Goal: Task Accomplishment & Management: Manage account settings

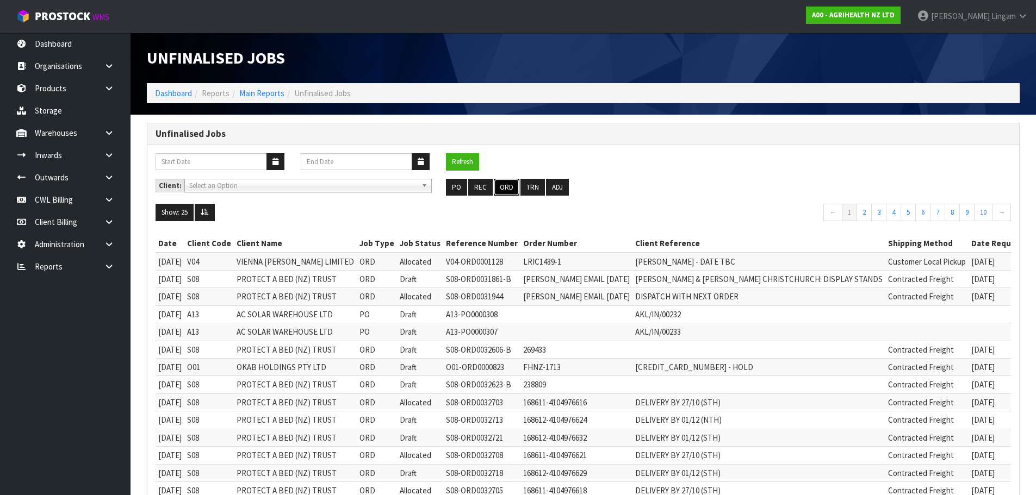
click at [506, 189] on button "ORD" at bounding box center [507, 187] width 26 height 17
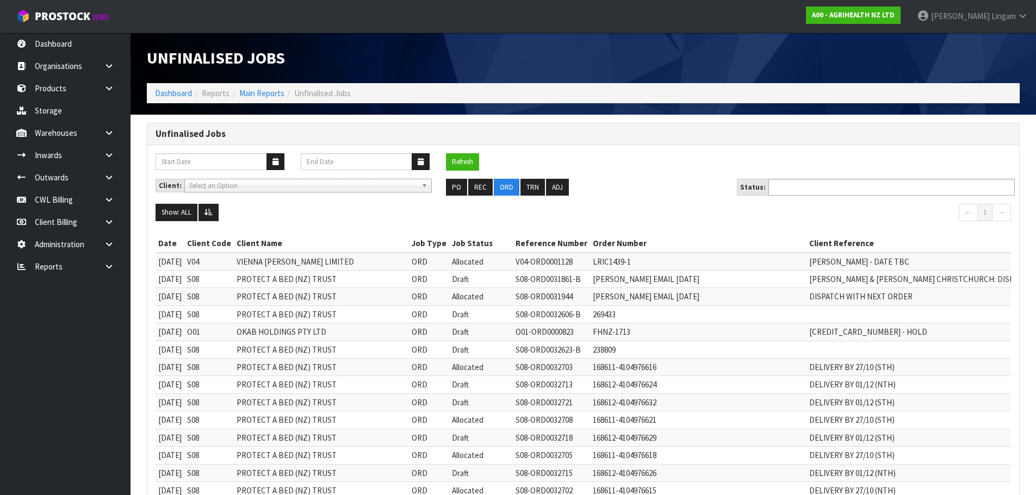
click at [852, 186] on ul at bounding box center [891, 187] width 246 height 17
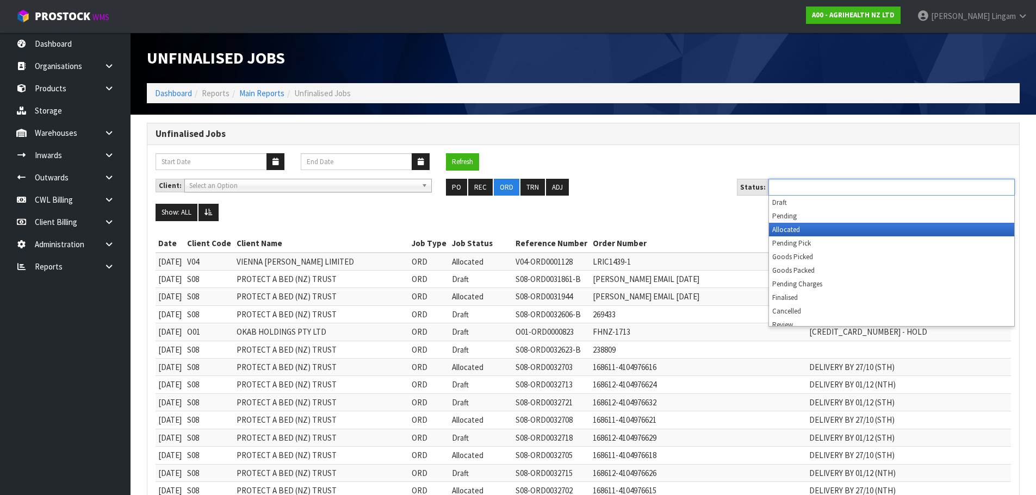
click at [832, 227] on li "Allocated" at bounding box center [891, 230] width 245 height 14
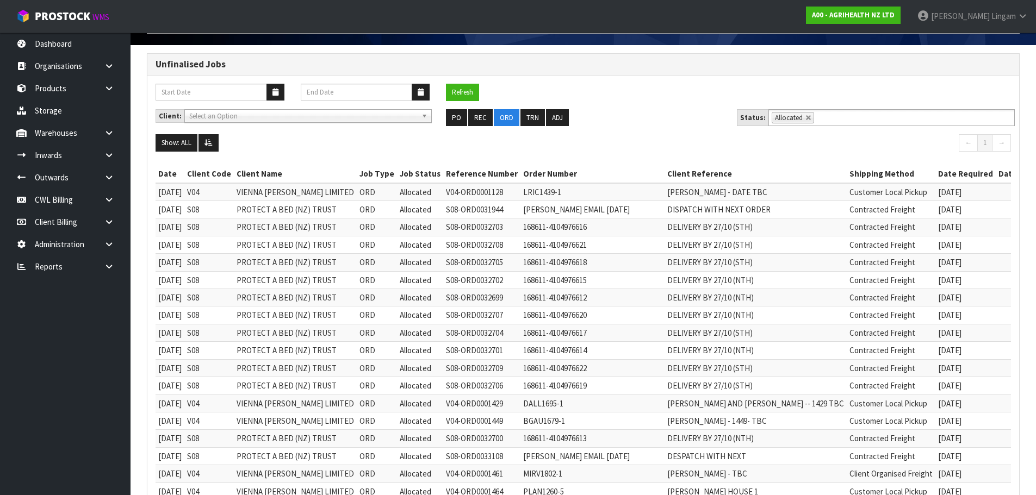
scroll to position [51, 0]
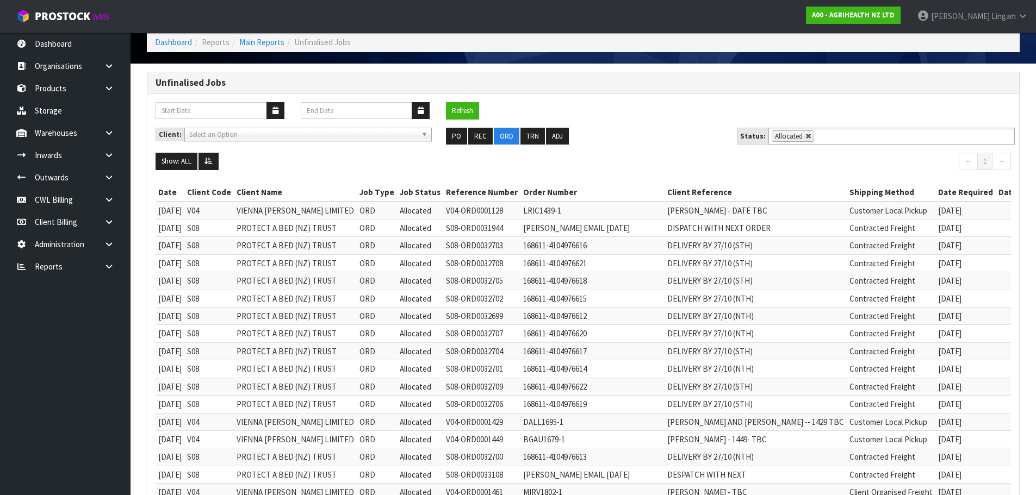
click at [806, 138] on link at bounding box center [808, 136] width 7 height 7
type input "Select Some Options"
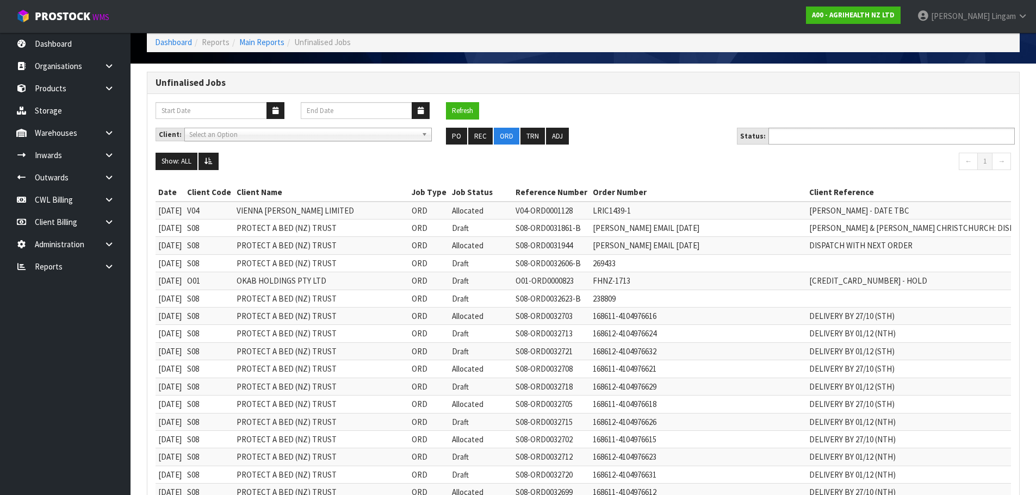
click at [806, 138] on input "text" at bounding box center [812, 136] width 80 height 14
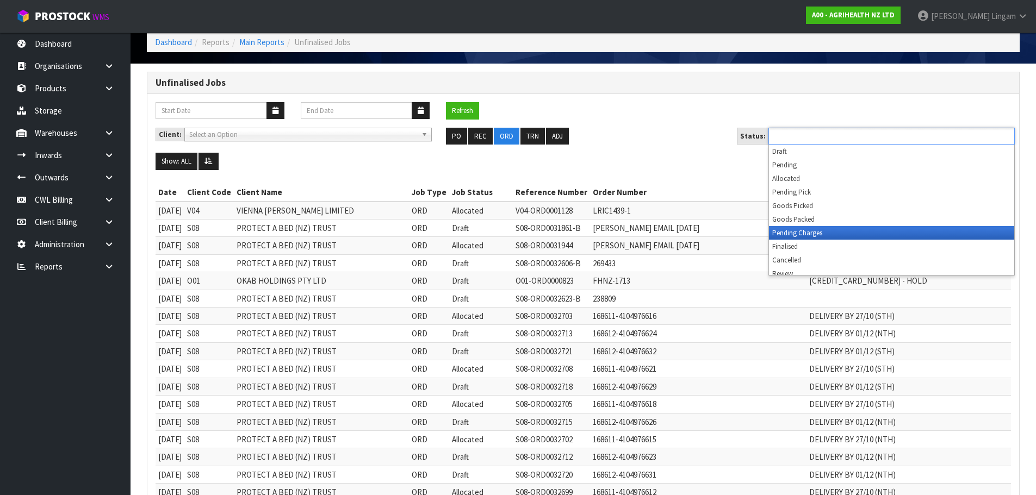
click at [820, 232] on li "Pending Charges" at bounding box center [891, 233] width 245 height 14
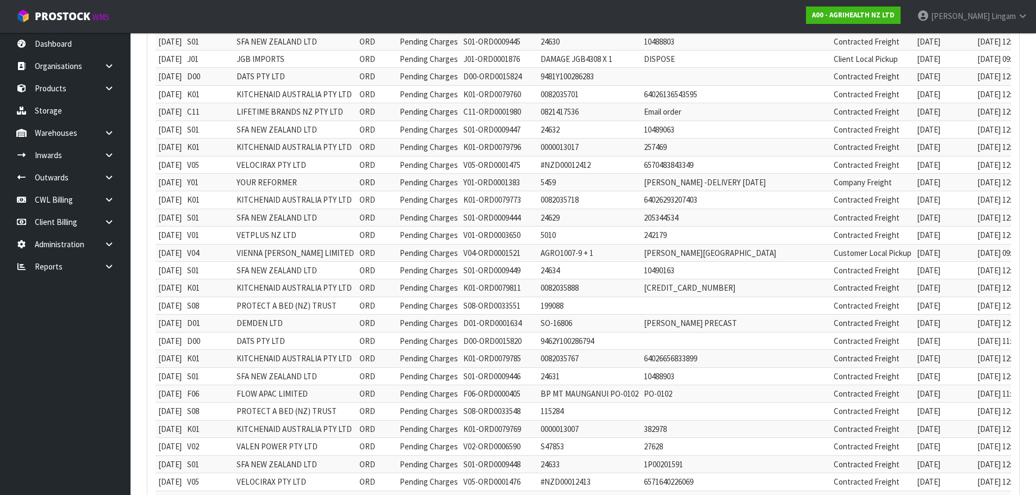
scroll to position [183, 0]
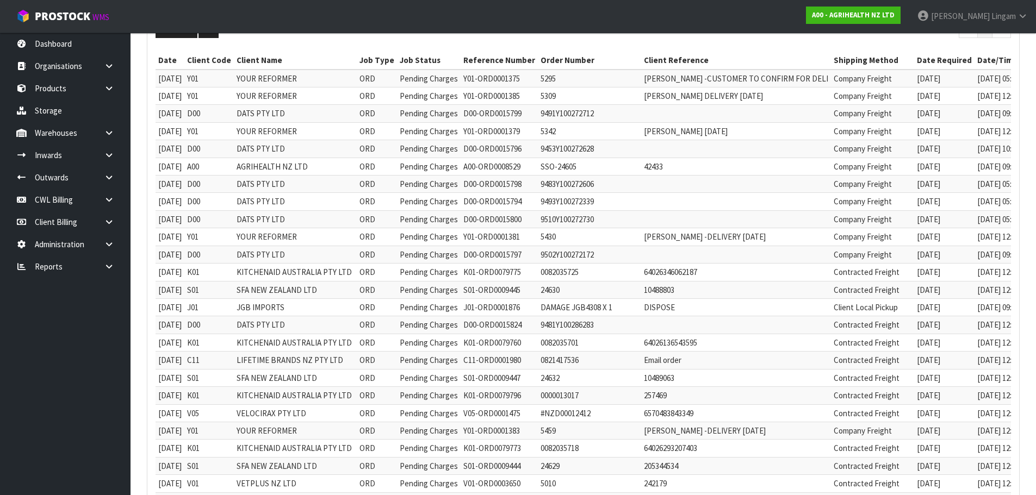
type input "sfa"
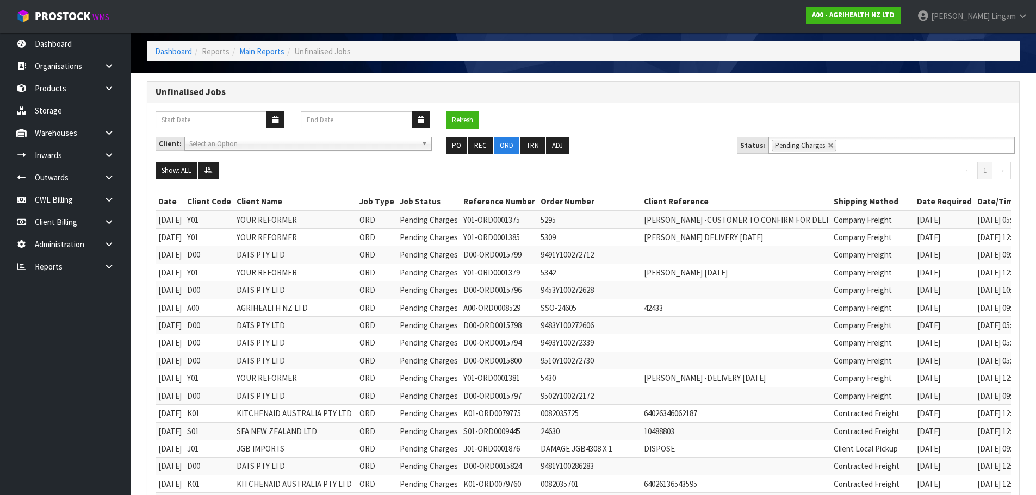
scroll to position [0, 0]
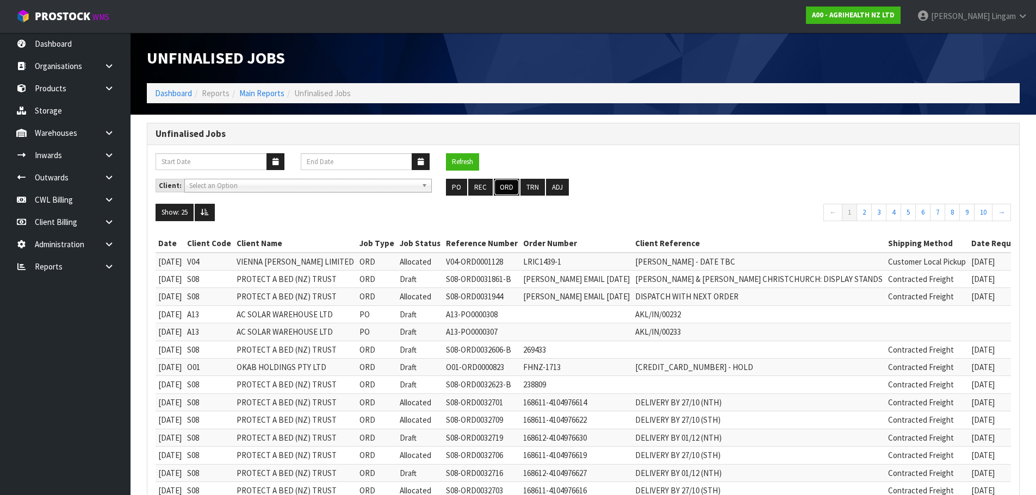
click at [511, 183] on button "ORD" at bounding box center [507, 187] width 26 height 17
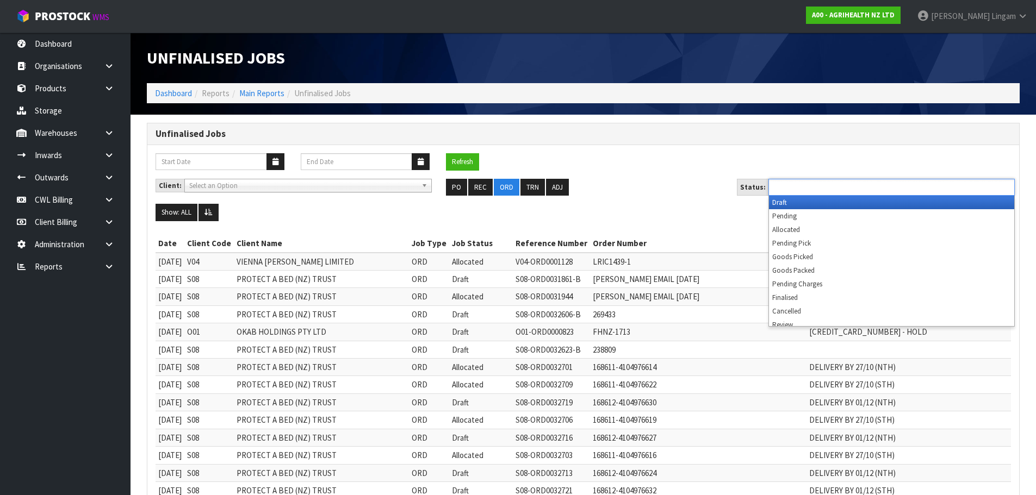
click at [915, 185] on ul at bounding box center [891, 187] width 246 height 17
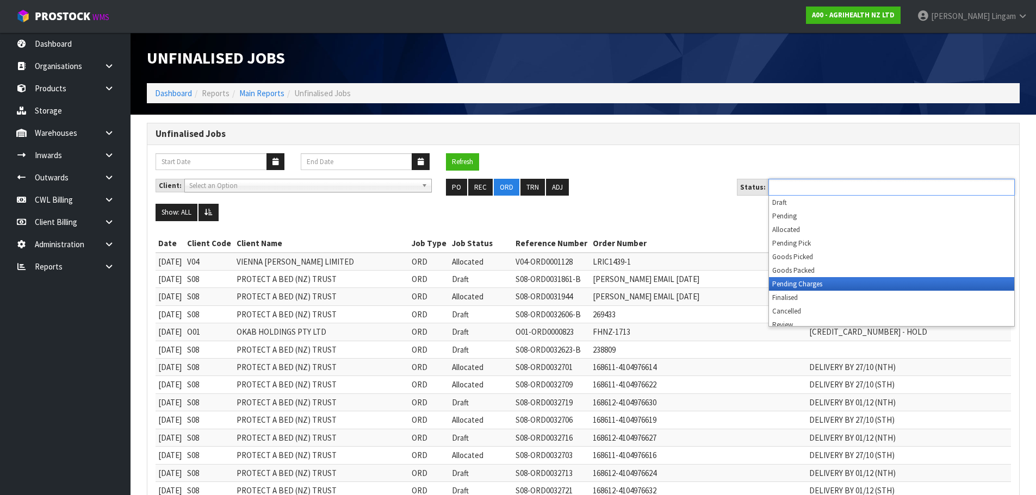
click at [877, 288] on li "Pending Charges" at bounding box center [891, 284] width 245 height 14
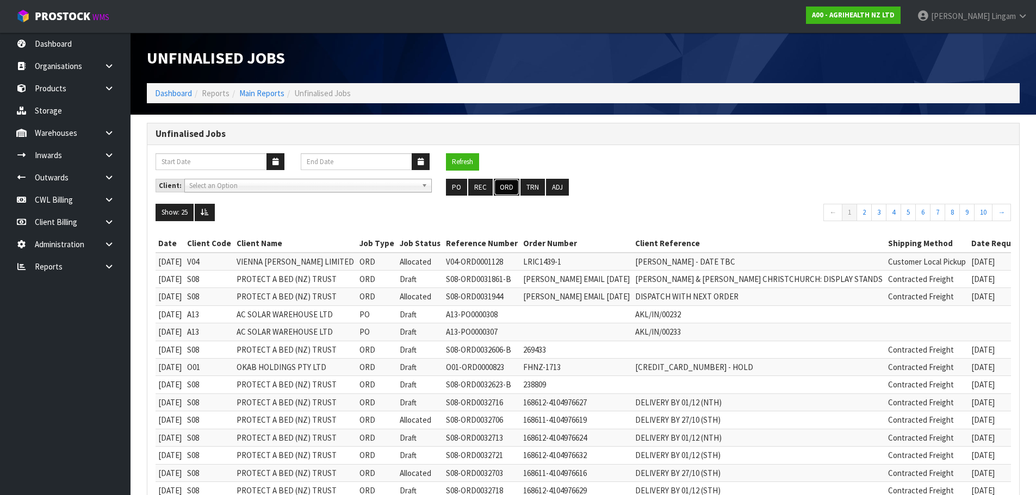
click at [504, 187] on button "ORD" at bounding box center [507, 187] width 26 height 17
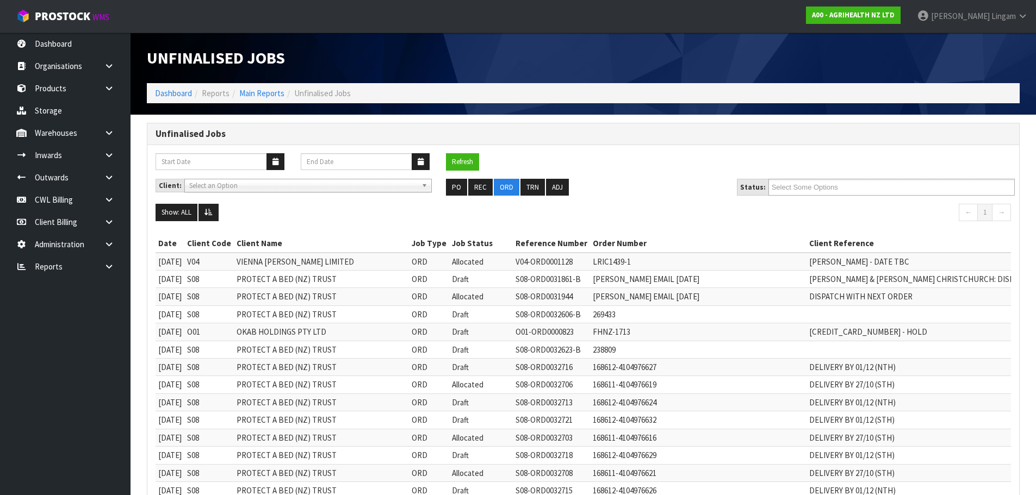
click at [832, 186] on input "Select Some Options" at bounding box center [812, 188] width 80 height 14
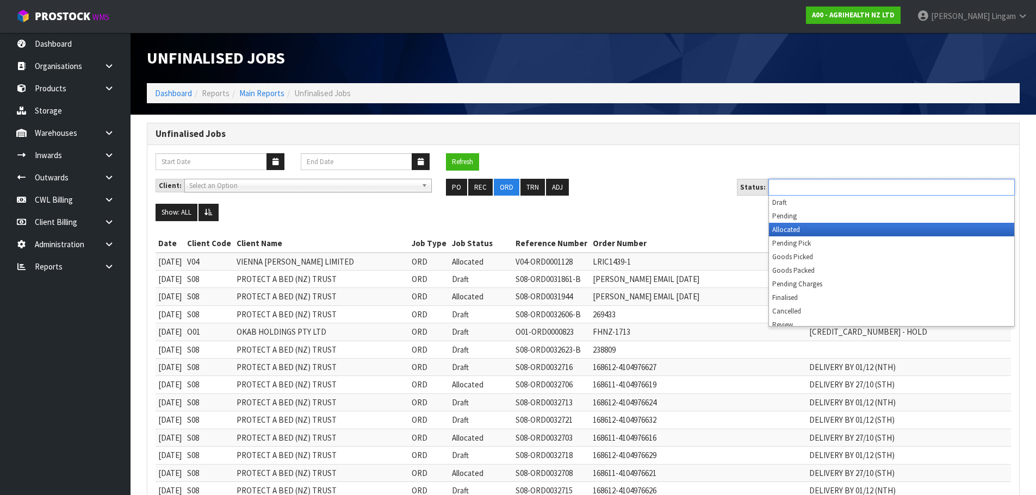
click at [827, 230] on li "Allocated" at bounding box center [891, 230] width 245 height 14
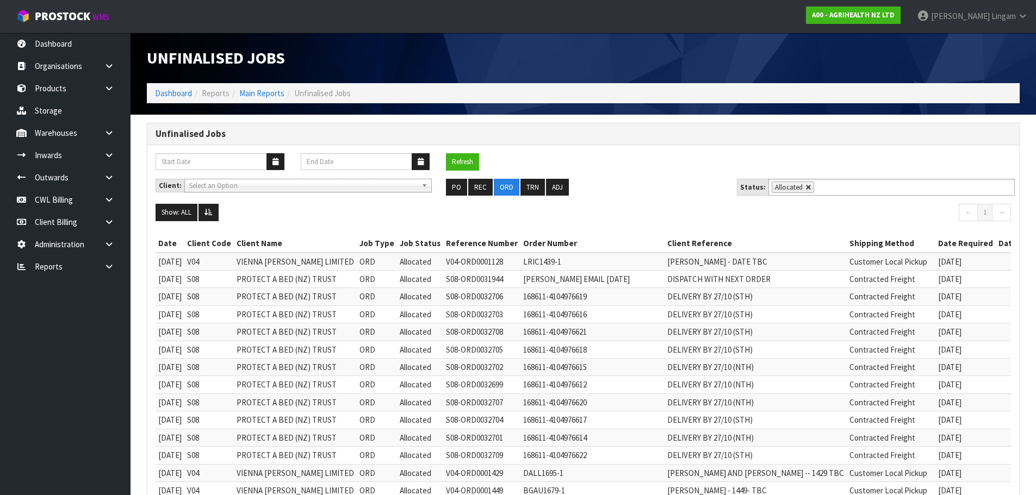
click at [805, 189] on link at bounding box center [808, 187] width 7 height 7
type input "Select Some Options"
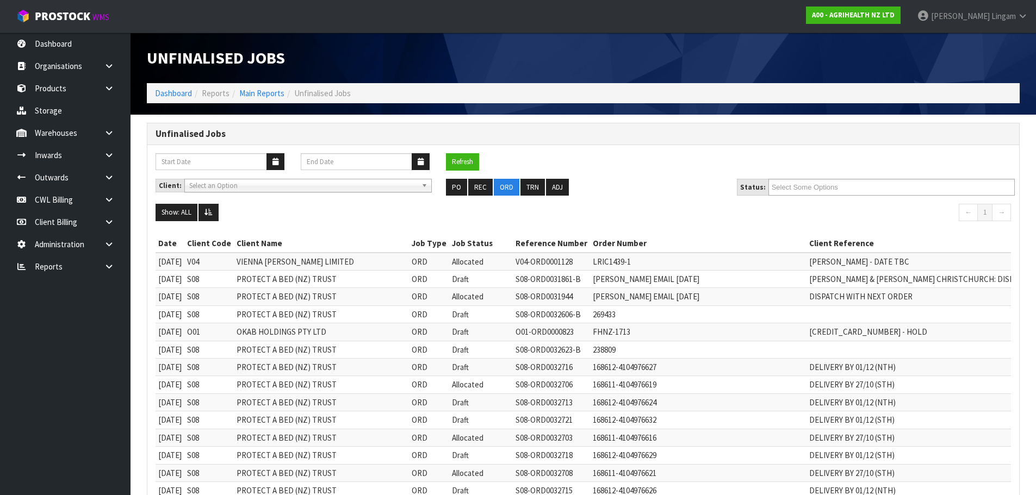
click at [804, 189] on input "Select Some Options" at bounding box center [812, 188] width 80 height 14
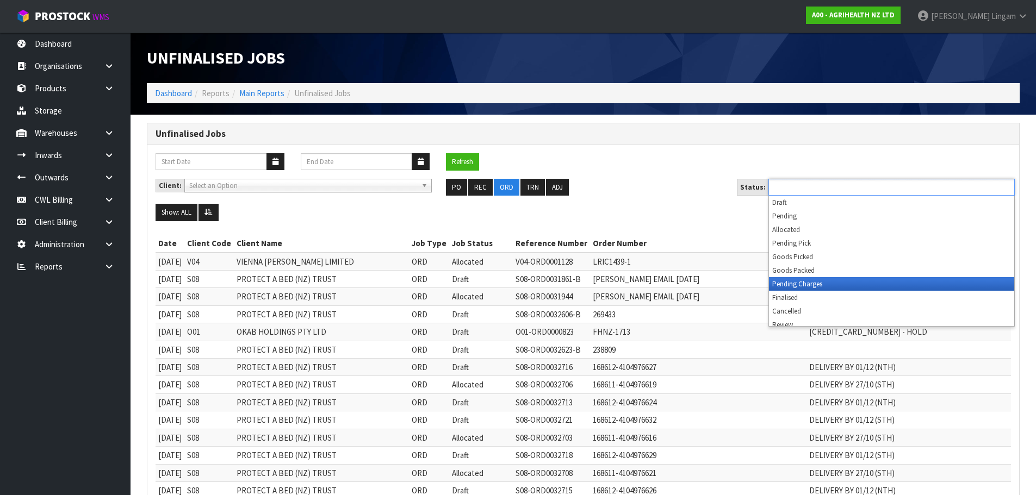
click at [856, 281] on li "Pending Charges" at bounding box center [891, 284] width 245 height 14
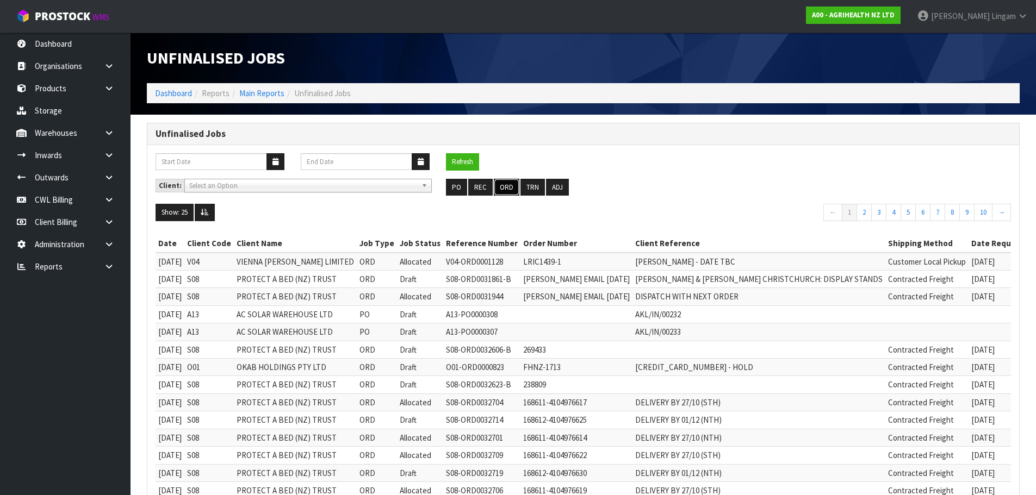
click at [499, 189] on button "ORD" at bounding box center [507, 187] width 26 height 17
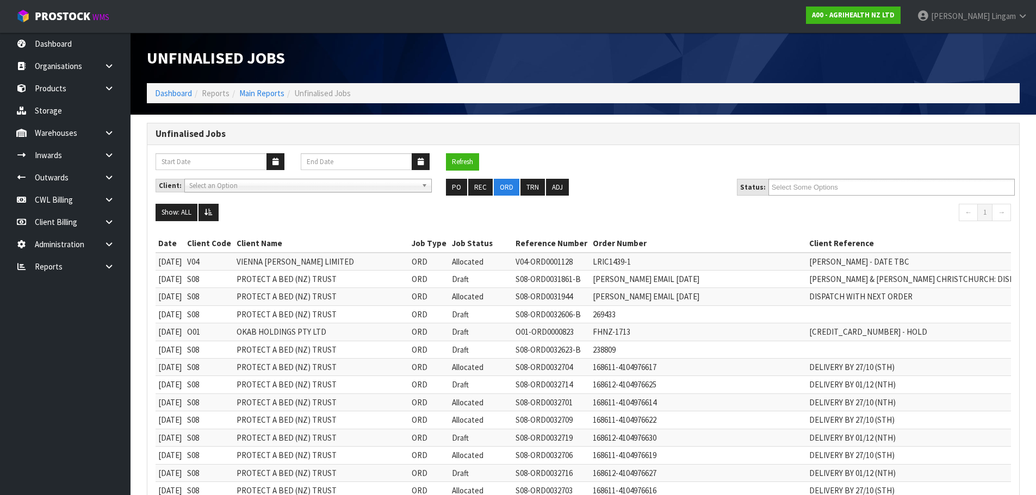
click at [859, 190] on ul "Select Some Options" at bounding box center [891, 187] width 246 height 17
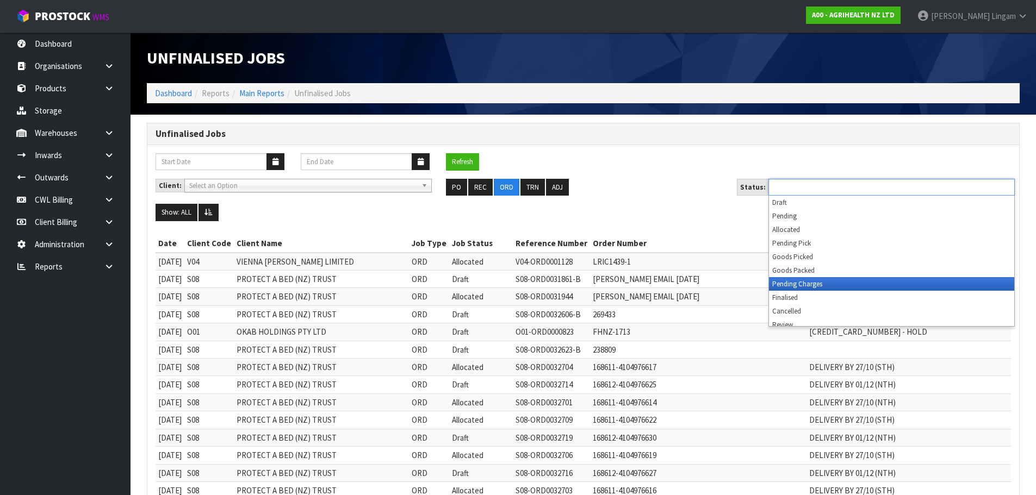
click at [843, 284] on li "Pending Charges" at bounding box center [891, 284] width 245 height 14
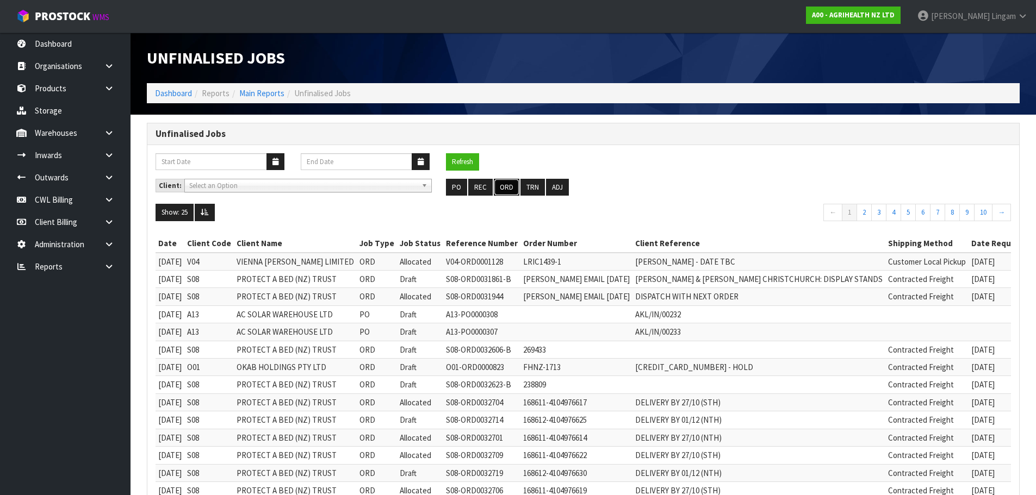
click at [504, 187] on button "ORD" at bounding box center [507, 187] width 26 height 17
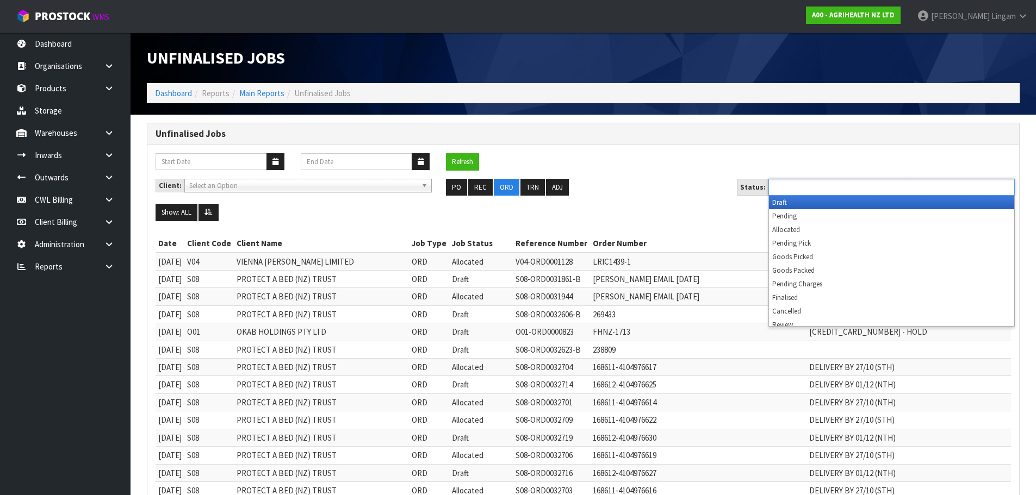
click at [871, 183] on ul at bounding box center [891, 187] width 246 height 17
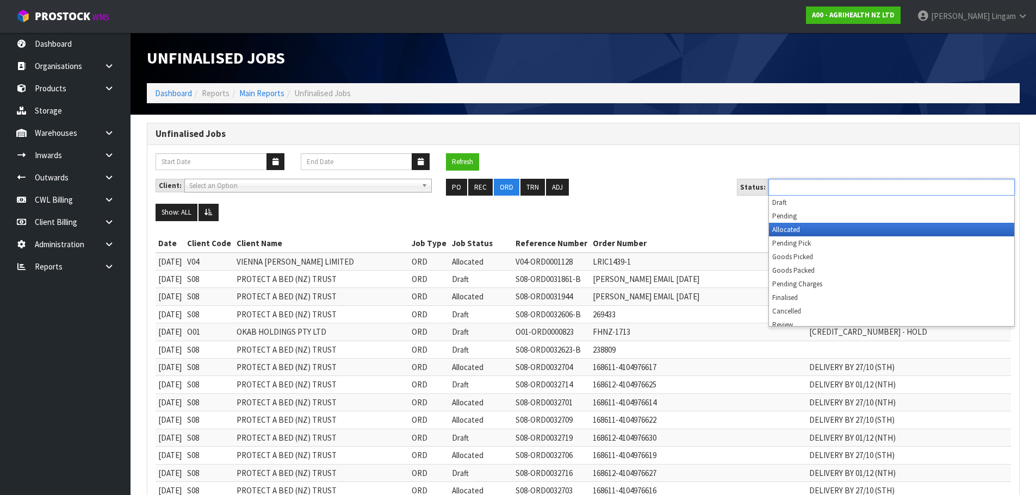
click at [855, 233] on li "Allocated" at bounding box center [891, 230] width 245 height 14
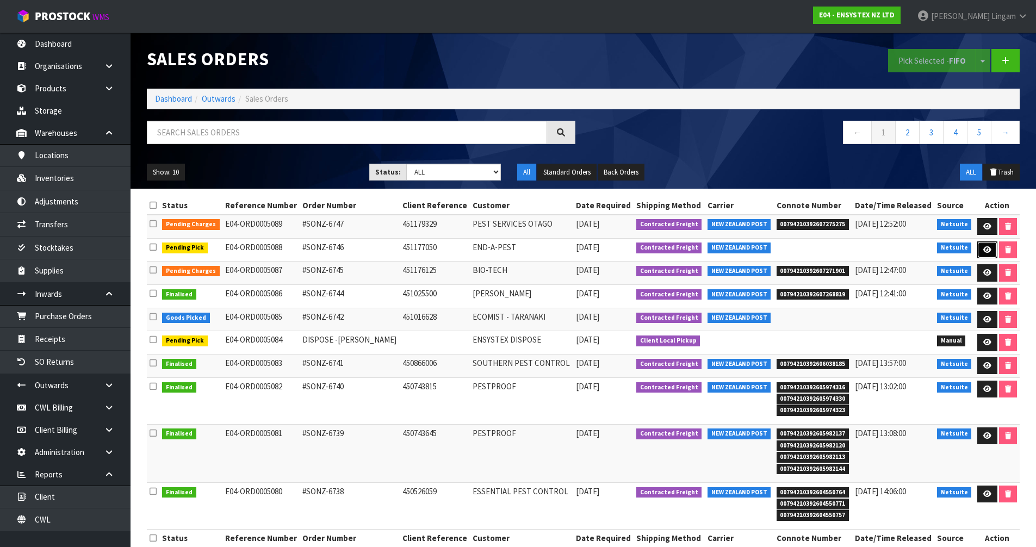
click at [984, 253] on icon at bounding box center [987, 249] width 8 height 7
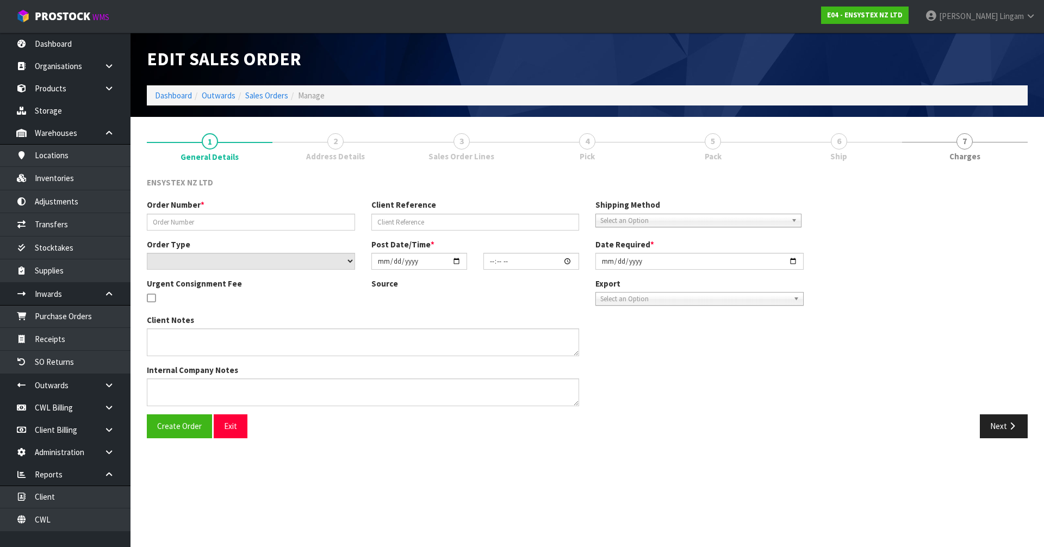
type input "#SONZ-6746"
type input "451177050"
select select "number:0"
type input "[DATE]"
type input "11:45:27.000"
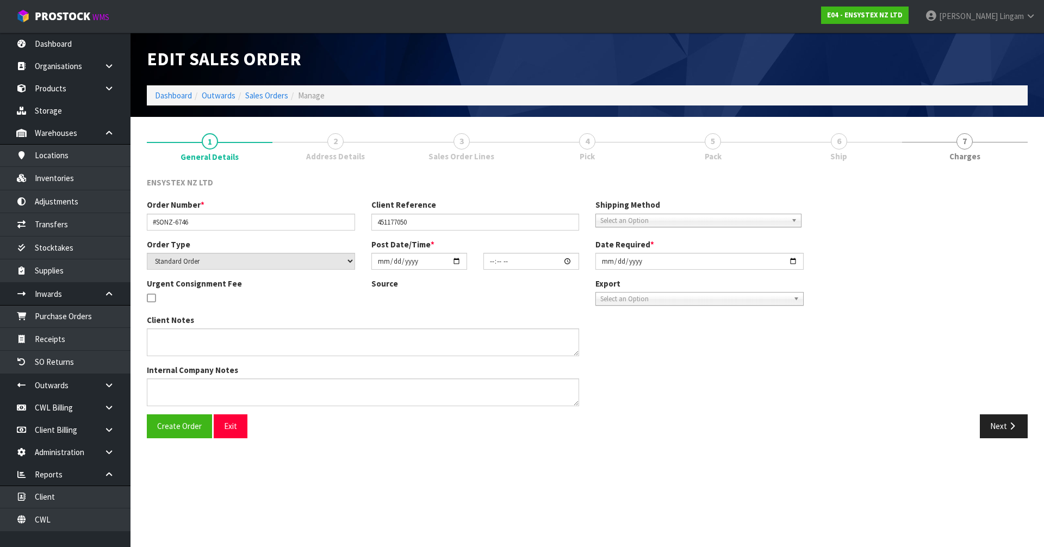
type input "[DATE]"
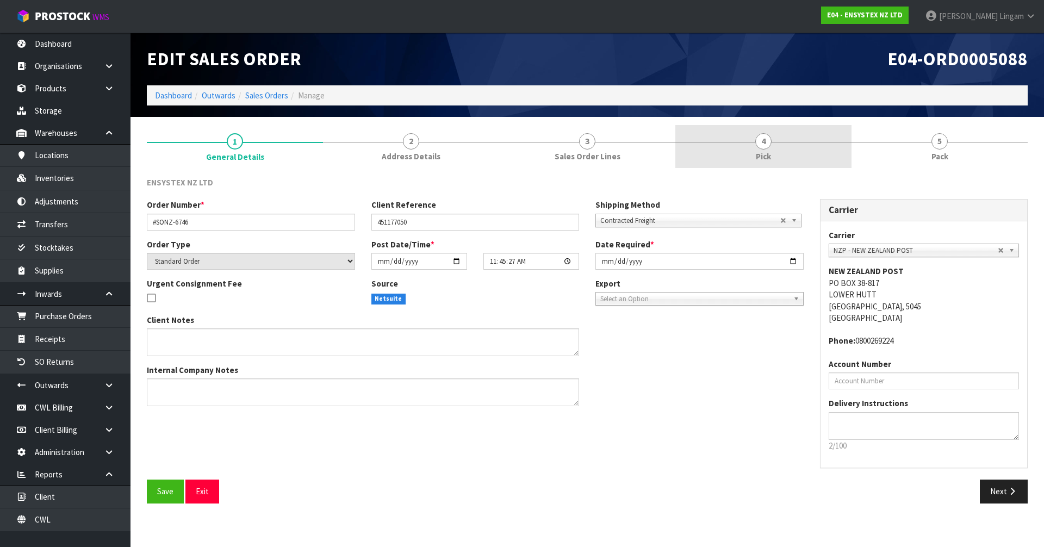
click at [775, 147] on link "4 Pick" at bounding box center [763, 146] width 176 height 43
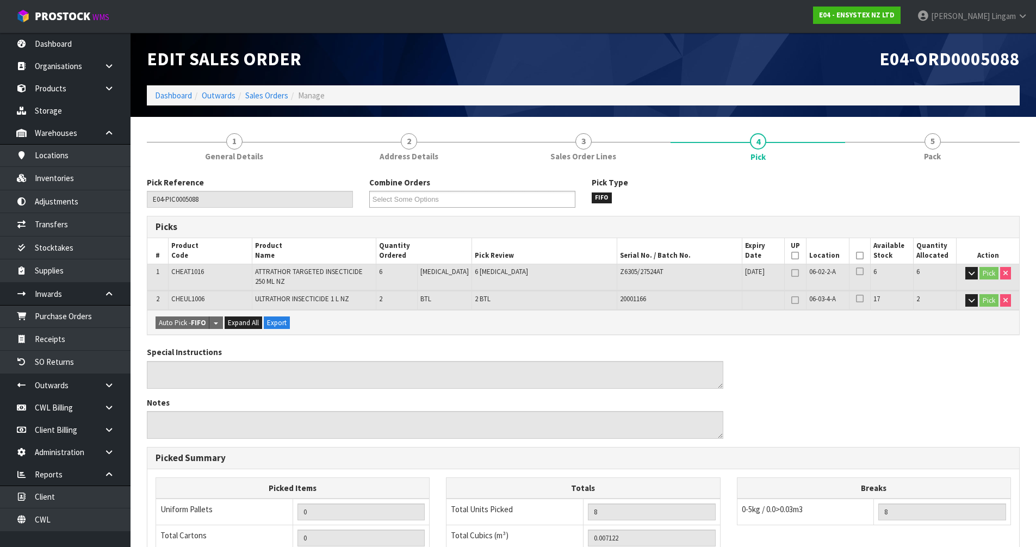
scroll to position [217, 0]
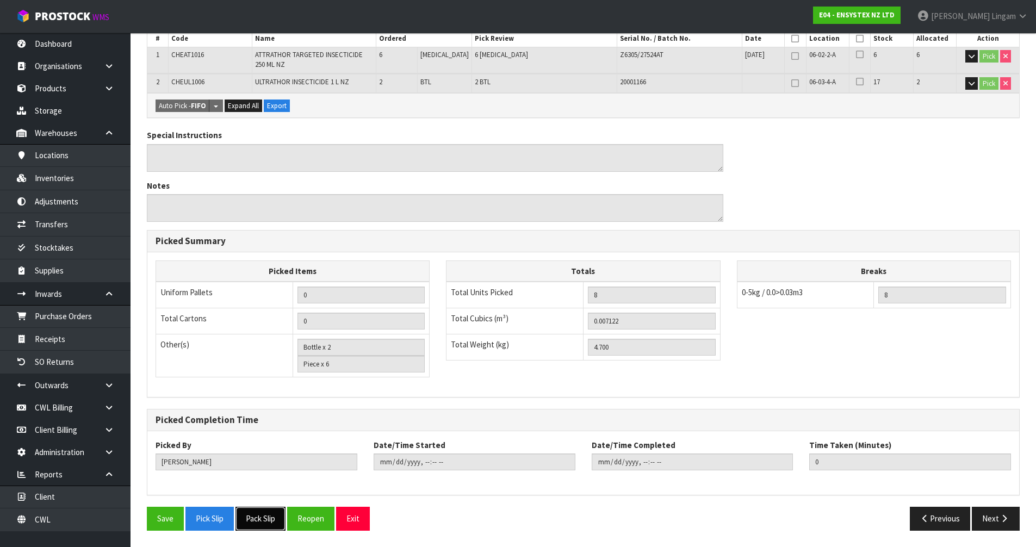
click at [269, 524] on button "Pack Slip" at bounding box center [260, 518] width 50 height 23
click at [221, 521] on button "Pick Slip" at bounding box center [209, 518] width 48 height 23
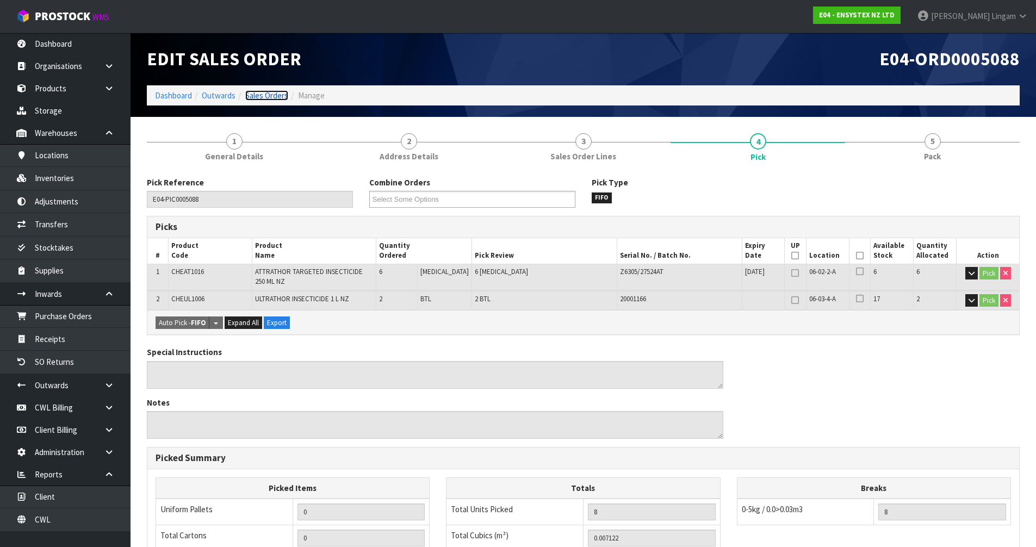
click at [276, 95] on link "Sales Orders" at bounding box center [266, 95] width 43 height 10
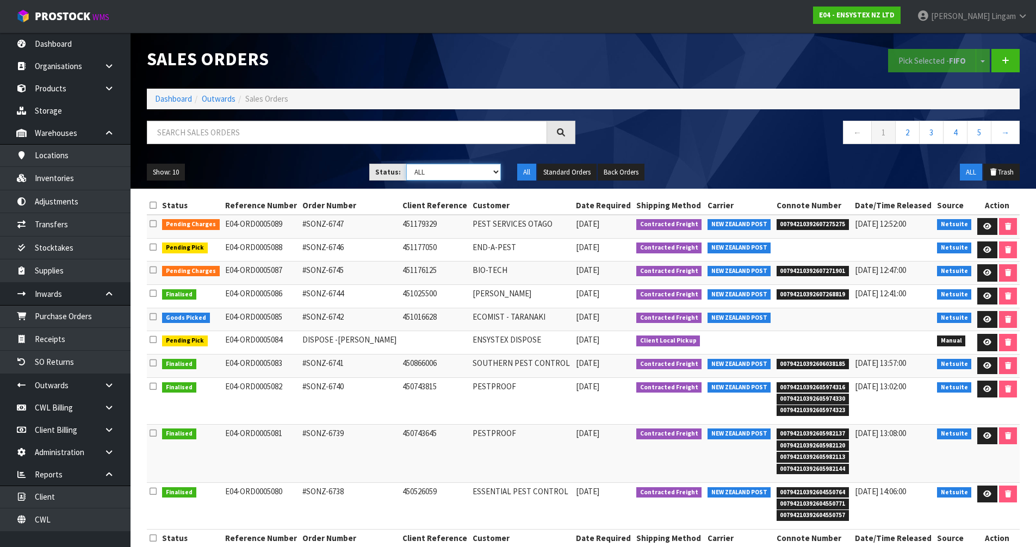
click at [485, 171] on select "Draft Pending Allocated Pending Pick Goods Picked Goods Packed Pending Charges …" at bounding box center [453, 172] width 95 height 17
select select "string:6"
click at [406, 164] on select "Draft Pending Allocated Pending Pick Goods Picked Goods Packed Pending Charges …" at bounding box center [453, 172] width 95 height 17
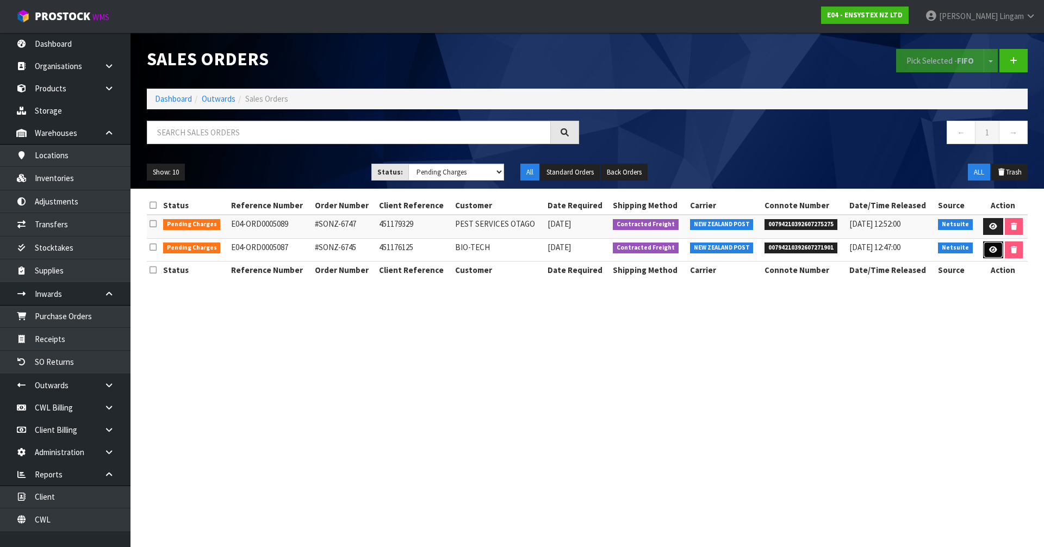
click at [995, 253] on icon at bounding box center [993, 249] width 8 height 7
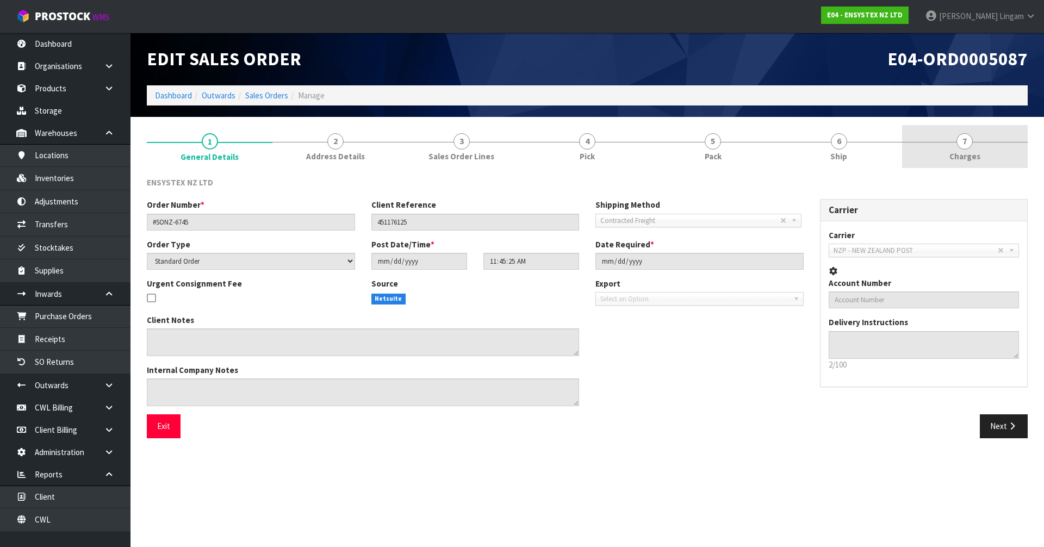
click at [999, 153] on link "7 Charges" at bounding box center [965, 146] width 126 height 43
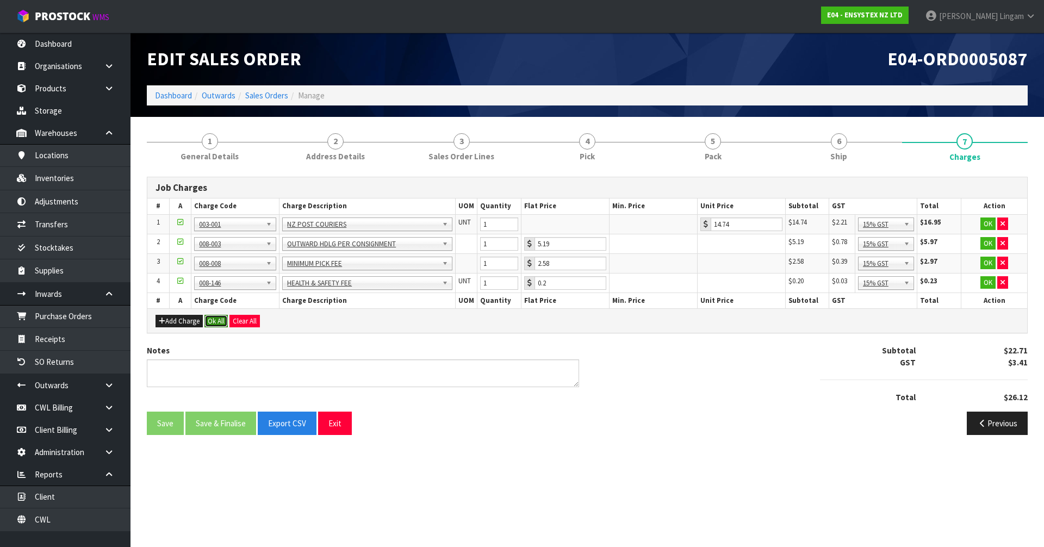
click at [221, 321] on button "Ok All" at bounding box center [215, 321] width 23 height 13
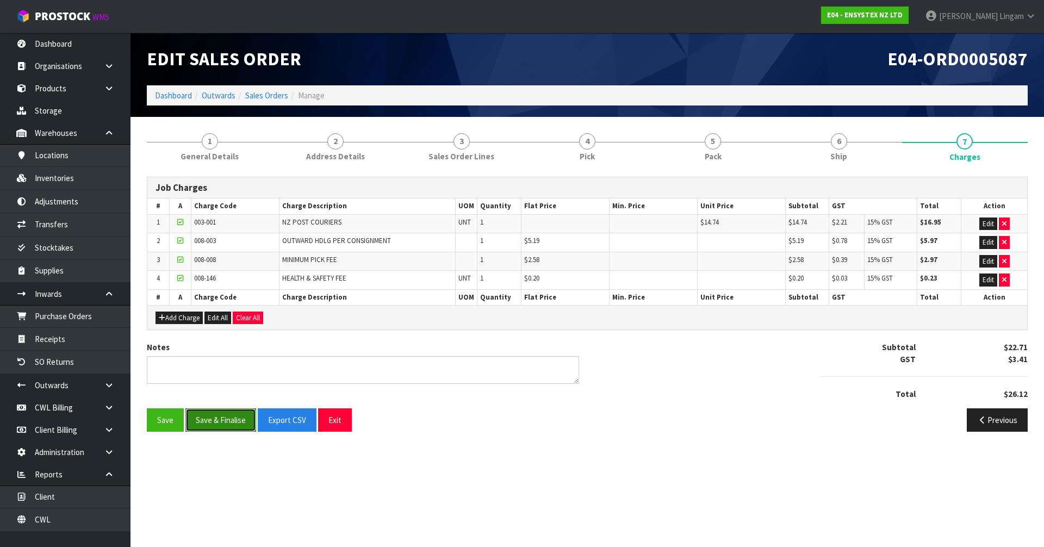
click at [225, 424] on button "Save & Finalise" at bounding box center [220, 419] width 71 height 23
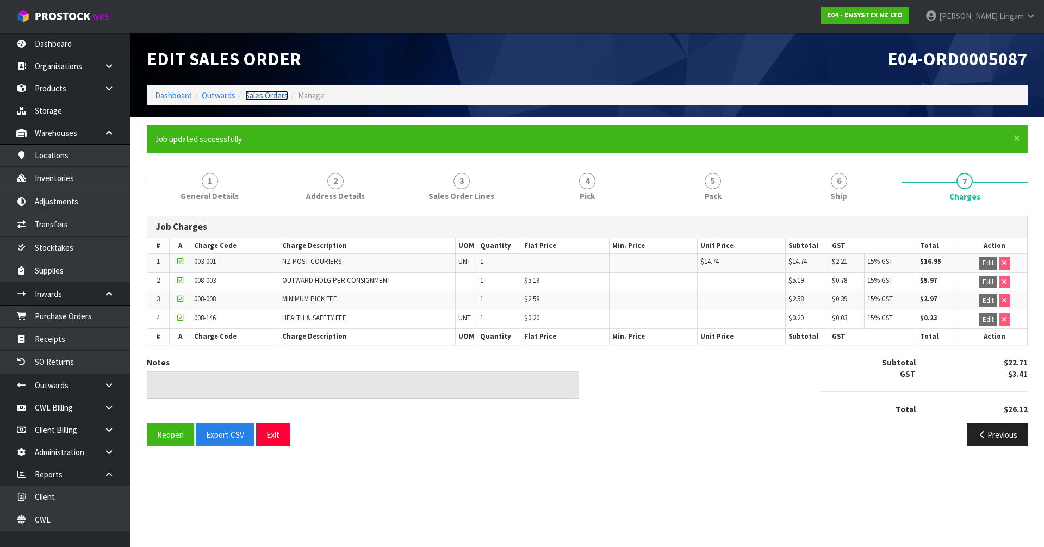
click at [281, 95] on link "Sales Orders" at bounding box center [266, 95] width 43 height 10
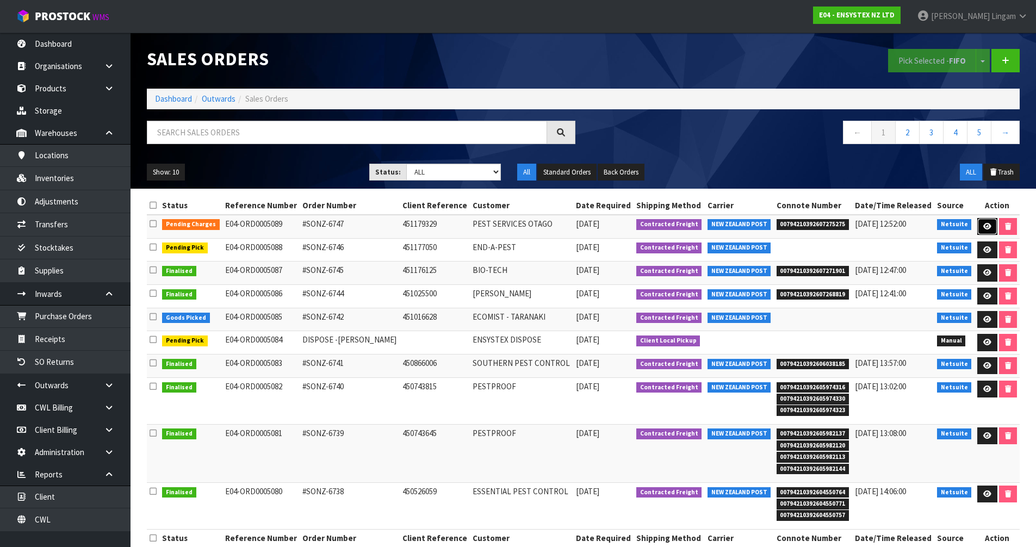
click at [983, 225] on icon at bounding box center [987, 226] width 8 height 7
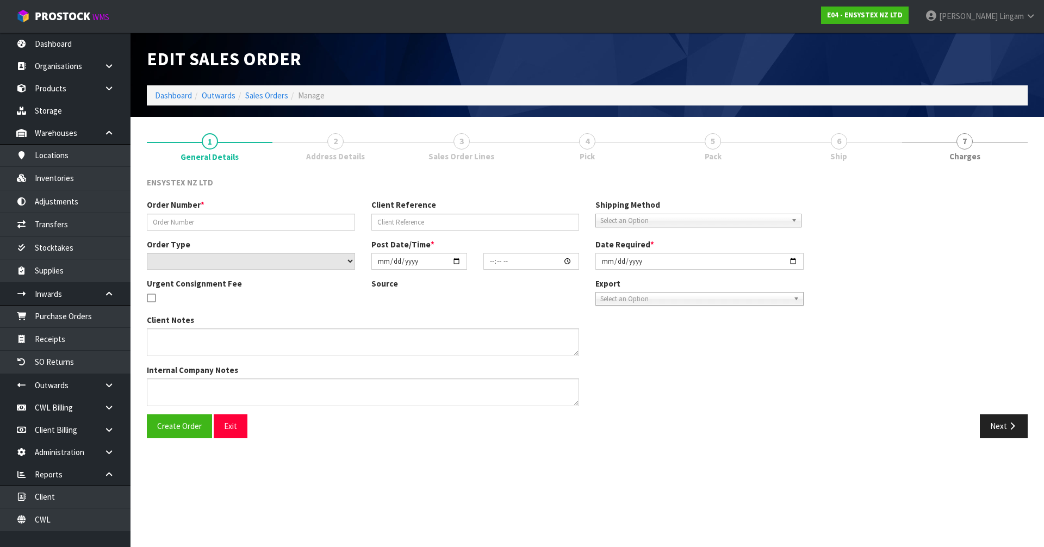
type input "#SONZ-6747"
type input "451179329"
select select "number:0"
type input "2025-09-26"
type input "11:45:29.000"
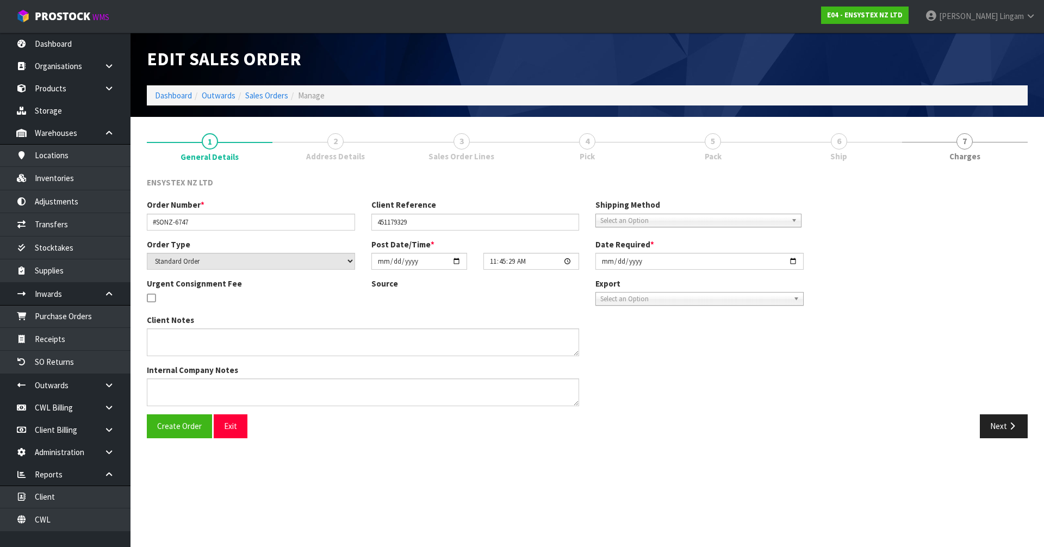
type input "2025-09-26"
type textarea "Please send today"
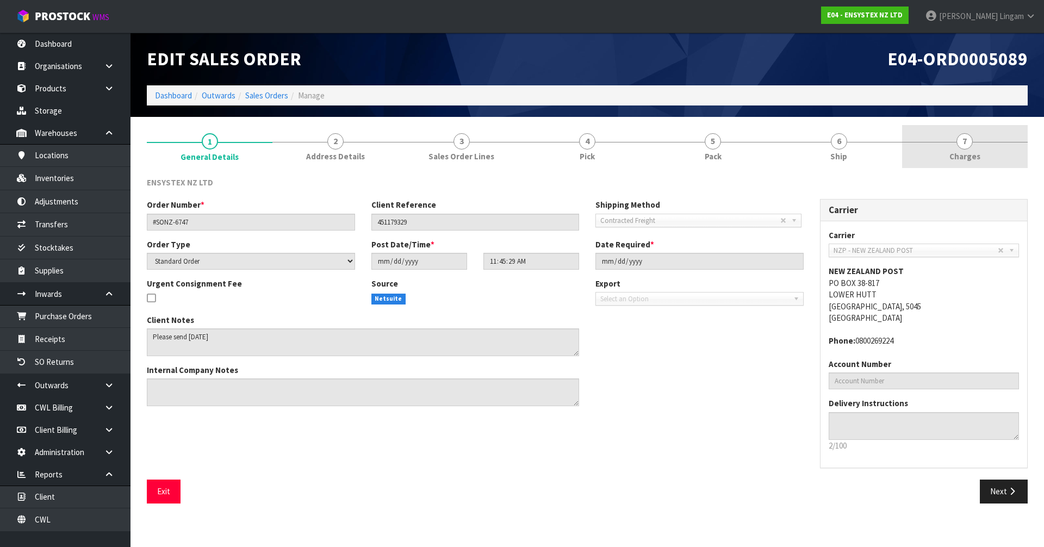
click at [986, 155] on link "7 Charges" at bounding box center [965, 146] width 126 height 43
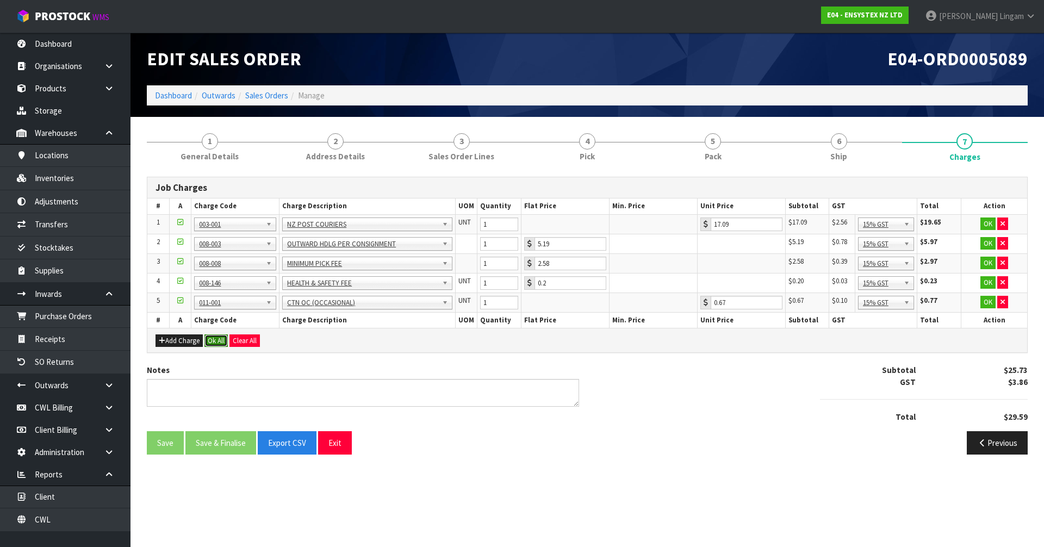
click at [210, 336] on button "Ok All" at bounding box center [215, 340] width 23 height 13
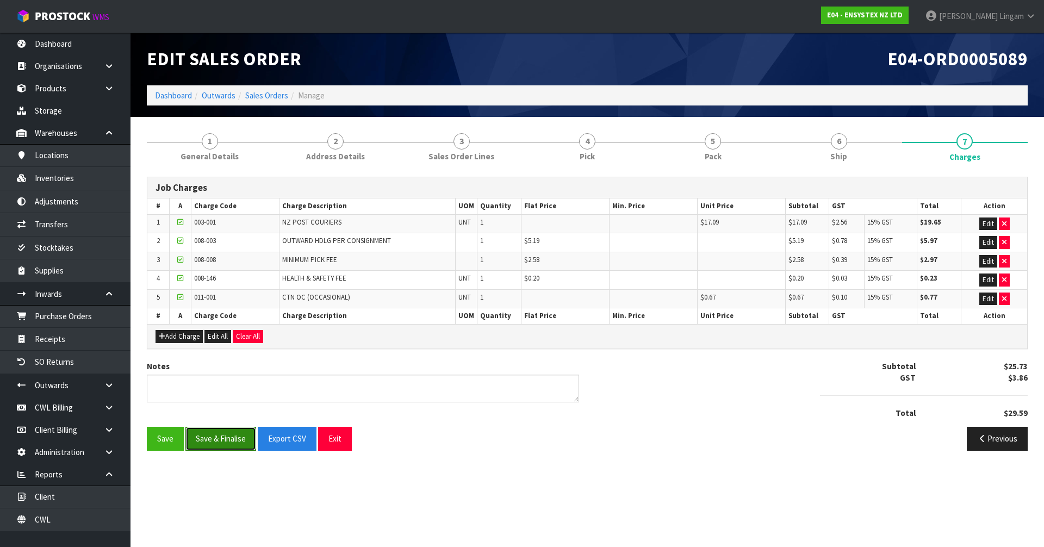
click at [232, 438] on button "Save & Finalise" at bounding box center [220, 438] width 71 height 23
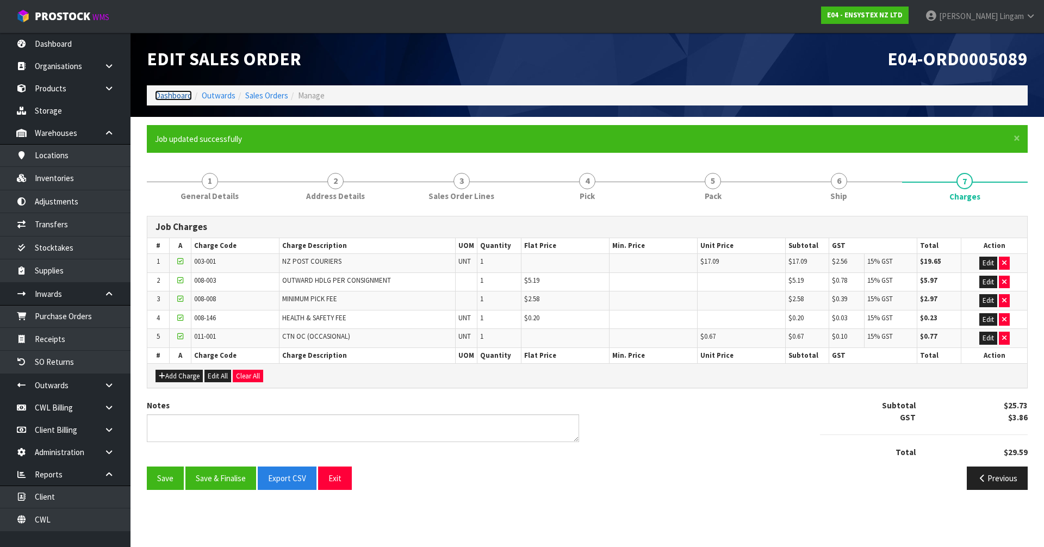
click at [181, 95] on link "Dashboard" at bounding box center [173, 95] width 37 height 10
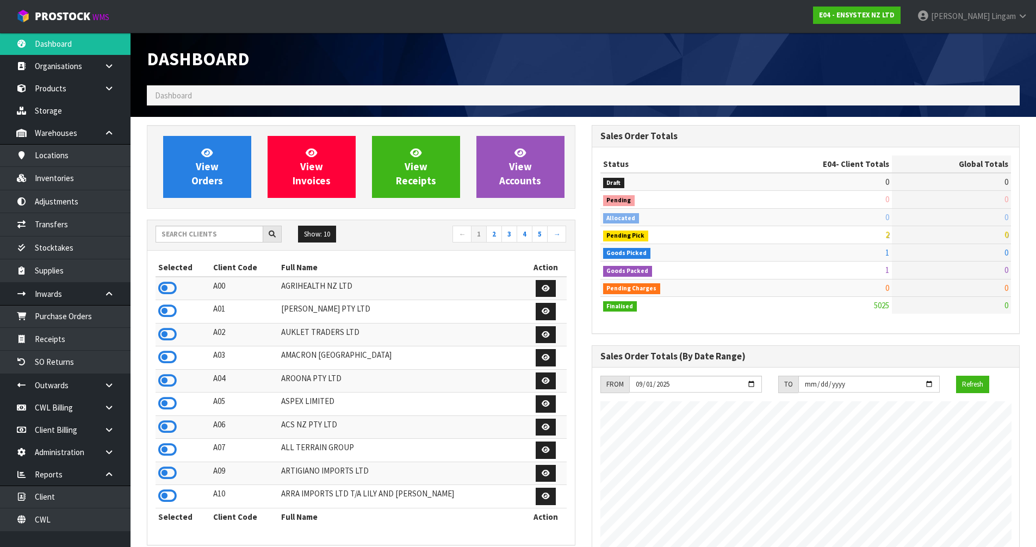
scroll to position [824, 444]
click at [227, 233] on input "text" at bounding box center [210, 234] width 108 height 17
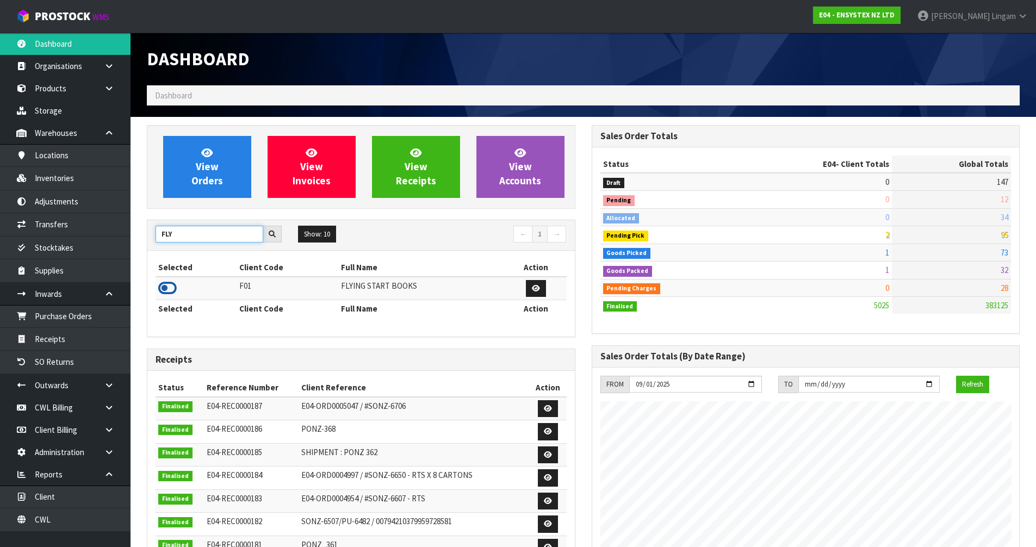
type input "FLY"
click at [167, 289] on icon at bounding box center [167, 288] width 18 height 16
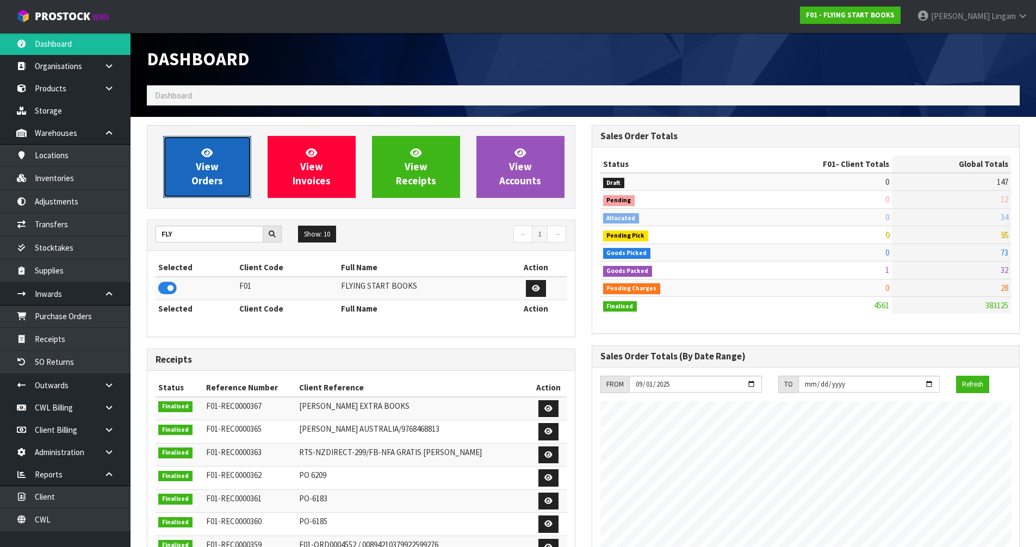
click at [216, 178] on span "View Orders" at bounding box center [207, 166] width 32 height 41
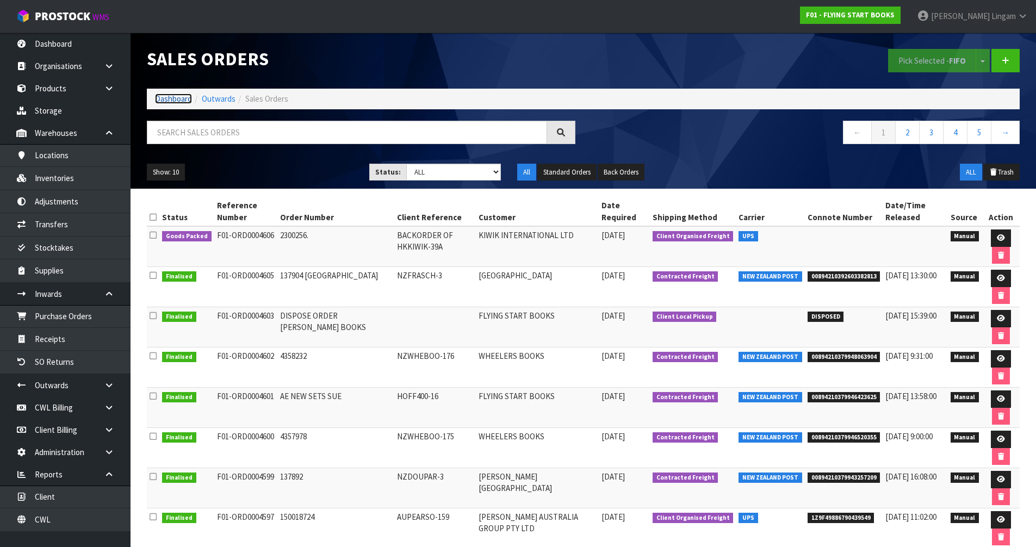
click at [176, 97] on link "Dashboard" at bounding box center [173, 99] width 37 height 10
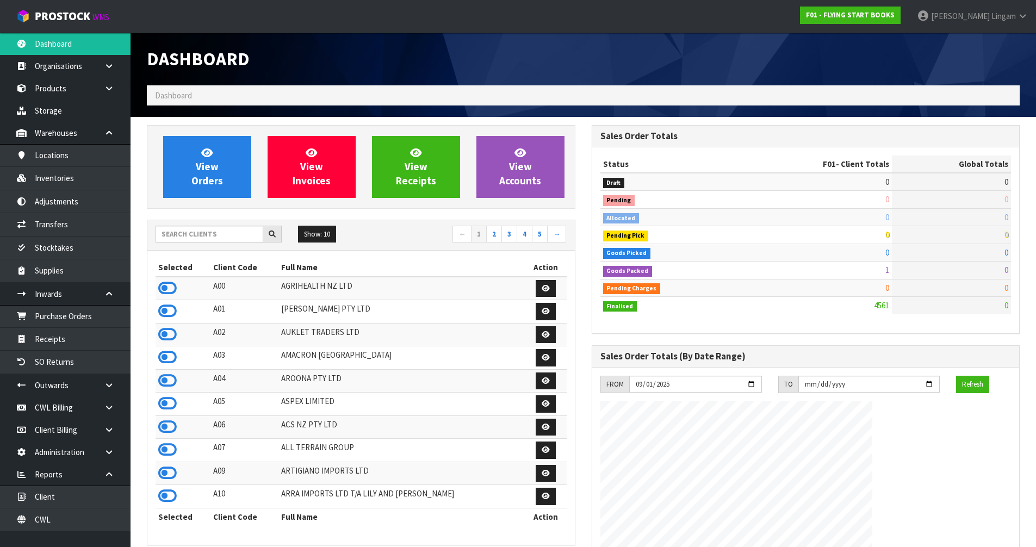
scroll to position [824, 444]
click at [172, 428] on icon at bounding box center [167, 427] width 18 height 16
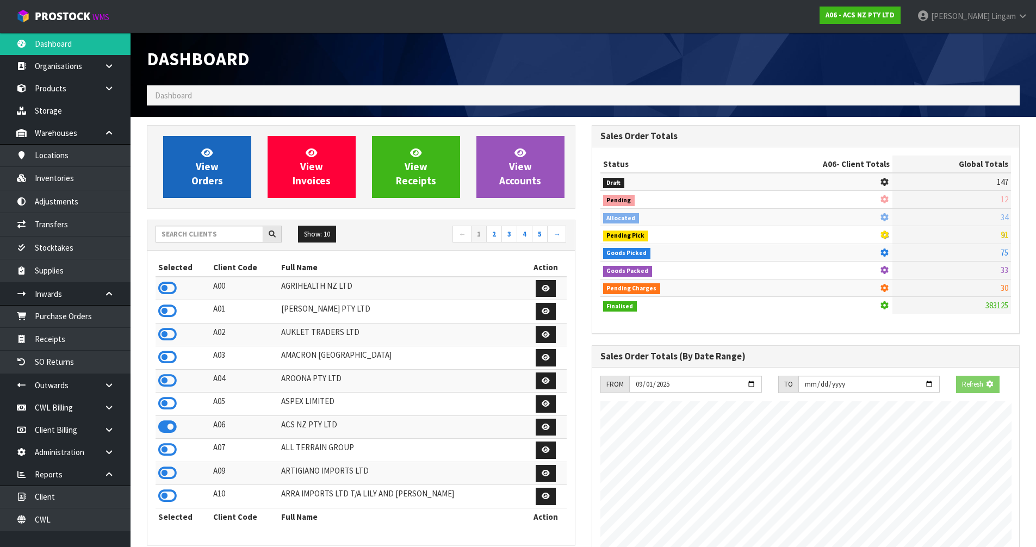
scroll to position [678, 444]
click at [209, 181] on span "View Orders" at bounding box center [207, 166] width 32 height 41
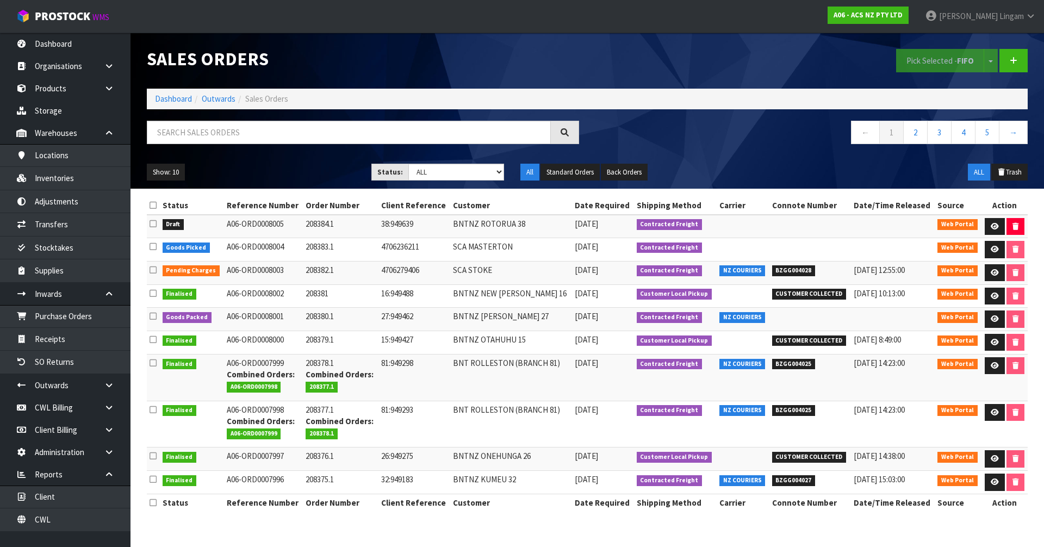
click at [153, 225] on icon at bounding box center [153, 224] width 7 height 8
click at [0, 0] on input "checkbox" at bounding box center [0, 0] width 0 height 0
click at [952, 60] on button "Pick Selected - FIFO" at bounding box center [940, 60] width 88 height 23
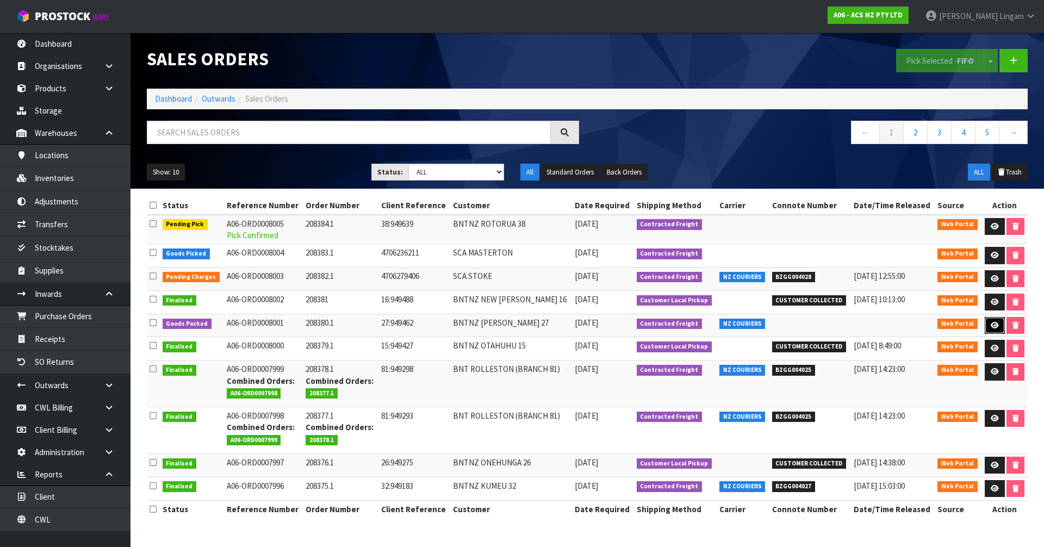
click at [997, 326] on icon at bounding box center [995, 325] width 8 height 7
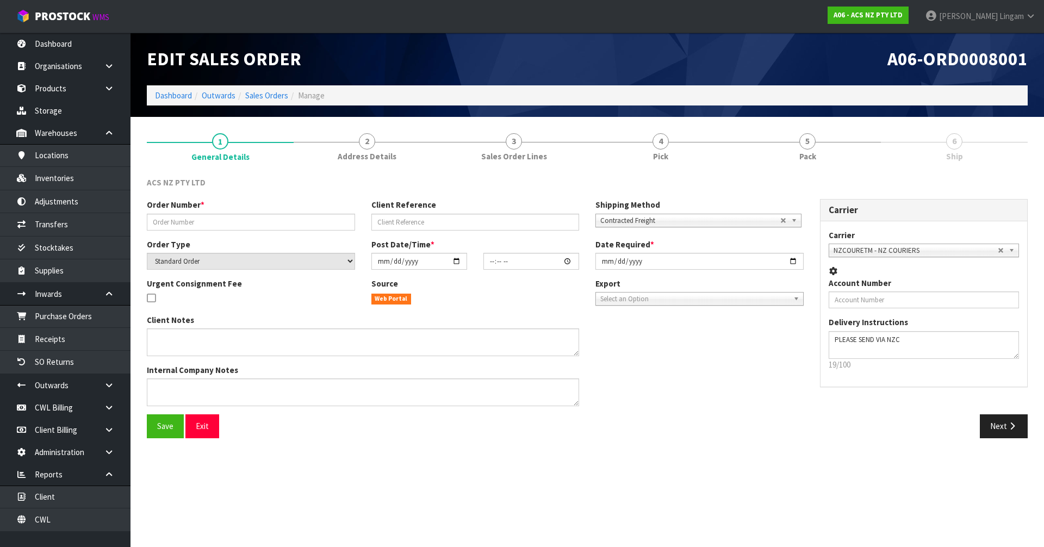
type input "208380.1"
type input "27:949462"
select select "number:0"
type input "2025-09-25"
type input "17:25:00.000"
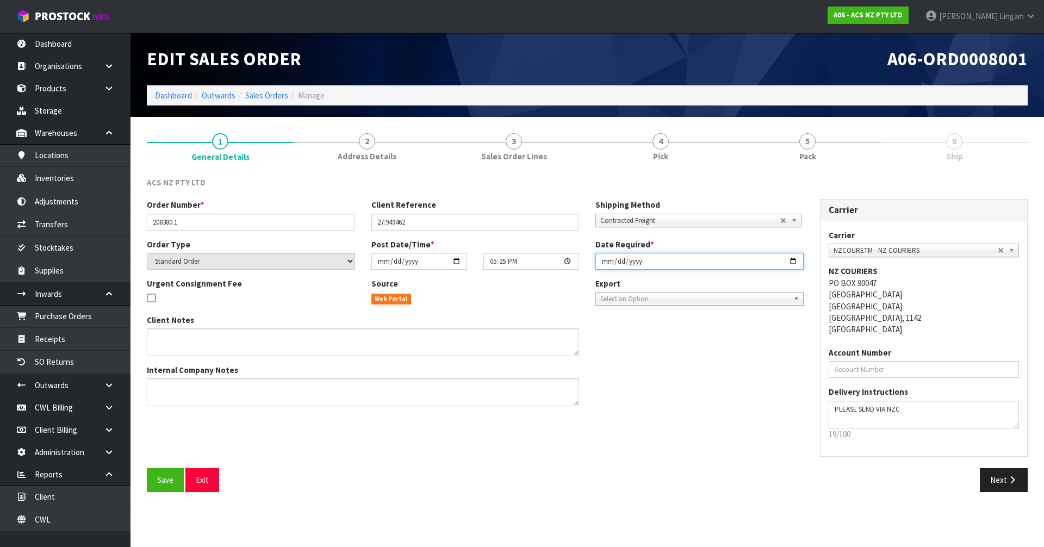
click at [607, 262] on input "2025-09-25" at bounding box center [699, 261] width 208 height 17
click at [605, 262] on input "2025-09-25" at bounding box center [699, 261] width 208 height 17
type input "2025-09-26"
click at [166, 483] on span "Save" at bounding box center [165, 480] width 16 height 10
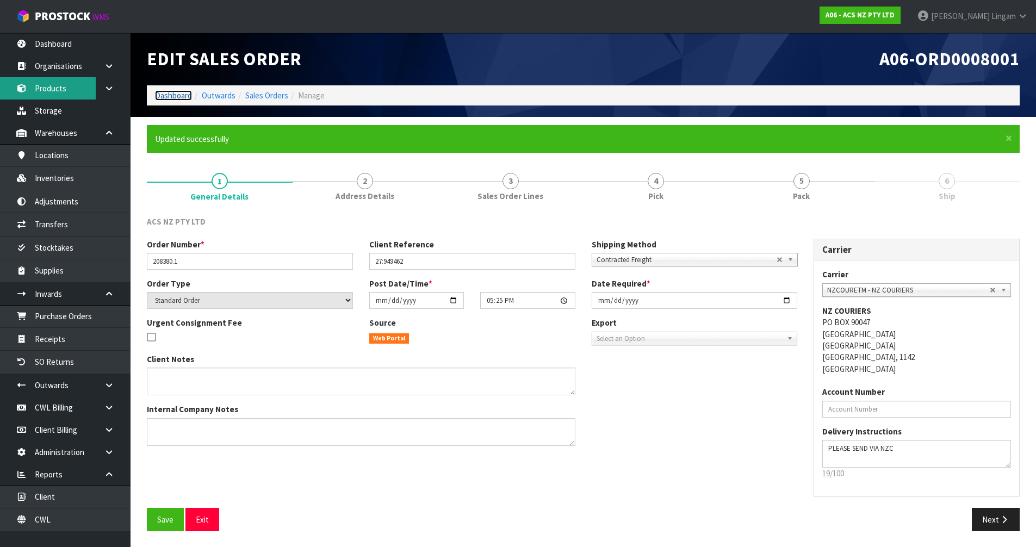
click at [175, 98] on link "Dashboard" at bounding box center [173, 95] width 37 height 10
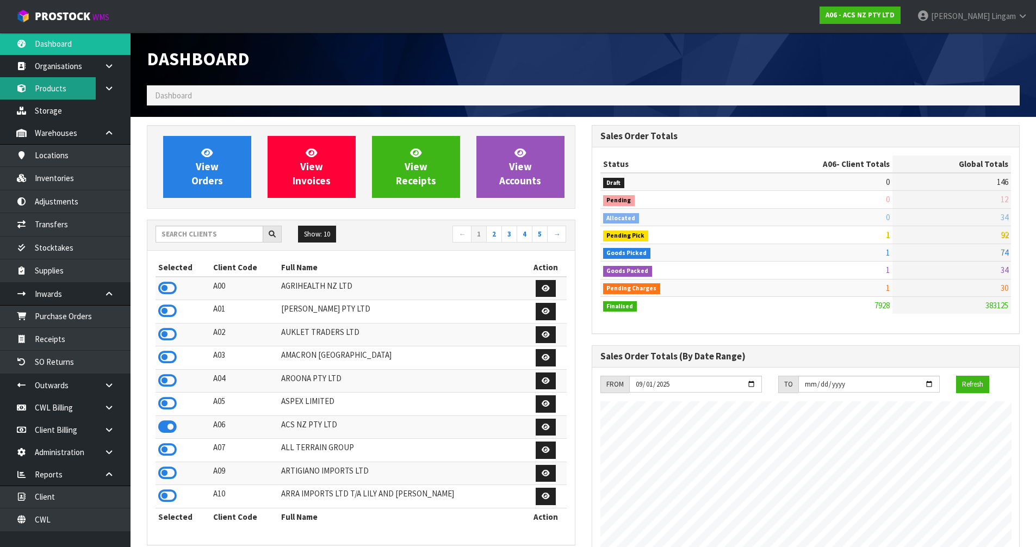
scroll to position [824, 444]
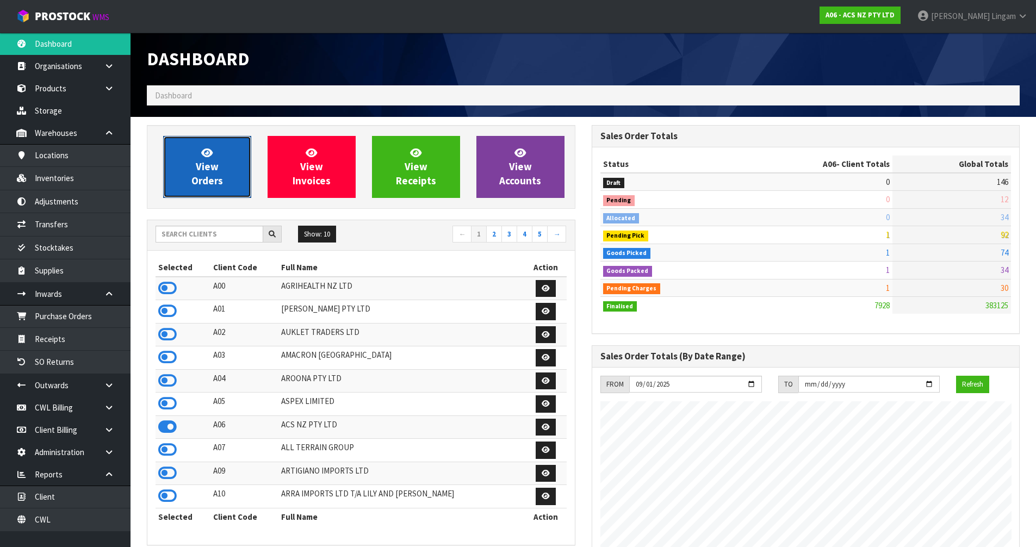
drag, startPoint x: 209, startPoint y: 169, endPoint x: 511, endPoint y: 156, distance: 301.5
click at [209, 169] on span "View Orders" at bounding box center [207, 166] width 32 height 41
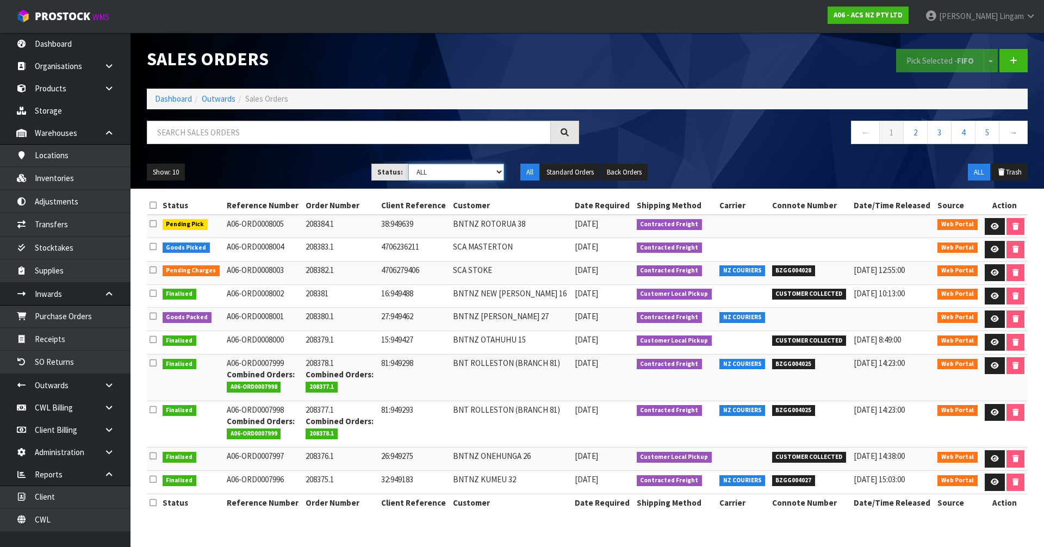
click at [493, 171] on select "Draft Pending Allocated Pending Pick Goods Picked Goods Packed Pending Charges …" at bounding box center [456, 172] width 96 height 17
click at [992, 269] on icon at bounding box center [995, 272] width 8 height 7
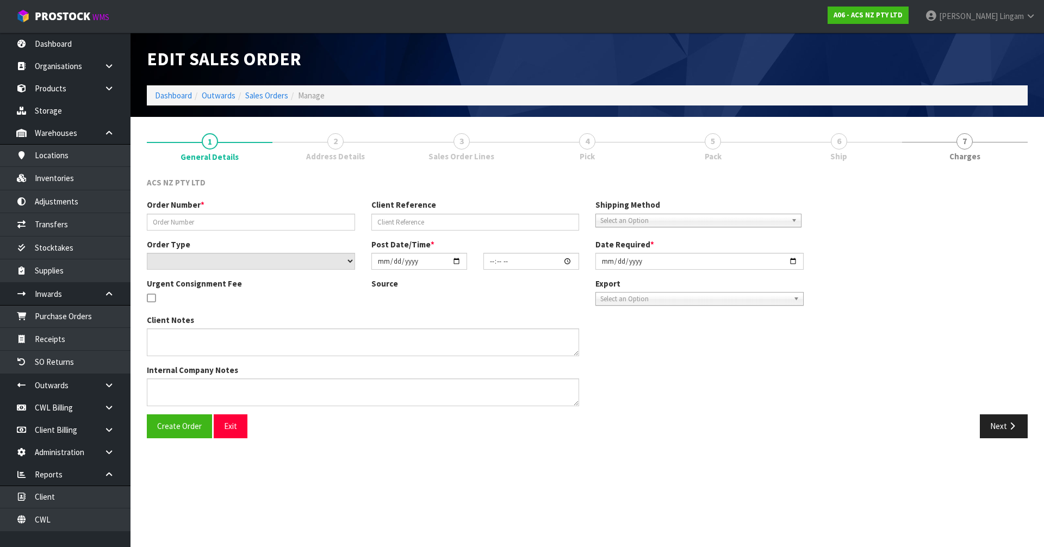
type input "208382.1"
type input "4706279406"
select select "number:0"
type input "2025-09-26"
type input "10:29:00.000"
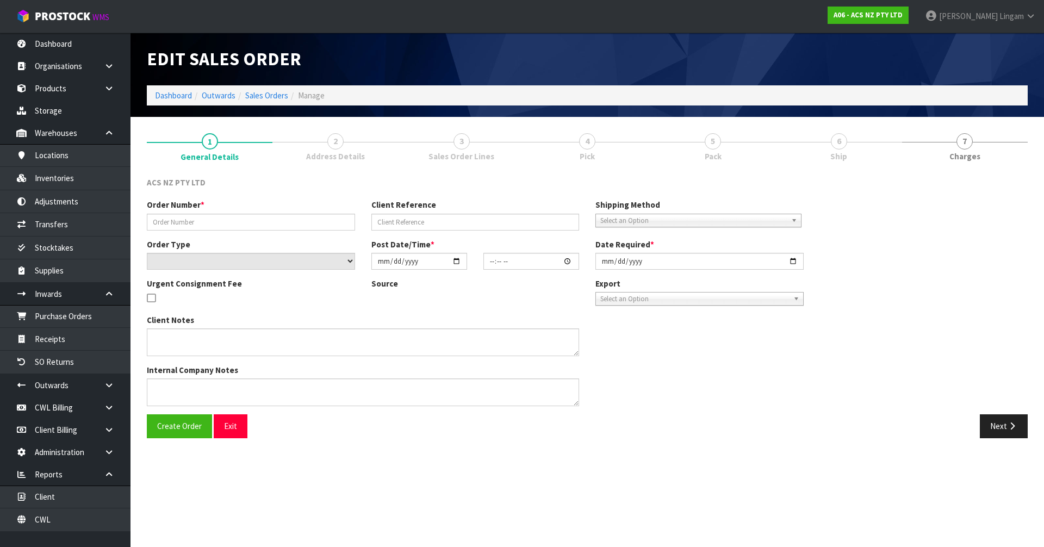
type input "2025-09-26"
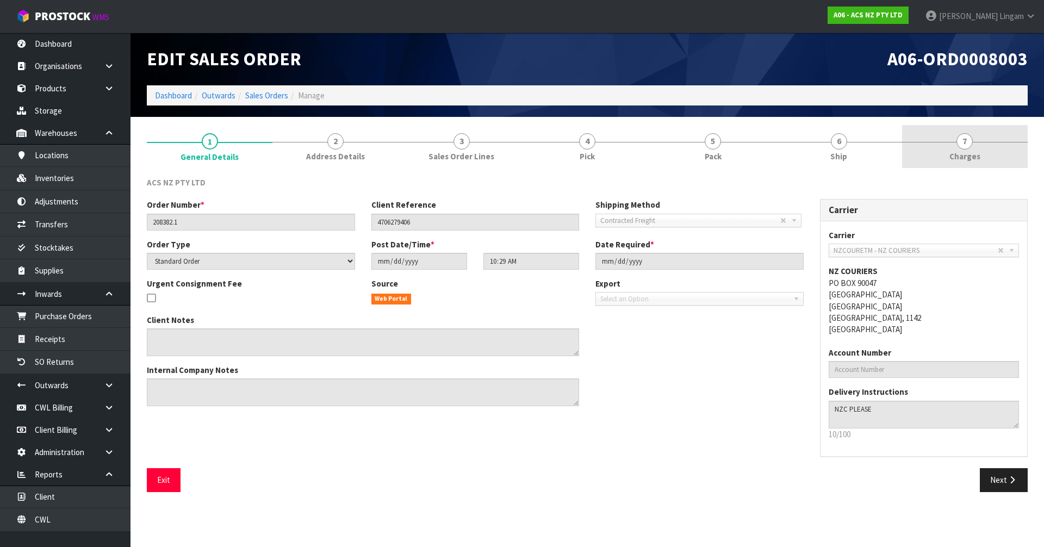
click at [983, 160] on link "7 Charges" at bounding box center [965, 146] width 126 height 43
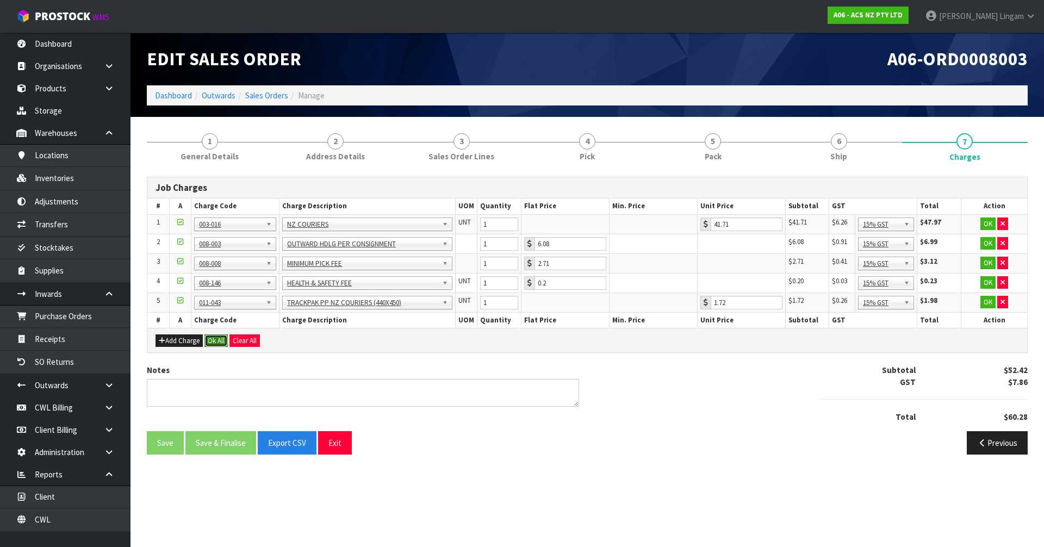
click at [218, 339] on button "Ok All" at bounding box center [215, 340] width 23 height 13
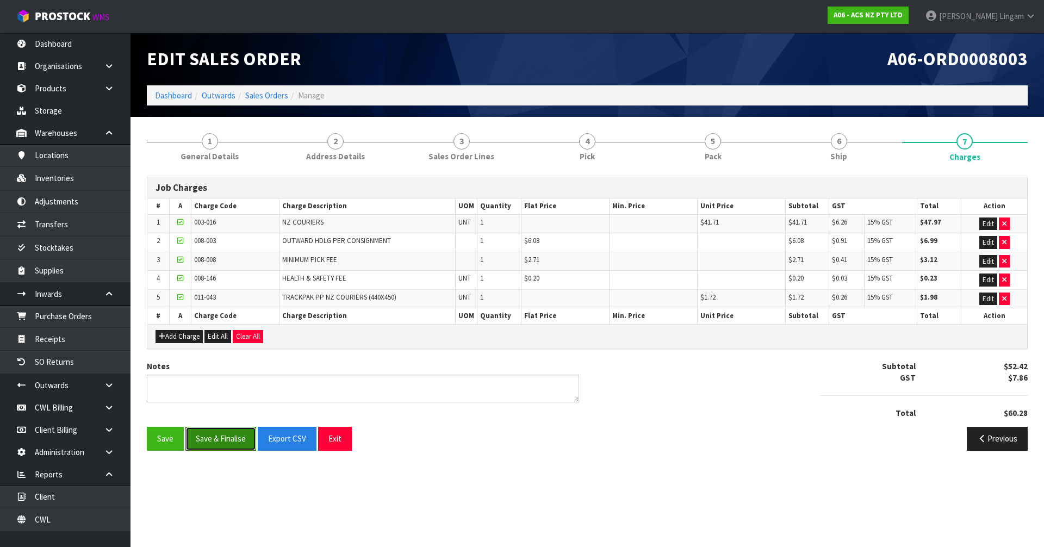
click at [213, 438] on button "Save & Finalise" at bounding box center [220, 438] width 71 height 23
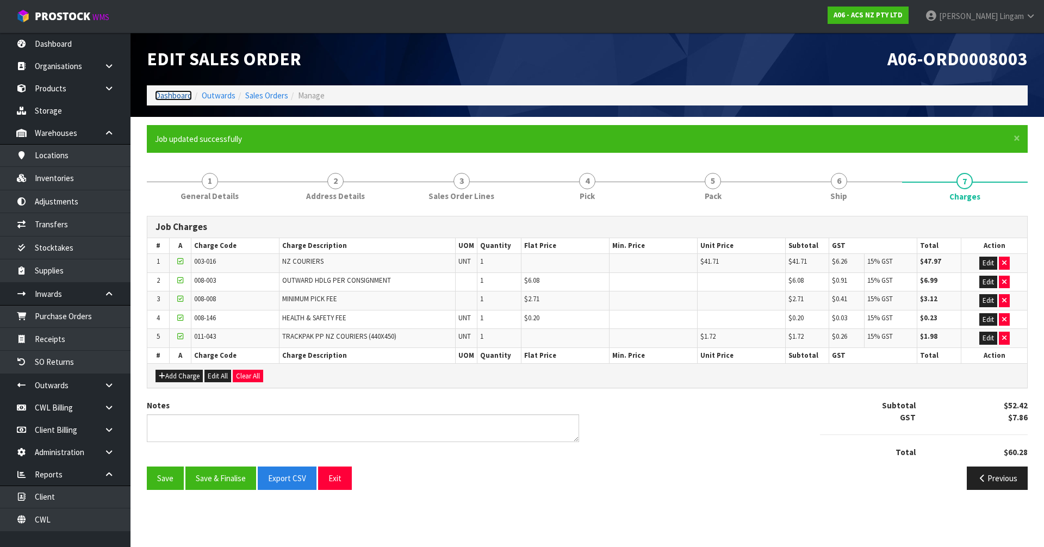
click at [165, 95] on link "Dashboard" at bounding box center [173, 95] width 37 height 10
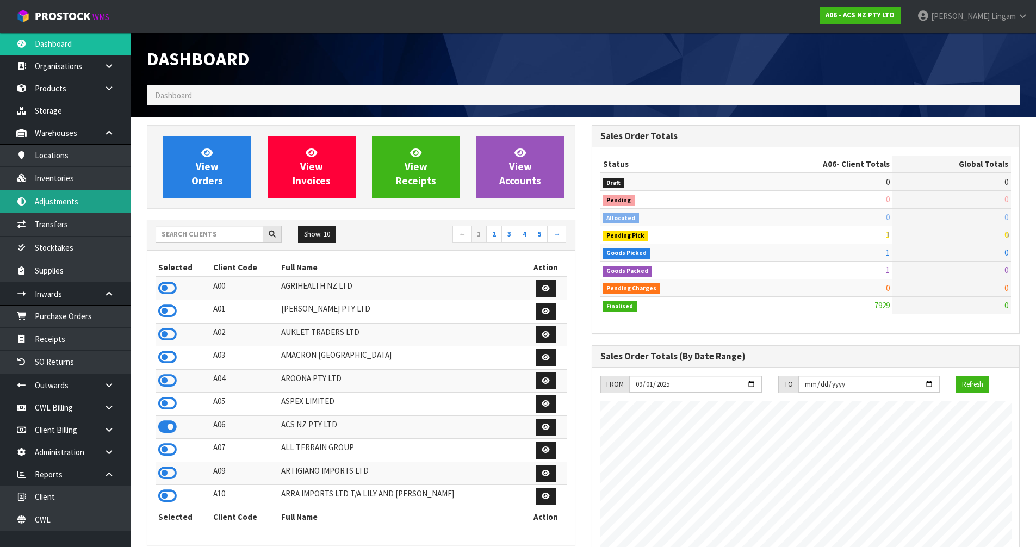
scroll to position [824, 444]
click at [234, 237] on input "text" at bounding box center [210, 234] width 108 height 17
click at [179, 233] on input "text" at bounding box center [210, 234] width 108 height 17
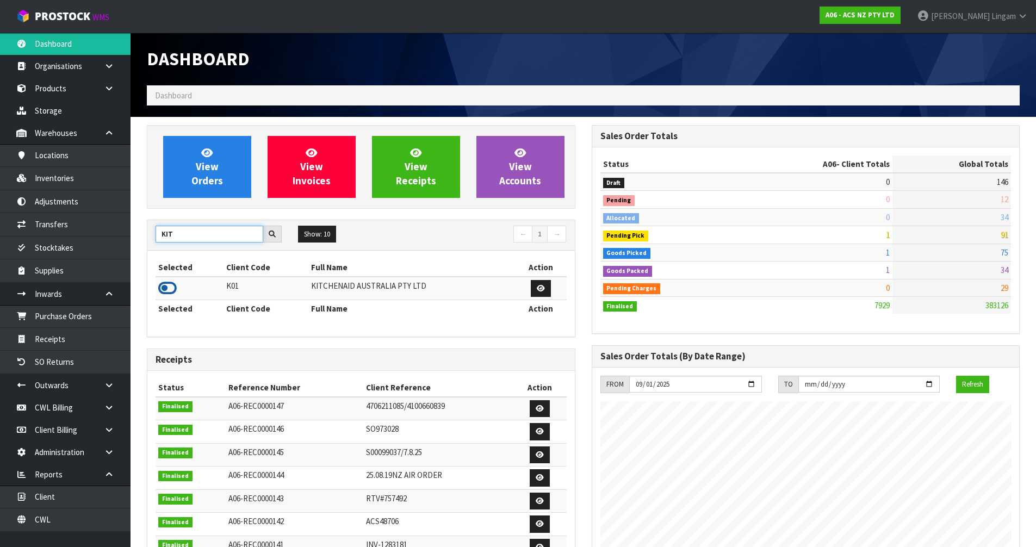
type input "KIT"
click at [167, 289] on icon at bounding box center [167, 288] width 18 height 16
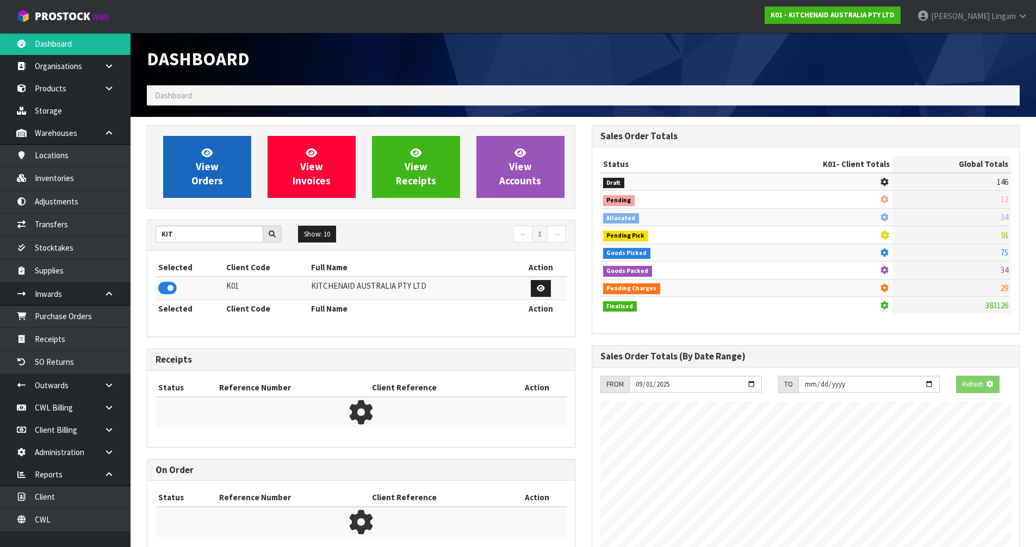
scroll to position [543078, 543311]
click at [214, 166] on span "View Orders" at bounding box center [207, 166] width 32 height 41
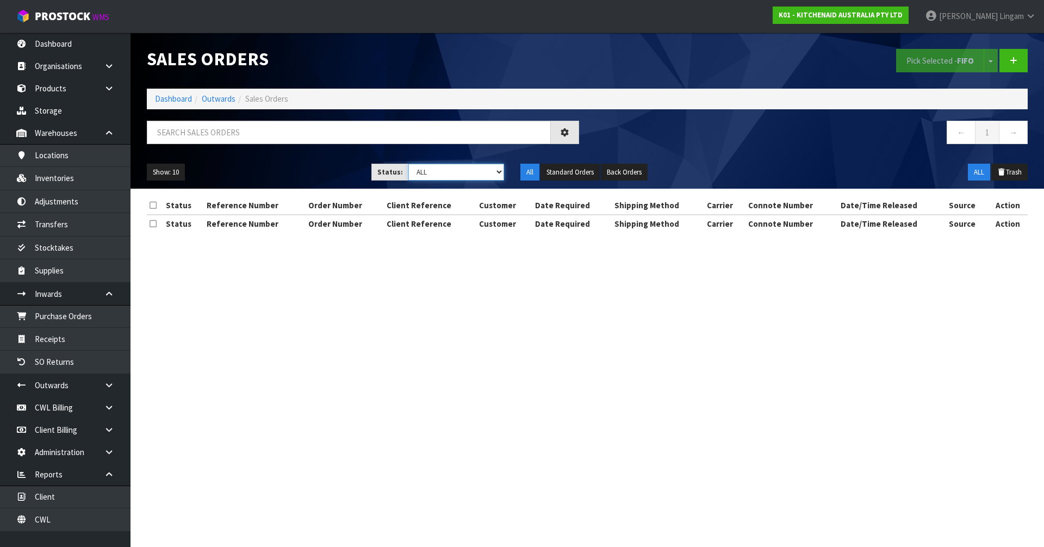
click at [478, 169] on select "Draft Pending Allocated Pending Pick Goods Picked Goods Packed Pending Charges …" at bounding box center [456, 172] width 96 height 17
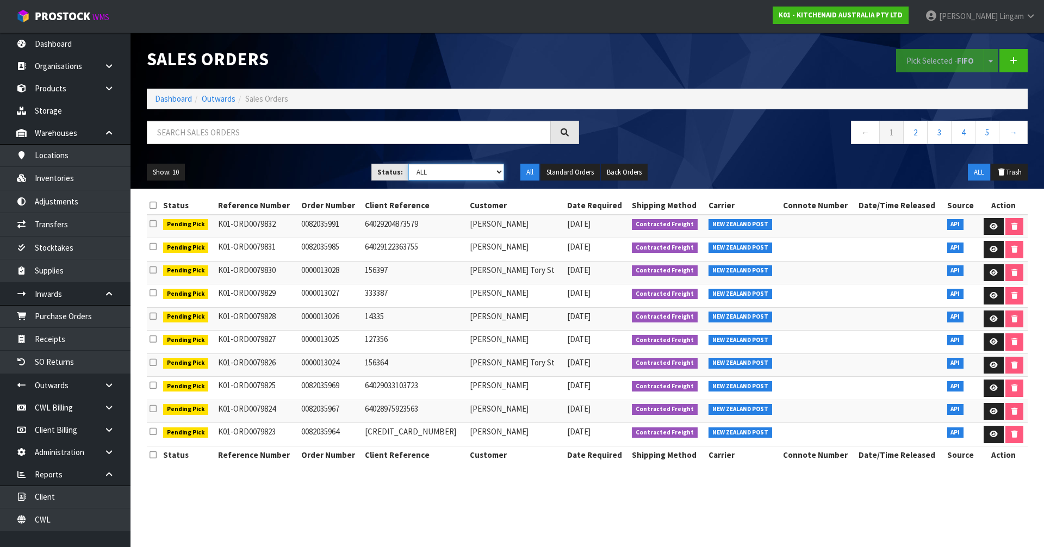
select select "string:6"
click at [408, 164] on select "Draft Pending Allocated Pending Pick Goods Picked Goods Packed Pending Charges …" at bounding box center [456, 172] width 96 height 17
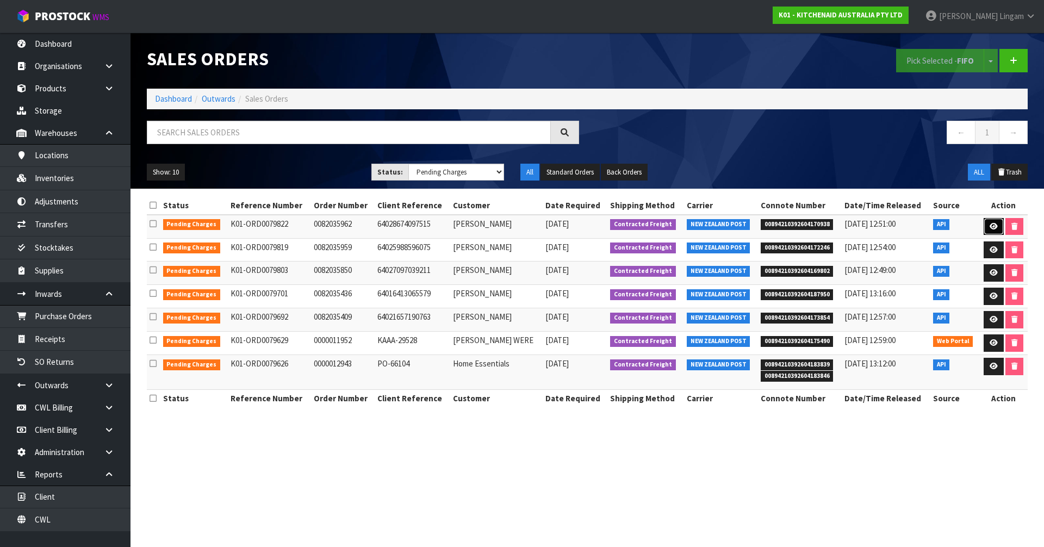
click at [990, 223] on icon at bounding box center [994, 226] width 8 height 7
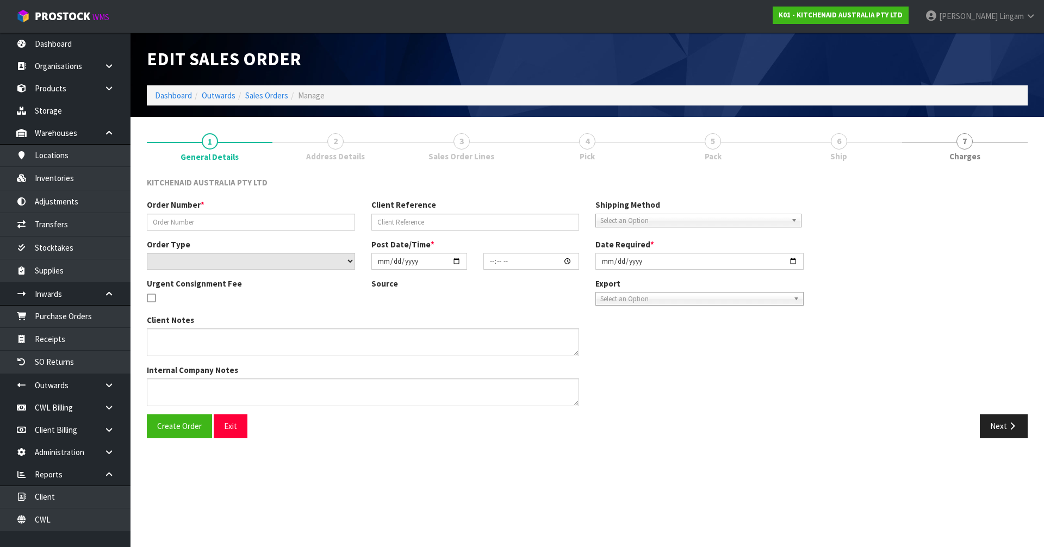
type input "0082035962"
type input "64028674097515"
select select "number:0"
type input "2025-09-26"
type input "07:39:41.000"
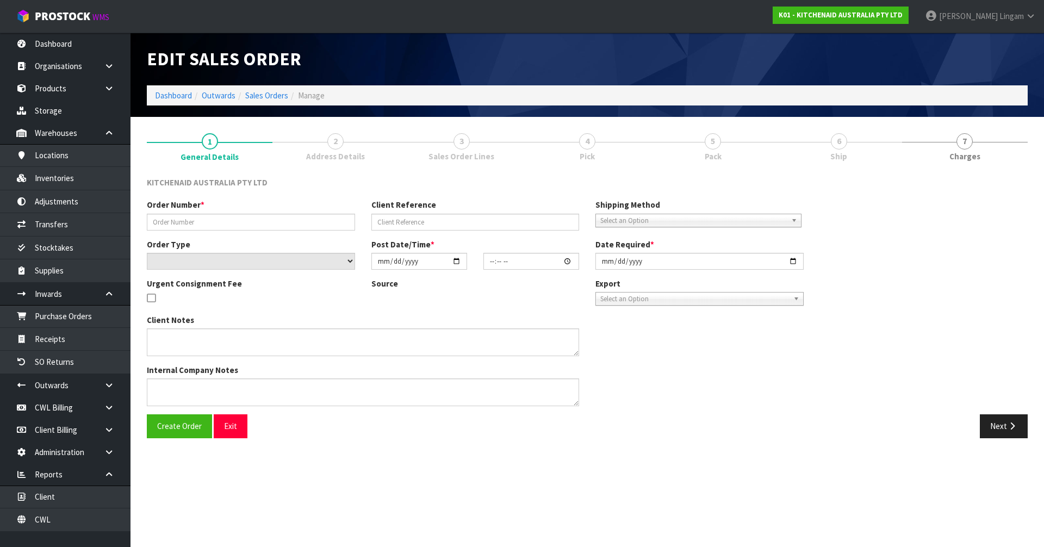
type input "2025-09-26"
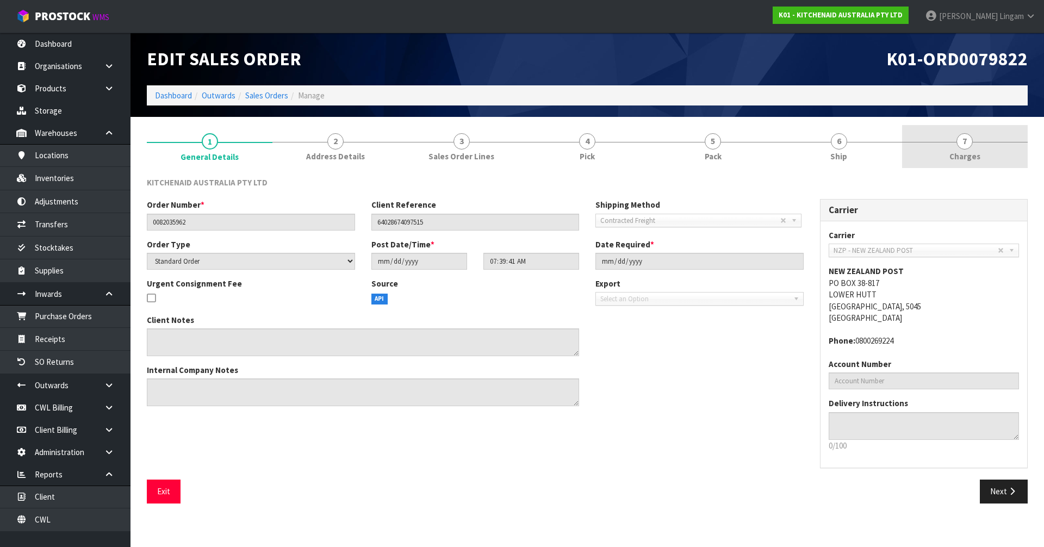
click at [990, 160] on link "7 Charges" at bounding box center [965, 146] width 126 height 43
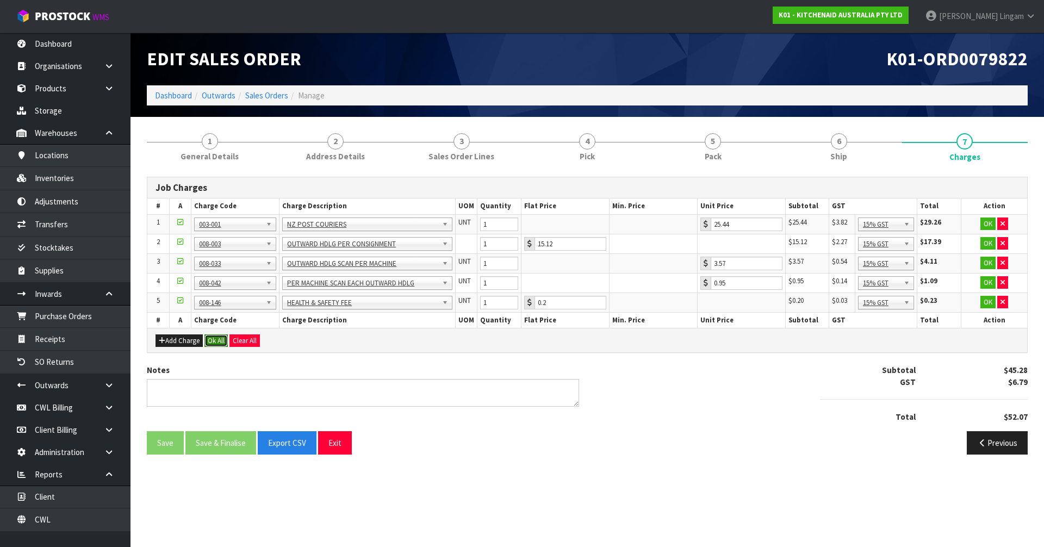
click at [209, 340] on button "Ok All" at bounding box center [215, 340] width 23 height 13
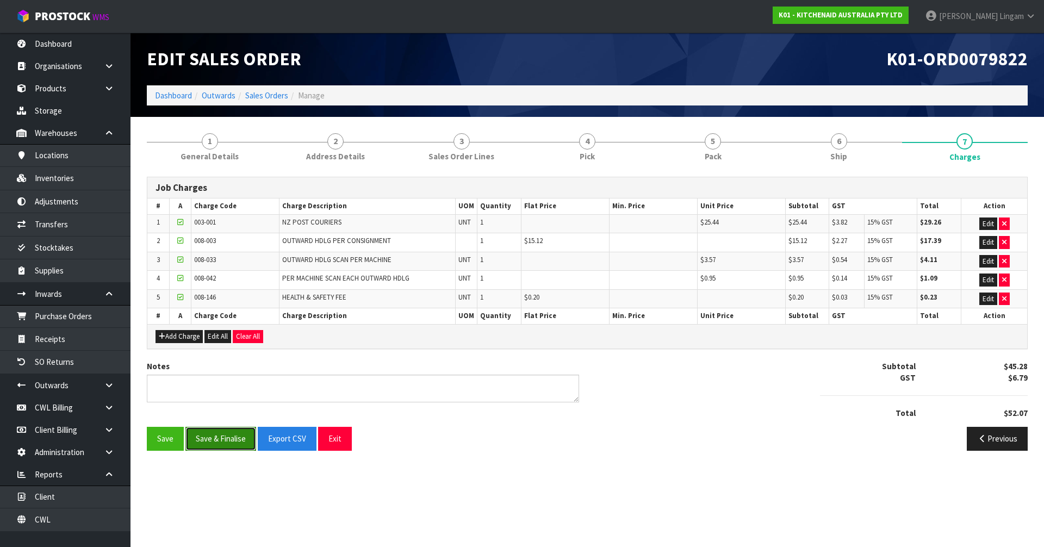
click at [231, 439] on button "Save & Finalise" at bounding box center [220, 438] width 71 height 23
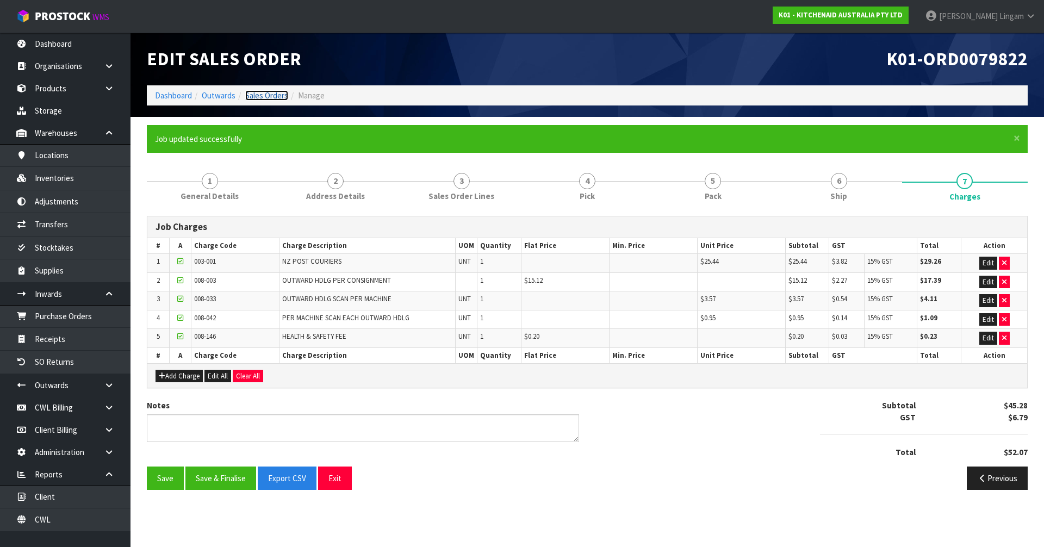
click at [275, 95] on link "Sales Orders" at bounding box center [266, 95] width 43 height 10
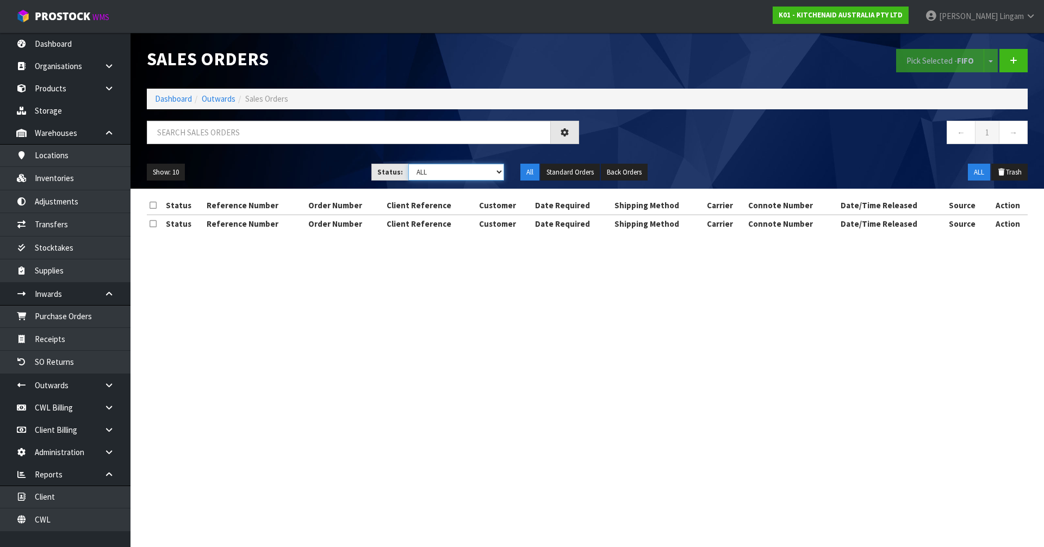
click at [493, 175] on select "Draft Pending Allocated Pending Pick Goods Picked Goods Packed Pending Charges …" at bounding box center [456, 172] width 96 height 17
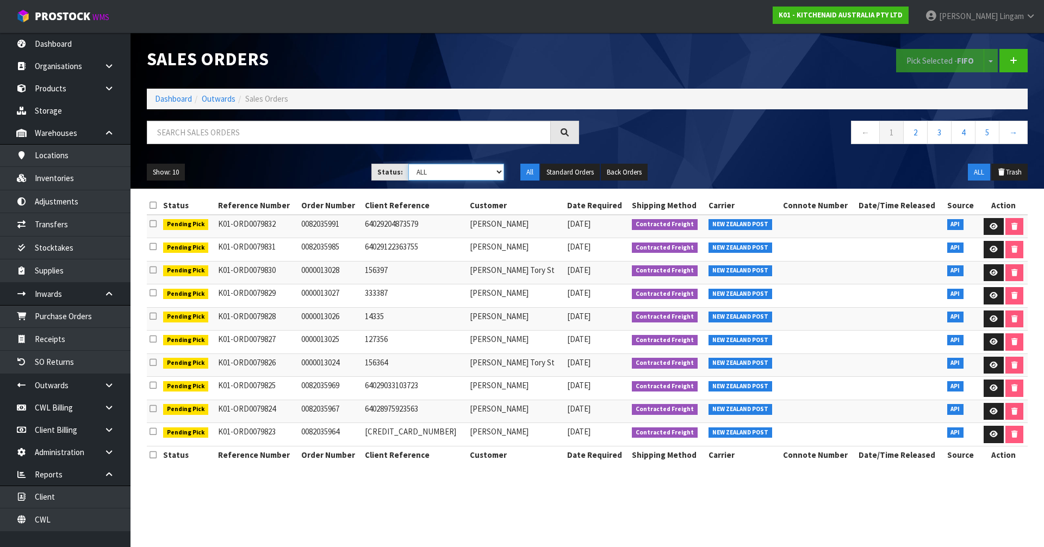
select select "string:6"
click at [408, 164] on select "Draft Pending Allocated Pending Pick Goods Picked Goods Packed Pending Charges …" at bounding box center [456, 172] width 96 height 17
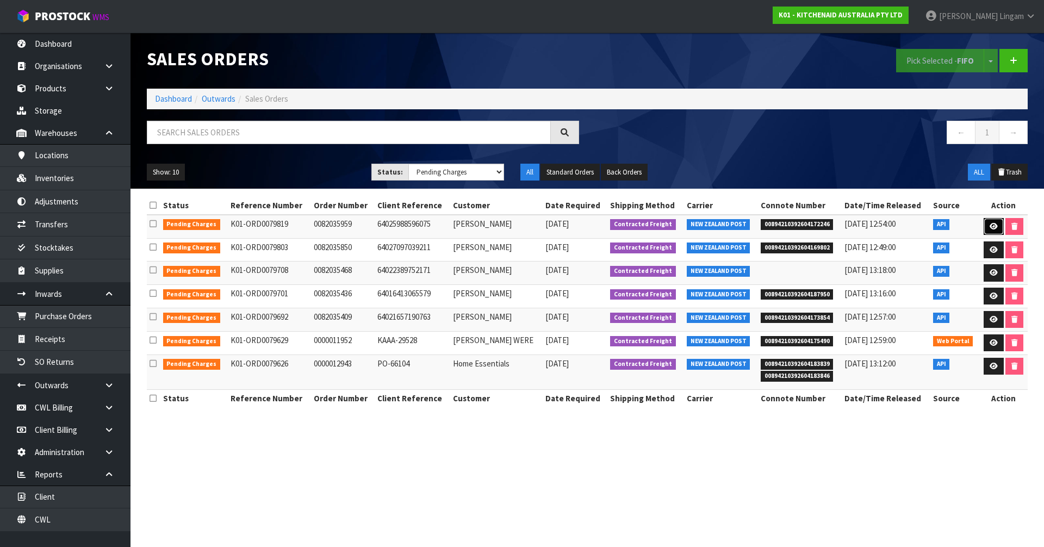
click at [990, 228] on icon at bounding box center [994, 226] width 8 height 7
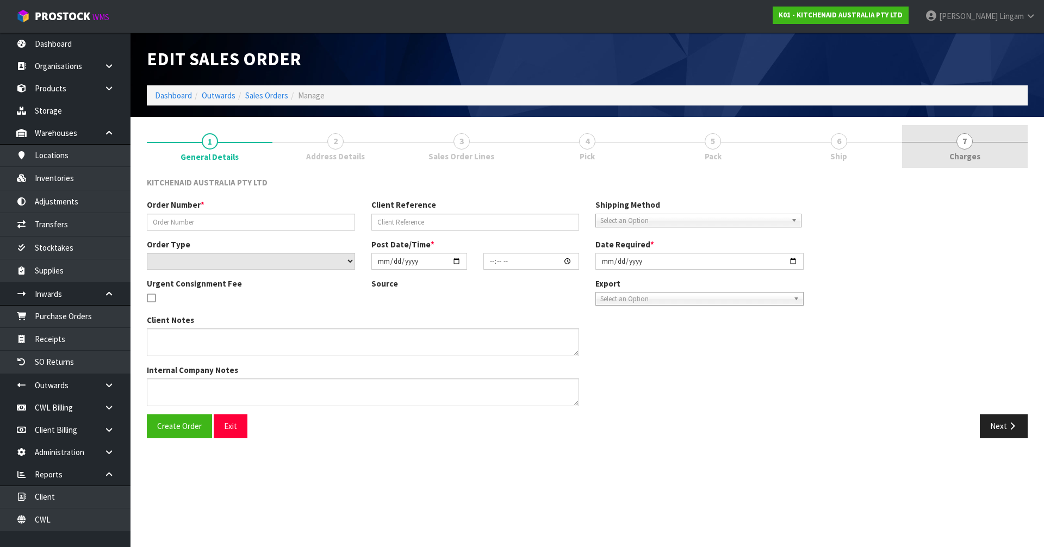
type input "0082035959"
type input "64025988596075"
select select "number:0"
type input "2025-09-26"
type input "07:39:35.000"
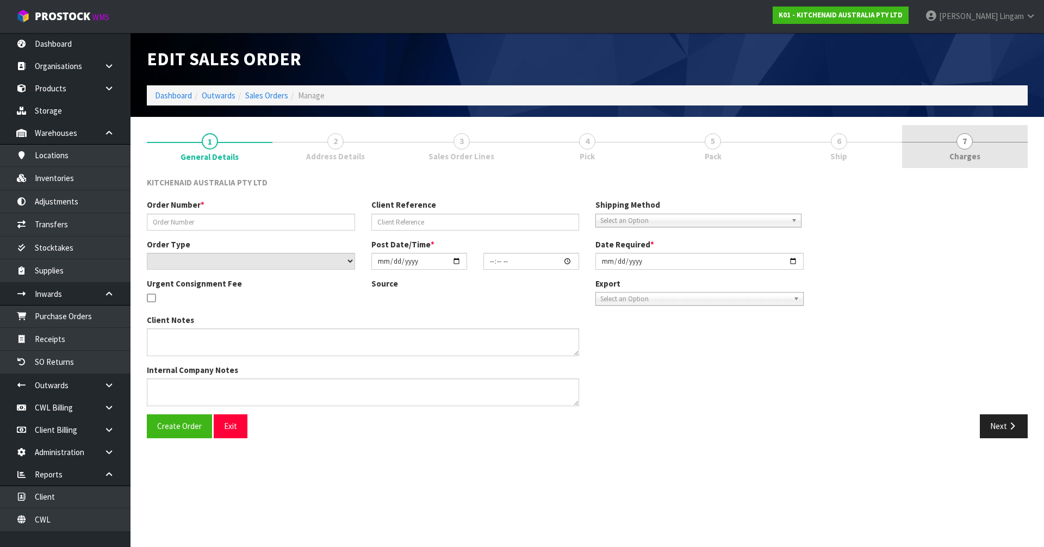
type input "2025-09-26"
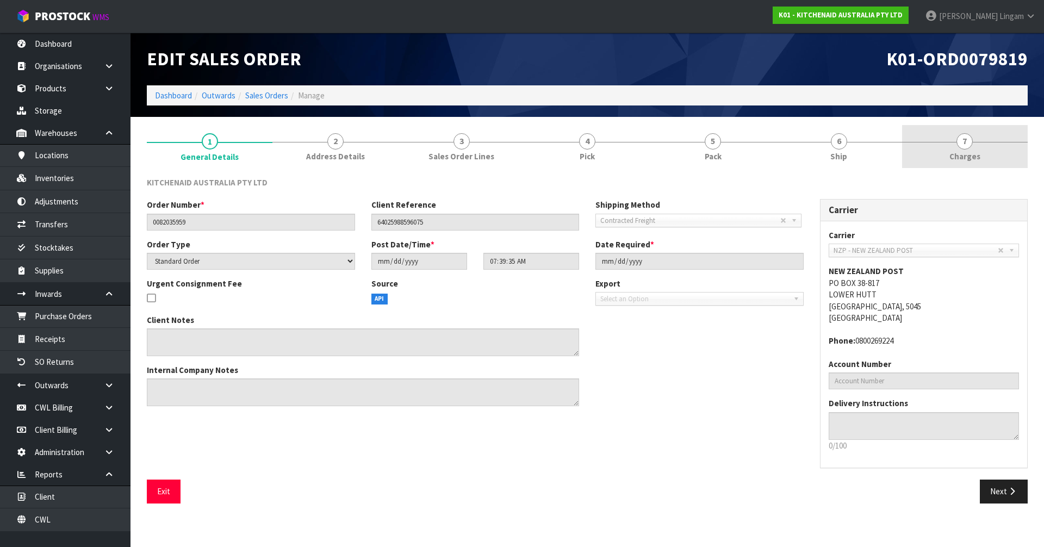
click at [982, 153] on link "7 Charges" at bounding box center [965, 146] width 126 height 43
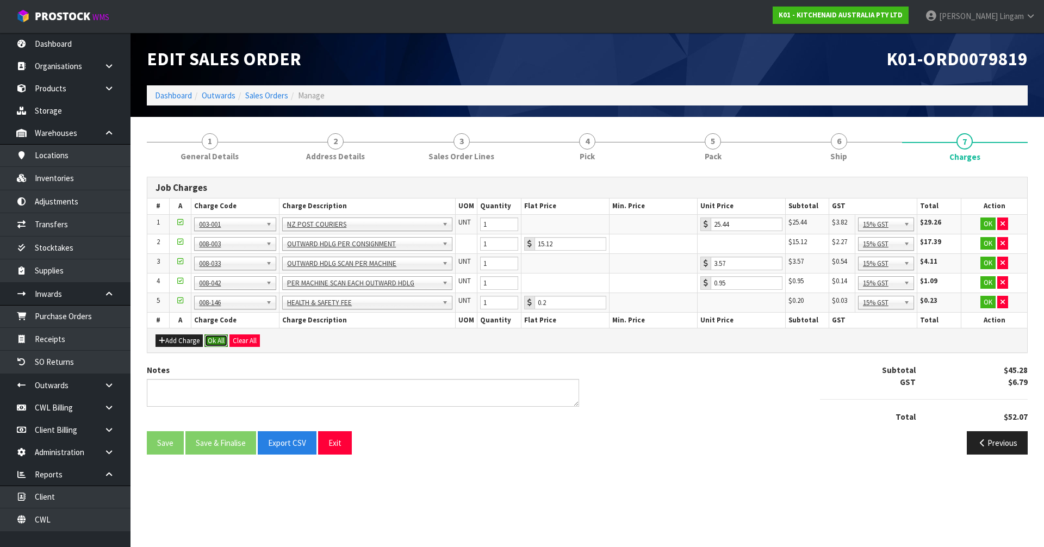
click at [223, 336] on button "Ok All" at bounding box center [215, 340] width 23 height 13
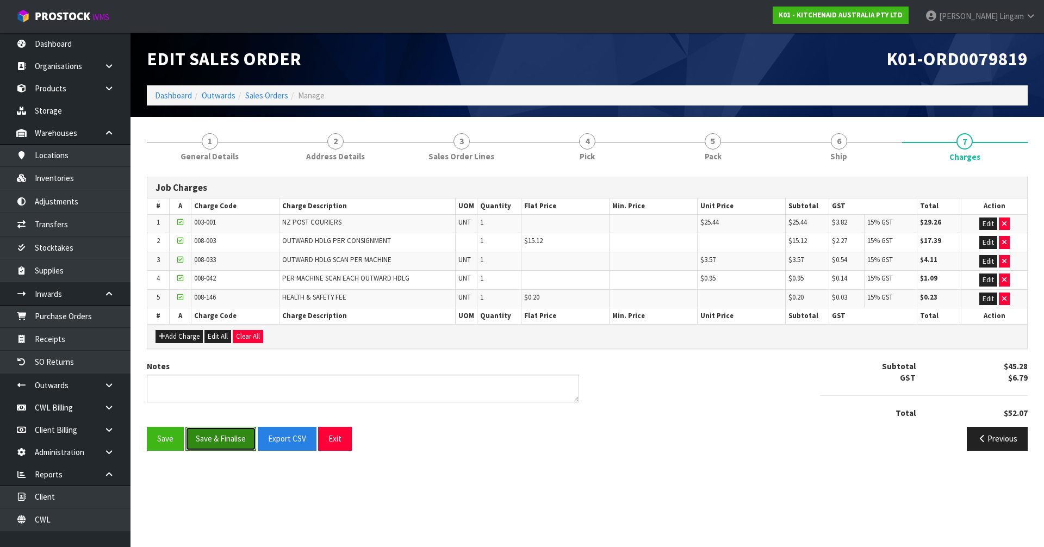
click at [227, 439] on button "Save & Finalise" at bounding box center [220, 438] width 71 height 23
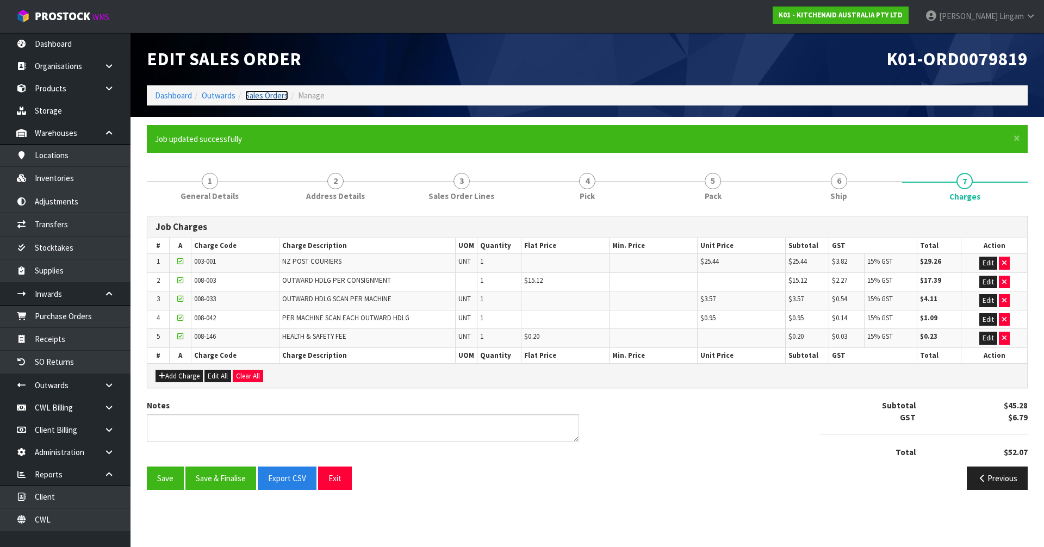
click at [281, 96] on link "Sales Orders" at bounding box center [266, 95] width 43 height 10
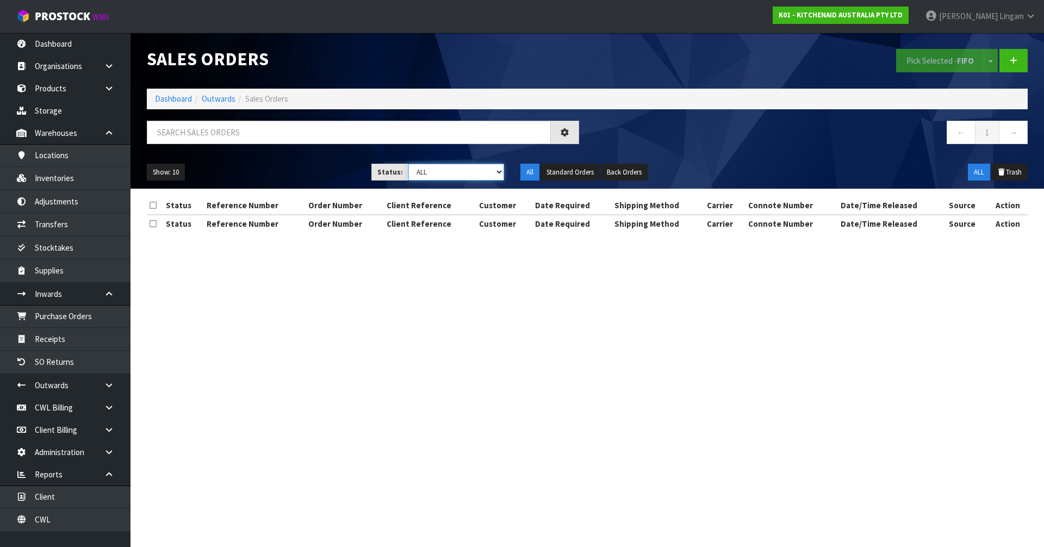
click at [483, 170] on select "Draft Pending Allocated Pending Pick Goods Picked Goods Packed Pending Charges …" at bounding box center [456, 172] width 96 height 17
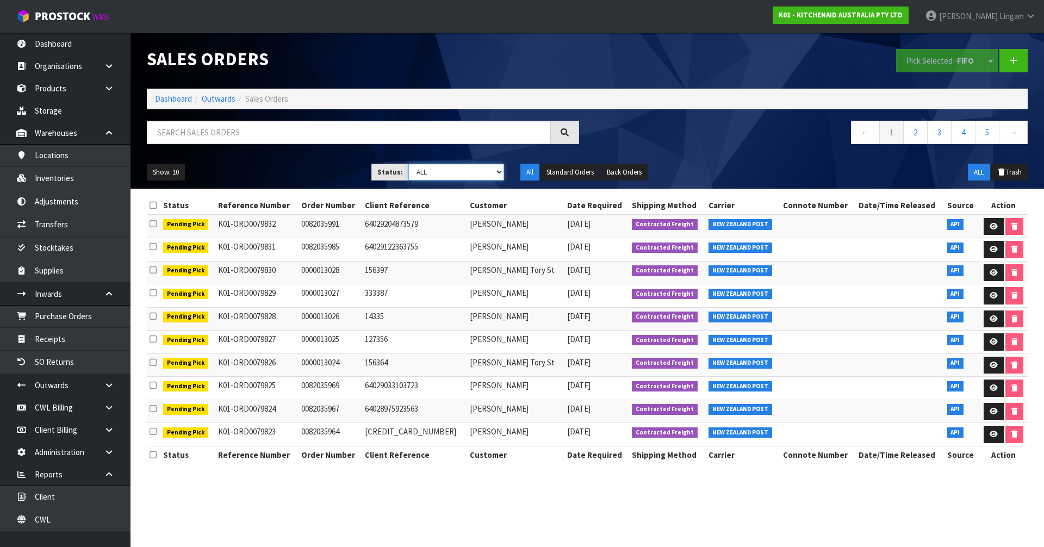
select select "string:6"
click at [408, 164] on select "Draft Pending Allocated Pending Pick Goods Picked Goods Packed Pending Charges …" at bounding box center [456, 172] width 96 height 17
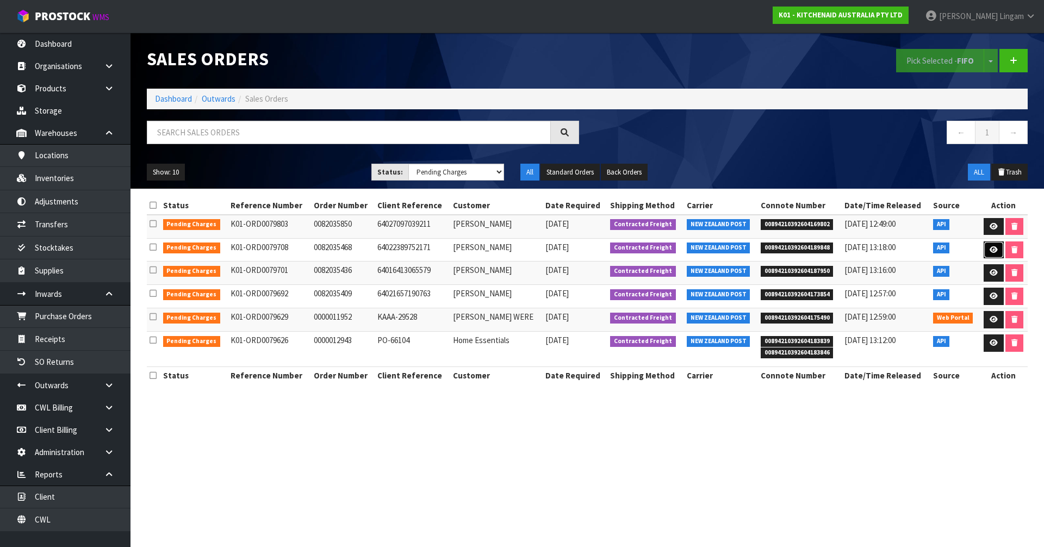
click at [990, 246] on icon at bounding box center [994, 249] width 8 height 7
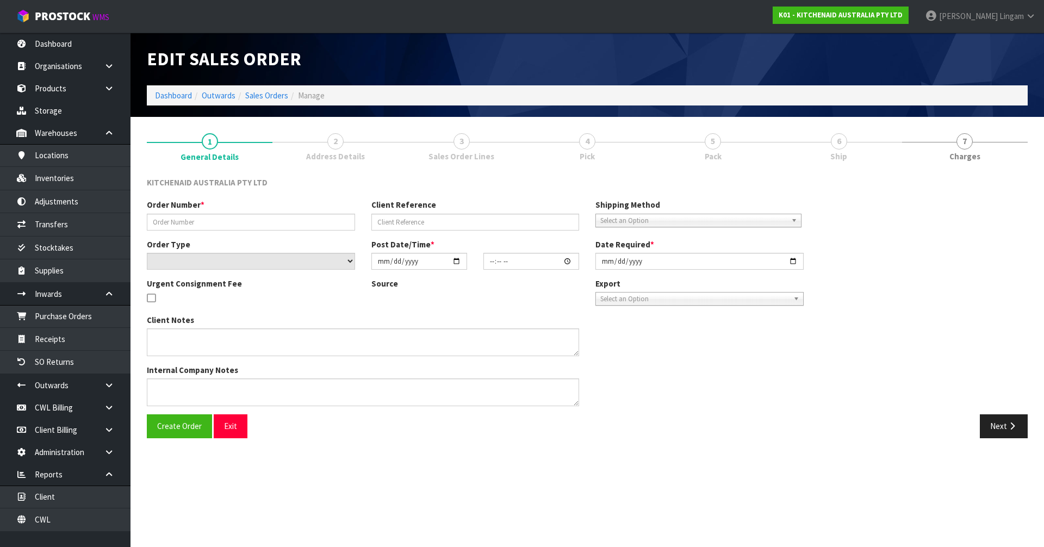
type input "0082035468"
type input "64022389752171"
select select "number:0"
type input "[DATE]"
type input "21:41:29.000"
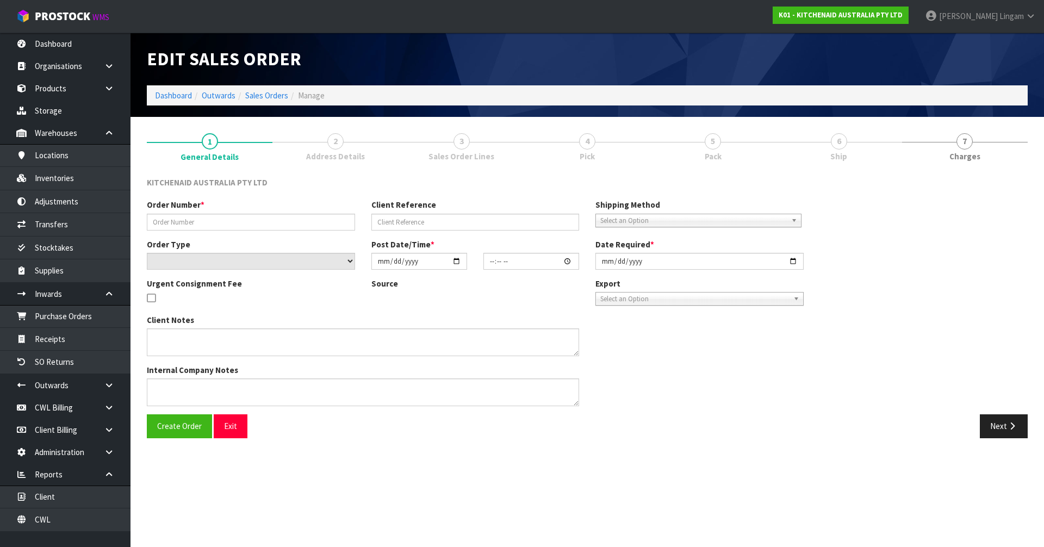
type input "[DATE]"
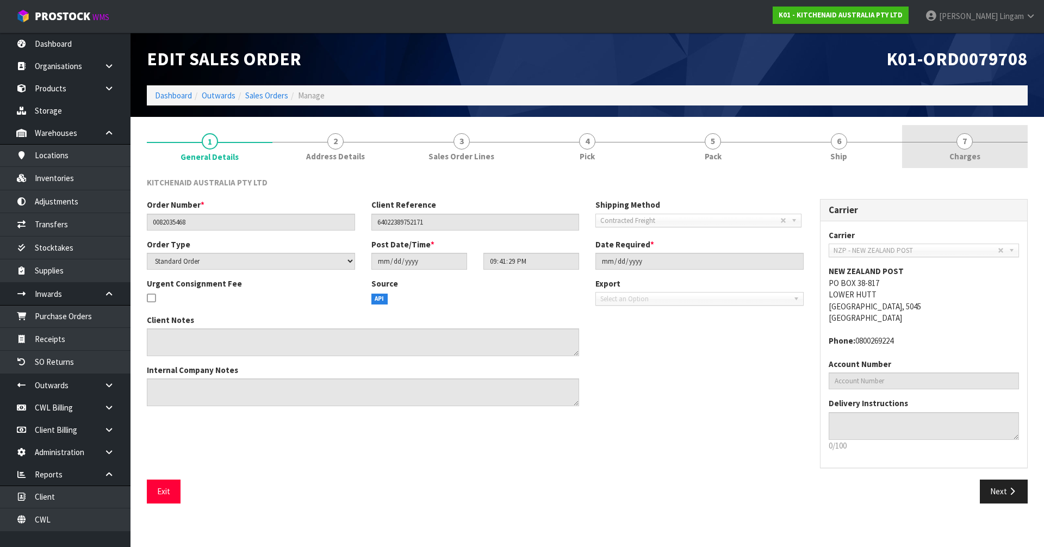
click at [986, 159] on link "7 [GEOGRAPHIC_DATA]" at bounding box center [965, 146] width 126 height 43
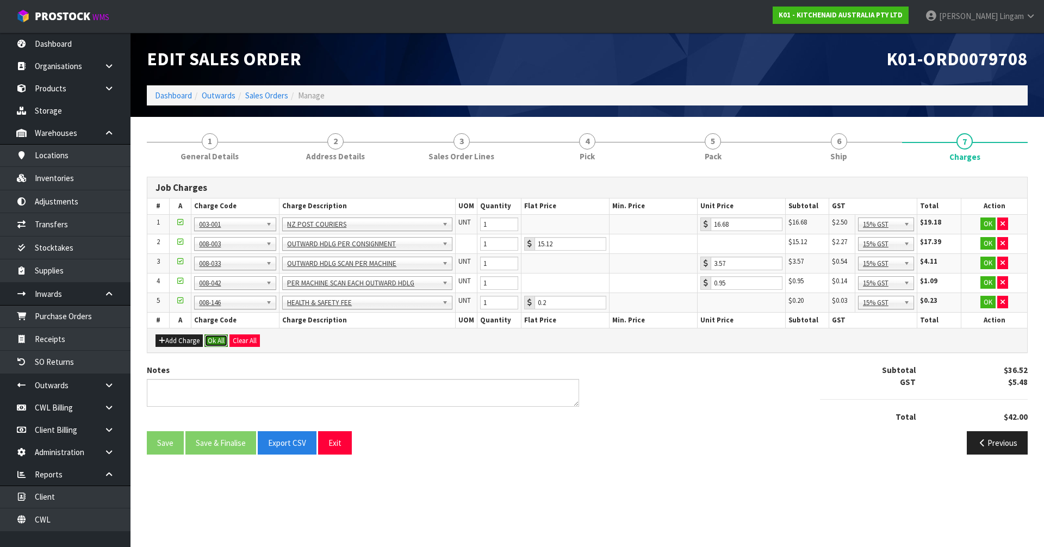
click at [219, 342] on button "Ok All" at bounding box center [215, 340] width 23 height 13
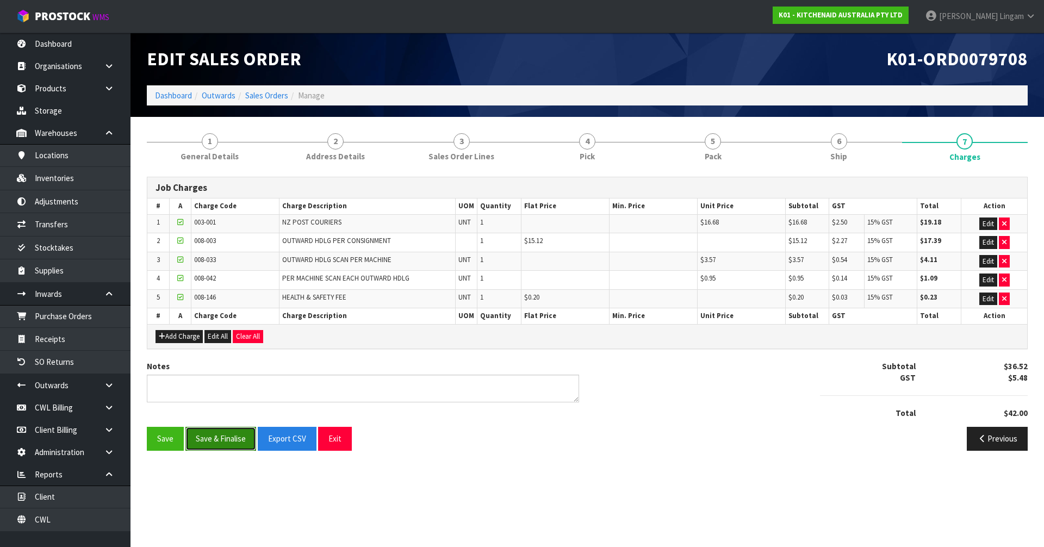
click at [222, 439] on button "Save & Finalise" at bounding box center [220, 438] width 71 height 23
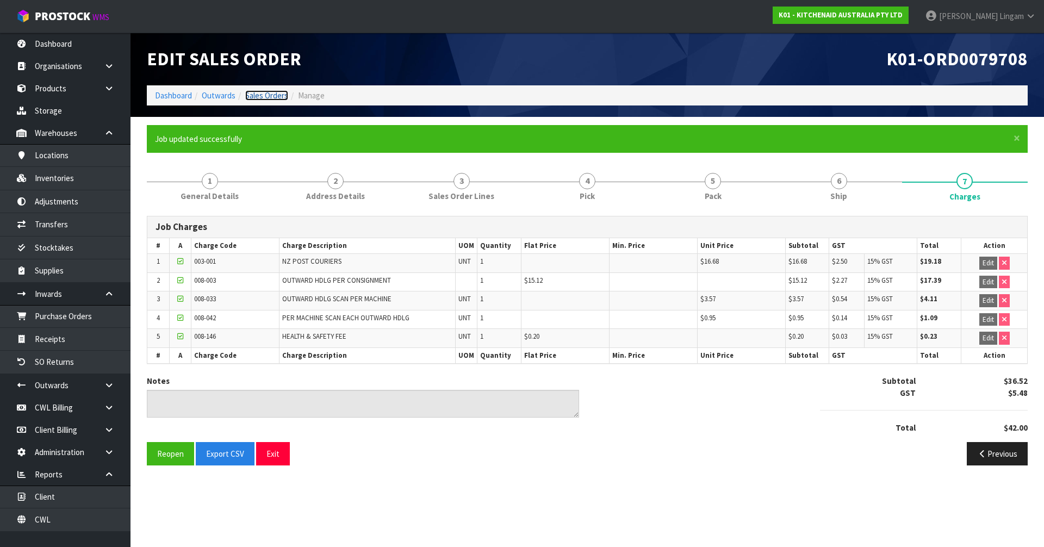
click at [279, 100] on link "Sales Orders" at bounding box center [266, 95] width 43 height 10
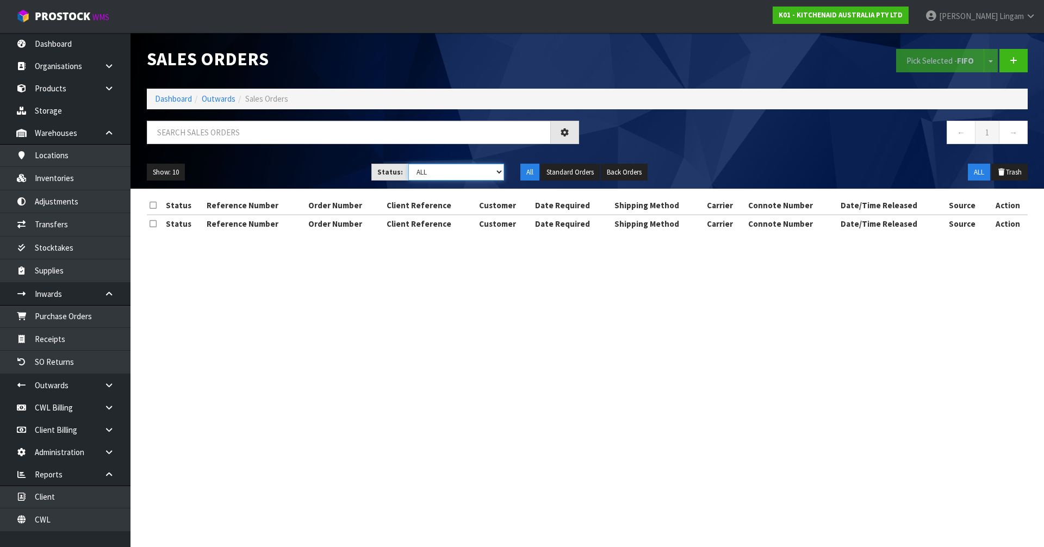
click at [493, 170] on select "Draft Pending Allocated Pending Pick Goods Picked Goods Packed Pending Charges …" at bounding box center [456, 172] width 96 height 17
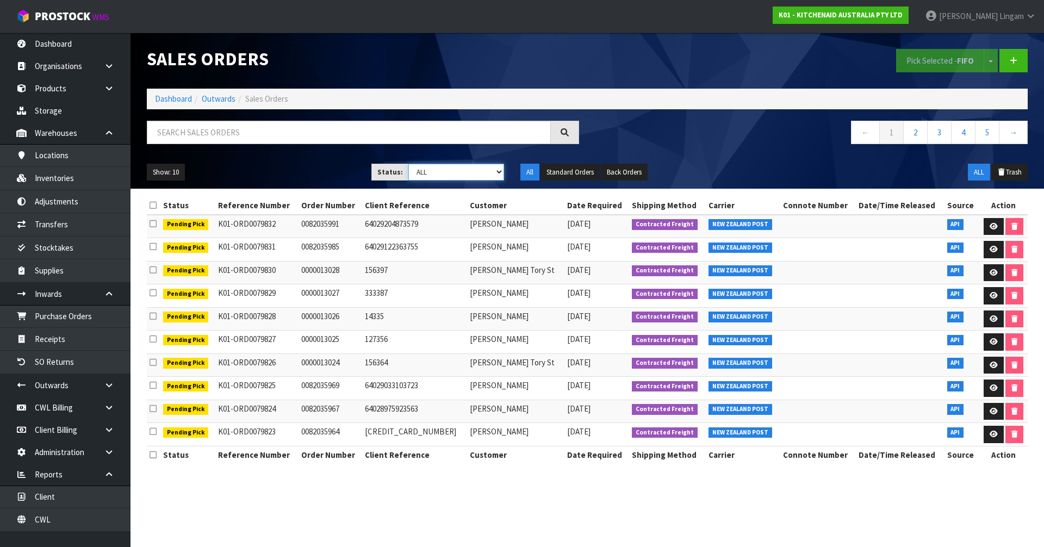
select select "string:6"
click at [408, 164] on select "Draft Pending Allocated Pending Pick Goods Picked Goods Packed Pending Charges …" at bounding box center [456, 172] width 96 height 17
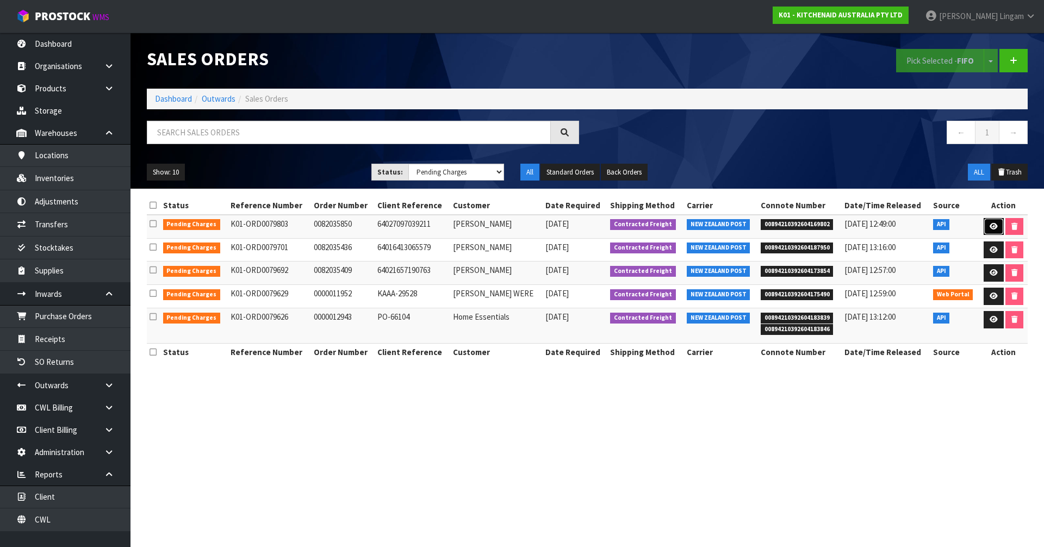
click at [990, 226] on icon at bounding box center [994, 226] width 8 height 7
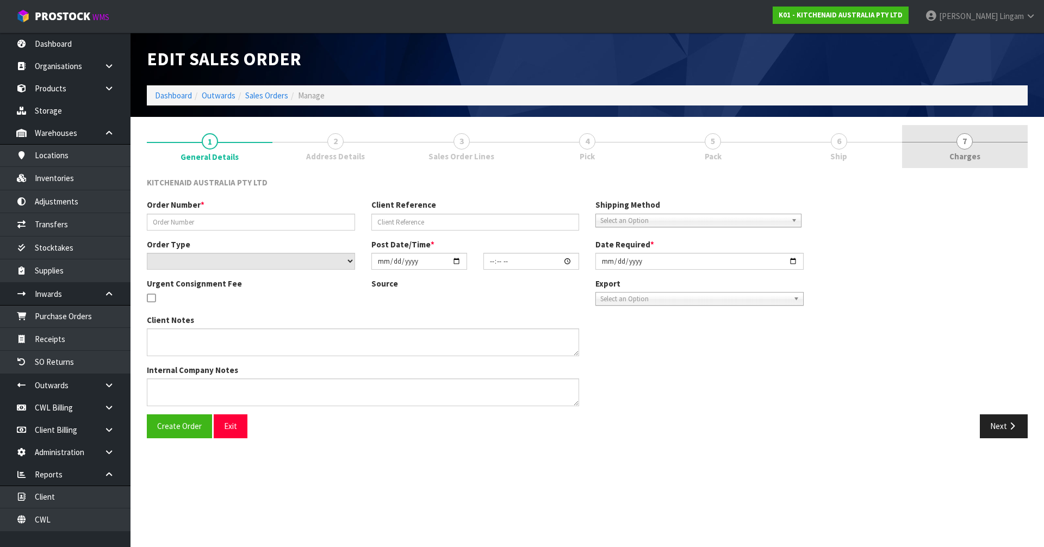
type input "0082035850"
type input "64027097039211"
select select "number:0"
type input "2025-09-25"
type input "17:40:52.000"
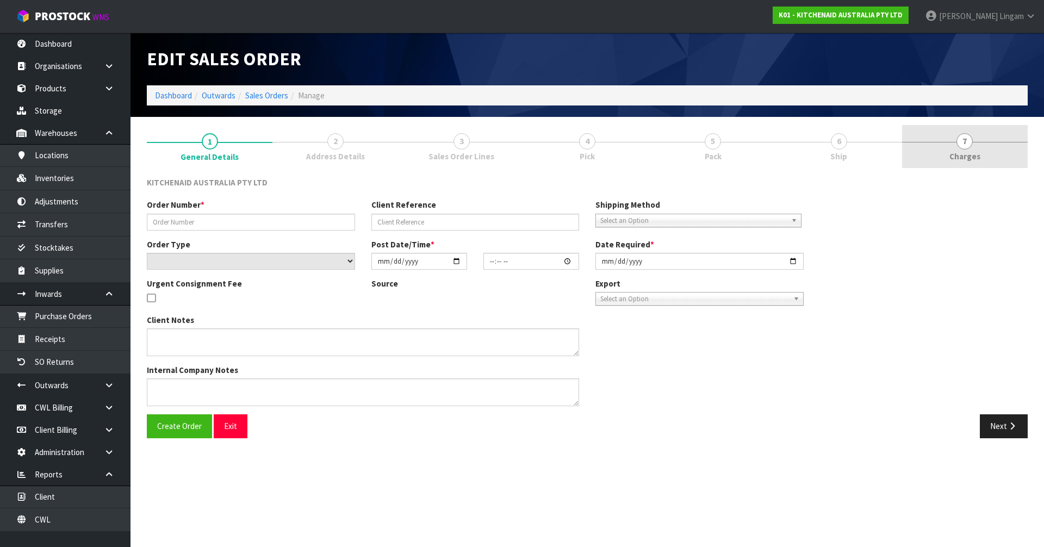
type input "2025-09-25"
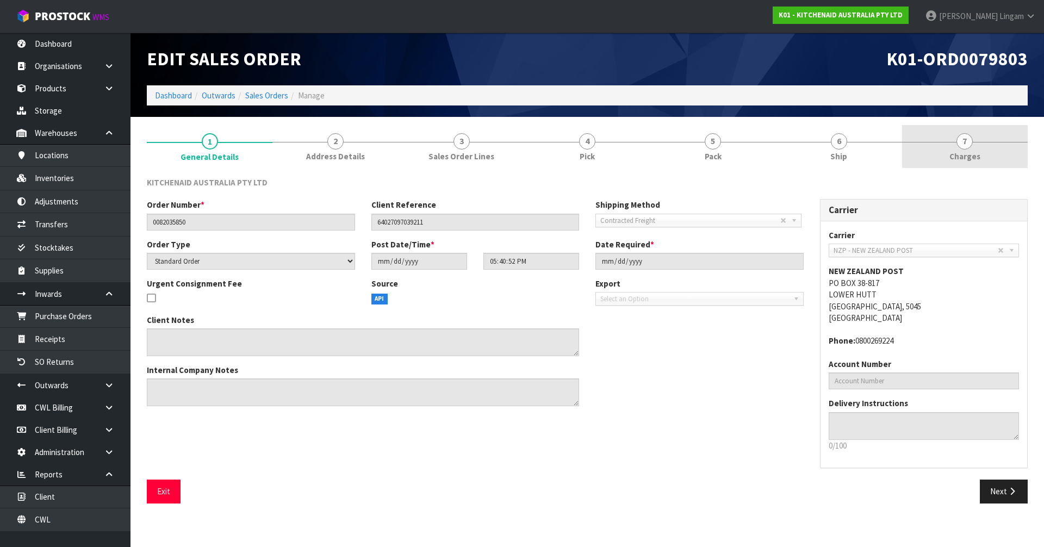
click at [978, 146] on link "7 [GEOGRAPHIC_DATA]" at bounding box center [965, 146] width 126 height 43
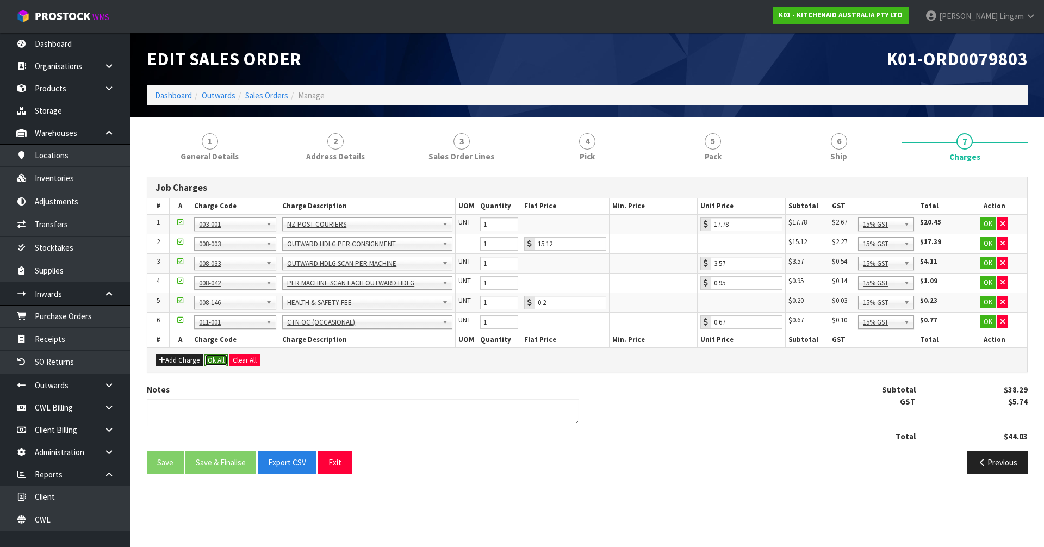
click at [221, 362] on button "Ok All" at bounding box center [215, 360] width 23 height 13
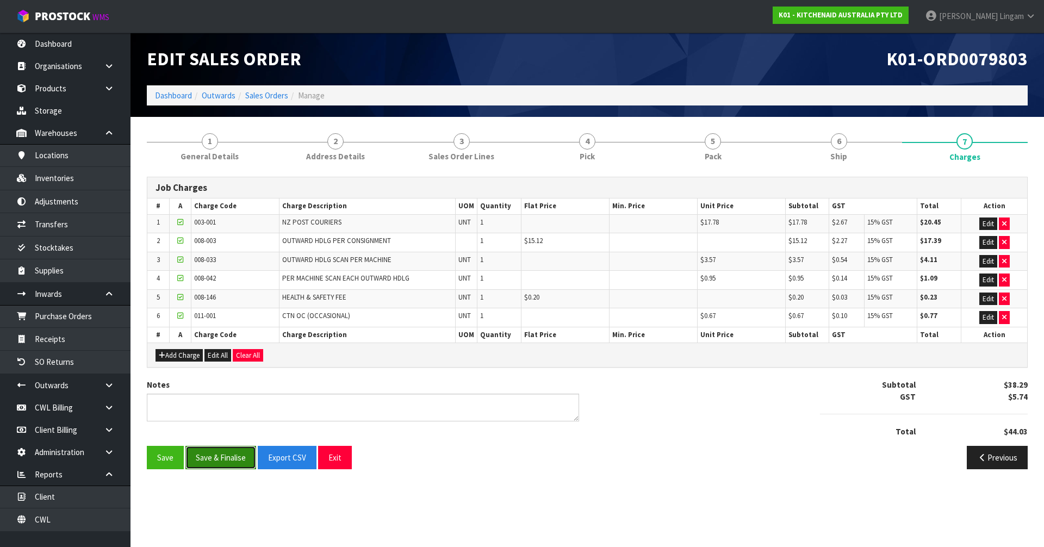
click at [219, 456] on button "Save & Finalise" at bounding box center [220, 457] width 71 height 23
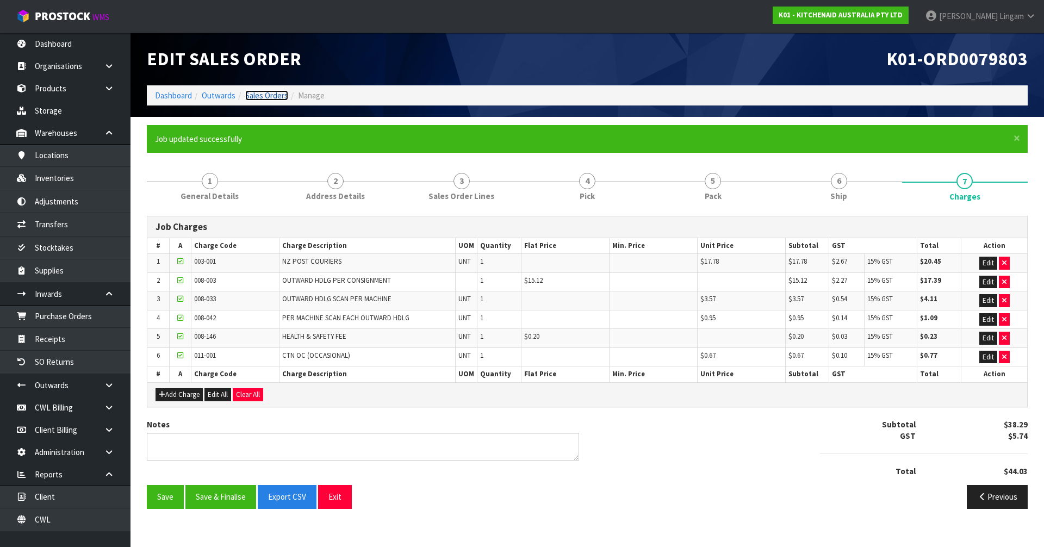
click at [278, 94] on link "Sales Orders" at bounding box center [266, 95] width 43 height 10
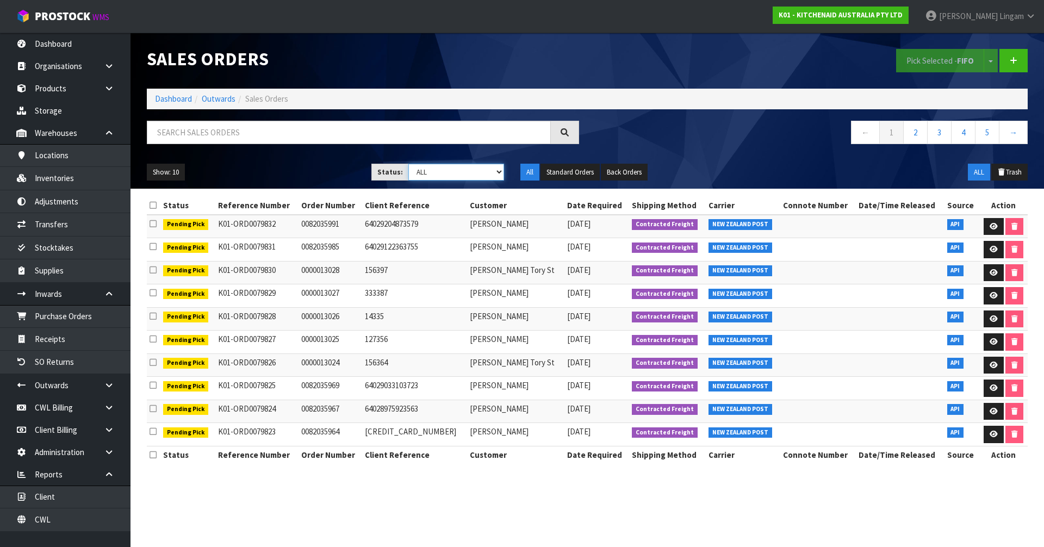
click at [465, 171] on select "Draft Pending Allocated Pending Pick Goods Picked Goods Packed Pending Charges …" at bounding box center [456, 172] width 96 height 17
select select "string:6"
click at [408, 164] on select "Draft Pending Allocated Pending Pick Goods Picked Goods Packed Pending Charges …" at bounding box center [456, 172] width 96 height 17
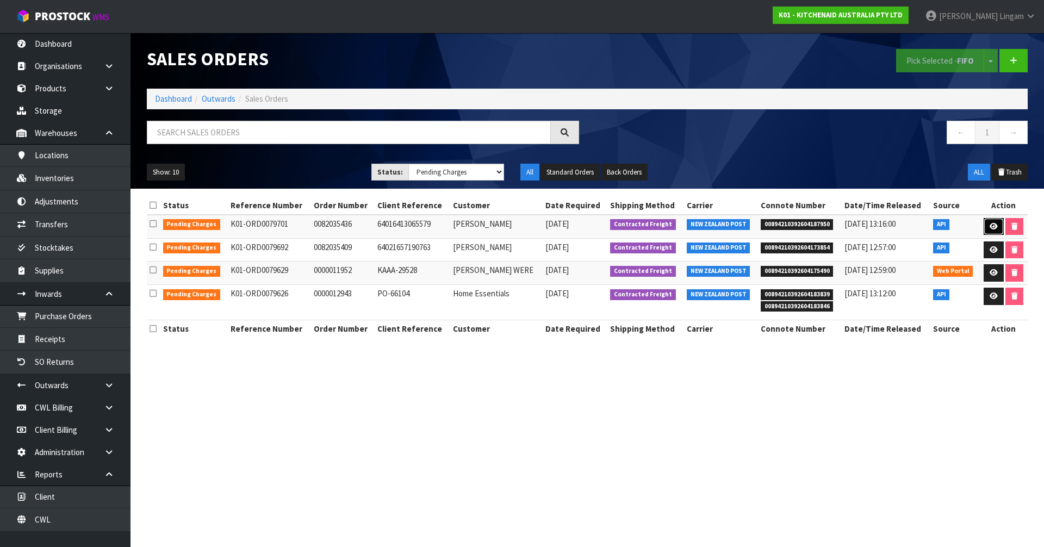
click at [995, 228] on icon at bounding box center [994, 226] width 8 height 7
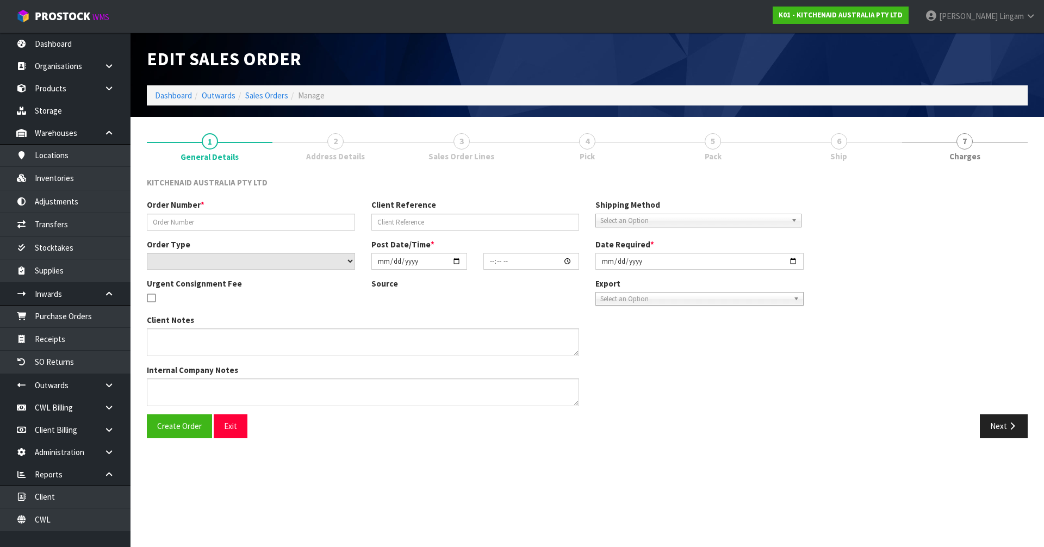
type input "0082035436"
type input "64016413065579"
select select "number:0"
type input "[DATE]"
type input "19:41:55.000"
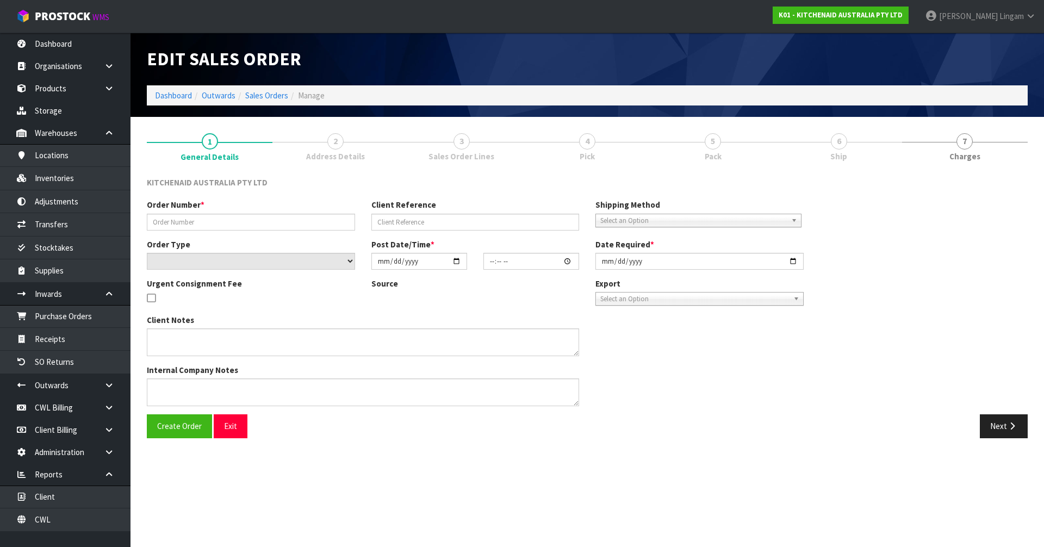
type input "[DATE]"
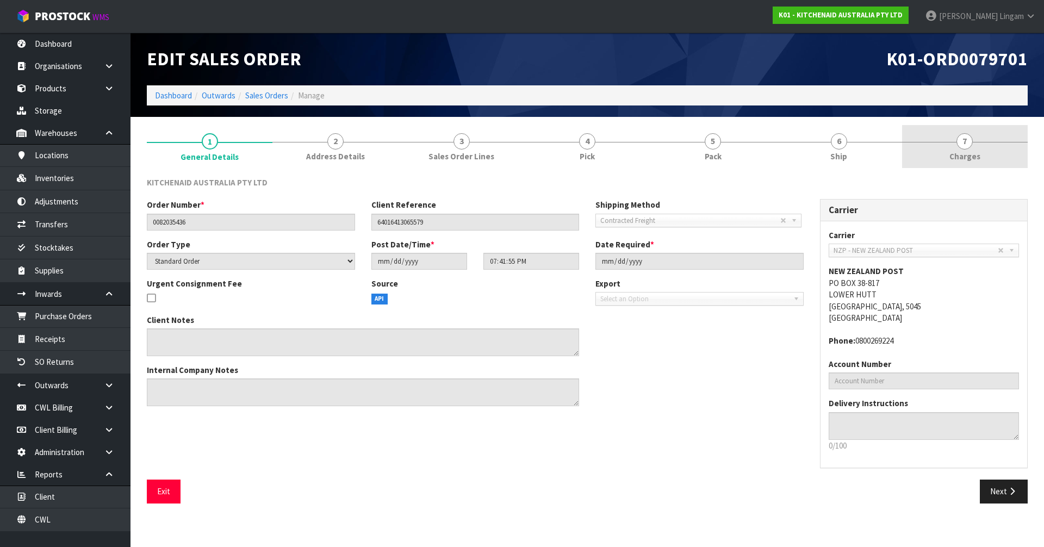
click at [993, 157] on link "7 [GEOGRAPHIC_DATA]" at bounding box center [965, 146] width 126 height 43
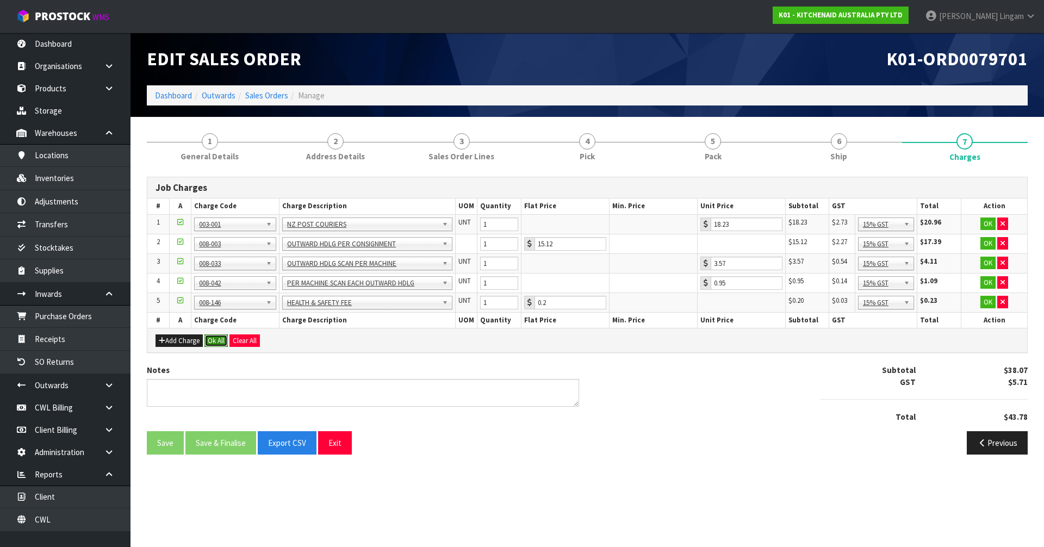
click at [216, 340] on button "Ok All" at bounding box center [215, 340] width 23 height 13
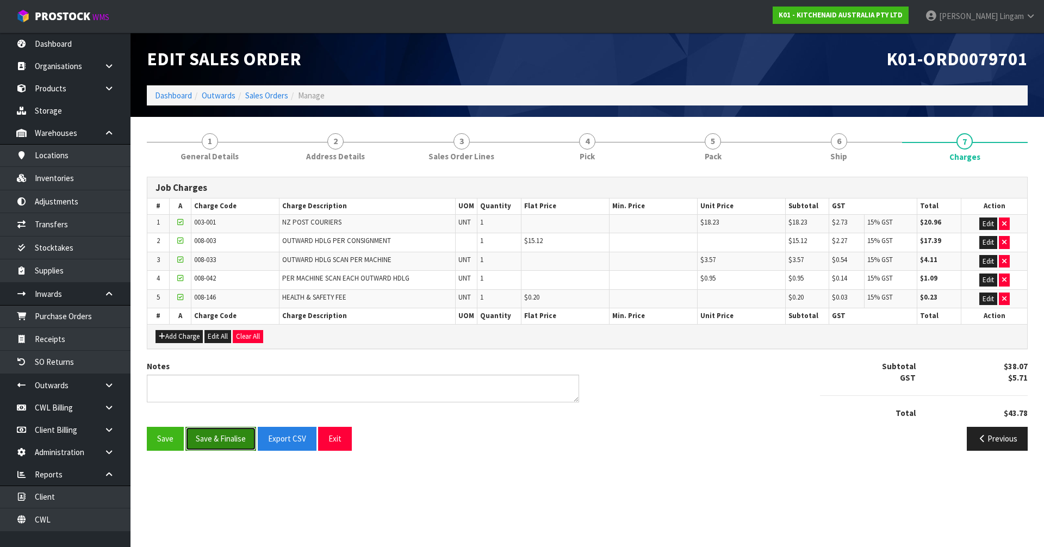
click at [219, 438] on button "Save & Finalise" at bounding box center [220, 438] width 71 height 23
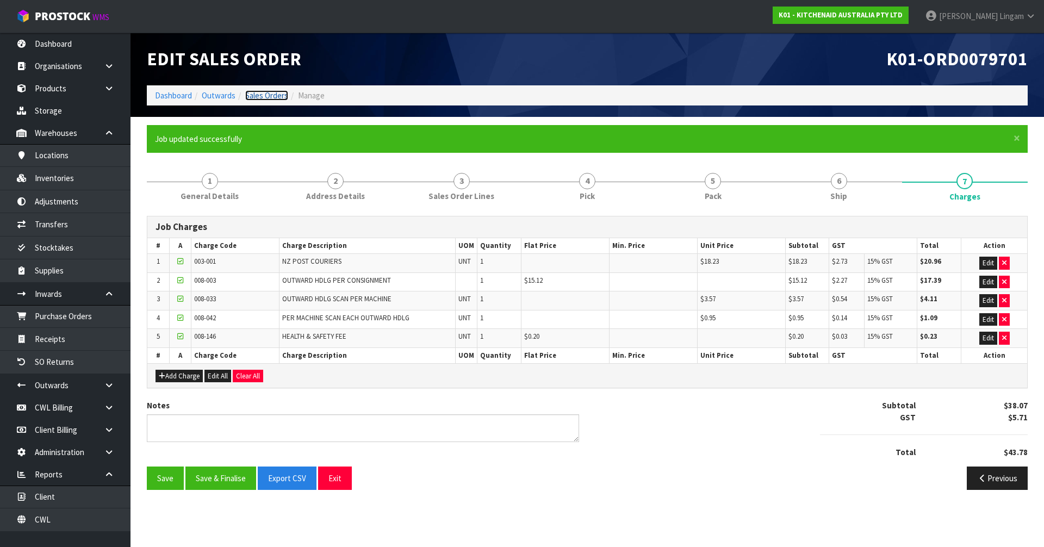
click at [279, 95] on link "Sales Orders" at bounding box center [266, 95] width 43 height 10
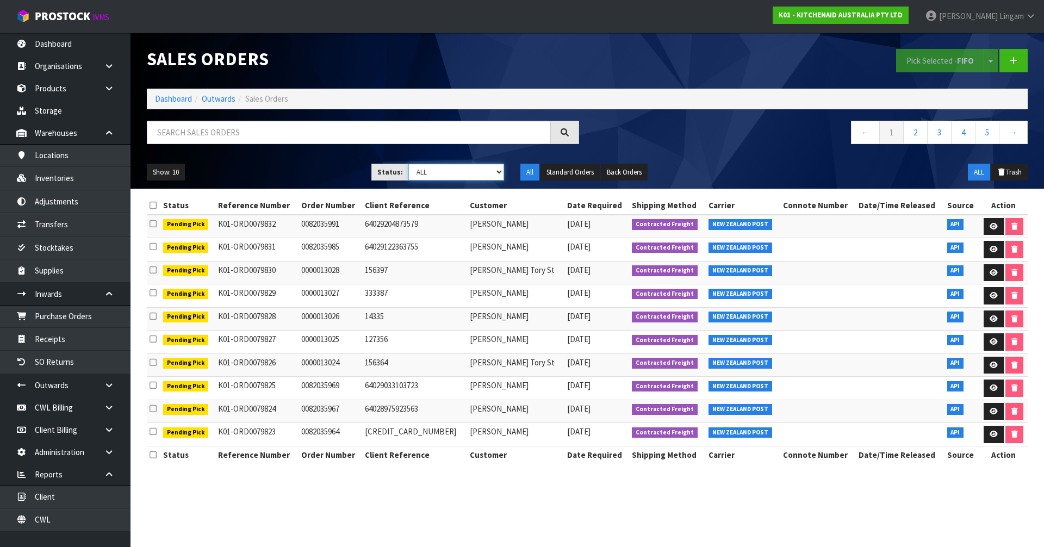
click at [482, 173] on select "Draft Pending Allocated Pending Pick Goods Picked Goods Packed Pending Charges …" at bounding box center [456, 172] width 96 height 17
select select "string:6"
click at [408, 164] on select "Draft Pending Allocated Pending Pick Goods Picked Goods Packed Pending Charges …" at bounding box center [456, 172] width 96 height 17
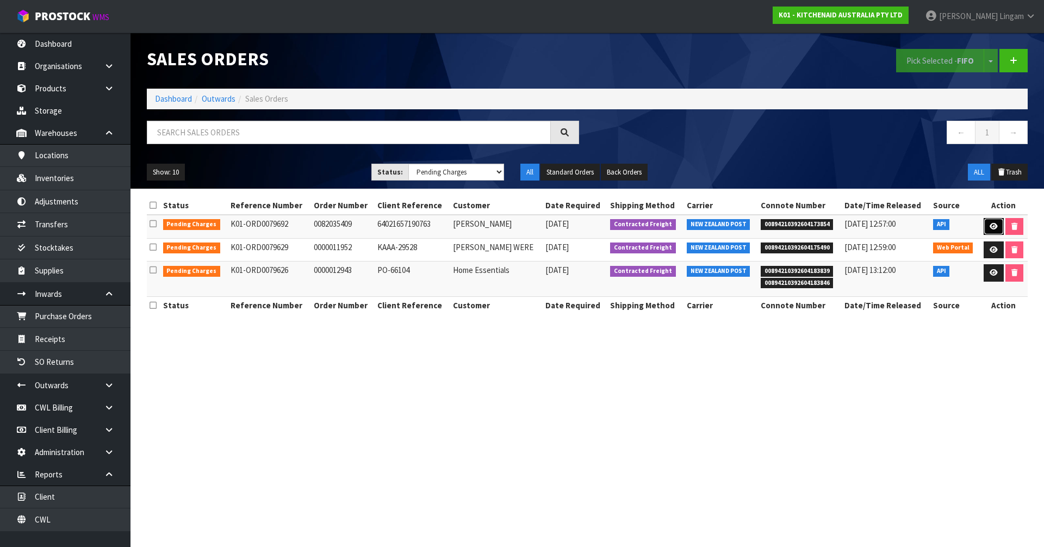
click at [990, 229] on icon at bounding box center [994, 226] width 8 height 7
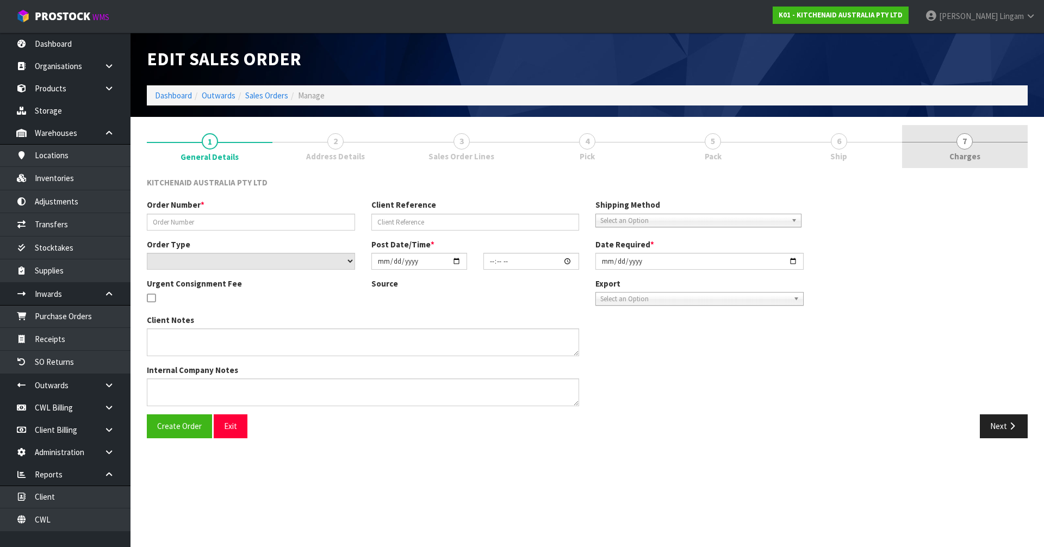
type input "0082035409"
type input "64021657190763"
select select "number:0"
type input "[DATE]"
type input "17:44:48.000"
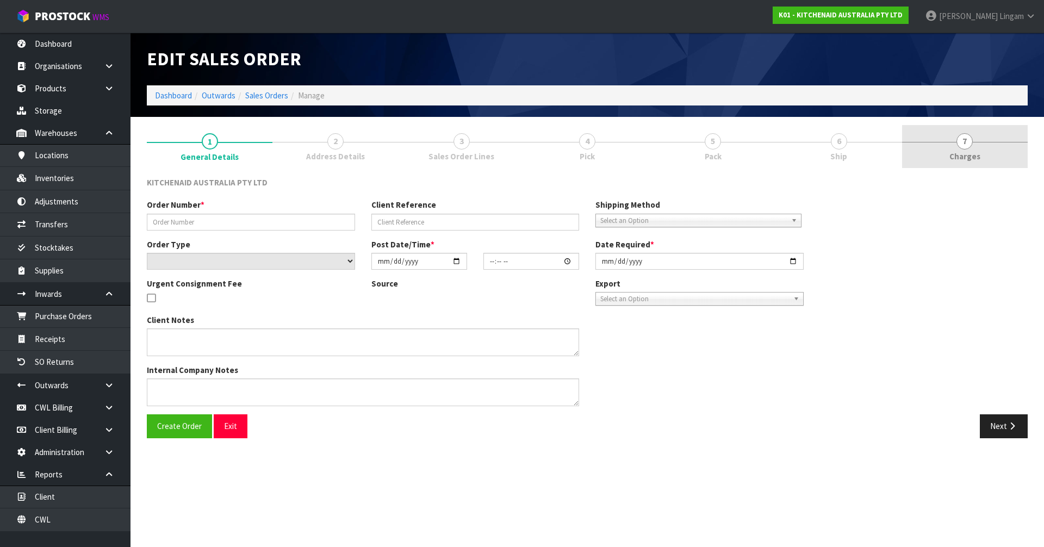
type input "[DATE]"
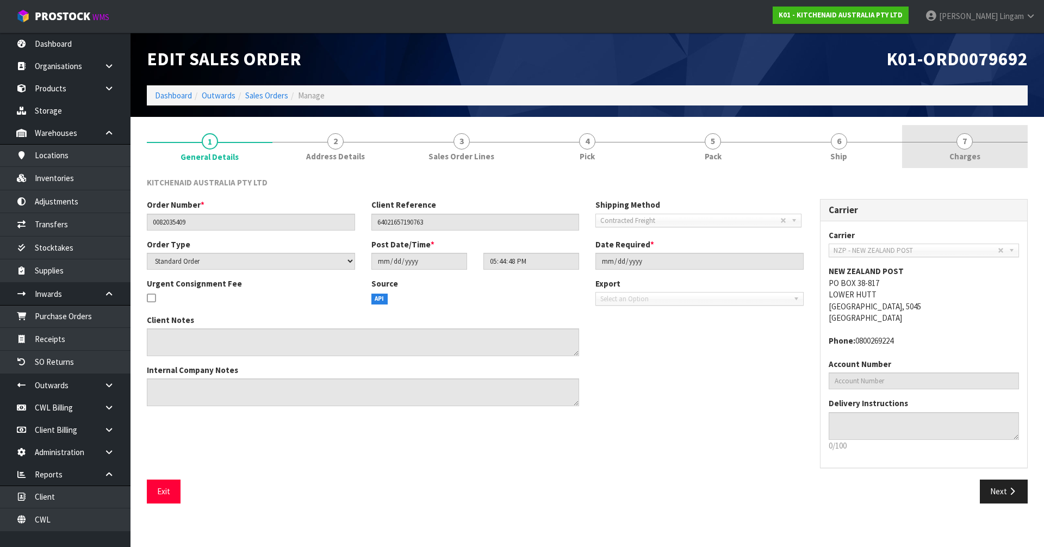
click at [998, 159] on link "7 [GEOGRAPHIC_DATA]" at bounding box center [965, 146] width 126 height 43
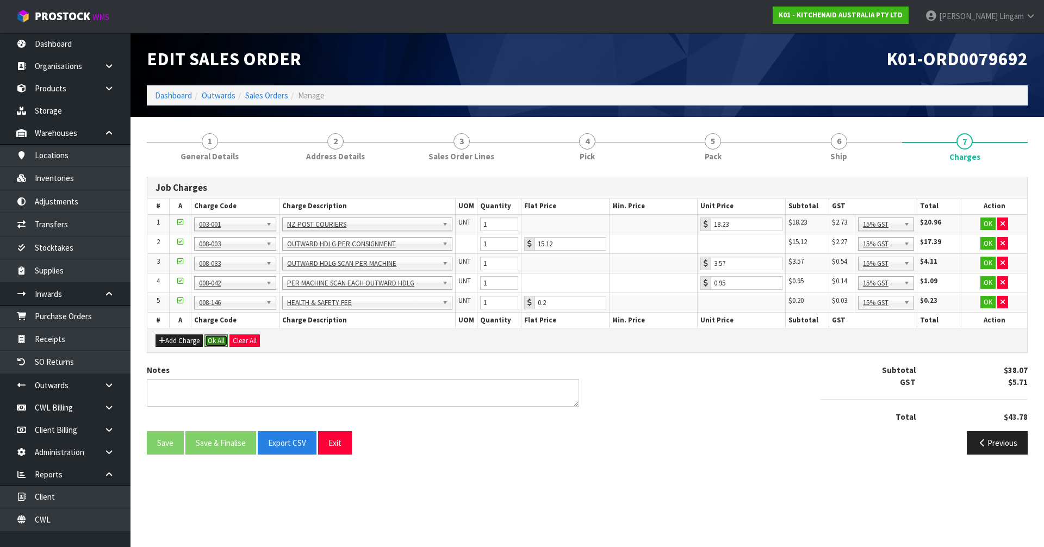
click at [214, 341] on button "Ok All" at bounding box center [215, 340] width 23 height 13
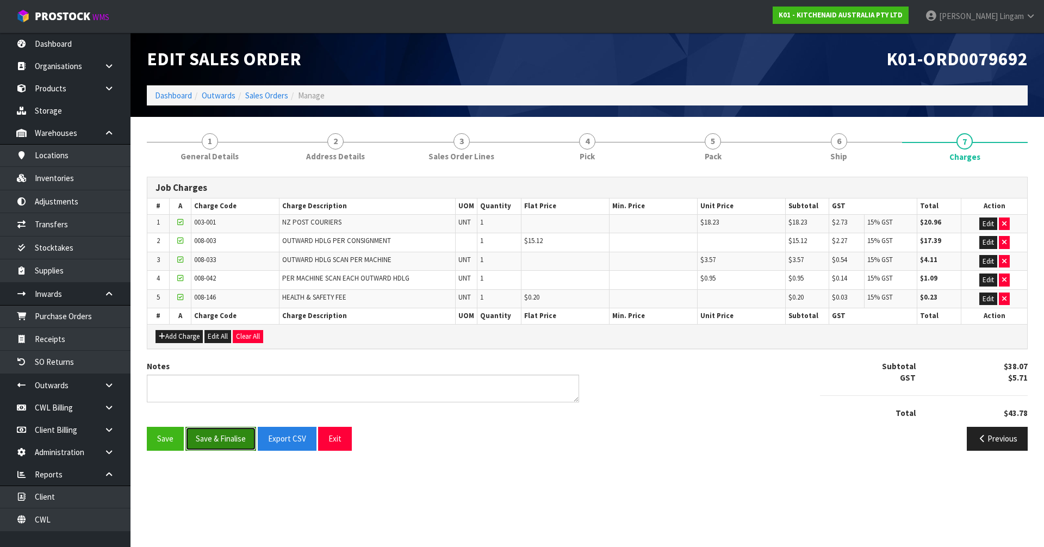
click at [220, 436] on button "Save & Finalise" at bounding box center [220, 438] width 71 height 23
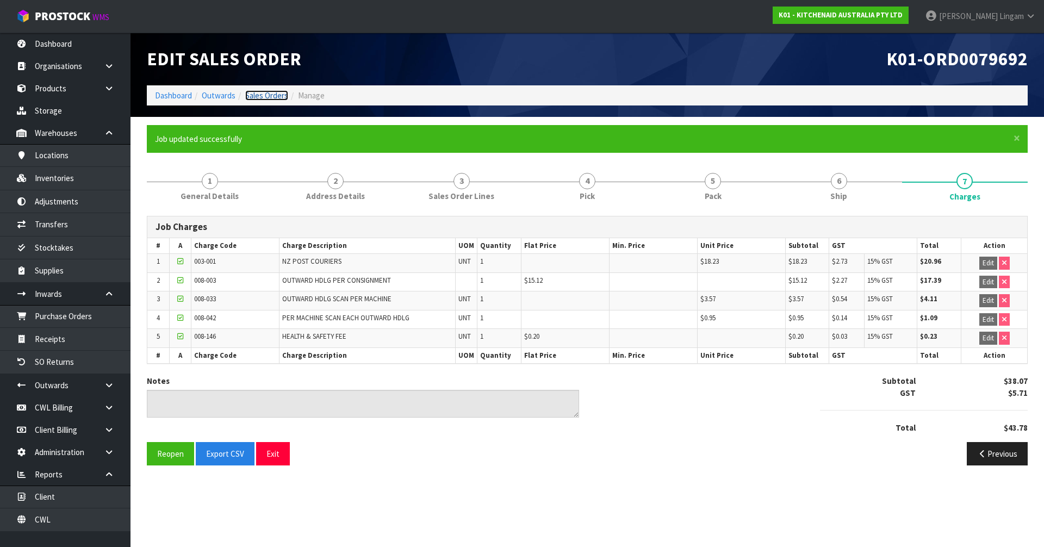
click at [278, 94] on link "Sales Orders" at bounding box center [266, 95] width 43 height 10
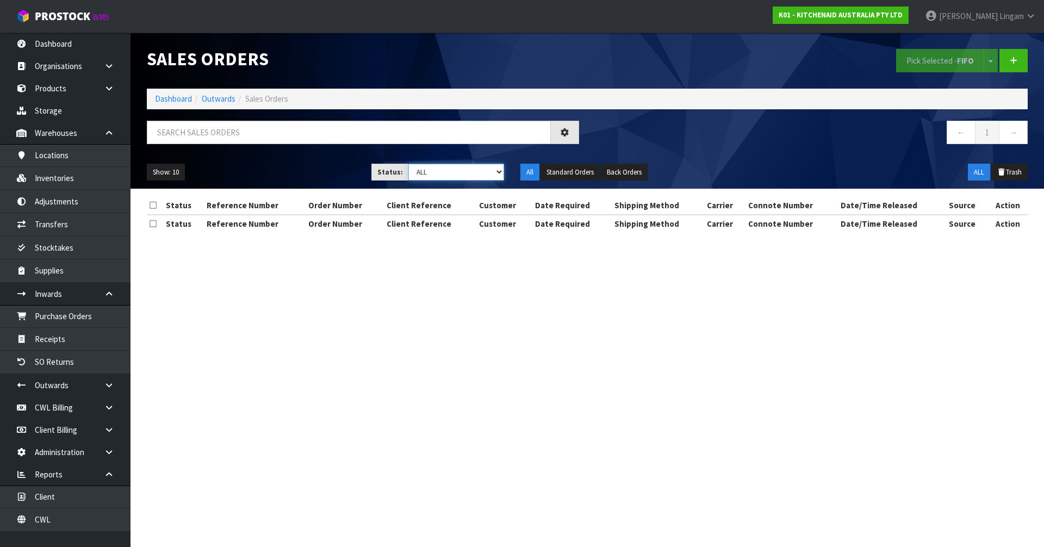
click at [484, 170] on select "Draft Pending Allocated Pending Pick Goods Picked Goods Packed Pending Charges …" at bounding box center [456, 172] width 96 height 17
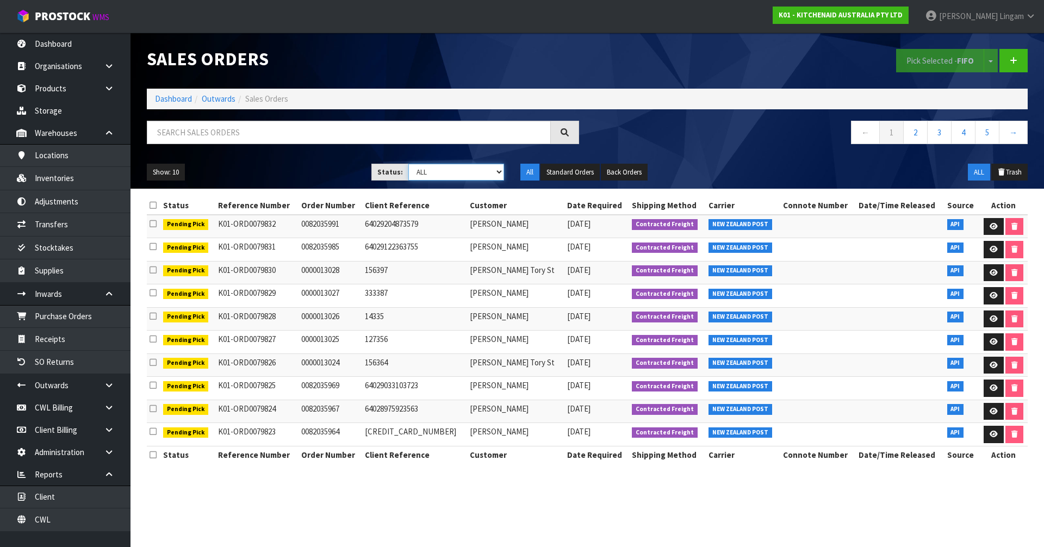
select select "string:6"
click at [408, 164] on select "Draft Pending Allocated Pending Pick Goods Picked Goods Packed Pending Charges …" at bounding box center [456, 172] width 96 height 17
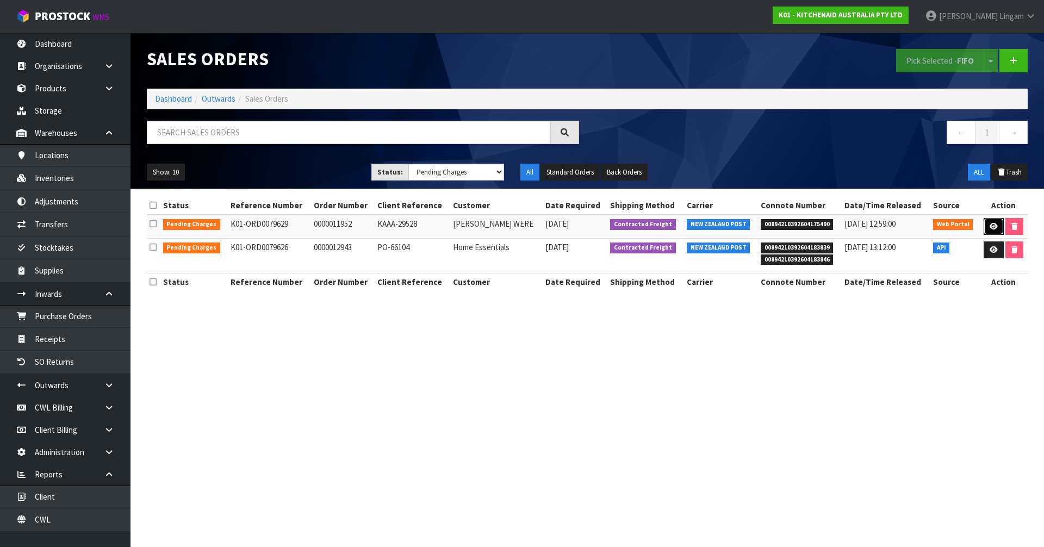
click at [987, 222] on link at bounding box center [994, 226] width 20 height 17
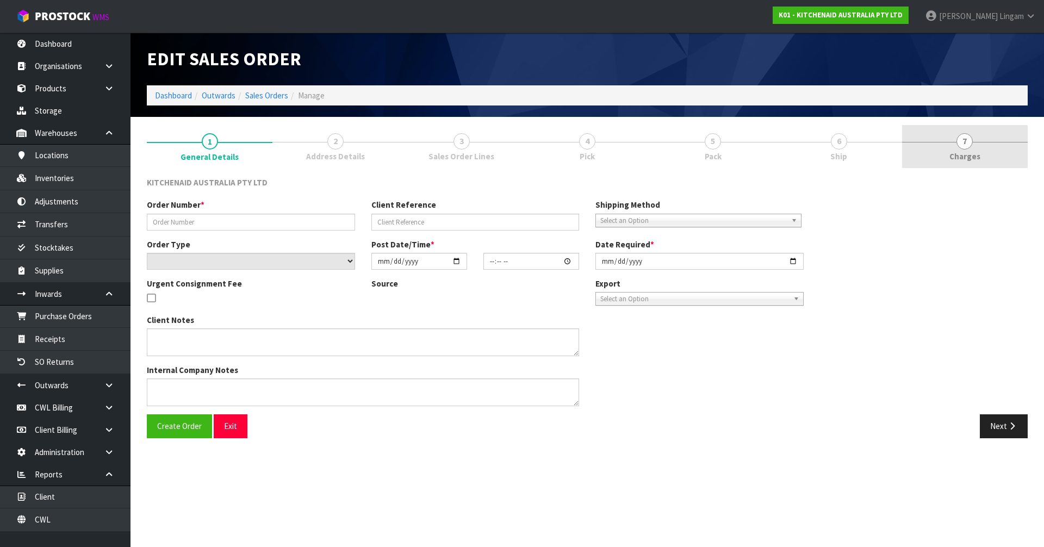
type input "0000011952"
type input "KAAA-29528"
select select "number:0"
type input "[DATE]"
type input "16:30:00.000"
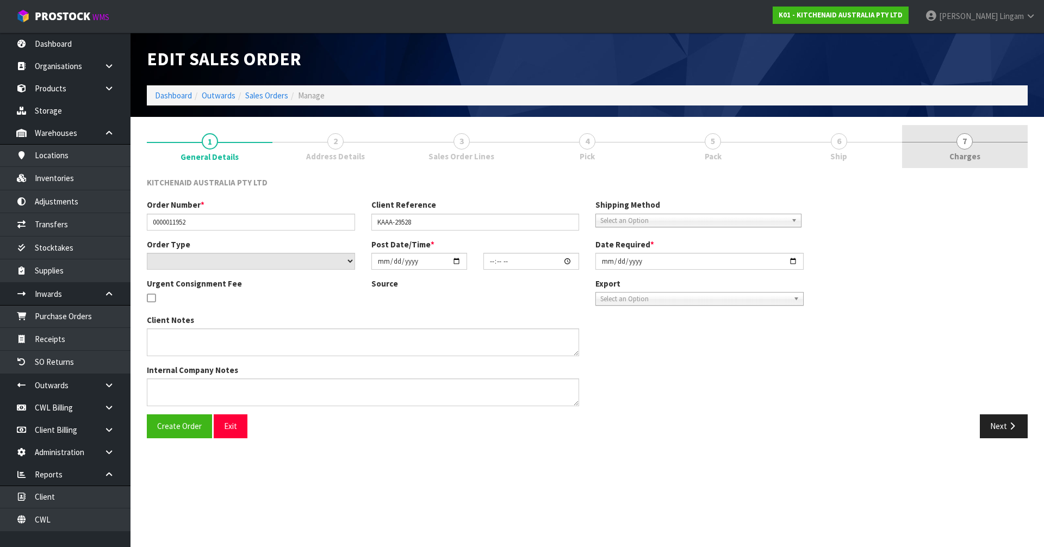
type input "[DATE]"
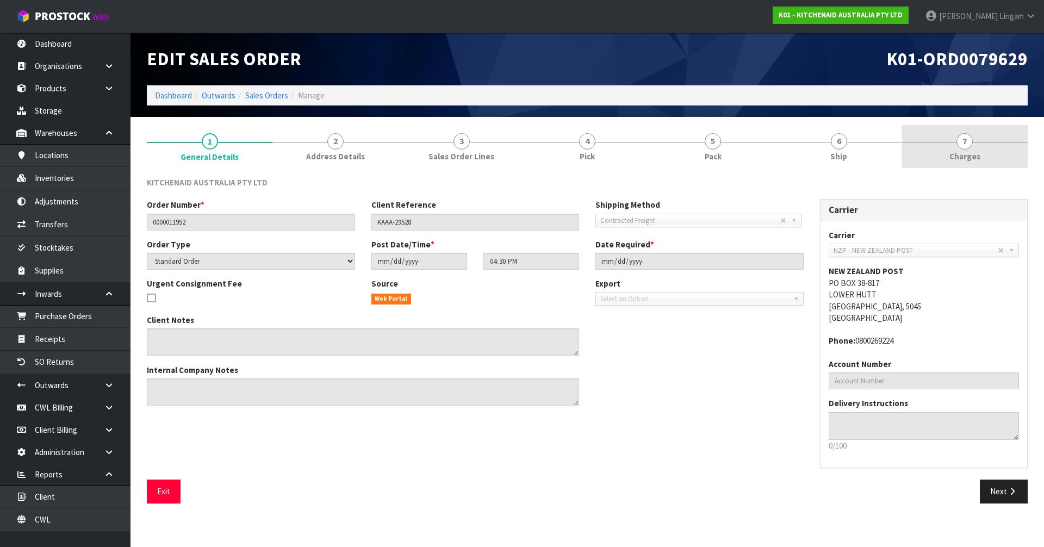
click at [989, 158] on link "7 [GEOGRAPHIC_DATA]" at bounding box center [965, 146] width 126 height 43
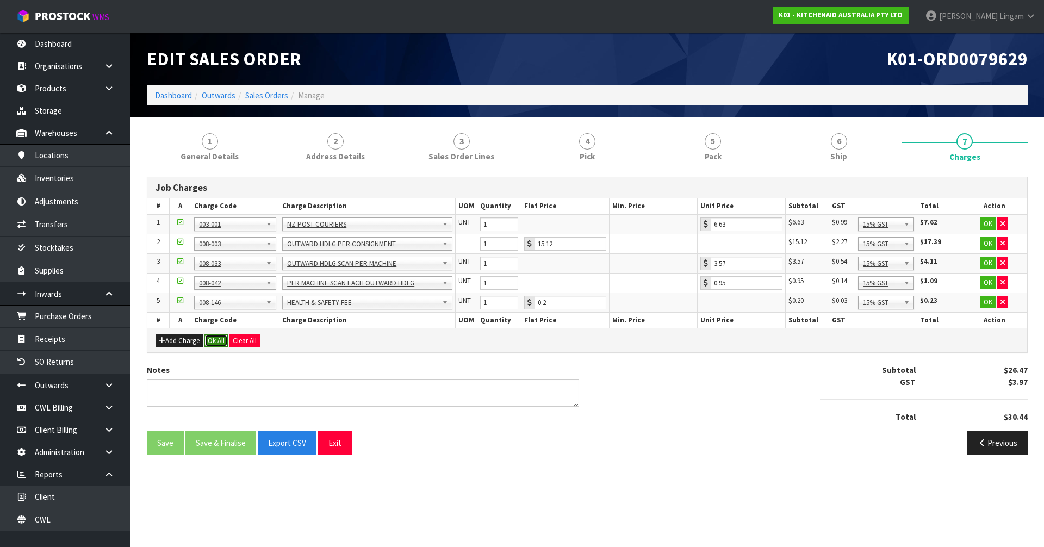
click at [219, 343] on button "Ok All" at bounding box center [215, 340] width 23 height 13
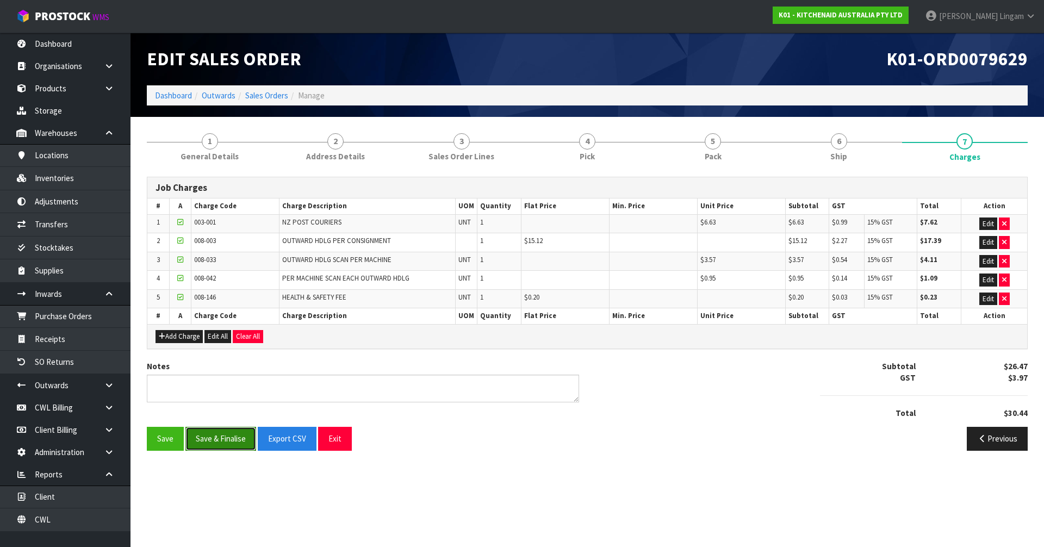
click at [225, 442] on button "Save & Finalise" at bounding box center [220, 438] width 71 height 23
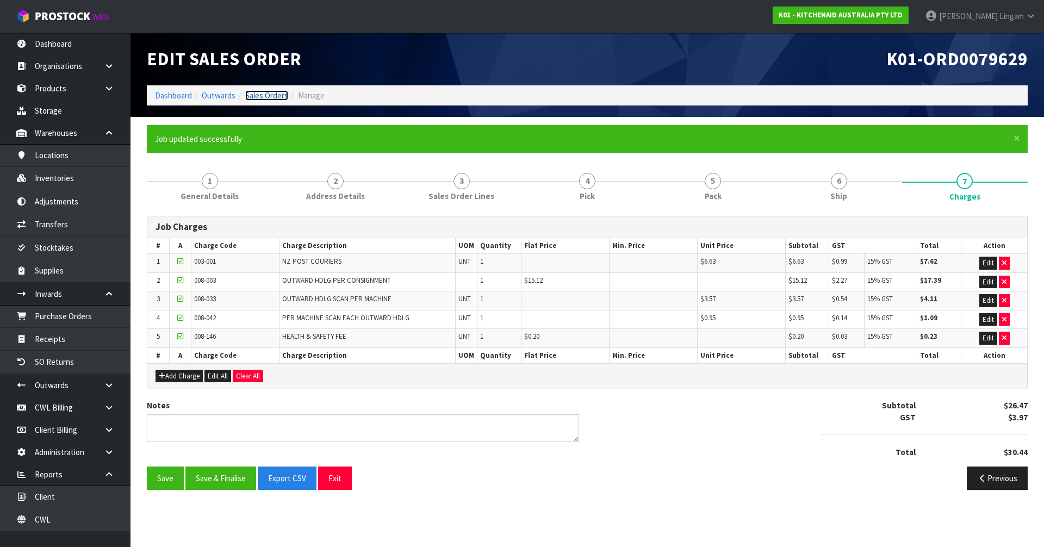
click at [274, 98] on link "Sales Orders" at bounding box center [266, 95] width 43 height 10
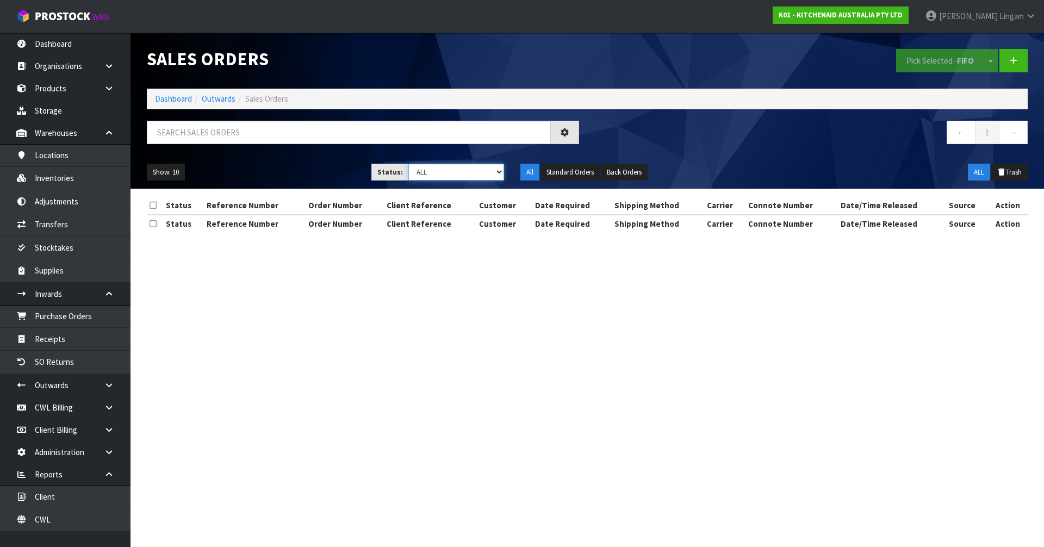
click at [486, 171] on select "Draft Pending Allocated Pending Pick Goods Picked Goods Packed Pending Charges …" at bounding box center [456, 172] width 96 height 17
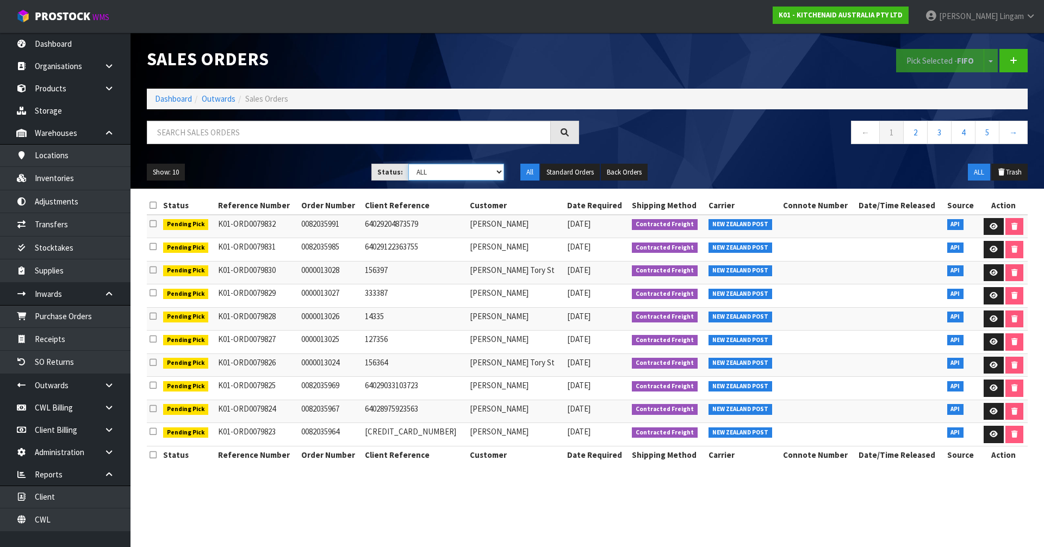
select select "string:6"
click at [408, 164] on select "Draft Pending Allocated Pending Pick Goods Picked Goods Packed Pending Charges …" at bounding box center [456, 172] width 96 height 17
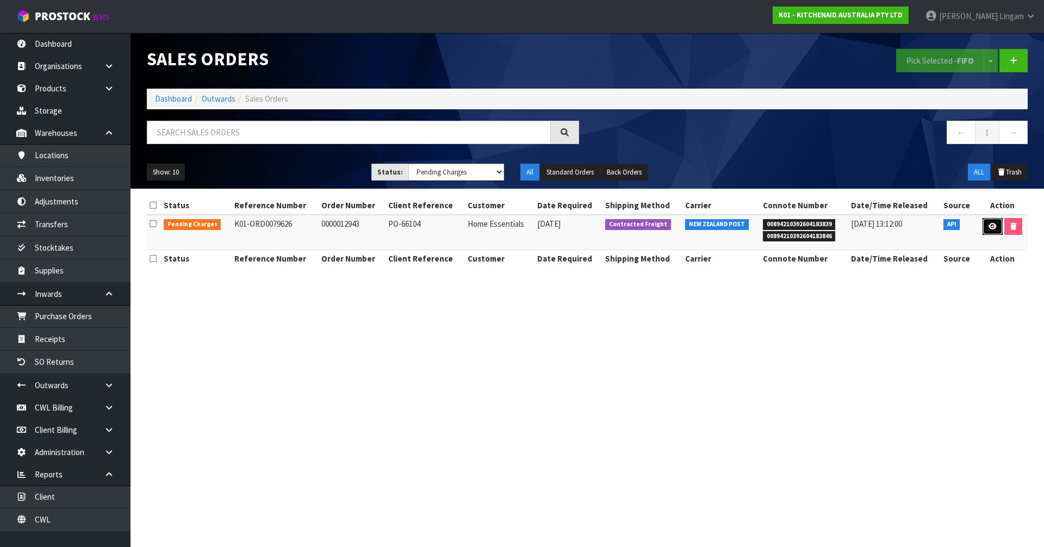
click at [986, 229] on link at bounding box center [993, 226] width 20 height 17
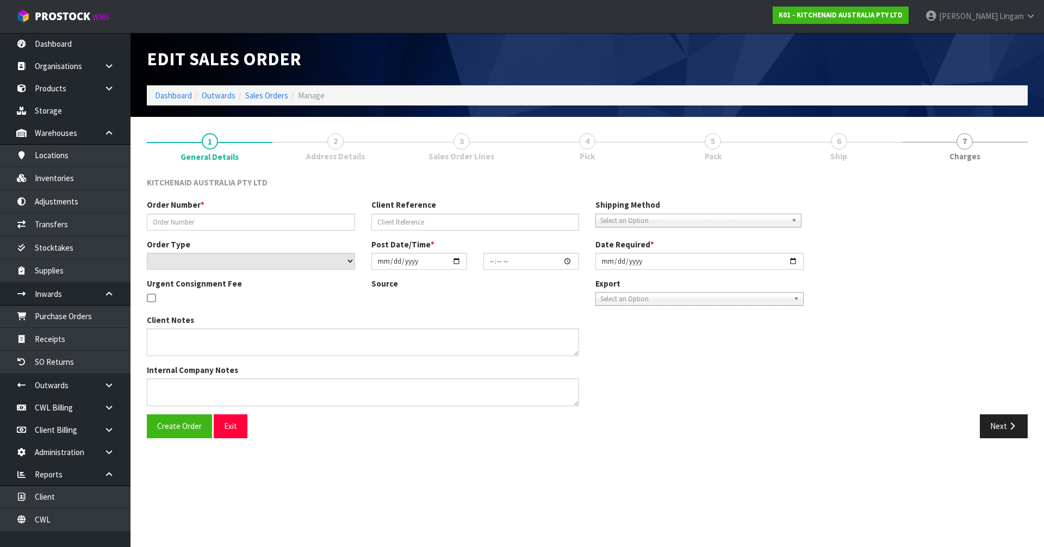
type input "0000012943"
type input "PO-66104"
select select "number:0"
type input "[DATE]"
type input "15:34:26.000"
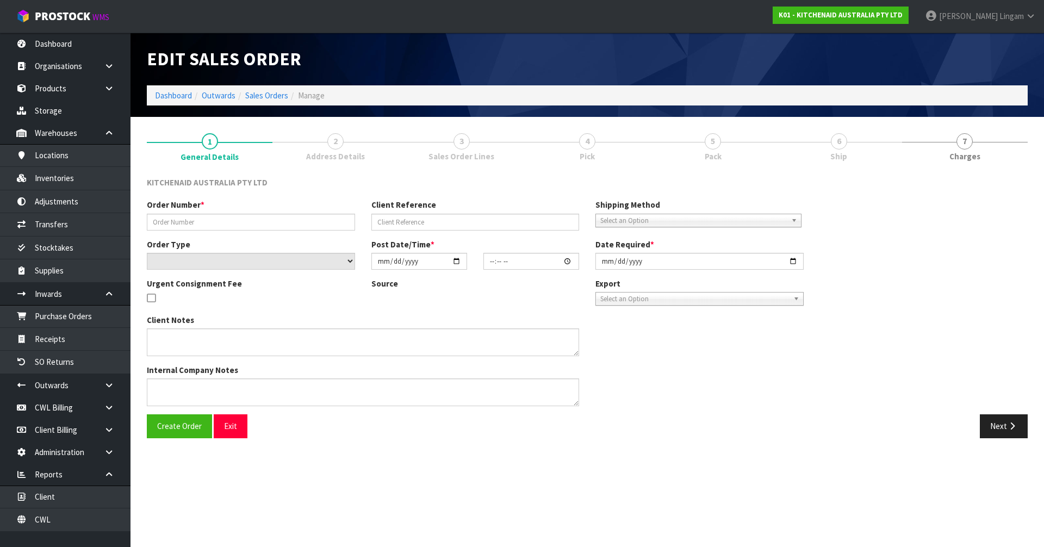
type input "[DATE]"
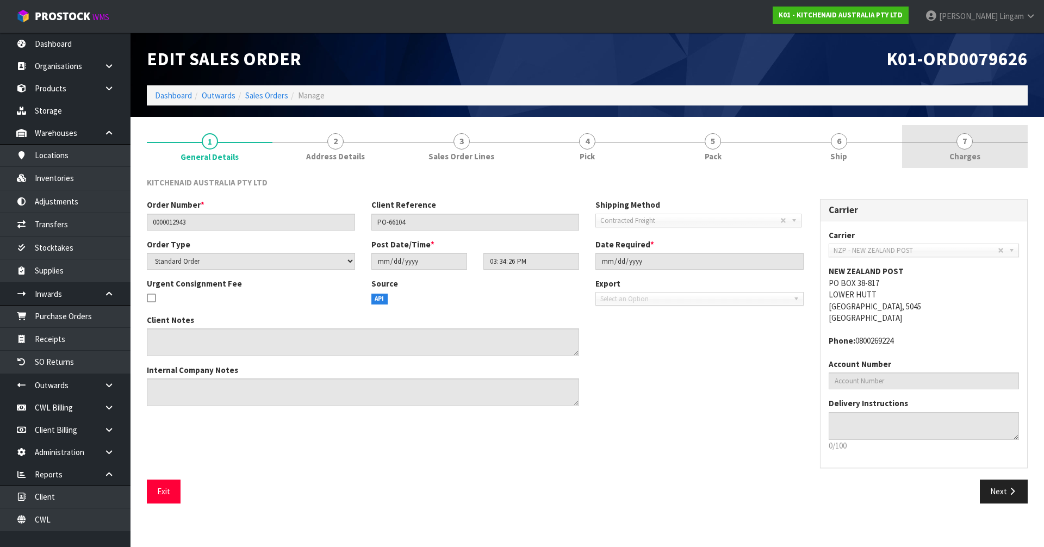
click at [991, 157] on link "7 [GEOGRAPHIC_DATA]" at bounding box center [965, 146] width 126 height 43
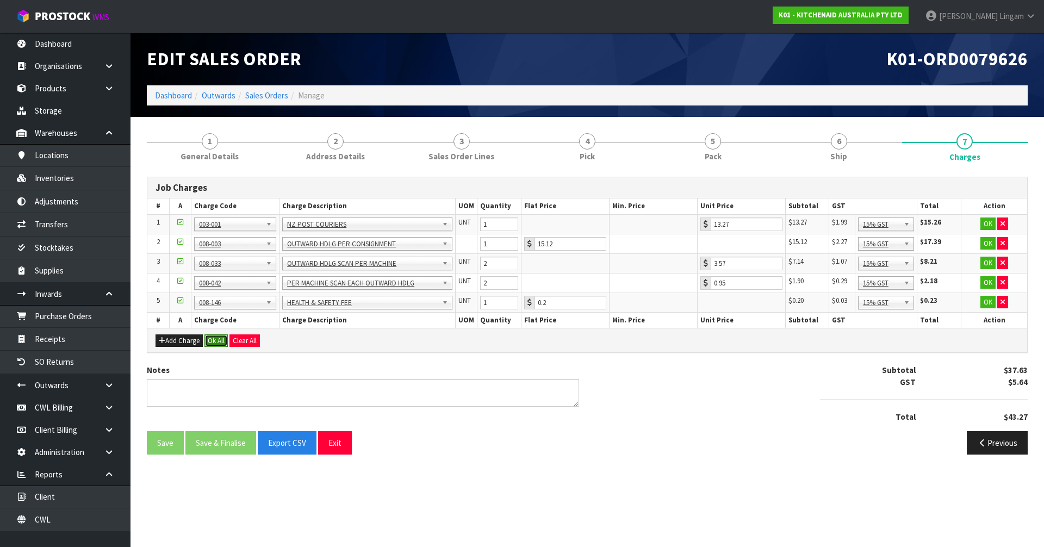
click at [216, 340] on button "Ok All" at bounding box center [215, 340] width 23 height 13
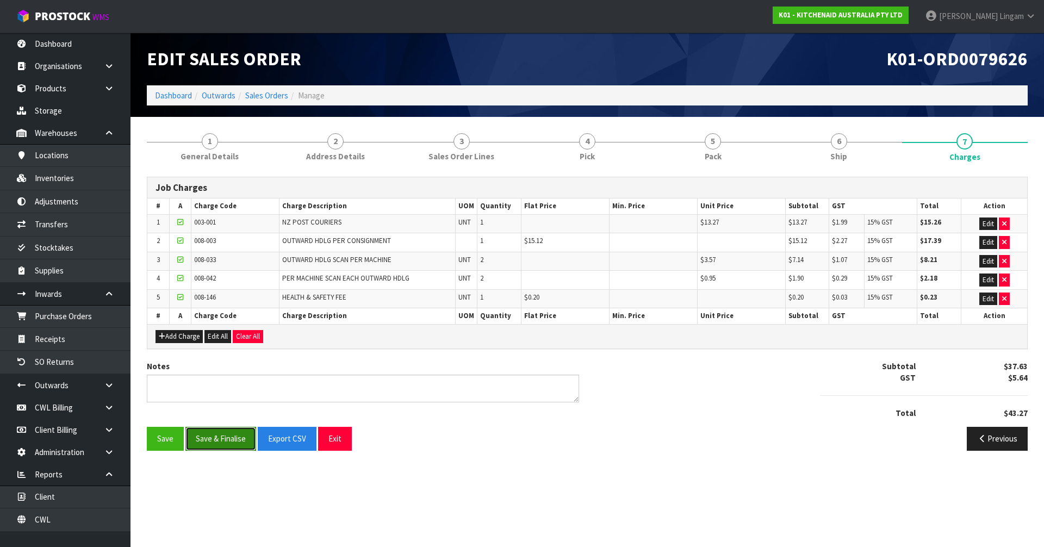
click at [218, 436] on button "Save & Finalise" at bounding box center [220, 438] width 71 height 23
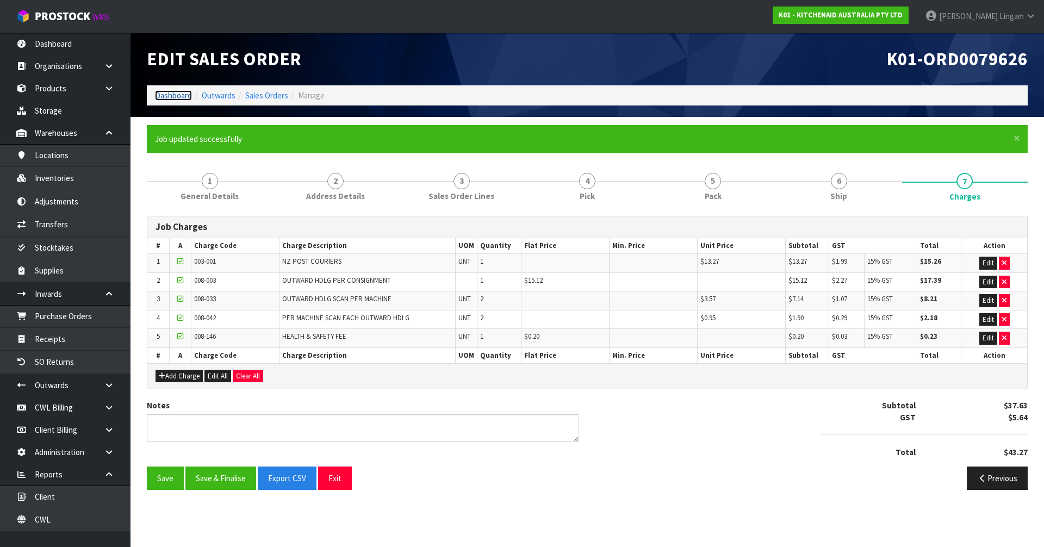
click at [166, 97] on link "Dashboard" at bounding box center [173, 95] width 37 height 10
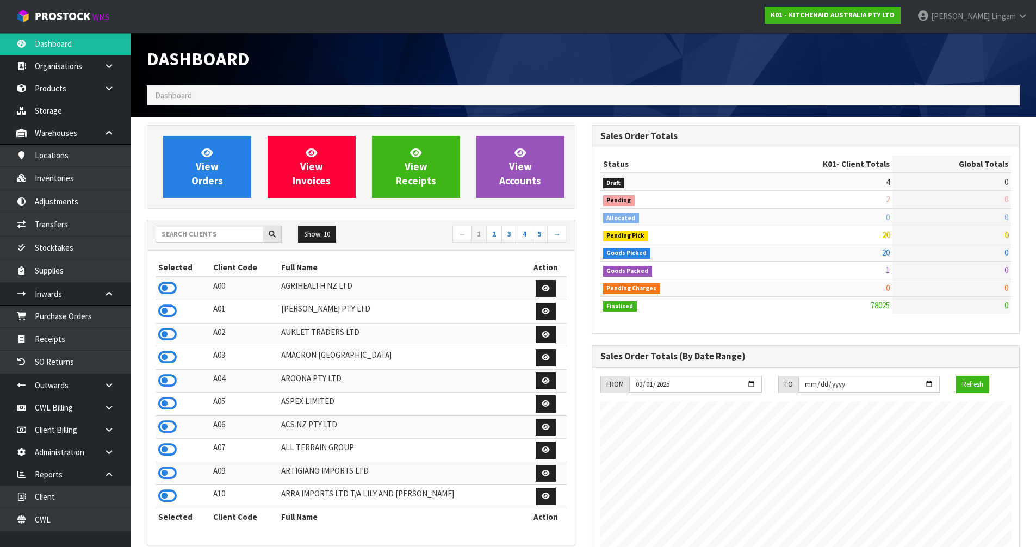
scroll to position [824, 444]
click at [193, 231] on input "text" at bounding box center [210, 234] width 108 height 17
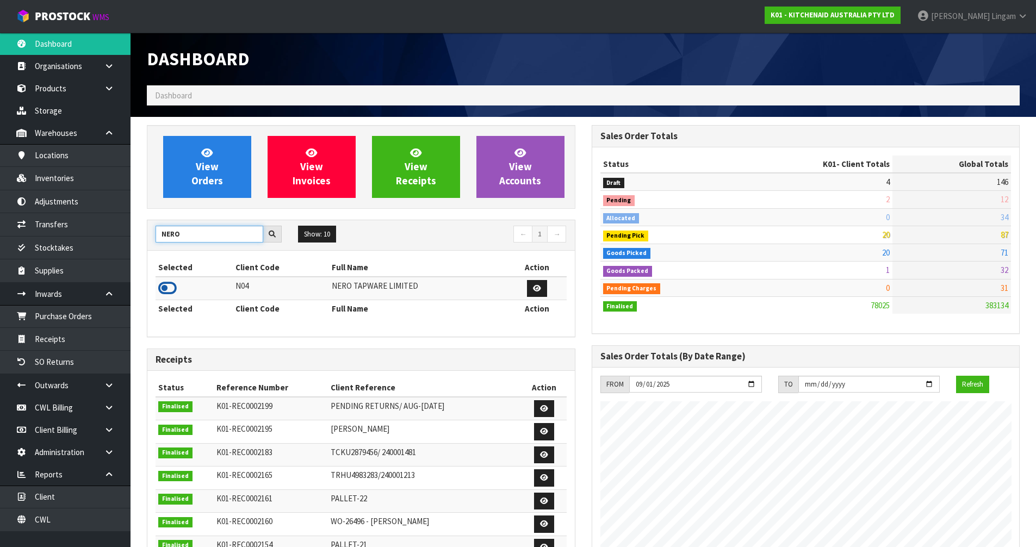
type input "NERO"
click at [160, 288] on icon at bounding box center [167, 288] width 18 height 16
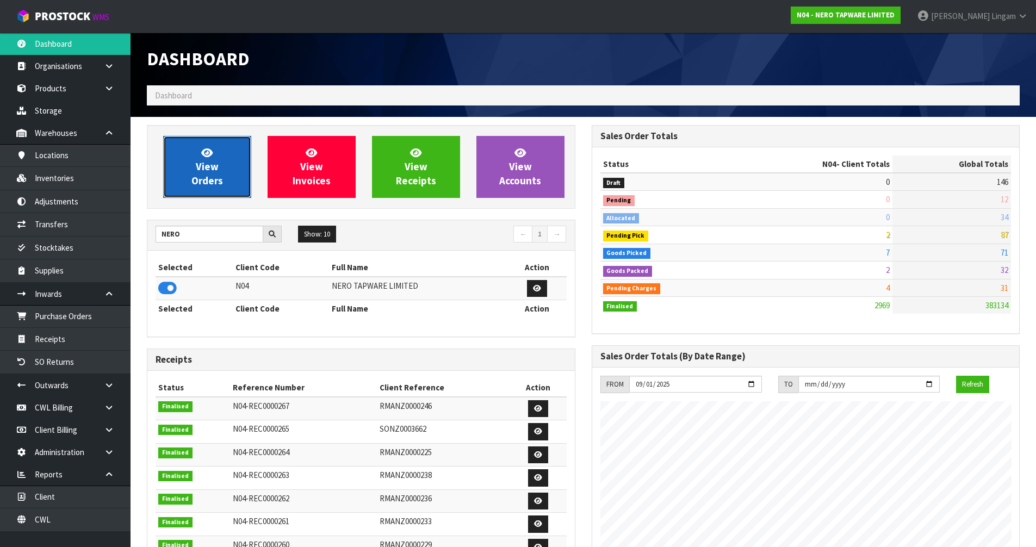
click at [215, 175] on span "View Orders" at bounding box center [207, 166] width 32 height 41
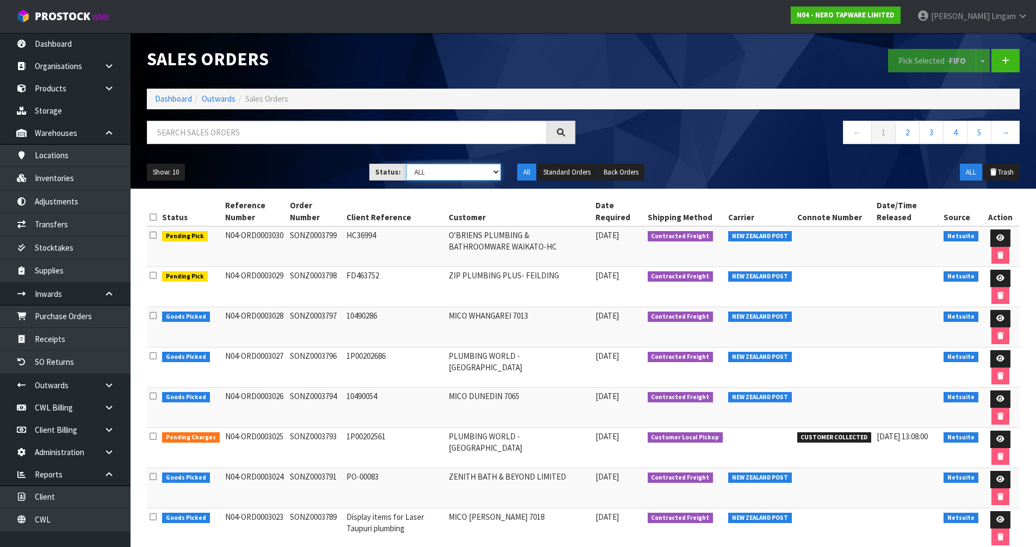
drag, startPoint x: 469, startPoint y: 167, endPoint x: 470, endPoint y: 180, distance: 12.6
click at [469, 167] on select "Draft Pending Allocated Pending Pick Goods Picked Goods Packed Pending Charges …" at bounding box center [453, 172] width 95 height 17
select select "string:6"
click at [406, 164] on select "Draft Pending Allocated Pending Pick Goods Picked Goods Packed Pending Charges …" at bounding box center [453, 172] width 95 height 17
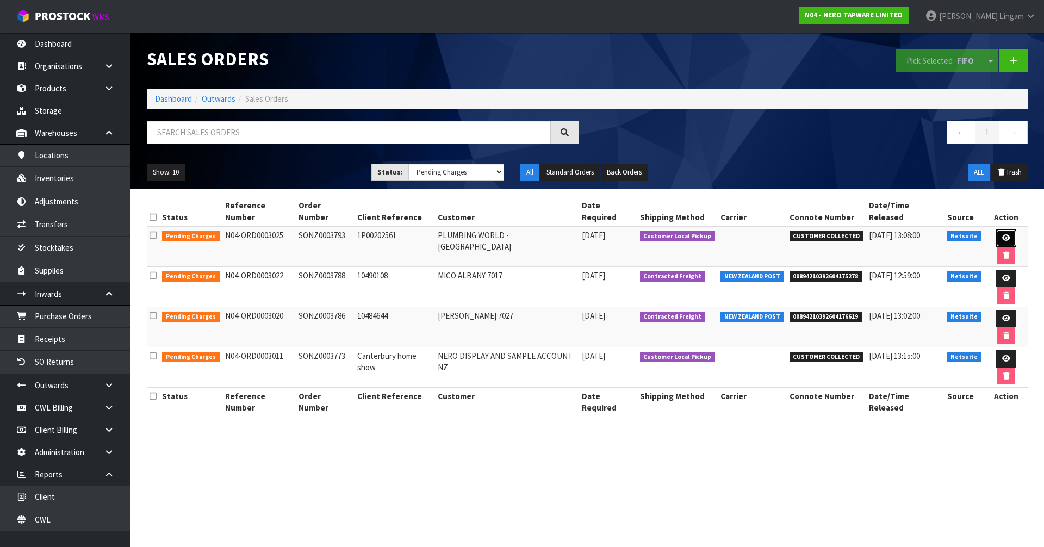
click at [1002, 234] on icon at bounding box center [1006, 237] width 8 height 7
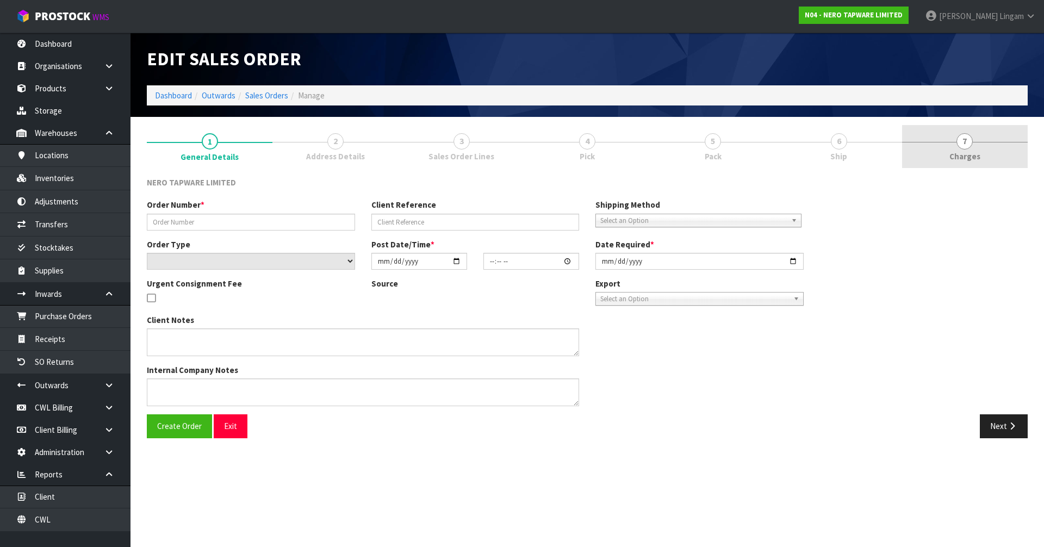
click at [987, 156] on link "7 [GEOGRAPHIC_DATA]" at bounding box center [965, 146] width 126 height 43
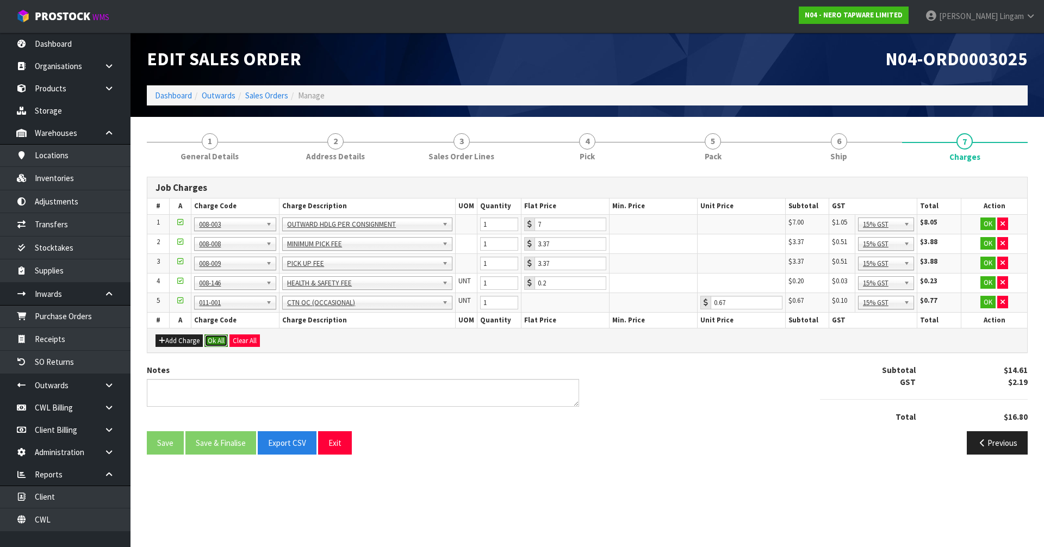
click at [213, 340] on button "Ok All" at bounding box center [215, 340] width 23 height 13
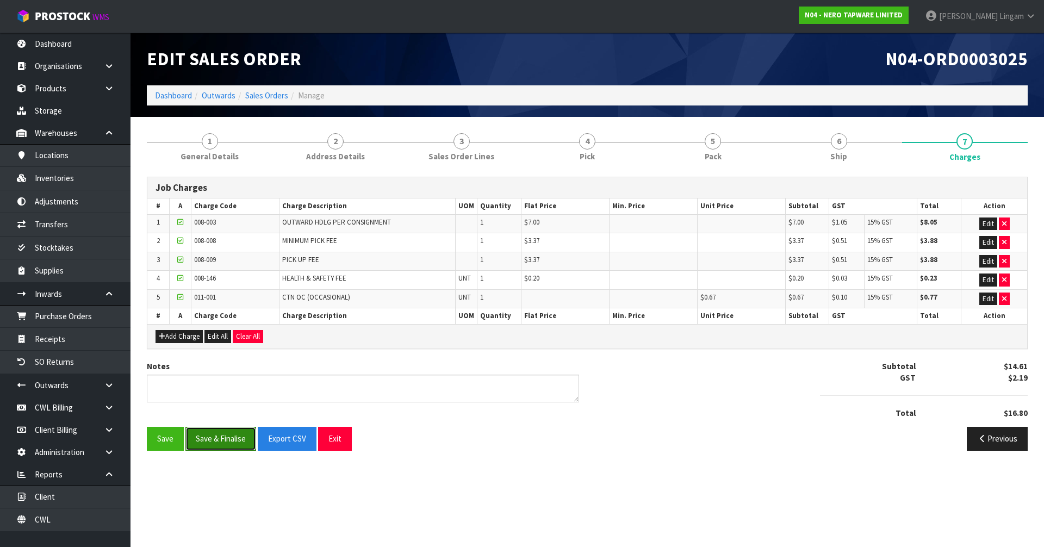
click at [225, 434] on button "Save & Finalise" at bounding box center [220, 438] width 71 height 23
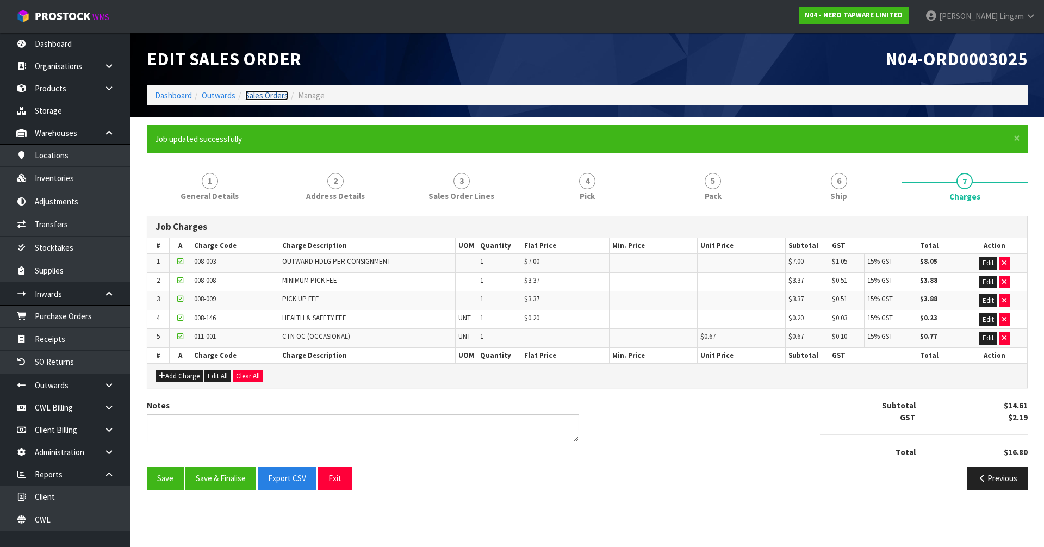
click at [277, 95] on link "Sales Orders" at bounding box center [266, 95] width 43 height 10
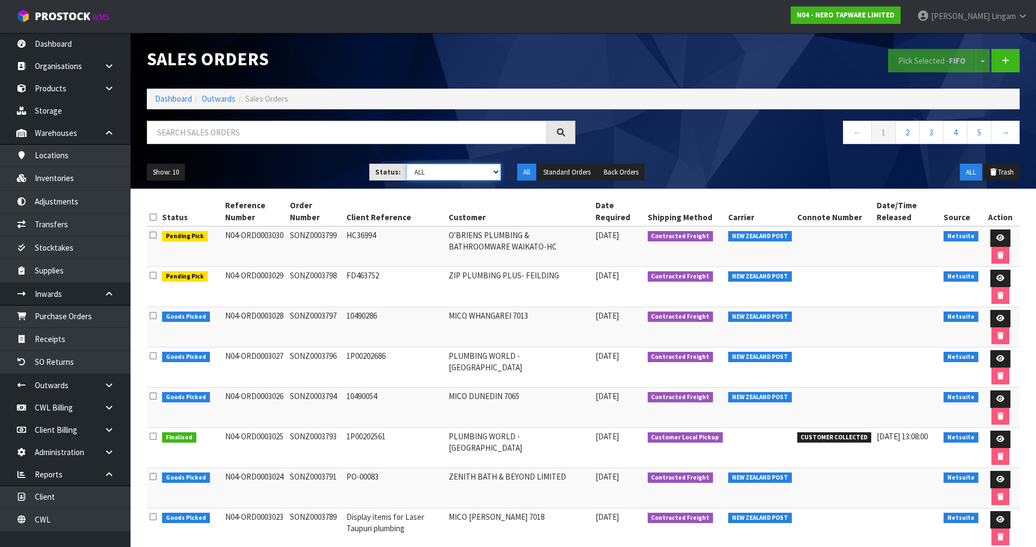
click at [490, 170] on select "Draft Pending Allocated Pending Pick Goods Picked Goods Packed Pending Charges …" at bounding box center [453, 172] width 95 height 17
select select "string:6"
click at [406, 164] on select "Draft Pending Allocated Pending Pick Goods Picked Goods Packed Pending Charges …" at bounding box center [453, 172] width 95 height 17
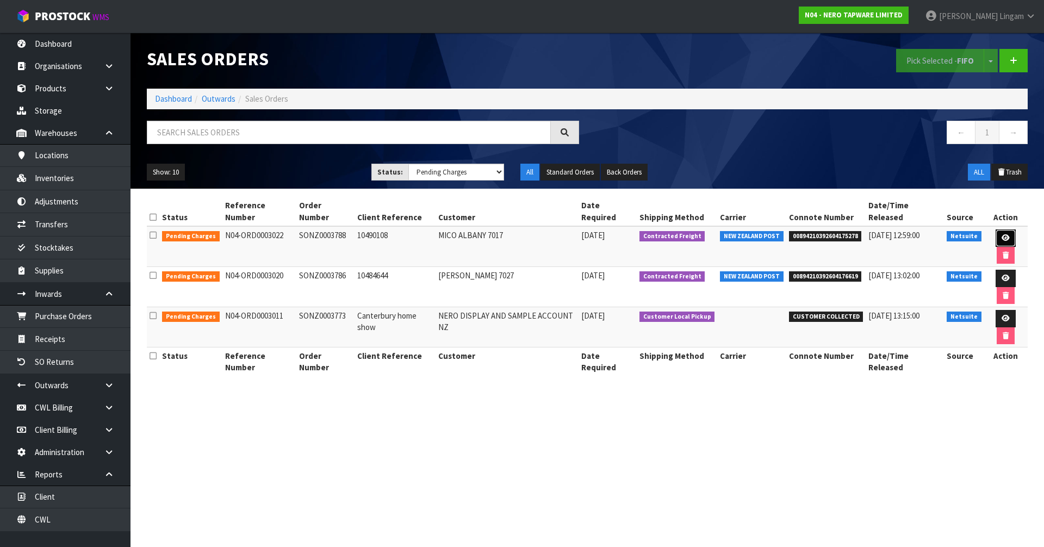
click at [1002, 234] on icon at bounding box center [1006, 237] width 8 height 7
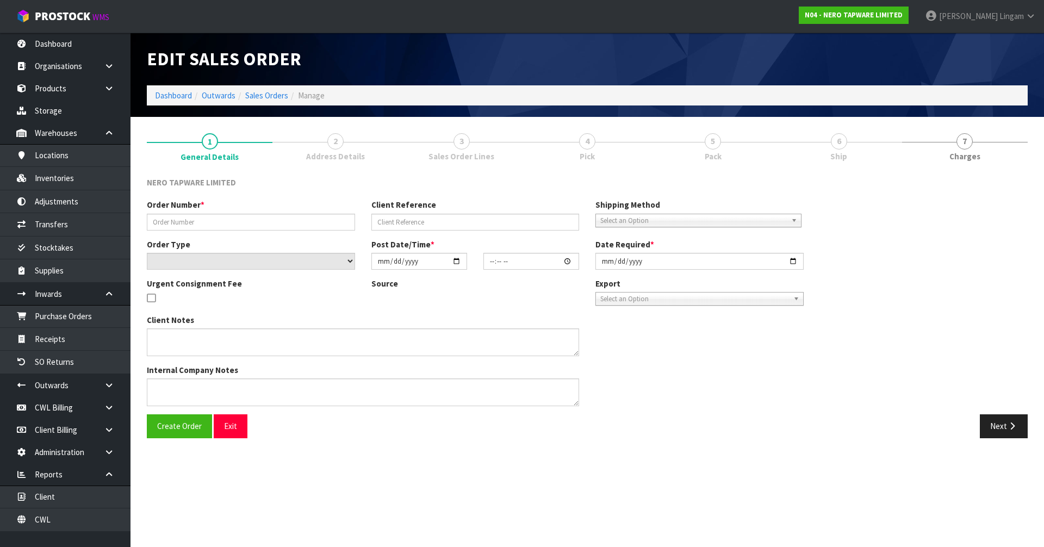
type input "SONZ0003788"
type input "10490108"
select select "number:0"
type input "[DATE]"
type input "10:00:05.000"
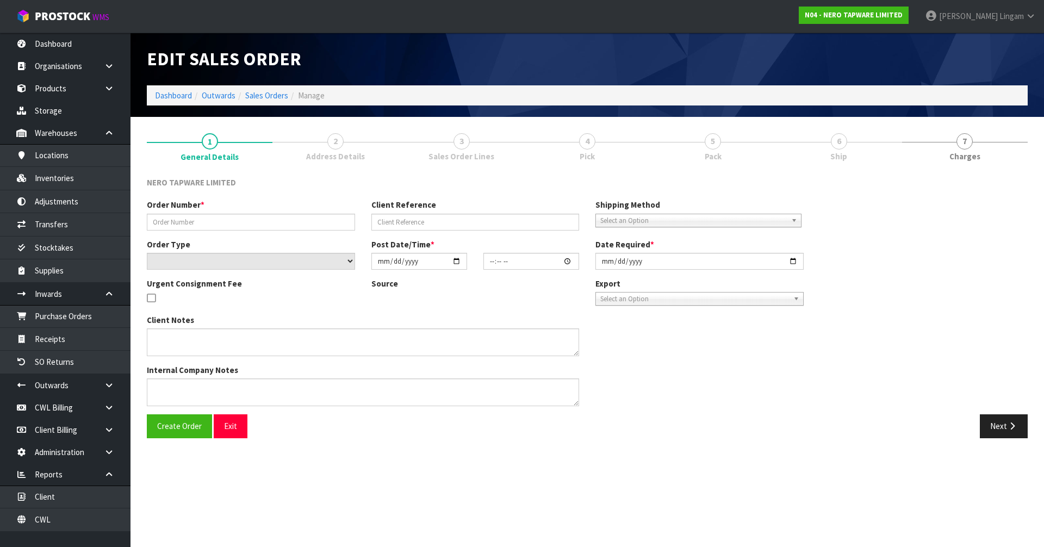
type input "[DATE]"
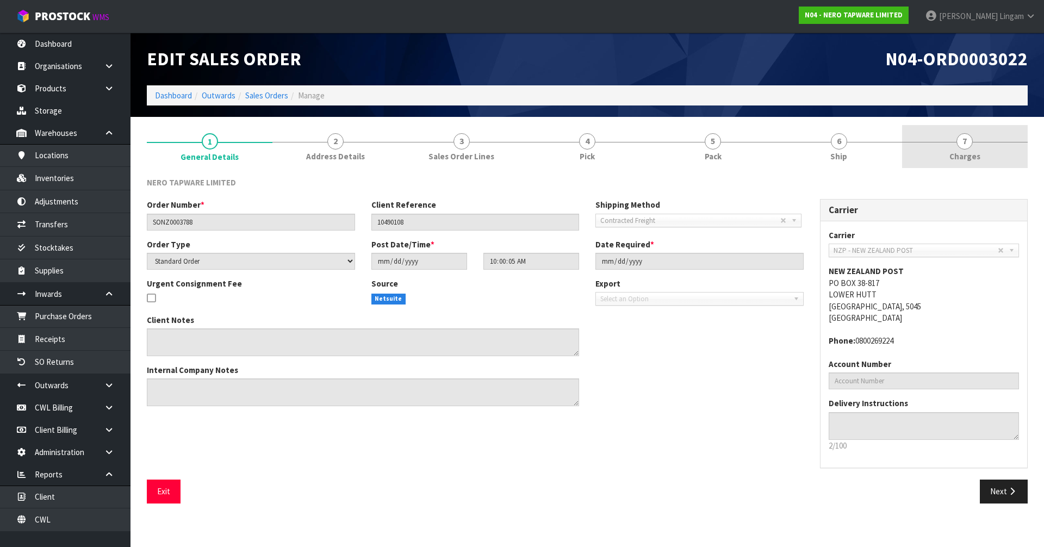
click at [993, 159] on link "7 [GEOGRAPHIC_DATA]" at bounding box center [965, 146] width 126 height 43
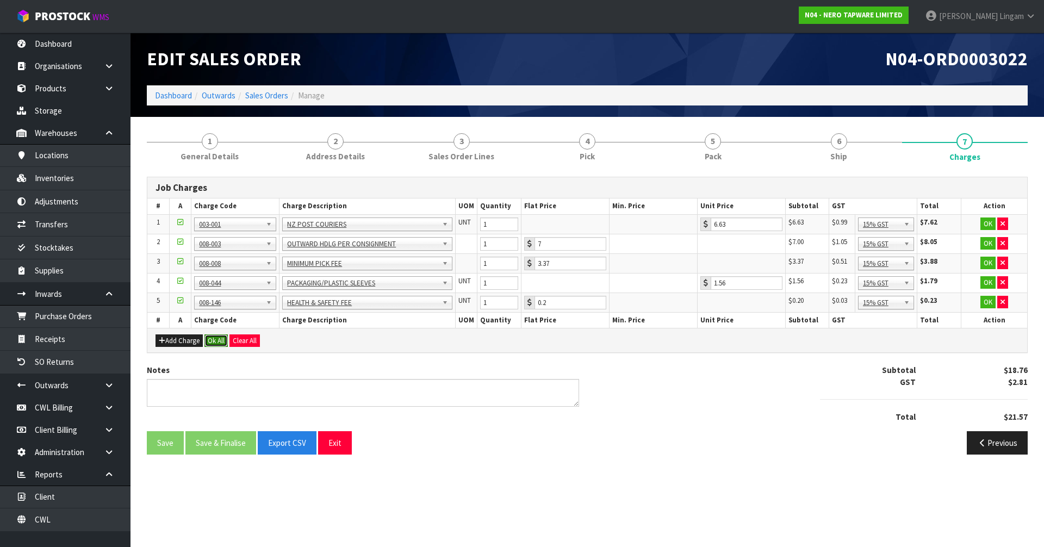
click at [219, 339] on button "Ok All" at bounding box center [215, 340] width 23 height 13
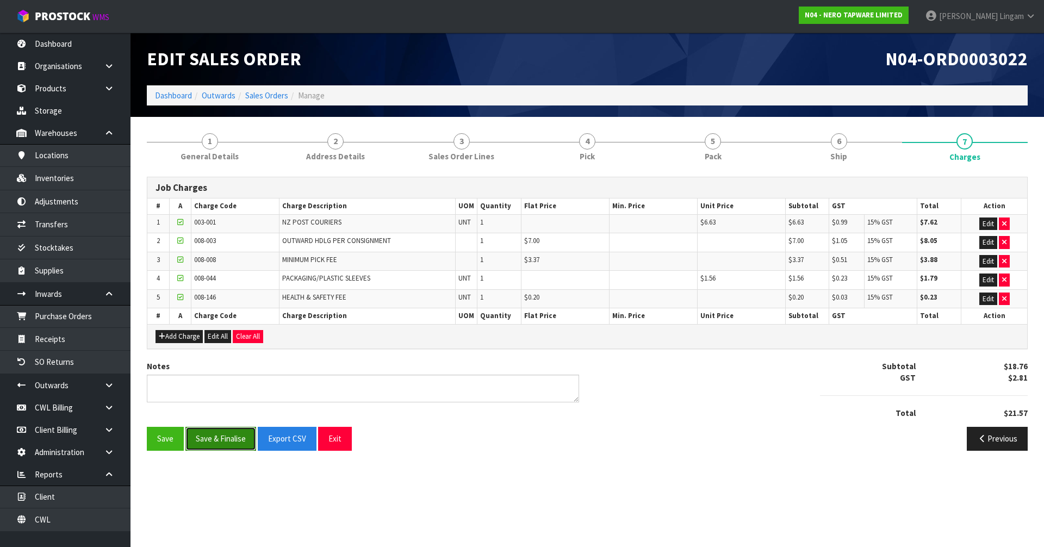
click at [217, 440] on button "Save & Finalise" at bounding box center [220, 438] width 71 height 23
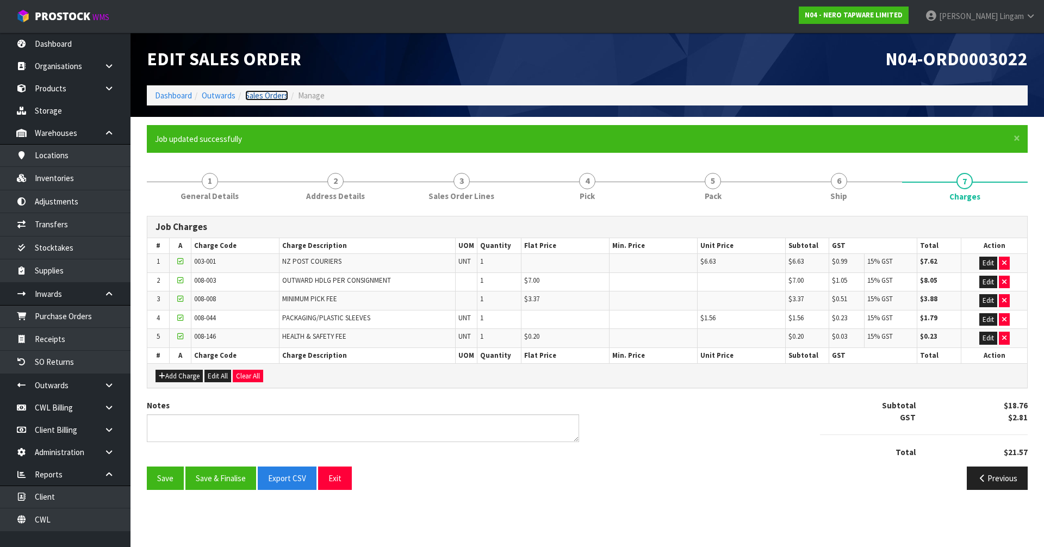
click at [271, 94] on link "Sales Orders" at bounding box center [266, 95] width 43 height 10
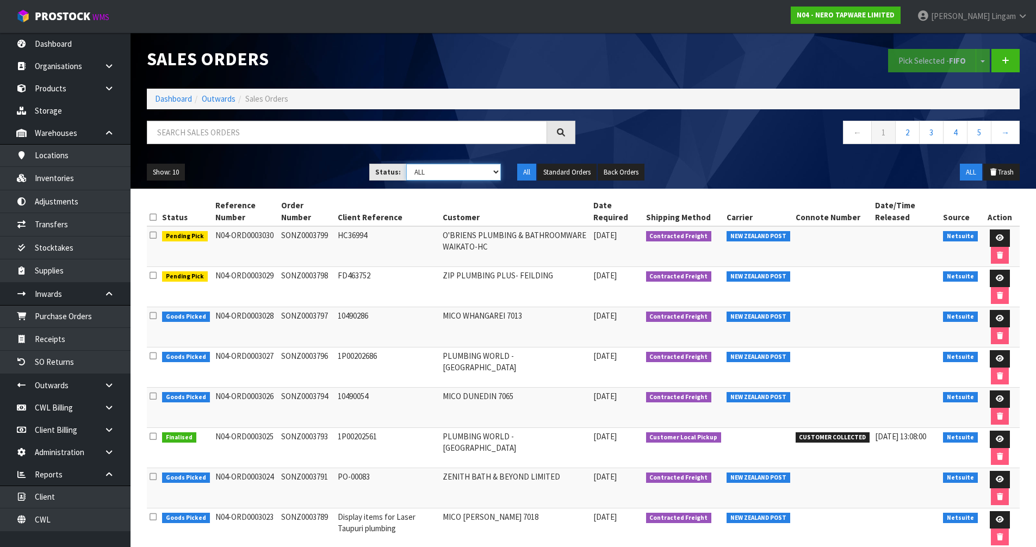
click at [485, 172] on select "Draft Pending Allocated Pending Pick Goods Picked Goods Packed Pending Charges …" at bounding box center [453, 172] width 95 height 17
select select "string:6"
click at [406, 164] on select "Draft Pending Allocated Pending Pick Goods Picked Goods Packed Pending Charges …" at bounding box center [453, 172] width 95 height 17
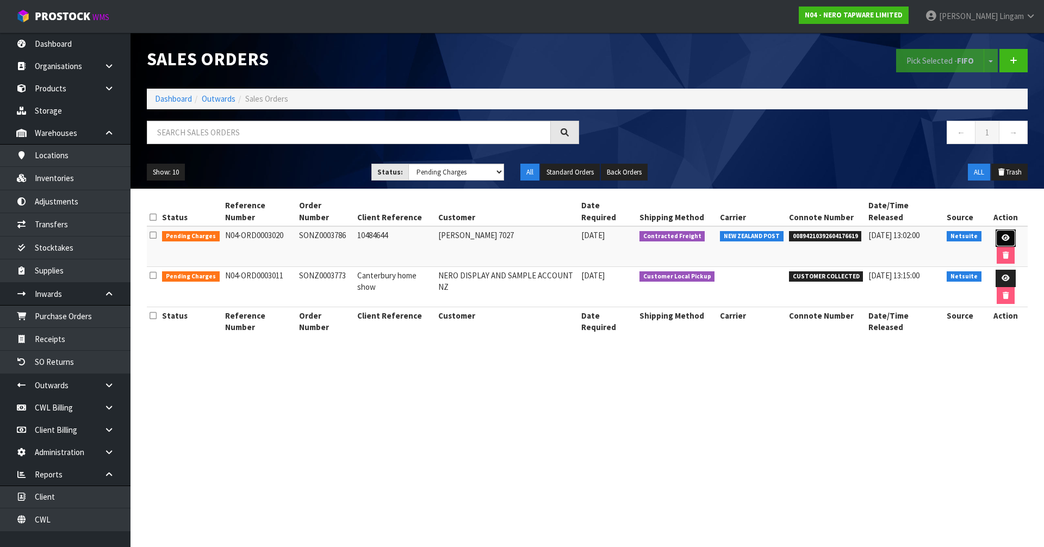
click at [1002, 234] on icon at bounding box center [1006, 237] width 8 height 7
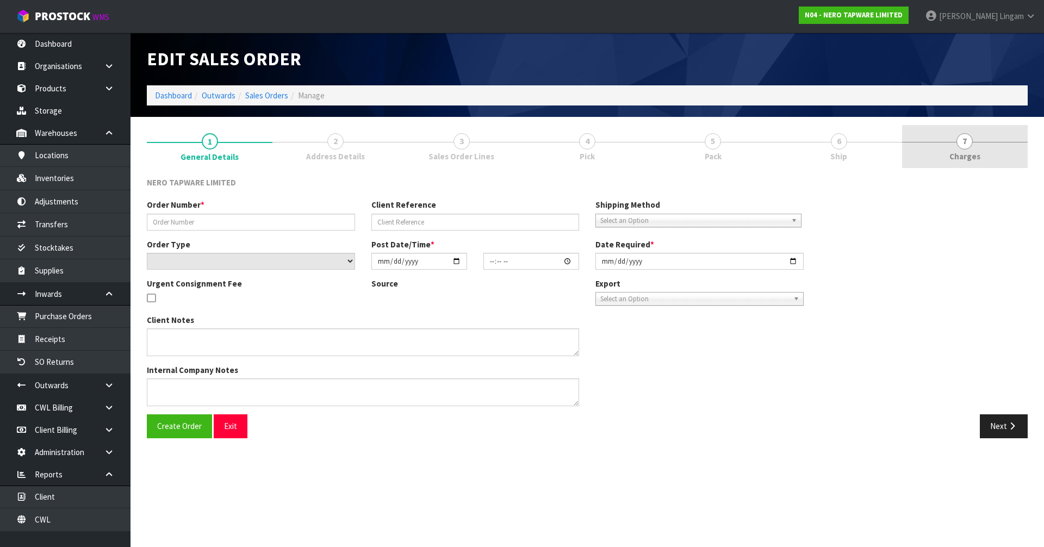
type input "SONZ0003786"
type input "10484644"
select select "number:0"
type input "[DATE]"
type input "08:15:05.000"
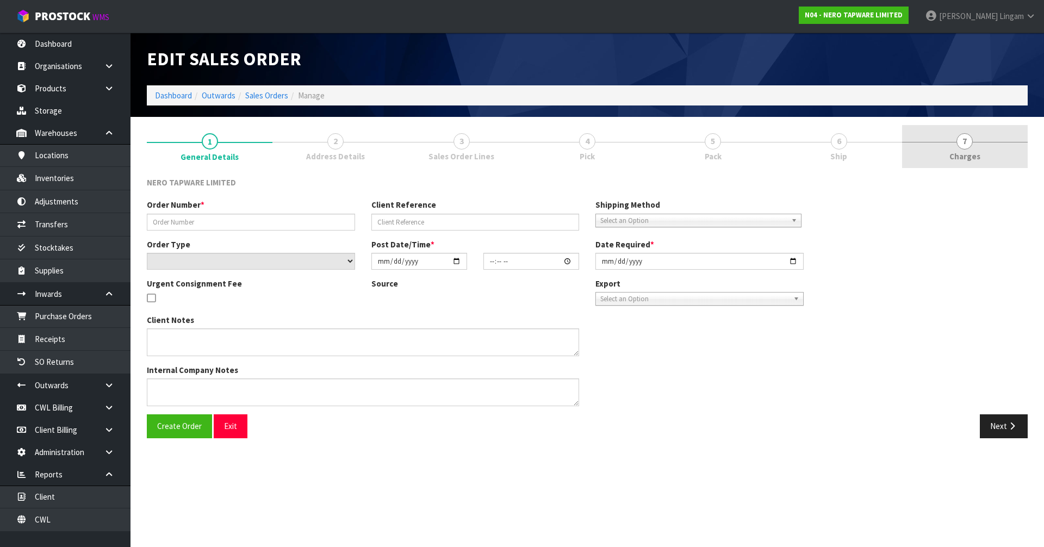
type input "[DATE]"
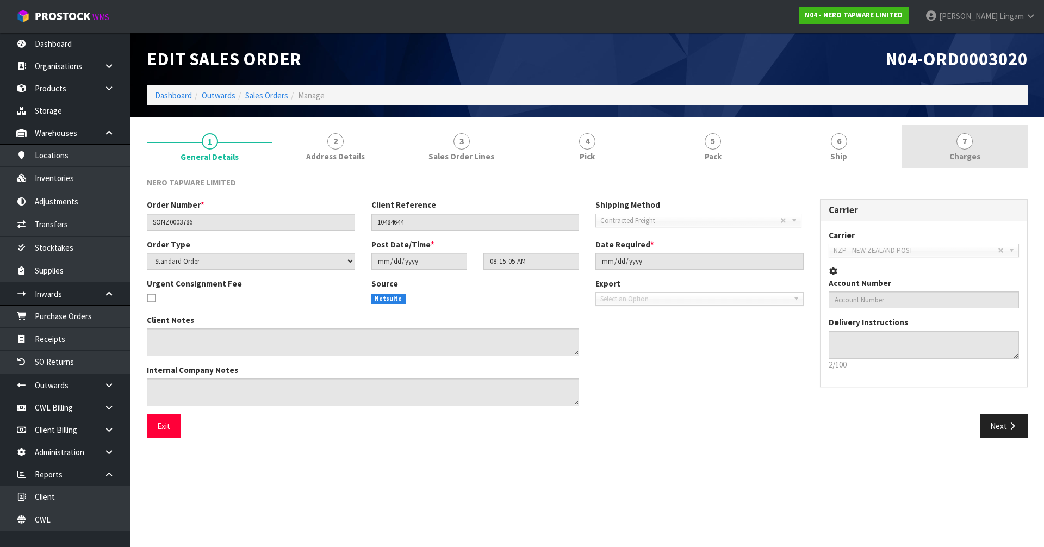
click at [1005, 150] on link "7 [GEOGRAPHIC_DATA]" at bounding box center [965, 146] width 126 height 43
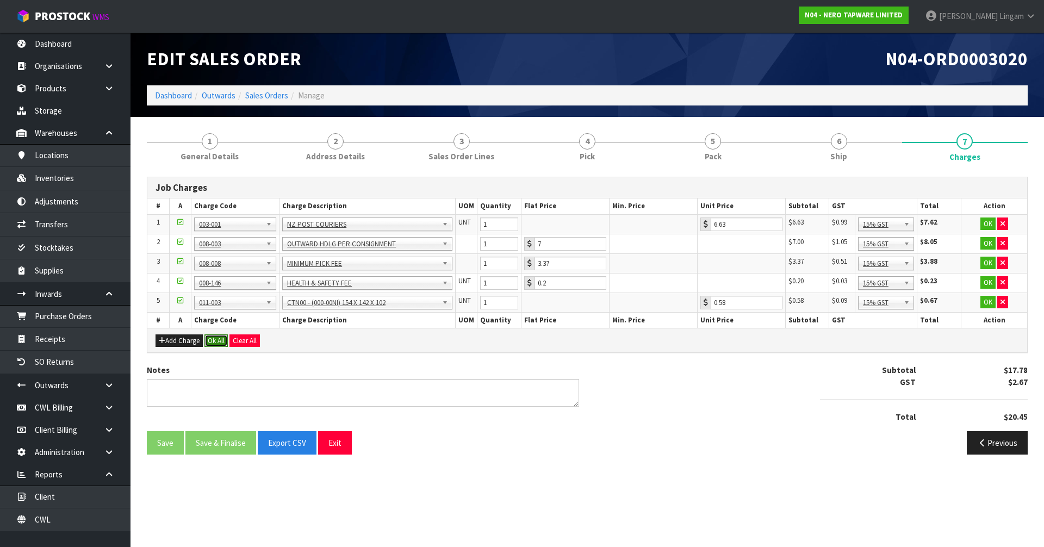
click at [217, 343] on button "Ok All" at bounding box center [215, 340] width 23 height 13
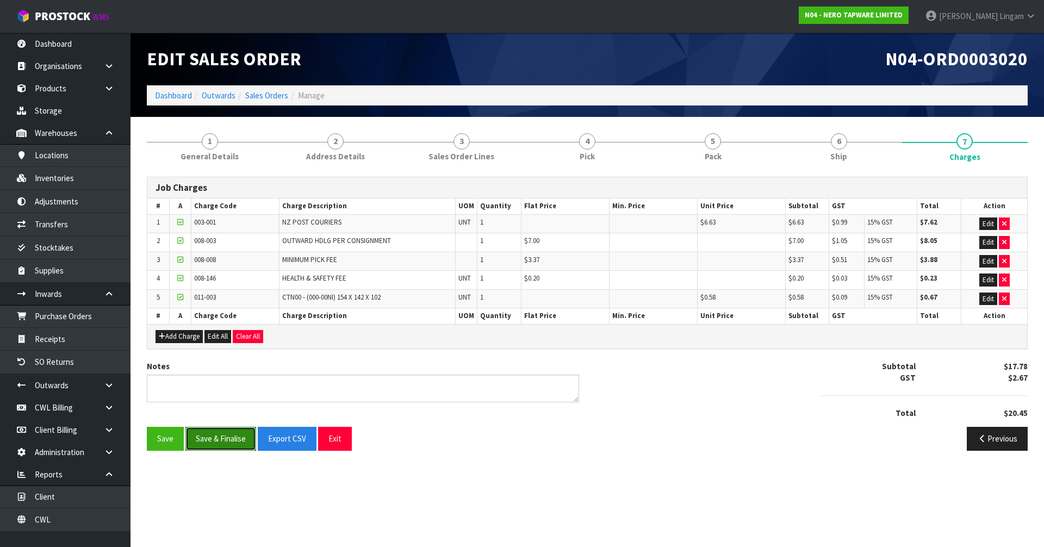
click at [230, 445] on button "Save & Finalise" at bounding box center [220, 438] width 71 height 23
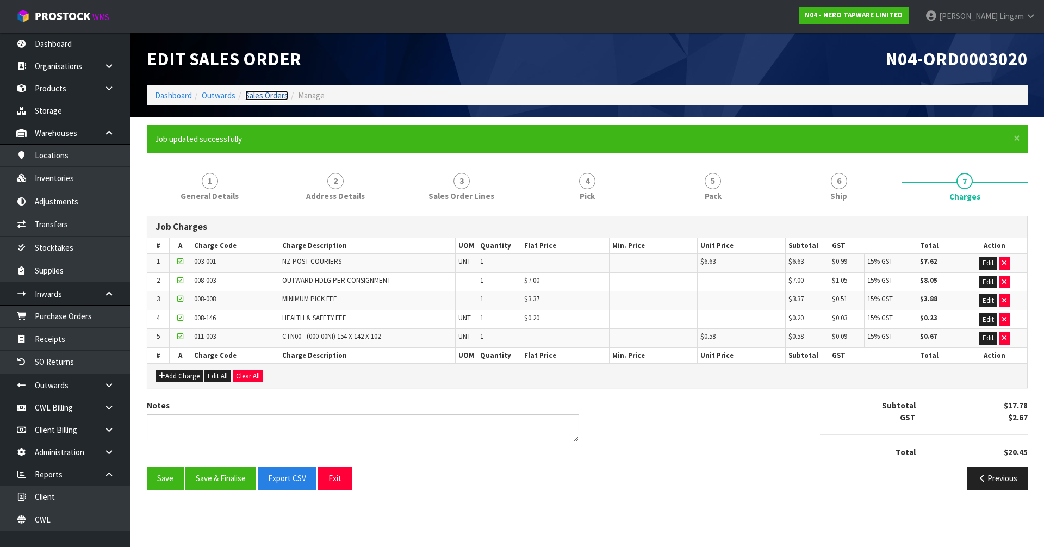
click at [276, 96] on link "Sales Orders" at bounding box center [266, 95] width 43 height 10
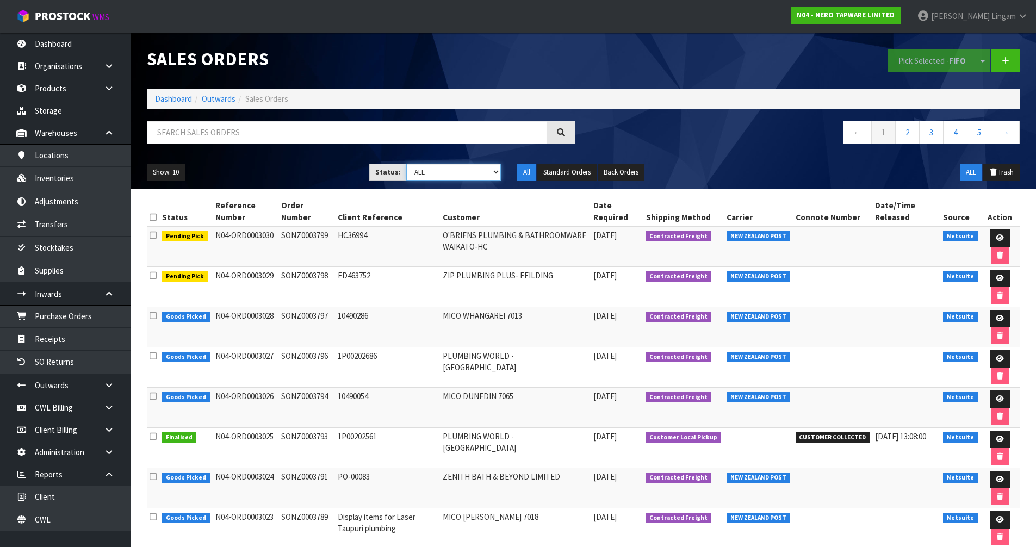
click at [492, 167] on select "Draft Pending Allocated Pending Pick Goods Picked Goods Packed Pending Charges …" at bounding box center [453, 172] width 95 height 17
select select "string:6"
click at [406, 164] on select "Draft Pending Allocated Pending Pick Goods Picked Goods Packed Pending Charges …" at bounding box center [453, 172] width 95 height 17
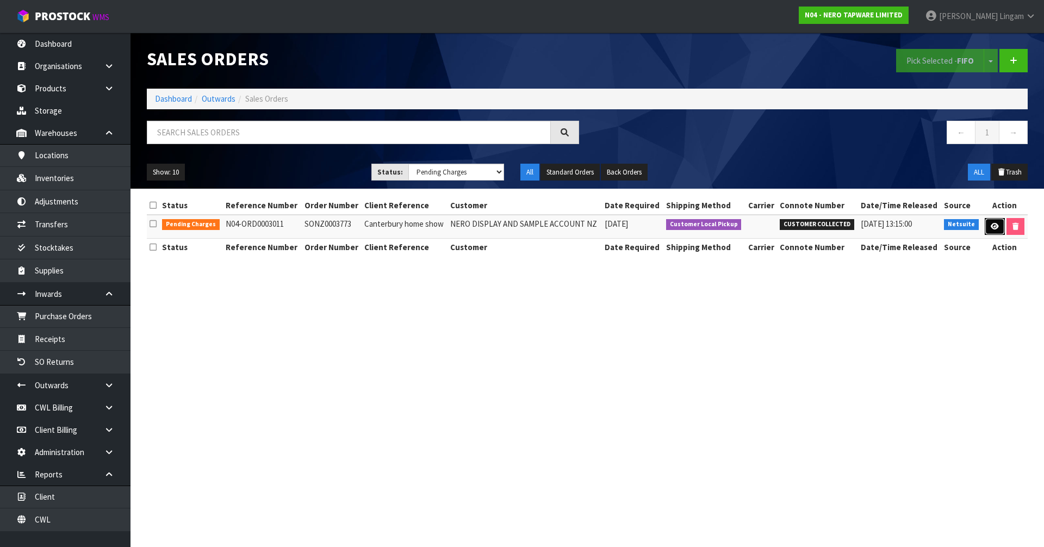
click at [991, 226] on icon at bounding box center [995, 226] width 8 height 7
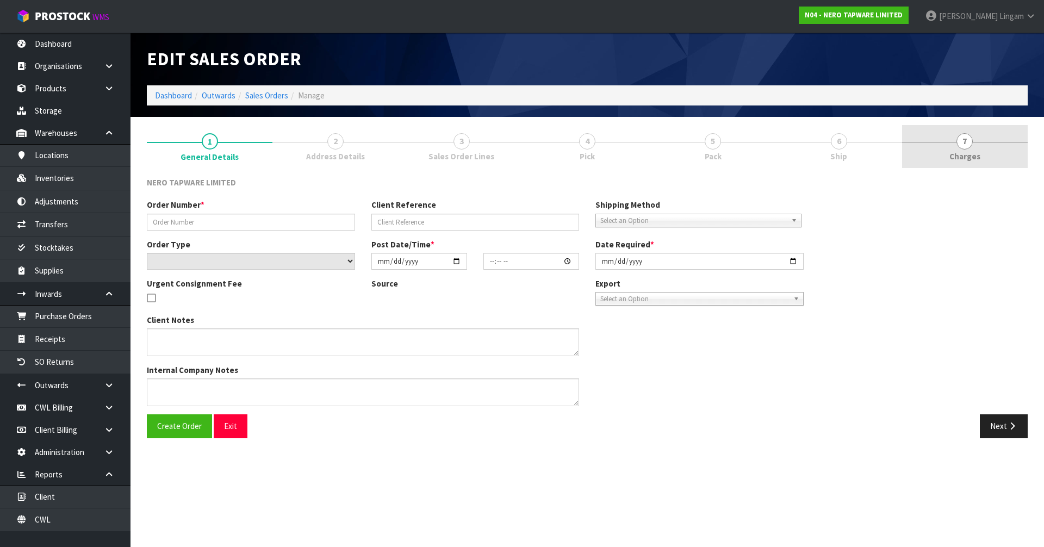
type input "SONZ0003773"
type input "Canterbury home show"
select select "number:0"
type input "2025-09-25"
type input "10:30:06.000"
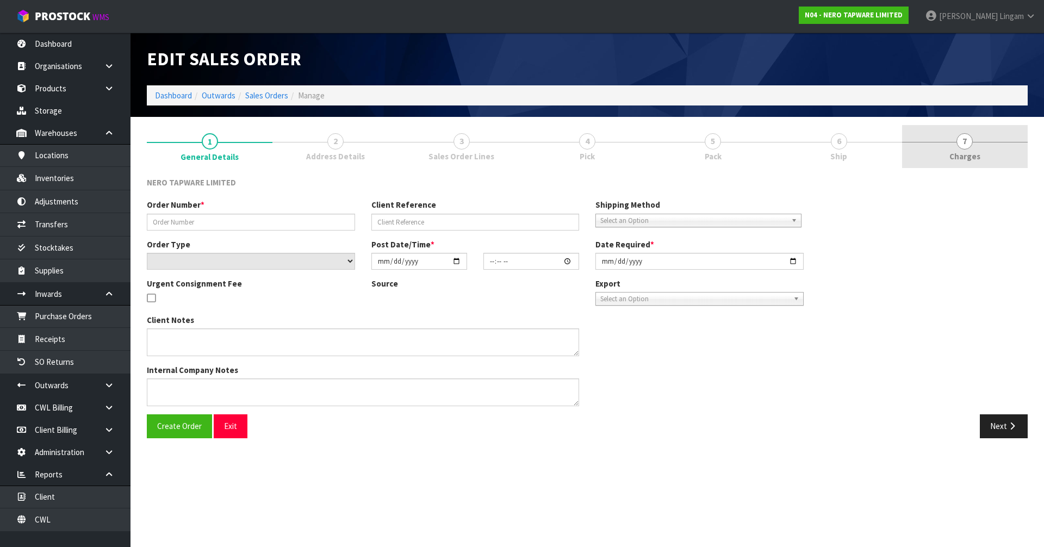
type input "2025-09-25"
type textarea "Chris pick up 26/09"
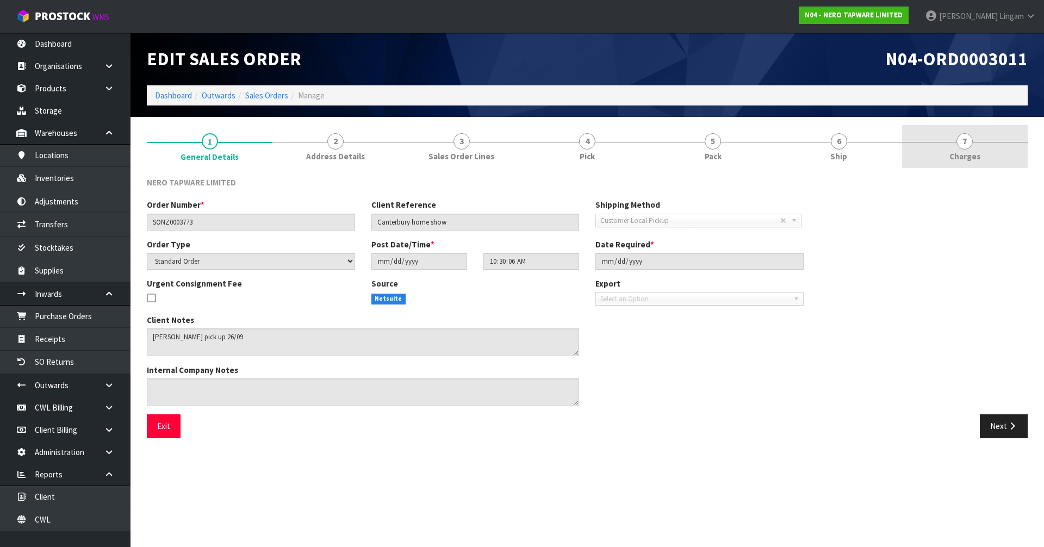
click at [993, 153] on link "7 [GEOGRAPHIC_DATA]" at bounding box center [965, 146] width 126 height 43
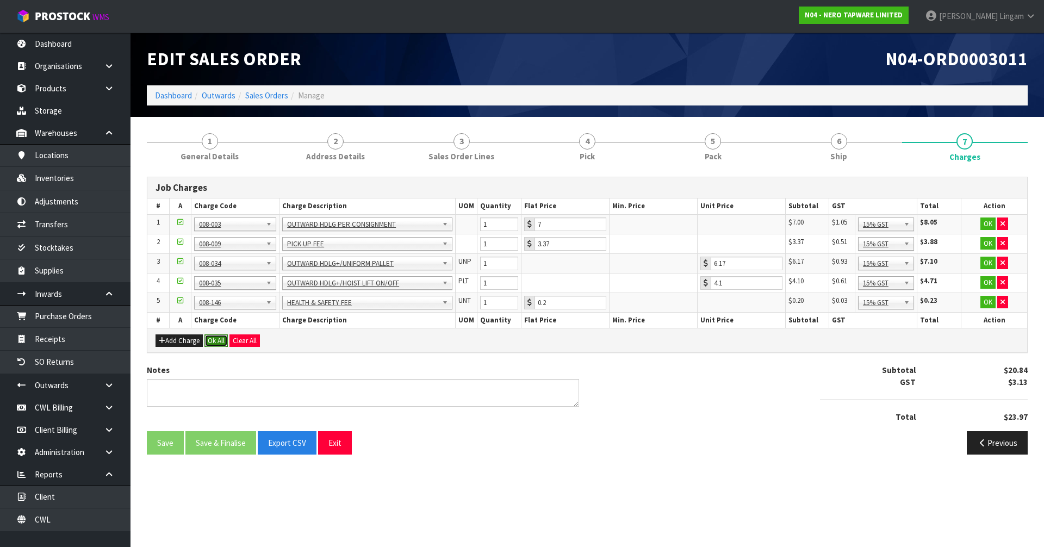
click at [215, 341] on button "Ok All" at bounding box center [215, 340] width 23 height 13
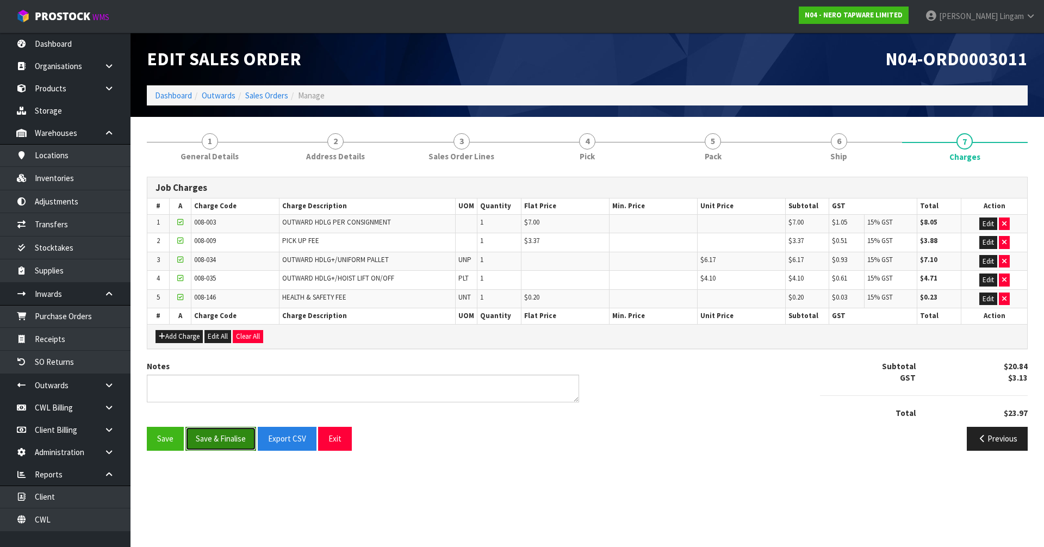
click at [232, 438] on button "Save & Finalise" at bounding box center [220, 438] width 71 height 23
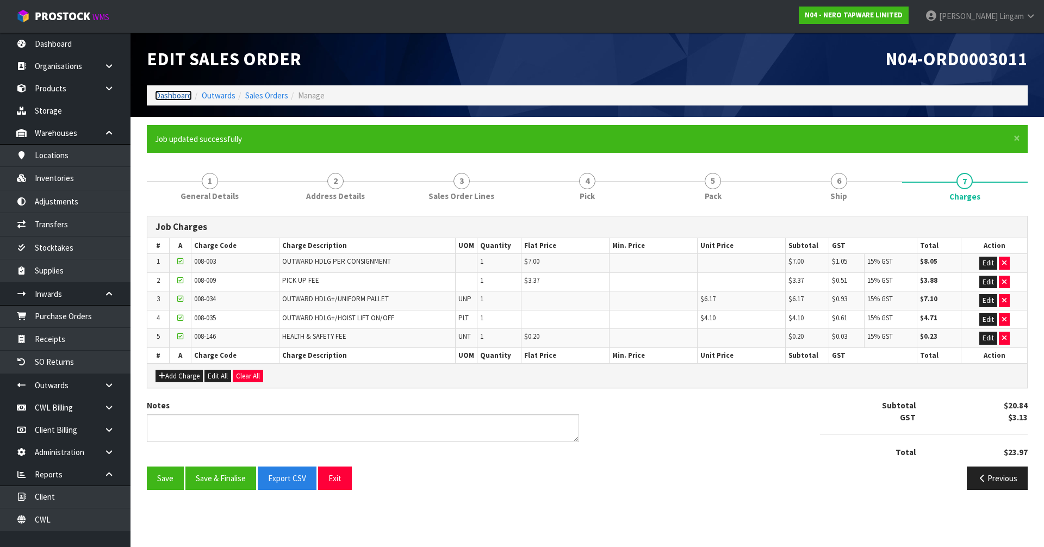
click at [164, 95] on link "Dashboard" at bounding box center [173, 95] width 37 height 10
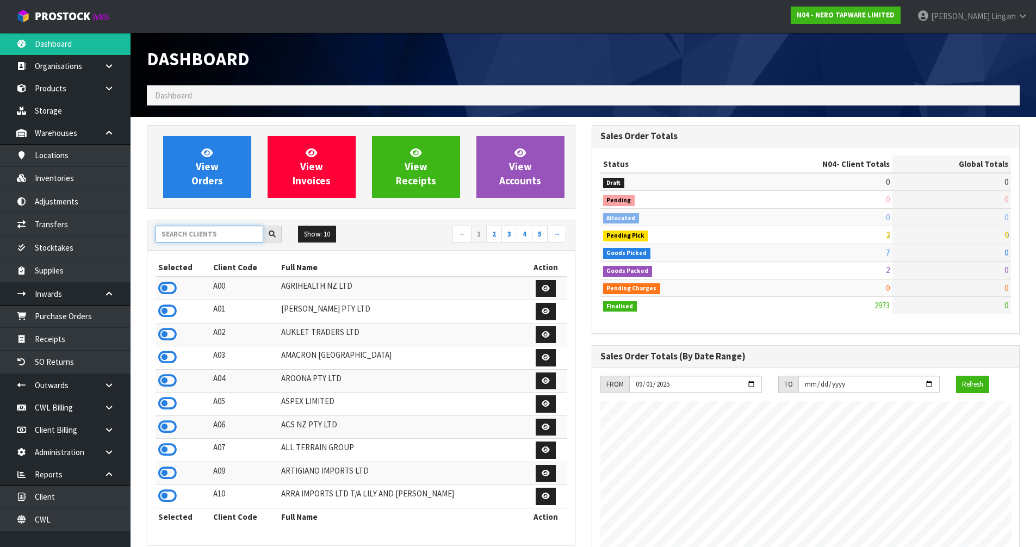
scroll to position [824, 444]
click at [212, 229] on input "text" at bounding box center [210, 234] width 108 height 17
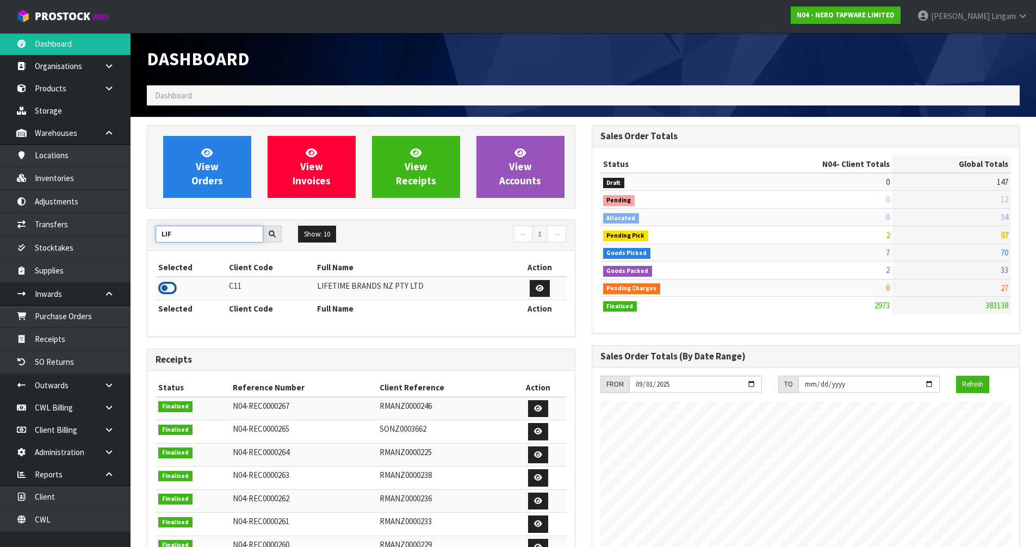
type input "LIF"
click at [167, 288] on icon at bounding box center [167, 288] width 18 height 16
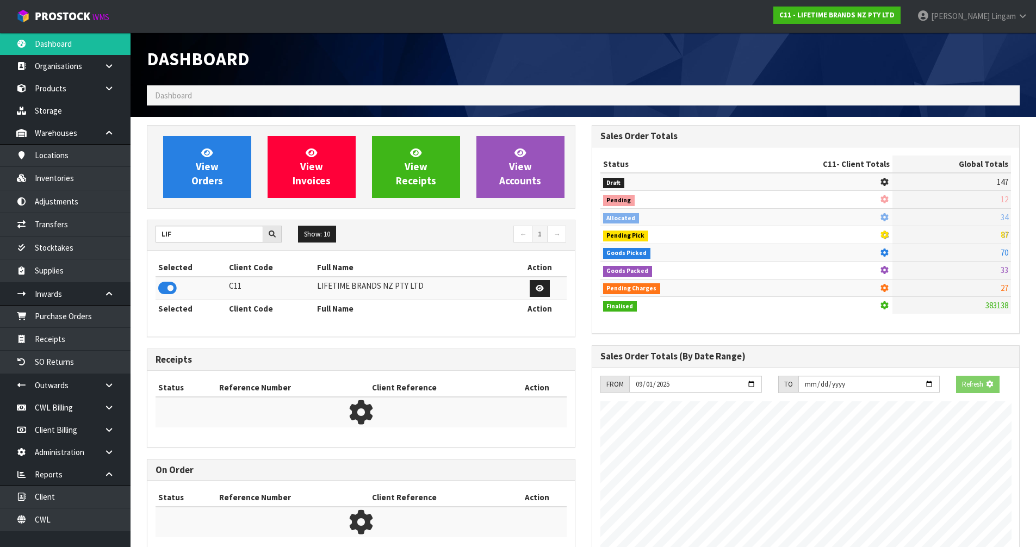
scroll to position [678, 444]
click at [206, 181] on span "View Orders" at bounding box center [207, 166] width 32 height 41
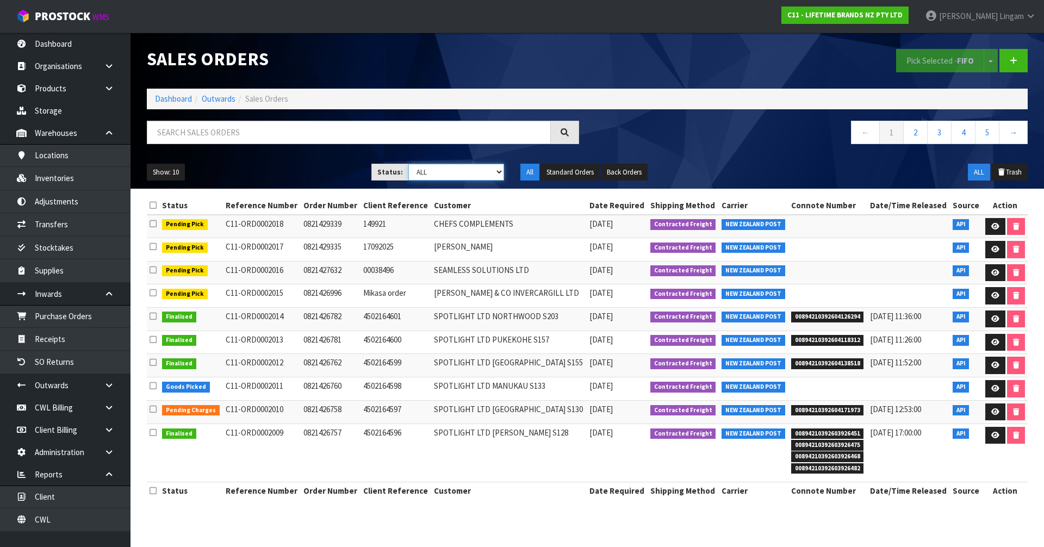
drag, startPoint x: 482, startPoint y: 171, endPoint x: 479, endPoint y: 177, distance: 6.6
click at [482, 171] on select "Draft Pending Allocated Pending Pick Goods Picked Goods Packed Pending Charges …" at bounding box center [456, 172] width 96 height 17
select select "string:6"
click at [408, 164] on select "Draft Pending Allocated Pending Pick Goods Picked Goods Packed Pending Charges …" at bounding box center [456, 172] width 96 height 17
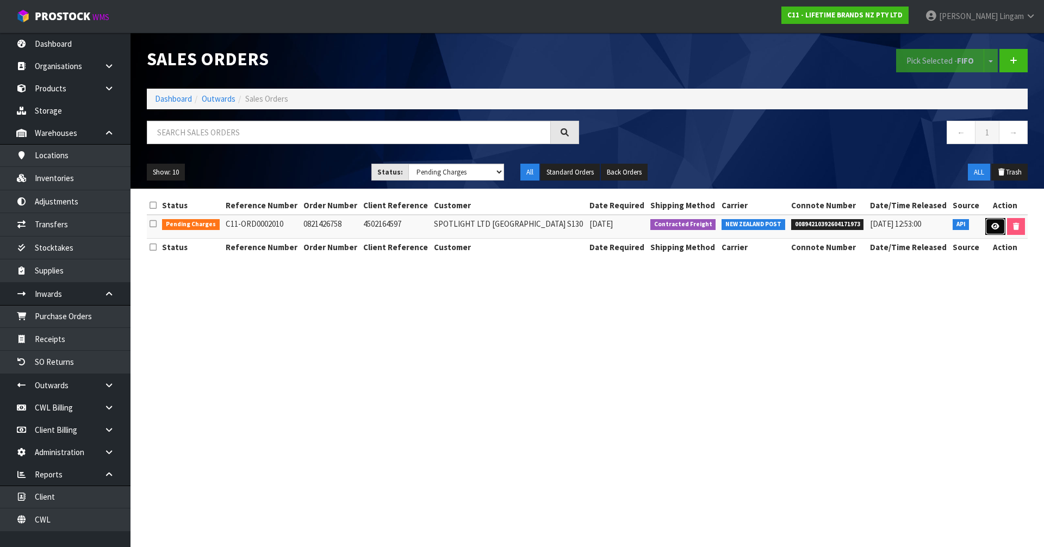
click at [991, 225] on icon at bounding box center [995, 226] width 8 height 7
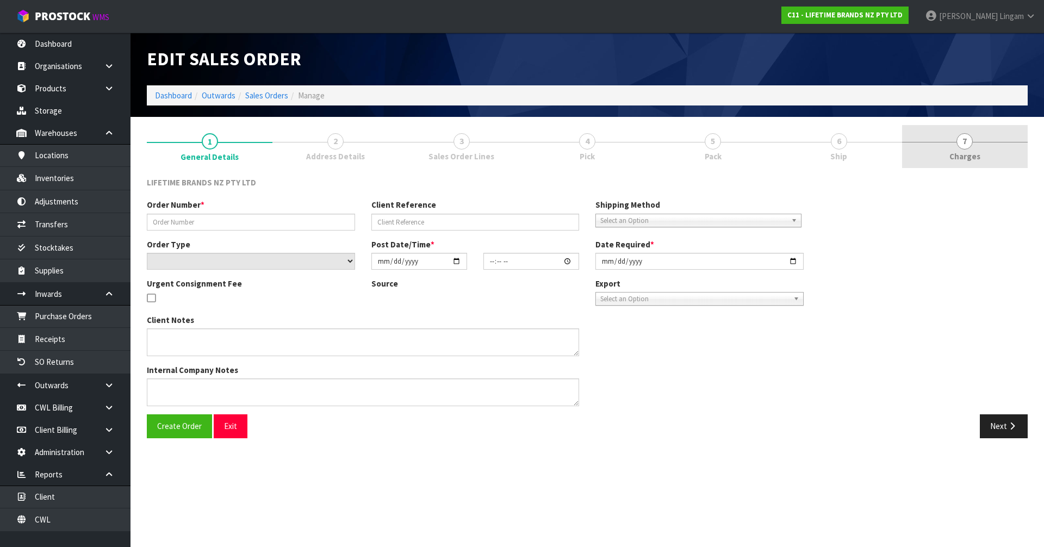
type input "0821426758"
type input "4502164597"
select select "number:0"
type input "2025-09-25"
type input "10:19:26.000"
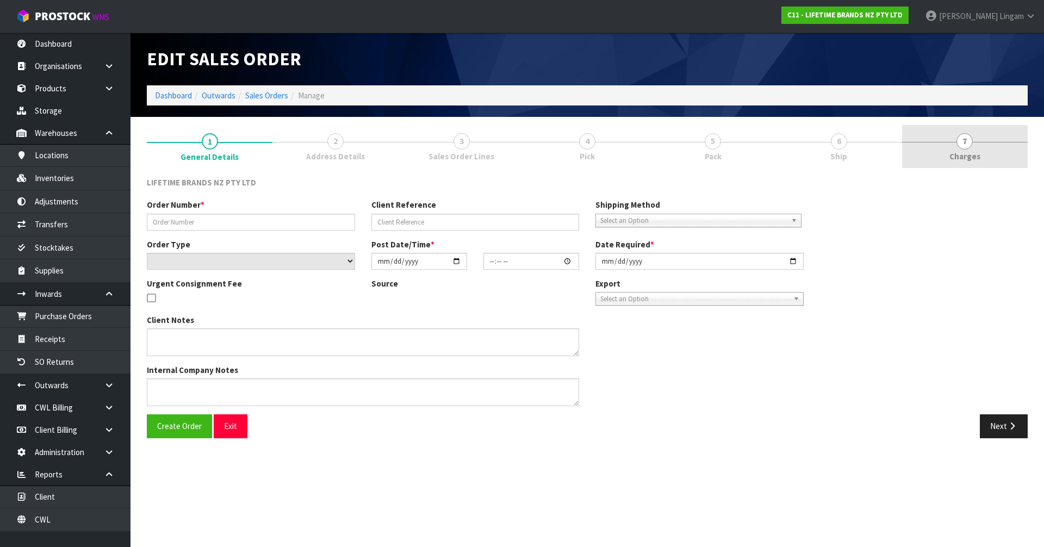
type input "2025-09-25"
type textarea "PLEASE DESPATCH TODAY-URGENT"
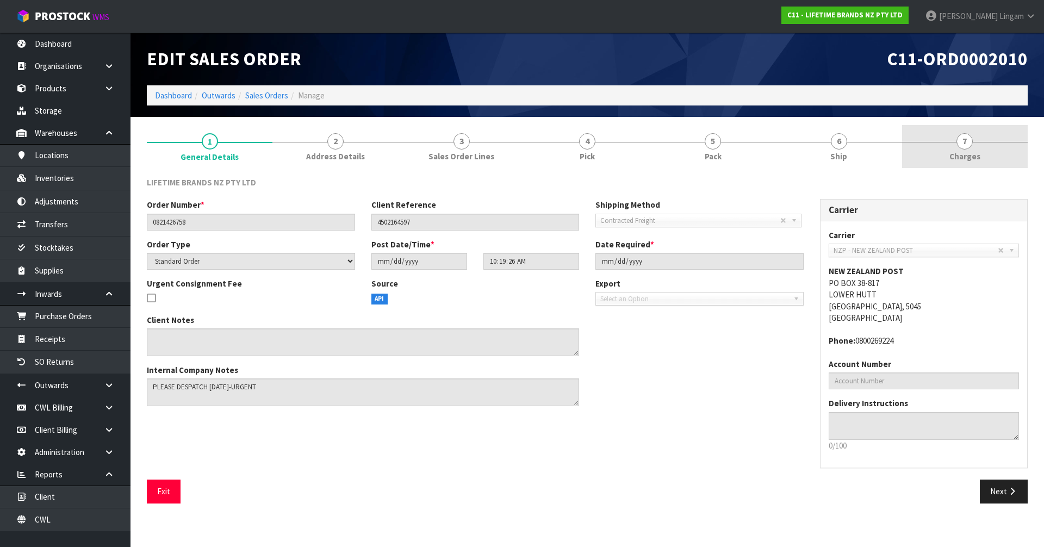
click at [995, 152] on link "7 [GEOGRAPHIC_DATA]" at bounding box center [965, 146] width 126 height 43
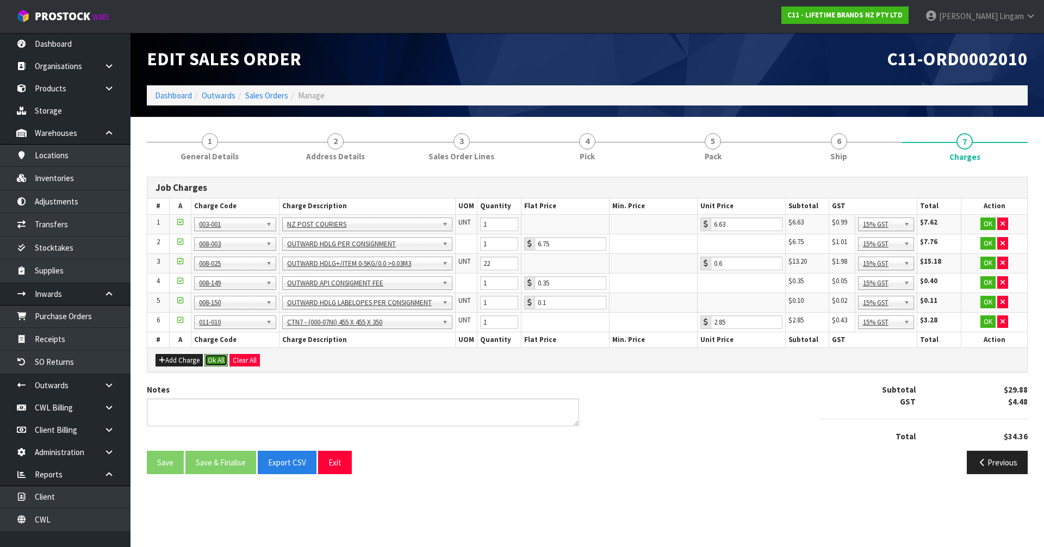
click at [216, 363] on button "Ok All" at bounding box center [215, 360] width 23 height 13
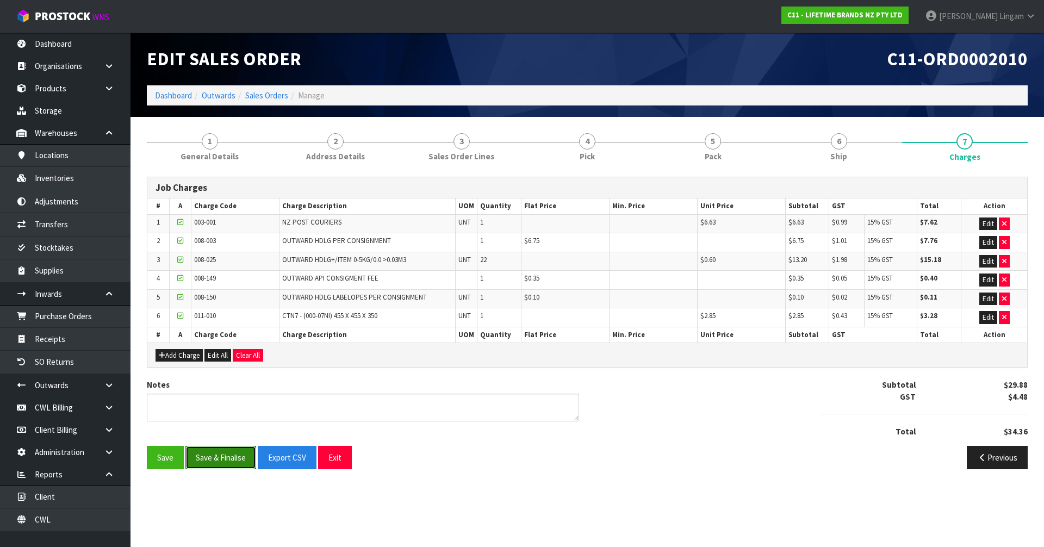
click at [219, 453] on button "Save & Finalise" at bounding box center [220, 457] width 71 height 23
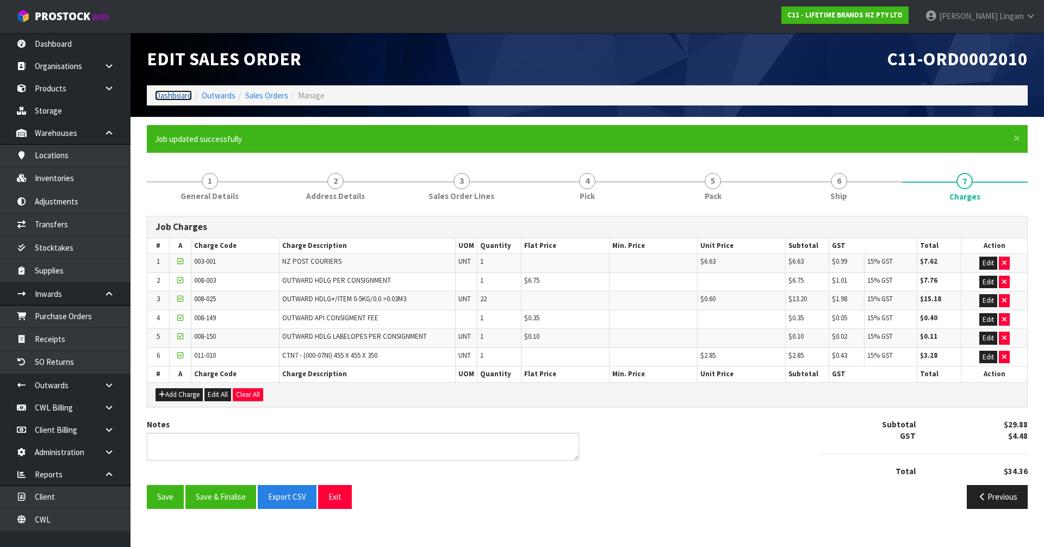
click at [184, 94] on link "Dashboard" at bounding box center [173, 95] width 37 height 10
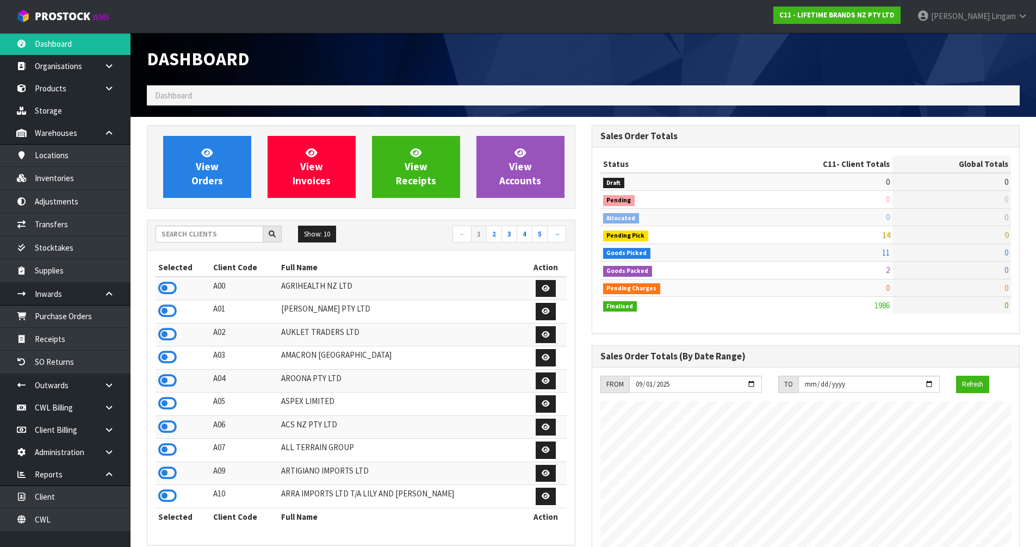
scroll to position [824, 444]
click at [236, 237] on input "text" at bounding box center [210, 234] width 108 height 17
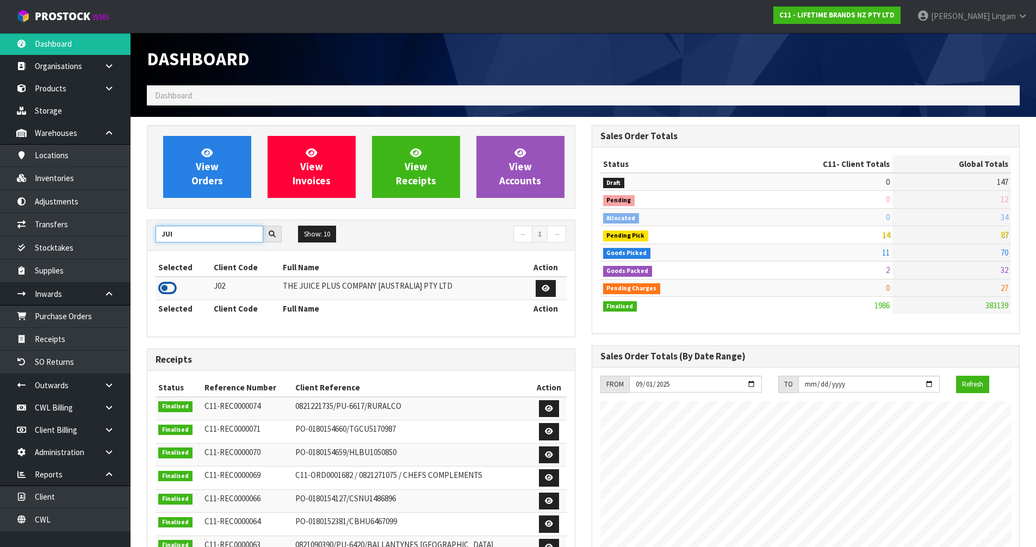
type input "JUI"
click at [169, 291] on icon at bounding box center [167, 288] width 18 height 16
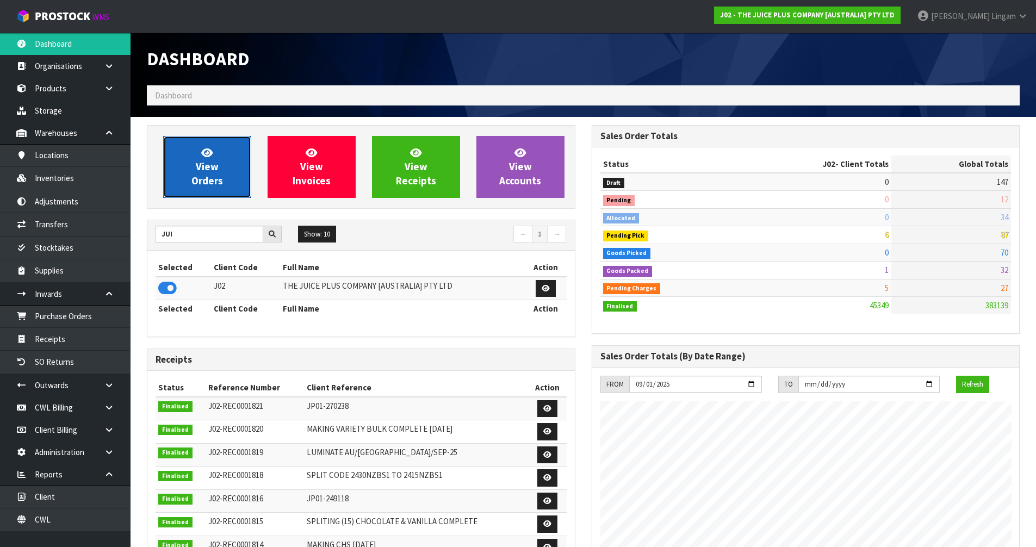
click at [219, 181] on span "View Orders" at bounding box center [207, 166] width 32 height 41
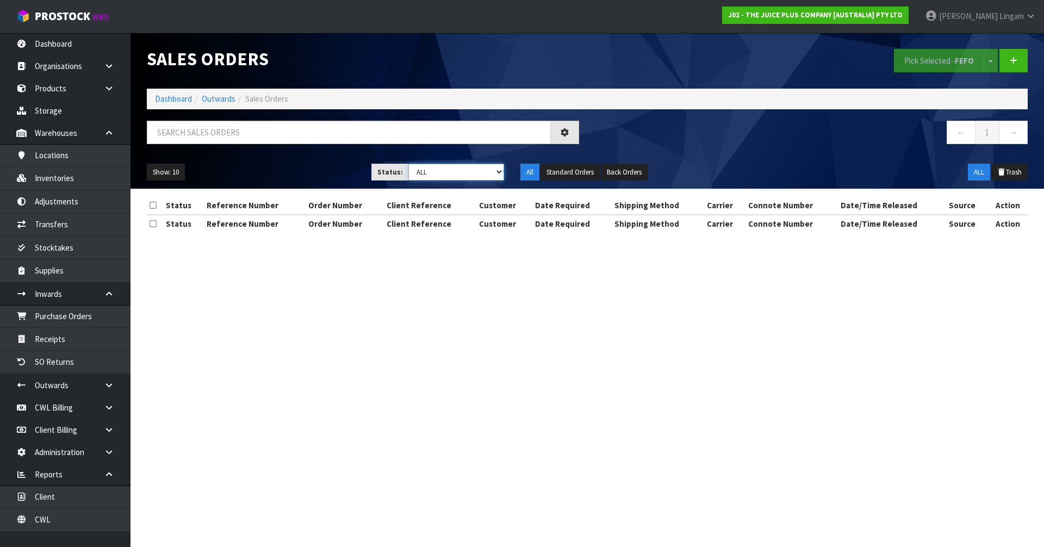
click at [478, 167] on select "Draft Pending Allocated Pending Pick Goods Picked Goods Packed Pending Charges …" at bounding box center [456, 172] width 96 height 17
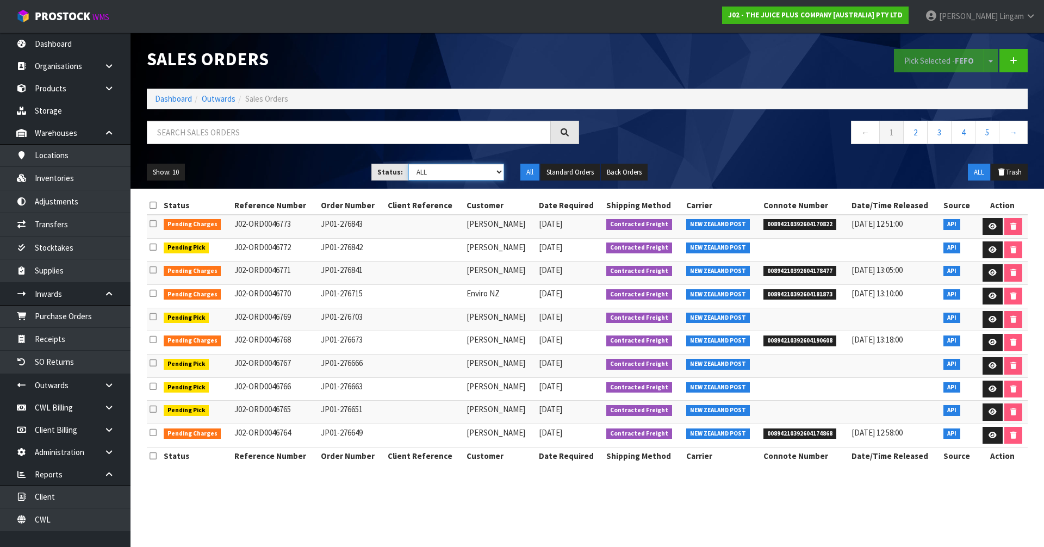
select select "string:6"
click at [408, 164] on select "Draft Pending Allocated Pending Pick Goods Picked Goods Packed Pending Charges …" at bounding box center [456, 172] width 96 height 17
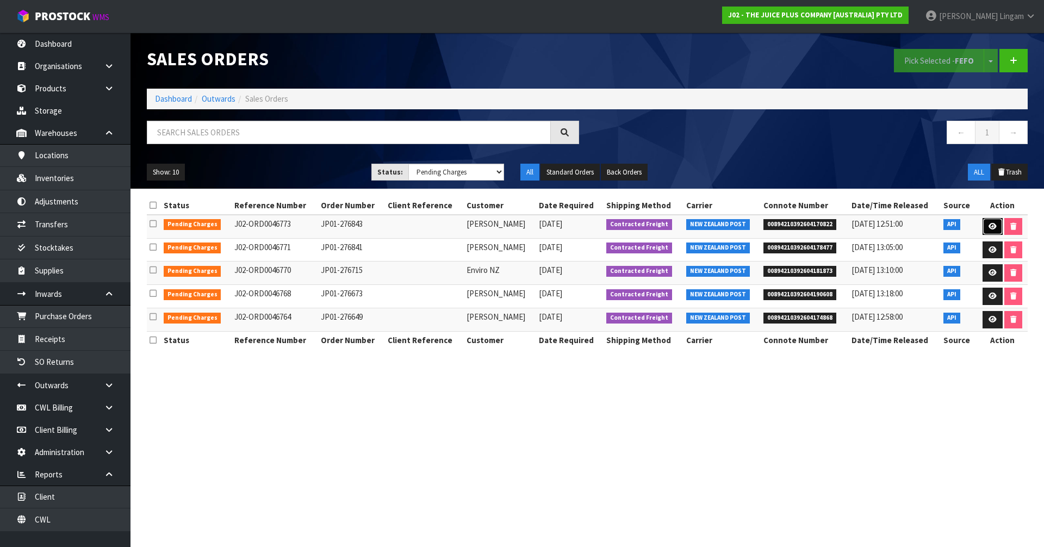
click at [990, 225] on icon at bounding box center [993, 226] width 8 height 7
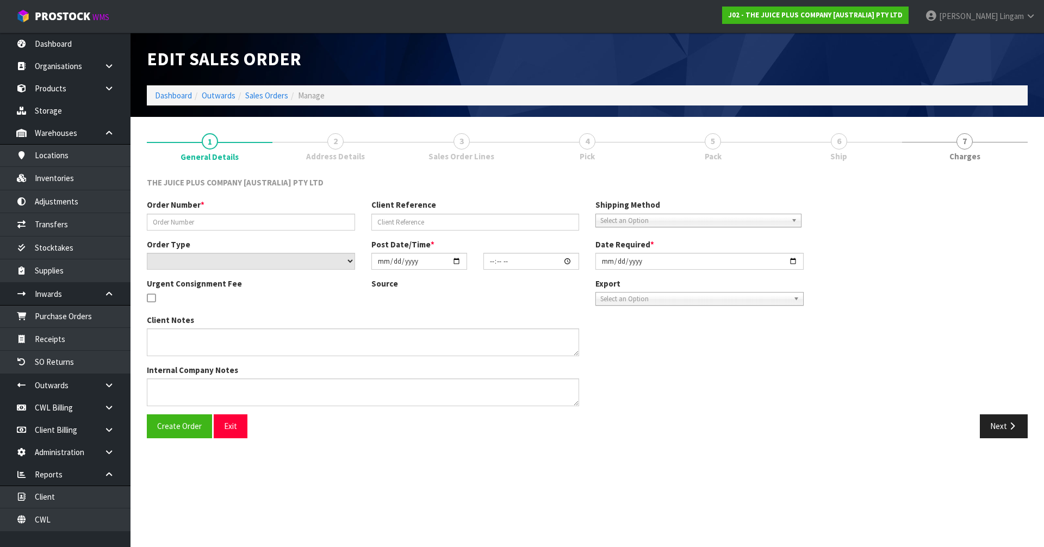
type input "JP01-276843"
select select "number:0"
type input "[DATE]"
type input "08:13:04.000"
type input "[DATE]"
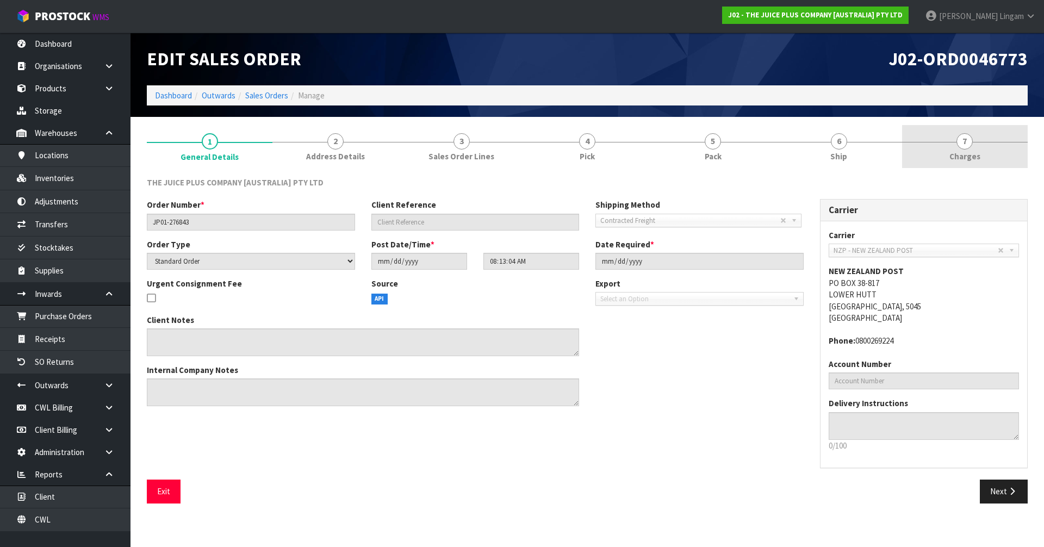
click at [1001, 164] on link "7 [GEOGRAPHIC_DATA]" at bounding box center [965, 146] width 126 height 43
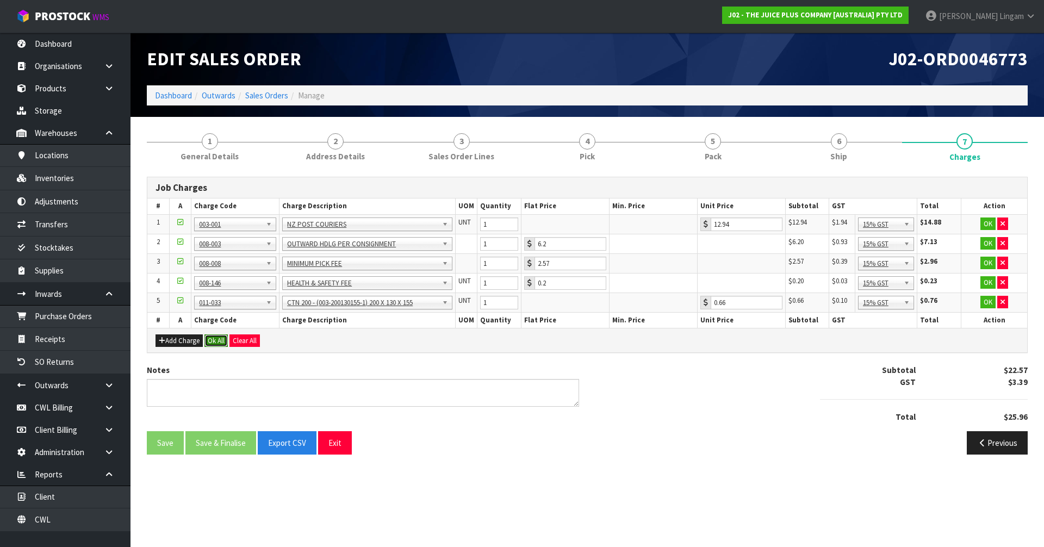
click at [211, 339] on button "Ok All" at bounding box center [215, 340] width 23 height 13
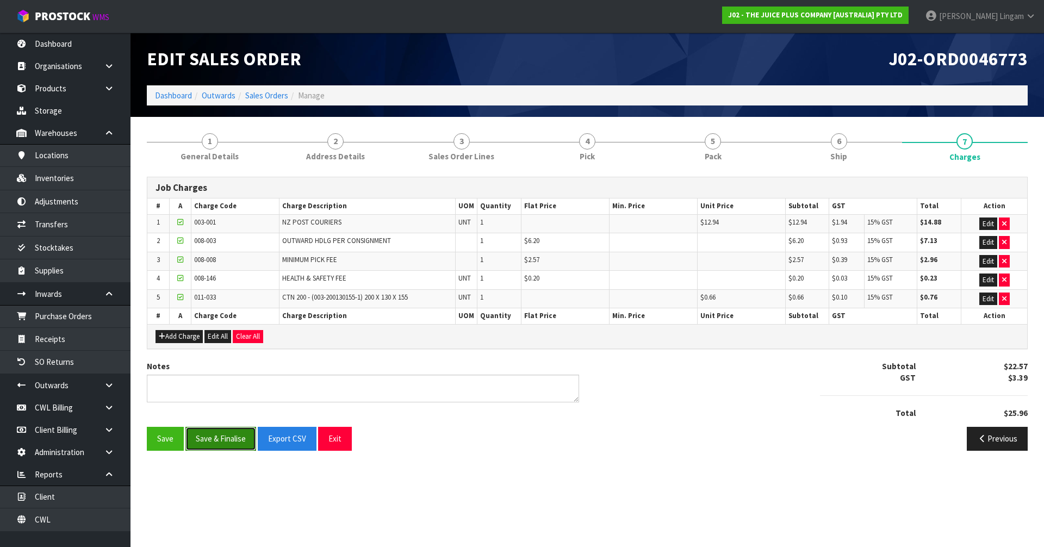
click at [209, 442] on button "Save & Finalise" at bounding box center [220, 438] width 71 height 23
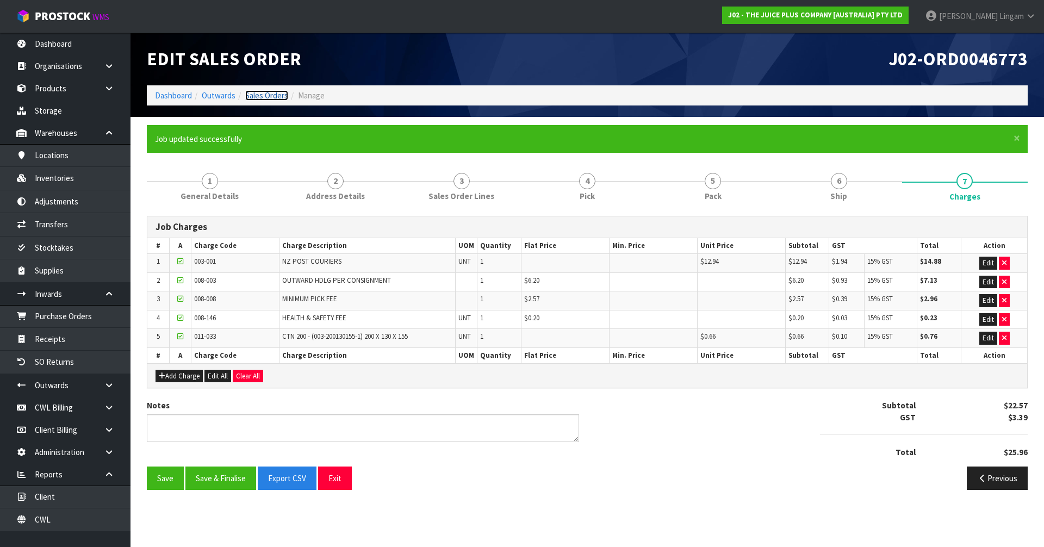
click at [269, 97] on link "Sales Orders" at bounding box center [266, 95] width 43 height 10
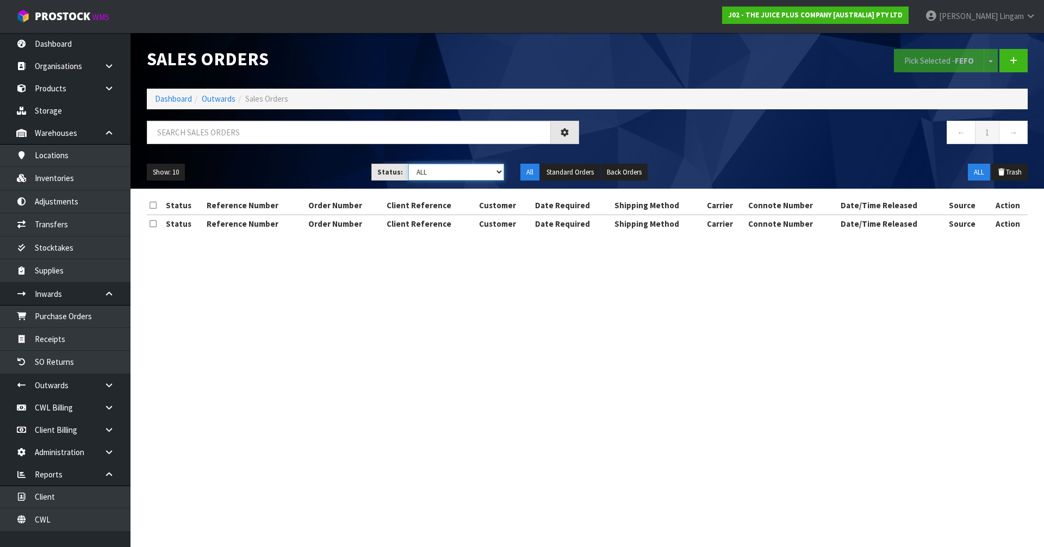
click at [491, 173] on select "Draft Pending Allocated Pending Pick Goods Picked Goods Packed Pending Charges …" at bounding box center [456, 172] width 96 height 17
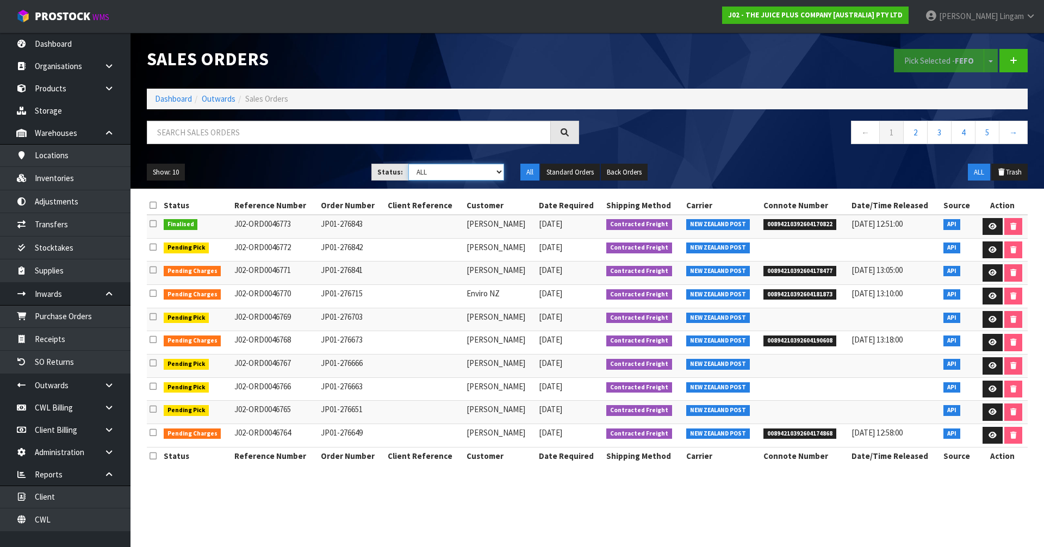
select select "string:6"
click at [408, 164] on select "Draft Pending Allocated Pending Pick Goods Picked Goods Packed Pending Charges …" at bounding box center [456, 172] width 96 height 17
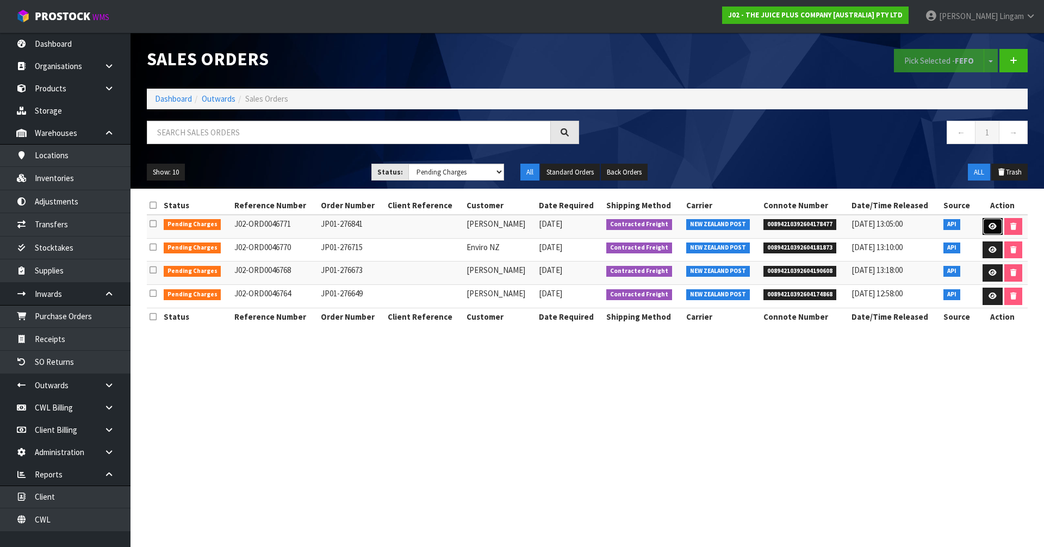
click at [990, 221] on link at bounding box center [993, 226] width 20 height 17
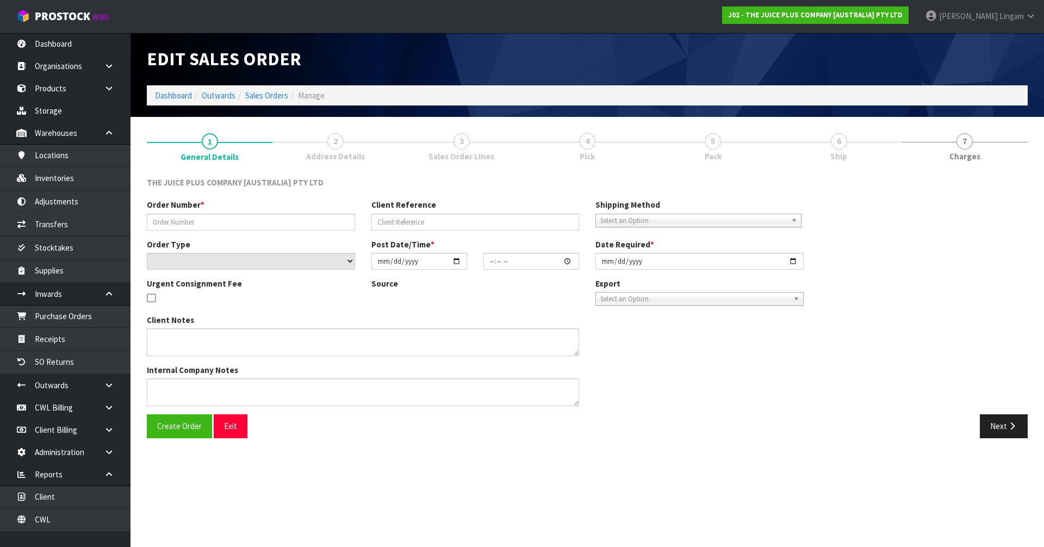
type input "JP01-276841"
select select "number:0"
type input "[DATE]"
type input "07:07:12.000"
type input "[DATE]"
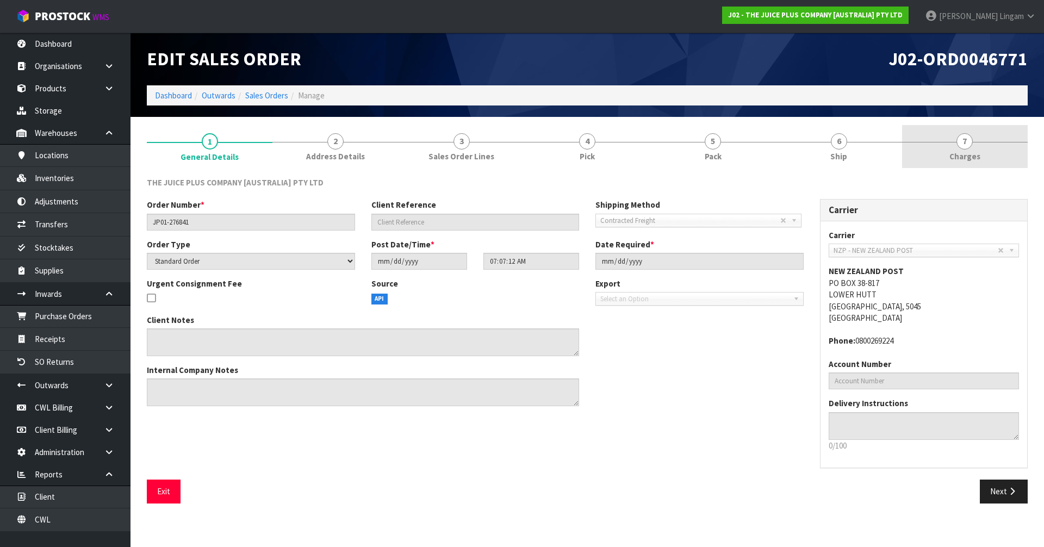
click at [989, 158] on link "7 [GEOGRAPHIC_DATA]" at bounding box center [965, 146] width 126 height 43
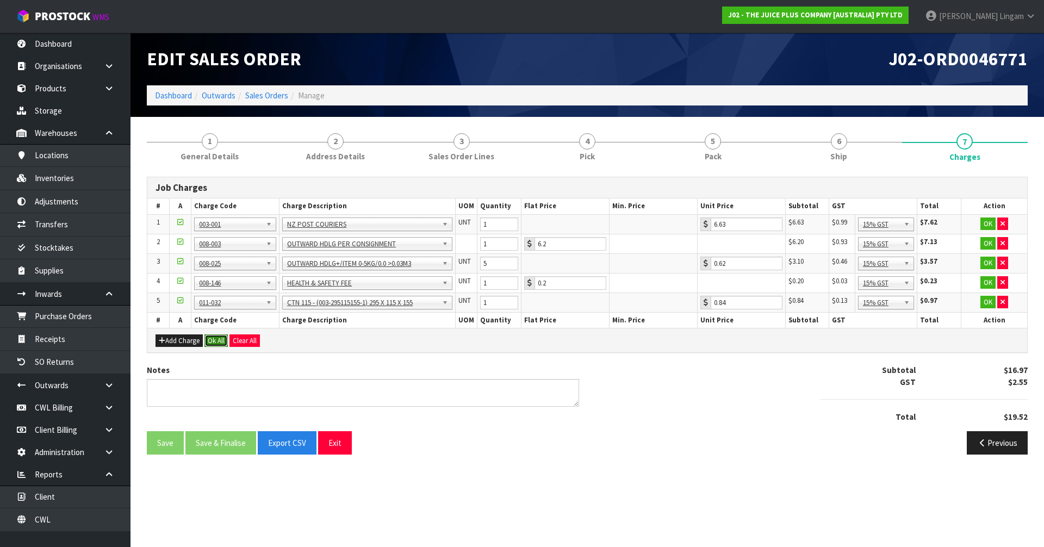
click at [218, 344] on button "Ok All" at bounding box center [215, 340] width 23 height 13
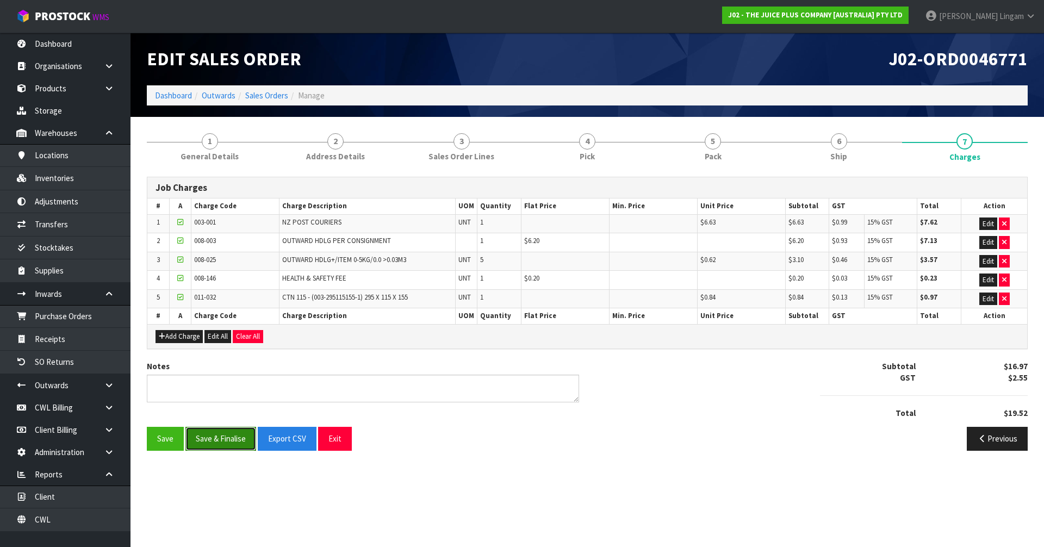
click at [220, 439] on button "Save & Finalise" at bounding box center [220, 438] width 71 height 23
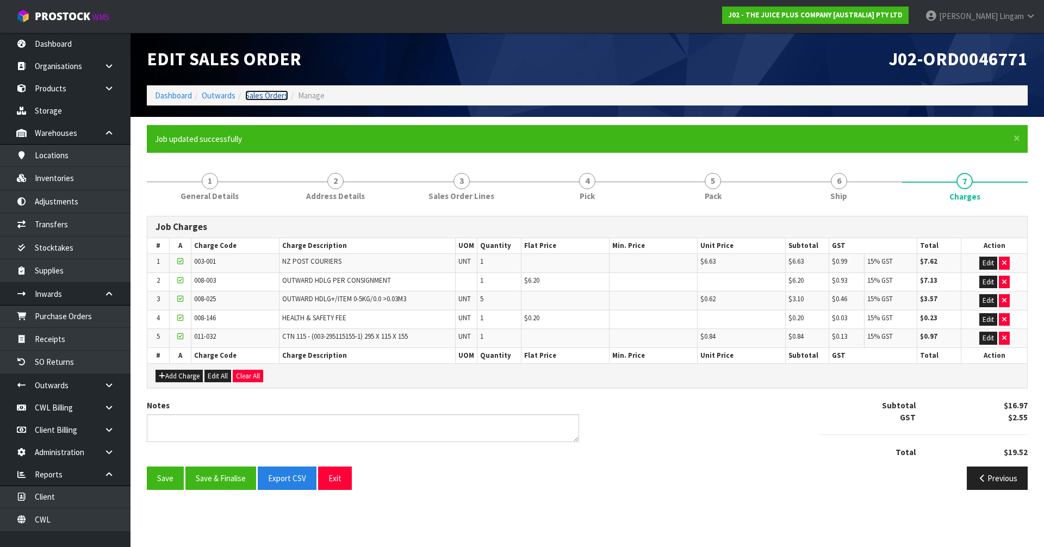
click at [272, 96] on link "Sales Orders" at bounding box center [266, 95] width 43 height 10
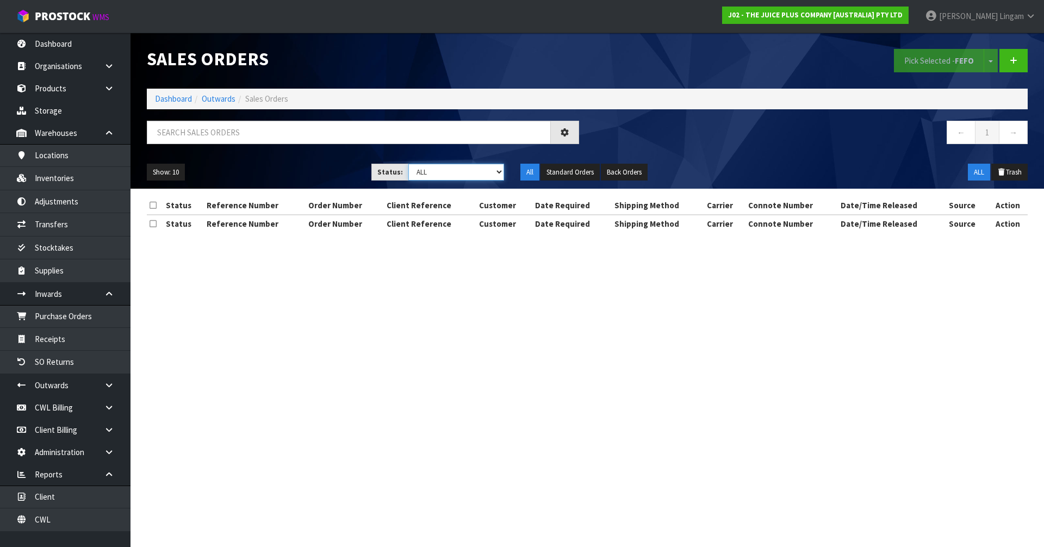
click at [481, 175] on select "Draft Pending Allocated Pending Pick Goods Picked Goods Packed Pending Charges …" at bounding box center [456, 172] width 96 height 17
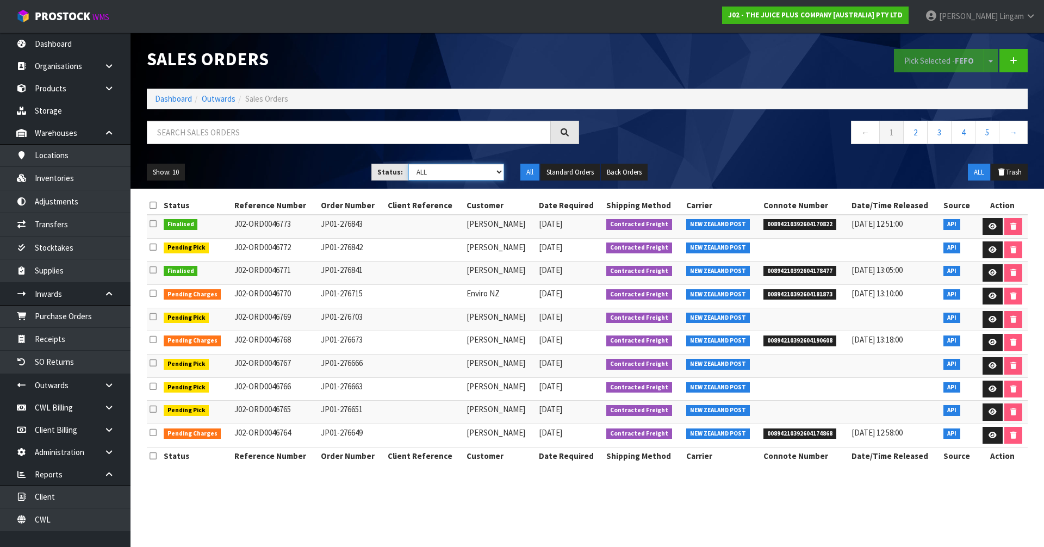
select select "string:6"
click at [408, 164] on select "Draft Pending Allocated Pending Pick Goods Picked Goods Packed Pending Charges …" at bounding box center [456, 172] width 96 height 17
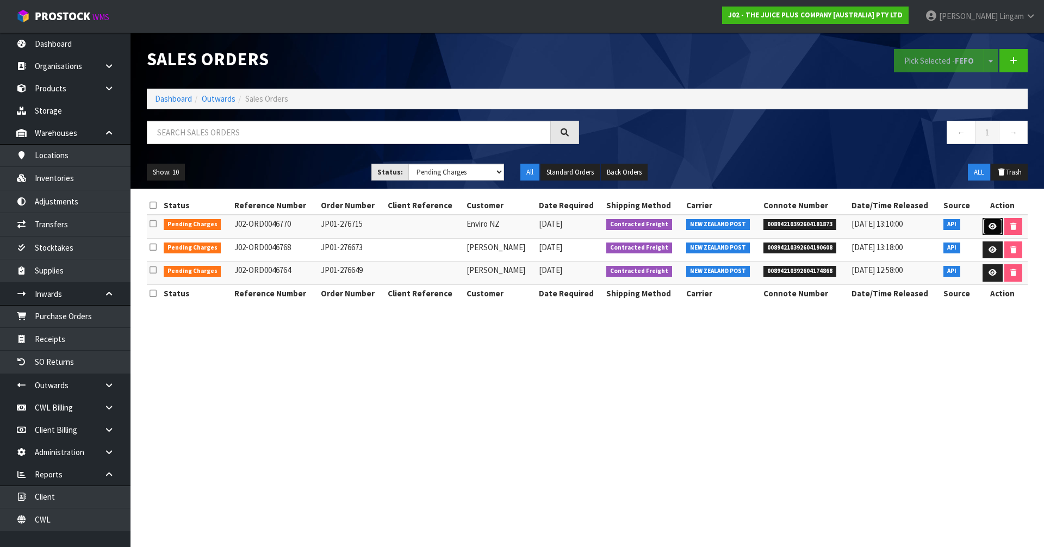
click at [989, 226] on icon at bounding box center [993, 226] width 8 height 7
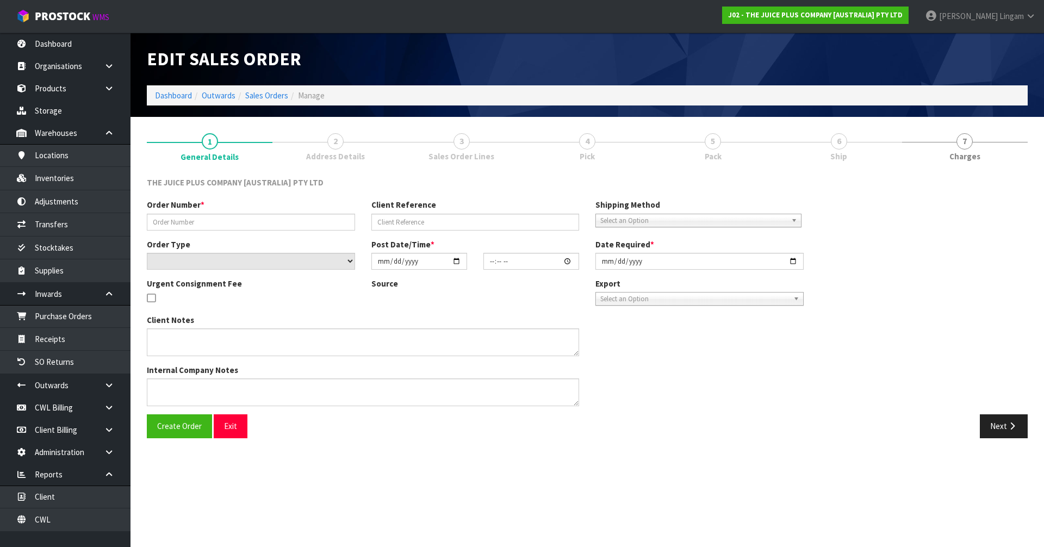
type input "JP01-276715"
select select "number:0"
type input "2025-09-26"
type input "03:01:55.000"
type input "2025-09-26"
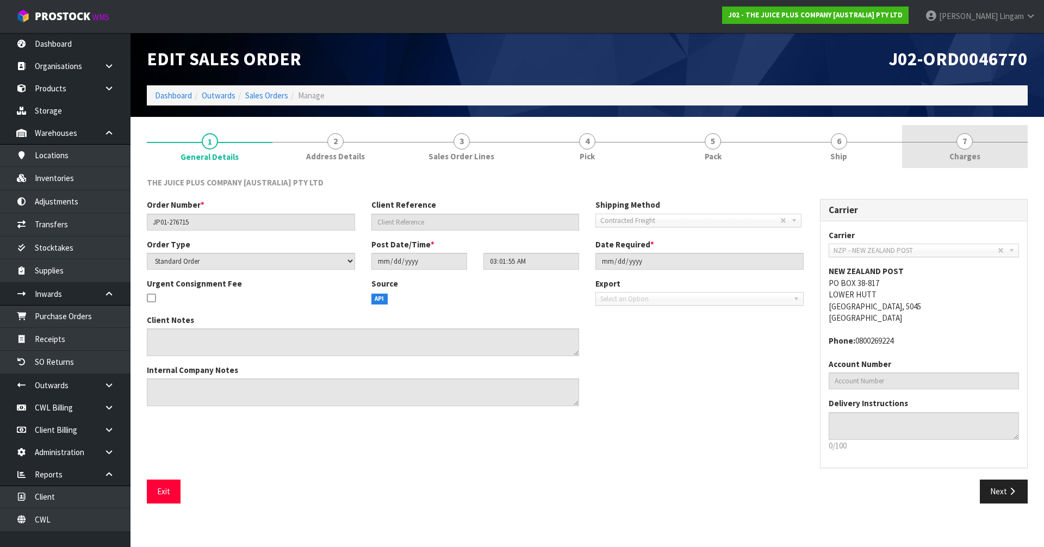
click at [1010, 162] on link "7 Charges" at bounding box center [965, 146] width 126 height 43
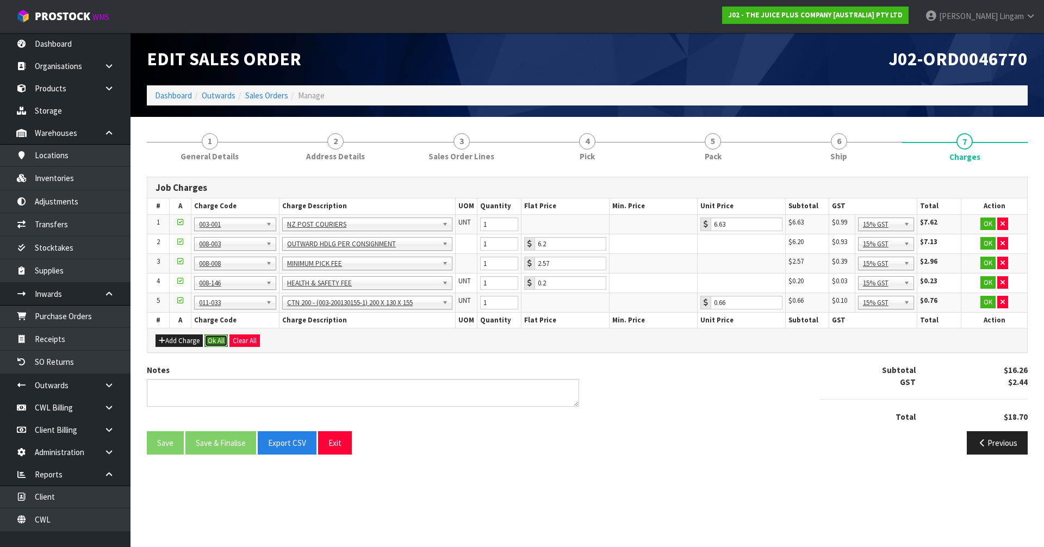
click at [215, 341] on button "Ok All" at bounding box center [215, 340] width 23 height 13
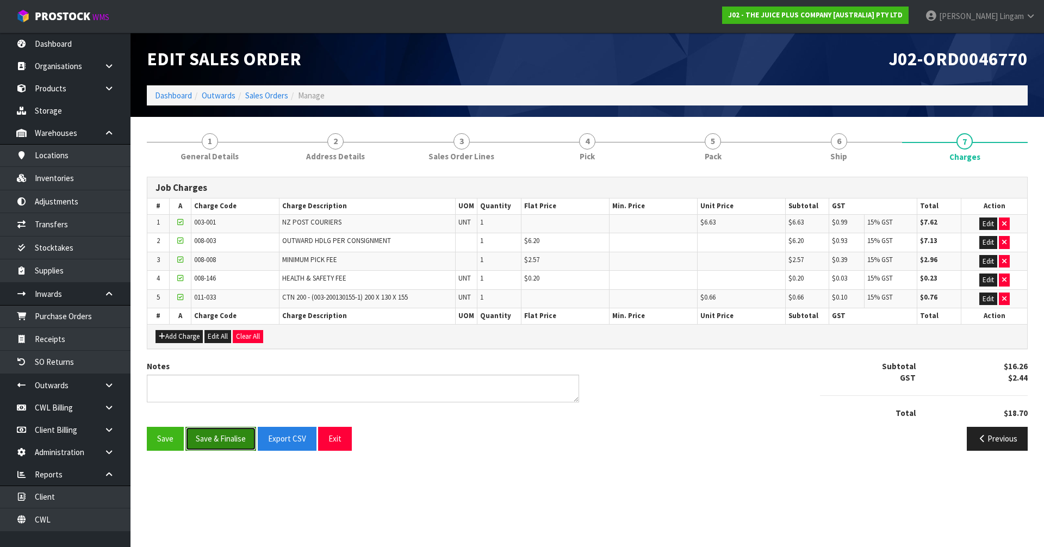
click at [223, 436] on button "Save & Finalise" at bounding box center [220, 438] width 71 height 23
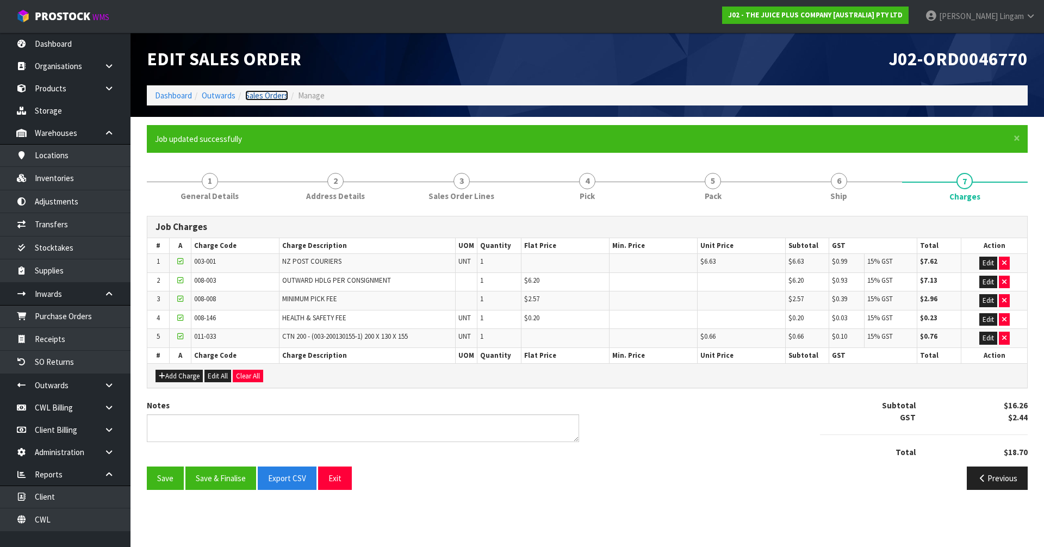
click at [265, 96] on link "Sales Orders" at bounding box center [266, 95] width 43 height 10
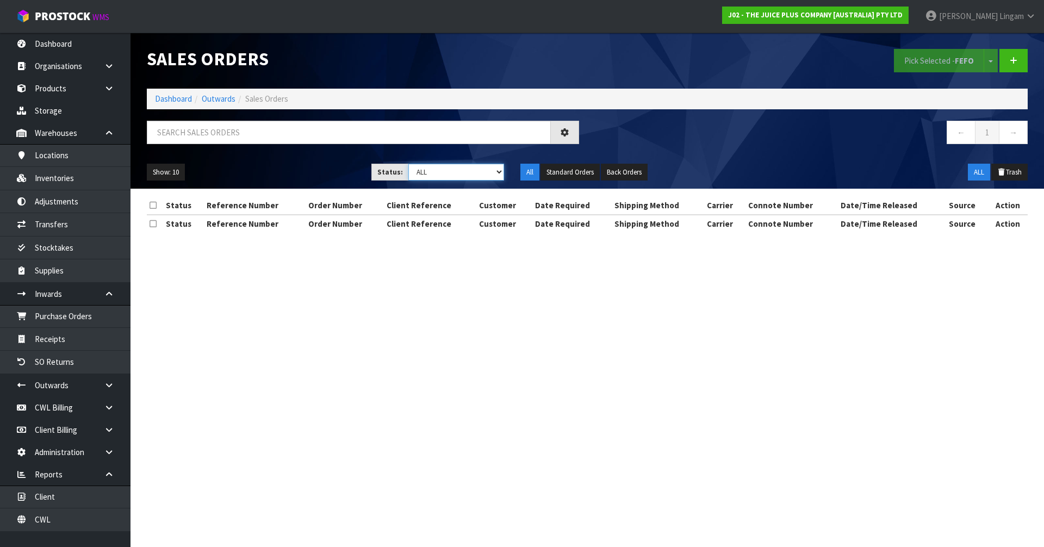
click at [490, 173] on select "Draft Pending Allocated Pending Pick Goods Picked Goods Packed Pending Charges …" at bounding box center [456, 172] width 96 height 17
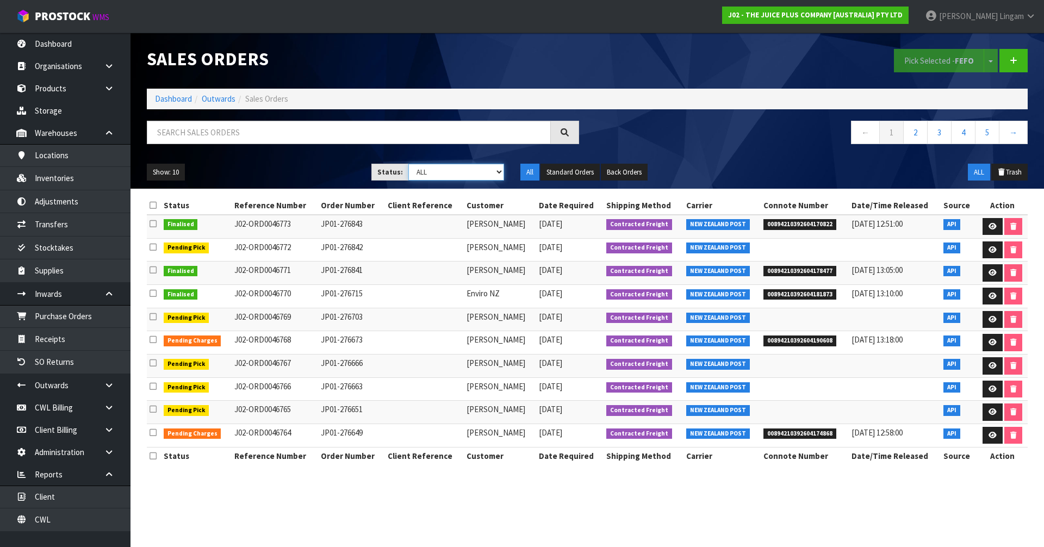
select select "string:6"
click at [408, 164] on select "Draft Pending Allocated Pending Pick Goods Picked Goods Packed Pending Charges …" at bounding box center [456, 172] width 96 height 17
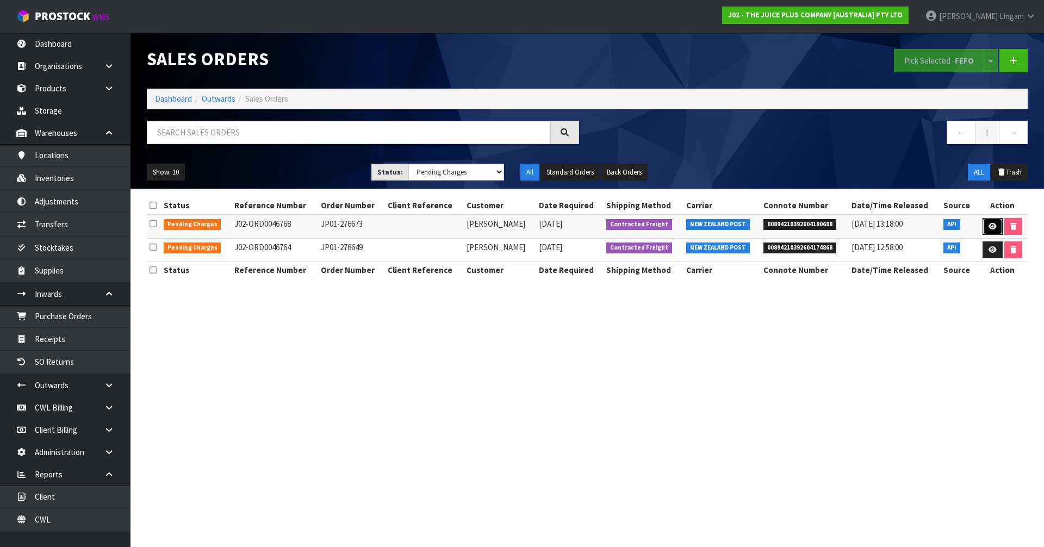
click at [990, 225] on icon at bounding box center [993, 226] width 8 height 7
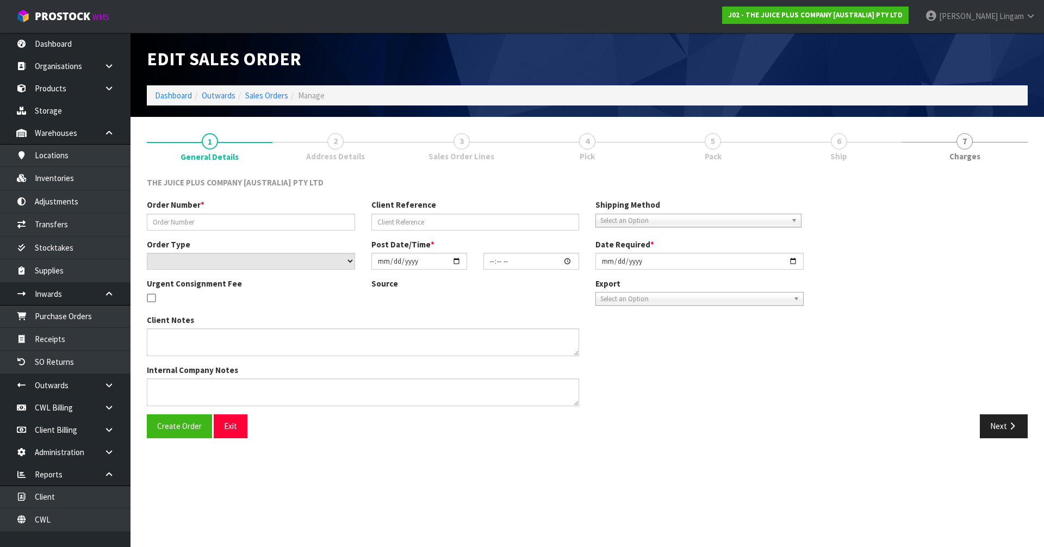
type input "JP01-276673"
select select "number:0"
type input "2025-09-26"
type input "03:00:47.000"
type input "2025-09-26"
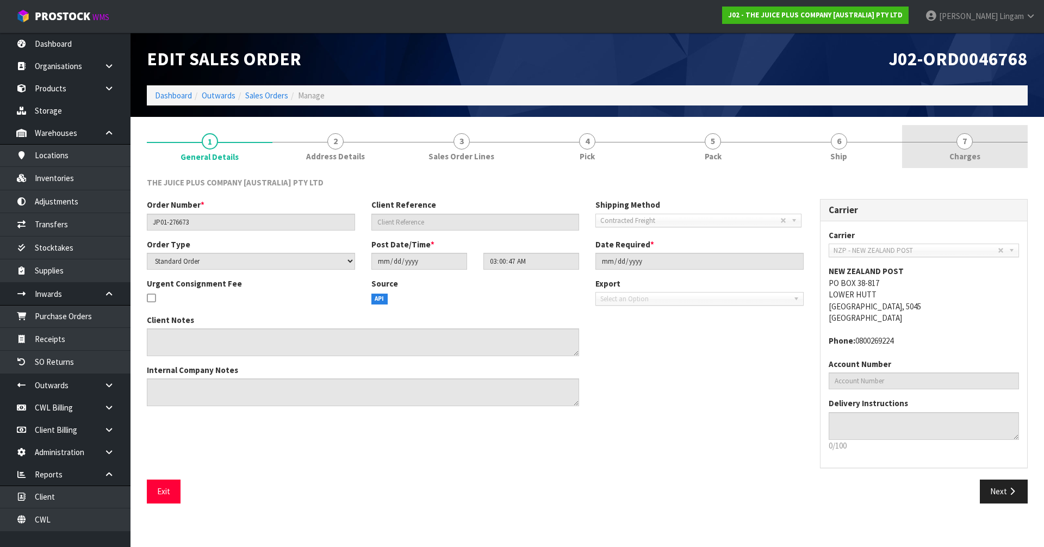
click at [983, 157] on link "7 Charges" at bounding box center [965, 146] width 126 height 43
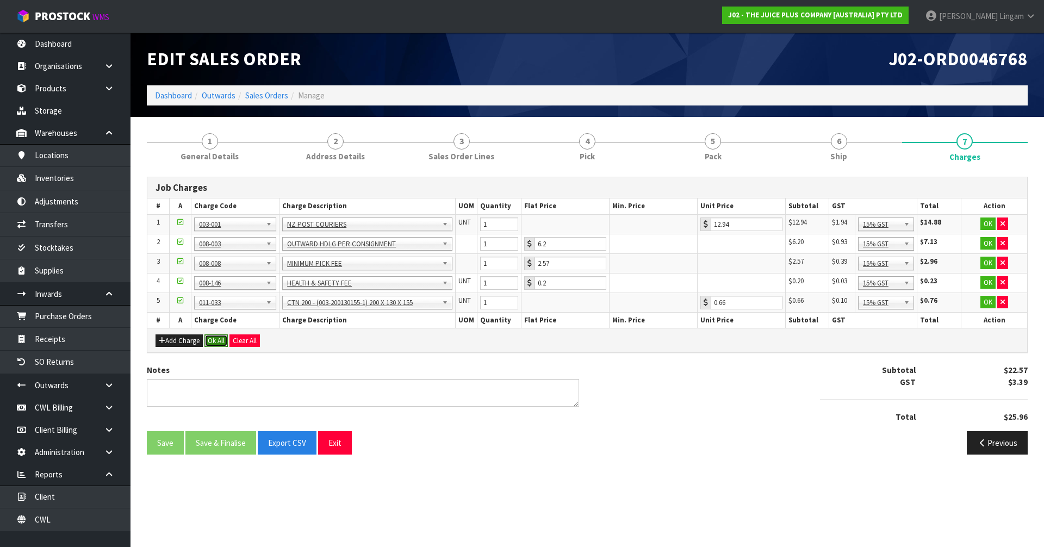
click at [219, 339] on button "Ok All" at bounding box center [215, 340] width 23 height 13
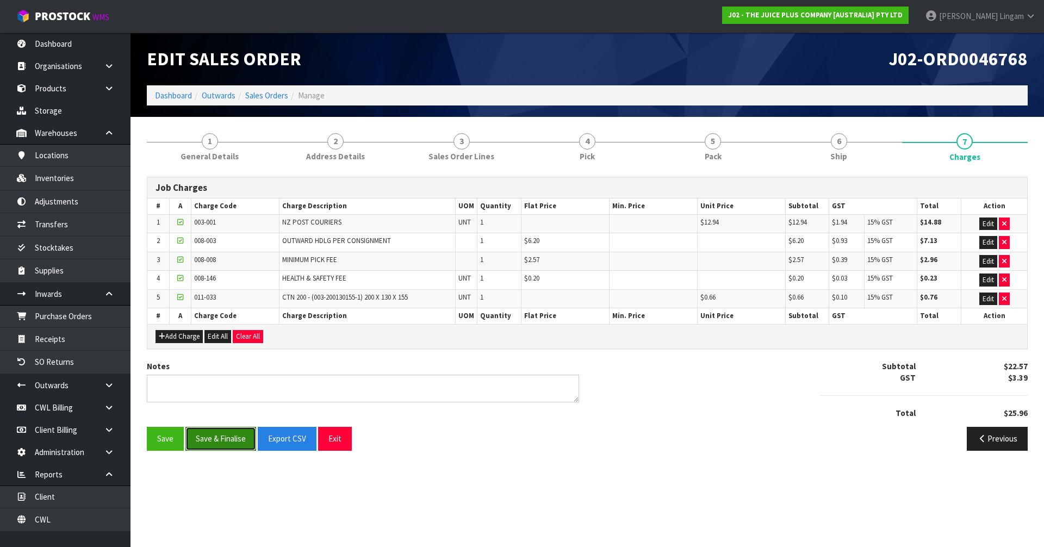
click at [232, 437] on button "Save & Finalise" at bounding box center [220, 438] width 71 height 23
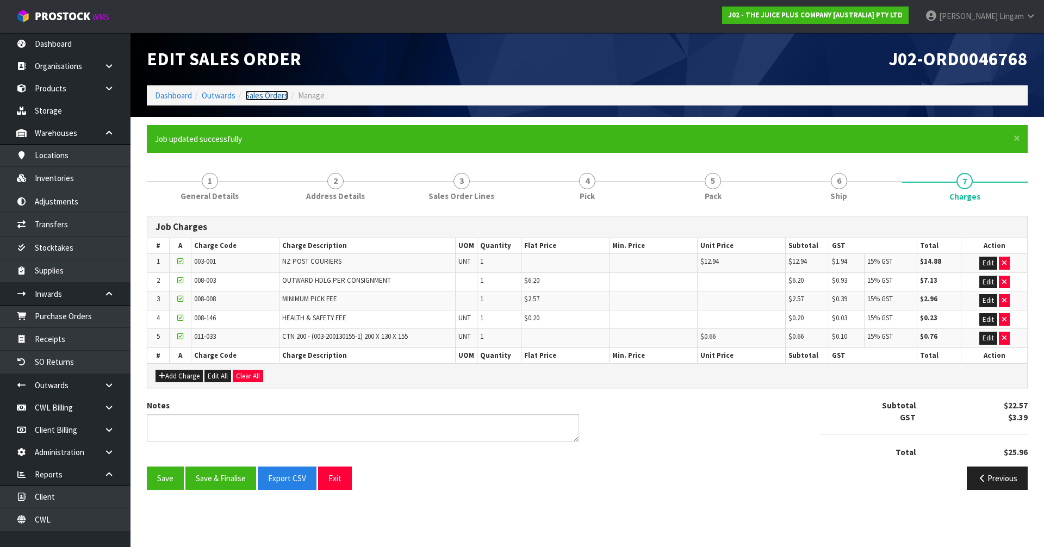
click at [274, 95] on link "Sales Orders" at bounding box center [266, 95] width 43 height 10
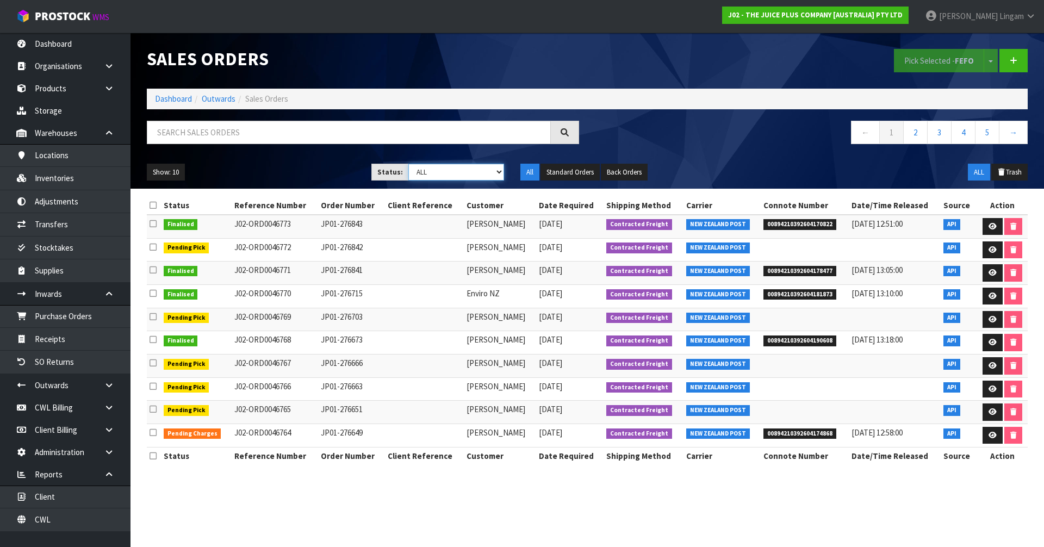
click at [488, 173] on select "Draft Pending Allocated Pending Pick Goods Picked Goods Packed Pending Charges …" at bounding box center [456, 172] width 96 height 17
select select "string:6"
click at [408, 164] on select "Draft Pending Allocated Pending Pick Goods Picked Goods Packed Pending Charges …" at bounding box center [456, 172] width 96 height 17
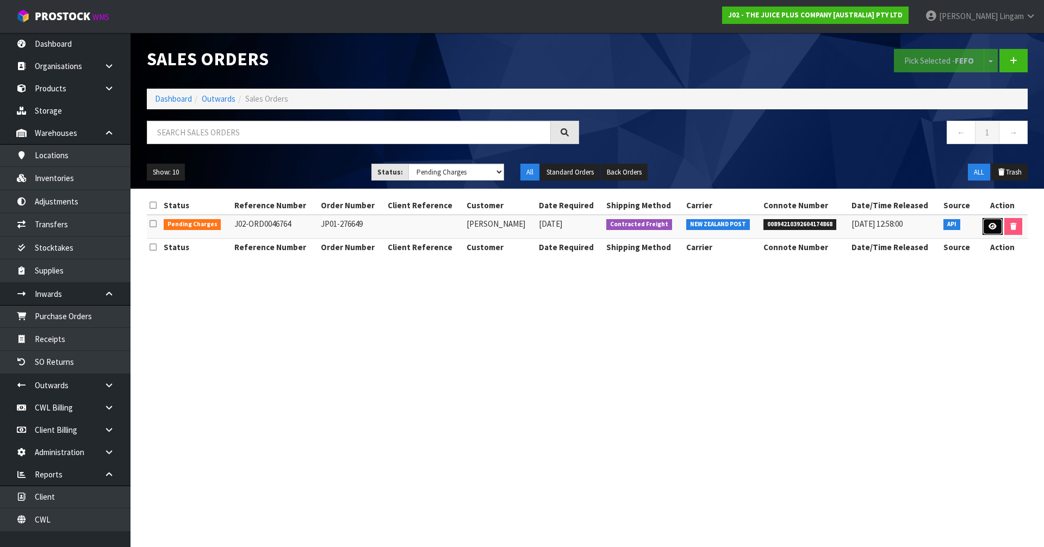
click at [989, 227] on icon at bounding box center [993, 226] width 8 height 7
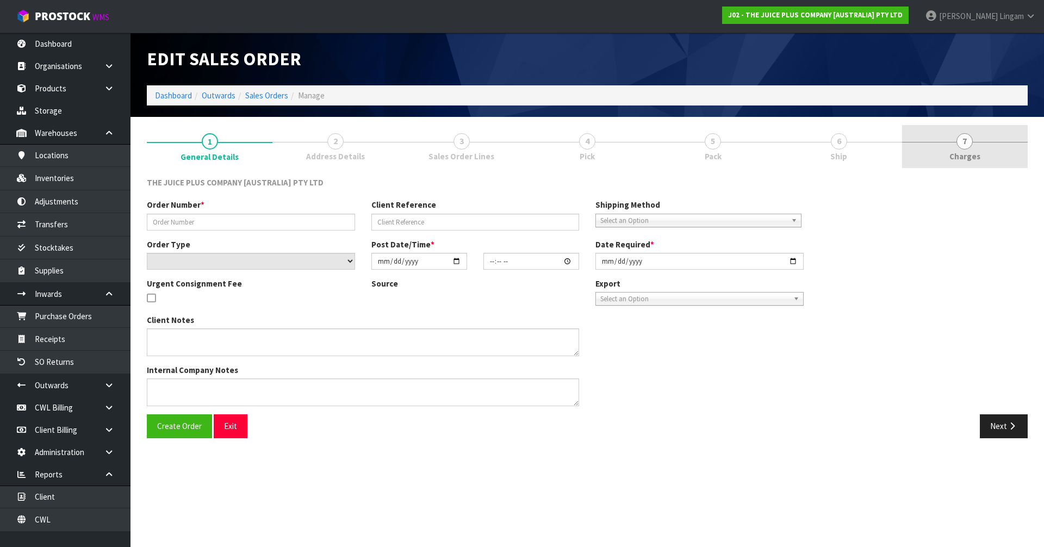
type input "JP01-276649"
select select "number:0"
type input "2025-09-25"
type input "16:21:12.000"
type input "2025-09-26"
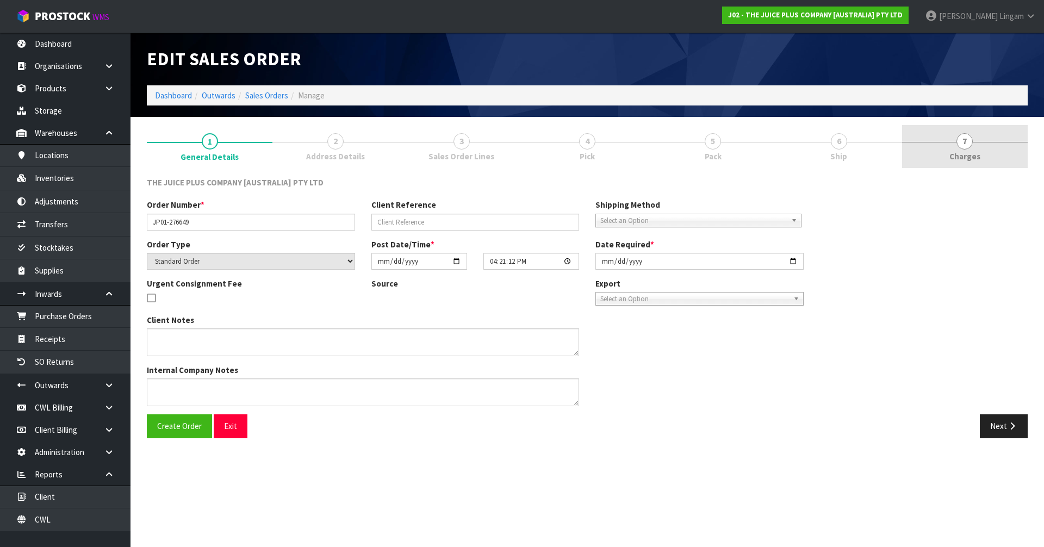
click at [981, 155] on link "7 Charges" at bounding box center [965, 146] width 126 height 43
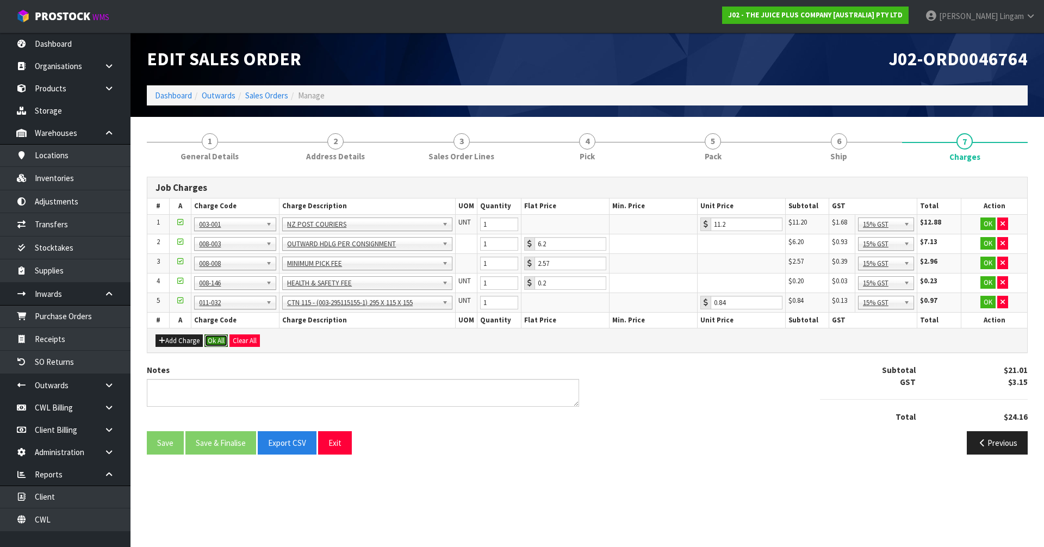
click at [217, 339] on button "Ok All" at bounding box center [215, 340] width 23 height 13
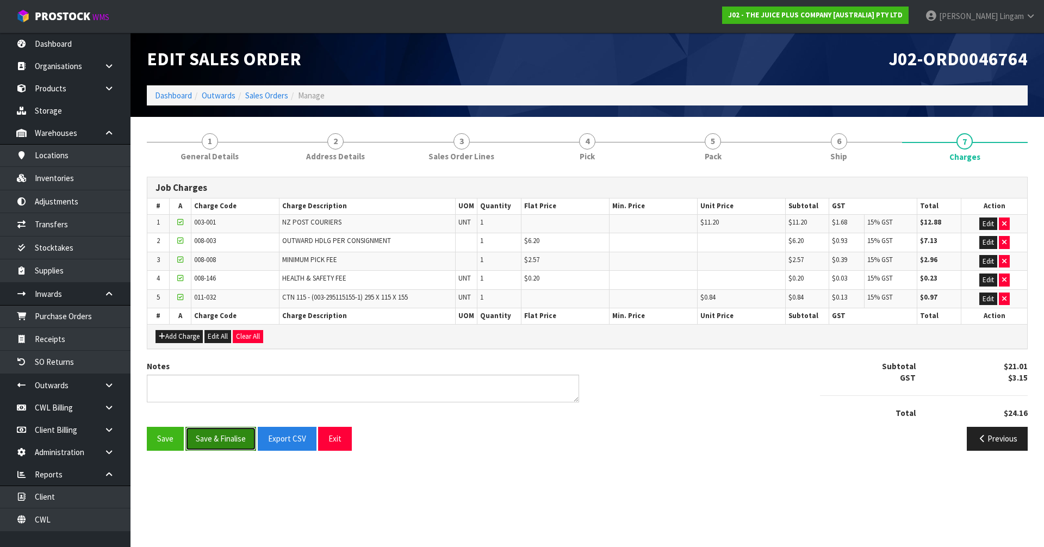
click at [222, 437] on button "Save & Finalise" at bounding box center [220, 438] width 71 height 23
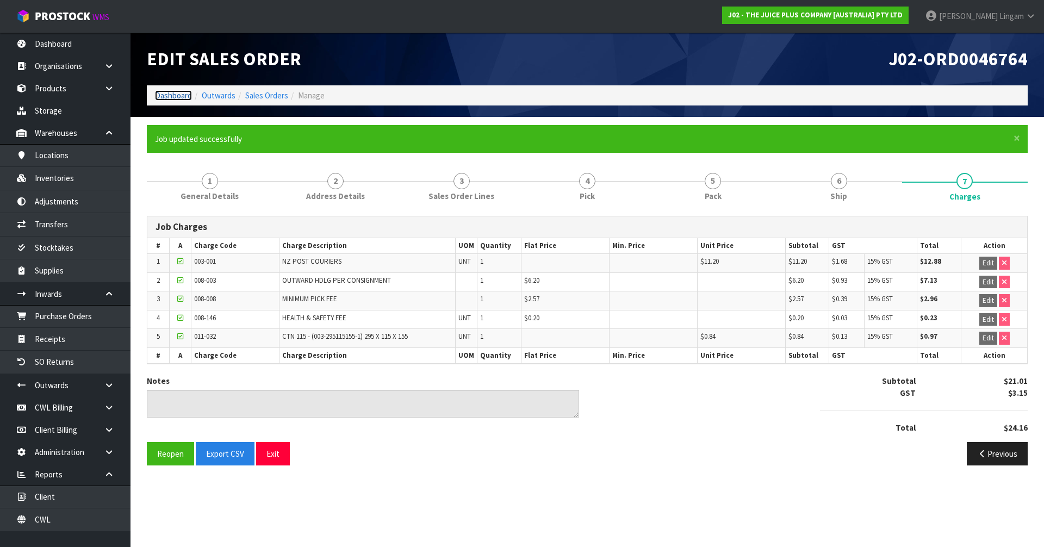
click at [173, 94] on link "Dashboard" at bounding box center [173, 95] width 37 height 10
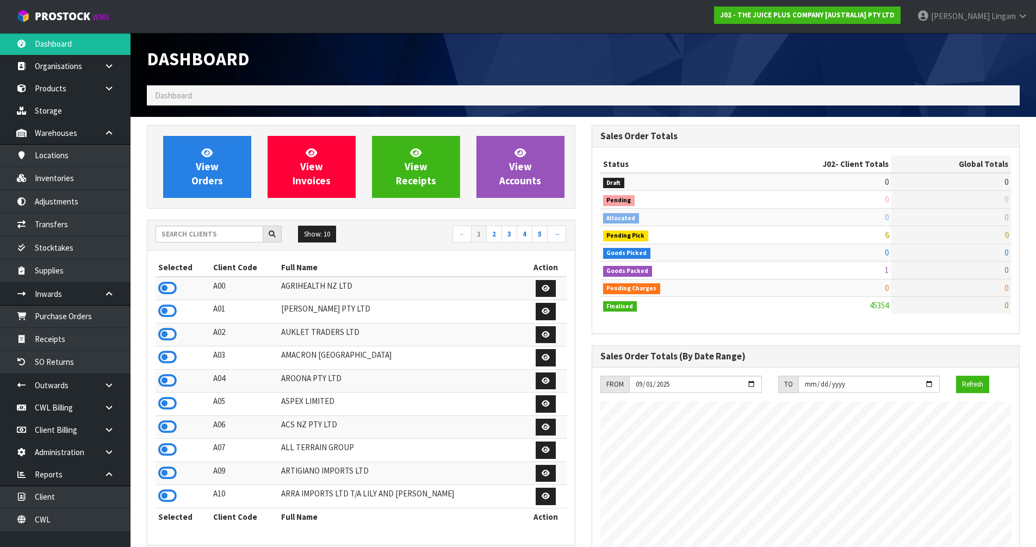
scroll to position [824, 444]
click at [201, 235] on input "text" at bounding box center [210, 234] width 108 height 17
click at [167, 427] on icon at bounding box center [167, 427] width 18 height 16
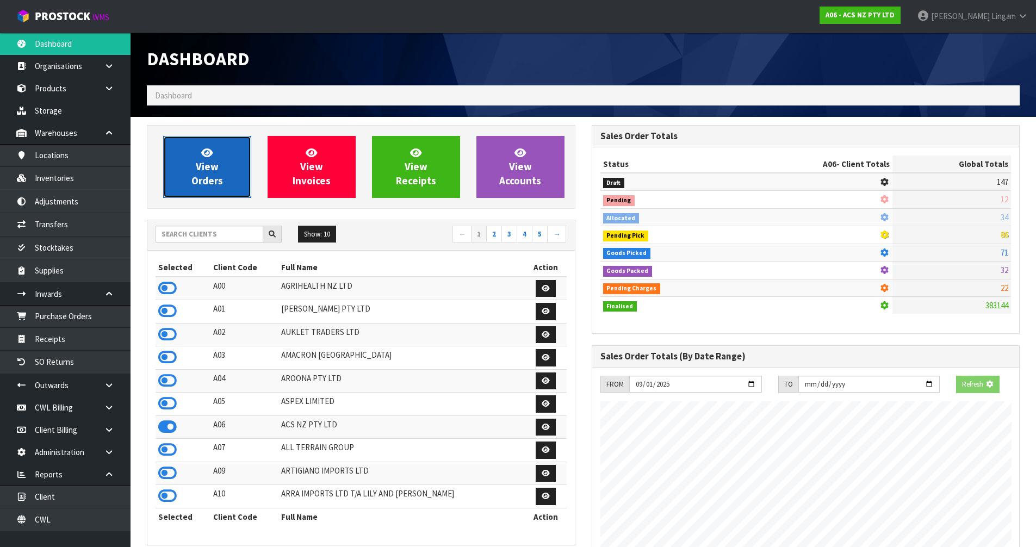
click at [218, 175] on span "View Orders" at bounding box center [207, 166] width 32 height 41
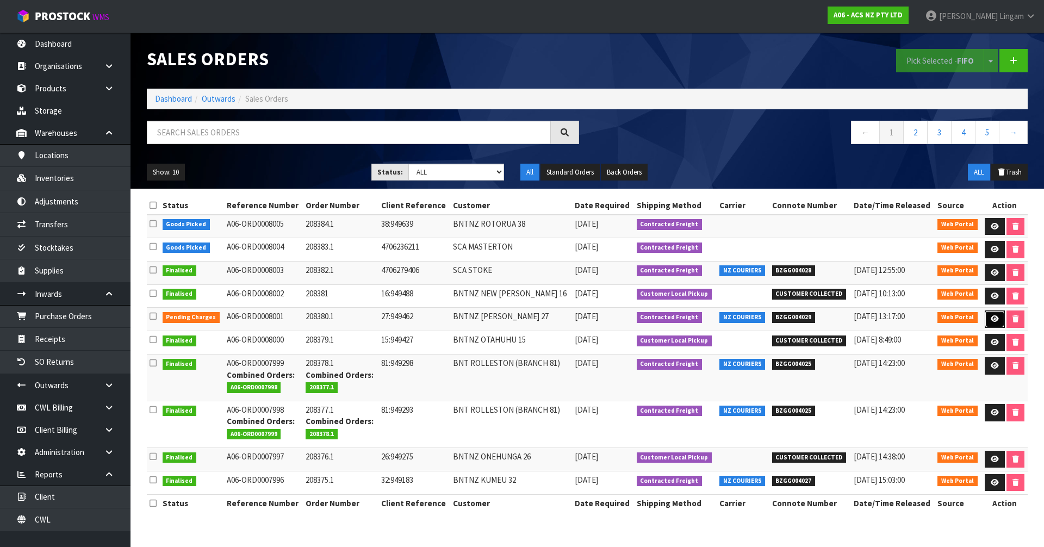
click at [991, 316] on icon at bounding box center [995, 318] width 8 height 7
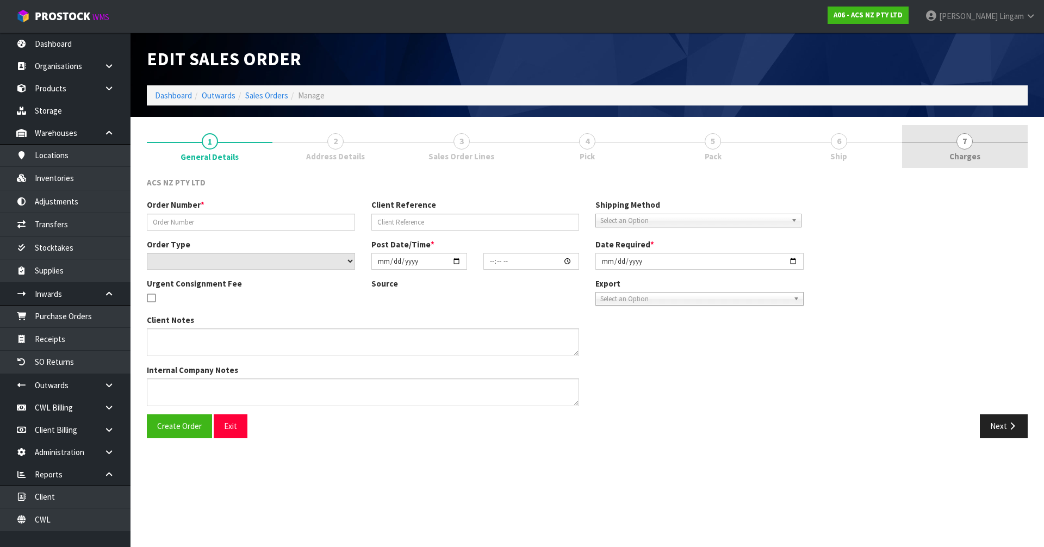
click at [986, 144] on link "7 Charges" at bounding box center [965, 146] width 126 height 43
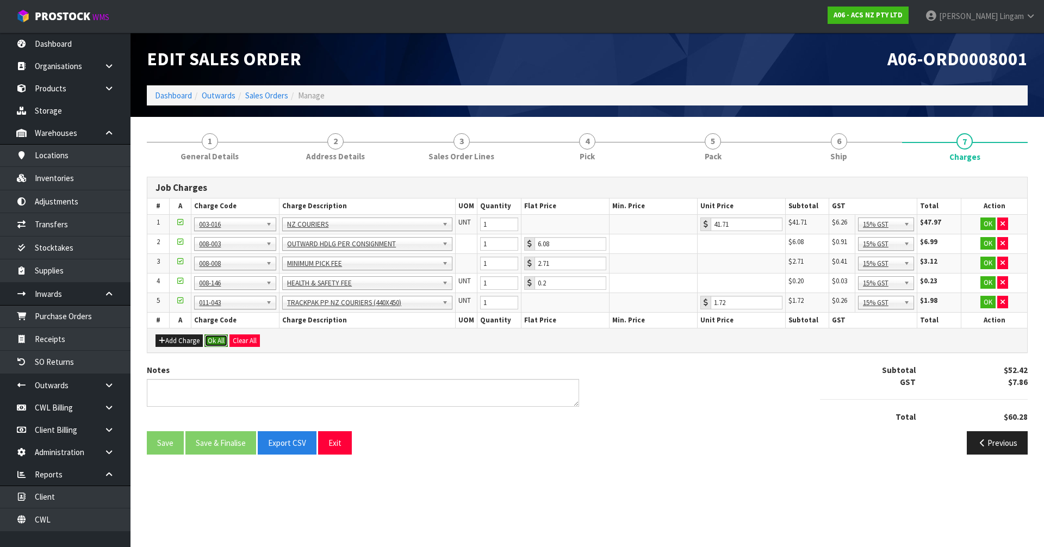
click at [217, 339] on button "Ok All" at bounding box center [215, 340] width 23 height 13
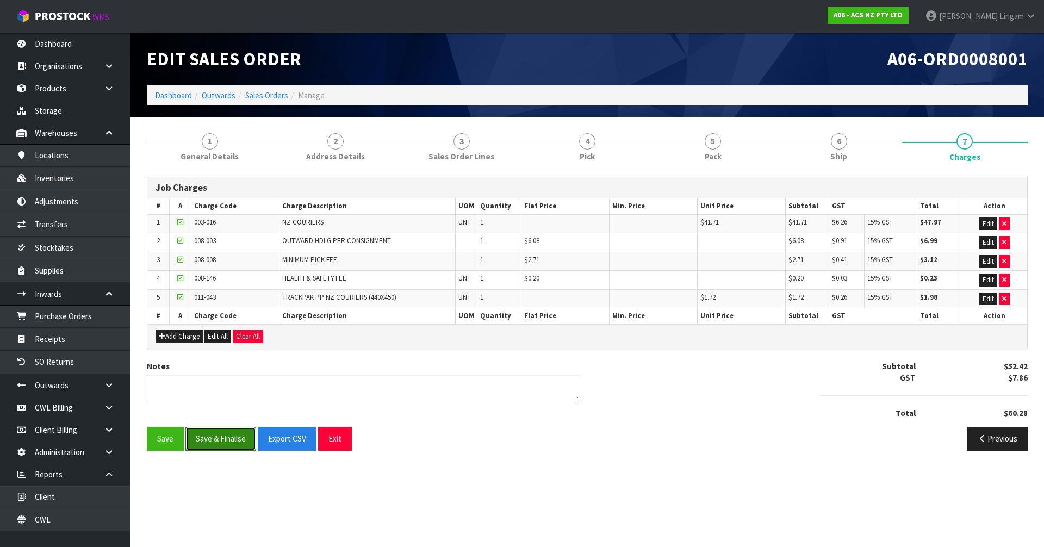
click at [230, 444] on button "Save & Finalise" at bounding box center [220, 438] width 71 height 23
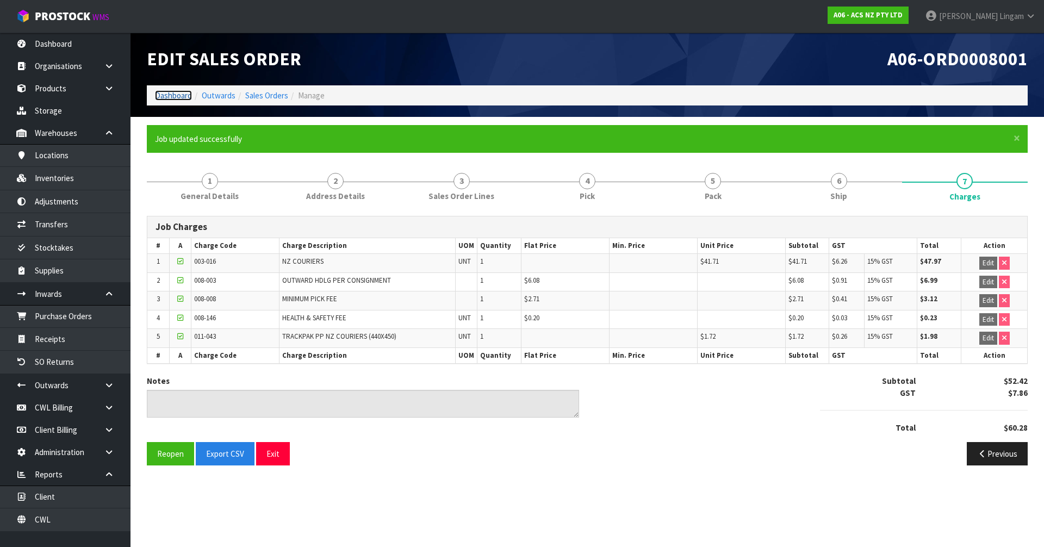
click at [172, 94] on link "Dashboard" at bounding box center [173, 95] width 37 height 10
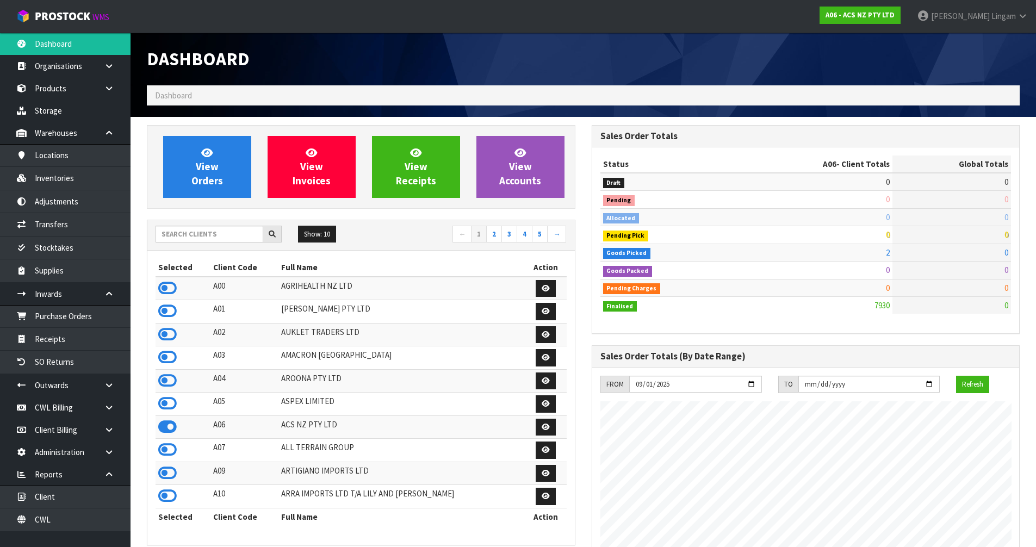
scroll to position [824, 444]
click at [213, 235] on input "text" at bounding box center [210, 234] width 108 height 17
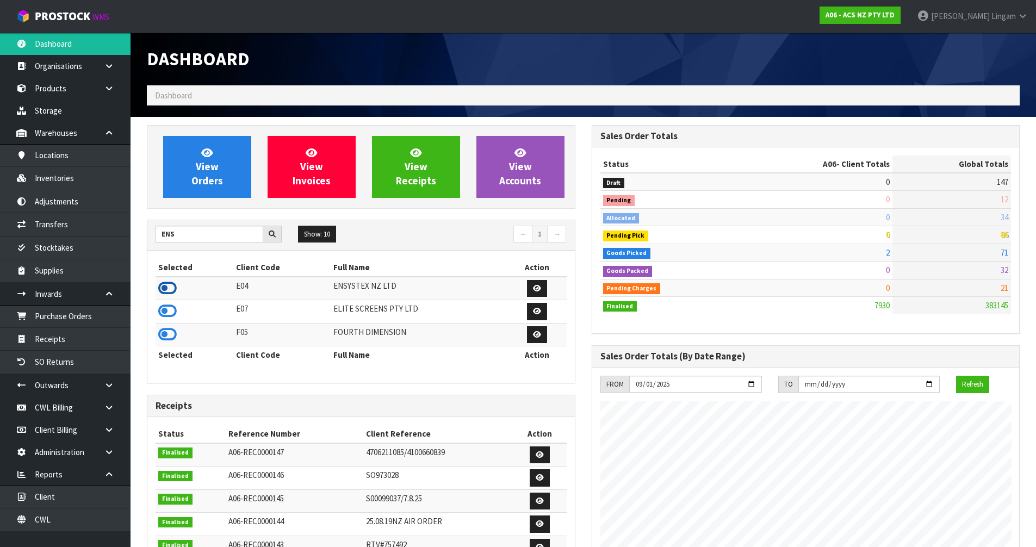
click at [172, 289] on icon at bounding box center [167, 288] width 18 height 16
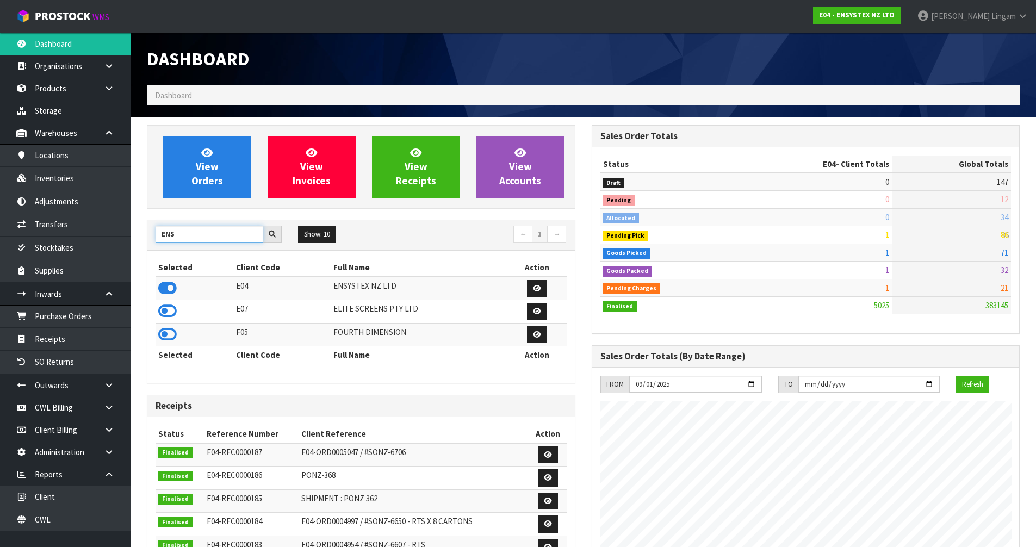
drag, startPoint x: 213, startPoint y: 234, endPoint x: 151, endPoint y: 235, distance: 62.0
click at [151, 235] on div "ENS" at bounding box center [218, 234] width 142 height 17
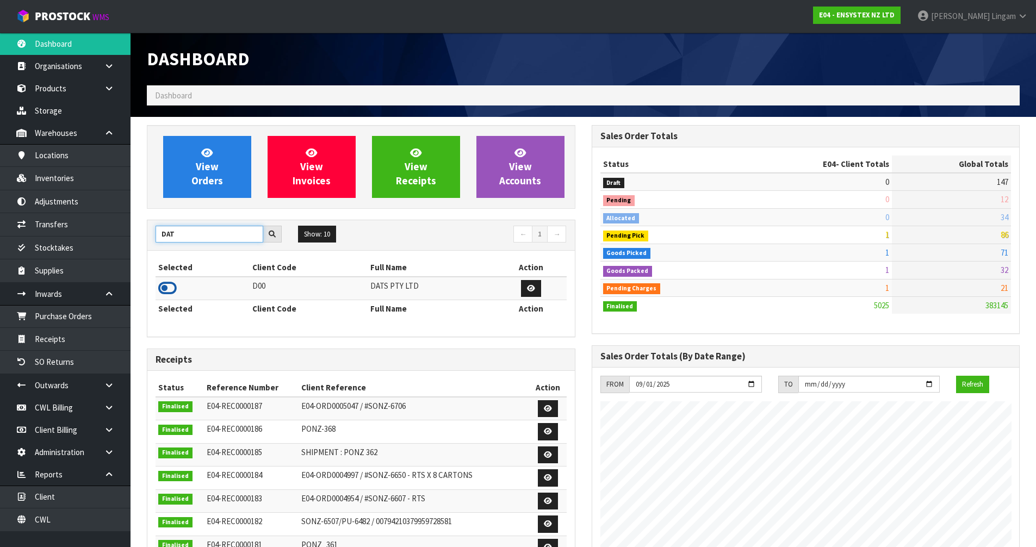
type input "DAT"
click at [169, 288] on icon at bounding box center [167, 288] width 18 height 16
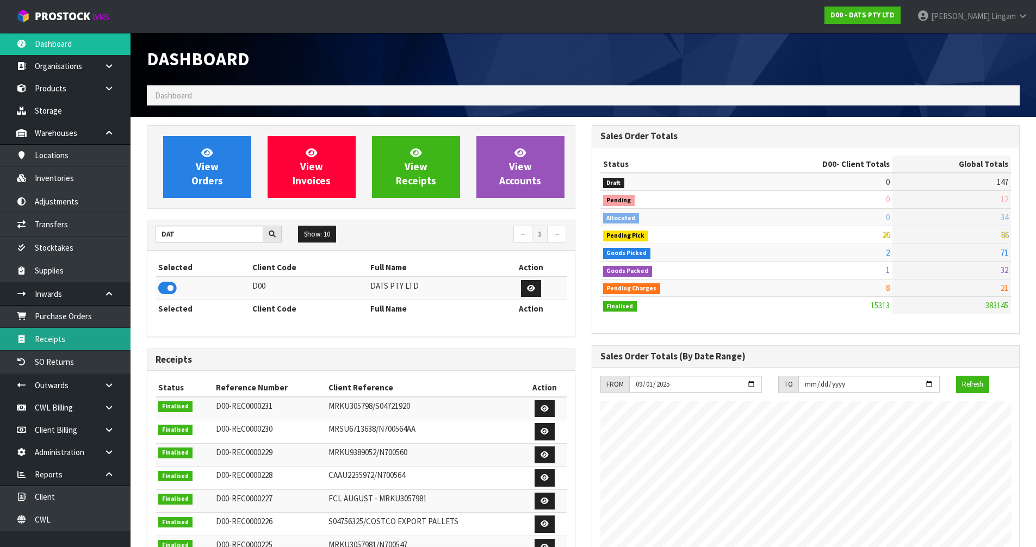
click at [85, 338] on link "Receipts" at bounding box center [65, 339] width 131 height 22
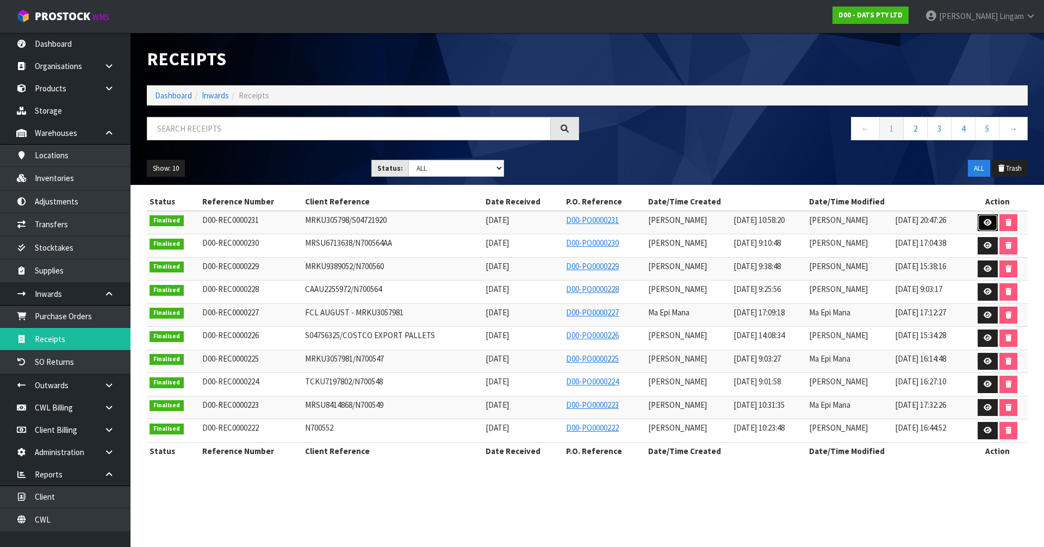
click at [989, 222] on icon at bounding box center [988, 222] width 8 height 7
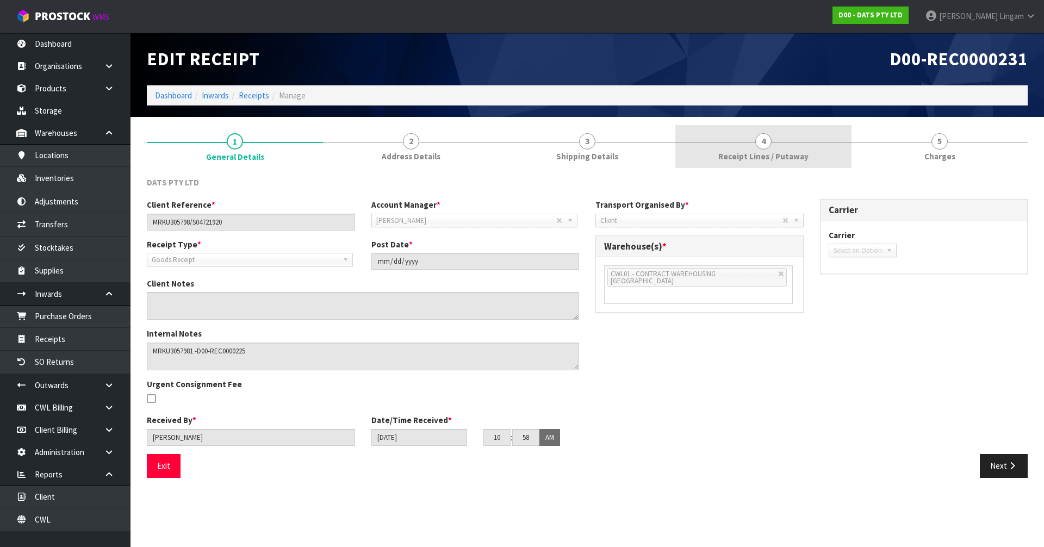
click at [788, 154] on span "Receipt Lines / Putaway" at bounding box center [763, 156] width 90 height 11
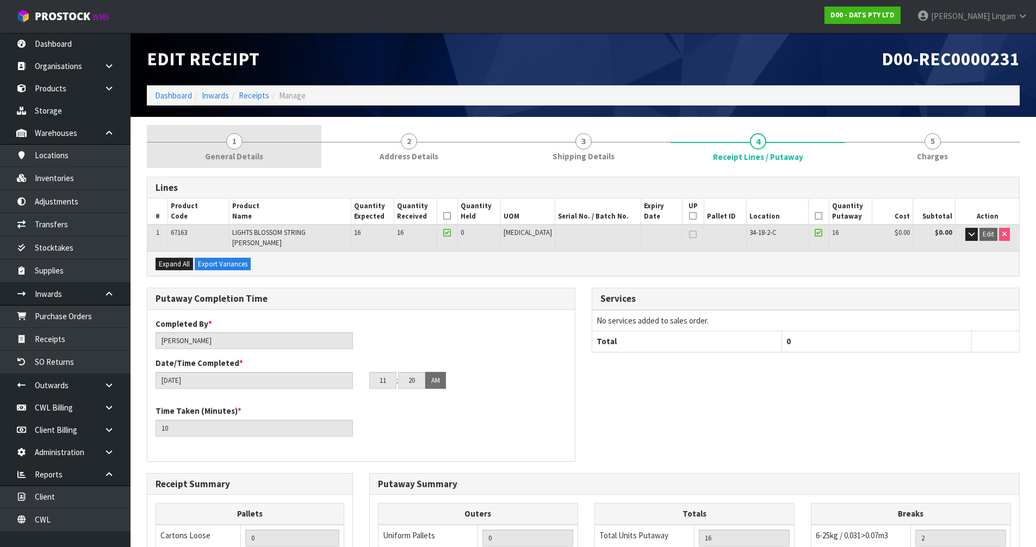
click at [257, 147] on link "1 General Details" at bounding box center [234, 146] width 175 height 43
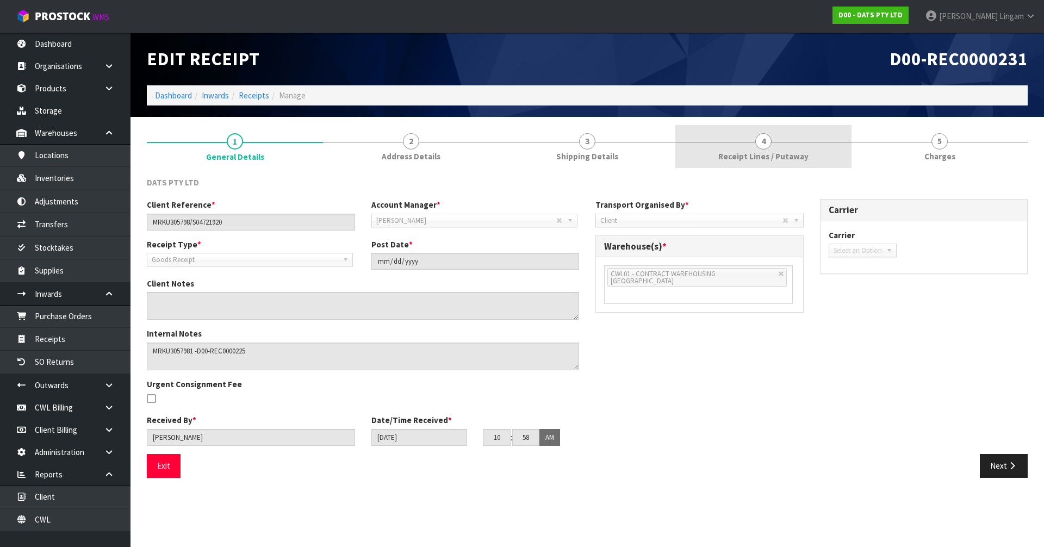
click at [774, 151] on span "Receipt Lines / Putaway" at bounding box center [763, 156] width 90 height 11
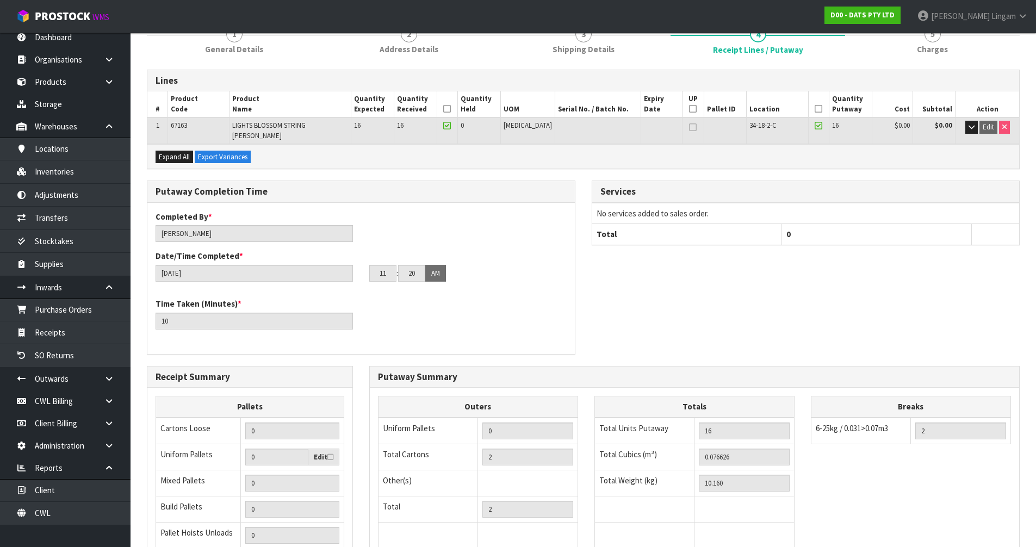
scroll to position [225, 0]
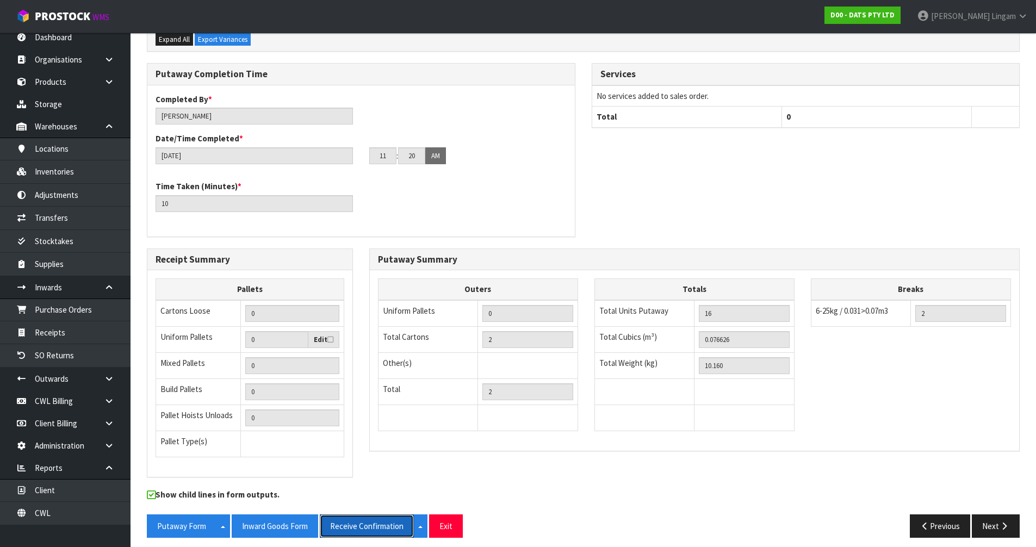
drag, startPoint x: 374, startPoint y: 521, endPoint x: 1009, endPoint y: 140, distance: 741.5
click at [374, 521] on button "Receive Confirmation" at bounding box center [367, 525] width 94 height 23
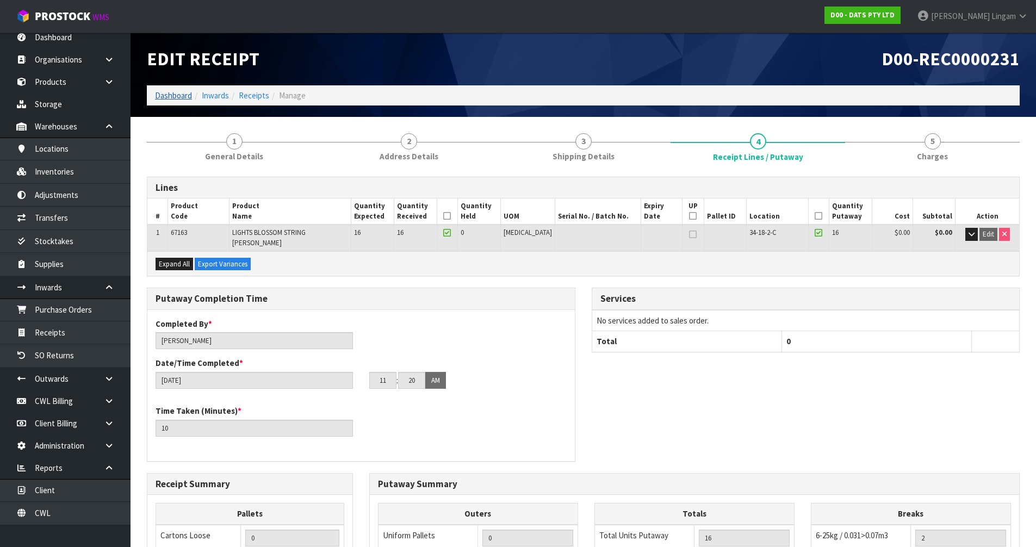
click at [175, 95] on link "Dashboard" at bounding box center [173, 95] width 37 height 10
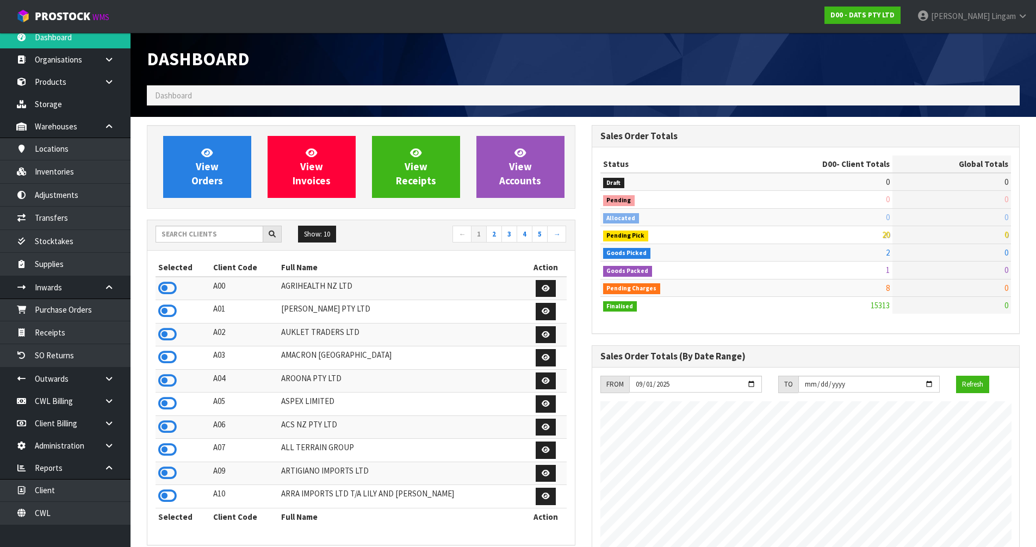
scroll to position [824, 444]
click at [226, 234] on input "text" at bounding box center [210, 234] width 108 height 17
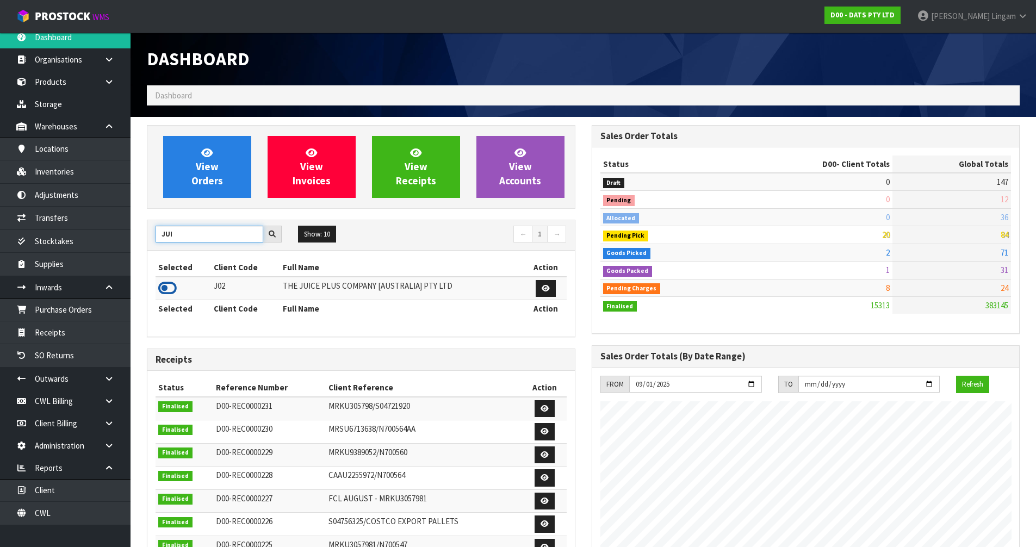
type input "JUI"
click at [161, 286] on icon at bounding box center [167, 288] width 18 height 16
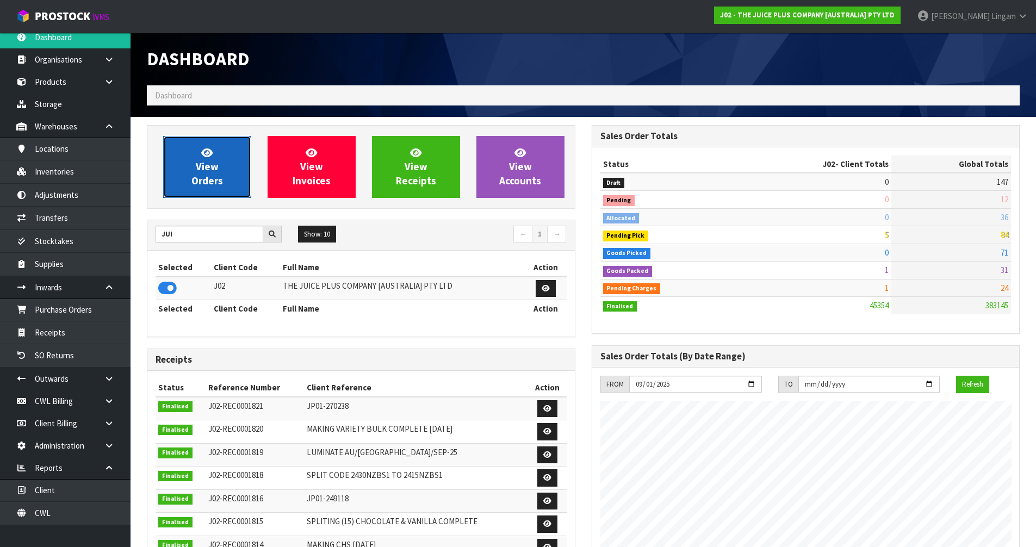
click at [240, 180] on link "View Orders" at bounding box center [207, 167] width 88 height 62
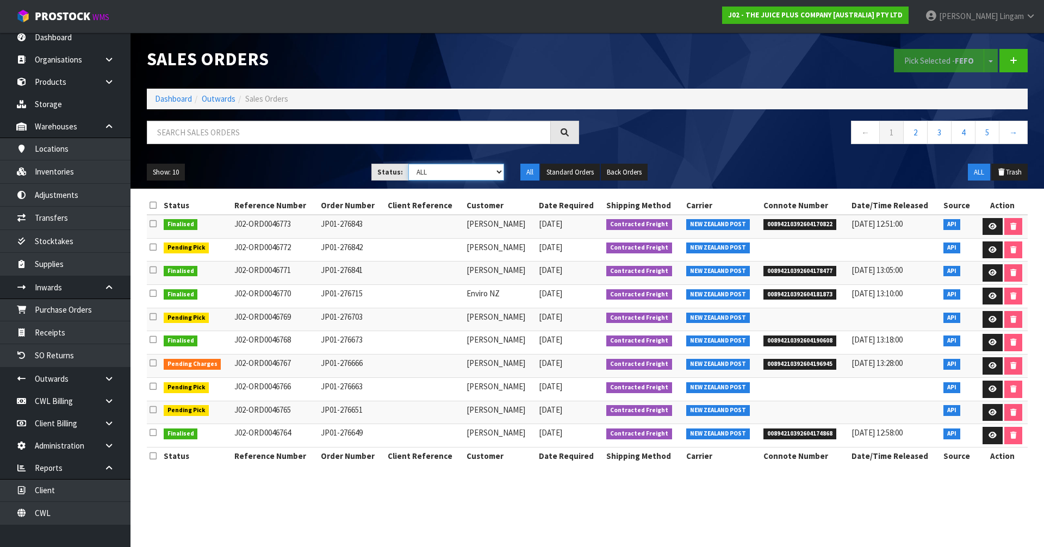
click at [463, 174] on select "Draft Pending Allocated Pending Pick Goods Picked Goods Packed Pending Charges …" at bounding box center [456, 172] width 96 height 17
select select "string:6"
click at [408, 164] on select "Draft Pending Allocated Pending Pick Goods Picked Goods Packed Pending Charges …" at bounding box center [456, 172] width 96 height 17
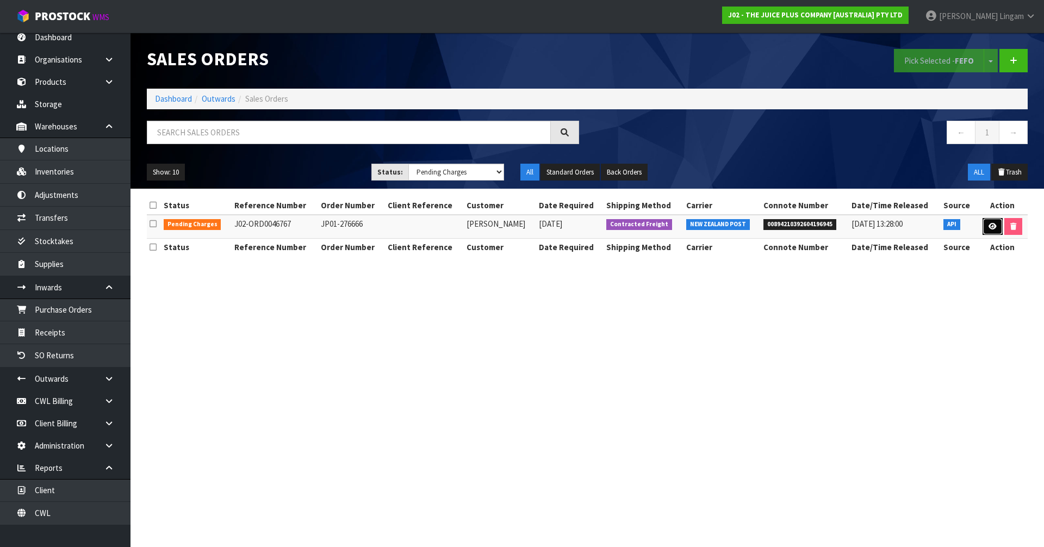
click at [997, 228] on link at bounding box center [993, 226] width 20 height 17
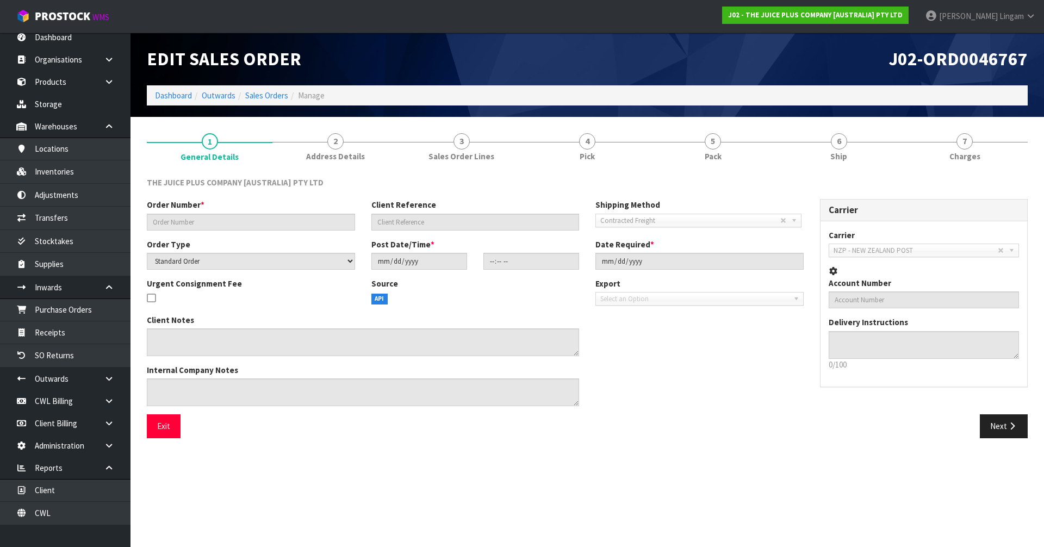
type input "JP01-276666"
select select "number:0"
type input "2025-09-25"
type input "22:38:42.000"
type input "2025-09-25"
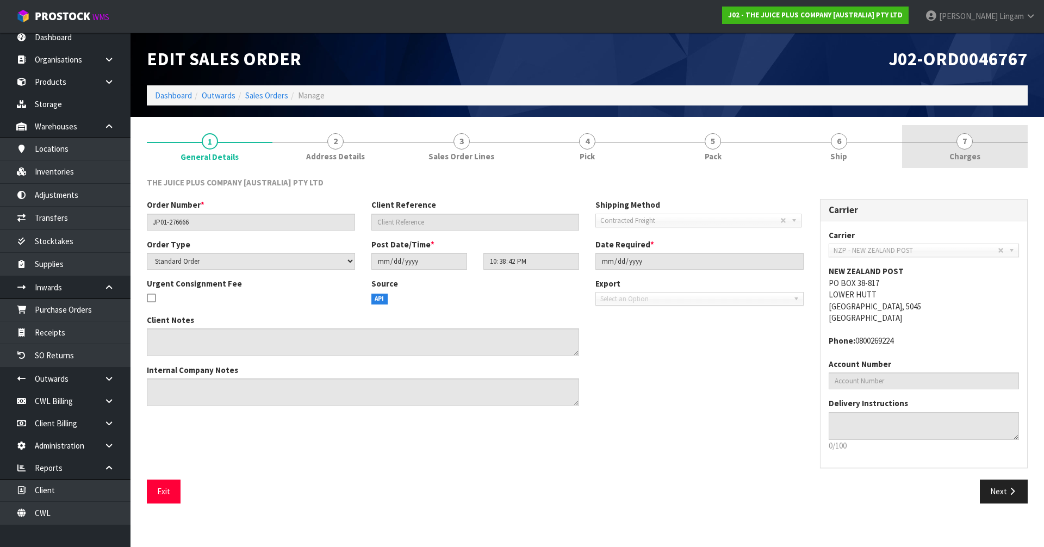
click at [1002, 131] on link "7 Charges" at bounding box center [965, 146] width 126 height 43
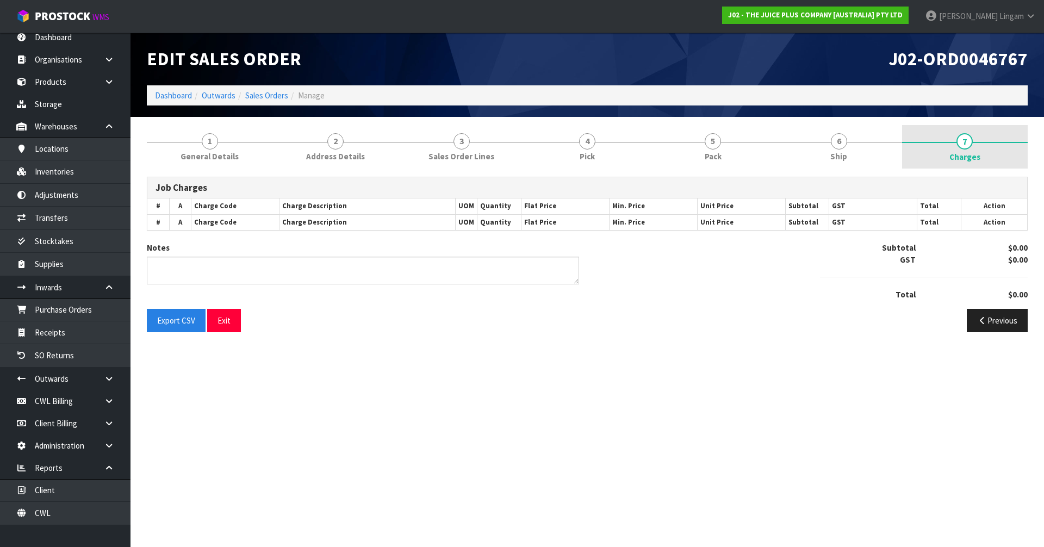
click at [999, 142] on div at bounding box center [965, 142] width 126 height 1
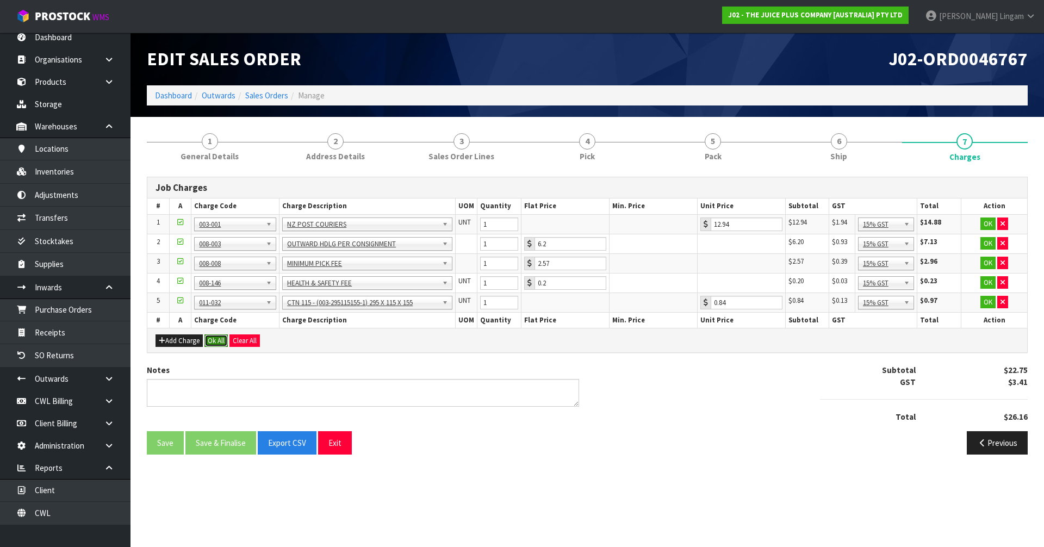
click at [211, 341] on button "Ok All" at bounding box center [215, 340] width 23 height 13
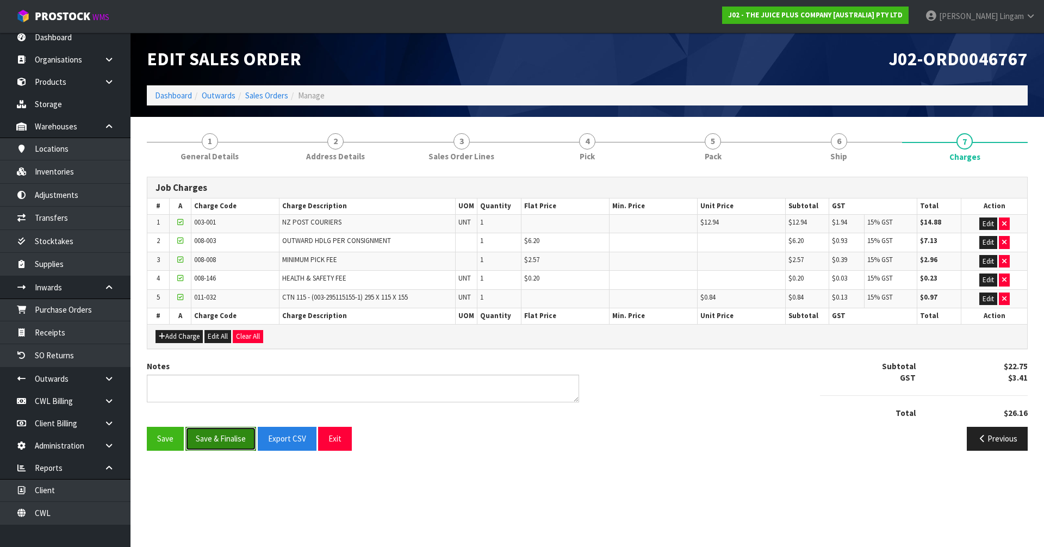
click at [213, 439] on button "Save & Finalise" at bounding box center [220, 438] width 71 height 23
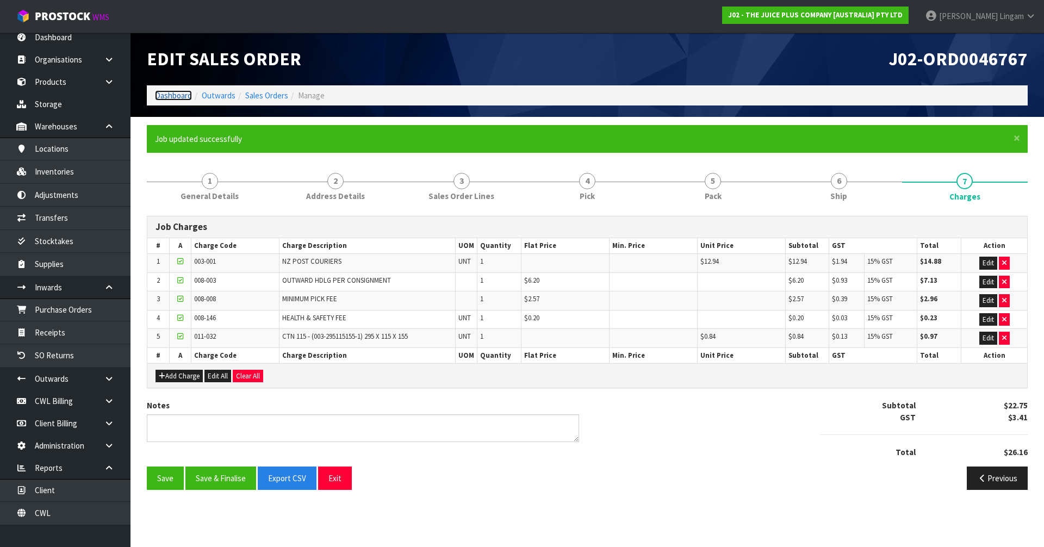
click at [179, 96] on link "Dashboard" at bounding box center [173, 95] width 37 height 10
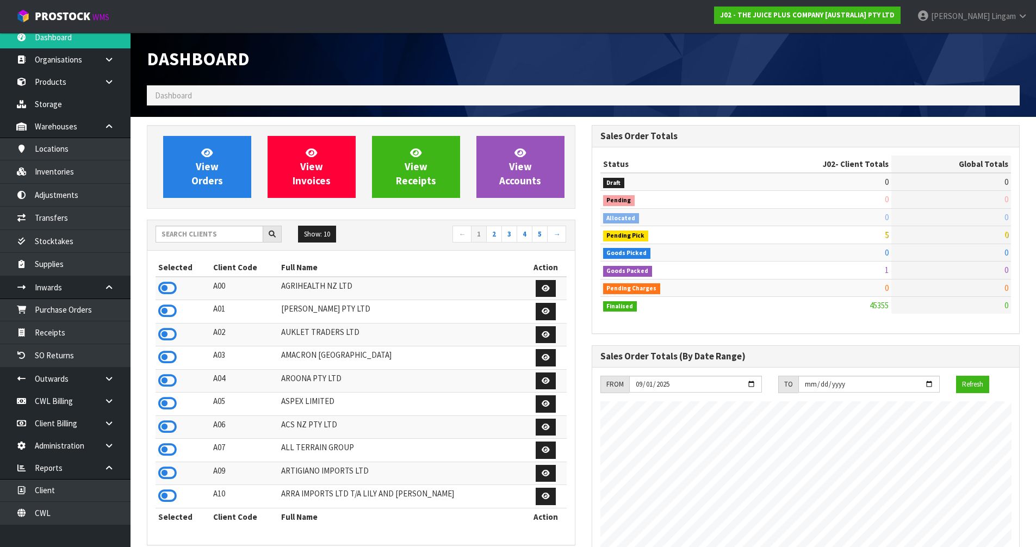
scroll to position [824, 444]
click at [172, 427] on icon at bounding box center [167, 427] width 18 height 16
click at [220, 234] on input "text" at bounding box center [210, 234] width 108 height 17
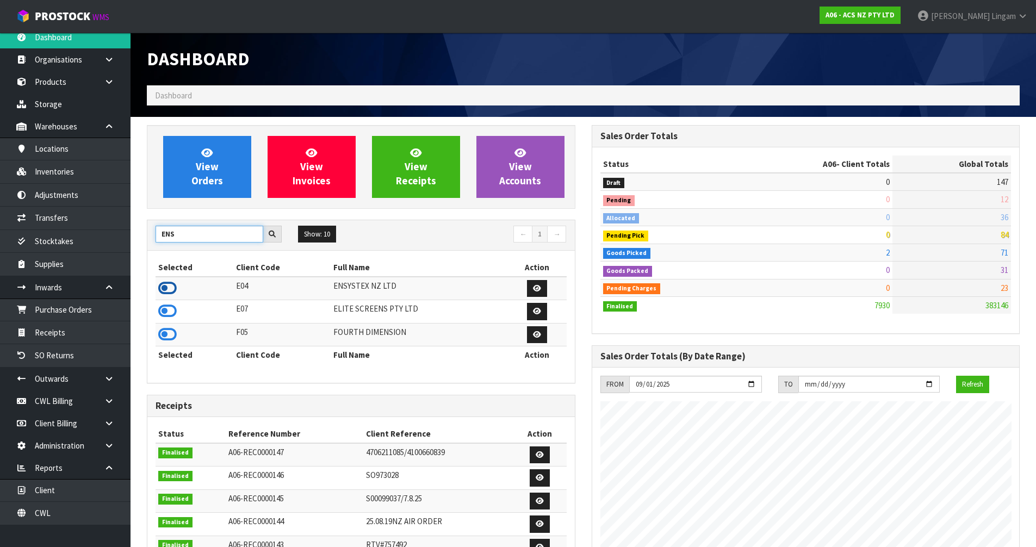
type input "ENS"
click at [166, 287] on icon at bounding box center [167, 288] width 18 height 16
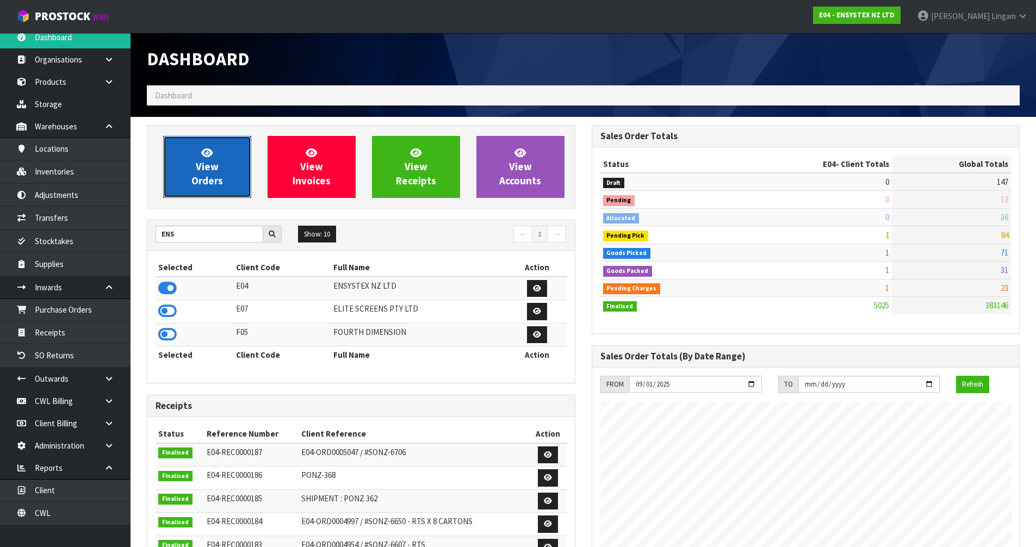
click at [220, 179] on span "View Orders" at bounding box center [207, 166] width 32 height 41
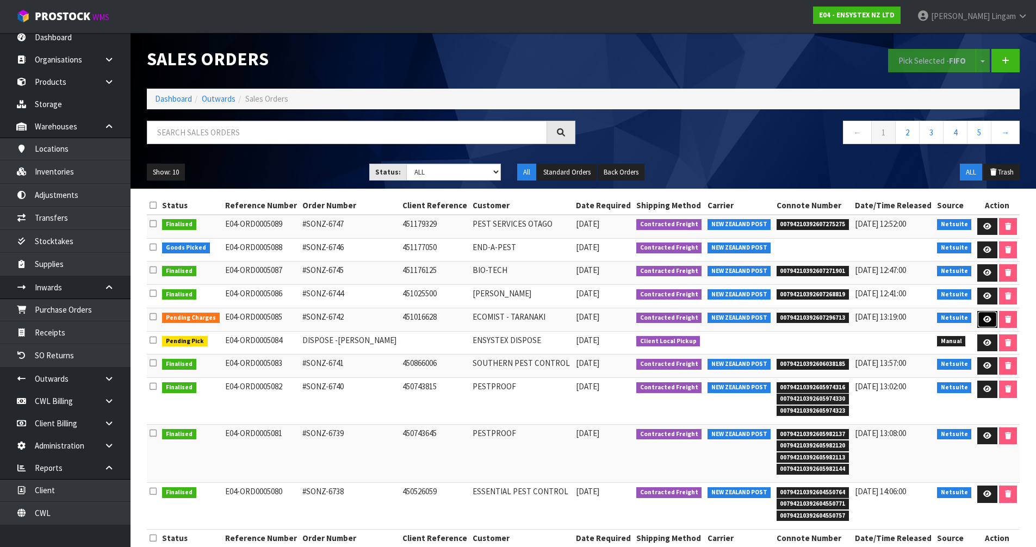
click at [983, 322] on icon at bounding box center [987, 319] width 8 height 7
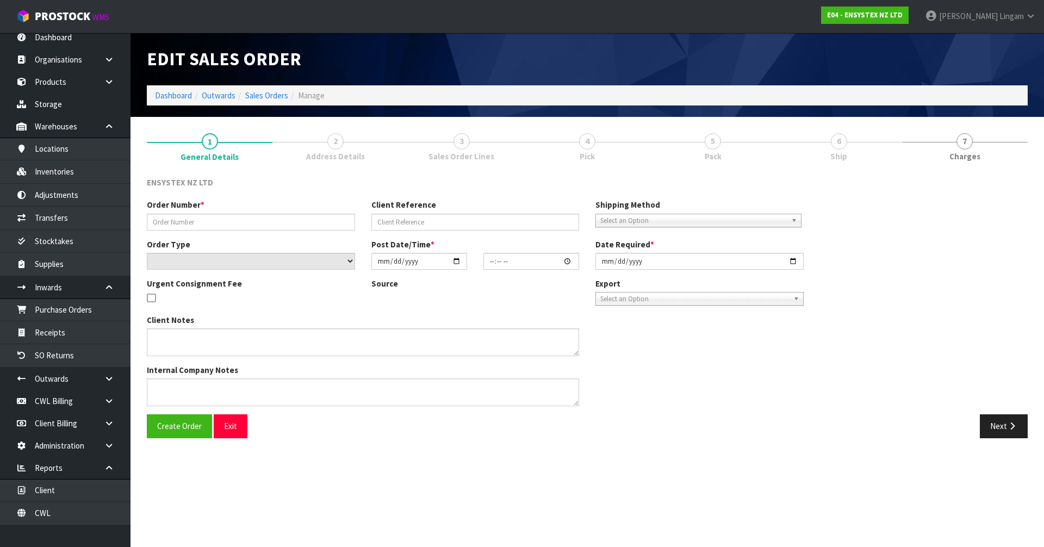
type input "#SONZ-6742"
type input "451016628"
select select "number:0"
type input "2025-09-26"
type input "11:45:17.000"
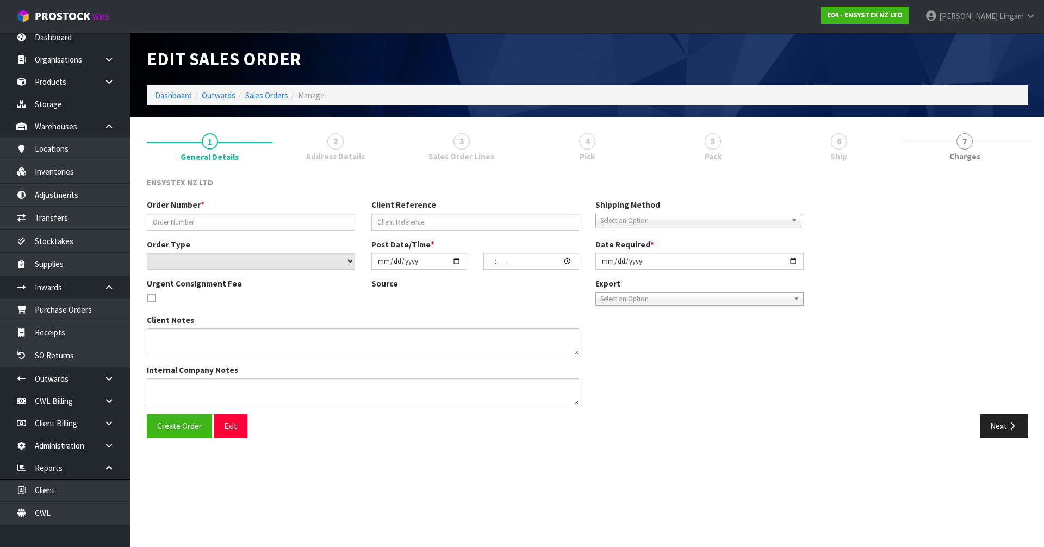
type input "2025-09-26"
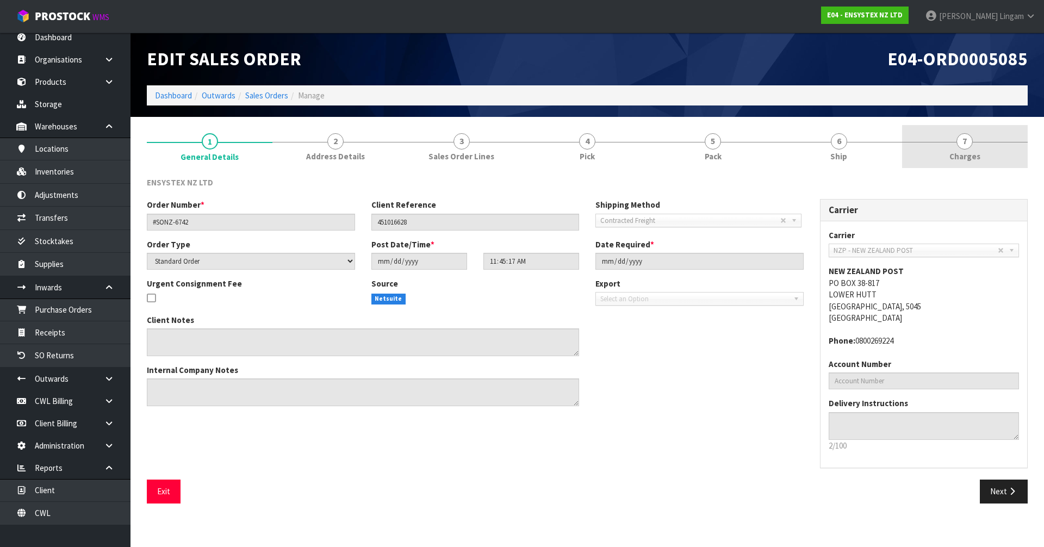
click at [1000, 151] on link "7 Charges" at bounding box center [965, 146] width 126 height 43
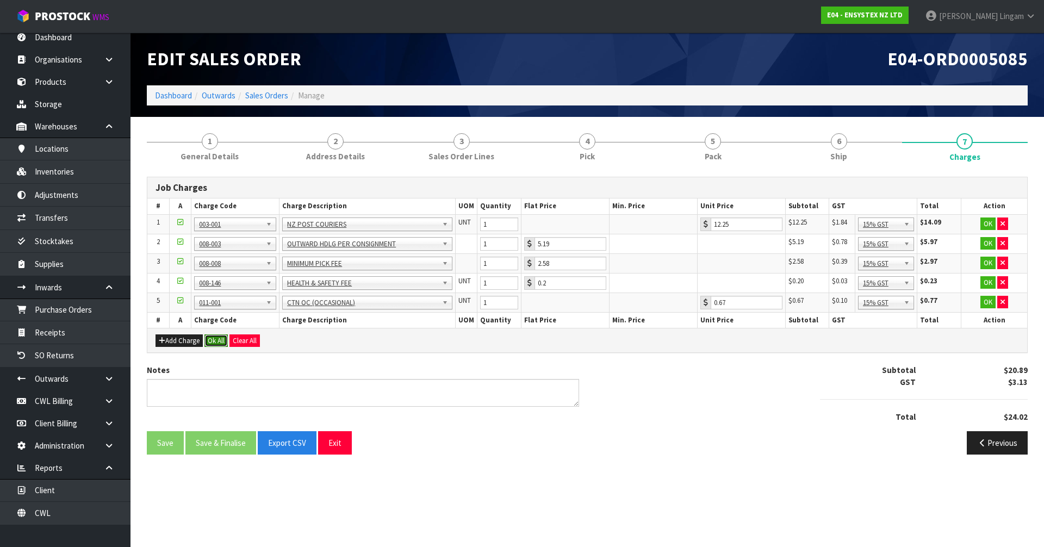
click at [208, 339] on button "Ok All" at bounding box center [215, 340] width 23 height 13
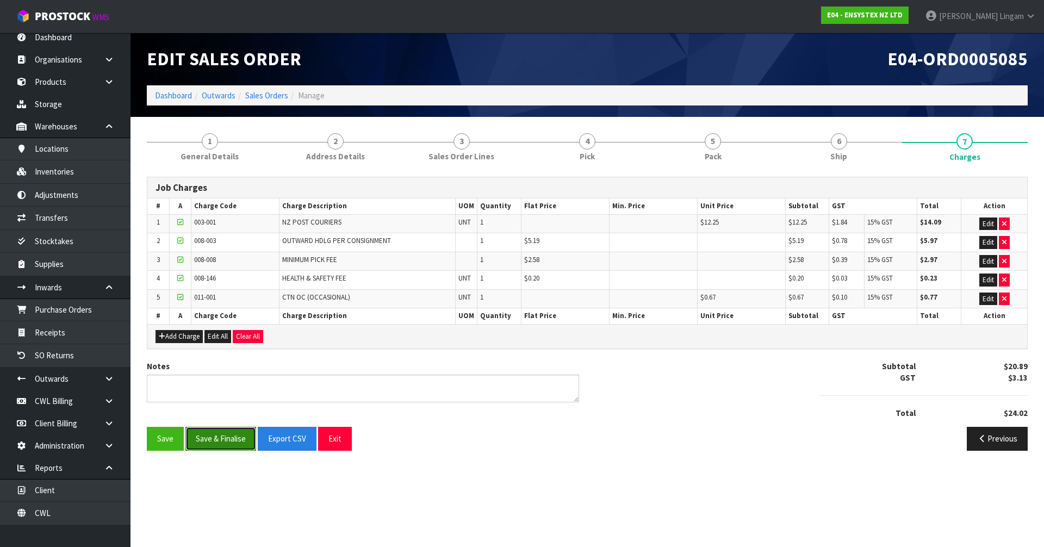
click at [218, 441] on button "Save & Finalise" at bounding box center [220, 438] width 71 height 23
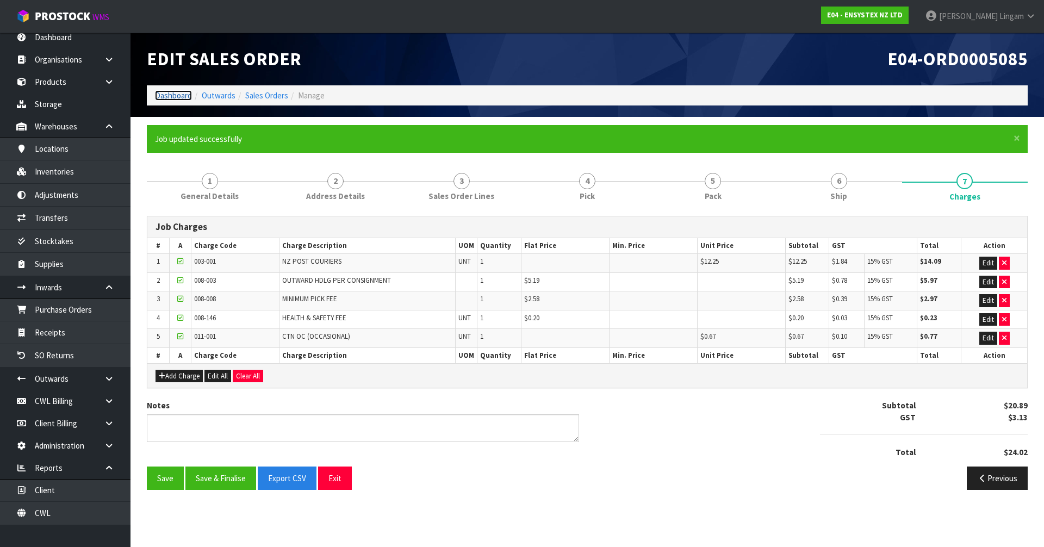
click at [170, 99] on link "Dashboard" at bounding box center [173, 95] width 37 height 10
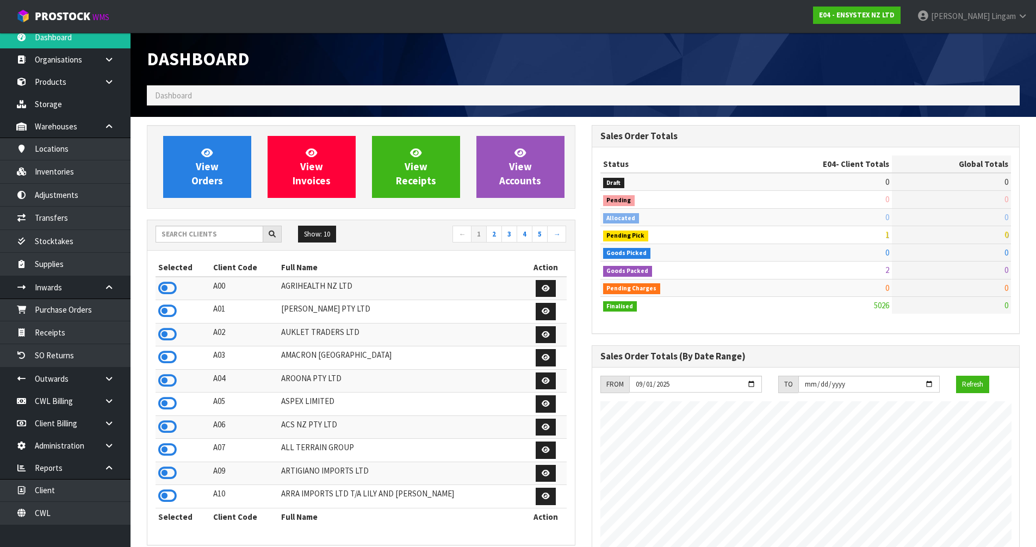
scroll to position [824, 444]
click at [200, 236] on input "text" at bounding box center [210, 234] width 108 height 17
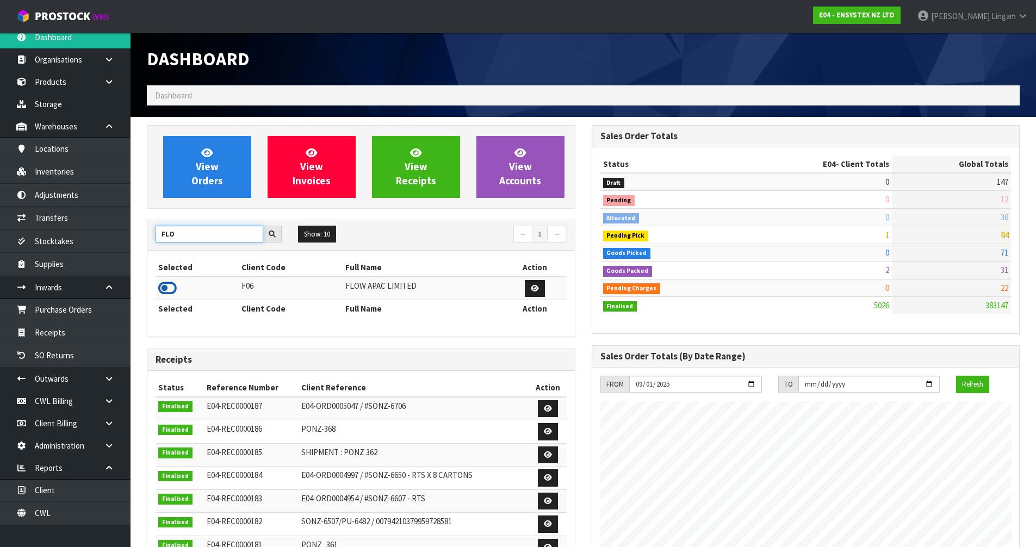
type input "FLO"
click at [165, 288] on icon at bounding box center [167, 288] width 18 height 16
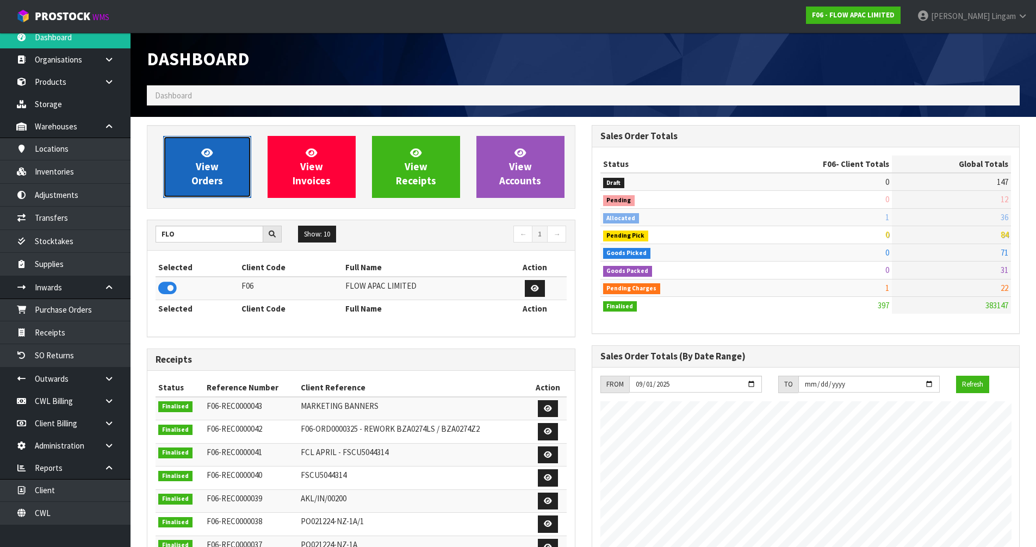
click at [208, 181] on span "View Orders" at bounding box center [207, 166] width 32 height 41
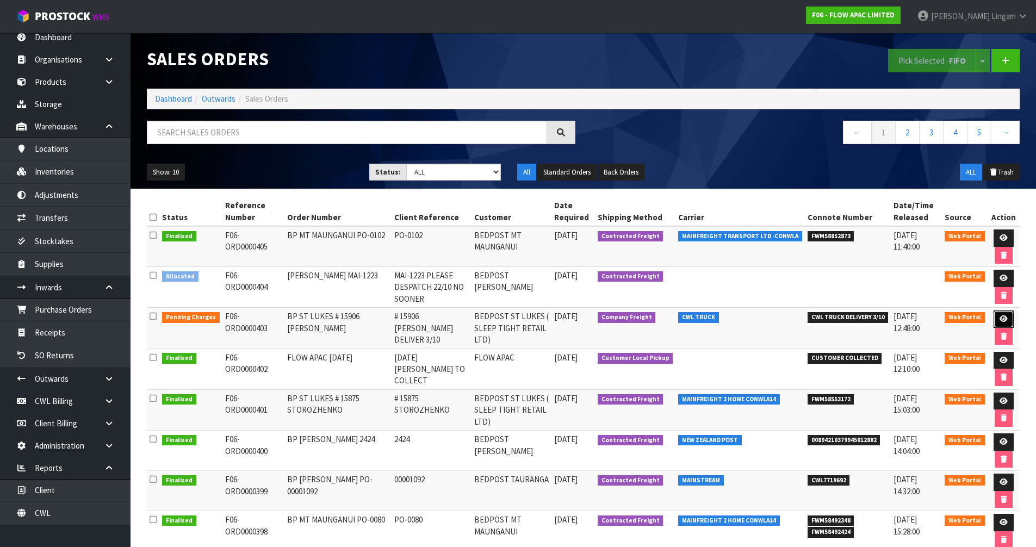
click at [1001, 317] on icon at bounding box center [1003, 318] width 8 height 7
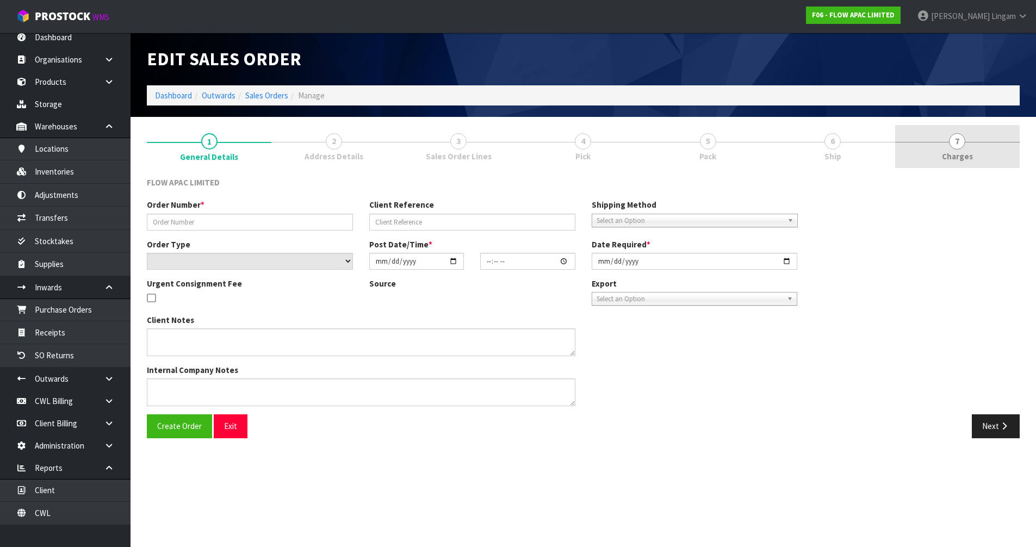
type input "BP ST LUKES # 15906 [PERSON_NAME]"
type input "# 15906 [PERSON_NAME] DELIVER 3/10"
select select "number:0"
type input "2025-09-22"
type input "15:01:00.000"
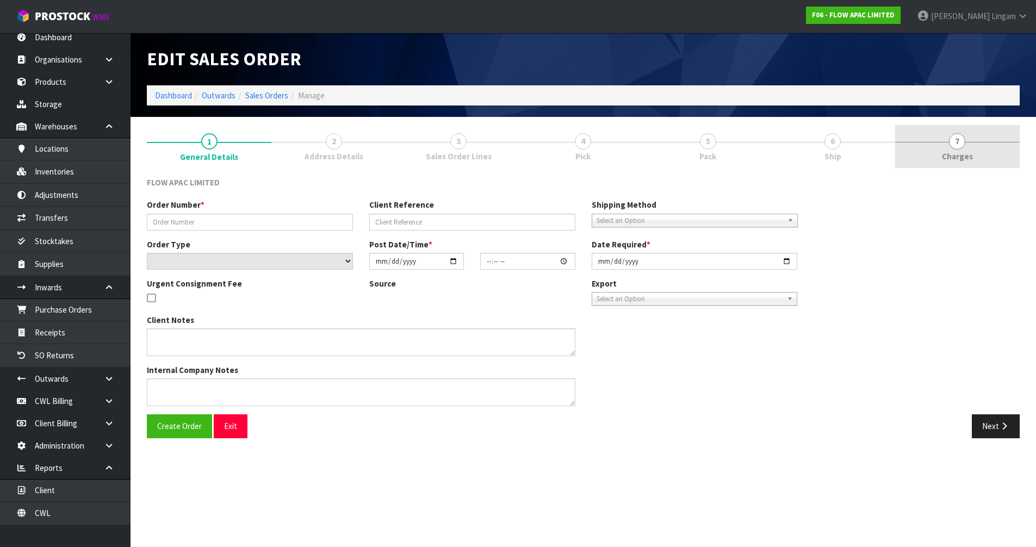
type input "2025-09-29"
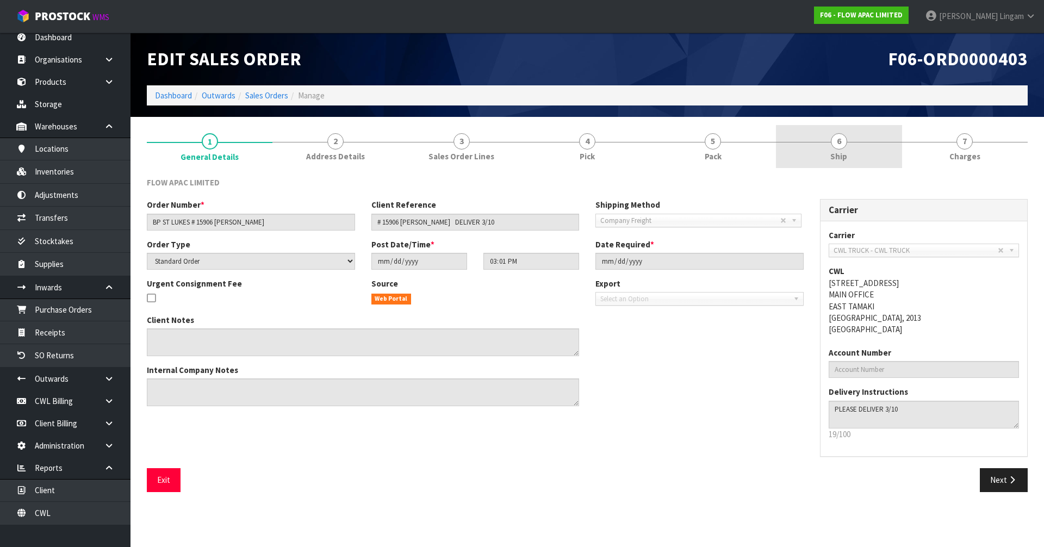
click at [842, 155] on span "Ship" at bounding box center [838, 156] width 17 height 11
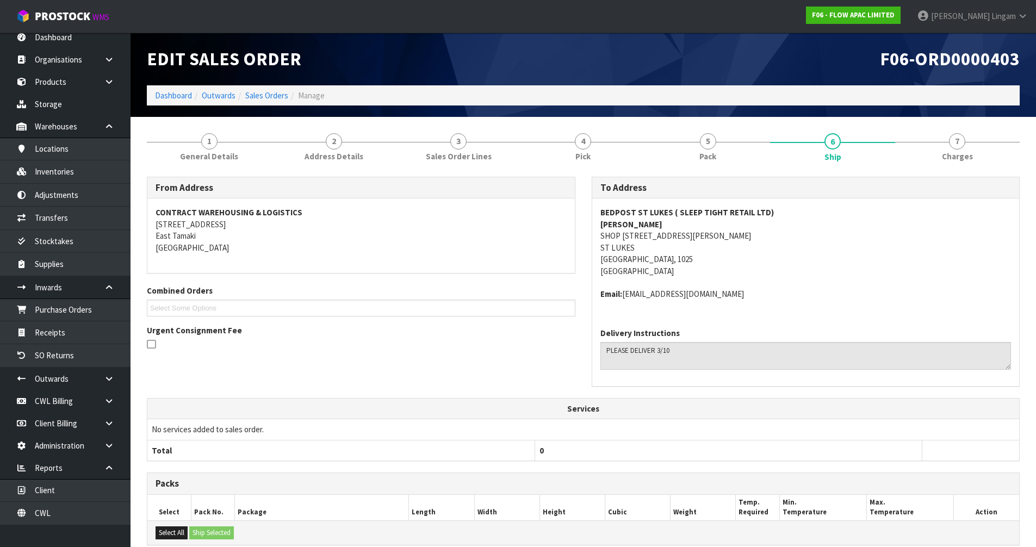
scroll to position [151, 0]
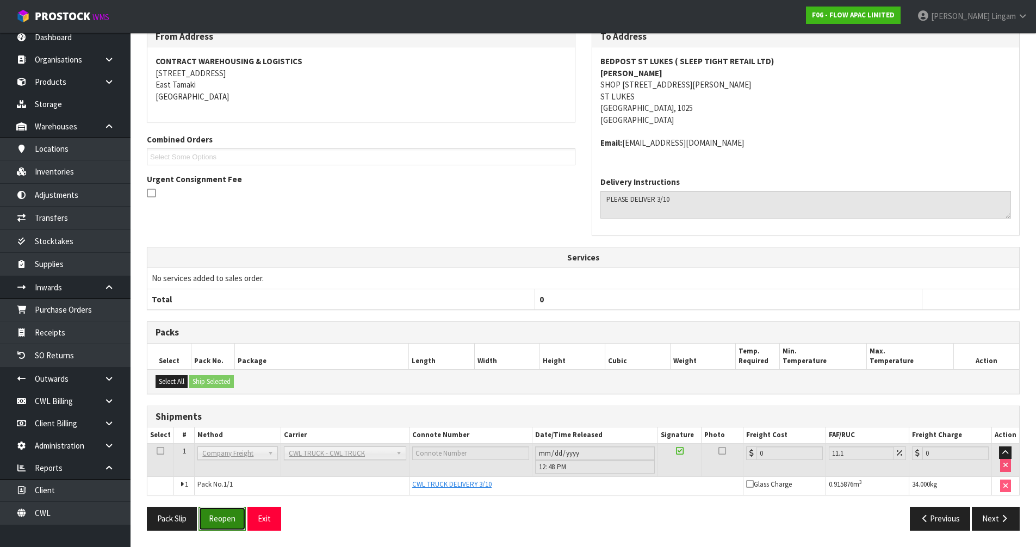
click at [215, 526] on button "Reopen" at bounding box center [221, 518] width 47 height 23
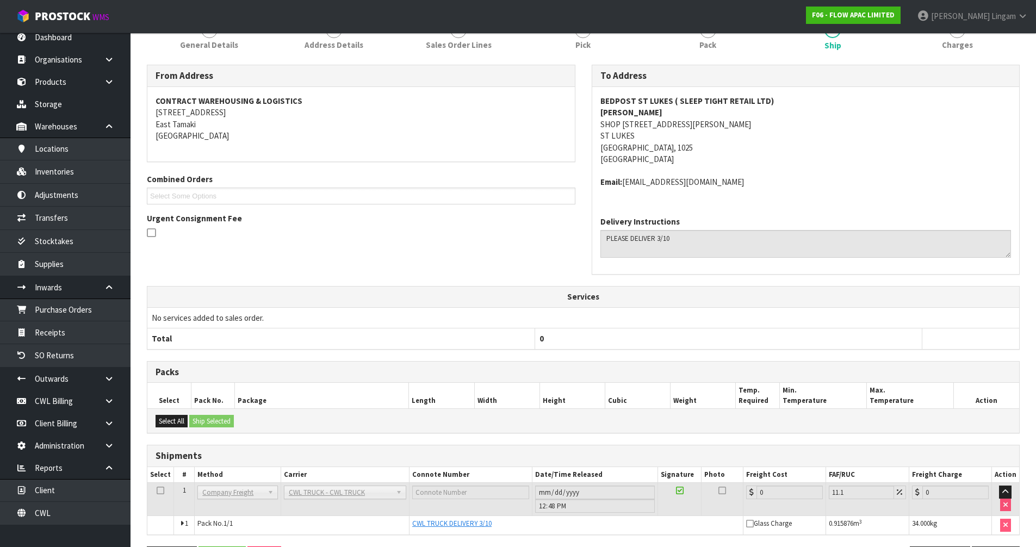
scroll to position [0, 0]
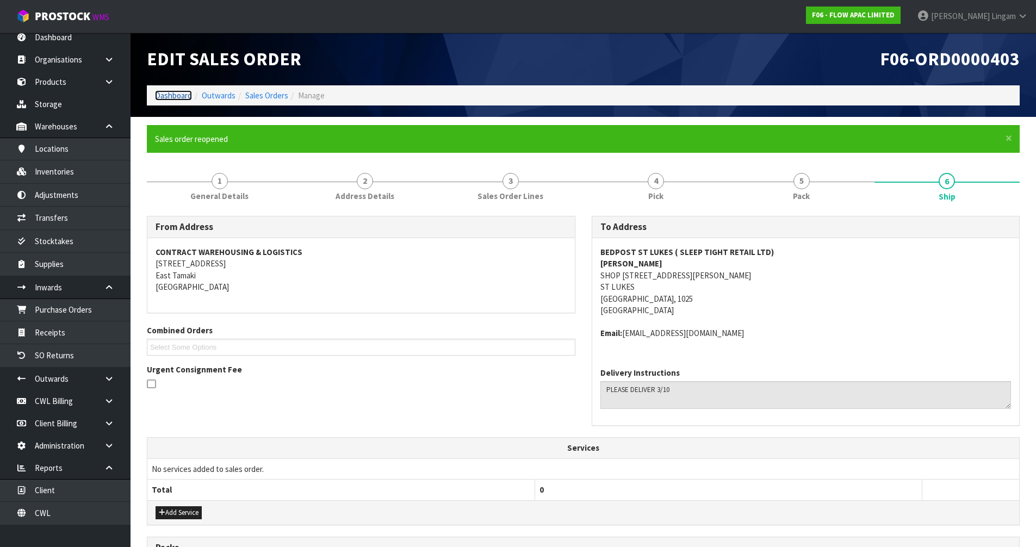
click at [166, 92] on link "Dashboard" at bounding box center [173, 95] width 37 height 10
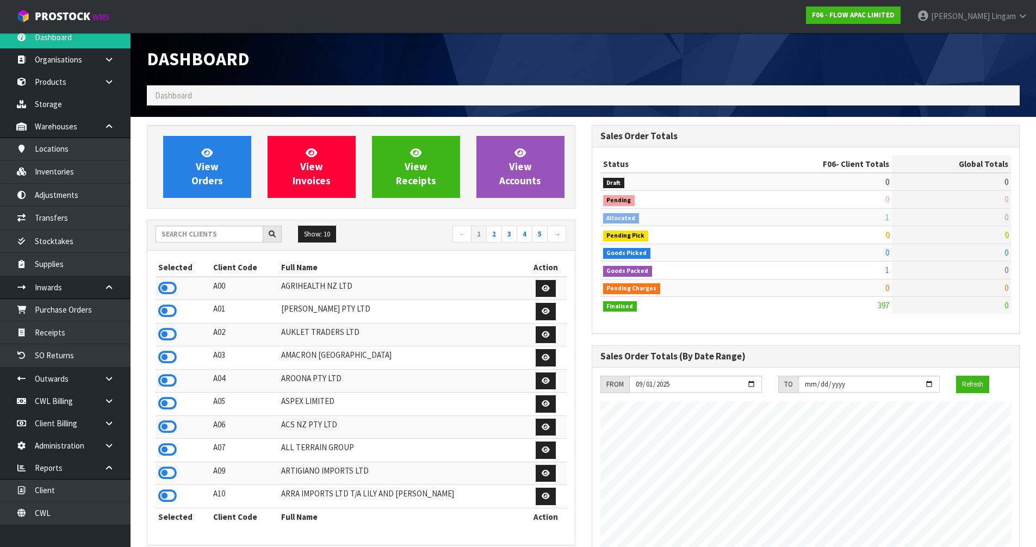
scroll to position [824, 444]
click at [244, 237] on input "text" at bounding box center [210, 234] width 108 height 17
click at [235, 234] on input "text" at bounding box center [210, 234] width 108 height 17
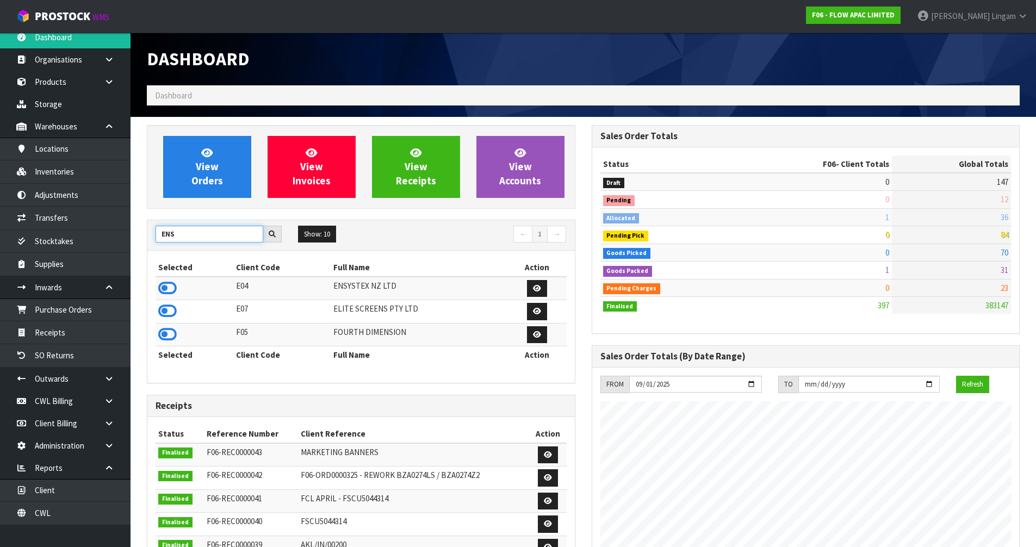
type input "ENS"
click at [164, 288] on icon at bounding box center [167, 288] width 18 height 16
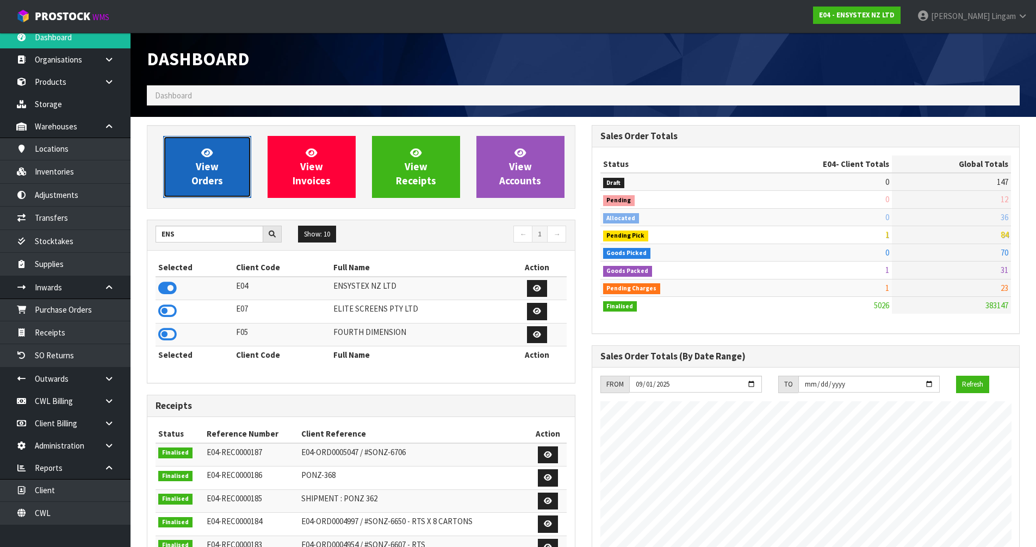
click at [222, 183] on link "View Orders" at bounding box center [207, 167] width 88 height 62
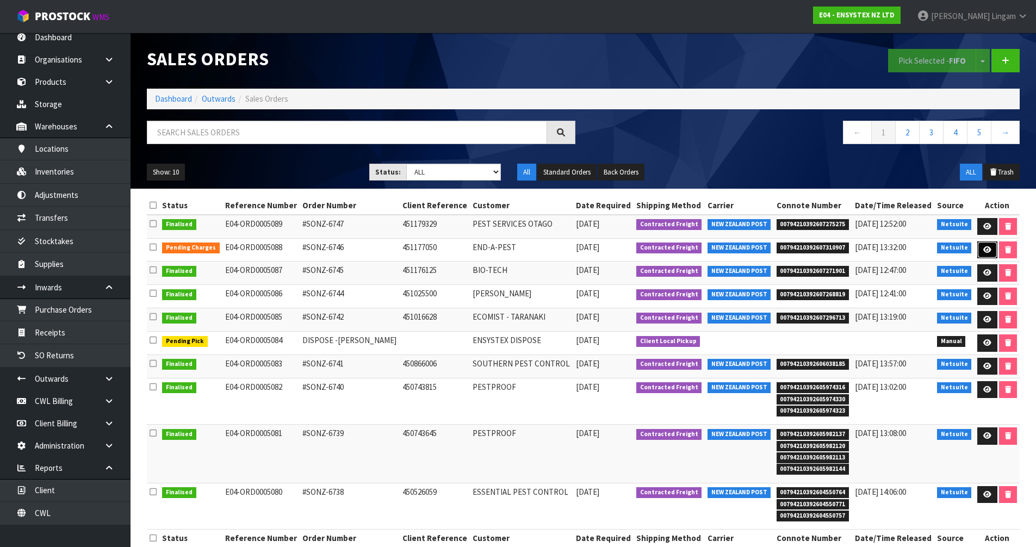
click at [983, 247] on icon at bounding box center [987, 249] width 8 height 7
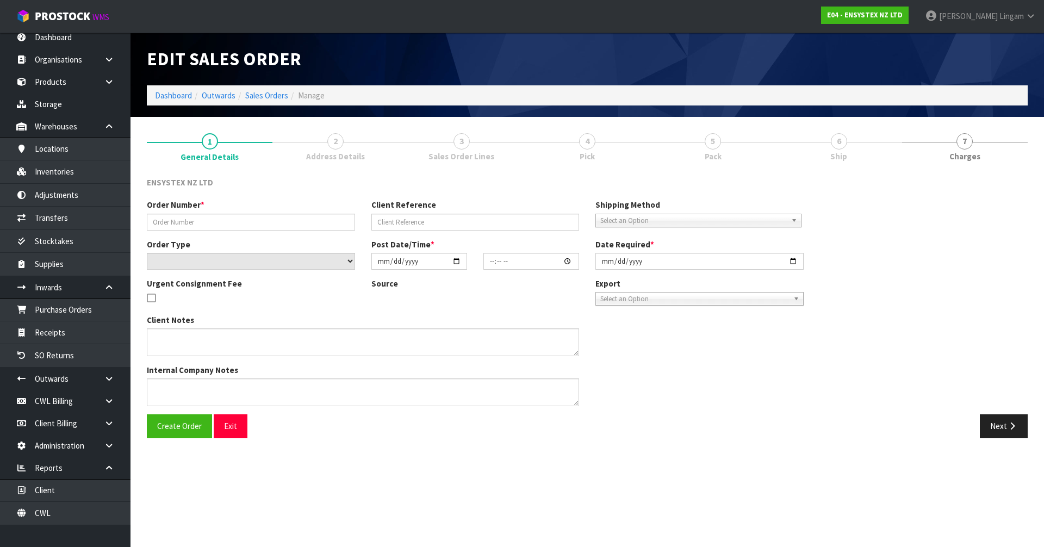
type input "#SONZ-6746"
type input "451177050"
select select "number:0"
type input "2025-09-26"
type input "11:45:27.000"
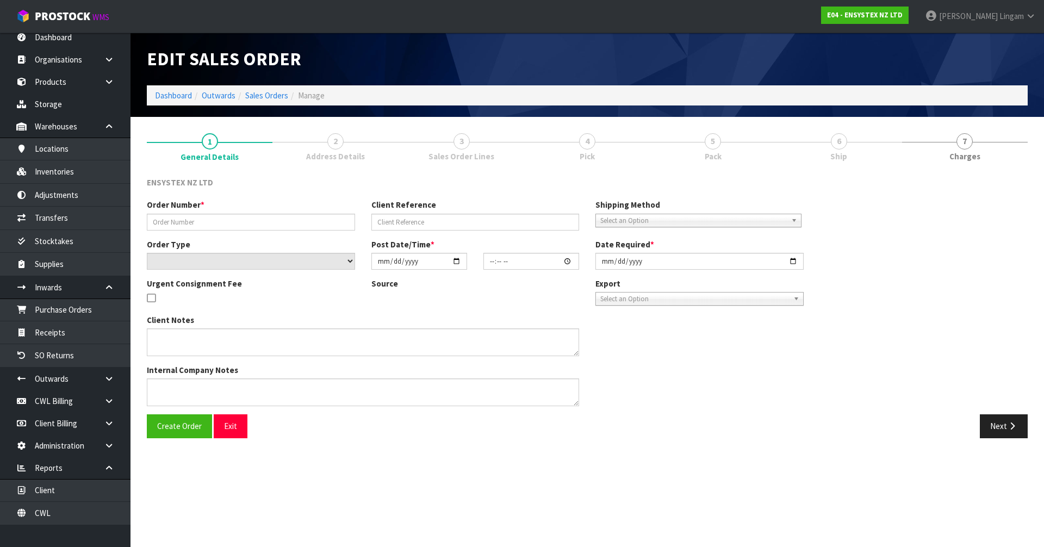
type input "2025-09-26"
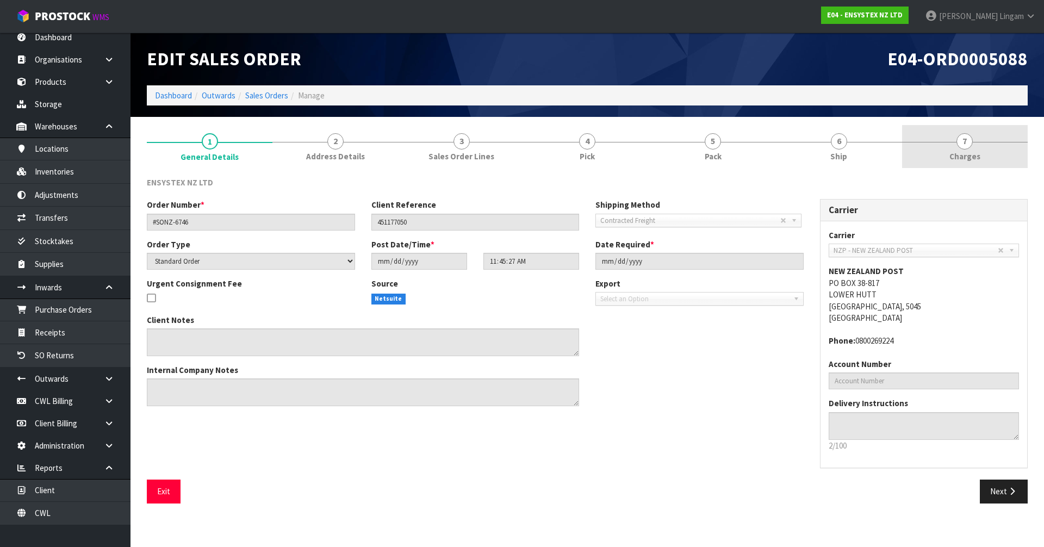
click at [1002, 161] on link "7 Charges" at bounding box center [965, 146] width 126 height 43
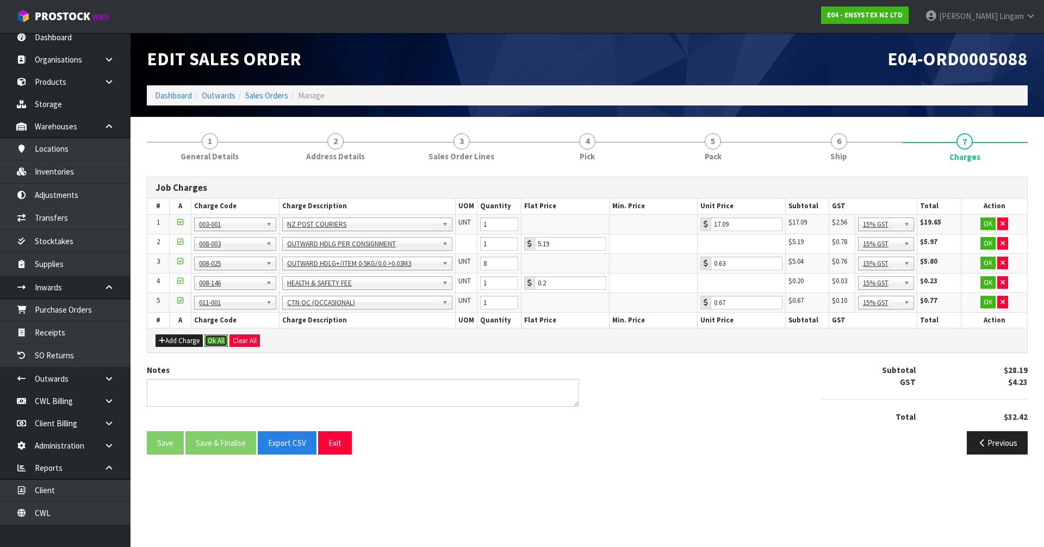
click at [218, 341] on button "Ok All" at bounding box center [215, 340] width 23 height 13
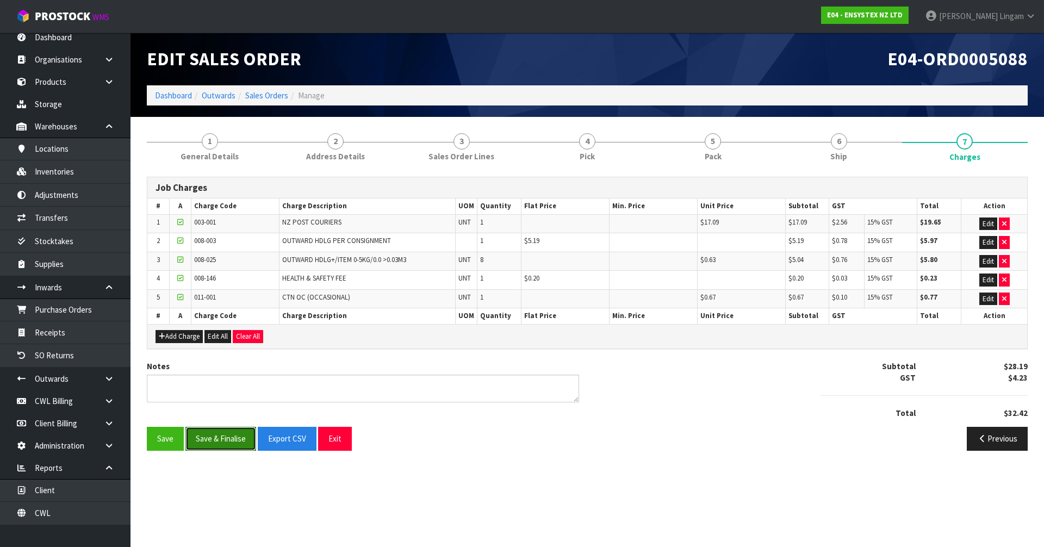
click at [226, 436] on button "Save & Finalise" at bounding box center [220, 438] width 71 height 23
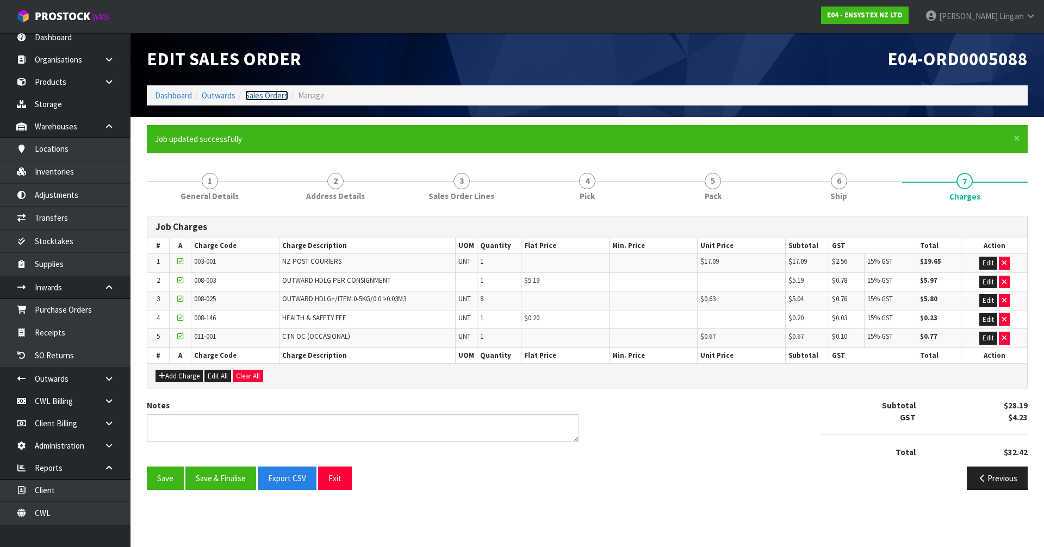
click at [276, 96] on link "Sales Orders" at bounding box center [266, 95] width 43 height 10
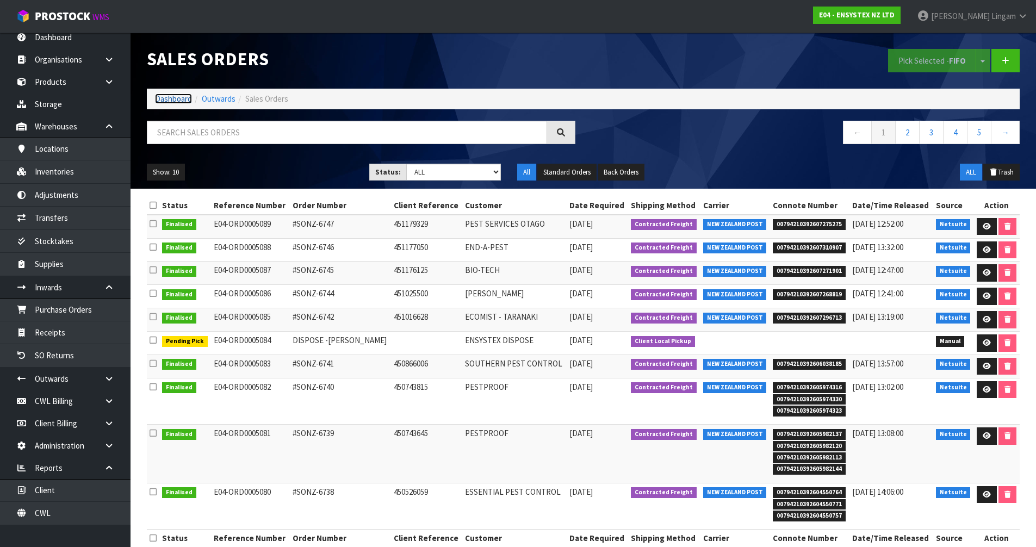
click at [180, 102] on link "Dashboard" at bounding box center [173, 99] width 37 height 10
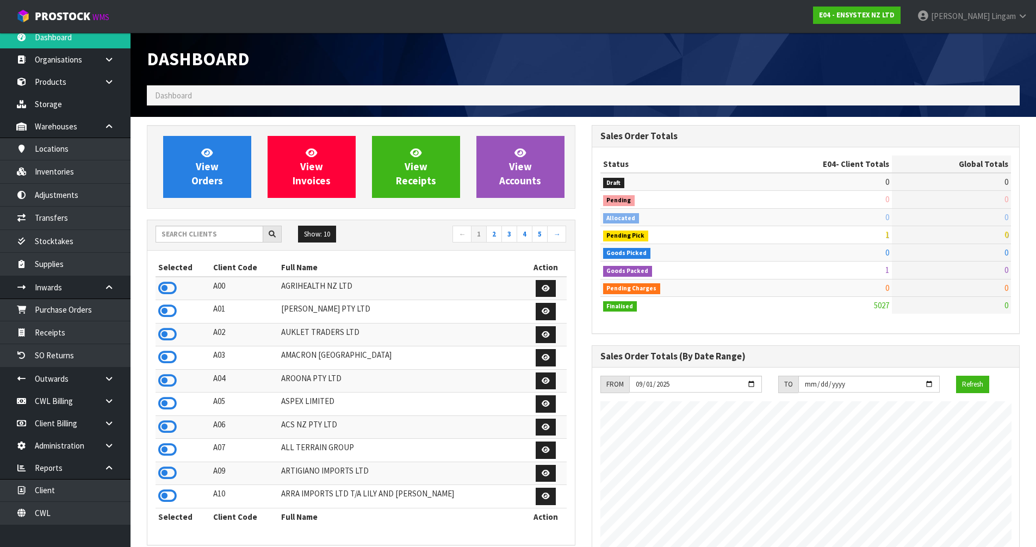
scroll to position [824, 444]
click at [223, 238] on input "text" at bounding box center [210, 234] width 108 height 17
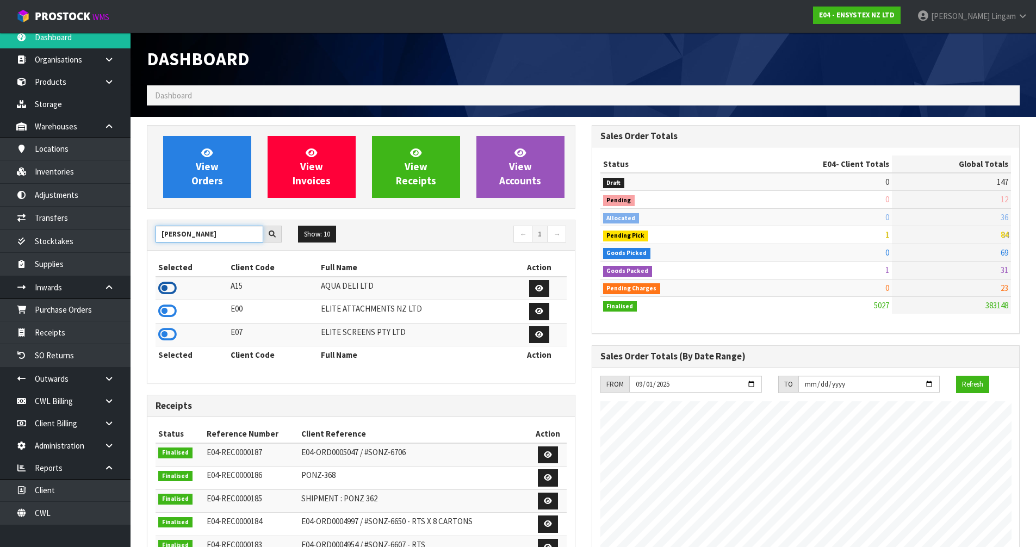
type input "ELI"
click at [167, 287] on icon at bounding box center [167, 288] width 18 height 16
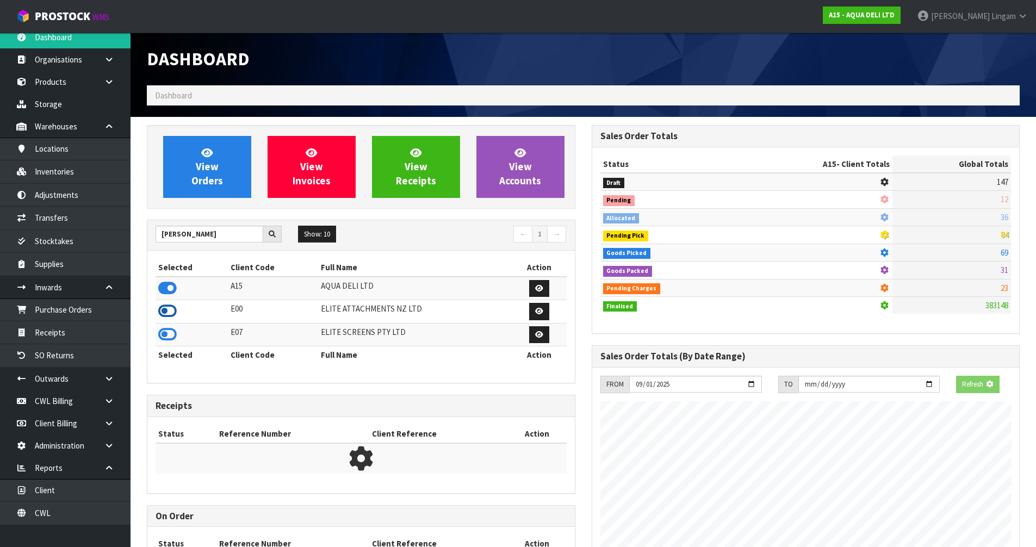
click at [170, 310] on icon at bounding box center [167, 311] width 18 height 16
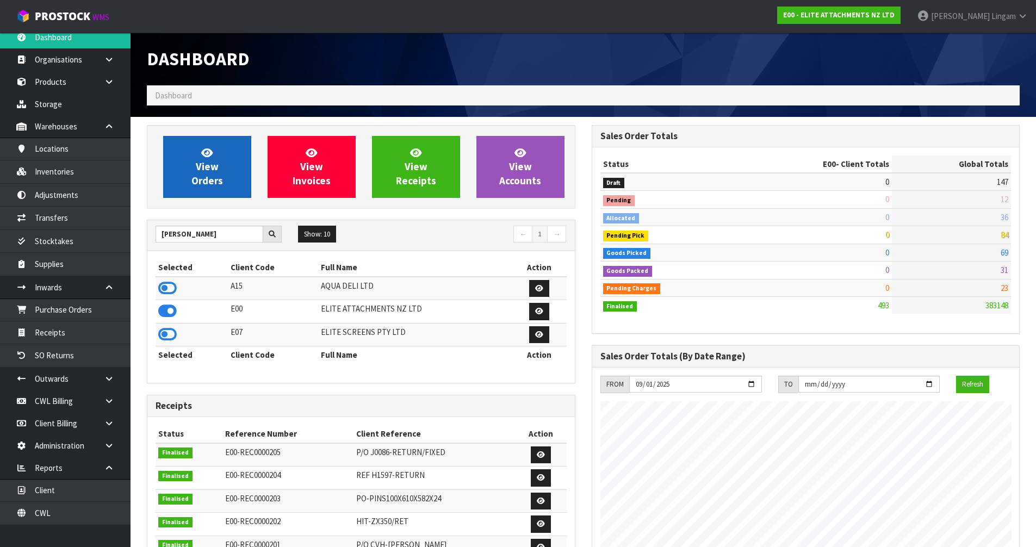
scroll to position [665, 444]
click at [223, 182] on link "View Orders" at bounding box center [207, 167] width 88 height 62
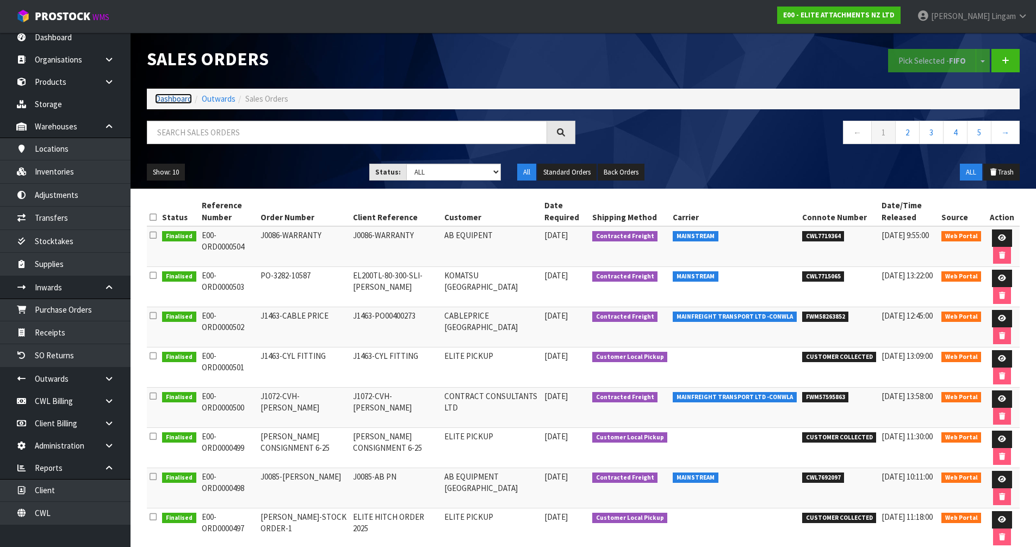
click at [166, 96] on link "Dashboard" at bounding box center [173, 99] width 37 height 10
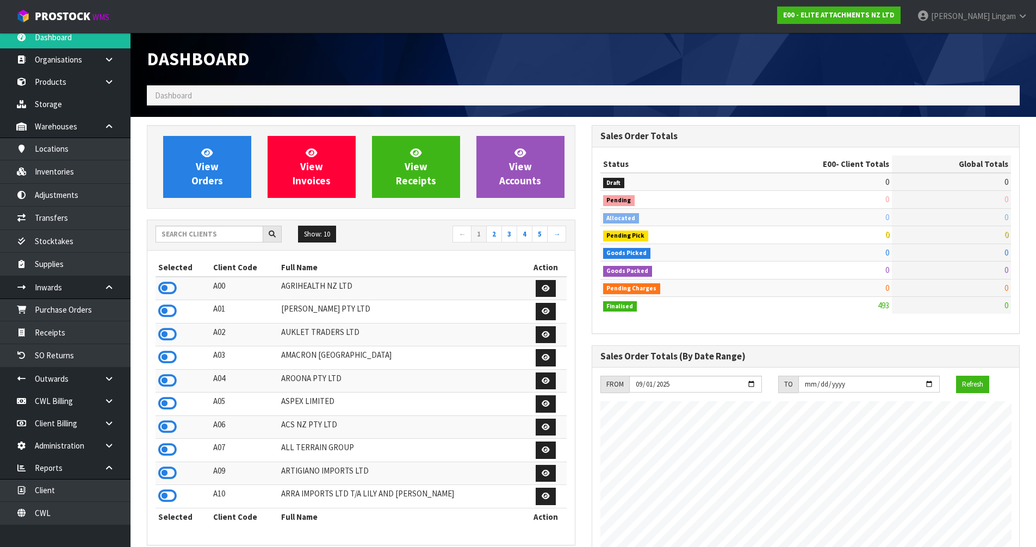
scroll to position [665, 444]
click at [212, 233] on input "text" at bounding box center [210, 234] width 108 height 17
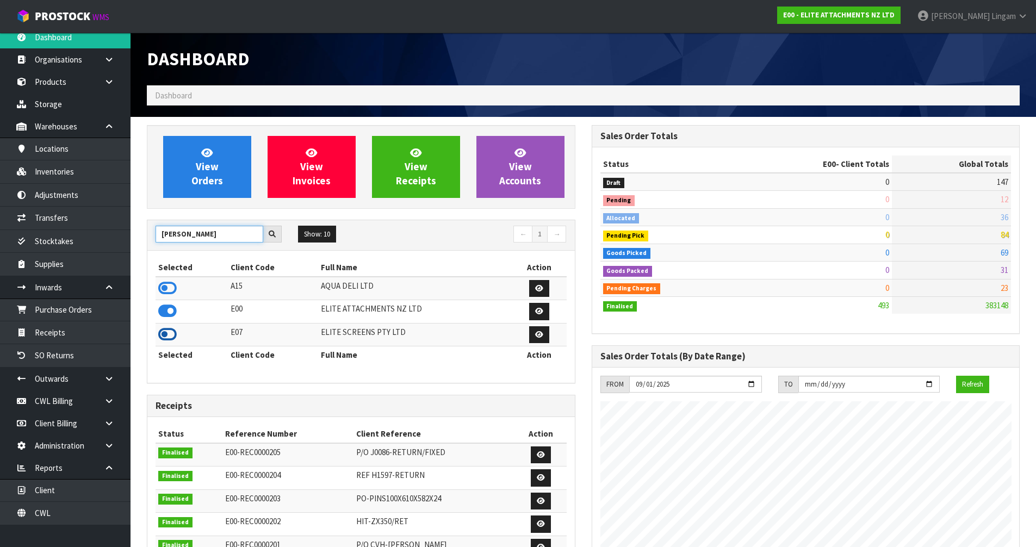
type input "ELI"
click at [171, 329] on icon at bounding box center [167, 334] width 18 height 16
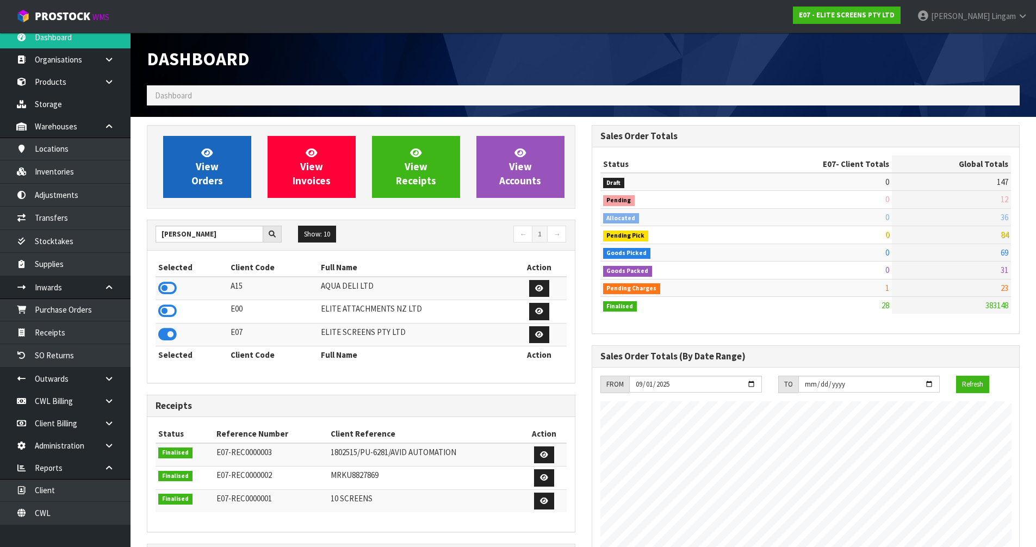
scroll to position [682, 444]
click at [213, 189] on link "View Orders" at bounding box center [207, 167] width 88 height 62
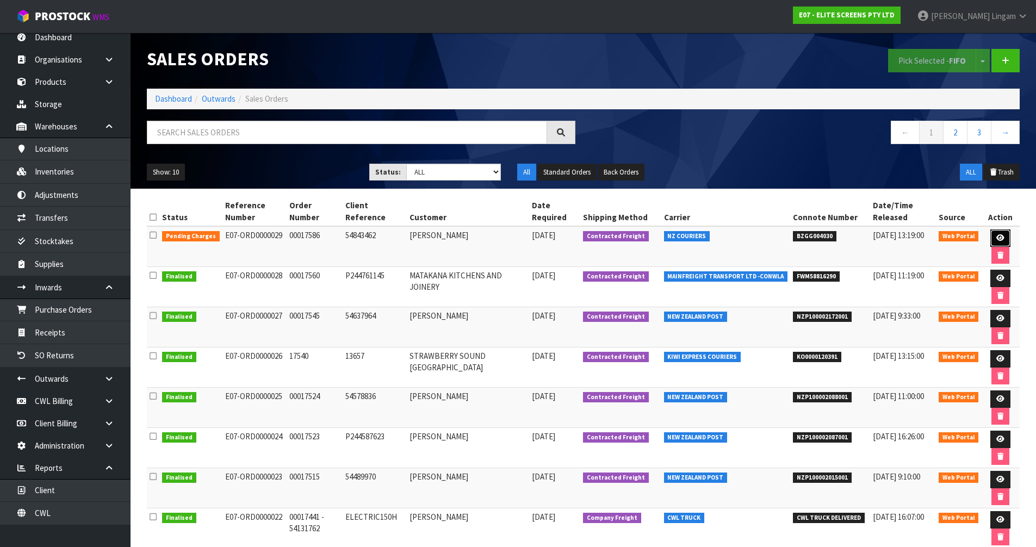
click at [996, 238] on icon at bounding box center [1000, 237] width 8 height 7
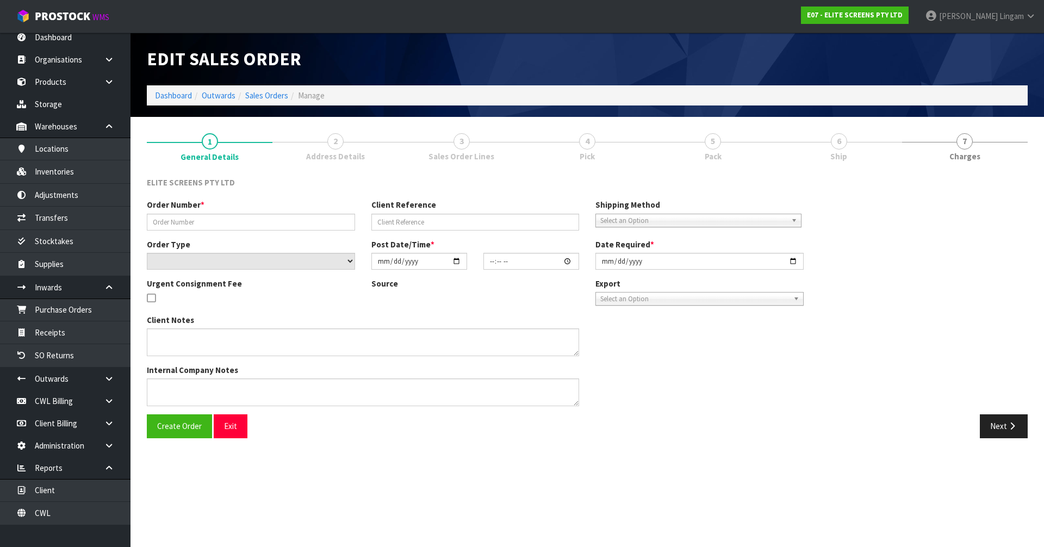
type input "00017586"
type input "54843462"
select select "number:0"
type input "2025-09-25"
type input "17:44:00.000"
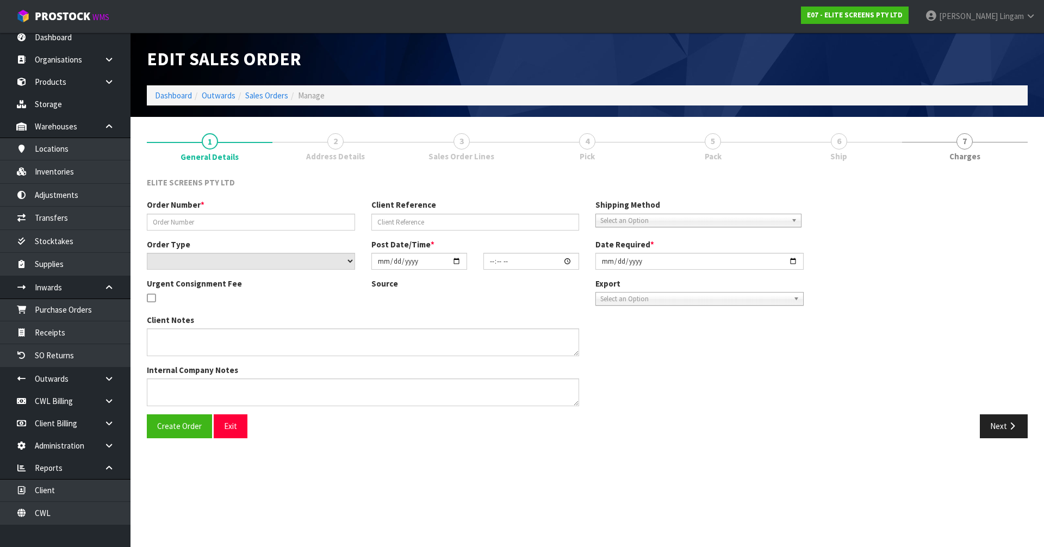
type input "2025-09-26"
type textarea "THE FREIGHT COST TO DESPATCH THIS WILL BE APPROXIMATELY $15.00+ GST."
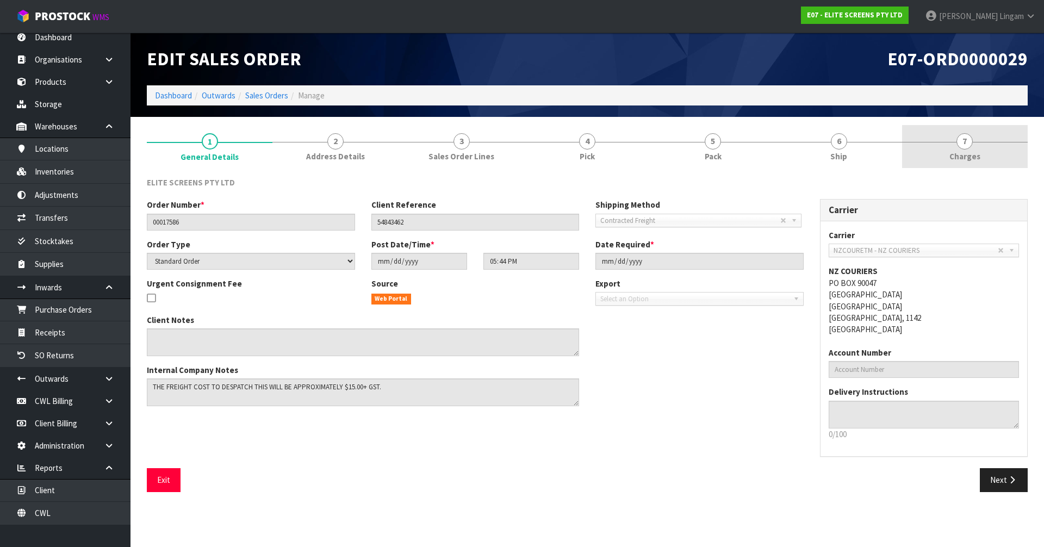
click at [993, 148] on link "7 Charges" at bounding box center [965, 146] width 126 height 43
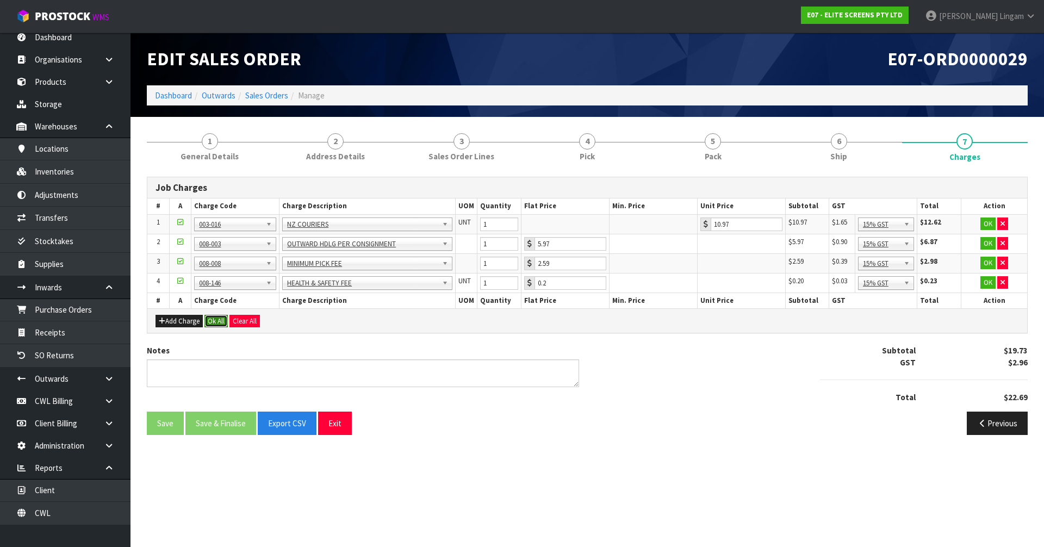
click at [214, 320] on button "Ok All" at bounding box center [215, 321] width 23 height 13
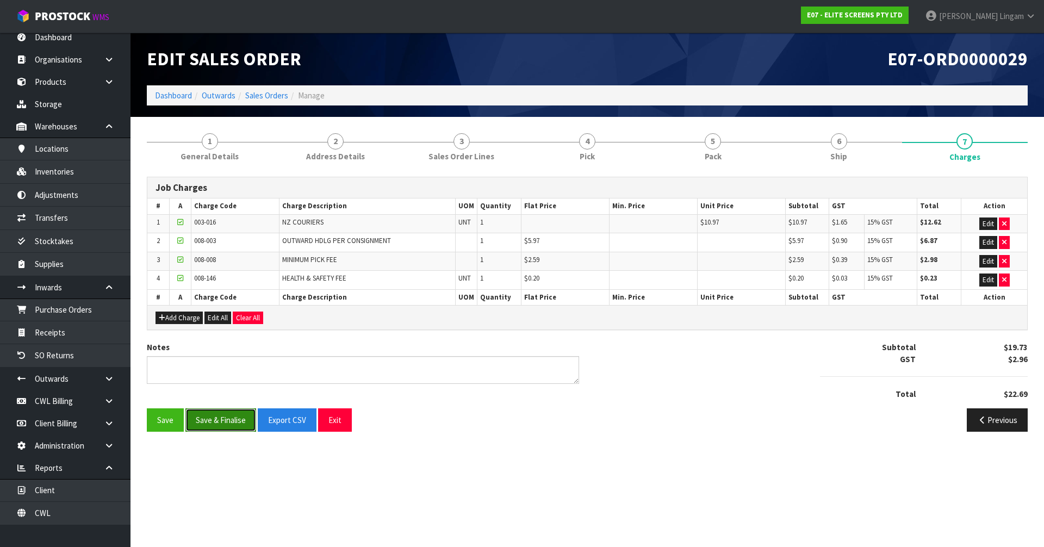
click at [247, 417] on button "Save & Finalise" at bounding box center [220, 419] width 71 height 23
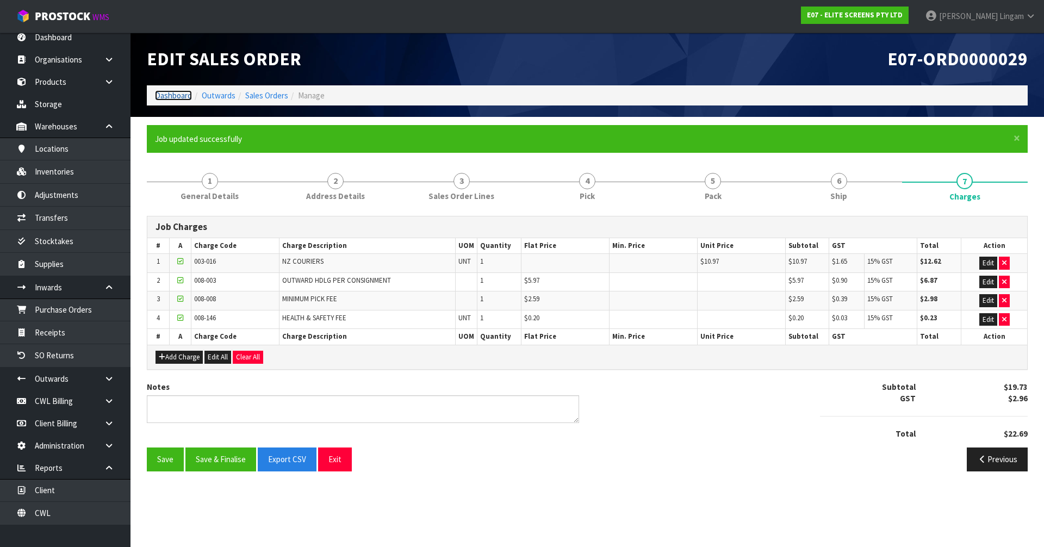
click at [181, 94] on link "Dashboard" at bounding box center [173, 95] width 37 height 10
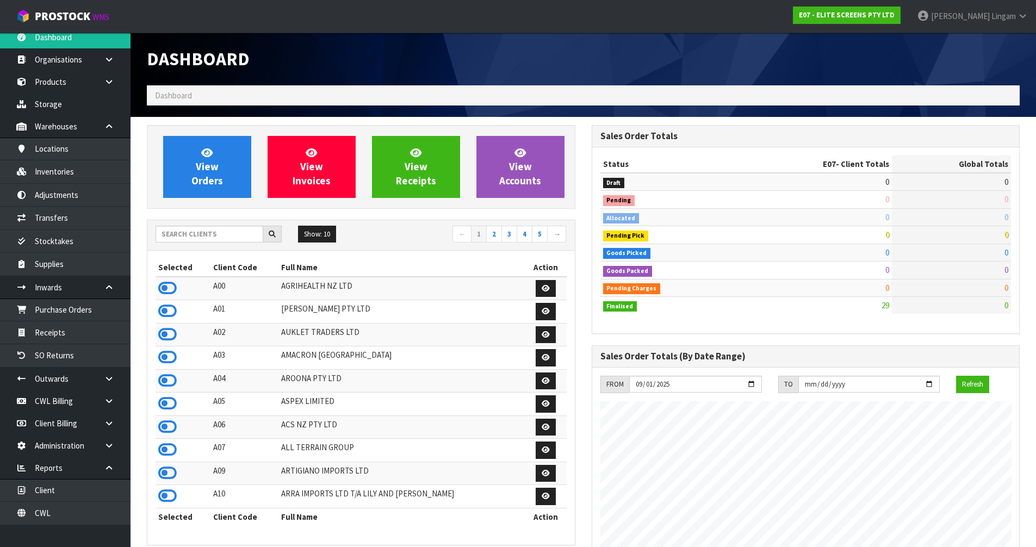
scroll to position [682, 444]
click at [198, 232] on input "text" at bounding box center [210, 234] width 108 height 17
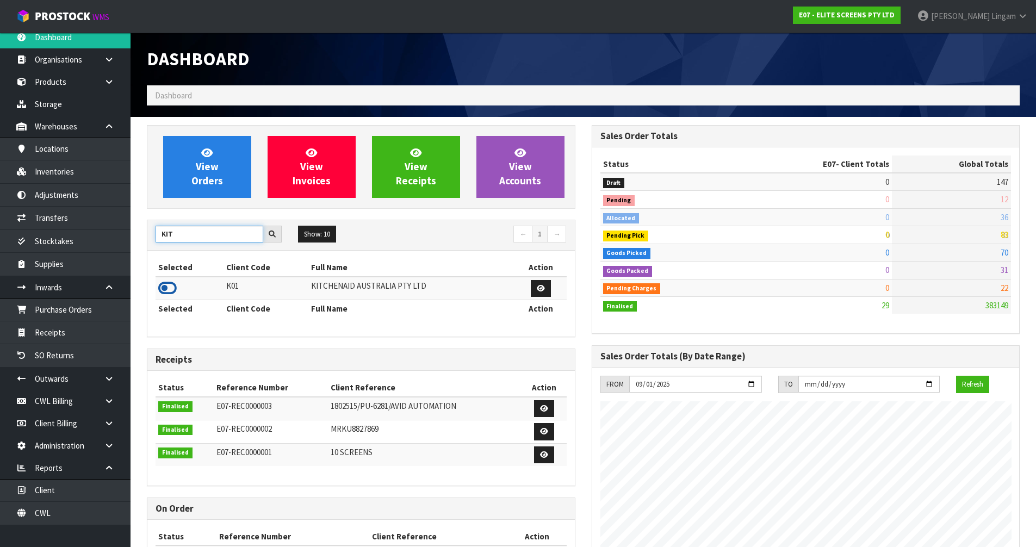
type input "KIT"
click at [165, 289] on icon at bounding box center [167, 288] width 18 height 16
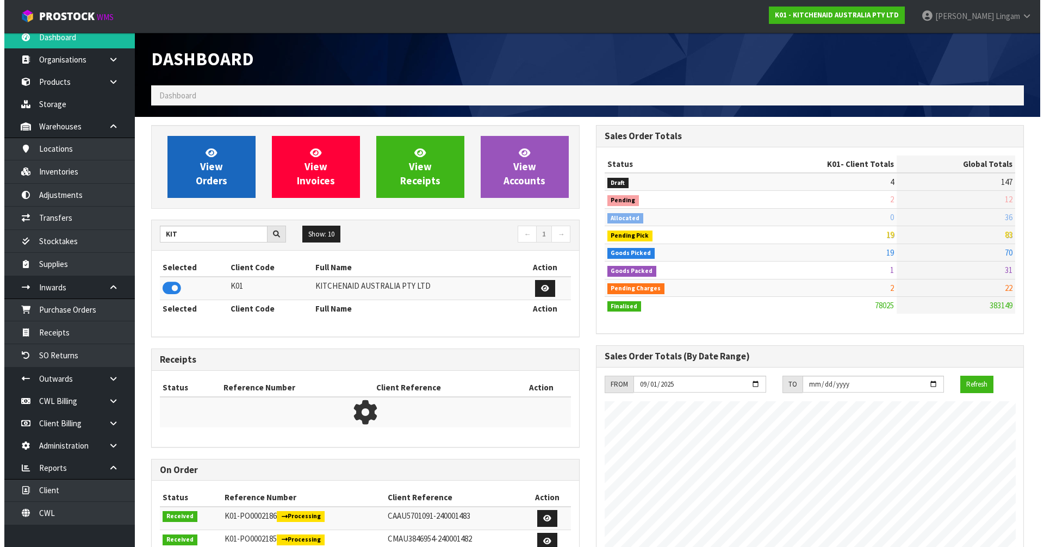
scroll to position [824, 444]
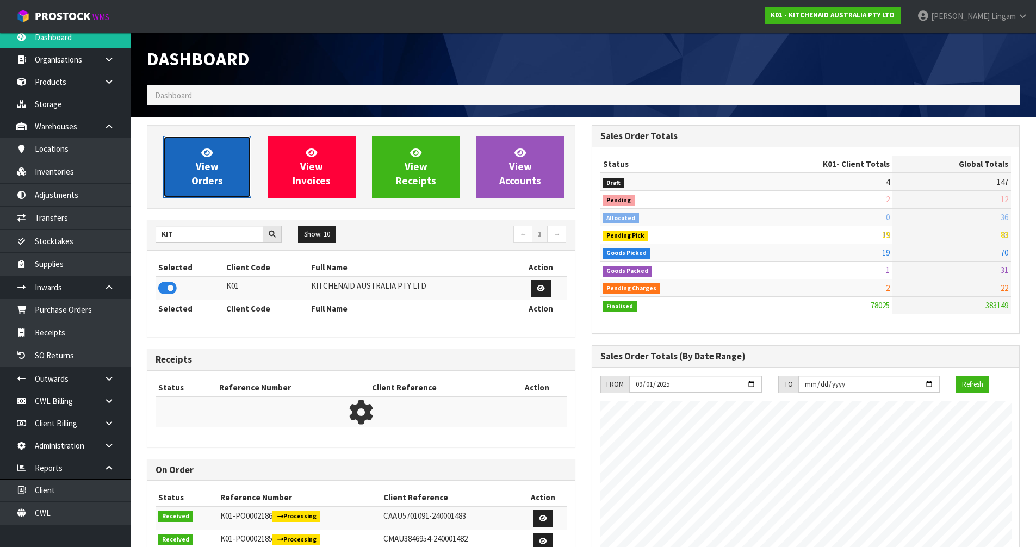
click at [208, 181] on span "View Orders" at bounding box center [207, 166] width 32 height 41
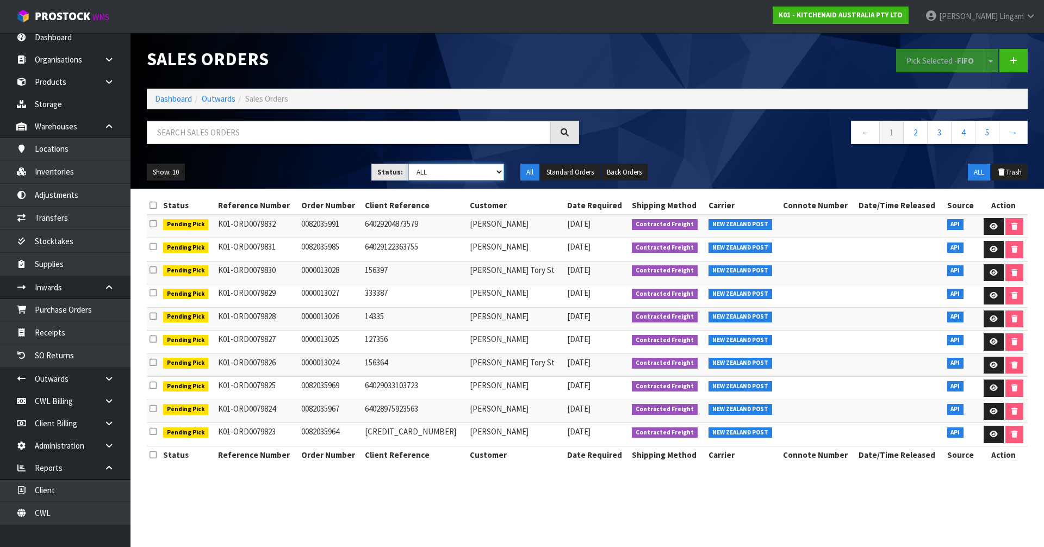
click at [486, 172] on select "Draft Pending Allocated Pending Pick Goods Picked Goods Packed Pending Charges …" at bounding box center [456, 172] width 96 height 17
select select "string:6"
click at [408, 164] on select "Draft Pending Allocated Pending Pick Goods Picked Goods Packed Pending Charges …" at bounding box center [456, 172] width 96 height 17
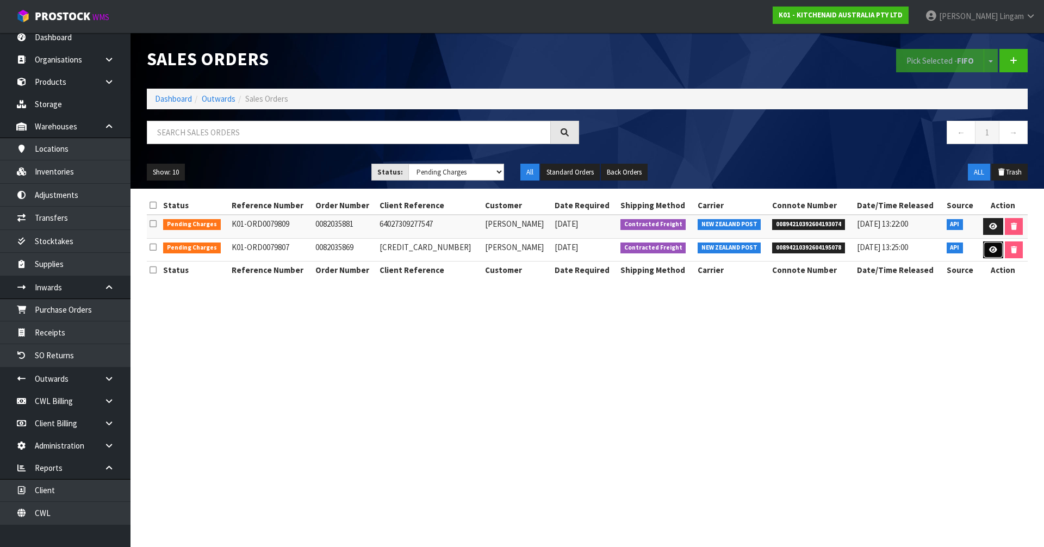
click at [995, 251] on icon at bounding box center [993, 249] width 8 height 7
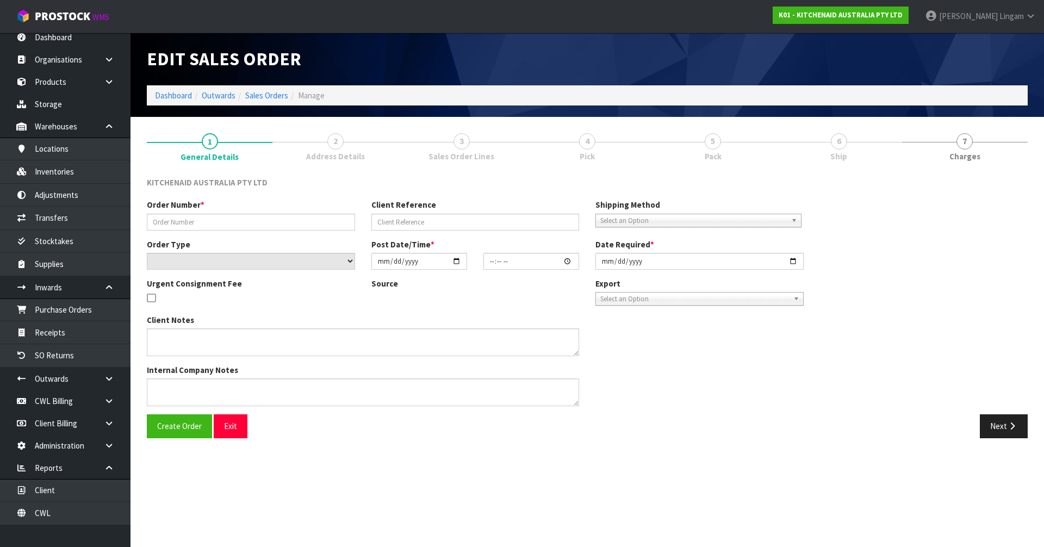
type input "0082035869"
type input "64027261272427"
select select "number:0"
type input "2025-09-25"
type input "19:41:23.000"
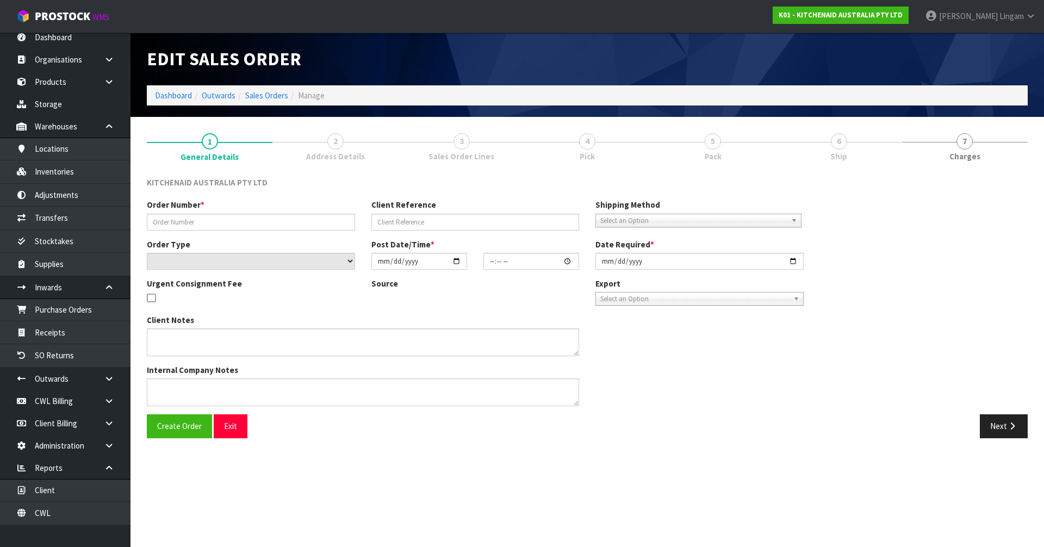
type input "2025-09-25"
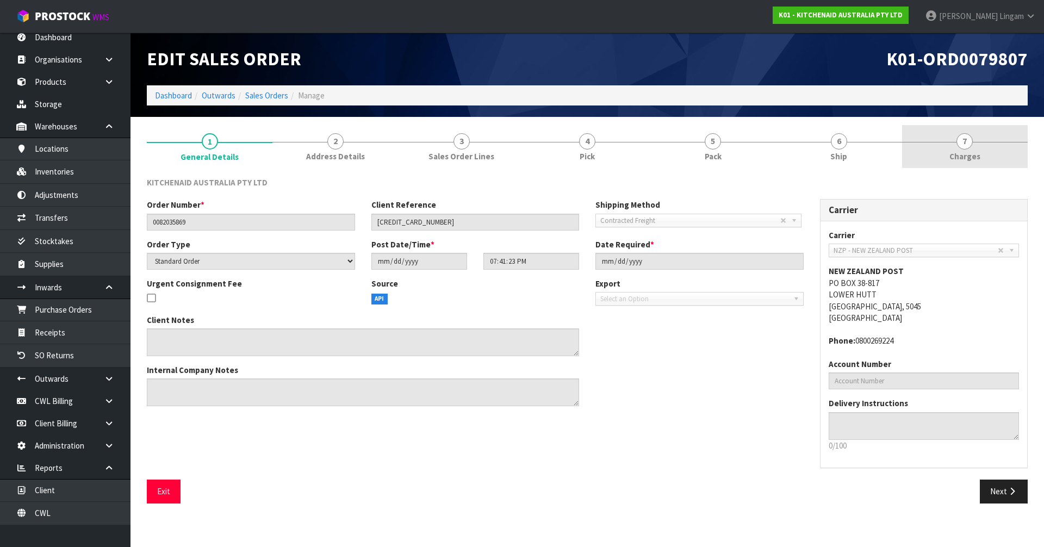
click at [993, 154] on link "7 Charges" at bounding box center [965, 146] width 126 height 43
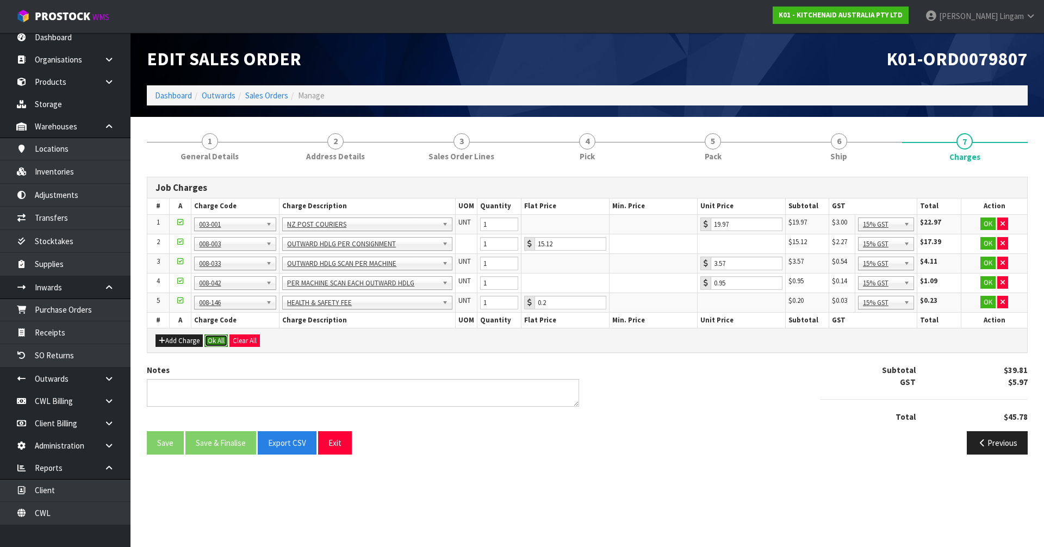
click at [216, 343] on button "Ok All" at bounding box center [215, 340] width 23 height 13
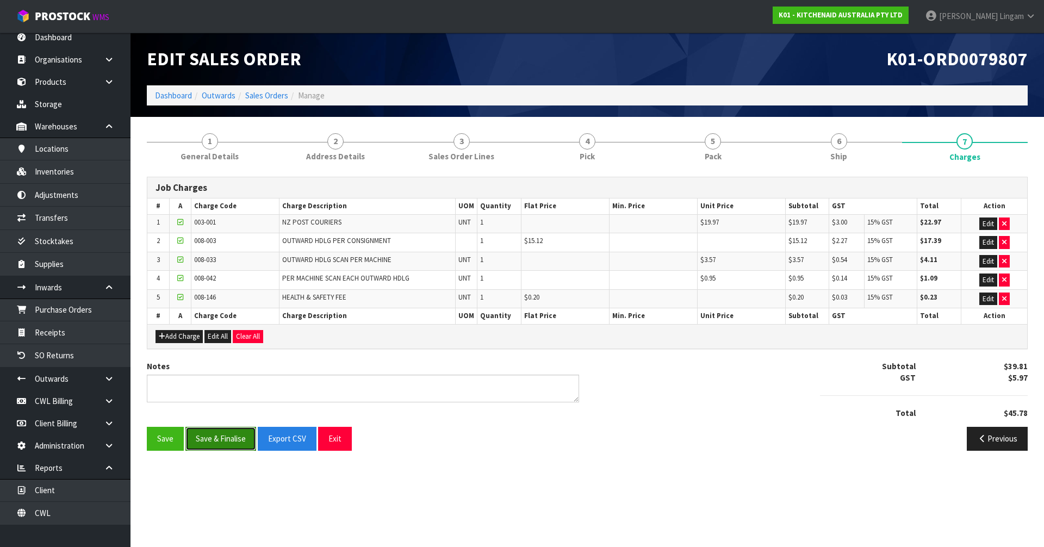
click at [234, 448] on button "Save & Finalise" at bounding box center [220, 438] width 71 height 23
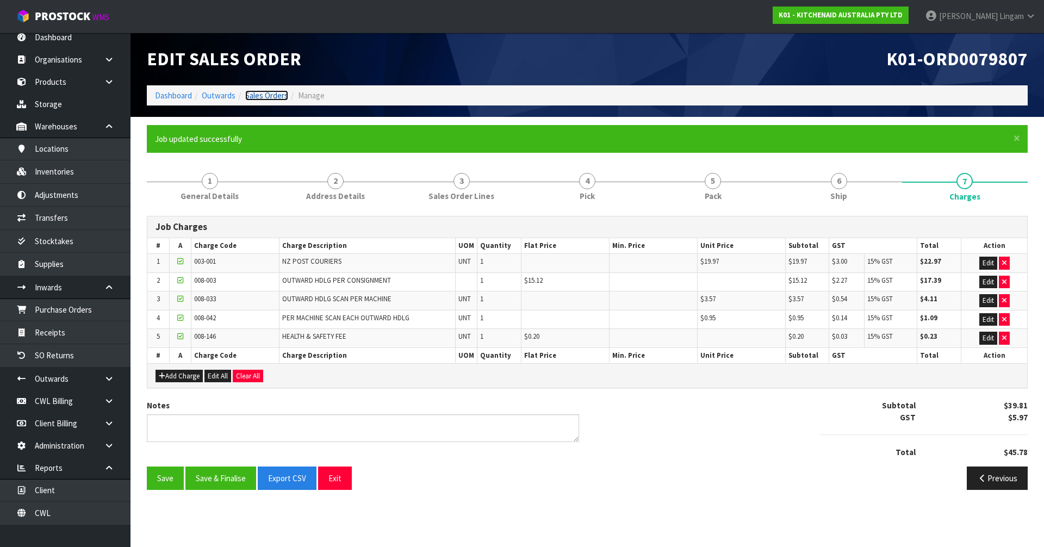
click at [281, 94] on link "Sales Orders" at bounding box center [266, 95] width 43 height 10
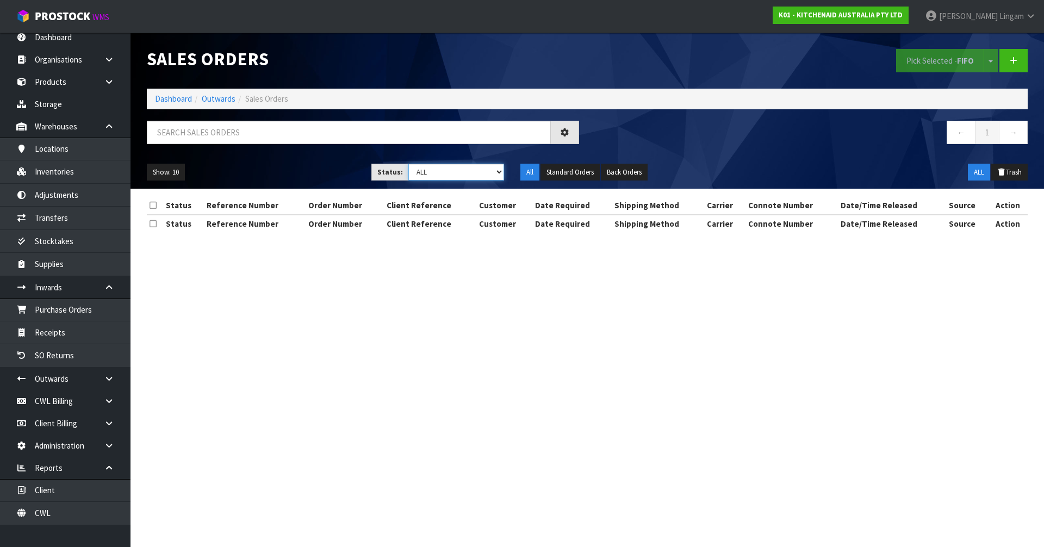
click at [490, 173] on select "Draft Pending Allocated Pending Pick Goods Picked Goods Packed Pending Charges …" at bounding box center [456, 172] width 96 height 17
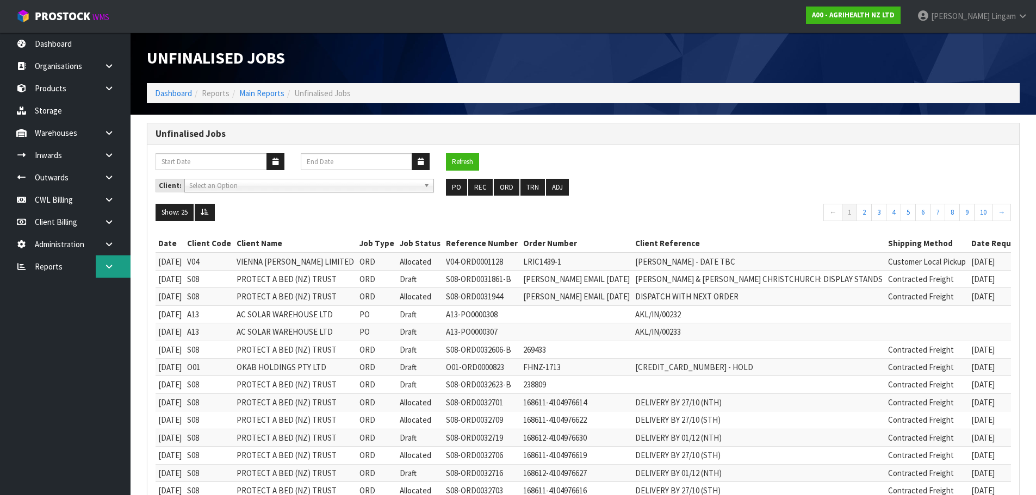
click at [110, 270] on icon at bounding box center [109, 267] width 10 height 8
click at [500, 188] on button "ORD" at bounding box center [507, 187] width 26 height 17
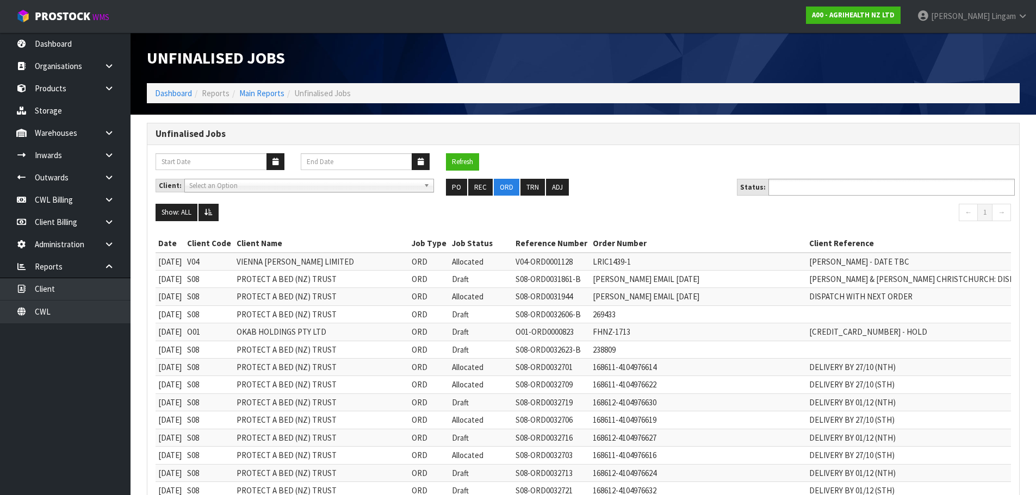
click at [830, 183] on input "text" at bounding box center [812, 188] width 80 height 14
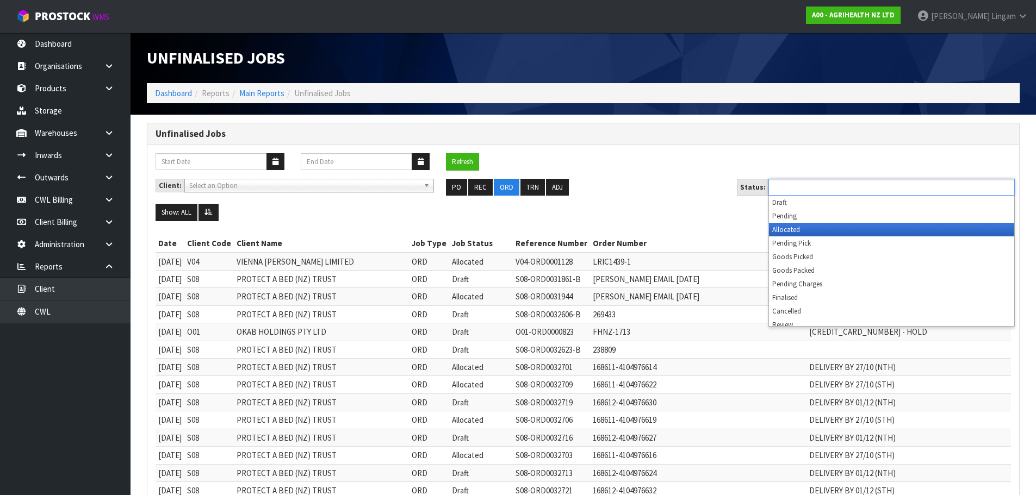
click at [824, 231] on li "Allocated" at bounding box center [891, 230] width 245 height 14
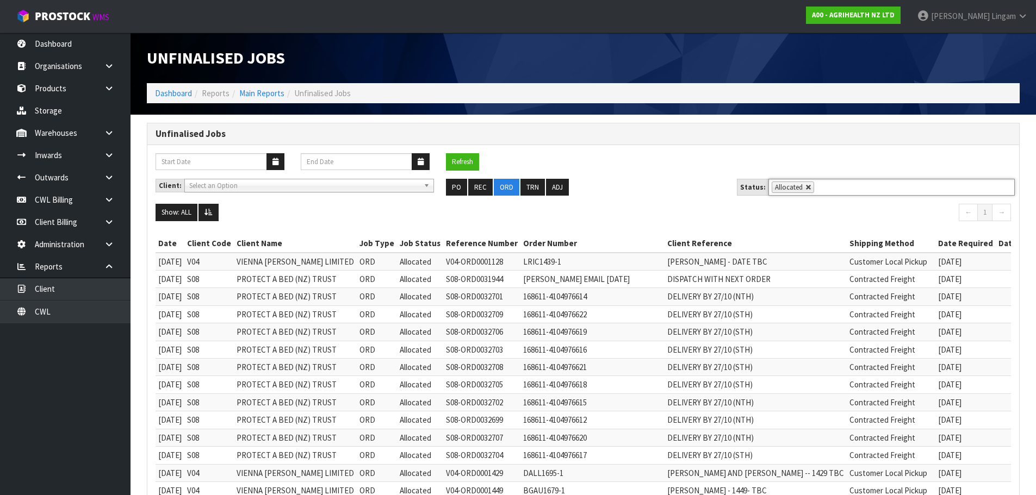
click at [805, 189] on link at bounding box center [808, 187] width 7 height 7
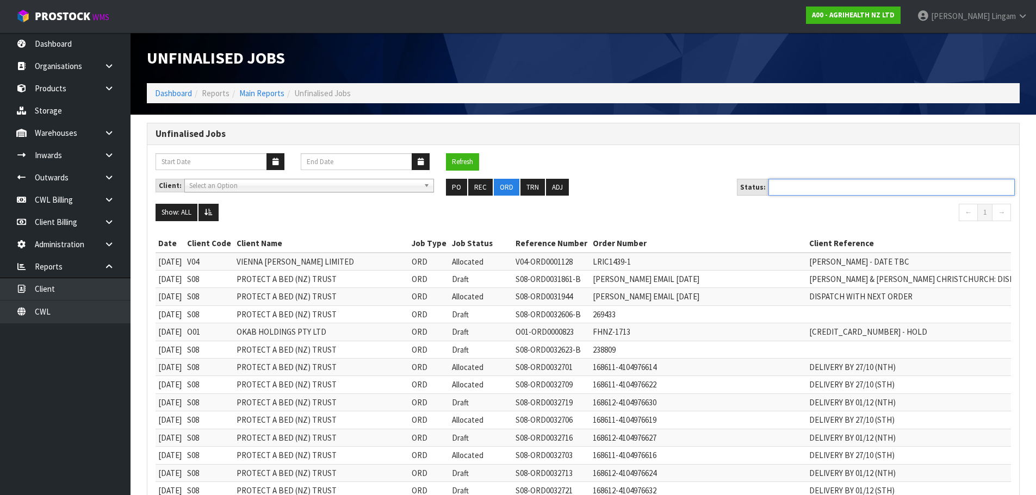
click at [805, 189] on ul at bounding box center [891, 187] width 246 height 17
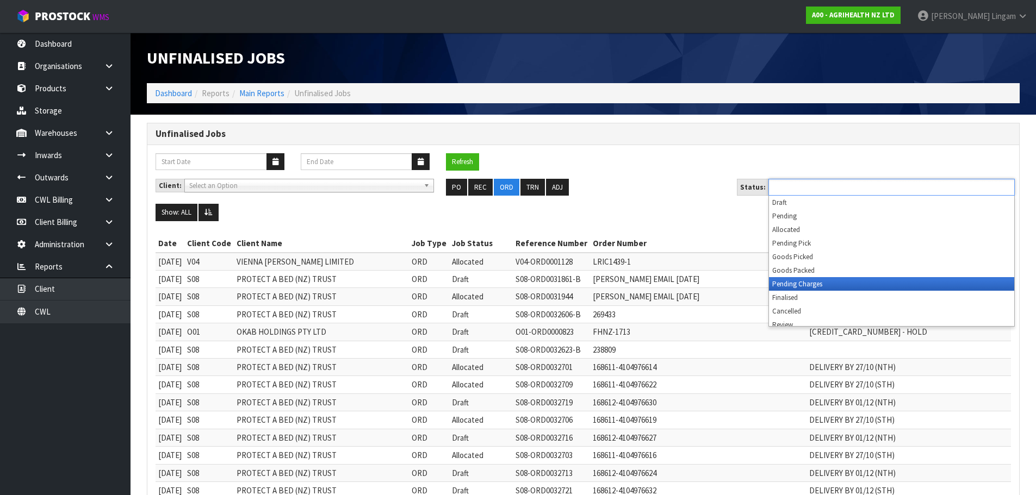
click at [816, 283] on li "Pending Charges" at bounding box center [891, 284] width 245 height 14
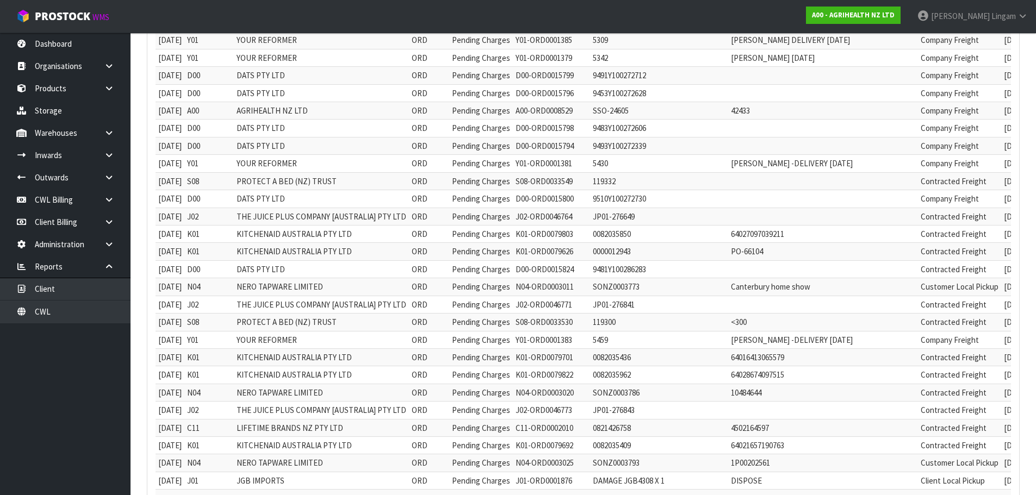
scroll to position [54, 0]
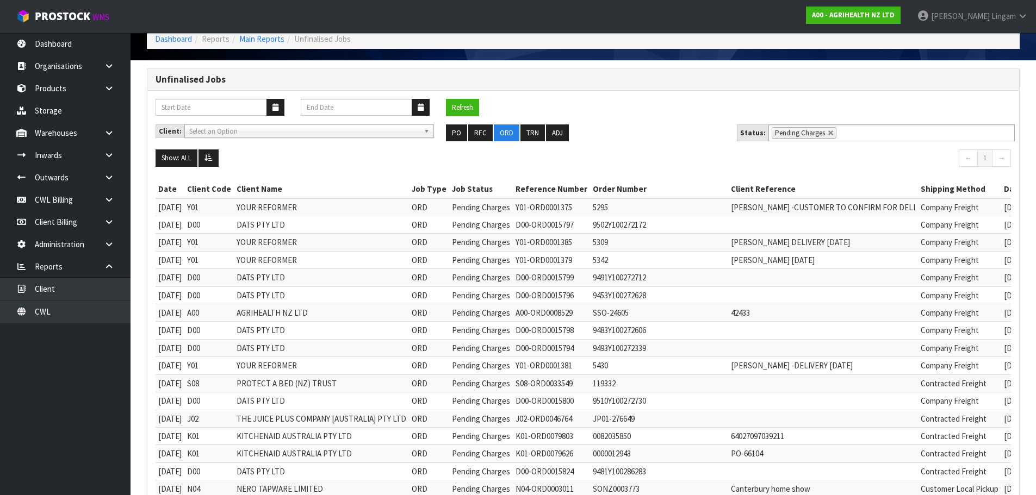
click at [645, 127] on ul "PO REC ORD TRN ADJ" at bounding box center [583, 133] width 274 height 17
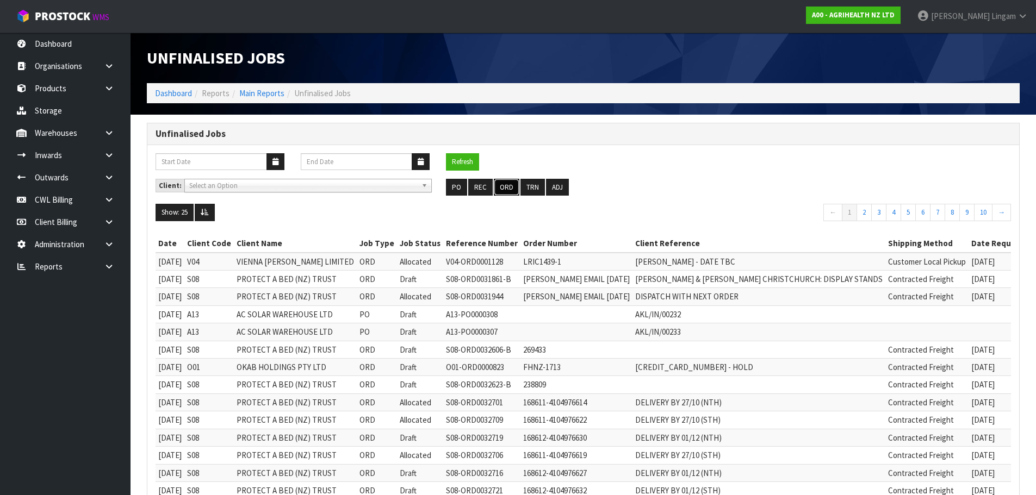
click at [502, 190] on button "ORD" at bounding box center [507, 187] width 26 height 17
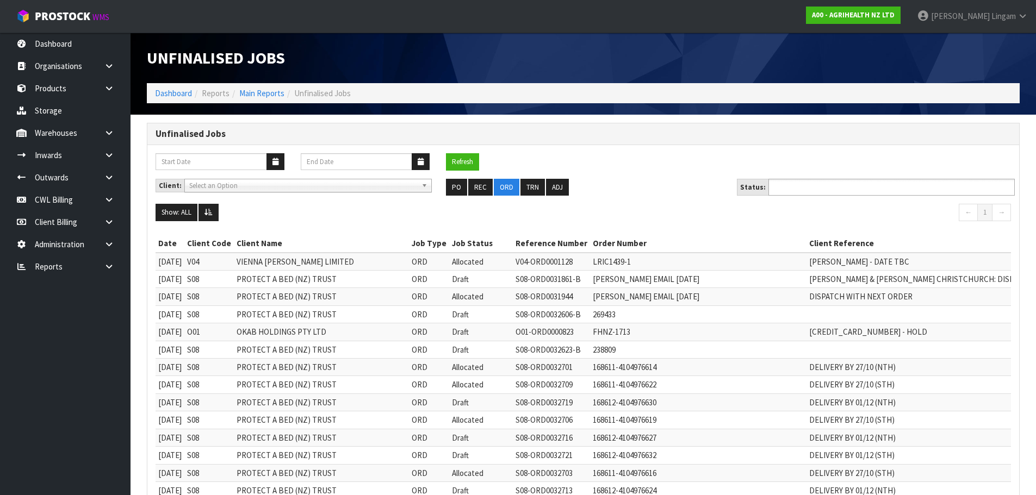
click at [836, 187] on input "text" at bounding box center [812, 188] width 80 height 14
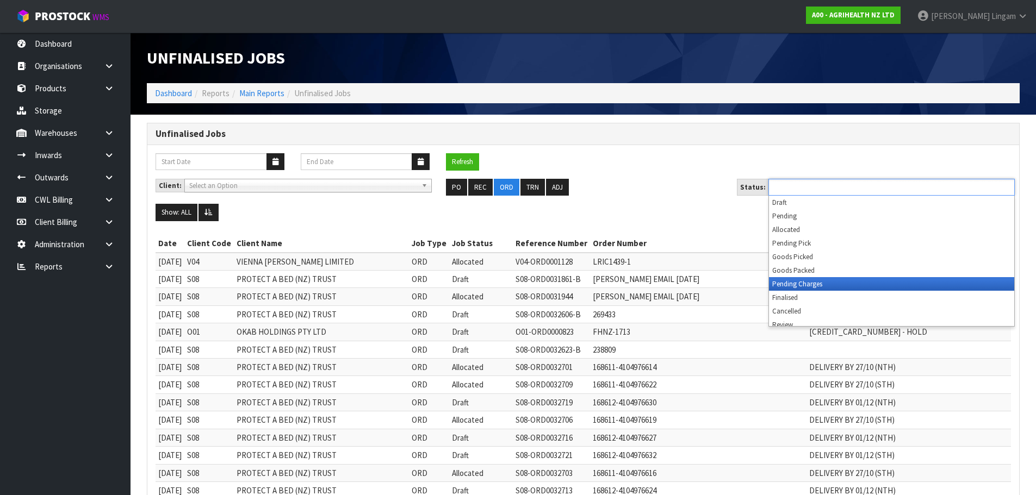
click at [841, 284] on li "Pending Charges" at bounding box center [891, 284] width 245 height 14
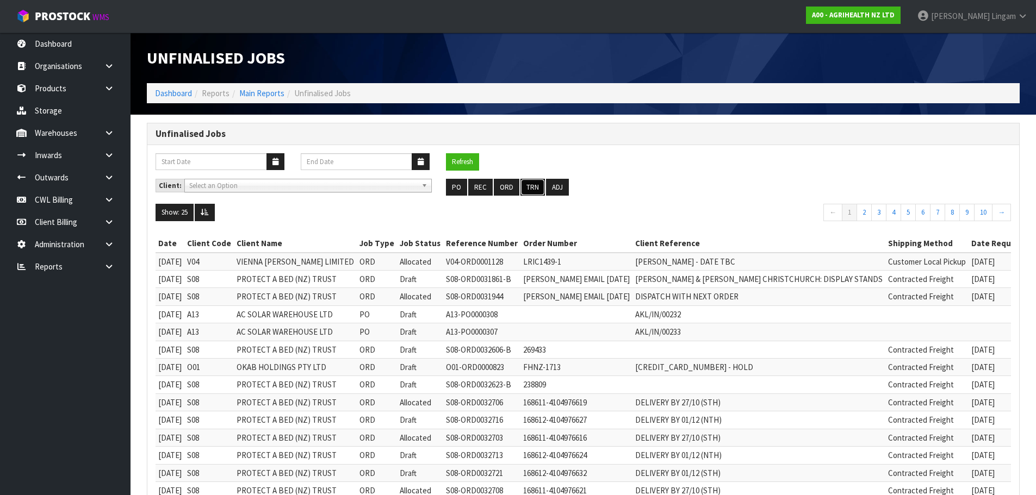
click at [531, 184] on button "TRN" at bounding box center [532, 187] width 24 height 17
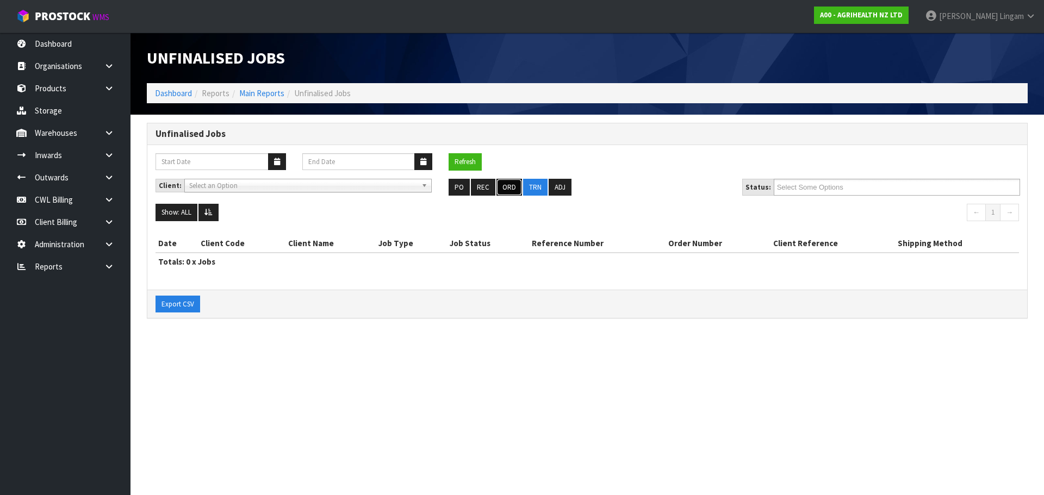
click at [509, 185] on button "ORD" at bounding box center [509, 187] width 26 height 17
click at [836, 184] on input "Select Some Options" at bounding box center [817, 188] width 80 height 14
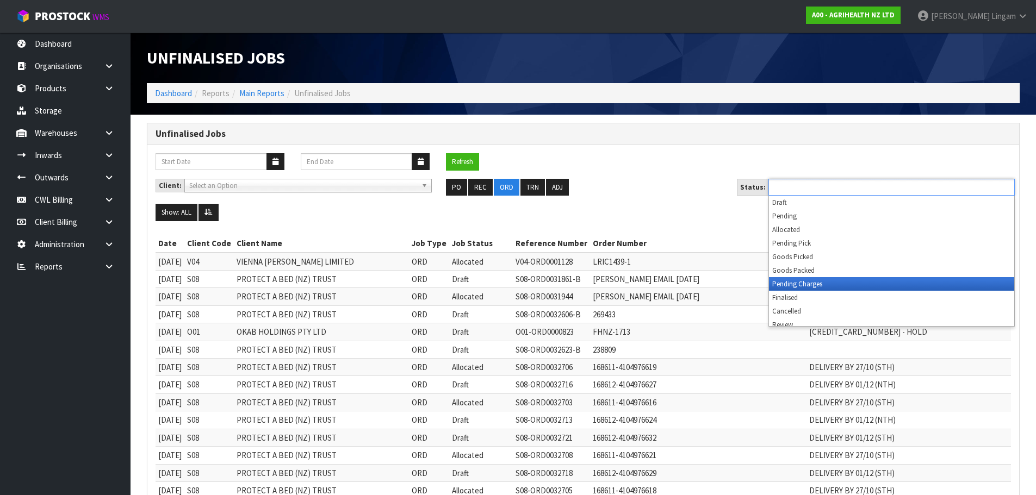
click at [830, 285] on li "Pending Charges" at bounding box center [891, 284] width 245 height 14
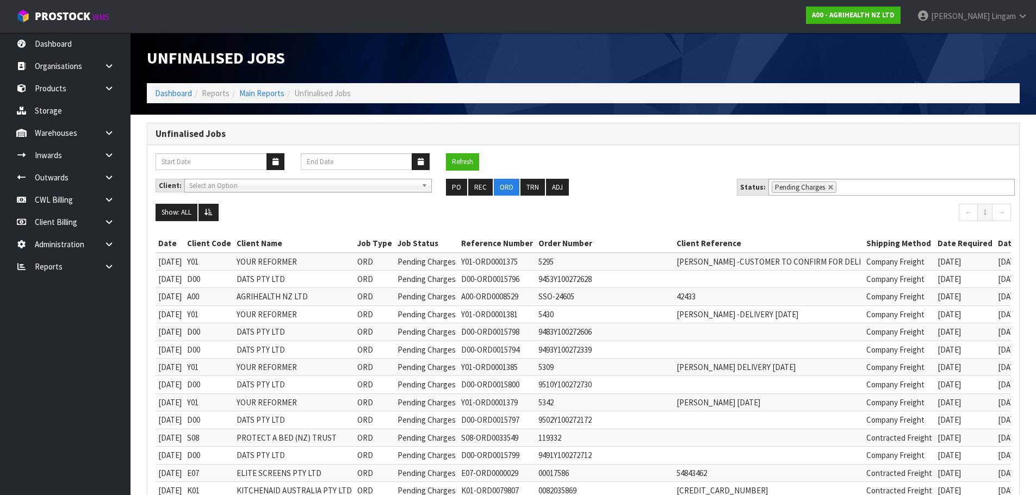
click at [625, 184] on ul "PO REC ORD TRN ADJ" at bounding box center [583, 187] width 274 height 17
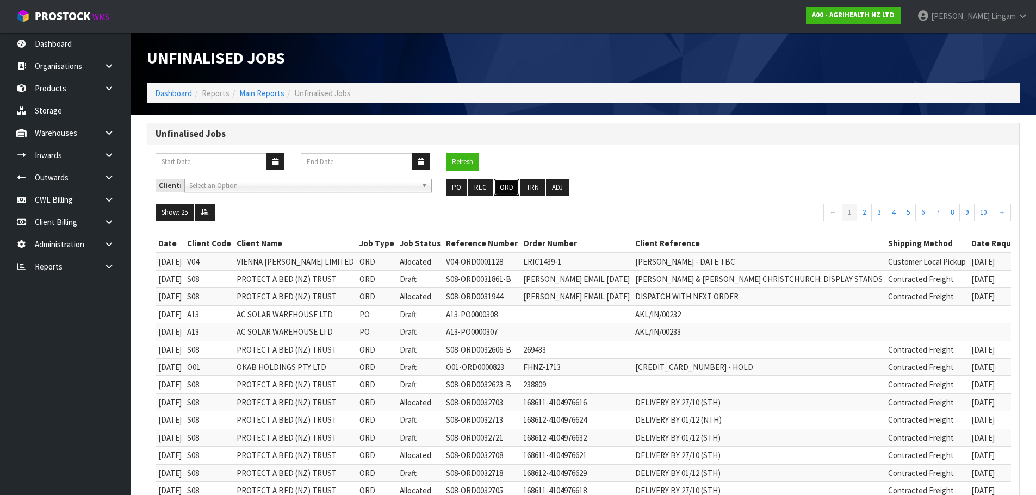
click at [506, 187] on button "ORD" at bounding box center [507, 187] width 26 height 17
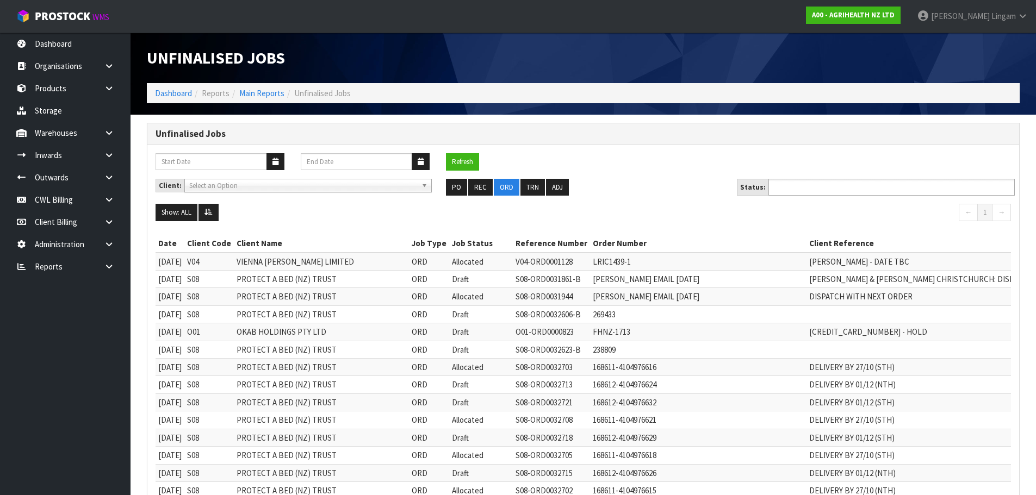
click at [840, 188] on input "text" at bounding box center [812, 188] width 80 height 14
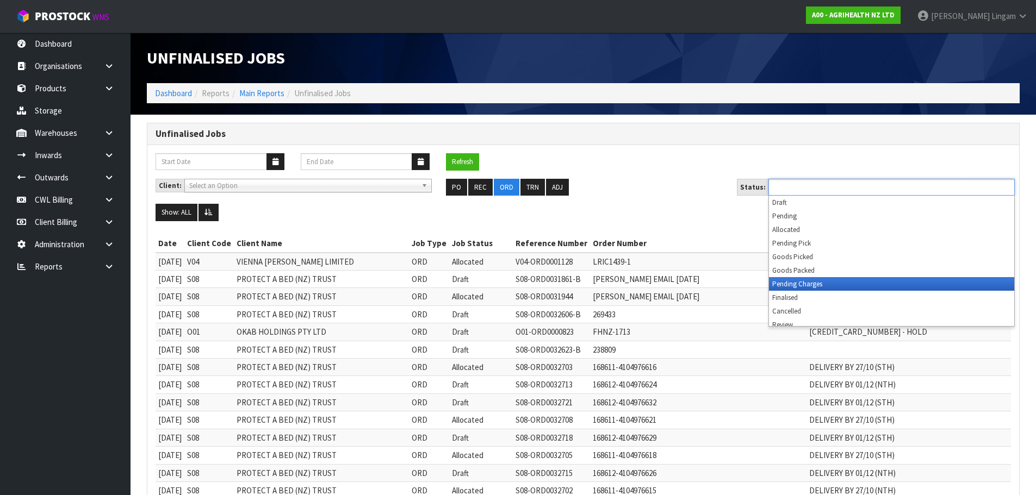
click at [827, 285] on li "Pending Charges" at bounding box center [891, 284] width 245 height 14
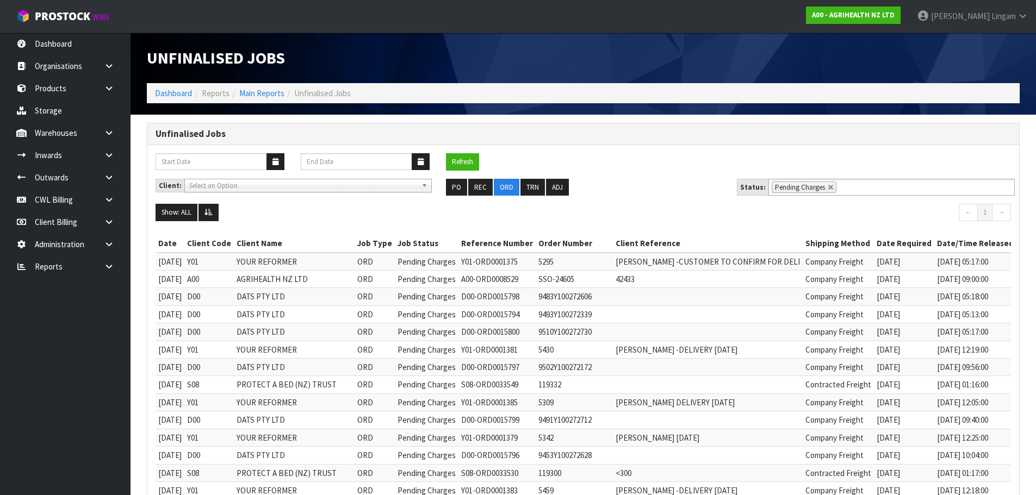
click at [630, 177] on div "Refresh" at bounding box center [583, 166] width 872 height 26
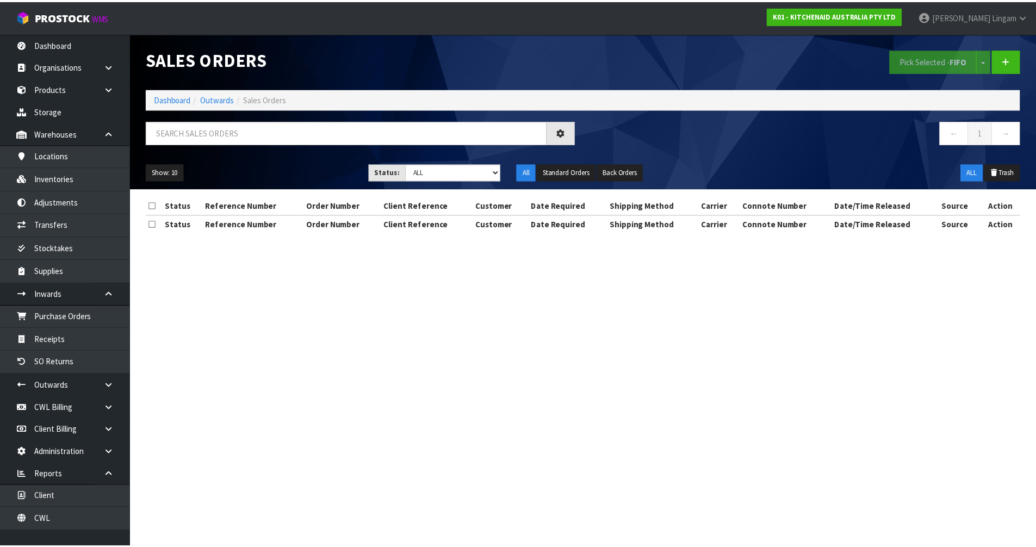
scroll to position [7, 0]
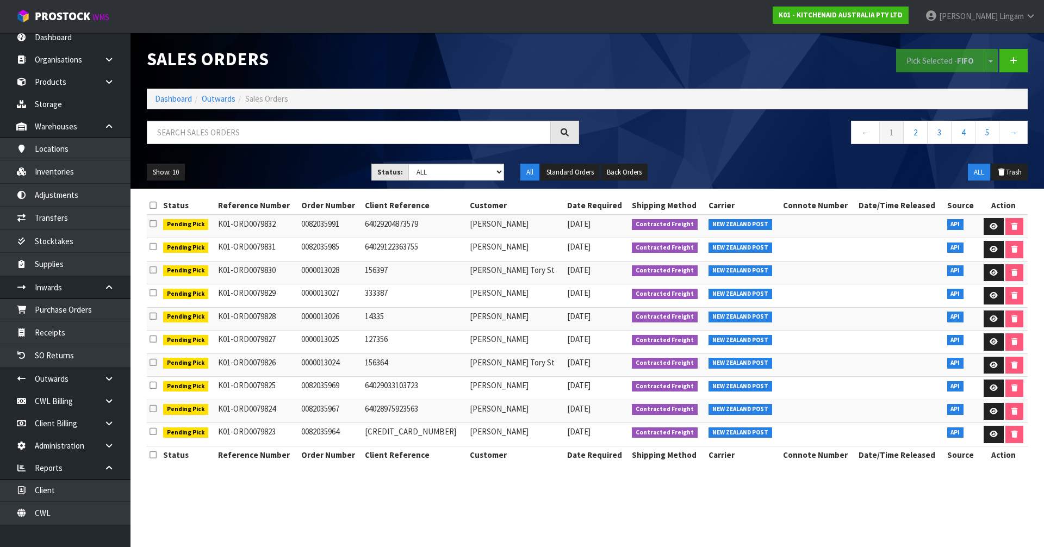
select select "string:6"
click at [408, 164] on select "Draft Pending Allocated Pending Pick Goods Picked Goods Packed Pending Charges …" at bounding box center [456, 172] width 96 height 17
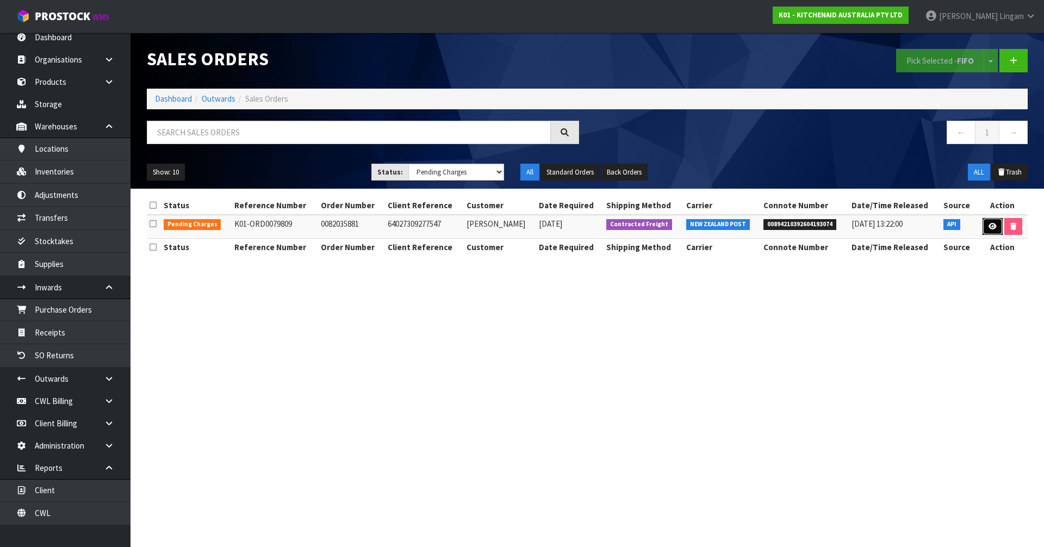
click at [992, 227] on icon at bounding box center [993, 226] width 8 height 7
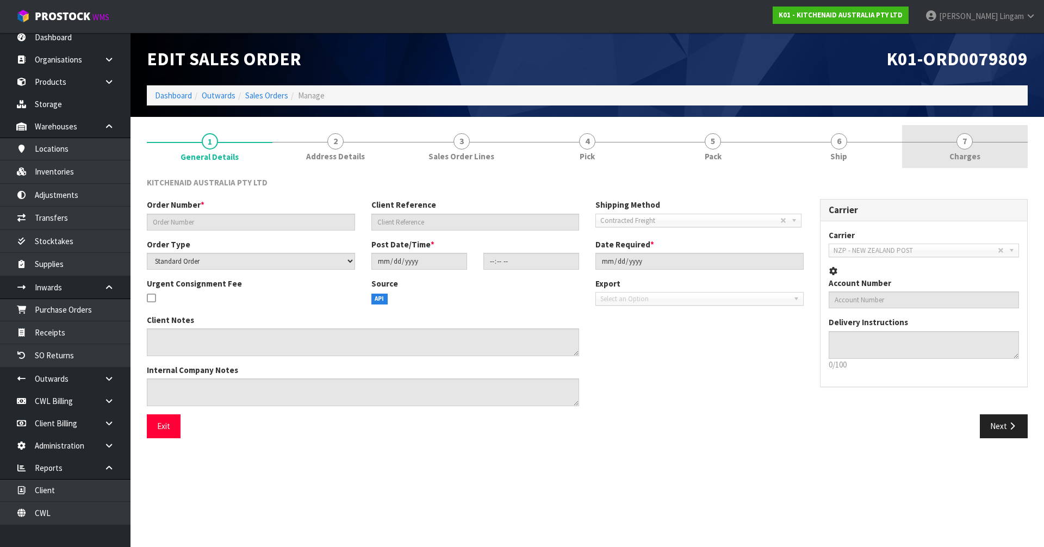
type input "0082035881"
type input "64027309277547"
select select "number:0"
type input "2025-09-25"
type input "19:41:27.000"
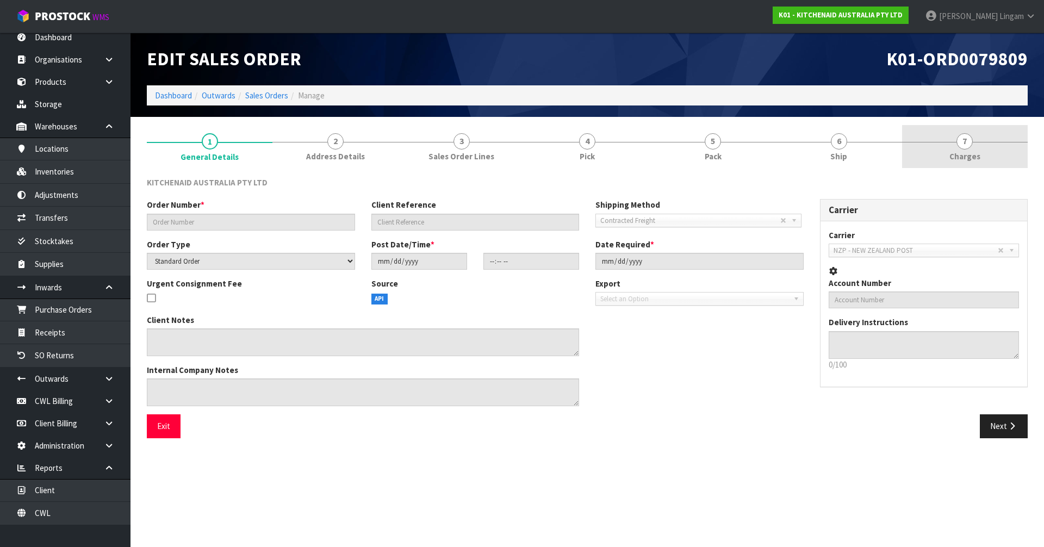
type input "2025-09-25"
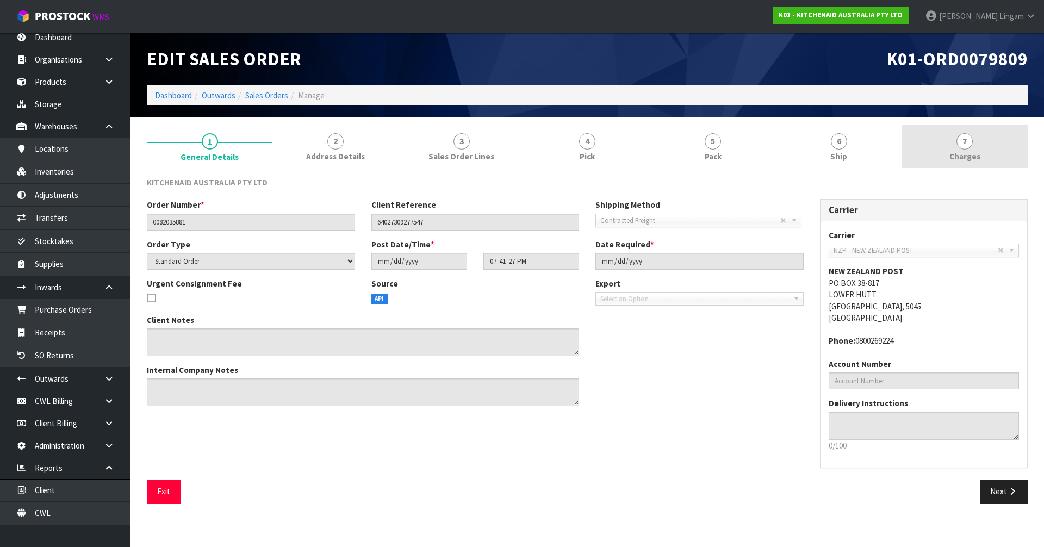
click at [998, 154] on link "7 Charges" at bounding box center [965, 146] width 126 height 43
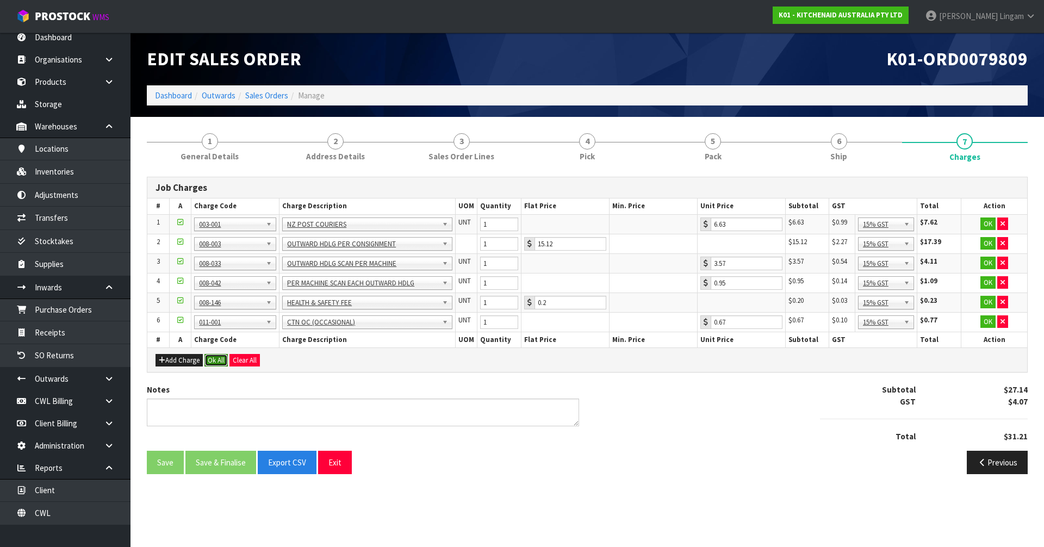
click at [216, 360] on button "Ok All" at bounding box center [215, 360] width 23 height 13
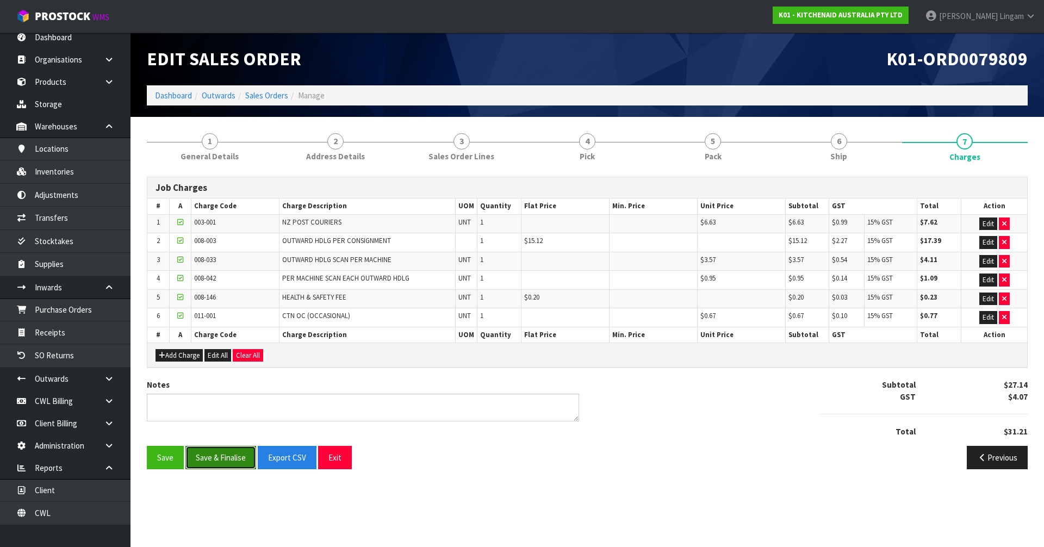
click at [226, 456] on button "Save & Finalise" at bounding box center [220, 457] width 71 height 23
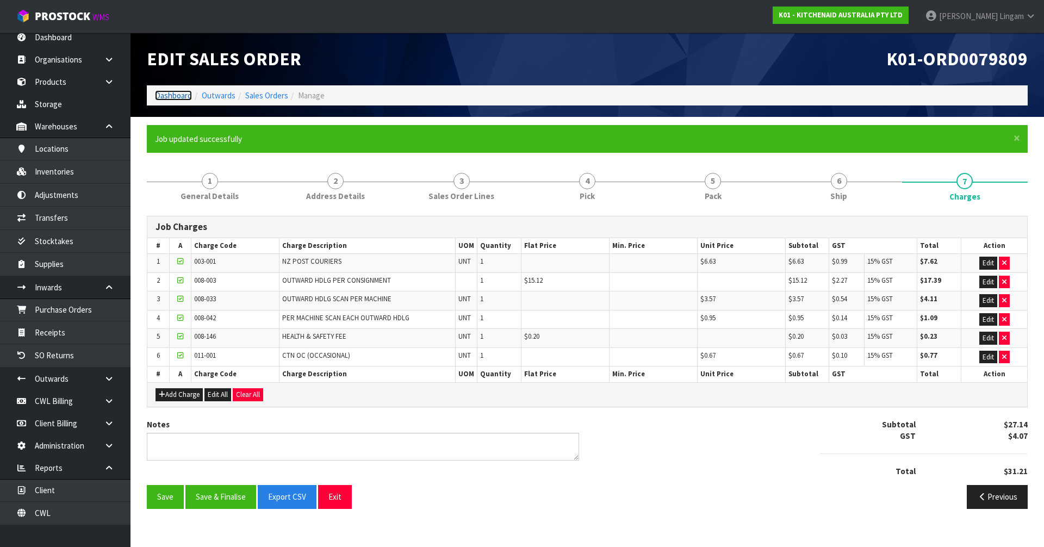
click at [175, 96] on link "Dashboard" at bounding box center [173, 95] width 37 height 10
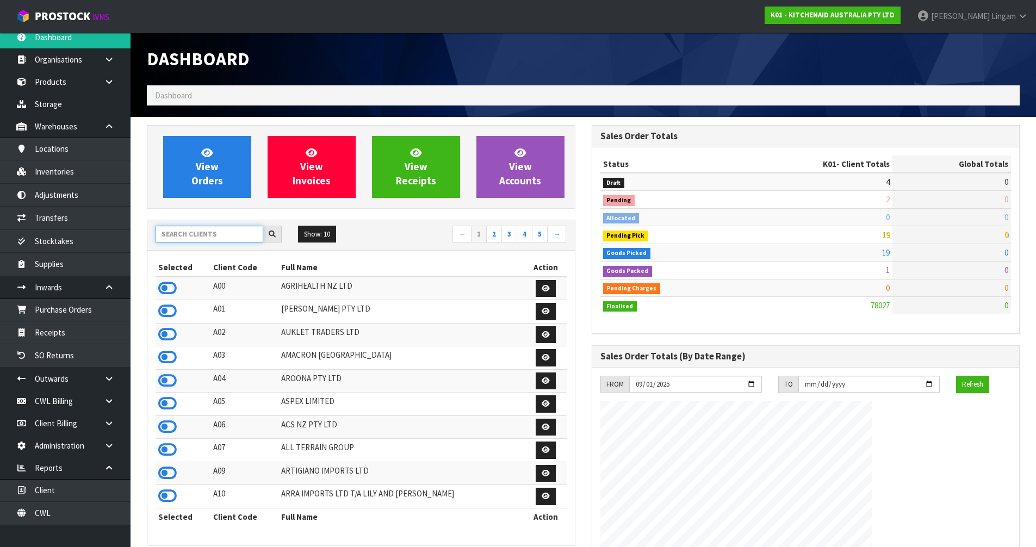
scroll to position [678, 444]
click at [201, 235] on input "text" at bounding box center [210, 234] width 108 height 17
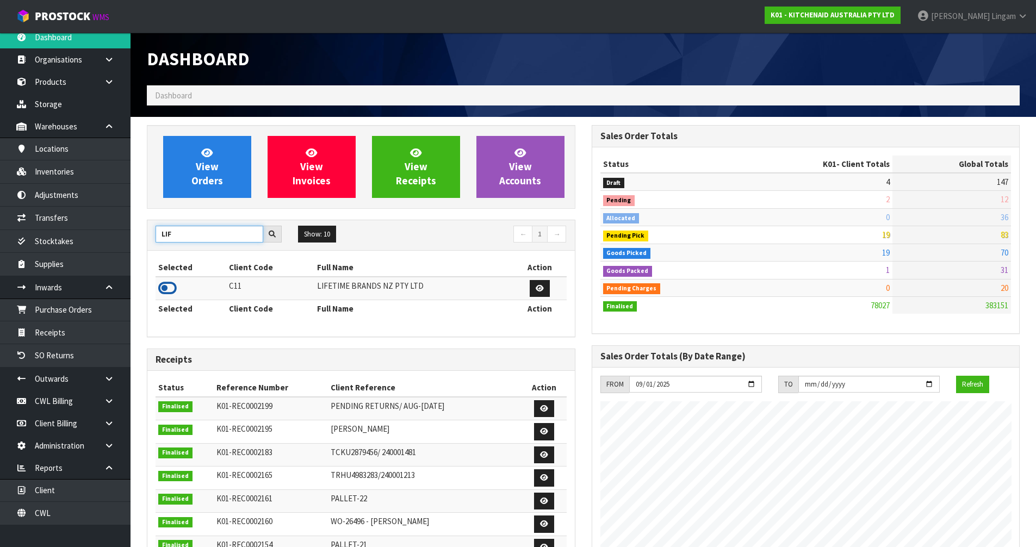
type input "LIF"
click at [164, 288] on icon at bounding box center [167, 288] width 18 height 16
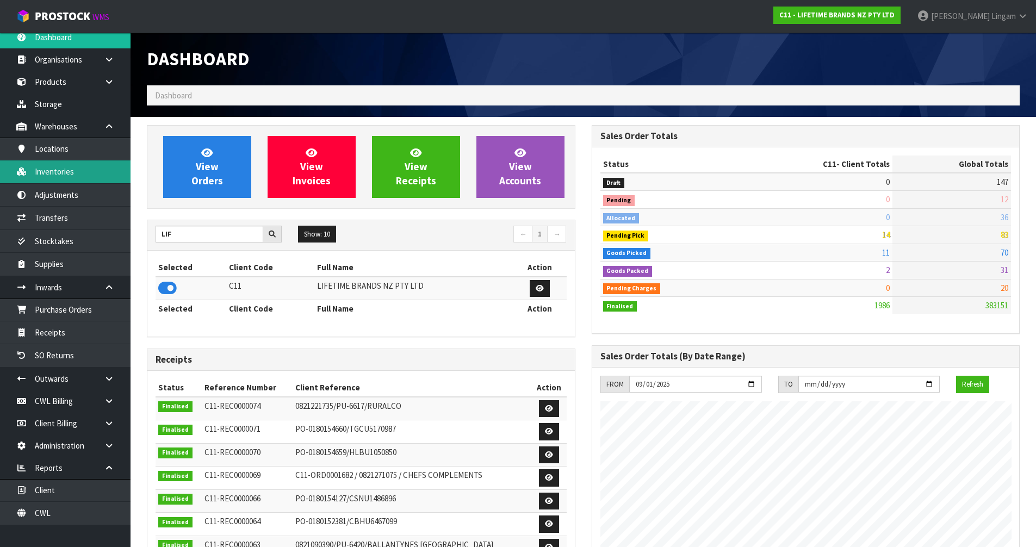
click at [63, 172] on link "Inventories" at bounding box center [65, 171] width 131 height 22
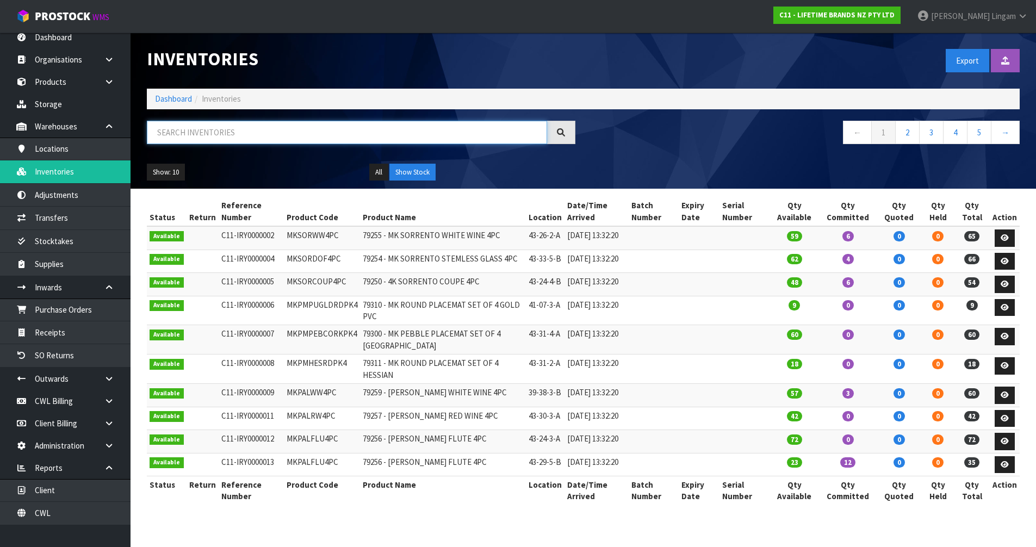
click at [177, 133] on input "text" at bounding box center [347, 132] width 400 height 23
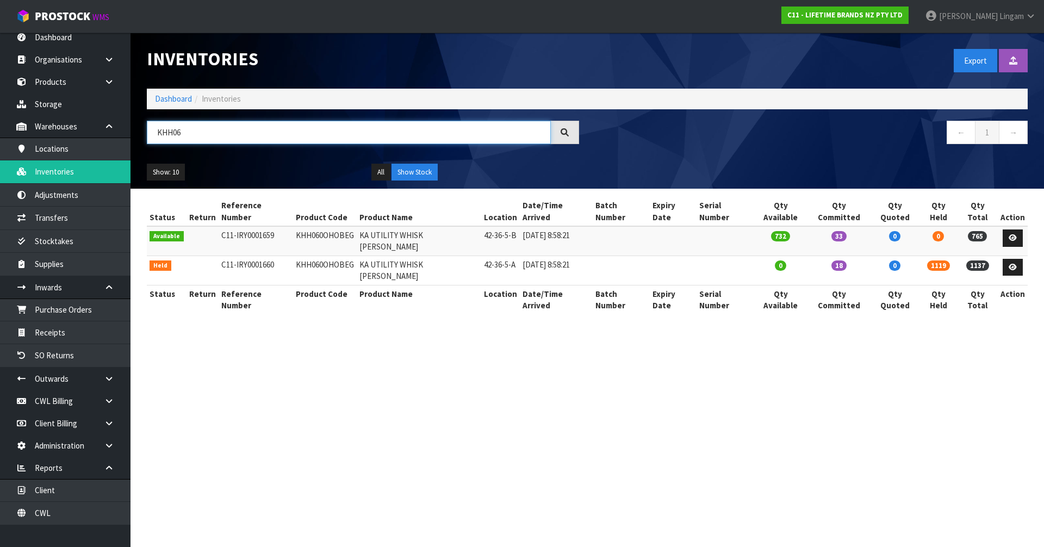
type input "KHH06"
click at [330, 256] on td "KHH060OHOBEG" at bounding box center [325, 270] width 64 height 29
copy td "KHH060OHOBEG"
click at [165, 99] on link "Dashboard" at bounding box center [173, 99] width 37 height 10
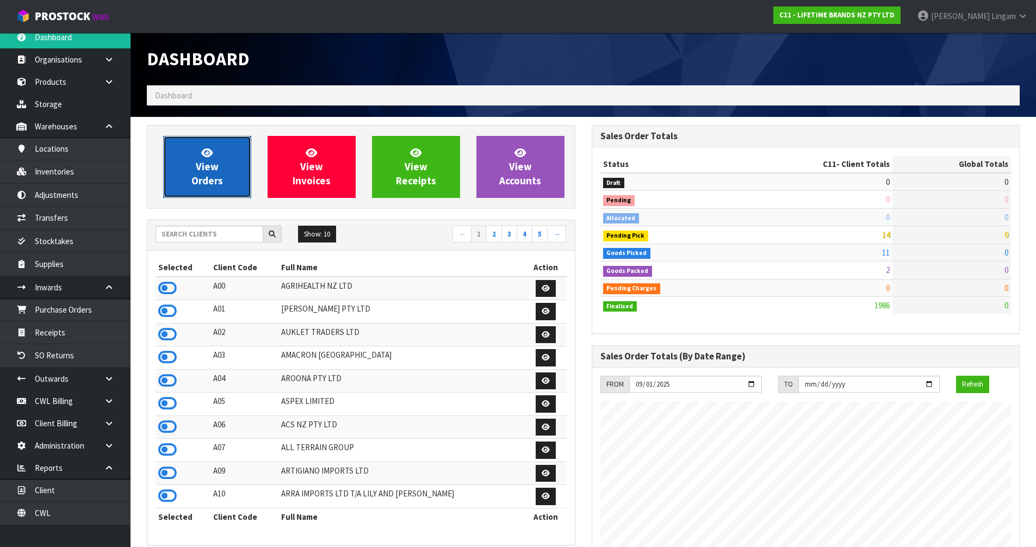
scroll to position [824, 444]
click at [205, 169] on span "View Orders" at bounding box center [207, 166] width 32 height 41
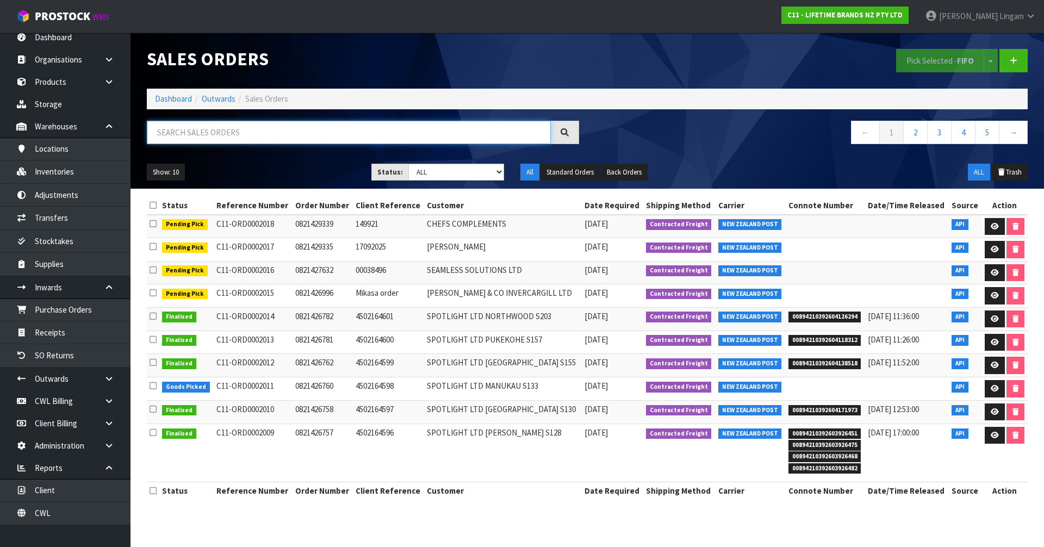
click at [412, 136] on input "text" at bounding box center [349, 132] width 404 height 23
paste input "KHH060OHOBEG"
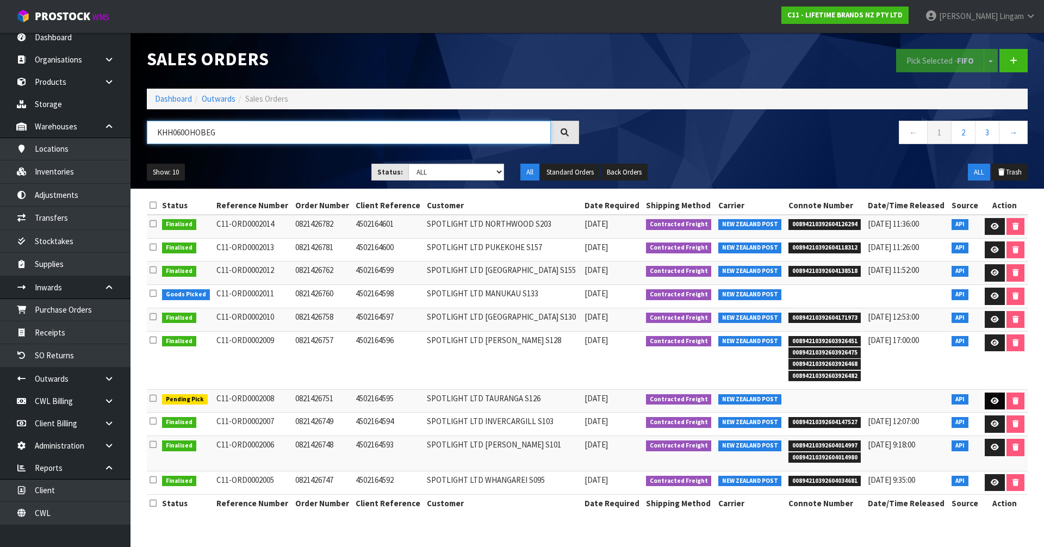
type input "KHH060OHOBEG"
click at [994, 405] on link at bounding box center [995, 401] width 20 height 17
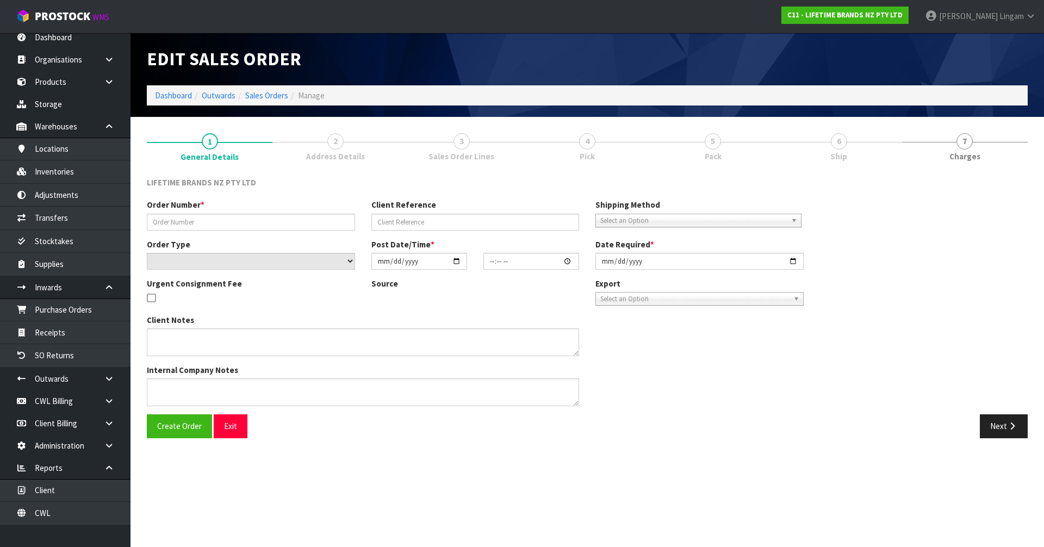
type input "0821426751"
type input "4502164595"
select select "number:0"
type input "2025-09-25"
type input "09:59:17.000"
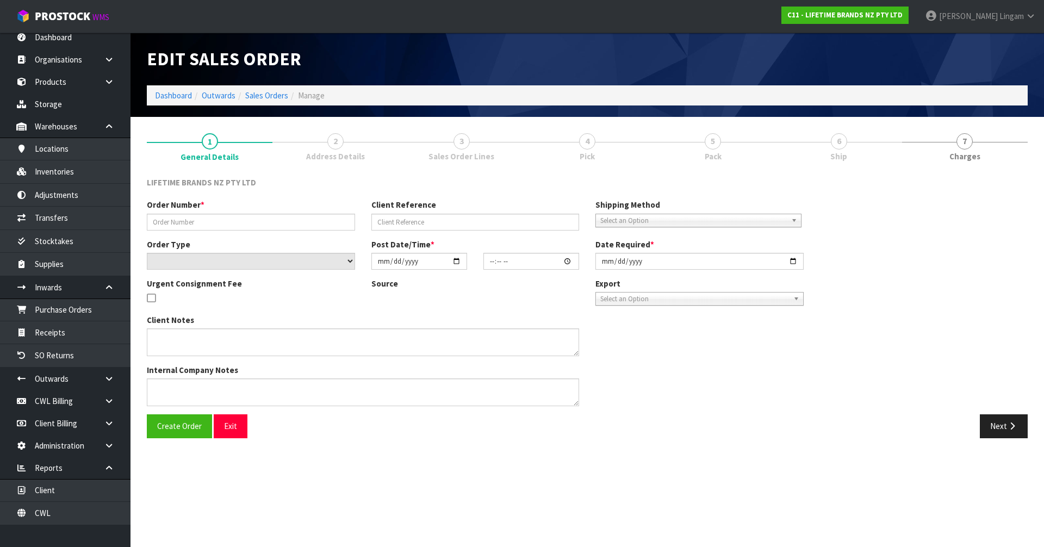
type input "2025-09-26"
type textarea "PLEASE DISPATCH TODAY-URGENT"
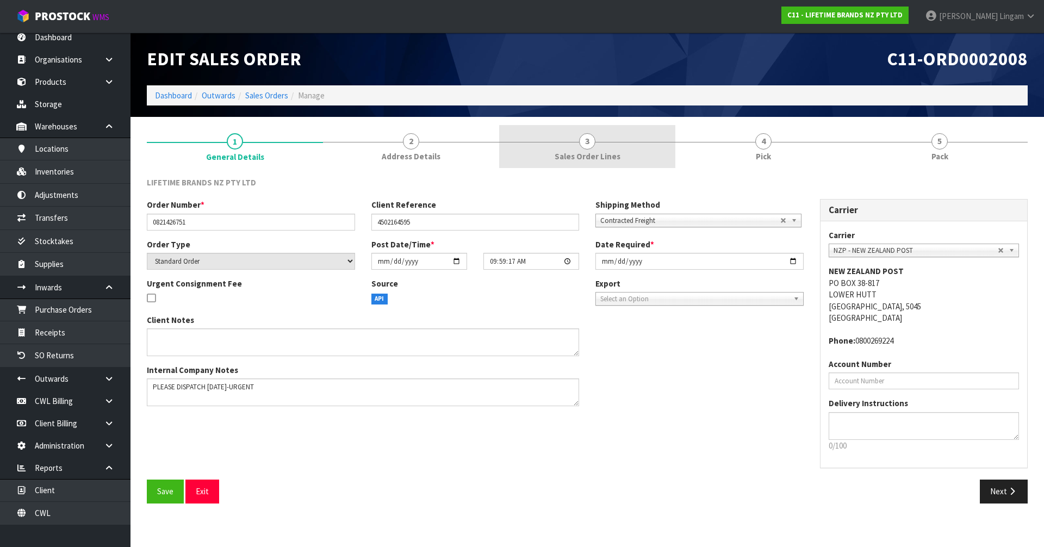
click at [586, 153] on span "Sales Order Lines" at bounding box center [588, 156] width 66 height 11
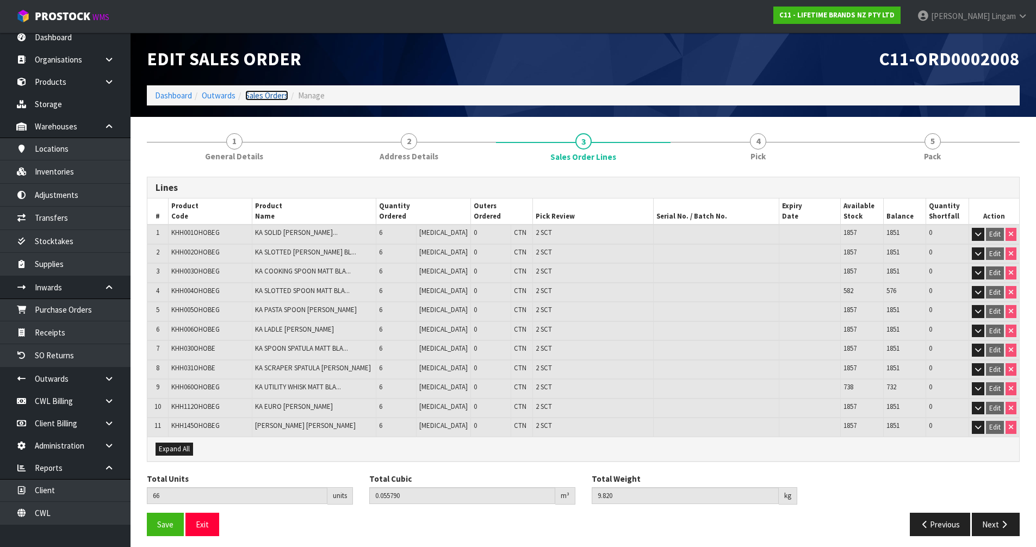
click at [270, 97] on link "Sales Orders" at bounding box center [266, 95] width 43 height 10
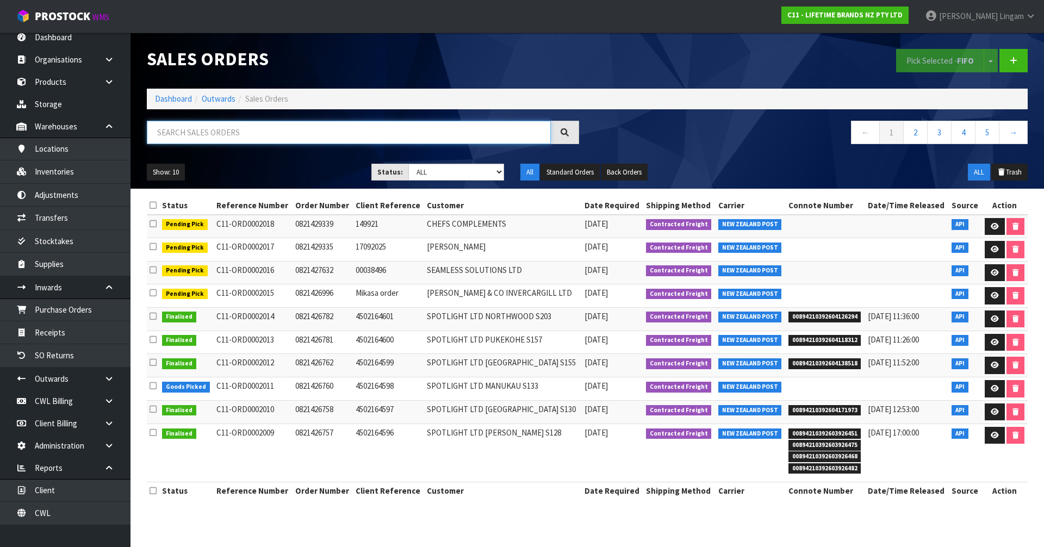
click at [424, 134] on input "text" at bounding box center [349, 132] width 404 height 23
paste input "KHH060OHOBEG"
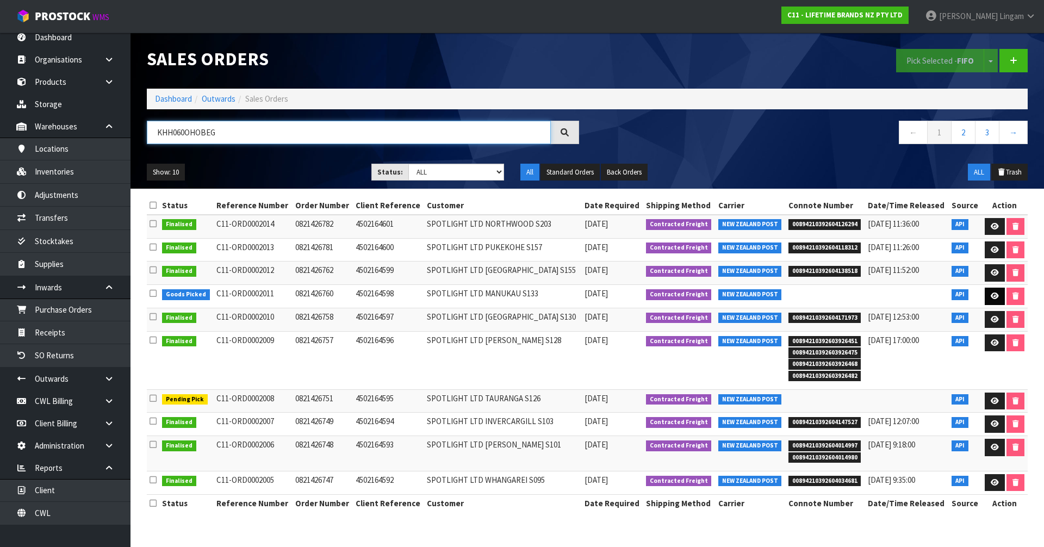
type input "KHH060OHOBEG"
click at [991, 298] on icon at bounding box center [995, 296] width 8 height 7
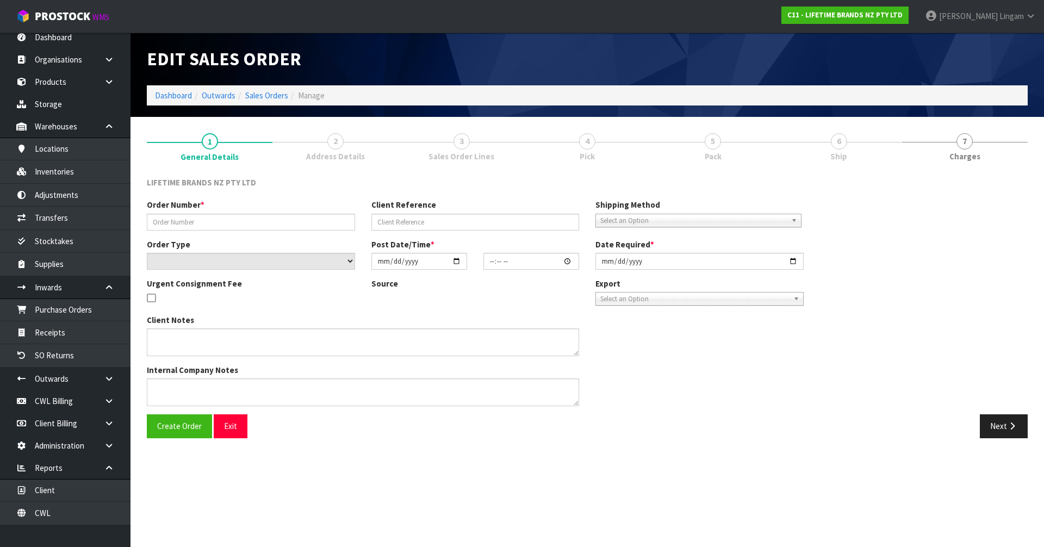
type input "0821426760"
type input "4502164598"
select select "number:0"
type input "2025-09-25"
type input "10:19:27.000"
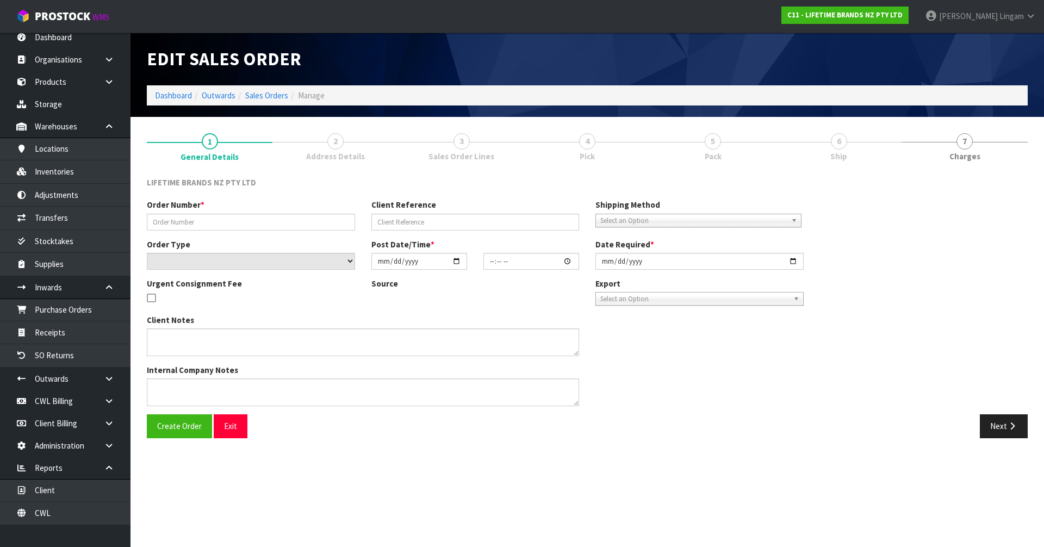
type input "2025-09-25"
type textarea "PLEASE DESPATCH TODAY-URGENT"
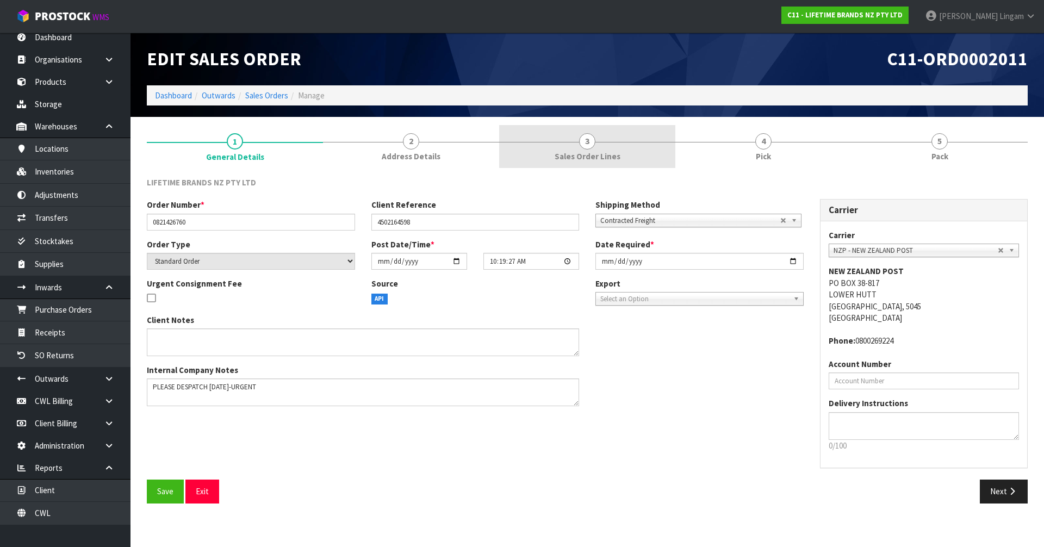
click at [610, 154] on span "Sales Order Lines" at bounding box center [588, 156] width 66 height 11
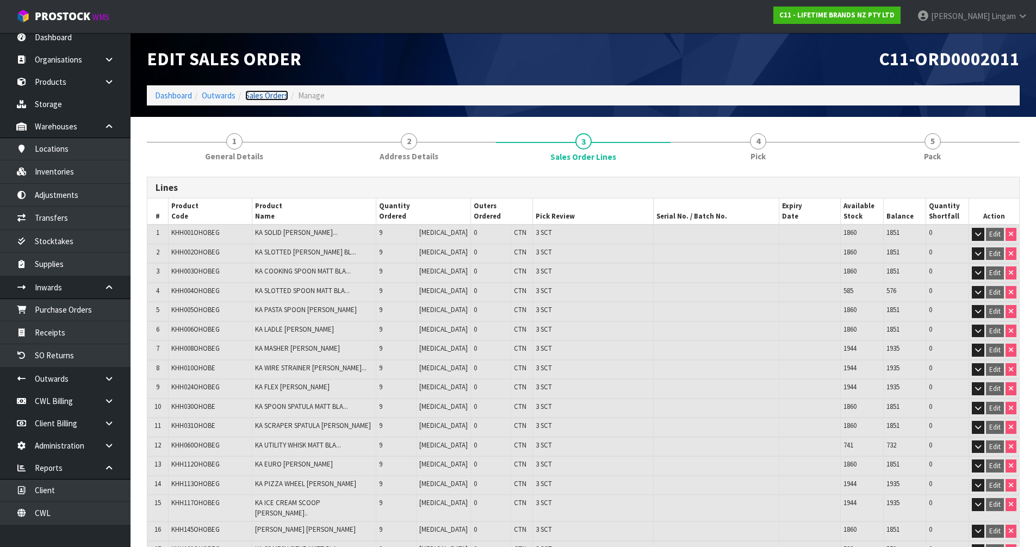
click at [266, 97] on link "Sales Orders" at bounding box center [266, 95] width 43 height 10
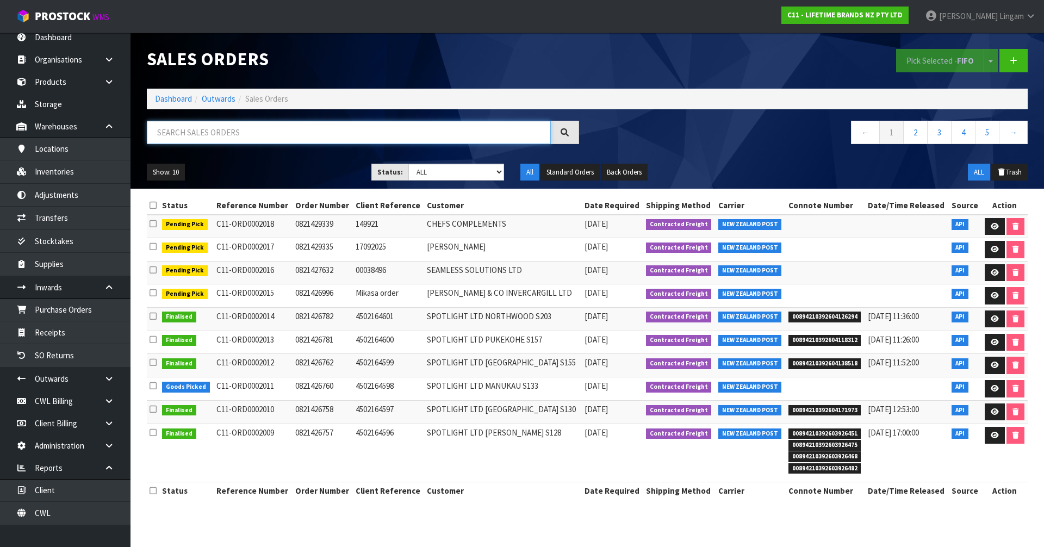
click at [314, 134] on input "text" at bounding box center [349, 132] width 404 height 23
paste input "KHH060OHOBEG"
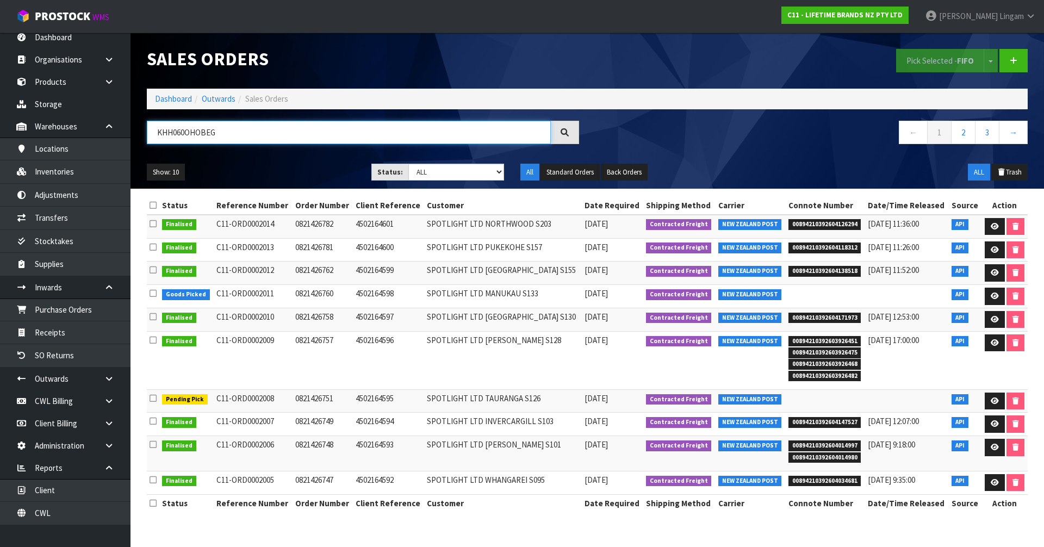
type input "KHH060OHOBEG"
click at [487, 176] on select "Draft Pending Allocated Pending Pick Goods Picked Goods Packed Pending Charges …" at bounding box center [456, 172] width 96 height 17
select select "string:3"
click at [408, 164] on select "Draft Pending Allocated Pending Pick Goods Picked Goods Packed Pending Charges …" at bounding box center [456, 172] width 96 height 17
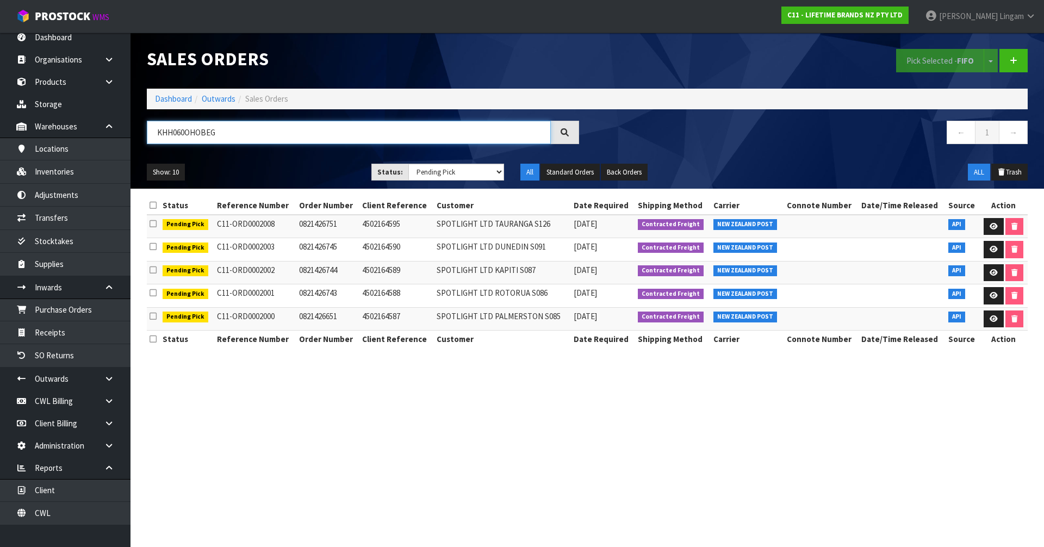
click at [452, 132] on input "KHH060OHOBEG" at bounding box center [349, 132] width 404 height 23
click at [176, 102] on link "Dashboard" at bounding box center [173, 99] width 37 height 10
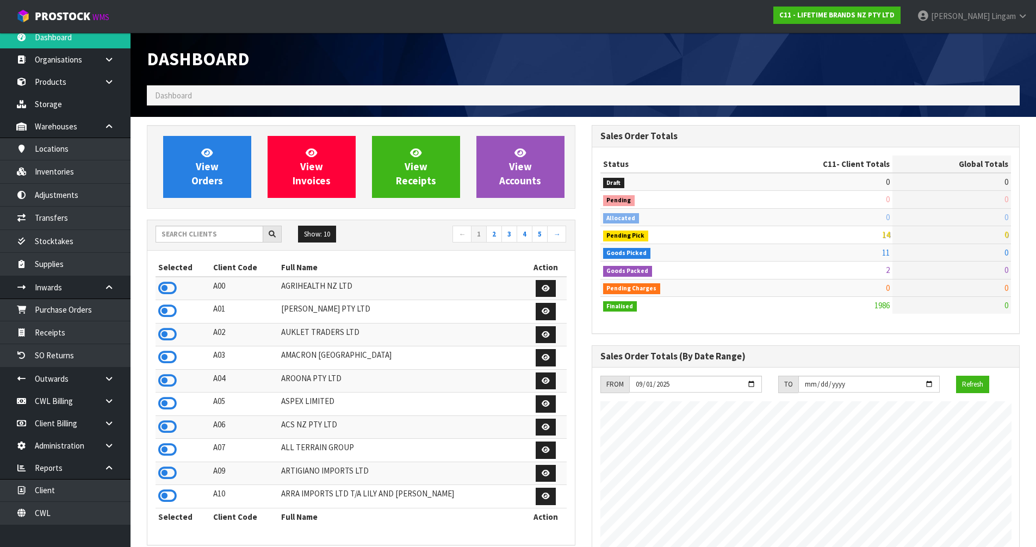
scroll to position [824, 444]
click at [205, 234] on input "text" at bounding box center [210, 234] width 108 height 17
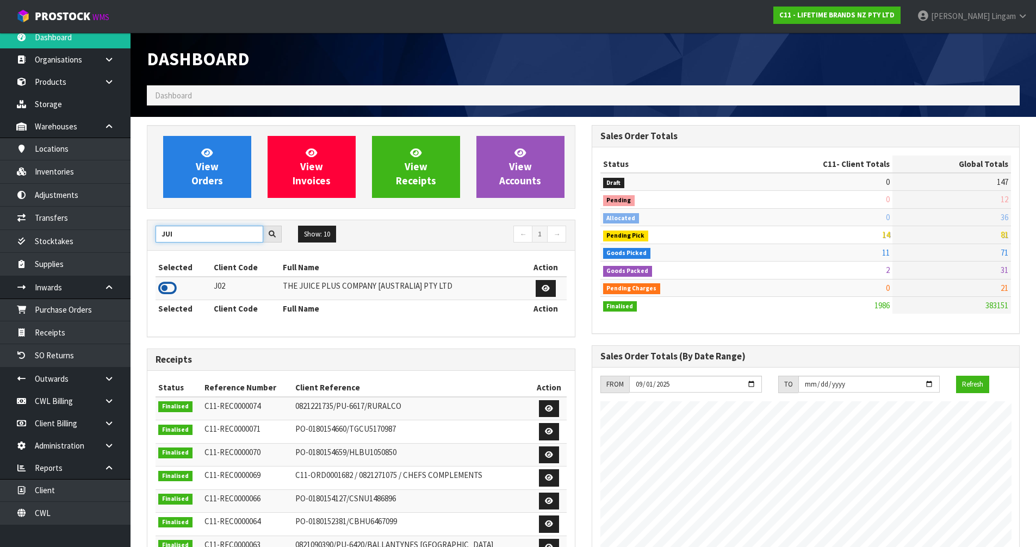
type input "JUI"
click at [165, 285] on icon at bounding box center [167, 288] width 18 height 16
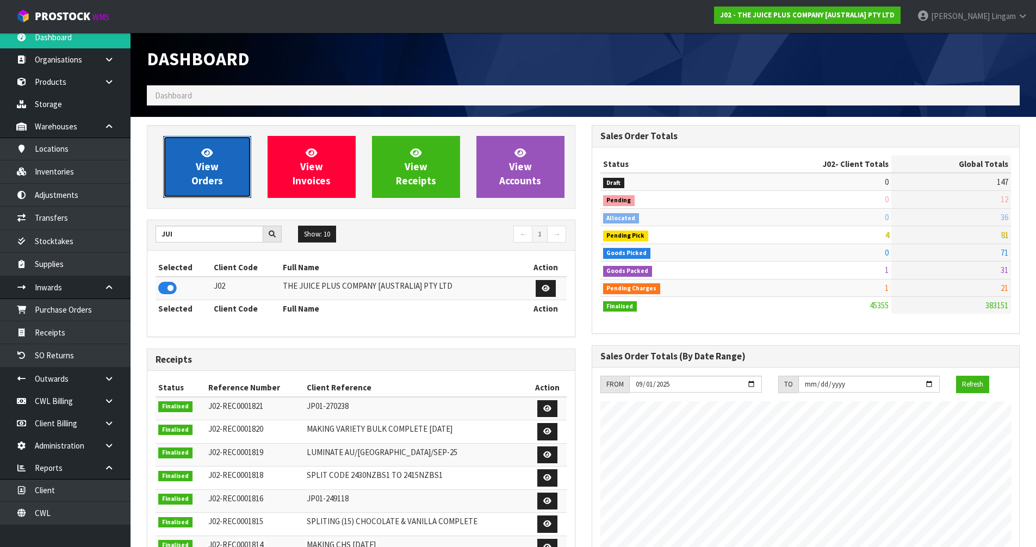
click at [203, 173] on link "View Orders" at bounding box center [207, 167] width 88 height 62
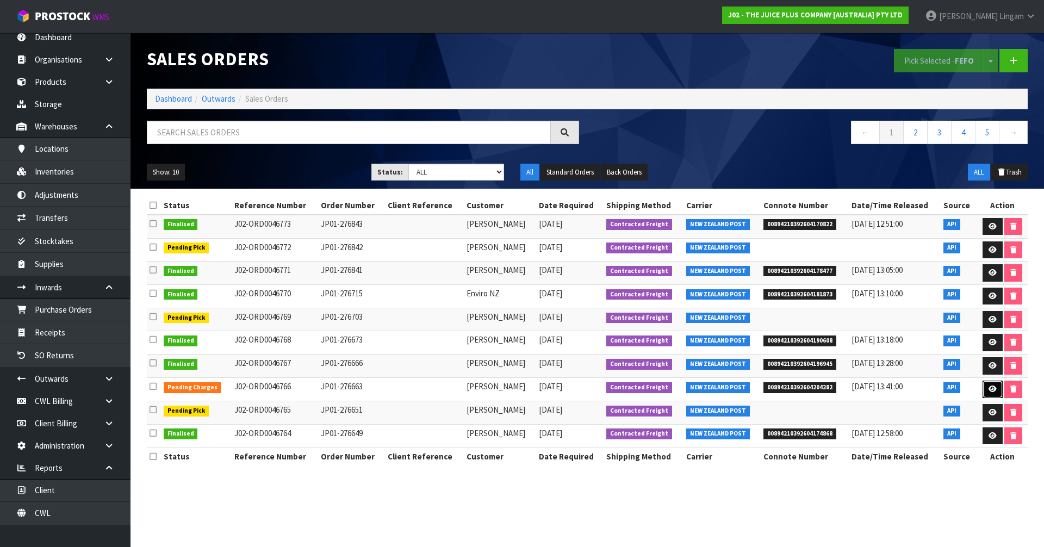
click at [993, 387] on icon at bounding box center [993, 389] width 8 height 7
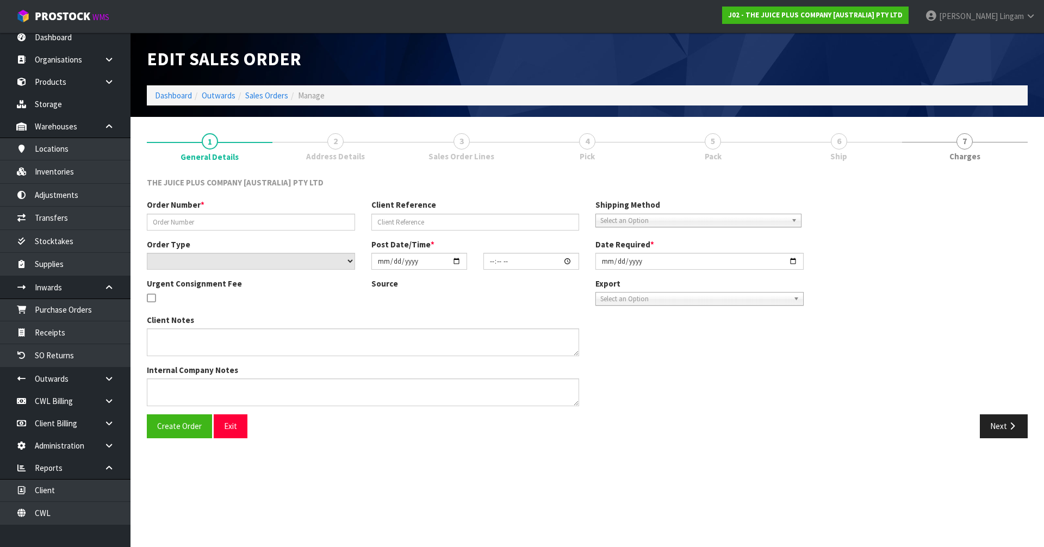
type input "JP01-276663"
select select "number:0"
type input "2025-09-25"
type input "21:02:06.000"
type input "2025-09-25"
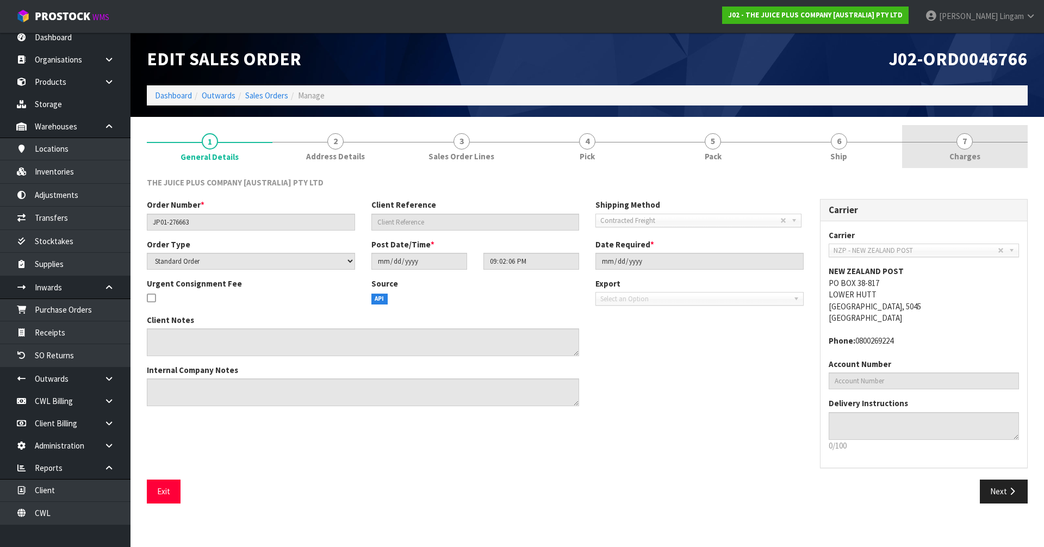
click at [991, 152] on link "7 [GEOGRAPHIC_DATA]" at bounding box center [965, 146] width 126 height 43
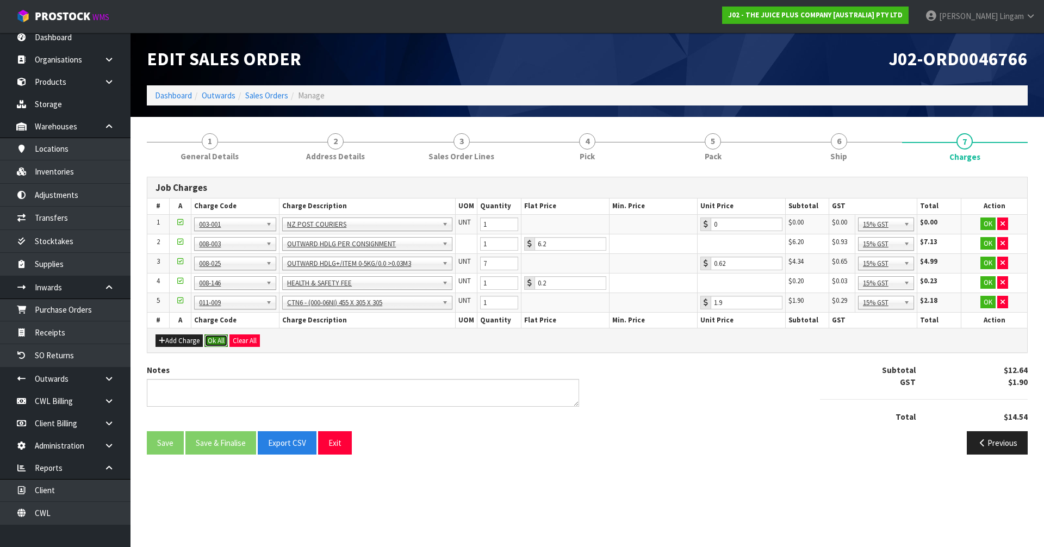
click at [213, 338] on button "Ok All" at bounding box center [215, 340] width 23 height 13
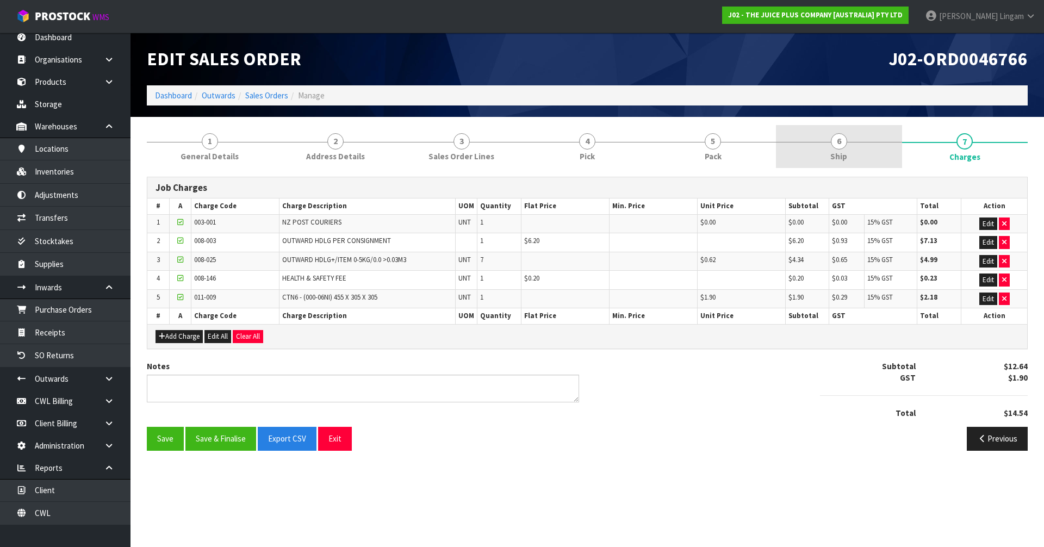
click at [845, 157] on span "Ship" at bounding box center [838, 156] width 17 height 11
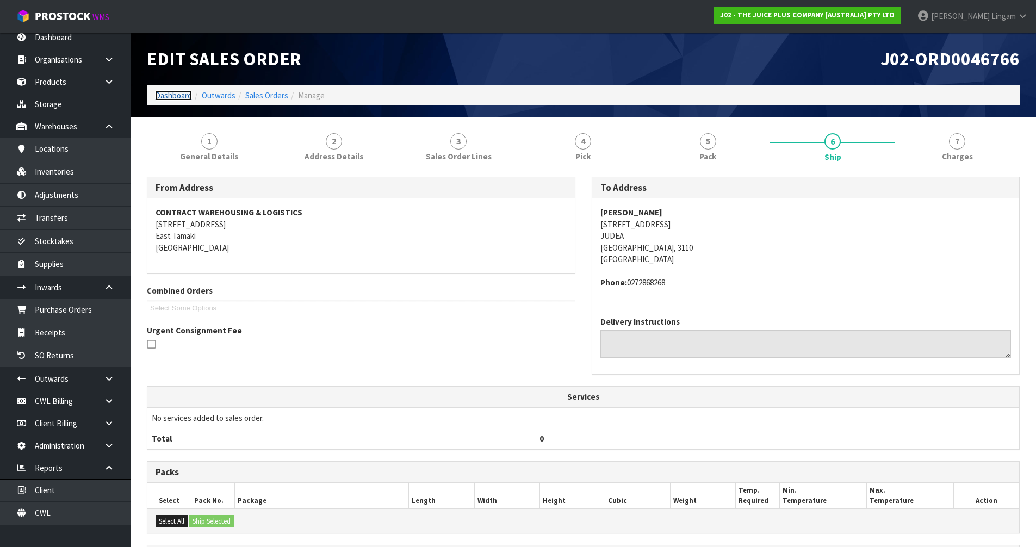
click at [178, 97] on link "Dashboard" at bounding box center [173, 95] width 37 height 10
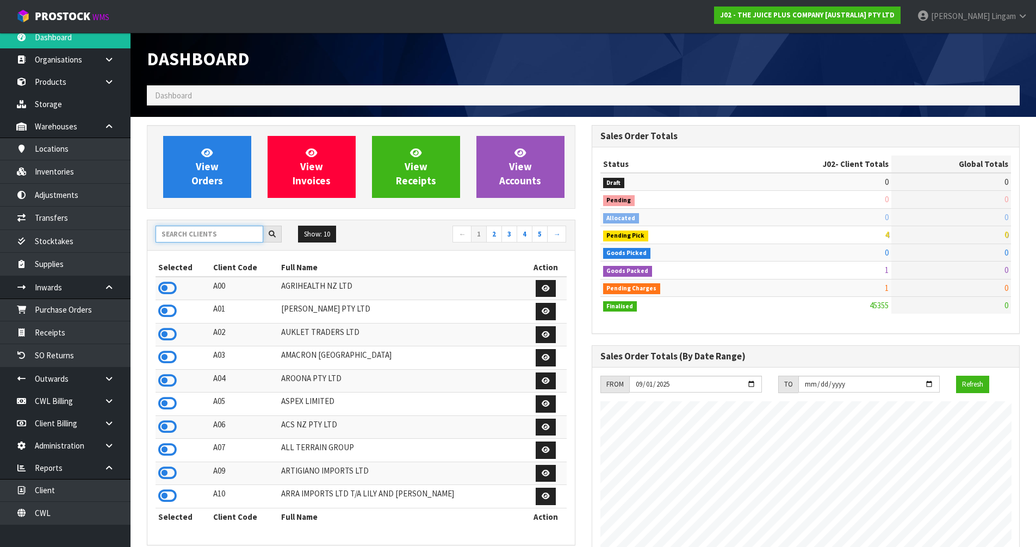
scroll to position [824, 444]
click at [227, 237] on input "text" at bounding box center [210, 234] width 108 height 17
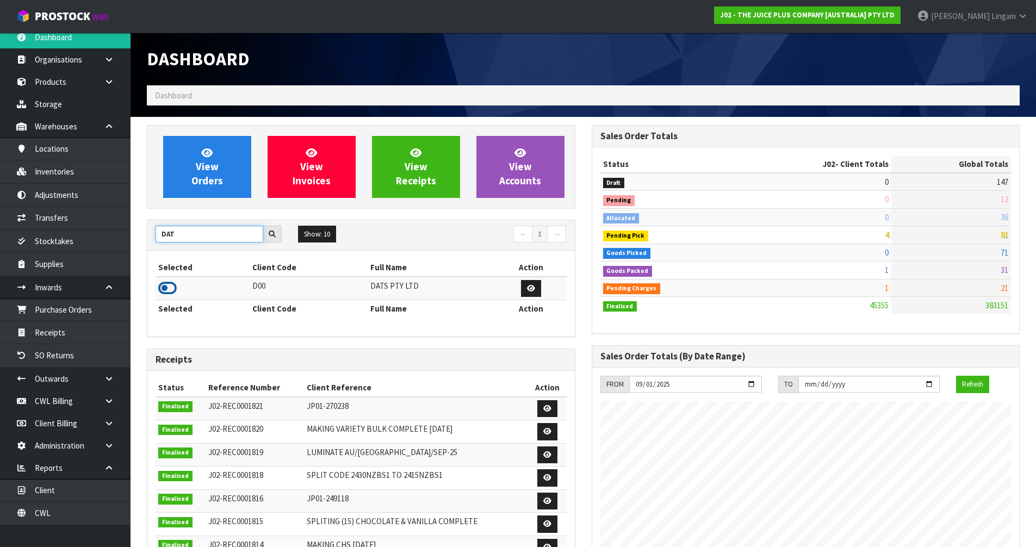
type input "DAT"
click at [169, 290] on icon at bounding box center [167, 288] width 18 height 16
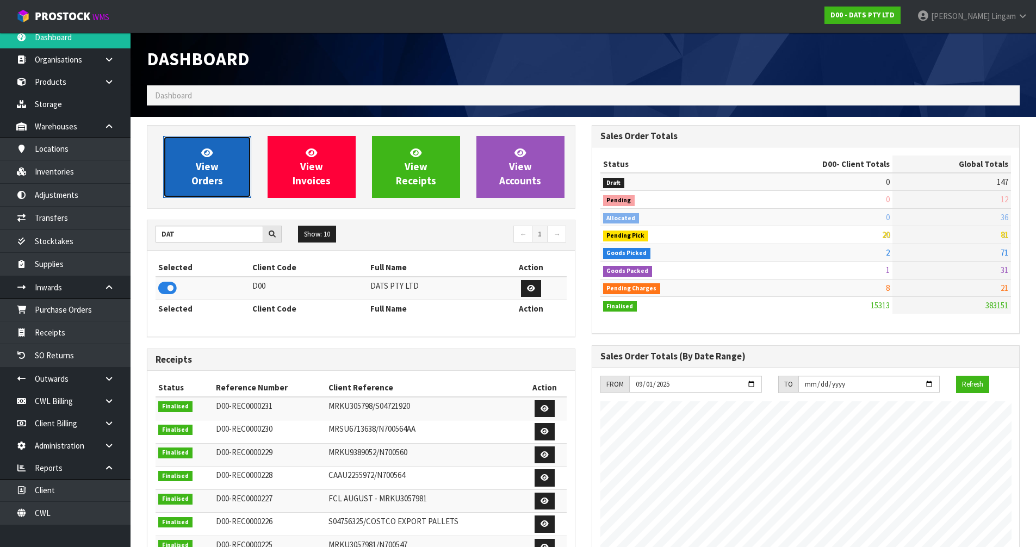
click at [204, 181] on span "View Orders" at bounding box center [207, 166] width 32 height 41
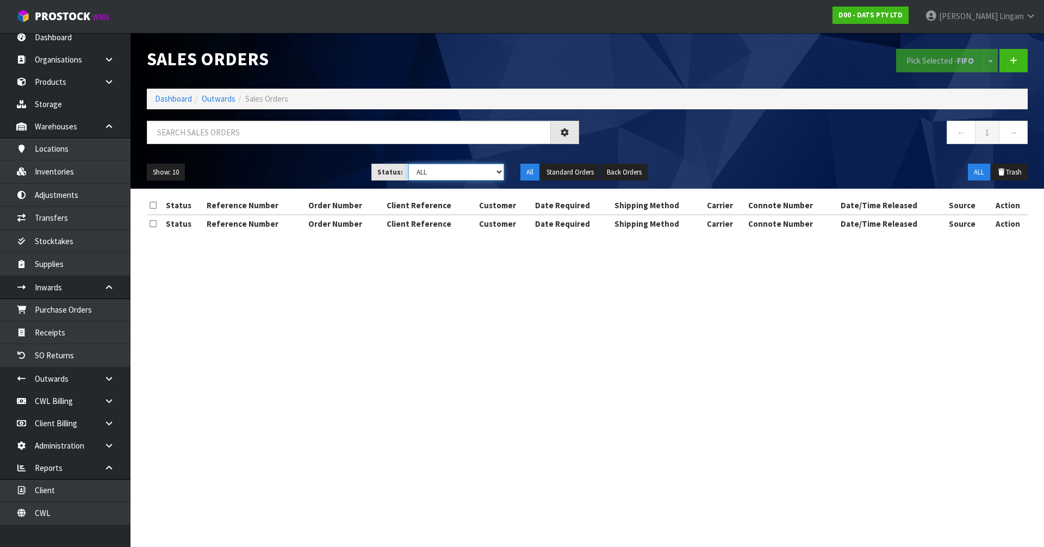
click at [489, 174] on select "Draft Pending Allocated Pending Pick Goods Picked Goods Packed Pending Charges …" at bounding box center [456, 172] width 96 height 17
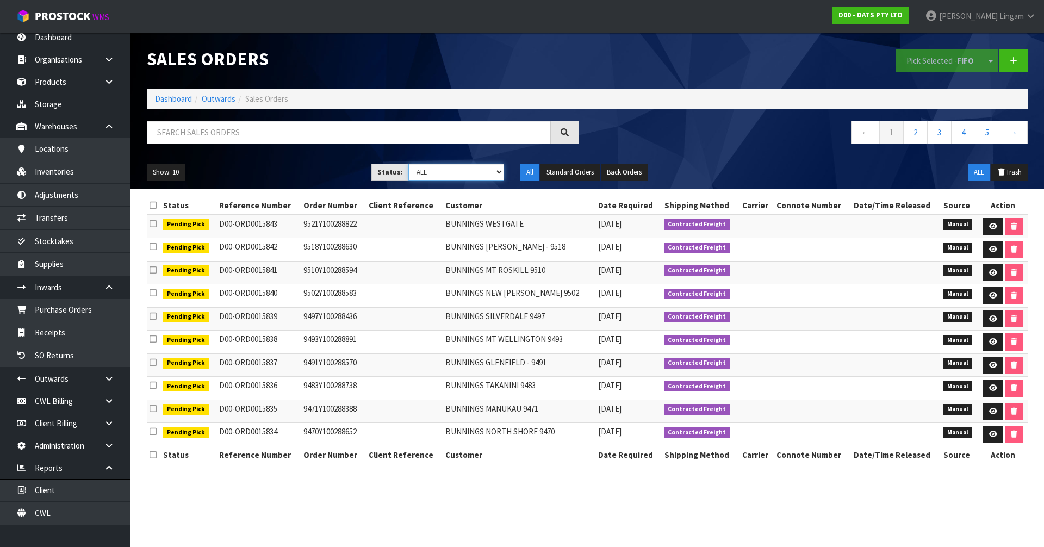
select select "string:6"
click at [408, 164] on select "Draft Pending Allocated Pending Pick Goods Picked Goods Packed Pending Charges …" at bounding box center [456, 172] width 96 height 17
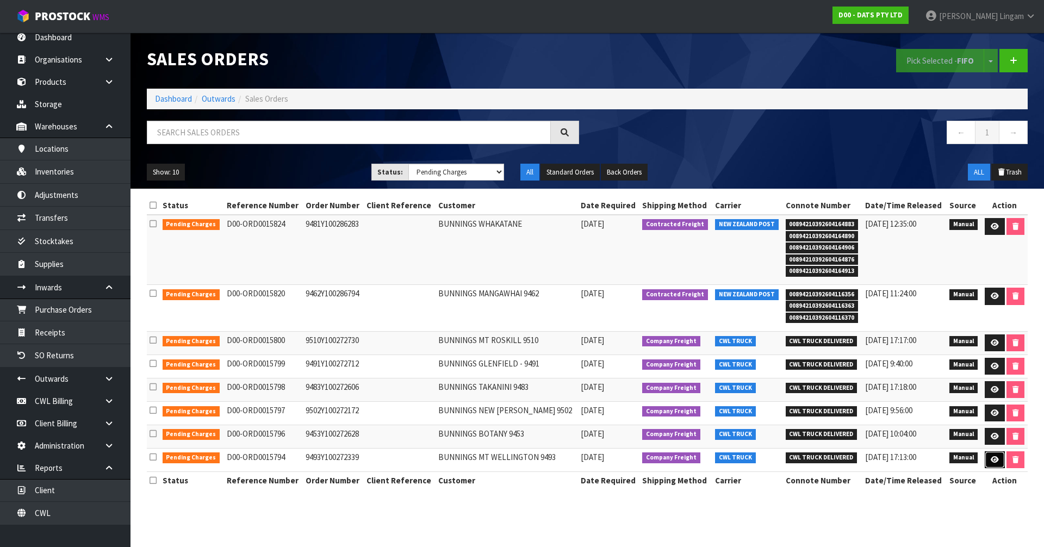
click at [994, 458] on icon at bounding box center [995, 459] width 8 height 7
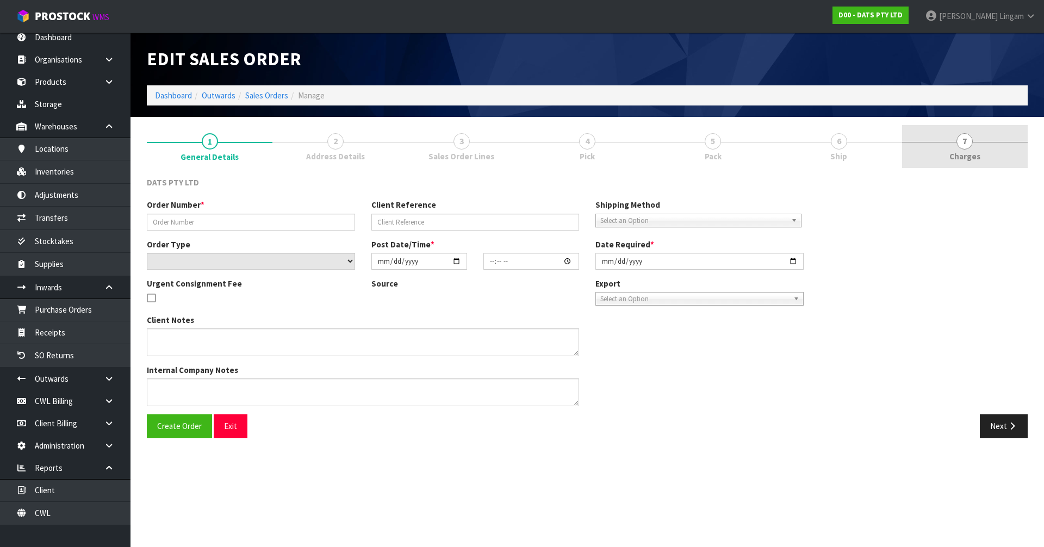
type input "9493Y100272339"
select select "number:0"
type input "2025-09-19"
type input "08:58:00.000"
type input "2025-09-19"
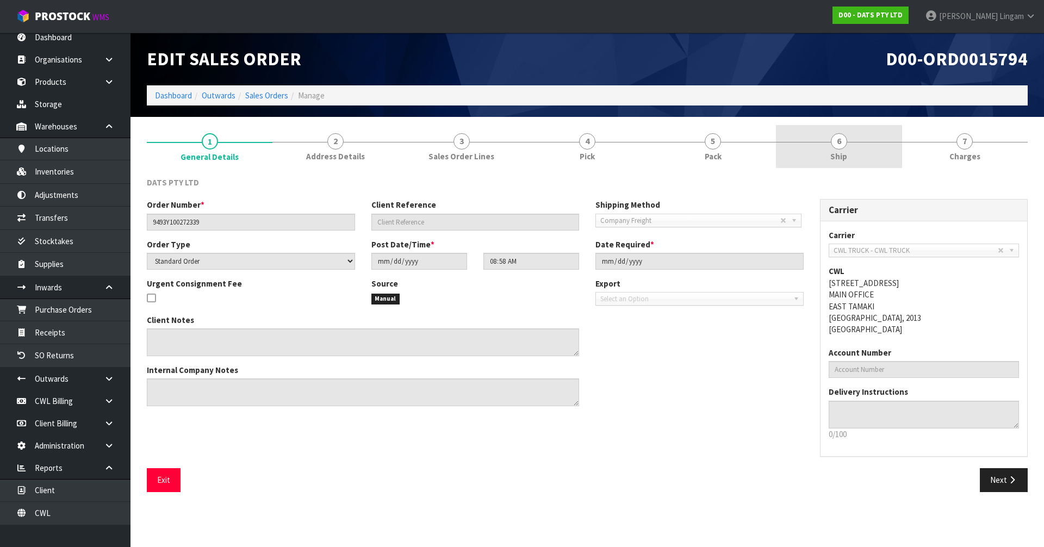
click at [859, 161] on link "6 Ship" at bounding box center [839, 146] width 126 height 43
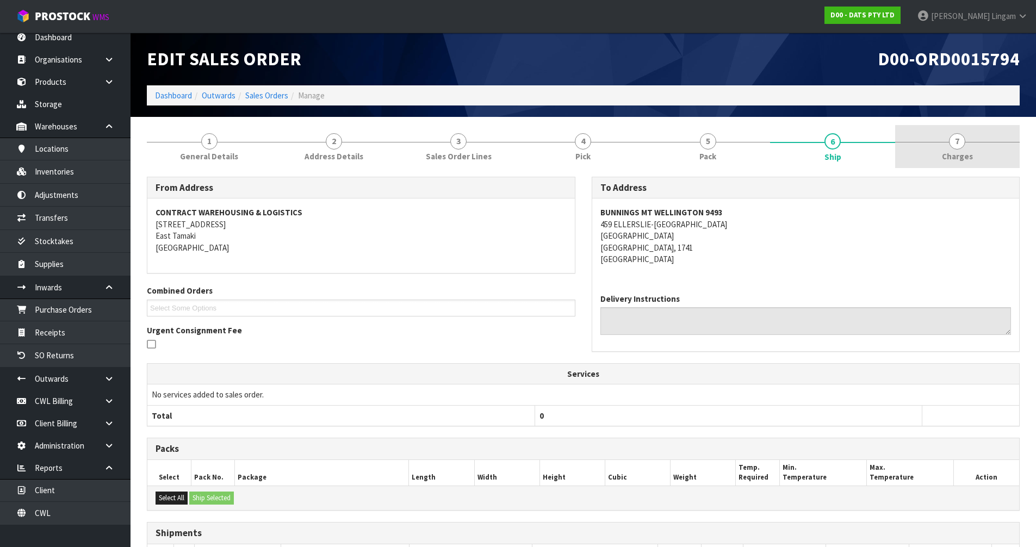
click at [980, 158] on link "7 [GEOGRAPHIC_DATA]" at bounding box center [957, 146] width 125 height 43
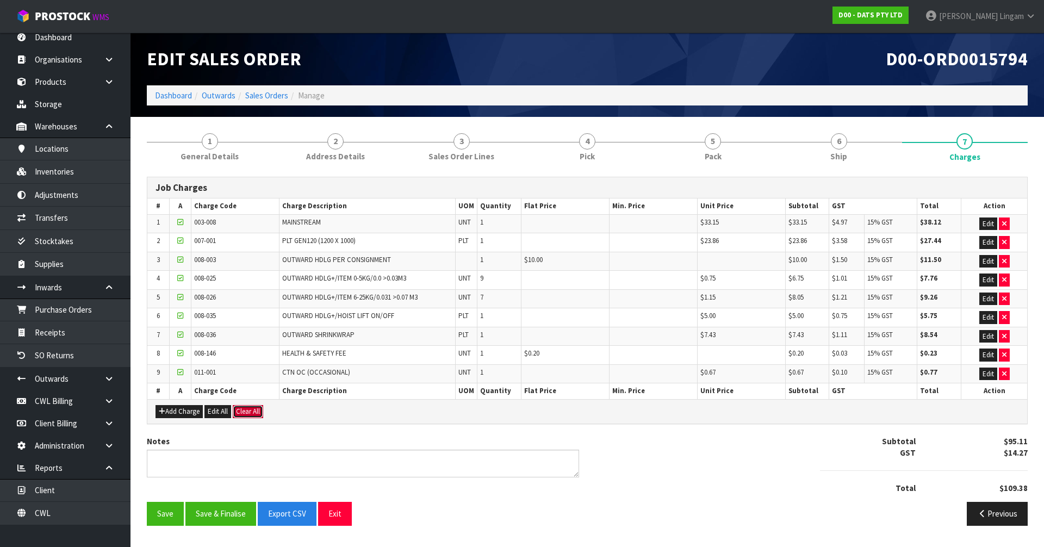
click at [252, 411] on button "Clear All" at bounding box center [248, 411] width 30 height 13
click at [252, 411] on span "Confirm" at bounding box center [248, 411] width 24 height 9
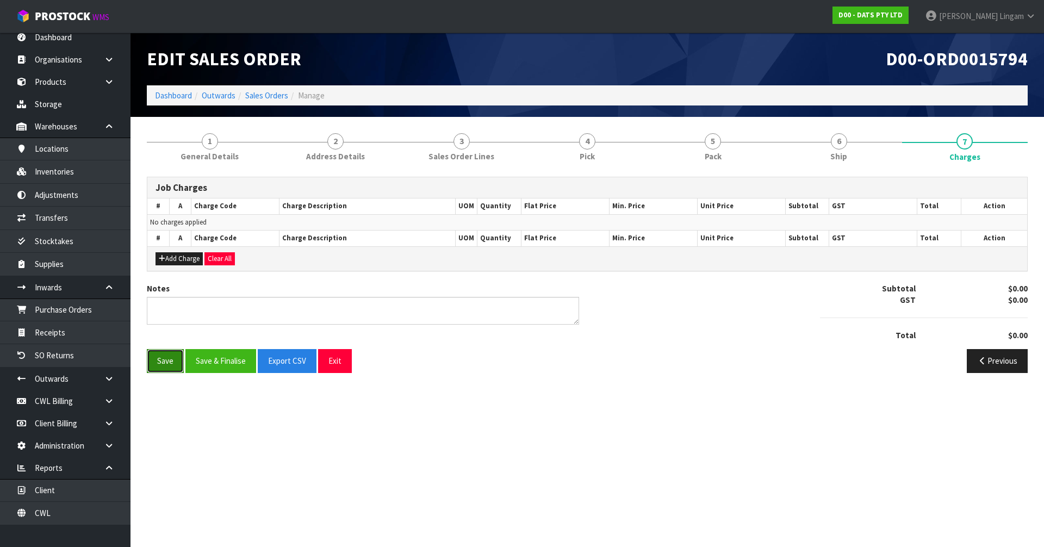
click at [163, 367] on button "Save" at bounding box center [165, 360] width 37 height 23
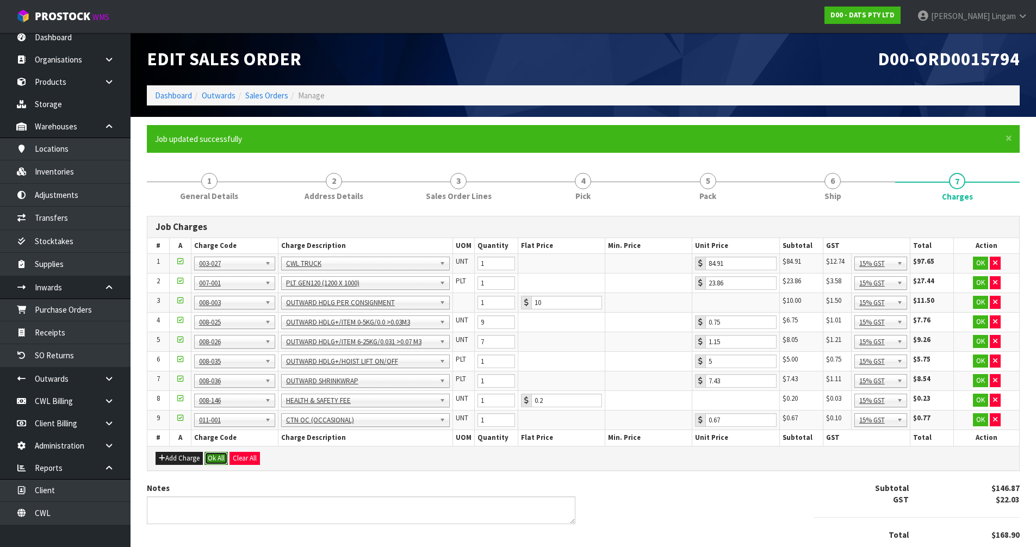
click at [213, 457] on button "Ok All" at bounding box center [215, 458] width 23 height 13
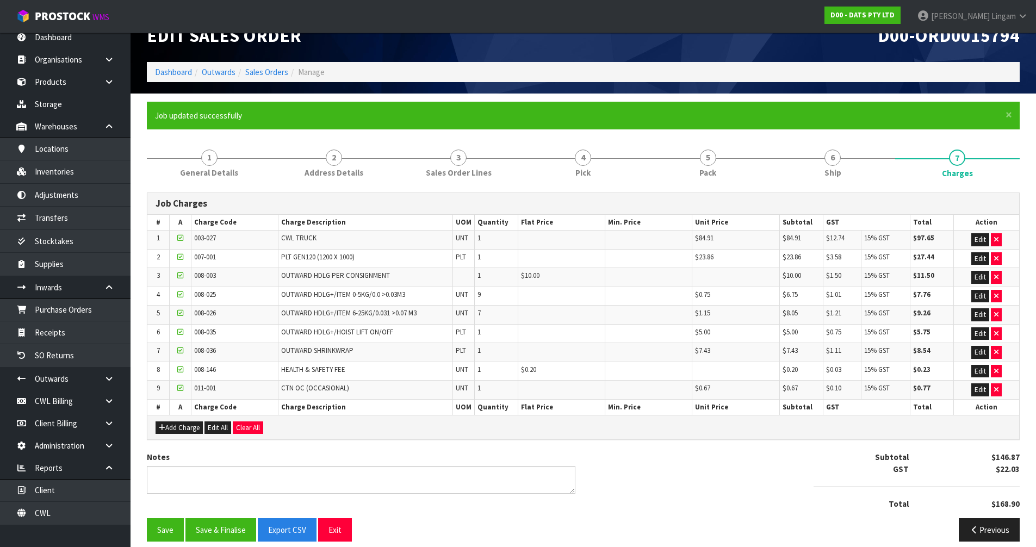
scroll to position [34, 0]
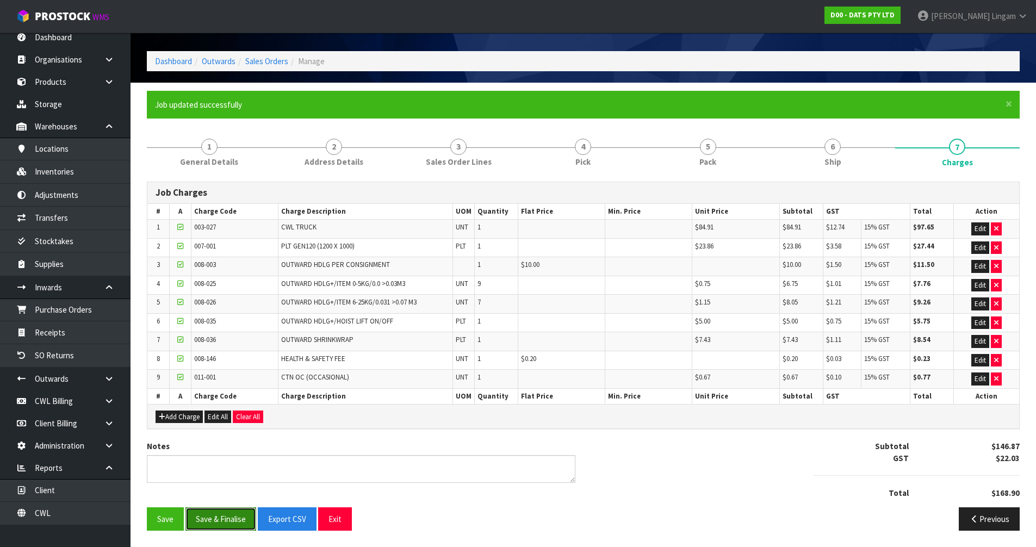
click at [223, 518] on button "Save & Finalise" at bounding box center [220, 518] width 71 height 23
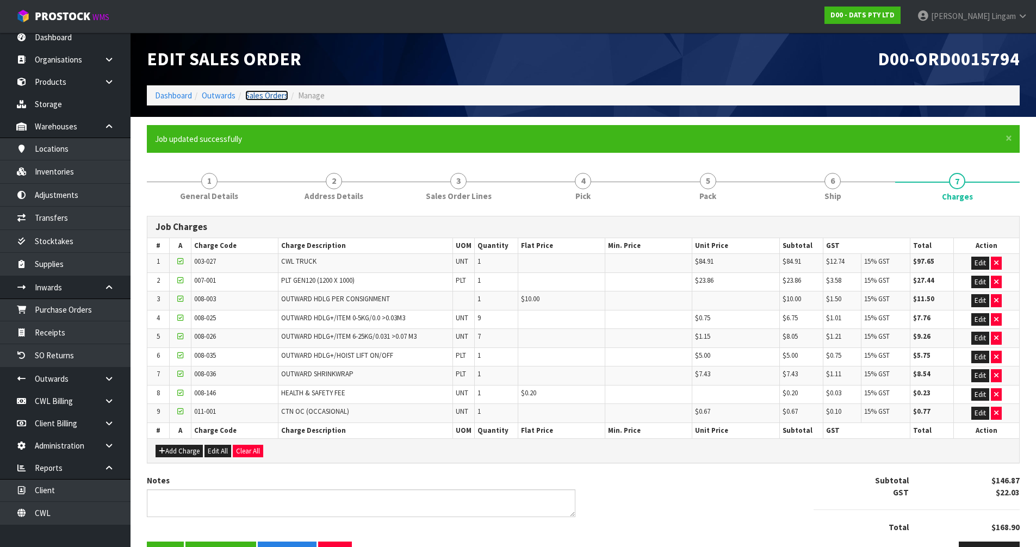
click at [275, 97] on link "Sales Orders" at bounding box center [266, 95] width 43 height 10
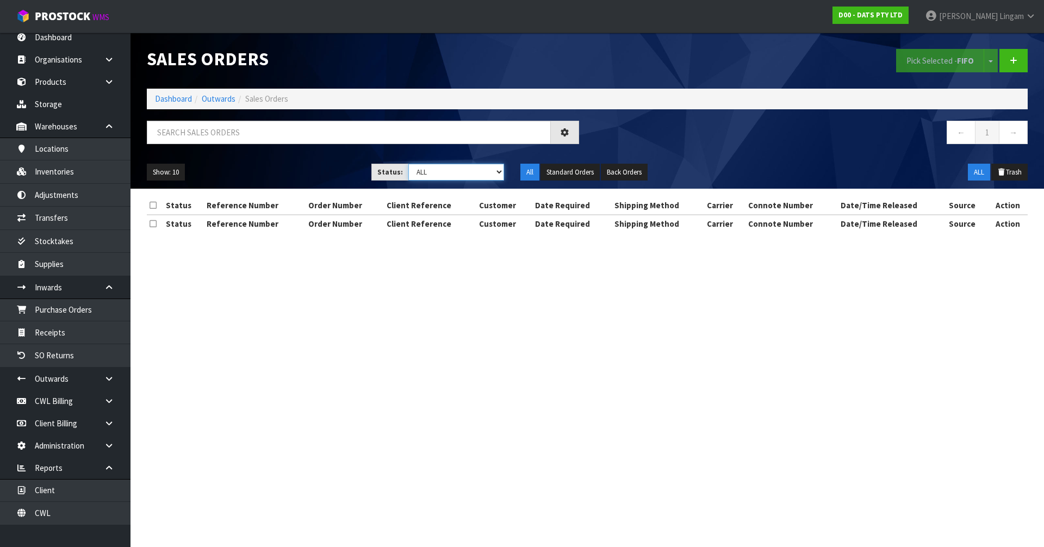
click at [490, 173] on select "Draft Pending Allocated Pending Pick Goods Picked Goods Packed Pending Charges …" at bounding box center [456, 172] width 96 height 17
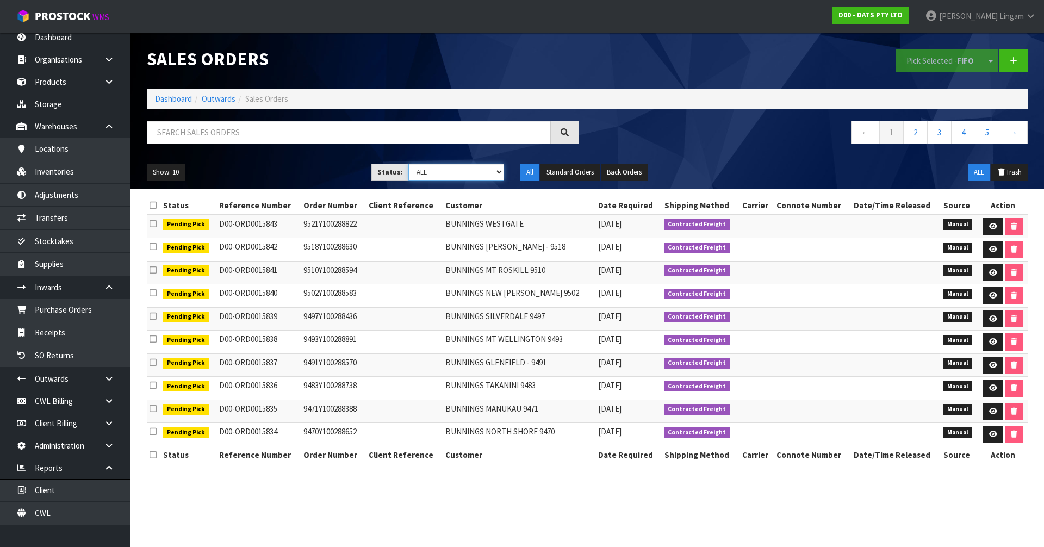
select select "string:6"
click at [408, 164] on select "Draft Pending Allocated Pending Pick Goods Picked Goods Packed Pending Charges …" at bounding box center [456, 172] width 96 height 17
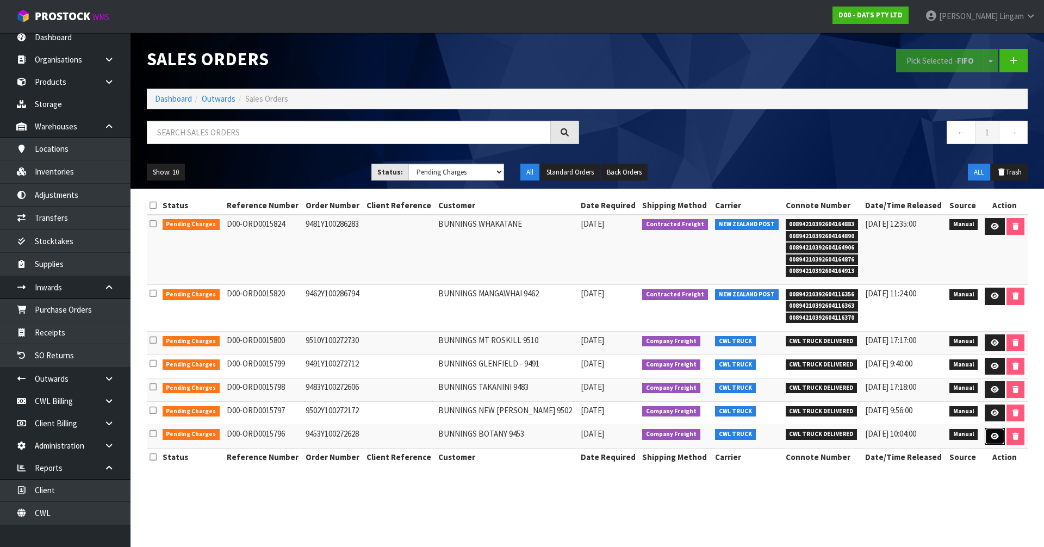
click at [998, 438] on link at bounding box center [995, 436] width 20 height 17
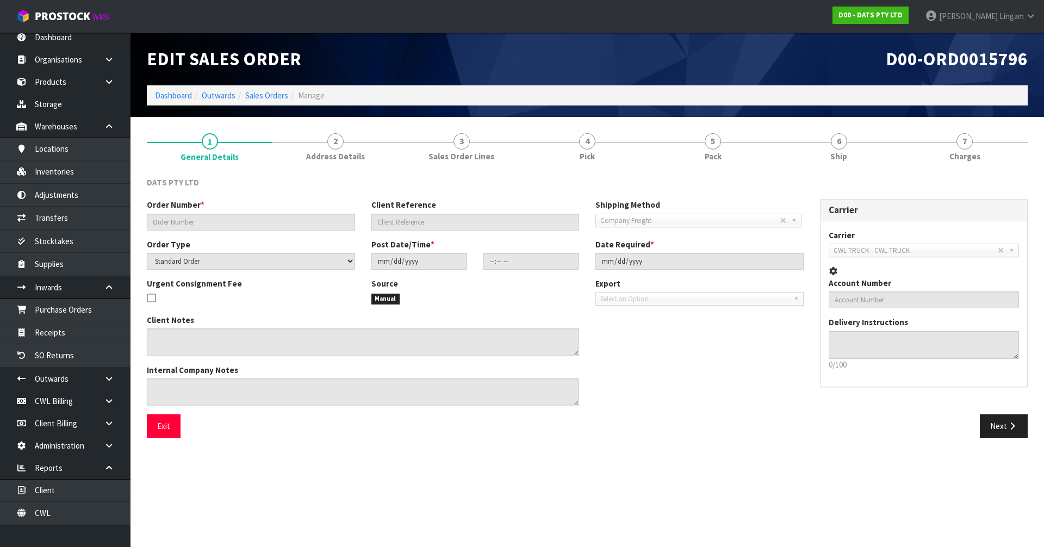
type input "9453Y100272628"
select select "number:0"
type input "2025-09-19"
type input "09:08:00.000"
type input "2025-09-19"
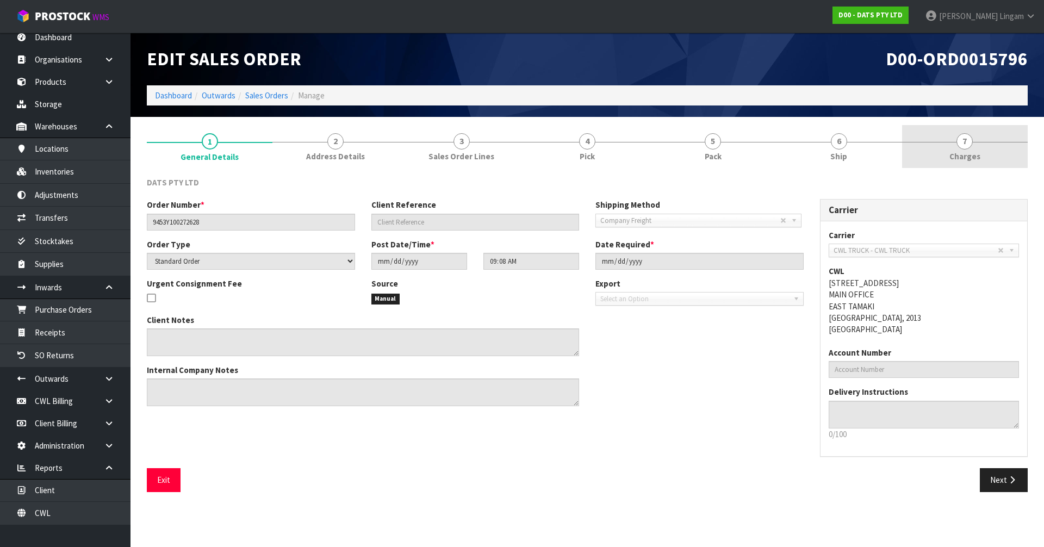
click at [995, 159] on link "7 [GEOGRAPHIC_DATA]" at bounding box center [965, 146] width 126 height 43
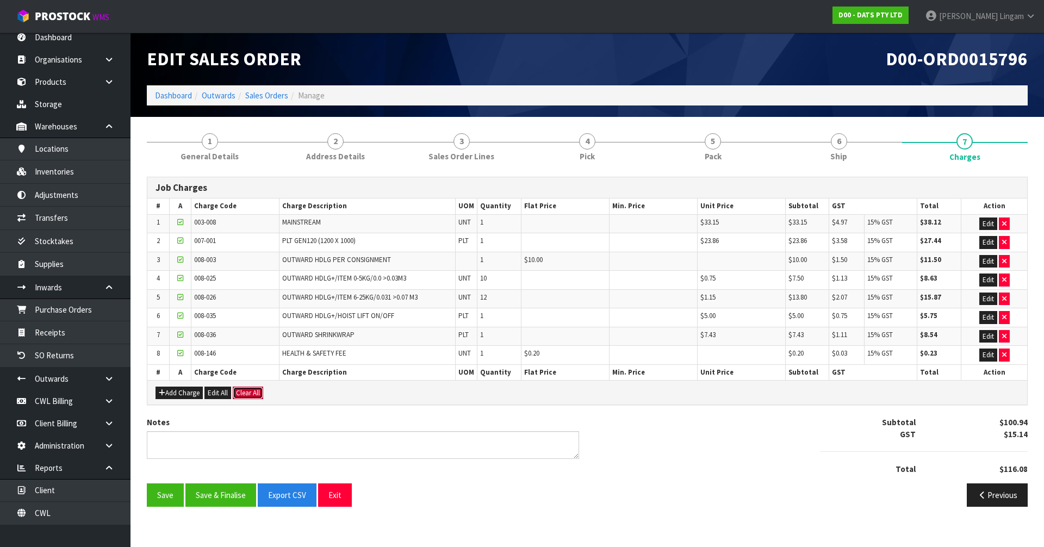
click at [248, 395] on button "Clear All" at bounding box center [248, 393] width 30 height 13
click at [252, 394] on span "Confirm" at bounding box center [248, 392] width 24 height 9
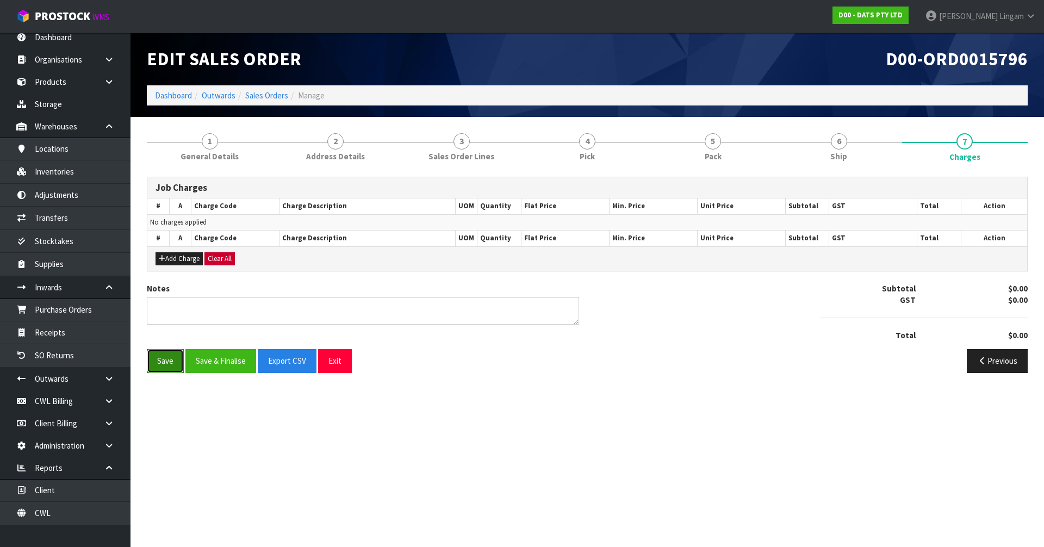
click at [158, 361] on button "Save" at bounding box center [165, 360] width 37 height 23
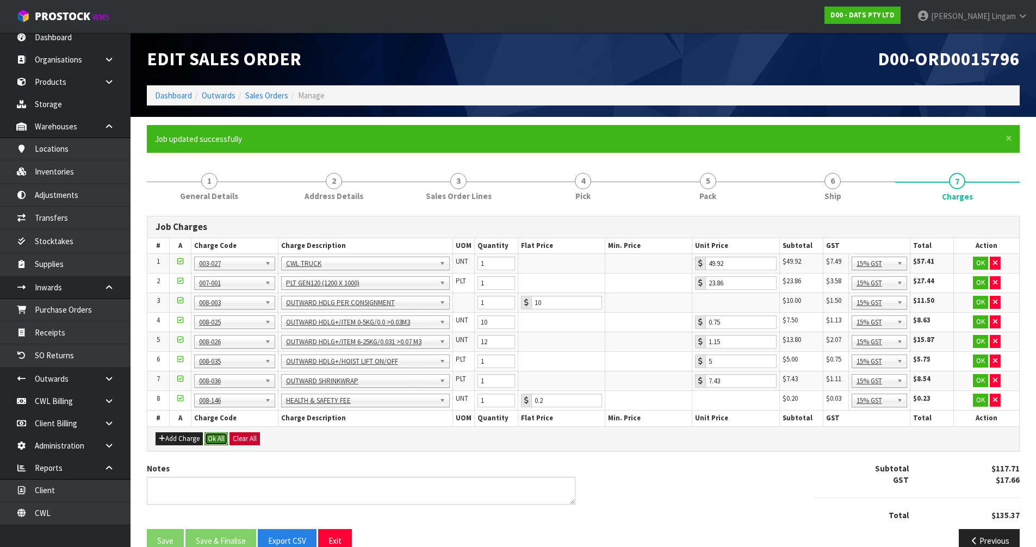
click at [215, 439] on button "Ok All" at bounding box center [215, 438] width 23 height 13
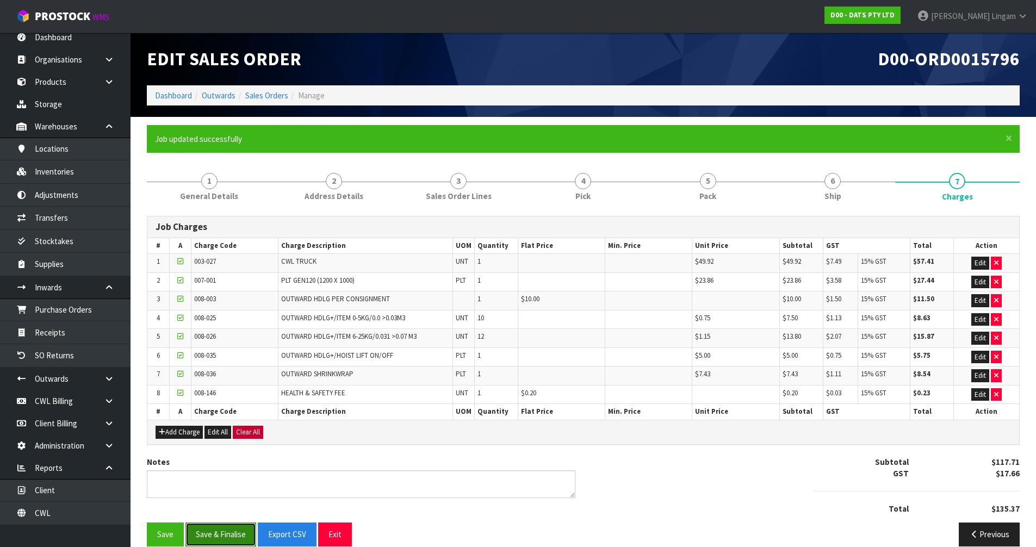
click at [219, 537] on button "Save & Finalise" at bounding box center [220, 534] width 71 height 23
click at [862, 196] on link "6 Ship" at bounding box center [832, 185] width 125 height 43
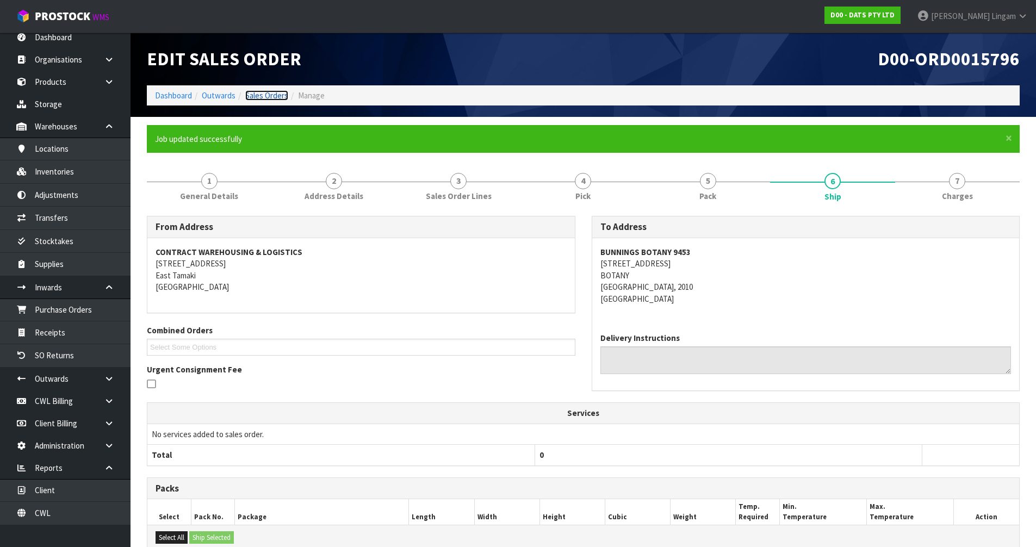
click at [266, 96] on link "Sales Orders" at bounding box center [266, 95] width 43 height 10
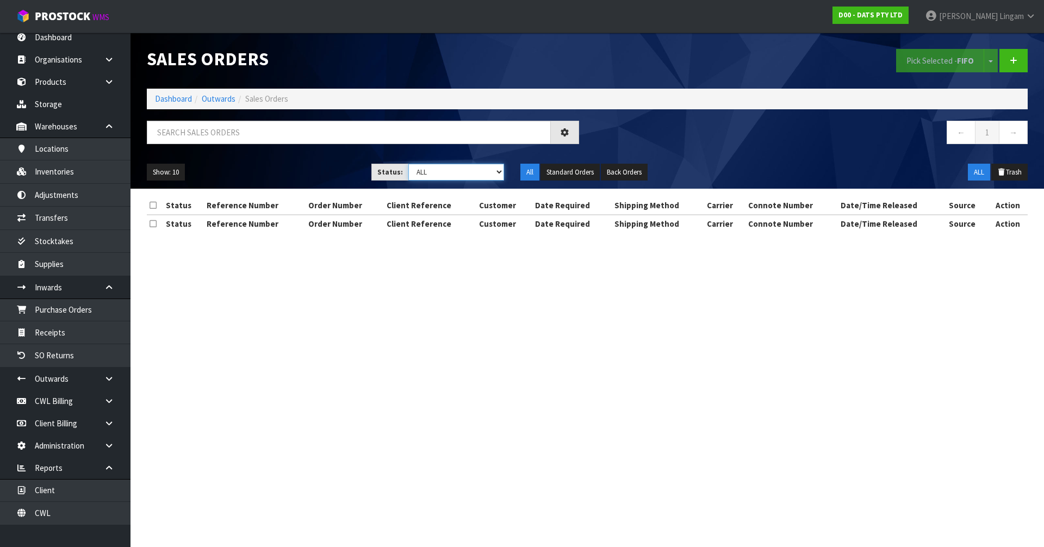
click at [479, 173] on select "Draft Pending Allocated Pending Pick Goods Picked Goods Packed Pending Charges …" at bounding box center [456, 172] width 96 height 17
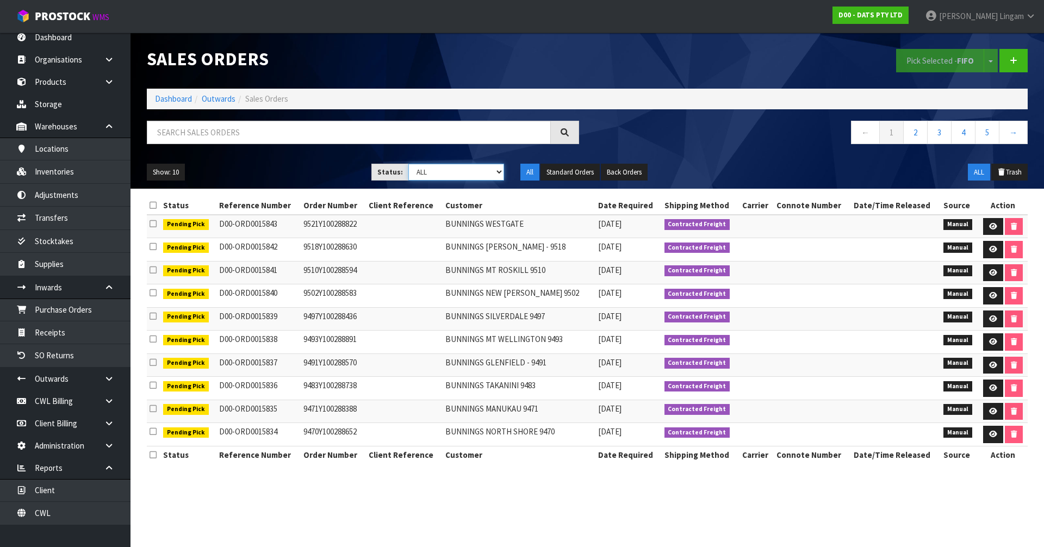
select select "string:6"
click at [408, 164] on select "Draft Pending Allocated Pending Pick Goods Picked Goods Packed Pending Charges …" at bounding box center [456, 172] width 96 height 17
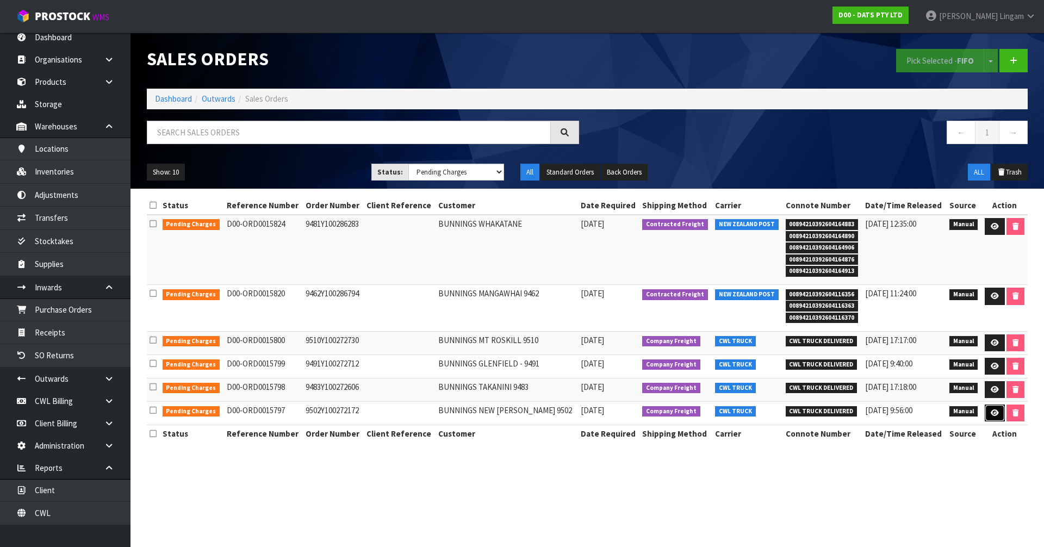
click at [991, 408] on link at bounding box center [995, 413] width 20 height 17
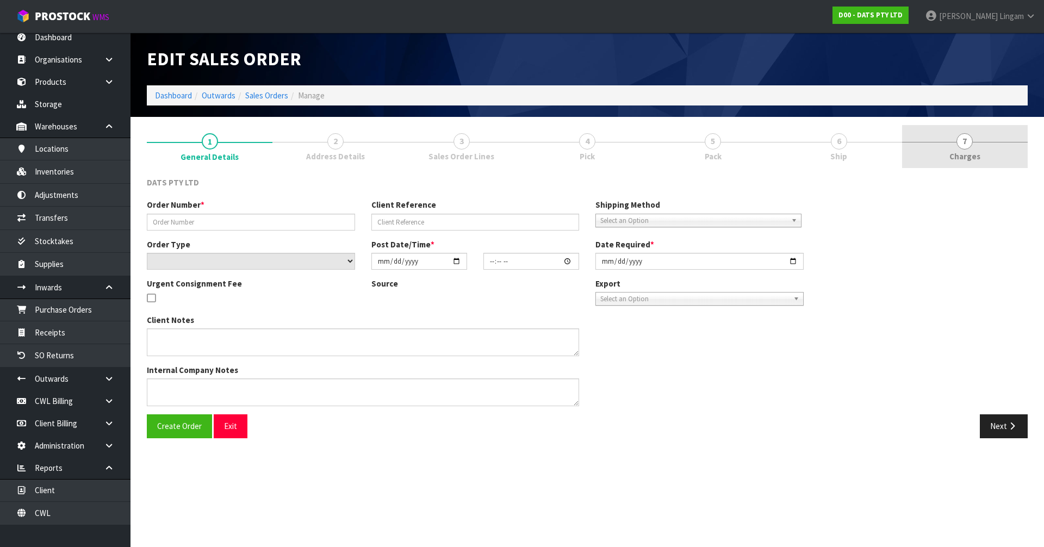
type input "9502Y100272172"
select select "number:0"
type input "2025-09-19"
type input "09:10:00.000"
type input "2025-09-19"
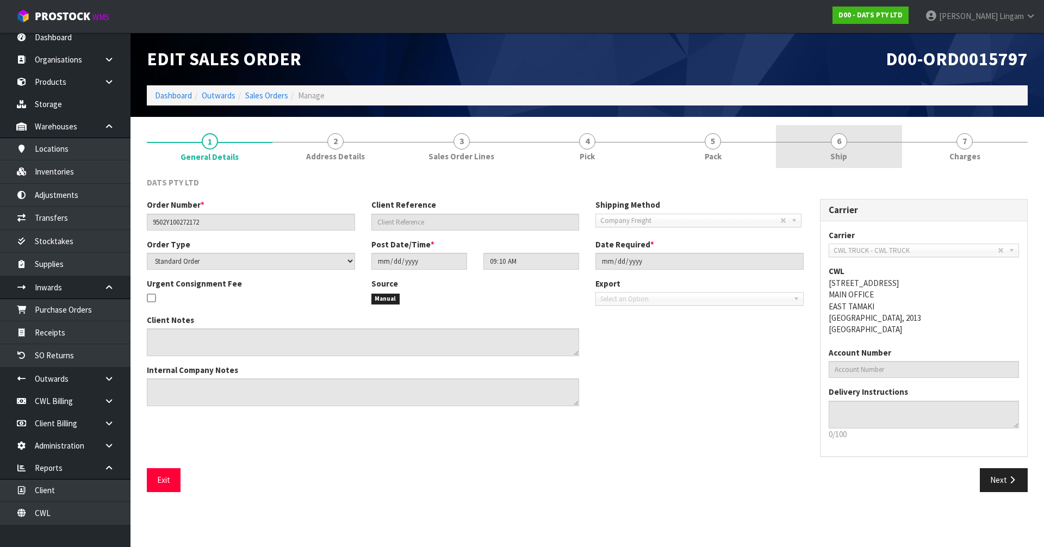
click at [846, 140] on span "6" at bounding box center [839, 141] width 16 height 16
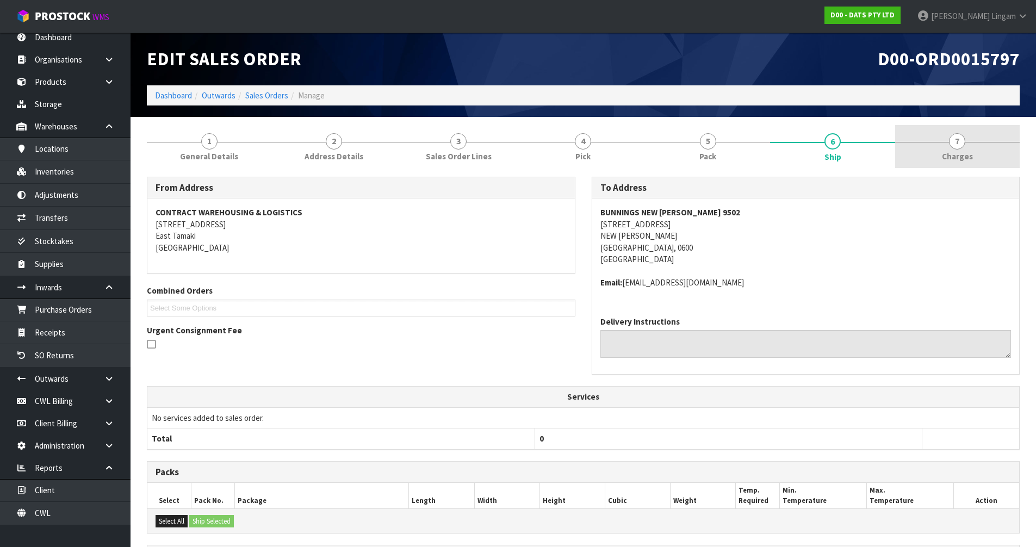
click at [998, 152] on link "7 [GEOGRAPHIC_DATA]" at bounding box center [957, 146] width 125 height 43
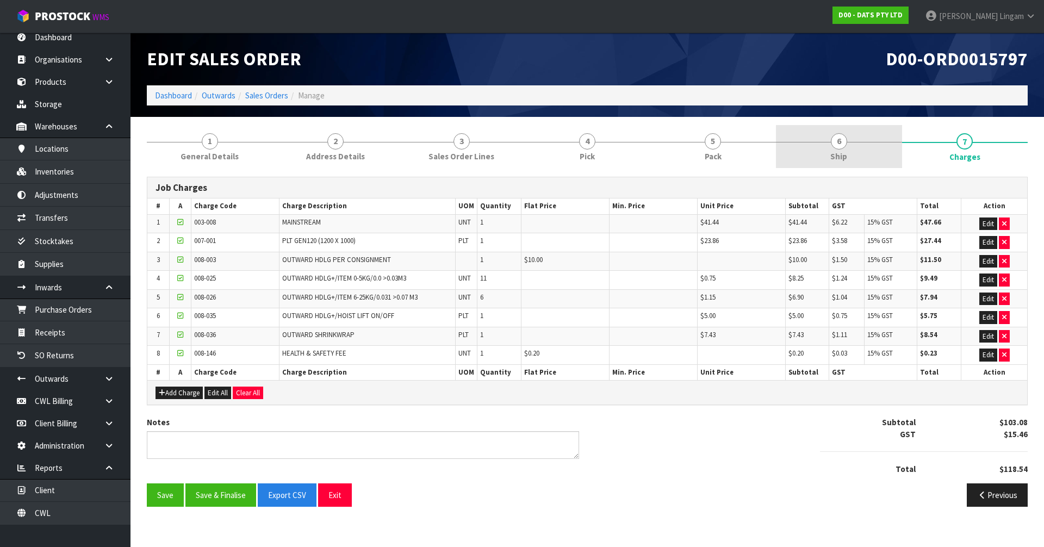
click at [868, 158] on link "6 Ship" at bounding box center [839, 146] width 126 height 43
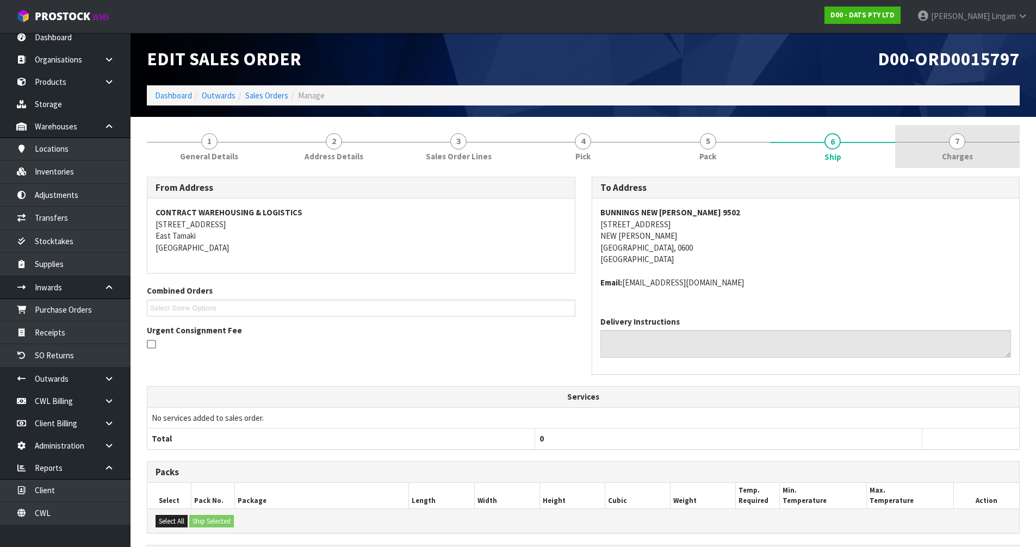
click at [991, 151] on link "7 [GEOGRAPHIC_DATA]" at bounding box center [957, 146] width 125 height 43
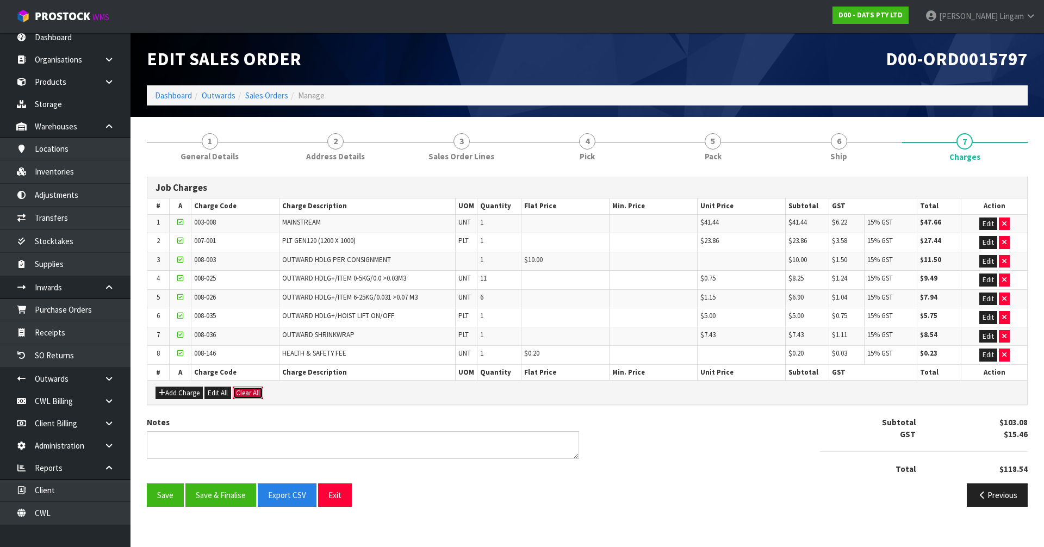
click at [255, 395] on button "Clear All" at bounding box center [248, 393] width 30 height 13
click at [253, 397] on span "Confirm" at bounding box center [248, 392] width 24 height 9
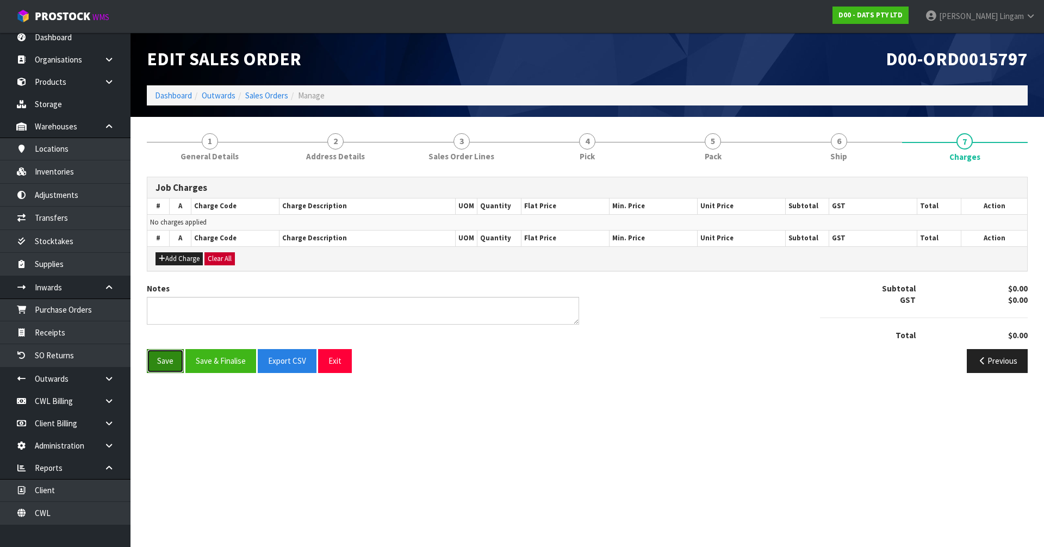
click at [164, 369] on button "Save" at bounding box center [165, 360] width 37 height 23
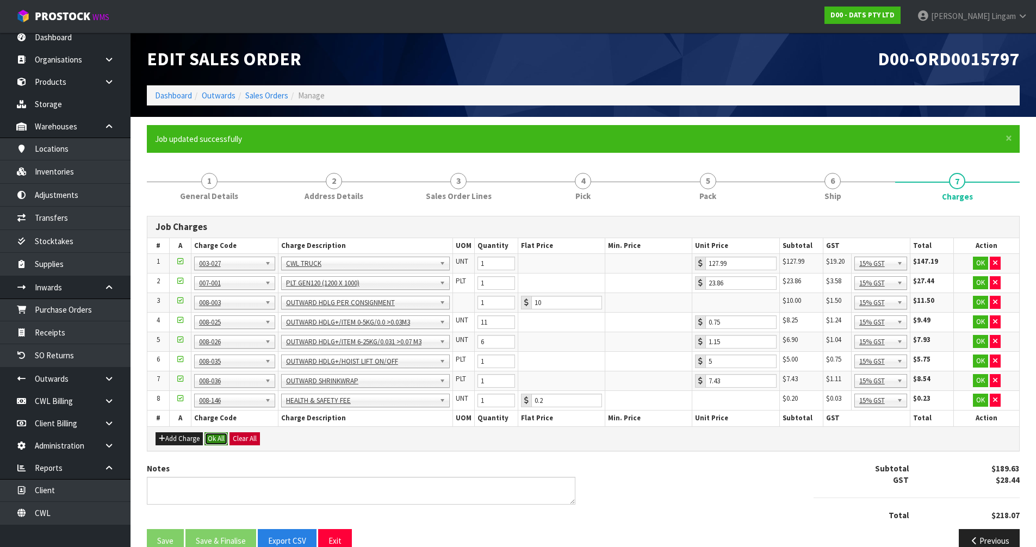
click at [214, 438] on button "Ok All" at bounding box center [215, 438] width 23 height 13
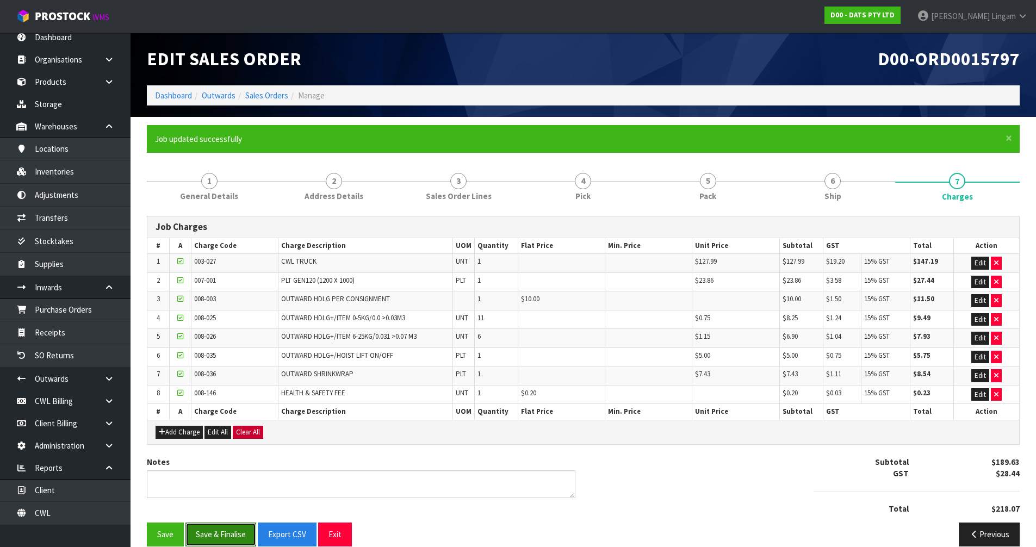
click at [217, 538] on button "Save & Finalise" at bounding box center [220, 534] width 71 height 23
click at [284, 96] on link "Sales Orders" at bounding box center [266, 95] width 43 height 10
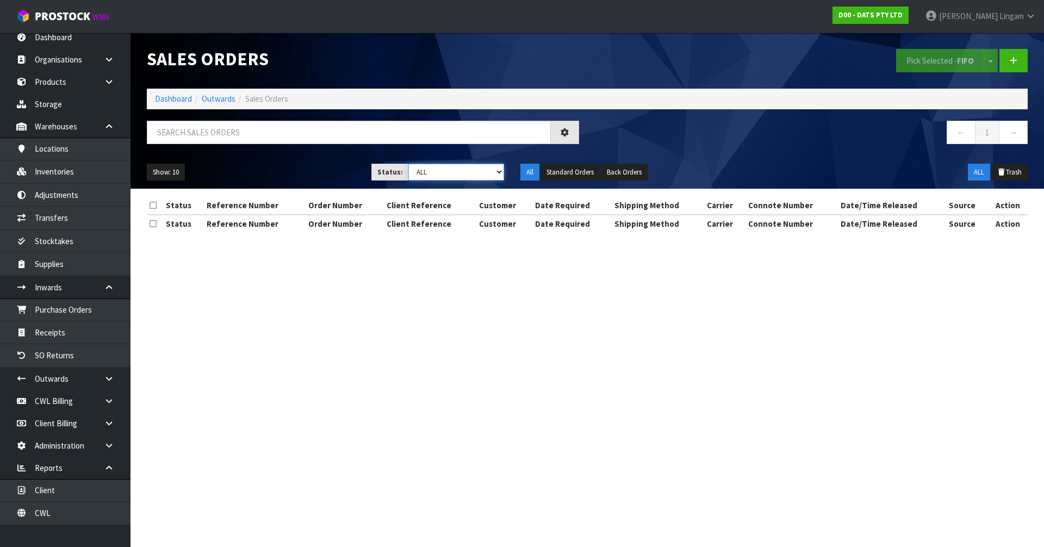
click at [489, 171] on select "Draft Pending Allocated Pending Pick Goods Picked Goods Packed Pending Charges …" at bounding box center [456, 172] width 96 height 17
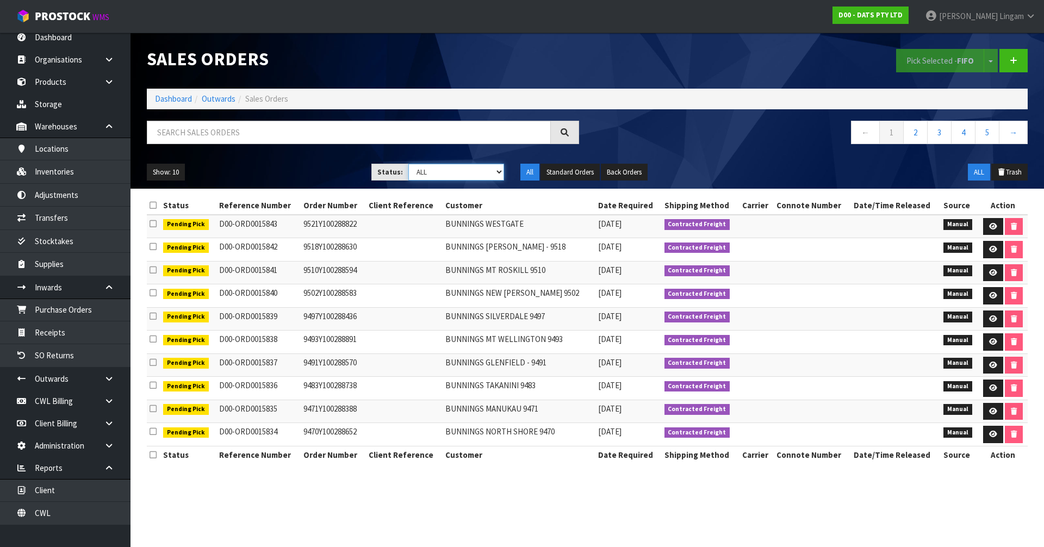
select select "string:6"
click at [408, 164] on select "Draft Pending Allocated Pending Pick Goods Picked Goods Packed Pending Charges …" at bounding box center [456, 172] width 96 height 17
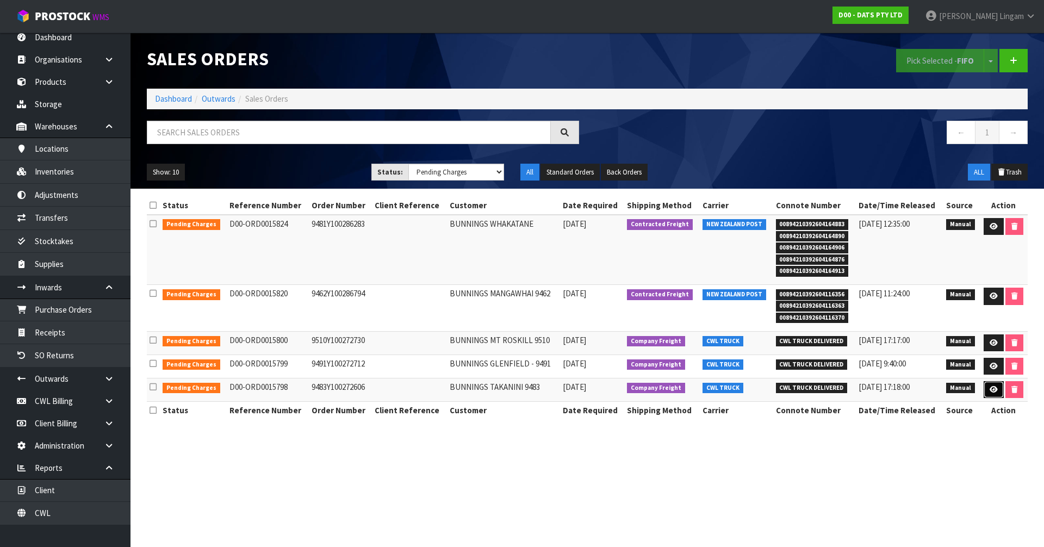
click at [991, 389] on icon at bounding box center [994, 389] width 8 height 7
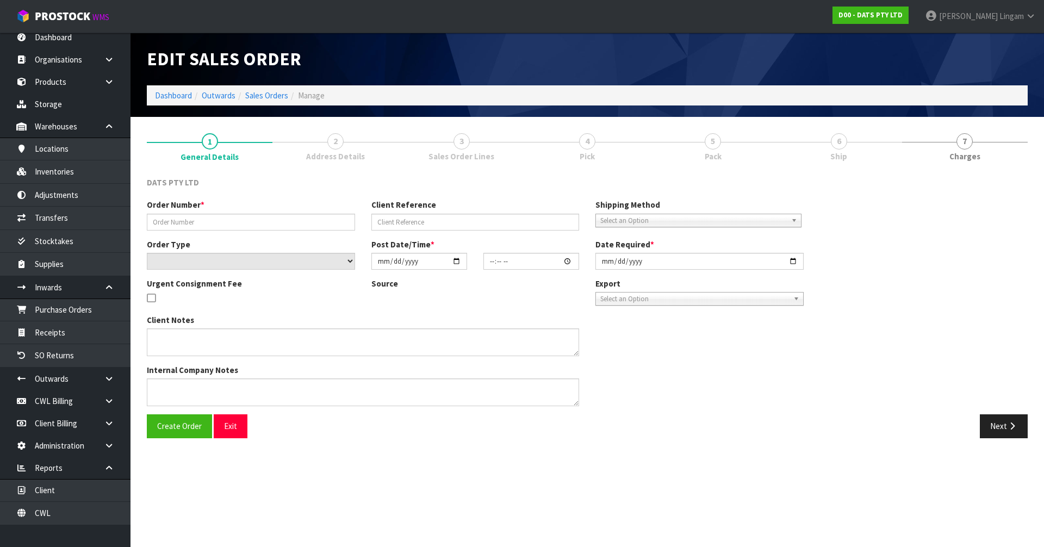
type input "9483Y100272606"
select select "number:0"
type input "2025-09-19"
type input "09:12:00.000"
type input "2025-09-19"
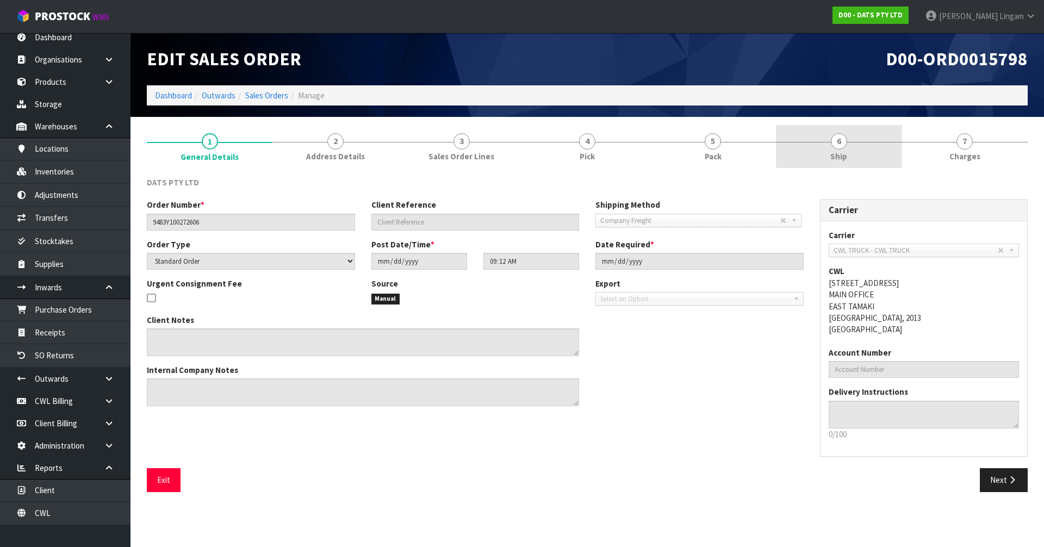
click at [894, 144] on link "6 Ship" at bounding box center [839, 146] width 126 height 43
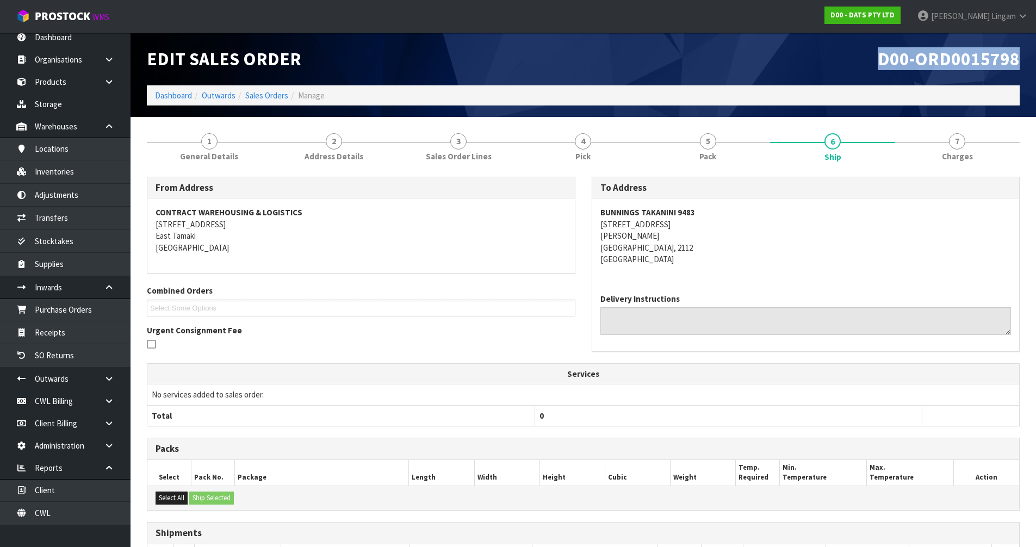
drag, startPoint x: 879, startPoint y: 55, endPoint x: 1035, endPoint y: 59, distance: 156.1
click at [1035, 59] on header "Edit Sales Order D00-ORD0015798 Dashboard Outwards Sales Orders Manage" at bounding box center [583, 75] width 905 height 84
copy span "D00-ORD0015798"
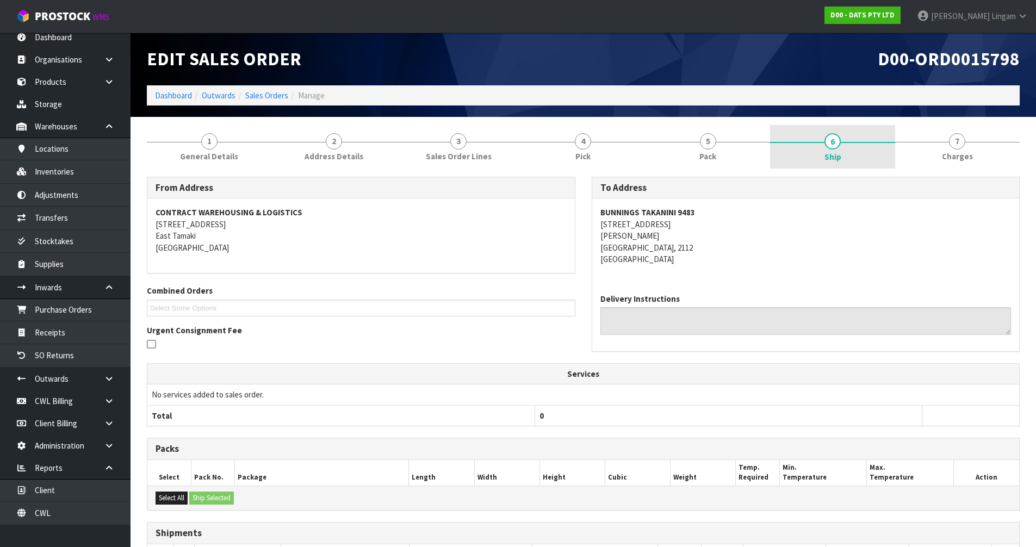
click at [877, 148] on link "6 Ship" at bounding box center [832, 147] width 125 height 44
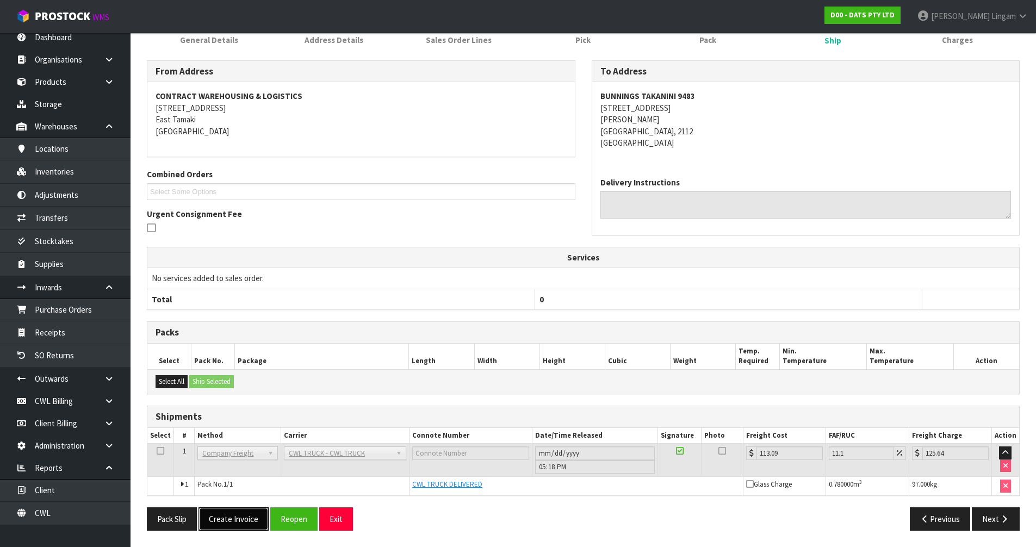
click at [249, 525] on button "Create Invoice" at bounding box center [233, 518] width 70 height 23
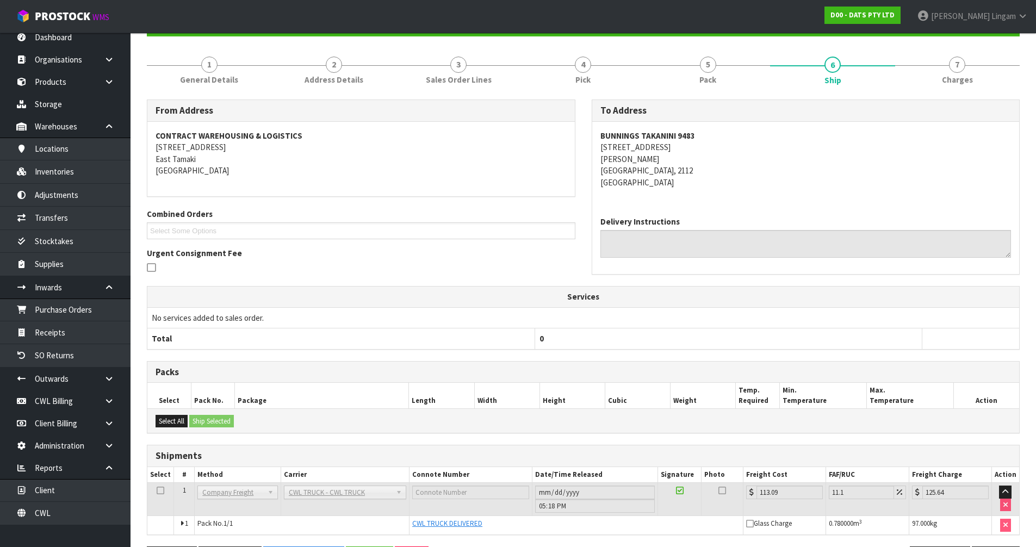
scroll to position [0, 0]
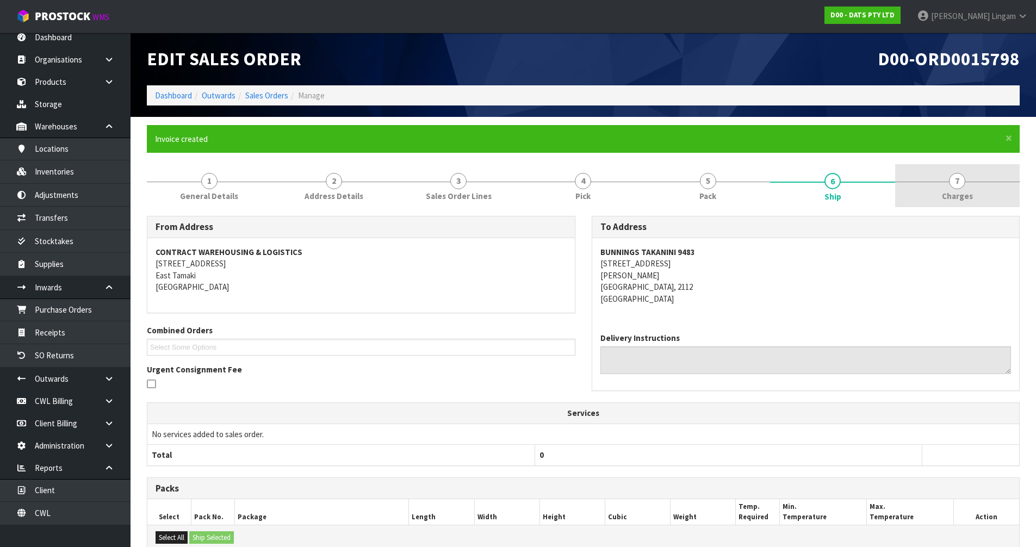
click at [978, 199] on link "7 [GEOGRAPHIC_DATA]" at bounding box center [957, 185] width 125 height 43
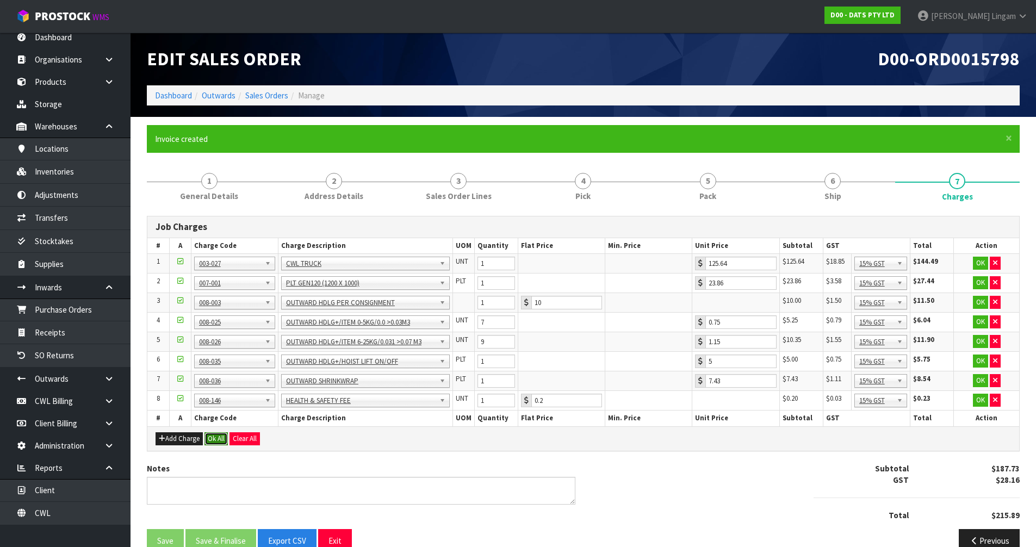
click at [208, 439] on button "Ok All" at bounding box center [215, 438] width 23 height 13
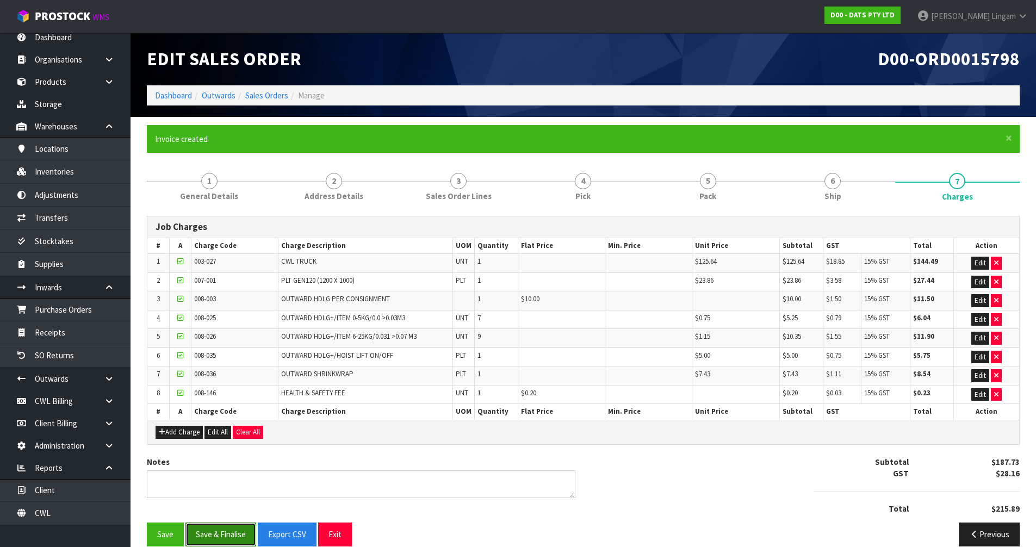
click at [223, 531] on button "Save & Finalise" at bounding box center [220, 534] width 71 height 23
click at [268, 91] on link "Sales Orders" at bounding box center [266, 95] width 43 height 10
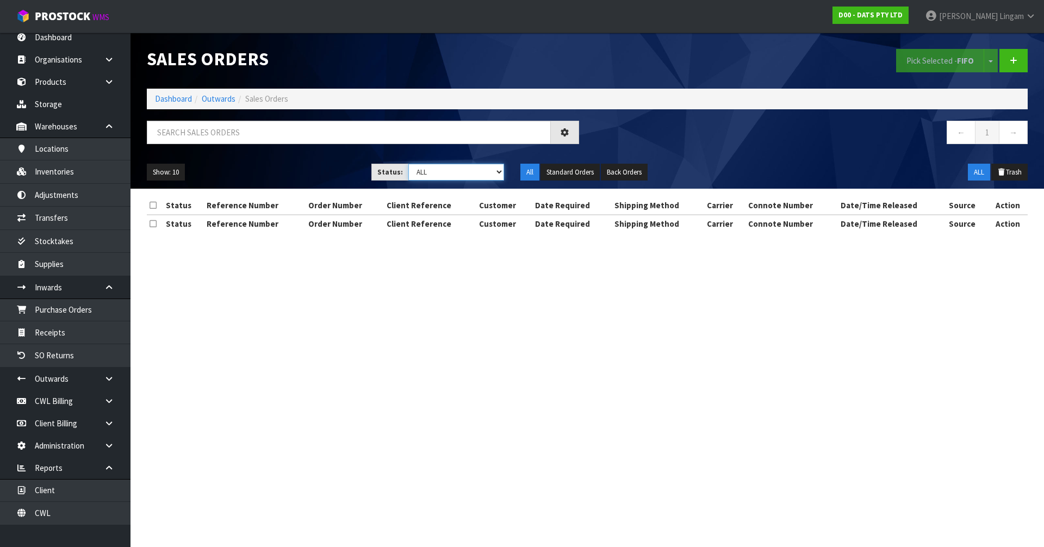
click at [490, 168] on select "Draft Pending Allocated Pending Pick Goods Picked Goods Packed Pending Charges …" at bounding box center [456, 172] width 96 height 17
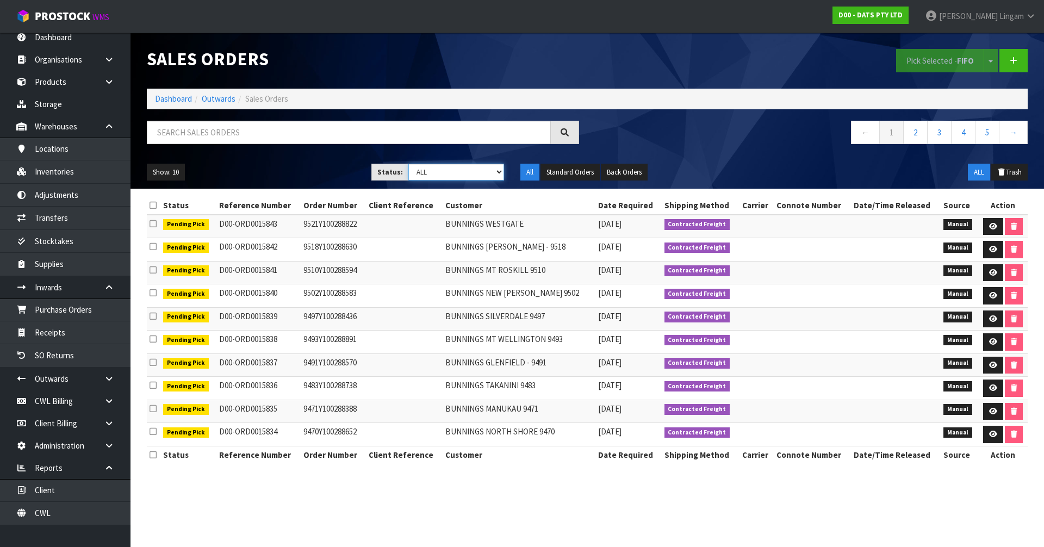
select select "string:6"
click at [408, 164] on select "Draft Pending Allocated Pending Pick Goods Picked Goods Packed Pending Charges …" at bounding box center [456, 172] width 96 height 17
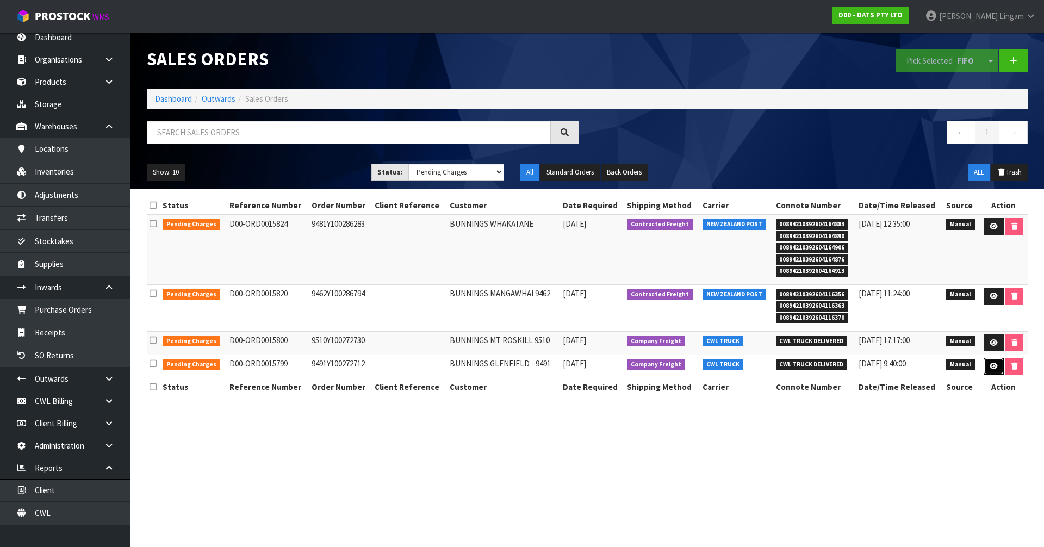
click at [990, 364] on icon at bounding box center [994, 366] width 8 height 7
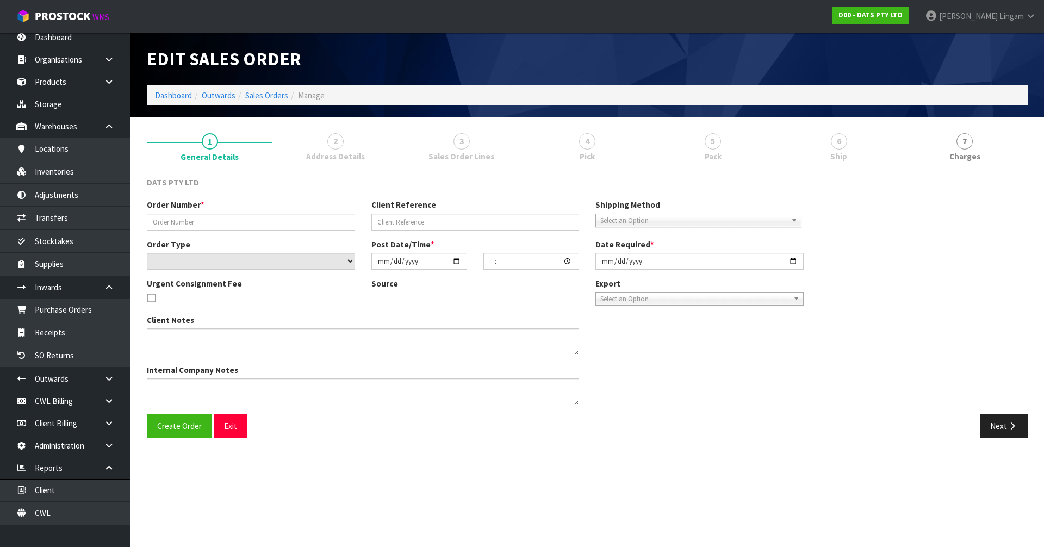
type input "9491Y100272712"
select select "number:0"
type input "2025-09-19"
type input "09:13:00.000"
type input "2025-09-19"
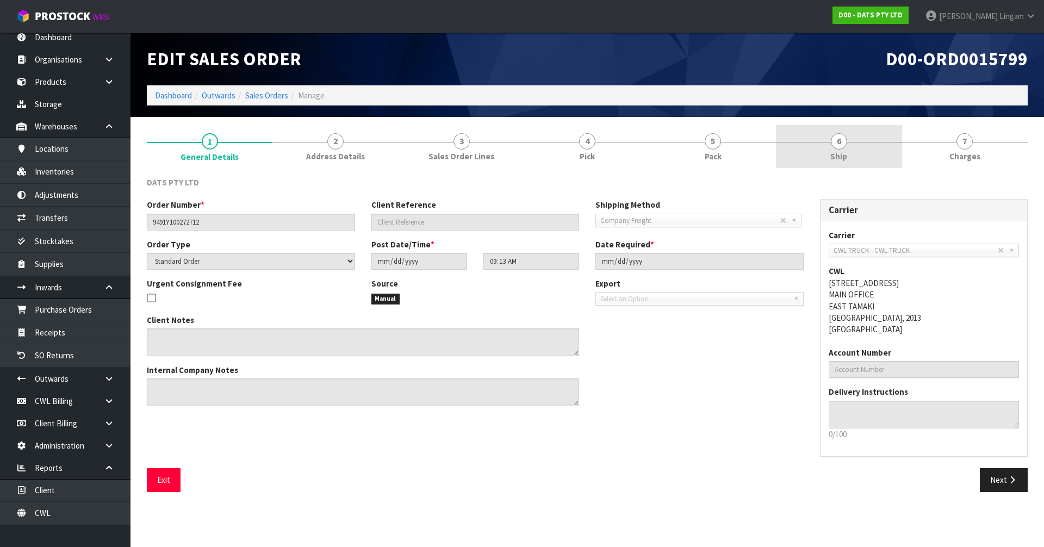
click at [861, 153] on link "6 Ship" at bounding box center [839, 146] width 126 height 43
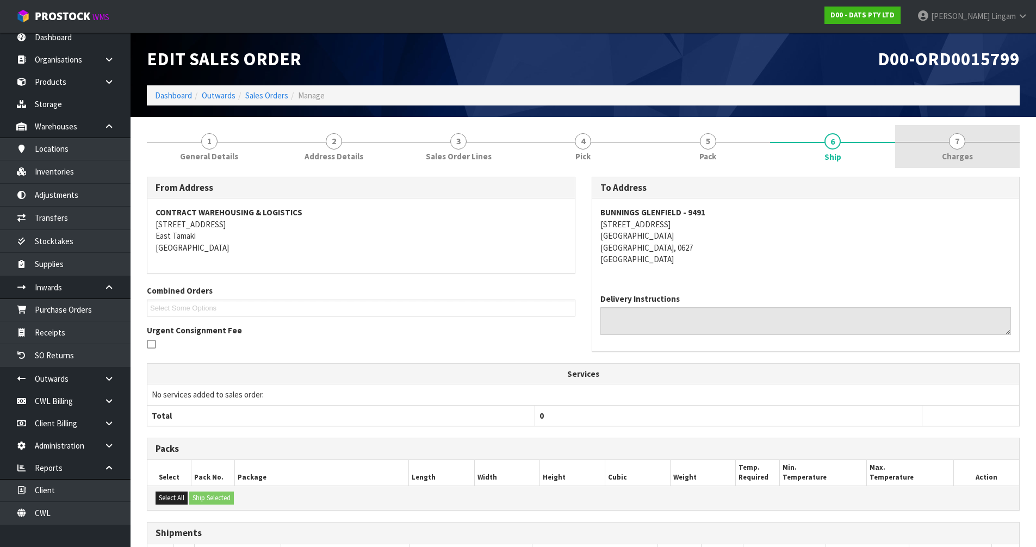
click at [981, 158] on link "7 [GEOGRAPHIC_DATA]" at bounding box center [957, 146] width 125 height 43
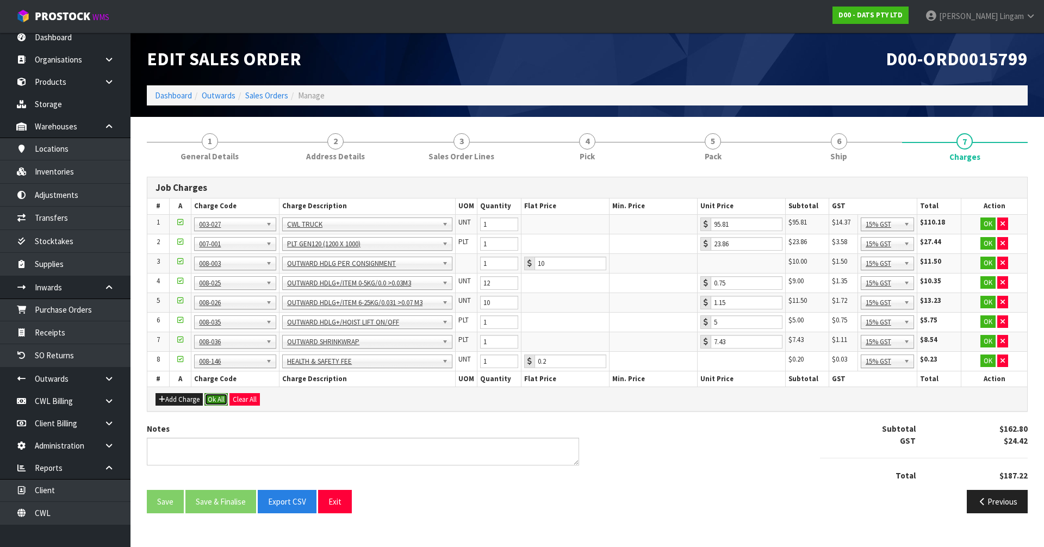
click at [216, 400] on button "Ok All" at bounding box center [215, 399] width 23 height 13
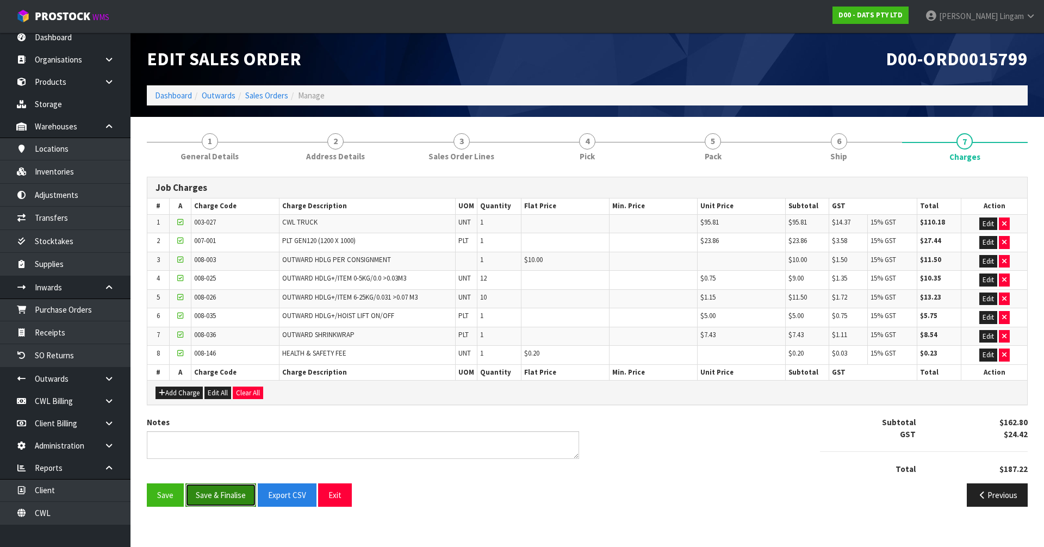
click at [232, 495] on button "Save & Finalise" at bounding box center [220, 494] width 71 height 23
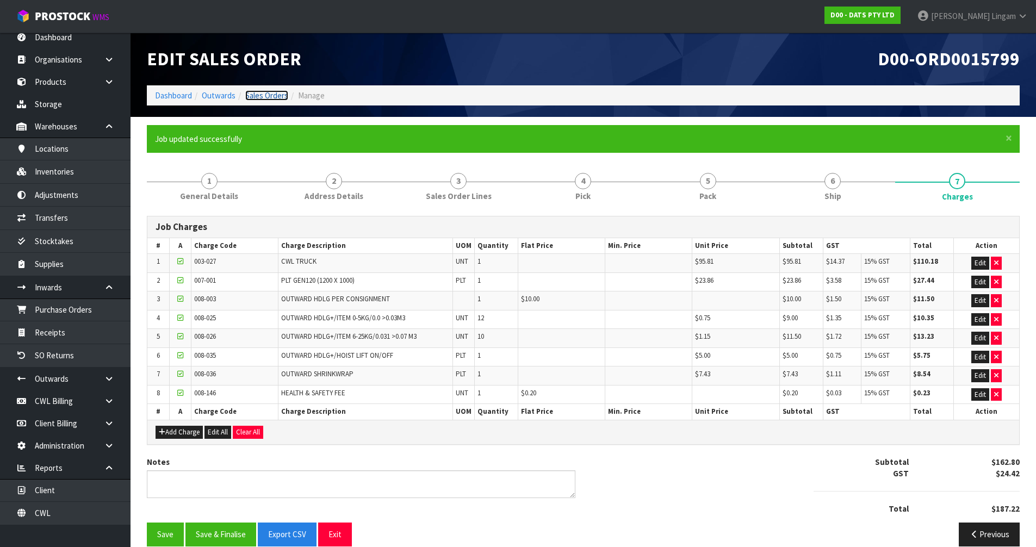
click at [276, 97] on link "Sales Orders" at bounding box center [266, 95] width 43 height 10
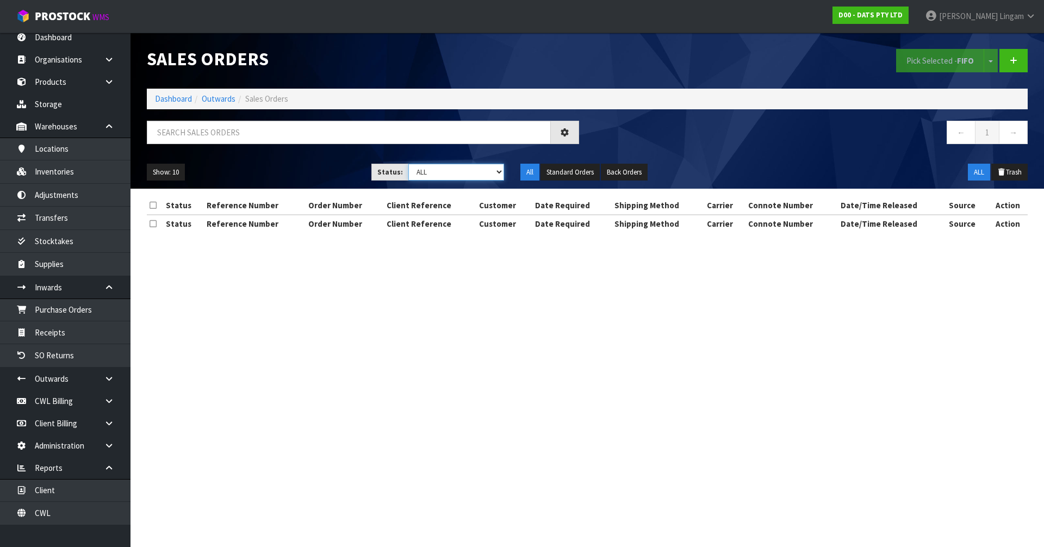
click at [496, 174] on select "Draft Pending Allocated Pending Pick Goods Picked Goods Packed Pending Charges …" at bounding box center [456, 172] width 96 height 17
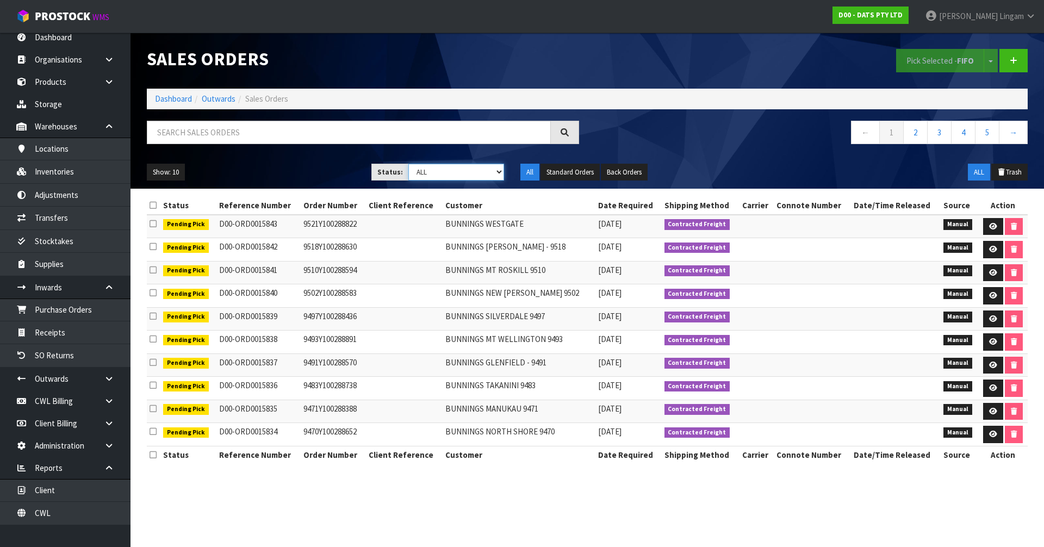
select select "string:6"
click at [408, 164] on select "Draft Pending Allocated Pending Pick Goods Picked Goods Packed Pending Charges …" at bounding box center [456, 172] width 96 height 17
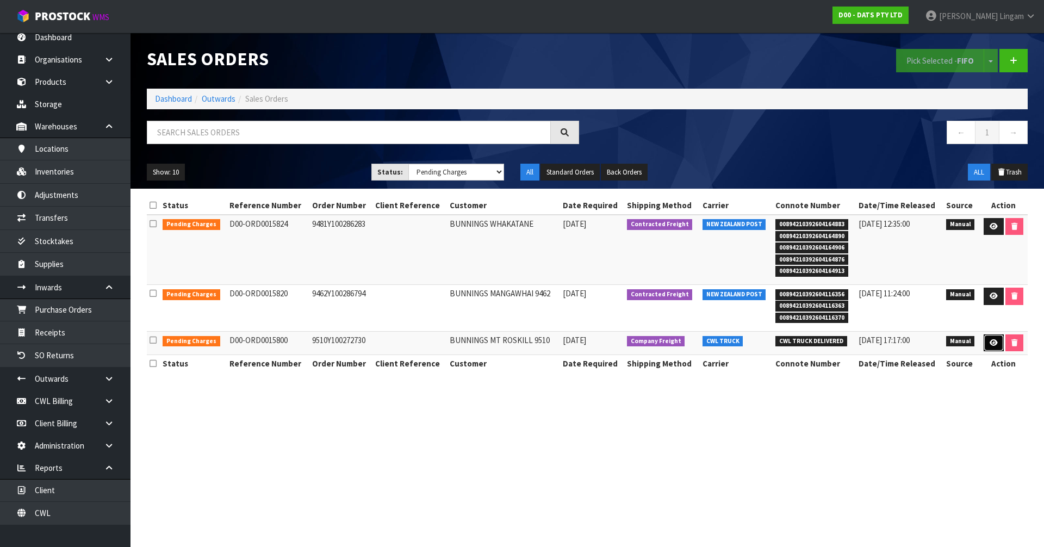
click at [990, 341] on icon at bounding box center [994, 342] width 8 height 7
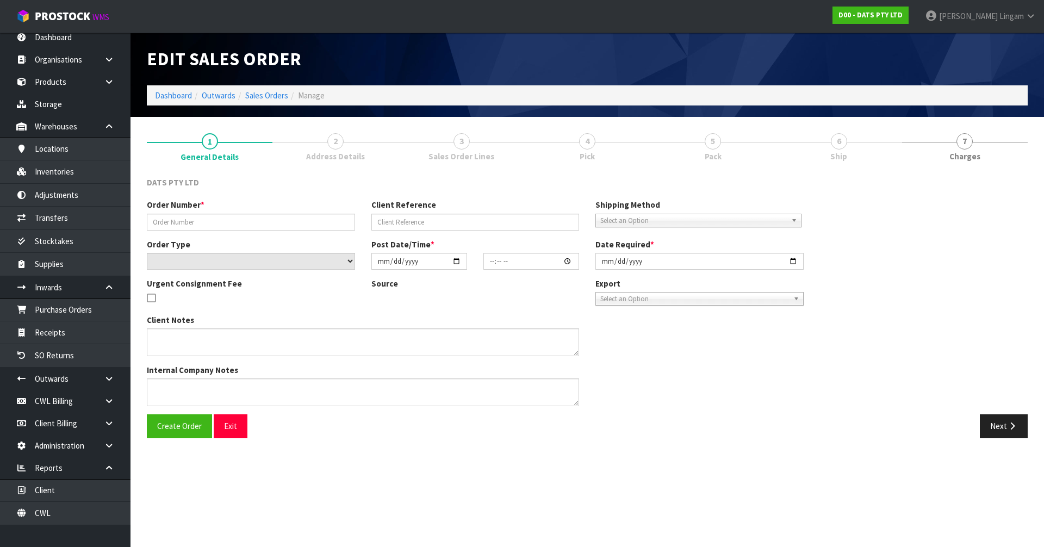
type input "9510Y100272730"
select select "number:0"
type input "2025-09-19"
type input "09:15:00.000"
type input "2025-09-19"
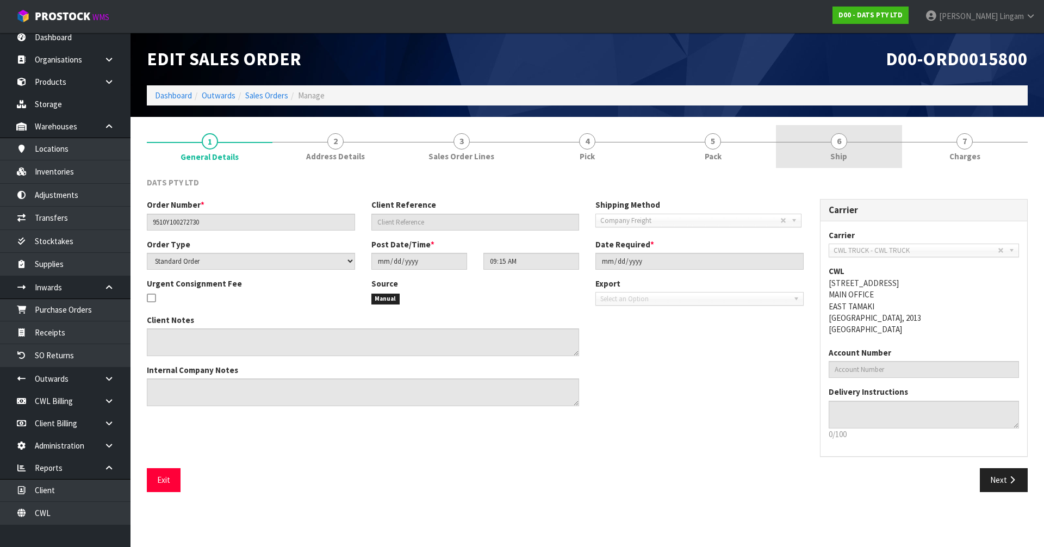
click at [844, 153] on span "Ship" at bounding box center [838, 156] width 17 height 11
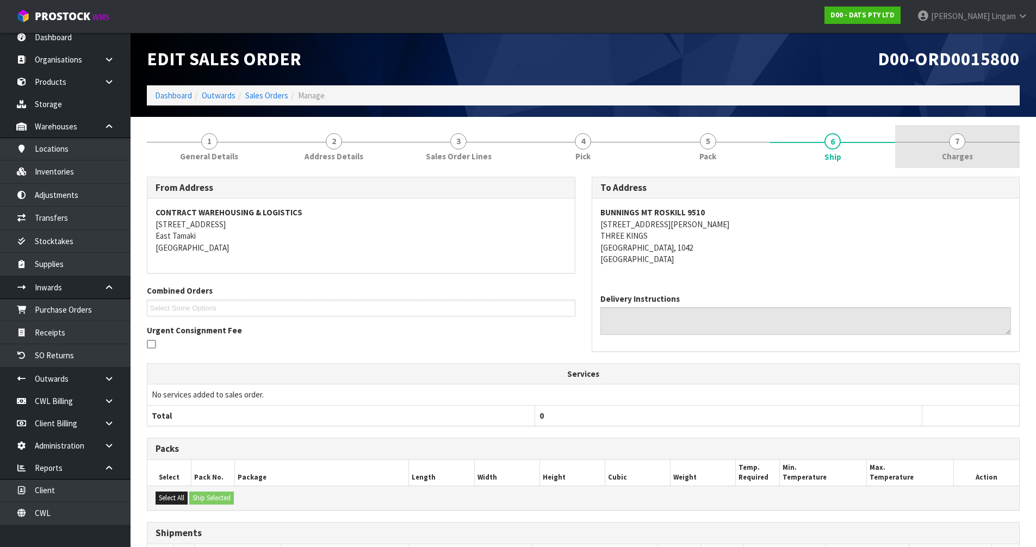
click at [987, 159] on link "7 [GEOGRAPHIC_DATA]" at bounding box center [957, 146] width 125 height 43
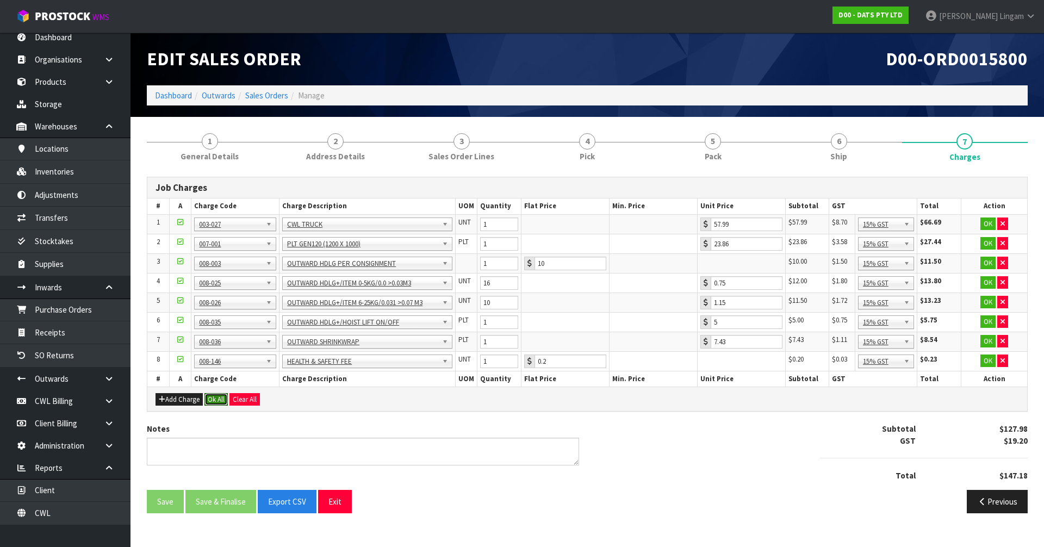
click at [214, 401] on button "Ok All" at bounding box center [215, 399] width 23 height 13
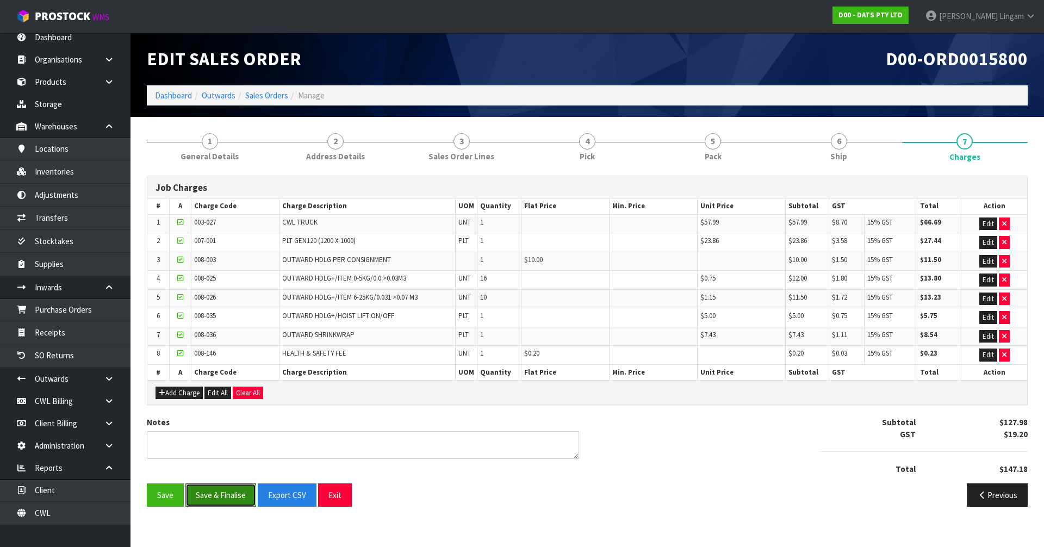
click at [232, 504] on button "Save & Finalise" at bounding box center [220, 494] width 71 height 23
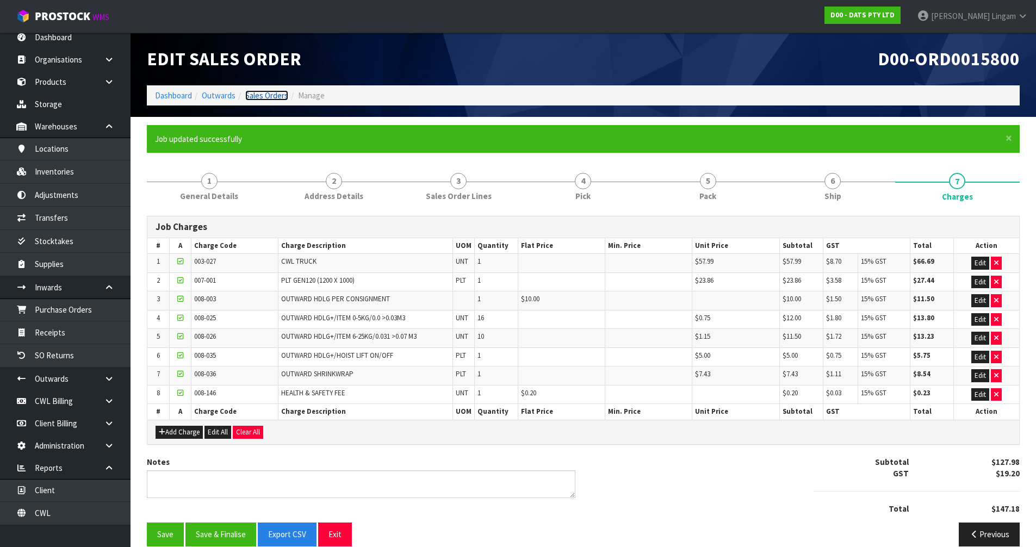
click at [275, 96] on link "Sales Orders" at bounding box center [266, 95] width 43 height 10
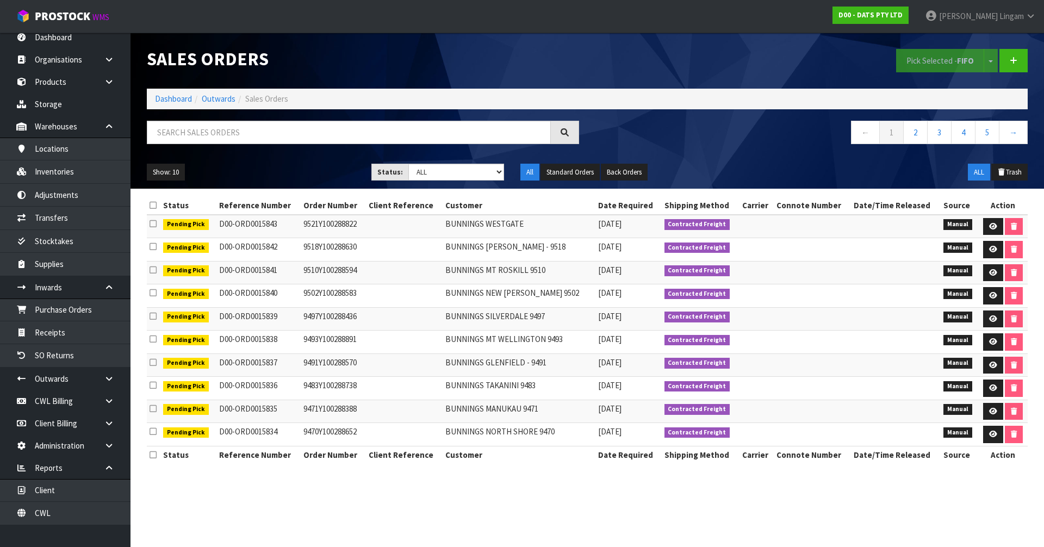
click at [476, 162] on div "Show: 10 5 10 25 50 Status: Draft Pending Allocated Pending Pick Goods Picked G…" at bounding box center [587, 173] width 897 height 34
click at [472, 169] on select "Draft Pending Allocated Pending Pick Goods Picked Goods Packed Pending Charges …" at bounding box center [456, 172] width 96 height 17
select select "string:6"
click at [408, 164] on select "Draft Pending Allocated Pending Pick Goods Picked Goods Packed Pending Charges …" at bounding box center [456, 172] width 96 height 17
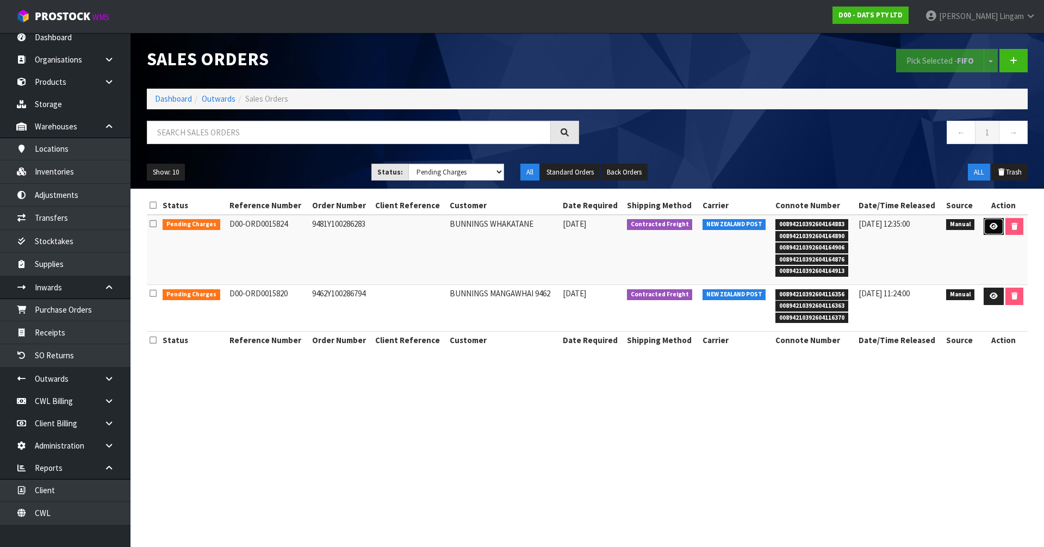
click at [990, 227] on icon at bounding box center [994, 226] width 8 height 7
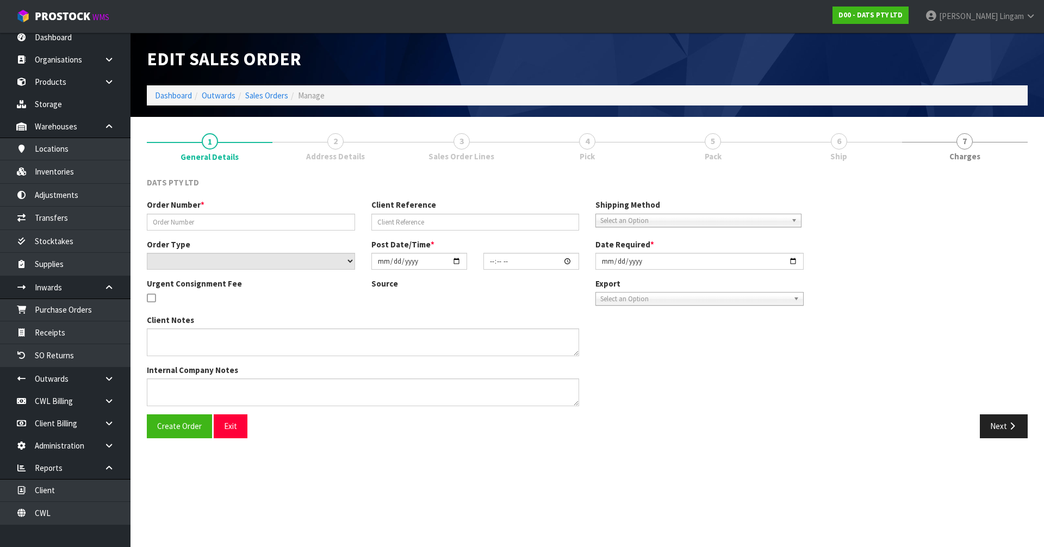
type input "9481Y100286283"
select select "number:0"
type input "2025-09-25"
type input "10:18:00.000"
type input "2025-09-25"
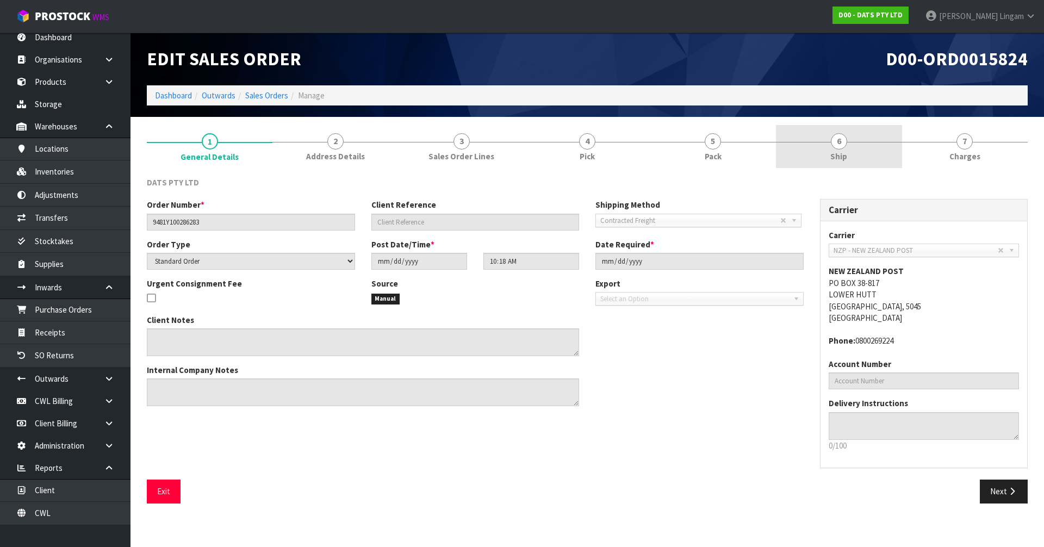
click at [842, 150] on link "6 Ship" at bounding box center [839, 146] width 126 height 43
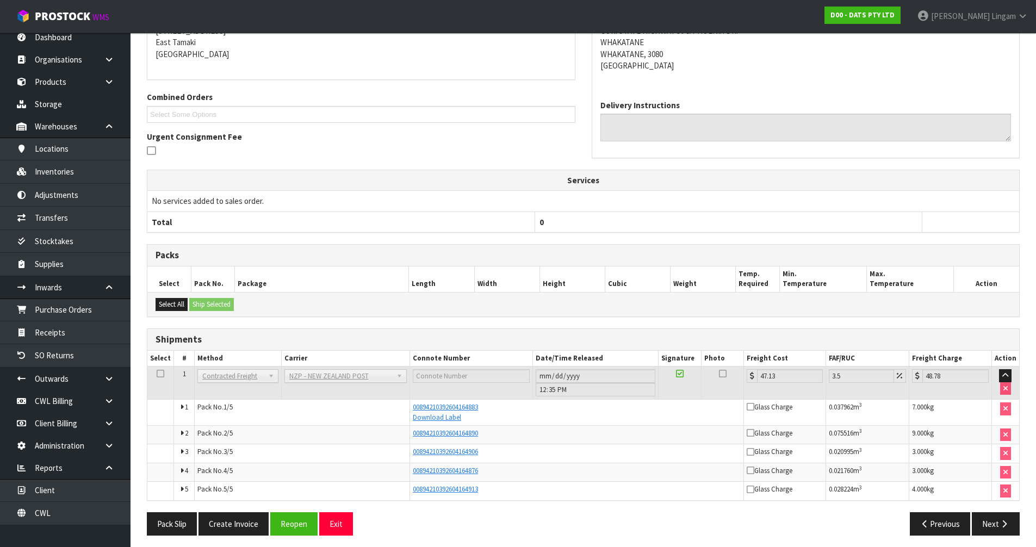
scroll to position [198, 0]
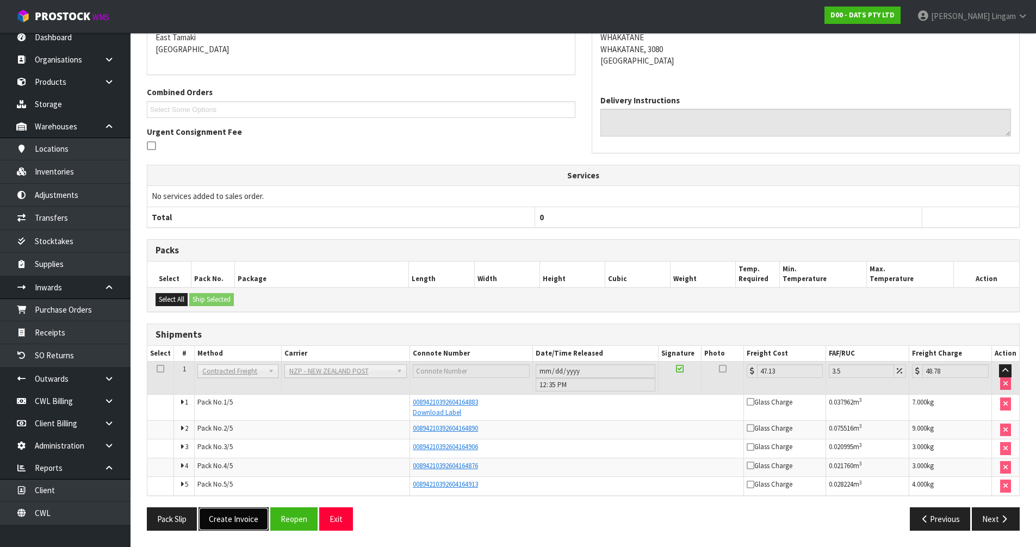
click at [248, 524] on button "Create Invoice" at bounding box center [233, 518] width 70 height 23
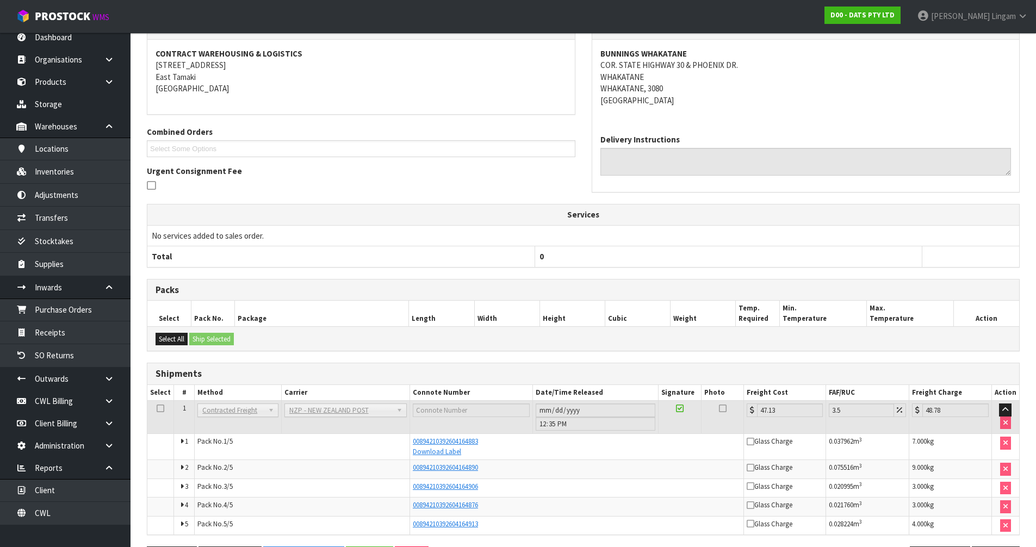
scroll to position [0, 0]
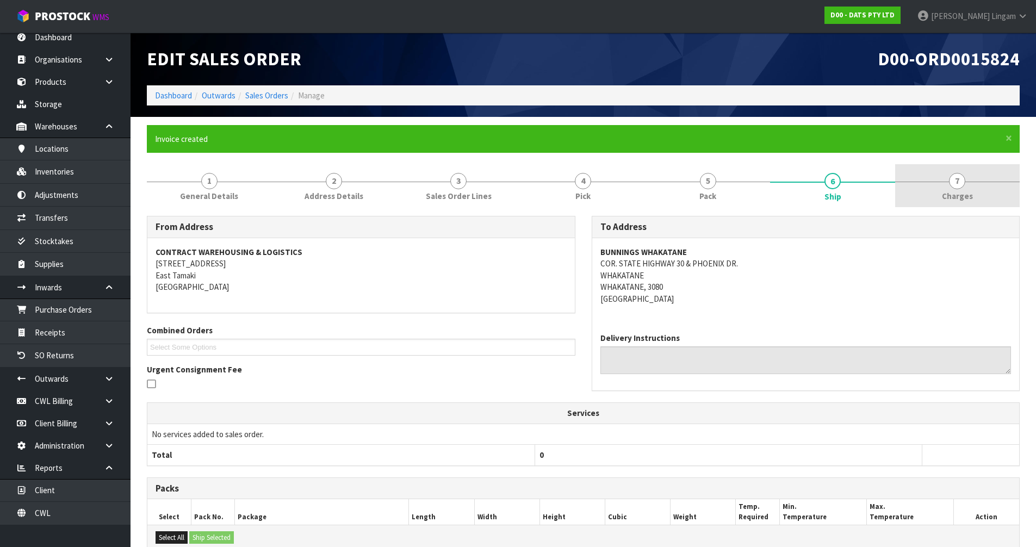
click at [972, 196] on link "7 Charges" at bounding box center [957, 185] width 125 height 43
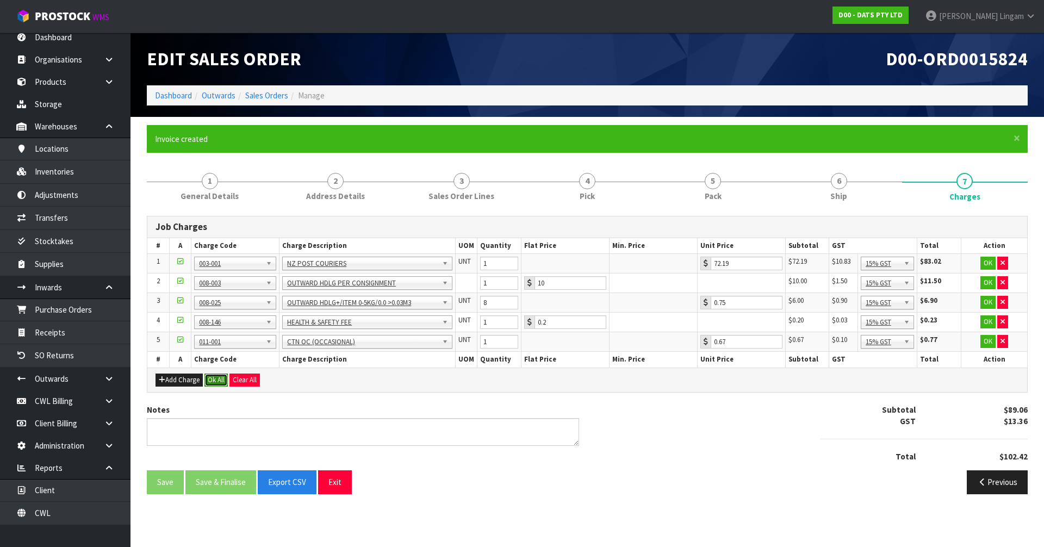
click at [218, 376] on button "Ok All" at bounding box center [215, 380] width 23 height 13
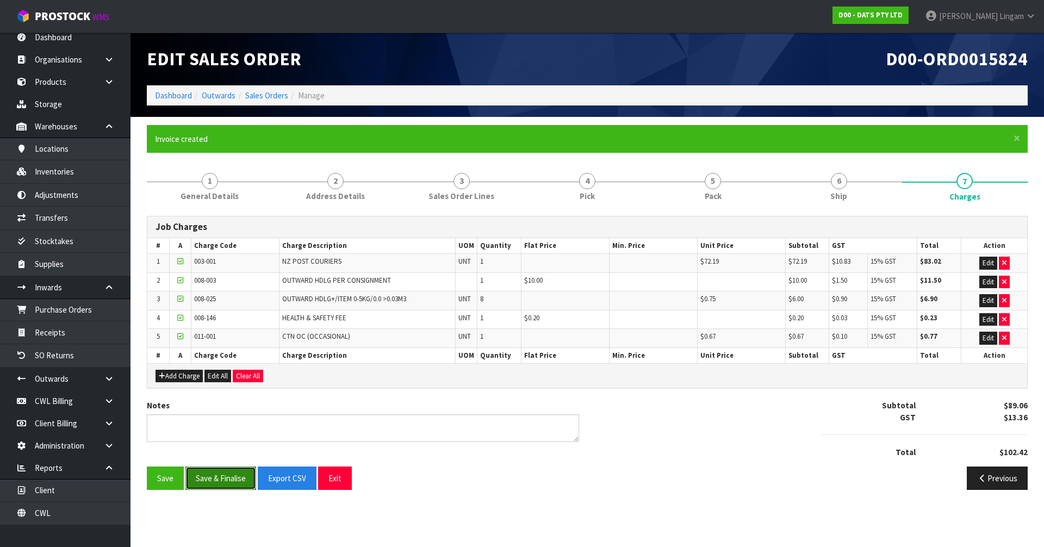
click at [232, 487] on button "Save & Finalise" at bounding box center [220, 478] width 71 height 23
click at [277, 99] on link "Sales Orders" at bounding box center [266, 95] width 43 height 10
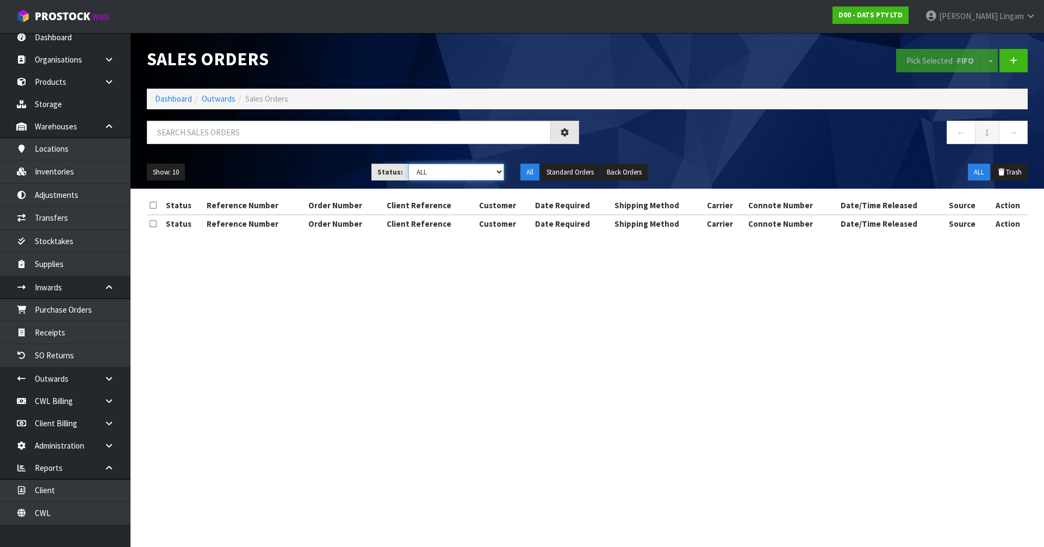
click at [481, 168] on select "Draft Pending Allocated Pending Pick Goods Picked Goods Packed Pending Charges …" at bounding box center [456, 172] width 96 height 17
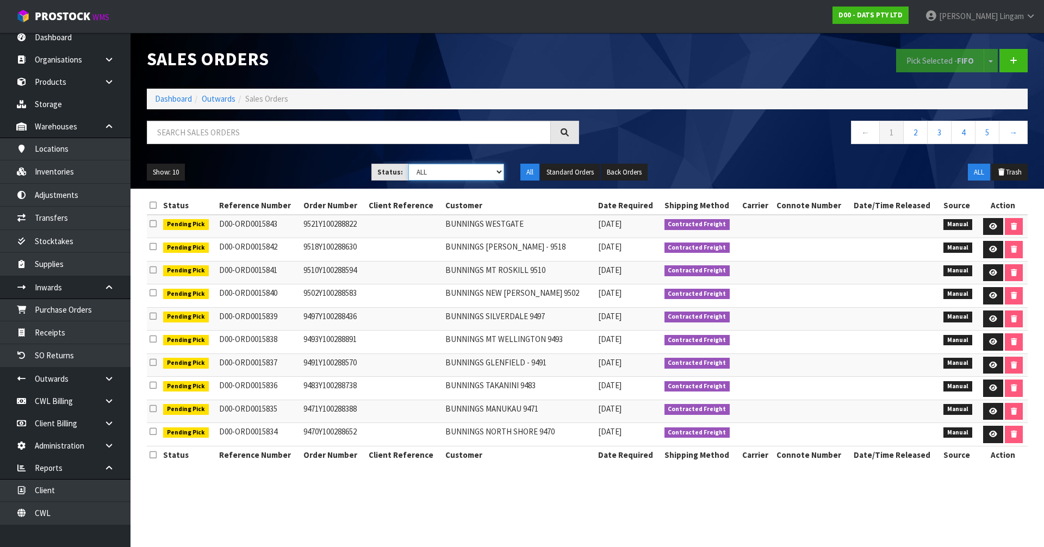
select select "string:6"
click at [408, 164] on select "Draft Pending Allocated Pending Pick Goods Picked Goods Packed Pending Charges …" at bounding box center [456, 172] width 96 height 17
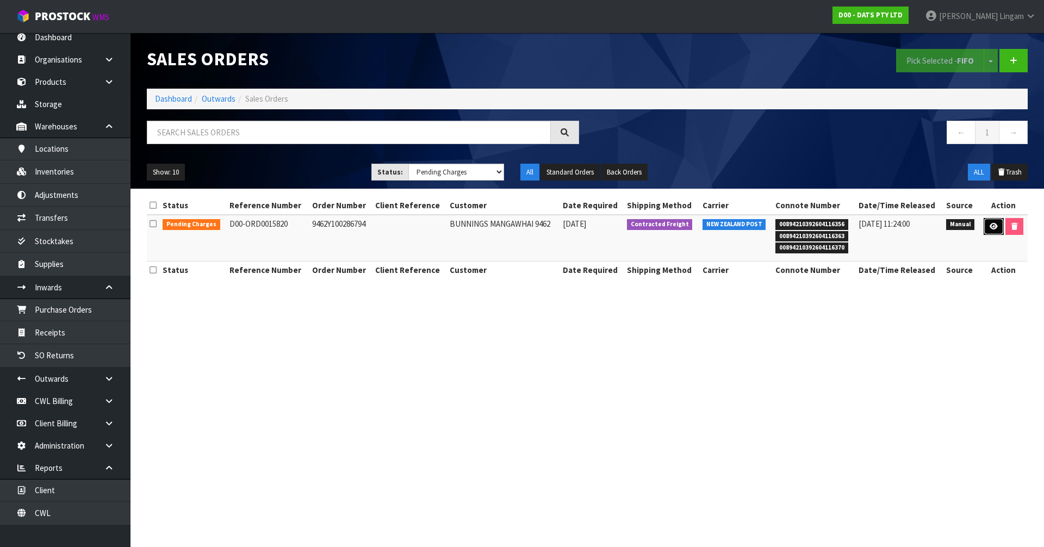
click at [992, 225] on icon at bounding box center [994, 226] width 8 height 7
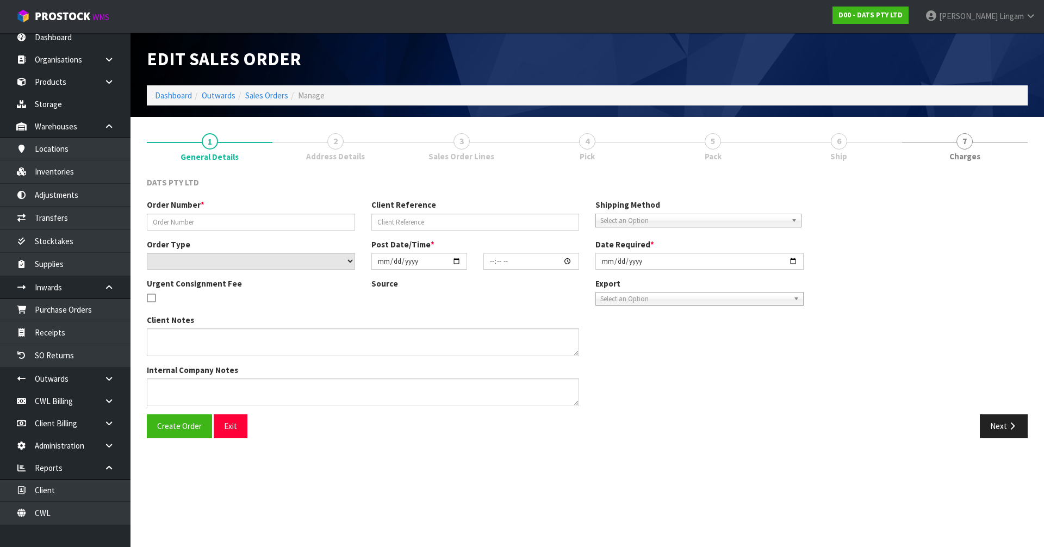
type input "9462Y100286794"
select select "number:0"
type input "2025-09-25"
type input "10:06:00.000"
type input "2025-09-25"
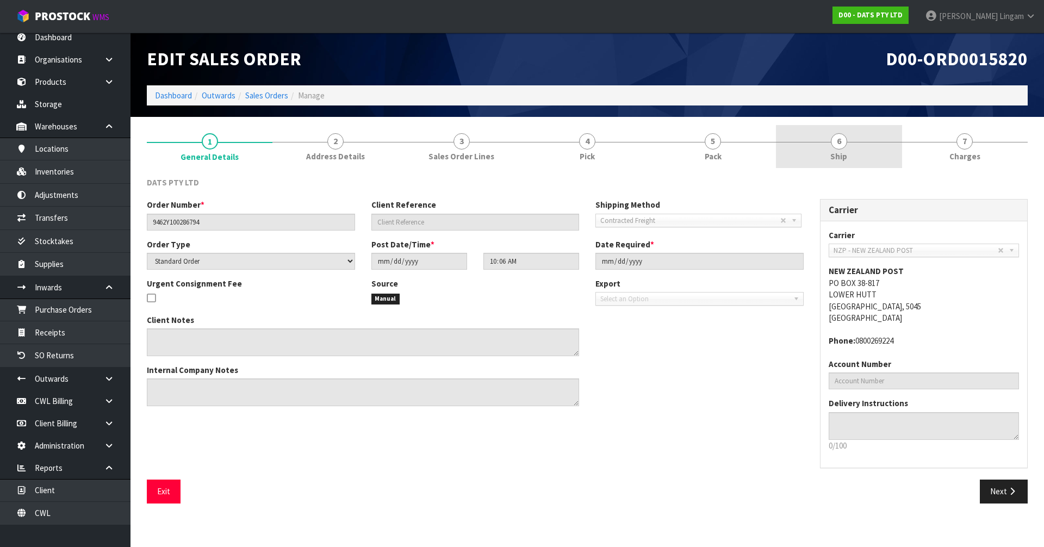
click at [879, 160] on link "6 Ship" at bounding box center [839, 146] width 126 height 43
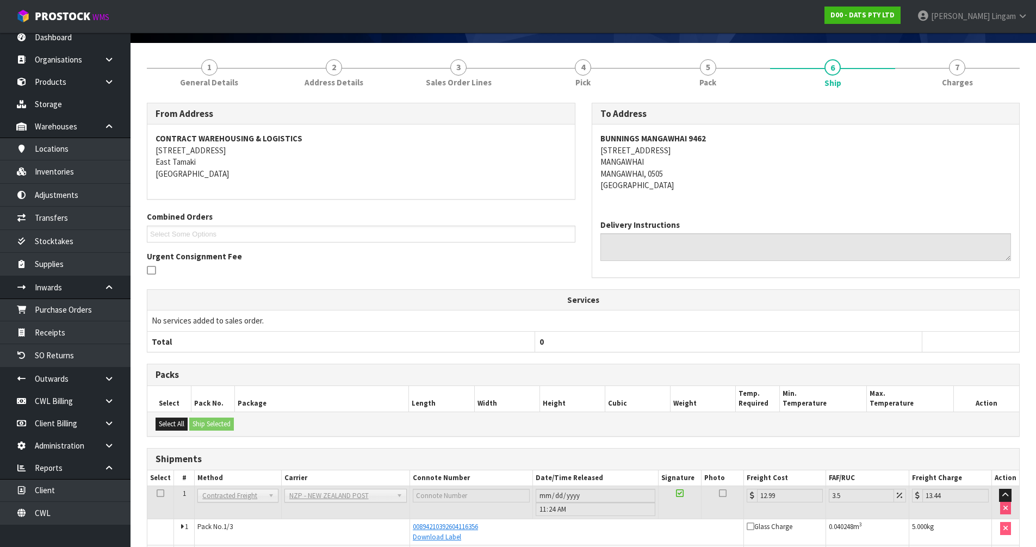
scroll to position [161, 0]
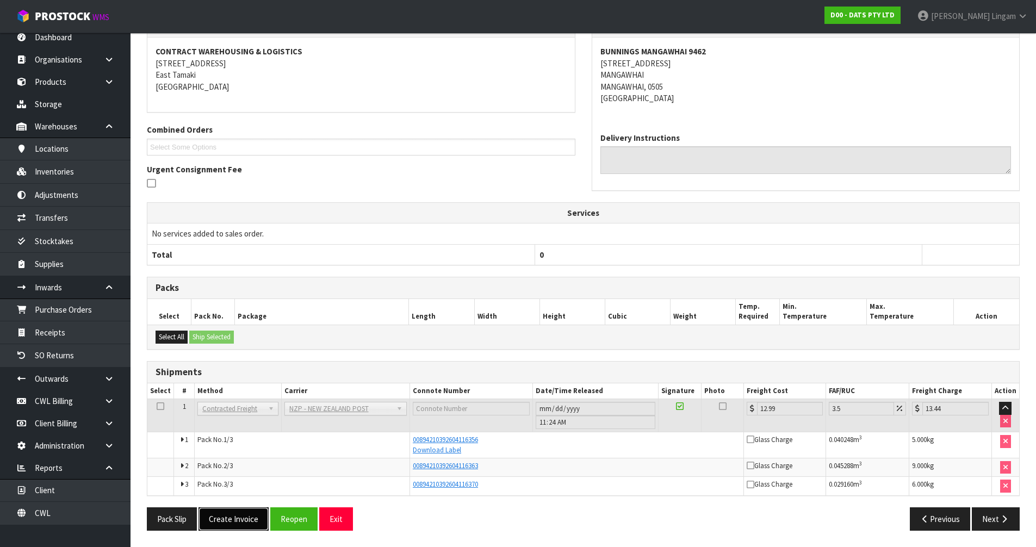
click at [250, 520] on button "Create Invoice" at bounding box center [233, 518] width 70 height 23
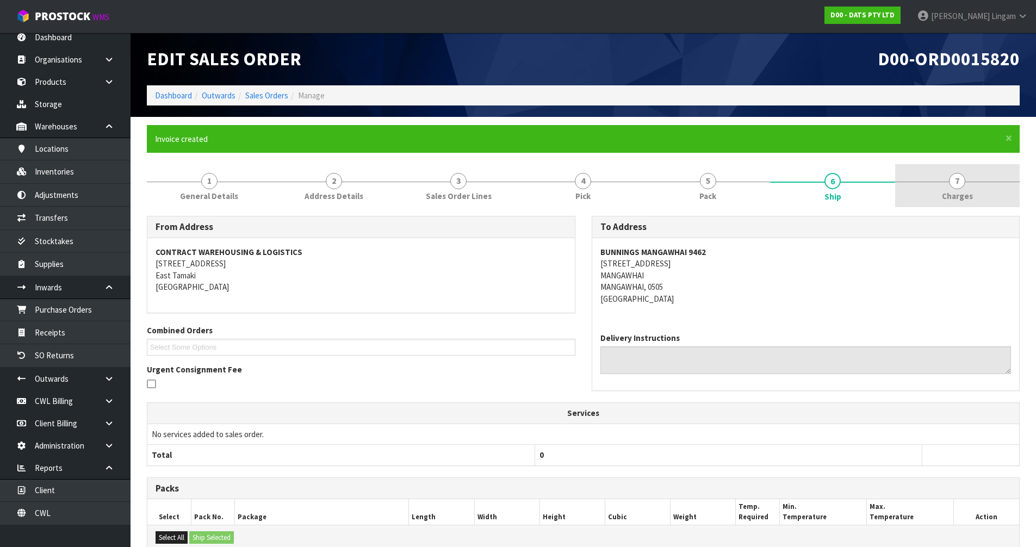
click at [975, 202] on link "7 Charges" at bounding box center [957, 185] width 125 height 43
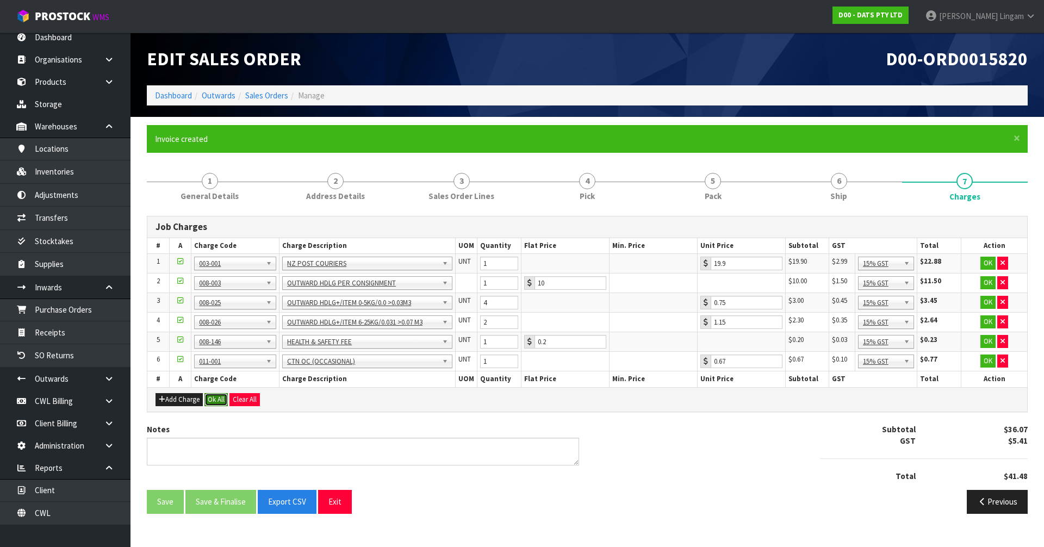
click at [214, 399] on button "Ok All" at bounding box center [215, 399] width 23 height 13
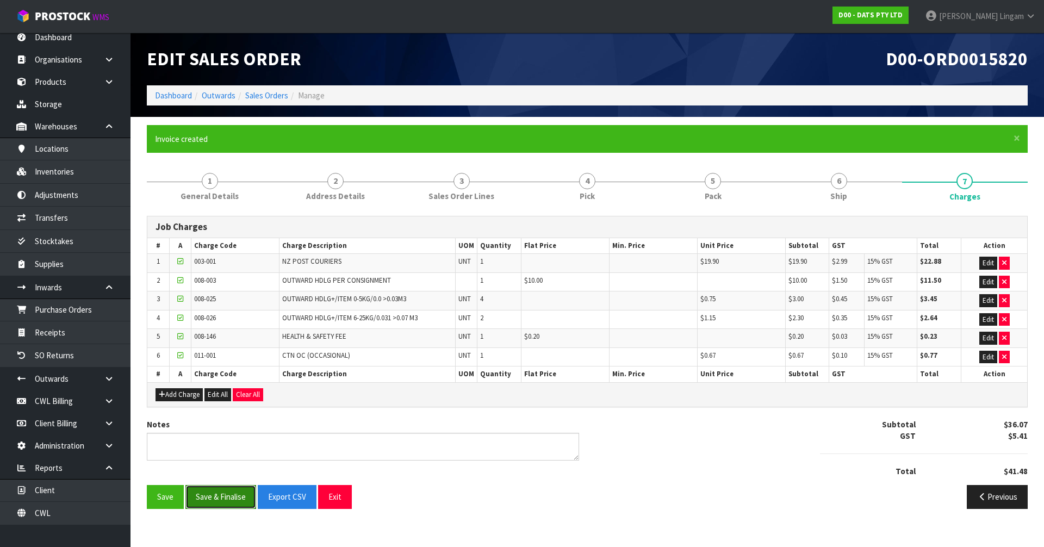
click at [214, 495] on button "Save & Finalise" at bounding box center [220, 496] width 71 height 23
click at [157, 98] on link "Dashboard" at bounding box center [173, 95] width 37 height 10
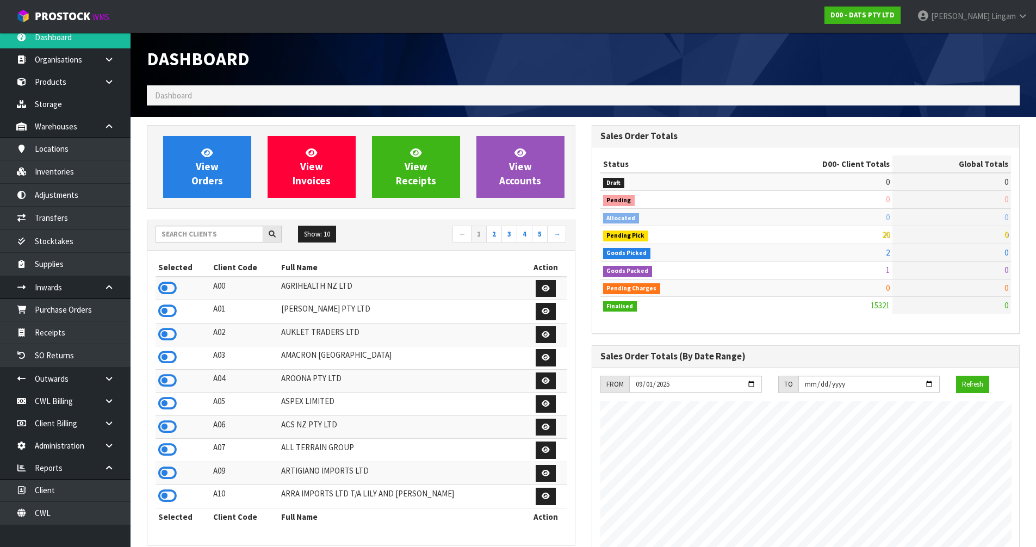
scroll to position [824, 444]
click at [217, 175] on span "View Orders" at bounding box center [207, 166] width 32 height 41
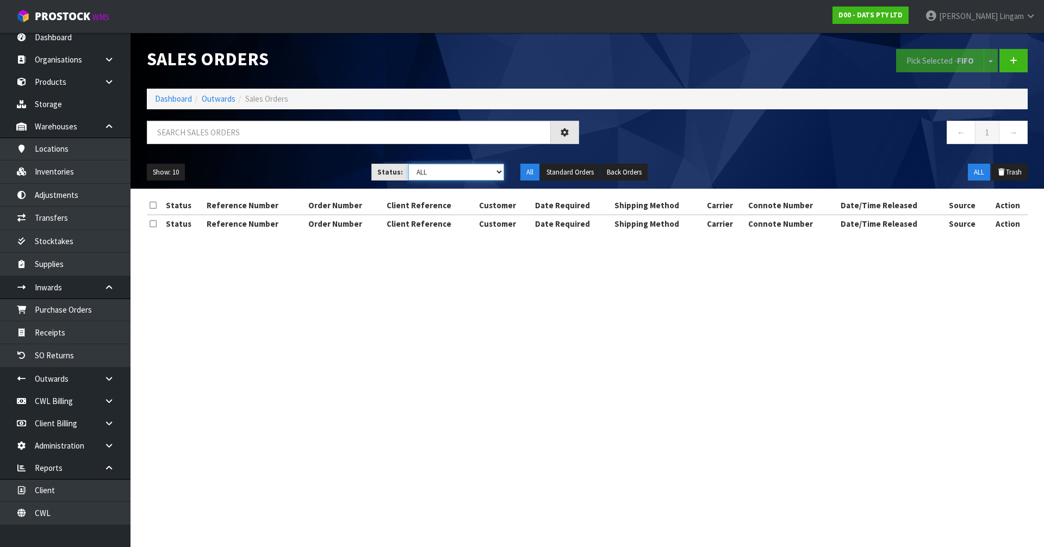
click at [483, 171] on select "Draft Pending Allocated Pending Pick Goods Picked Goods Packed Pending Charges …" at bounding box center [456, 172] width 96 height 17
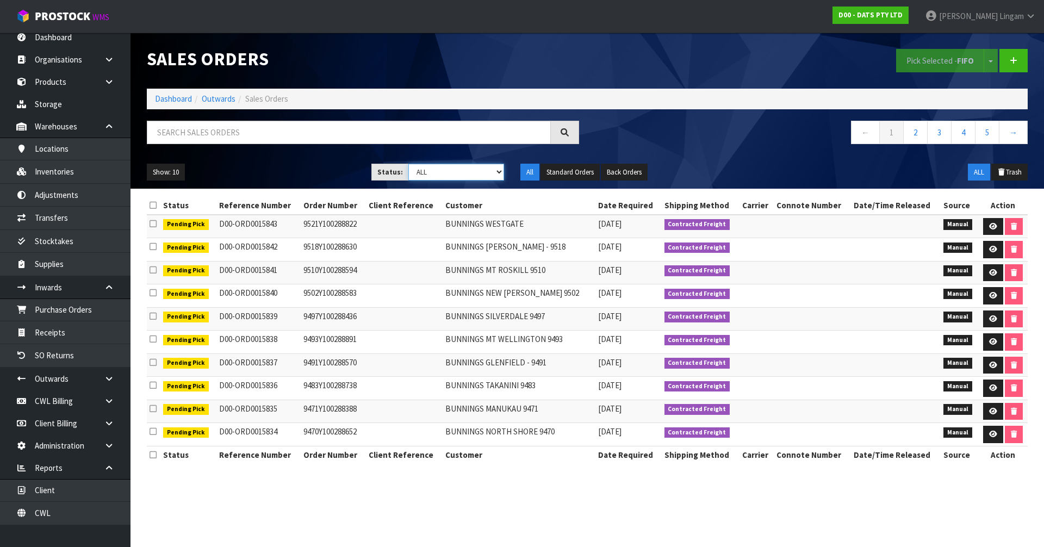
select select "string:3"
click at [408, 164] on select "Draft Pending Allocated Pending Pick Goods Picked Goods Packed Pending Charges …" at bounding box center [456, 172] width 96 height 17
click at [986, 129] on link "2" at bounding box center [987, 132] width 24 height 23
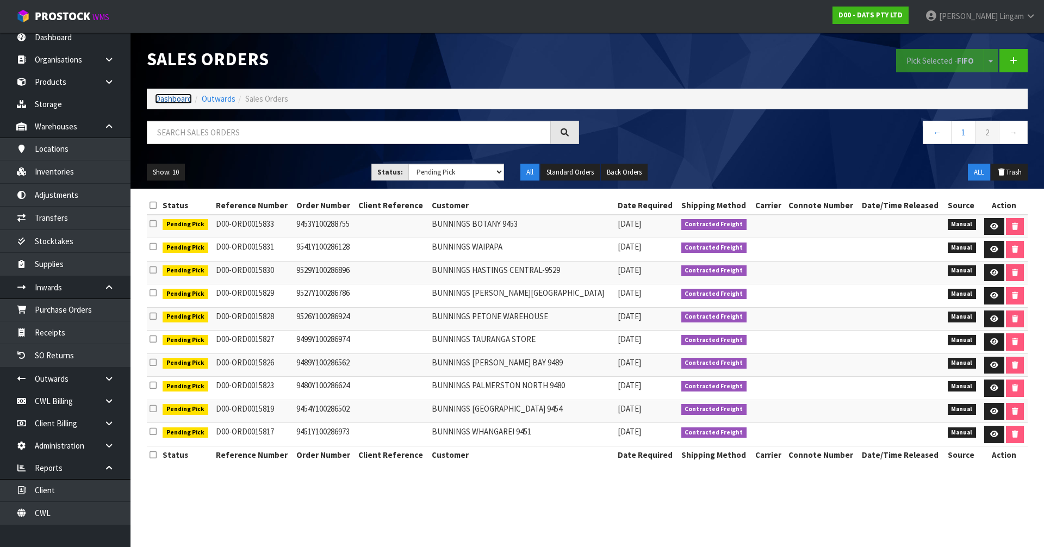
click at [178, 99] on link "Dashboard" at bounding box center [173, 99] width 37 height 10
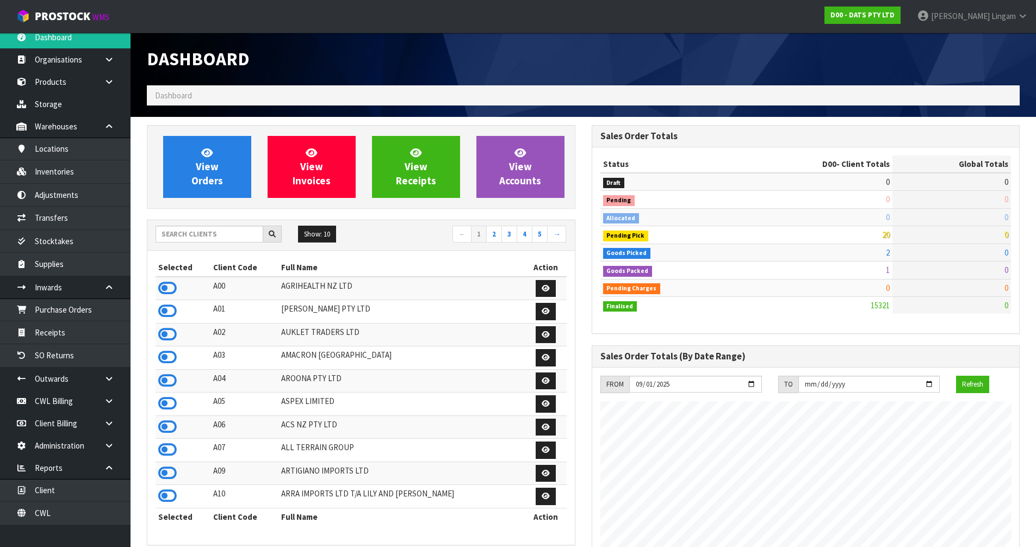
scroll to position [824, 444]
click at [250, 233] on input "text" at bounding box center [210, 234] width 108 height 17
click at [165, 428] on icon at bounding box center [167, 427] width 18 height 16
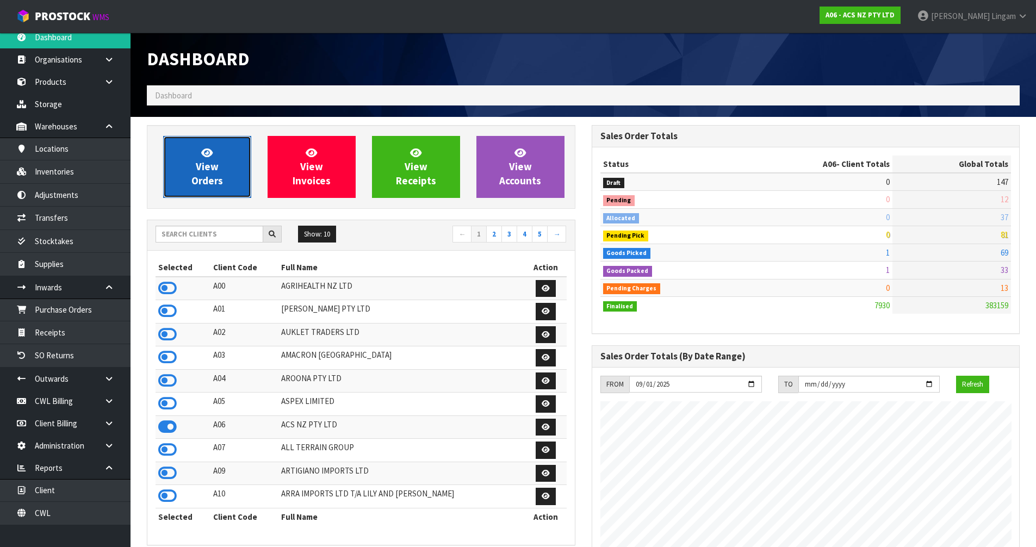
click at [228, 158] on link "View Orders" at bounding box center [207, 167] width 88 height 62
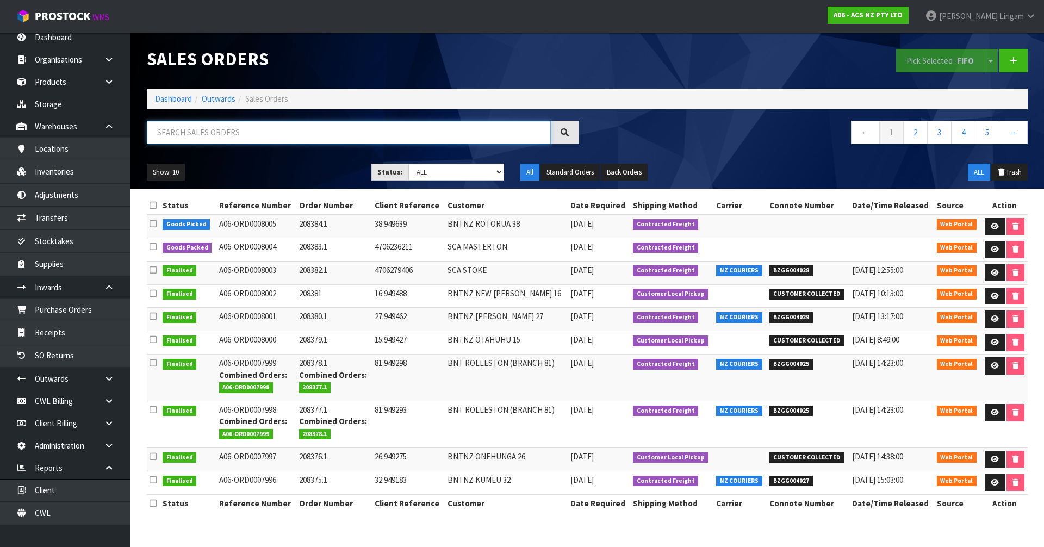
click at [349, 131] on input "text" at bounding box center [349, 132] width 404 height 23
paste input "208357"
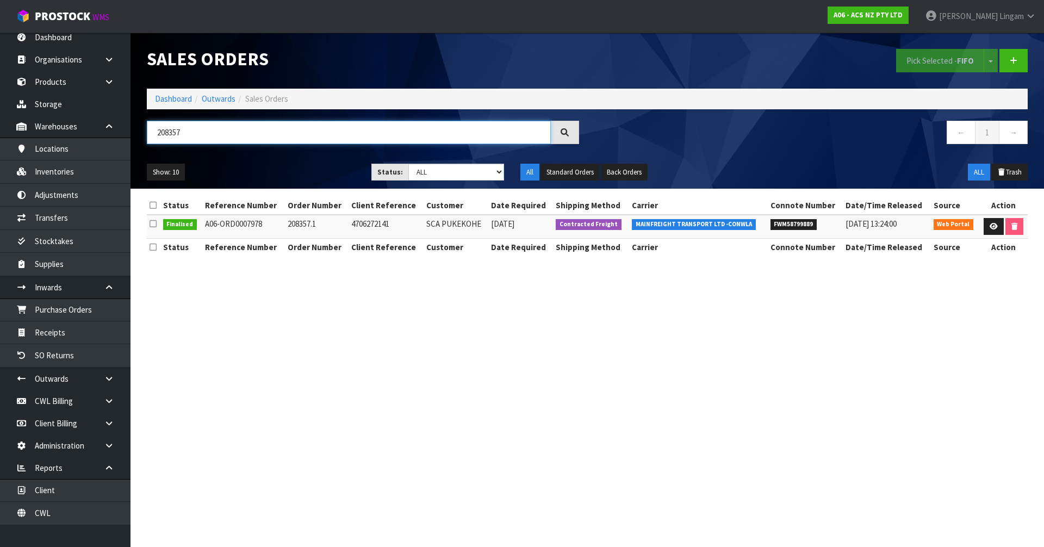
type input "208357"
drag, startPoint x: 426, startPoint y: 227, endPoint x: 480, endPoint y: 224, distance: 53.4
click at [480, 224] on td "SCA PUKEKOHE" at bounding box center [456, 226] width 65 height 23
copy td "SCA PUKEKOHE"
click at [994, 229] on icon at bounding box center [994, 226] width 8 height 7
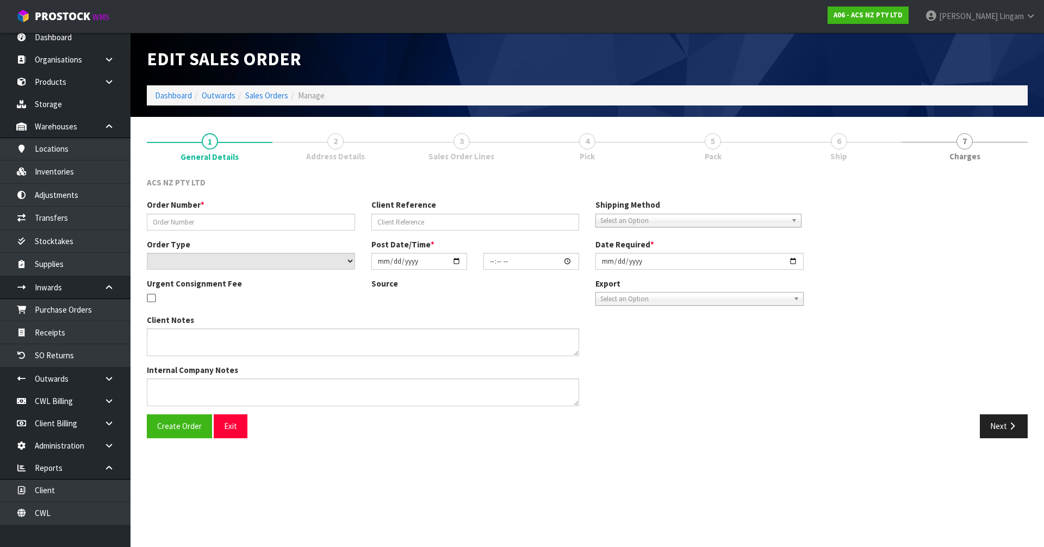
type input "208357.1"
type input "4706272141"
select select "number:0"
type input "2025-09-22"
type input "16:16:00.000"
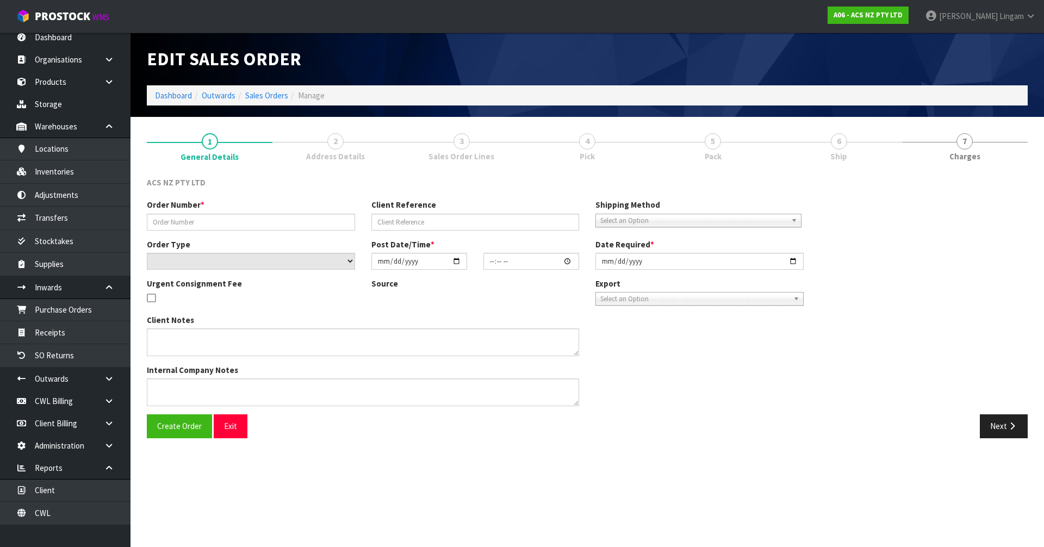
type input "2025-09-23"
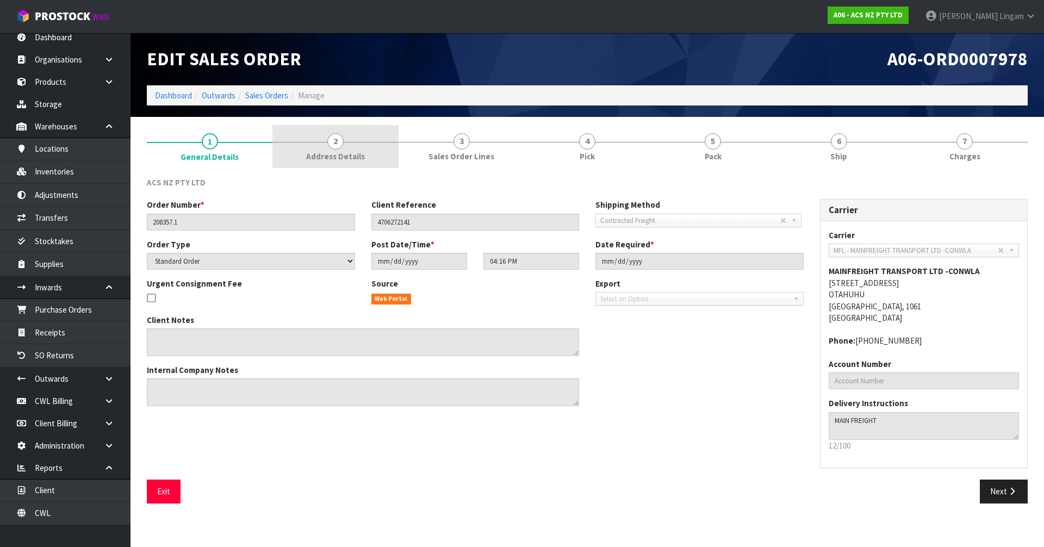
click at [365, 157] on link "2 Address Details" at bounding box center [335, 146] width 126 height 43
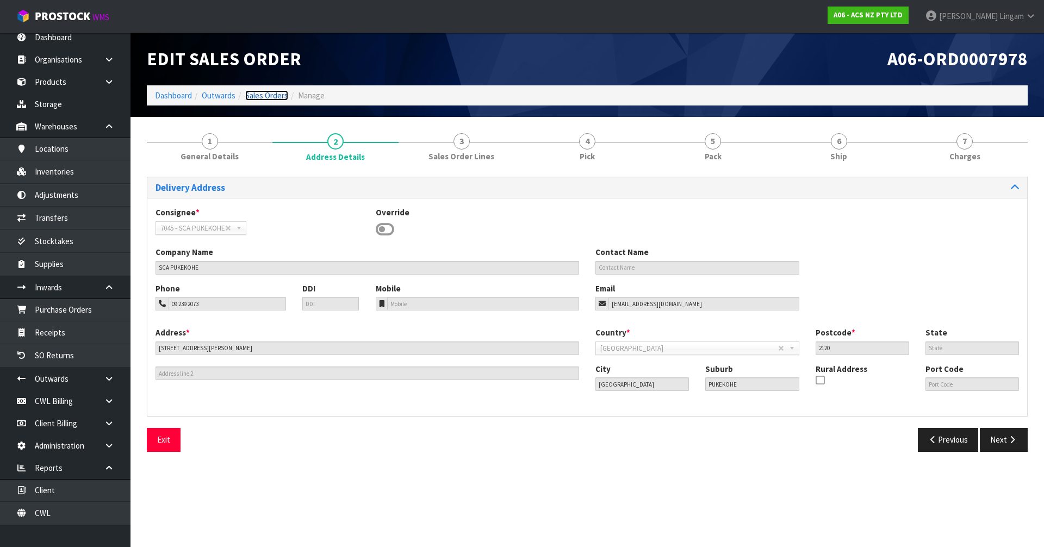
click at [265, 93] on link "Sales Orders" at bounding box center [266, 95] width 43 height 10
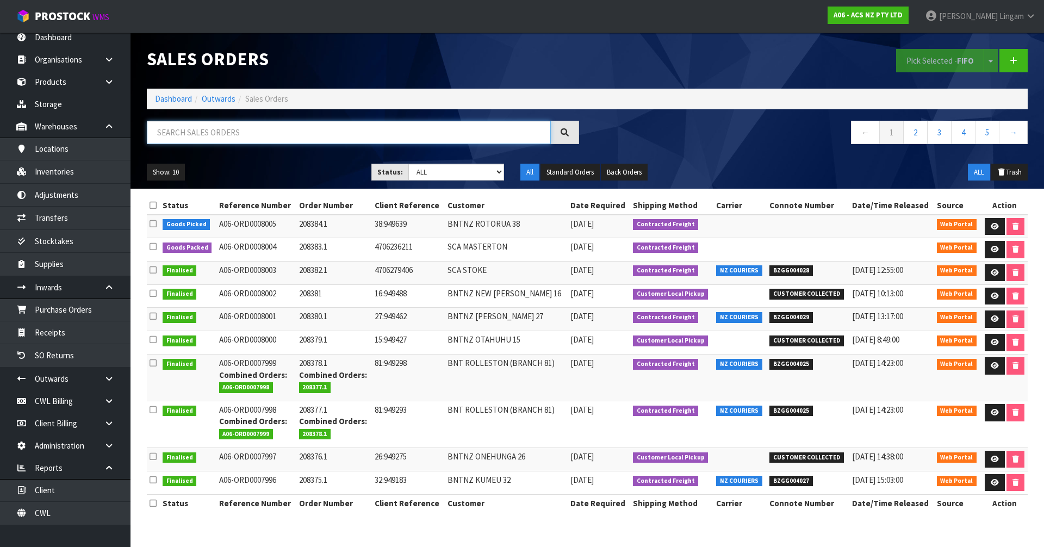
click at [288, 134] on input "text" at bounding box center [349, 132] width 404 height 23
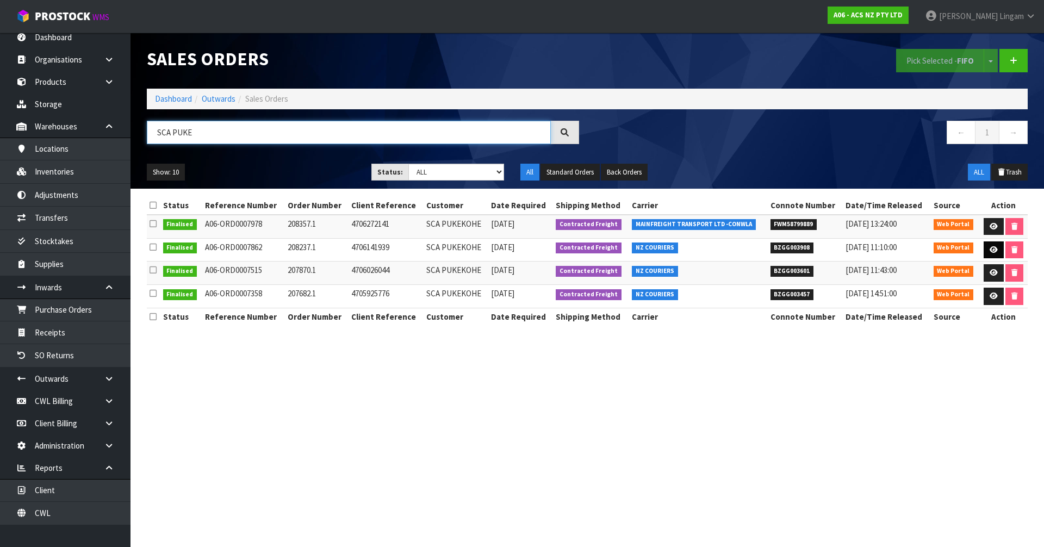
type input "SCA PUKE"
click at [990, 251] on icon at bounding box center [994, 249] width 8 height 7
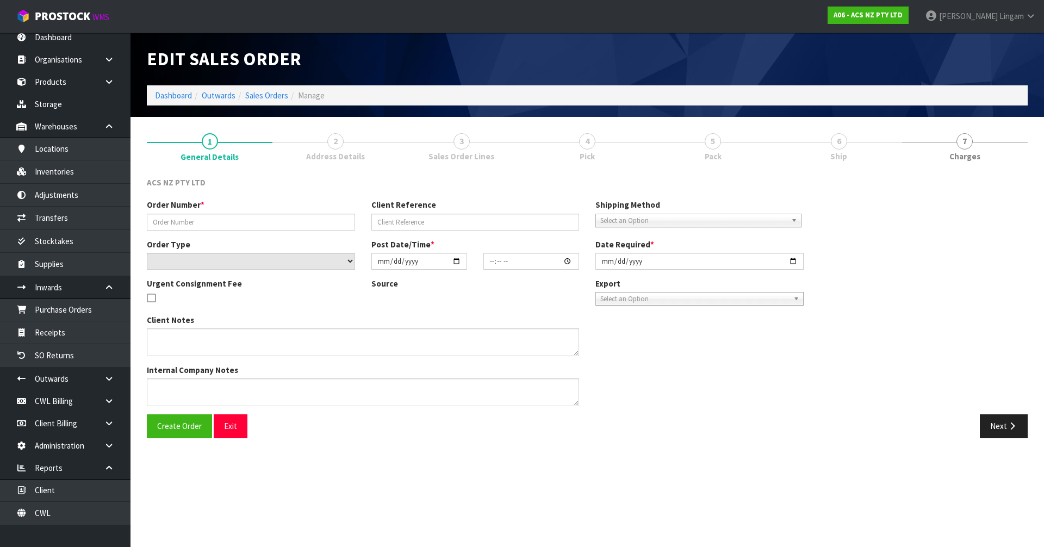
type input "208237.1"
type input "4706141939"
select select "number:0"
type input "2025-08-25"
type input "16:41:00.000"
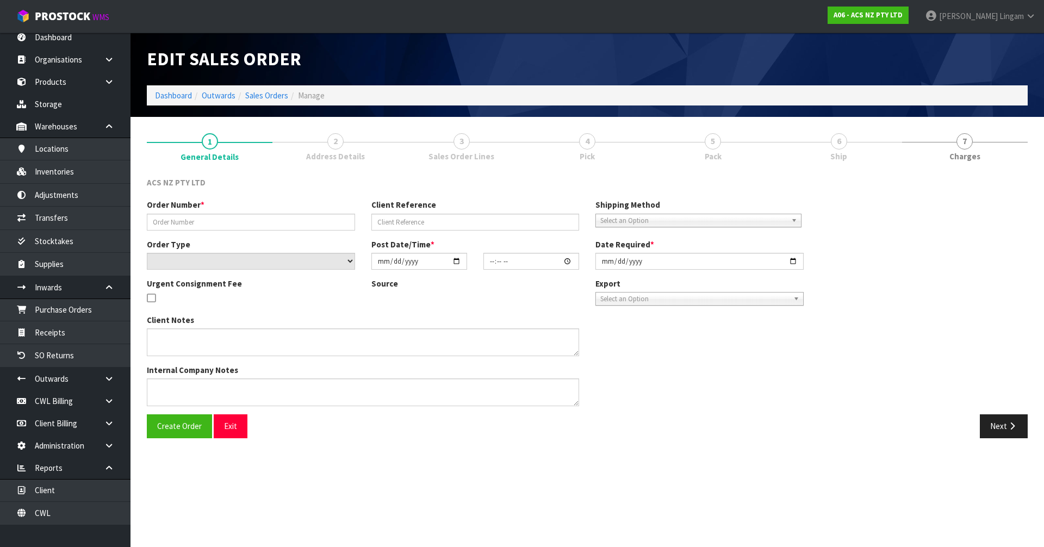
type input "2025-08-26"
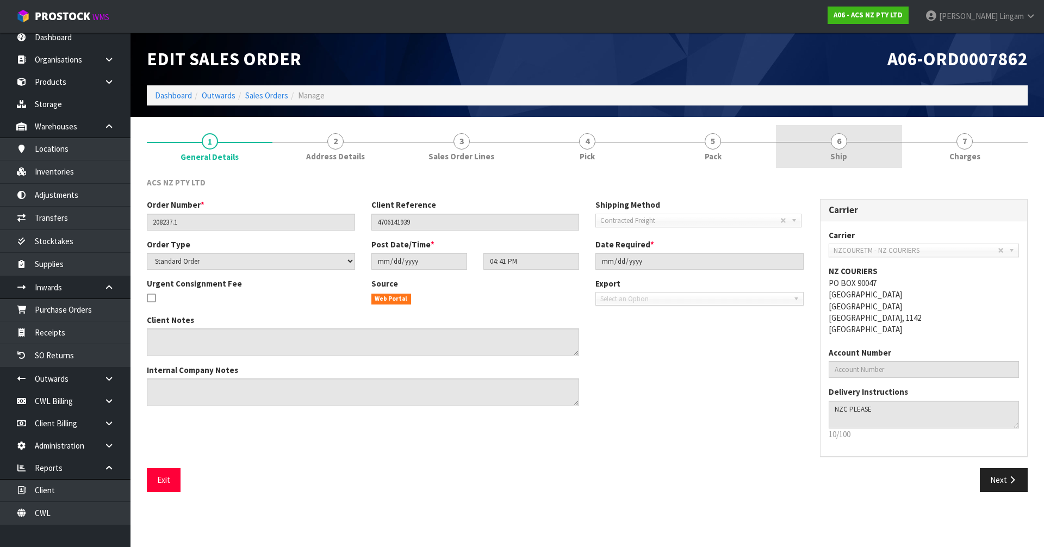
click at [850, 164] on link "6 Ship" at bounding box center [839, 146] width 126 height 43
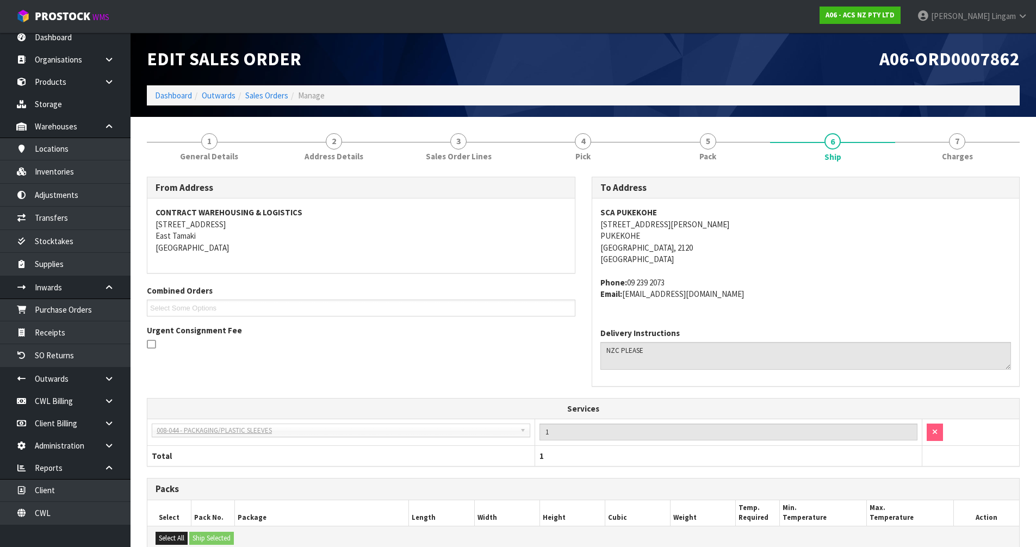
scroll to position [157, 0]
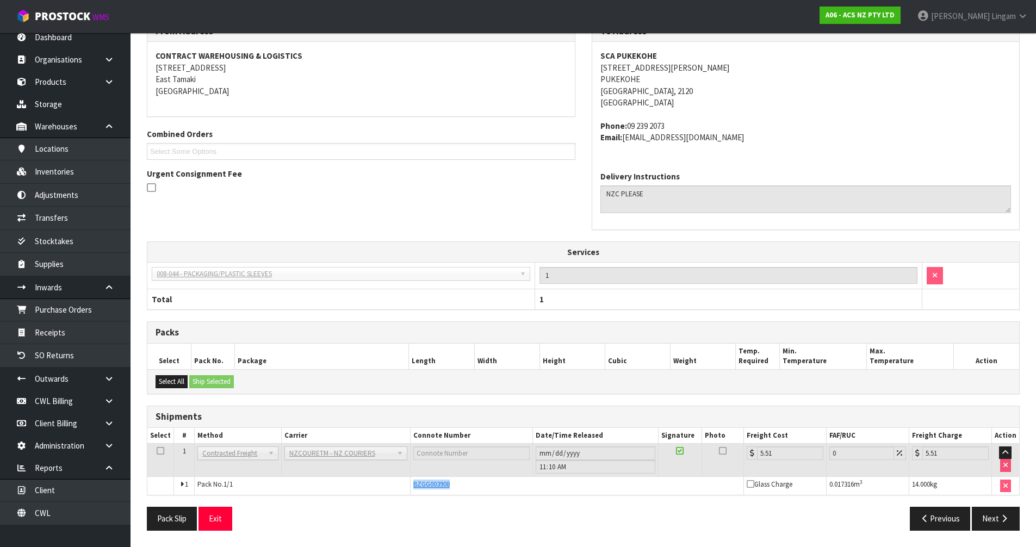
drag, startPoint x: 452, startPoint y: 484, endPoint x: 393, endPoint y: 484, distance: 59.8
click at [393, 484] on tr "1 Pack No. 1/1 BZGG003908 Glass Charge 0.017316 m 3 14.000 kg" at bounding box center [583, 485] width 872 height 18
copy tr "BZGG003908"
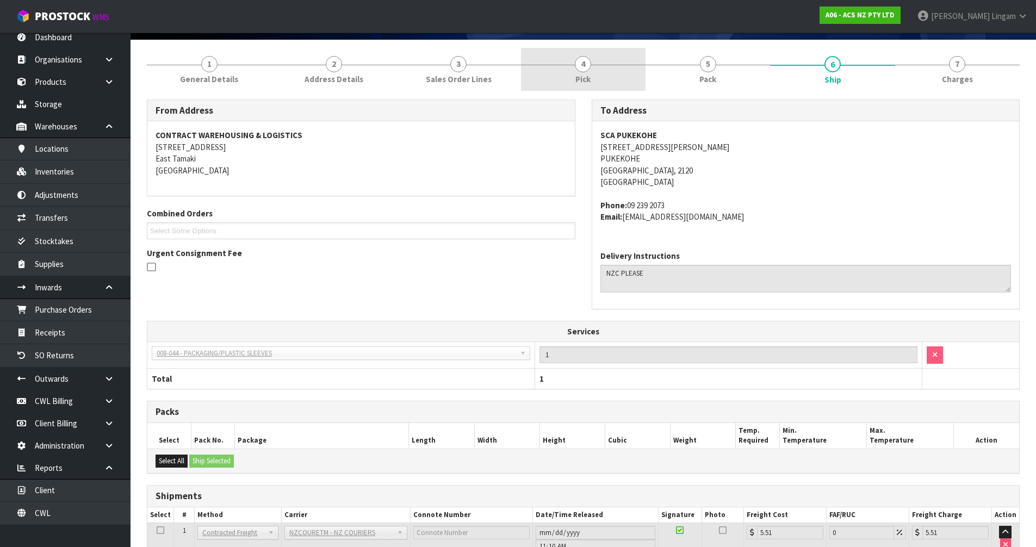
scroll to position [0, 0]
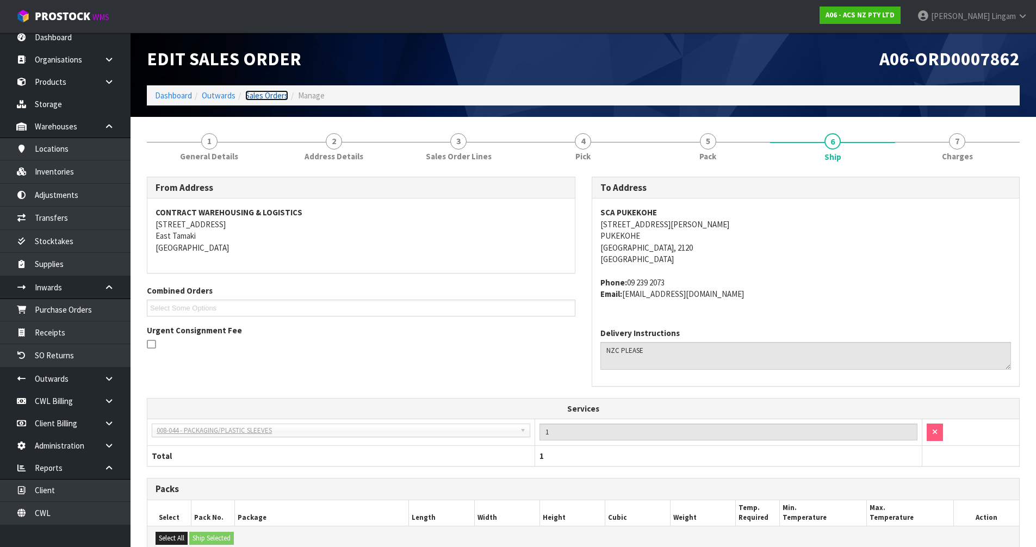
click at [271, 98] on link "Sales Orders" at bounding box center [266, 95] width 43 height 10
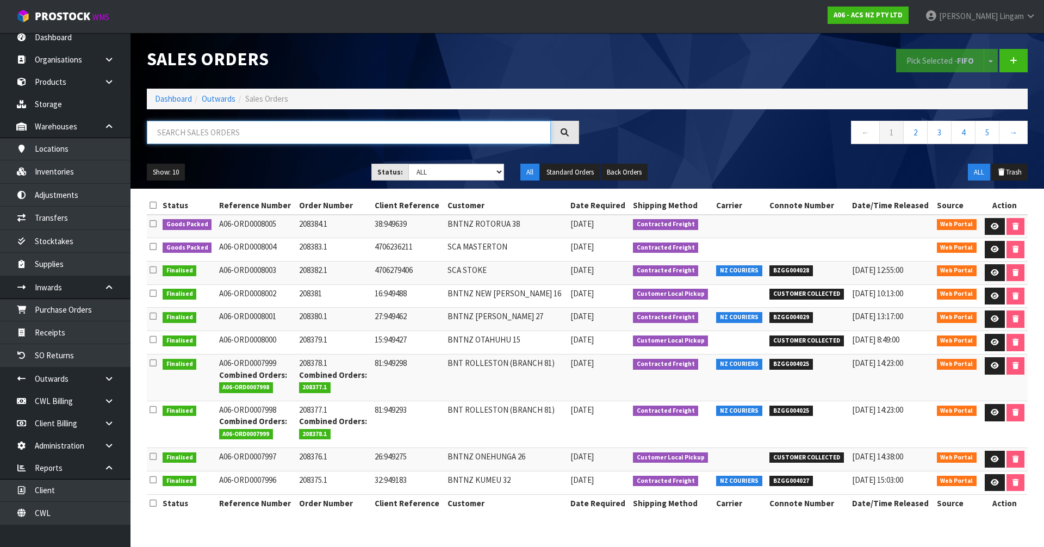
click at [358, 131] on input "text" at bounding box center [349, 132] width 404 height 23
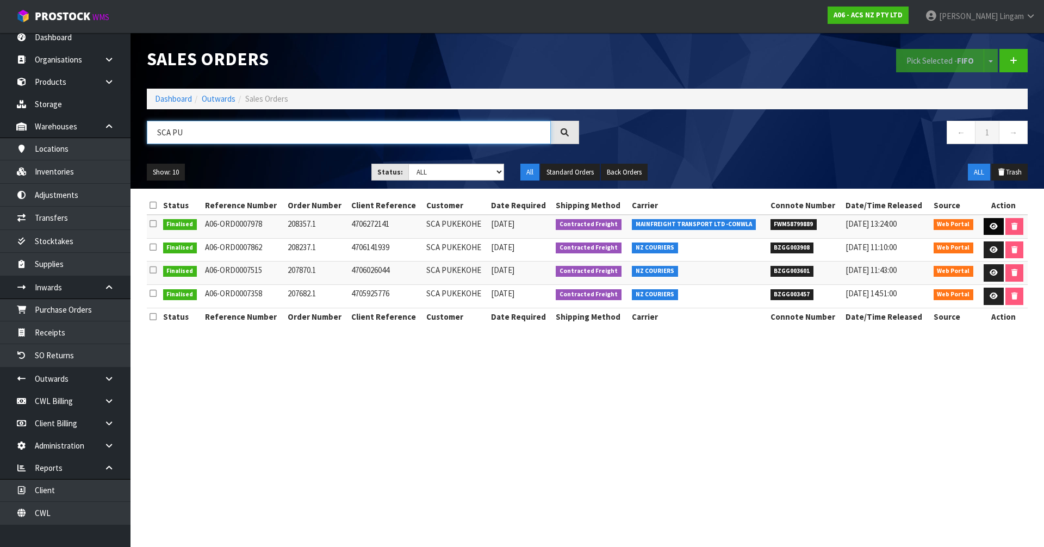
type input "SCA PU"
click at [996, 226] on icon at bounding box center [994, 226] width 8 height 7
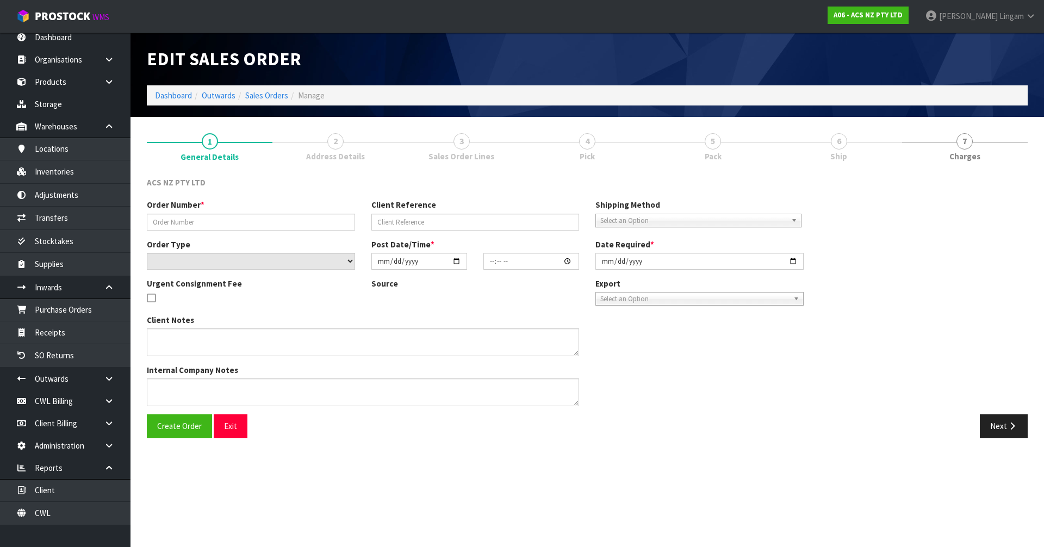
type input "208357.1"
type input "4706272141"
select select "number:0"
type input "2025-09-22"
type input "16:16:00.000"
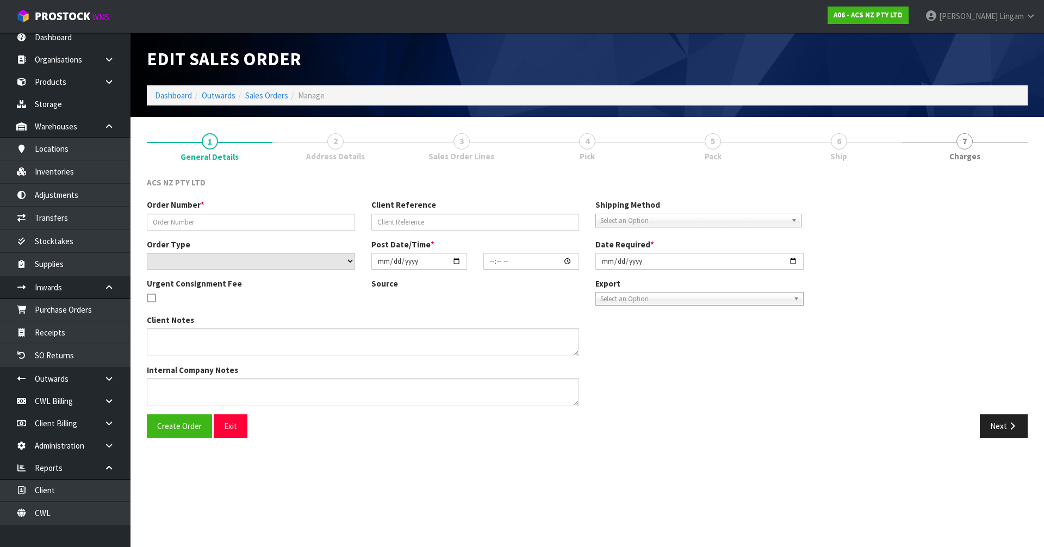
type input "2025-09-23"
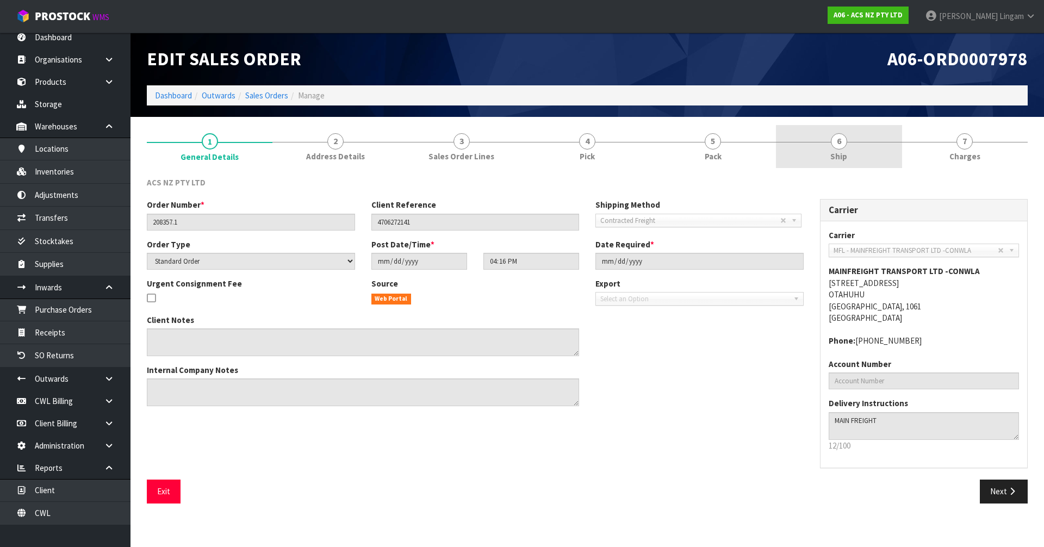
click at [841, 160] on span "Ship" at bounding box center [838, 156] width 17 height 11
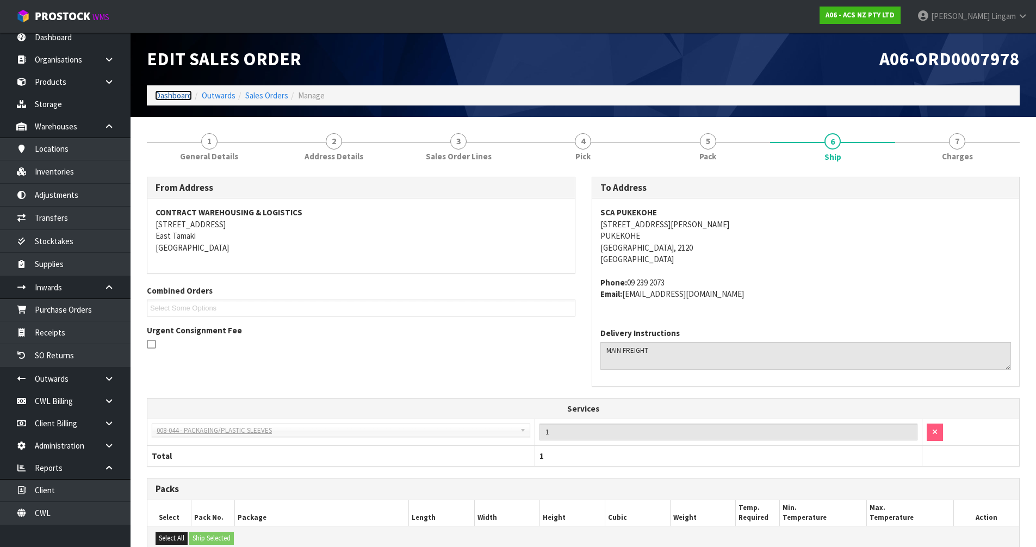
click at [182, 95] on link "Dashboard" at bounding box center [173, 95] width 37 height 10
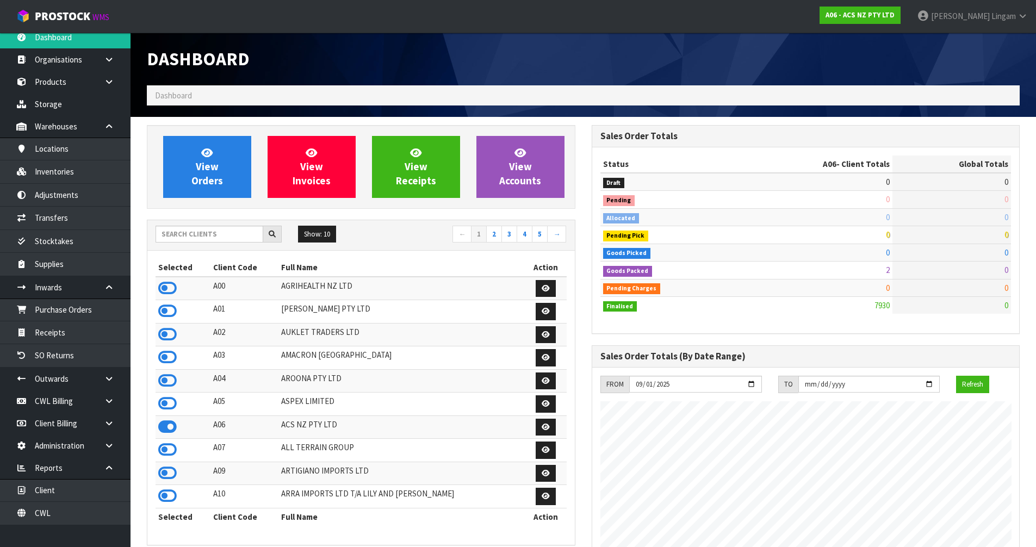
scroll to position [824, 444]
click at [237, 233] on input "text" at bounding box center [210, 234] width 108 height 17
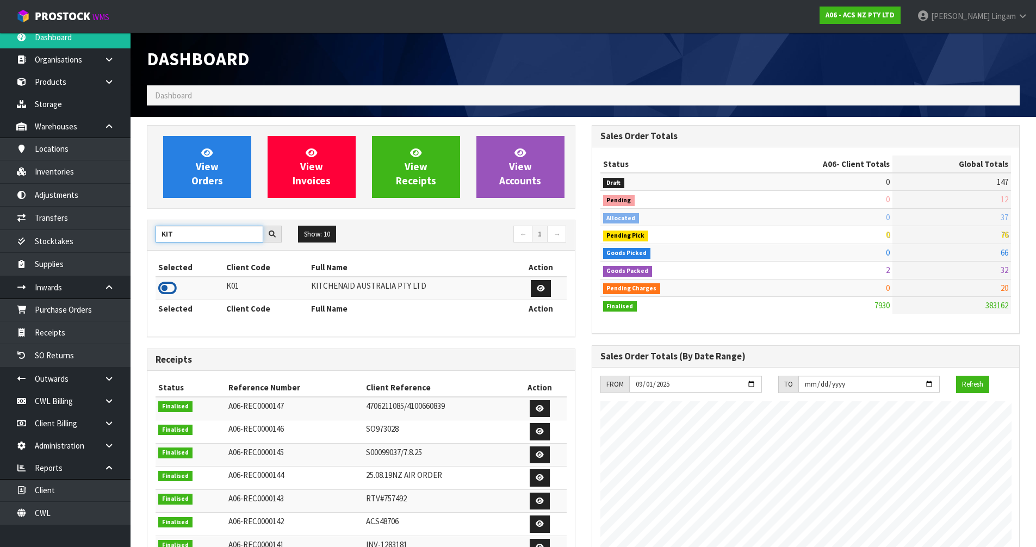
type input "KIT"
click at [169, 289] on icon at bounding box center [167, 288] width 18 height 16
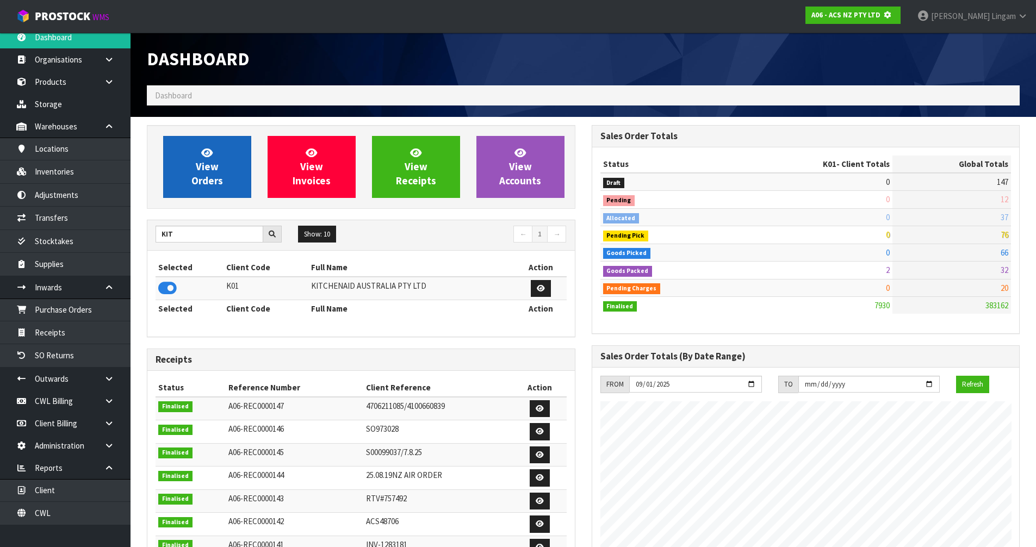
scroll to position [543078, 543311]
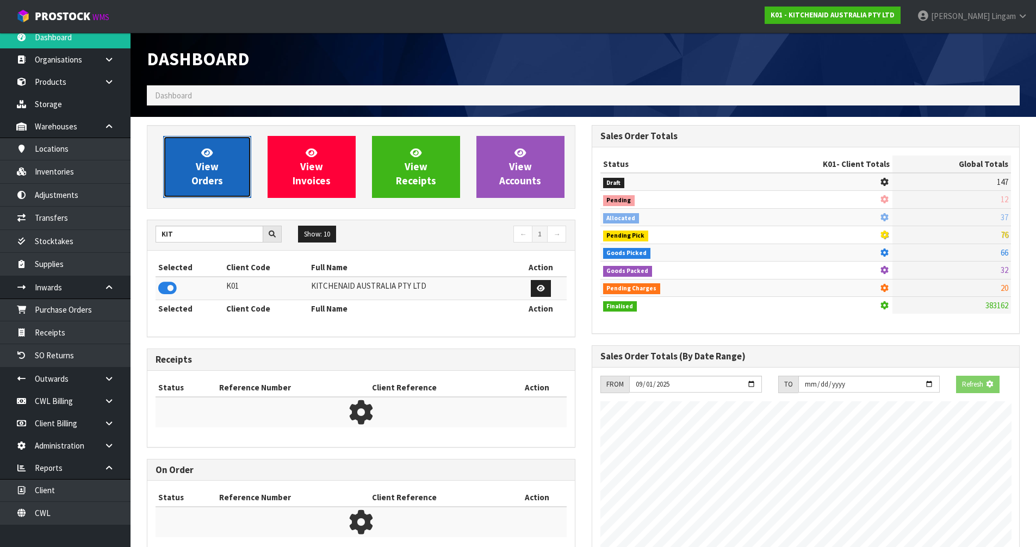
click at [212, 176] on span "View Orders" at bounding box center [207, 166] width 32 height 41
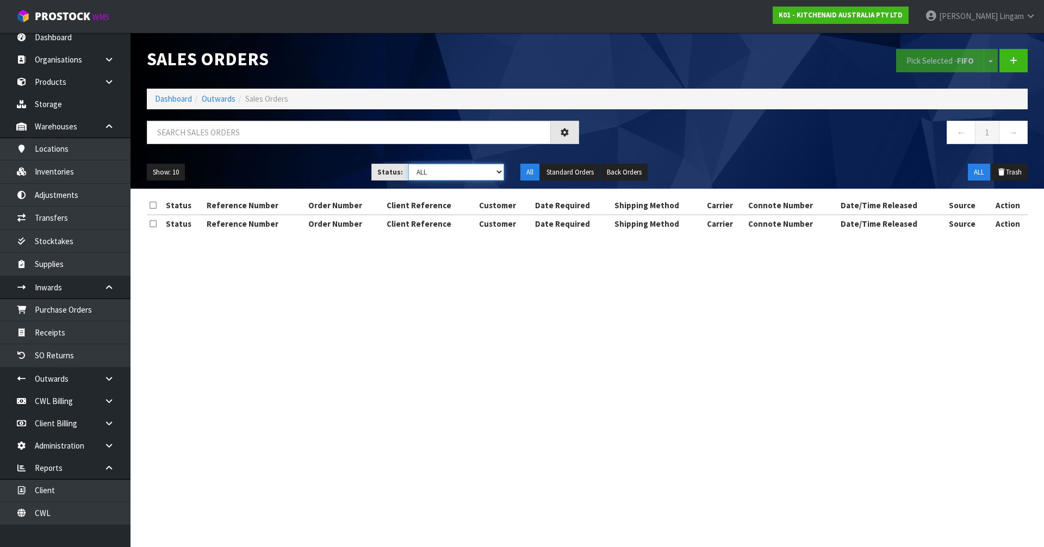
click at [477, 173] on select "Draft Pending Allocated Pending Pick Goods Picked Goods Packed Pending Charges …" at bounding box center [456, 172] width 96 height 17
select select "string:3"
click at [408, 164] on select "Draft Pending Allocated Pending Pick Goods Picked Goods Packed Pending Charges …" at bounding box center [456, 172] width 96 height 17
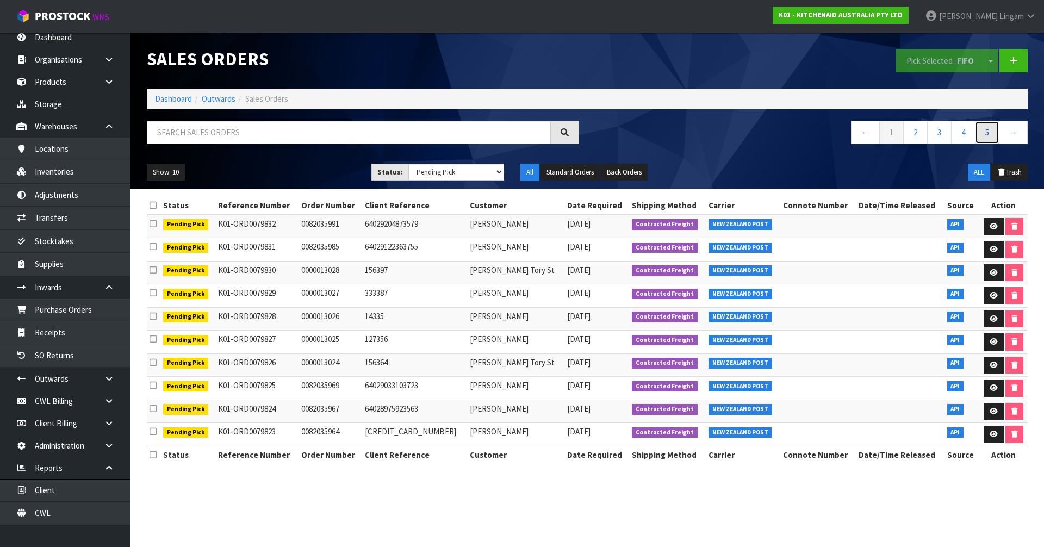
click at [992, 135] on link "5" at bounding box center [987, 132] width 24 height 23
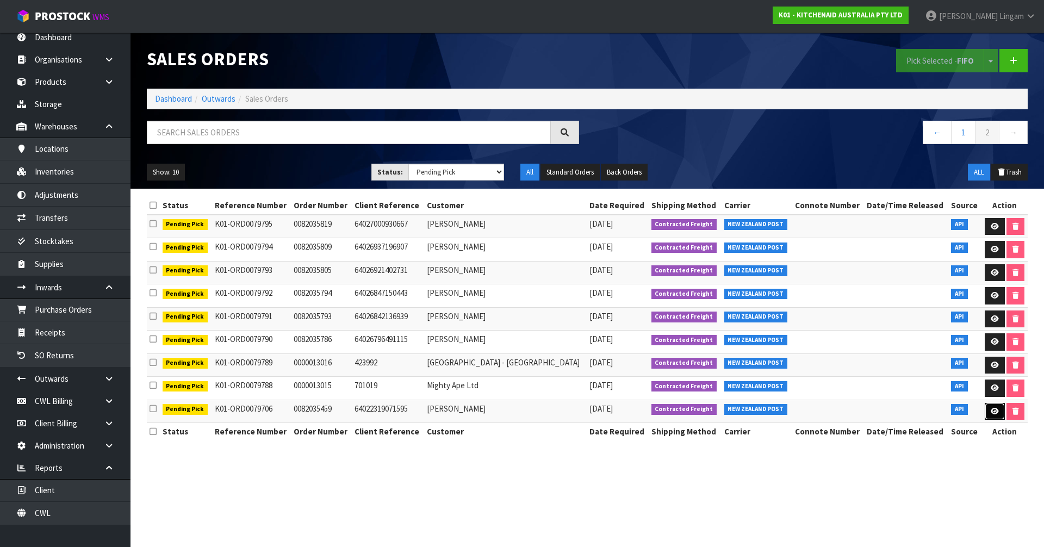
click at [993, 413] on icon at bounding box center [995, 411] width 8 height 7
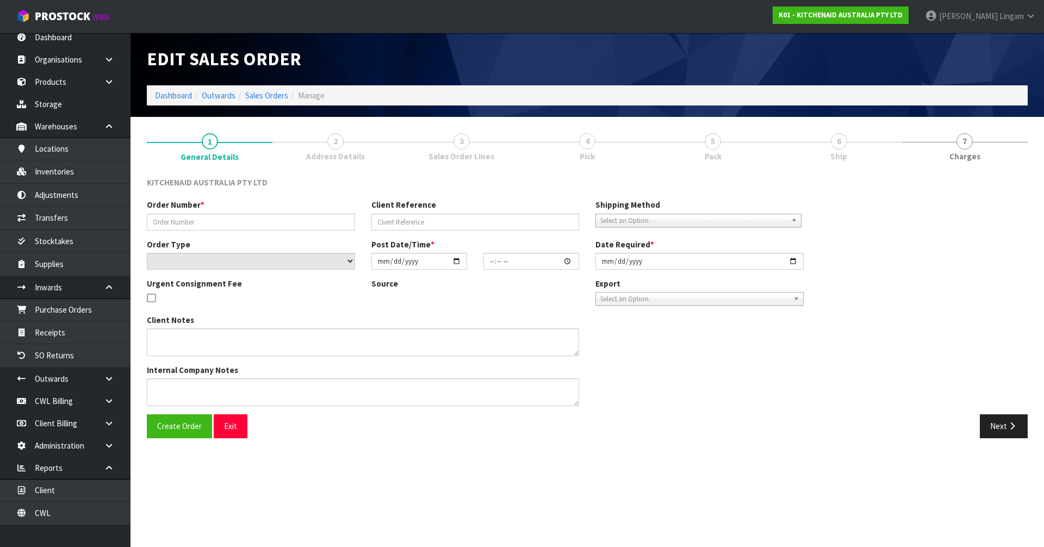
type input "0082035459"
type input "64022319071595"
select select "number:0"
type input "2025-09-23"
type input "21:41:25.000"
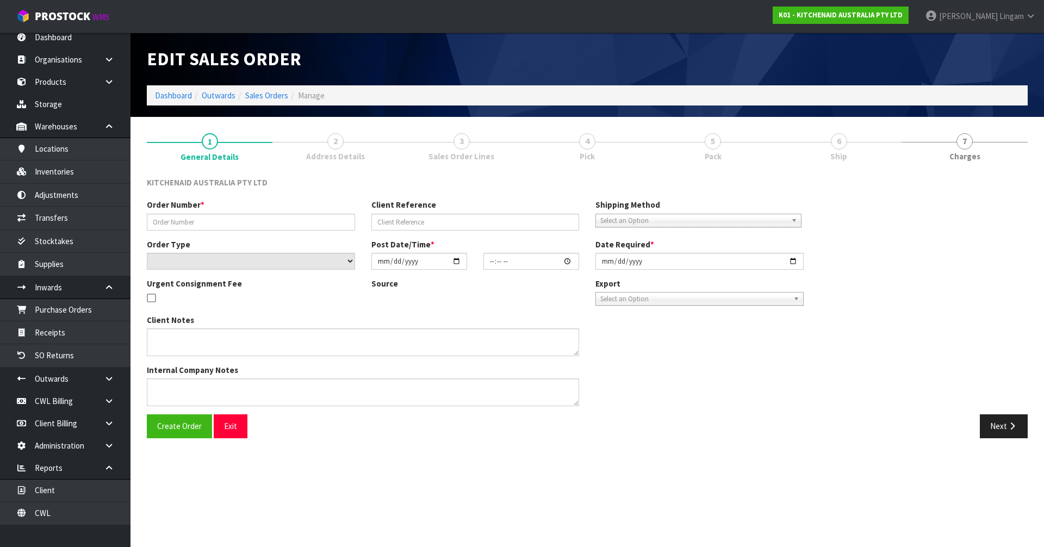
type input "2025-09-23"
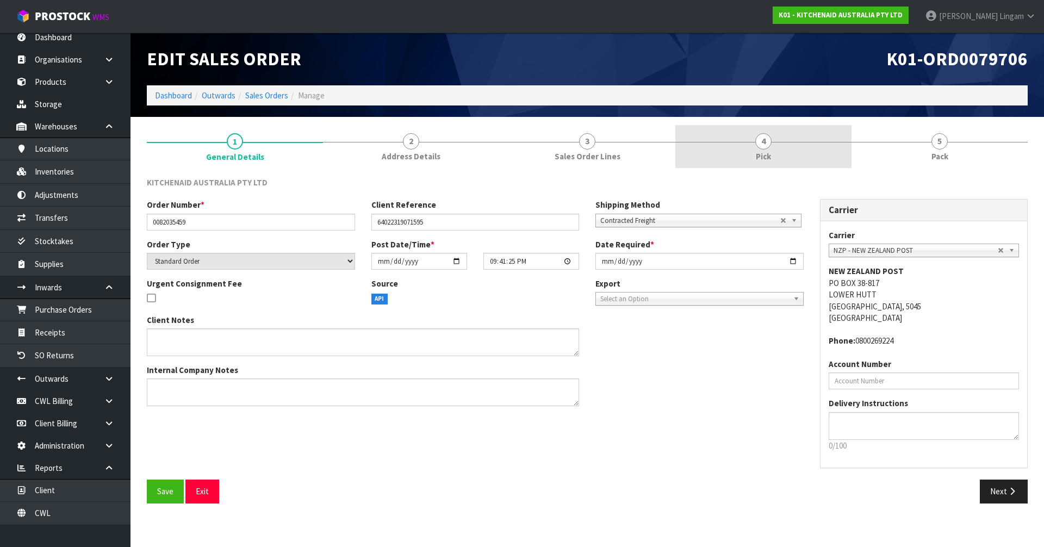
click at [768, 156] on span "Pick" at bounding box center [763, 156] width 15 height 11
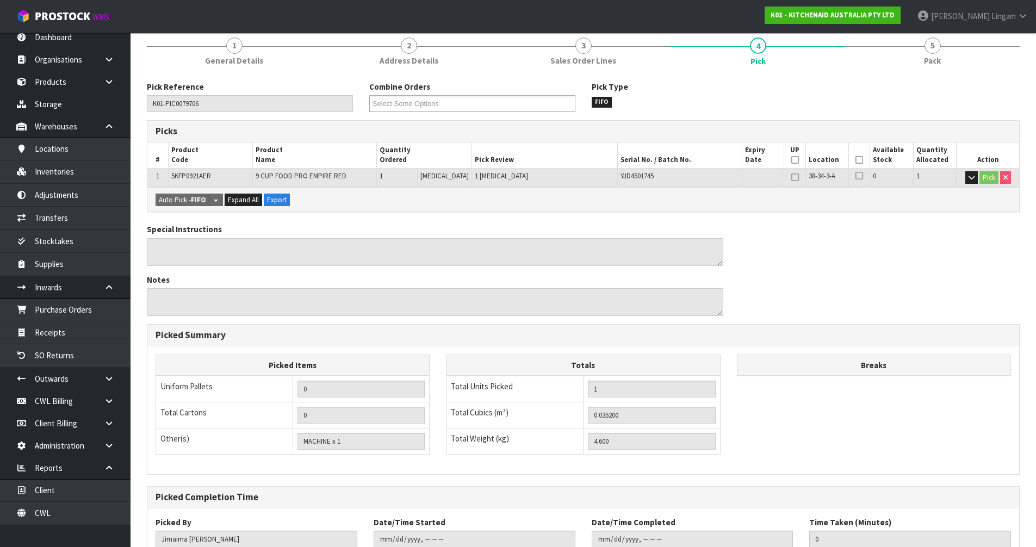
scroll to position [173, 0]
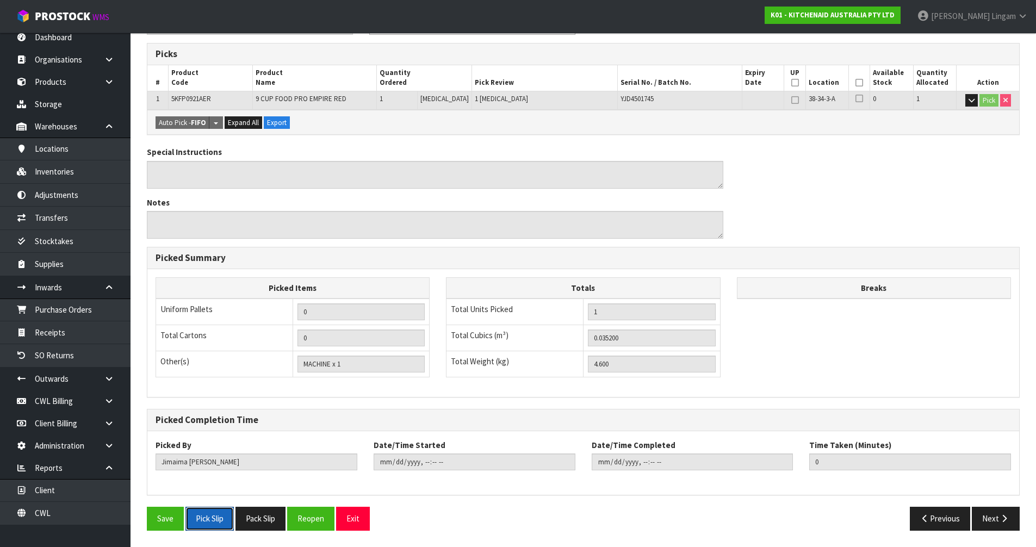
drag, startPoint x: 205, startPoint y: 519, endPoint x: 742, endPoint y: 327, distance: 570.3
click at [204, 518] on button "Pick Slip" at bounding box center [209, 518] width 48 height 23
click at [206, 94] on span "5KFP0921AER" at bounding box center [191, 98] width 40 height 9
copy span "5KFP0921AER"
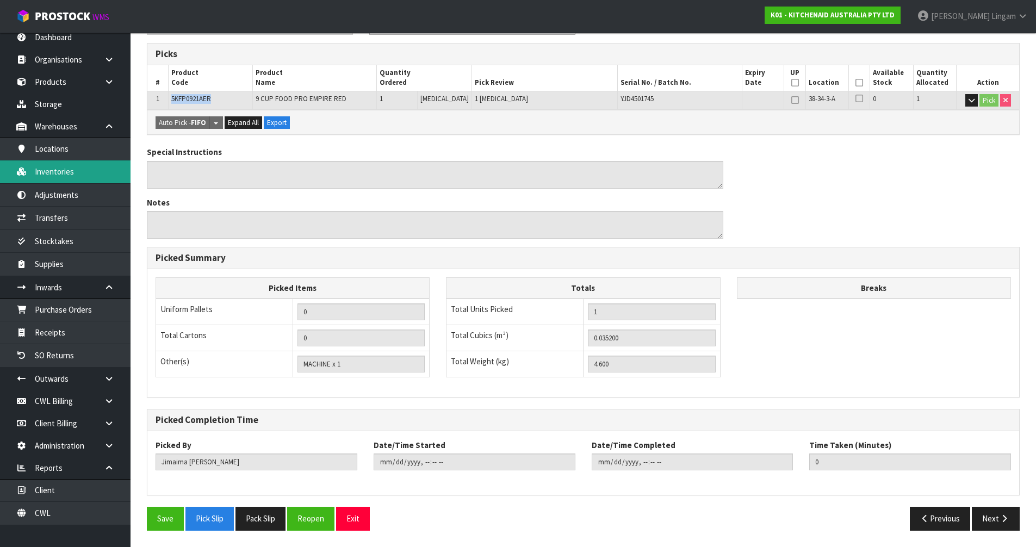
click at [68, 169] on link "Inventories" at bounding box center [65, 171] width 131 height 22
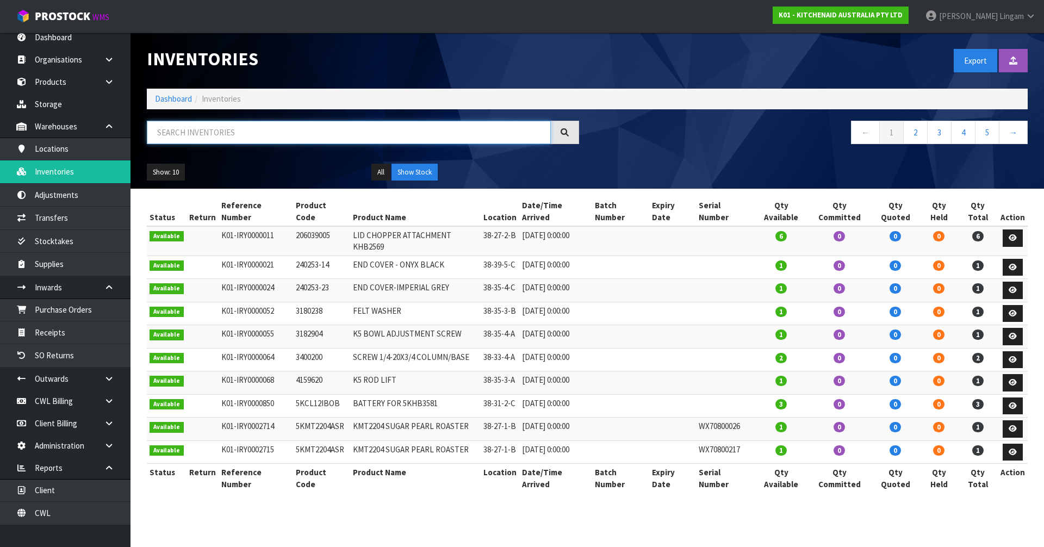
click at [314, 133] on input "text" at bounding box center [349, 132] width 404 height 23
paste input "5KFP0921AER"
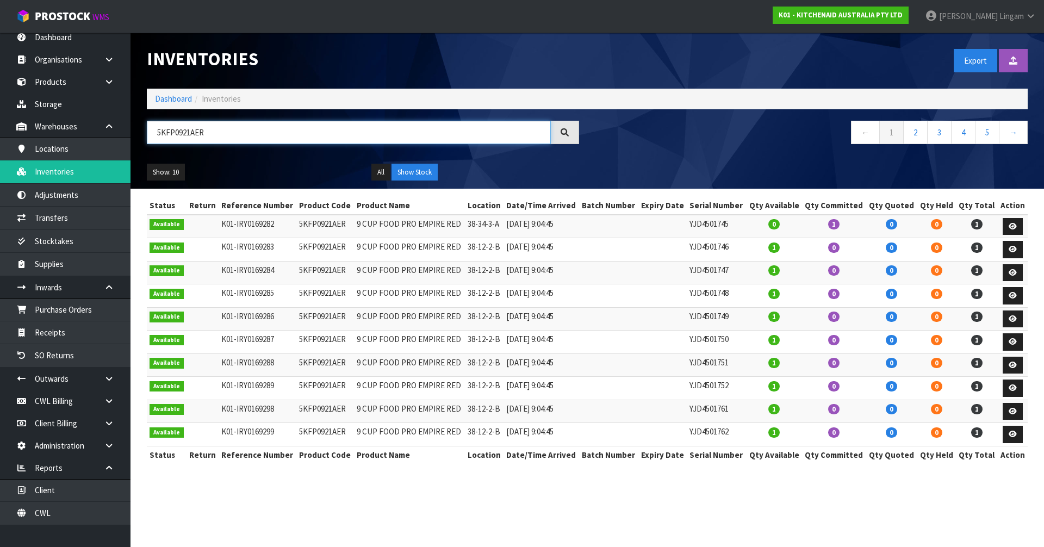
type input "5KFP0921AER"
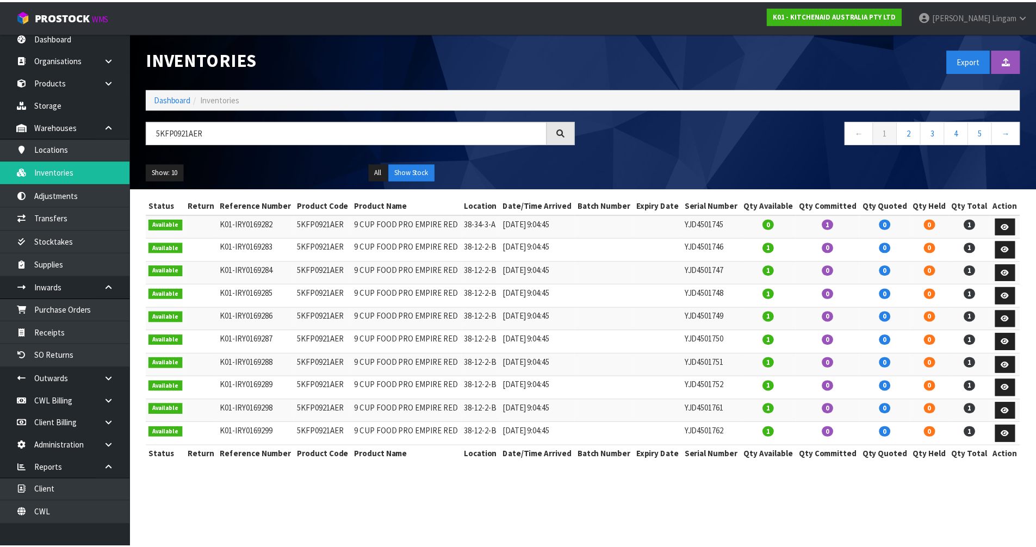
scroll to position [7, 0]
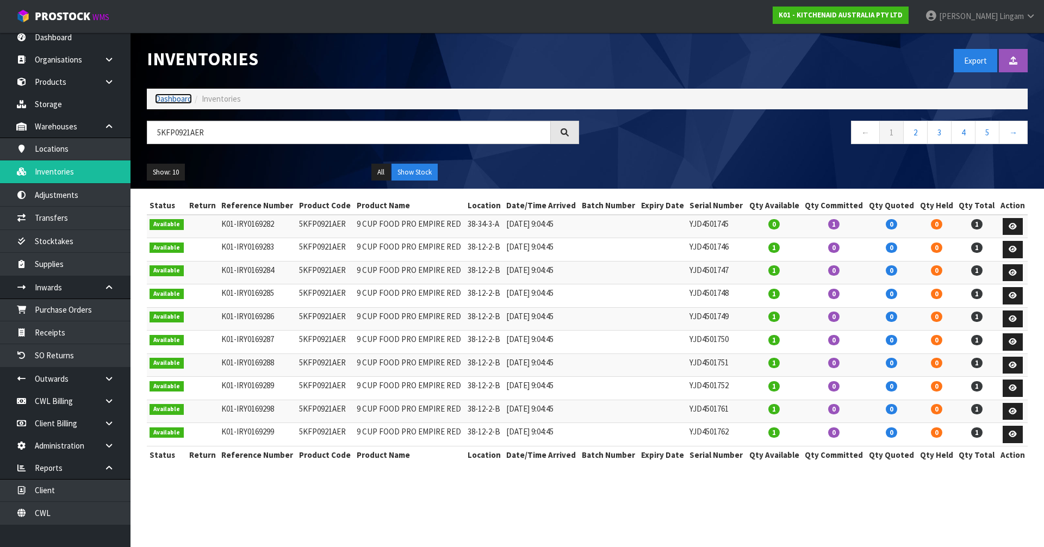
click at [174, 98] on link "Dashboard" at bounding box center [173, 99] width 37 height 10
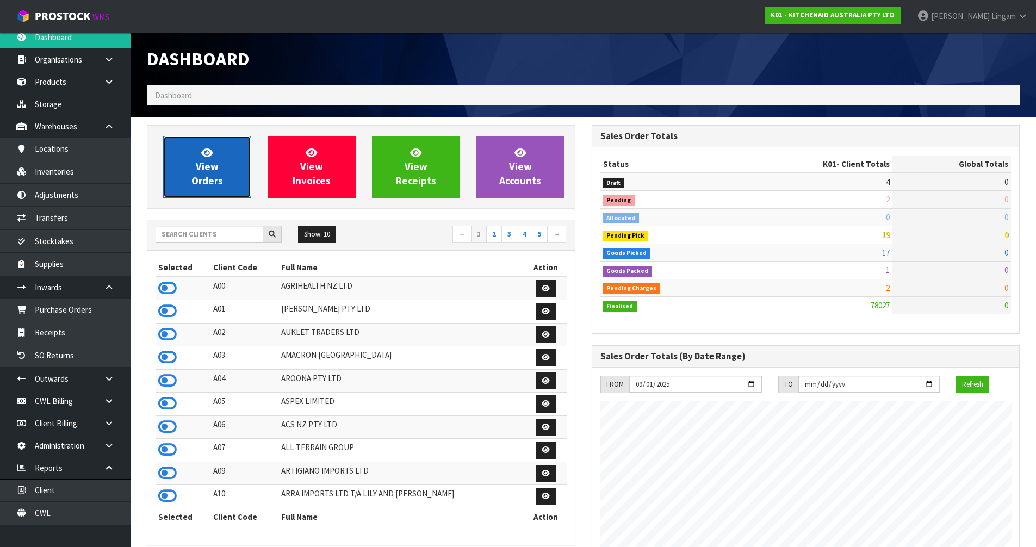
scroll to position [824, 444]
click at [228, 183] on link "View Orders" at bounding box center [207, 167] width 88 height 62
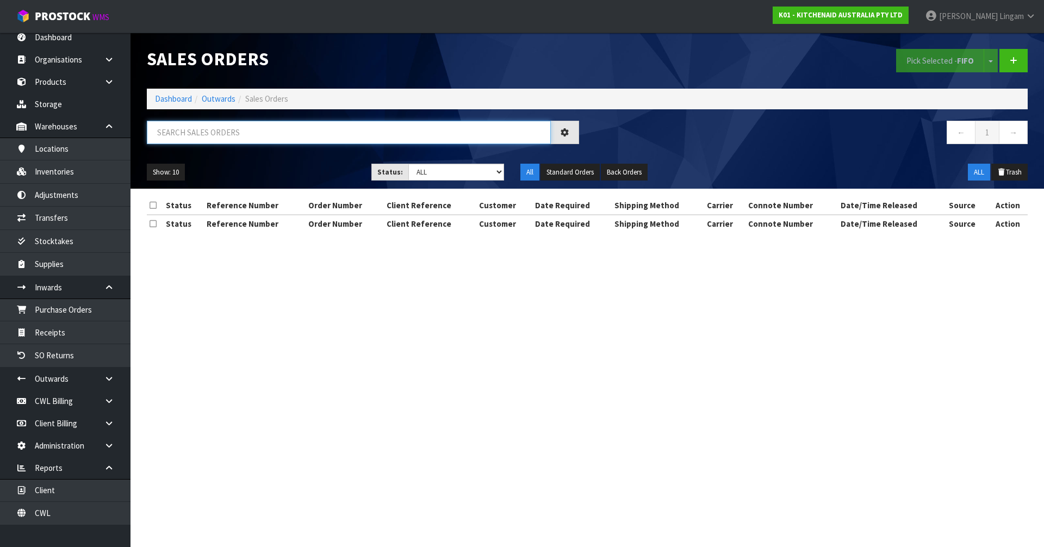
click at [289, 132] on input "text" at bounding box center [349, 132] width 404 height 23
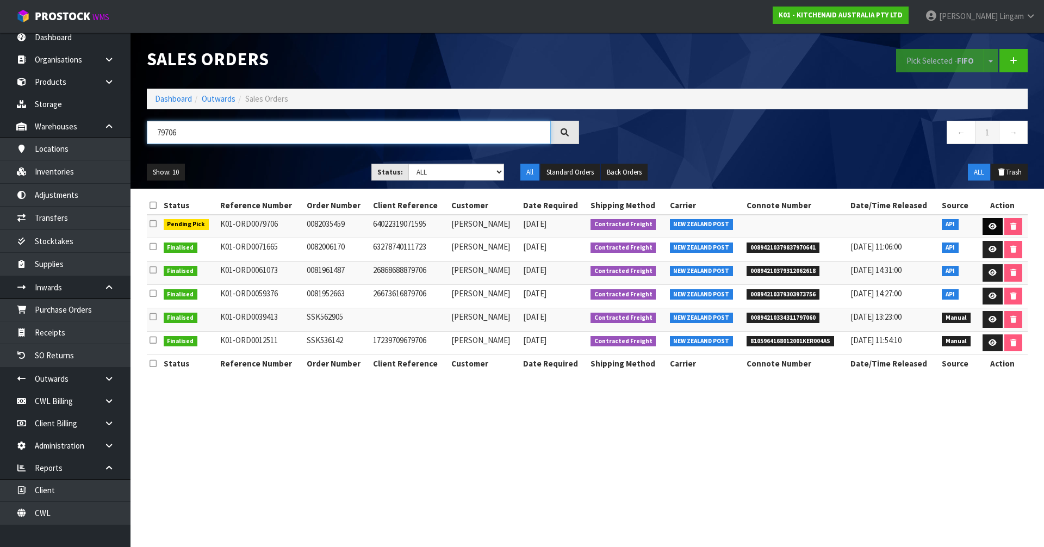
type input "79706"
click at [991, 227] on icon at bounding box center [993, 226] width 8 height 7
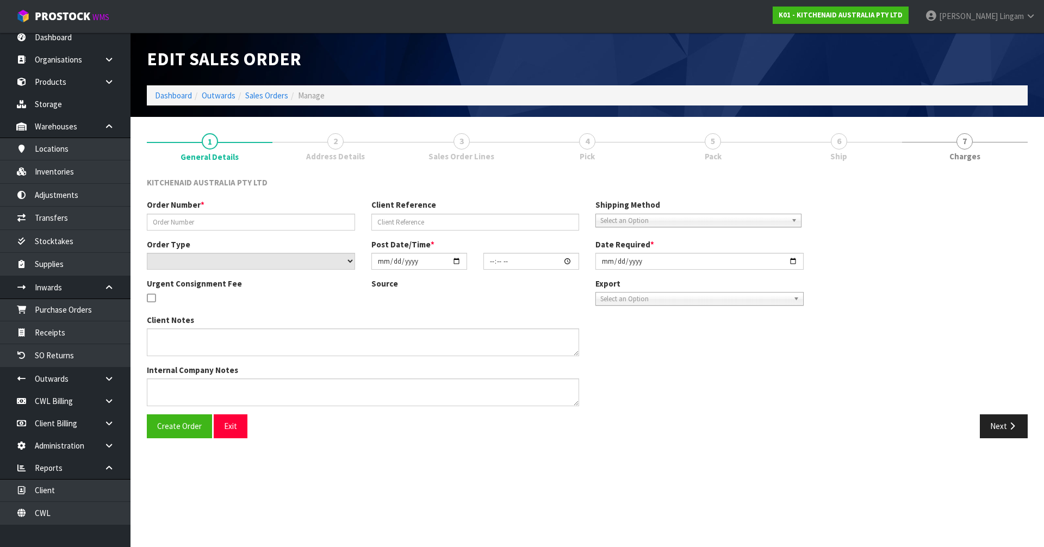
type input "0082035459"
type input "64022319071595"
select select "number:0"
type input "2025-09-23"
type input "21:41:25.000"
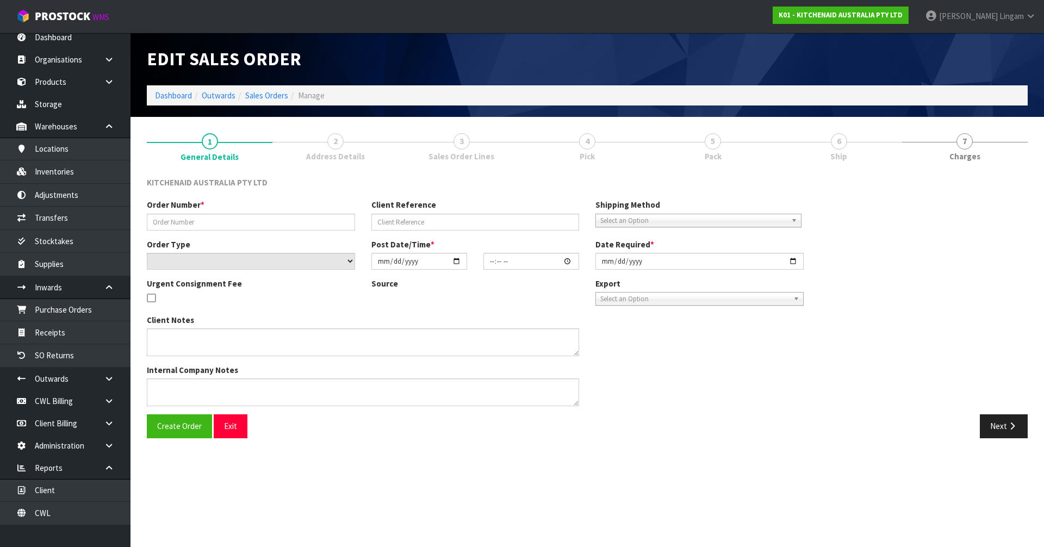
type input "2025-09-23"
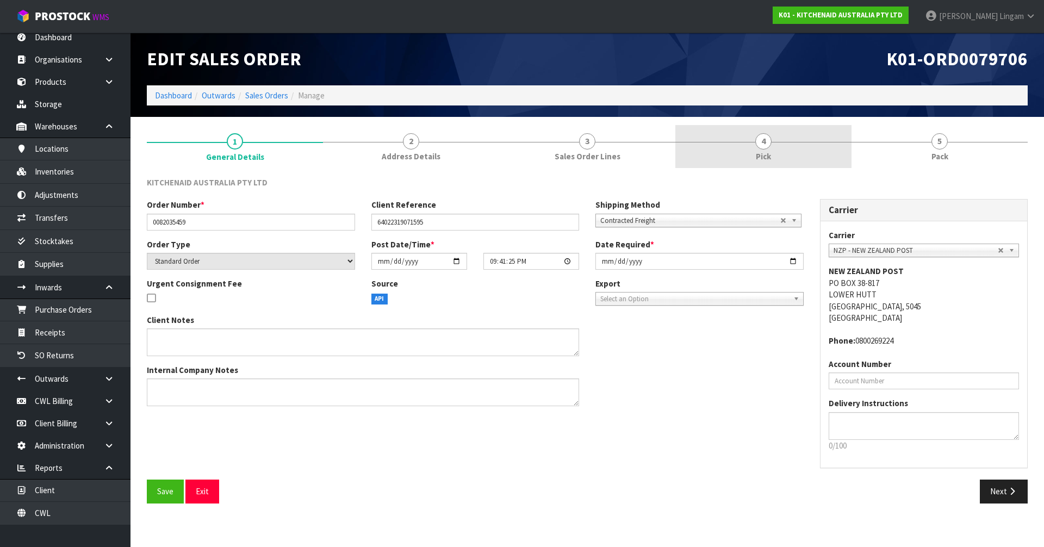
click at [803, 135] on link "4 Pick" at bounding box center [763, 146] width 176 height 43
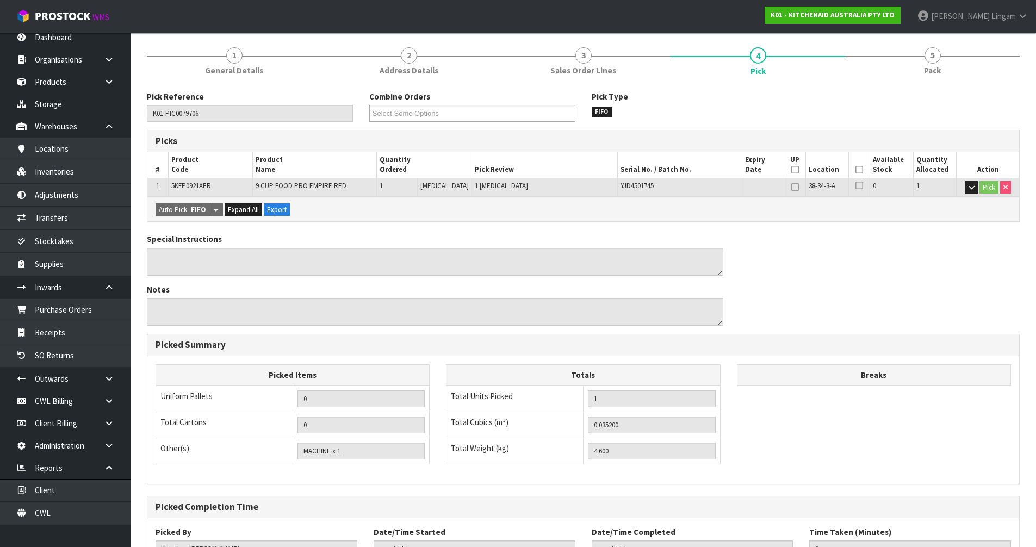
scroll to position [173, 0]
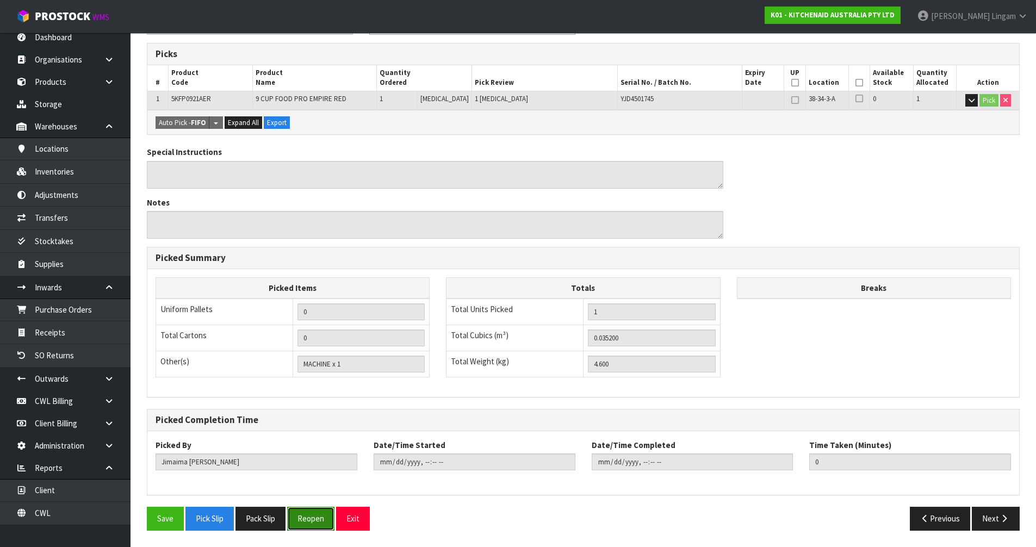
click at [321, 522] on button "Reopen" at bounding box center [310, 518] width 47 height 23
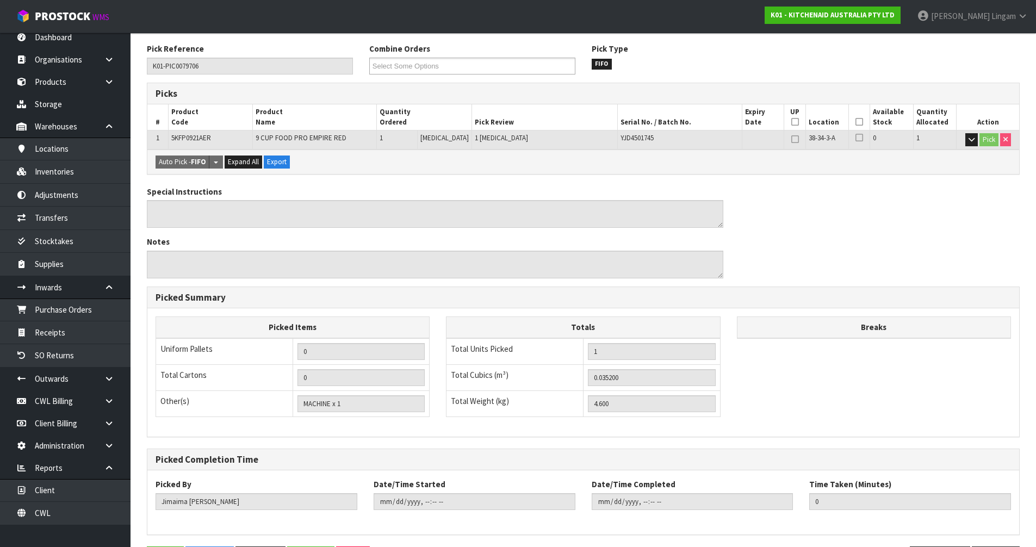
scroll to position [0, 0]
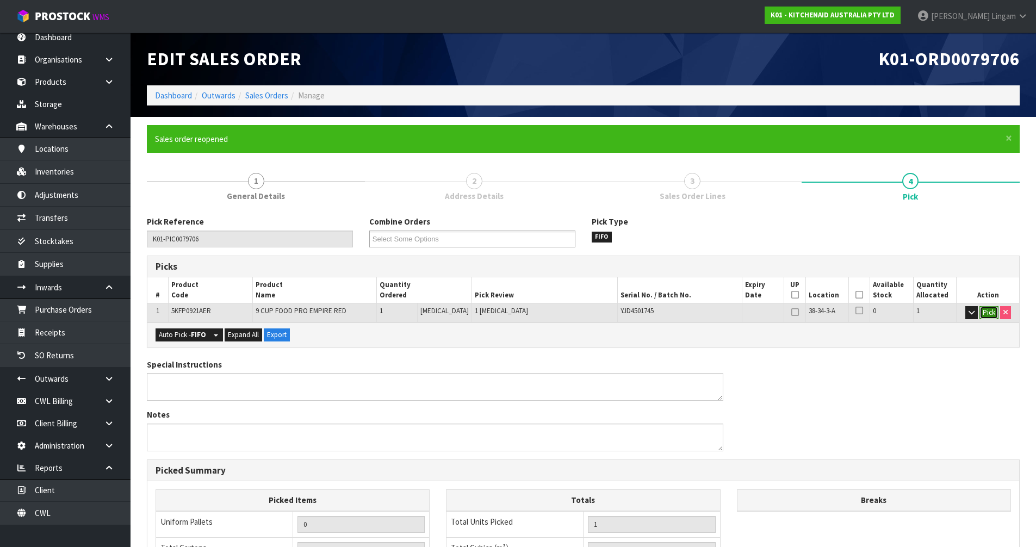
click at [979, 312] on button "Pick" at bounding box center [988, 312] width 19 height 13
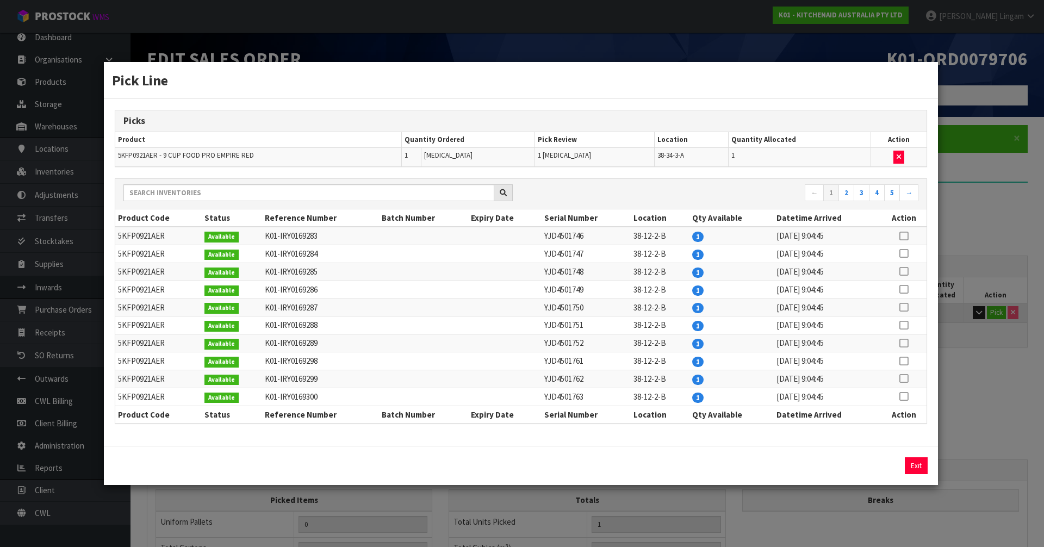
click at [905, 253] on icon at bounding box center [903, 253] width 9 height 1
click at [900, 159] on icon "button" at bounding box center [899, 156] width 4 height 7
type input "0"
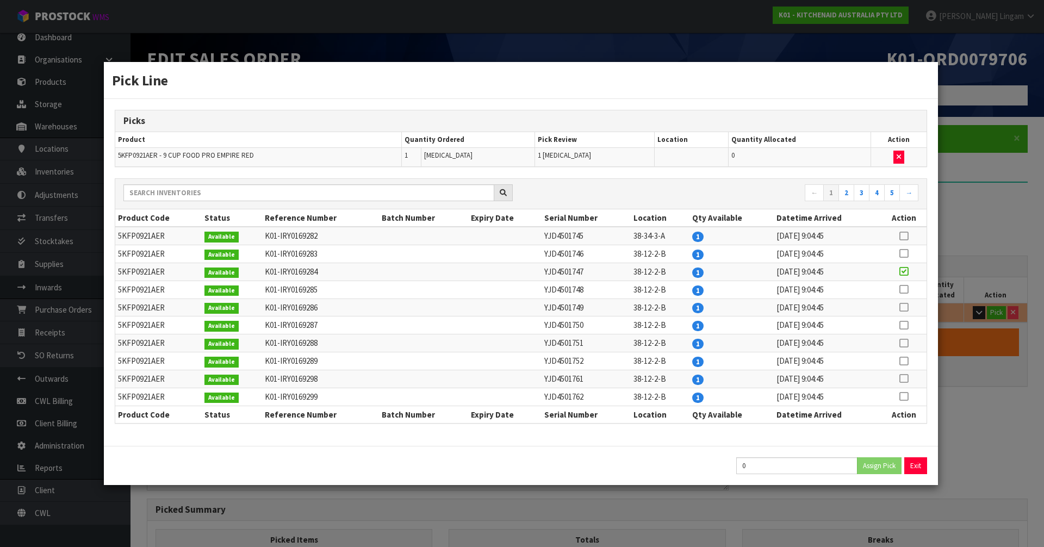
click at [905, 271] on icon at bounding box center [903, 271] width 9 height 1
type input "1"
click at [875, 463] on button "Assign Pick" at bounding box center [879, 465] width 45 height 17
type input "1"
type input "0.0352"
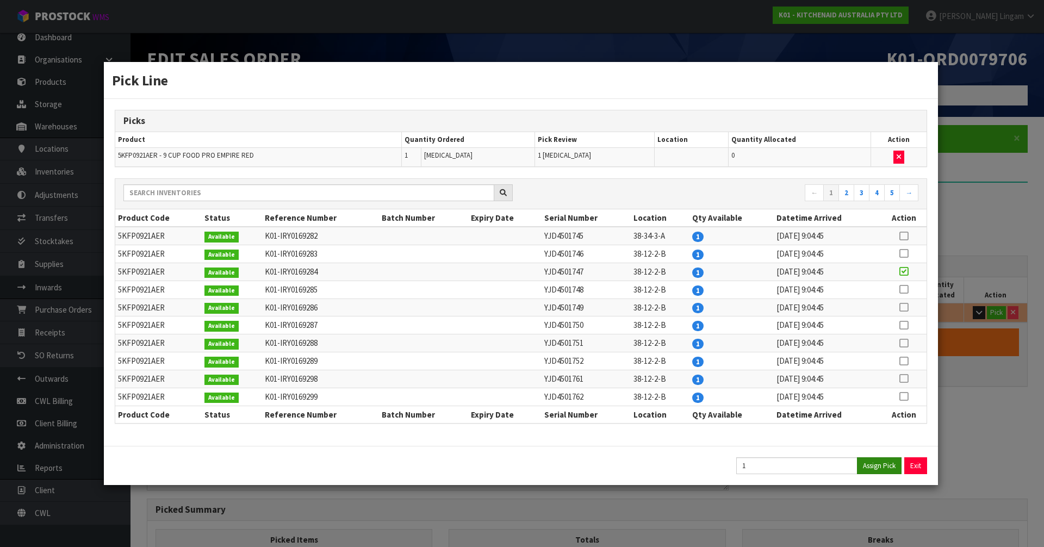
type input "4.6"
click at [911, 470] on button "Exit" at bounding box center [916, 465] width 23 height 17
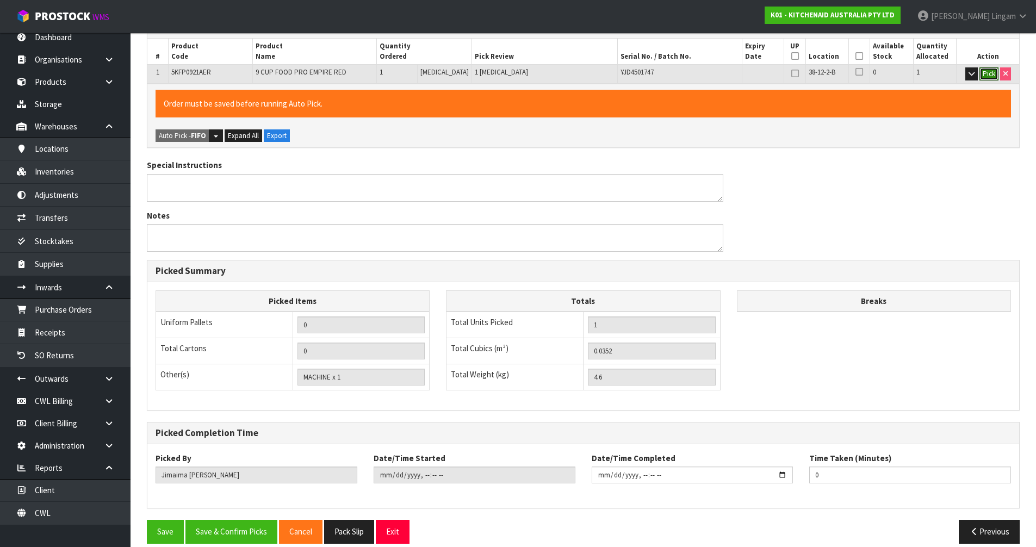
scroll to position [252, 0]
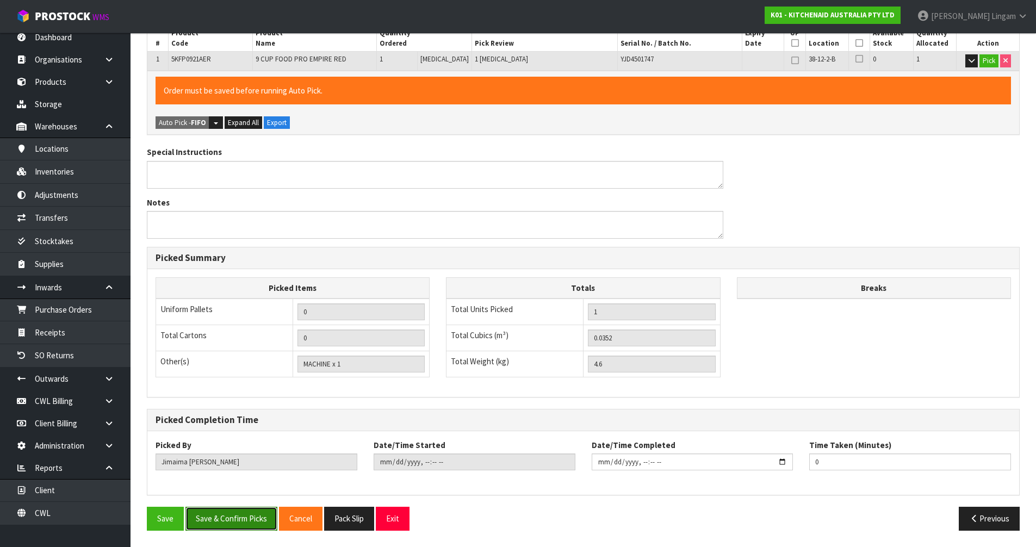
click at [231, 519] on button "Save & Confirm Picks" at bounding box center [231, 518] width 92 height 23
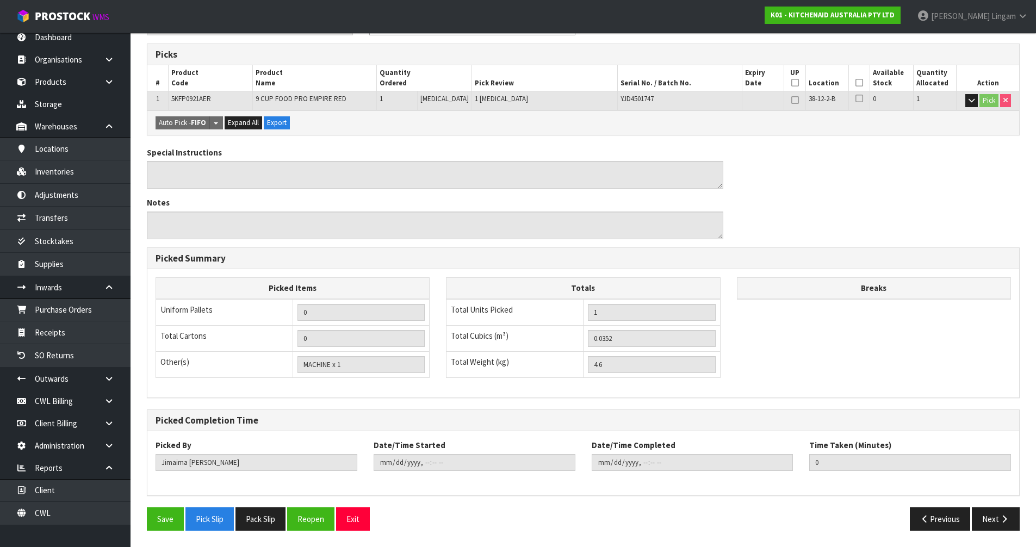
scroll to position [0, 0]
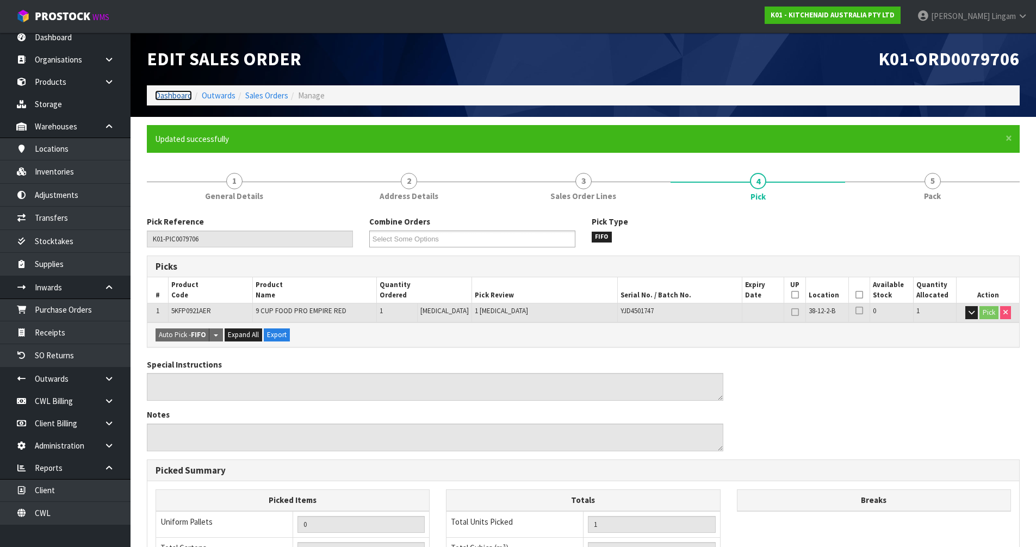
click at [177, 96] on link "Dashboard" at bounding box center [173, 95] width 37 height 10
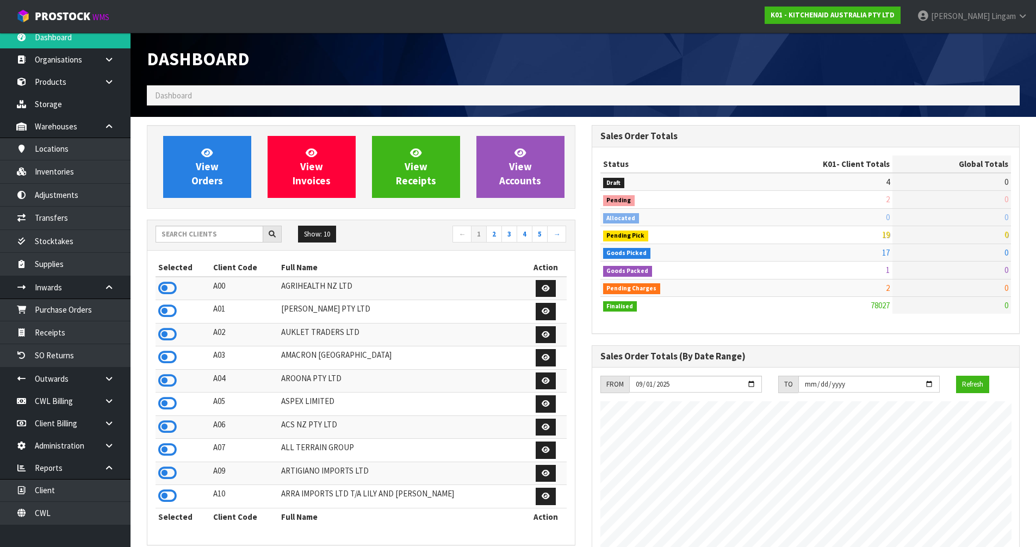
scroll to position [824, 444]
click at [248, 235] on input "text" at bounding box center [210, 234] width 108 height 17
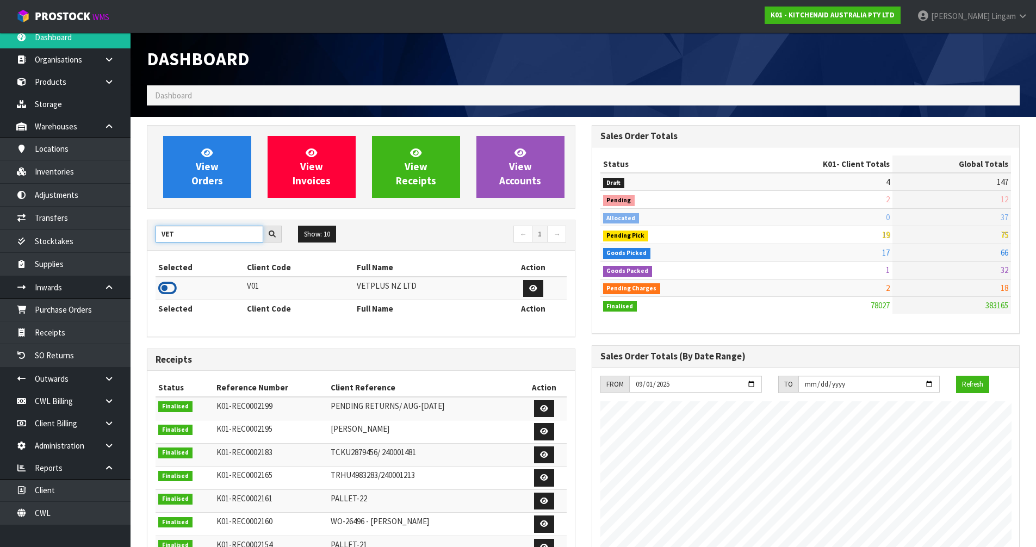
type input "VET"
click at [167, 286] on icon at bounding box center [167, 288] width 18 height 16
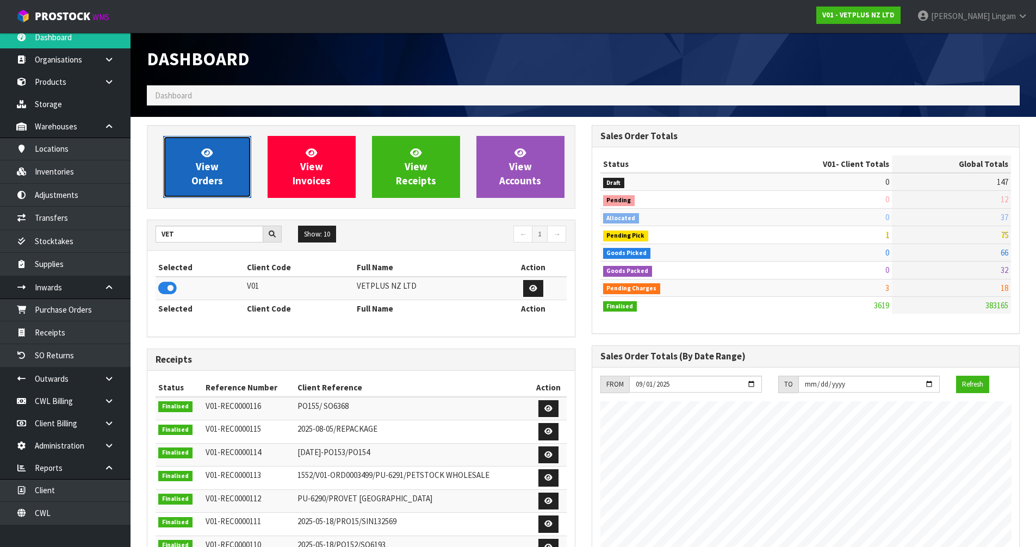
click at [200, 186] on span "View Orders" at bounding box center [207, 166] width 32 height 41
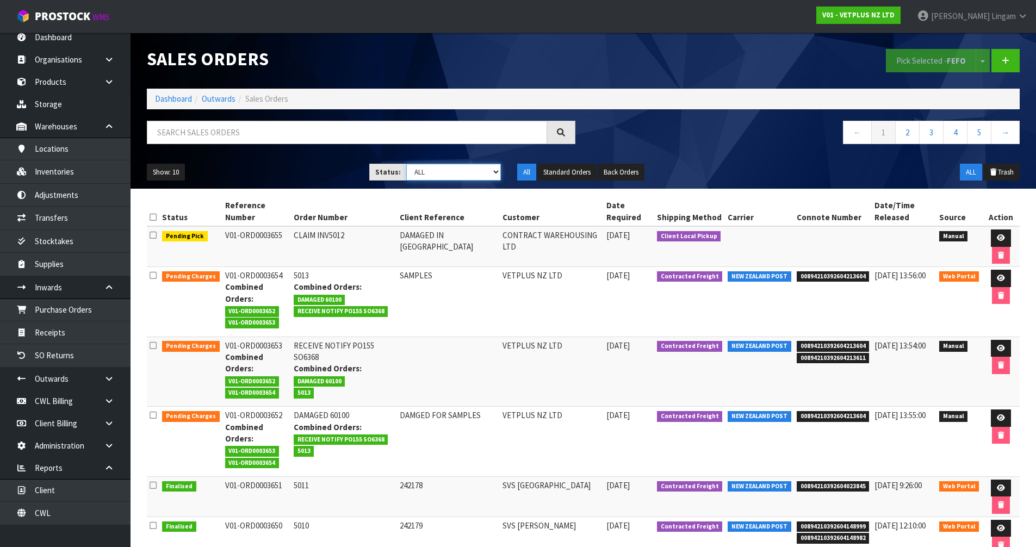
drag, startPoint x: 479, startPoint y: 170, endPoint x: 479, endPoint y: 176, distance: 6.0
click at [479, 170] on select "Draft Pending Allocated Pending Pick Goods Picked Goods Packed Pending Charges …" at bounding box center [453, 172] width 95 height 17
select select "string:6"
click at [406, 164] on select "Draft Pending Allocated Pending Pick Goods Picked Goods Packed Pending Charges …" at bounding box center [453, 172] width 95 height 17
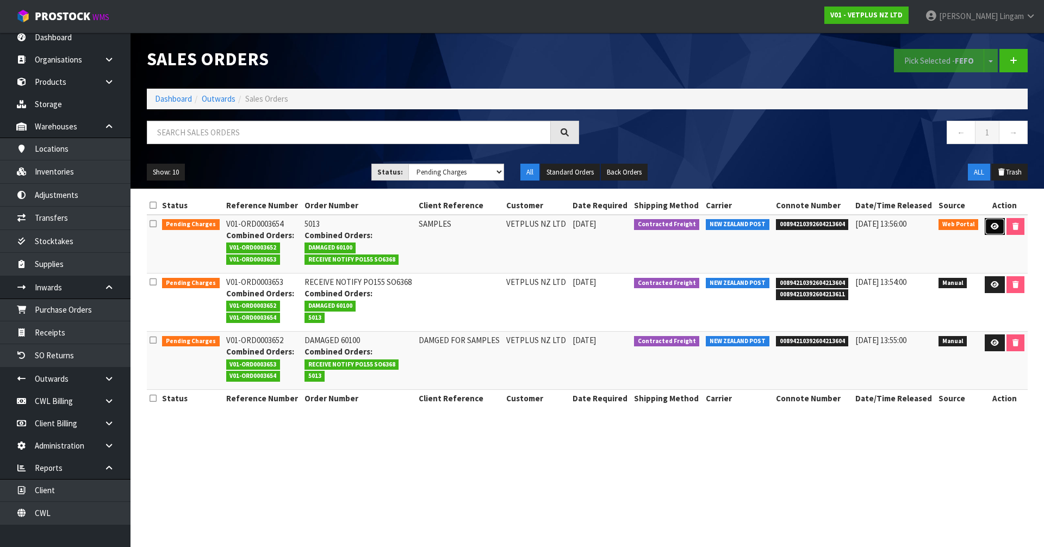
click at [995, 230] on link at bounding box center [995, 226] width 20 height 17
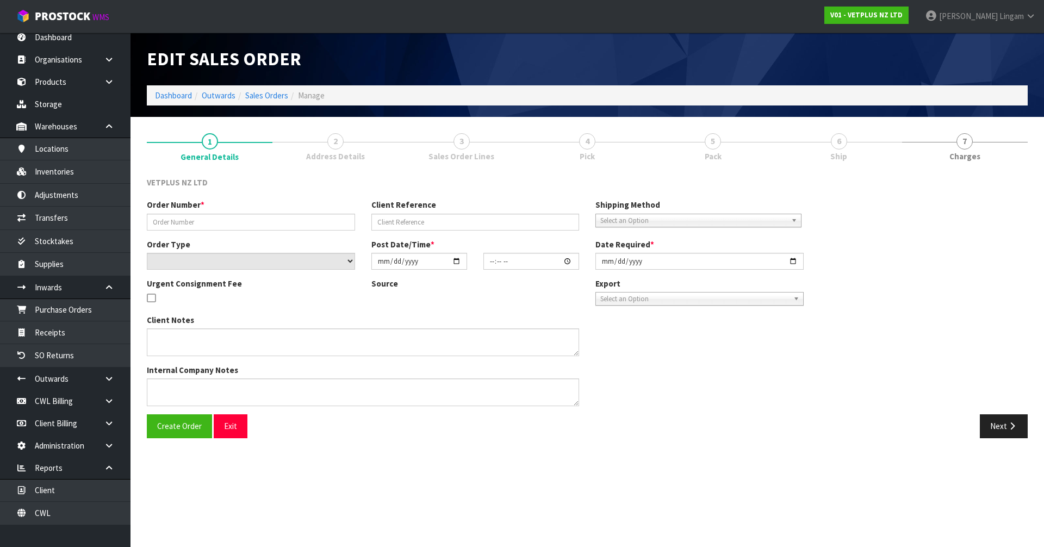
type input "5013"
type input "SAMPLES"
select select "number:0"
type input "2025-09-25"
type input "12:07:00.000"
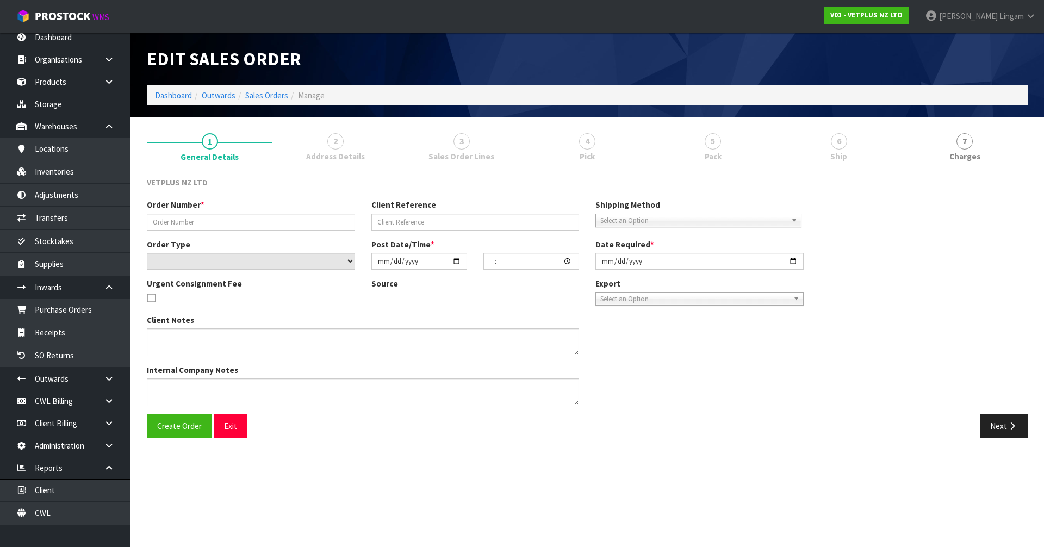
type input "2025-09-25"
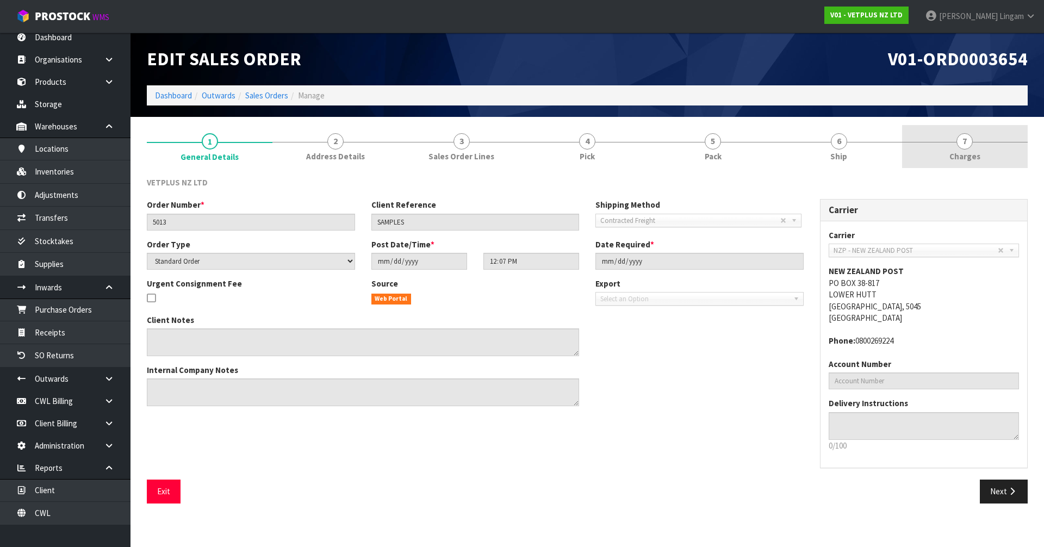
click at [1000, 159] on link "7 Charges" at bounding box center [965, 146] width 126 height 43
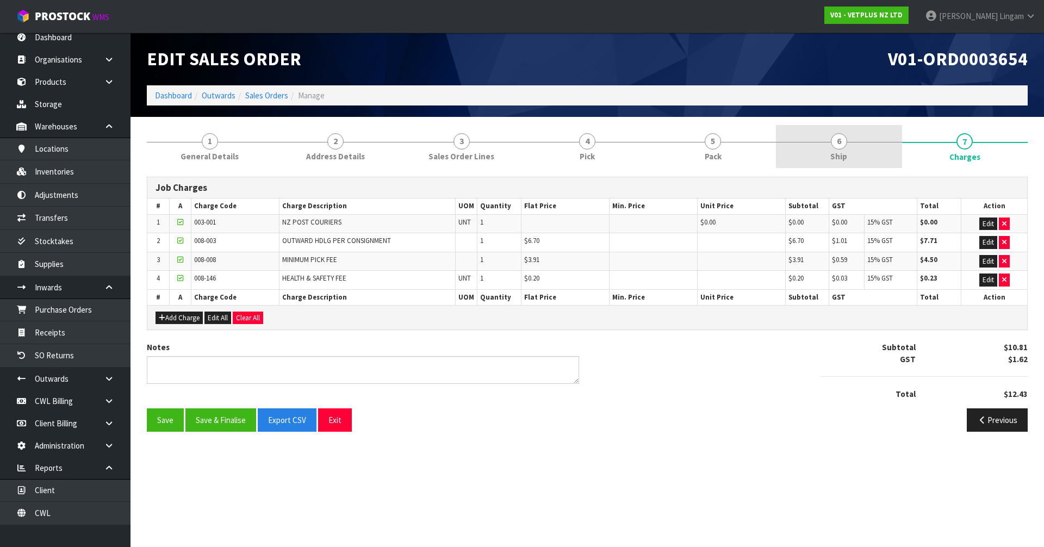
click at [879, 154] on link "6 Ship" at bounding box center [839, 146] width 126 height 43
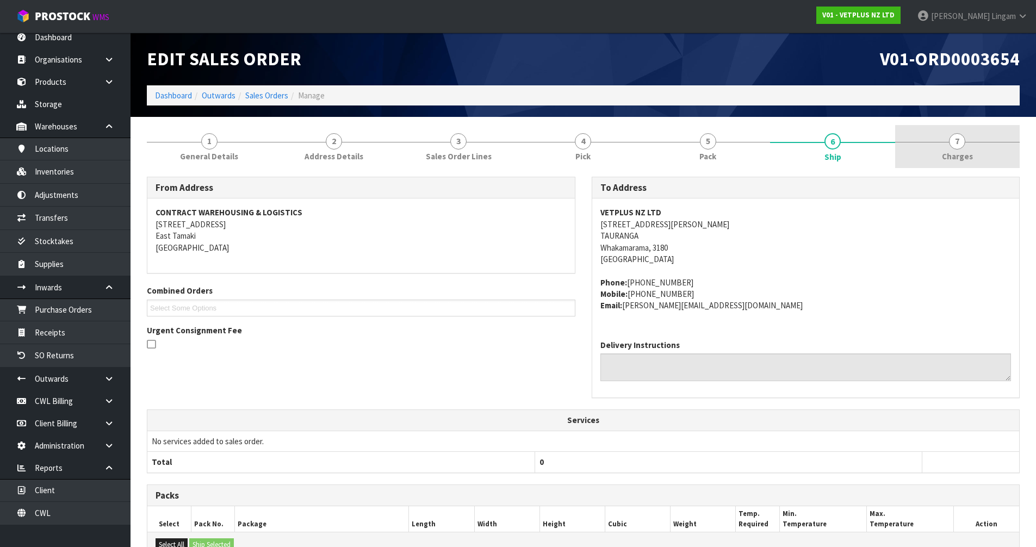
click at [958, 154] on span "Charges" at bounding box center [957, 156] width 31 height 11
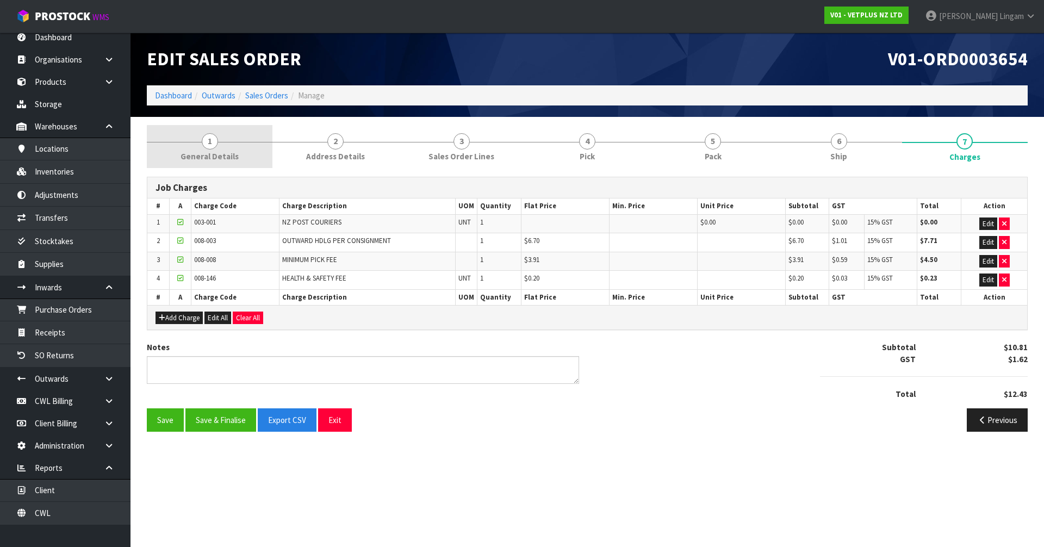
click at [231, 150] on link "1 General Details" at bounding box center [210, 146] width 126 height 43
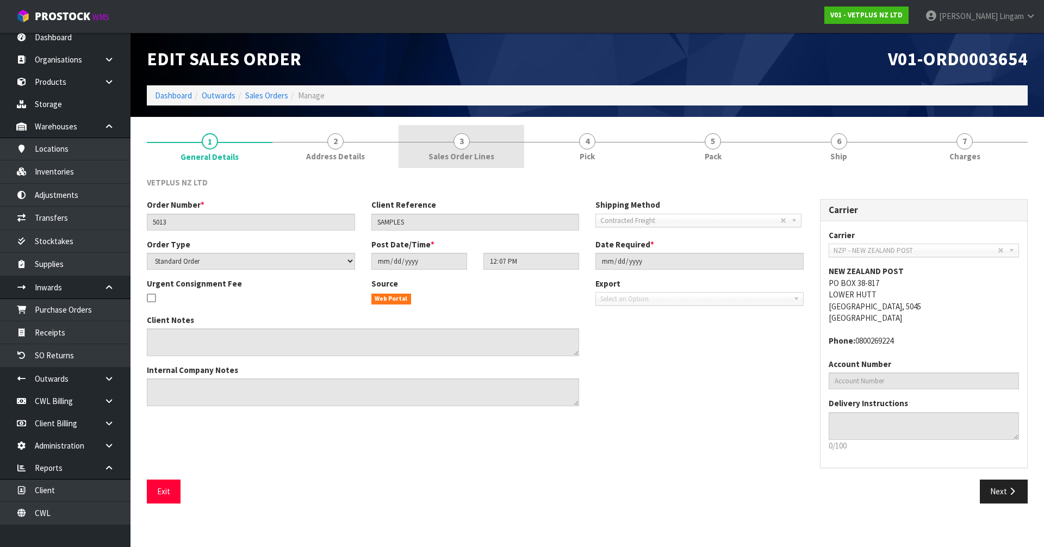
click at [439, 142] on div at bounding box center [462, 142] width 126 height 1
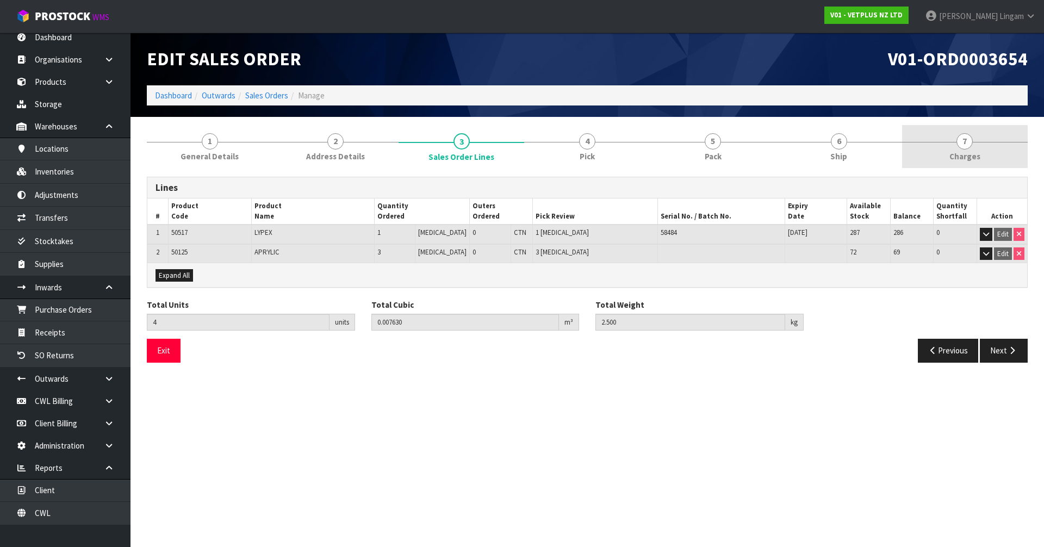
click at [1003, 148] on link "7 Charges" at bounding box center [965, 146] width 126 height 43
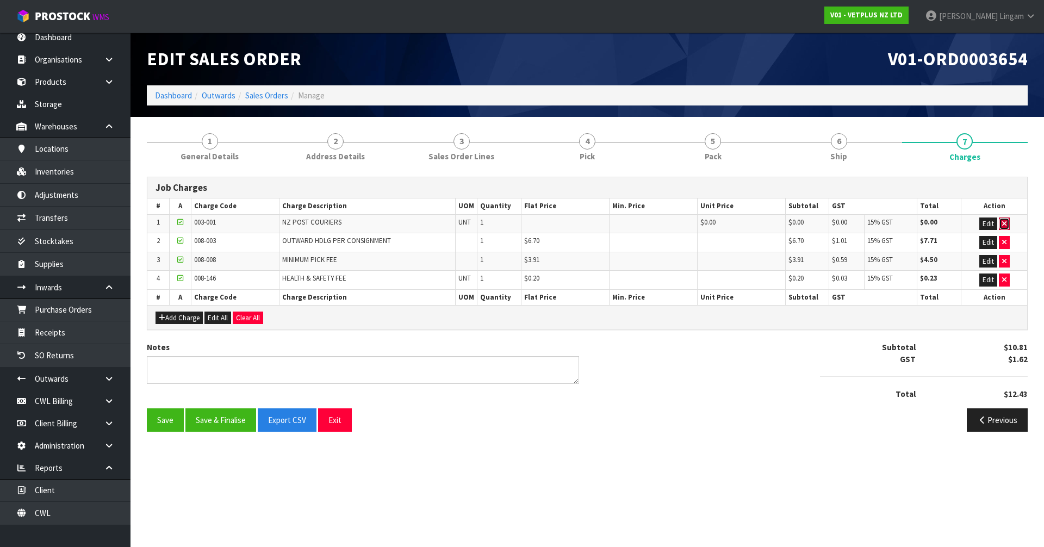
click at [1002, 219] on button "button" at bounding box center [1004, 224] width 11 height 13
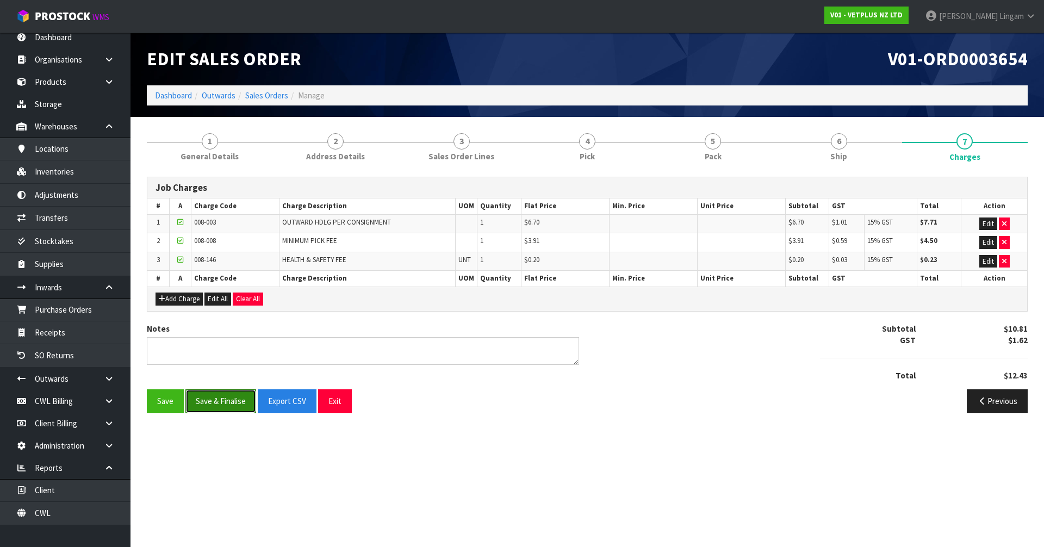
click at [223, 405] on button "Save & Finalise" at bounding box center [220, 400] width 71 height 23
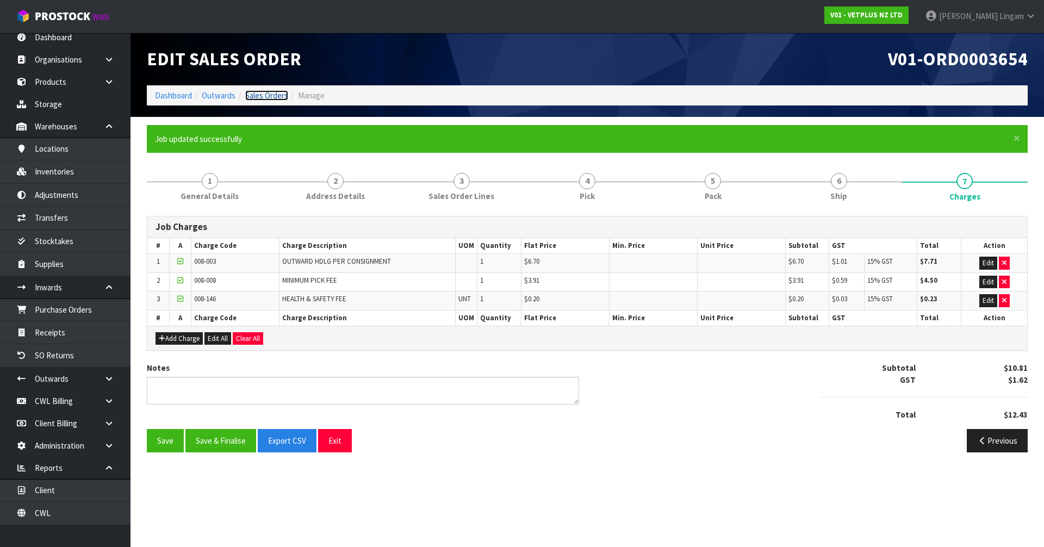
click at [265, 94] on link "Sales Orders" at bounding box center [266, 95] width 43 height 10
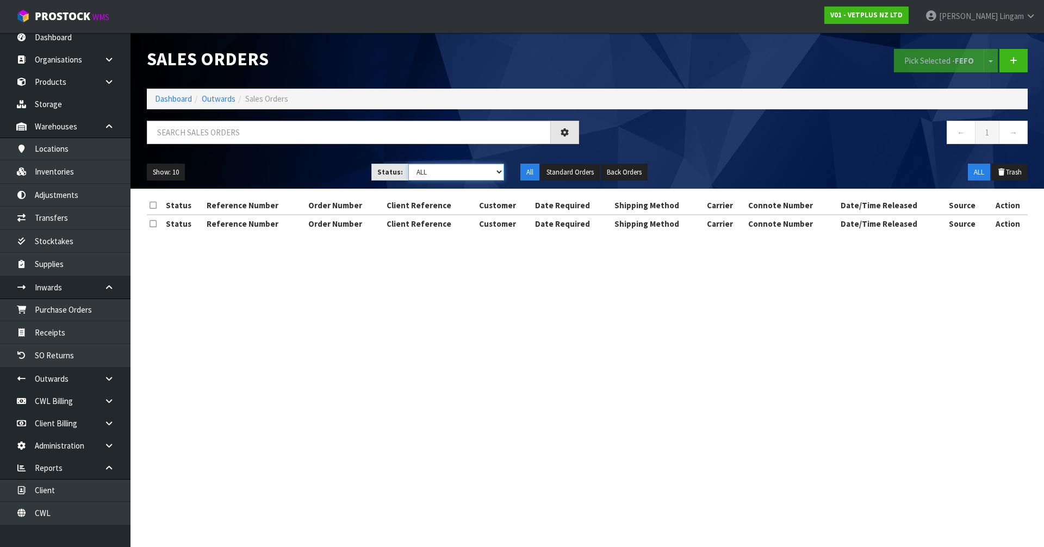
click at [479, 168] on select "Draft Pending Allocated Pending Pick Goods Picked Goods Packed Pending Charges …" at bounding box center [456, 172] width 96 height 17
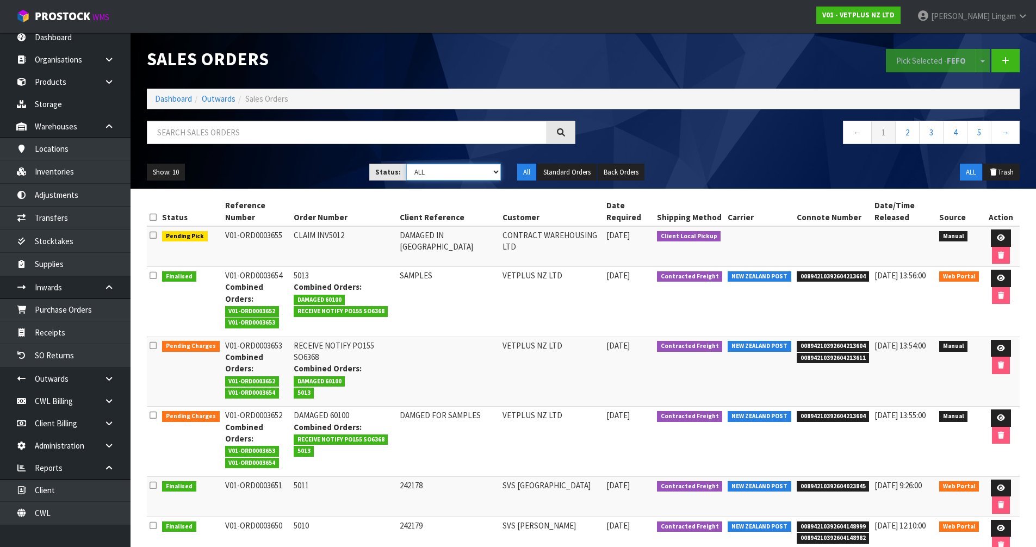
select select "string:6"
click at [406, 164] on select "Draft Pending Allocated Pending Pick Goods Picked Goods Packed Pending Charges …" at bounding box center [453, 172] width 95 height 17
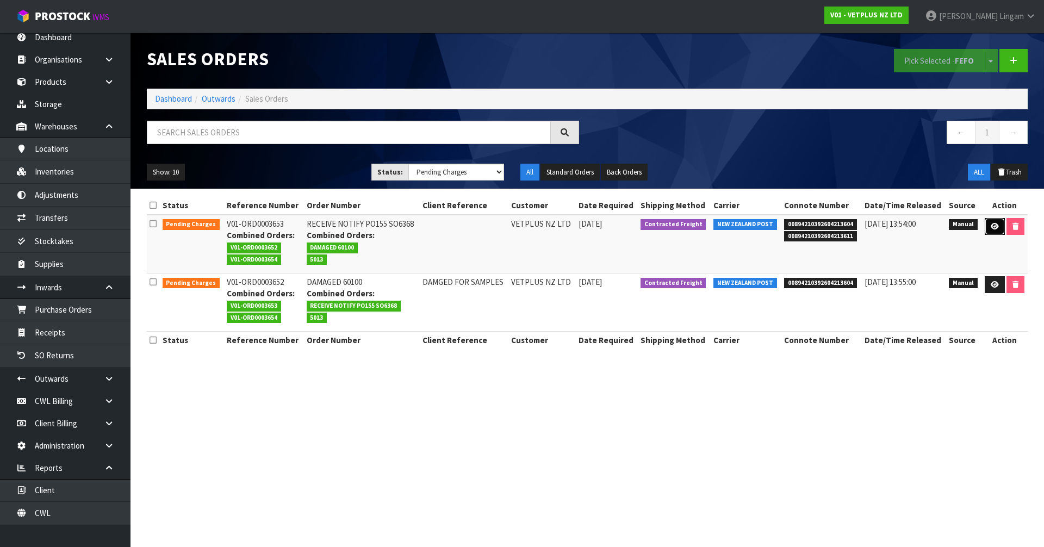
click at [989, 225] on link at bounding box center [995, 226] width 20 height 17
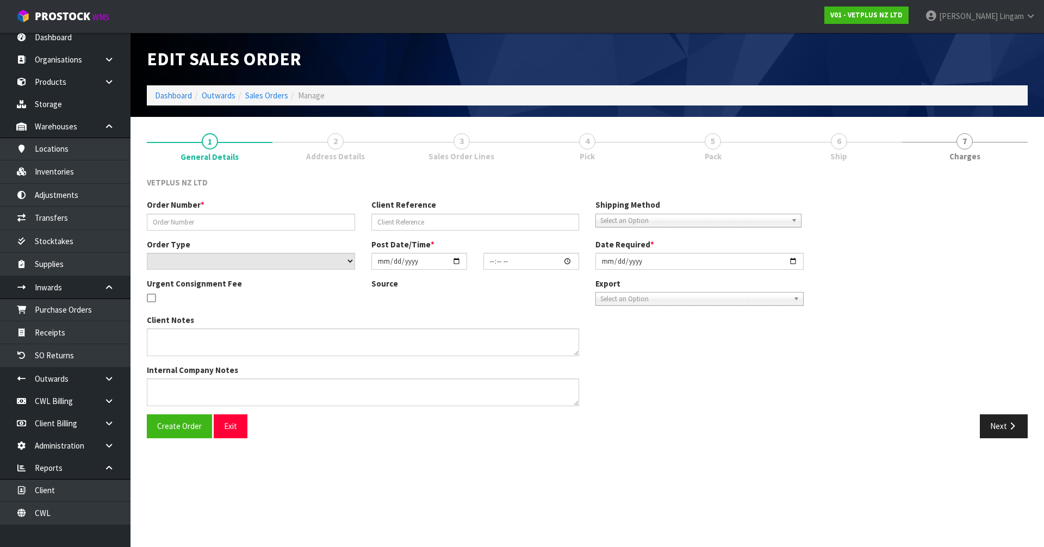
type input "RECEIVE NOTIFY PO155 SO6368"
select select "number:0"
type input "2025-09-25"
type input "12:02:00.000"
type input "2025-09-25"
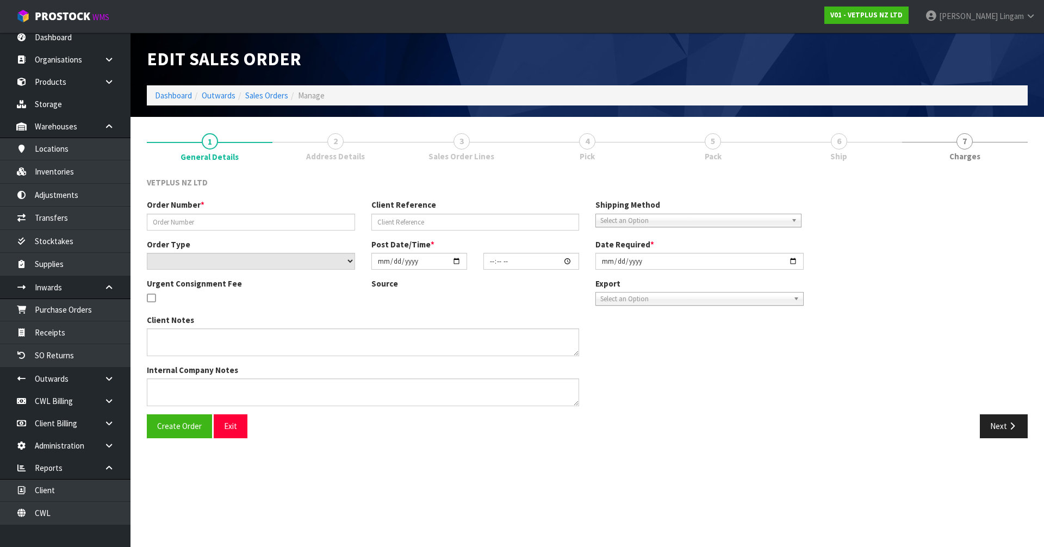
type textarea "WE RECEIVED WDM PHOTOFRAME X 1 WHICH IS NOT ON THE PUTAWAY WE RECEIVED TULIP VA…"
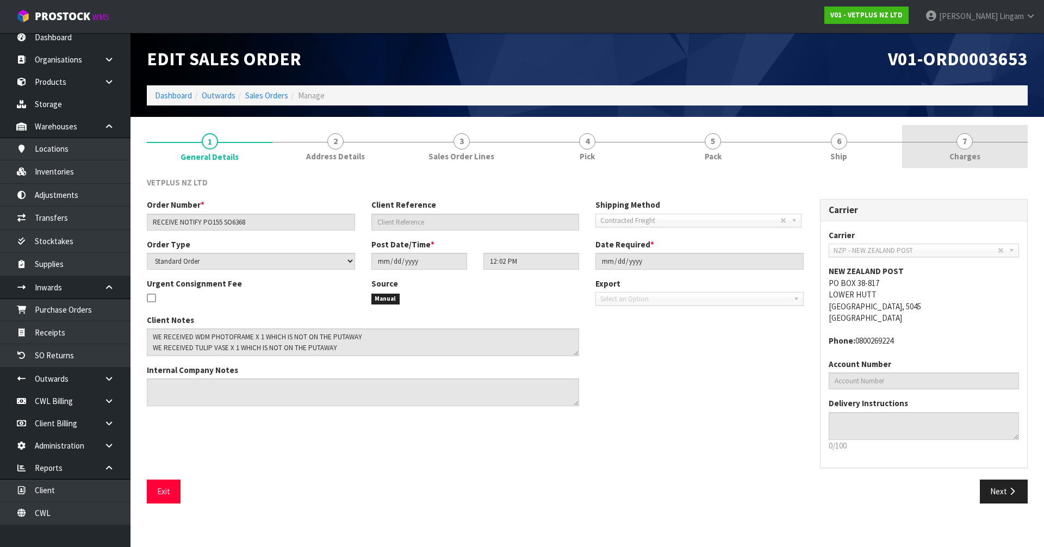
click at [997, 161] on link "7 Charges" at bounding box center [965, 146] width 126 height 43
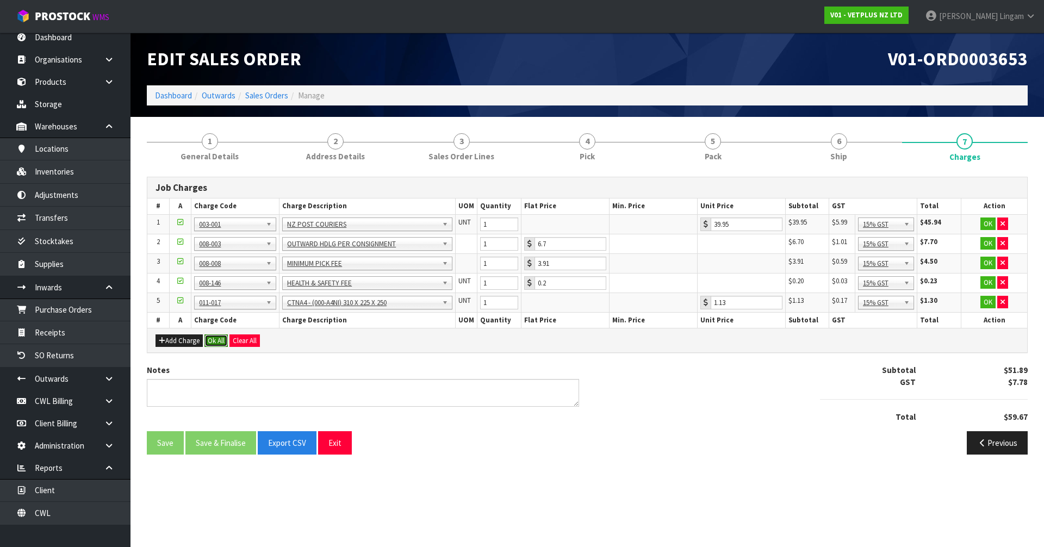
click at [222, 344] on button "Ok All" at bounding box center [215, 340] width 23 height 13
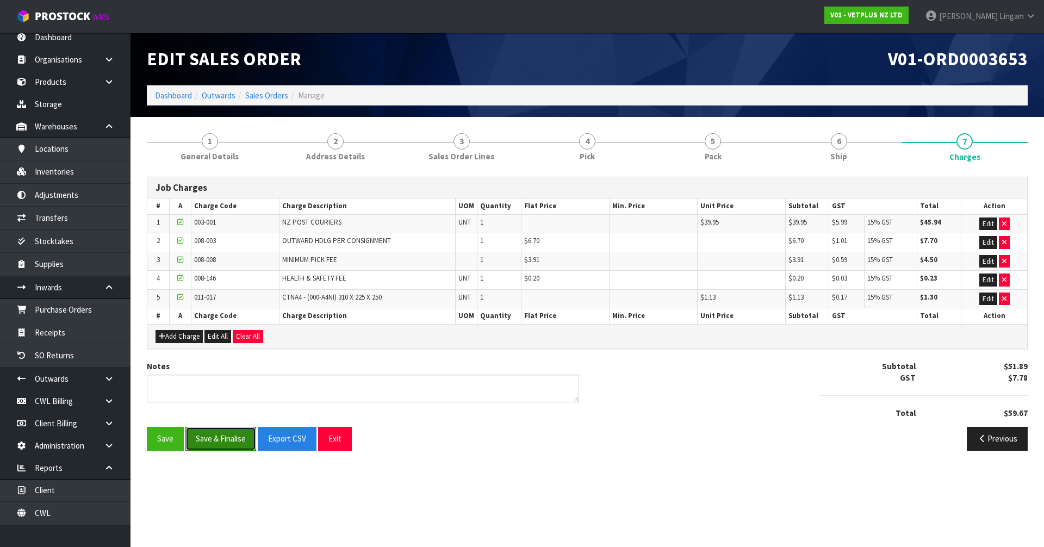
click at [199, 442] on button "Save & Finalise" at bounding box center [220, 438] width 71 height 23
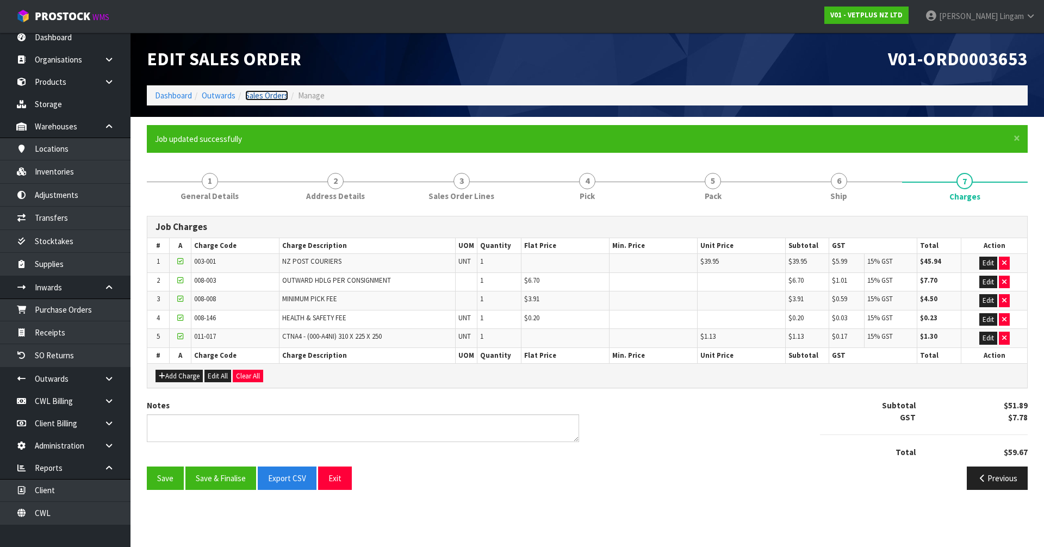
click at [260, 92] on link "Sales Orders" at bounding box center [266, 95] width 43 height 10
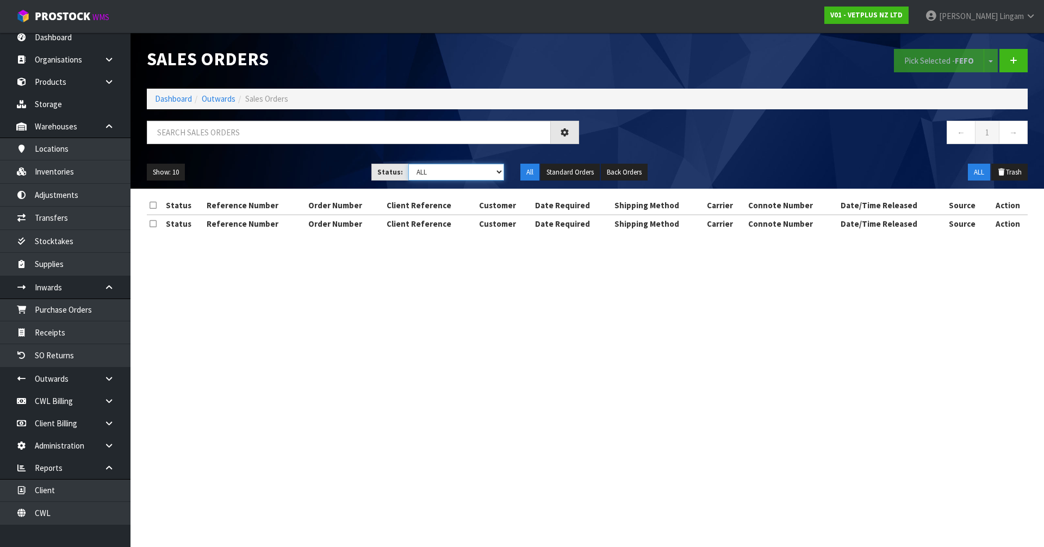
click at [488, 171] on select "Draft Pending Allocated Pending Pick Goods Picked Goods Packed Pending Charges …" at bounding box center [456, 172] width 96 height 17
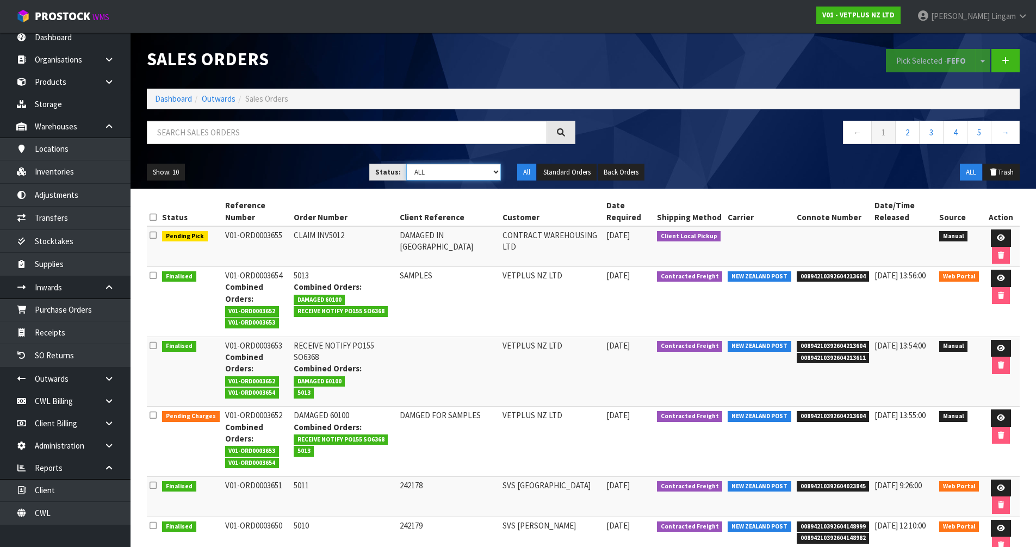
select select "string:6"
click at [406, 164] on select "Draft Pending Allocated Pending Pick Goods Picked Goods Packed Pending Charges …" at bounding box center [453, 172] width 95 height 17
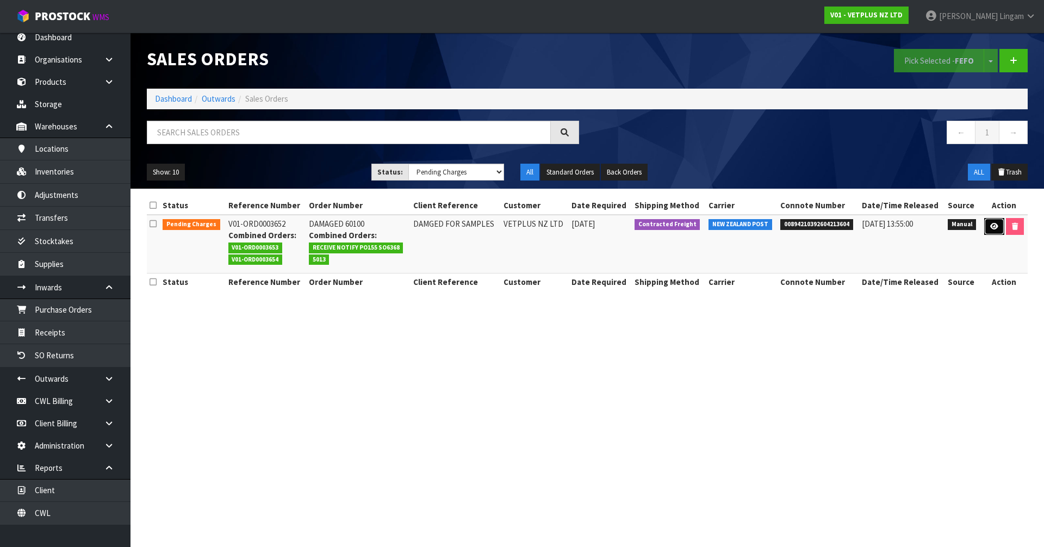
click at [991, 228] on icon at bounding box center [994, 226] width 8 height 7
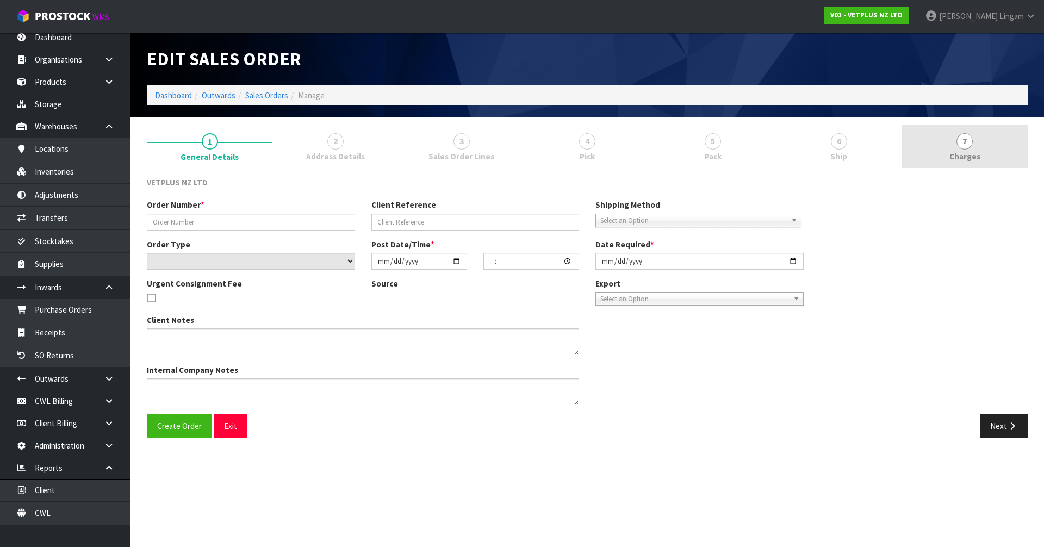
type input "DAMAGED 60100"
type input "DAMGED FOR SAMPLES"
select select "number:0"
type input "2025-09-25"
type input "11:36:00.000"
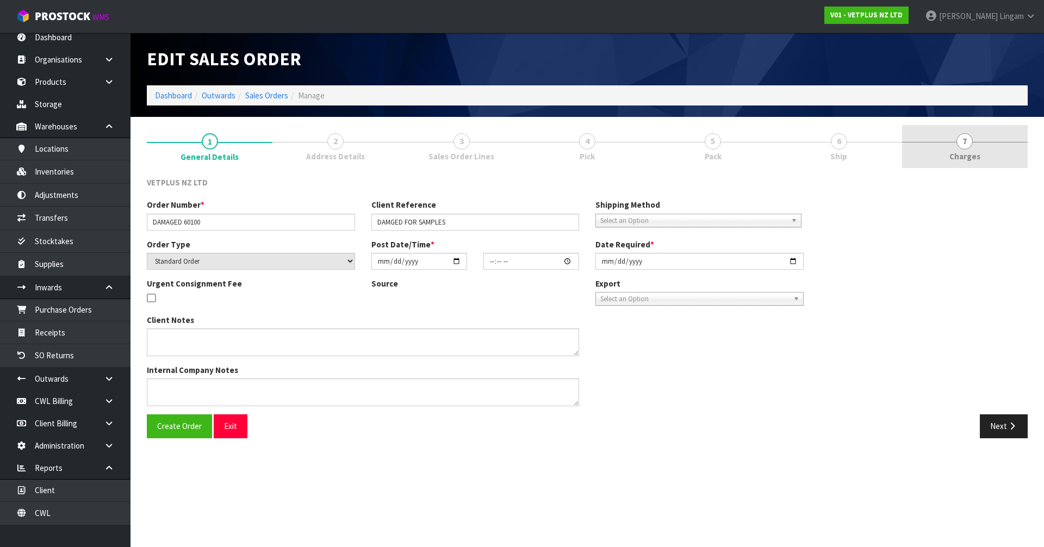
type input "2025-09-25"
type textarea "25/09/11:12AM: ACTUALLY, ON THIS OCCASION, I WILL USE THE DAMAGED ITEM FOR SAMP…"
type textarea "CWL ERROR,"
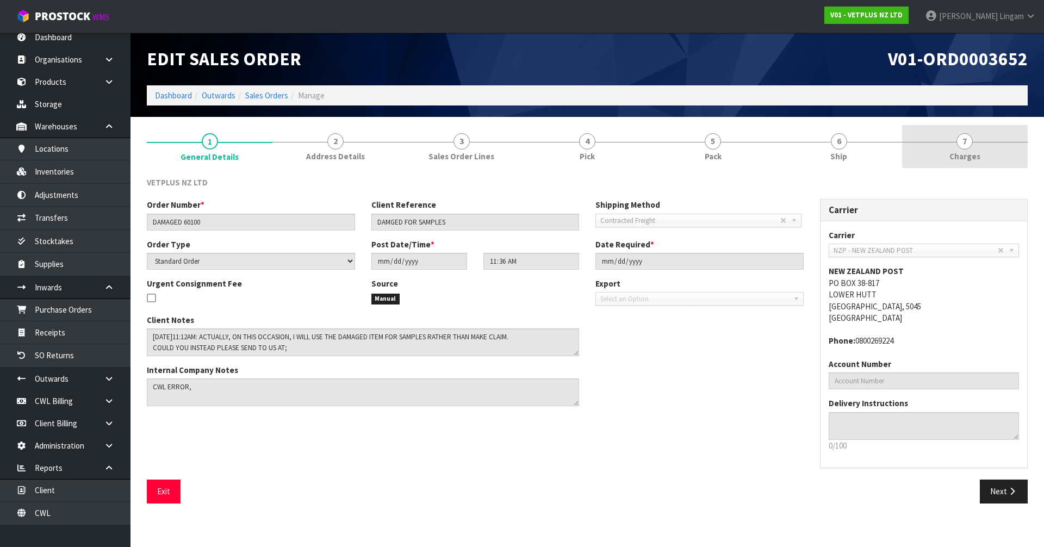
click at [1005, 145] on link "7 Charges" at bounding box center [965, 146] width 126 height 43
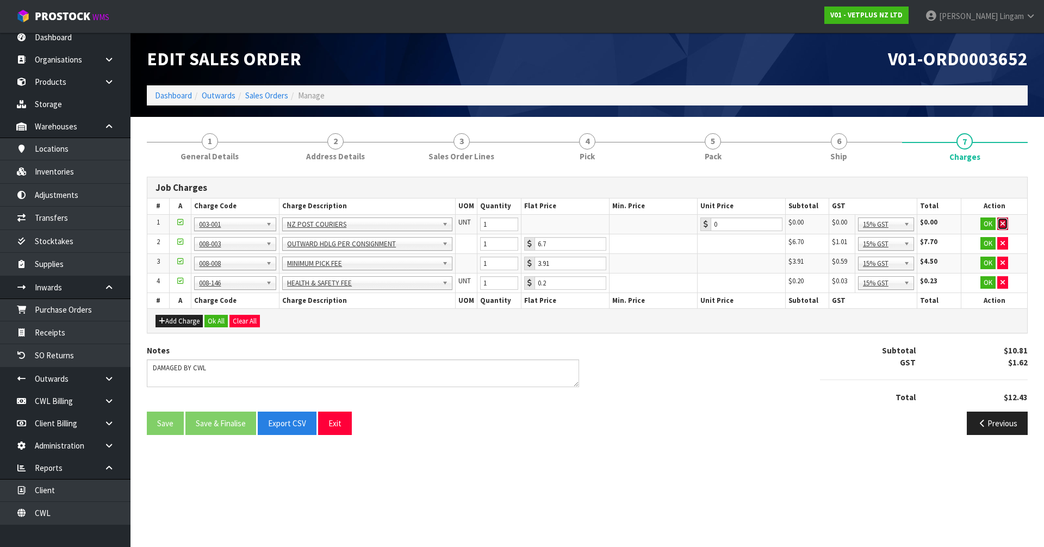
click at [1002, 222] on icon "button" at bounding box center [1003, 223] width 4 height 7
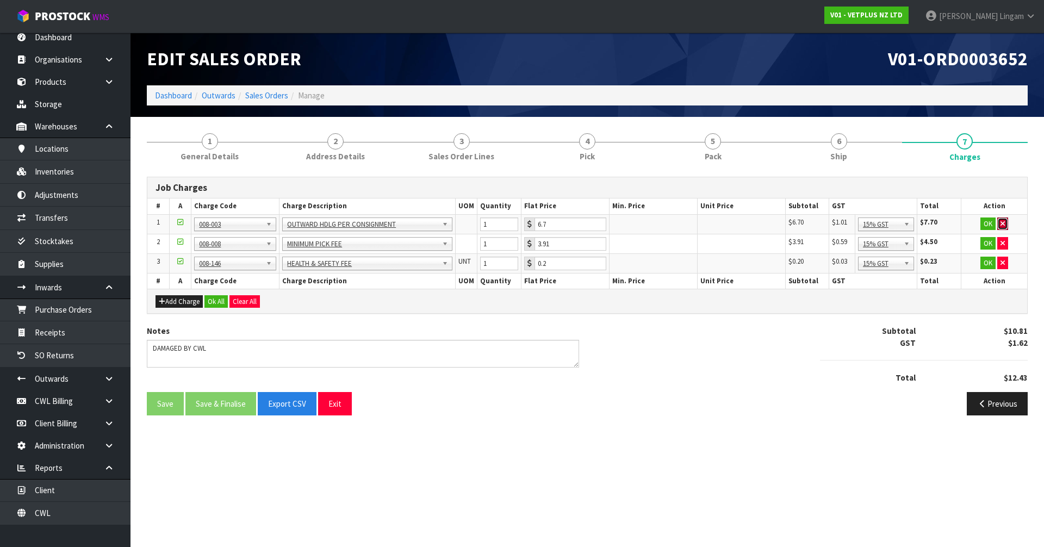
click at [1002, 222] on icon "button" at bounding box center [1003, 223] width 4 height 7
click at [1002, 240] on icon "button" at bounding box center [1003, 243] width 4 height 7
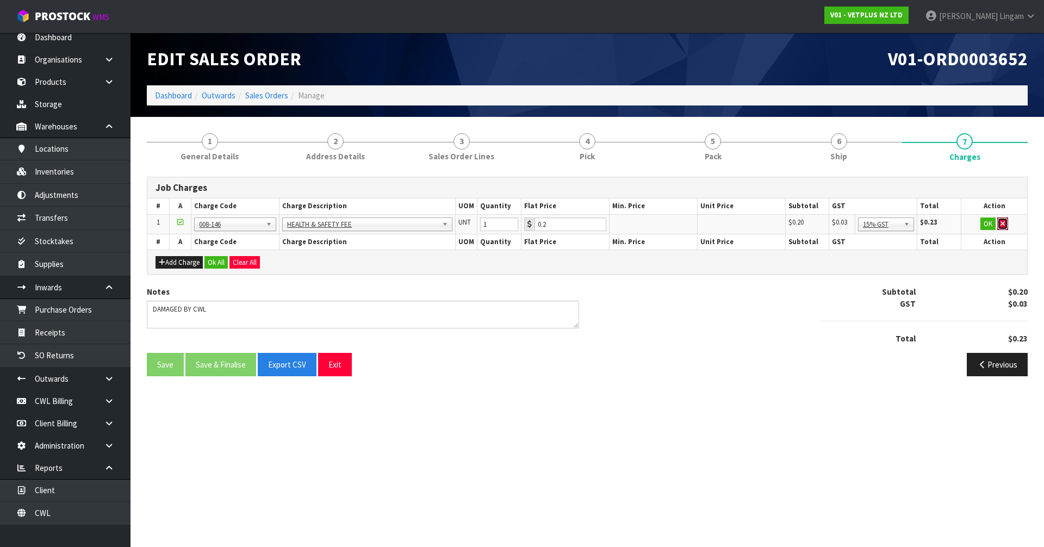
click at [1002, 222] on icon "button" at bounding box center [1003, 223] width 4 height 7
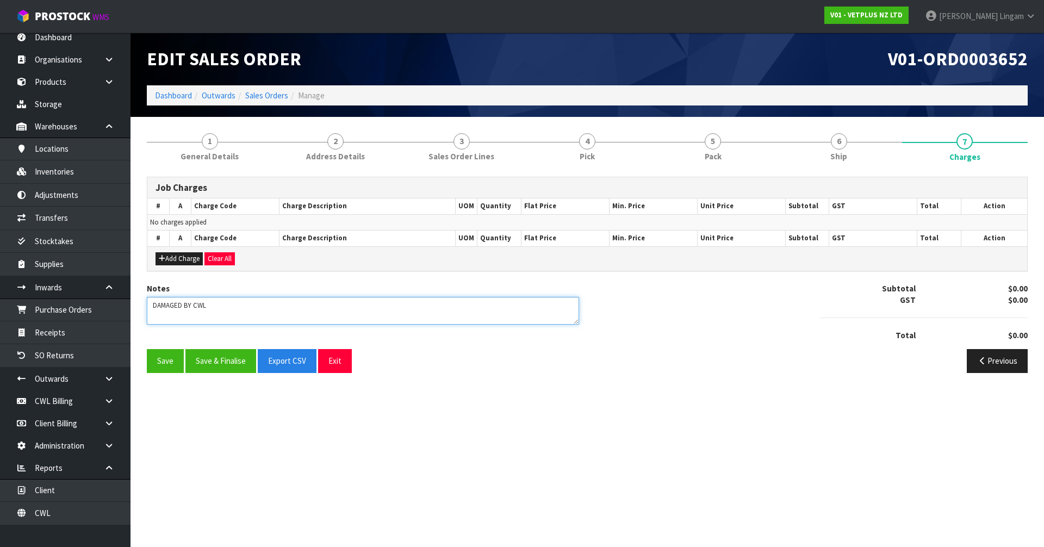
click at [341, 316] on textarea at bounding box center [363, 311] width 432 height 28
type textarea "DAMAGED BY CWLCOMBINE"
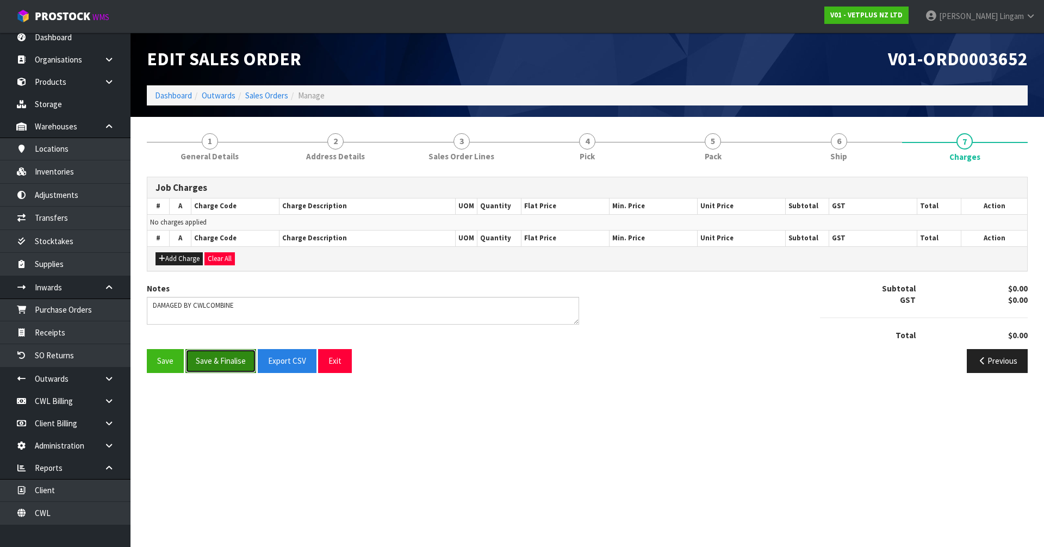
click at [223, 364] on button "Save & Finalise" at bounding box center [220, 360] width 71 height 23
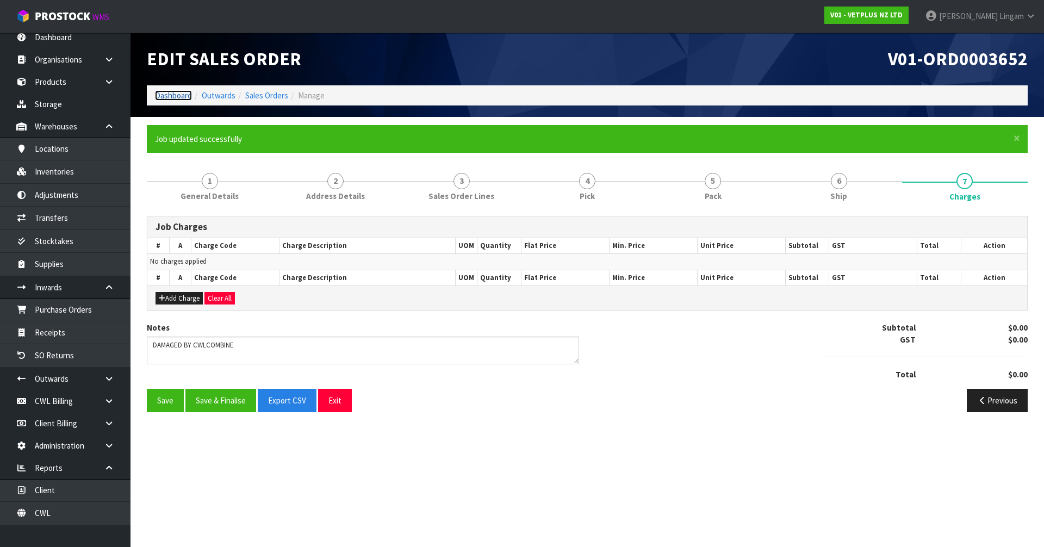
click at [175, 97] on link "Dashboard" at bounding box center [173, 95] width 37 height 10
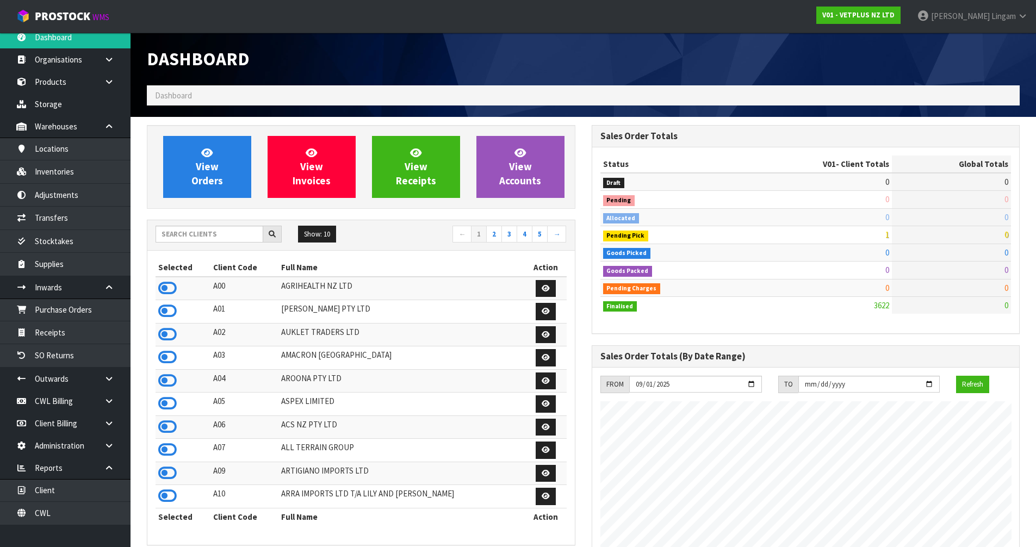
scroll to position [824, 444]
click at [237, 235] on input "text" at bounding box center [210, 234] width 108 height 17
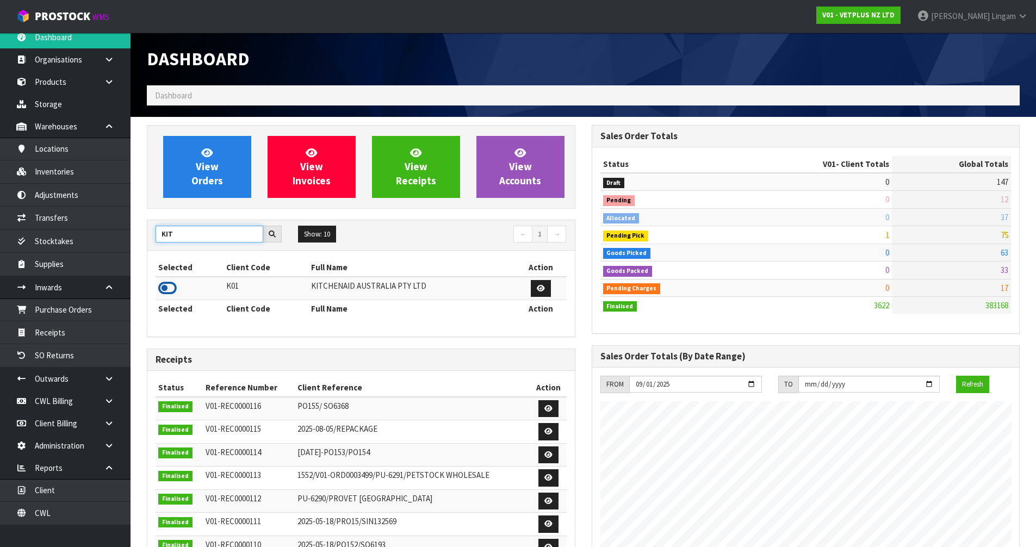
type input "KIT"
click at [169, 285] on icon at bounding box center [167, 288] width 18 height 16
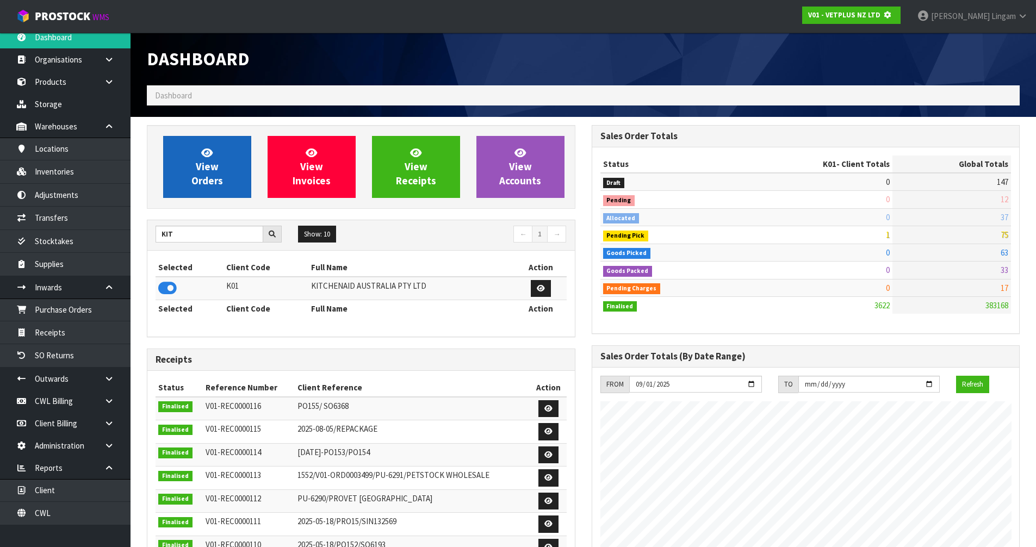
scroll to position [543078, 543311]
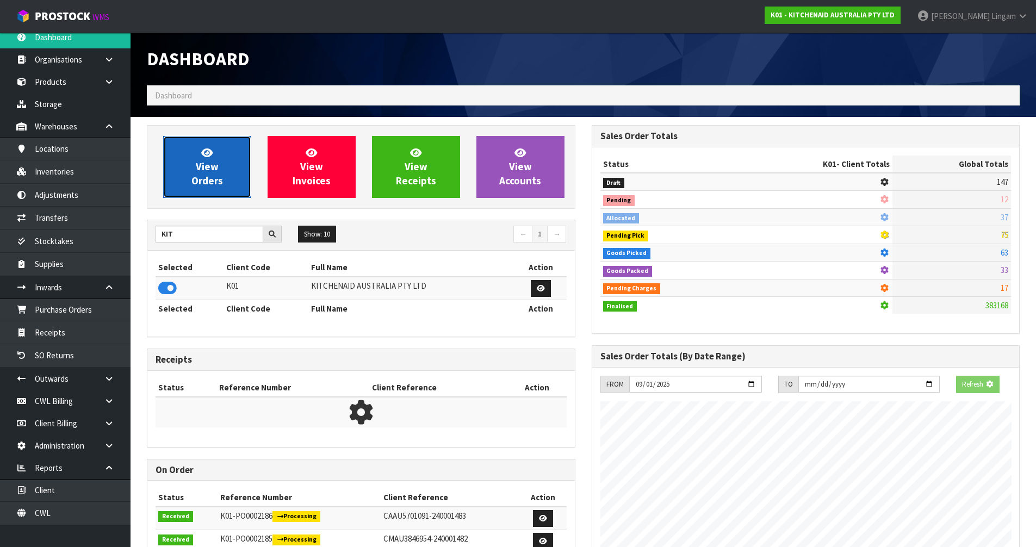
click at [215, 170] on span "View Orders" at bounding box center [207, 166] width 32 height 41
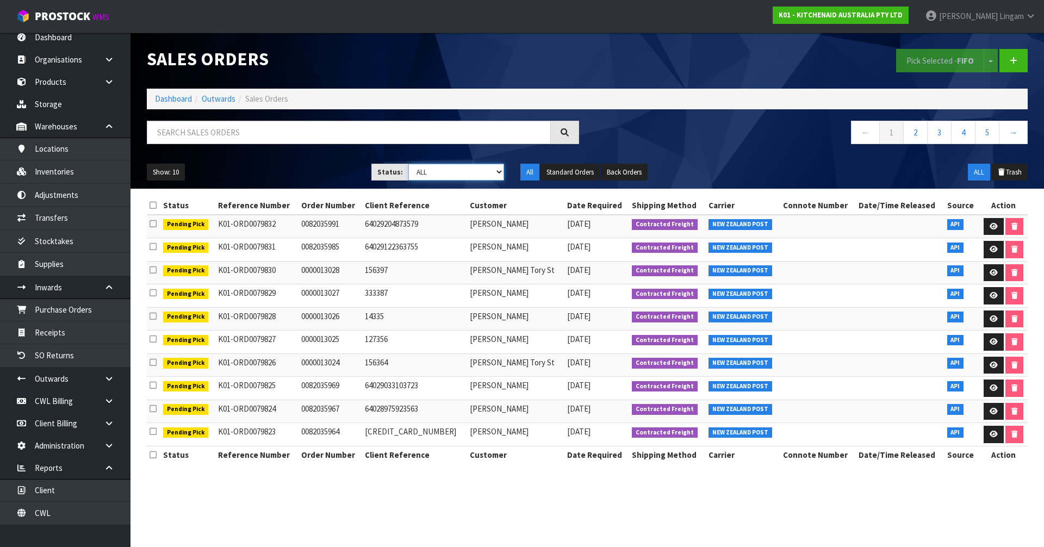
click at [496, 171] on select "Draft Pending Allocated Pending Pick Goods Picked Goods Packed Pending Charges …" at bounding box center [456, 172] width 96 height 17
select select "string:6"
click at [408, 164] on select "Draft Pending Allocated Pending Pick Goods Picked Goods Packed Pending Charges …" at bounding box center [456, 172] width 96 height 17
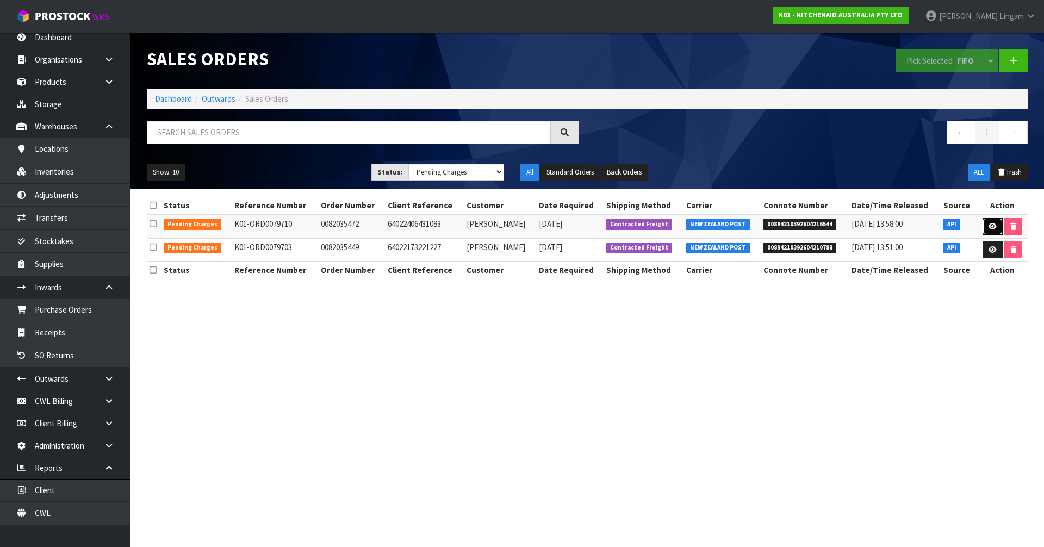
click at [991, 227] on icon at bounding box center [993, 226] width 8 height 7
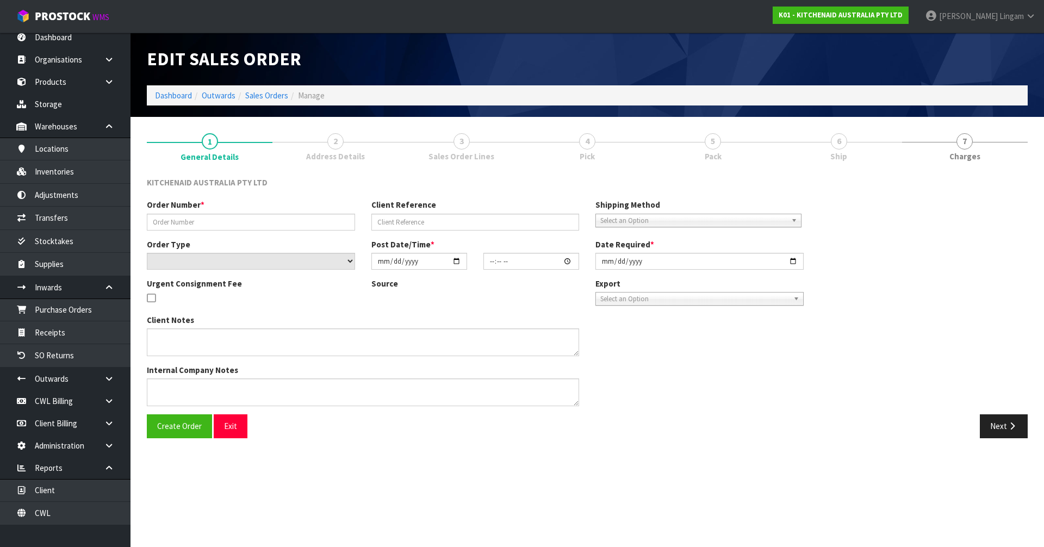
type input "0082035472"
type input "64022406431083"
select select "number:0"
type input "2025-09-23"
type input "21:41:33.000"
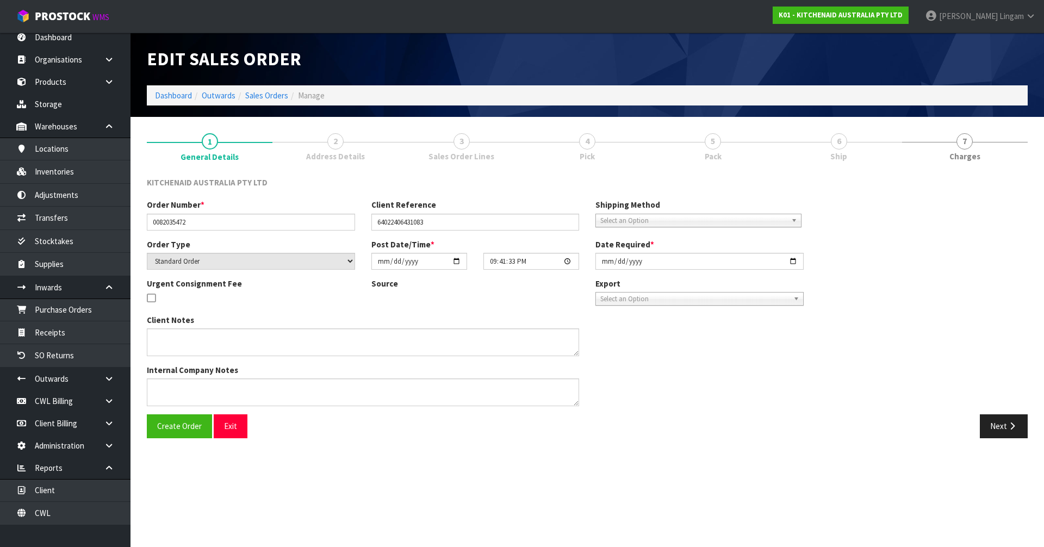
type input "2025-09-23"
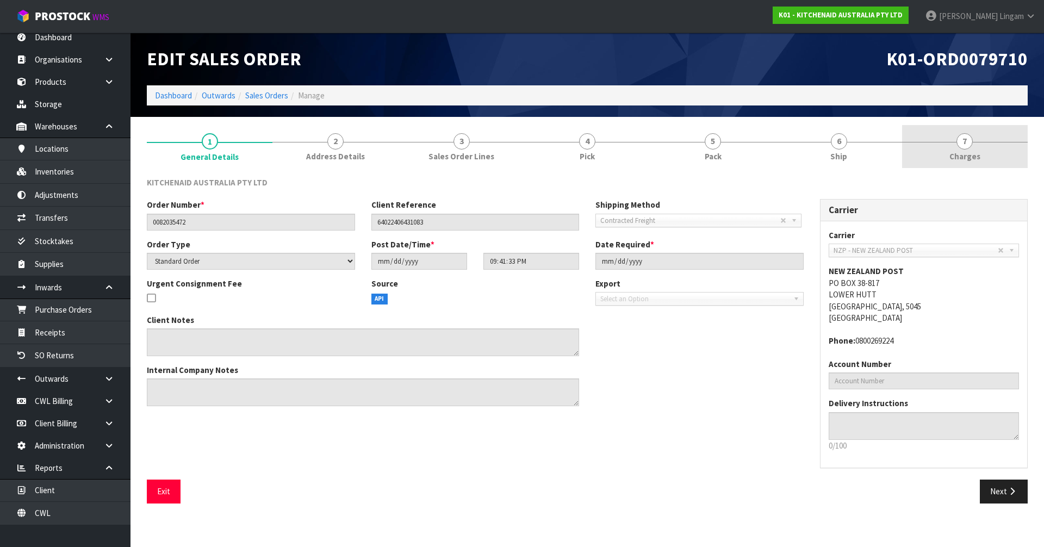
click at [999, 157] on link "7 Charges" at bounding box center [965, 146] width 126 height 43
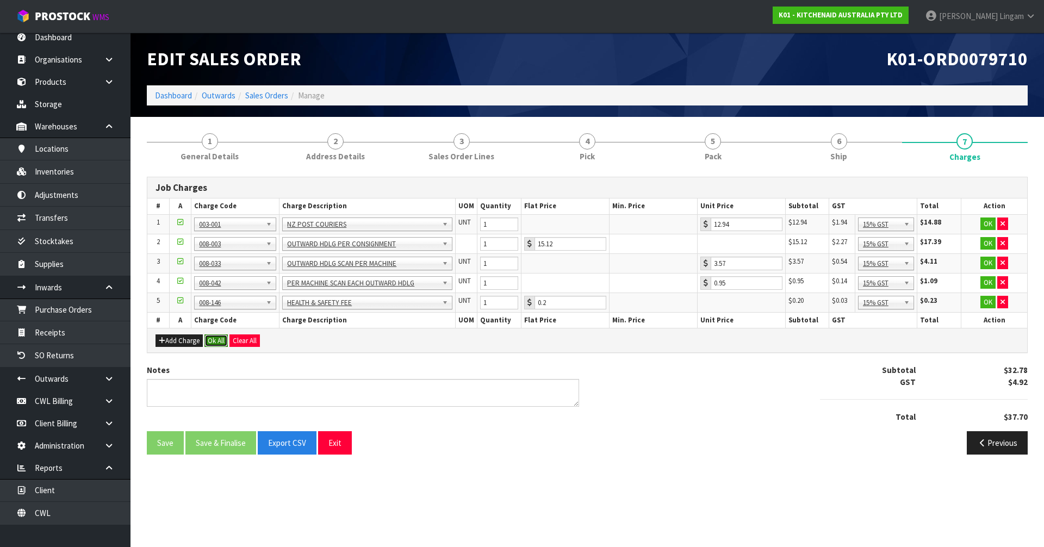
click at [216, 341] on button "Ok All" at bounding box center [215, 340] width 23 height 13
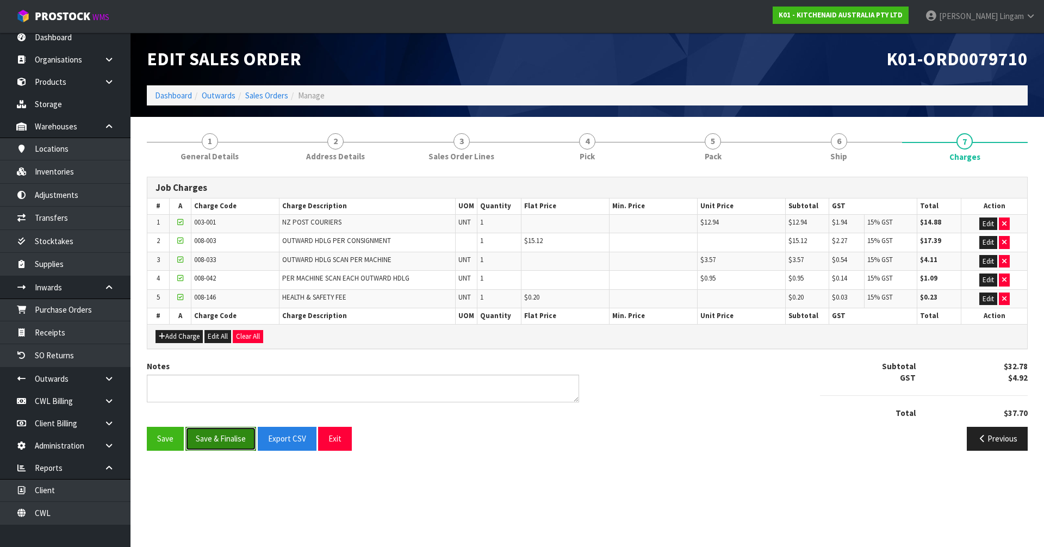
click at [237, 444] on button "Save & Finalise" at bounding box center [220, 438] width 71 height 23
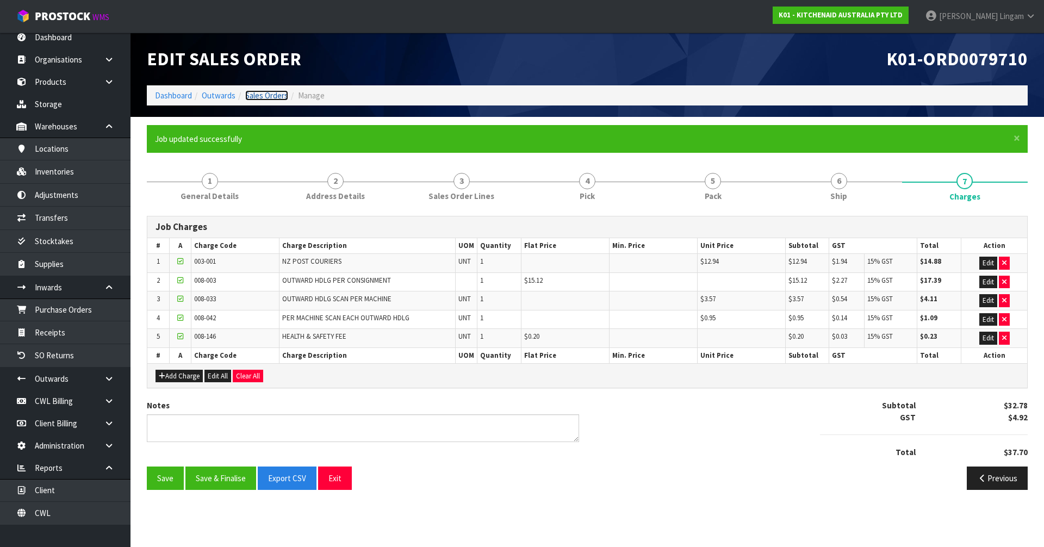
click at [280, 94] on link "Sales Orders" at bounding box center [266, 95] width 43 height 10
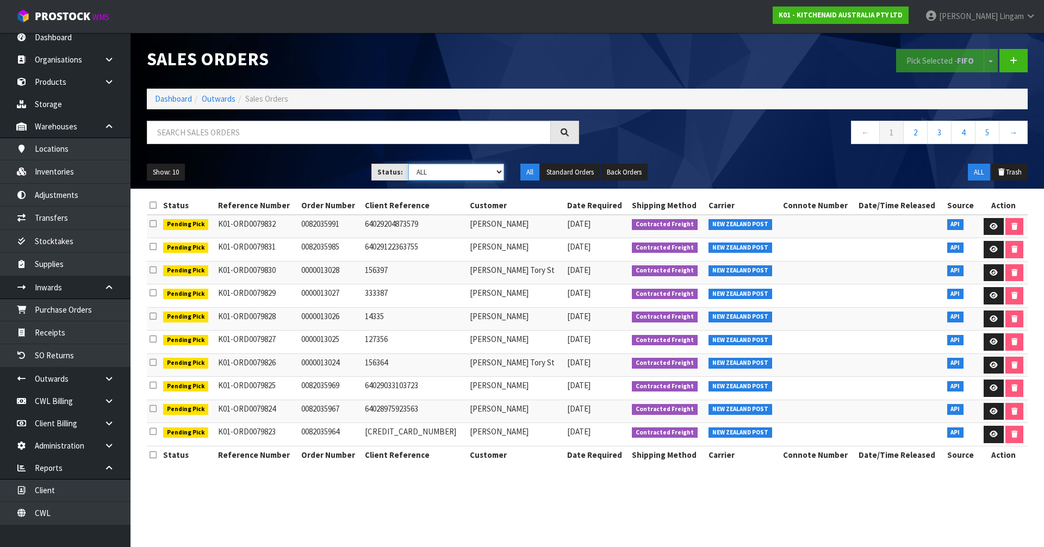
click at [486, 173] on select "Draft Pending Allocated Pending Pick Goods Picked Goods Packed Pending Charges …" at bounding box center [456, 172] width 96 height 17
select select "string:6"
click at [408, 164] on select "Draft Pending Allocated Pending Pick Goods Picked Goods Packed Pending Charges …" at bounding box center [456, 172] width 96 height 17
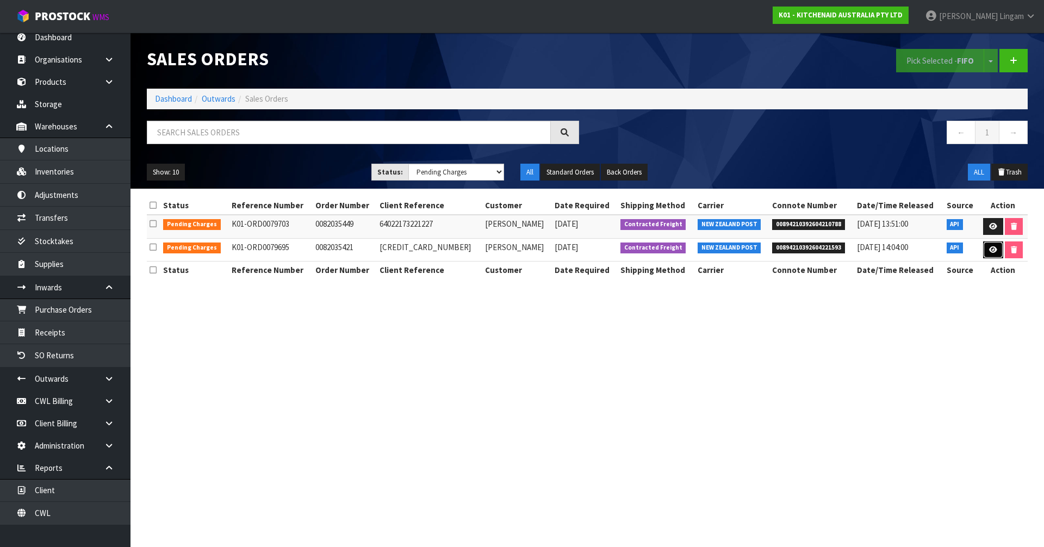
click at [989, 250] on icon at bounding box center [993, 249] width 8 height 7
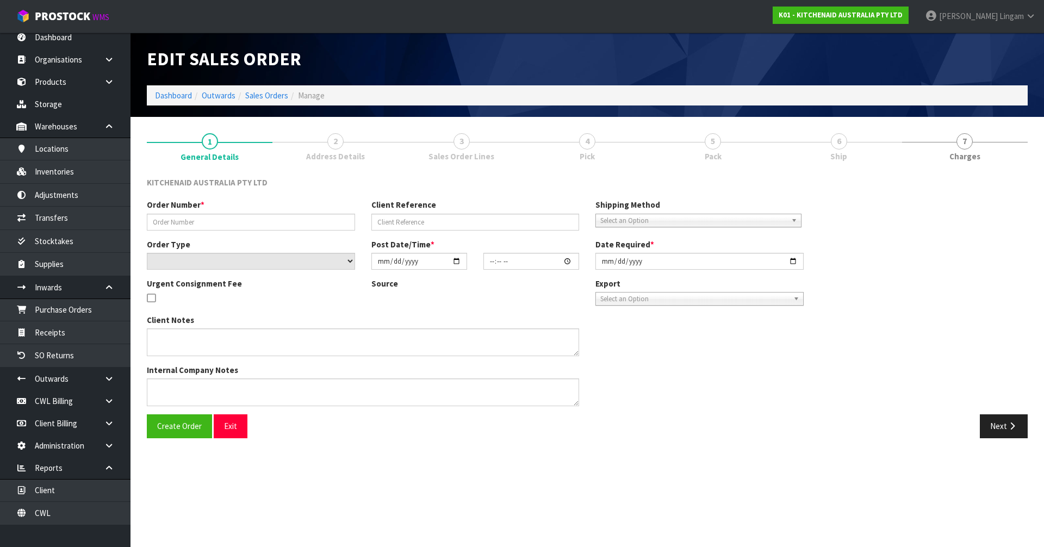
type input "0082035421"
type input "64021847212395"
select select "number:0"
type input "2025-09-23"
type input "17:44:55.000"
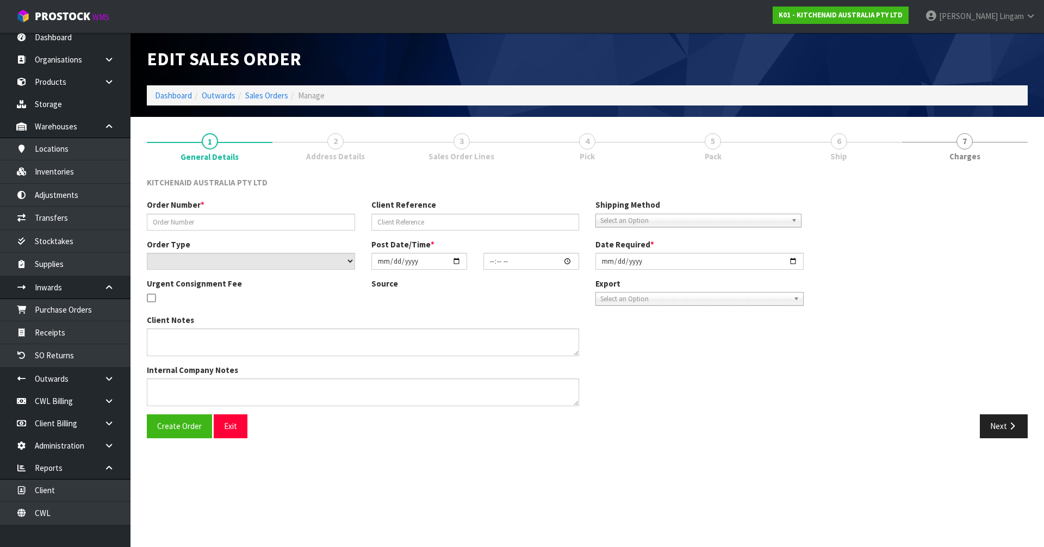
type input "2025-09-23"
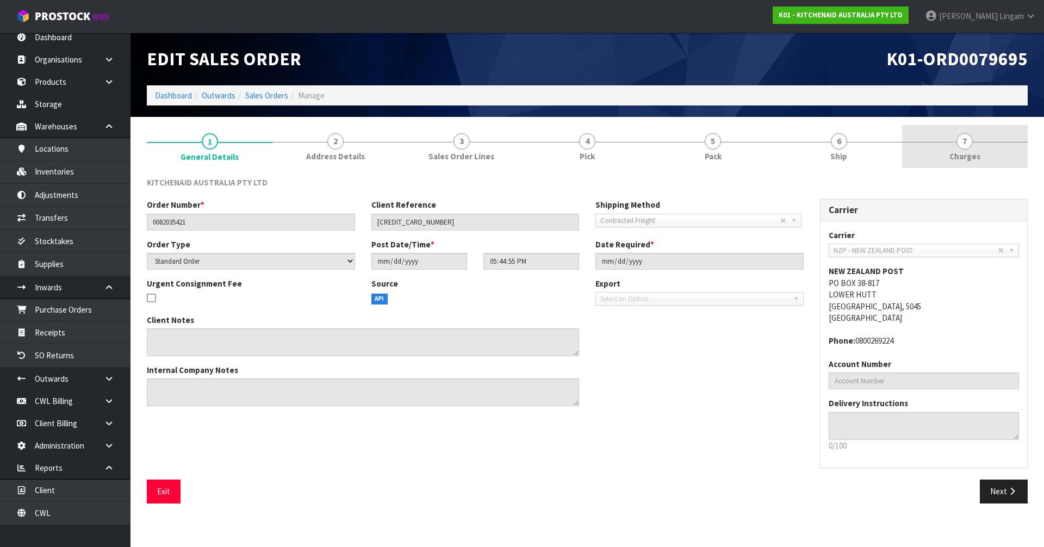
click at [1005, 152] on link "7 Charges" at bounding box center [965, 146] width 126 height 43
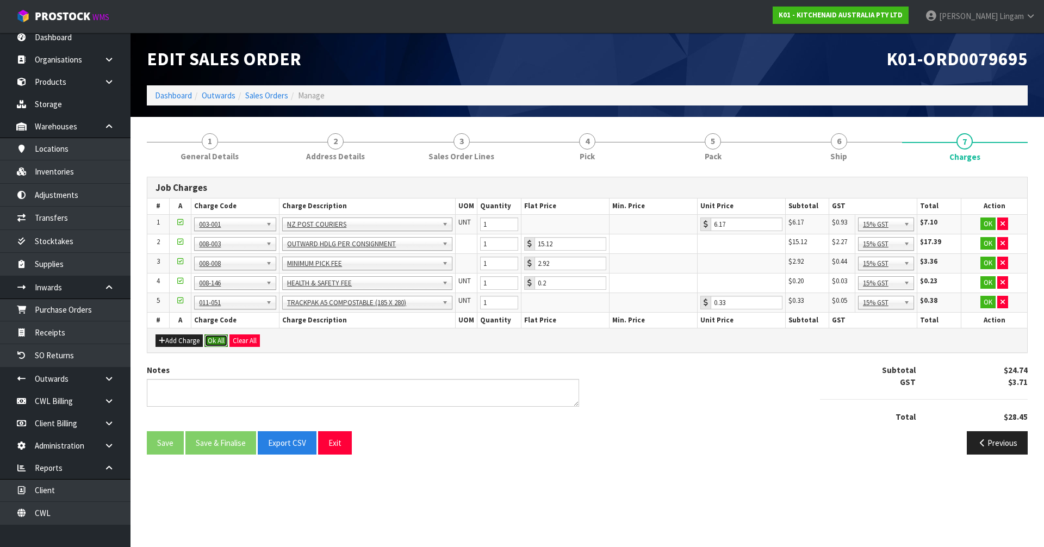
click at [218, 344] on button "Ok All" at bounding box center [215, 340] width 23 height 13
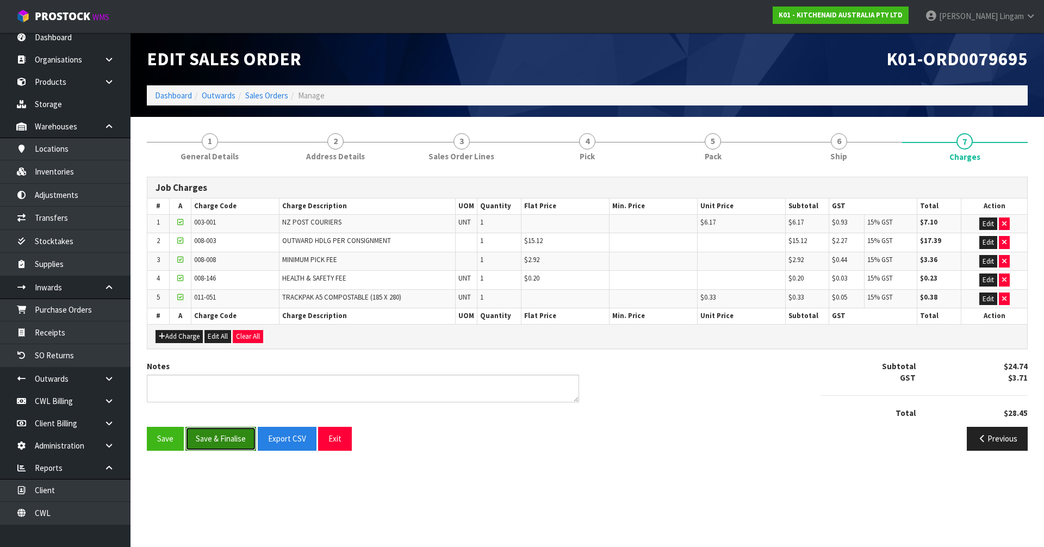
click at [233, 437] on button "Save & Finalise" at bounding box center [220, 438] width 71 height 23
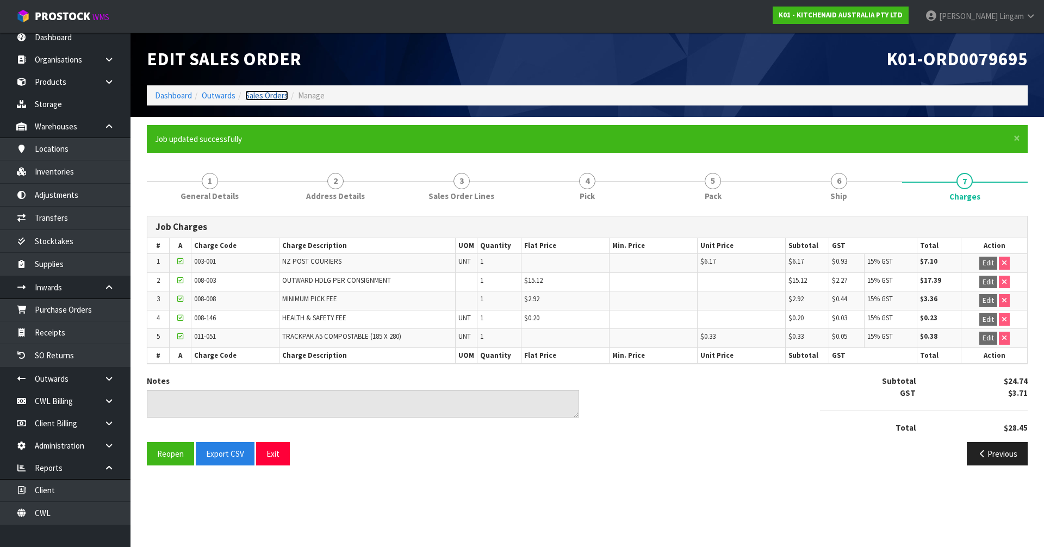
click at [277, 96] on link "Sales Orders" at bounding box center [266, 95] width 43 height 10
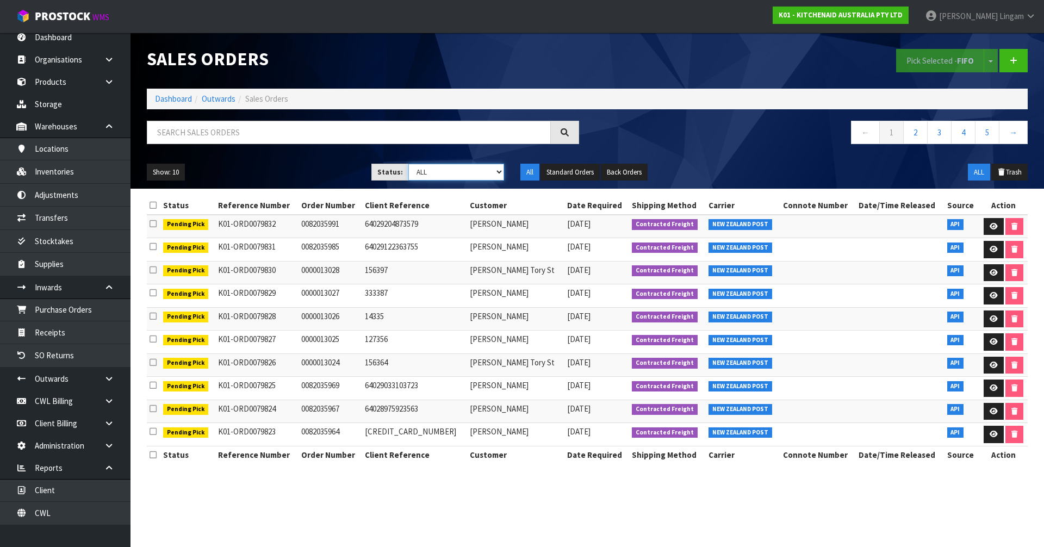
click at [479, 172] on select "Draft Pending Allocated Pending Pick Goods Picked Goods Packed Pending Charges …" at bounding box center [456, 172] width 96 height 17
select select "string:6"
click at [408, 164] on select "Draft Pending Allocated Pending Pick Goods Picked Goods Packed Pending Charges …" at bounding box center [456, 172] width 96 height 17
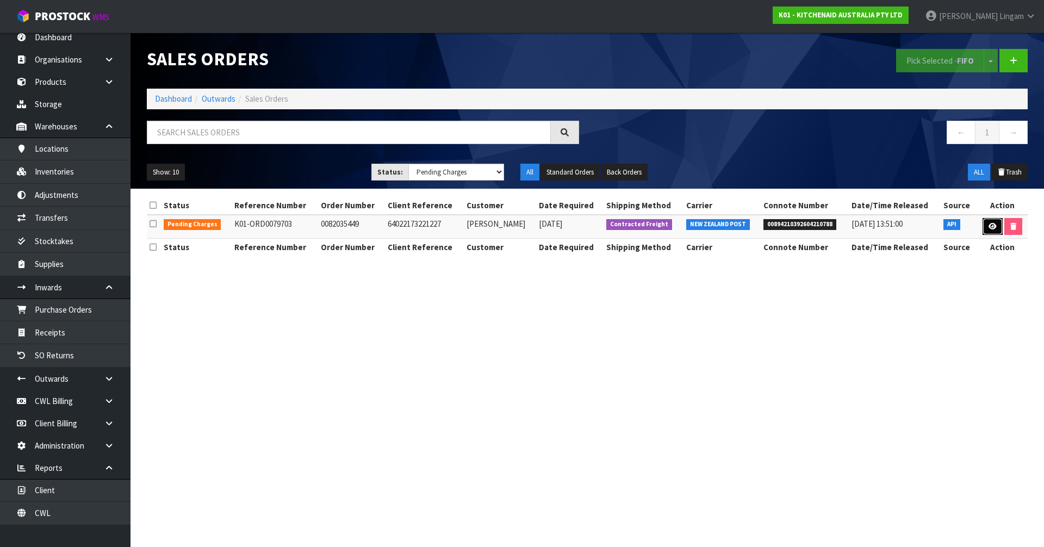
click at [993, 221] on link at bounding box center [993, 226] width 20 height 17
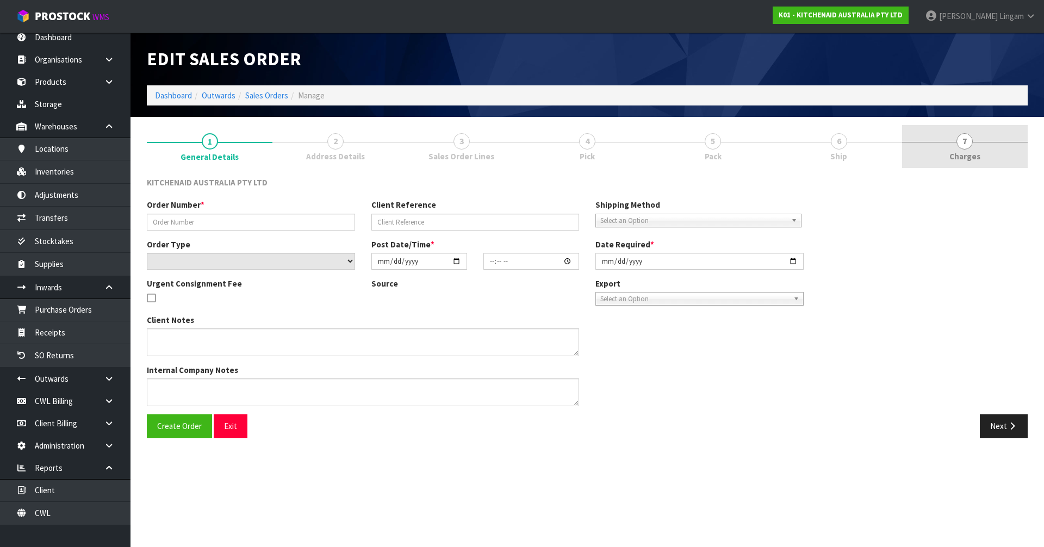
type input "0082035449"
type input "64022173221227"
select select "number:0"
type input "2025-09-23"
type input "19:41:59.000"
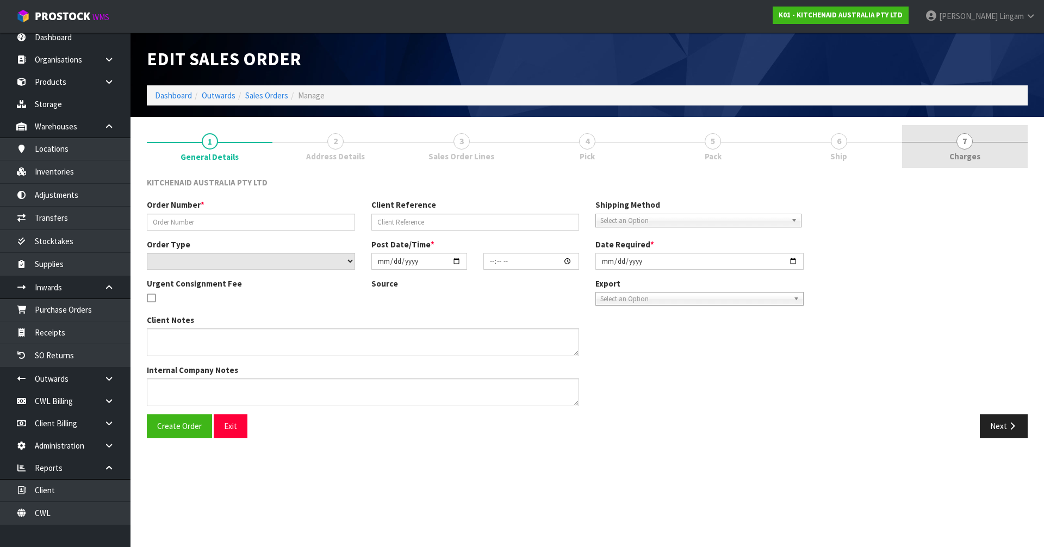
type input "2025-09-23"
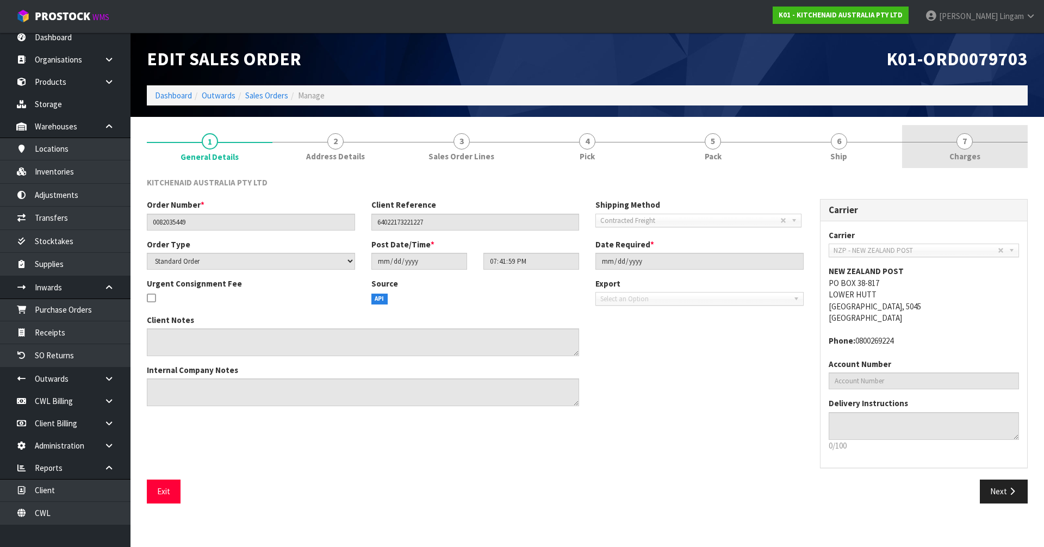
click at [983, 156] on link "7 Charges" at bounding box center [965, 146] width 126 height 43
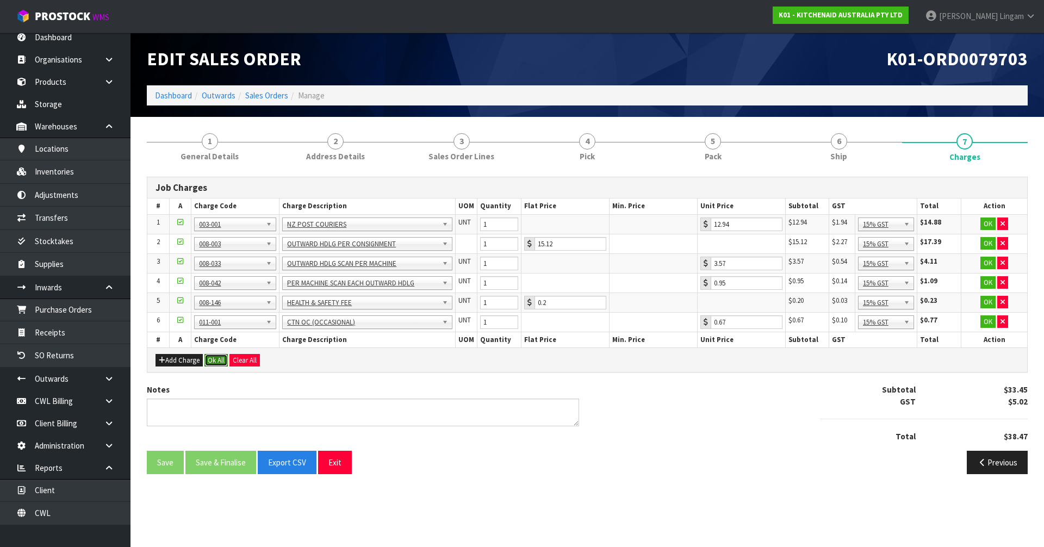
click at [216, 359] on button "Ok All" at bounding box center [215, 360] width 23 height 13
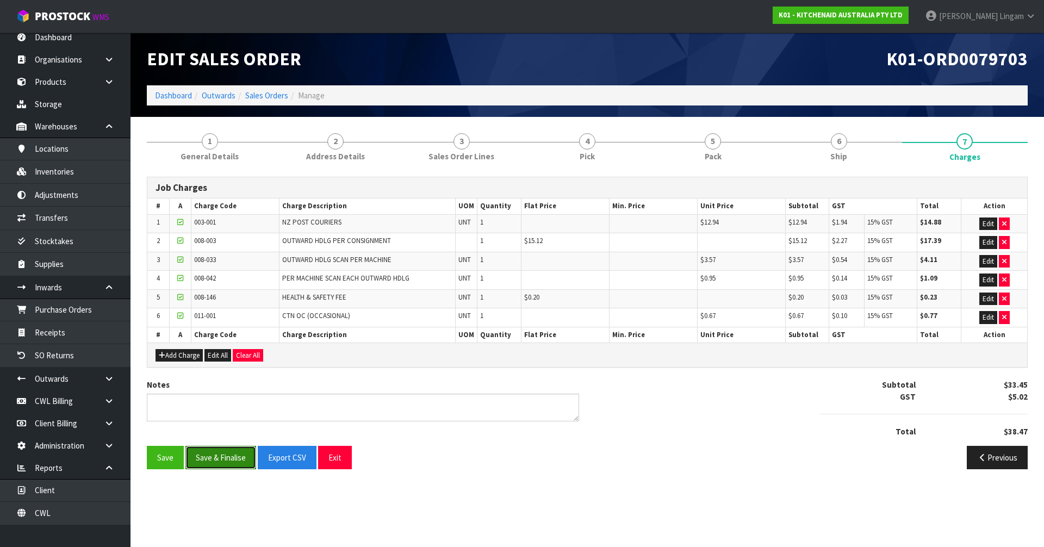
click at [224, 458] on button "Save & Finalise" at bounding box center [220, 457] width 71 height 23
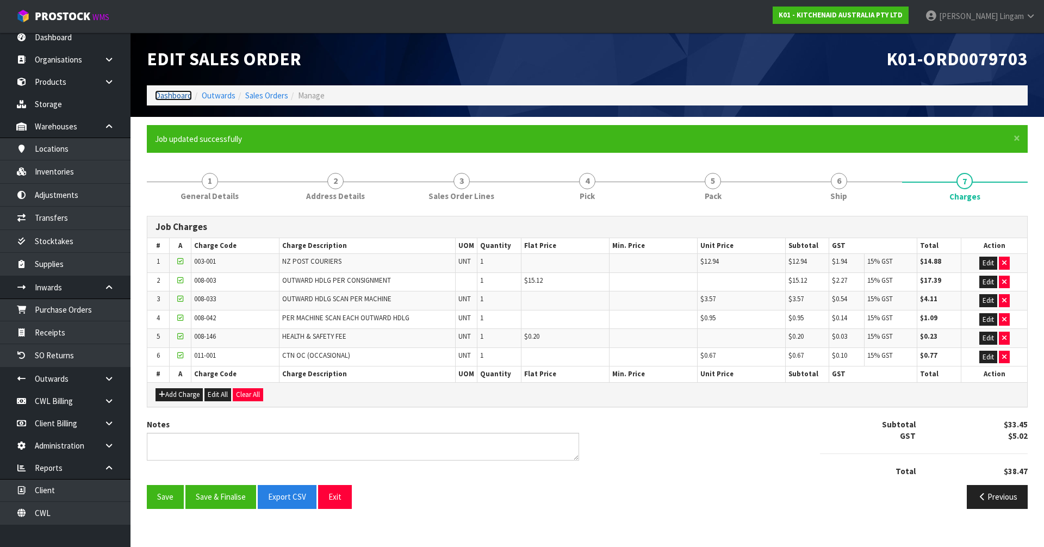
click at [171, 95] on link "Dashboard" at bounding box center [173, 95] width 37 height 10
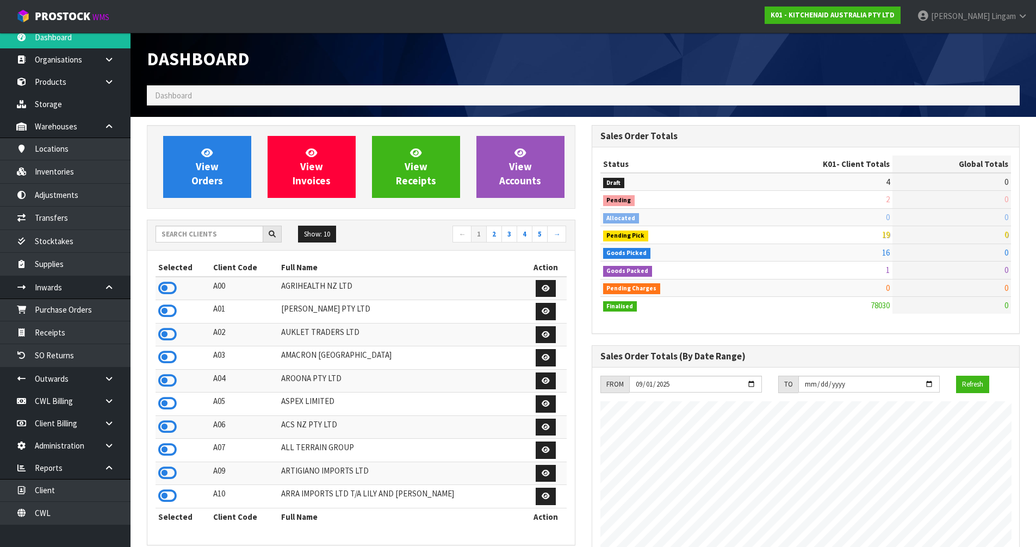
scroll to position [824, 444]
click at [223, 236] on input "text" at bounding box center [210, 234] width 108 height 17
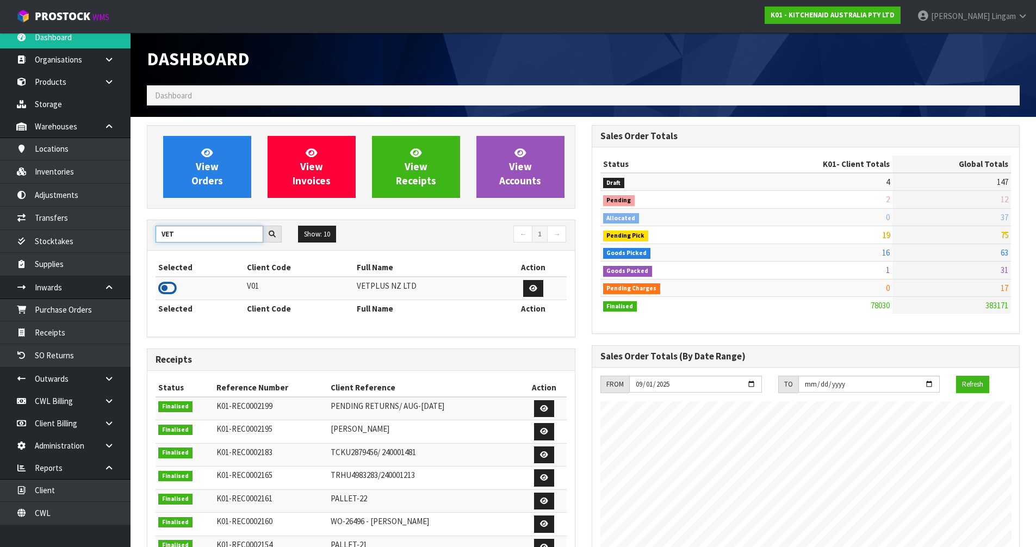
type input "VET"
click at [170, 291] on icon at bounding box center [167, 288] width 18 height 16
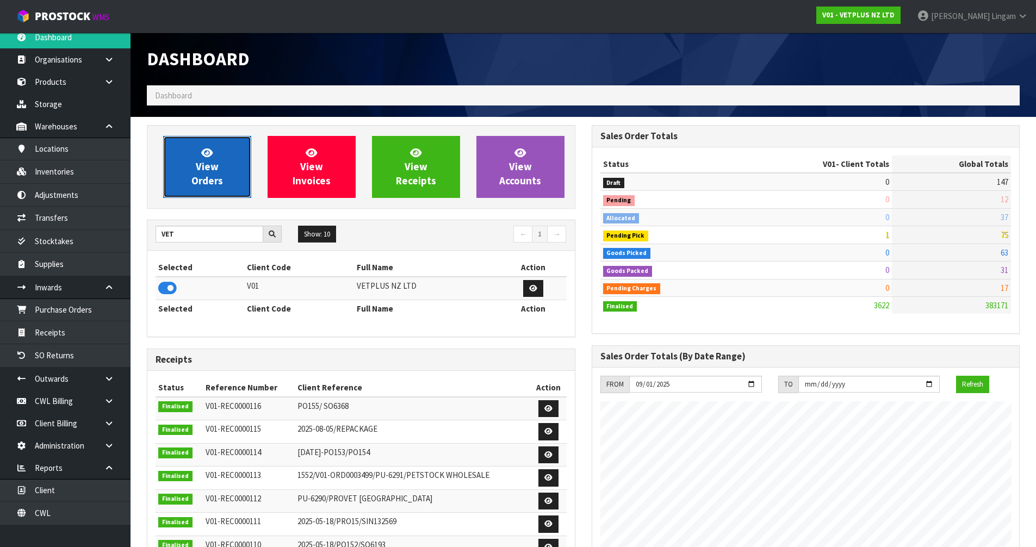
click at [218, 172] on span "View Orders" at bounding box center [207, 166] width 32 height 41
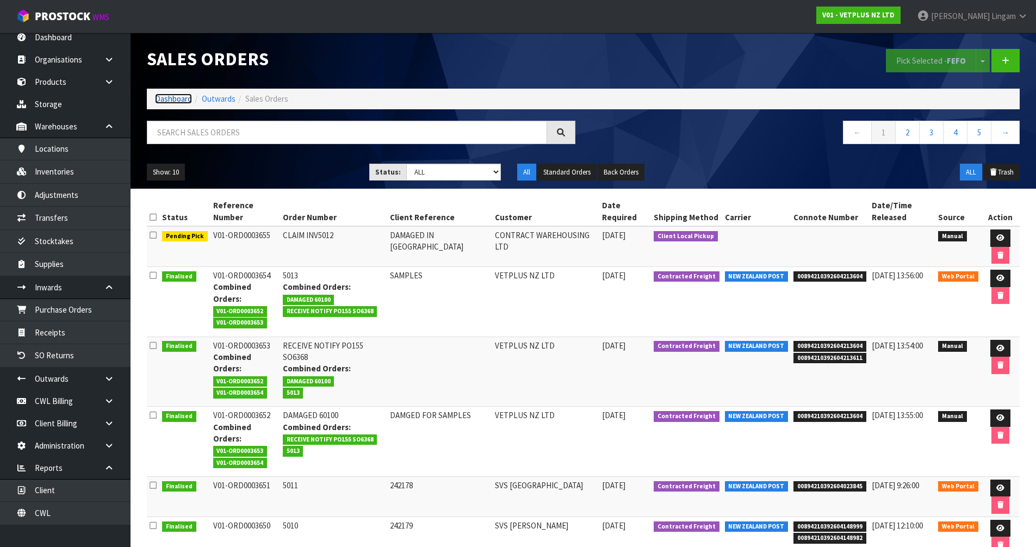
click at [172, 97] on link "Dashboard" at bounding box center [173, 99] width 37 height 10
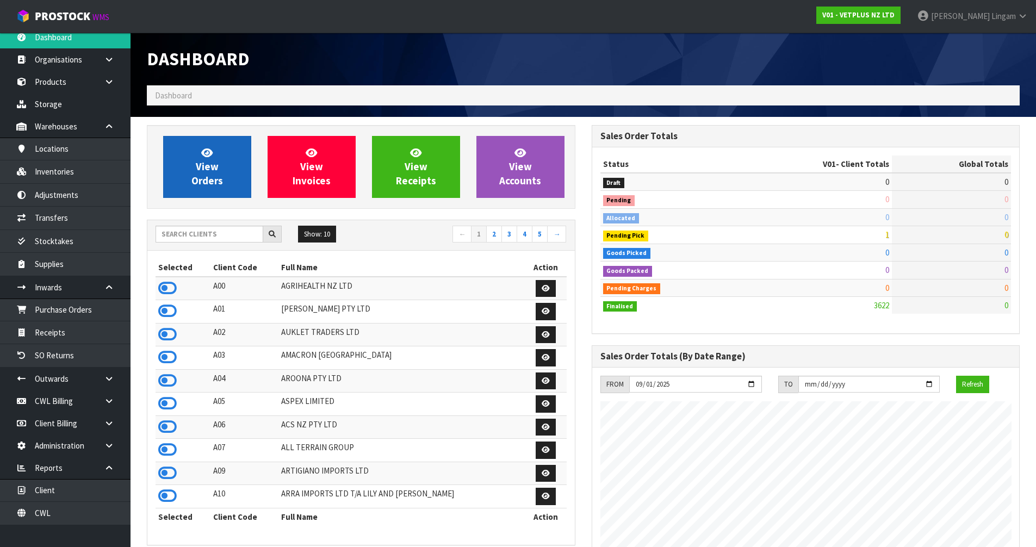
scroll to position [824, 444]
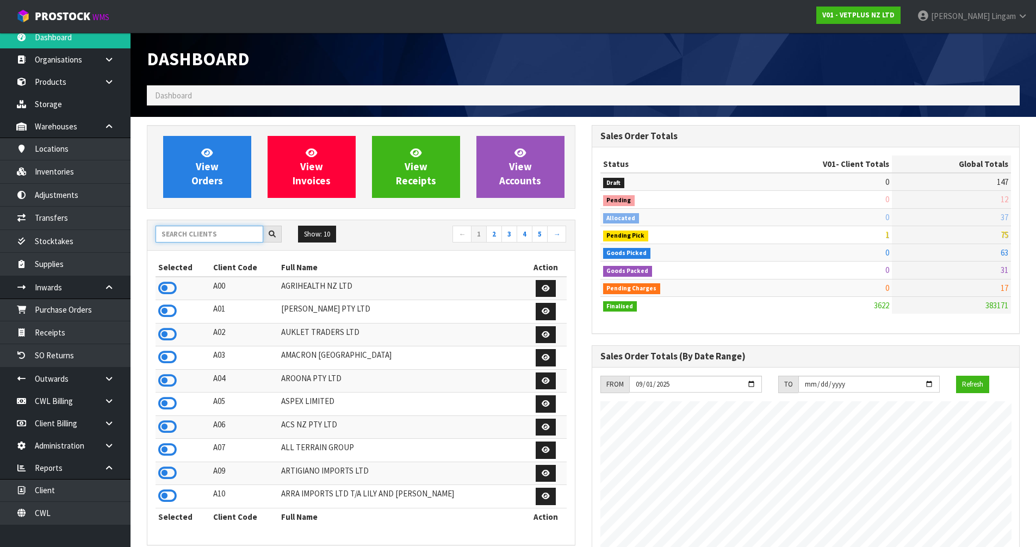
click at [191, 232] on input "text" at bounding box center [210, 234] width 108 height 17
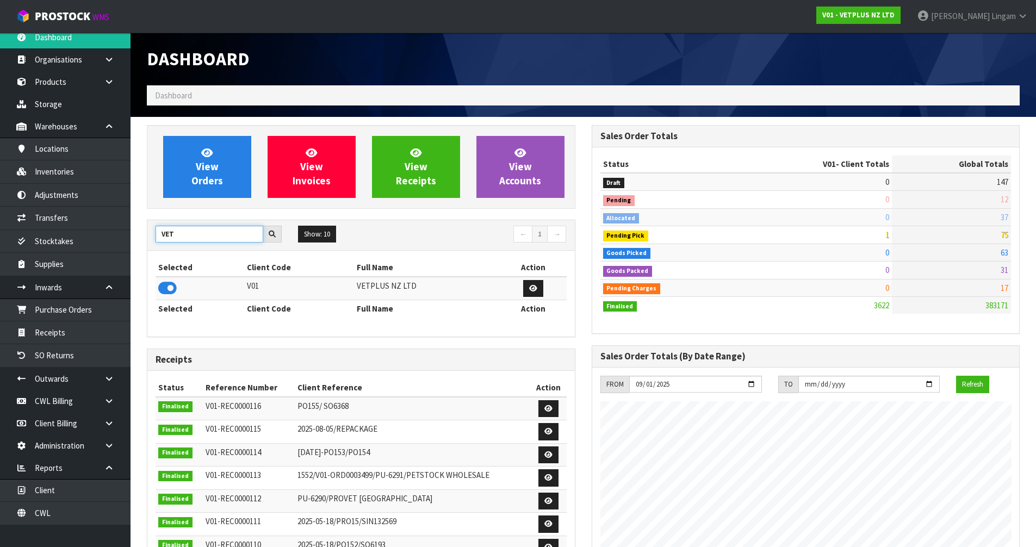
drag, startPoint x: 163, startPoint y: 240, endPoint x: 141, endPoint y: 243, distance: 21.4
click at [141, 243] on div "View Orders View Invoices View Receipts View Accounts VET Show: 10 5 10 25 50 ←…" at bounding box center [361, 440] width 445 height 631
type input "NERO"
click at [164, 288] on icon at bounding box center [167, 288] width 18 height 16
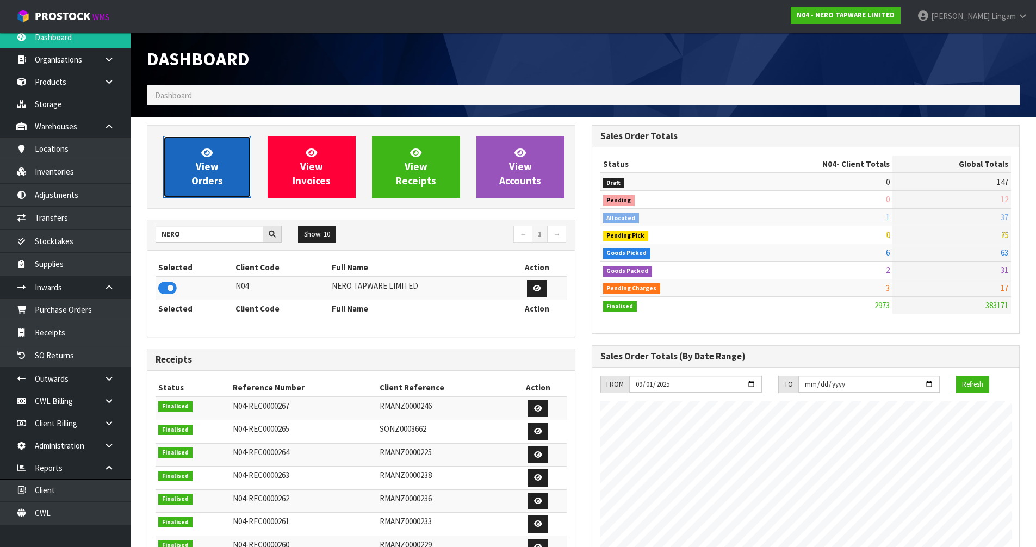
click at [228, 180] on link "View Orders" at bounding box center [207, 167] width 88 height 62
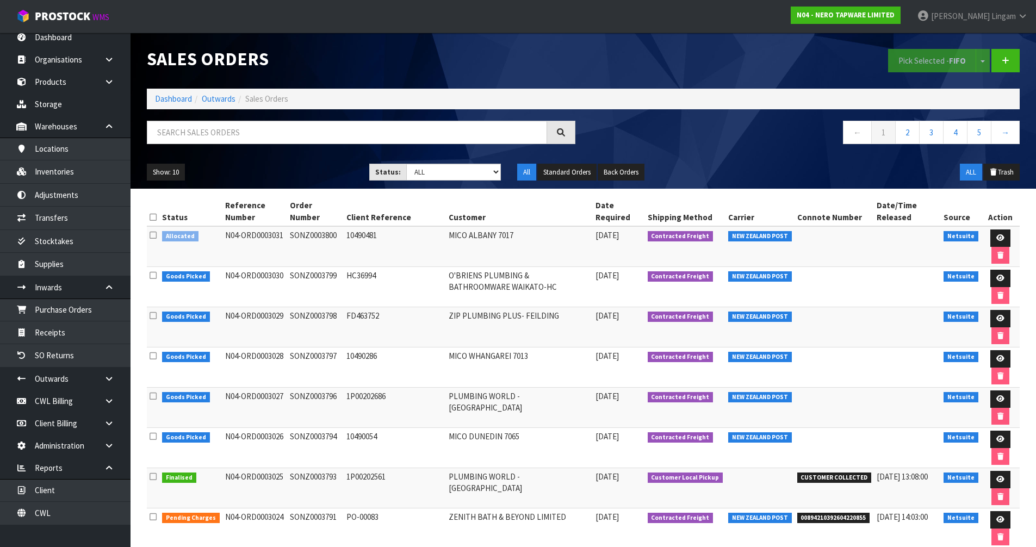
click at [153, 233] on icon at bounding box center [153, 235] width 7 height 8
click at [0, 0] on input "checkbox" at bounding box center [0, 0] width 0 height 0
click at [914, 64] on button "Pick Selected - FIFO" at bounding box center [932, 60] width 88 height 23
click at [999, 240] on icon at bounding box center [1000, 237] width 8 height 7
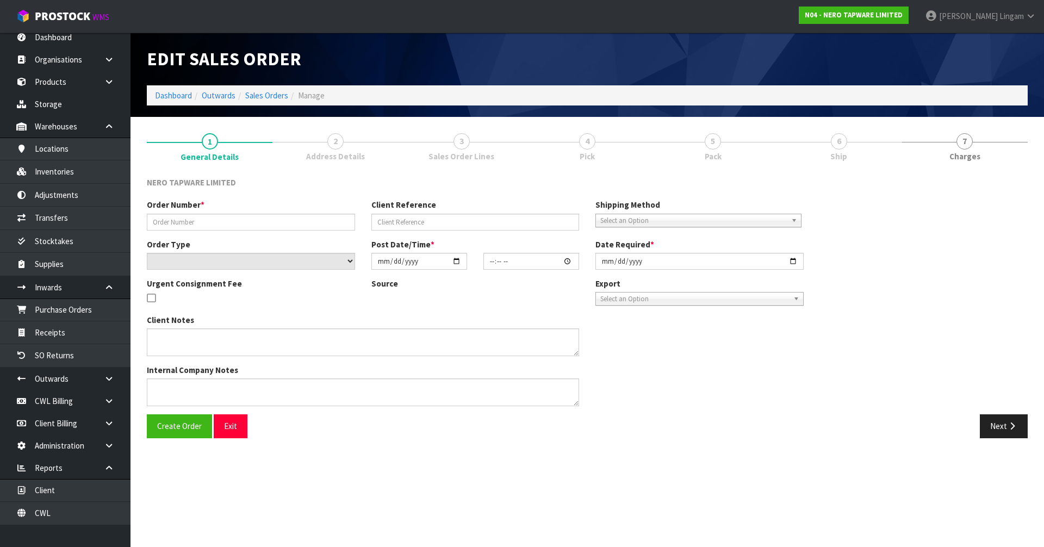
type input "SONZ0003800"
type input "10490481"
select select "number:0"
type input "2025-09-26"
type input "13:30:06.000"
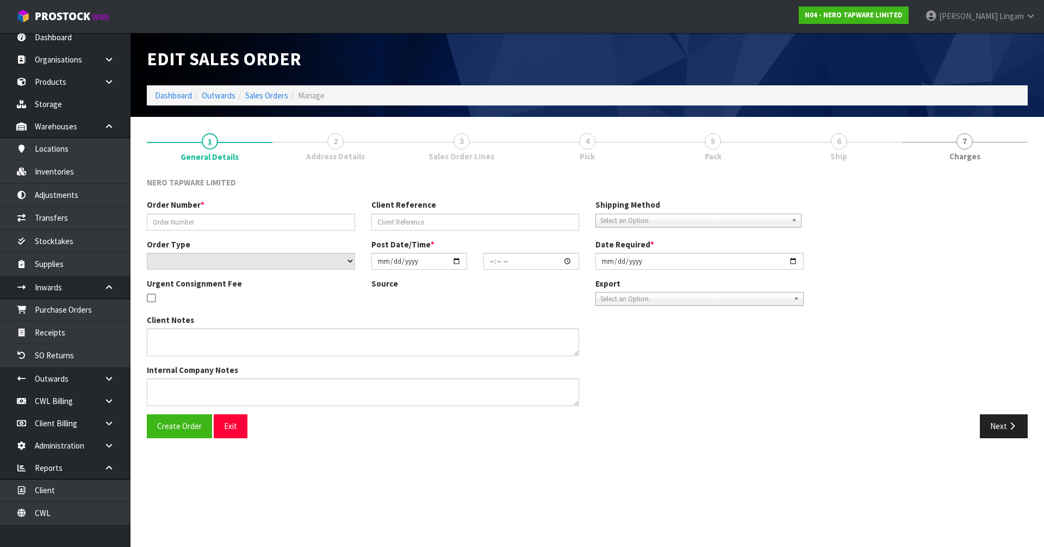
type input "2025-09-26"
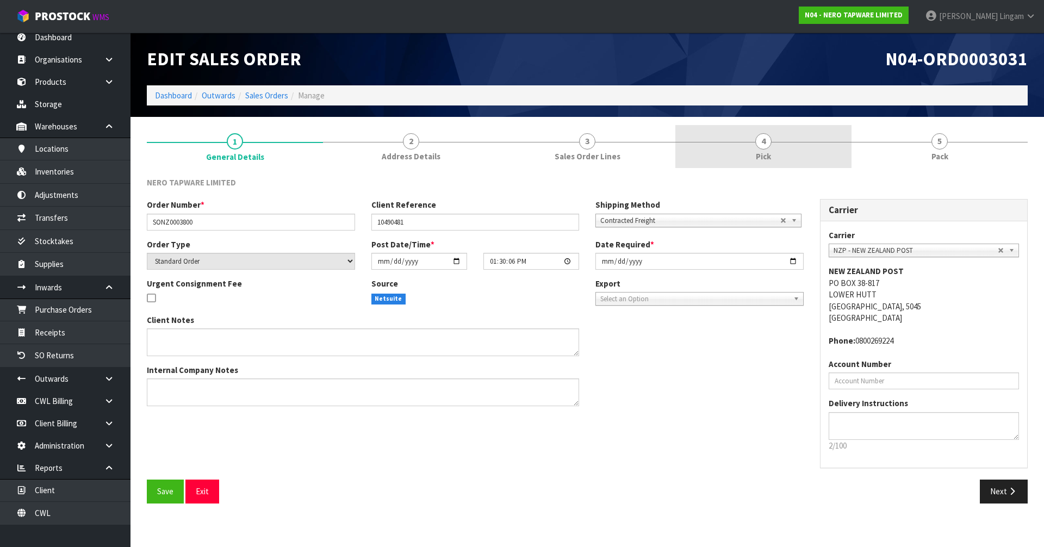
click at [749, 153] on link "4 Pick" at bounding box center [763, 146] width 176 height 43
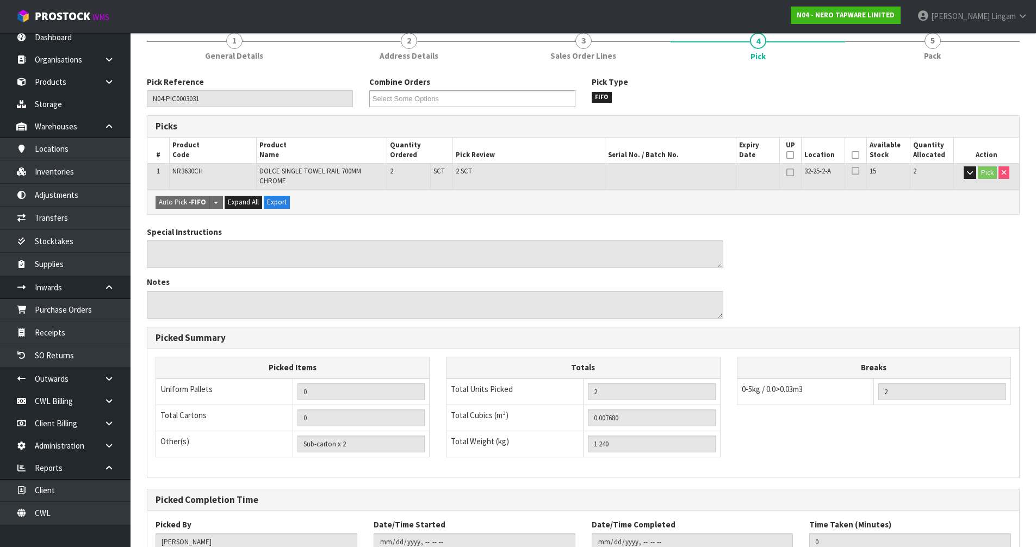
scroll to position [180, 0]
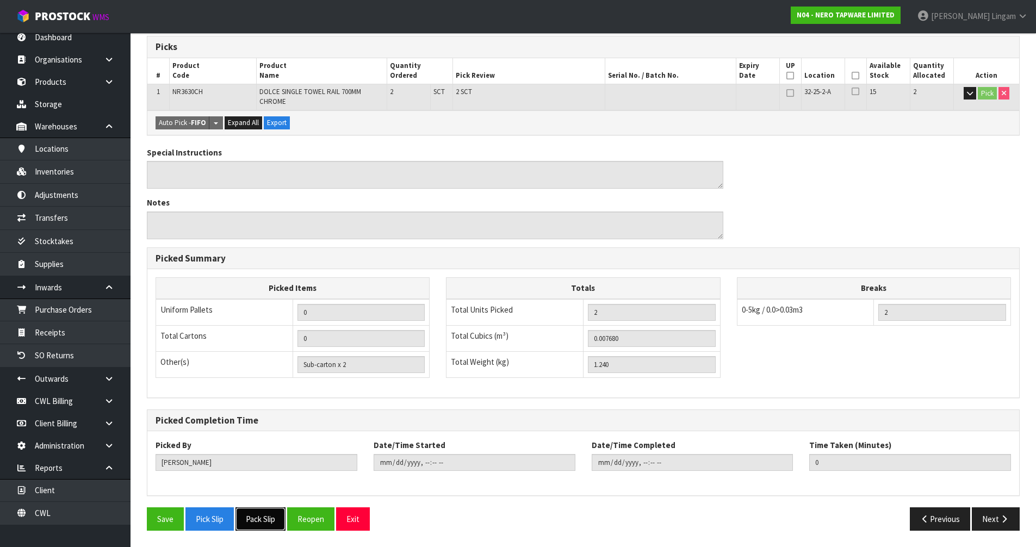
click at [263, 515] on button "Pack Slip" at bounding box center [260, 518] width 50 height 23
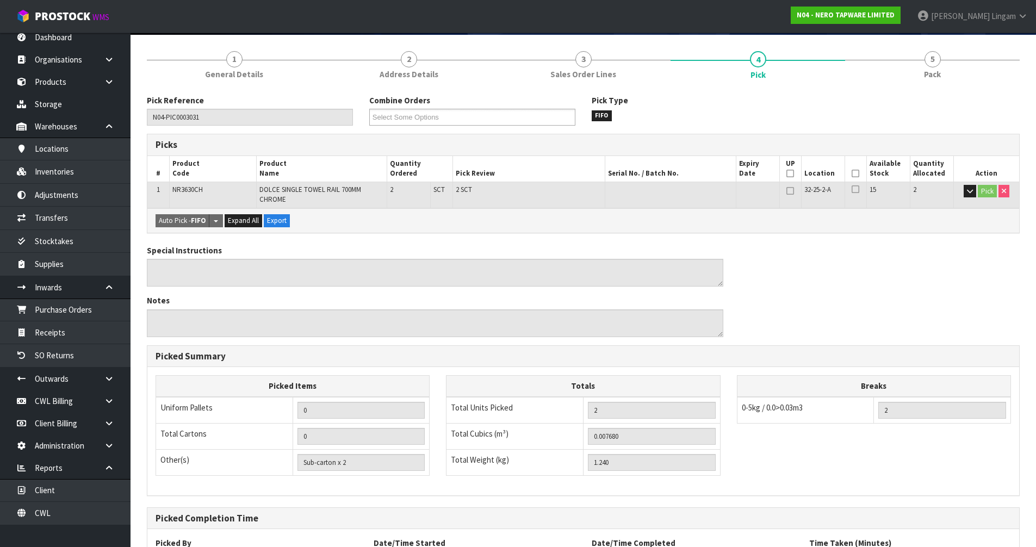
scroll to position [0, 0]
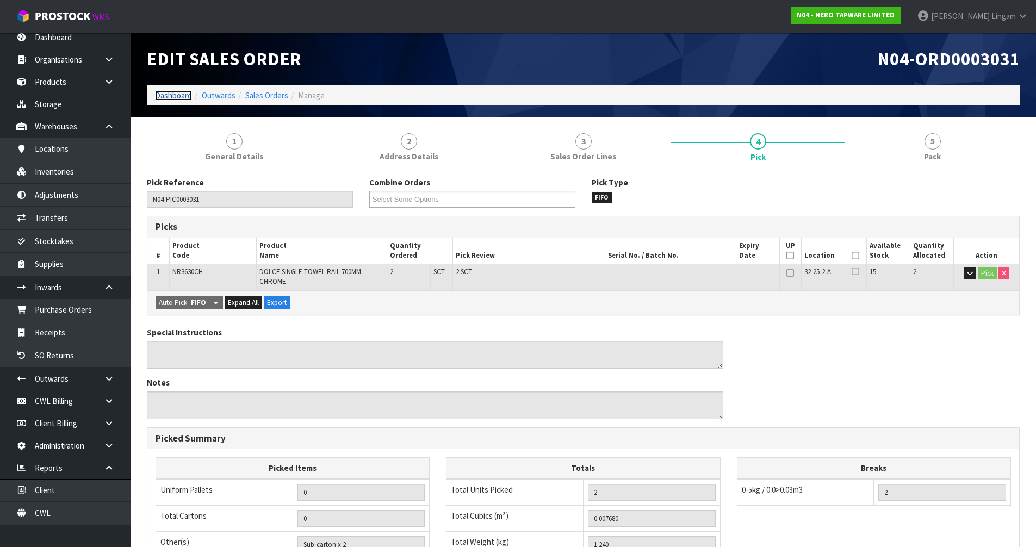
click at [169, 97] on link "Dashboard" at bounding box center [173, 95] width 37 height 10
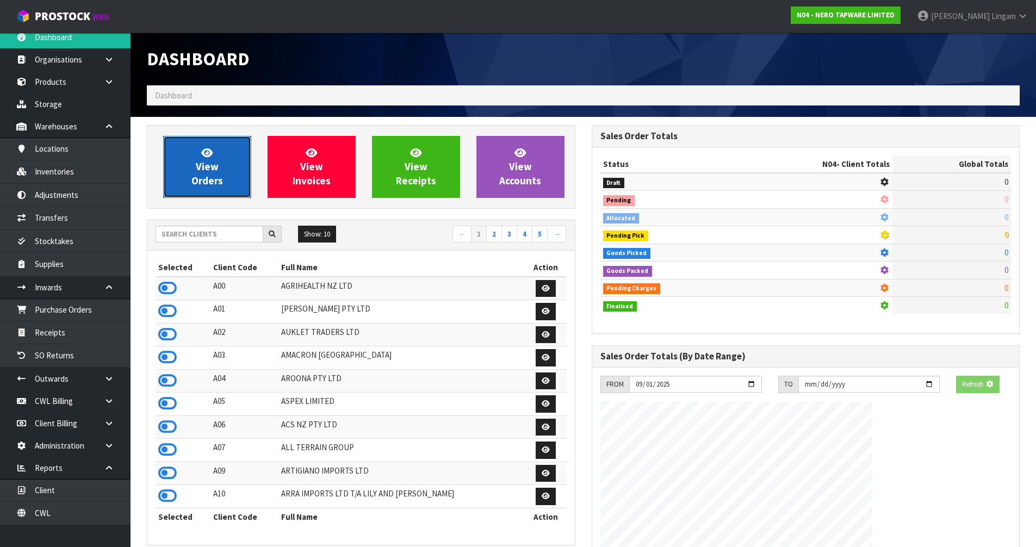
click at [229, 170] on link "View Orders" at bounding box center [207, 167] width 88 height 62
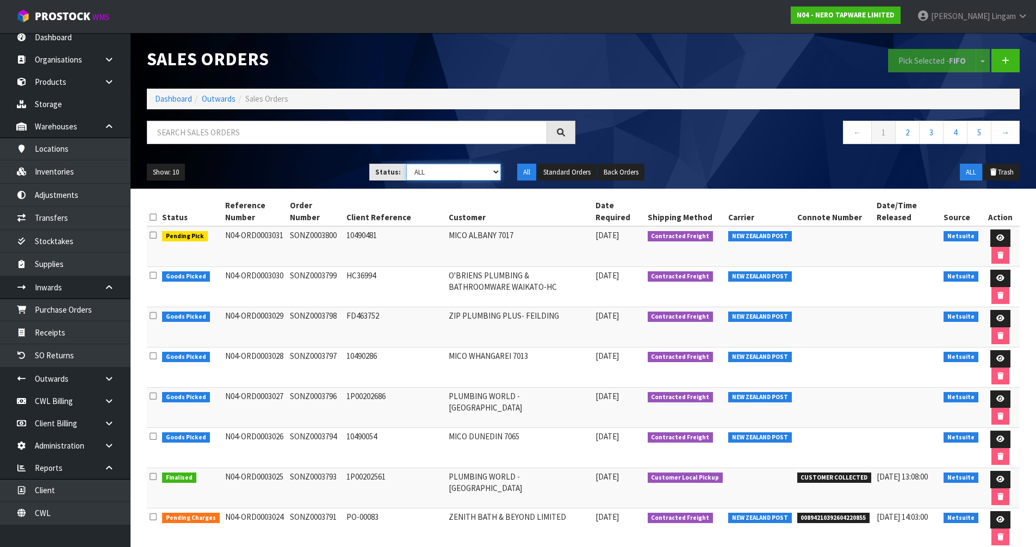
click at [455, 176] on select "Draft Pending Allocated Pending Pick Goods Picked Goods Packed Pending Charges …" at bounding box center [453, 172] width 95 height 17
select select "string:6"
click at [406, 164] on select "Draft Pending Allocated Pending Pick Goods Picked Goods Packed Pending Charges …" at bounding box center [453, 172] width 95 height 17
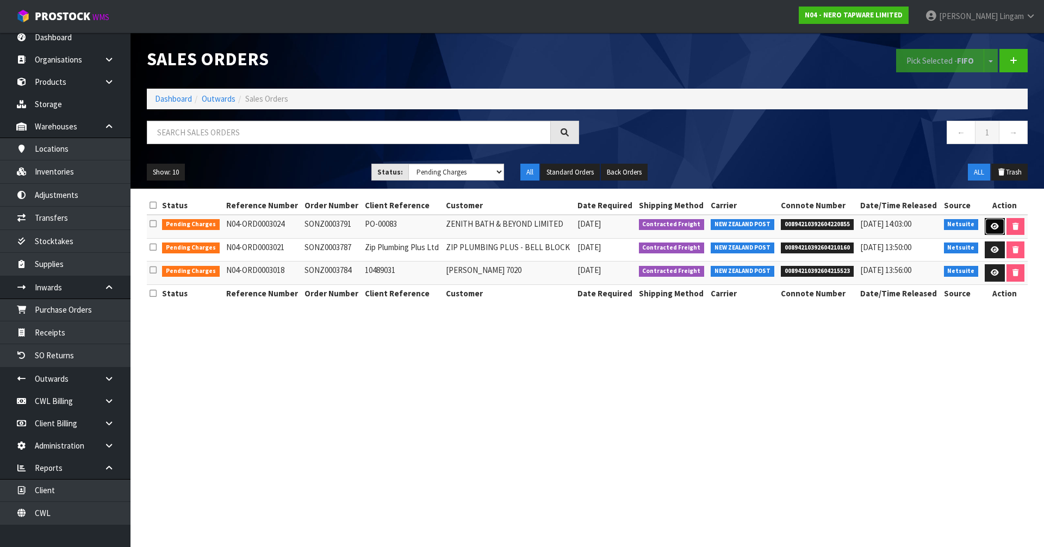
click at [999, 225] on link at bounding box center [995, 226] width 20 height 17
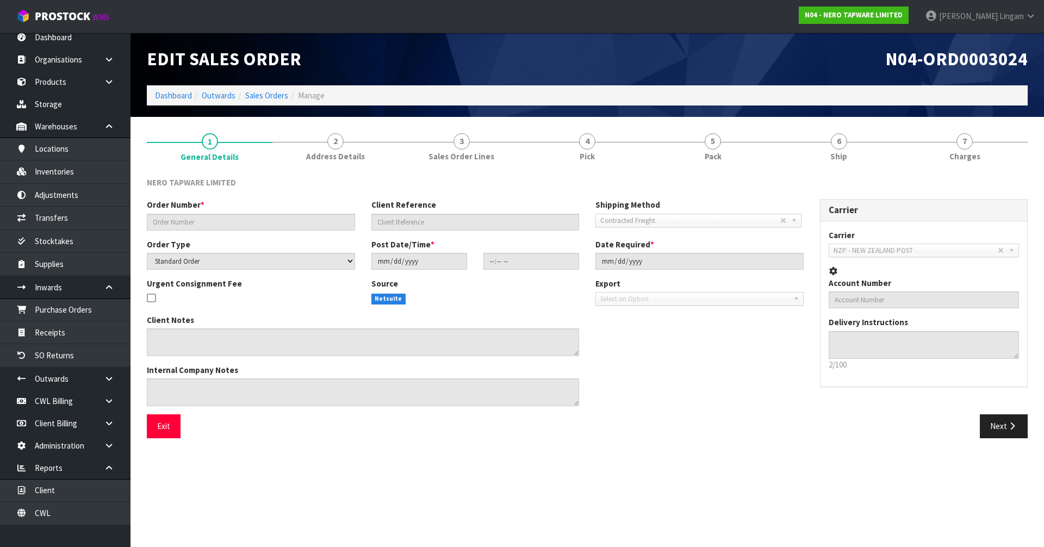
type input "SONZ0003791"
type input "PO-00083"
select select "number:0"
type input "2025-09-26"
type input "11:00:08.000"
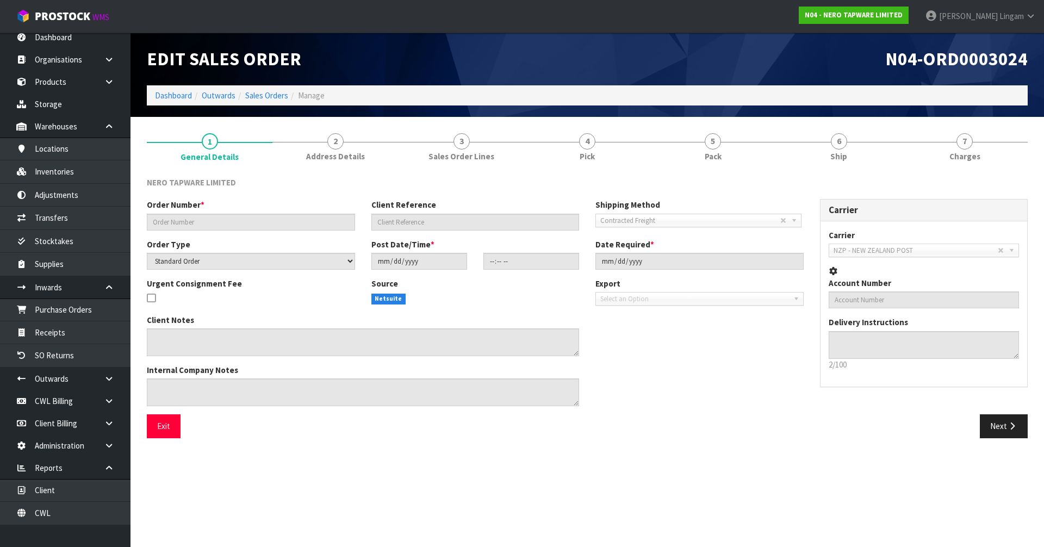
type input "2025-09-26"
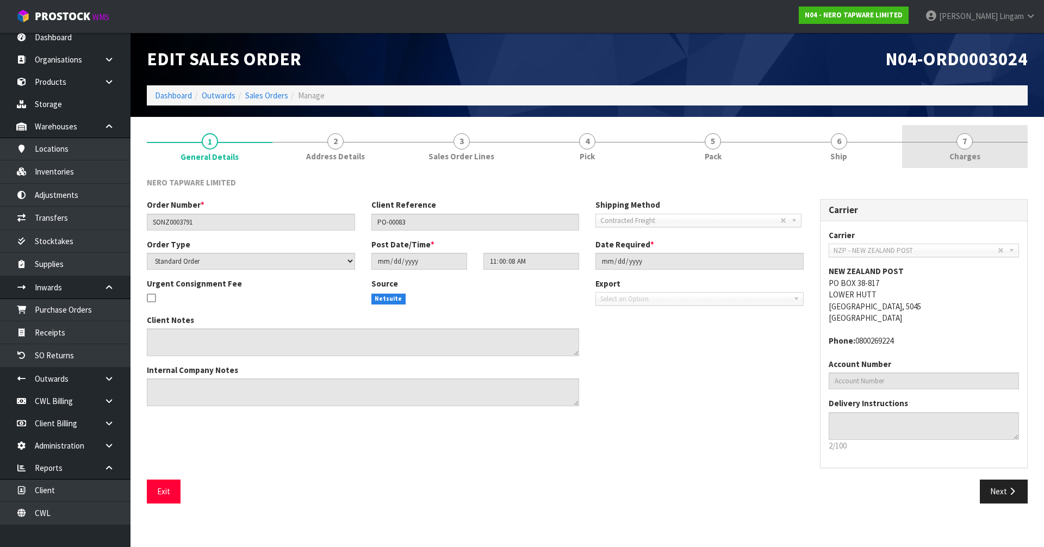
click at [999, 152] on link "7 Charges" at bounding box center [965, 146] width 126 height 43
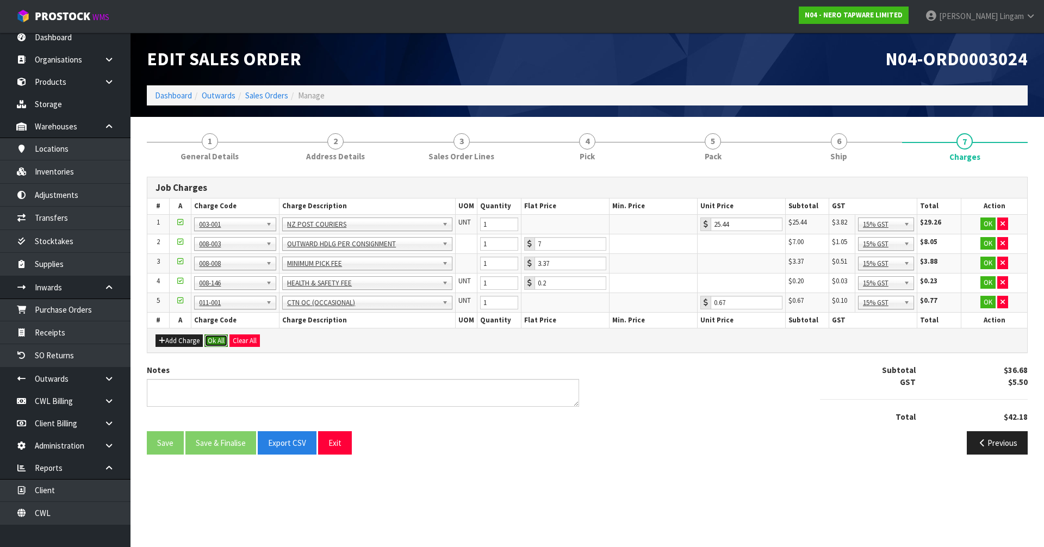
click at [214, 343] on button "Ok All" at bounding box center [215, 340] width 23 height 13
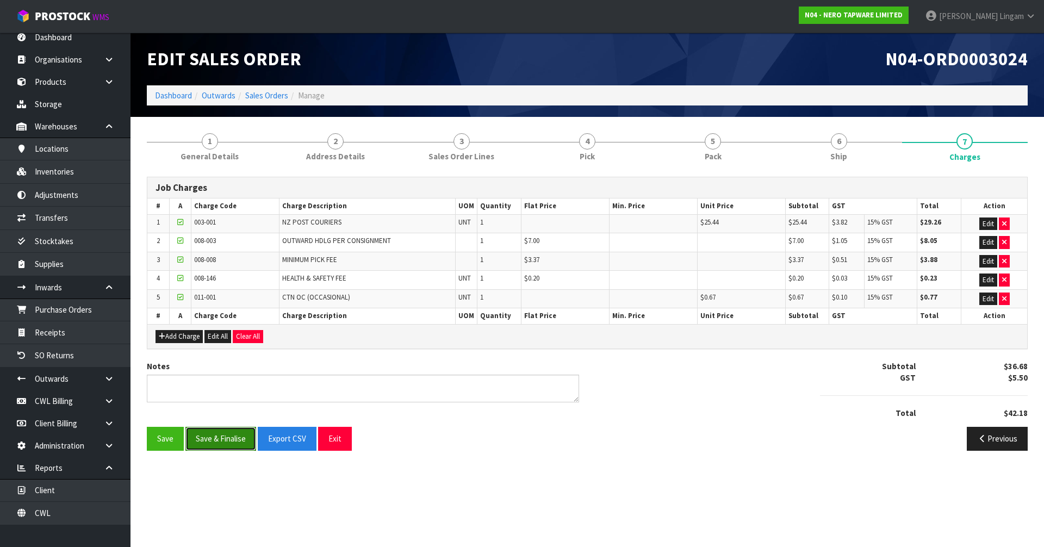
click at [229, 440] on button "Save & Finalise" at bounding box center [220, 438] width 71 height 23
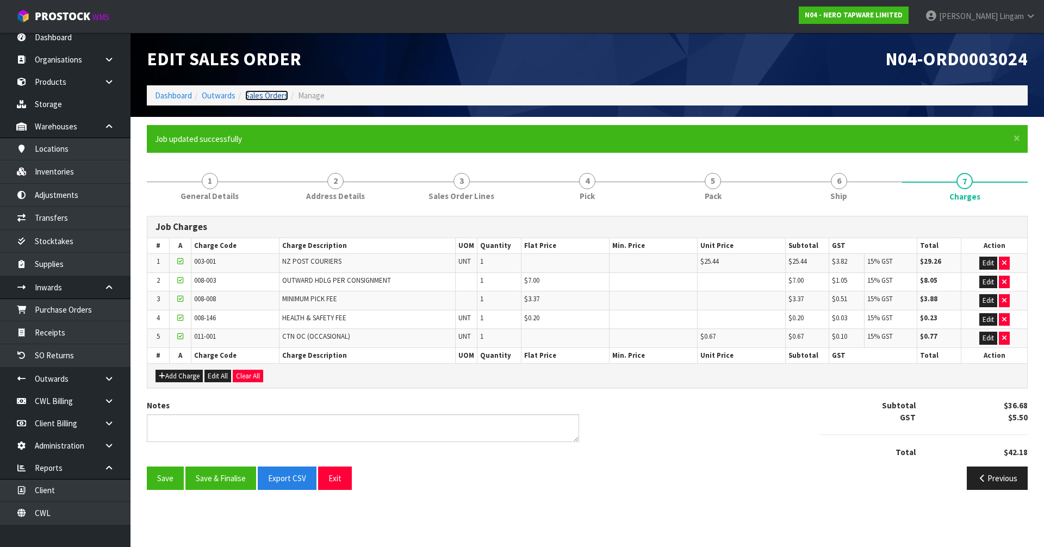
click at [284, 93] on link "Sales Orders" at bounding box center [266, 95] width 43 height 10
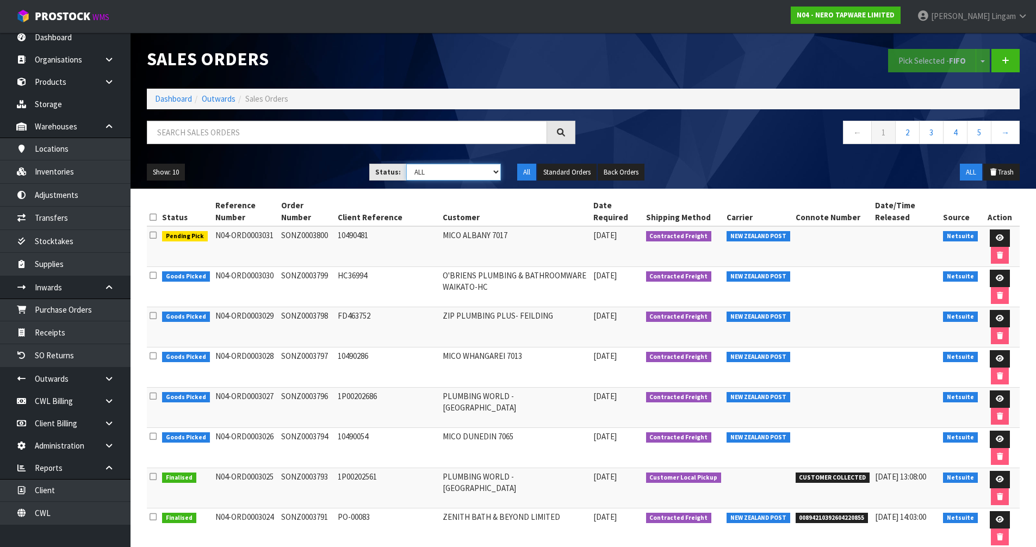
click at [476, 170] on select "Draft Pending Allocated Pending Pick Goods Picked Goods Packed Pending Charges …" at bounding box center [453, 172] width 95 height 17
select select "string:6"
click at [406, 164] on select "Draft Pending Allocated Pending Pick Goods Picked Goods Packed Pending Charges …" at bounding box center [453, 172] width 95 height 17
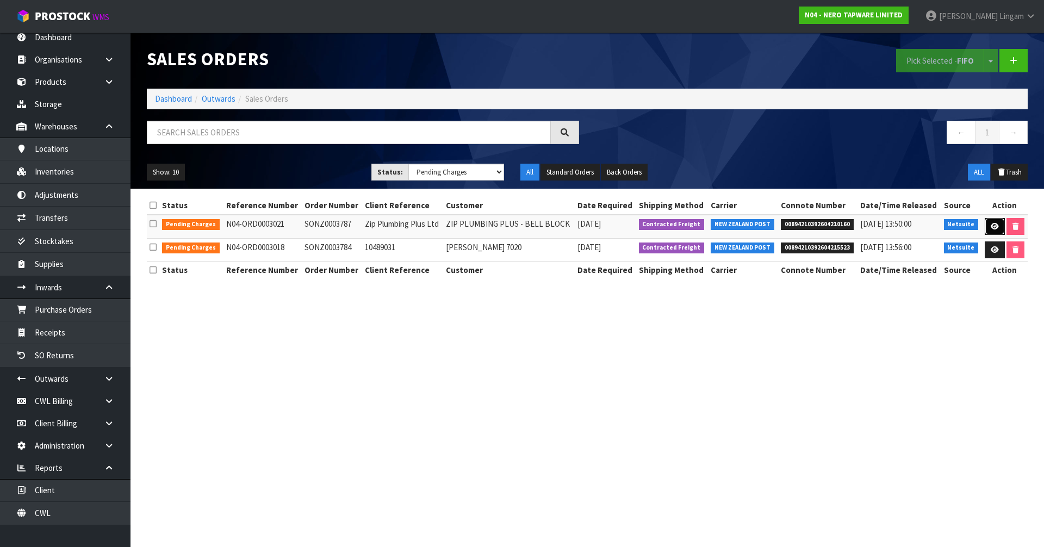
click at [991, 224] on icon at bounding box center [995, 226] width 8 height 7
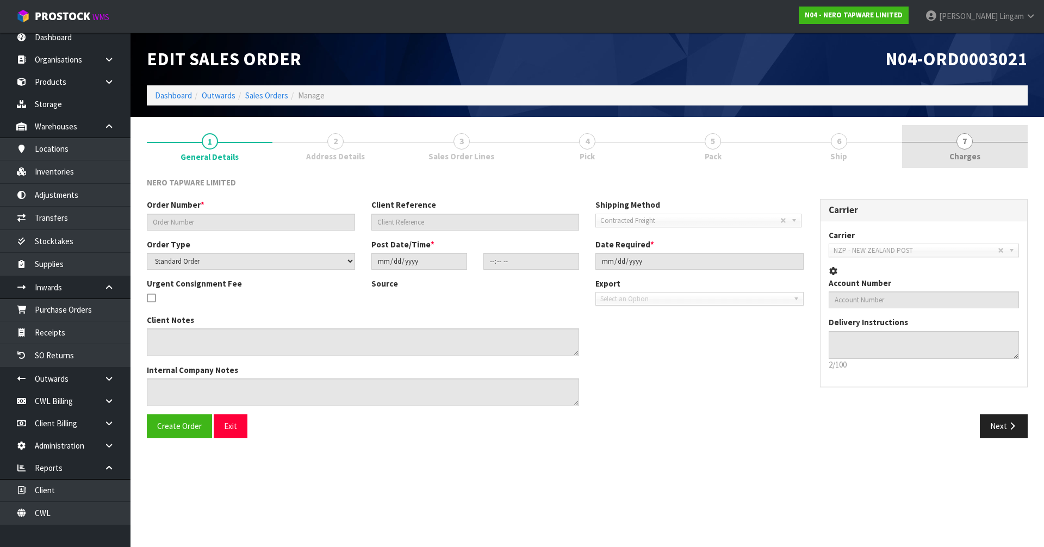
type input "SONZ0003787"
type input "Zip Plumbing Plus Ltd"
select select "number:0"
type input "2025-09-26"
type input "09:30:05.000"
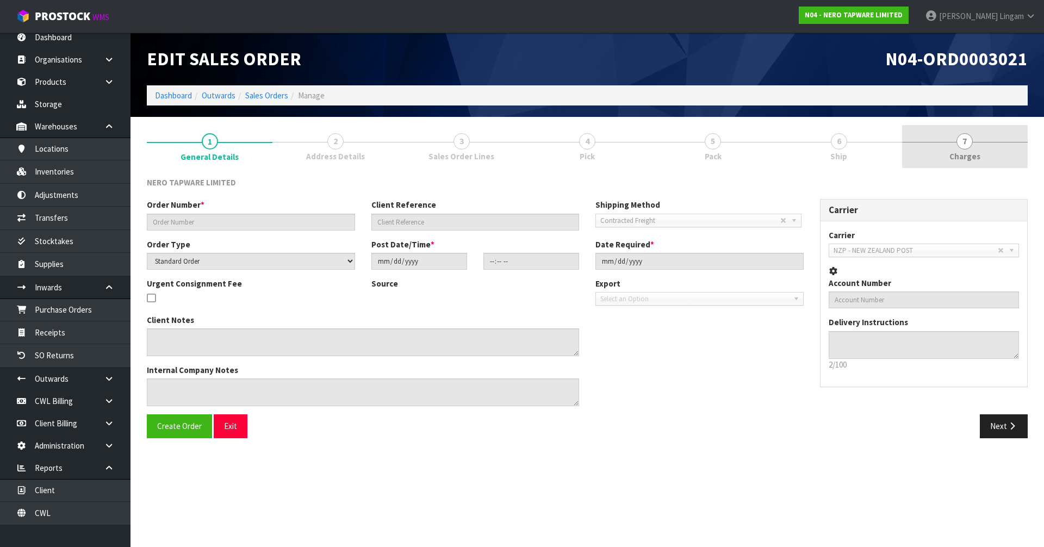
type input "2025-09-26"
type textarea "Warranty Replacement"
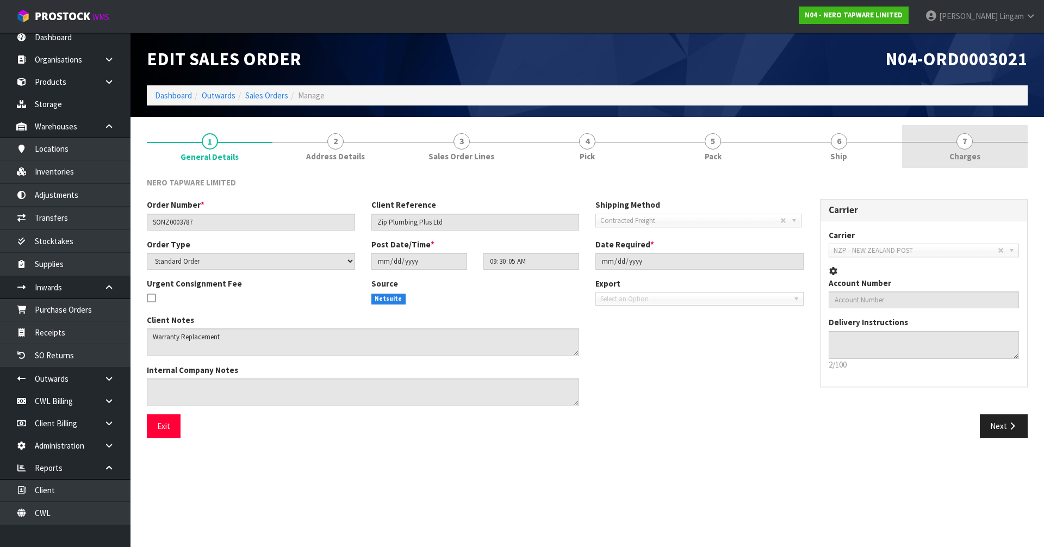
click at [1008, 156] on link "7 Charges" at bounding box center [965, 146] width 126 height 43
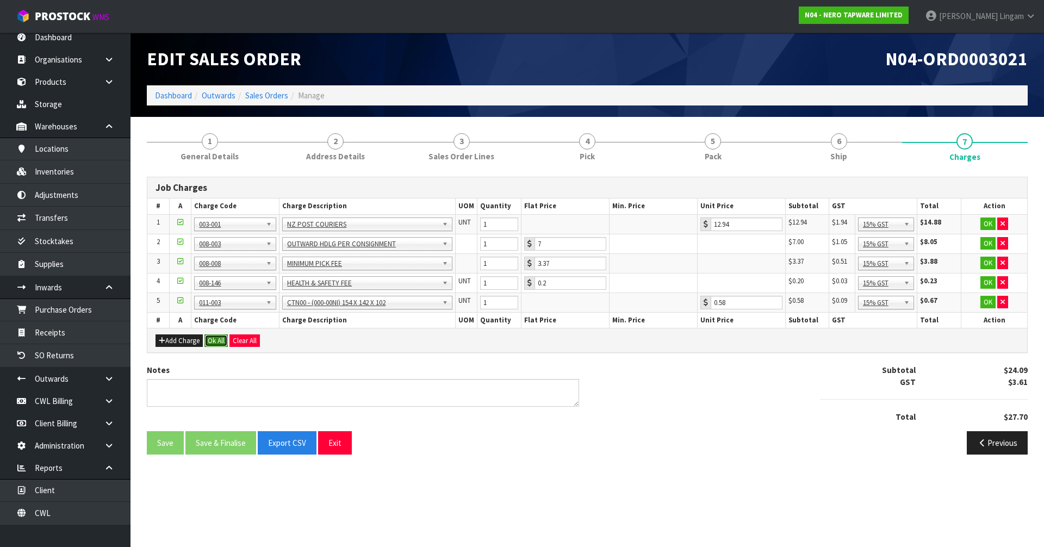
click at [214, 341] on button "Ok All" at bounding box center [215, 340] width 23 height 13
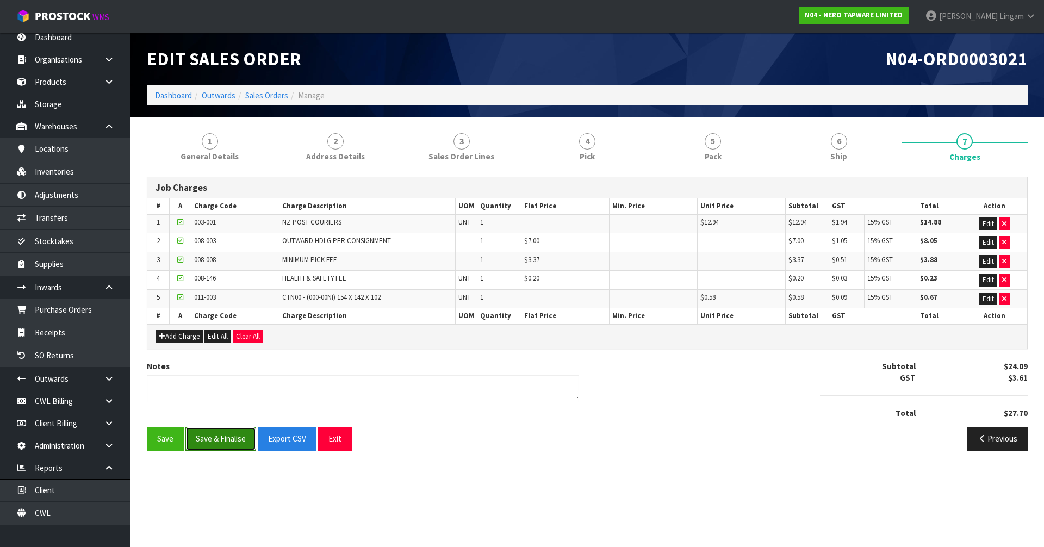
click at [220, 441] on button "Save & Finalise" at bounding box center [220, 438] width 71 height 23
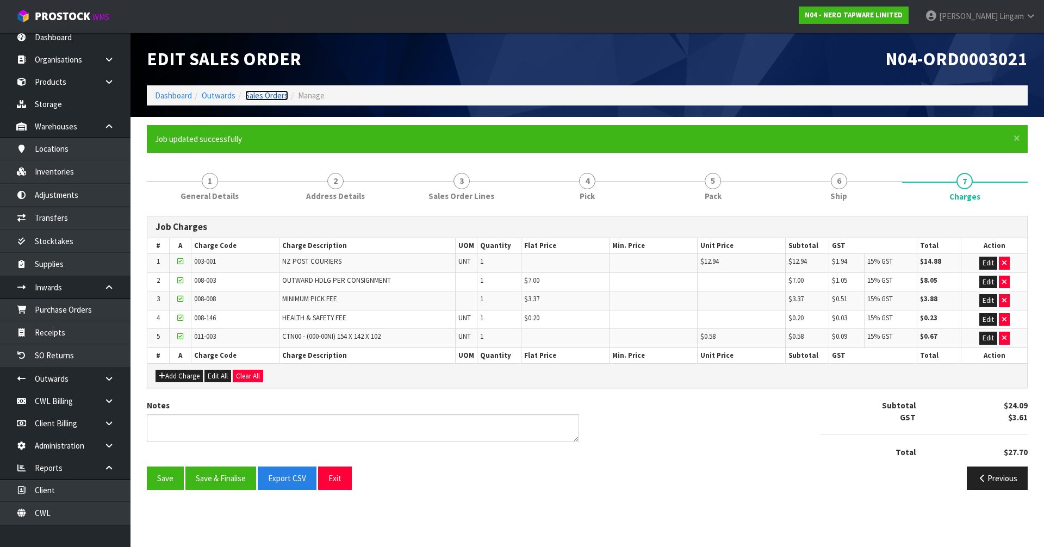
click at [273, 91] on link "Sales Orders" at bounding box center [266, 95] width 43 height 10
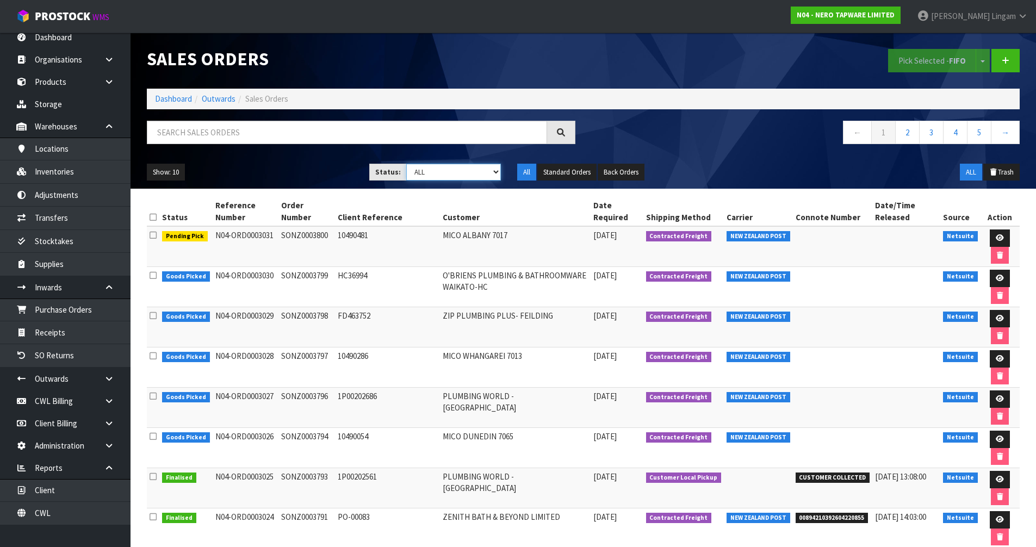
drag, startPoint x: 486, startPoint y: 170, endPoint x: 486, endPoint y: 176, distance: 6.0
click at [486, 170] on select "Draft Pending Allocated Pending Pick Goods Picked Goods Packed Pending Charges …" at bounding box center [453, 172] width 95 height 17
select select "string:6"
click at [406, 164] on select "Draft Pending Allocated Pending Pick Goods Picked Goods Packed Pending Charges …" at bounding box center [453, 172] width 95 height 17
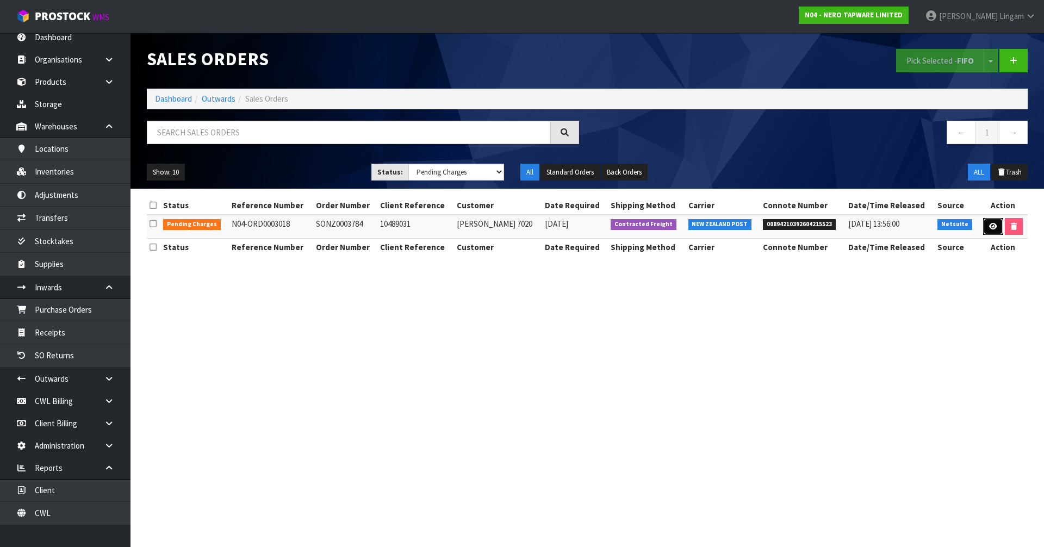
click at [994, 227] on icon at bounding box center [993, 226] width 8 height 7
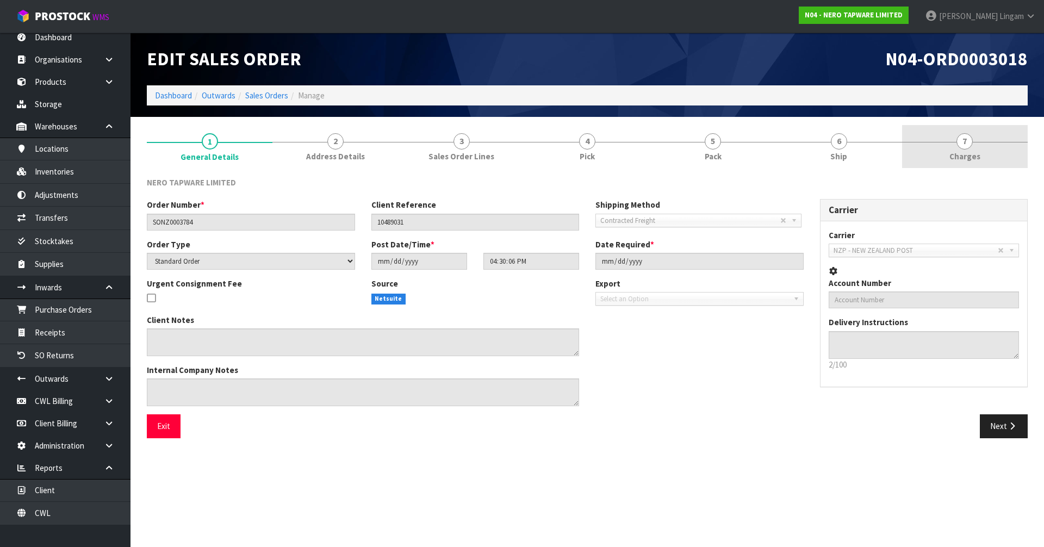
click at [1001, 148] on link "7 Charges" at bounding box center [965, 146] width 126 height 43
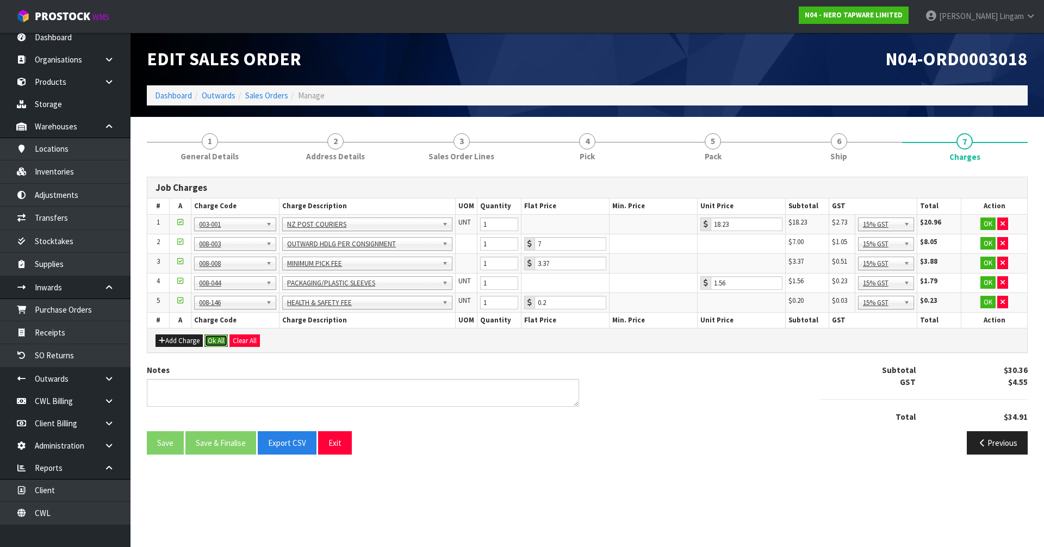
click at [216, 341] on button "Ok All" at bounding box center [215, 340] width 23 height 13
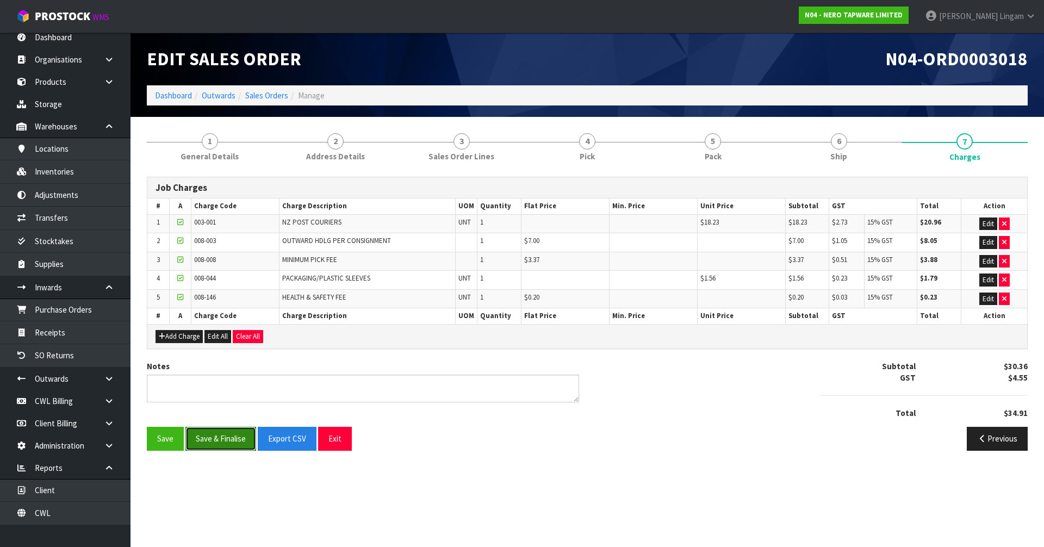
click at [222, 439] on button "Save & Finalise" at bounding box center [220, 438] width 71 height 23
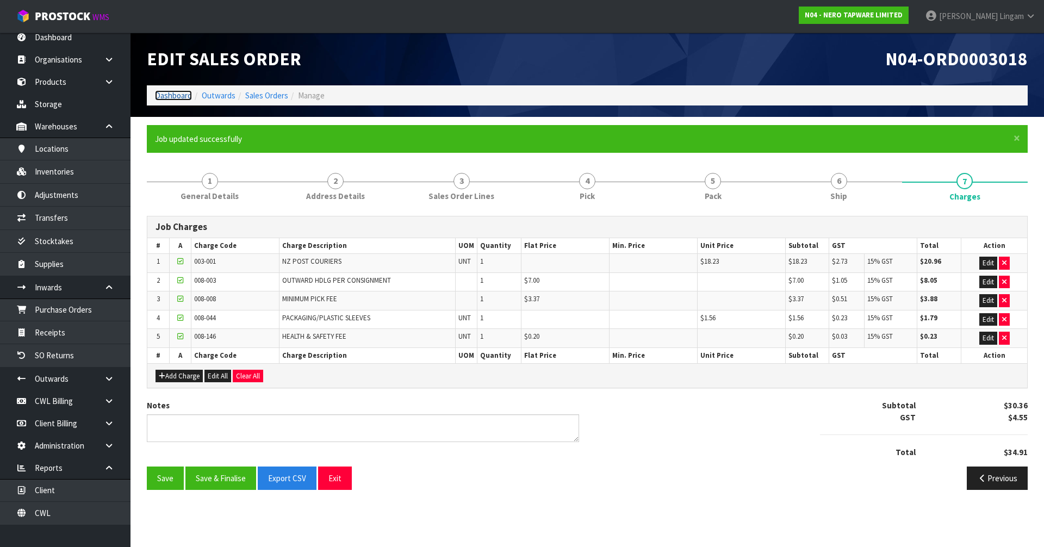
click at [179, 95] on link "Dashboard" at bounding box center [173, 95] width 37 height 10
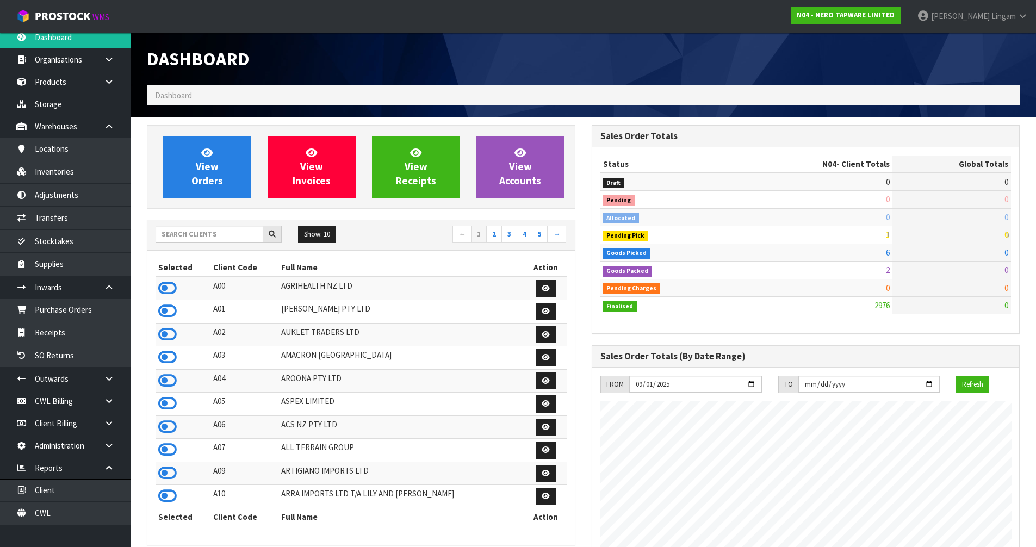
scroll to position [824, 444]
click at [169, 430] on icon at bounding box center [167, 427] width 18 height 16
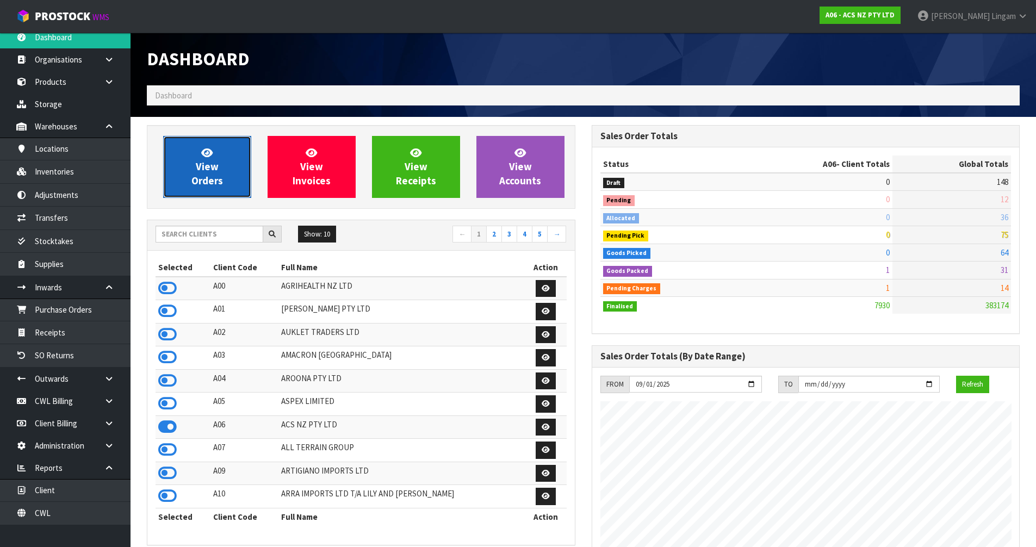
click at [227, 184] on link "View Orders" at bounding box center [207, 167] width 88 height 62
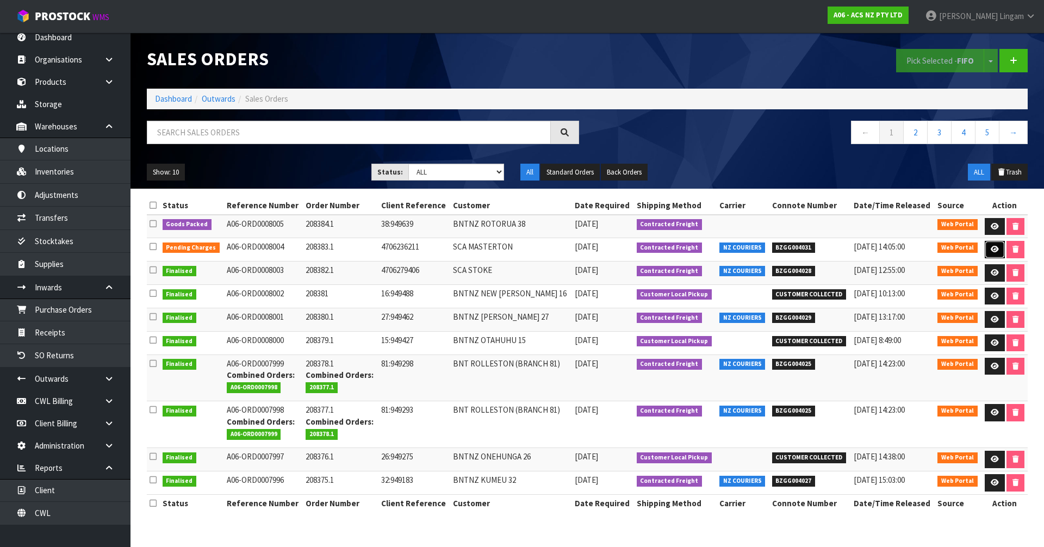
click at [991, 252] on icon at bounding box center [995, 249] width 8 height 7
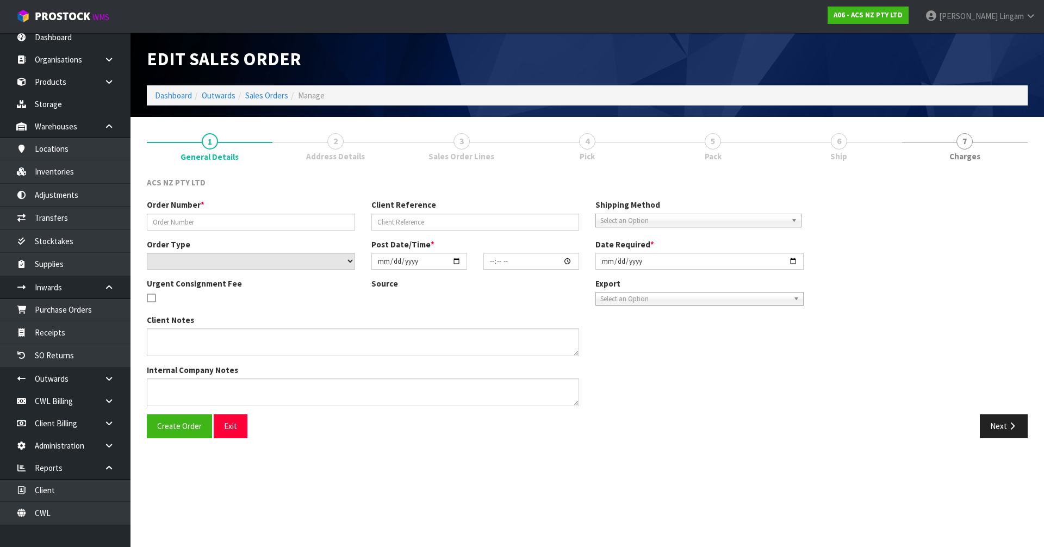
type input "208383.1"
type input "4706236211"
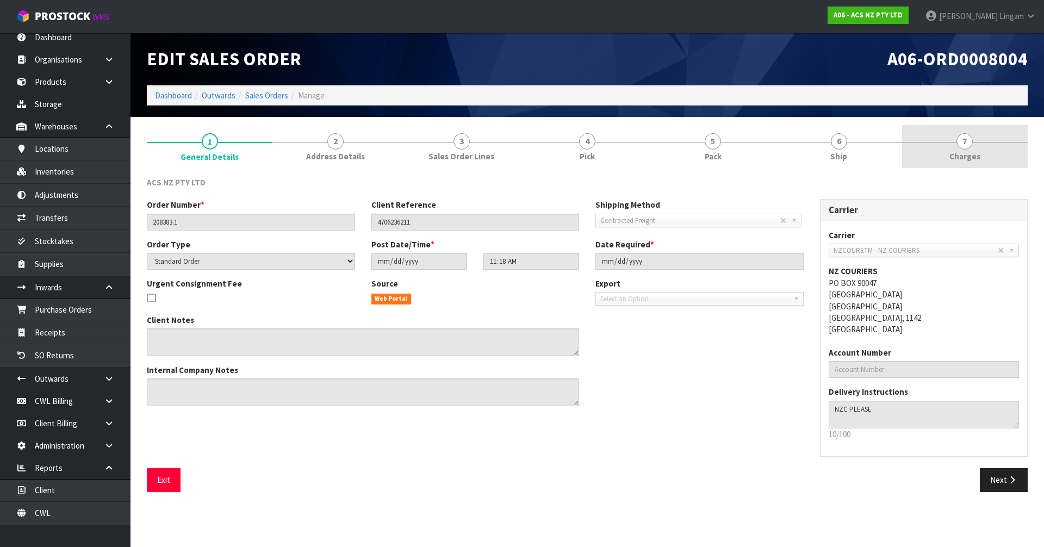
click at [1001, 156] on link "7 Charges" at bounding box center [965, 146] width 126 height 43
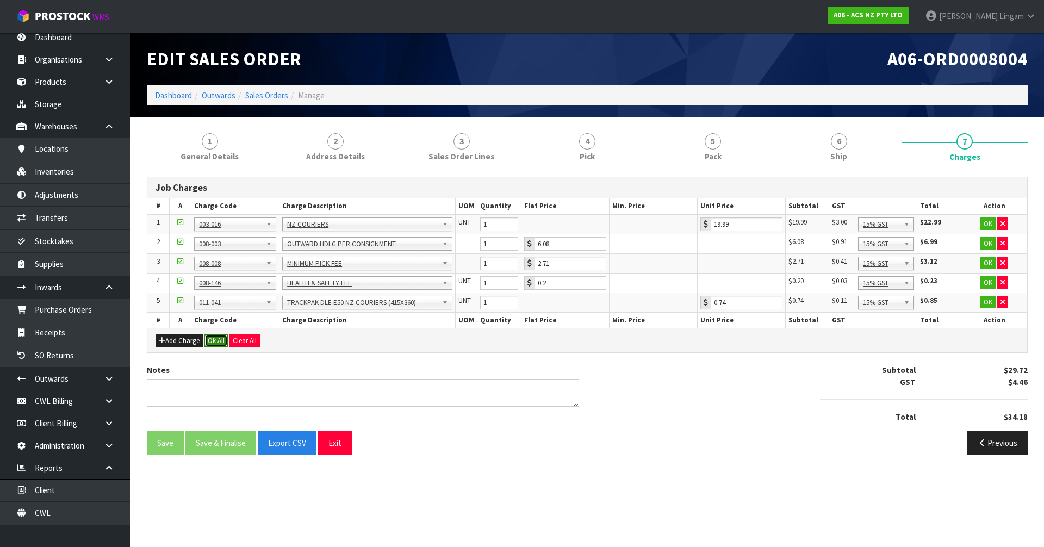
click at [218, 340] on button "Ok All" at bounding box center [215, 340] width 23 height 13
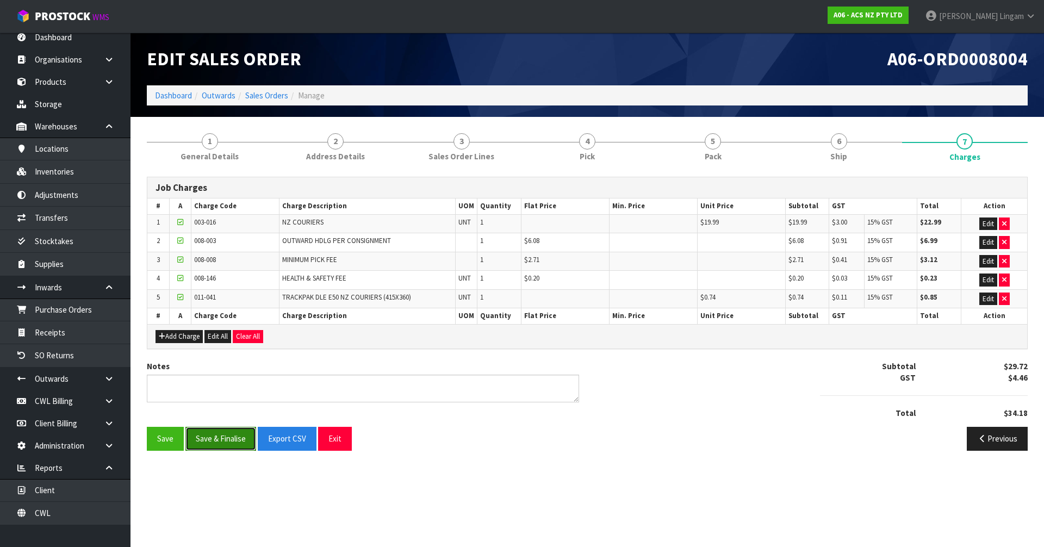
click at [220, 439] on button "Save & Finalise" at bounding box center [220, 438] width 71 height 23
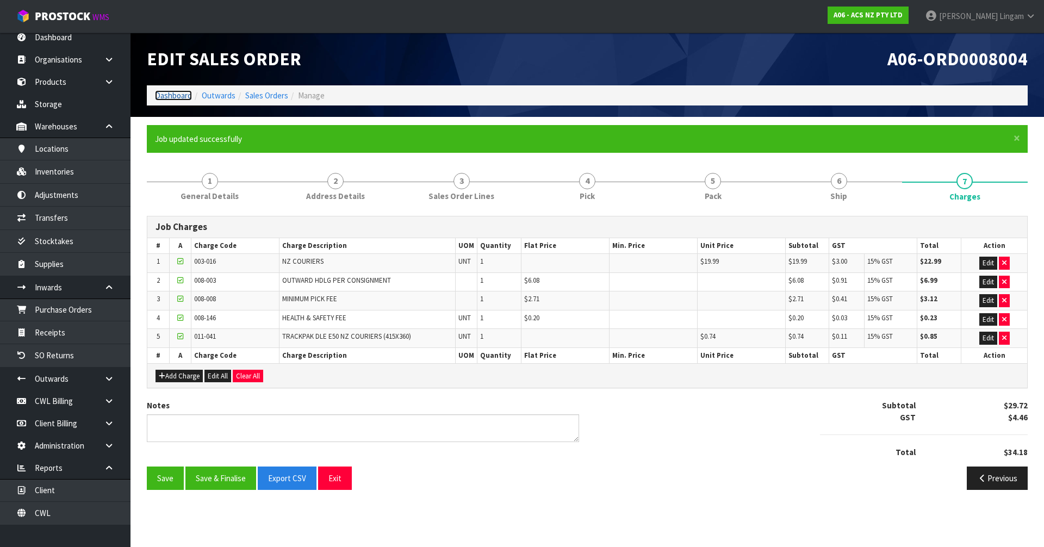
click at [162, 95] on link "Dashboard" at bounding box center [173, 95] width 37 height 10
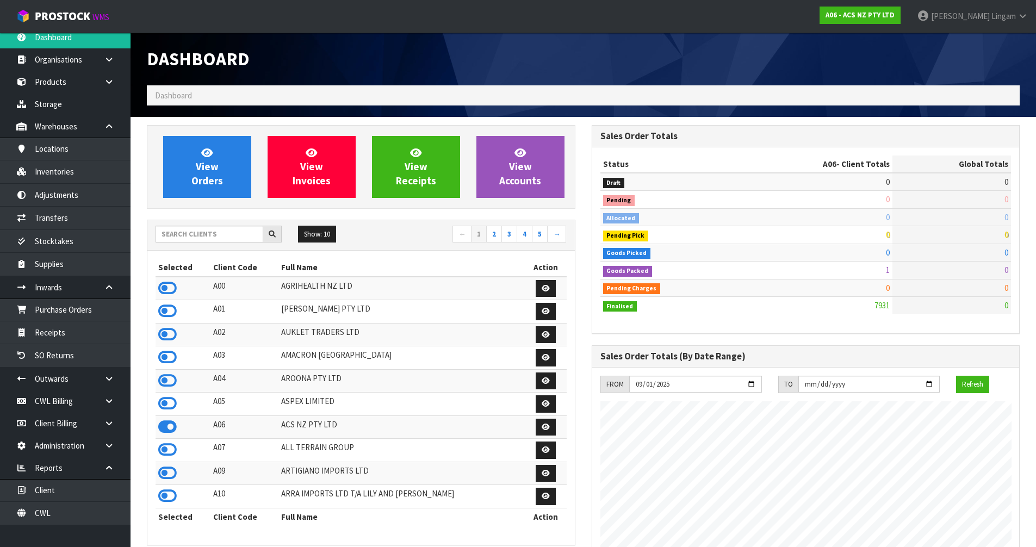
scroll to position [824, 444]
click at [210, 238] on input "text" at bounding box center [210, 234] width 108 height 17
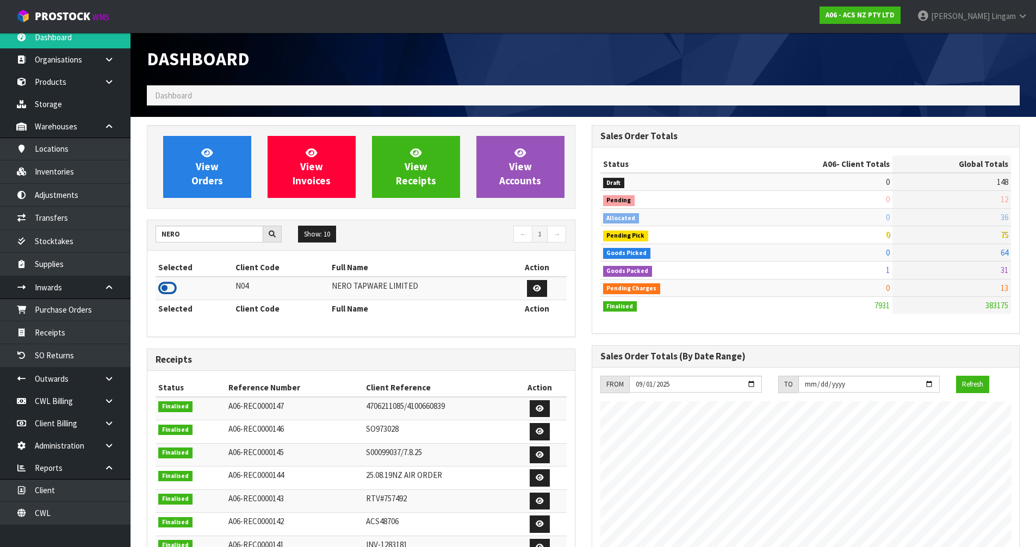
click at [161, 289] on icon at bounding box center [167, 288] width 18 height 16
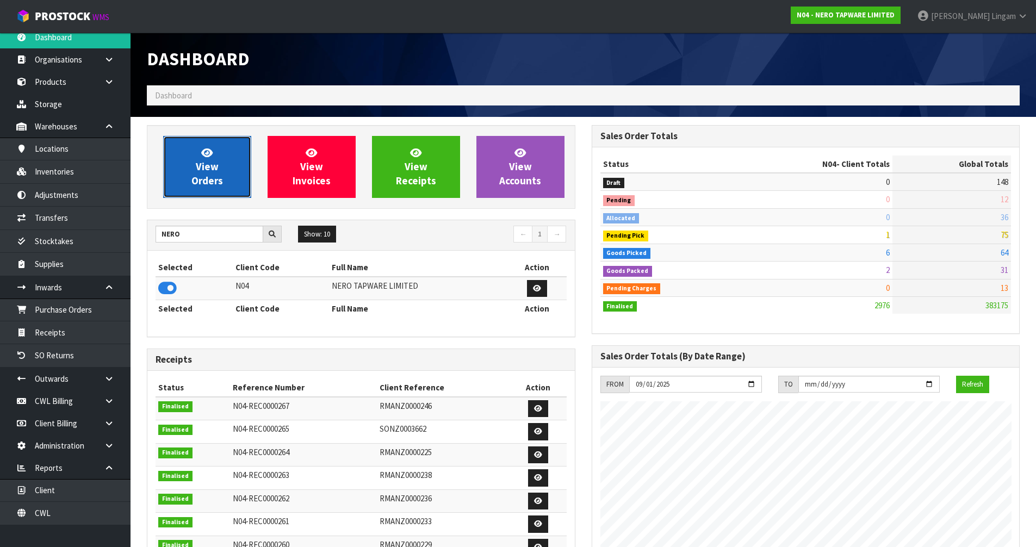
click at [212, 176] on span "View Orders" at bounding box center [207, 166] width 32 height 41
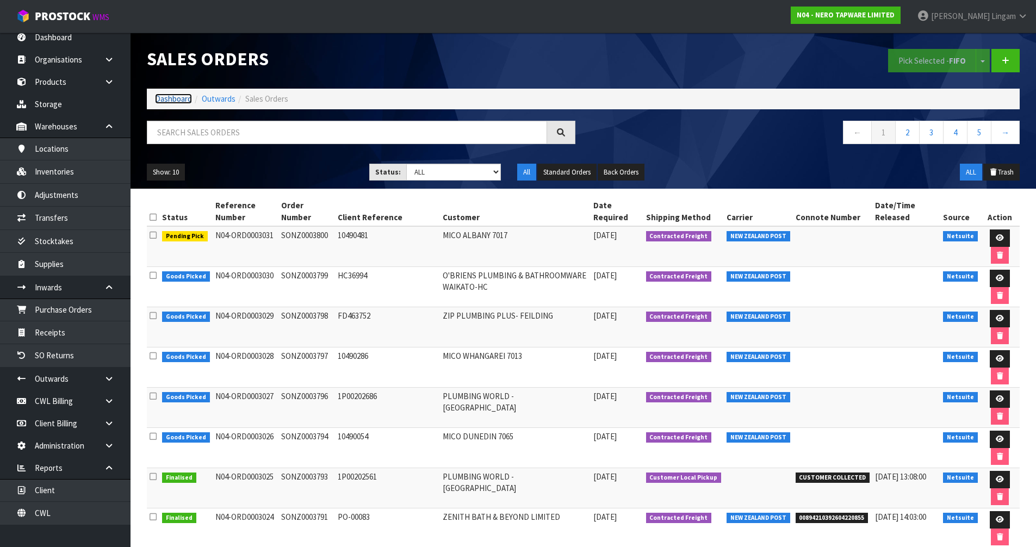
click at [172, 96] on link "Dashboard" at bounding box center [173, 99] width 37 height 10
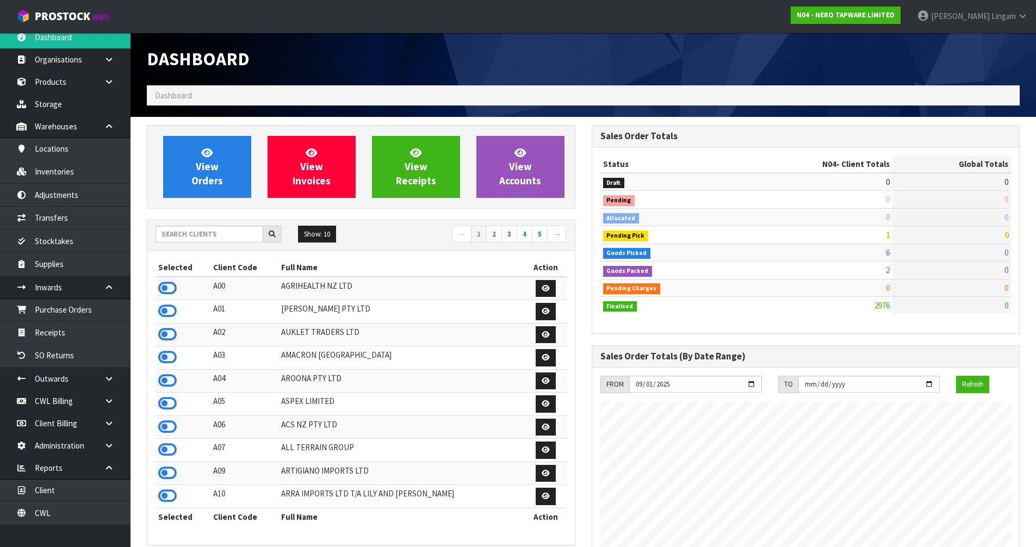
scroll to position [824, 444]
click at [220, 233] on input "text" at bounding box center [210, 234] width 108 height 17
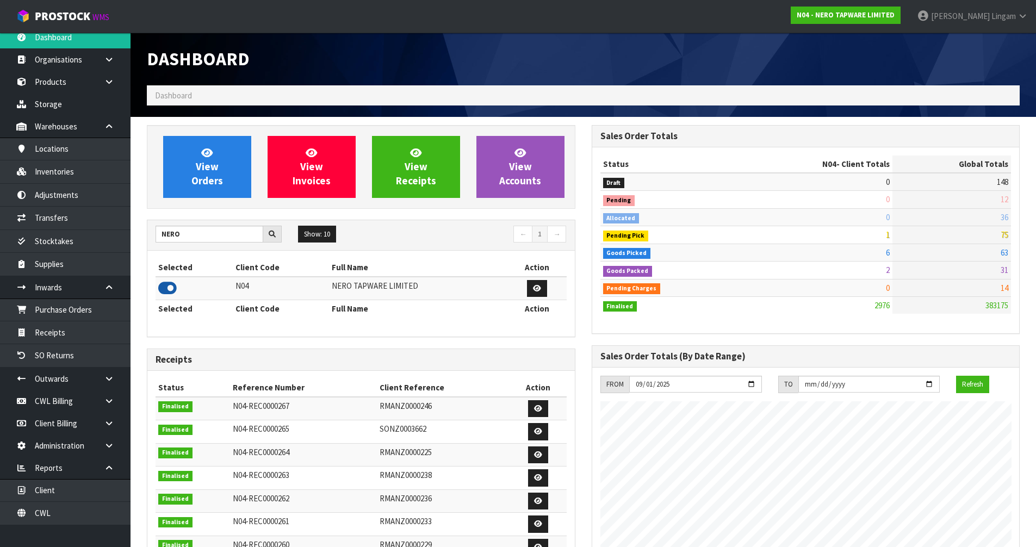
click at [168, 289] on icon at bounding box center [167, 288] width 18 height 16
drag, startPoint x: 152, startPoint y: 237, endPoint x: 134, endPoint y: 239, distance: 18.1
click at [134, 239] on section "View Orders View Invoices View Receipts View Accounts NERO Show: 10 5 10 25 50 ←" at bounding box center [583, 549] width 905 height 864
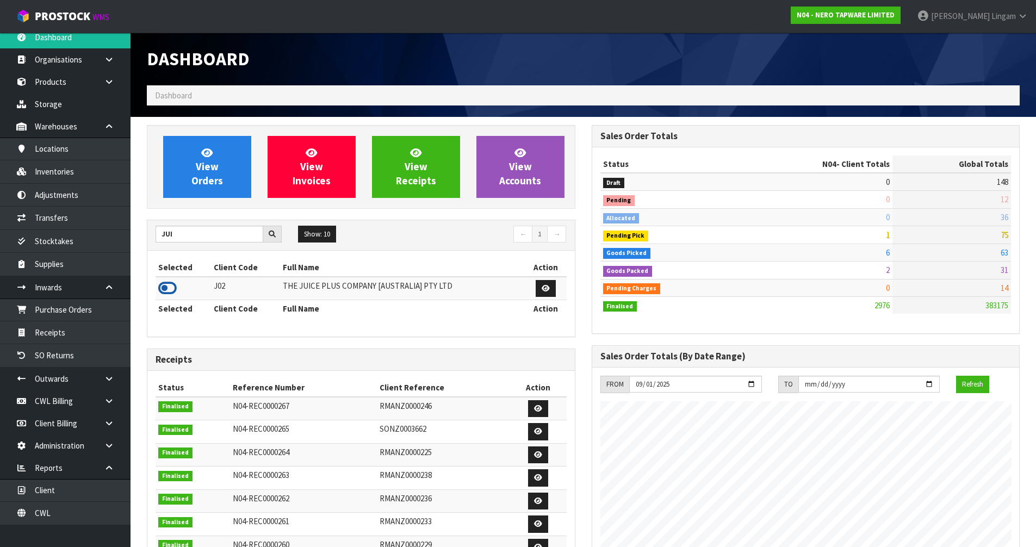
click at [166, 287] on icon at bounding box center [167, 288] width 18 height 16
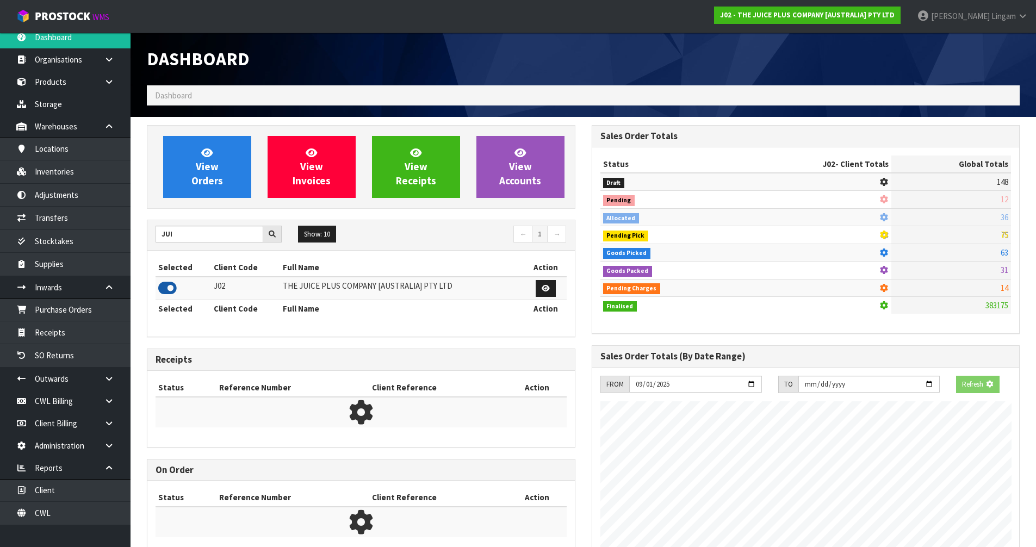
scroll to position [678, 444]
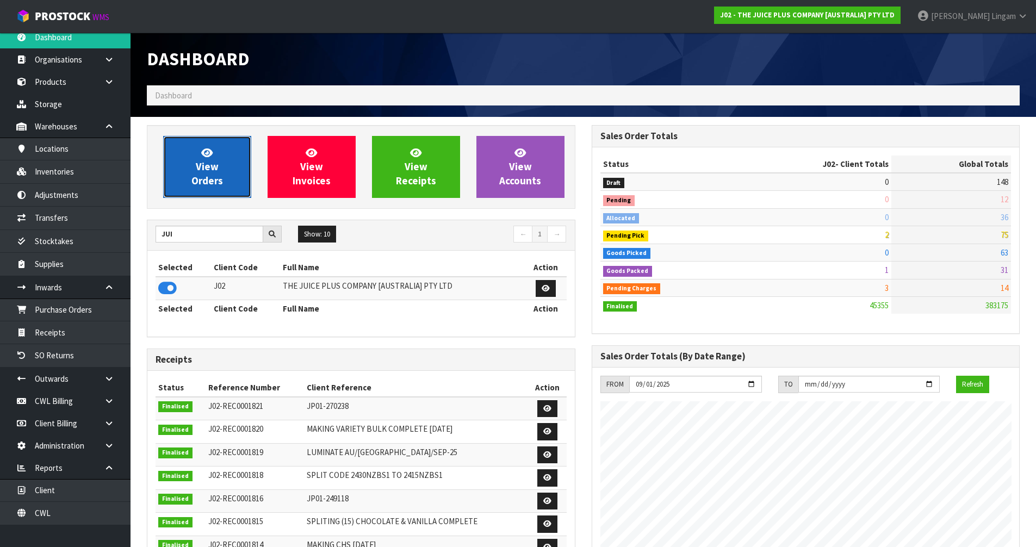
click at [228, 167] on link "View Orders" at bounding box center [207, 167] width 88 height 62
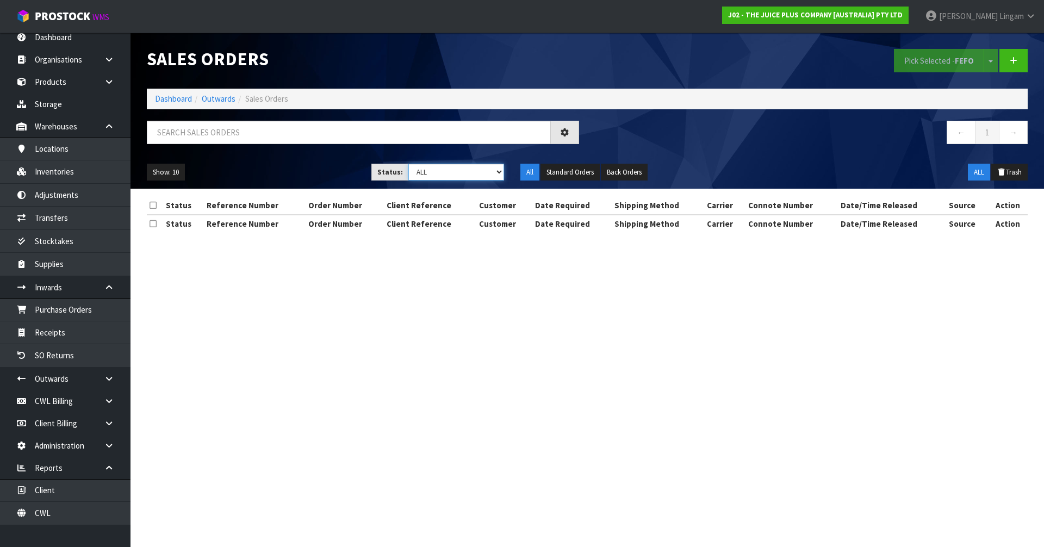
click at [489, 173] on select "Draft Pending Allocated Pending Pick Goods Picked Goods Packed Pending Charges …" at bounding box center [456, 172] width 96 height 17
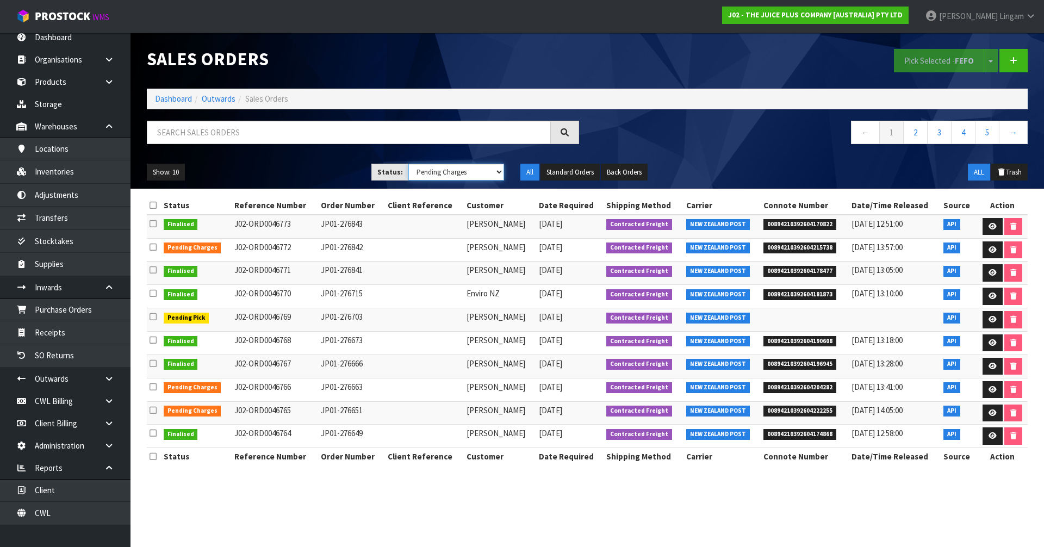
click at [408, 164] on select "Draft Pending Allocated Pending Pick Goods Picked Goods Packed Pending Charges …" at bounding box center [456, 172] width 96 height 17
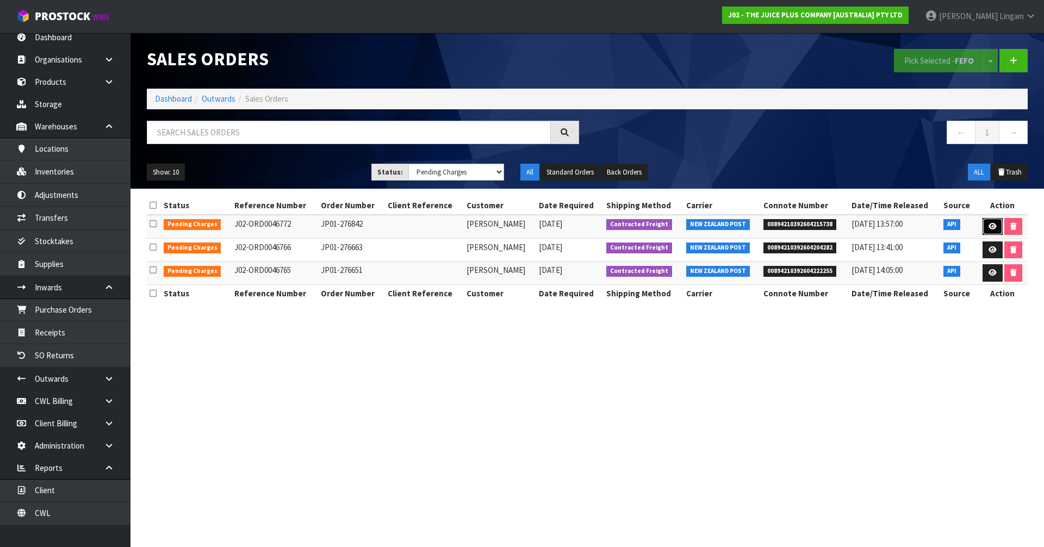
click at [989, 223] on icon at bounding box center [993, 226] width 8 height 7
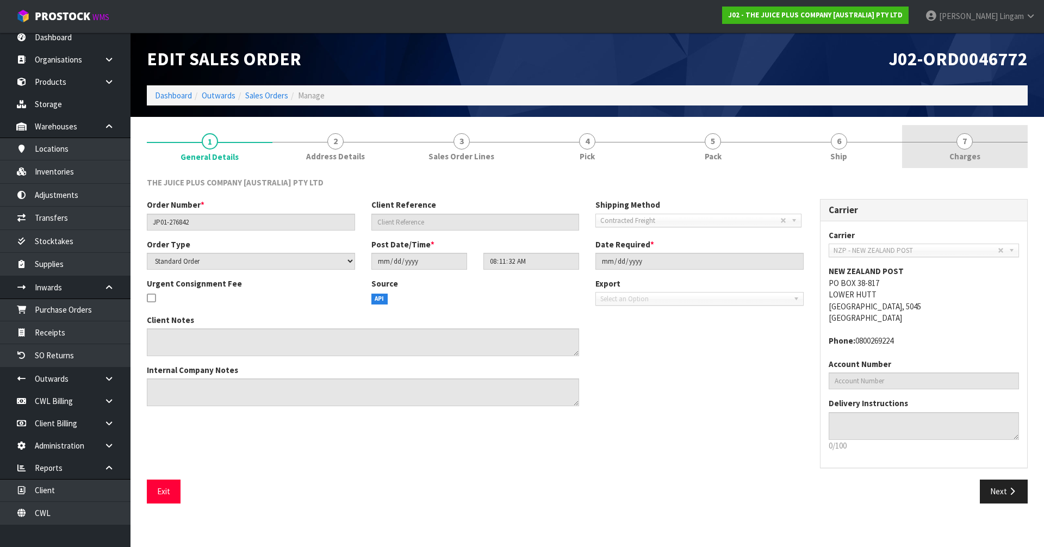
click at [991, 158] on link "7 Charges" at bounding box center [965, 146] width 126 height 43
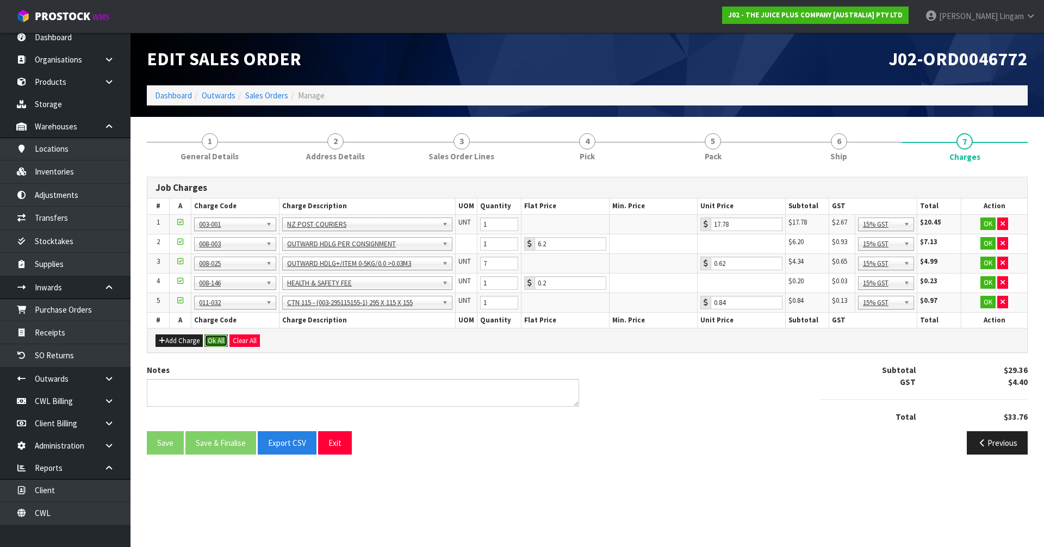
click at [225, 340] on button "Ok All" at bounding box center [215, 340] width 23 height 13
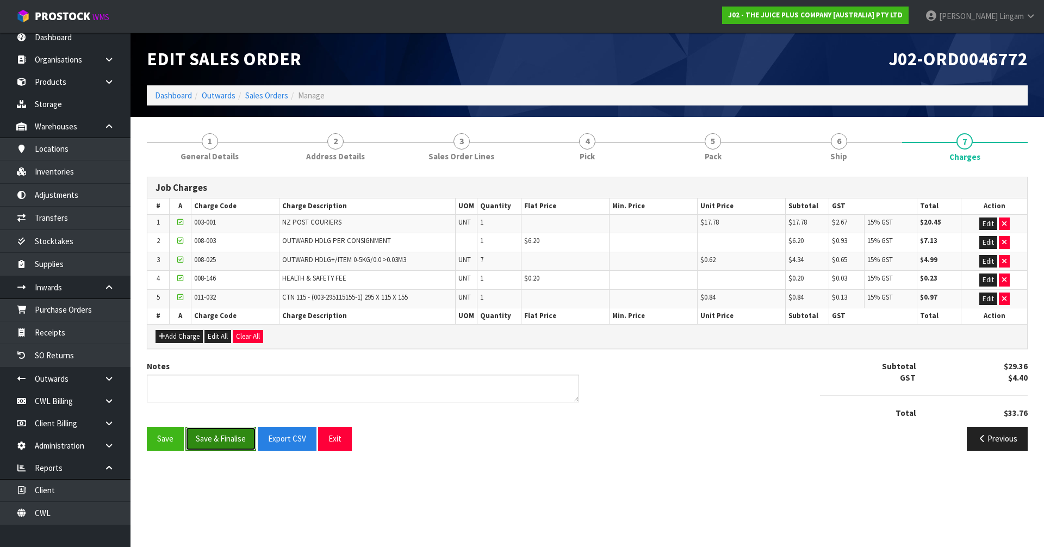
click at [231, 438] on button "Save & Finalise" at bounding box center [220, 438] width 71 height 23
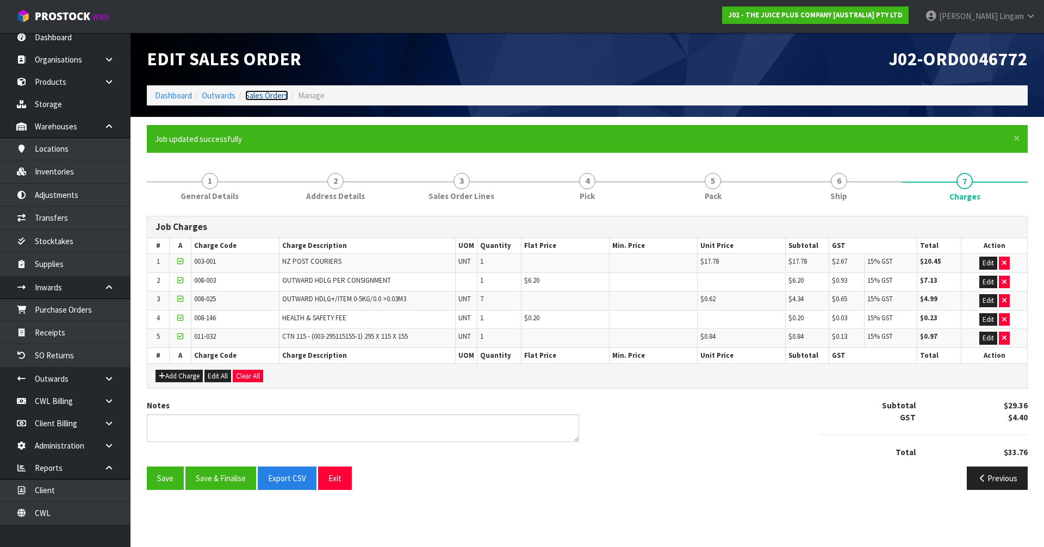
click at [277, 94] on link "Sales Orders" at bounding box center [266, 95] width 43 height 10
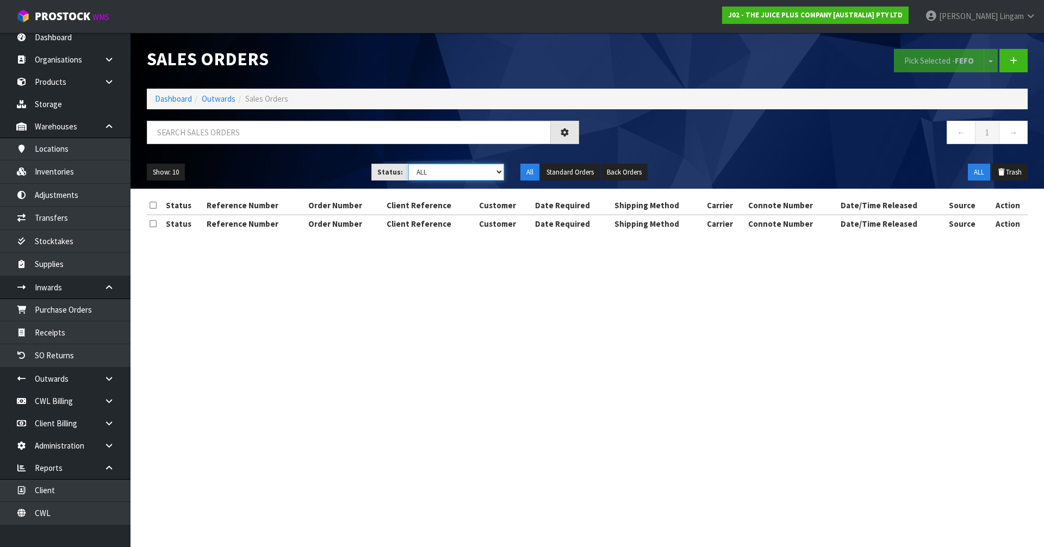
click at [485, 171] on select "Draft Pending Allocated Pending Pick Goods Picked Goods Packed Pending Charges …" at bounding box center [456, 172] width 96 height 17
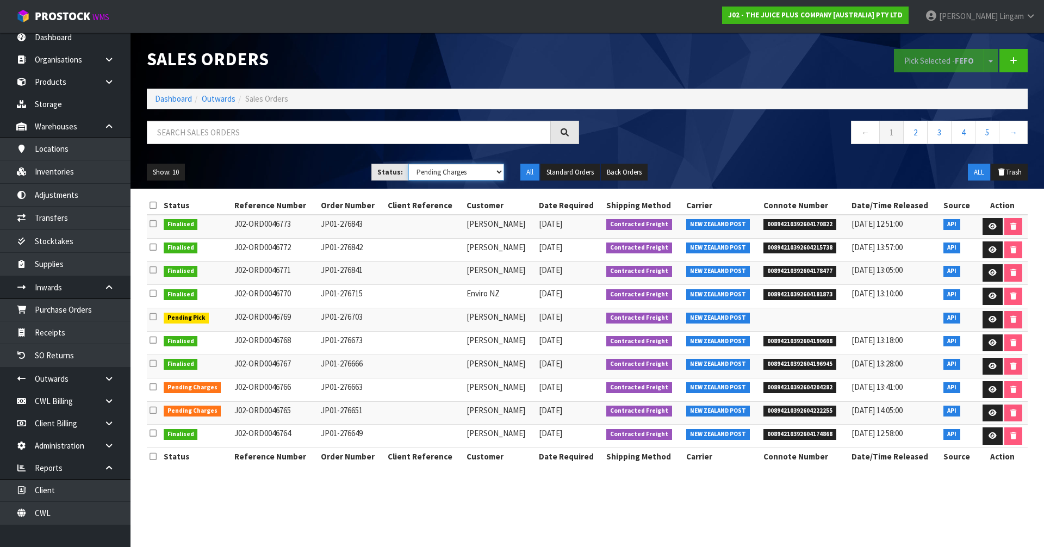
click at [408, 164] on select "Draft Pending Allocated Pending Pick Goods Picked Goods Packed Pending Charges …" at bounding box center [456, 172] width 96 height 17
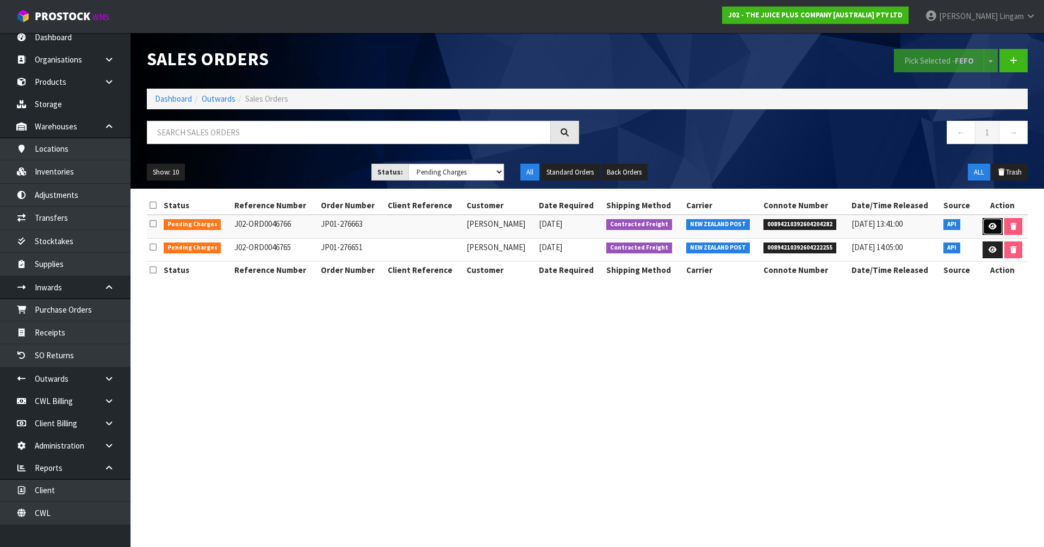
click at [995, 228] on icon at bounding box center [993, 226] width 8 height 7
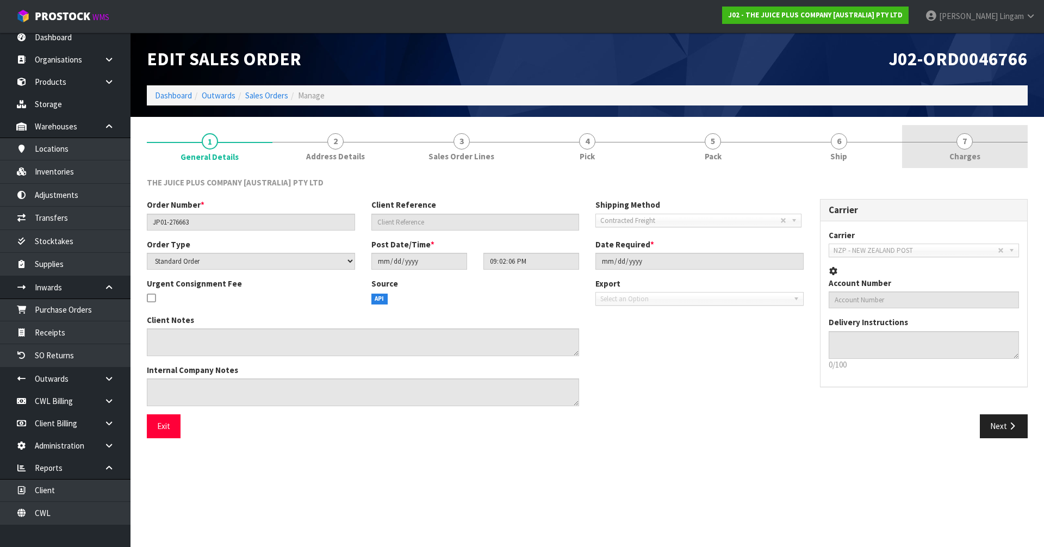
click at [1022, 152] on link "7 Charges" at bounding box center [965, 146] width 126 height 43
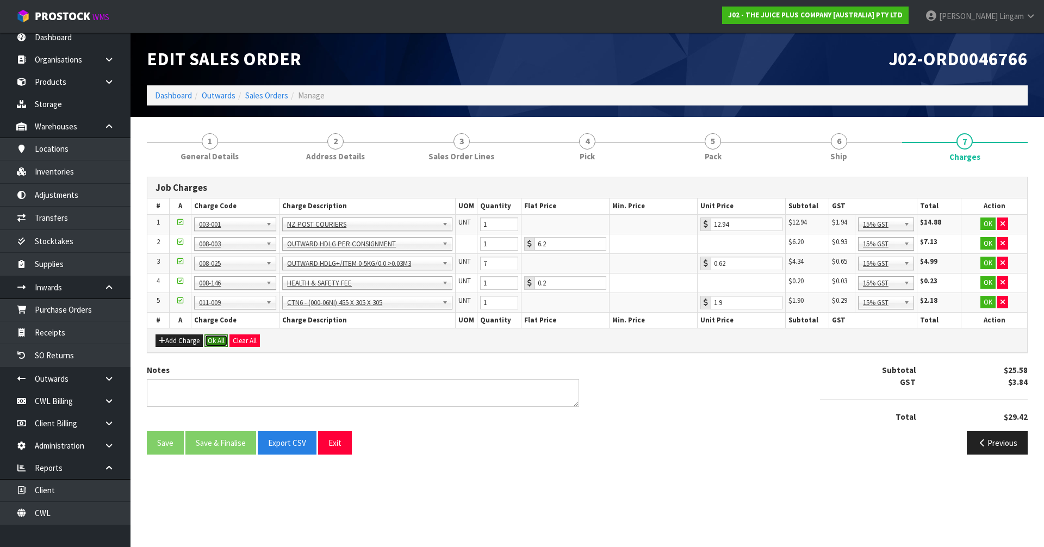
click at [221, 340] on button "Ok All" at bounding box center [215, 340] width 23 height 13
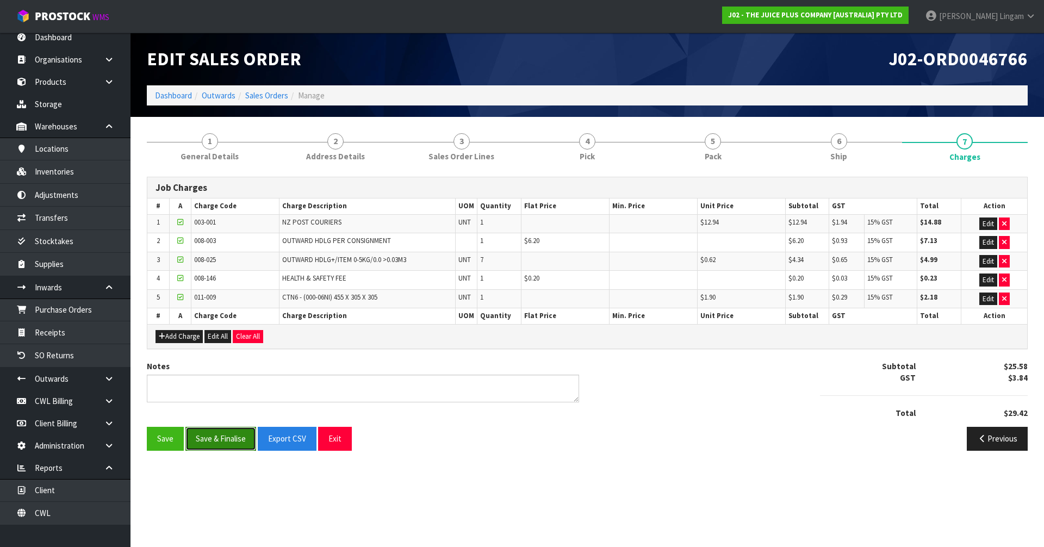
click at [224, 448] on button "Save & Finalise" at bounding box center [220, 438] width 71 height 23
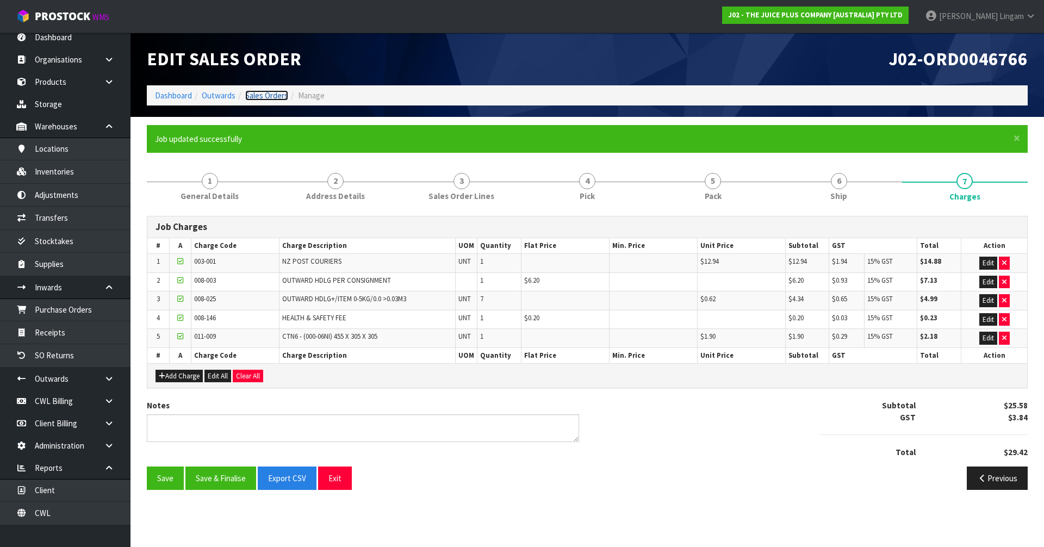
click at [278, 97] on link "Sales Orders" at bounding box center [266, 95] width 43 height 10
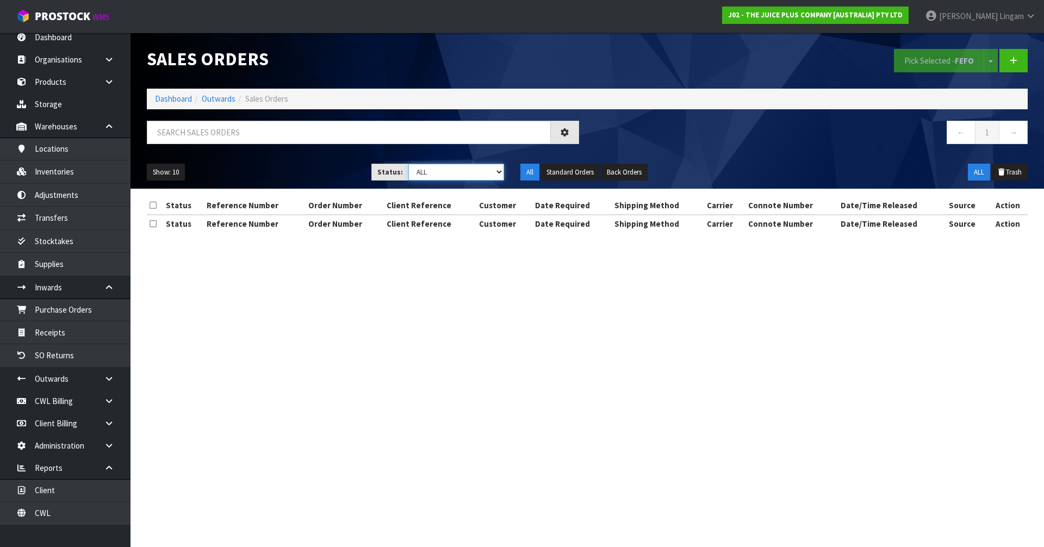
click at [483, 169] on select "Draft Pending Allocated Pending Pick Goods Picked Goods Packed Pending Charges …" at bounding box center [456, 172] width 96 height 17
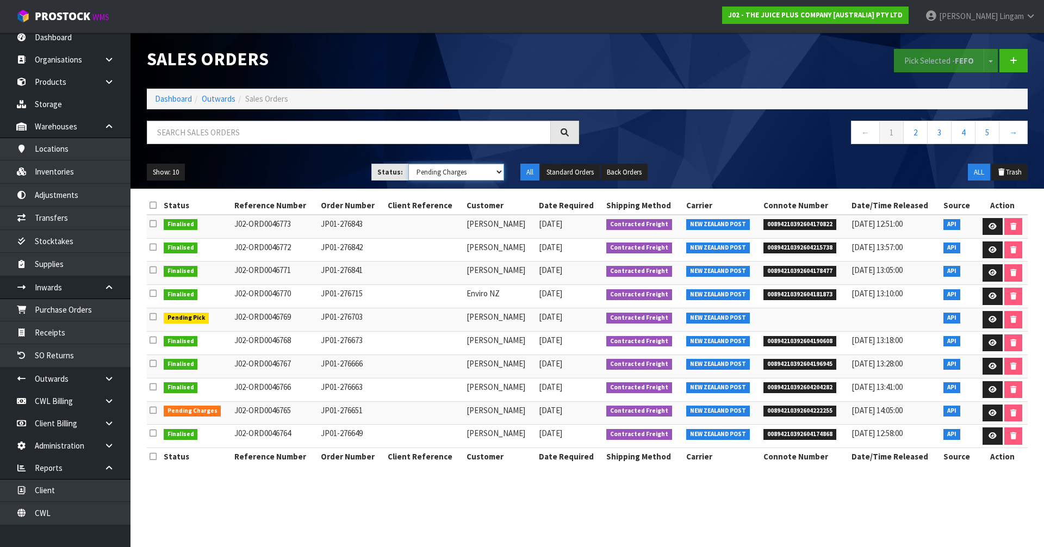
click at [408, 164] on select "Draft Pending Allocated Pending Pick Goods Picked Goods Packed Pending Charges …" at bounding box center [456, 172] width 96 height 17
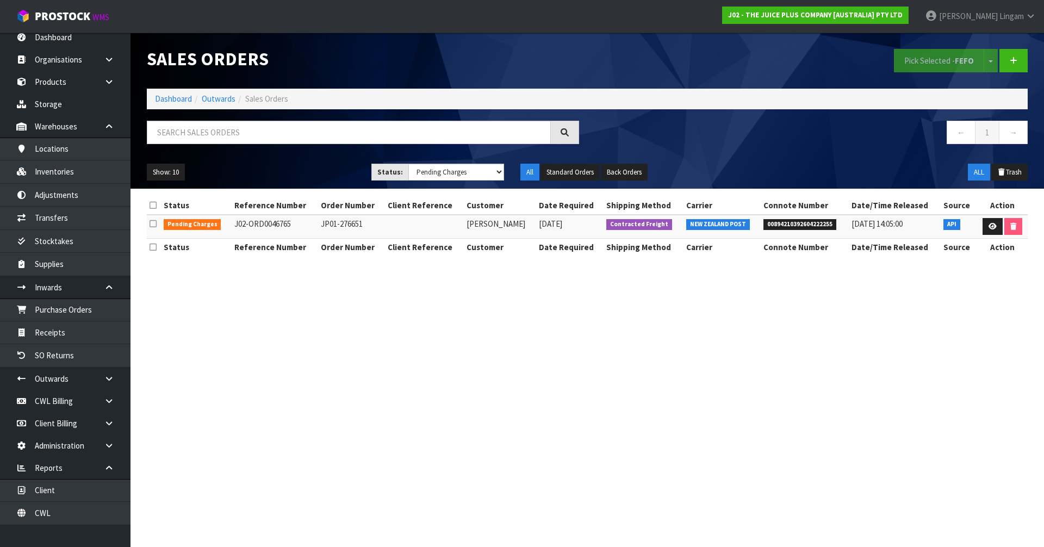
click at [983, 217] on td at bounding box center [1002, 226] width 51 height 23
click at [985, 222] on link at bounding box center [993, 226] width 20 height 17
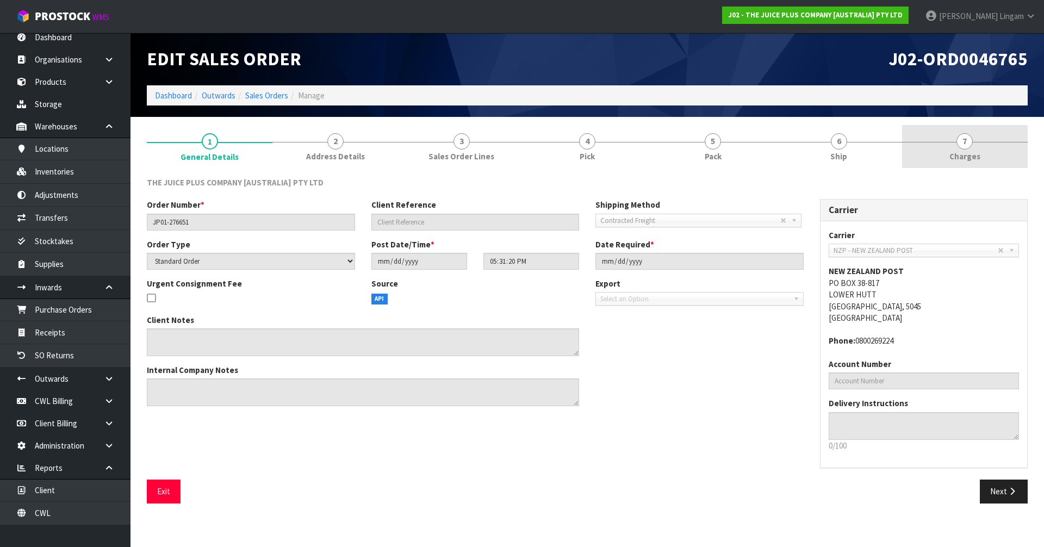
click at [986, 151] on link "7 Charges" at bounding box center [965, 146] width 126 height 43
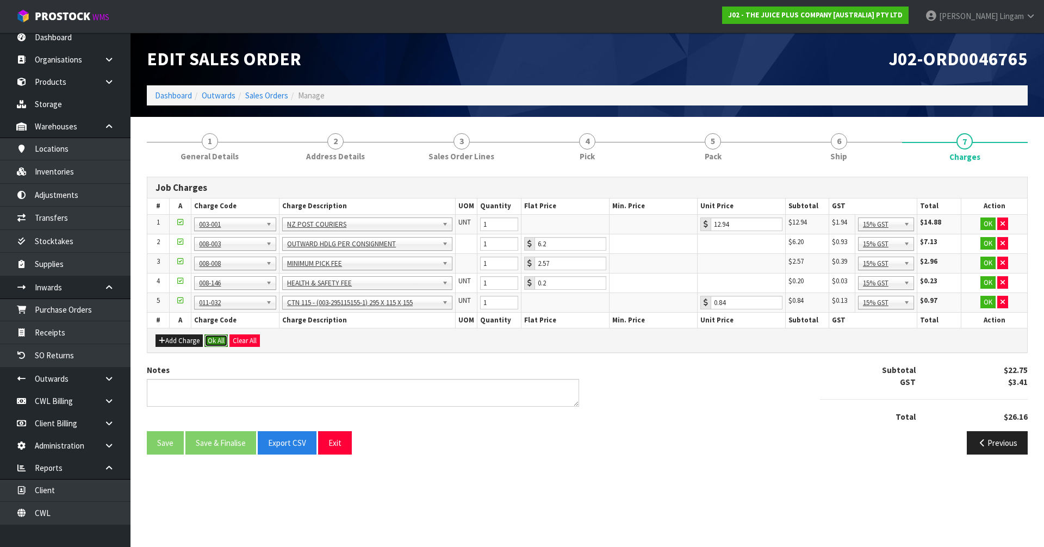
click at [217, 340] on button "Ok All" at bounding box center [215, 340] width 23 height 13
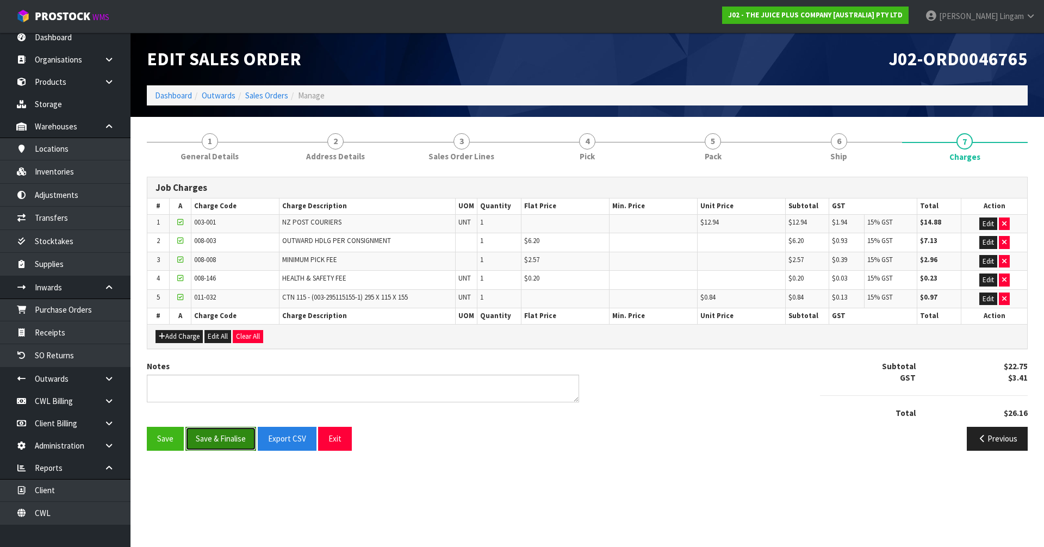
click at [231, 430] on button "Save & Finalise" at bounding box center [220, 438] width 71 height 23
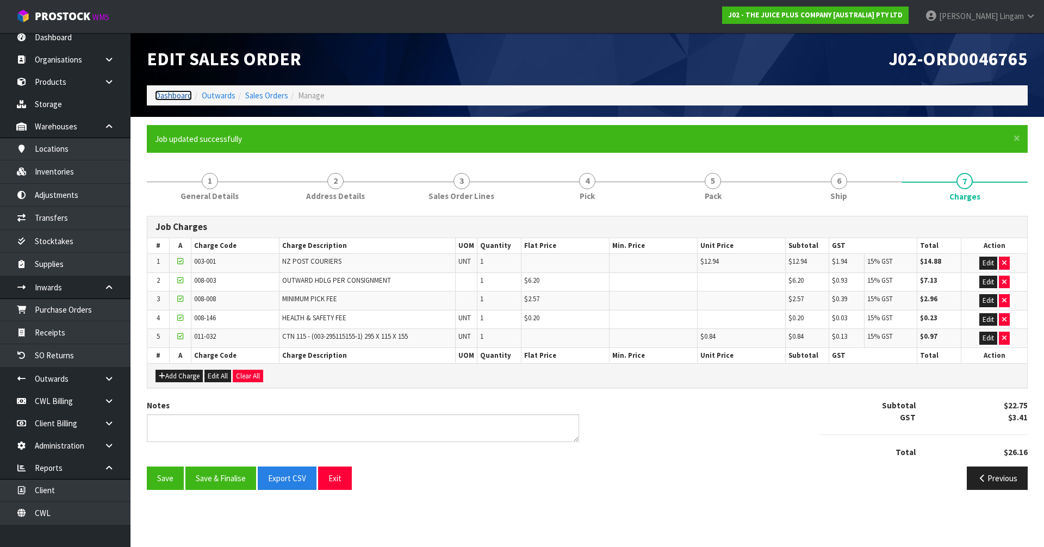
click at [170, 96] on link "Dashboard" at bounding box center [173, 95] width 37 height 10
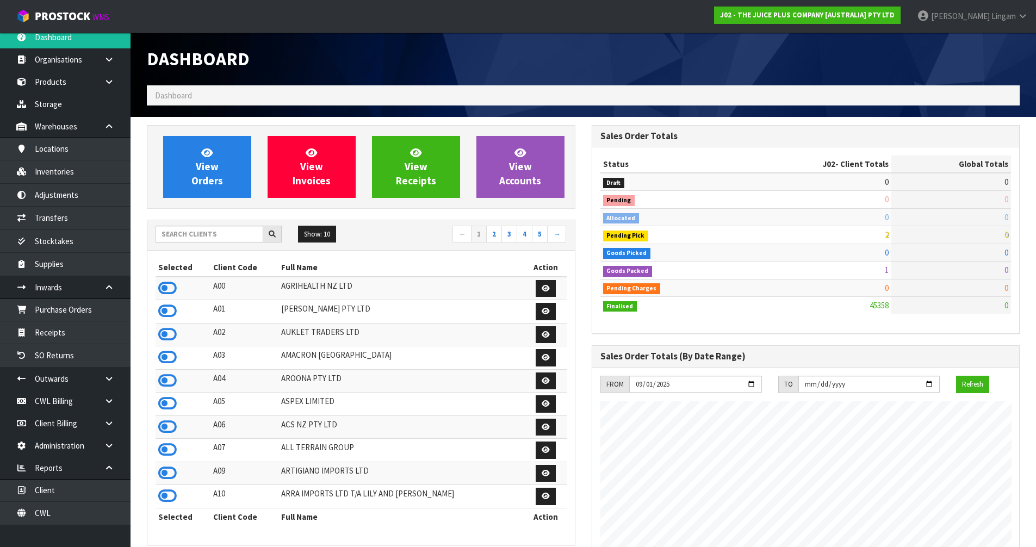
scroll to position [824, 444]
click at [168, 428] on icon at bounding box center [167, 427] width 18 height 16
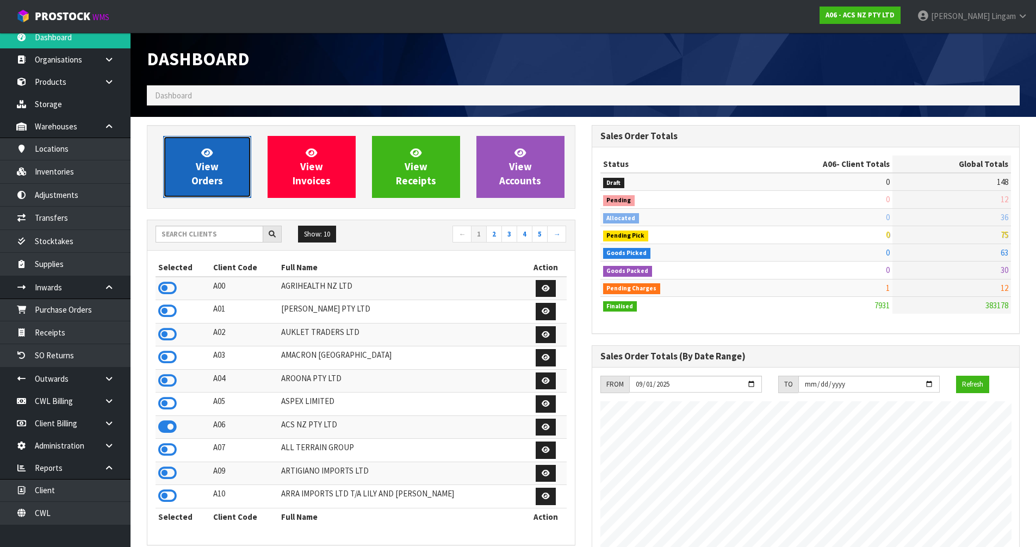
click at [217, 185] on span "View Orders" at bounding box center [207, 166] width 32 height 41
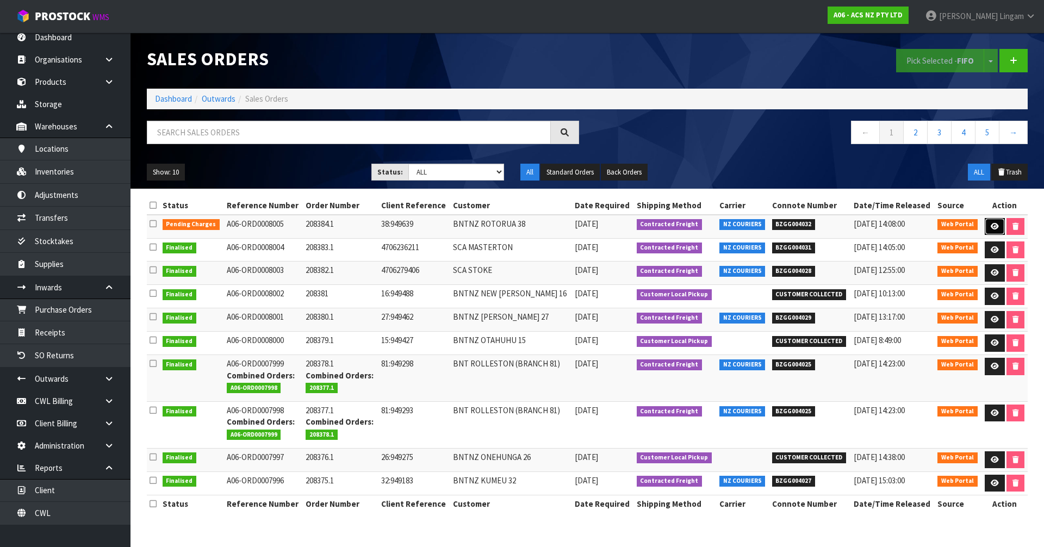
click at [992, 227] on icon at bounding box center [995, 226] width 8 height 7
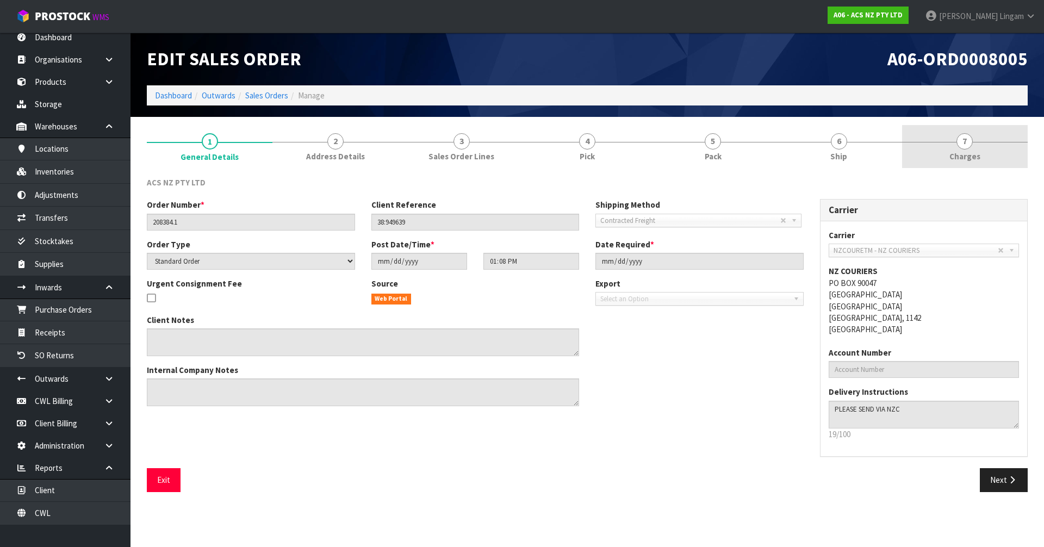
click at [991, 157] on link "7 Charges" at bounding box center [965, 146] width 126 height 43
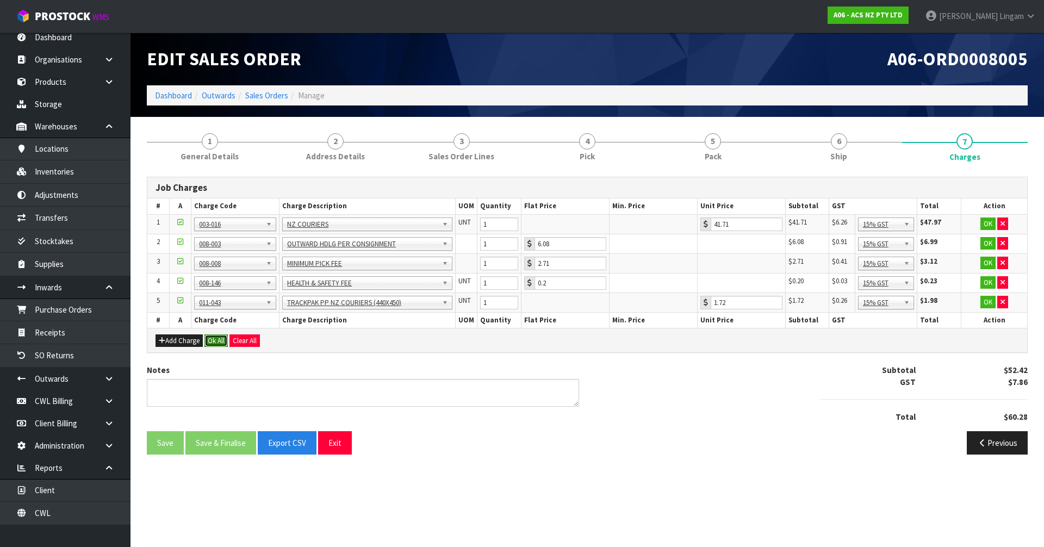
click at [217, 342] on button "Ok All" at bounding box center [215, 340] width 23 height 13
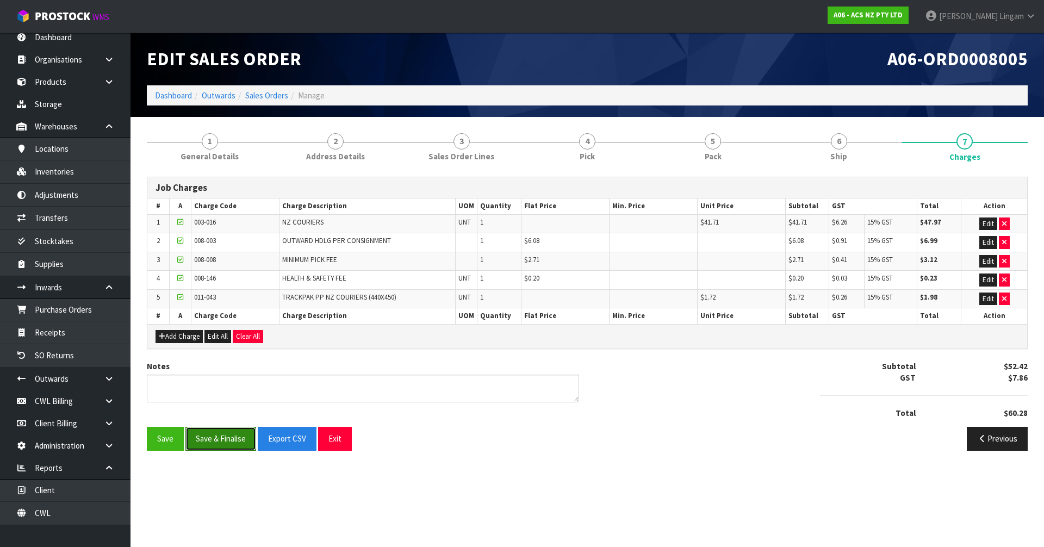
click at [216, 437] on button "Save & Finalise" at bounding box center [220, 438] width 71 height 23
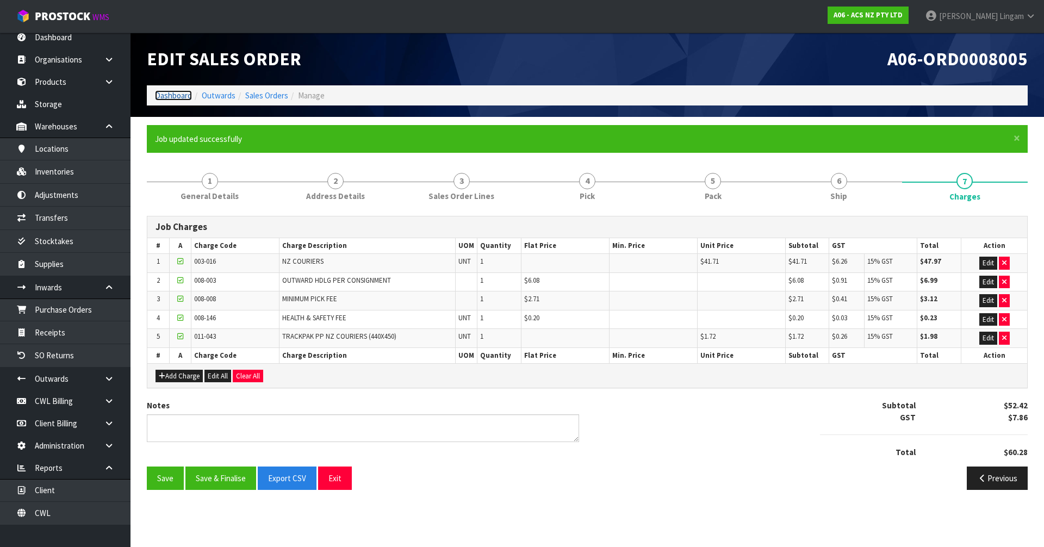
click at [172, 92] on link "Dashboard" at bounding box center [173, 95] width 37 height 10
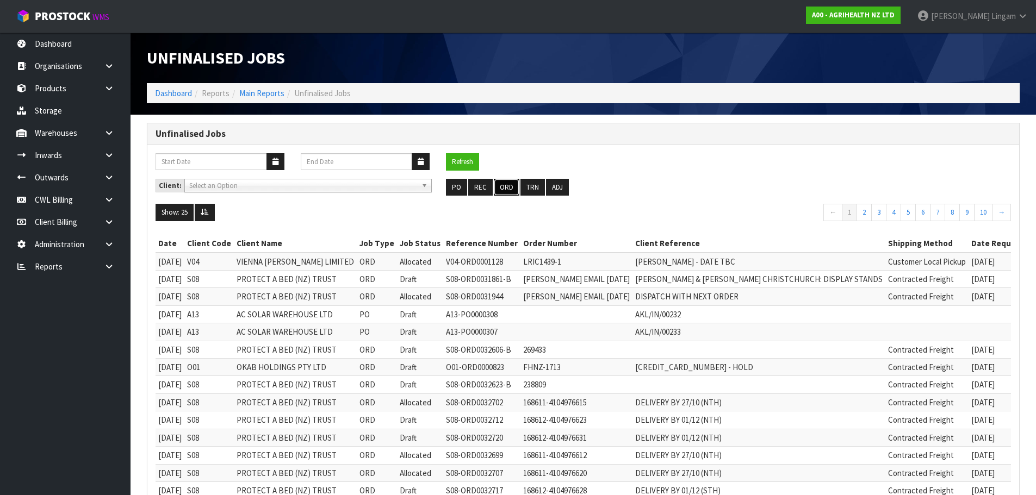
click at [505, 188] on button "ORD" at bounding box center [507, 187] width 26 height 17
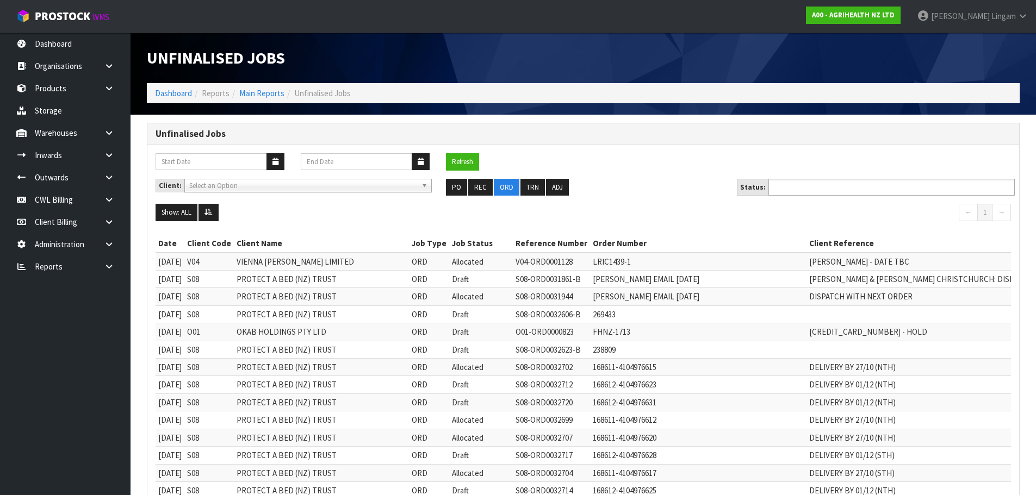
click at [866, 187] on ul at bounding box center [891, 187] width 246 height 17
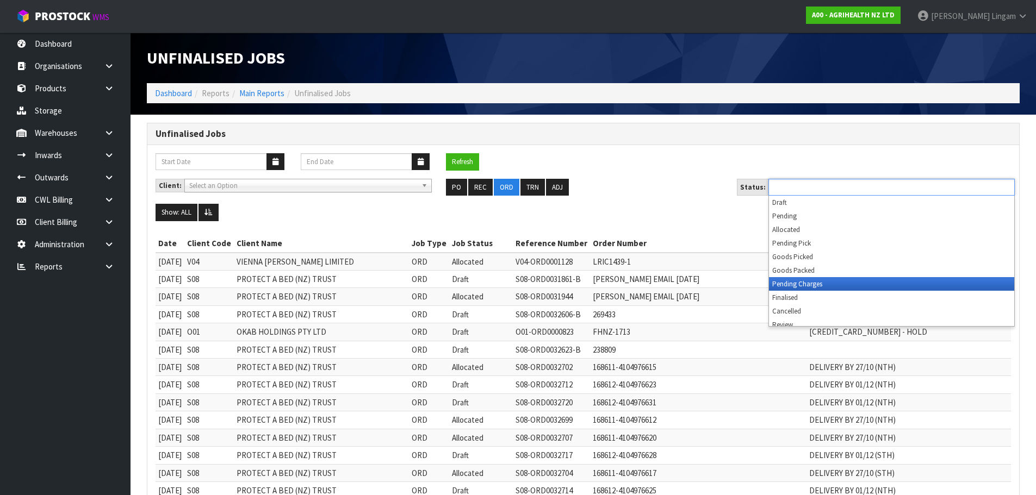
click at [844, 284] on li "Pending Charges" at bounding box center [891, 284] width 245 height 14
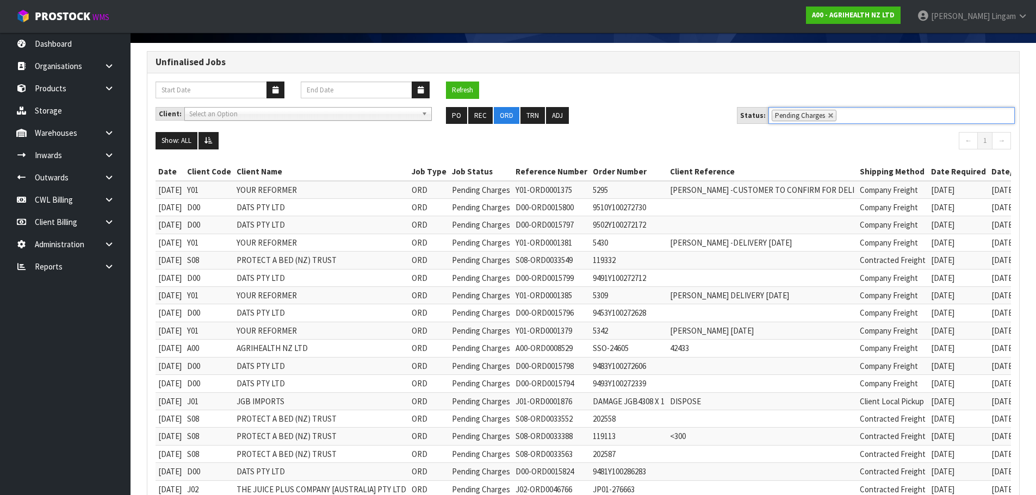
scroll to position [221, 0]
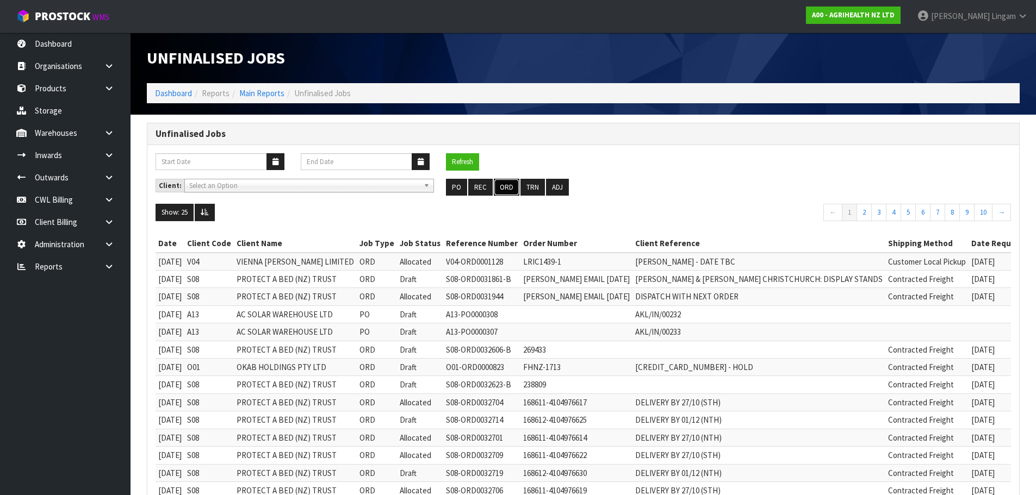
click at [504, 188] on button "ORD" at bounding box center [507, 187] width 26 height 17
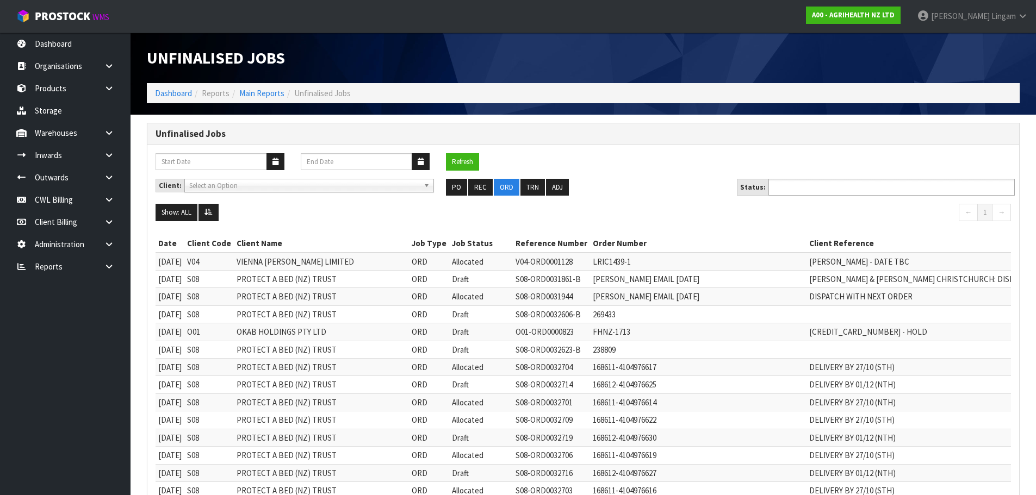
click at [824, 190] on input "text" at bounding box center [812, 188] width 80 height 14
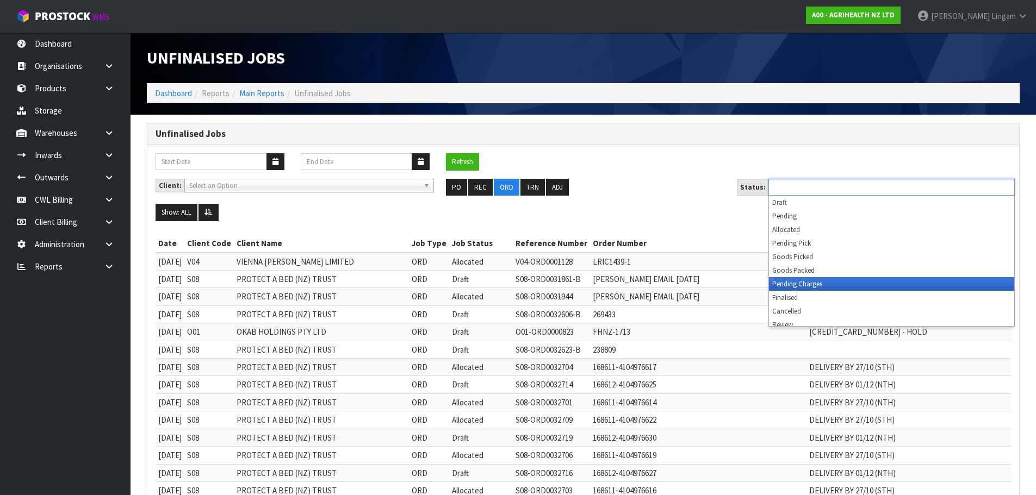
click at [826, 284] on li "Pending Charges" at bounding box center [891, 284] width 245 height 14
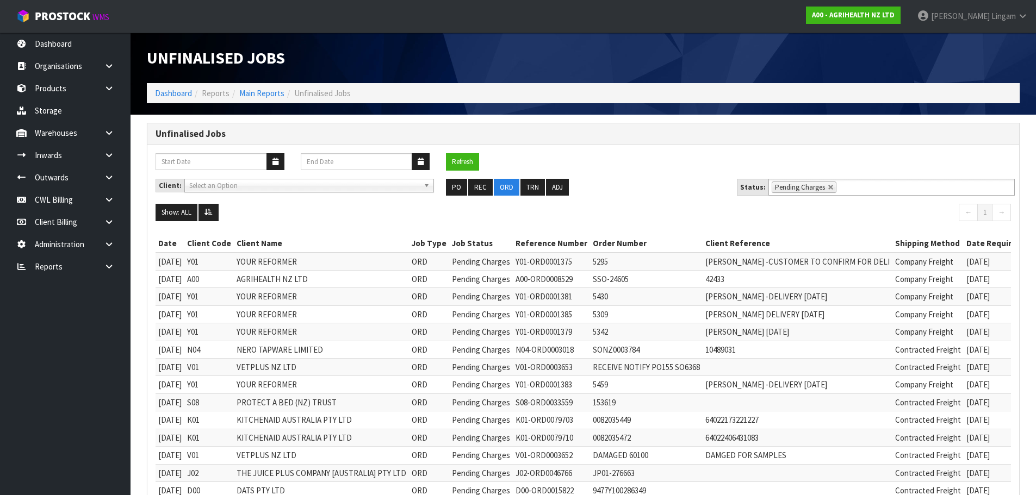
click at [681, 175] on div "Refresh" at bounding box center [583, 166] width 872 height 26
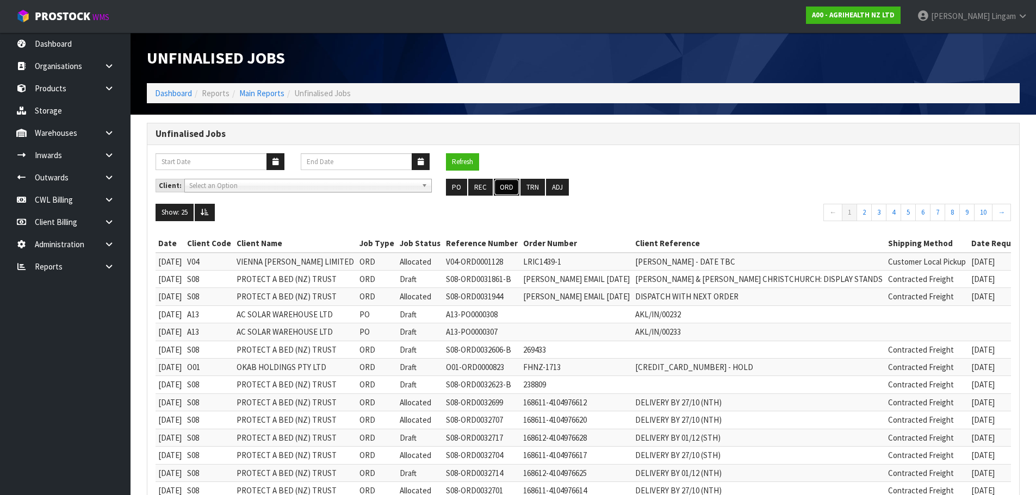
click at [499, 184] on button "ORD" at bounding box center [507, 187] width 26 height 17
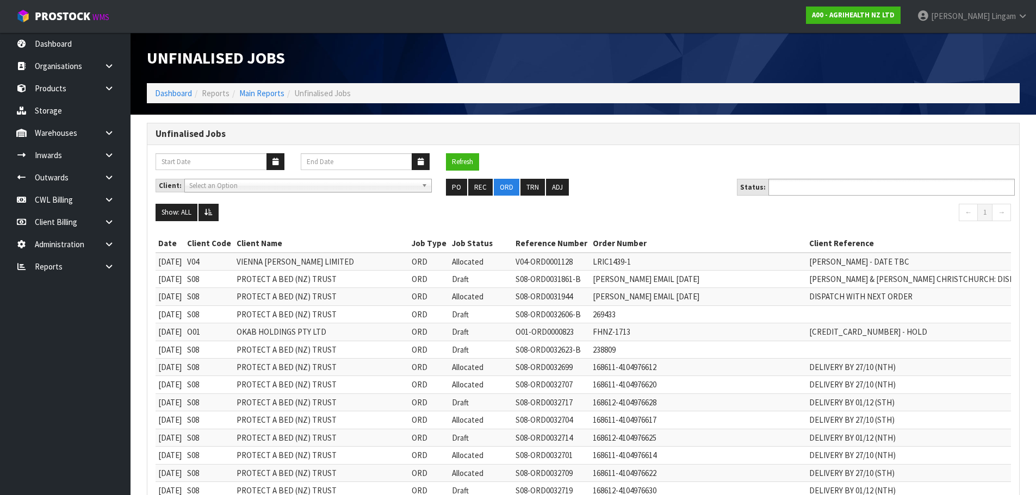
click at [836, 187] on input "text" at bounding box center [812, 188] width 80 height 14
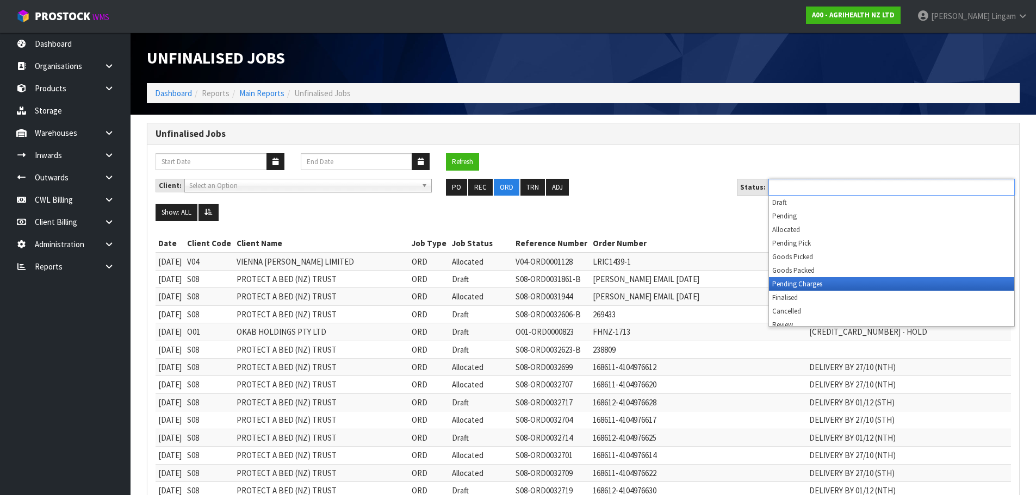
click at [830, 284] on li "Pending Charges" at bounding box center [891, 284] width 245 height 14
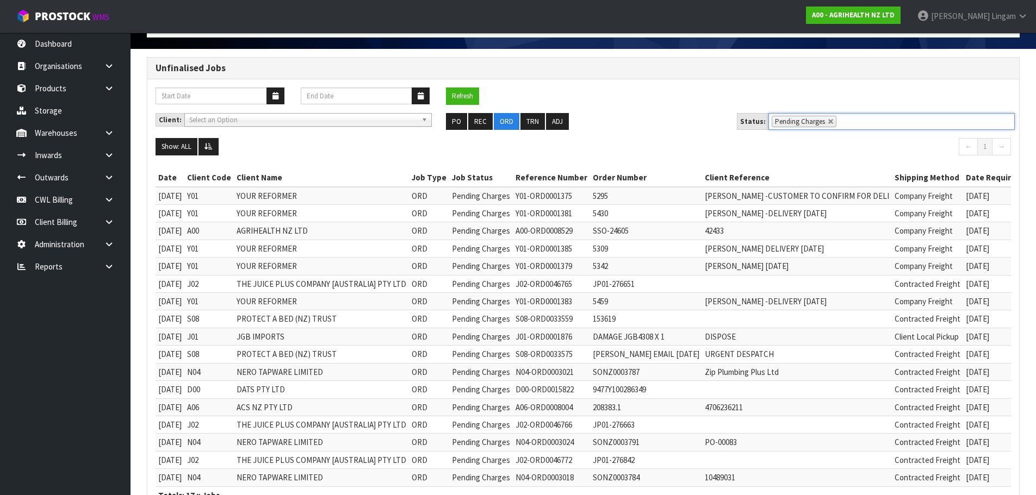
scroll to position [151, 0]
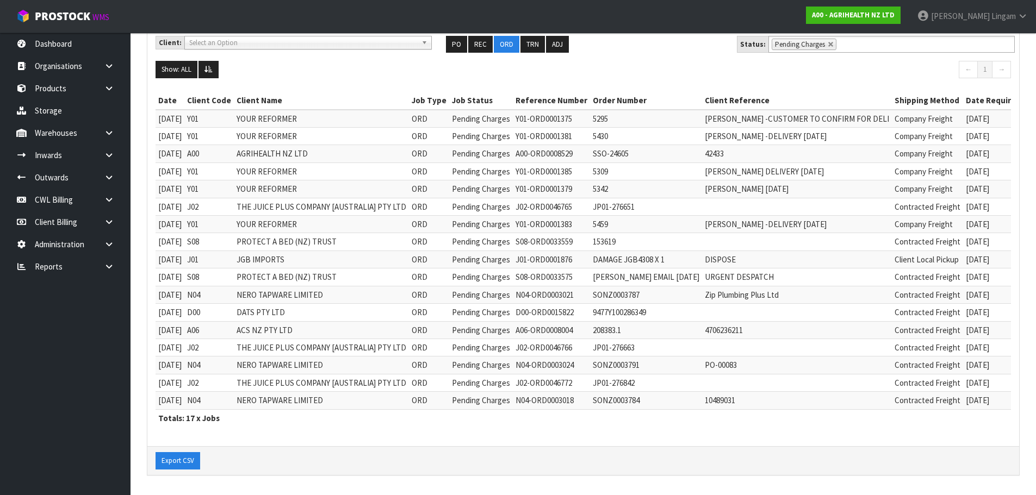
click at [636, 61] on nav "← 1 →" at bounding box center [802, 71] width 420 height 20
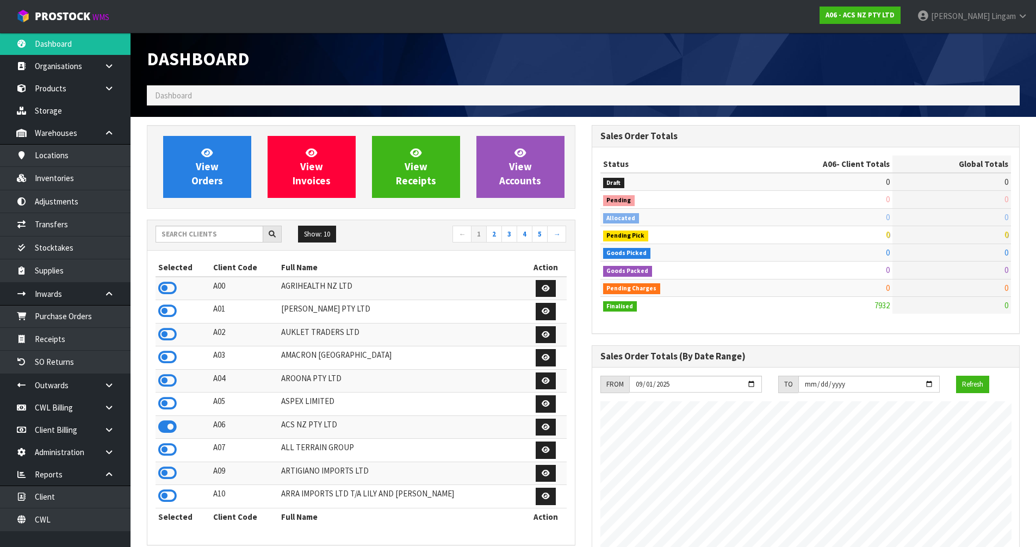
scroll to position [824, 444]
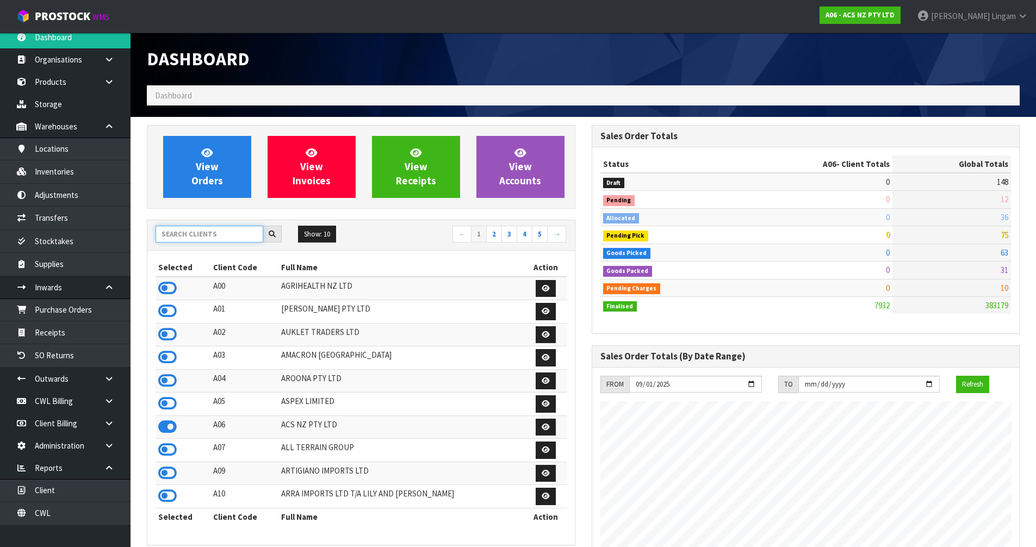
click at [216, 229] on input "text" at bounding box center [210, 234] width 108 height 17
click at [226, 238] on input "text" at bounding box center [210, 234] width 108 height 17
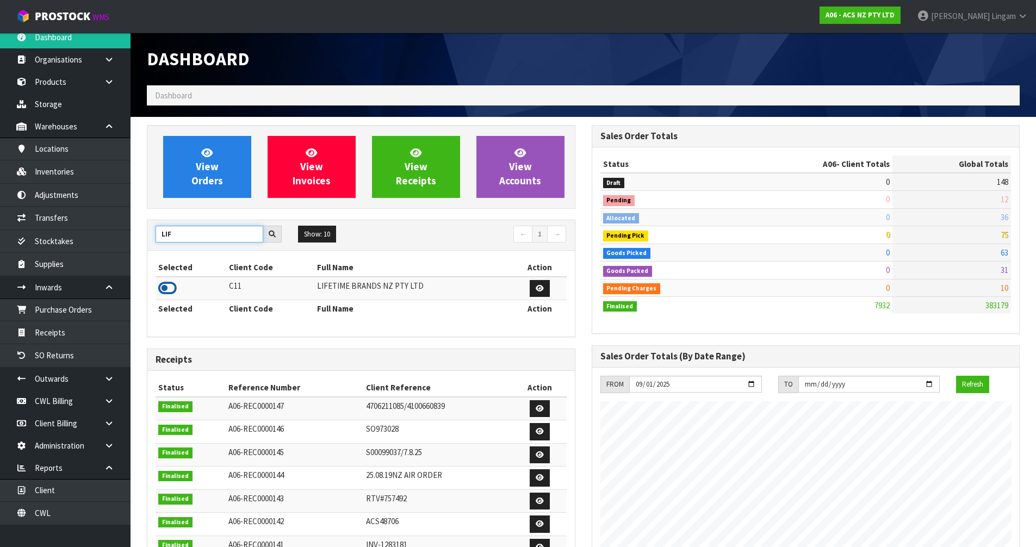
type input "LIF"
click at [169, 293] on icon at bounding box center [167, 288] width 18 height 16
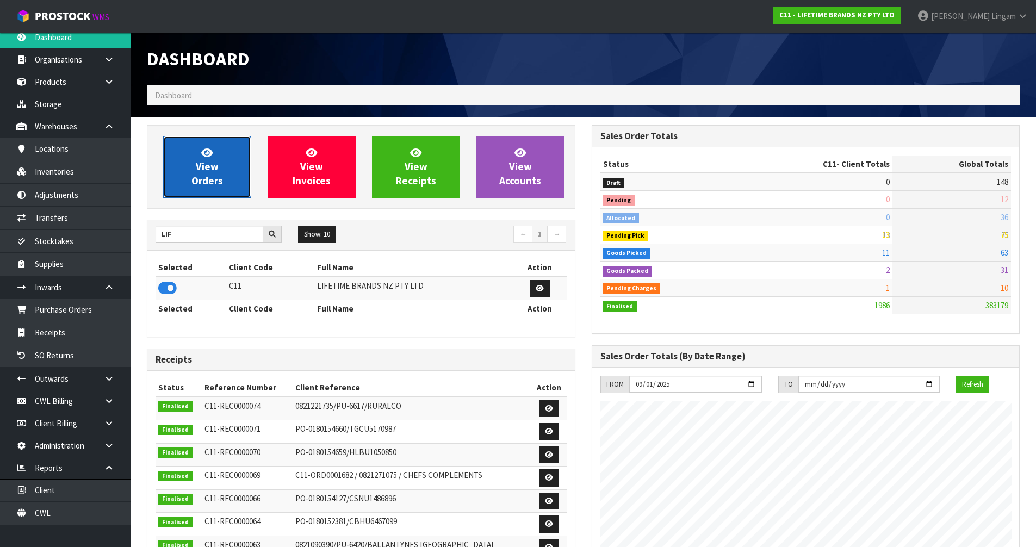
click at [214, 178] on span "View Orders" at bounding box center [207, 166] width 32 height 41
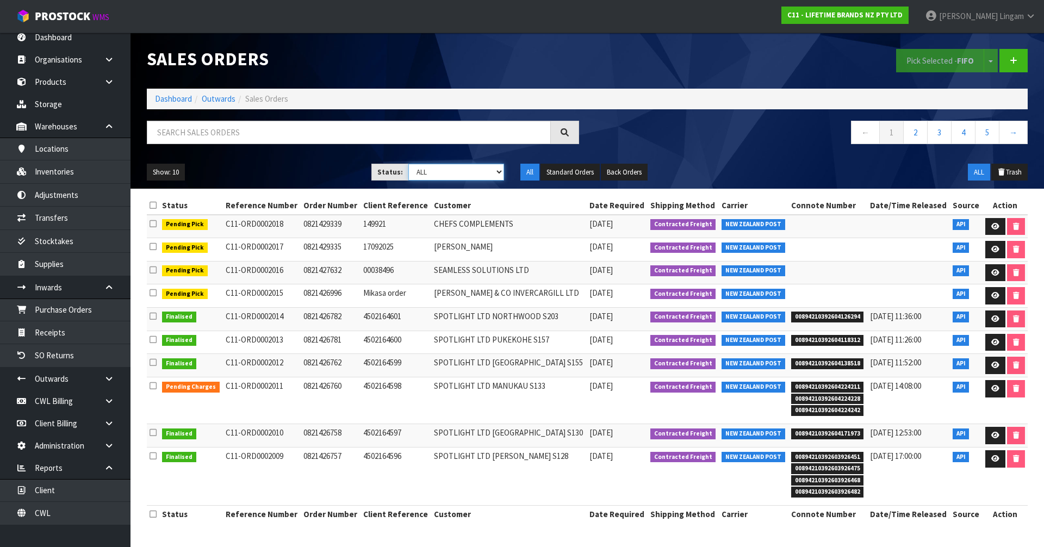
click at [489, 176] on select "Draft Pending Allocated Pending Pick Goods Picked Goods Packed Pending Charges …" at bounding box center [456, 172] width 96 height 17
select select "string:6"
click at [408, 164] on select "Draft Pending Allocated Pending Pick Goods Picked Goods Packed Pending Charges …" at bounding box center [456, 172] width 96 height 17
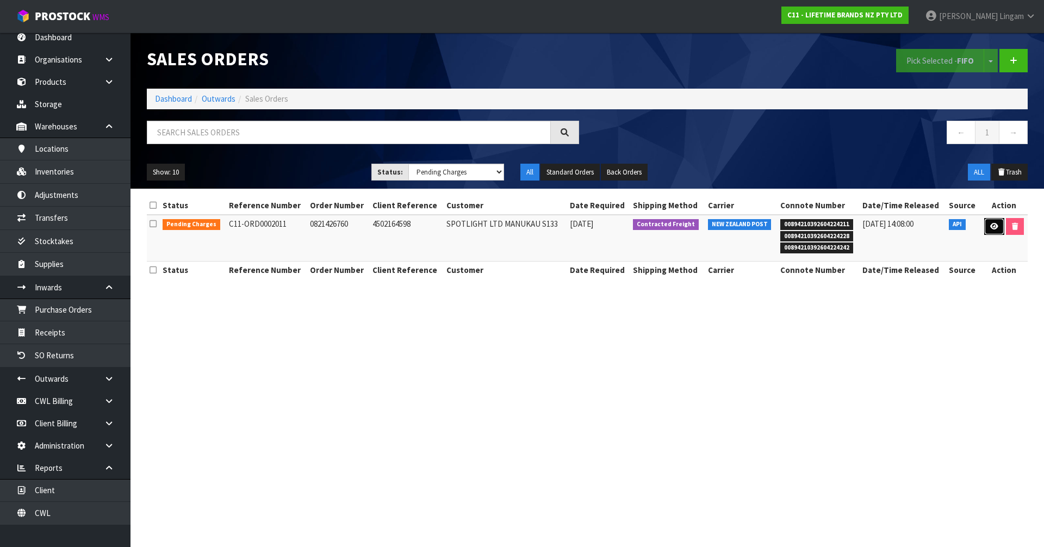
click at [991, 227] on icon at bounding box center [994, 226] width 8 height 7
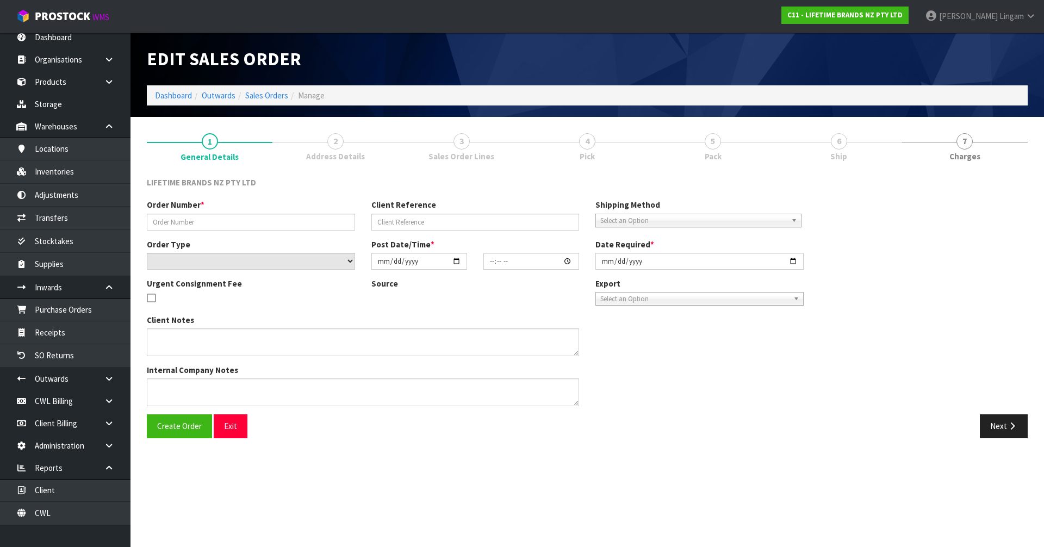
type input "0821426760"
type input "4502164598"
select select "number:0"
type input "2025-09-25"
type input "10:19:27.000"
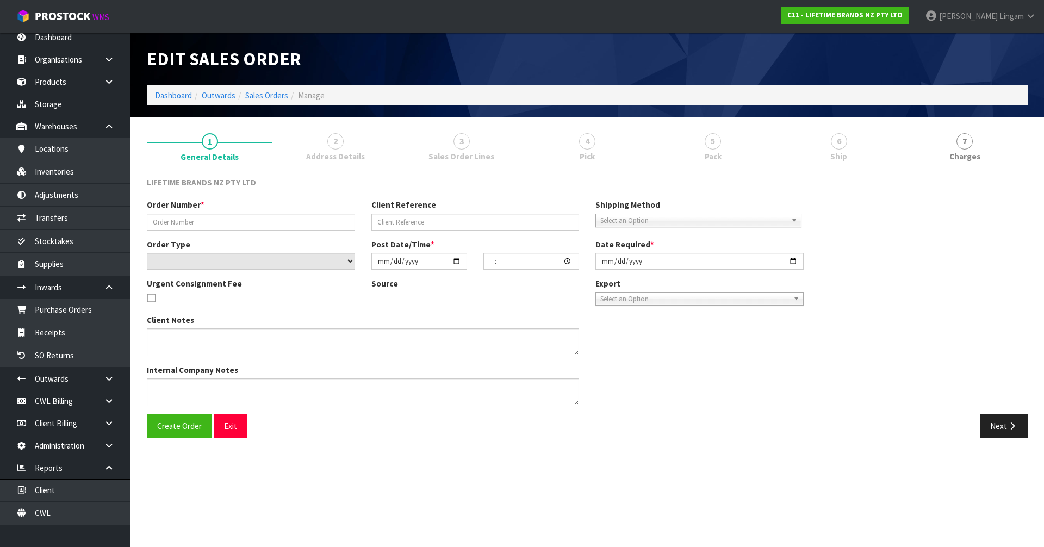
type input "2025-09-25"
type textarea "PLEASE DESPATCH TODAY-URGENT"
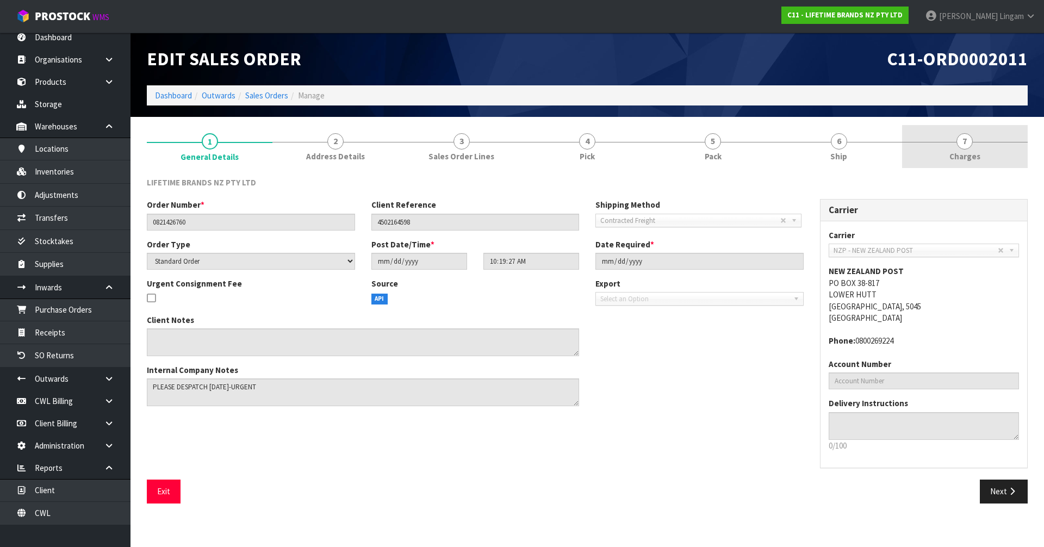
click at [987, 157] on link "7 Charges" at bounding box center [965, 146] width 126 height 43
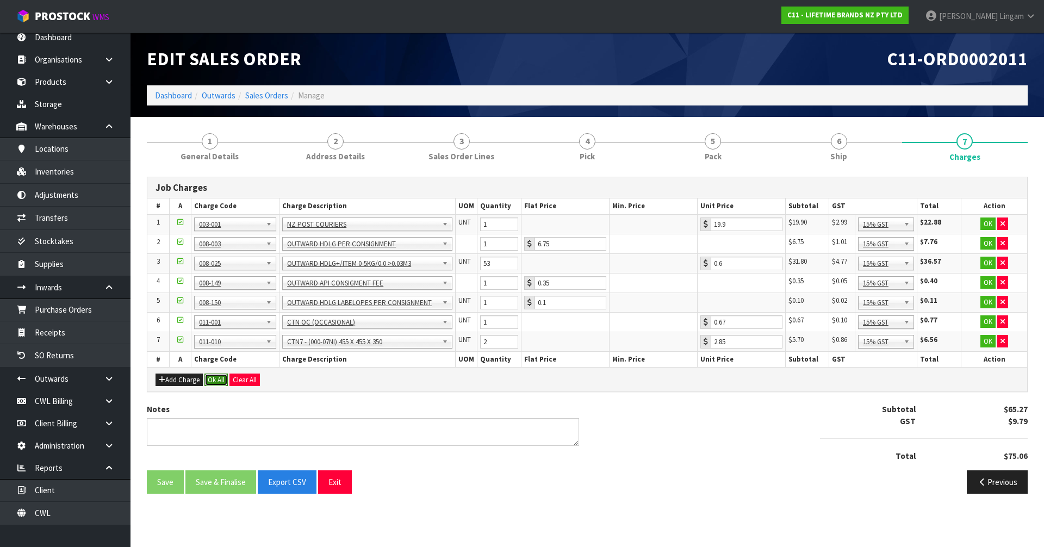
click at [213, 381] on button "Ok All" at bounding box center [215, 380] width 23 height 13
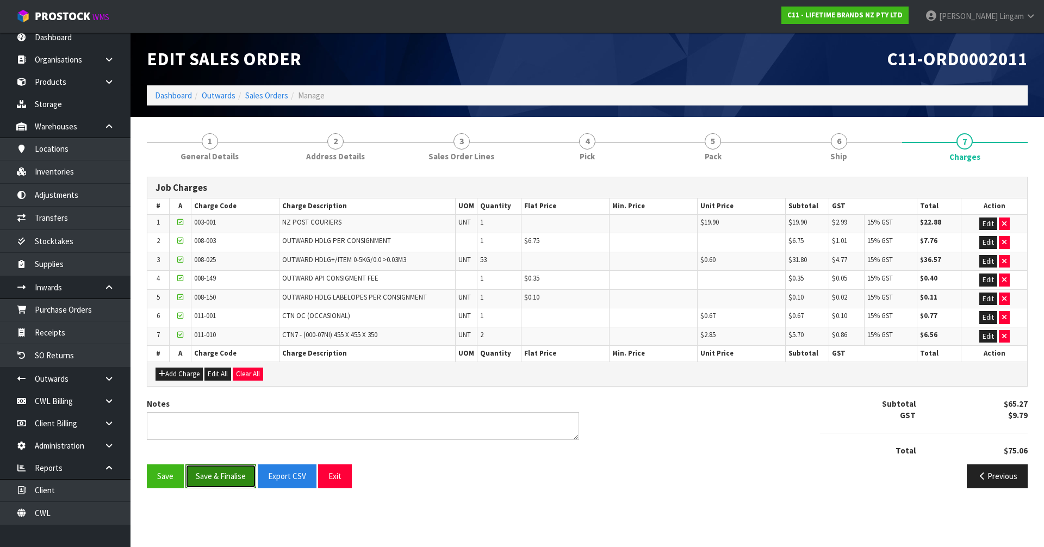
click at [212, 475] on button "Save & Finalise" at bounding box center [220, 475] width 71 height 23
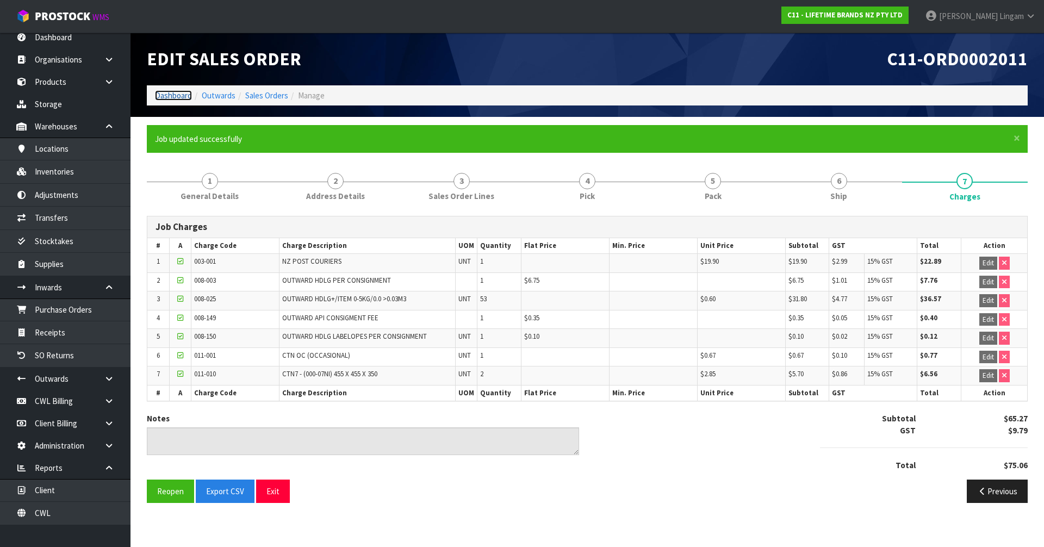
click at [181, 96] on link "Dashboard" at bounding box center [173, 95] width 37 height 10
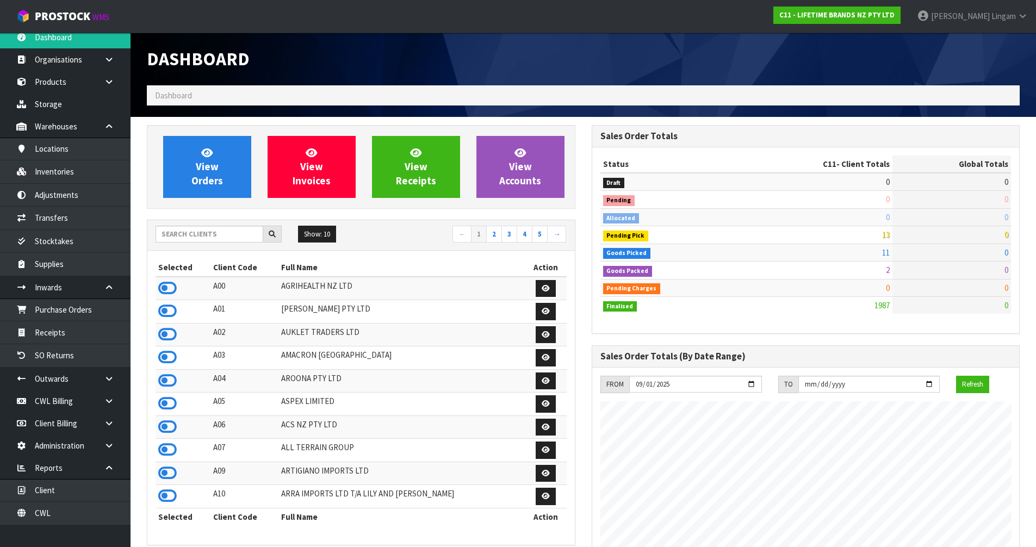
scroll to position [824, 444]
click at [231, 238] on input "text" at bounding box center [210, 234] width 108 height 17
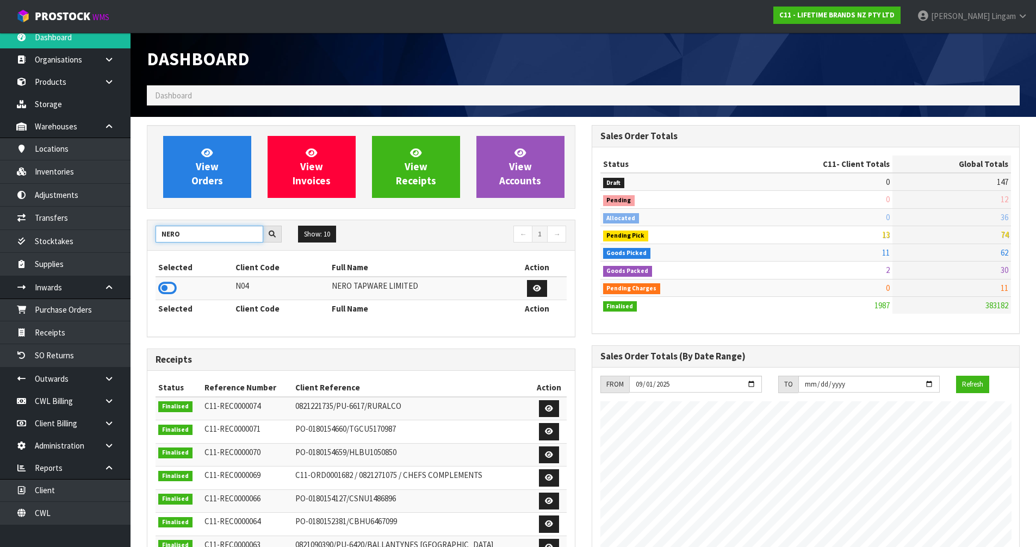
type input "NERO"
click at [178, 290] on td at bounding box center [194, 288] width 77 height 23
click at [176, 289] on icon at bounding box center [167, 288] width 18 height 16
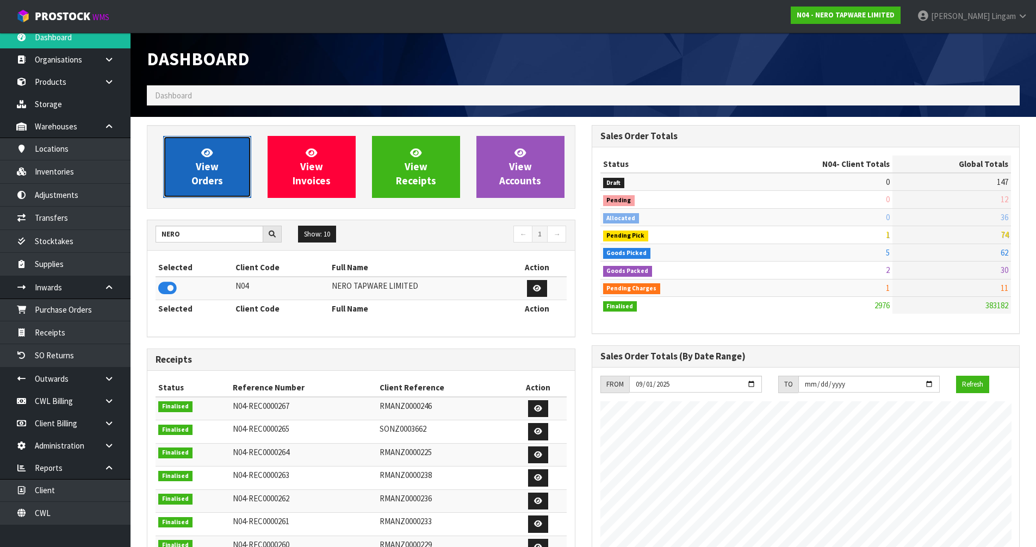
click at [212, 182] on span "View Orders" at bounding box center [207, 166] width 32 height 41
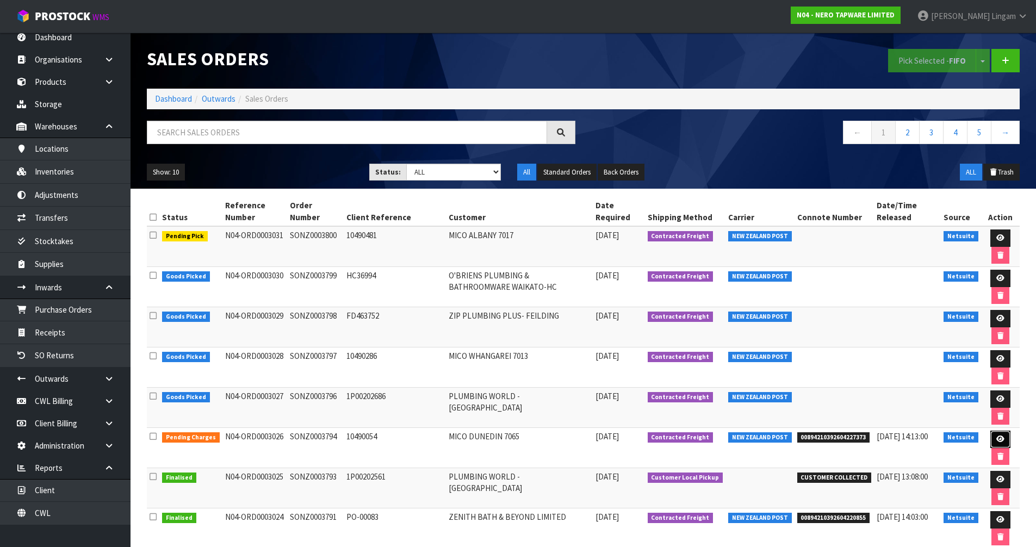
click at [998, 442] on icon at bounding box center [1000, 439] width 8 height 7
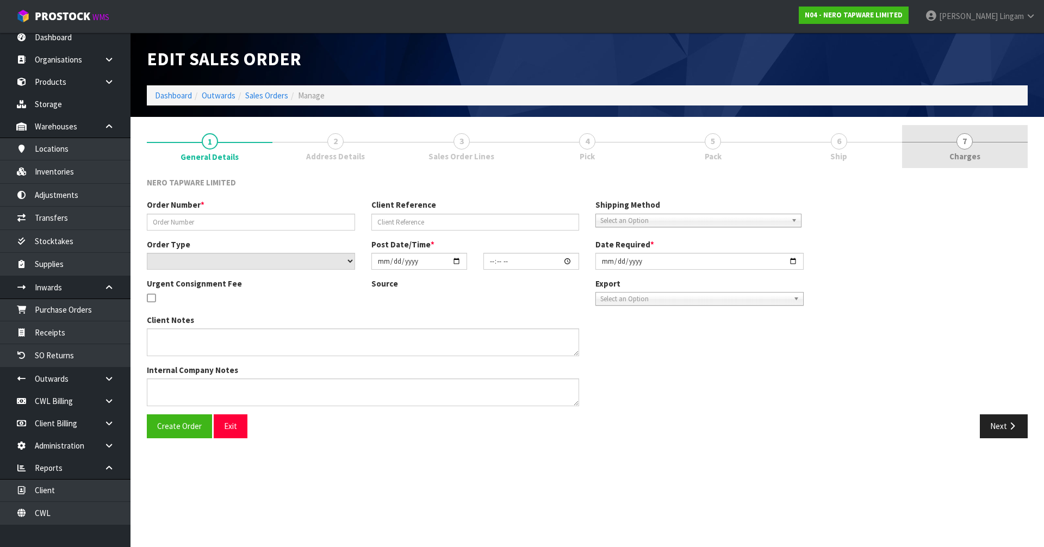
type input "SONZ0003794"
type input "10490054"
select select "number:0"
type input "2025-09-26"
type input "11:15:06.000"
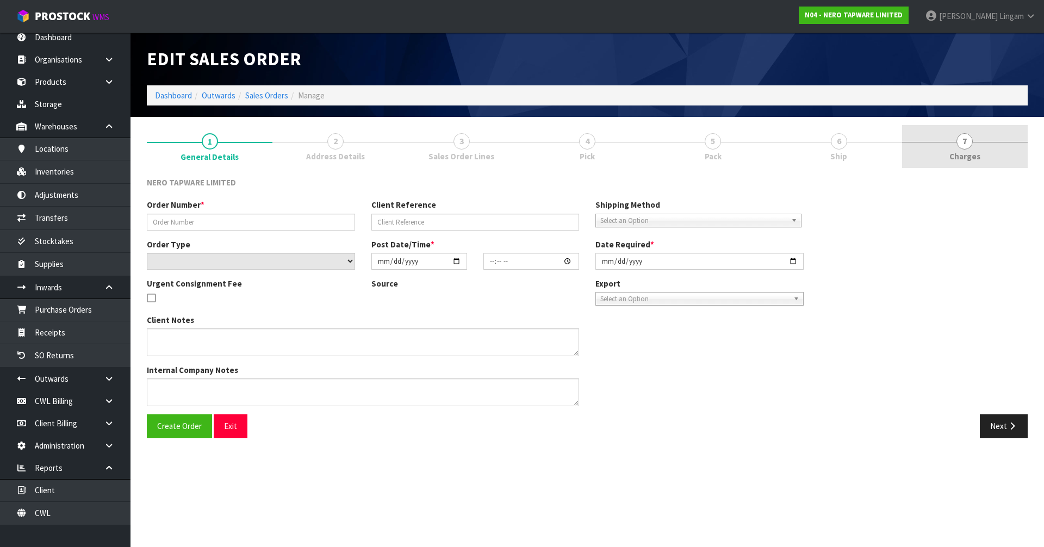
type input "2025-09-26"
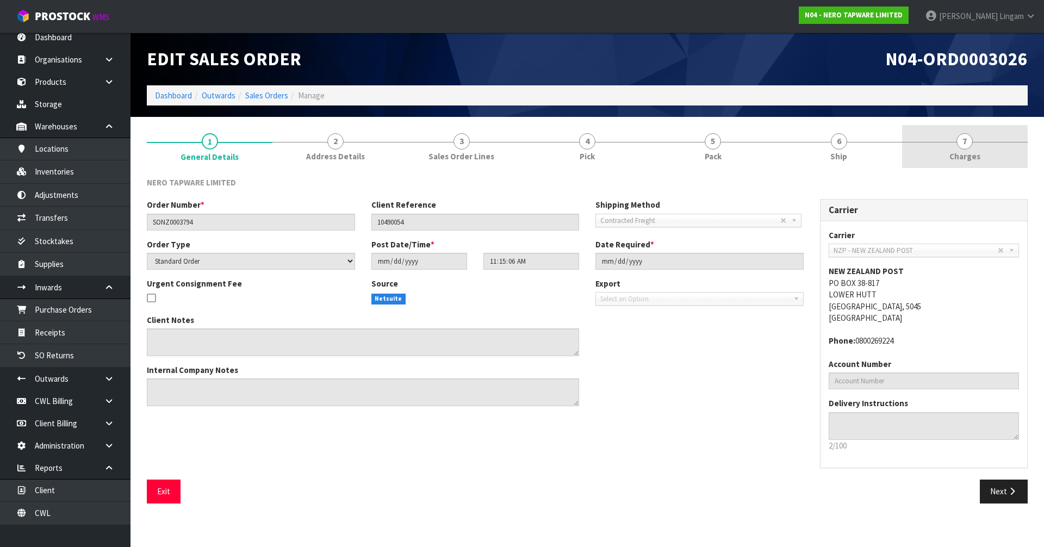
click at [968, 152] on span "Charges" at bounding box center [964, 156] width 31 height 11
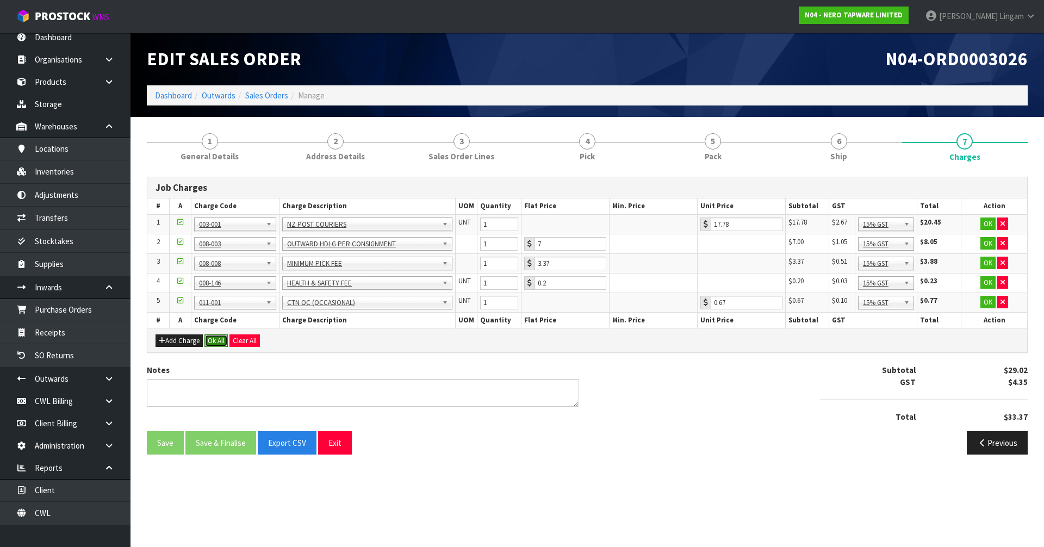
click at [218, 343] on button "Ok All" at bounding box center [215, 340] width 23 height 13
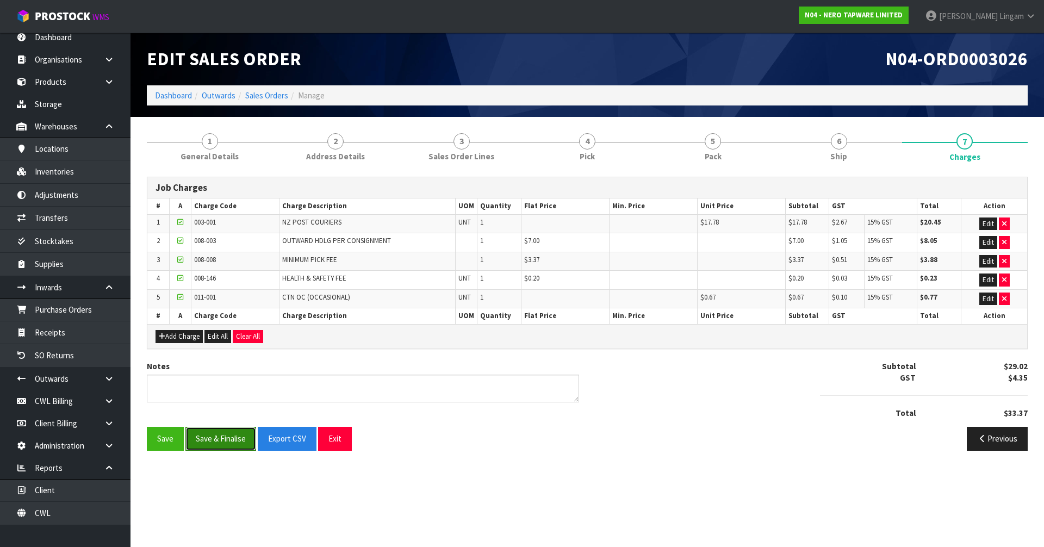
click at [219, 436] on button "Save & Finalise" at bounding box center [220, 438] width 71 height 23
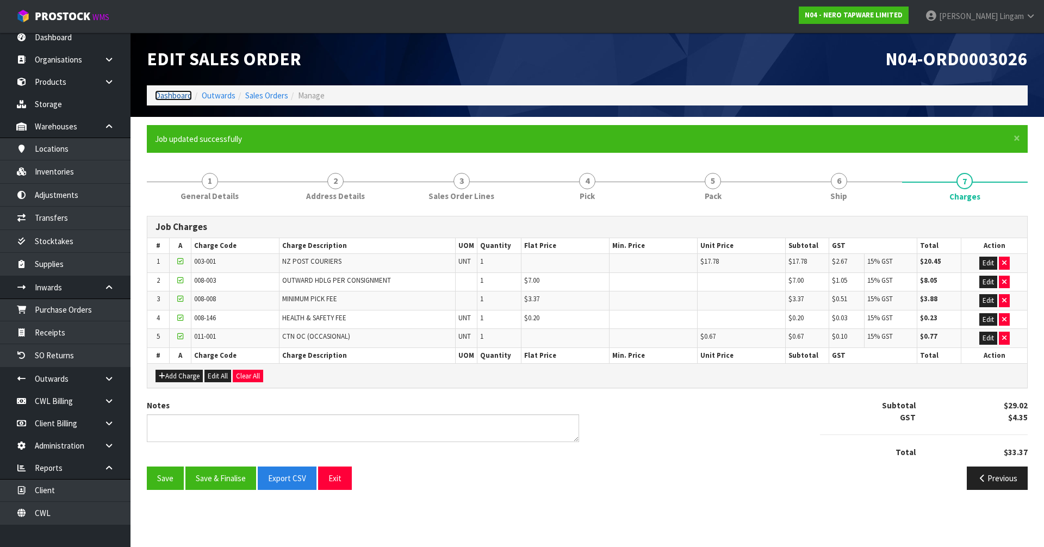
click at [170, 97] on link "Dashboard" at bounding box center [173, 95] width 37 height 10
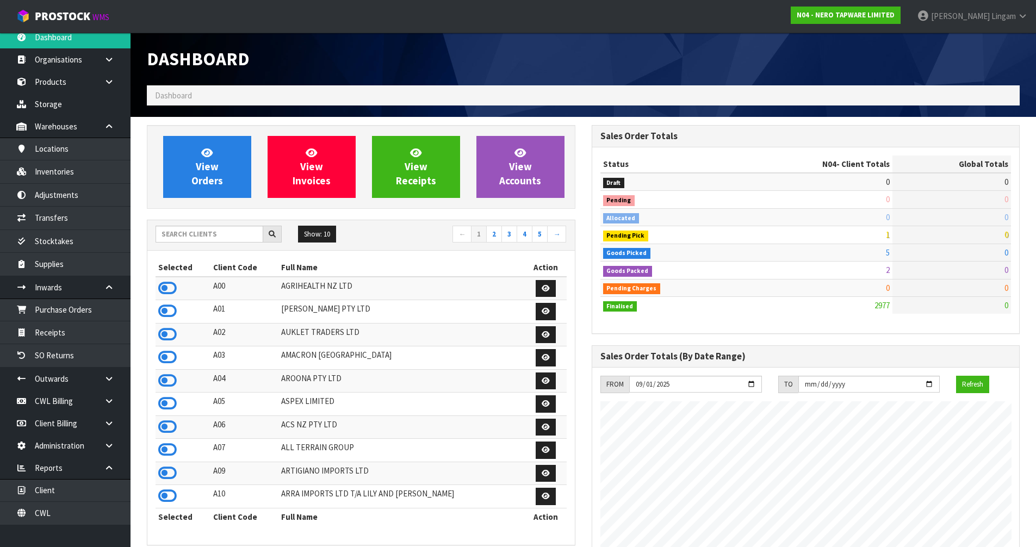
scroll to position [824, 444]
click at [166, 288] on icon at bounding box center [167, 288] width 18 height 16
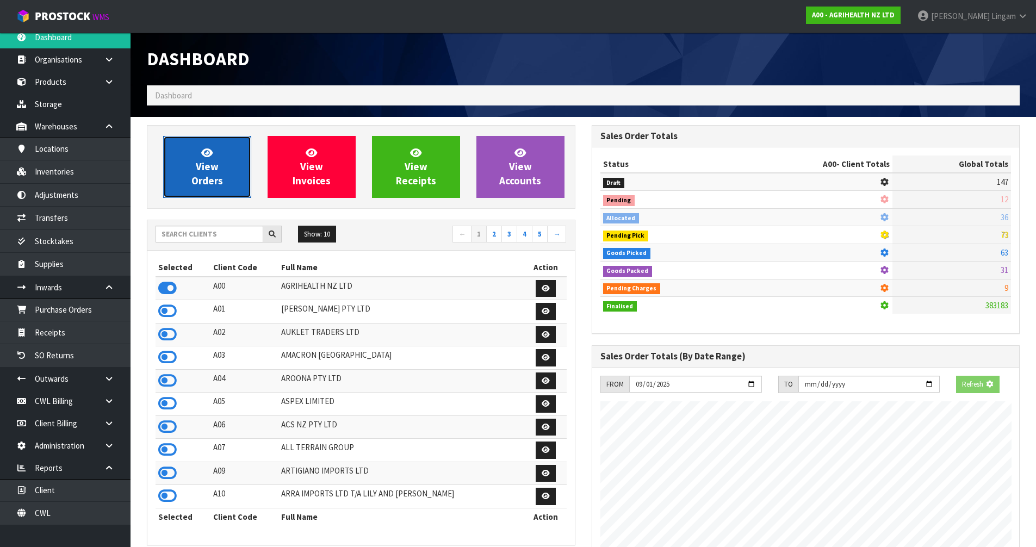
scroll to position [543078, 543311]
click at [202, 170] on span "View Orders" at bounding box center [207, 166] width 32 height 41
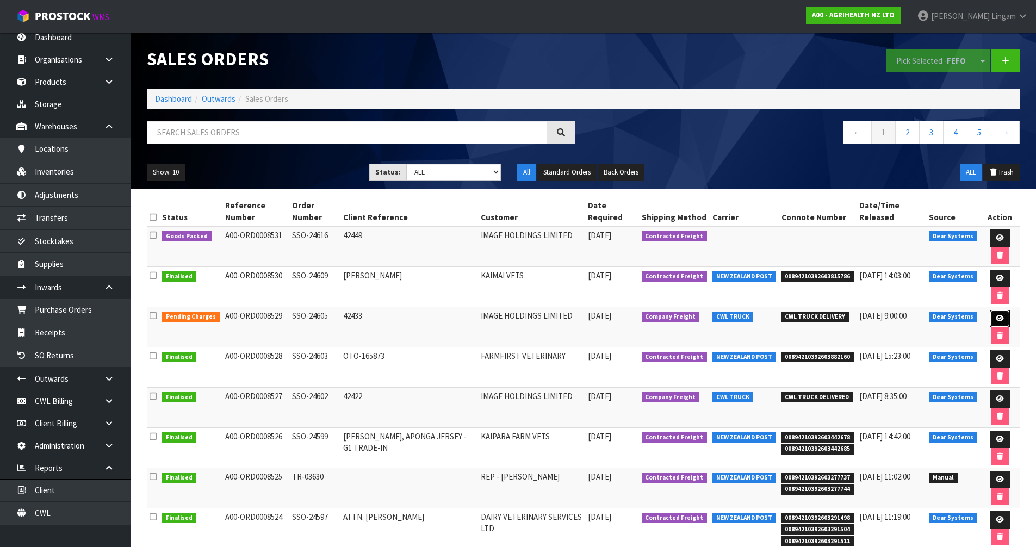
click at [998, 320] on icon at bounding box center [1000, 318] width 8 height 7
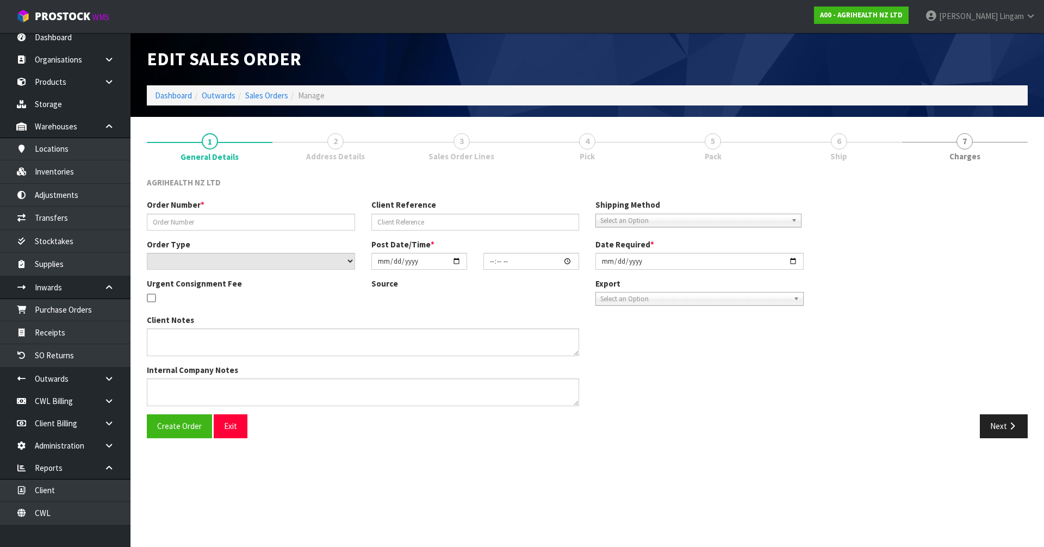
type input "SSO-24605"
type input "42433"
select select "number:0"
type input "2025-09-25"
type input "09:04:40.000"
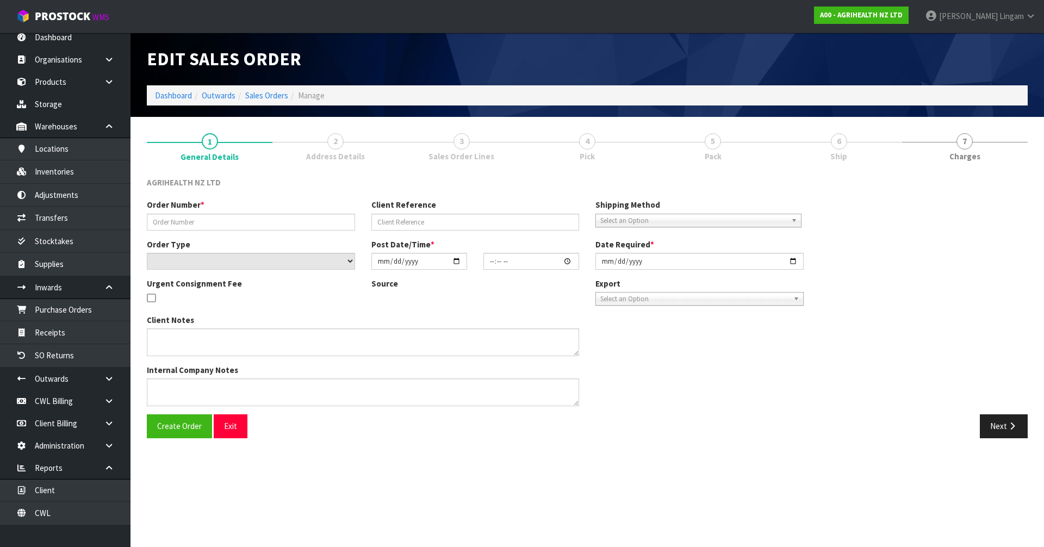
type input "2025-09-25"
type textarea "ENSURE THE BATCHES ARE SEPARATED E.G. WITH CARDBOARD SHIP BY: Freight"
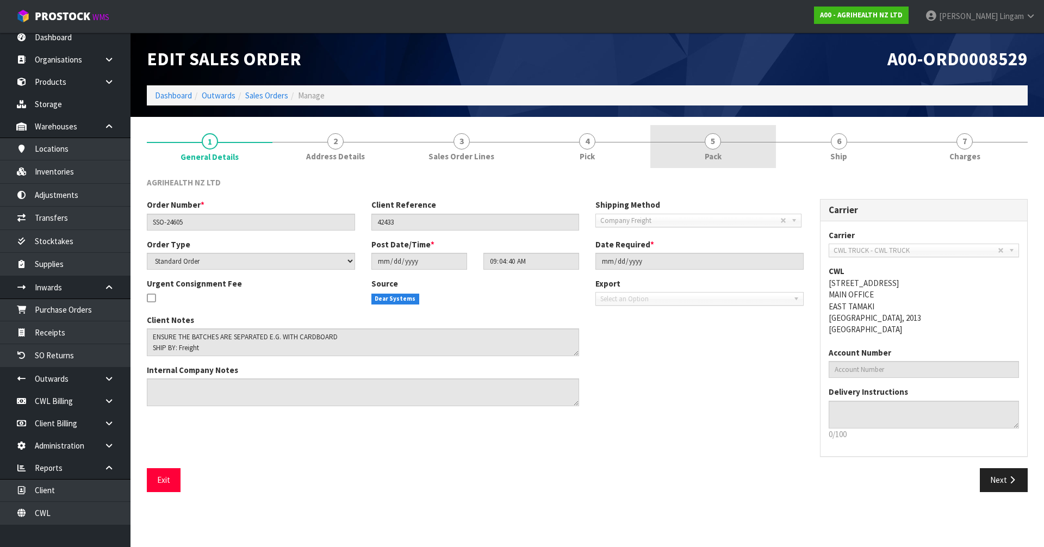
click at [727, 157] on link "5 Pack" at bounding box center [713, 146] width 126 height 43
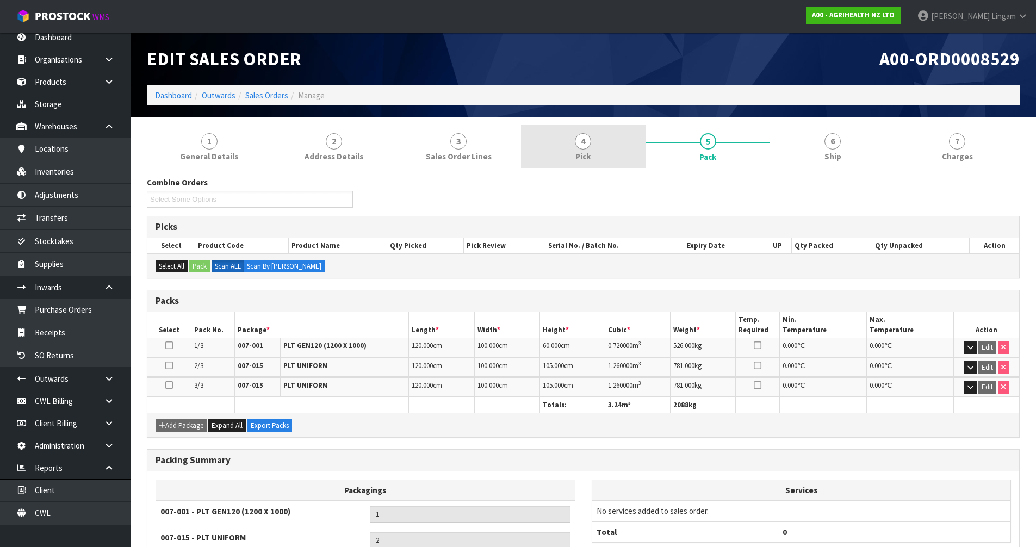
click at [528, 154] on link "4 Pick" at bounding box center [583, 146] width 125 height 43
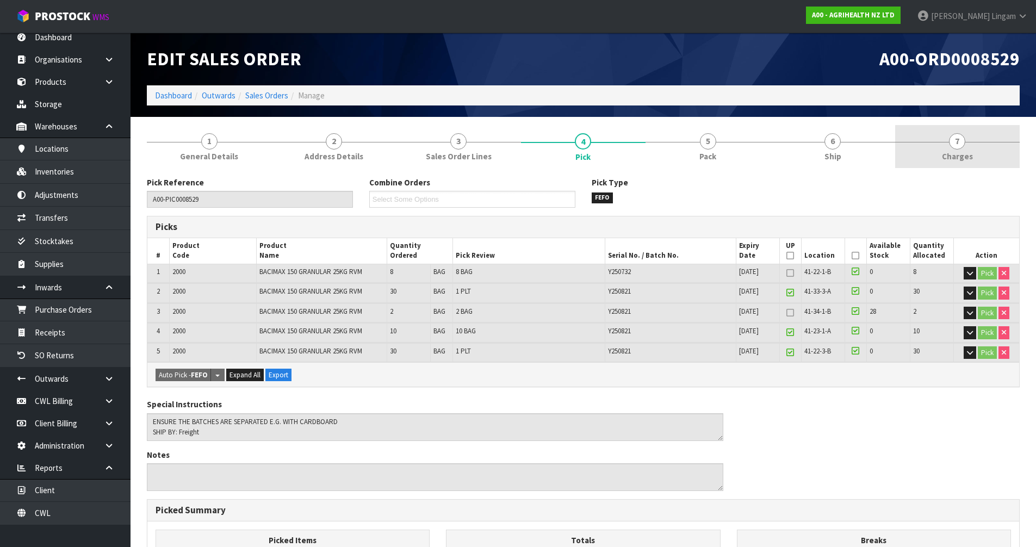
click at [997, 153] on link "7 Charges" at bounding box center [957, 146] width 125 height 43
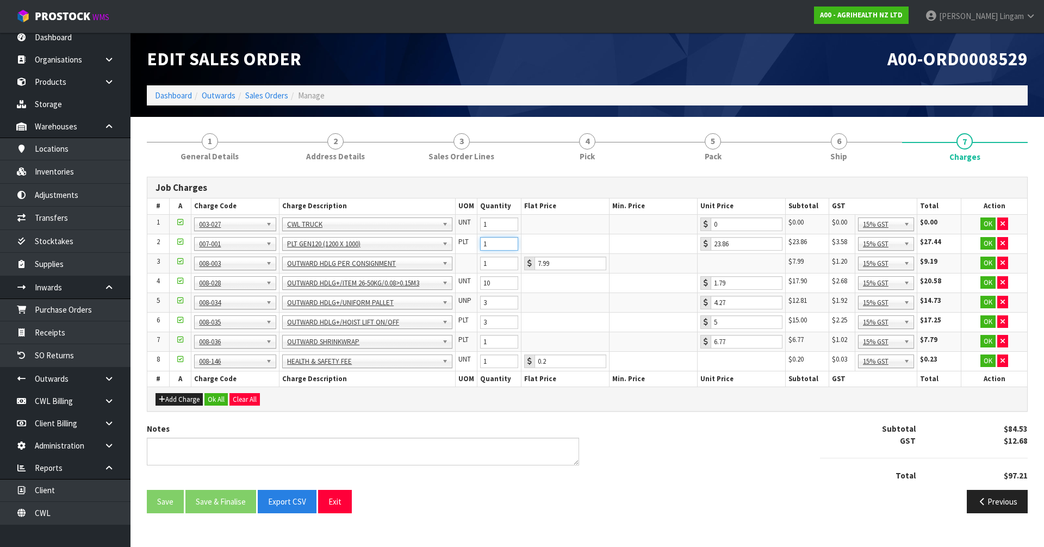
drag, startPoint x: 495, startPoint y: 243, endPoint x: 483, endPoint y: 245, distance: 11.5
click at [483, 245] on input "1" at bounding box center [499, 244] width 38 height 14
type input "3"
drag, startPoint x: 835, startPoint y: 151, endPoint x: 859, endPoint y: 163, distance: 26.3
click at [835, 151] on span "Ship" at bounding box center [838, 156] width 17 height 11
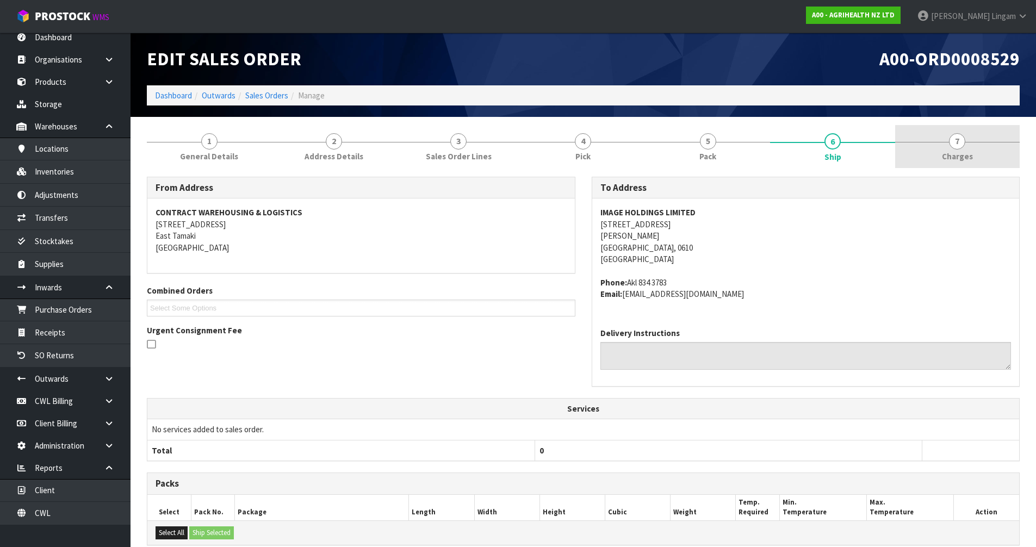
click at [955, 154] on span "Charges" at bounding box center [957, 156] width 31 height 11
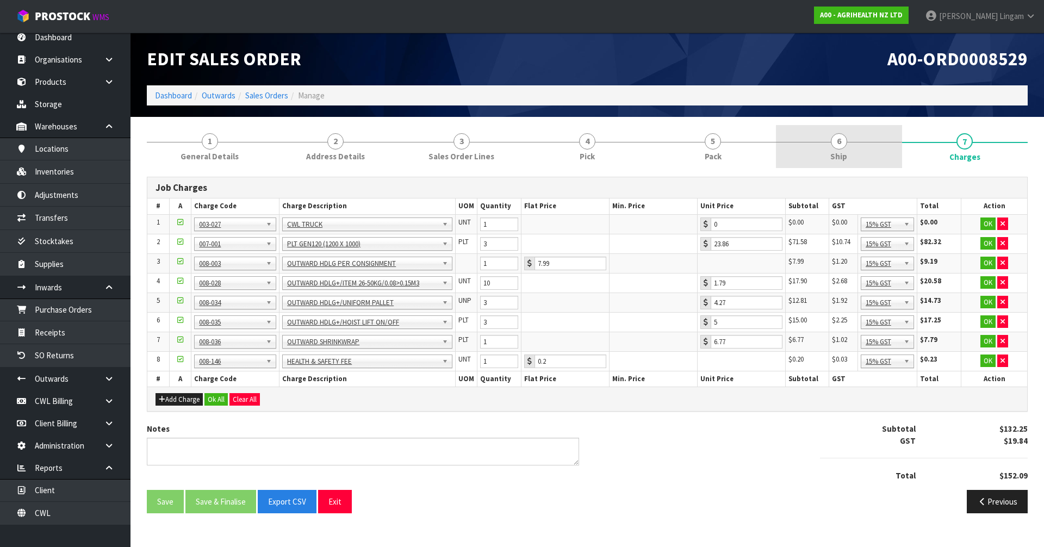
click at [839, 157] on span "Ship" at bounding box center [838, 156] width 17 height 11
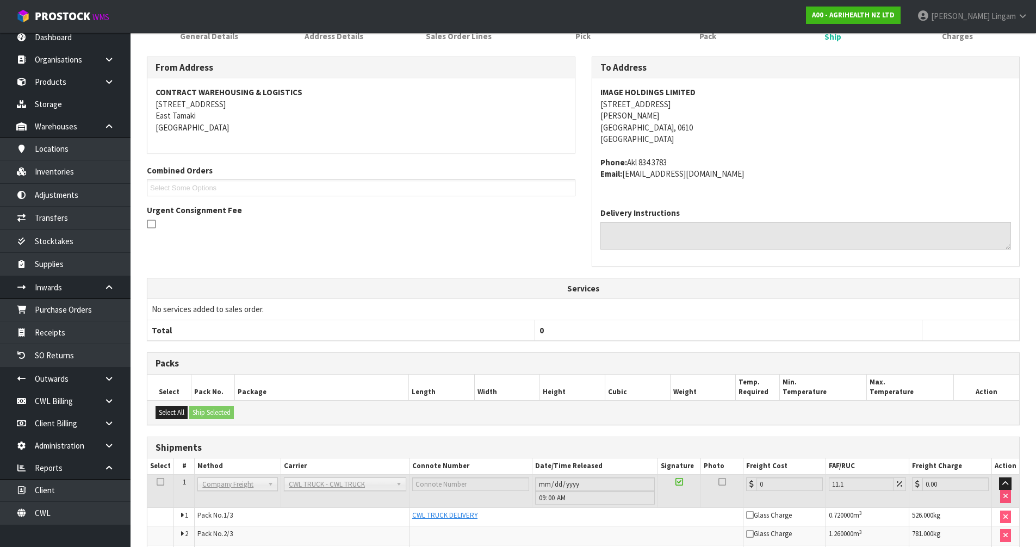
scroll to position [189, 0]
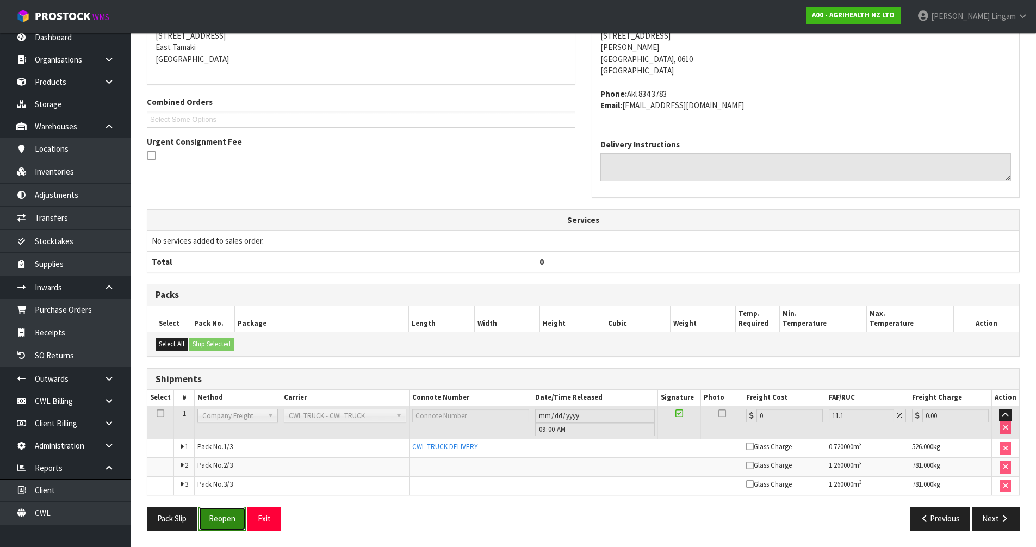
click at [214, 518] on button "Reopen" at bounding box center [221, 518] width 47 height 23
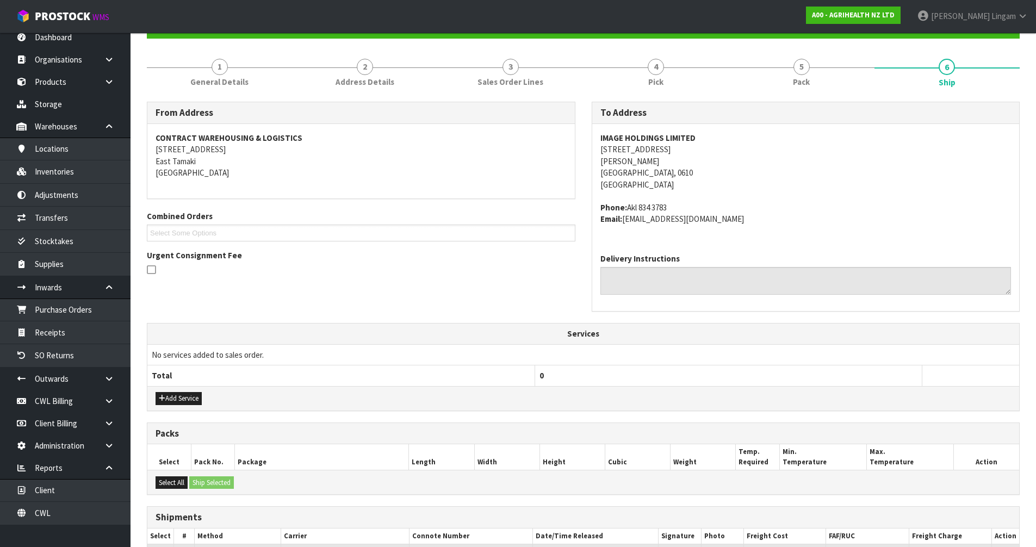
scroll to position [257, 0]
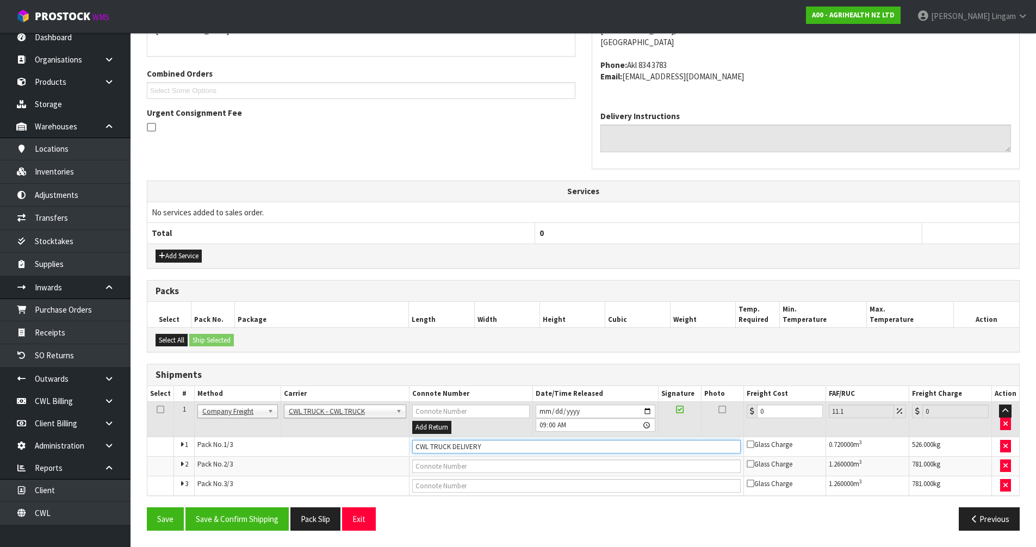
click at [502, 446] on input "CWL TRUCK DELIVERY" at bounding box center [576, 447] width 328 height 14
type input "CWL TRUCK DELIVERED"
drag, startPoint x: 778, startPoint y: 412, endPoint x: 750, endPoint y: 415, distance: 27.9
click at [750, 415] on div "0" at bounding box center [785, 412] width 76 height 14
type input "2"
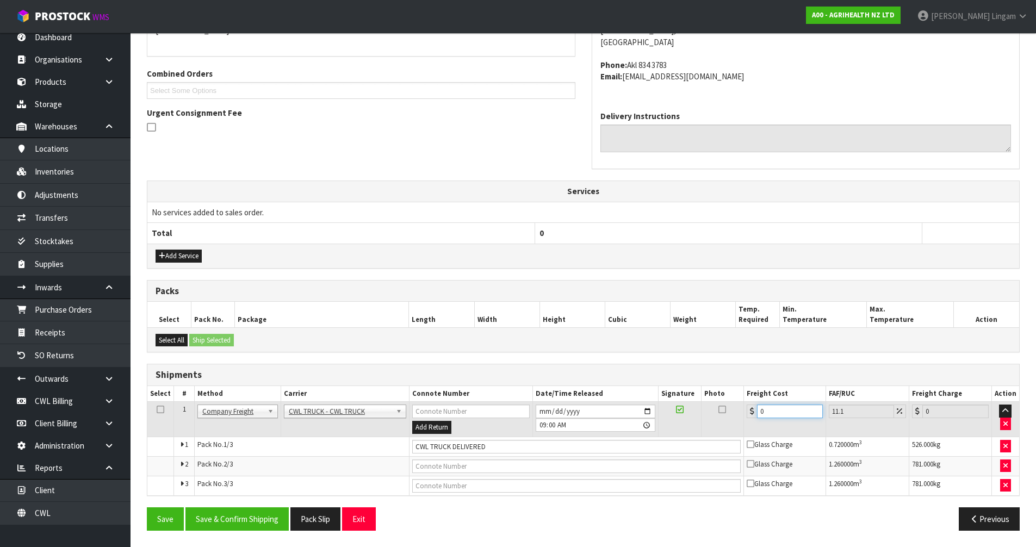
type input "2.22"
type input "20"
type input "22.22"
type input "207"
type input "229.98"
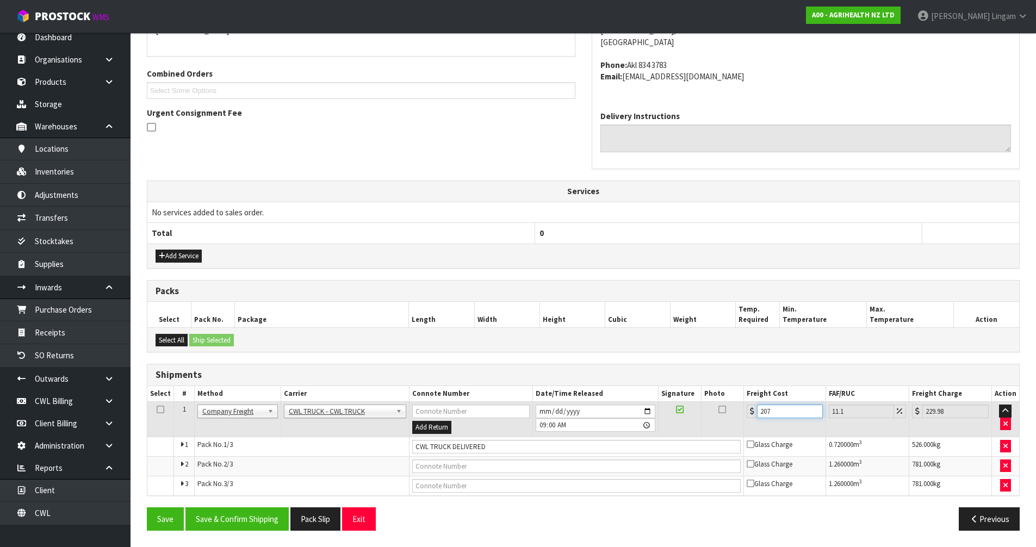
type input "207.9"
type input "230.98"
type input "207.90"
click at [239, 520] on button "Save & Confirm Shipping" at bounding box center [236, 518] width 103 height 23
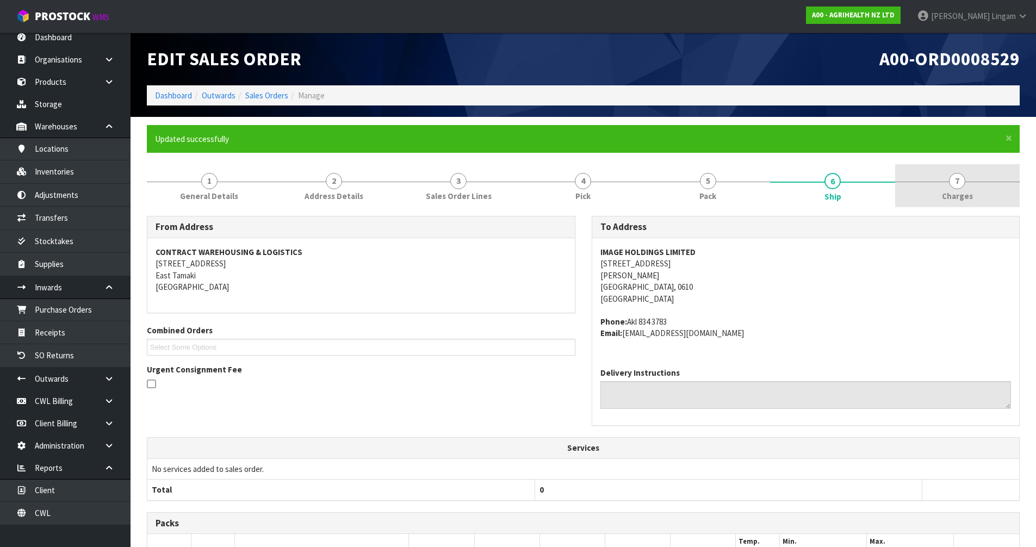
click at [958, 187] on span "7" at bounding box center [957, 181] width 16 height 16
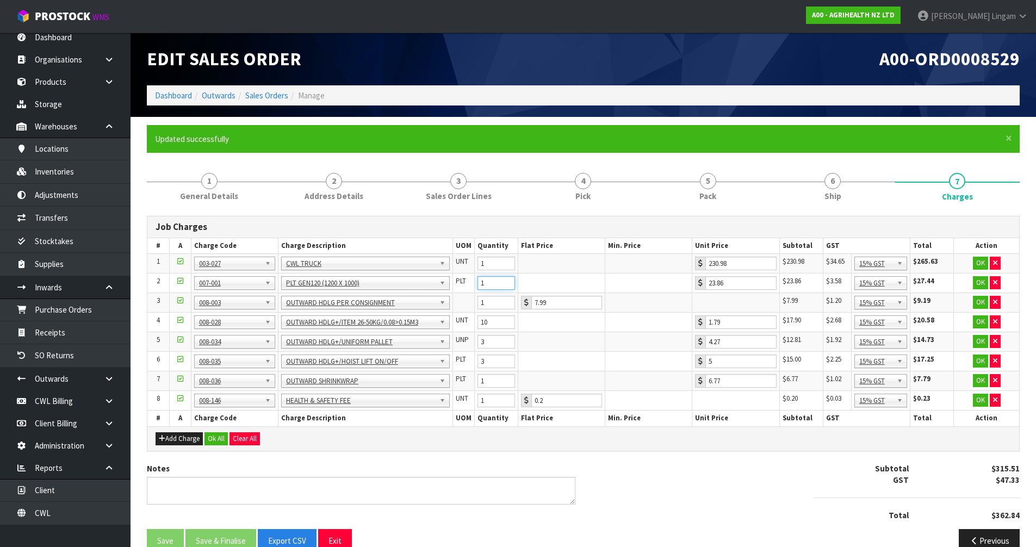
drag, startPoint x: 490, startPoint y: 283, endPoint x: 475, endPoint y: 282, distance: 15.3
click at [475, 284] on td "1" at bounding box center [496, 284] width 44 height 20
type input "3"
click at [214, 438] on button "Ok All" at bounding box center [215, 438] width 23 height 13
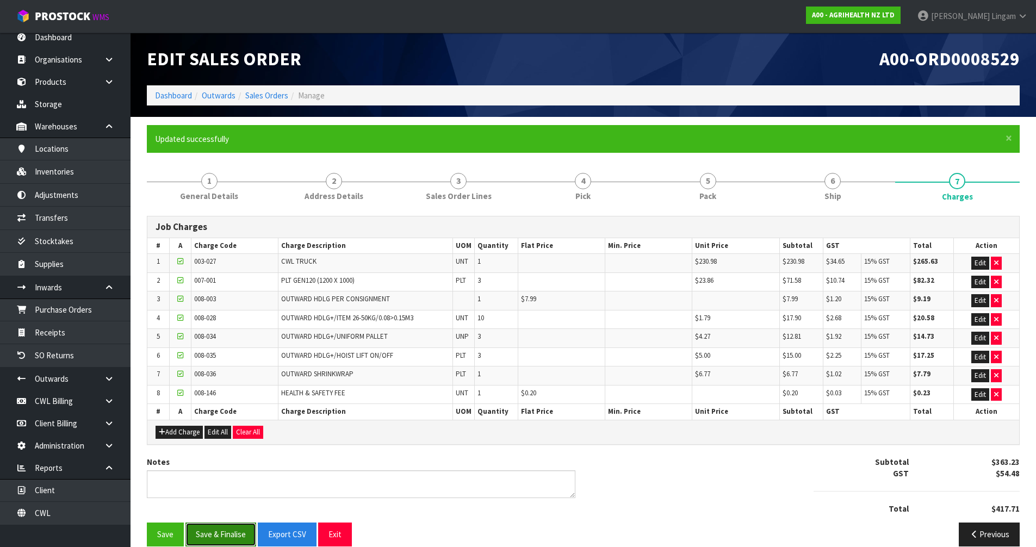
click at [223, 535] on button "Save & Finalise" at bounding box center [220, 534] width 71 height 23
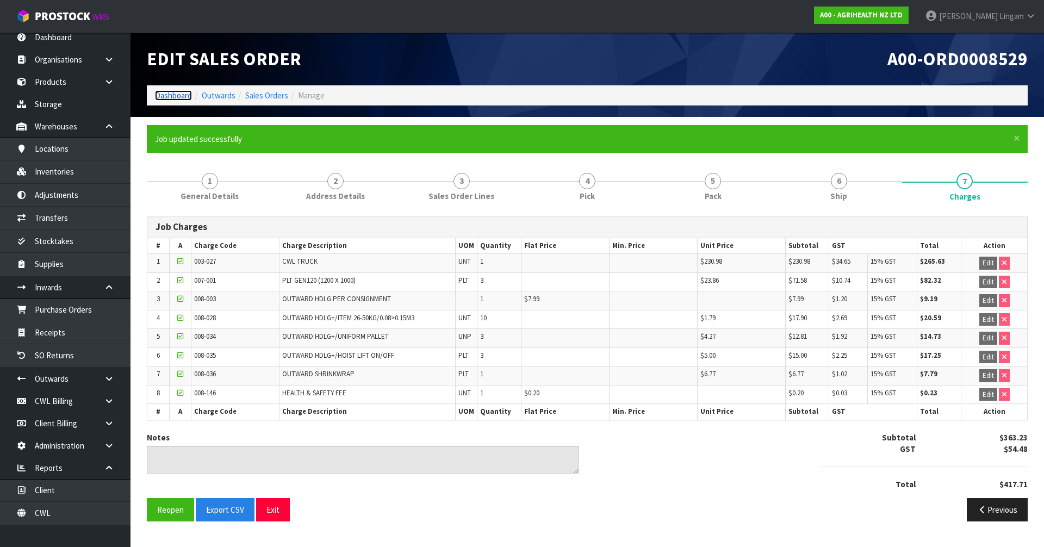
click at [172, 93] on link "Dashboard" at bounding box center [173, 95] width 37 height 10
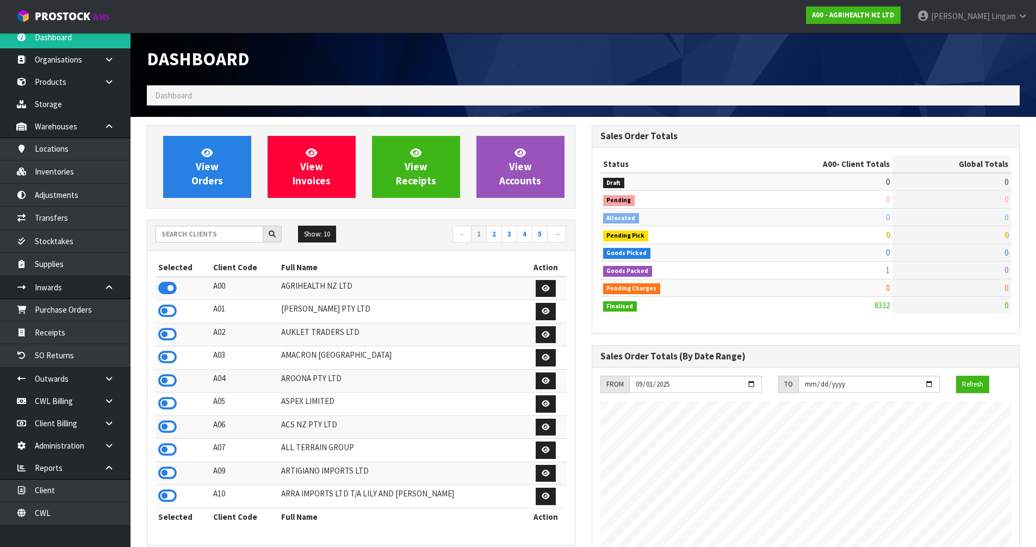
scroll to position [824, 444]
click at [218, 181] on span "View Orders" at bounding box center [207, 166] width 32 height 41
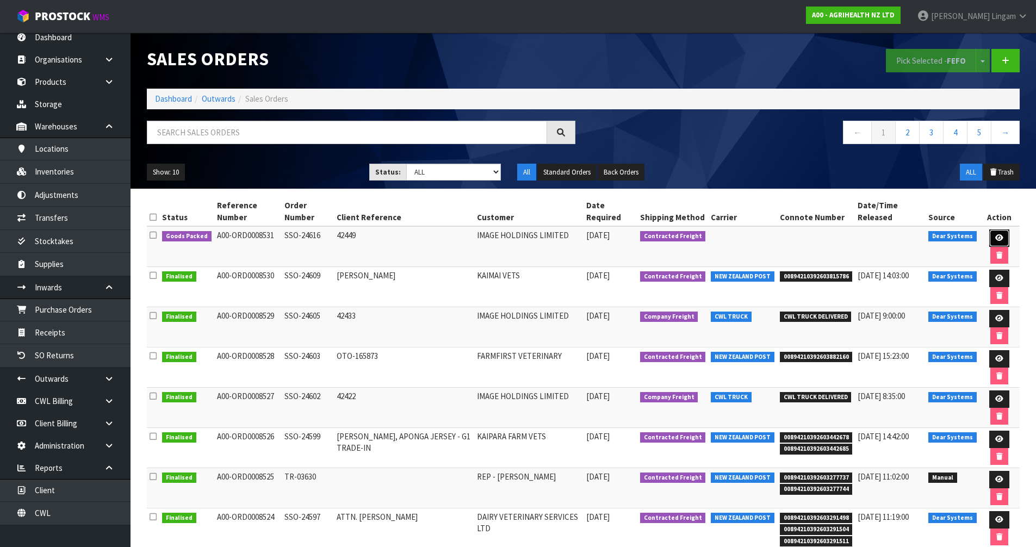
click at [998, 237] on icon at bounding box center [999, 237] width 8 height 7
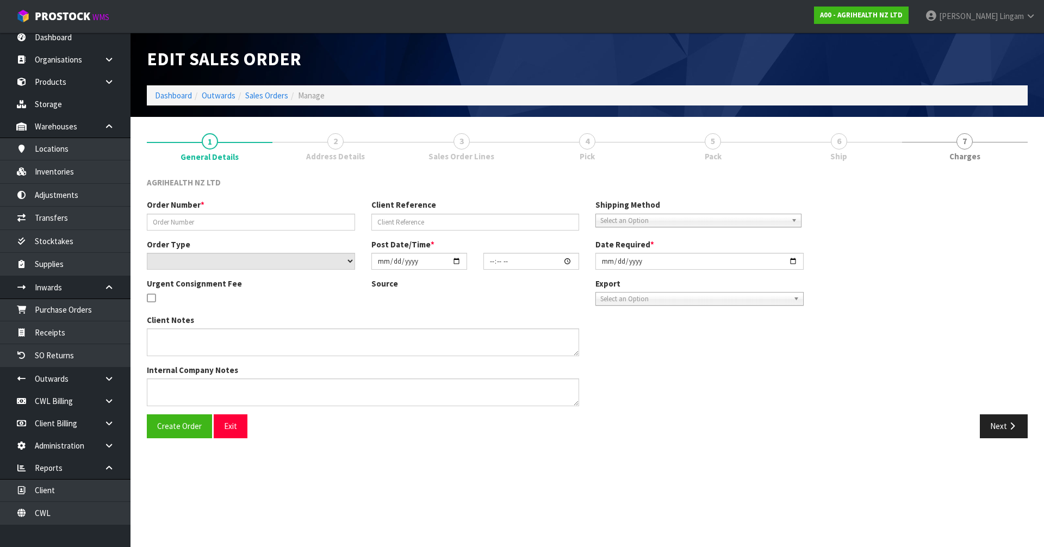
type input "SSO-24616"
type input "42449"
select select "number:0"
type input "[DATE]"
type input "09:30:23.000"
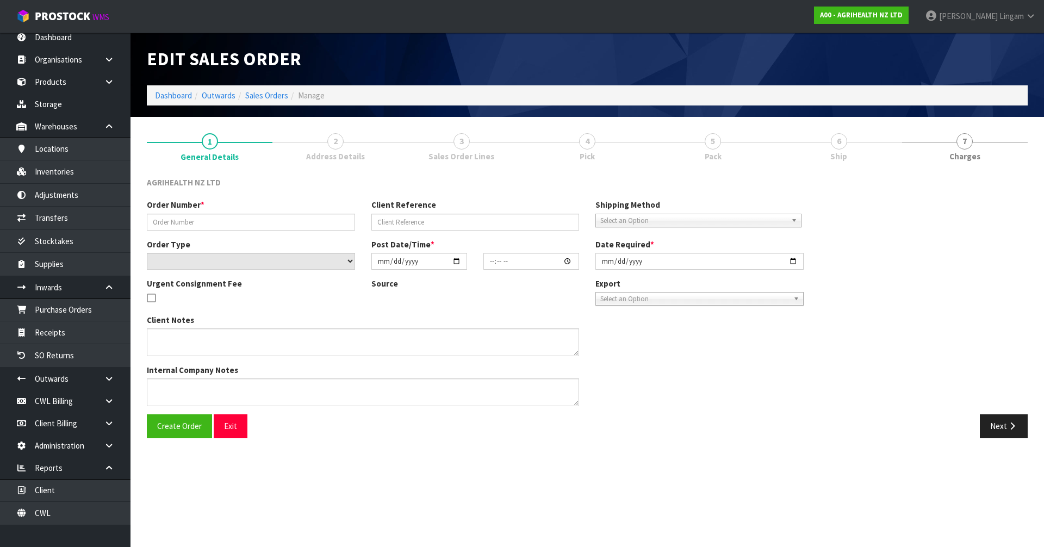
type input "[DATE]"
type textarea "SHIP BY: Freight"
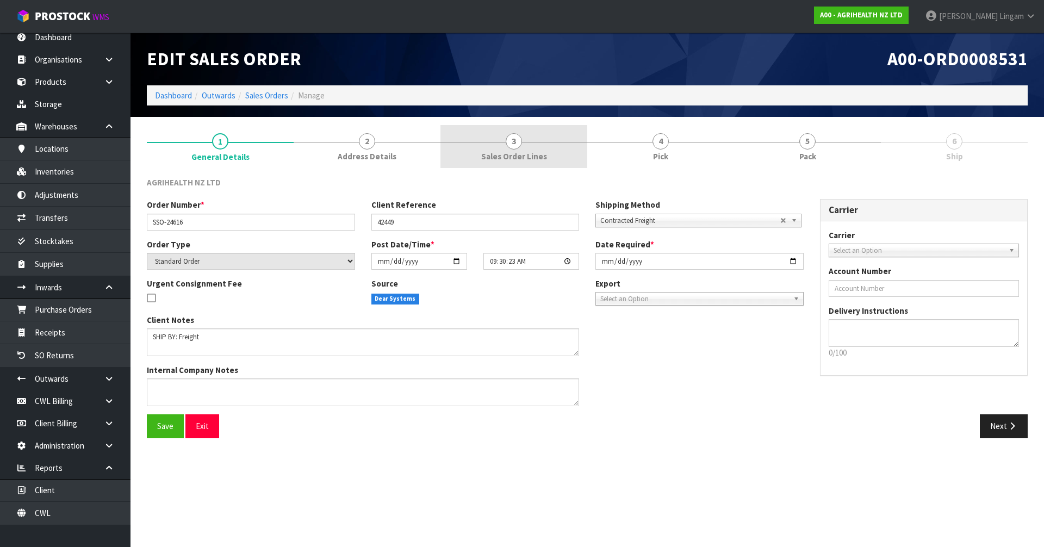
click at [512, 156] on span "Sales Order Lines" at bounding box center [514, 156] width 66 height 11
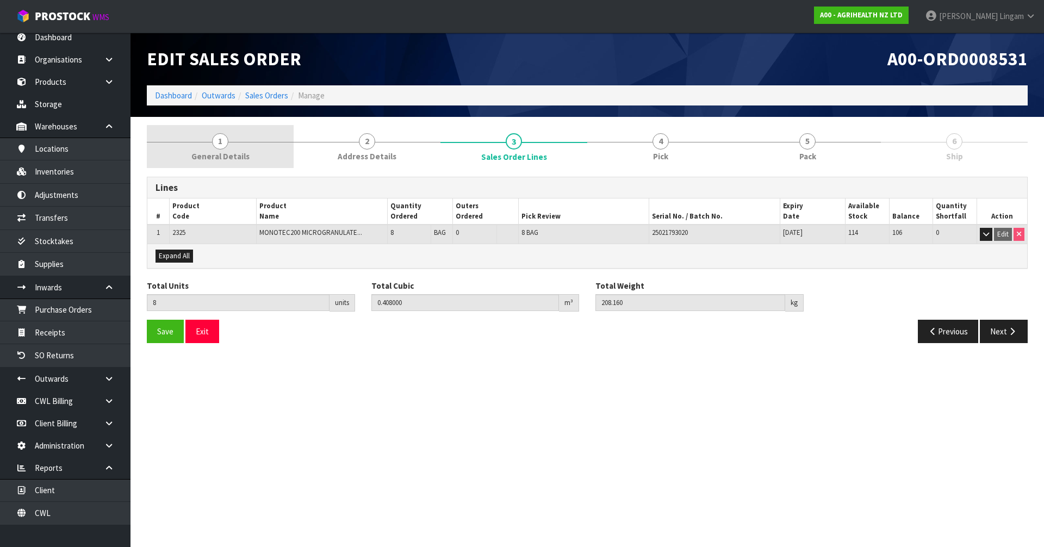
click at [232, 151] on span "General Details" at bounding box center [220, 156] width 58 height 11
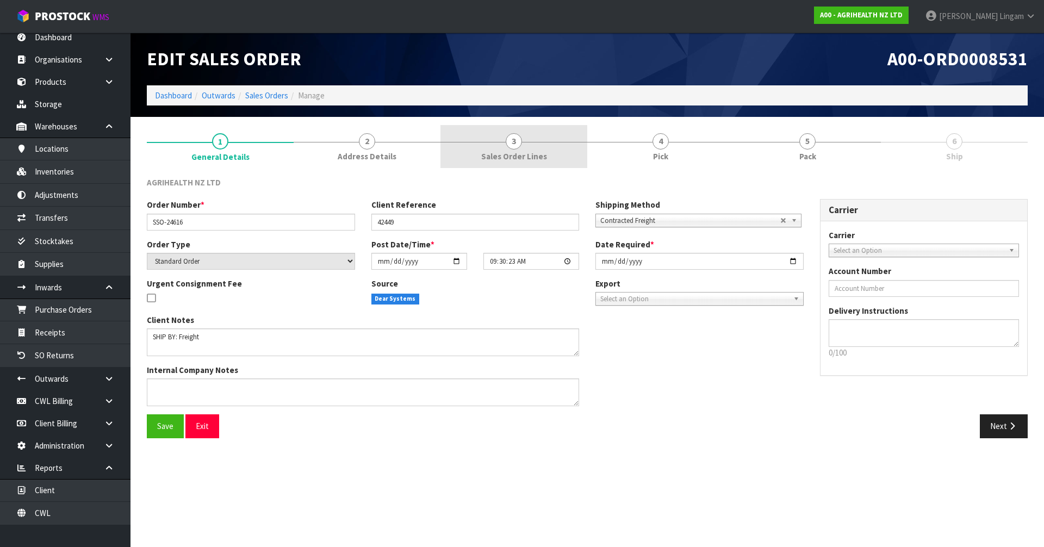
click at [561, 157] on link "3 Sales Order Lines" at bounding box center [513, 146] width 147 height 43
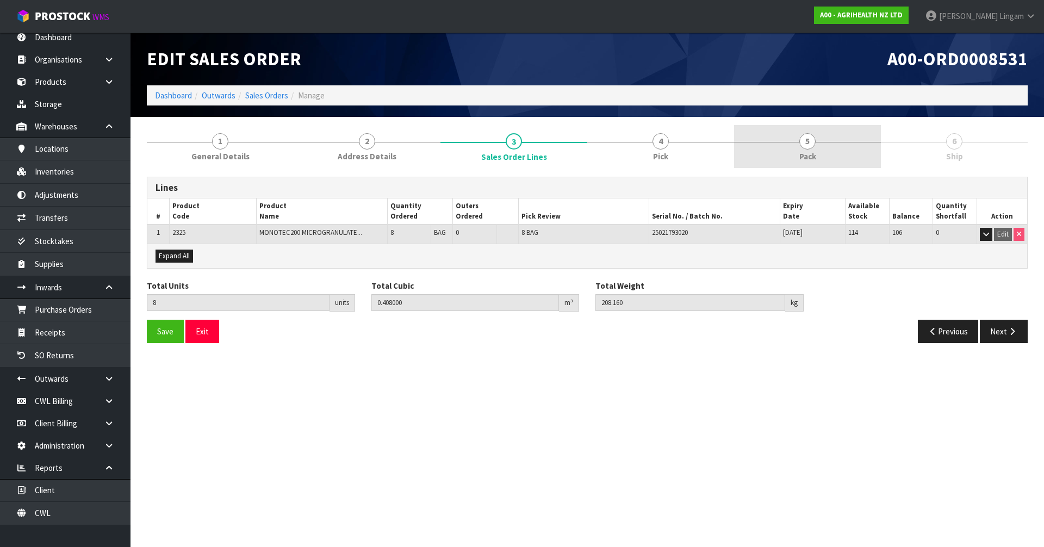
click at [803, 154] on span "Pack" at bounding box center [807, 156] width 17 height 11
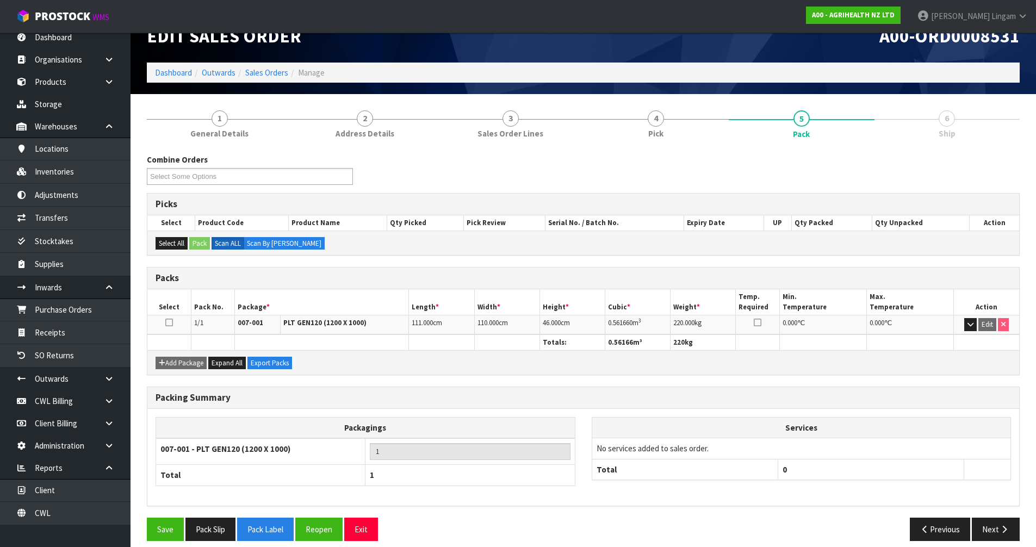
scroll to position [33, 0]
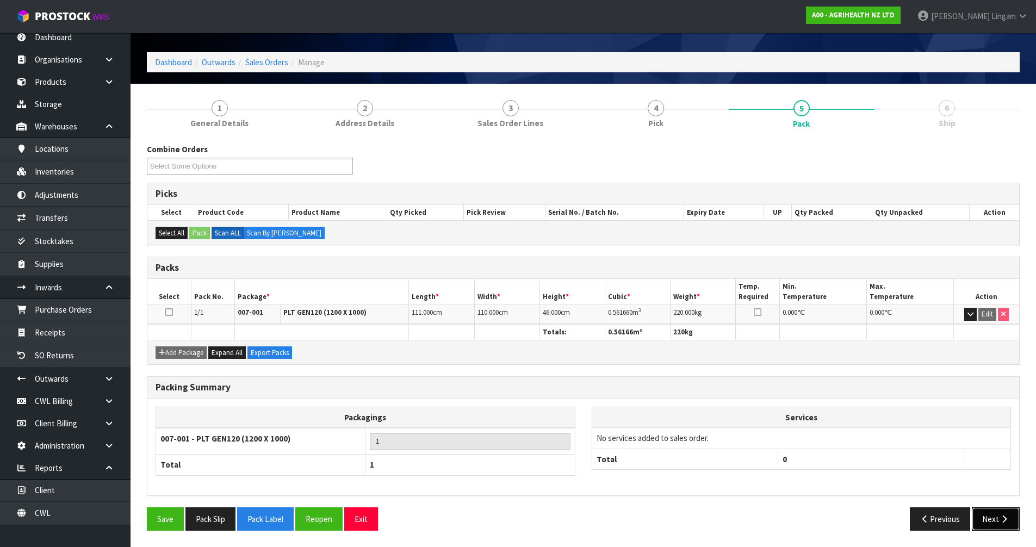
click at [986, 524] on button "Next" at bounding box center [996, 518] width 48 height 23
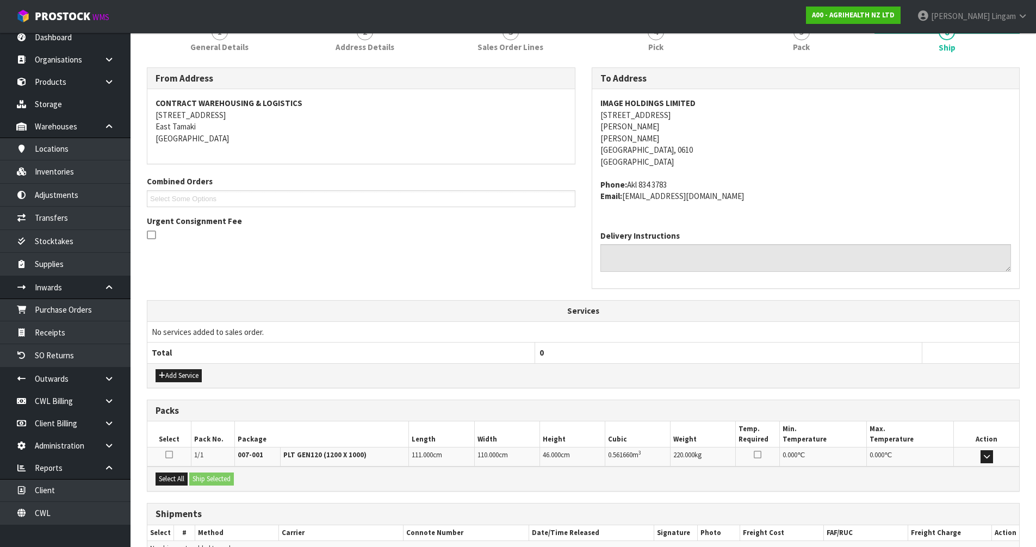
scroll to position [171, 0]
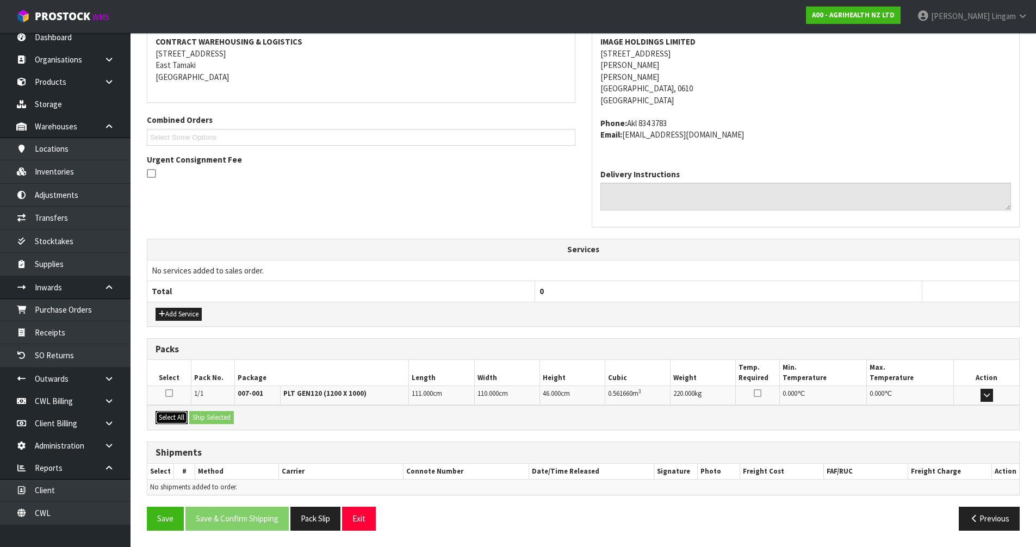
click at [166, 417] on button "Select All" at bounding box center [172, 417] width 32 height 13
click at [226, 417] on button "Ship Selected" at bounding box center [211, 417] width 45 height 13
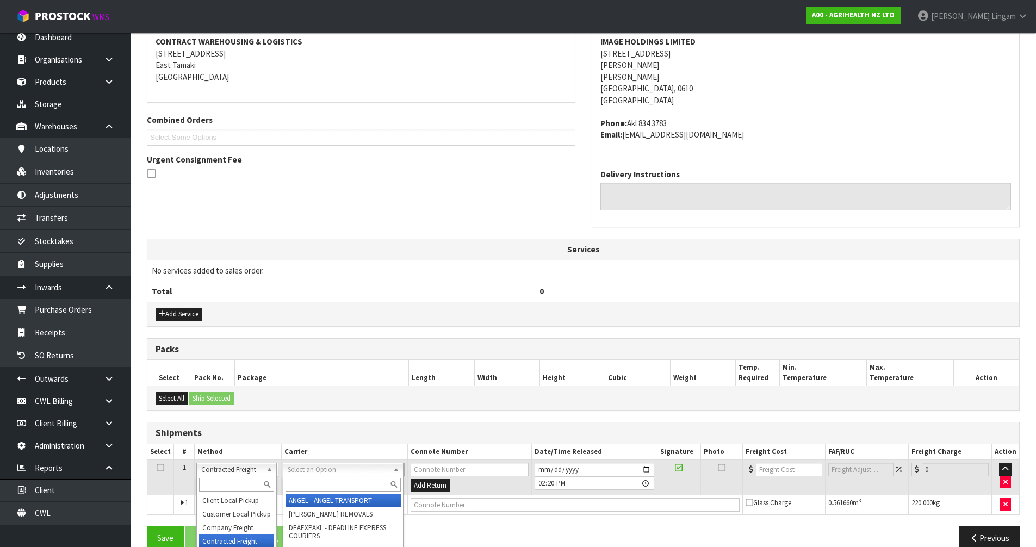
click at [238, 480] on input "text" at bounding box center [236, 485] width 75 height 14
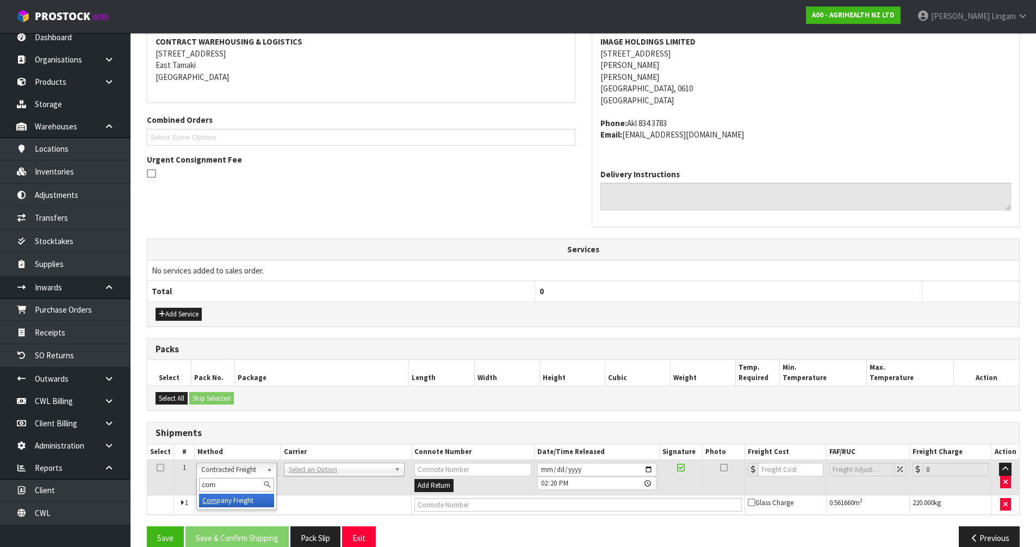
type input "com"
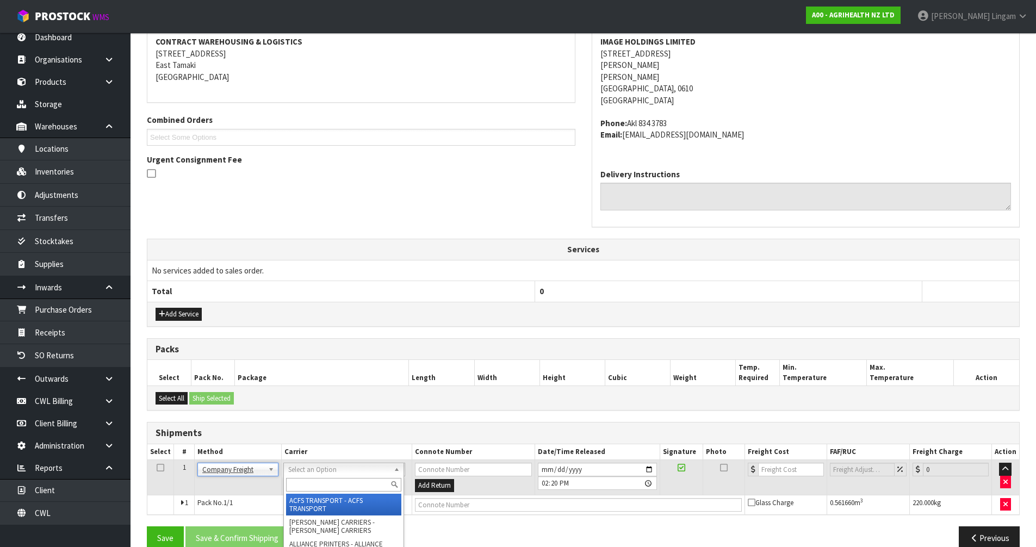
click at [309, 482] on input "text" at bounding box center [343, 485] width 115 height 14
type input "cwl"
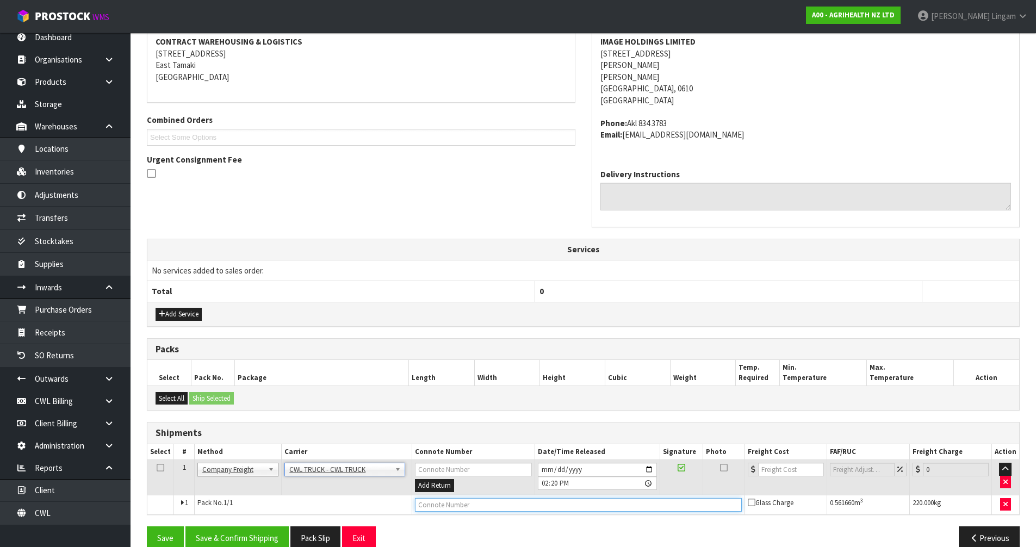
click at [434, 508] on input "text" at bounding box center [578, 505] width 327 height 14
type input "CWL TRUCK DELIVERED"
click at [545, 469] on input "[DATE]" at bounding box center [597, 470] width 119 height 14
type input "[DATE]"
click at [805, 473] on input "number" at bounding box center [791, 470] width 66 height 14
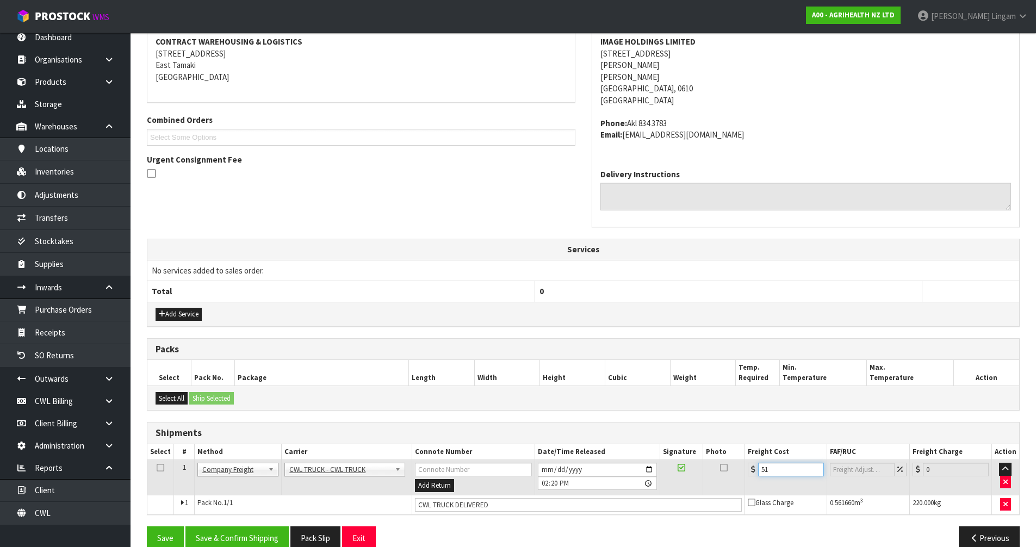
type input "5"
type input "81.59"
click at [253, 537] on button "Save & Confirm Shipping" at bounding box center [236, 537] width 103 height 23
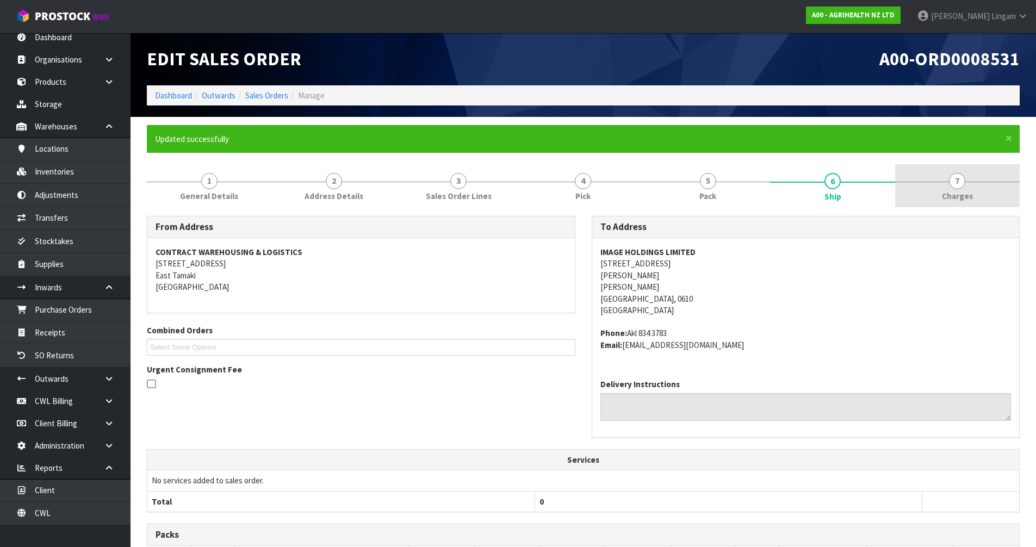
click at [984, 202] on link "7 [GEOGRAPHIC_DATA]" at bounding box center [957, 185] width 125 height 43
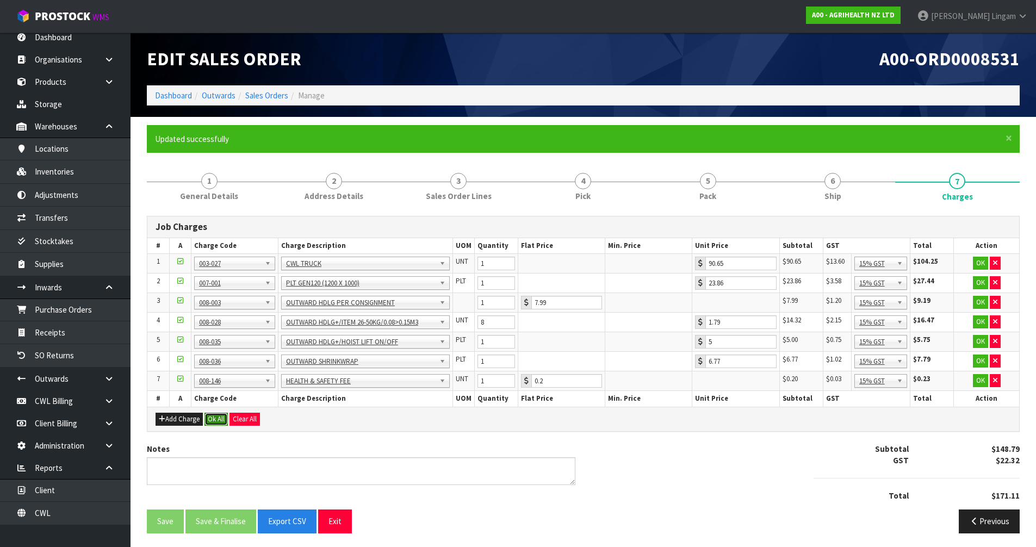
click at [223, 420] on button "Ok All" at bounding box center [215, 419] width 23 height 13
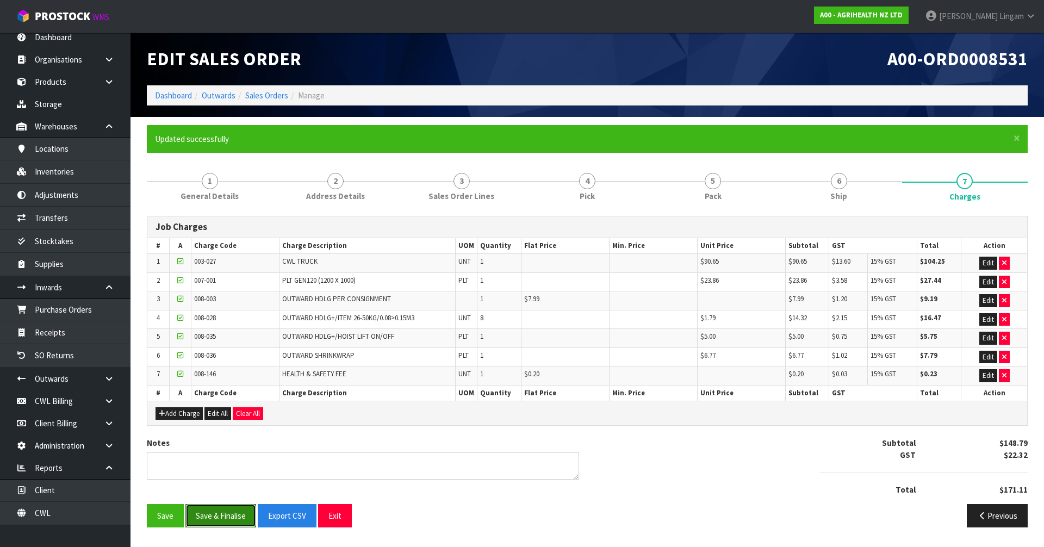
click at [232, 521] on button "Save & Finalise" at bounding box center [220, 515] width 71 height 23
click at [173, 96] on link "Dashboard" at bounding box center [173, 95] width 37 height 10
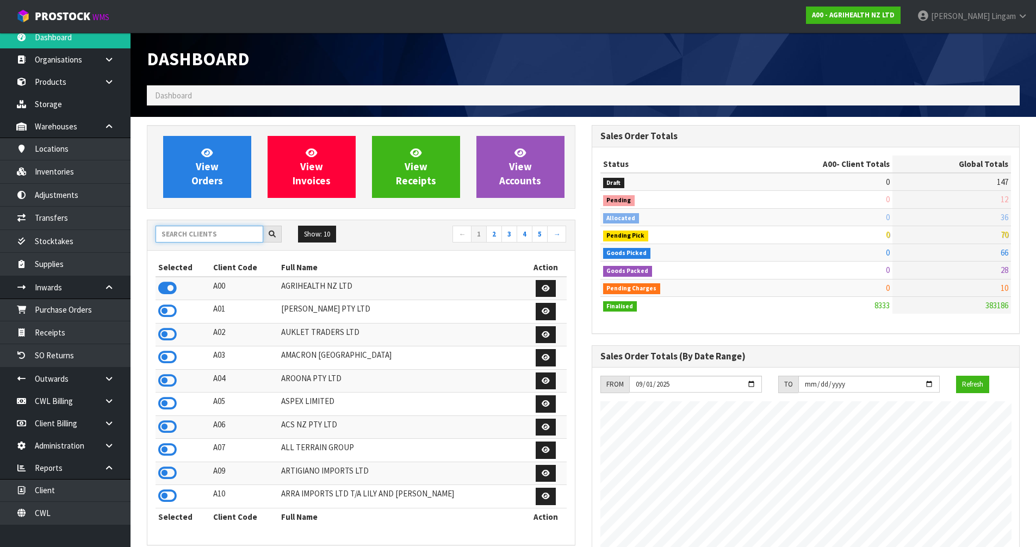
click at [218, 237] on input "text" at bounding box center [210, 234] width 108 height 17
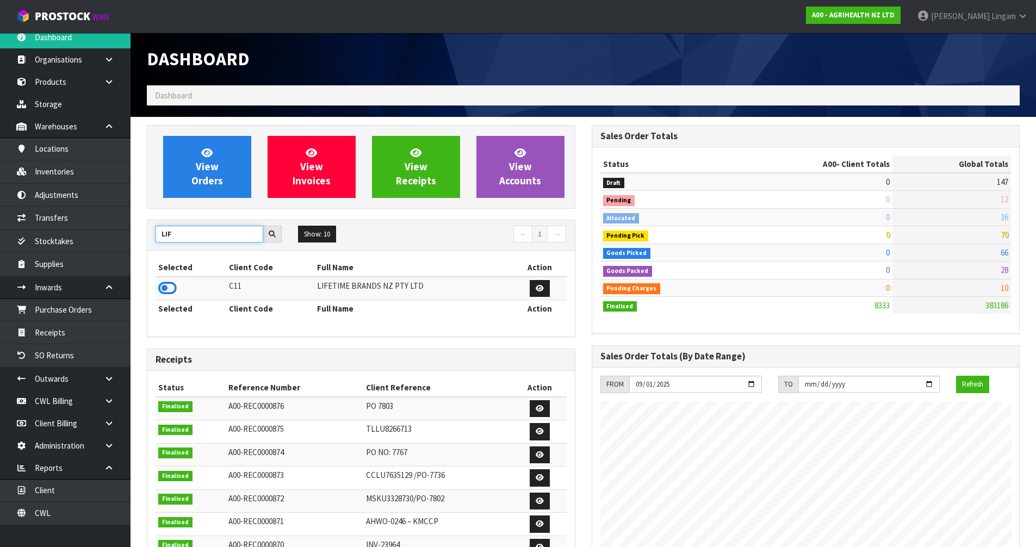
type input "LIF"
click at [166, 288] on icon at bounding box center [167, 288] width 18 height 16
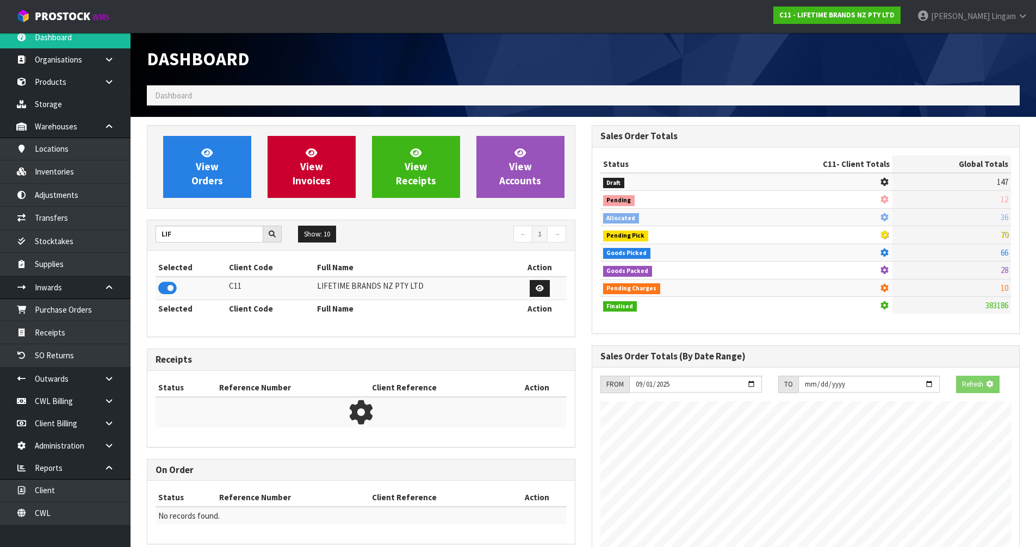
scroll to position [824, 444]
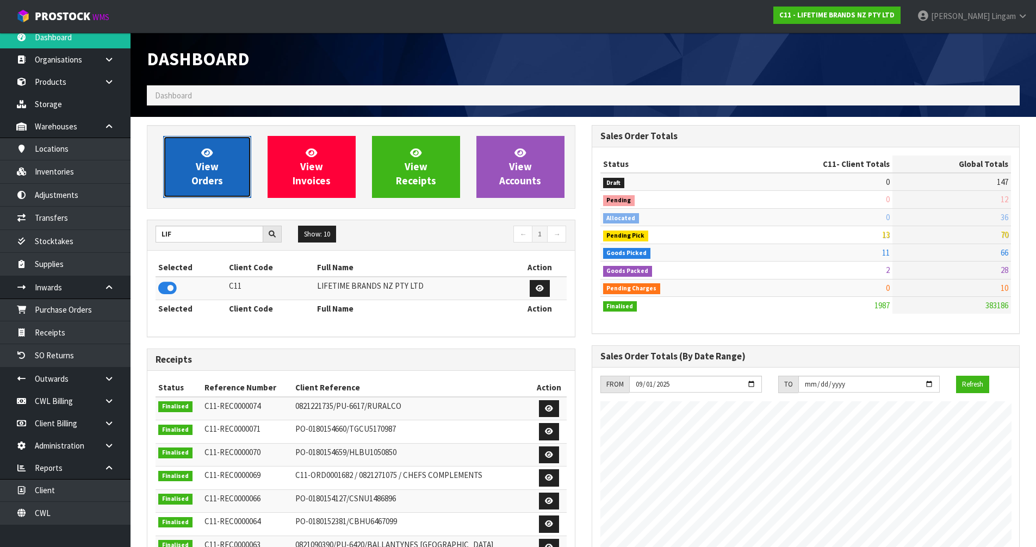
click at [221, 177] on span "View Orders" at bounding box center [207, 166] width 32 height 41
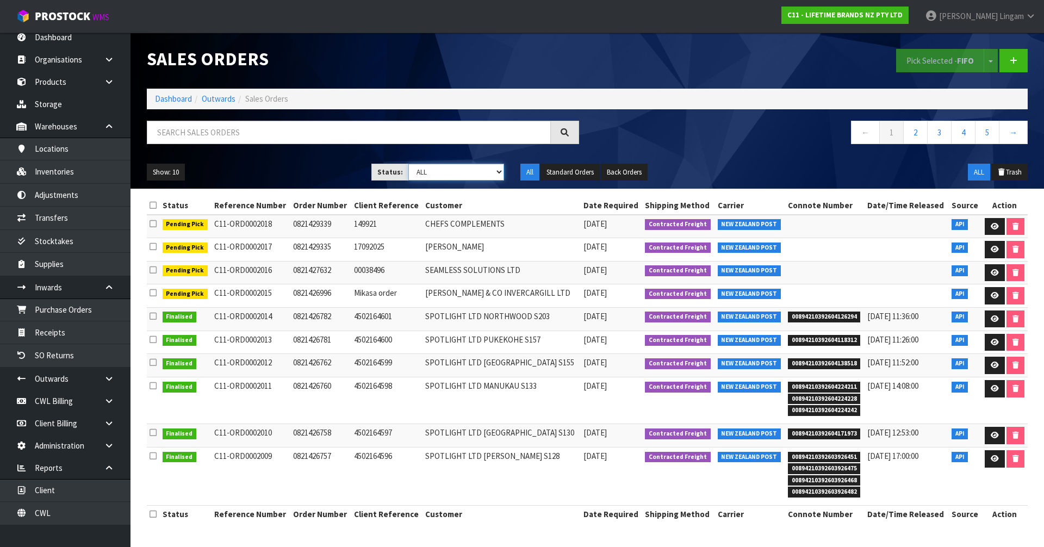
click at [474, 176] on select "Draft Pending Allocated Pending Pick Goods Picked Goods Packed Pending Charges …" at bounding box center [456, 172] width 96 height 17
select select "string:5"
click at [408, 164] on select "Draft Pending Allocated Pending Pick Goods Picked Goods Packed Pending Charges …" at bounding box center [456, 172] width 96 height 17
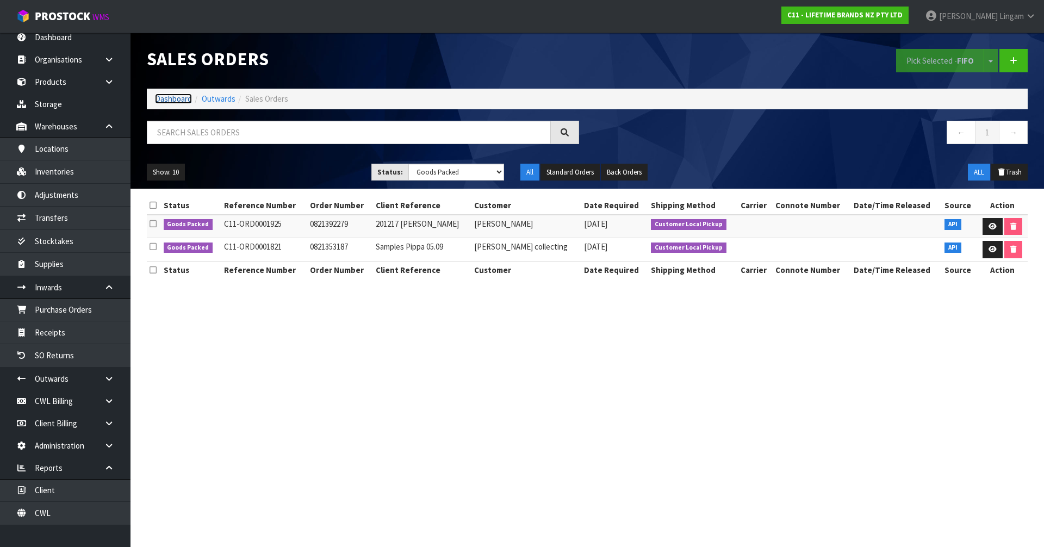
click at [178, 98] on link "Dashboard" at bounding box center [173, 99] width 37 height 10
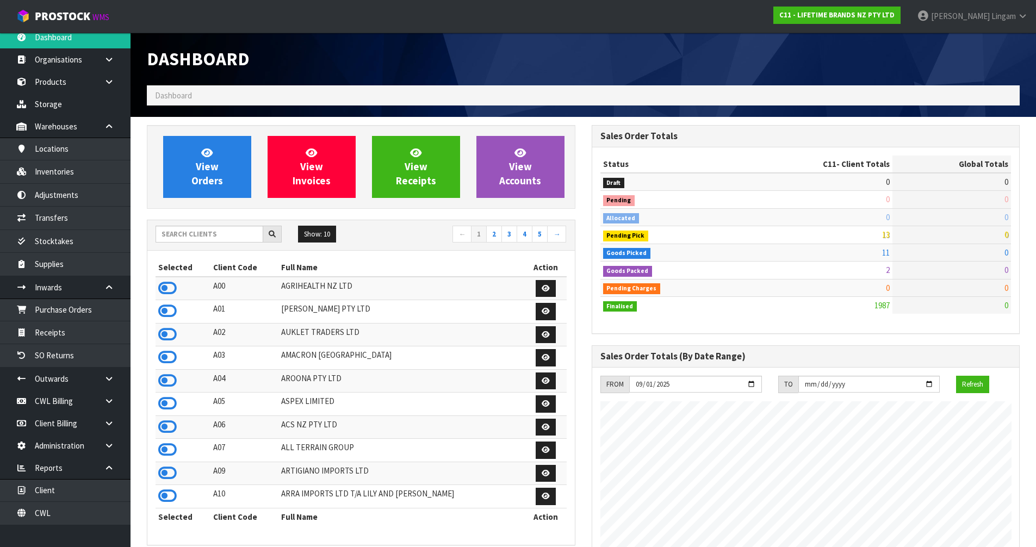
scroll to position [824, 444]
click at [167, 229] on input "text" at bounding box center [210, 234] width 108 height 17
click at [205, 232] on input "text" at bounding box center [210, 234] width 108 height 17
click at [171, 288] on icon at bounding box center [167, 288] width 18 height 16
click at [233, 232] on input "text" at bounding box center [210, 234] width 108 height 17
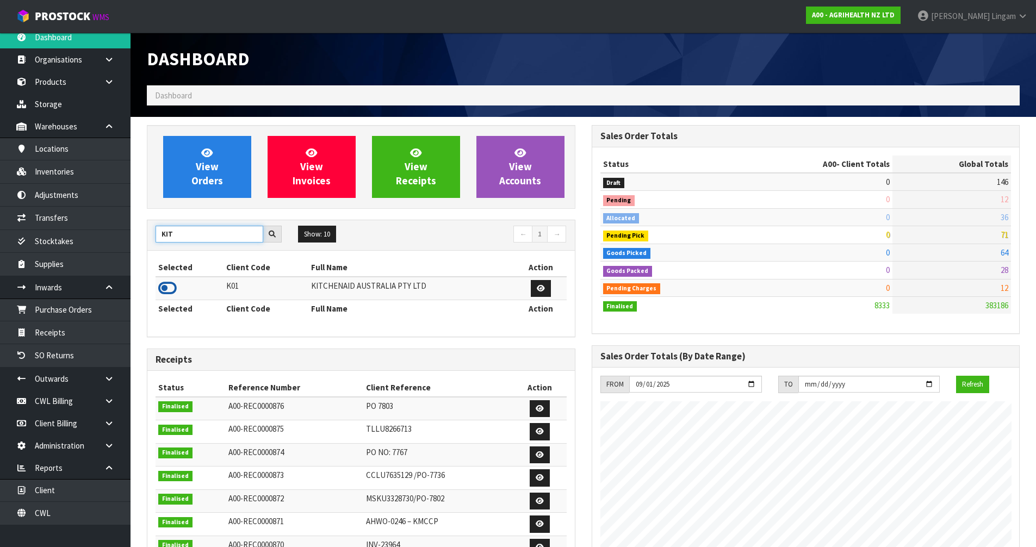
type input "KIT"
click at [165, 287] on icon at bounding box center [167, 288] width 18 height 16
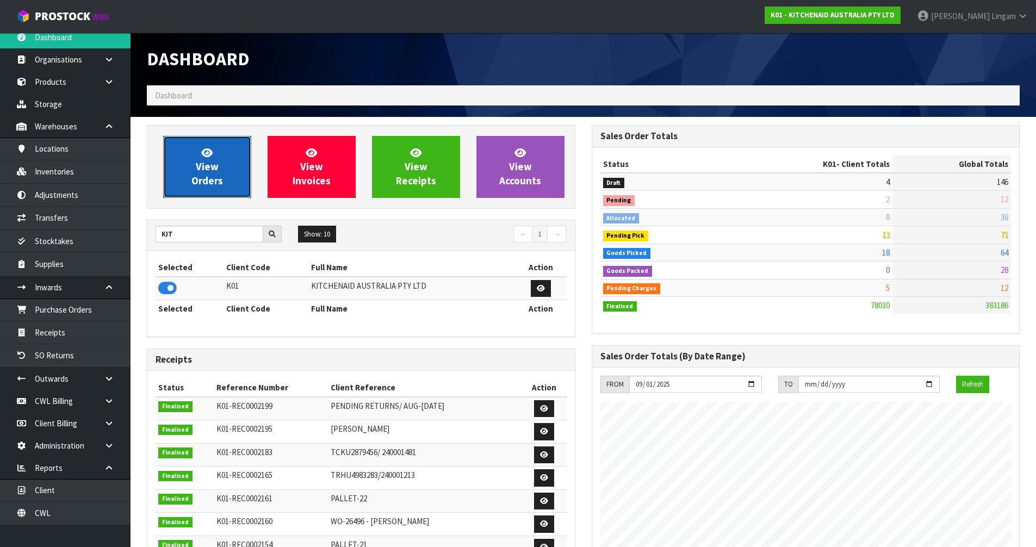
click at [208, 183] on span "View Orders" at bounding box center [207, 166] width 32 height 41
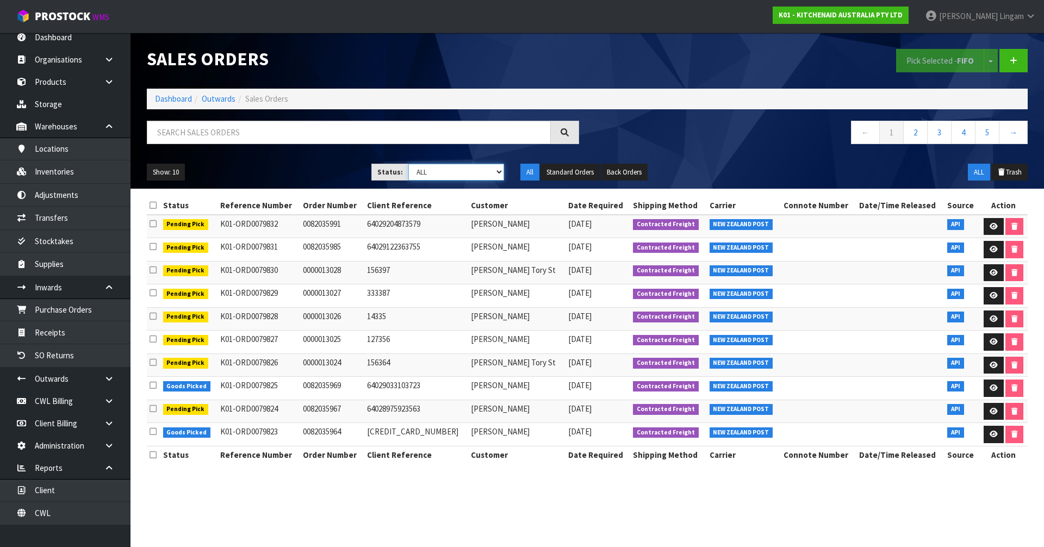
click at [492, 177] on select "Draft Pending Allocated Pending Pick Goods Picked Goods Packed Pending Charges …" at bounding box center [456, 172] width 96 height 17
select select "string:6"
click at [408, 164] on select "Draft Pending Allocated Pending Pick Goods Picked Goods Packed Pending Charges …" at bounding box center [456, 172] width 96 height 17
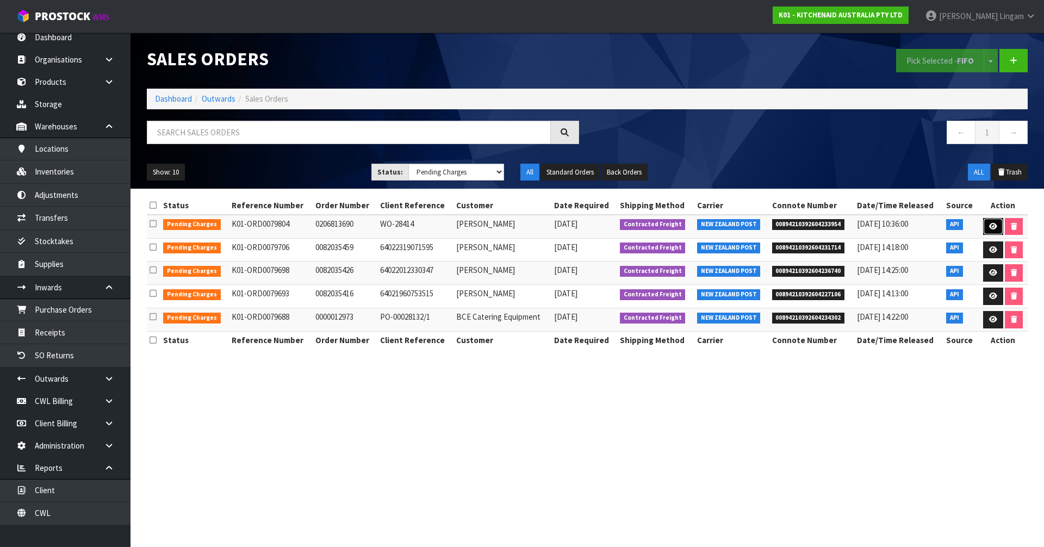
click at [993, 230] on link at bounding box center [993, 226] width 20 height 17
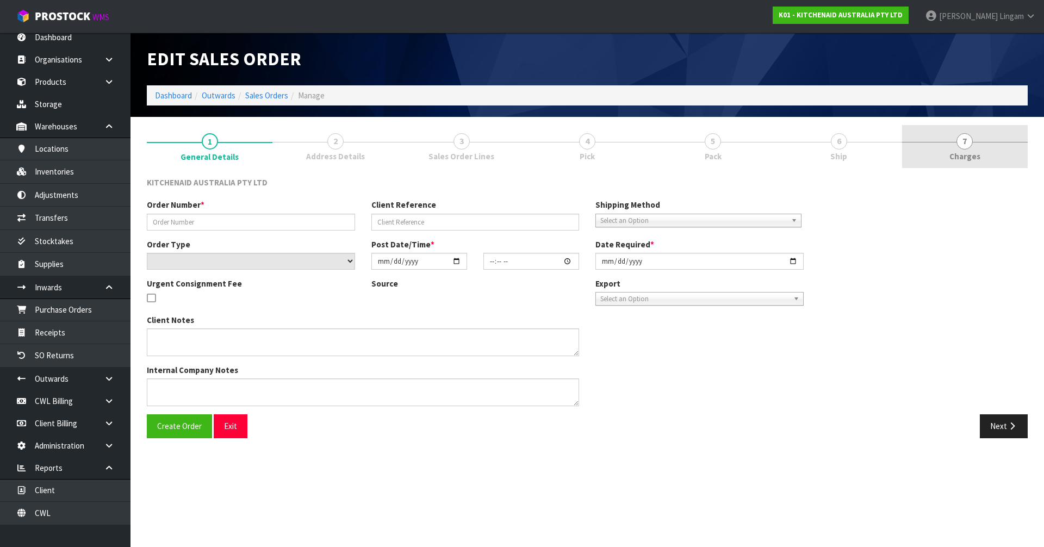
type input "0206813690"
type input "WO-28414"
select select "number:0"
type input "2025-09-25"
type input "17:42:18.000"
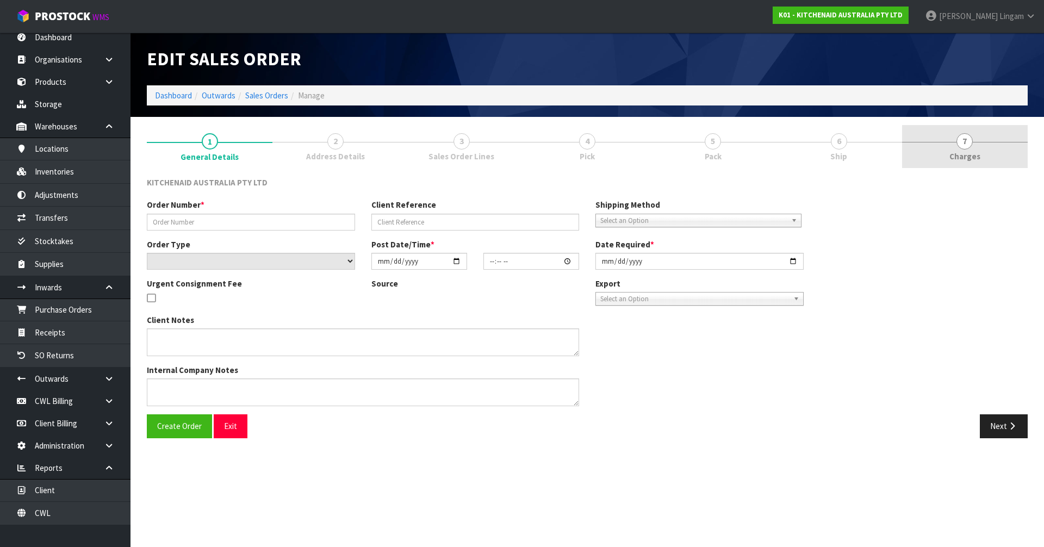
type input "2025-09-25"
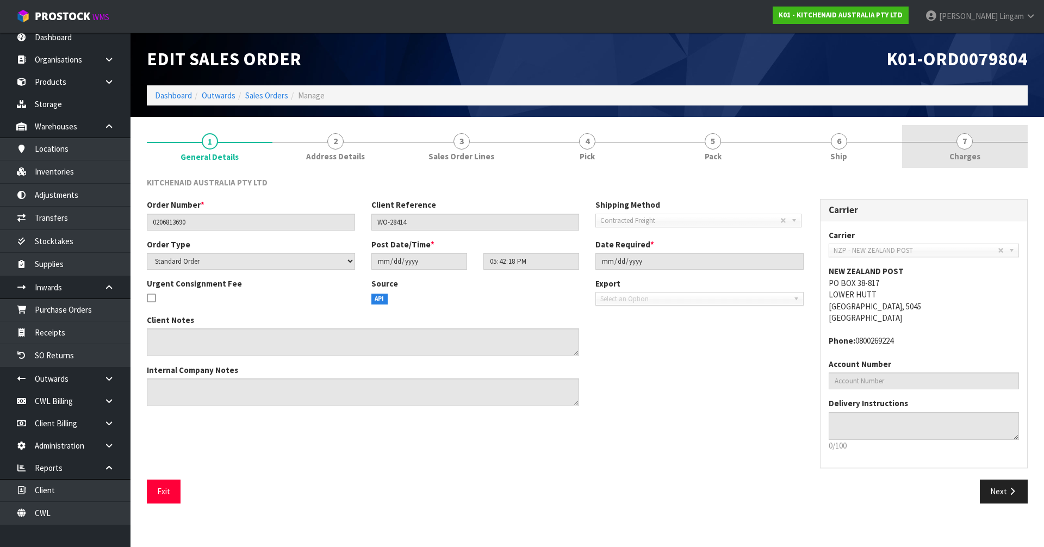
click at [1004, 159] on link "7 [GEOGRAPHIC_DATA]" at bounding box center [965, 146] width 126 height 43
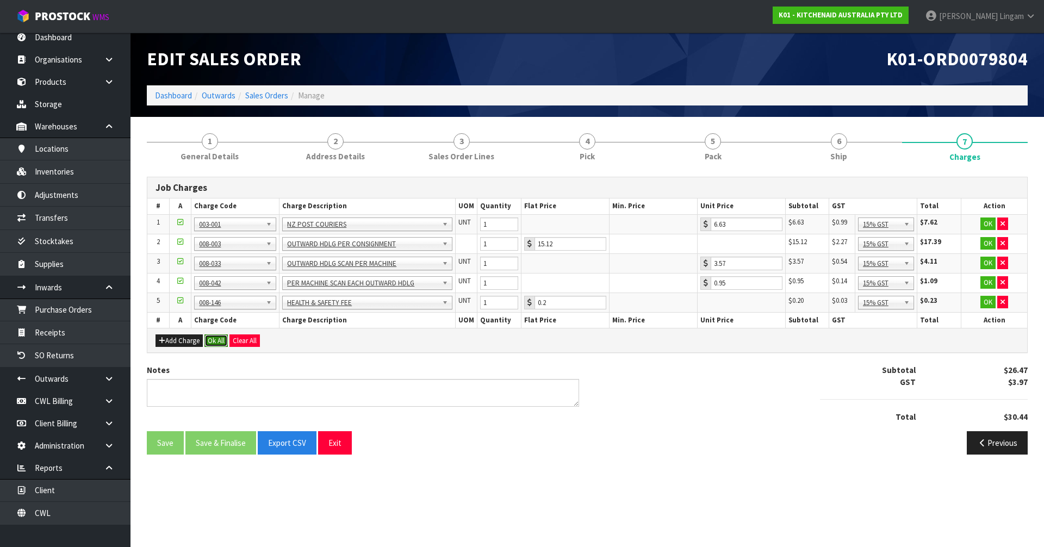
click at [220, 343] on button "Ok All" at bounding box center [215, 340] width 23 height 13
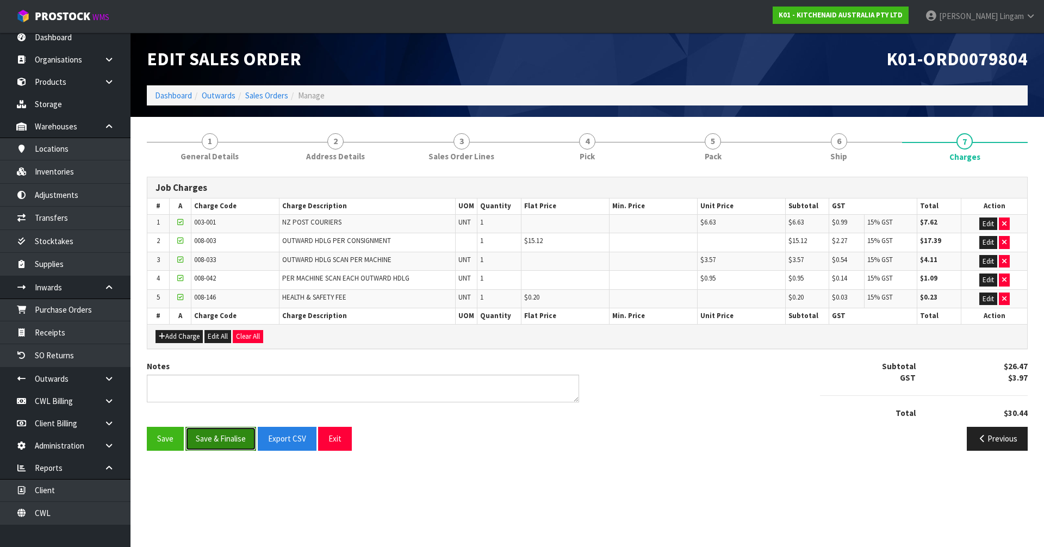
click at [216, 439] on button "Save & Finalise" at bounding box center [220, 438] width 71 height 23
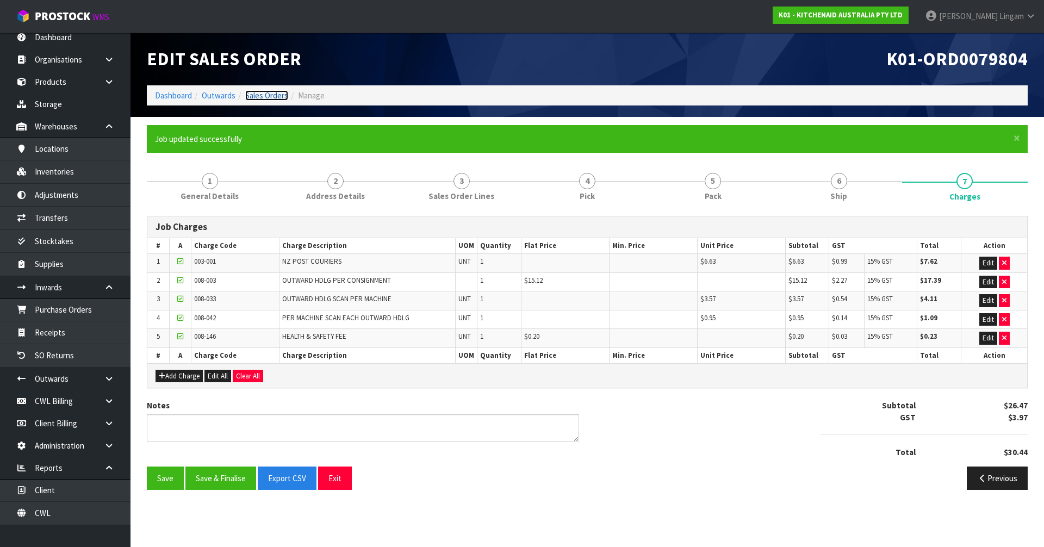
click at [268, 92] on link "Sales Orders" at bounding box center [266, 95] width 43 height 10
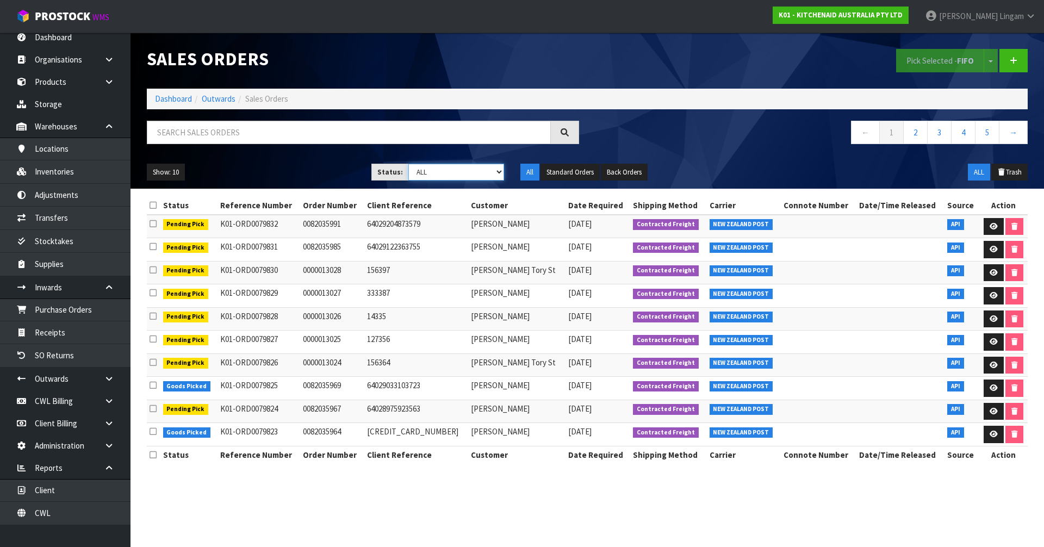
click at [445, 172] on select "Draft Pending Allocated Pending Pick Goods Picked Goods Packed Pending Charges …" at bounding box center [456, 172] width 96 height 17
select select "string:6"
click at [408, 164] on select "Draft Pending Allocated Pending Pick Goods Picked Goods Packed Pending Charges …" at bounding box center [456, 172] width 96 height 17
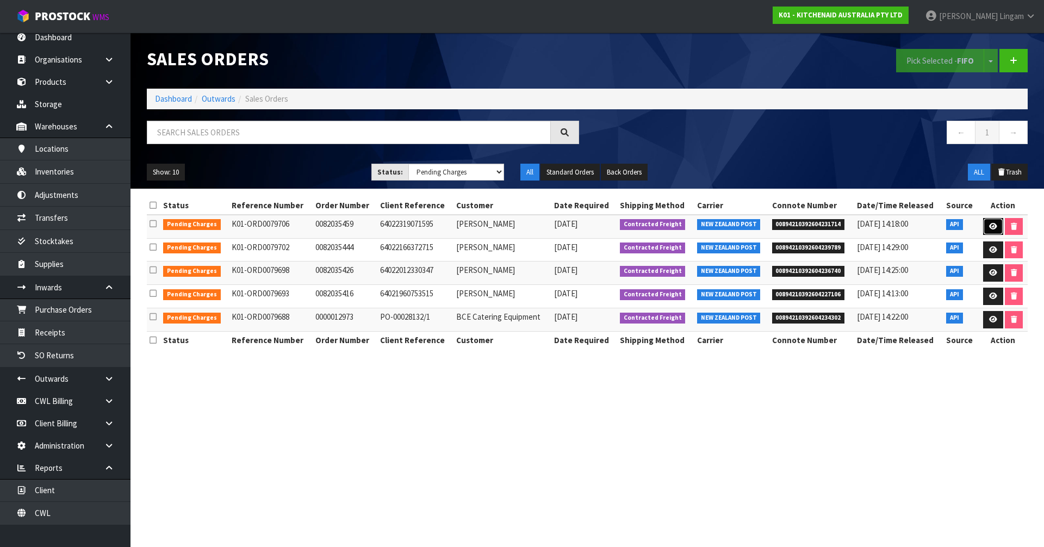
click at [985, 223] on link at bounding box center [993, 226] width 20 height 17
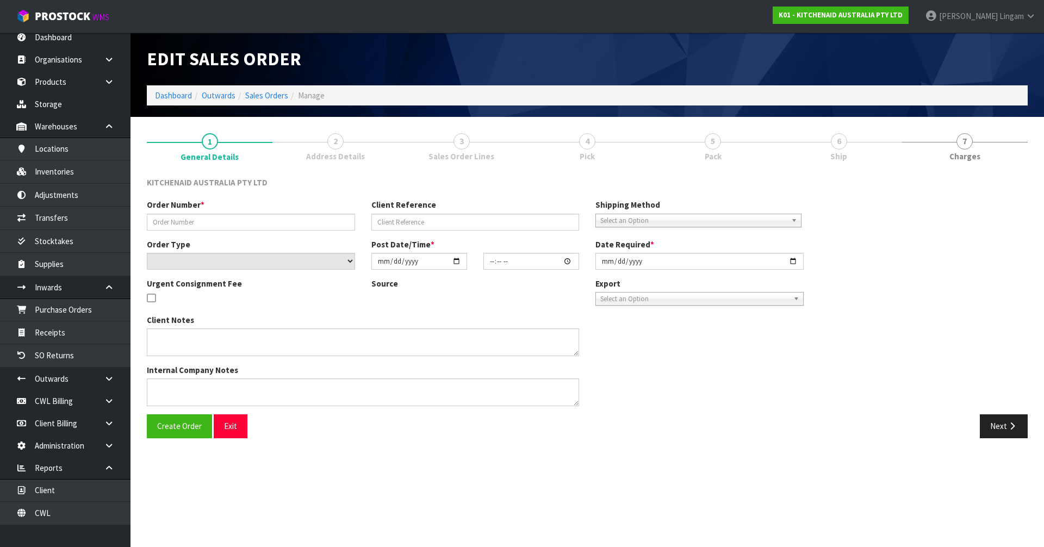
type input "0082035459"
type input "64022319071595"
select select "number:0"
type input "[DATE]"
type input "21:41:25.000"
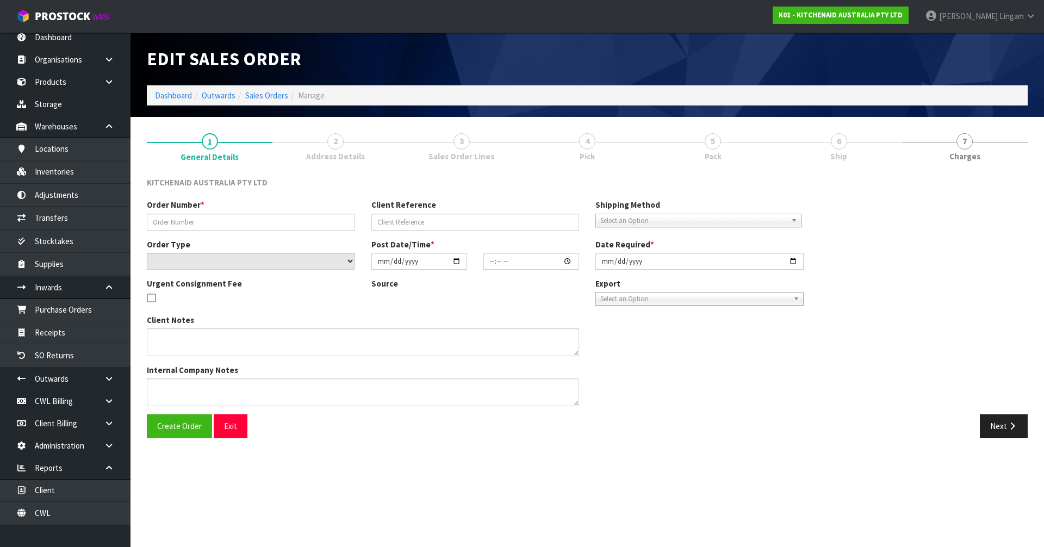
type input "[DATE]"
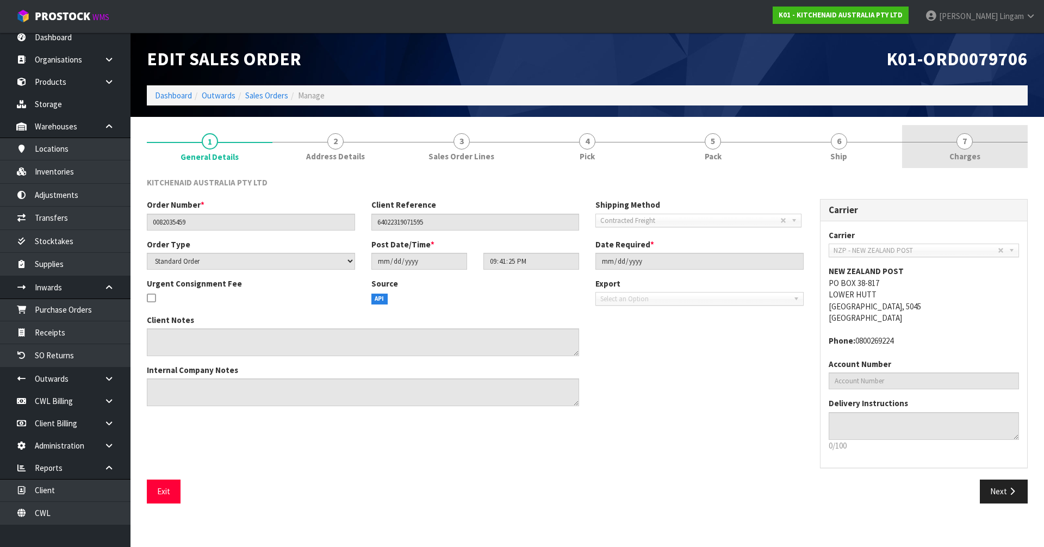
click at [993, 152] on link "7 [GEOGRAPHIC_DATA]" at bounding box center [965, 146] width 126 height 43
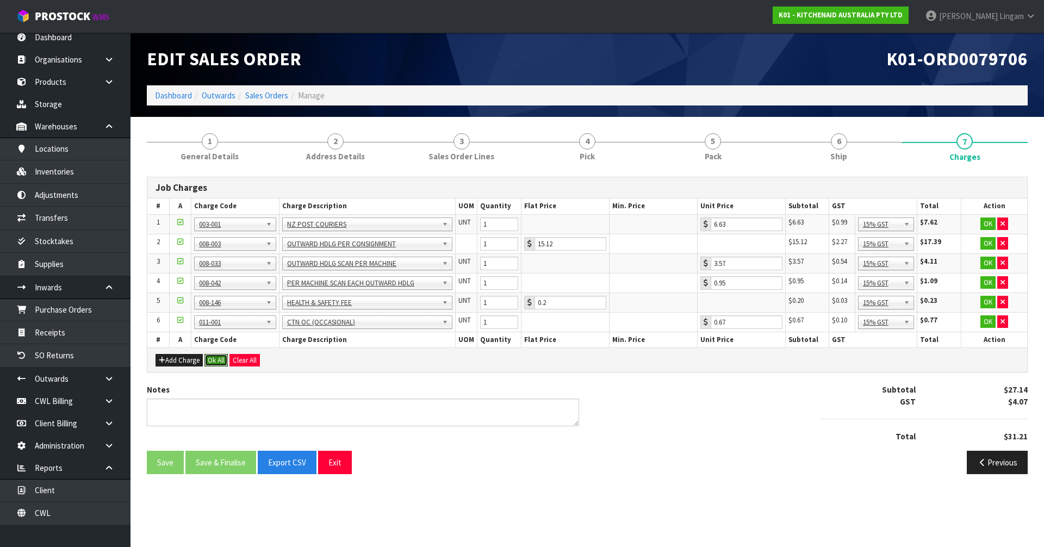
click at [213, 356] on button "Ok All" at bounding box center [215, 360] width 23 height 13
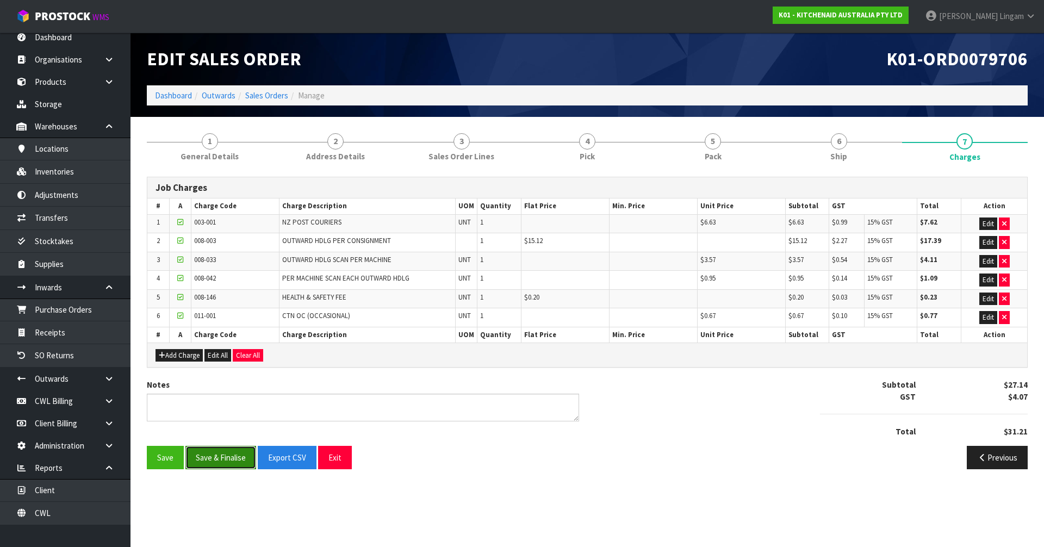
click at [216, 453] on button "Save & Finalise" at bounding box center [220, 457] width 71 height 23
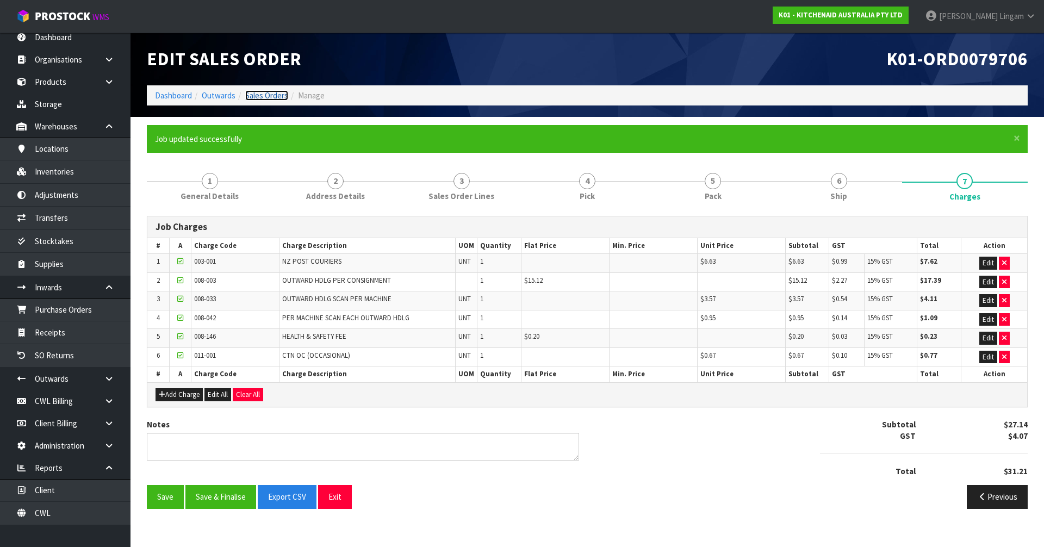
click at [270, 98] on link "Sales Orders" at bounding box center [266, 95] width 43 height 10
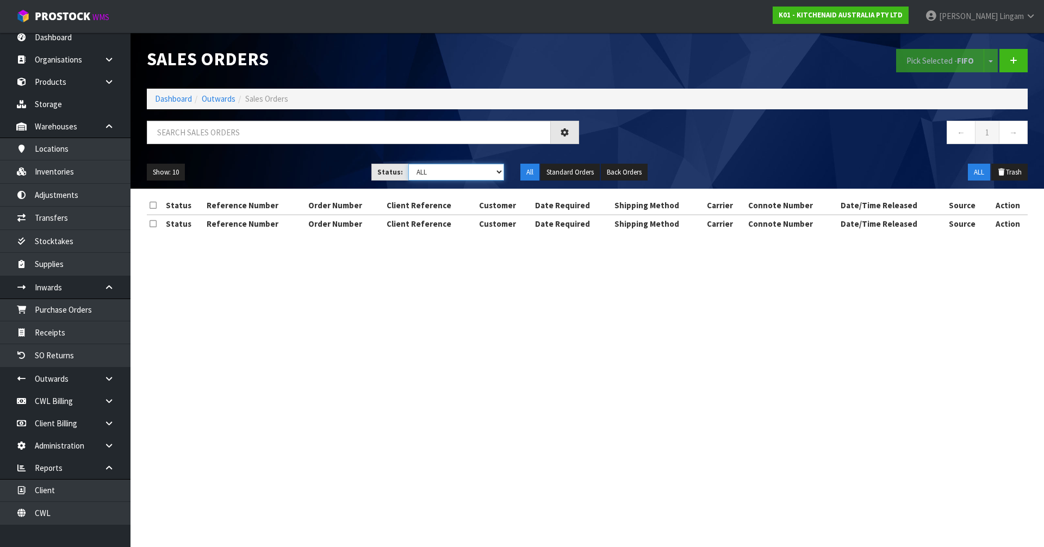
click at [482, 173] on select "Draft Pending Allocated Pending Pick Goods Picked Goods Packed Pending Charges …" at bounding box center [456, 172] width 96 height 17
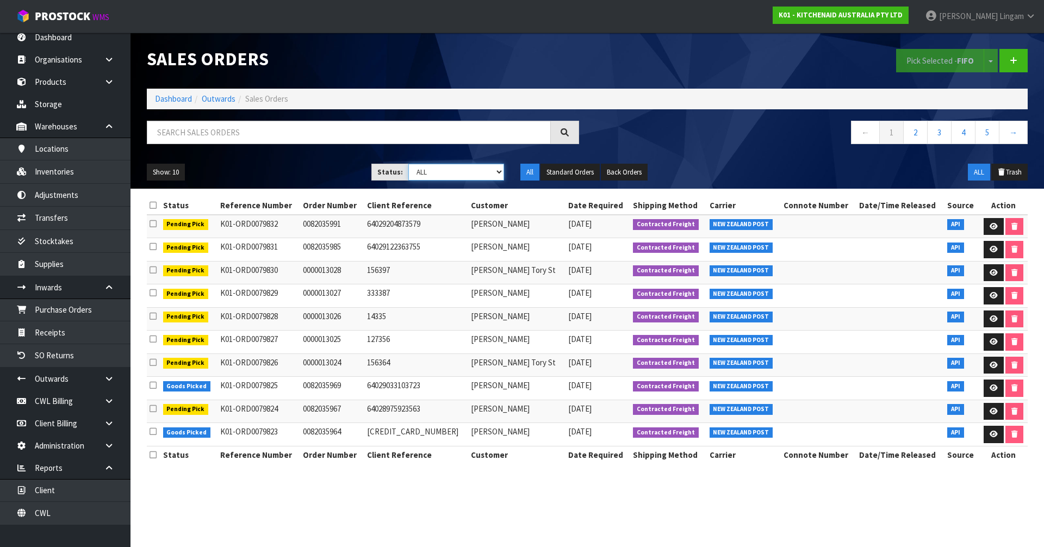
select select "string:6"
click at [408, 164] on select "Draft Pending Allocated Pending Pick Goods Picked Goods Packed Pending Charges …" at bounding box center [456, 172] width 96 height 17
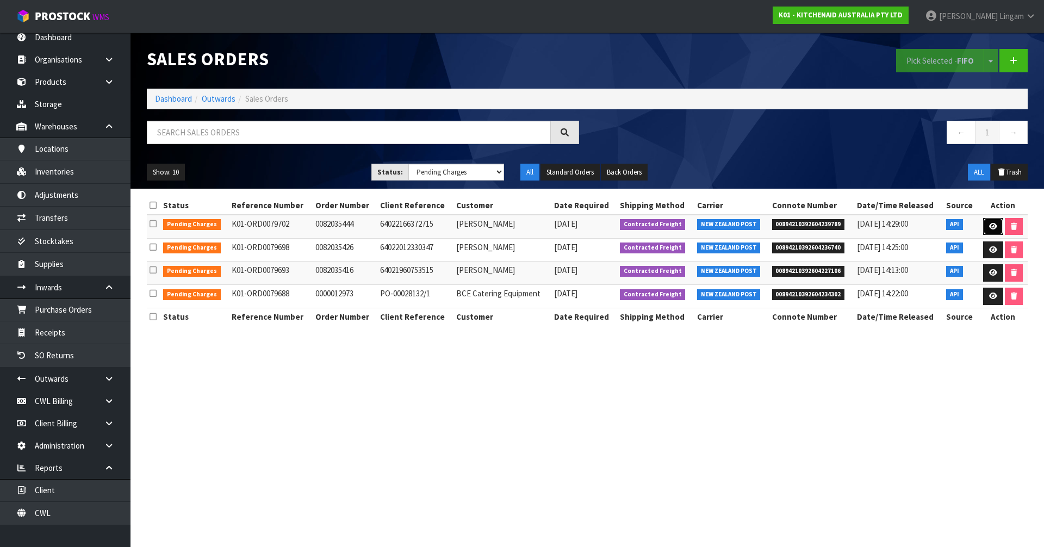
click at [992, 232] on link at bounding box center [993, 226] width 20 height 17
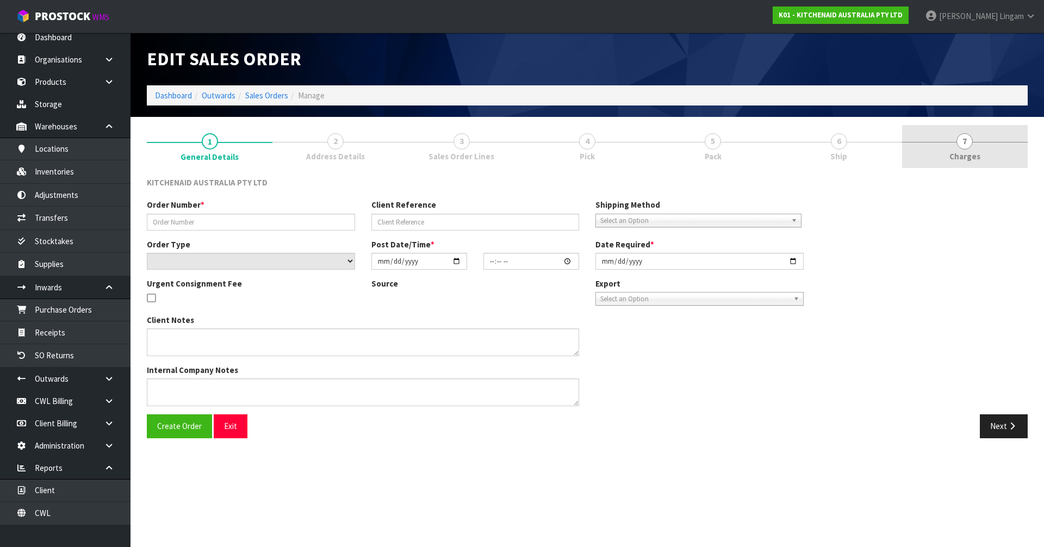
type input "0082035444"
type input "64022166372715"
select select "number:0"
type input "[DATE]"
type input "19:41:57.000"
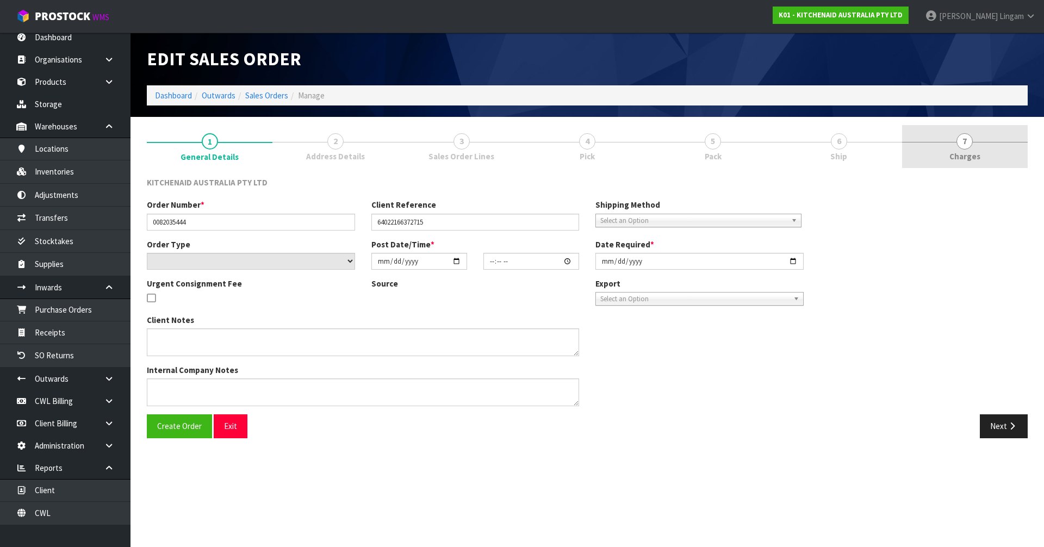
type input "[DATE]"
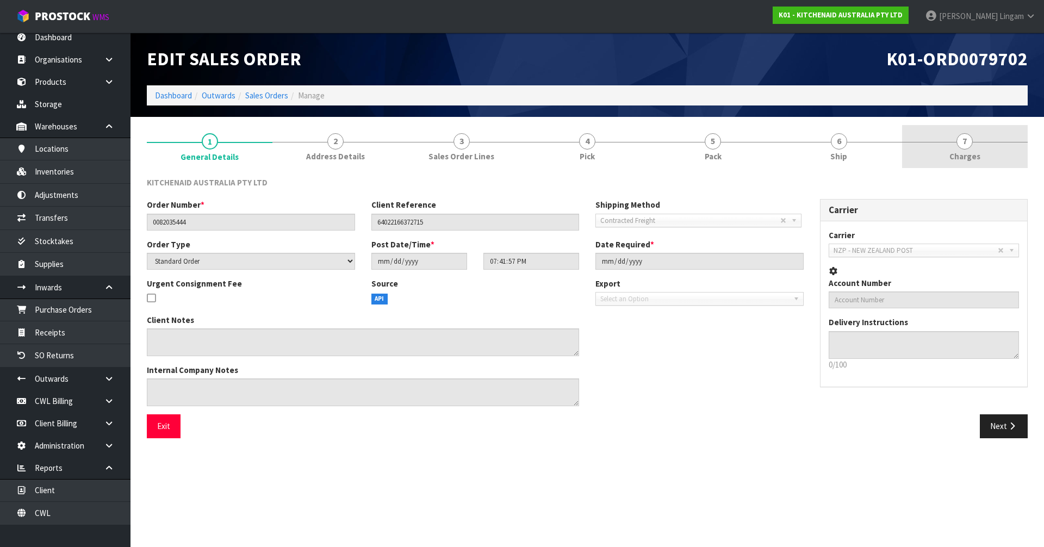
click at [996, 160] on link "7 [GEOGRAPHIC_DATA]" at bounding box center [965, 146] width 126 height 43
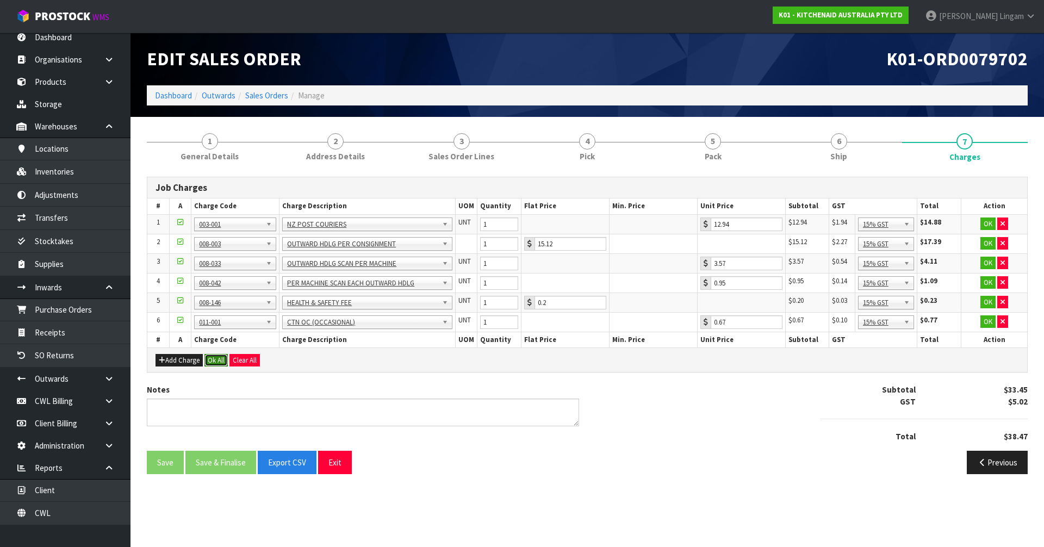
click at [217, 359] on button "Ok All" at bounding box center [215, 360] width 23 height 13
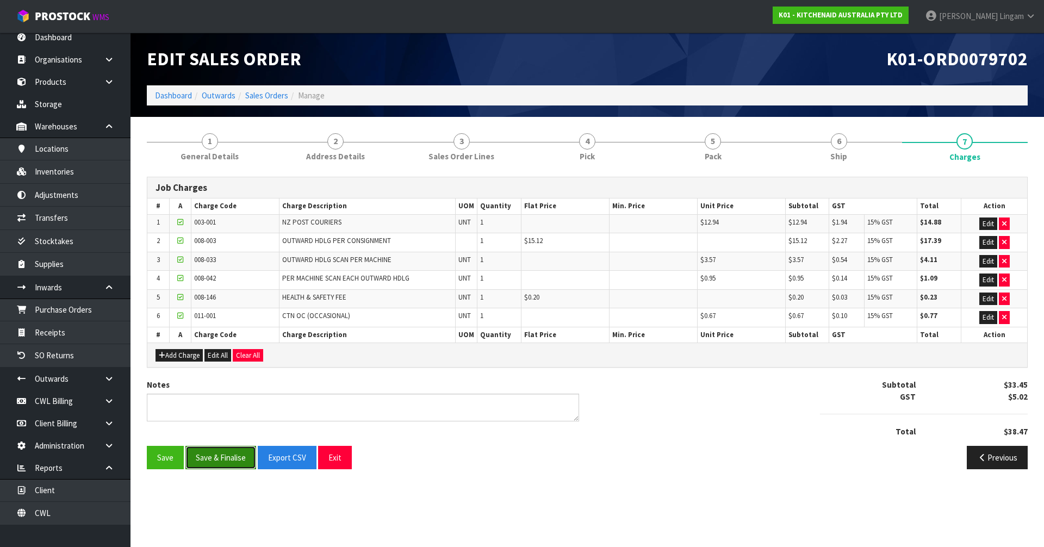
click at [228, 459] on button "Save & Finalise" at bounding box center [220, 457] width 71 height 23
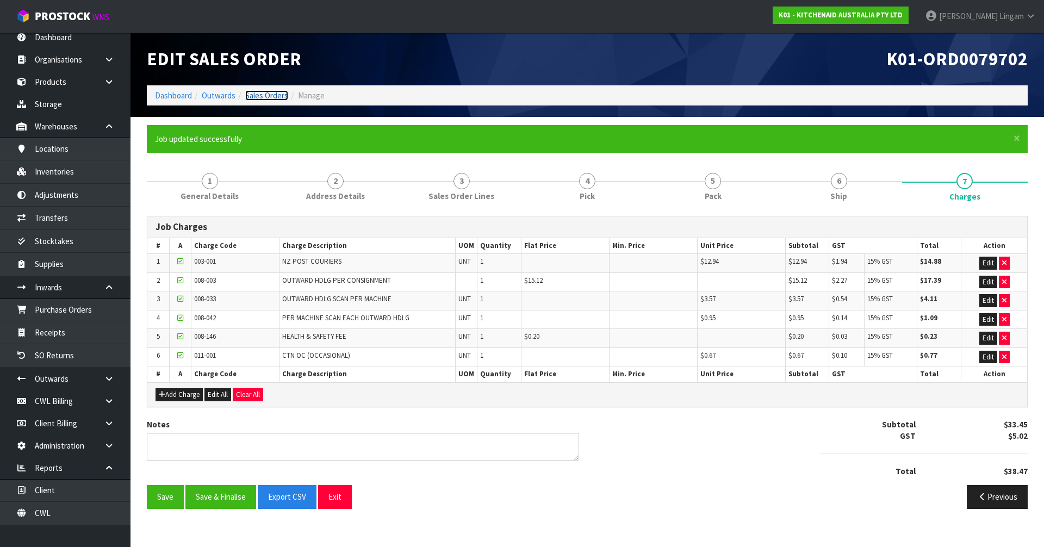
click at [258, 92] on link "Sales Orders" at bounding box center [266, 95] width 43 height 10
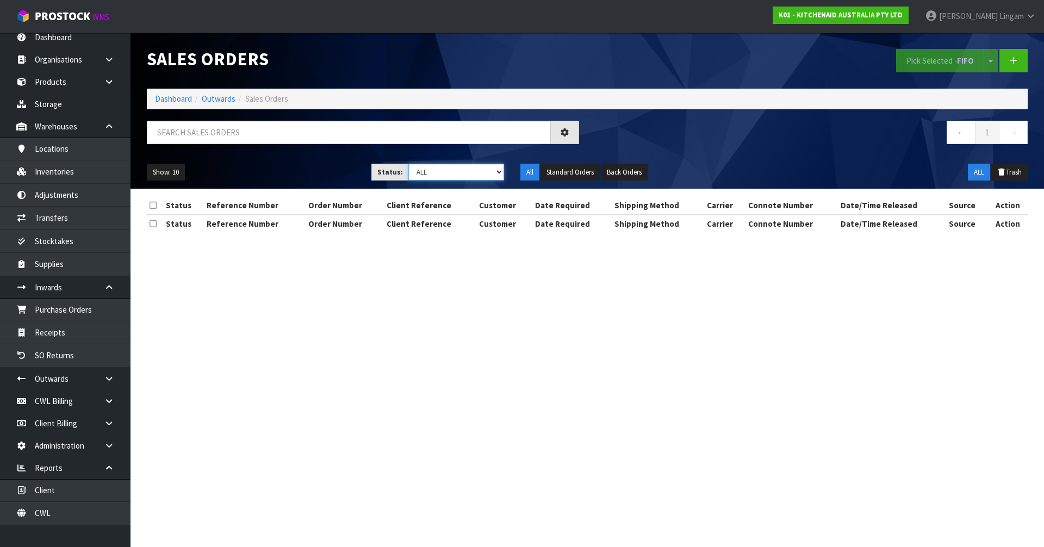
click at [490, 171] on select "Draft Pending Allocated Pending Pick Goods Picked Goods Packed Pending Charges …" at bounding box center [456, 172] width 96 height 17
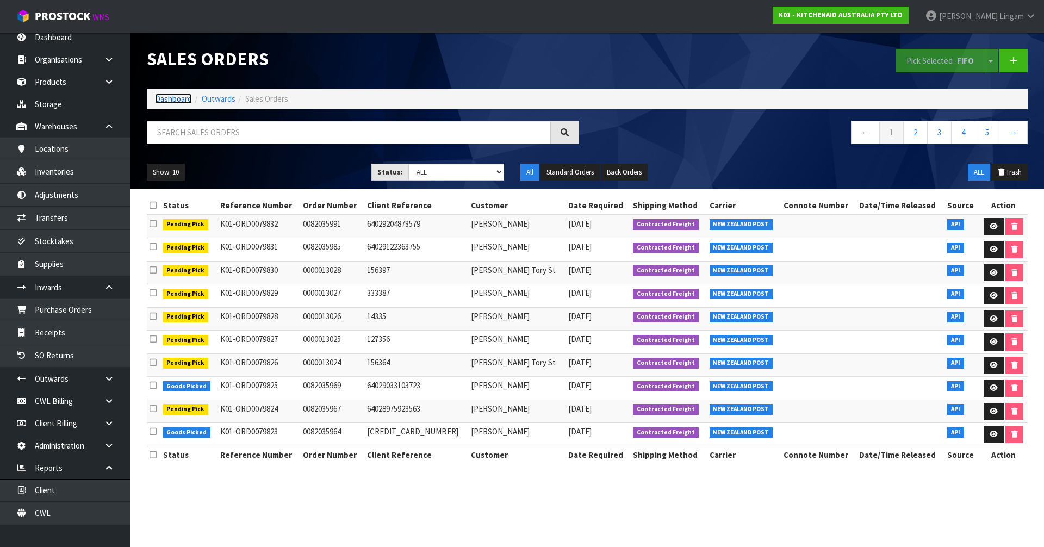
click at [166, 100] on link "Dashboard" at bounding box center [173, 99] width 37 height 10
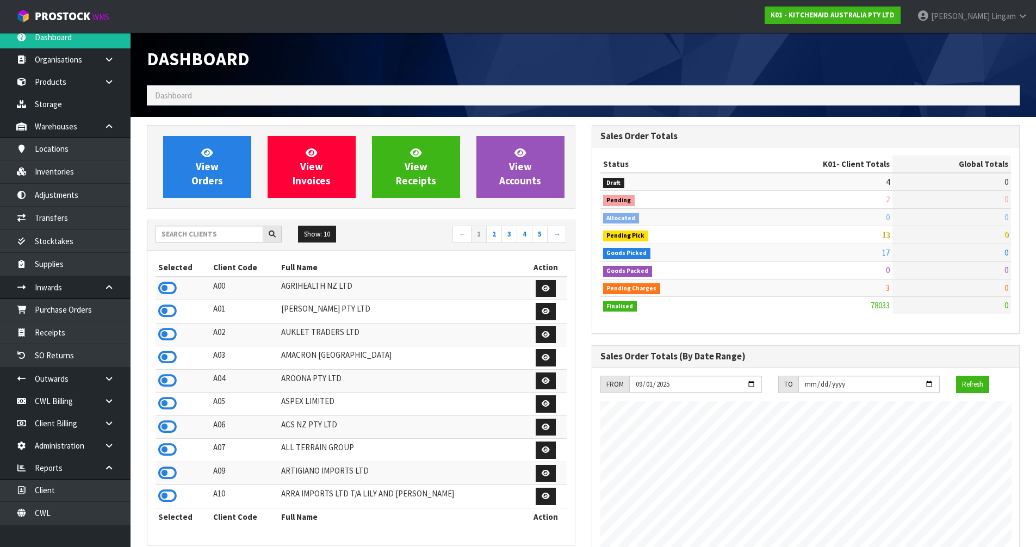
scroll to position [678, 444]
click at [218, 239] on input "text" at bounding box center [210, 234] width 108 height 17
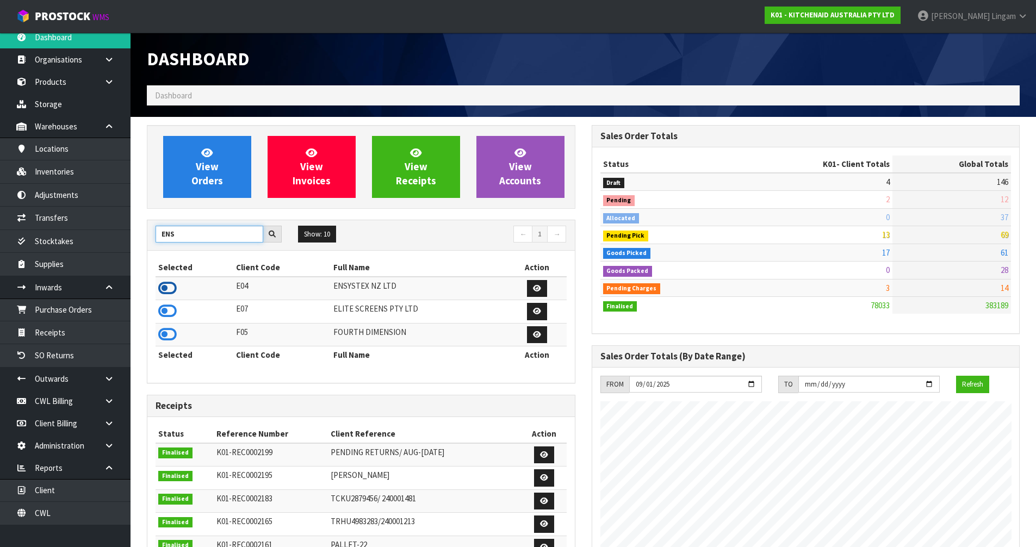
type input "ENS"
click at [170, 291] on icon at bounding box center [167, 288] width 18 height 16
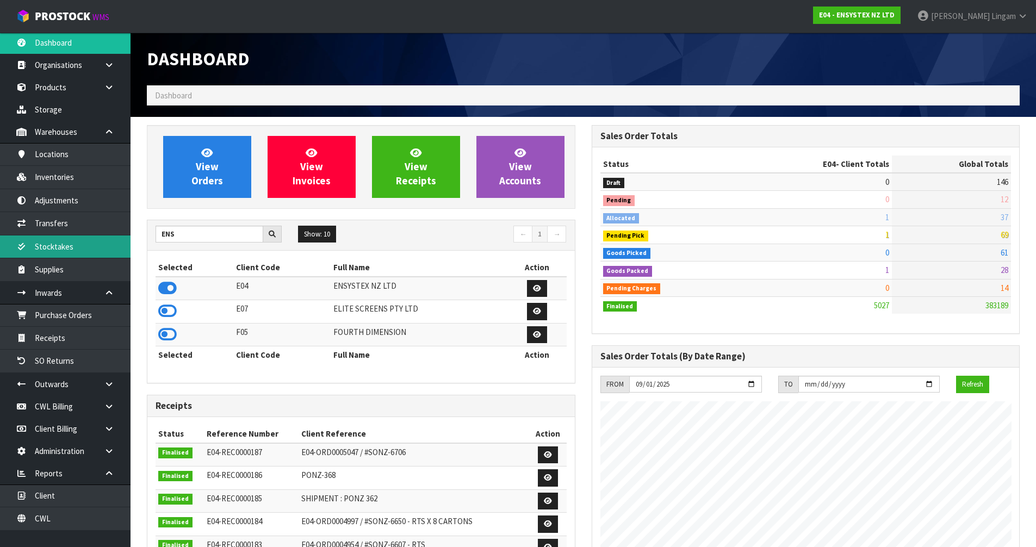
scroll to position [0, 0]
click at [61, 255] on link "Stocktakes" at bounding box center [65, 248] width 131 height 22
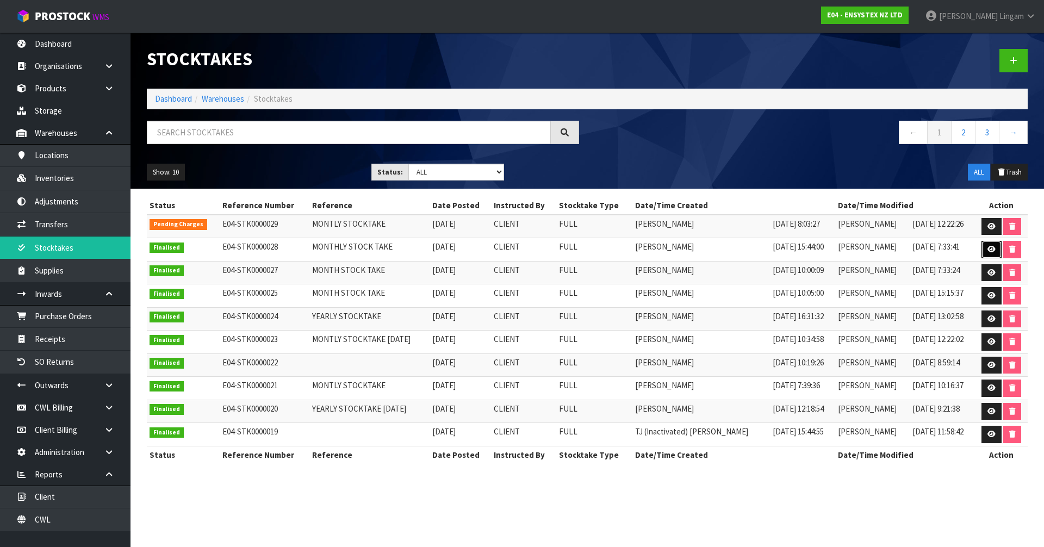
click at [987, 246] on icon at bounding box center [991, 249] width 8 height 7
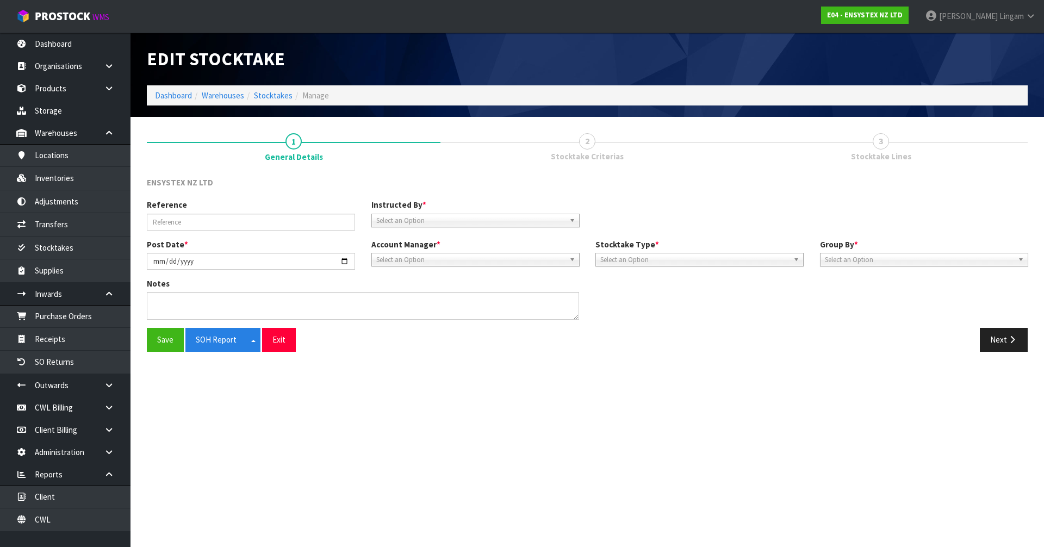
type input "MONTHLY STOCK TAKE"
type input "2025-08-27"
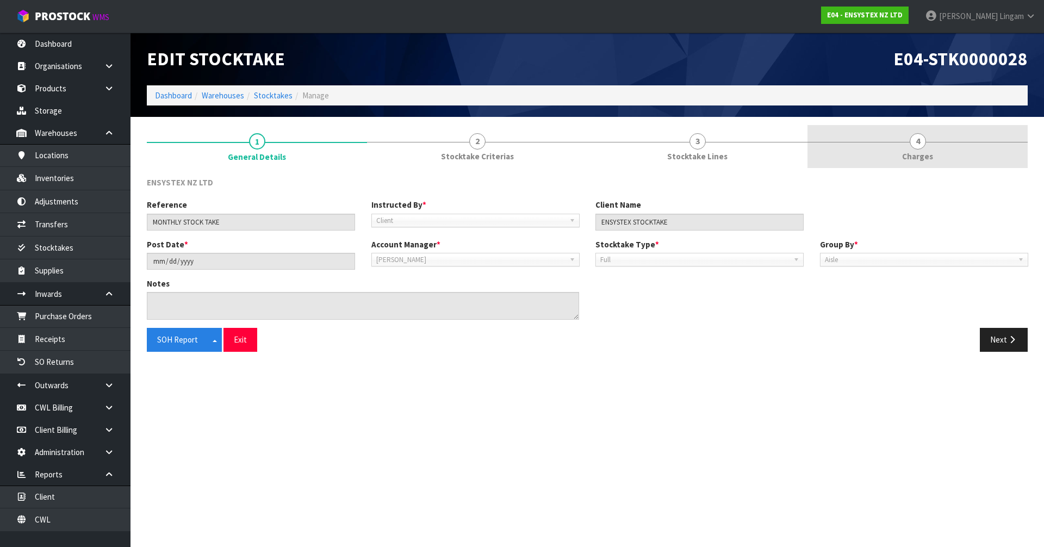
click at [953, 160] on link "4 Charges" at bounding box center [917, 146] width 220 height 43
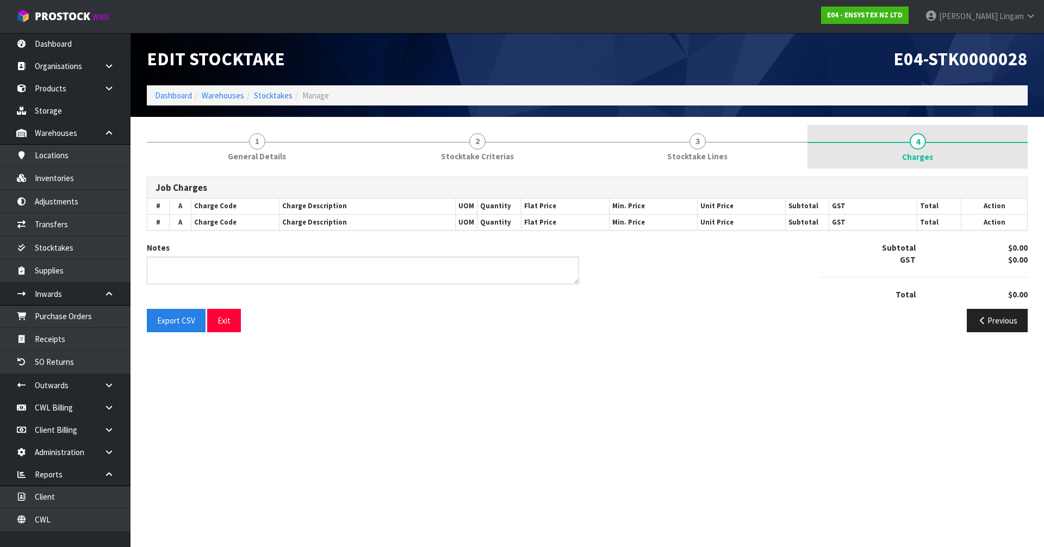
type textarea "CHARGE 240 MIN - 4 HOURS"
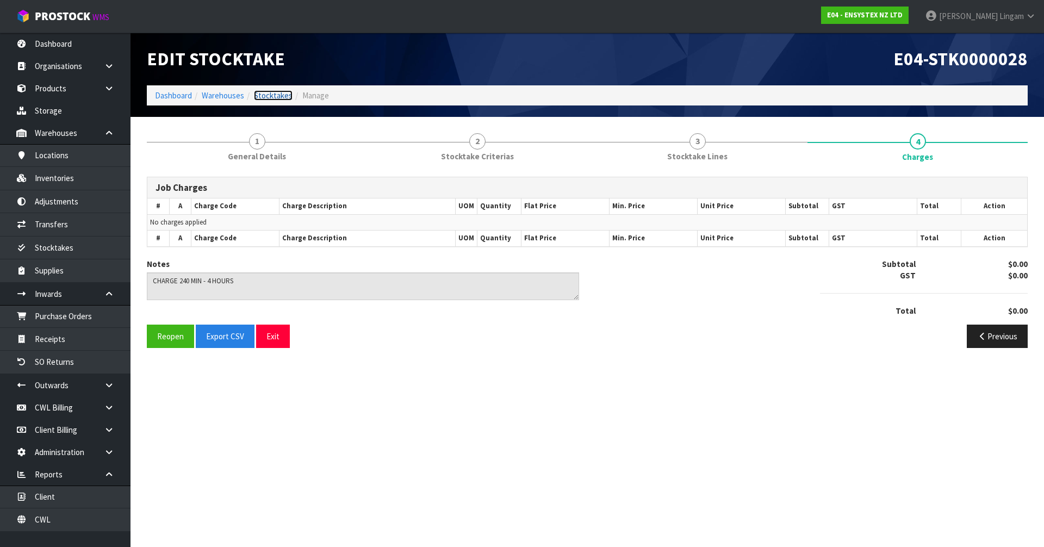
click at [283, 94] on link "Stocktakes" at bounding box center [273, 95] width 39 height 10
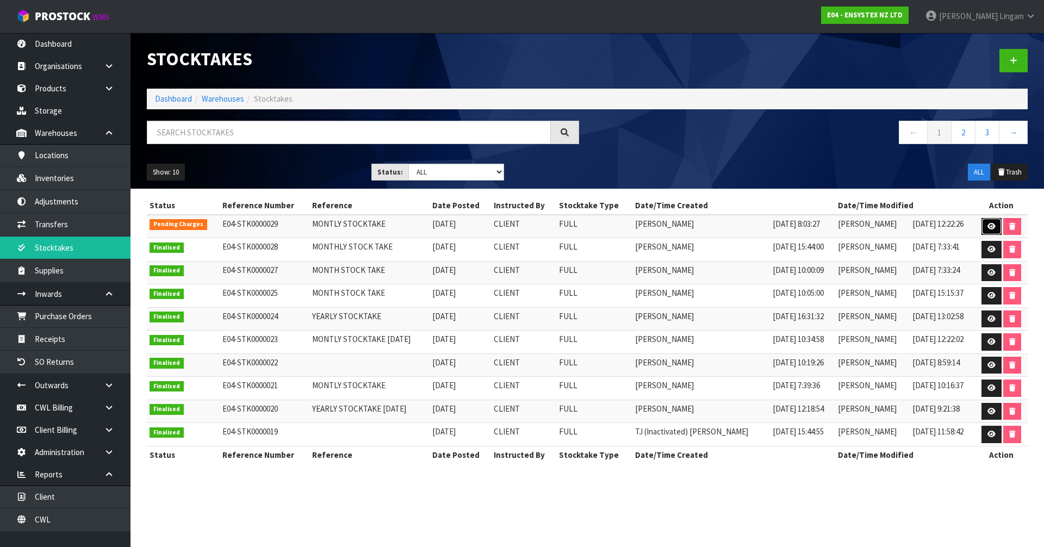
click at [995, 225] on link at bounding box center [991, 226] width 20 height 17
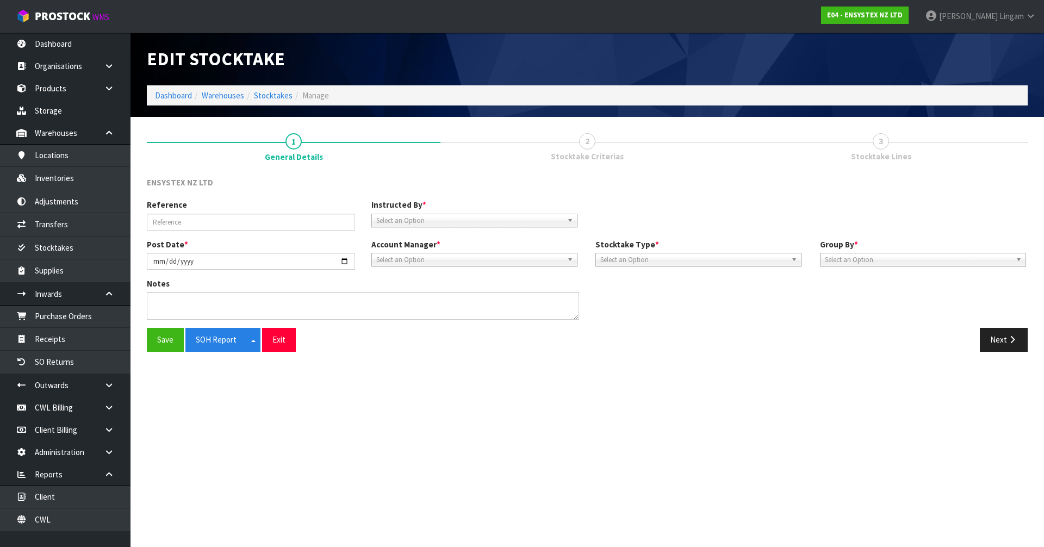
type input "MONTLY STOCKTAKE"
type input "2025-09-25"
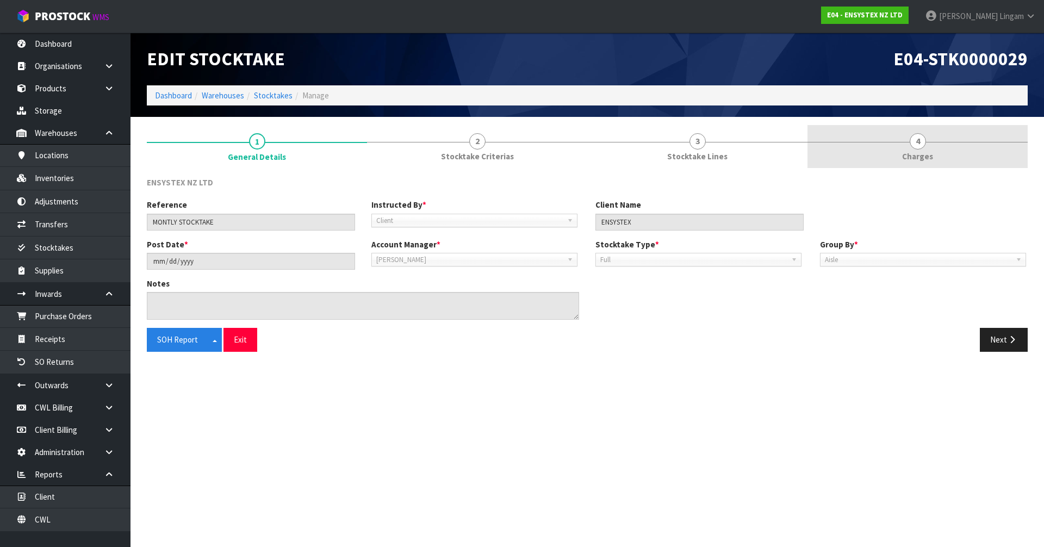
click at [967, 148] on link "4 Charges" at bounding box center [917, 146] width 220 height 43
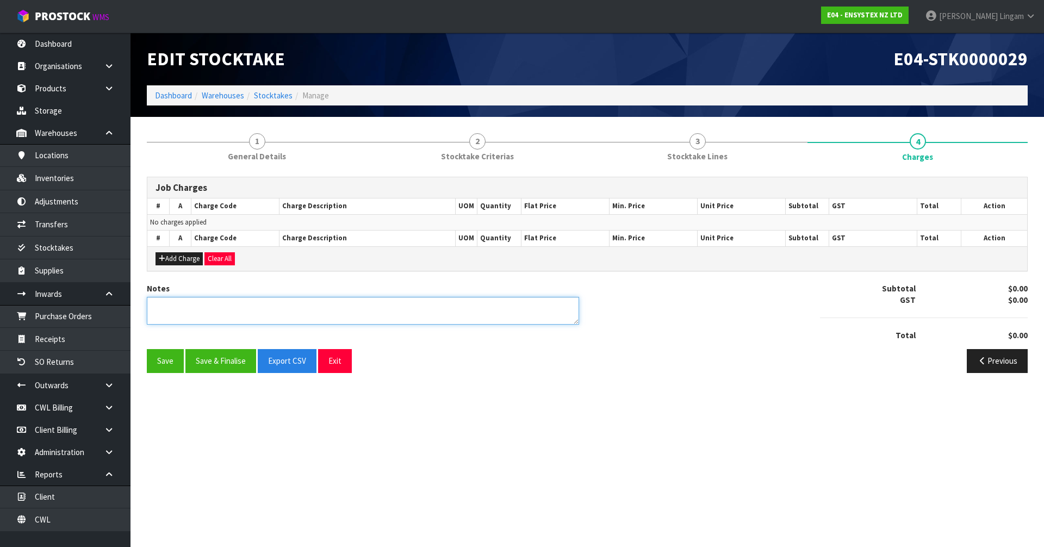
click at [341, 314] on textarea at bounding box center [363, 311] width 432 height 28
type textarea "CHARGE 240 MIN - 4 HOURS"
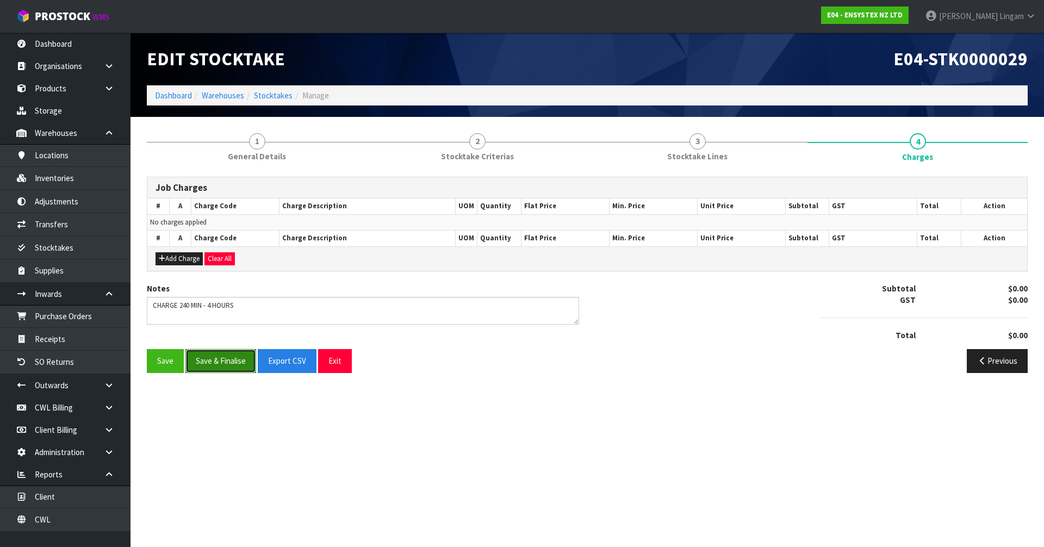
click at [243, 361] on button "Save & Finalise" at bounding box center [220, 360] width 71 height 23
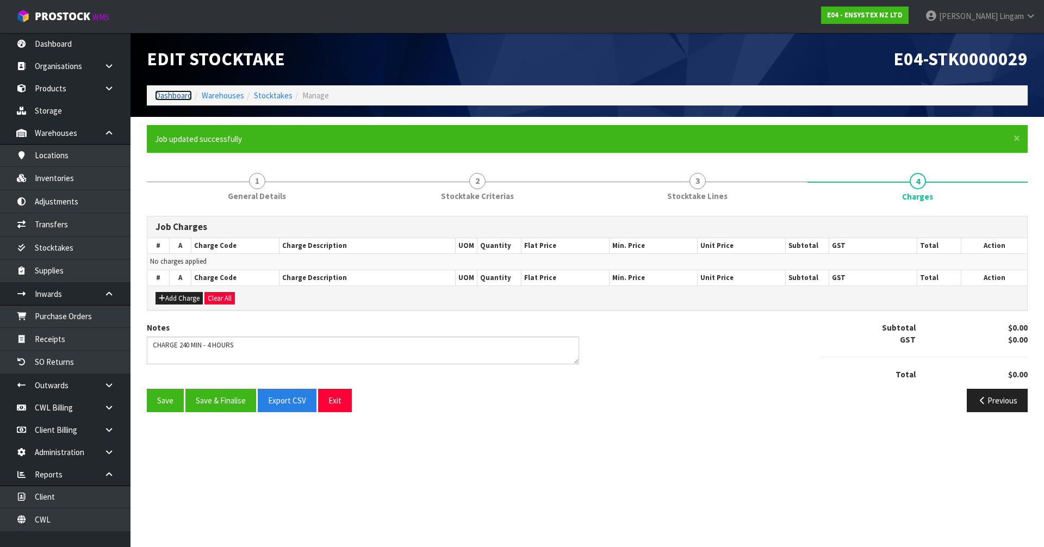
click at [179, 95] on link "Dashboard" at bounding box center [173, 95] width 37 height 10
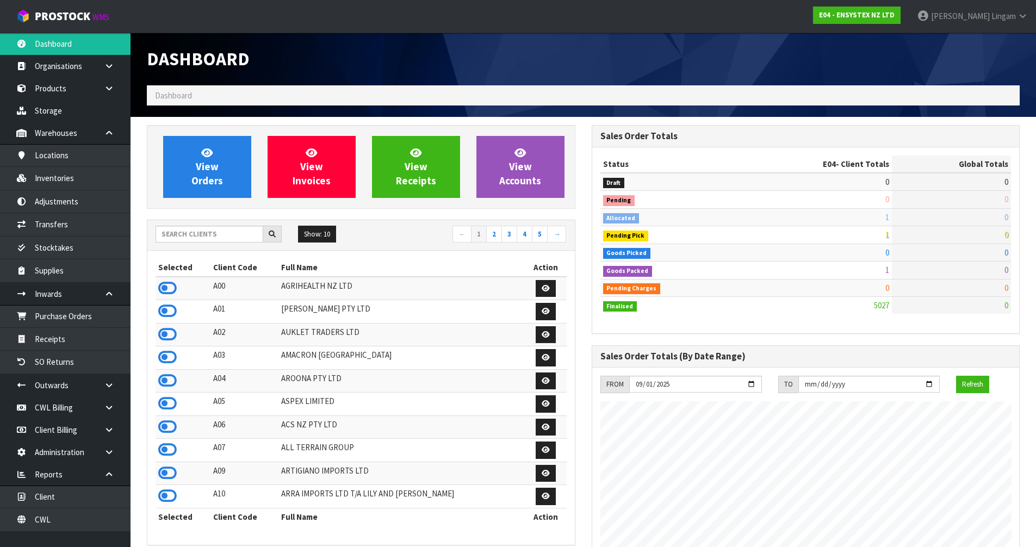
scroll to position [824, 444]
click at [214, 159] on link "View Orders" at bounding box center [207, 167] width 88 height 62
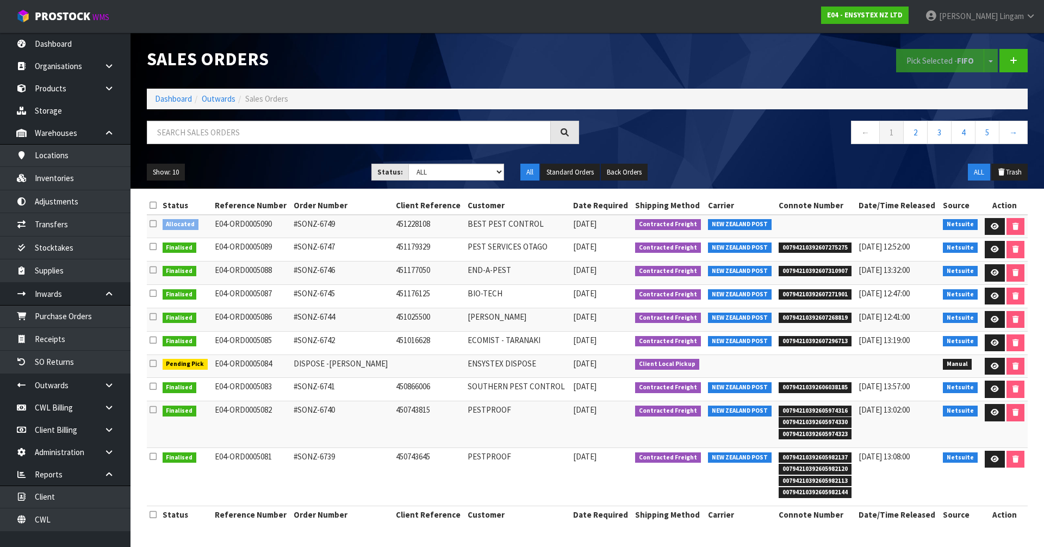
click at [153, 224] on icon at bounding box center [153, 224] width 7 height 8
click at [0, 0] on input "checkbox" at bounding box center [0, 0] width 0 height 0
click at [930, 65] on button "Pick Selected - FIFO" at bounding box center [940, 60] width 88 height 23
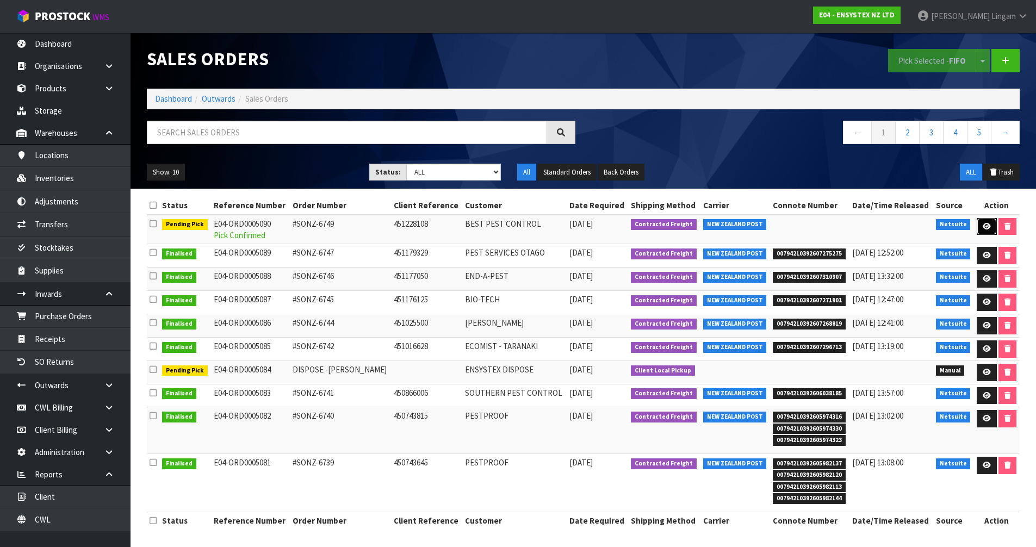
click at [984, 227] on icon at bounding box center [987, 226] width 8 height 7
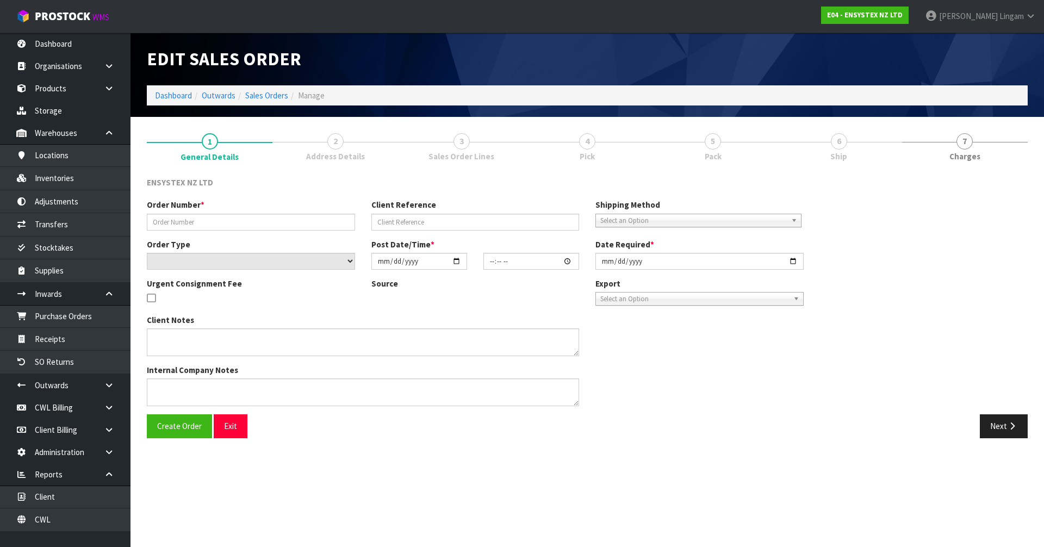
type input "#SONZ-6749"
type input "451228108"
select select "number:0"
type input "[DATE]"
type input "13:45:16.000"
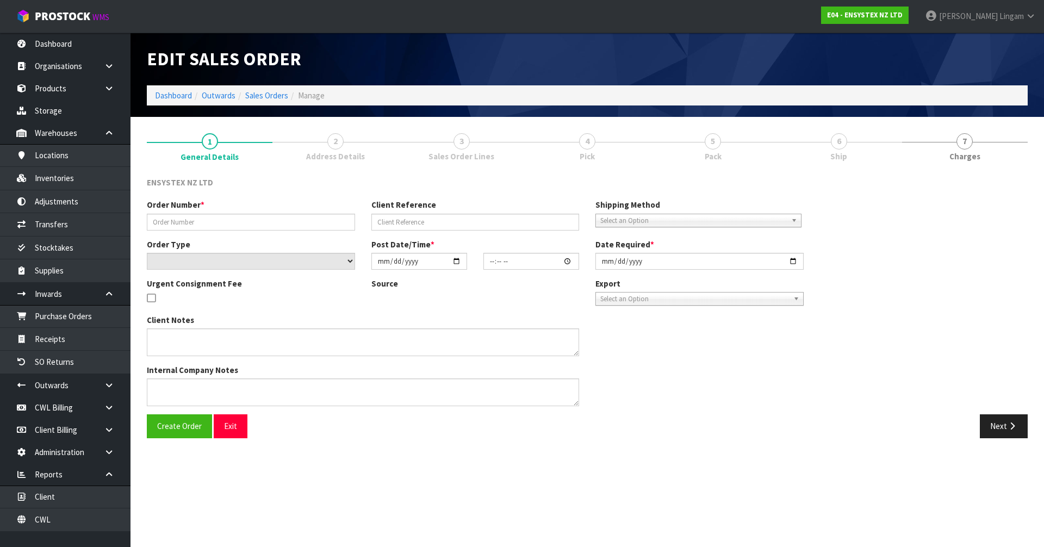
type input "[DATE]"
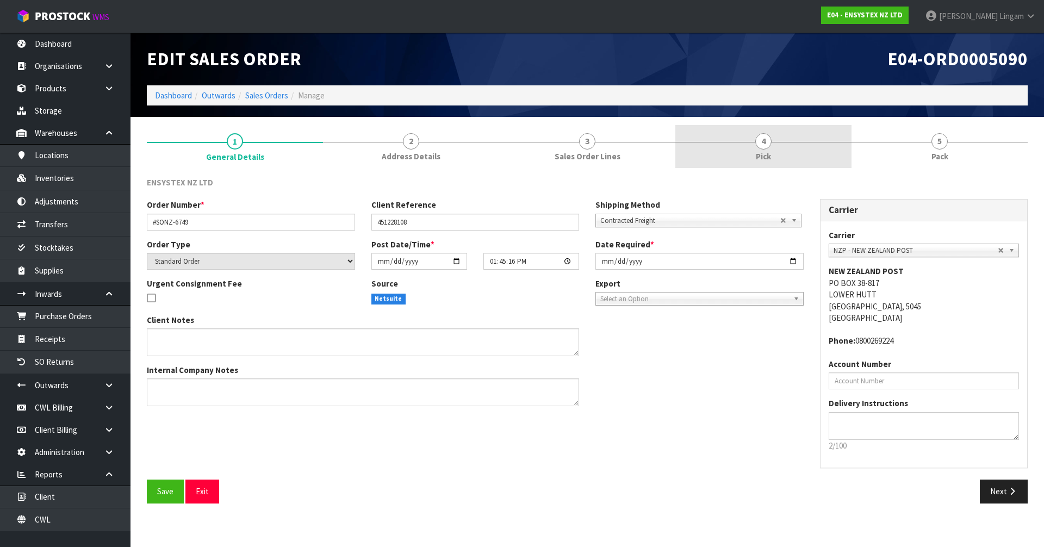
click at [810, 158] on link "4 Pick" at bounding box center [763, 146] width 176 height 43
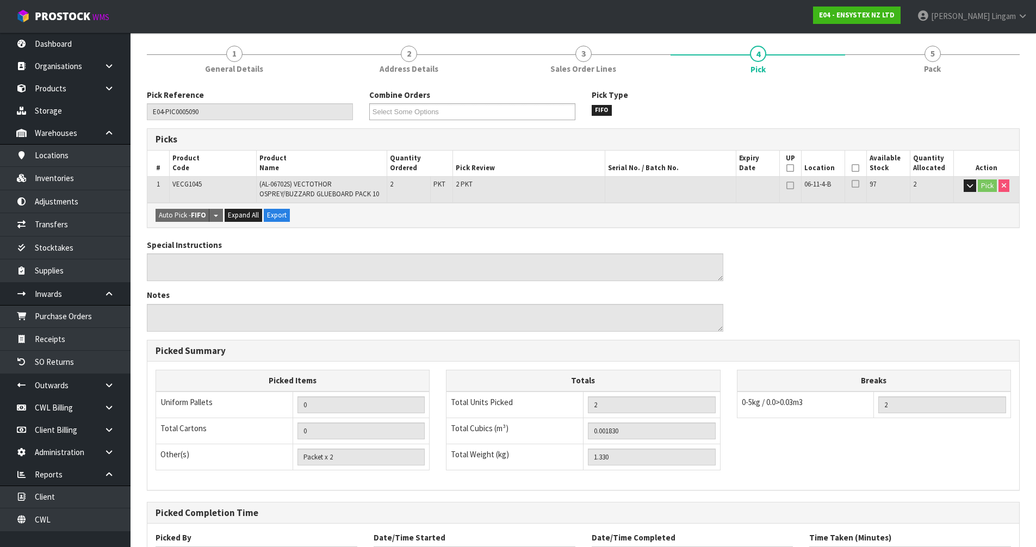
scroll to position [180, 0]
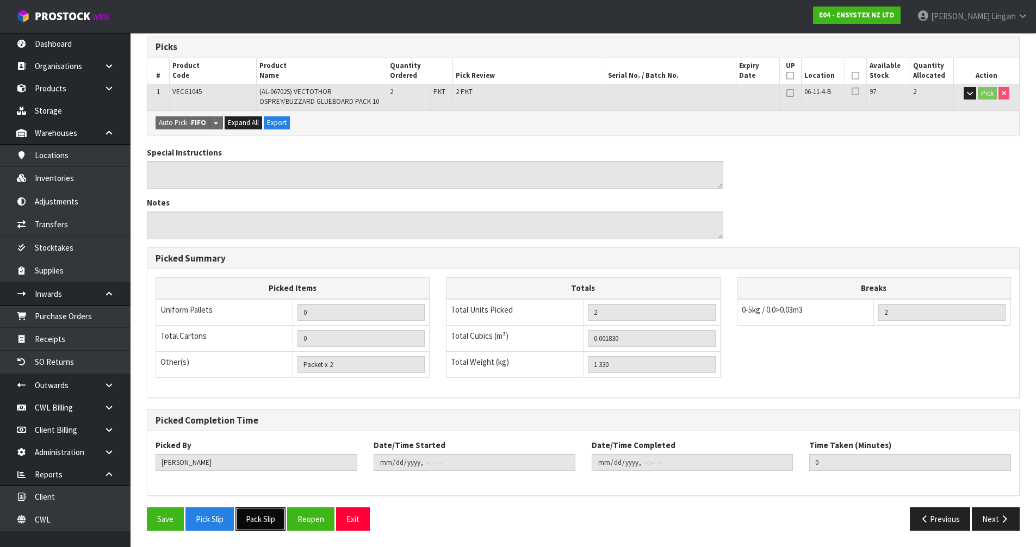
drag, startPoint x: 260, startPoint y: 526, endPoint x: 273, endPoint y: 517, distance: 16.0
click at [260, 526] on button "Pack Slip" at bounding box center [260, 518] width 50 height 23
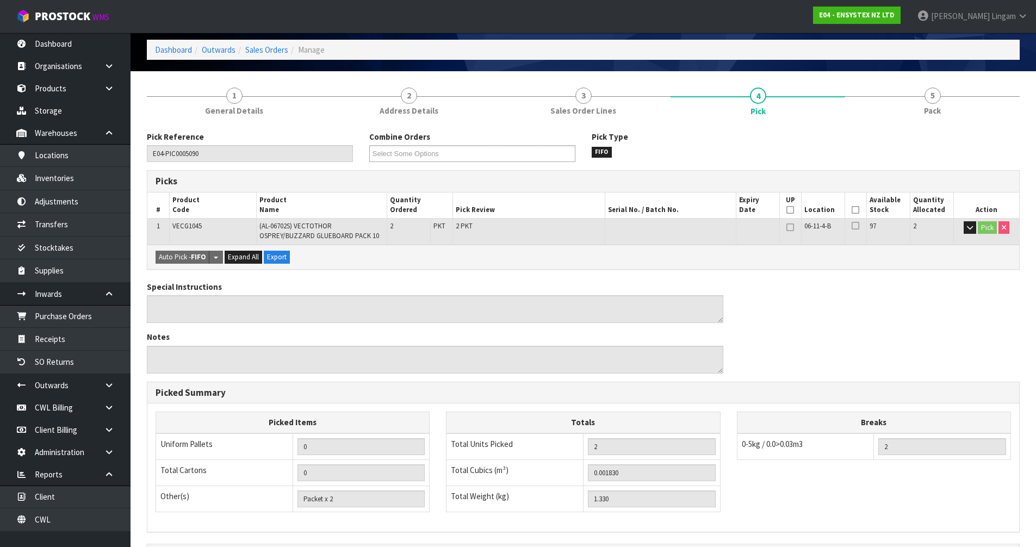
scroll to position [0, 0]
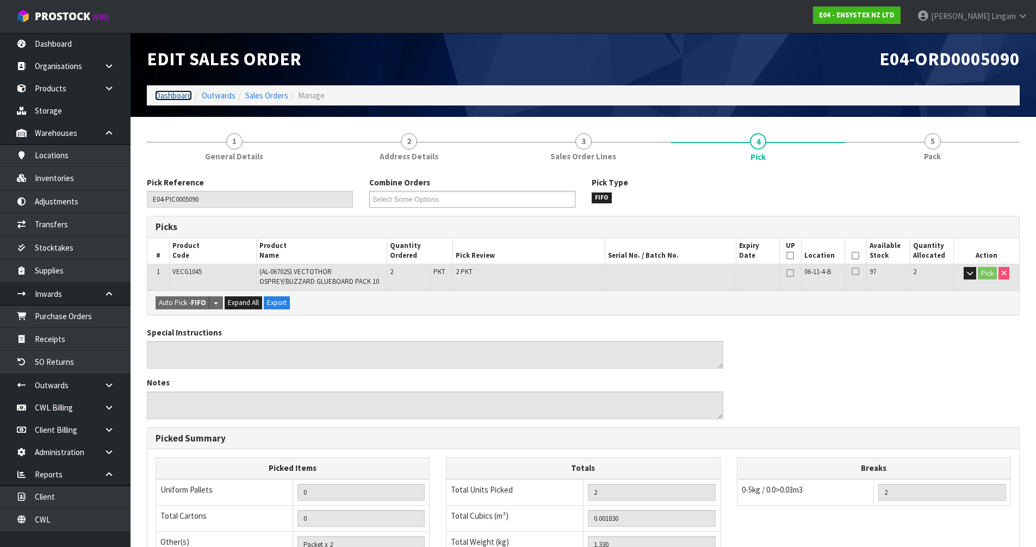
click at [167, 96] on link "Dashboard" at bounding box center [173, 95] width 37 height 10
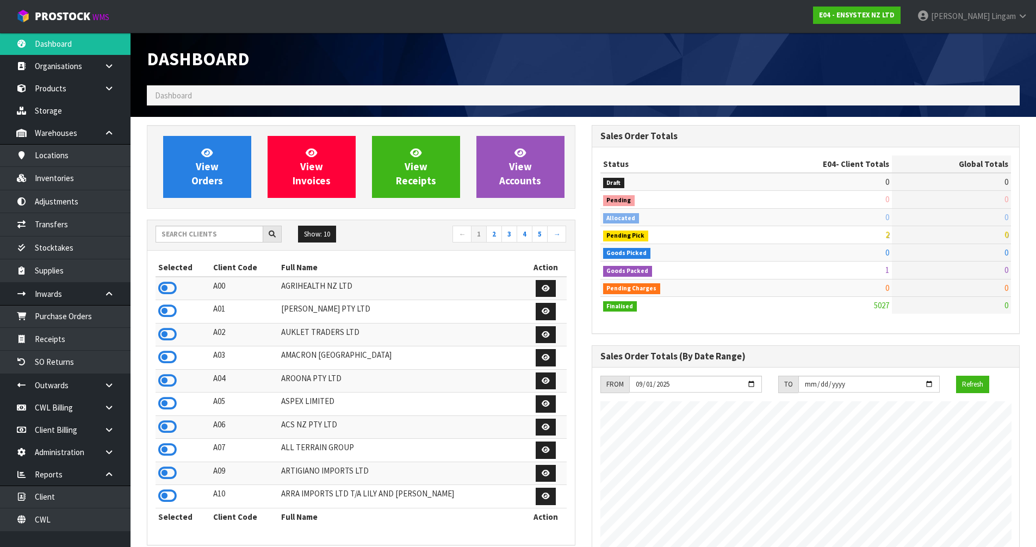
scroll to position [824, 444]
click at [204, 179] on span "View Orders" at bounding box center [207, 166] width 32 height 41
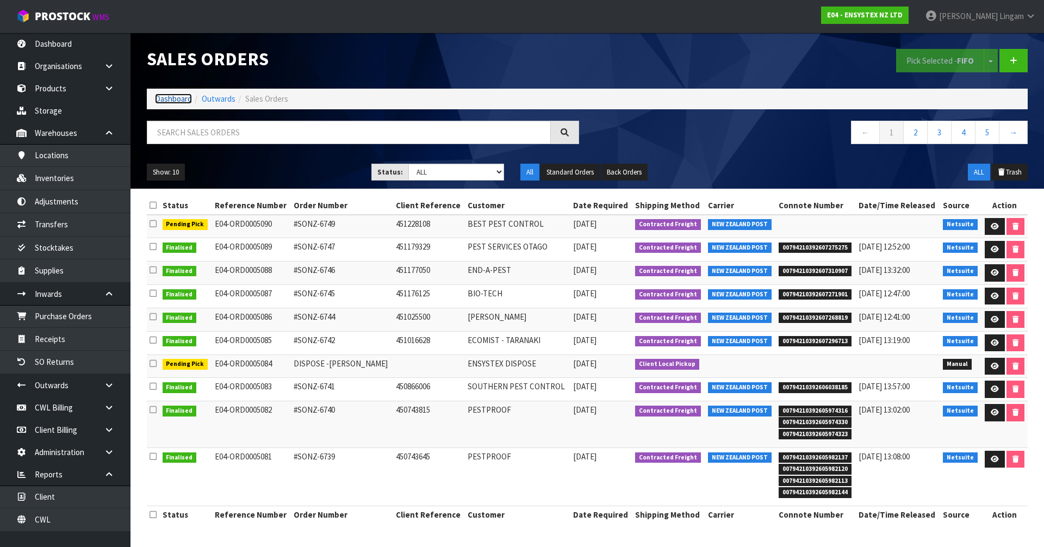
click at [173, 96] on link "Dashboard" at bounding box center [173, 99] width 37 height 10
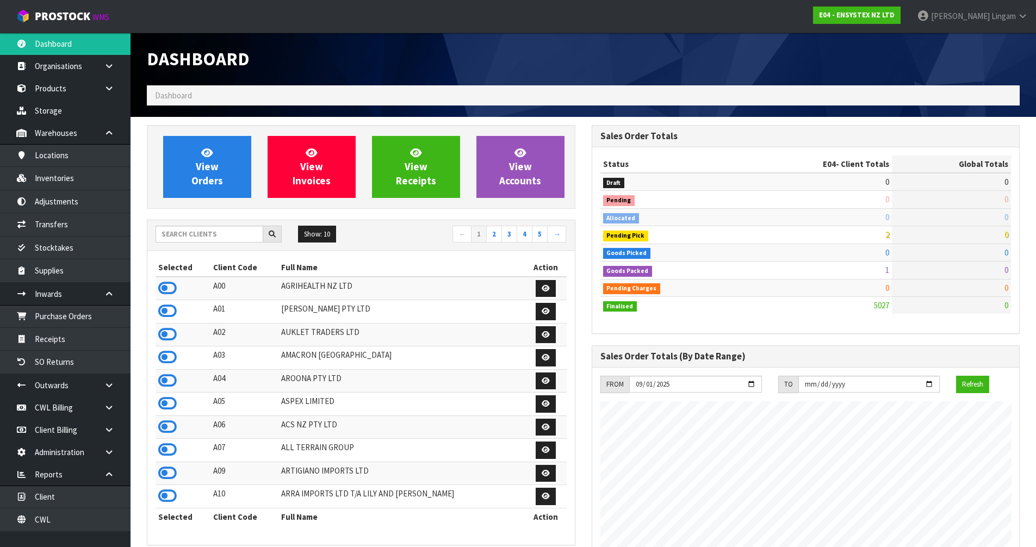
scroll to position [824, 444]
click at [221, 234] on input "text" at bounding box center [210, 234] width 108 height 17
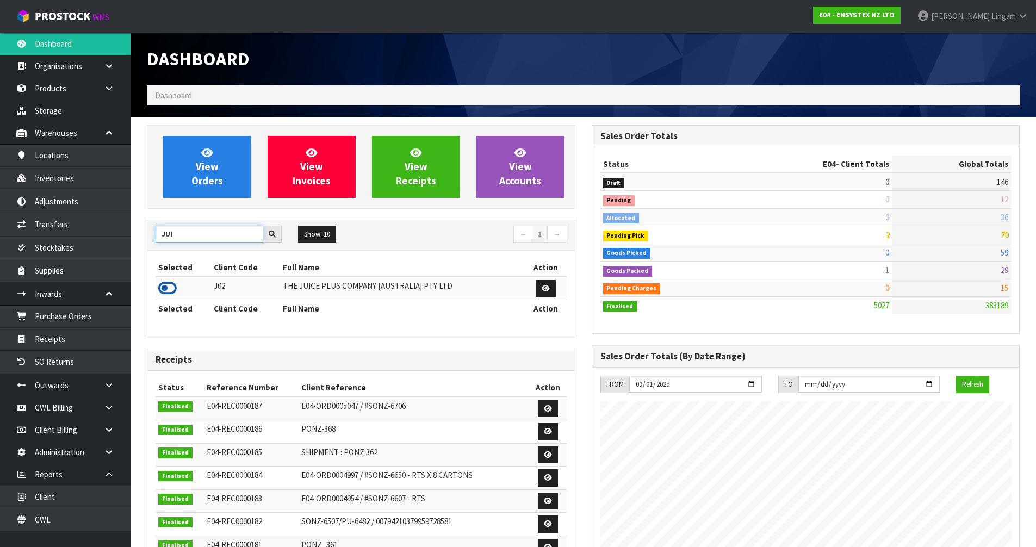
type input "JUI"
click at [169, 289] on icon at bounding box center [167, 288] width 18 height 16
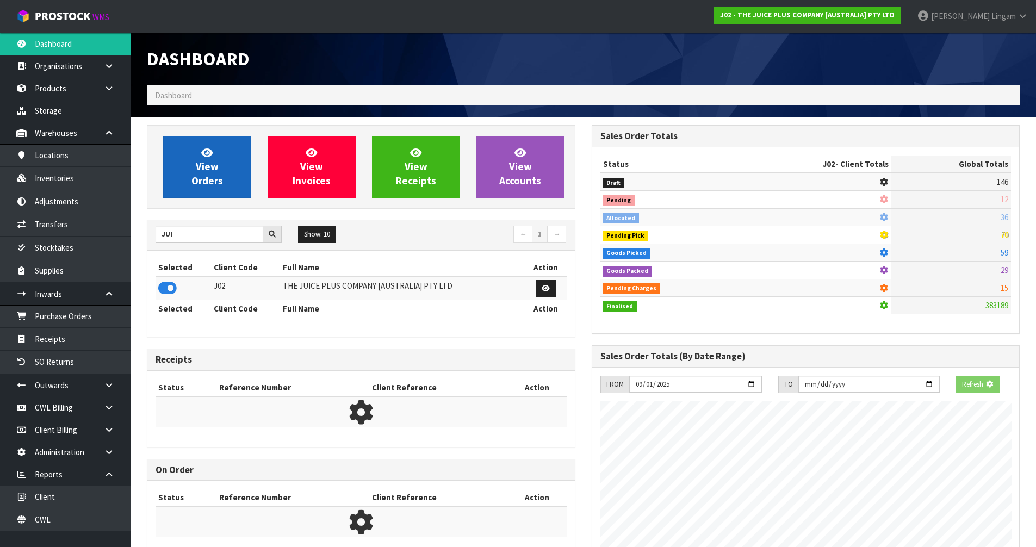
scroll to position [678, 444]
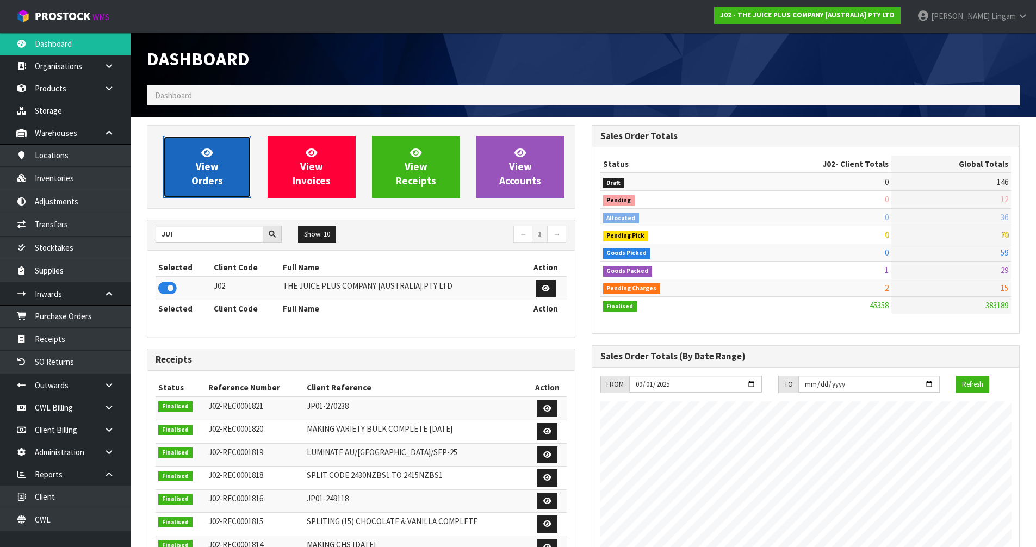
click at [216, 185] on span "View Orders" at bounding box center [207, 166] width 32 height 41
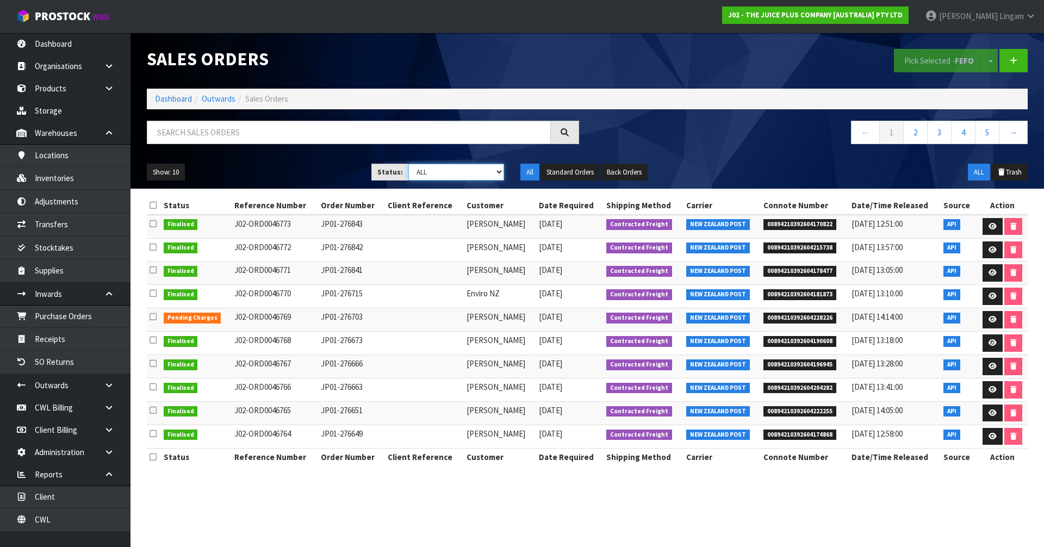
click at [478, 174] on select "Draft Pending Allocated Pending Pick Goods Picked Goods Packed Pending Charges …" at bounding box center [456, 172] width 96 height 17
select select "string:6"
click at [408, 164] on select "Draft Pending Allocated Pending Pick Goods Picked Goods Packed Pending Charges …" at bounding box center [456, 172] width 96 height 17
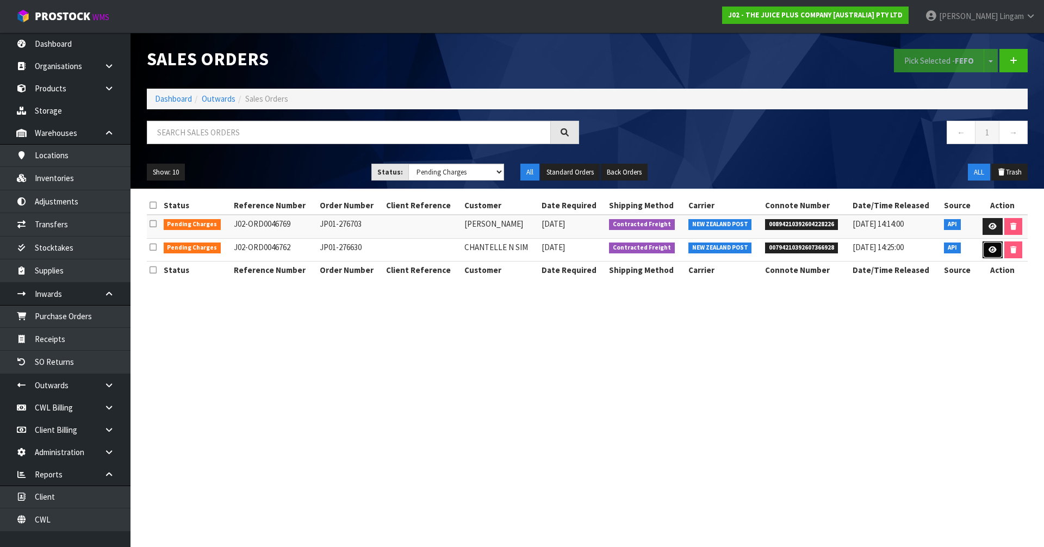
click at [990, 253] on icon at bounding box center [993, 249] width 8 height 7
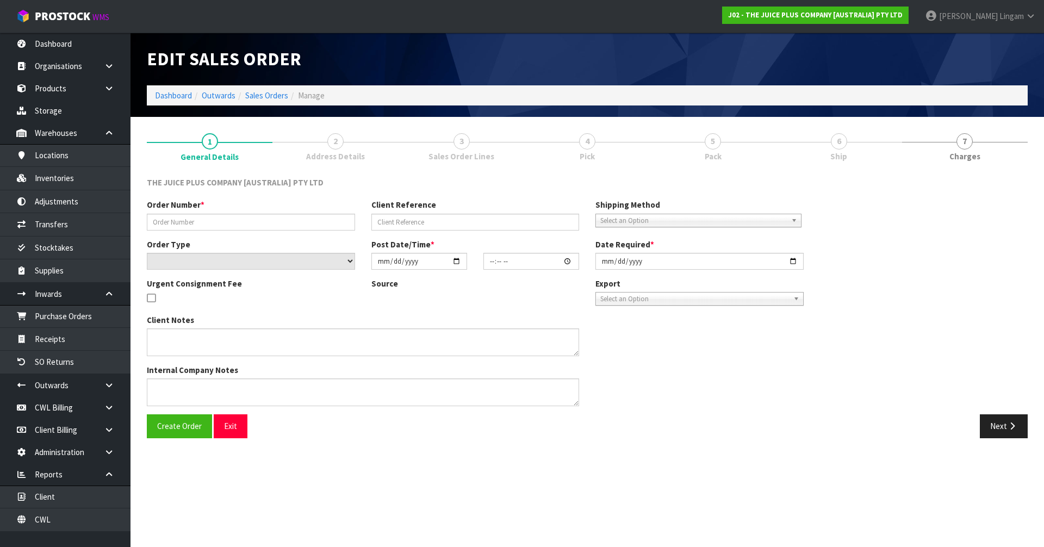
type input "JP01-276630"
select select "number:0"
type input "2025-09-25"
type input "11:29:43.000"
type input "[DATE]"
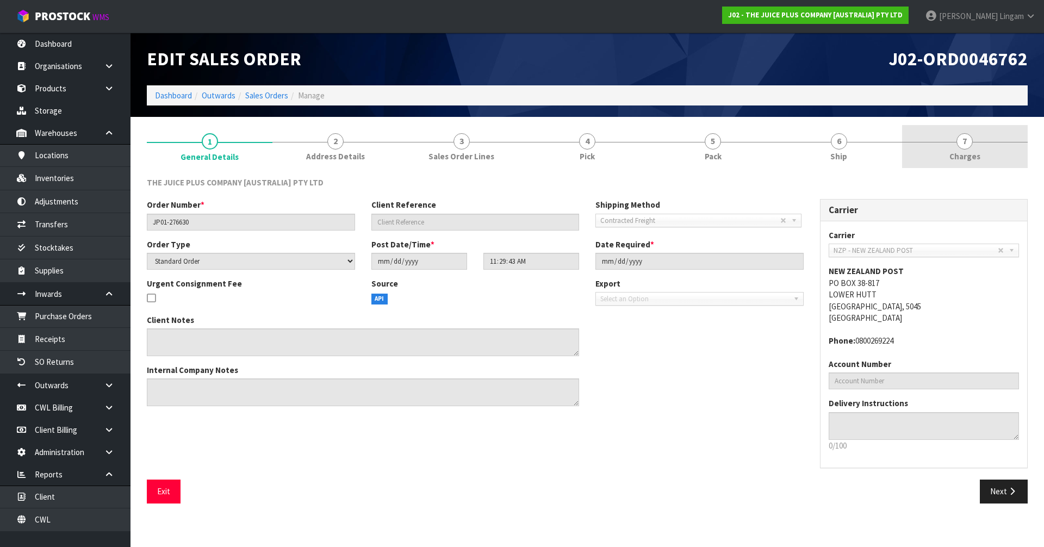
click at [995, 159] on link "7 [GEOGRAPHIC_DATA]" at bounding box center [965, 146] width 126 height 43
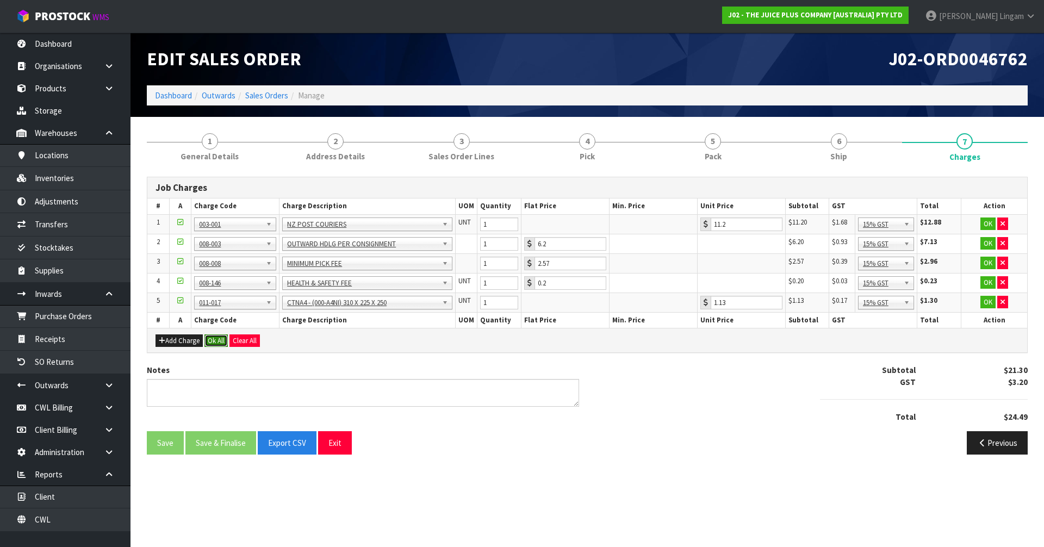
click at [219, 341] on button "Ok All" at bounding box center [215, 340] width 23 height 13
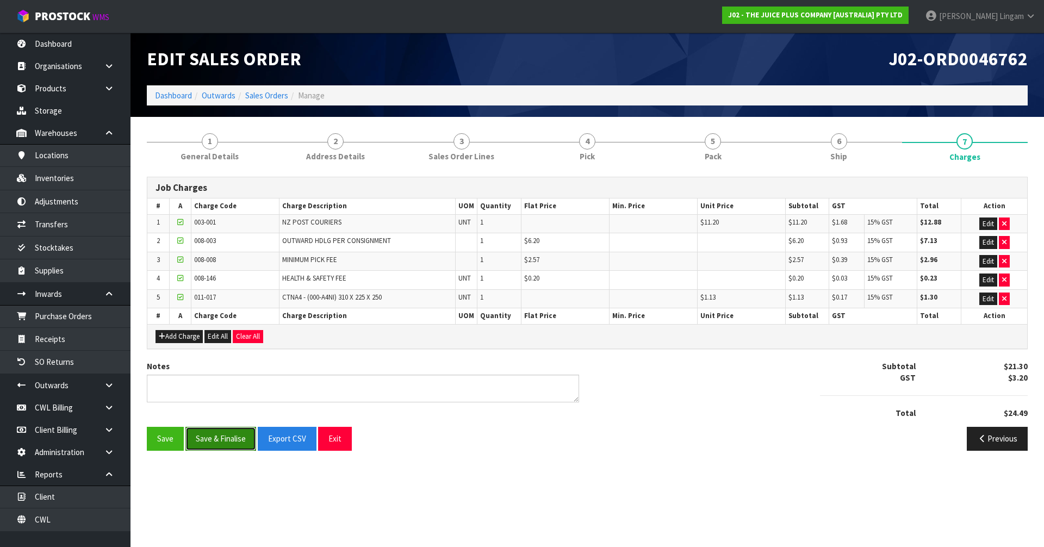
click at [215, 432] on button "Save & Finalise" at bounding box center [220, 438] width 71 height 23
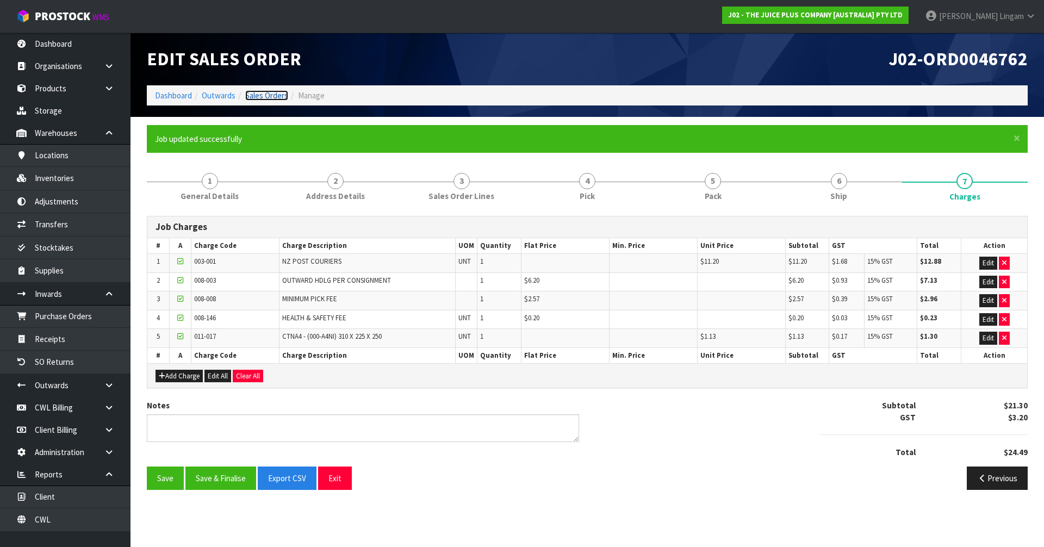
click at [279, 92] on link "Sales Orders" at bounding box center [266, 95] width 43 height 10
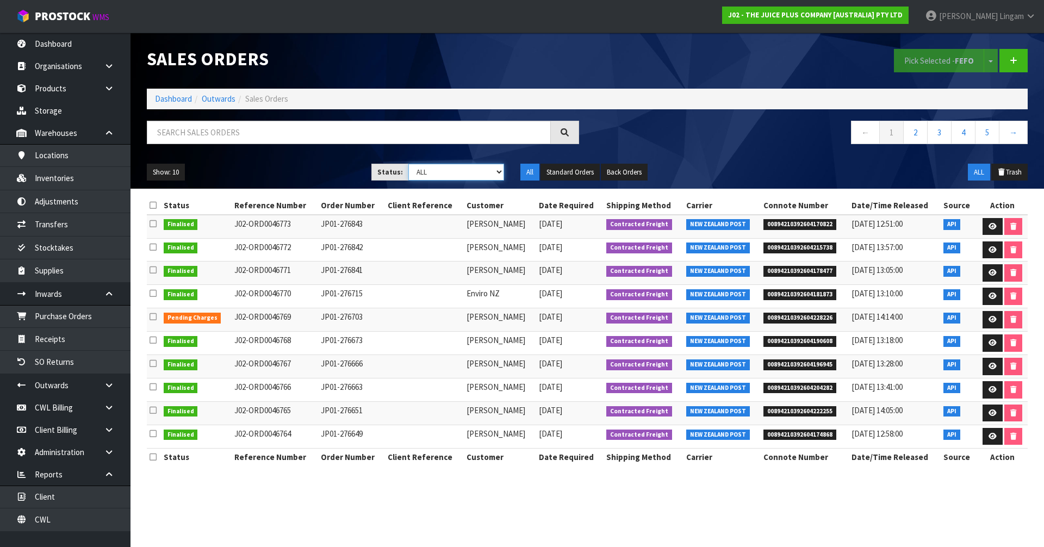
click at [487, 173] on select "Draft Pending Allocated Pending Pick Goods Picked Goods Packed Pending Charges …" at bounding box center [456, 172] width 96 height 17
click at [989, 319] on icon at bounding box center [993, 319] width 8 height 7
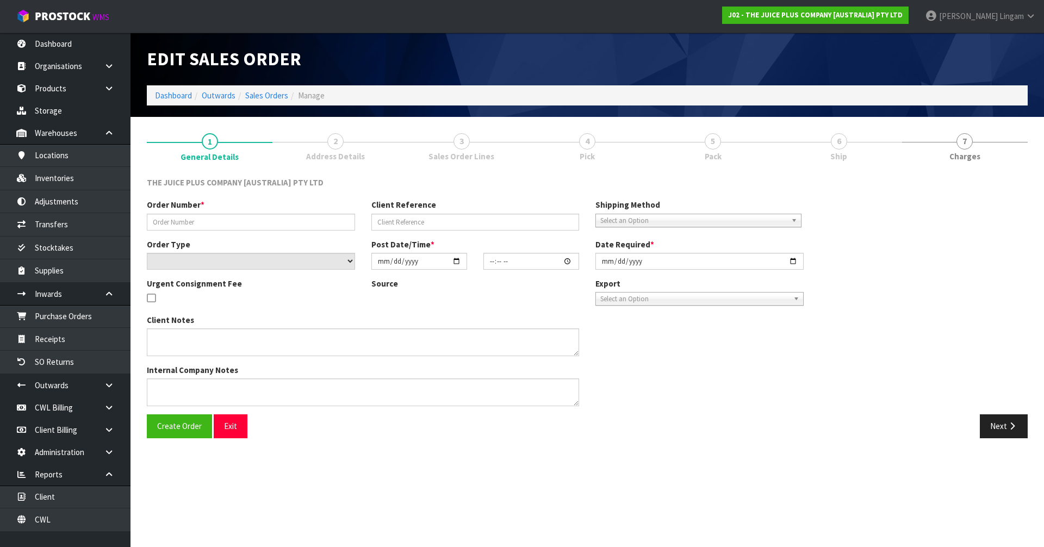
type input "JP01-276703"
select select "number:0"
type input "[DATE]"
type input "03:01:35.000"
type input "[DATE]"
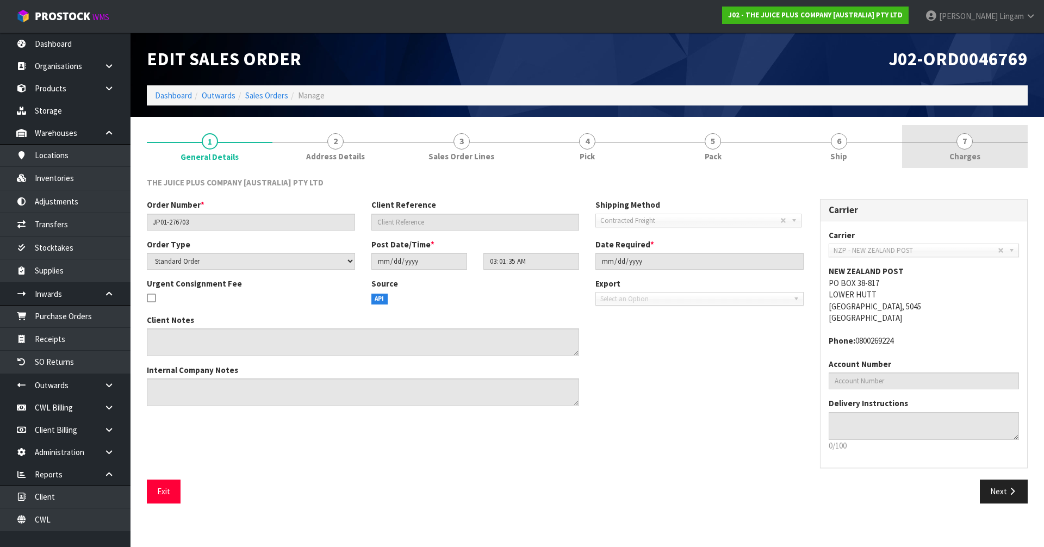
click at [1004, 156] on link "7 [GEOGRAPHIC_DATA]" at bounding box center [965, 146] width 126 height 43
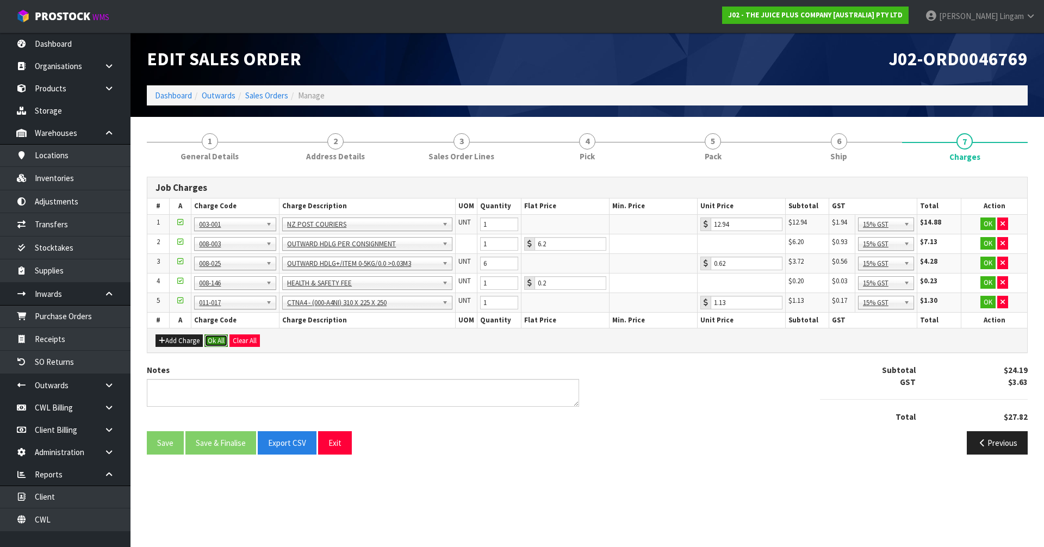
click at [222, 339] on button "Ok All" at bounding box center [215, 340] width 23 height 13
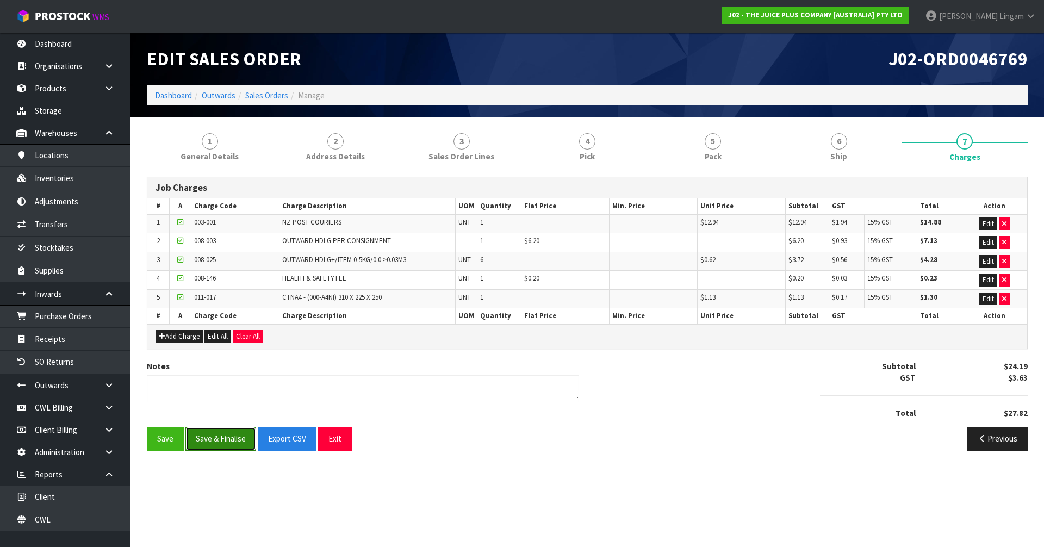
click at [220, 439] on button "Save & Finalise" at bounding box center [220, 438] width 71 height 23
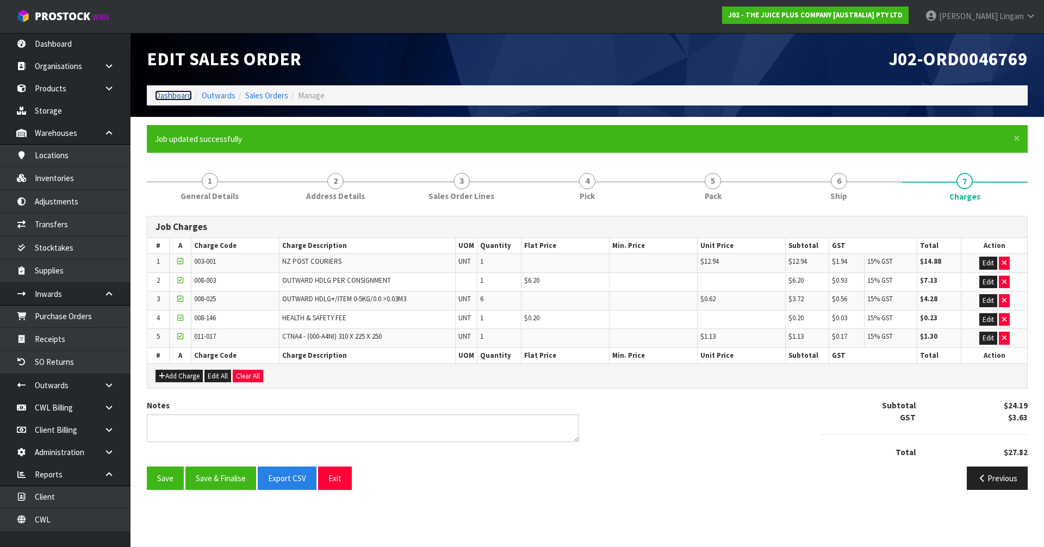
click at [171, 96] on link "Dashboard" at bounding box center [173, 95] width 37 height 10
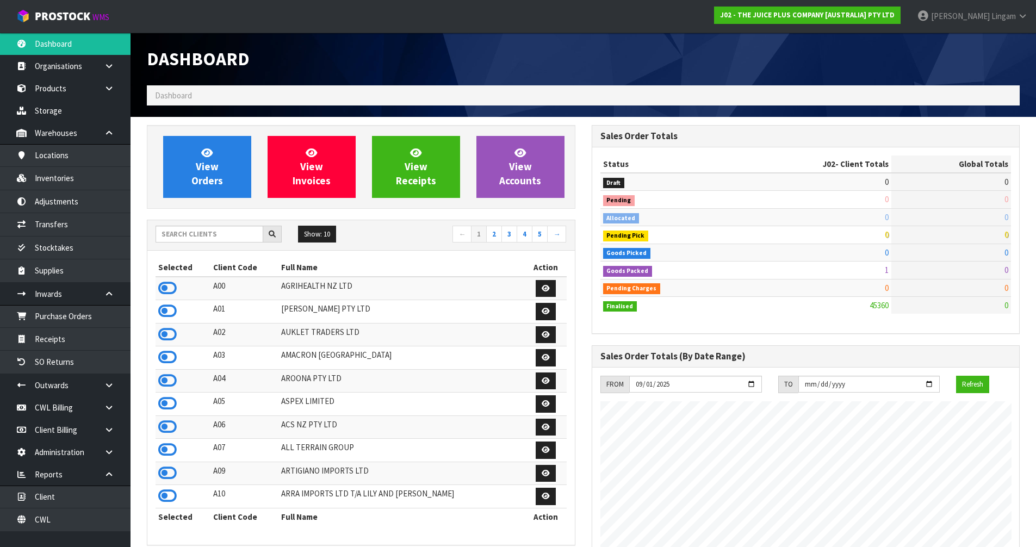
scroll to position [824, 444]
click at [209, 235] on input "text" at bounding box center [210, 234] width 108 height 17
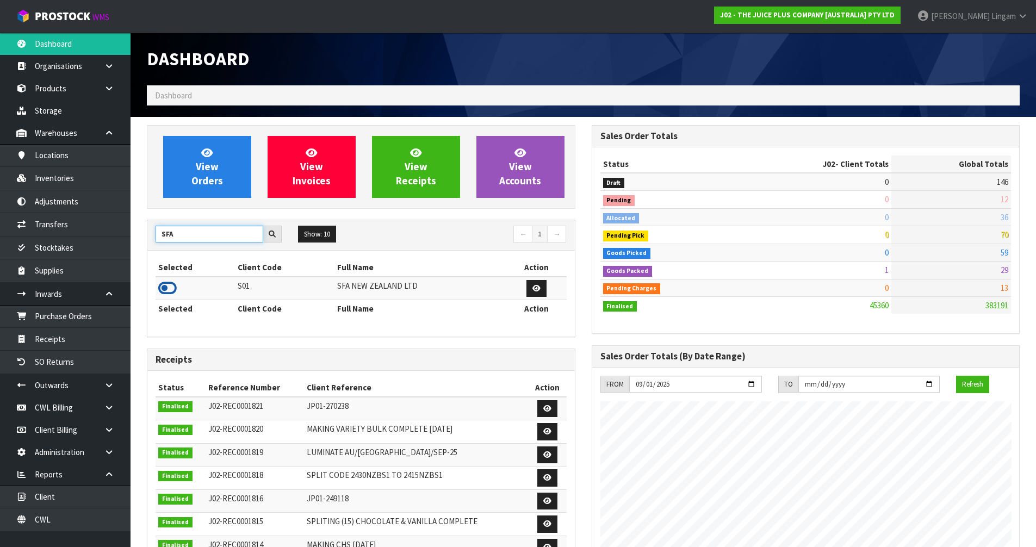
type input "SFA"
click at [166, 284] on icon at bounding box center [167, 288] width 18 height 16
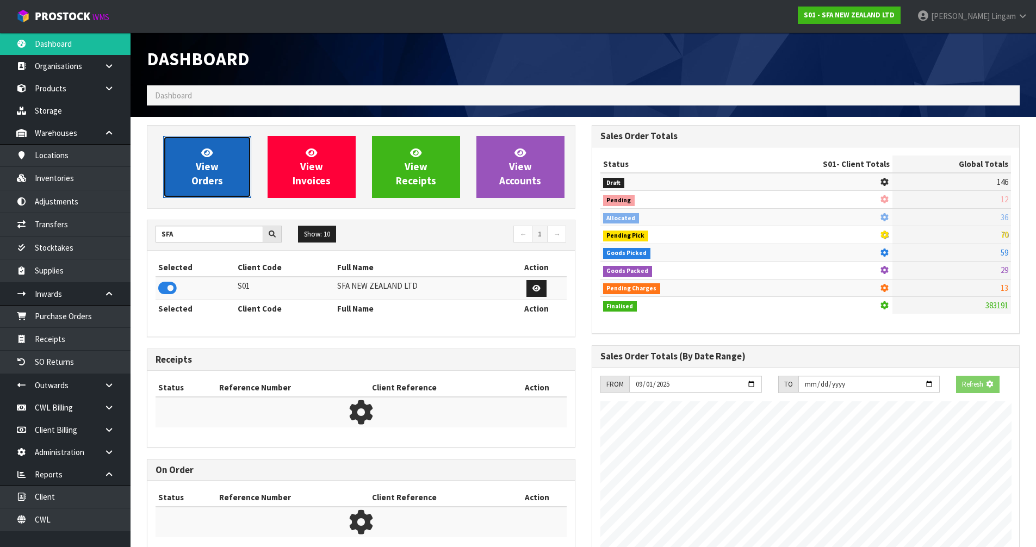
click at [206, 184] on span "View Orders" at bounding box center [207, 166] width 32 height 41
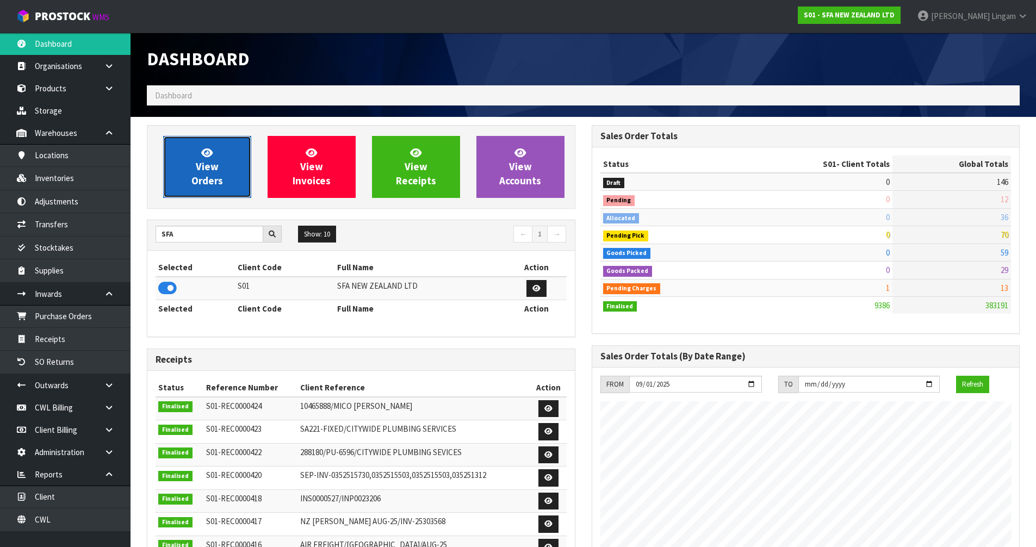
scroll to position [824, 444]
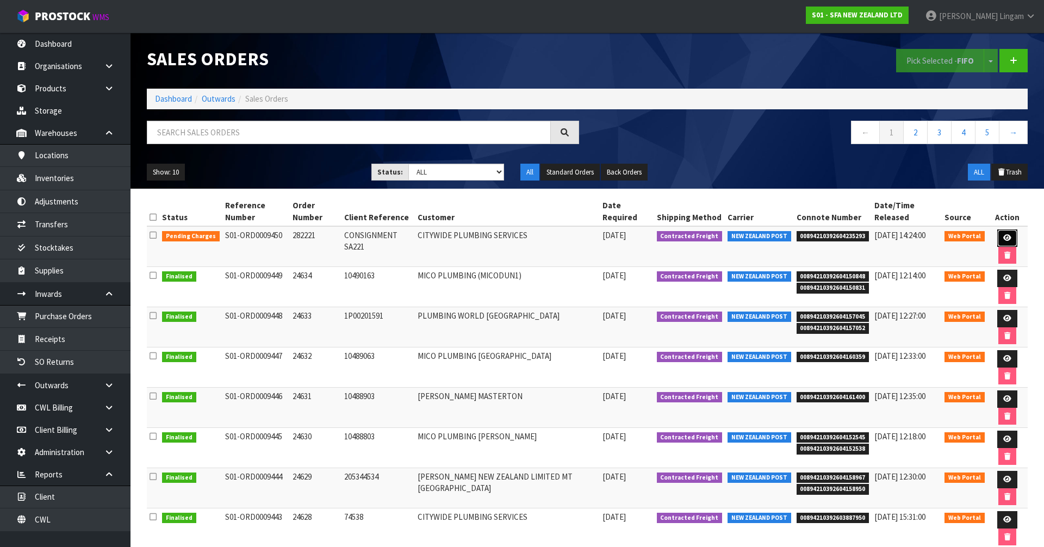
click at [1003, 234] on icon at bounding box center [1007, 237] width 8 height 7
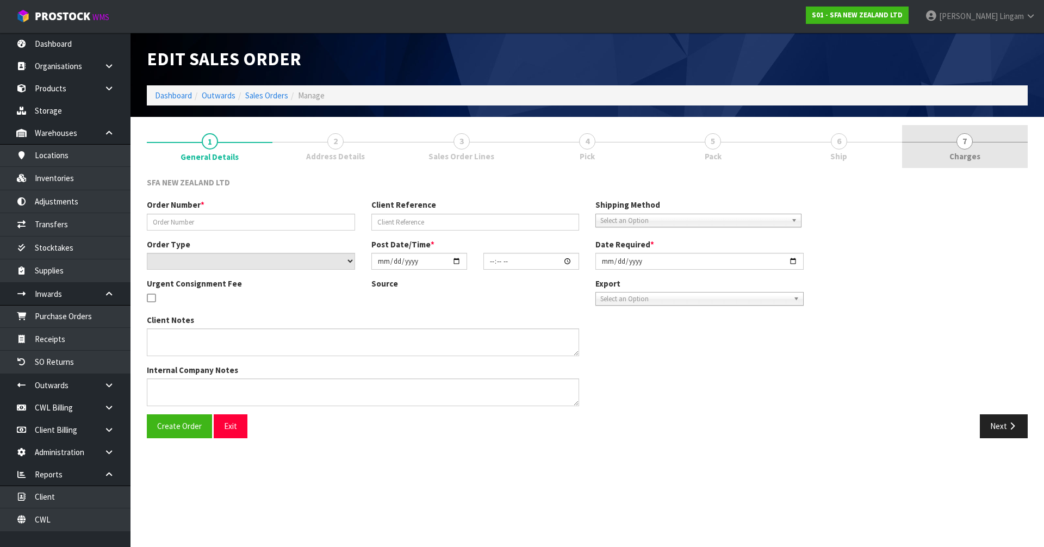
type input "282221"
type input "CONSIGNMENT SA221"
select select "number:0"
type input "2025-09-26"
type input "12:11:00.000"
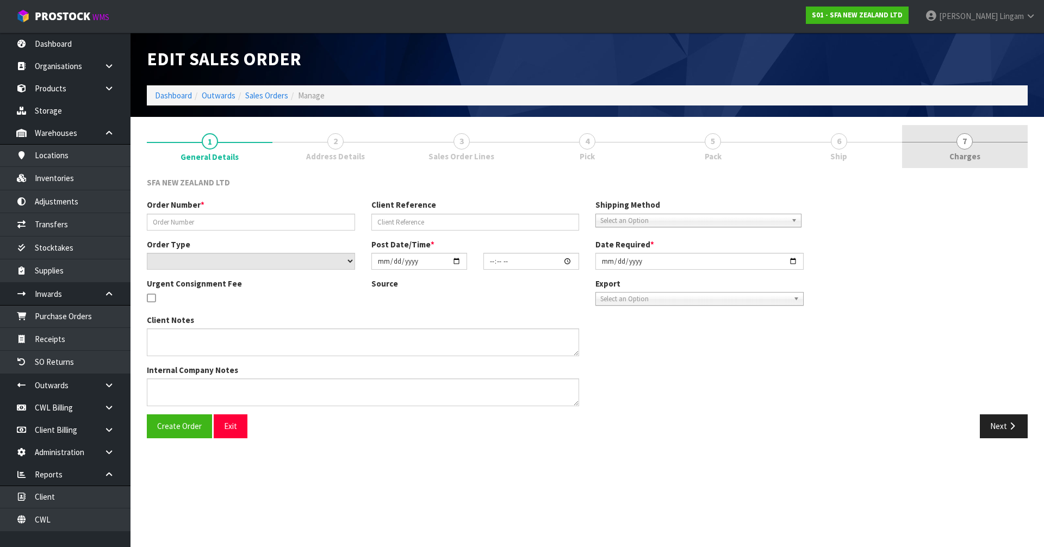
type input "2025-09-29"
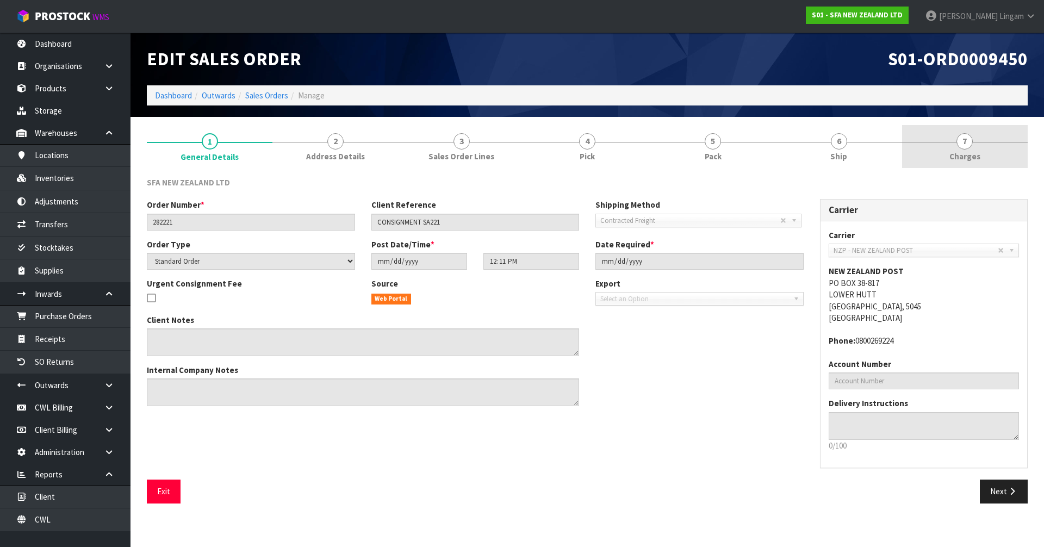
click at [984, 150] on link "7 Charges" at bounding box center [965, 146] width 126 height 43
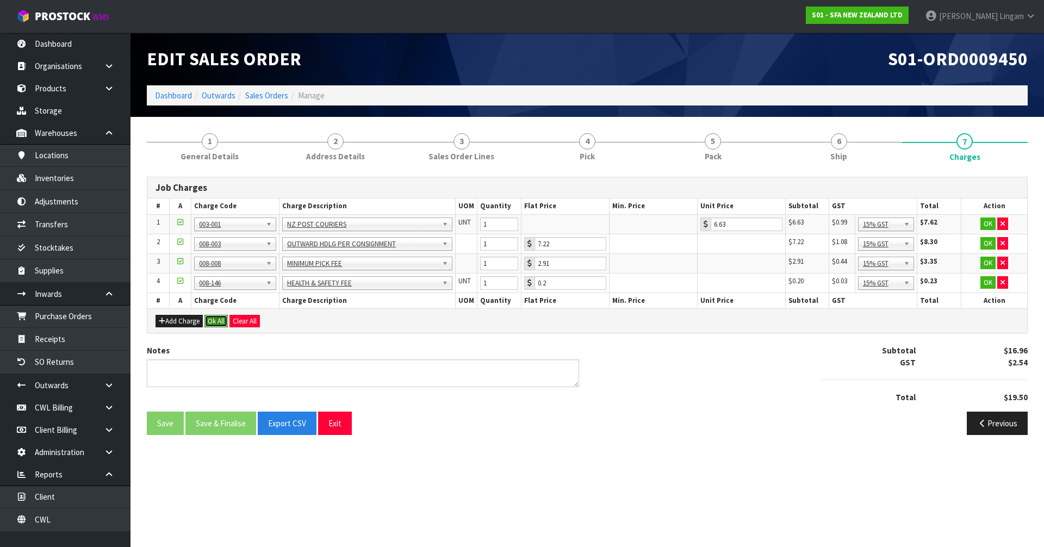
click at [219, 322] on button "Ok All" at bounding box center [215, 321] width 23 height 13
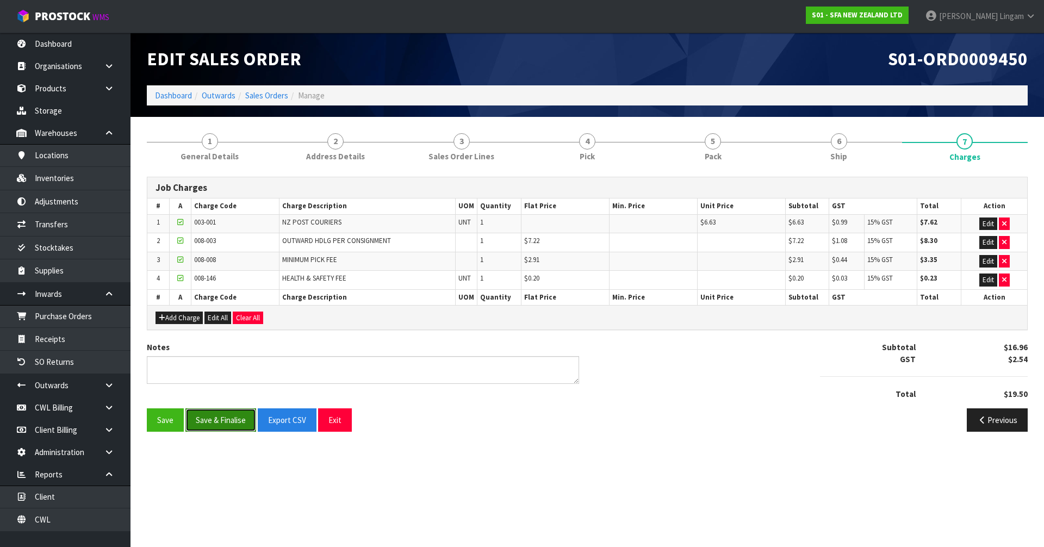
click at [231, 415] on button "Save & Finalise" at bounding box center [220, 419] width 71 height 23
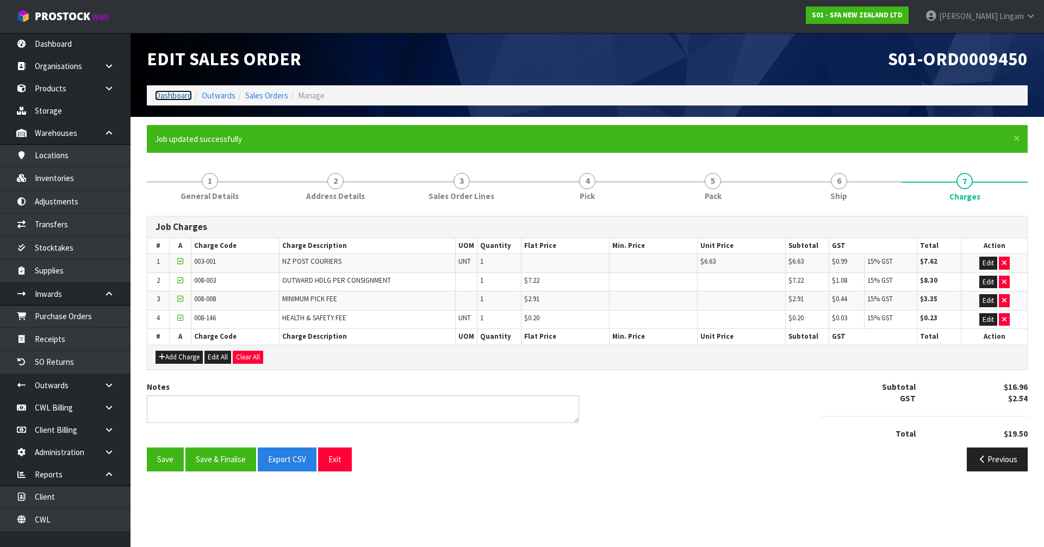
click at [176, 92] on link "Dashboard" at bounding box center [173, 95] width 37 height 10
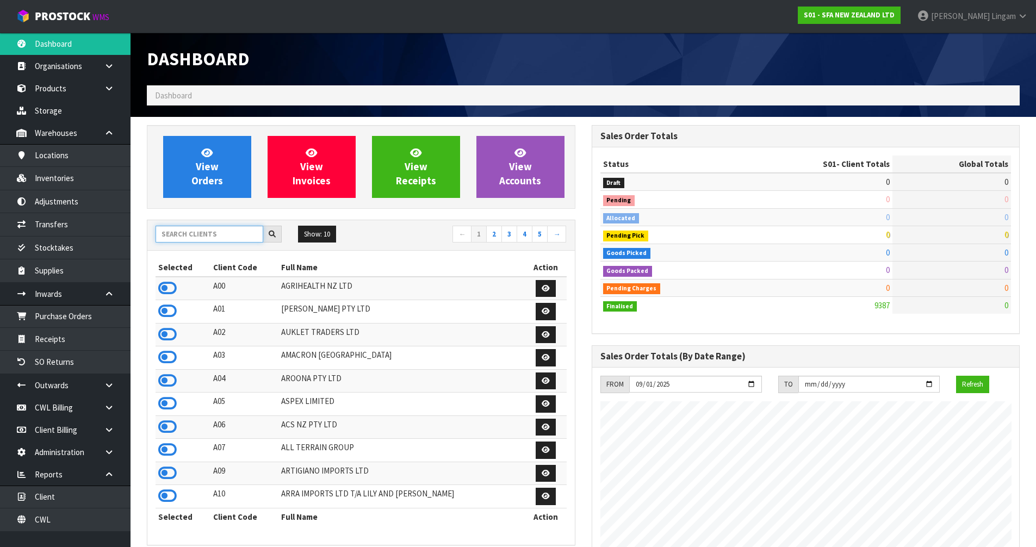
click at [230, 233] on input "text" at bounding box center [210, 234] width 108 height 17
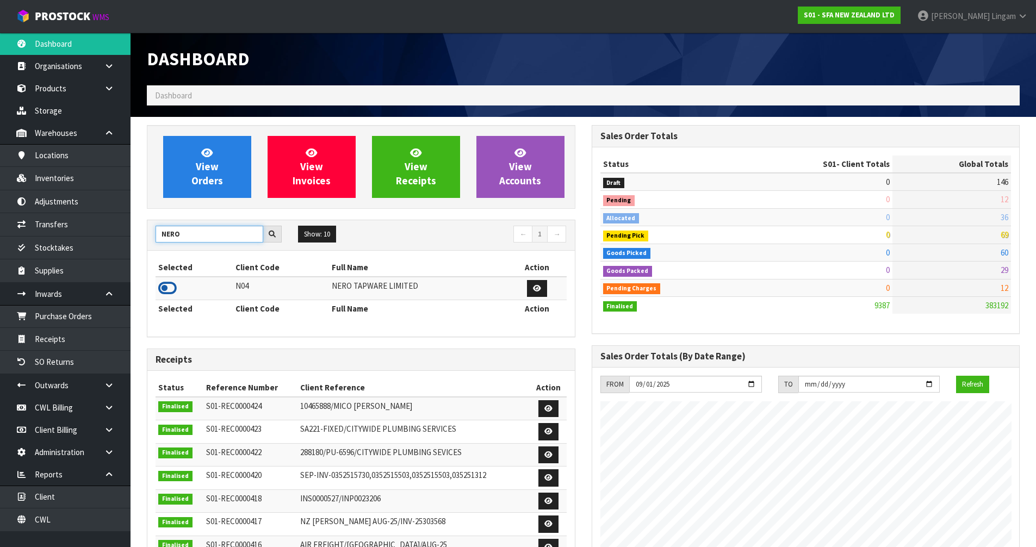
type input "NERO"
click at [165, 288] on icon at bounding box center [167, 288] width 18 height 16
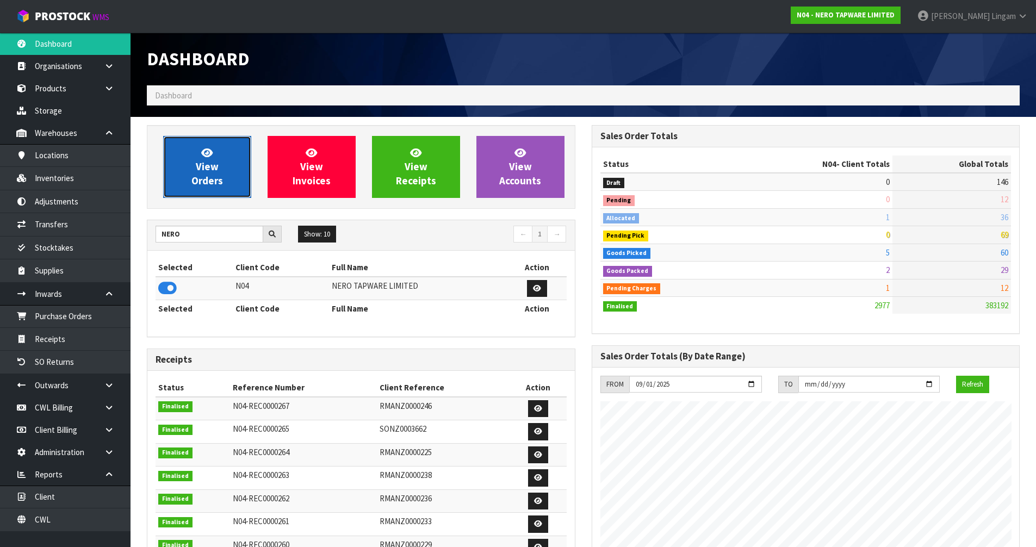
click at [214, 172] on span "View Orders" at bounding box center [207, 166] width 32 height 41
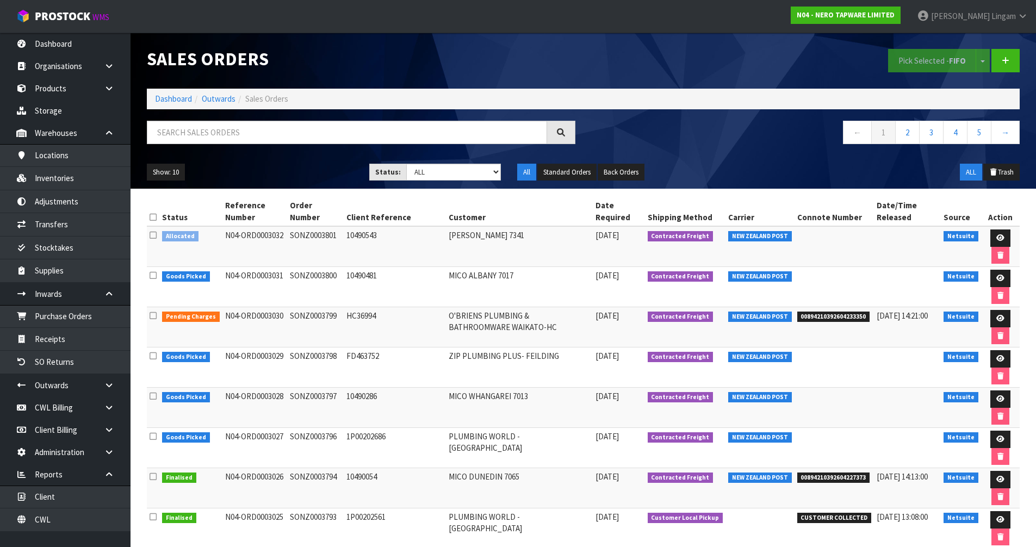
drag, startPoint x: 155, startPoint y: 237, endPoint x: 178, endPoint y: 236, distance: 23.4
click at [156, 236] on icon at bounding box center [153, 235] width 7 height 8
click at [0, 0] on input "checkbox" at bounding box center [0, 0] width 0 height 0
click at [915, 60] on button "Pick Selected - FIFO" at bounding box center [932, 60] width 88 height 23
click at [997, 238] on icon at bounding box center [1000, 237] width 8 height 7
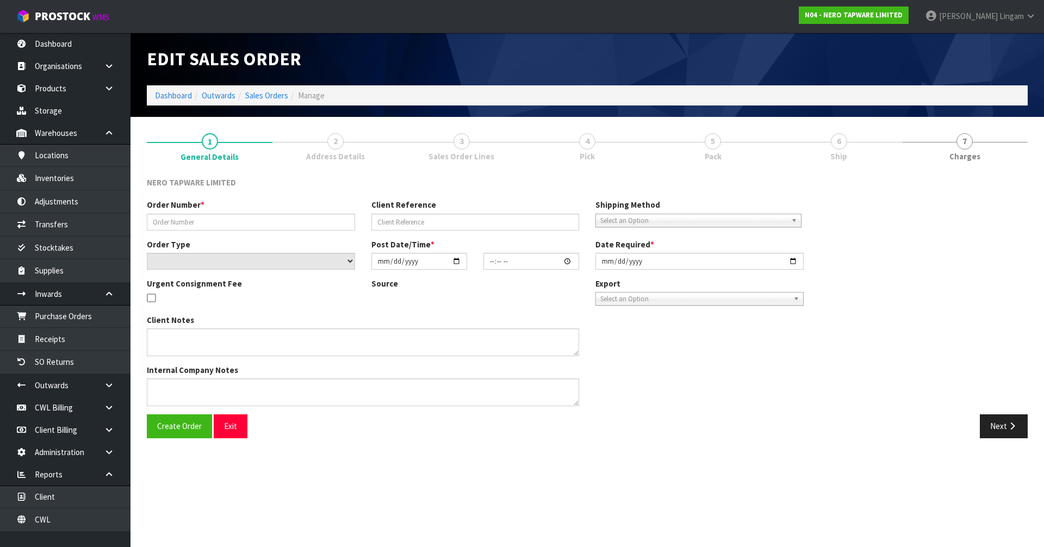
type input "SONZ0003801"
type input "10490543"
select select "number:0"
type input "2025-09-26"
type input "14:30:05.000"
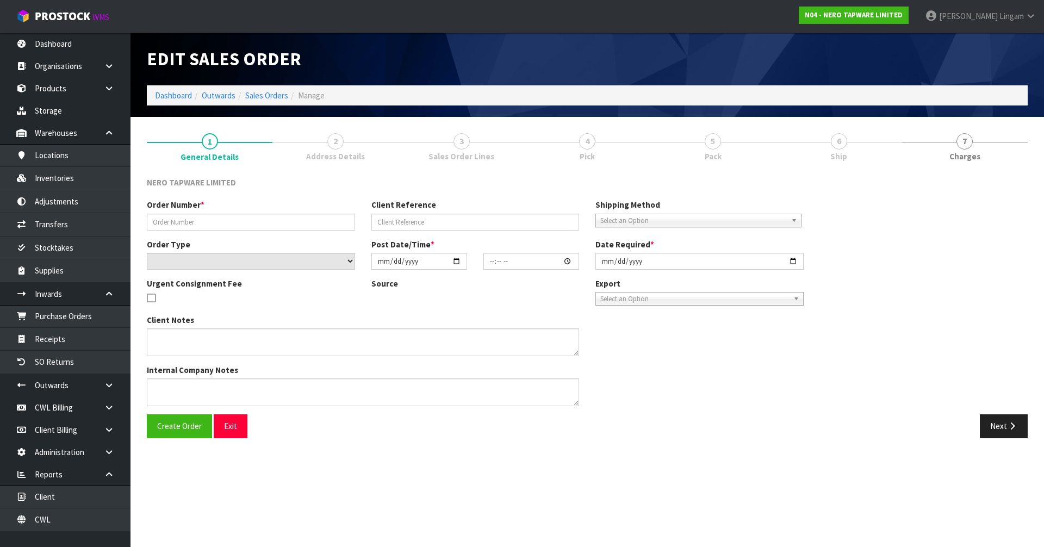
type input "2025-09-26"
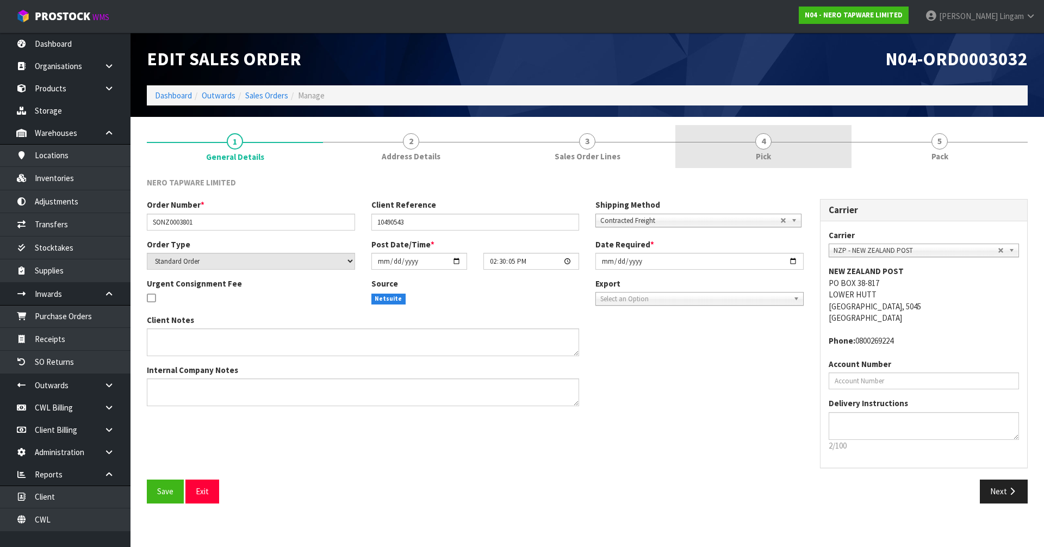
click at [756, 159] on span "Pick" at bounding box center [763, 156] width 15 height 11
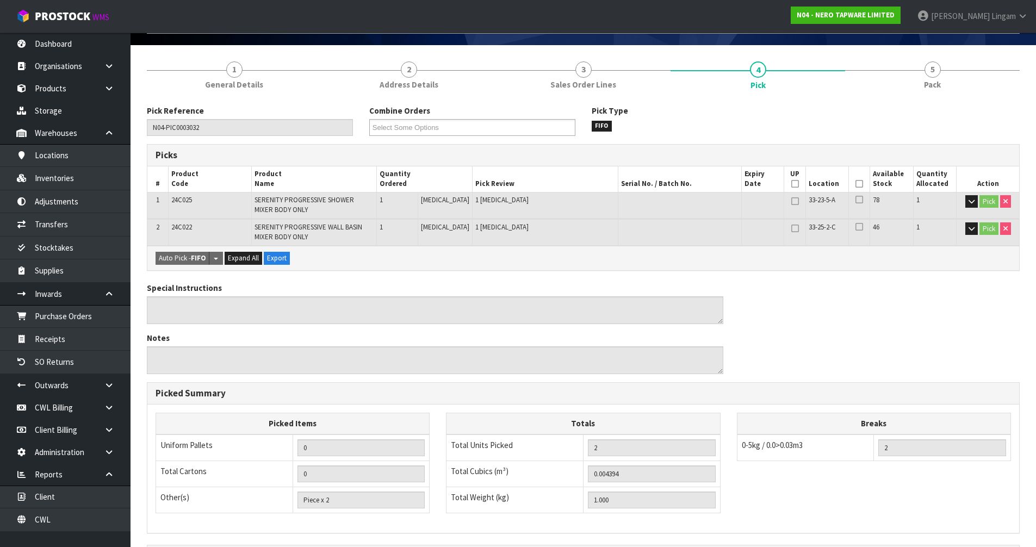
scroll to position [207, 0]
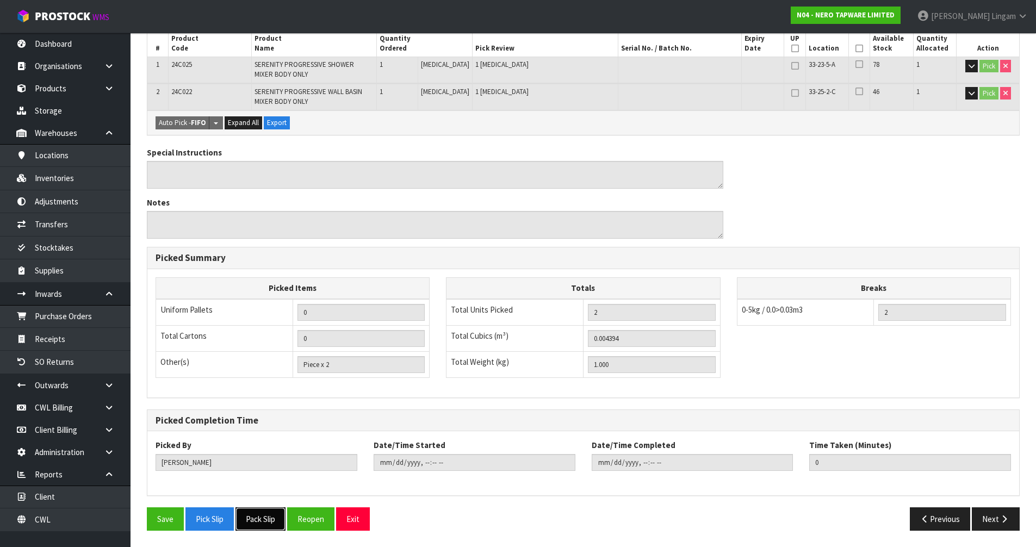
click at [255, 518] on button "Pack Slip" at bounding box center [260, 518] width 50 height 23
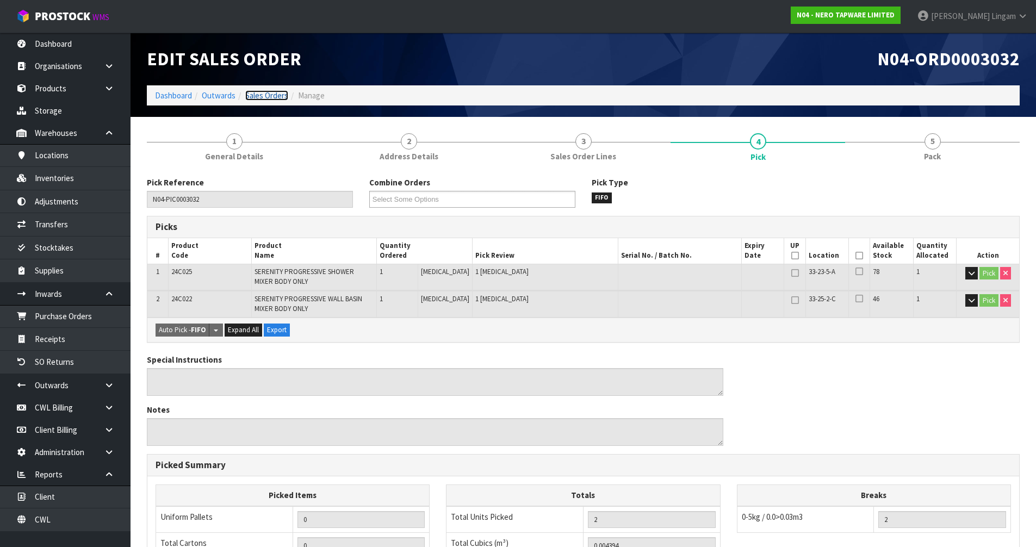
click at [278, 95] on link "Sales Orders" at bounding box center [266, 95] width 43 height 10
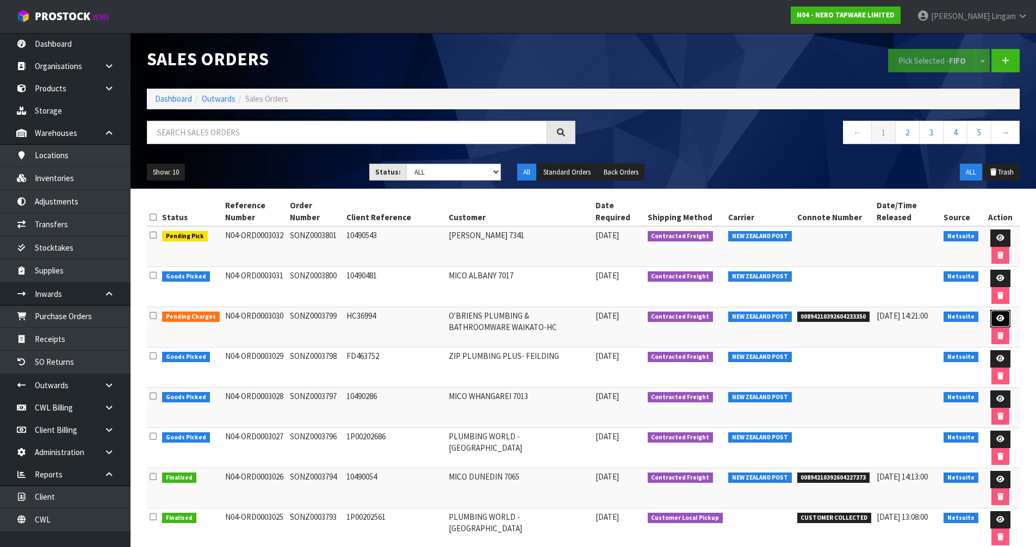
click at [1002, 319] on icon at bounding box center [1000, 318] width 8 height 7
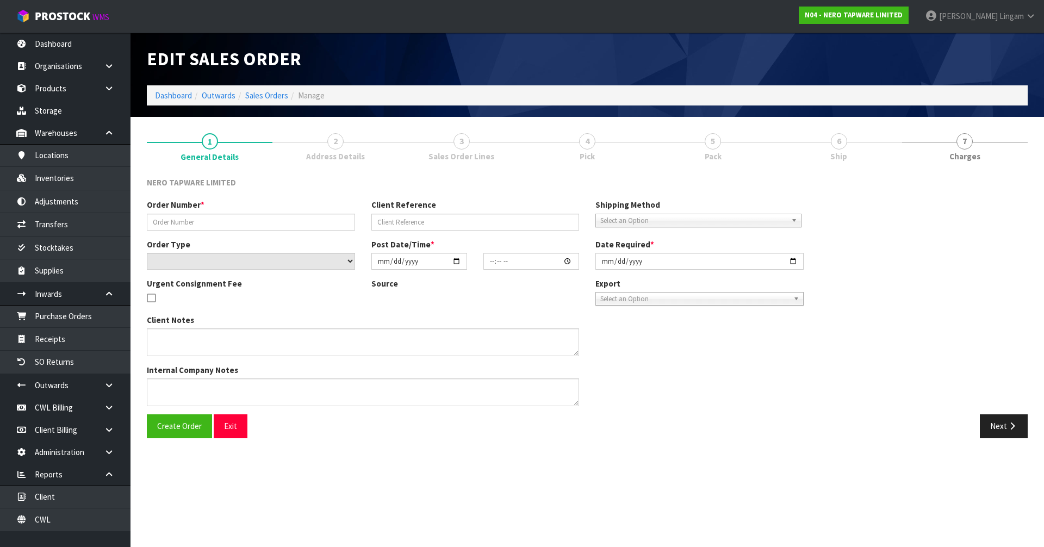
type input "SONZ0003799"
type input "HC36994"
select select "number:0"
type input "2025-09-26"
type input "12:30:07.000"
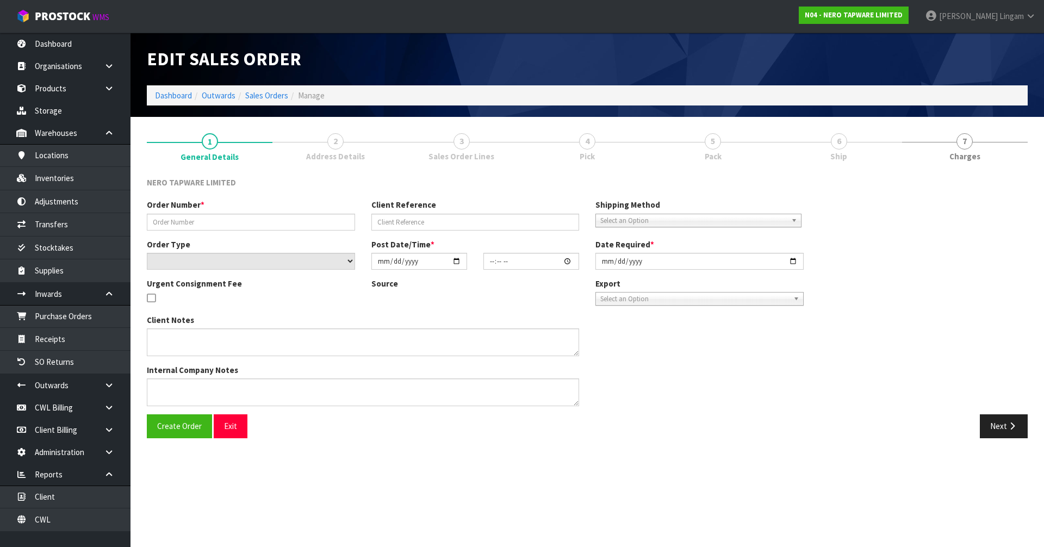
type input "2025-09-26"
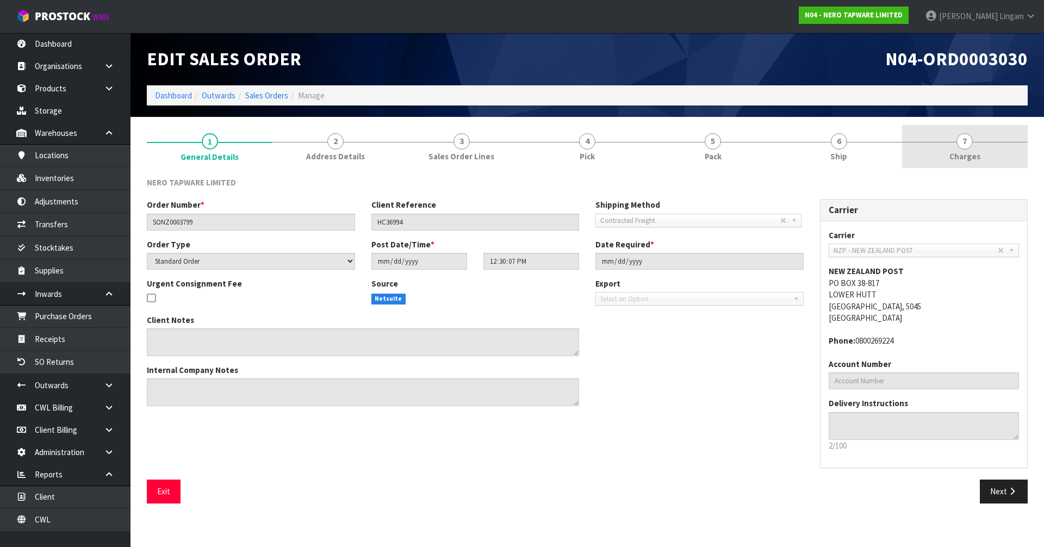
click at [989, 153] on link "7 Charges" at bounding box center [965, 146] width 126 height 43
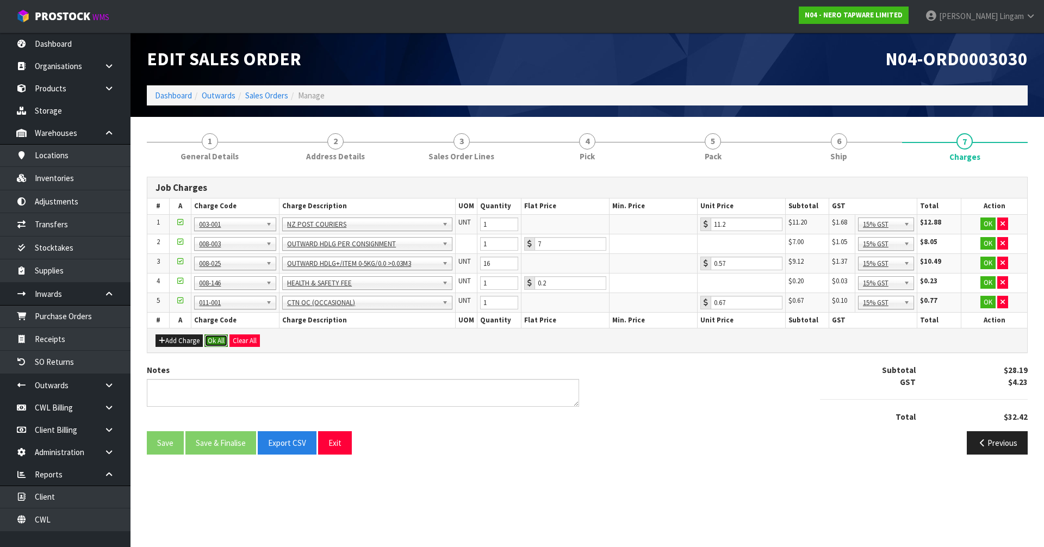
click at [219, 343] on button "Ok All" at bounding box center [215, 340] width 23 height 13
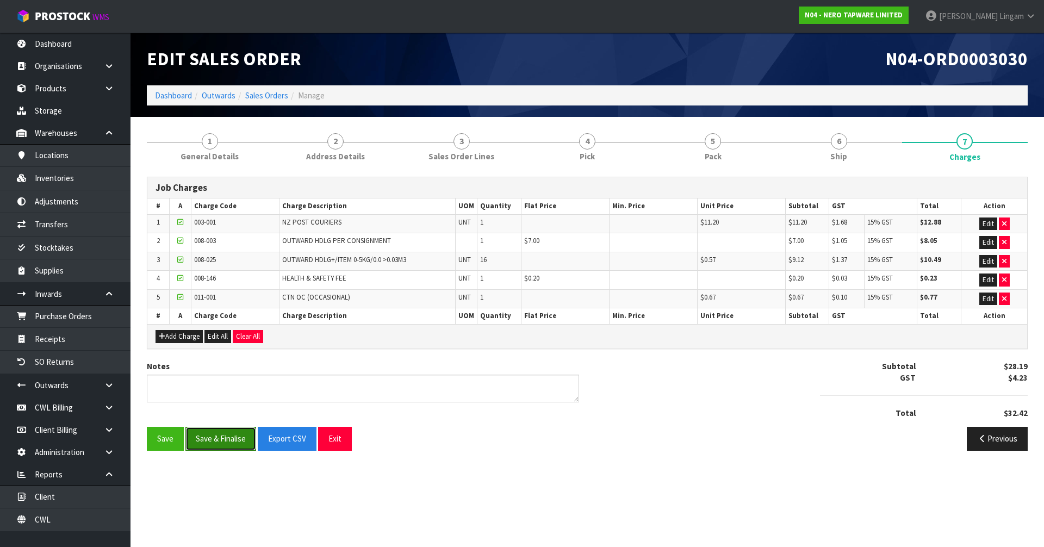
click at [222, 442] on button "Save & Finalise" at bounding box center [220, 438] width 71 height 23
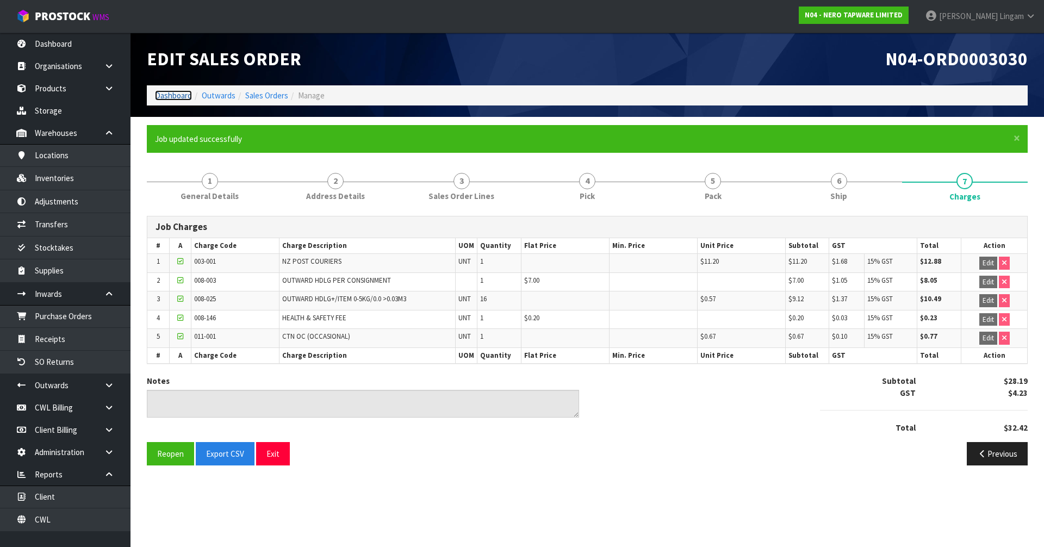
click at [165, 94] on link "Dashboard" at bounding box center [173, 95] width 37 height 10
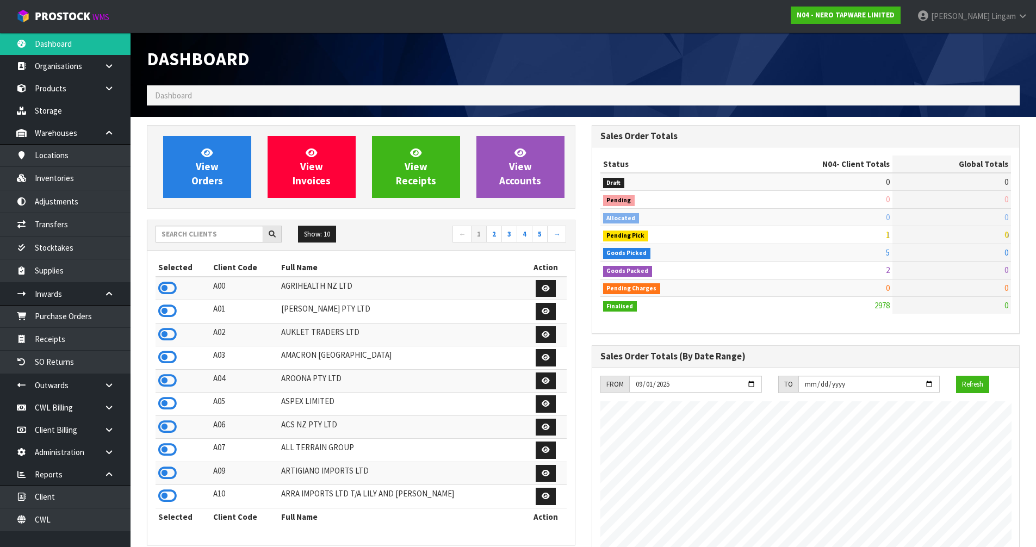
scroll to position [824, 444]
click at [182, 231] on input "text" at bounding box center [210, 234] width 108 height 17
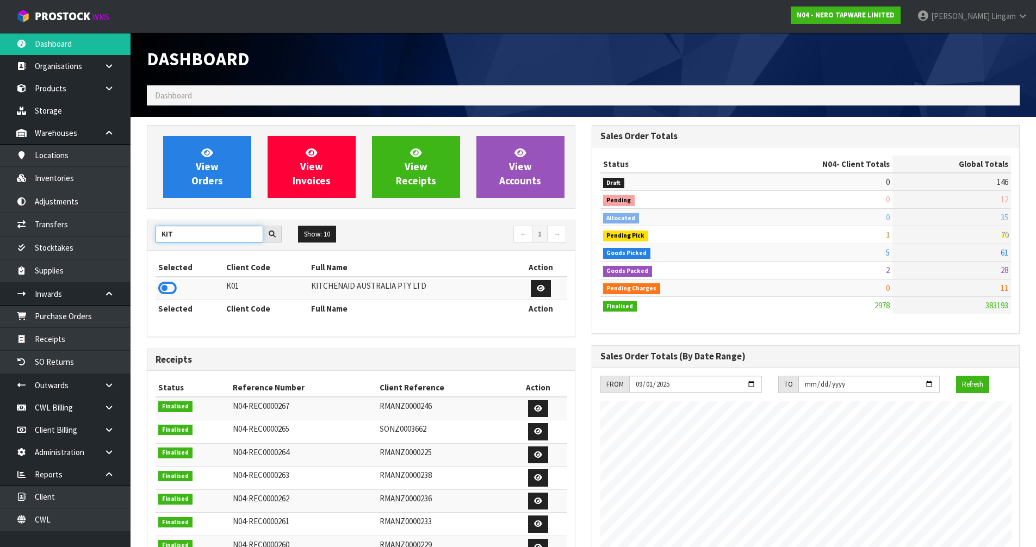
type input "KIT"
click at [164, 288] on icon at bounding box center [167, 288] width 18 height 16
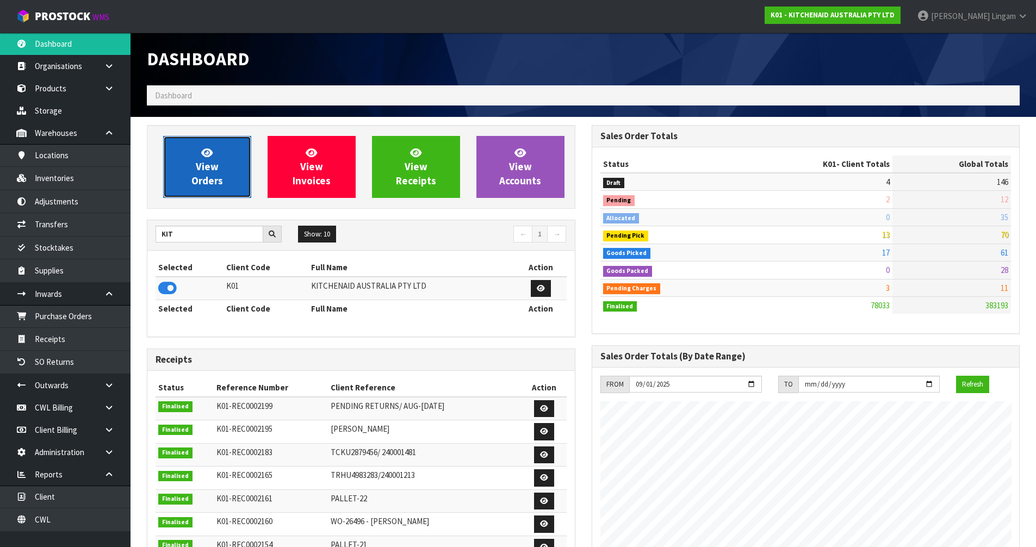
click at [210, 187] on link "View Orders" at bounding box center [207, 167] width 88 height 62
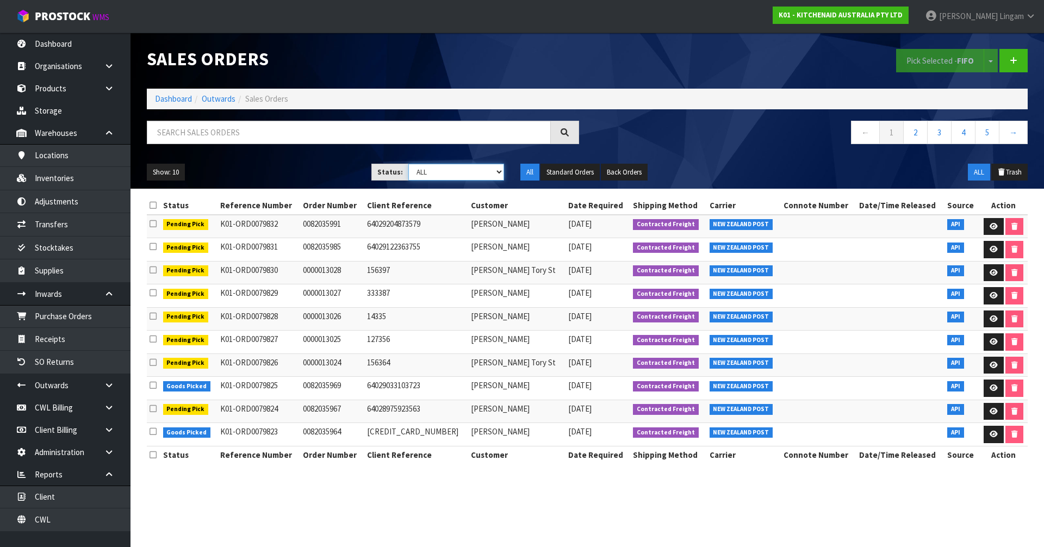
click at [490, 173] on select "Draft Pending Allocated Pending Pick Goods Picked Goods Packed Pending Charges …" at bounding box center [456, 172] width 96 height 17
select select "string:6"
click at [408, 164] on select "Draft Pending Allocated Pending Pick Goods Picked Goods Packed Pending Charges …" at bounding box center [456, 172] width 96 height 17
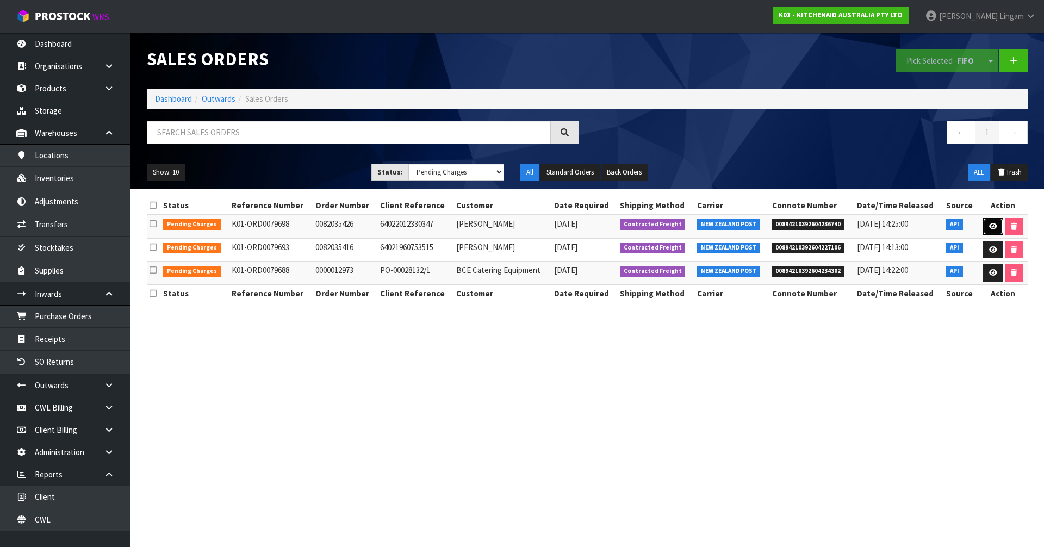
click at [992, 229] on icon at bounding box center [993, 226] width 8 height 7
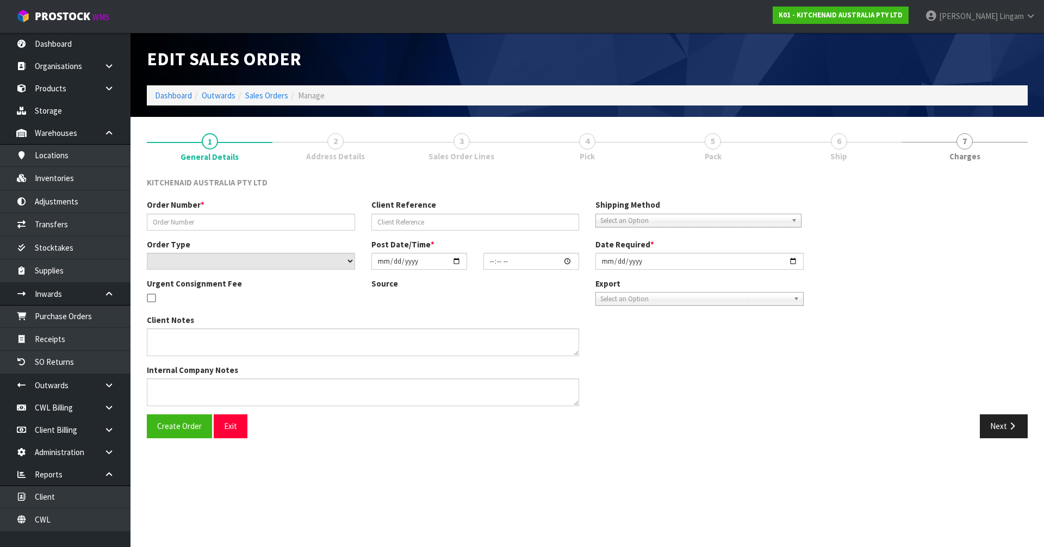
type input "0082035426"
type input "64022012330347"
select select "number:0"
type input "2025-09-23"
type input "17:45:01.000"
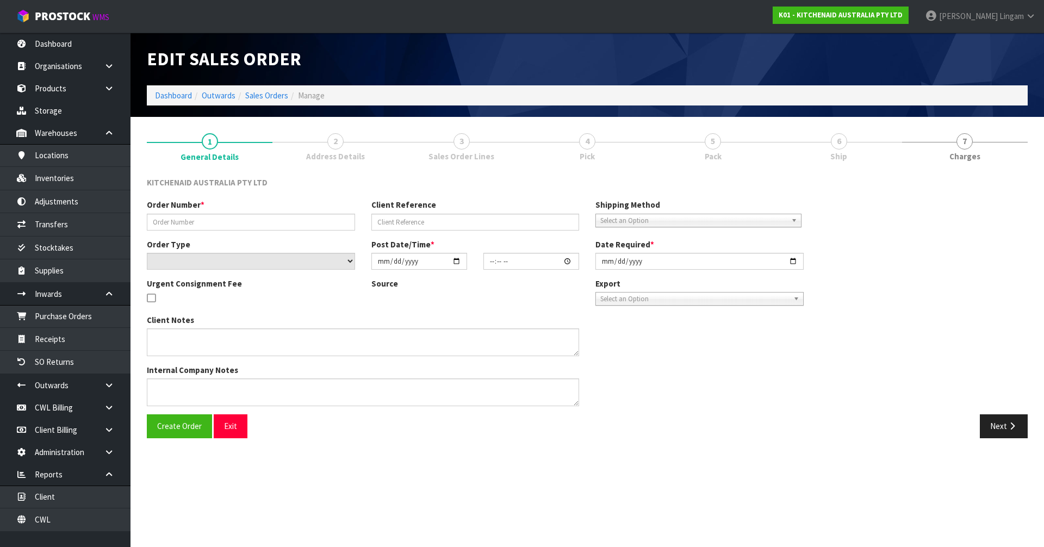
type input "2025-09-23"
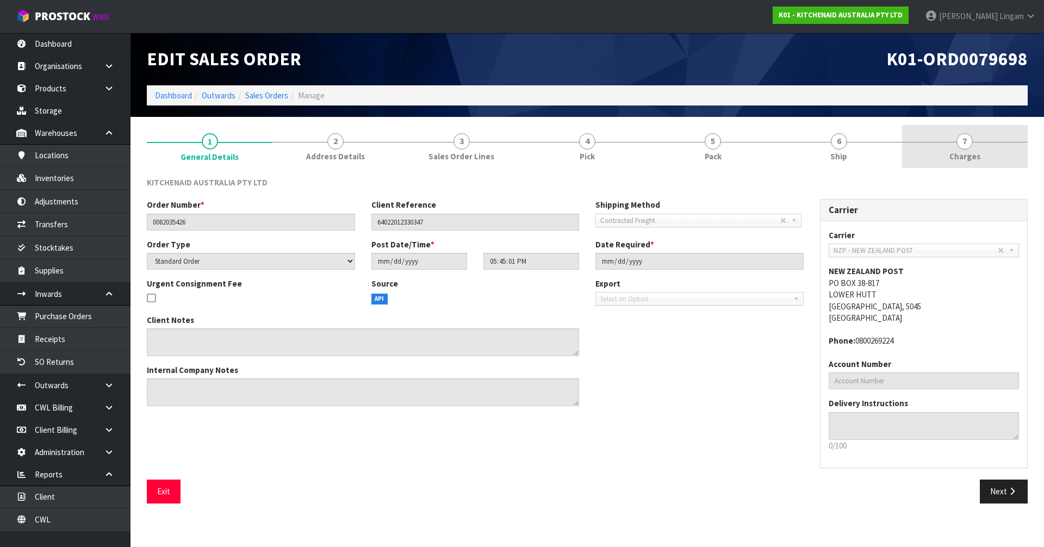
click at [990, 153] on link "7 Charges" at bounding box center [965, 146] width 126 height 43
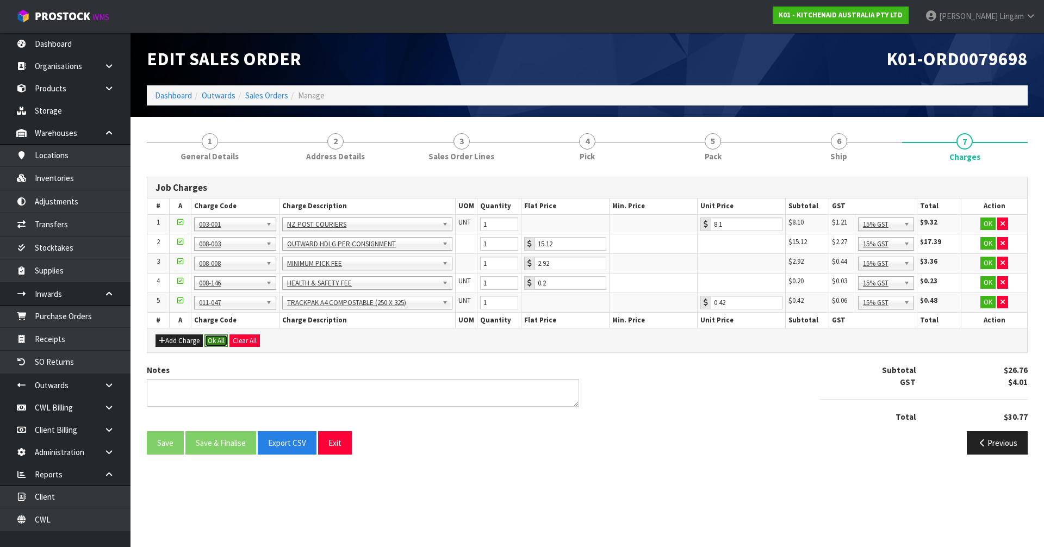
click at [218, 337] on button "Ok All" at bounding box center [215, 340] width 23 height 13
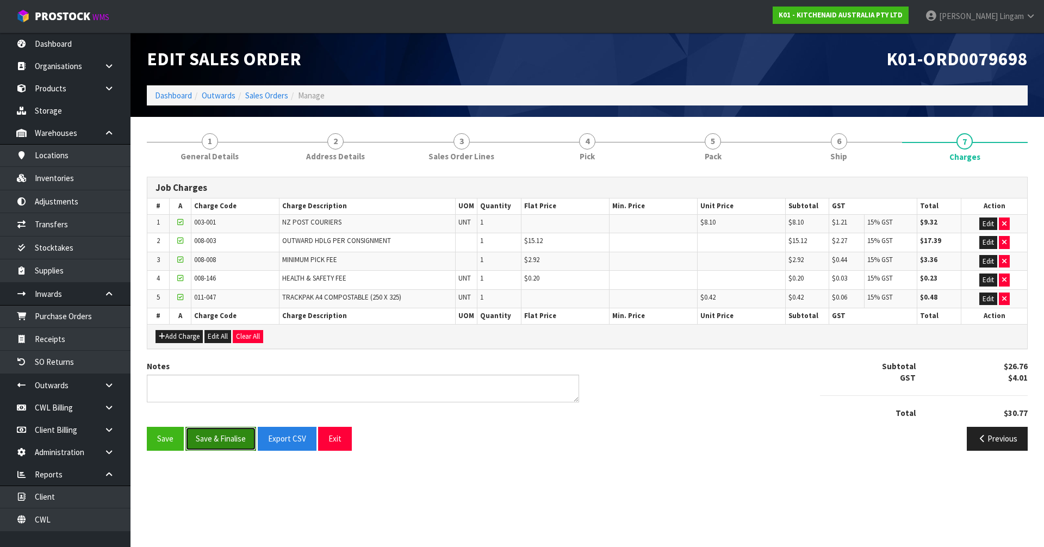
click at [213, 444] on button "Save & Finalise" at bounding box center [220, 438] width 71 height 23
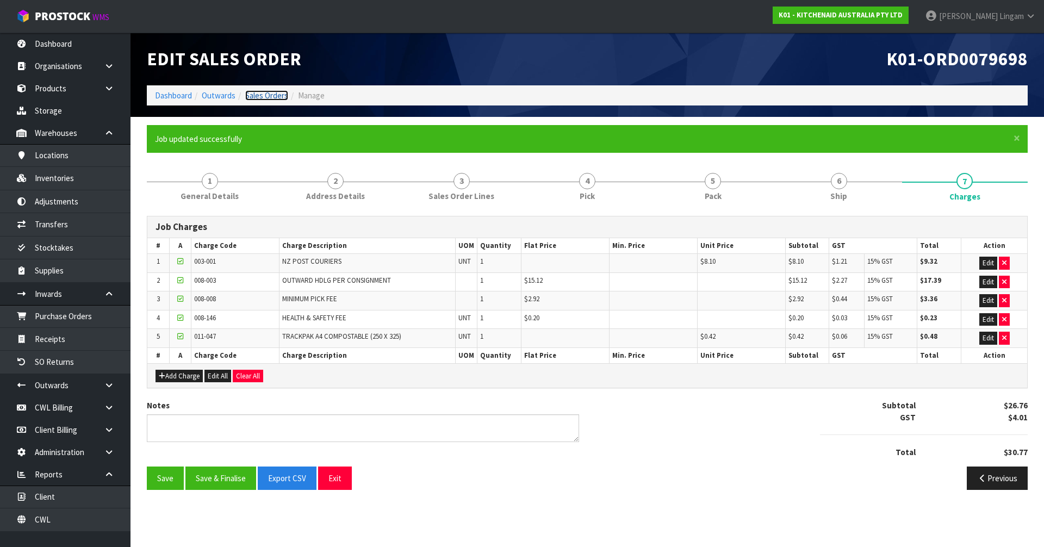
click at [278, 96] on link "Sales Orders" at bounding box center [266, 95] width 43 height 10
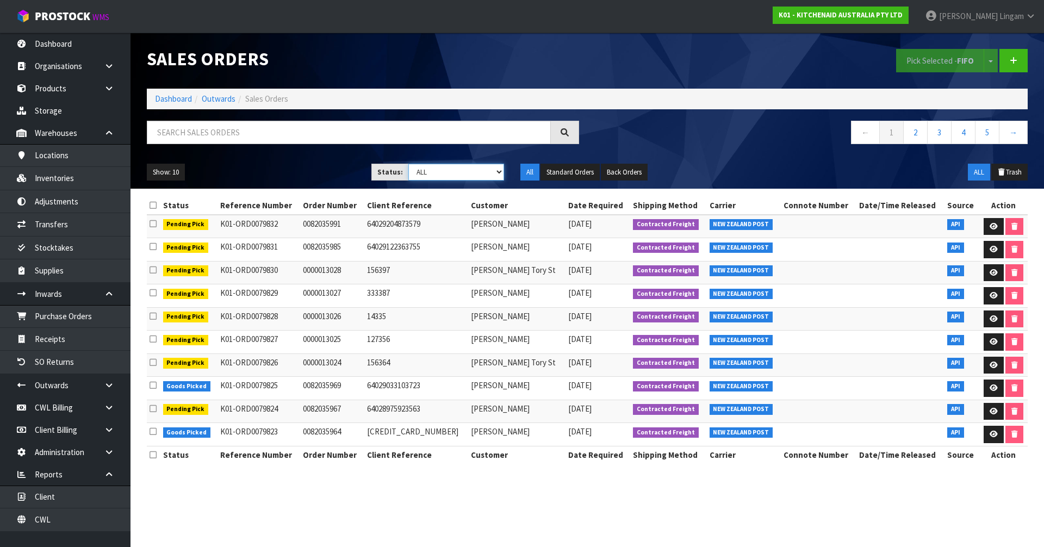
click at [488, 169] on select "Draft Pending Allocated Pending Pick Goods Picked Goods Packed Pending Charges …" at bounding box center [456, 172] width 96 height 17
select select "string:6"
click at [408, 164] on select "Draft Pending Allocated Pending Pick Goods Picked Goods Packed Pending Charges …" at bounding box center [456, 172] width 96 height 17
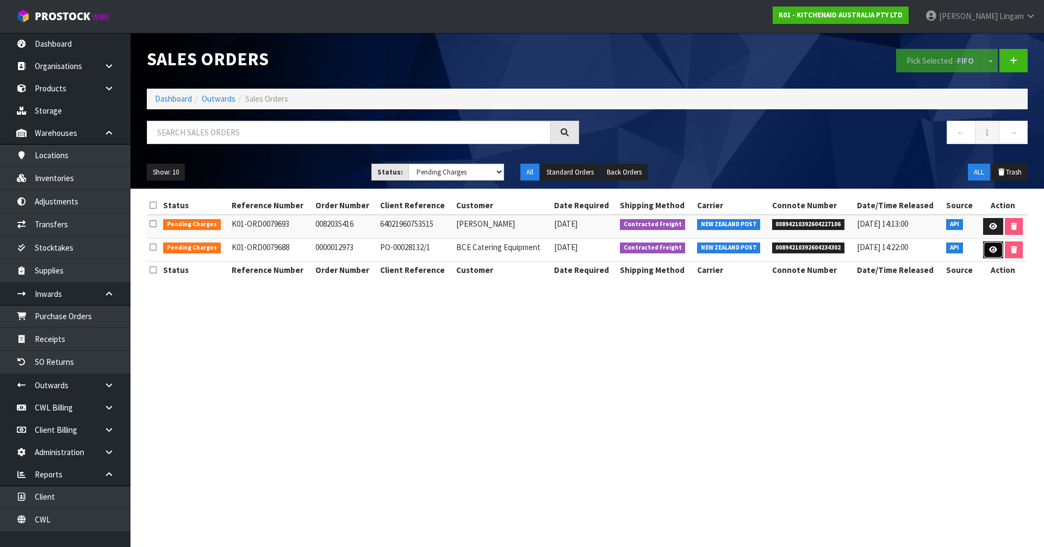
click at [989, 249] on icon at bounding box center [993, 249] width 8 height 7
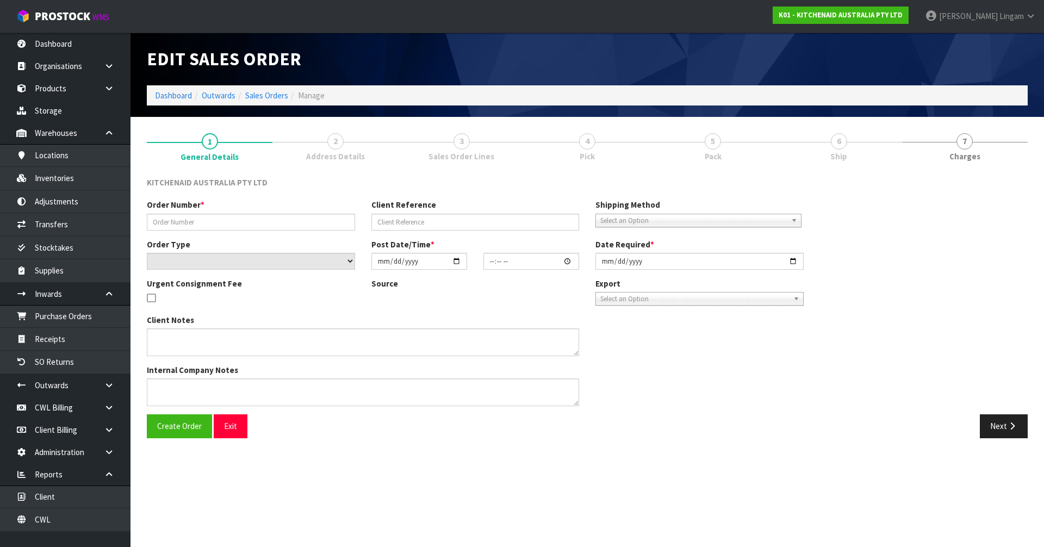
type input "0000012973"
type input "PO-00028132/1"
select select "number:0"
type input "2025-09-23"
type input "17:35:42.000"
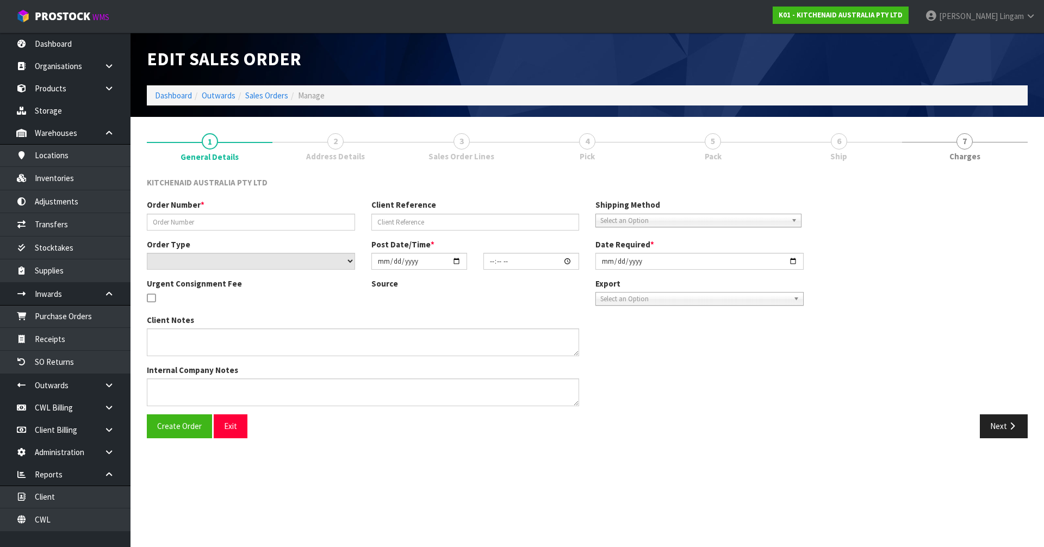
type input "2025-09-23"
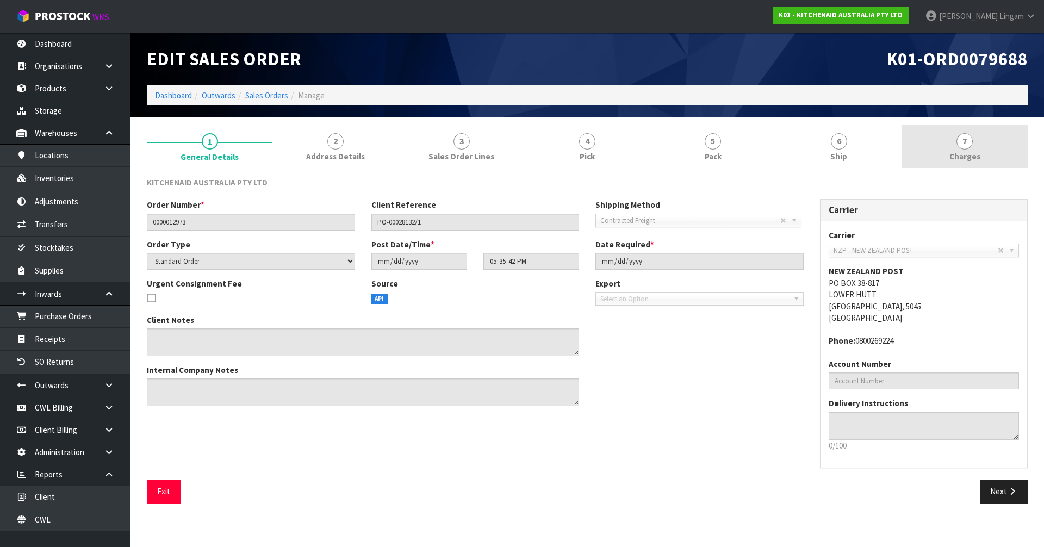
click at [993, 159] on link "7 Charges" at bounding box center [965, 146] width 126 height 43
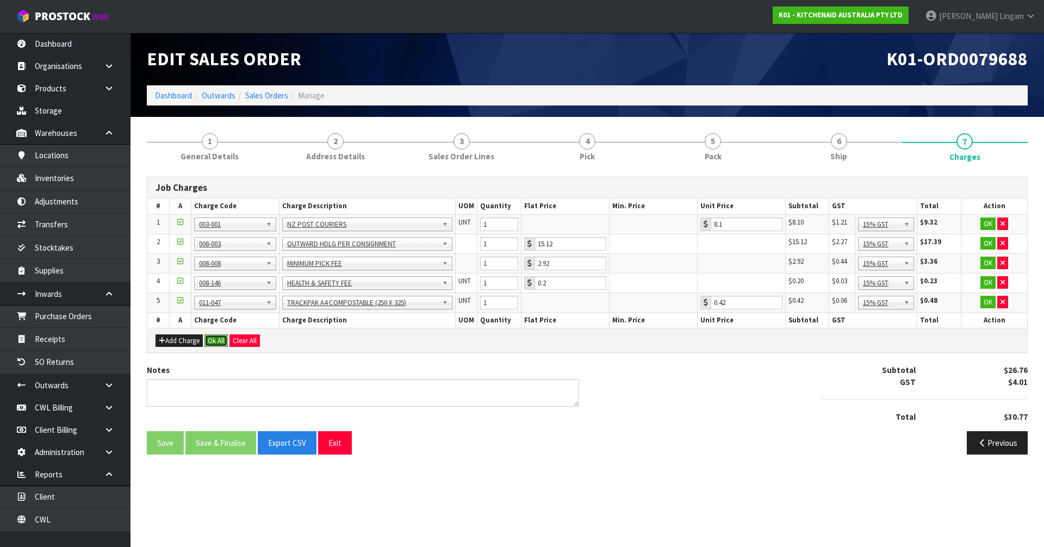
click at [219, 340] on button "Ok All" at bounding box center [215, 340] width 23 height 13
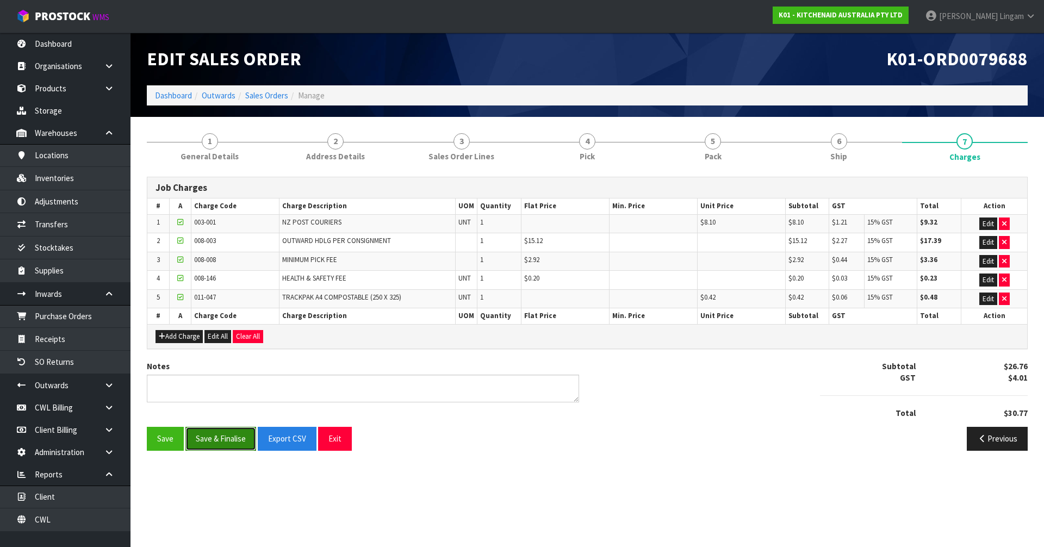
click at [220, 439] on button "Save & Finalise" at bounding box center [220, 438] width 71 height 23
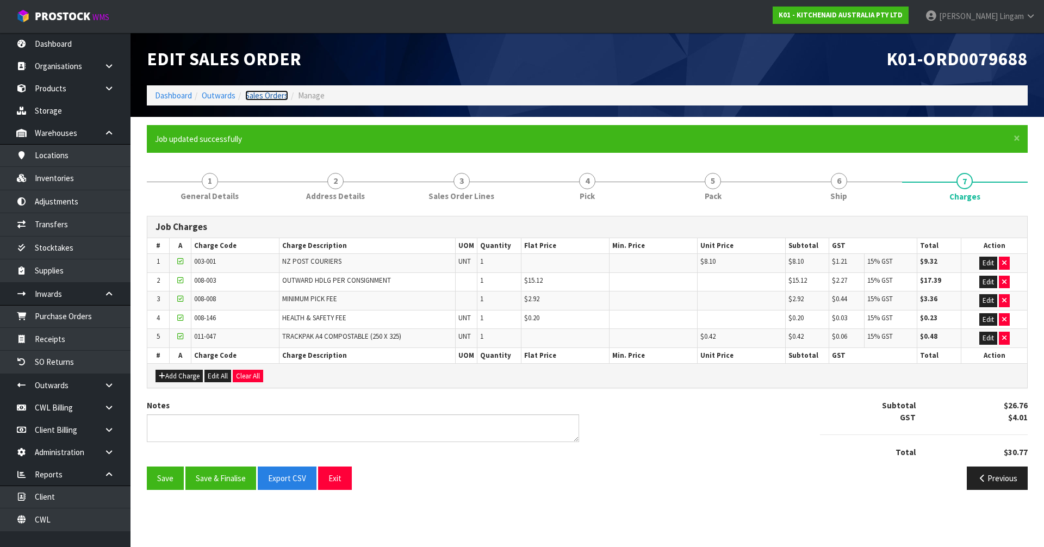
click at [274, 94] on link "Sales Orders" at bounding box center [266, 95] width 43 height 10
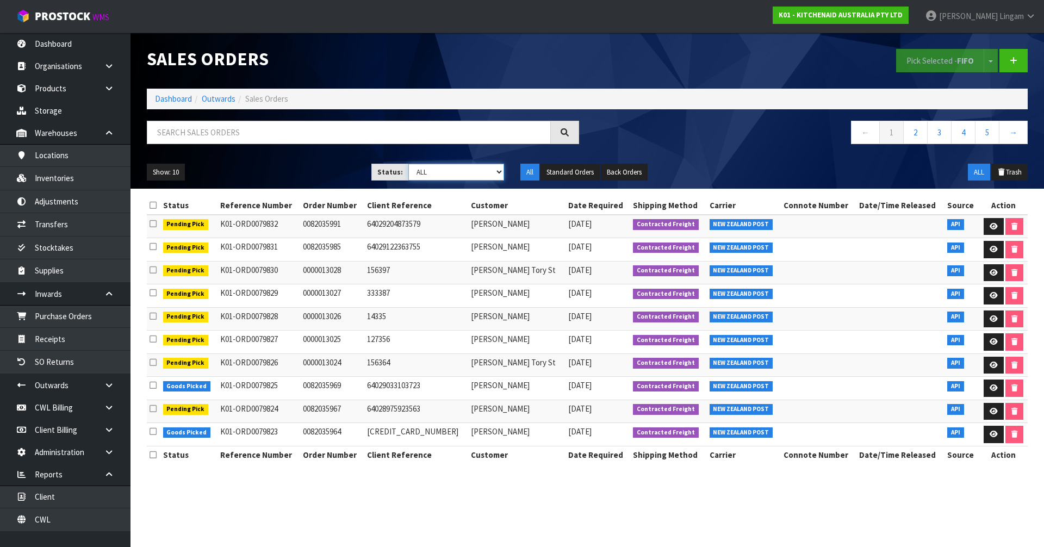
click at [483, 174] on select "Draft Pending Allocated Pending Pick Goods Picked Goods Packed Pending Charges …" at bounding box center [456, 172] width 96 height 17
select select "string:6"
click at [408, 164] on select "Draft Pending Allocated Pending Pick Goods Picked Goods Packed Pending Charges …" at bounding box center [456, 172] width 96 height 17
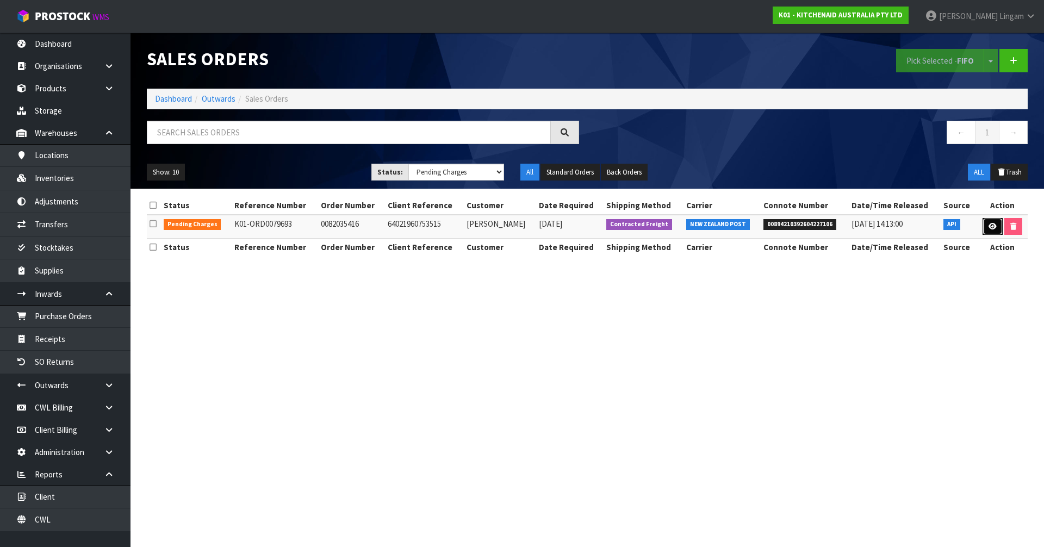
click at [990, 227] on icon at bounding box center [993, 226] width 8 height 7
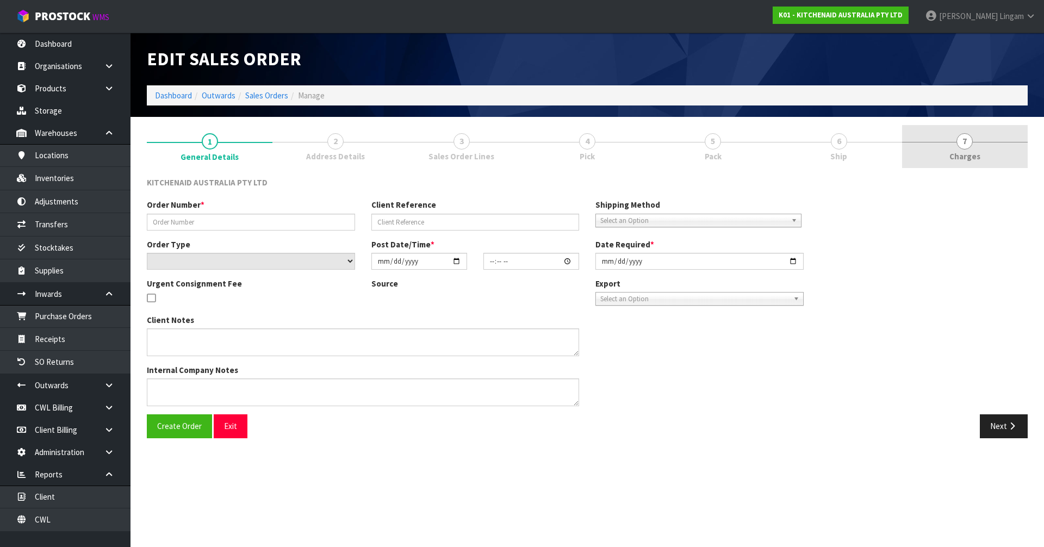
type input "0082035416"
type input "64021960753515"
select select "number:0"
type input "2025-09-23"
type input "17:44:50.000"
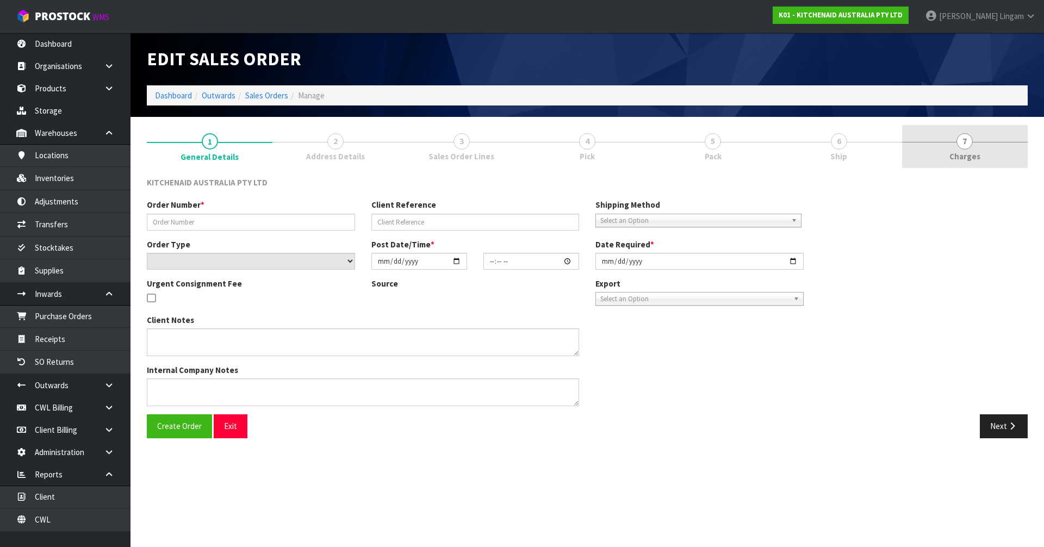
type input "2025-09-23"
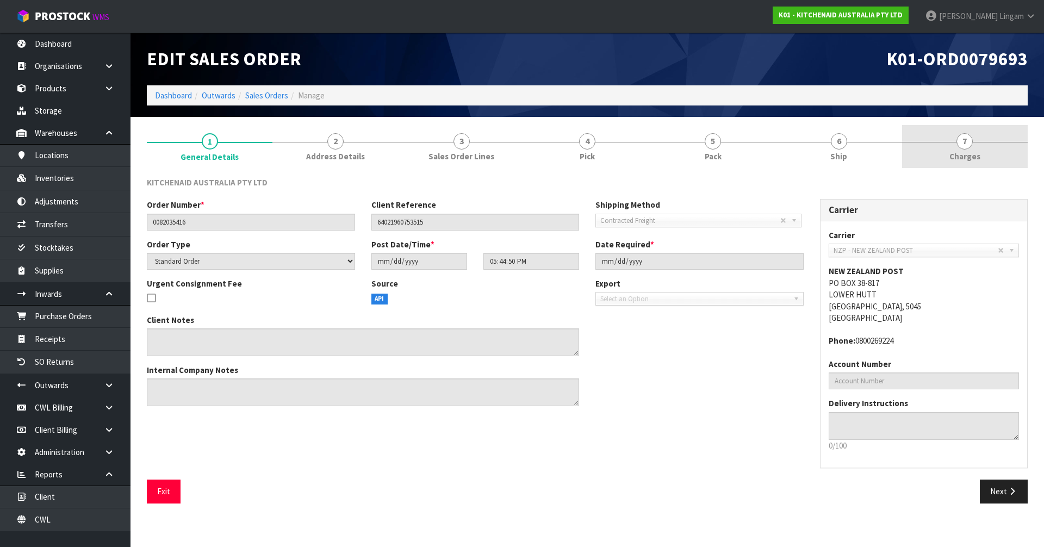
click at [990, 142] on div at bounding box center [965, 142] width 126 height 1
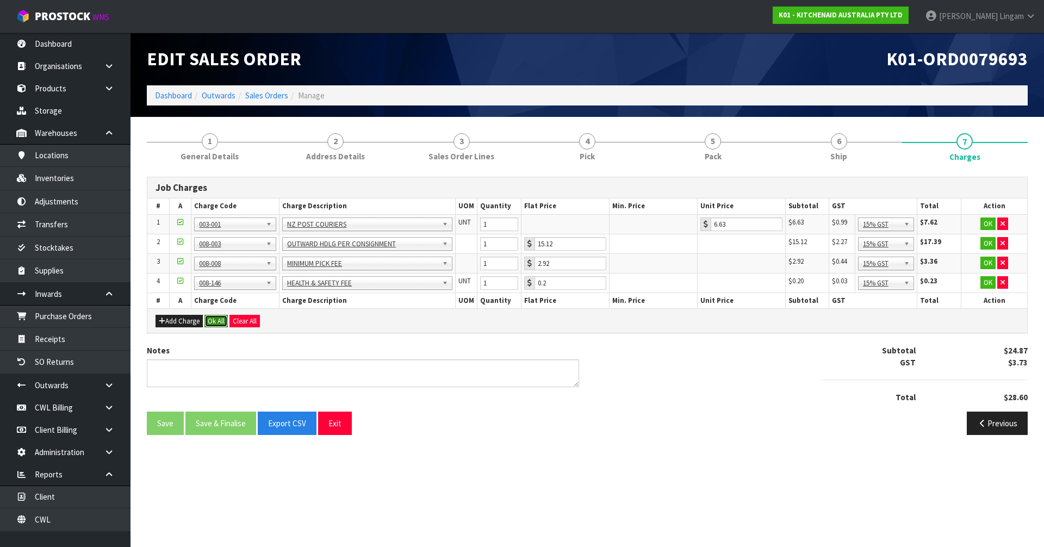
click at [218, 320] on button "Ok All" at bounding box center [215, 321] width 23 height 13
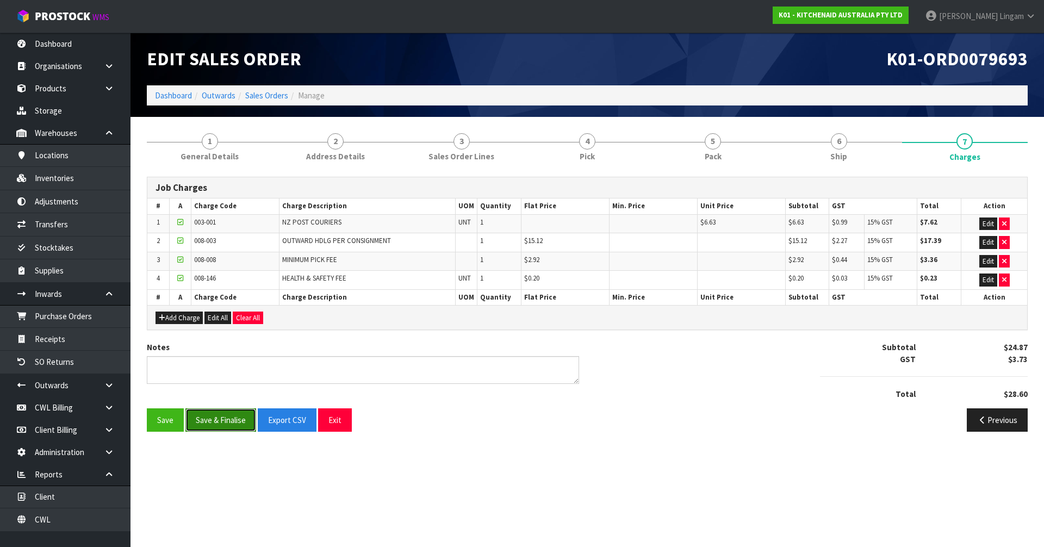
click at [203, 420] on button "Save & Finalise" at bounding box center [220, 419] width 71 height 23
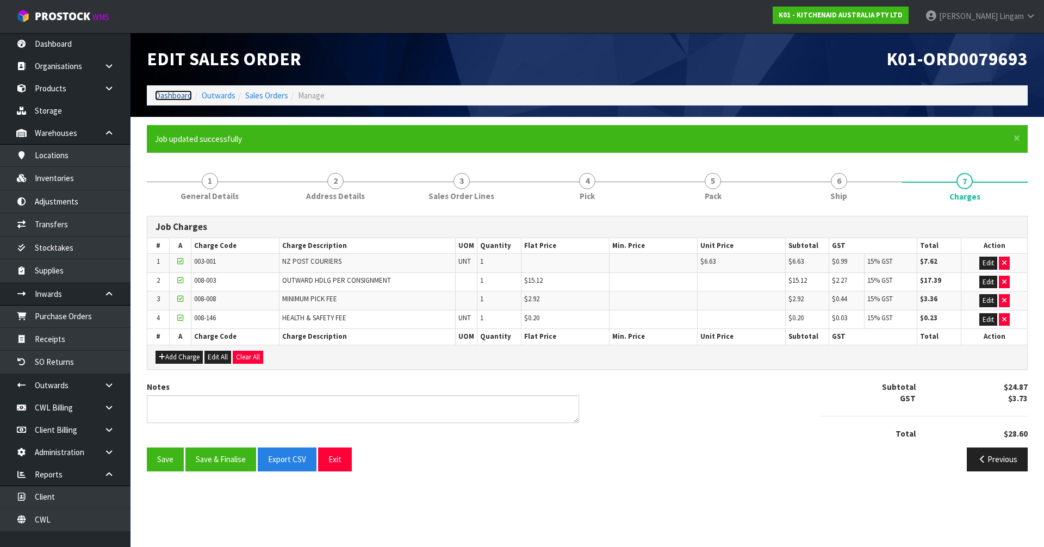
click at [176, 97] on link "Dashboard" at bounding box center [173, 95] width 37 height 10
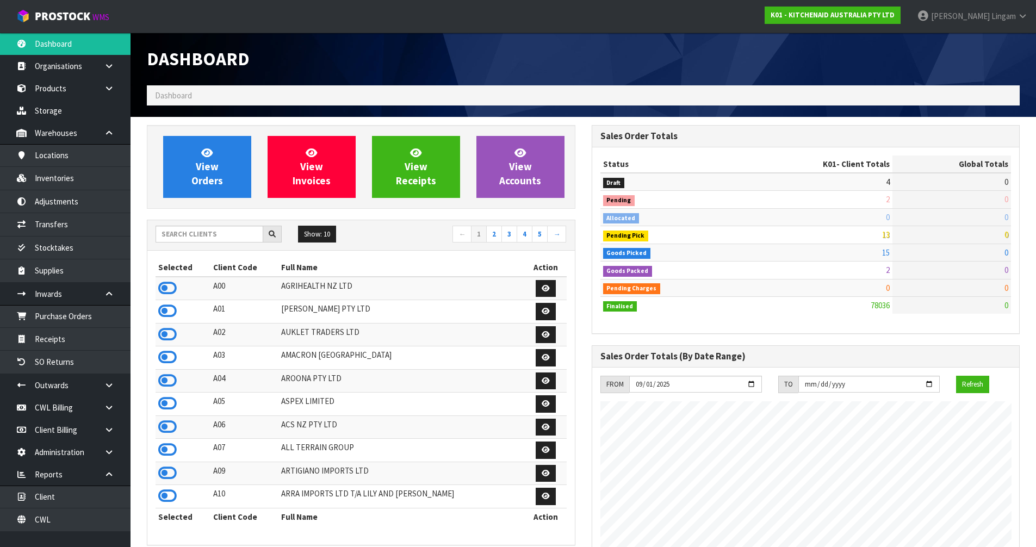
scroll to position [824, 444]
click at [232, 235] on input "text" at bounding box center [210, 234] width 108 height 17
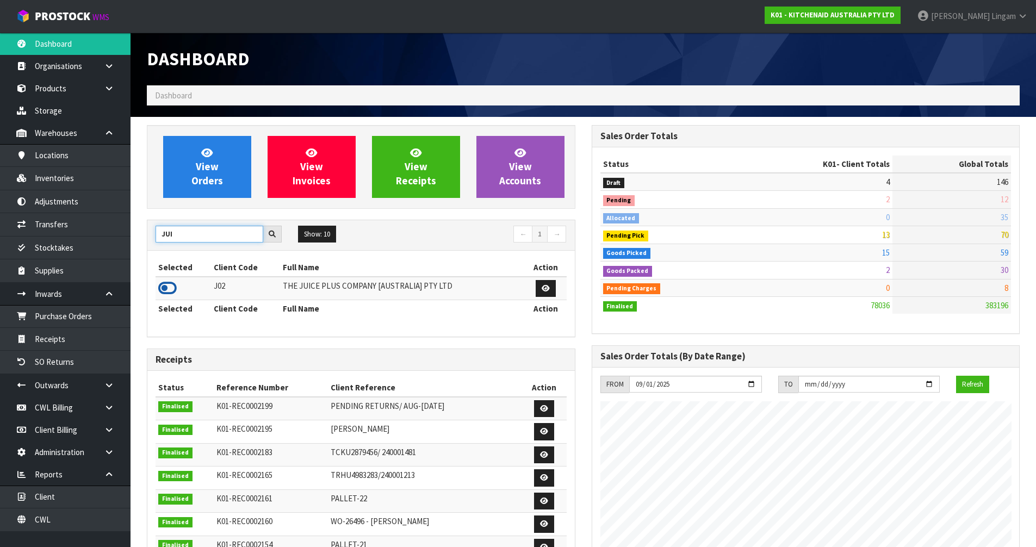
type input "JUI"
click at [167, 282] on icon at bounding box center [167, 288] width 18 height 16
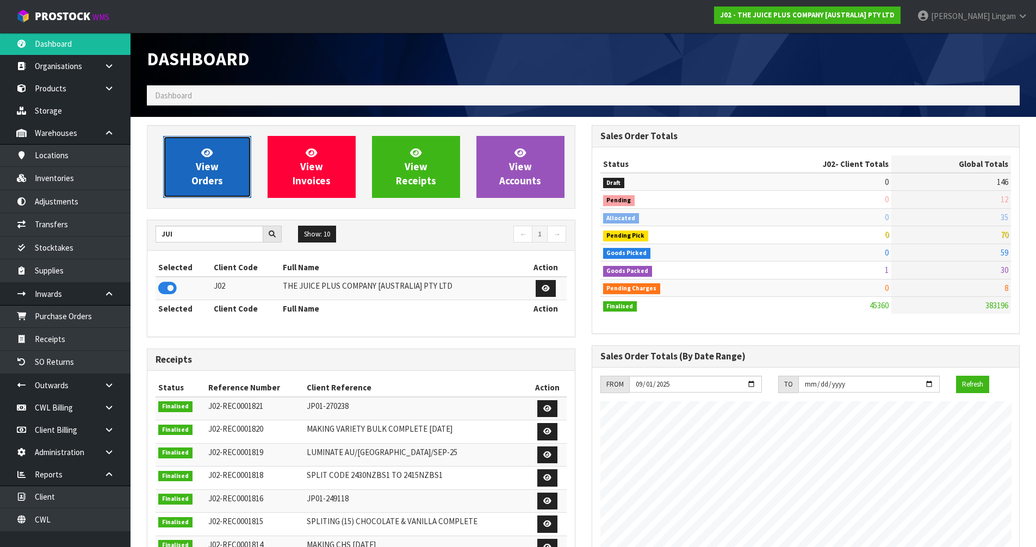
click at [206, 181] on span "View Orders" at bounding box center [207, 166] width 32 height 41
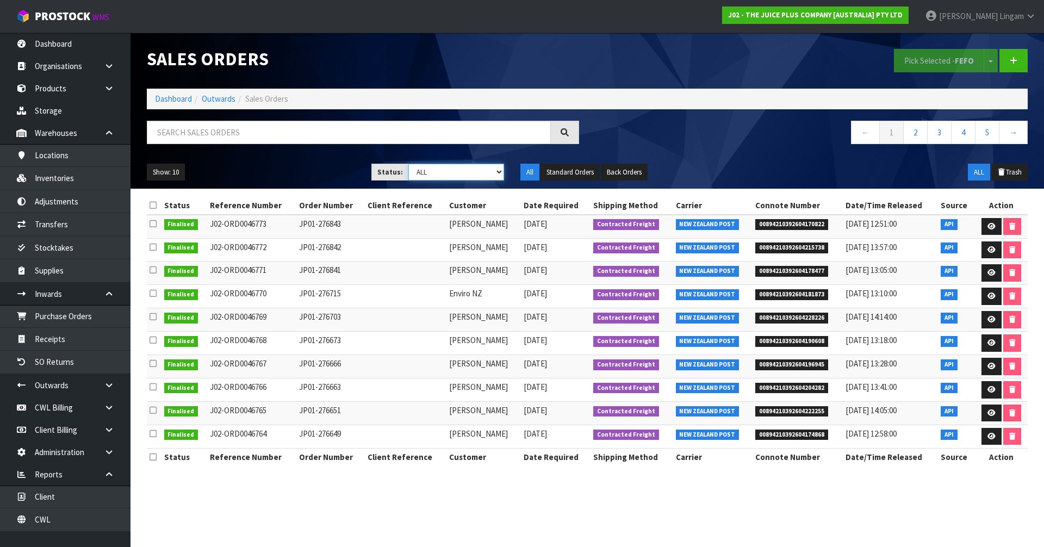
drag, startPoint x: 498, startPoint y: 173, endPoint x: 496, endPoint y: 179, distance: 5.7
click at [498, 173] on select "Draft Pending Allocated Pending Pick Goods Picked Goods Packed Pending Charges …" at bounding box center [456, 172] width 96 height 17
select select "string:6"
click at [408, 164] on select "Draft Pending Allocated Pending Pick Goods Picked Goods Packed Pending Charges …" at bounding box center [456, 172] width 96 height 17
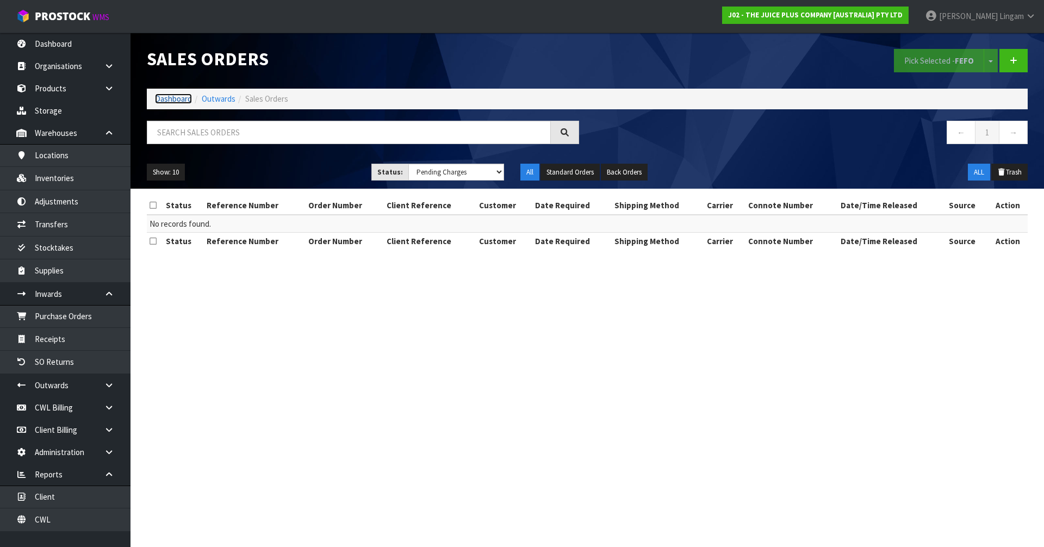
click at [178, 98] on link "Dashboard" at bounding box center [173, 99] width 37 height 10
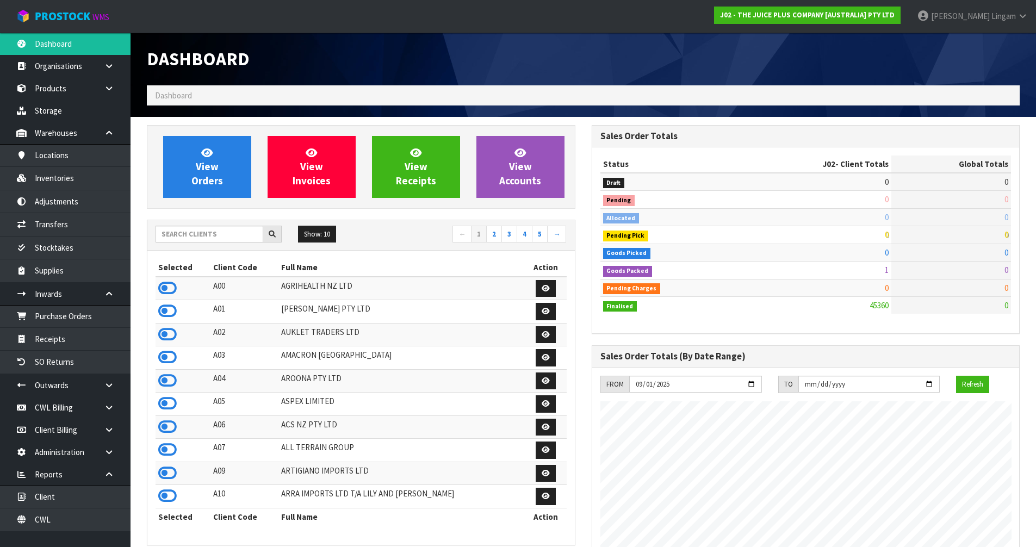
scroll to position [824, 444]
click at [227, 230] on input "text" at bounding box center [210, 234] width 108 height 17
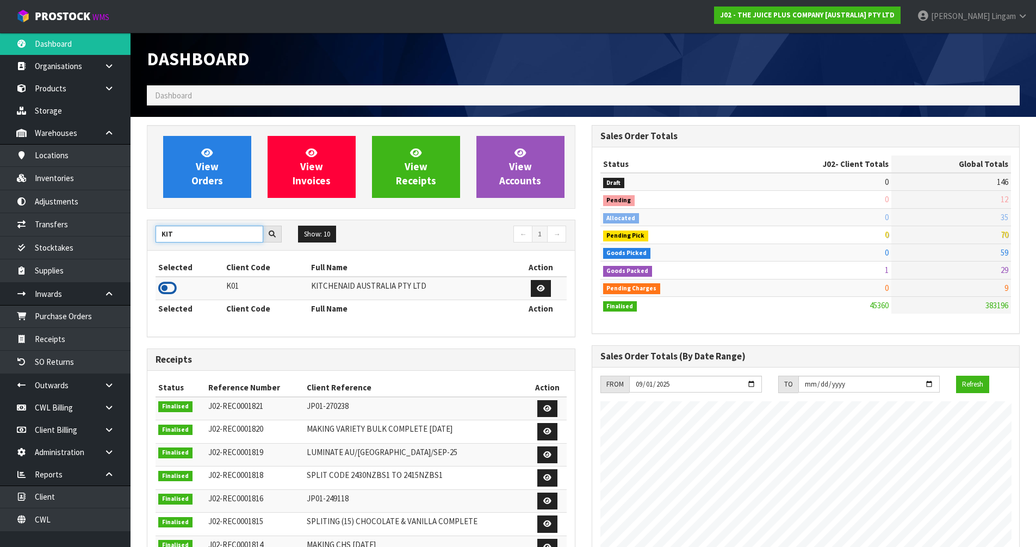
type input "KIT"
click at [173, 290] on icon at bounding box center [167, 288] width 18 height 16
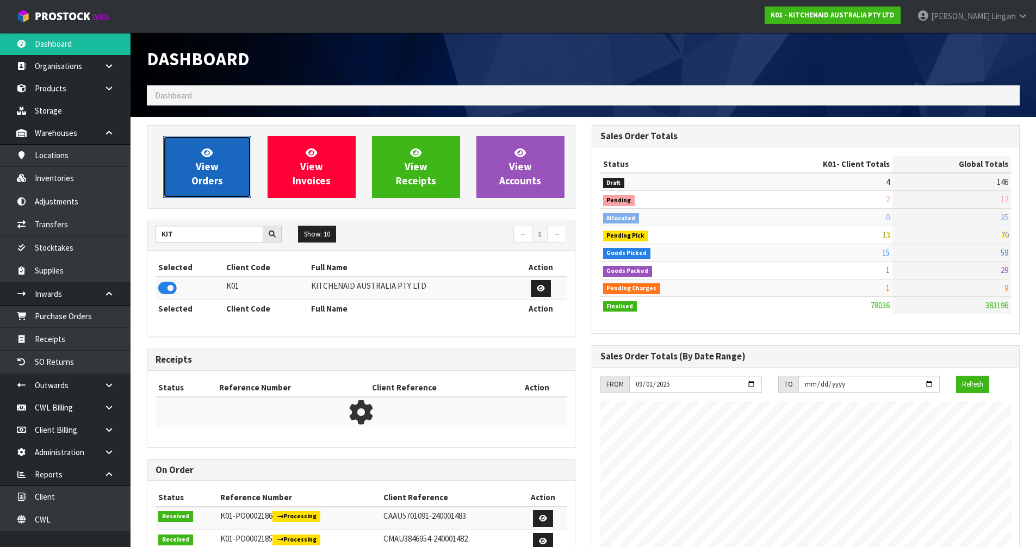
click at [193, 184] on span "View Orders" at bounding box center [207, 166] width 32 height 41
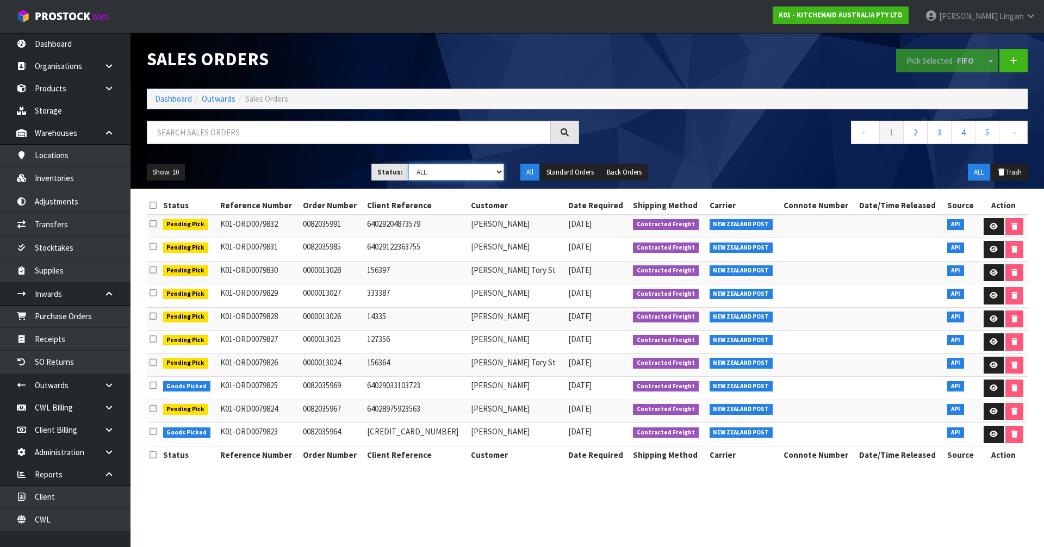
click at [487, 171] on select "Draft Pending Allocated Pending Pick Goods Picked Goods Packed Pending Charges …" at bounding box center [456, 172] width 96 height 17
select select "string:6"
click at [408, 164] on select "Draft Pending Allocated Pending Pick Goods Picked Goods Packed Pending Charges …" at bounding box center [456, 172] width 96 height 17
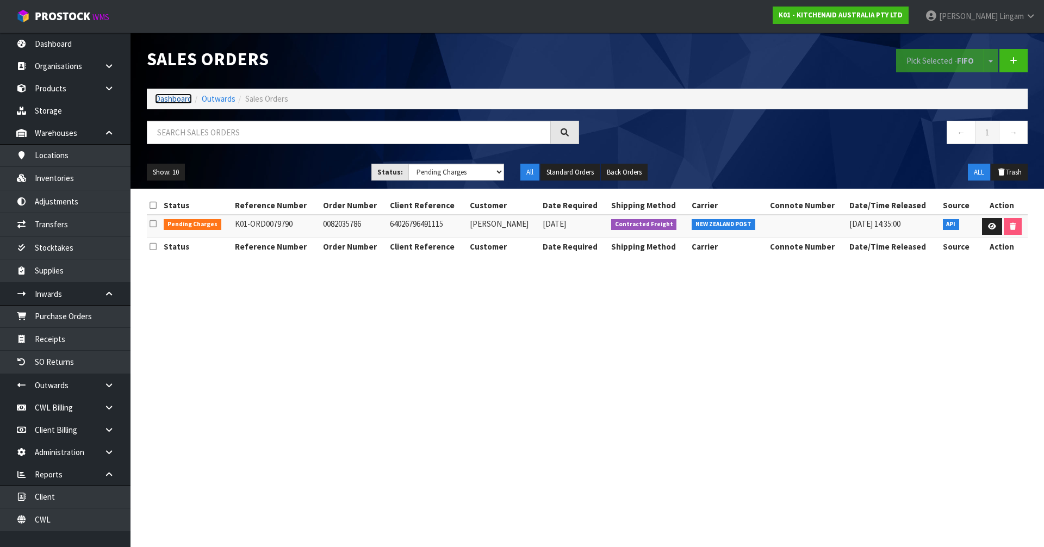
click at [172, 102] on link "Dashboard" at bounding box center [173, 99] width 37 height 10
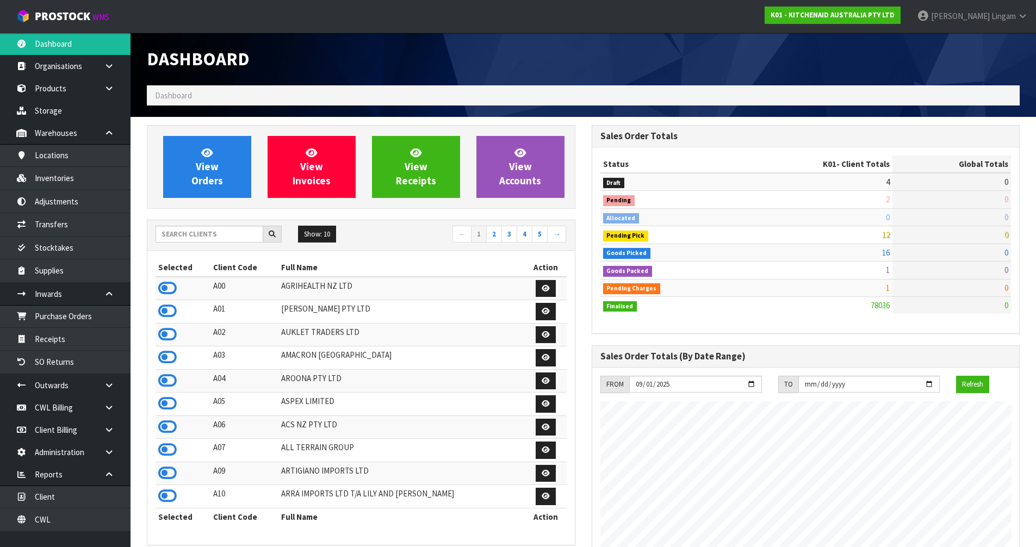
scroll to position [824, 444]
click at [195, 240] on input "text" at bounding box center [210, 234] width 108 height 17
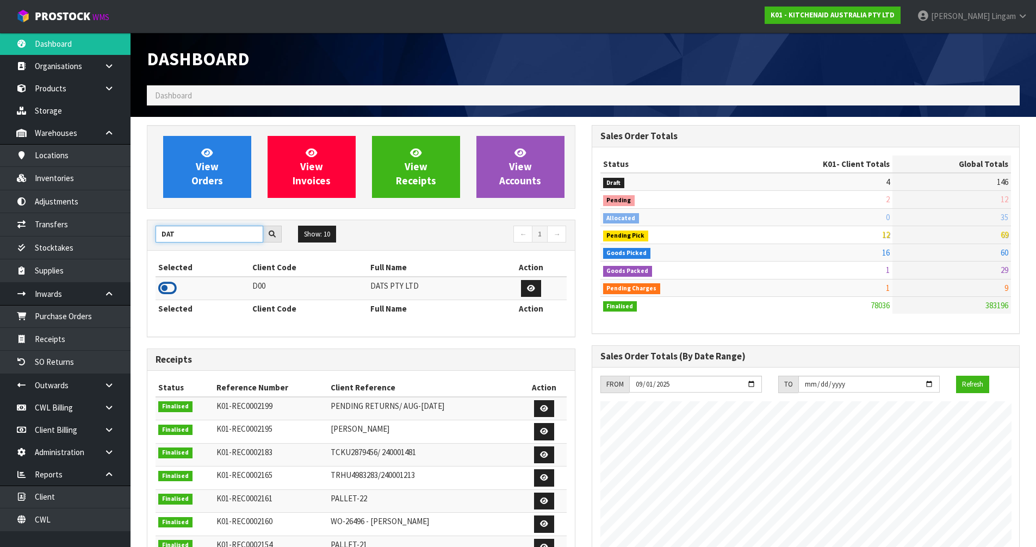
type input "DAT"
drag, startPoint x: 161, startPoint y: 288, endPoint x: 178, endPoint y: 272, distance: 23.5
click at [161, 288] on icon at bounding box center [167, 288] width 18 height 16
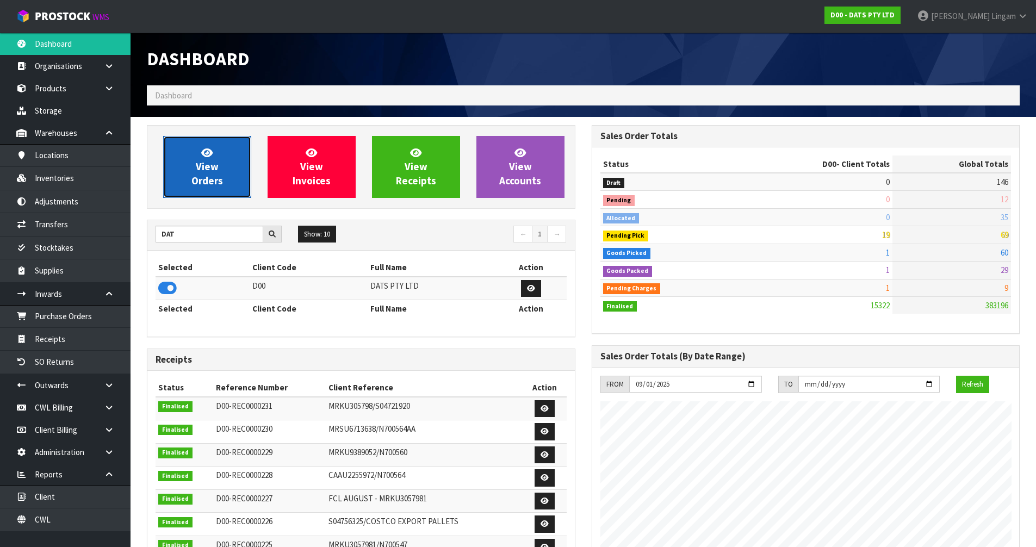
click at [216, 184] on span "View Orders" at bounding box center [207, 166] width 32 height 41
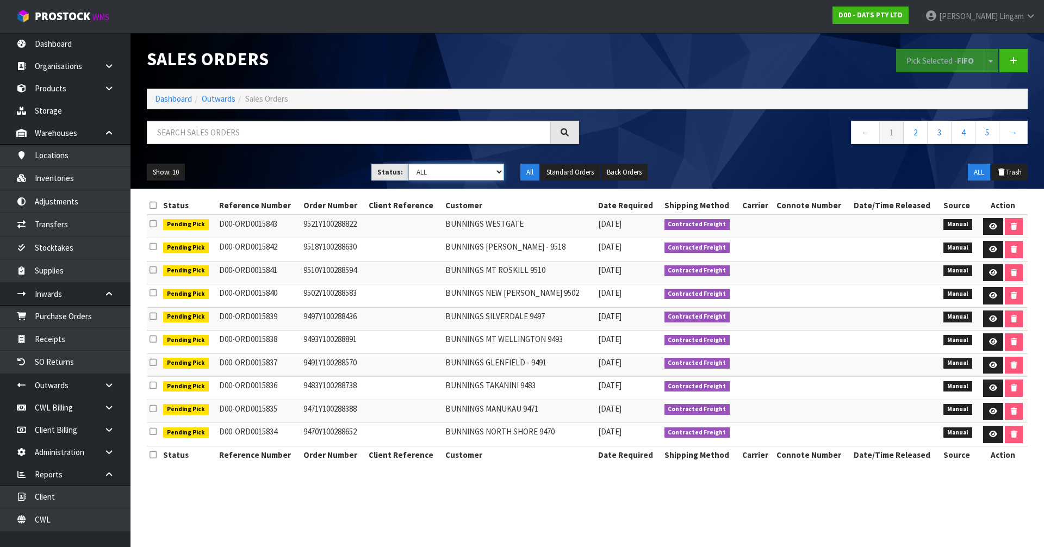
click at [468, 173] on select "Draft Pending Allocated Pending Pick Goods Picked Goods Packed Pending Charges …" at bounding box center [456, 172] width 96 height 17
select select "string:6"
click at [408, 164] on select "Draft Pending Allocated Pending Pick Goods Picked Goods Packed Pending Charges …" at bounding box center [456, 172] width 96 height 17
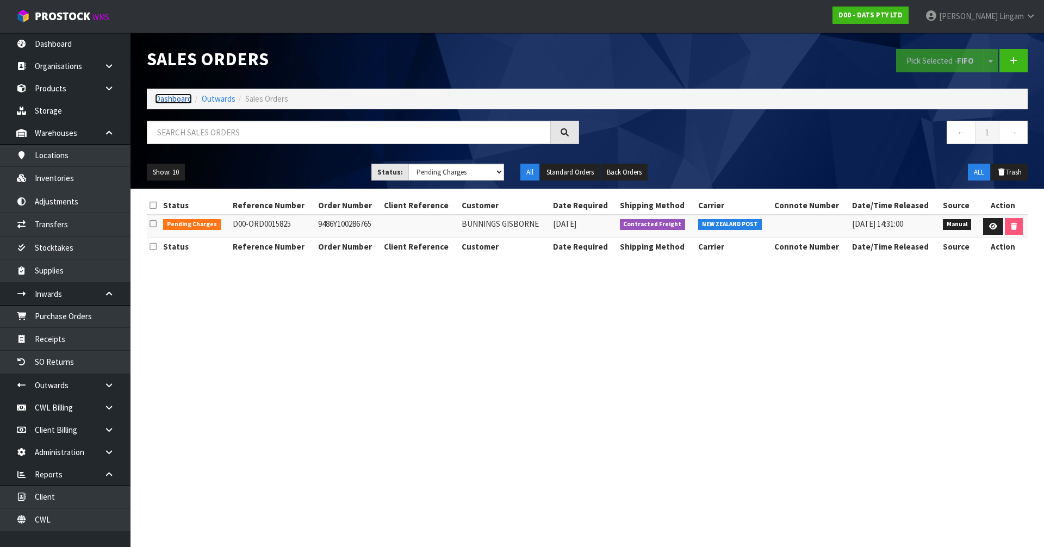
click at [164, 101] on link "Dashboard" at bounding box center [173, 99] width 37 height 10
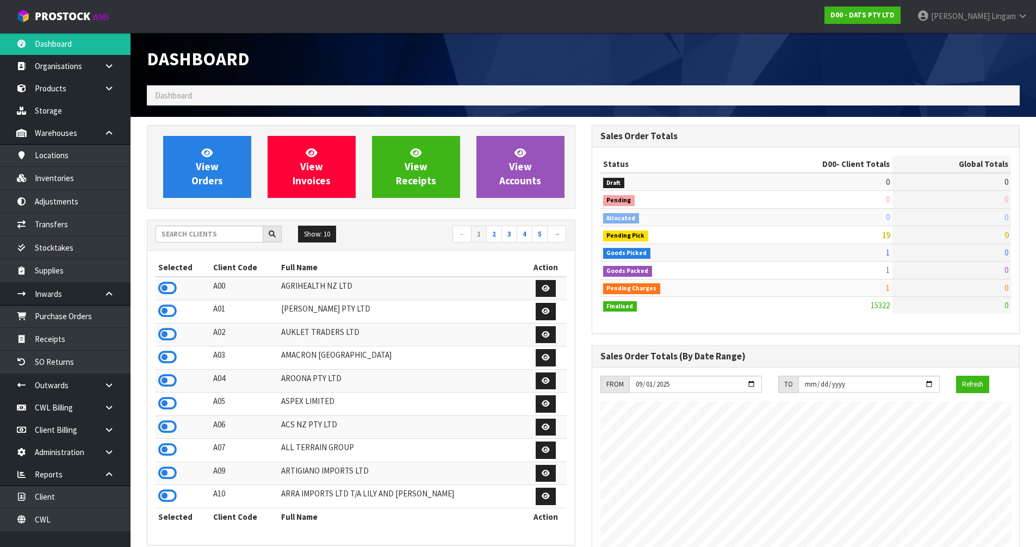
scroll to position [824, 444]
click at [183, 234] on input "text" at bounding box center [210, 234] width 108 height 17
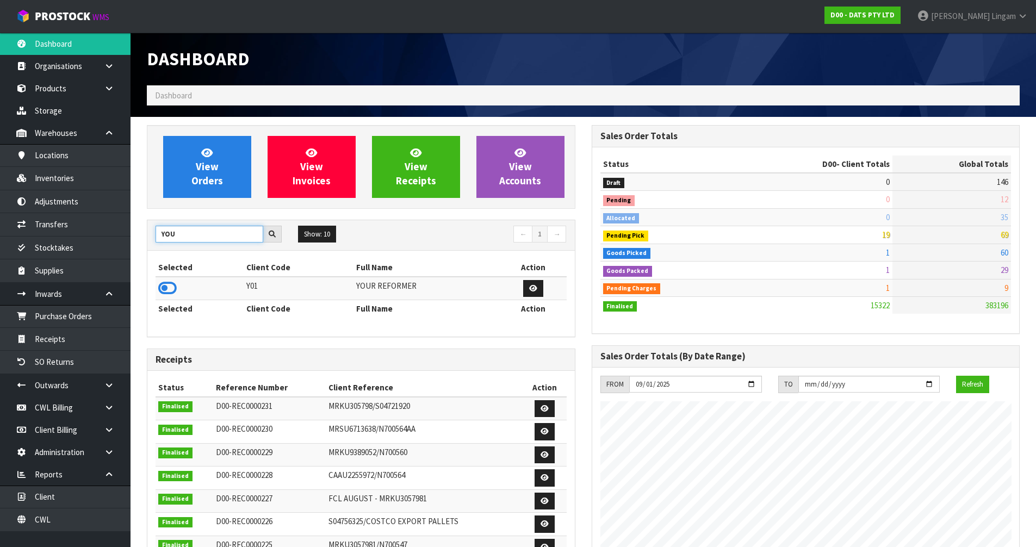
type input "YOU"
click at [170, 288] on icon at bounding box center [167, 288] width 18 height 16
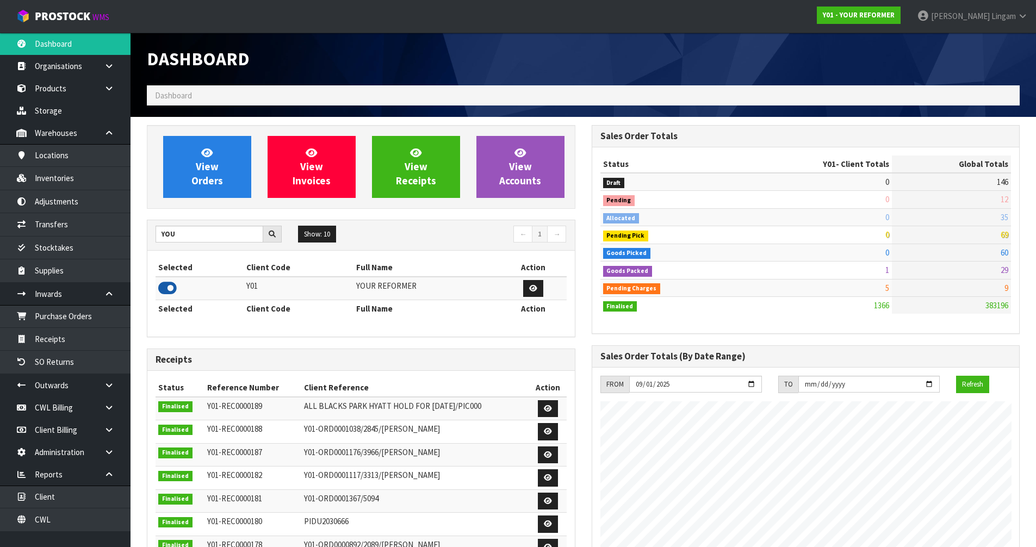
scroll to position [718, 444]
click at [239, 166] on link "View Orders" at bounding box center [207, 167] width 88 height 62
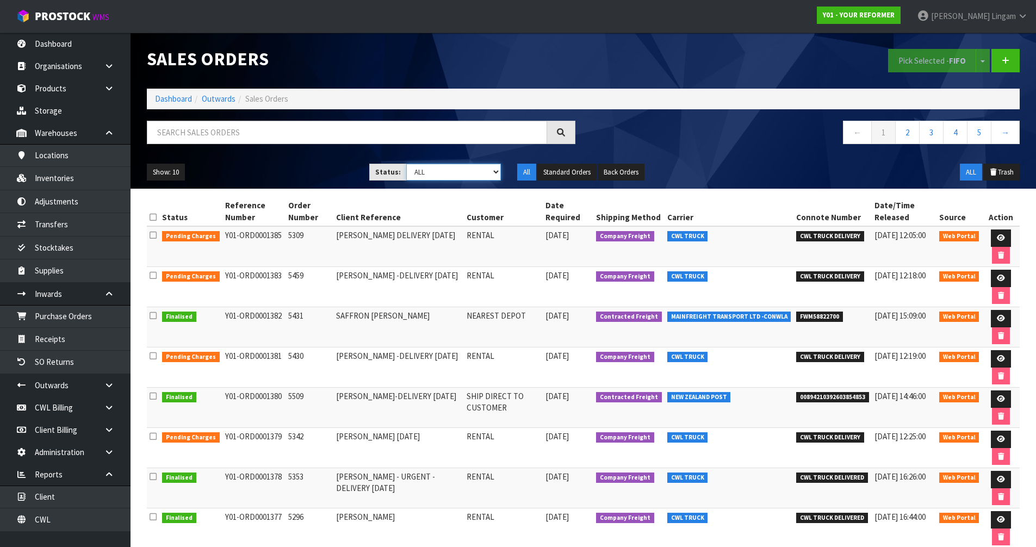
click at [471, 175] on select "Draft Pending Allocated Pending Pick Goods Picked Goods Packed Pending Charges …" at bounding box center [453, 172] width 95 height 17
select select "string:6"
click at [406, 164] on select "Draft Pending Allocated Pending Pick Goods Picked Goods Packed Pending Charges …" at bounding box center [453, 172] width 95 height 17
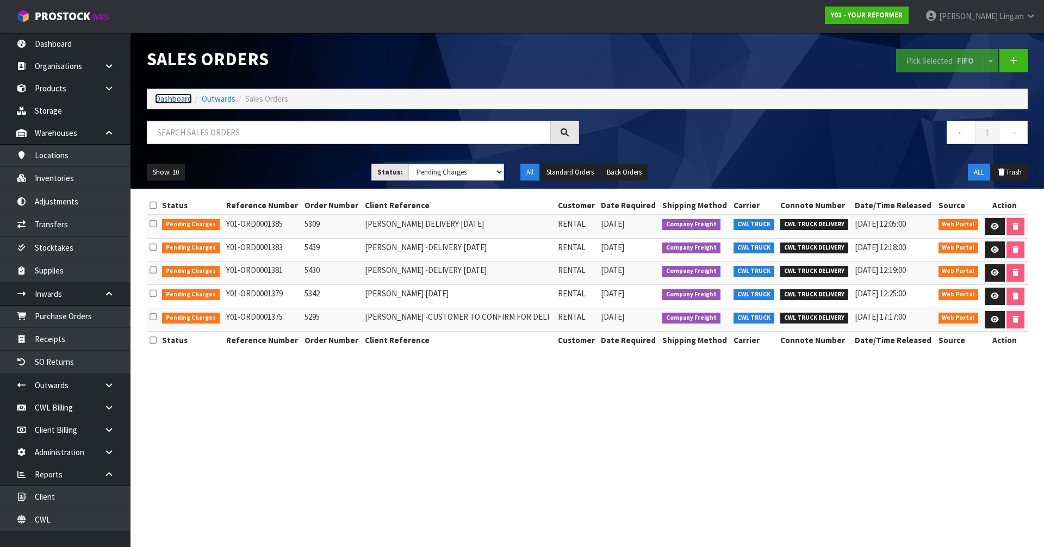
click at [165, 98] on link "Dashboard" at bounding box center [173, 99] width 37 height 10
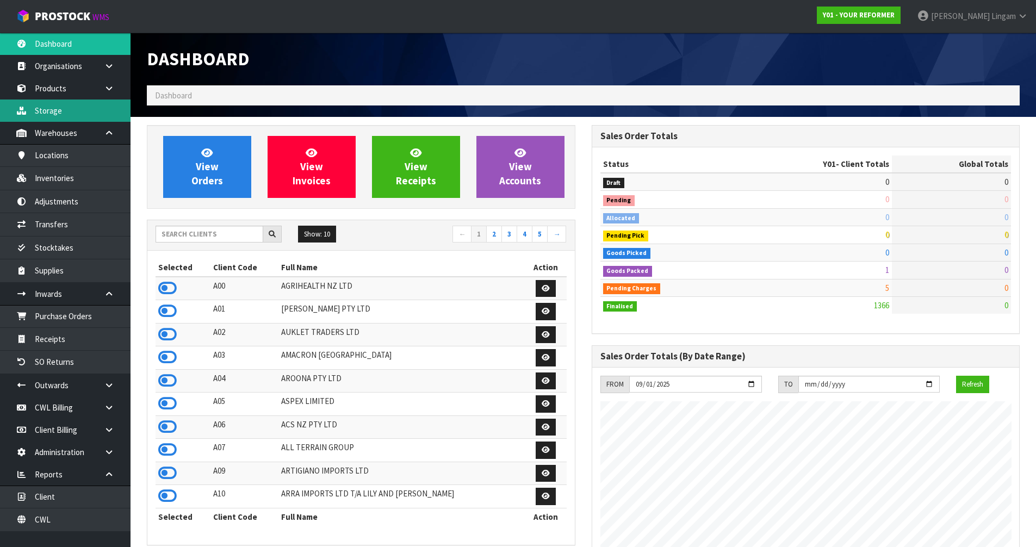
scroll to position [718, 444]
click at [182, 236] on input "text" at bounding box center [210, 234] width 108 height 17
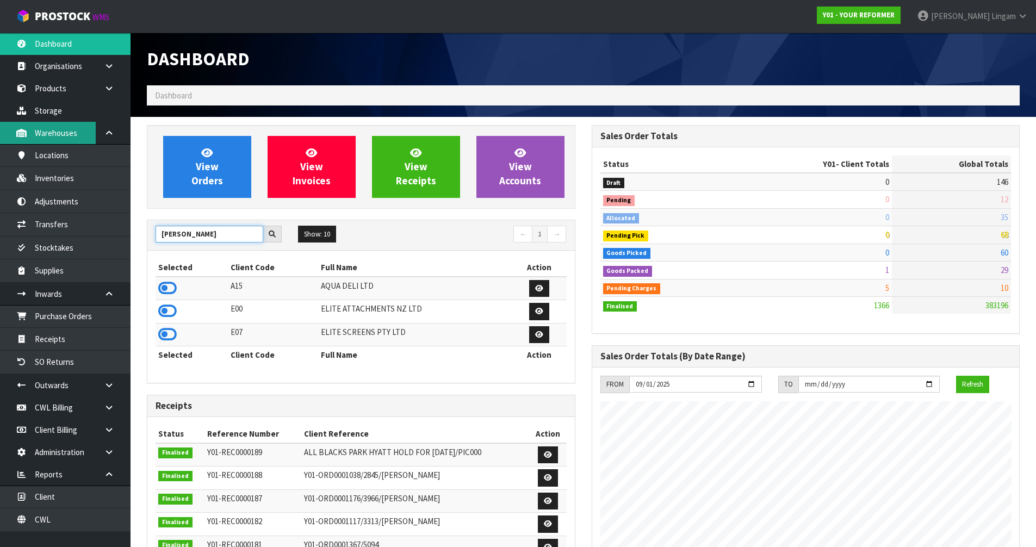
type input "ELI"
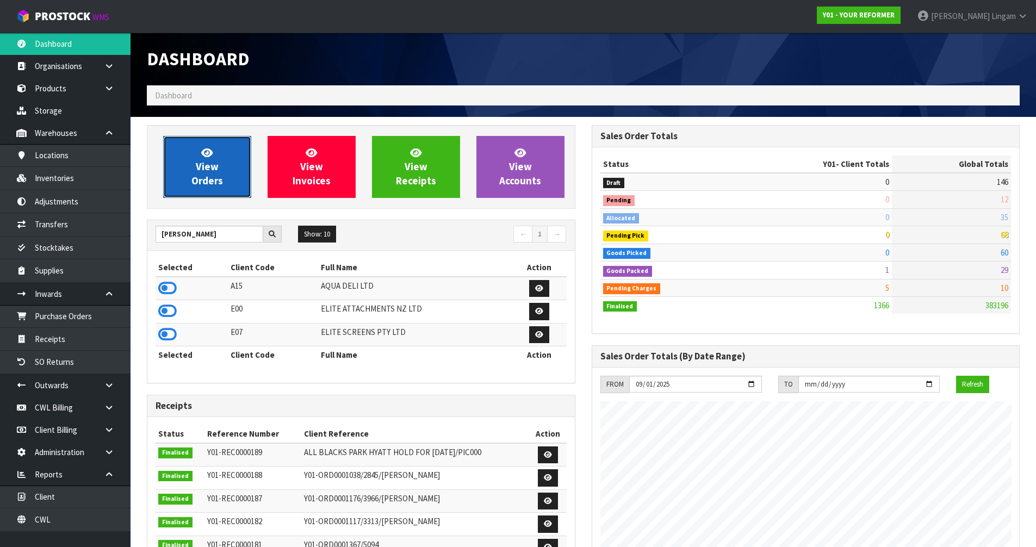
click at [224, 189] on link "View Orders" at bounding box center [207, 167] width 88 height 62
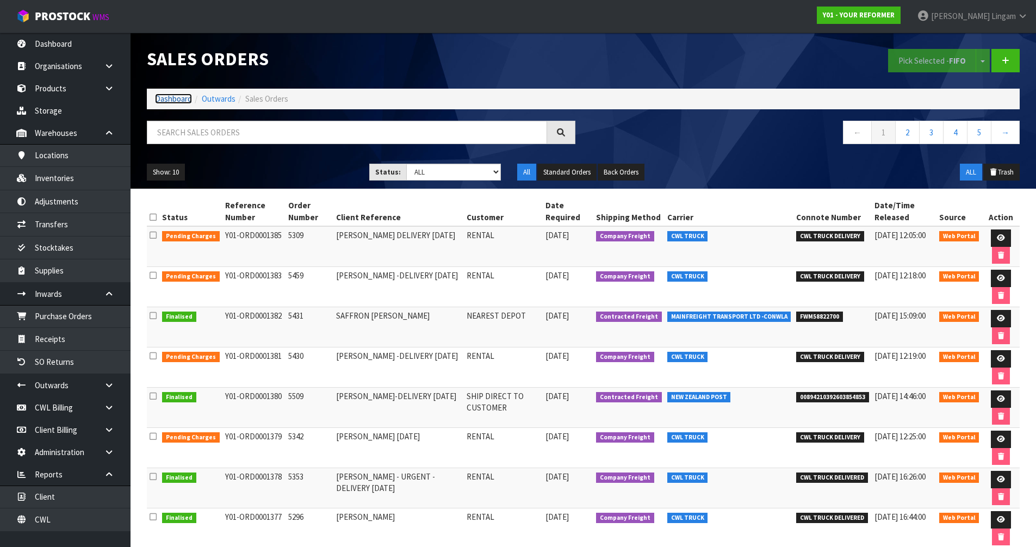
click at [164, 100] on link "Dashboard" at bounding box center [173, 99] width 37 height 10
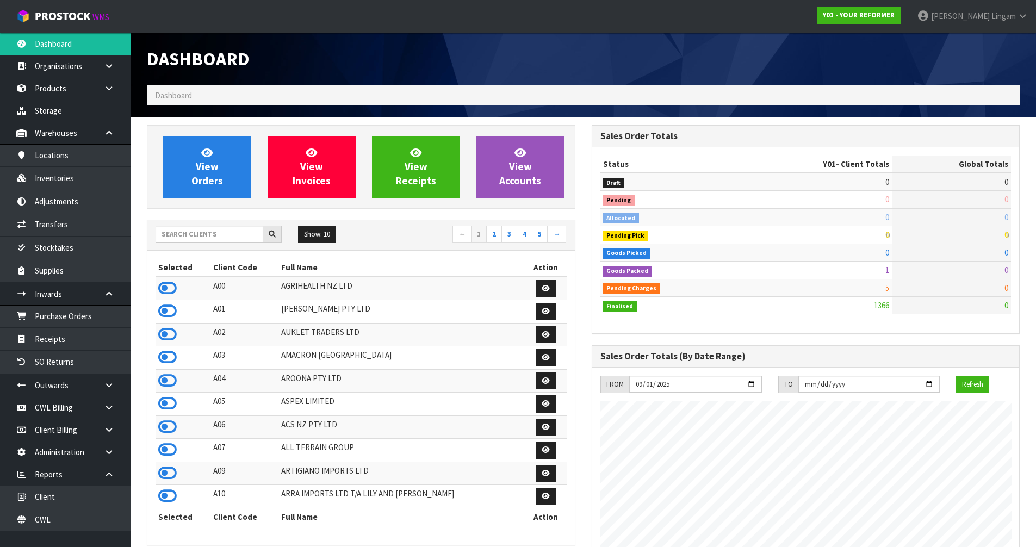
scroll to position [718, 444]
click at [194, 235] on input "text" at bounding box center [210, 234] width 108 height 17
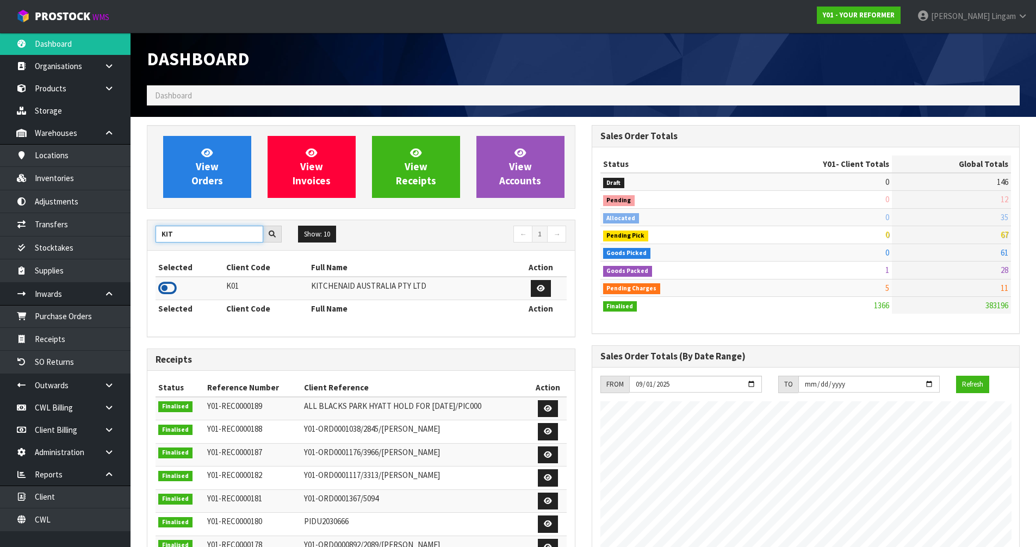
type input "KIT"
click at [166, 288] on icon at bounding box center [167, 288] width 18 height 16
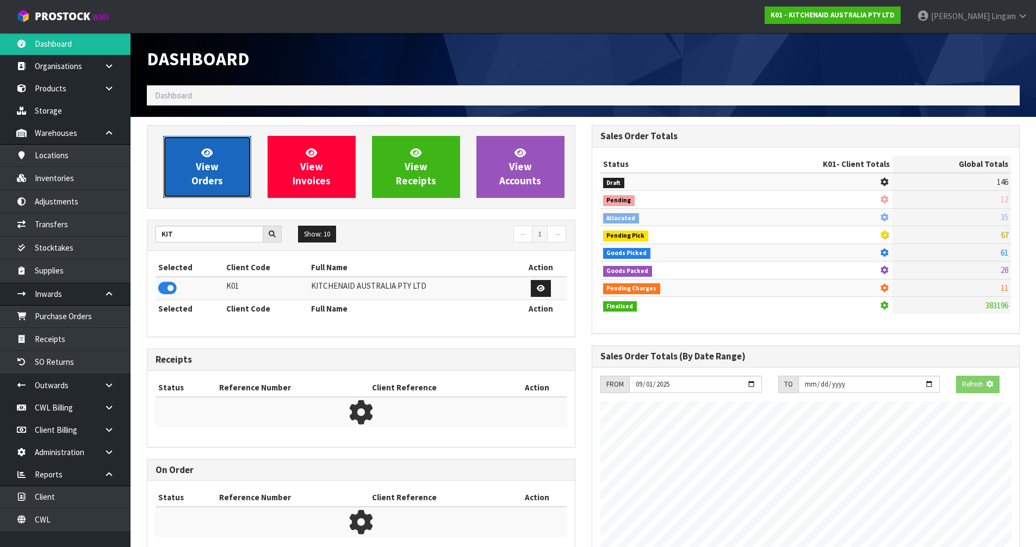
click at [227, 175] on link "View Orders" at bounding box center [207, 167] width 88 height 62
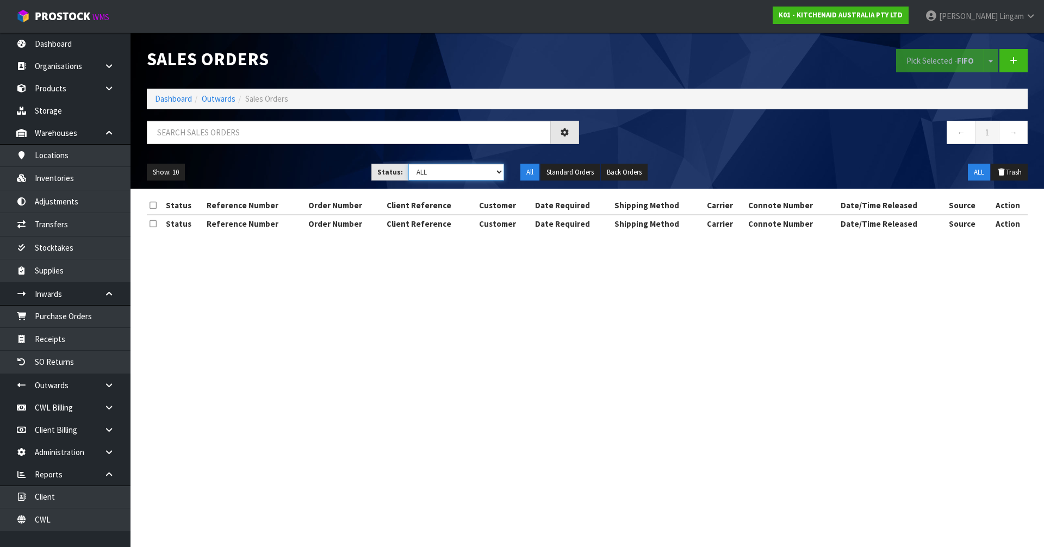
click at [488, 169] on select "Draft Pending Allocated Pending Pick Goods Picked Goods Packed Pending Charges …" at bounding box center [456, 172] width 96 height 17
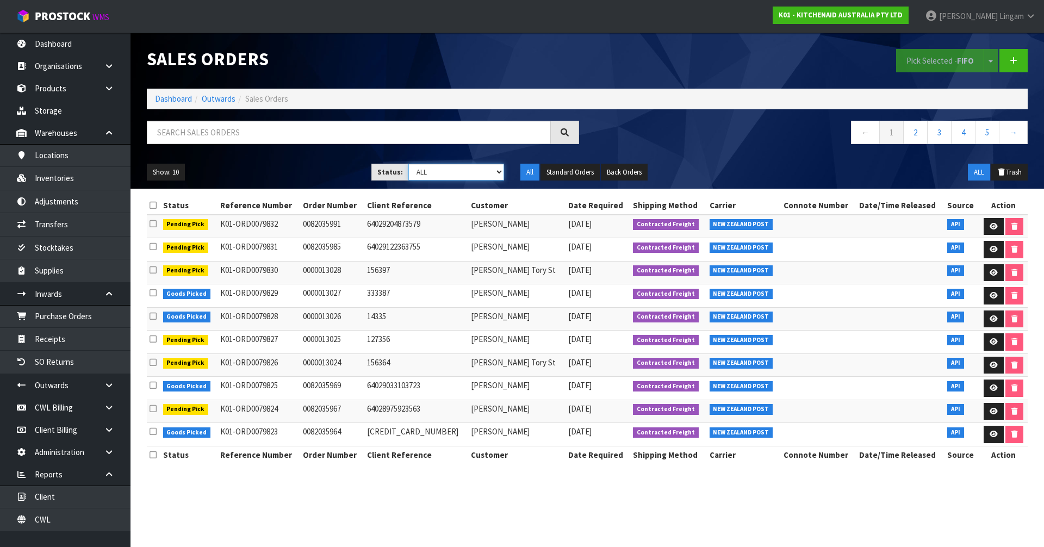
select select "string:6"
click at [408, 164] on select "Draft Pending Allocated Pending Pick Goods Picked Goods Packed Pending Charges …" at bounding box center [456, 172] width 96 height 17
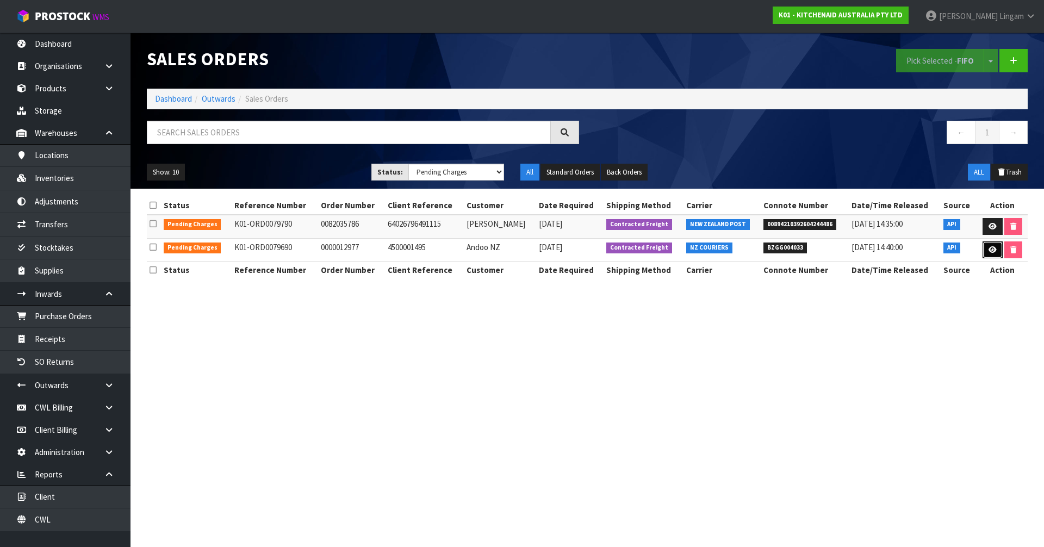
click at [986, 247] on link at bounding box center [993, 249] width 20 height 17
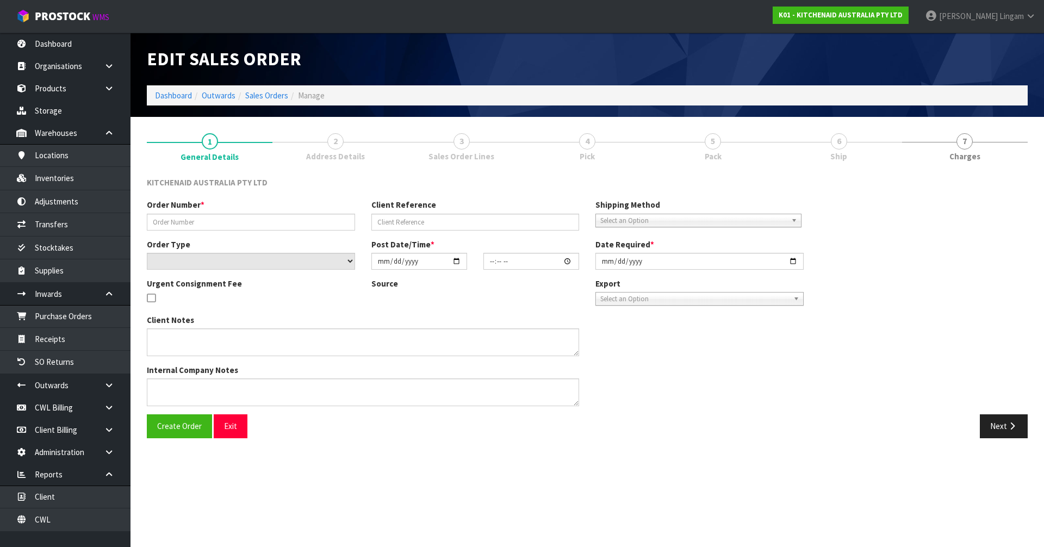
type input "0000012977"
type input "4500001495"
select select "number:0"
type input "2025-09-23"
type input "17:35:46.000"
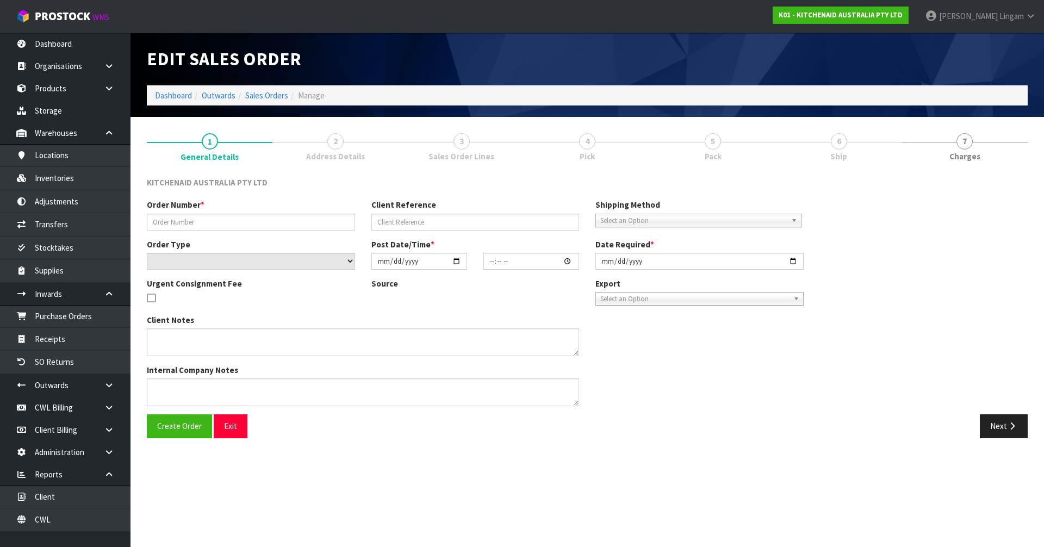
type input "2025-09-23"
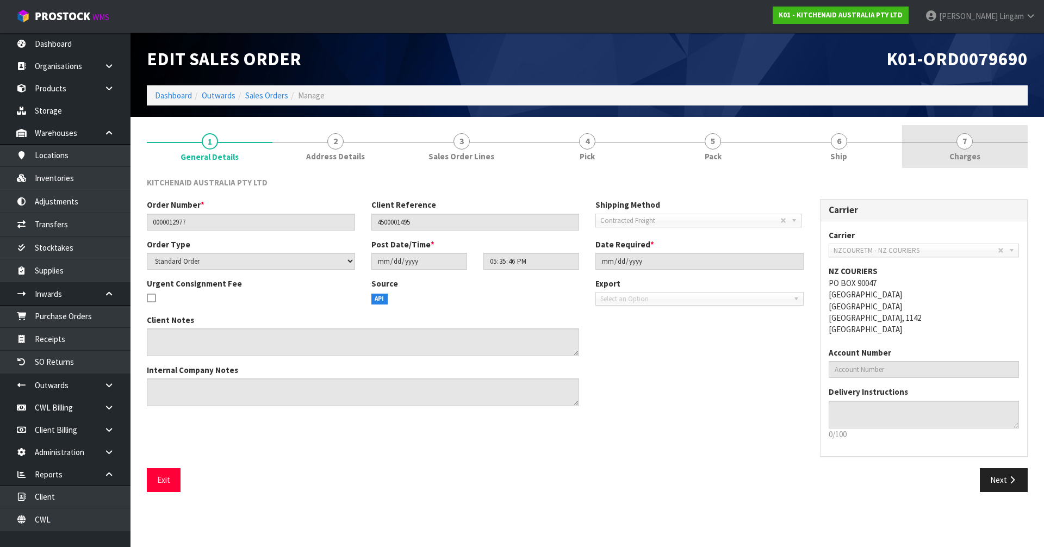
click at [993, 160] on link "7 Charges" at bounding box center [965, 146] width 126 height 43
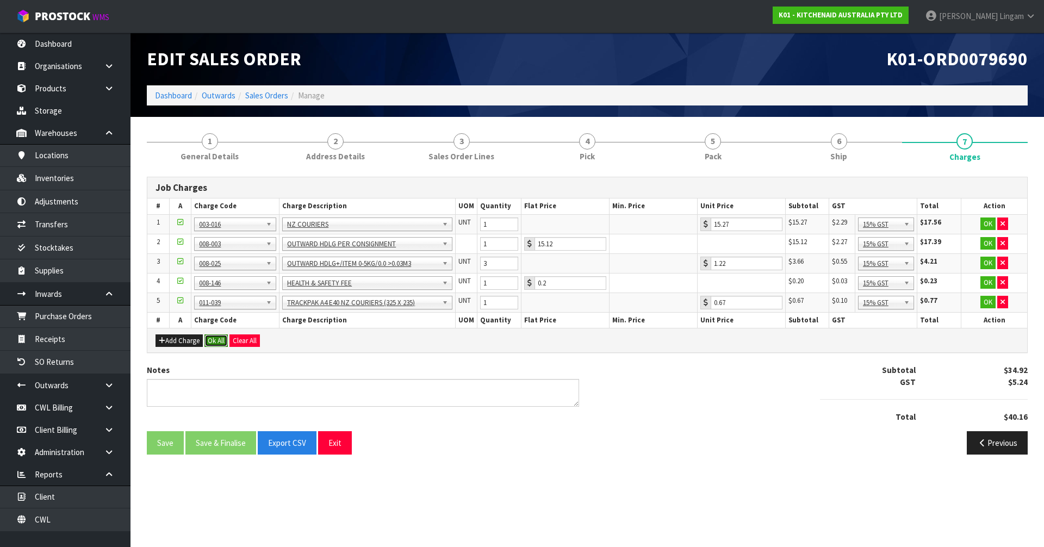
click at [214, 337] on button "Ok All" at bounding box center [215, 340] width 23 height 13
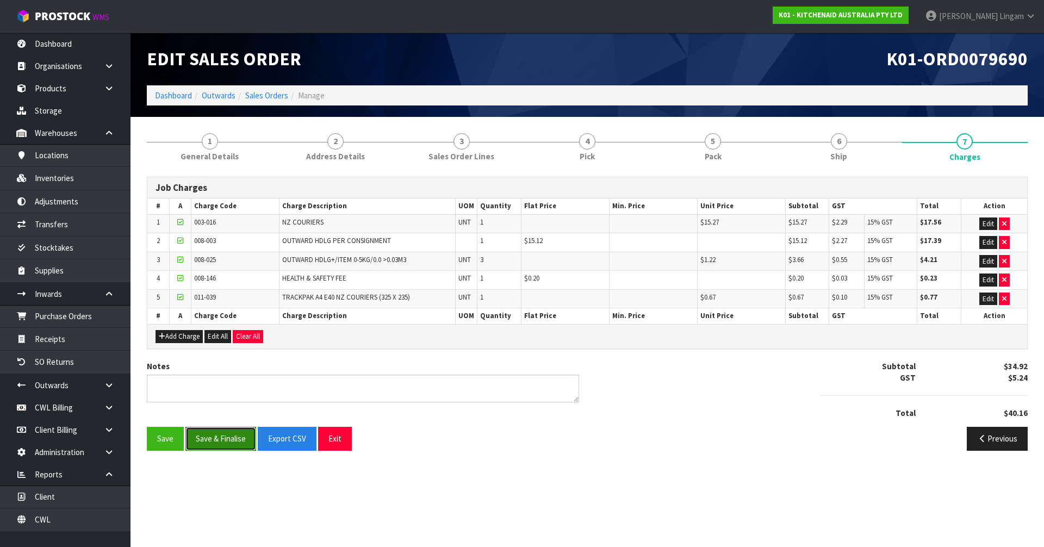
click at [229, 435] on button "Save & Finalise" at bounding box center [220, 438] width 71 height 23
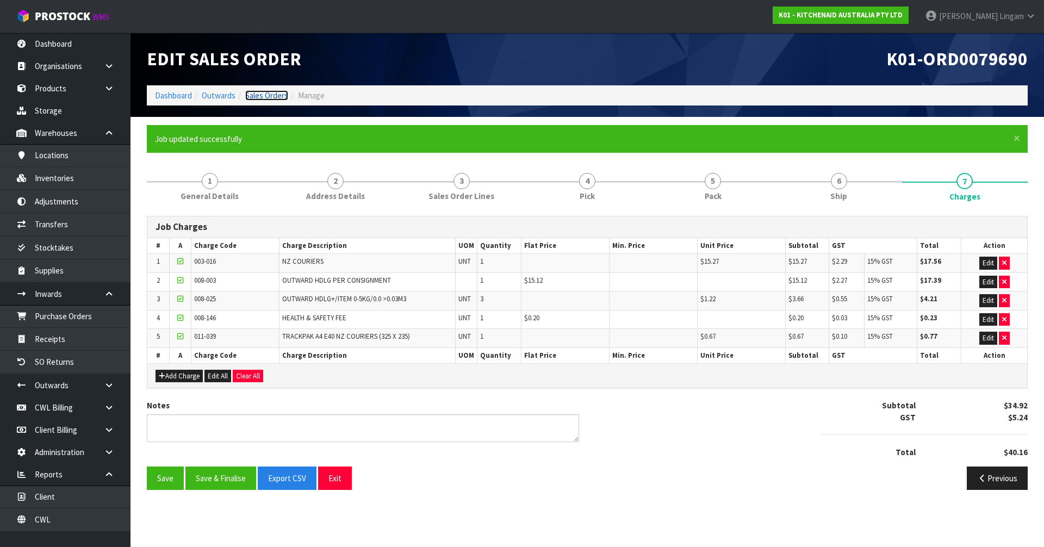
click at [270, 95] on link "Sales Orders" at bounding box center [266, 95] width 43 height 10
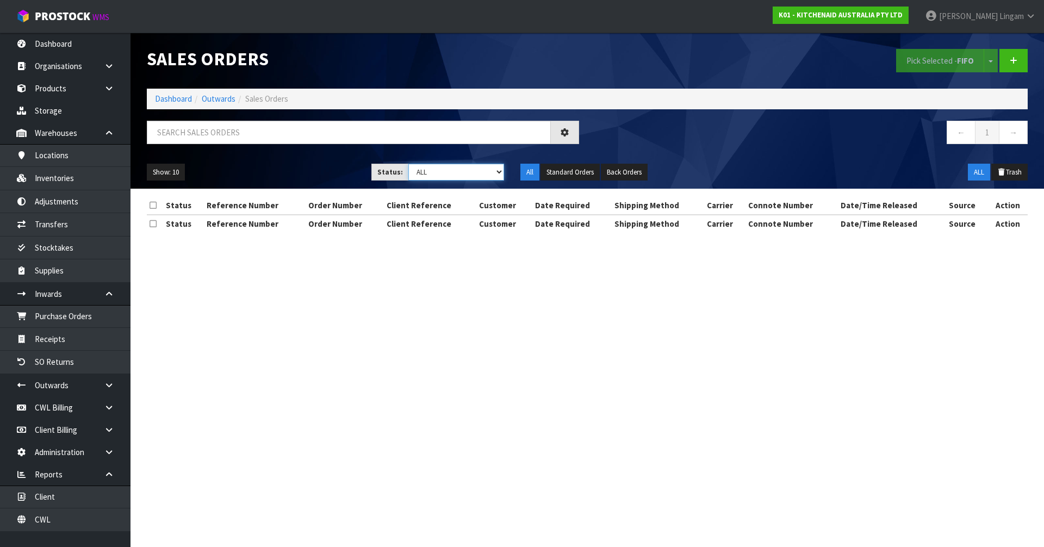
click at [492, 171] on select "Draft Pending Allocated Pending Pick Goods Picked Goods Packed Pending Charges …" at bounding box center [456, 172] width 96 height 17
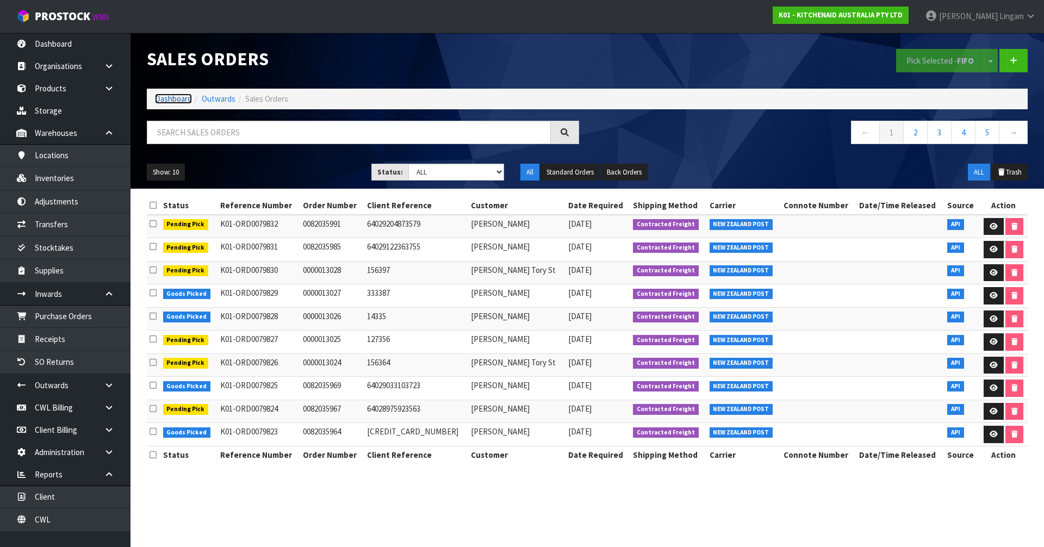
click at [182, 101] on link "Dashboard" at bounding box center [173, 99] width 37 height 10
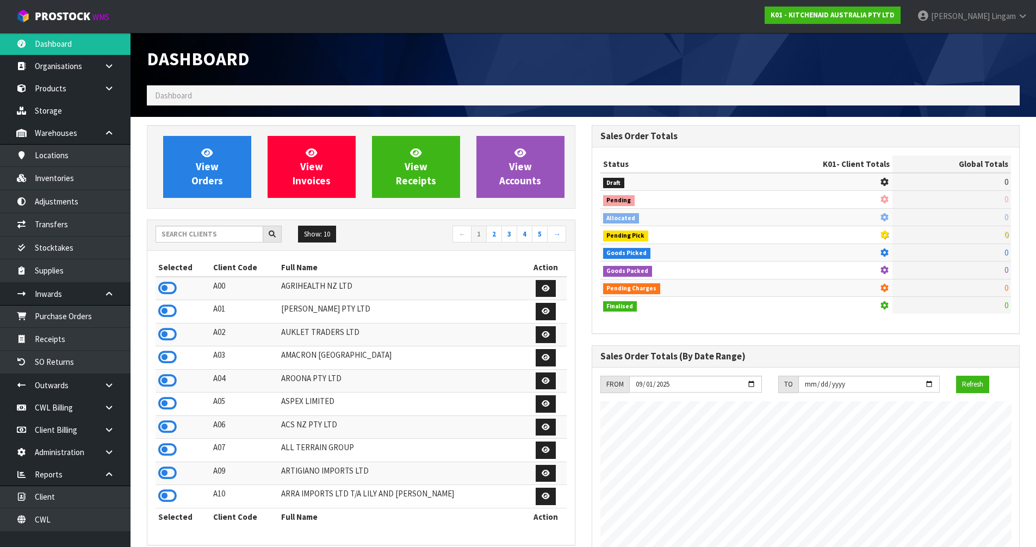
scroll to position [824, 444]
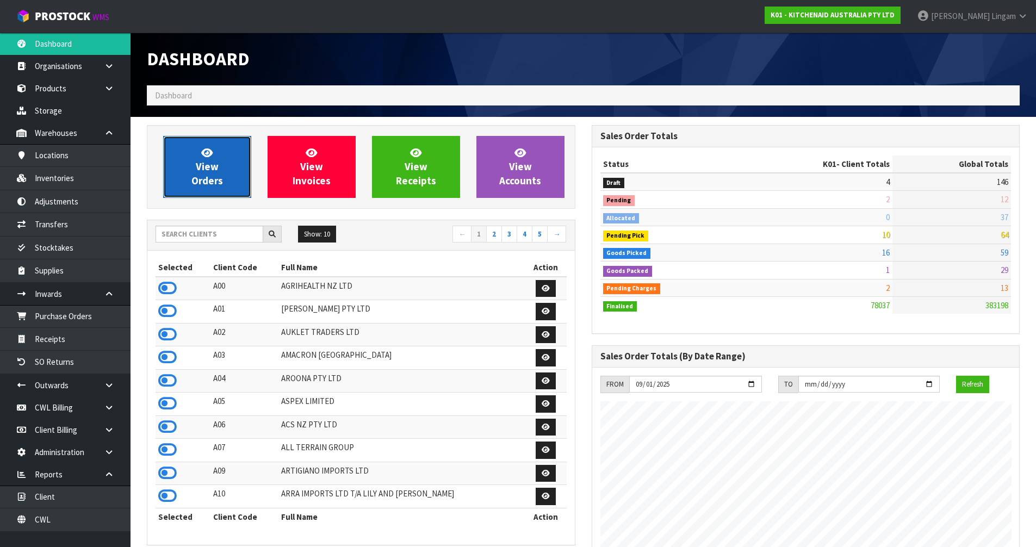
click at [223, 178] on link "View Orders" at bounding box center [207, 167] width 88 height 62
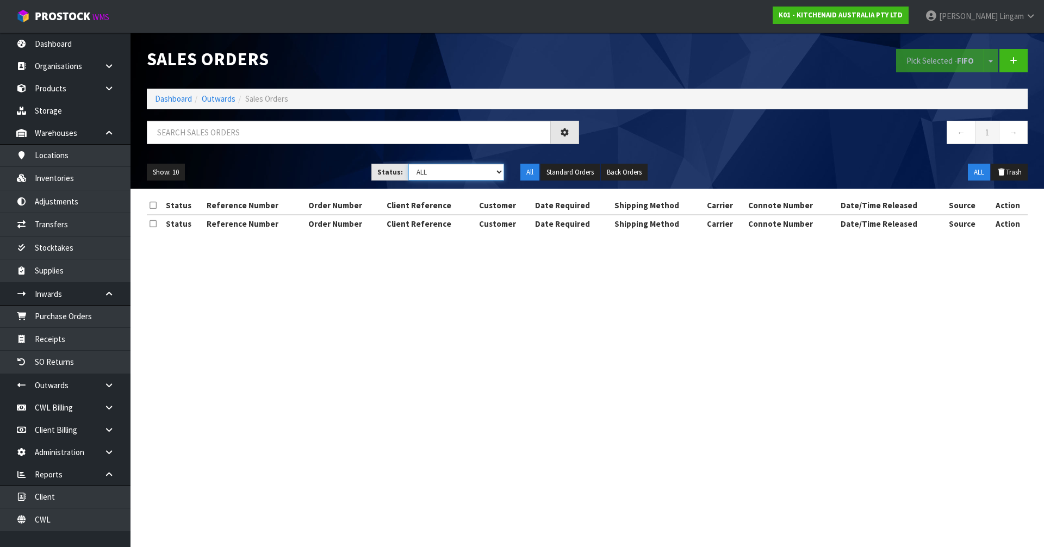
click at [495, 174] on select "Draft Pending Allocated Pending Pick Goods Picked Goods Packed Pending Charges …" at bounding box center [456, 172] width 96 height 17
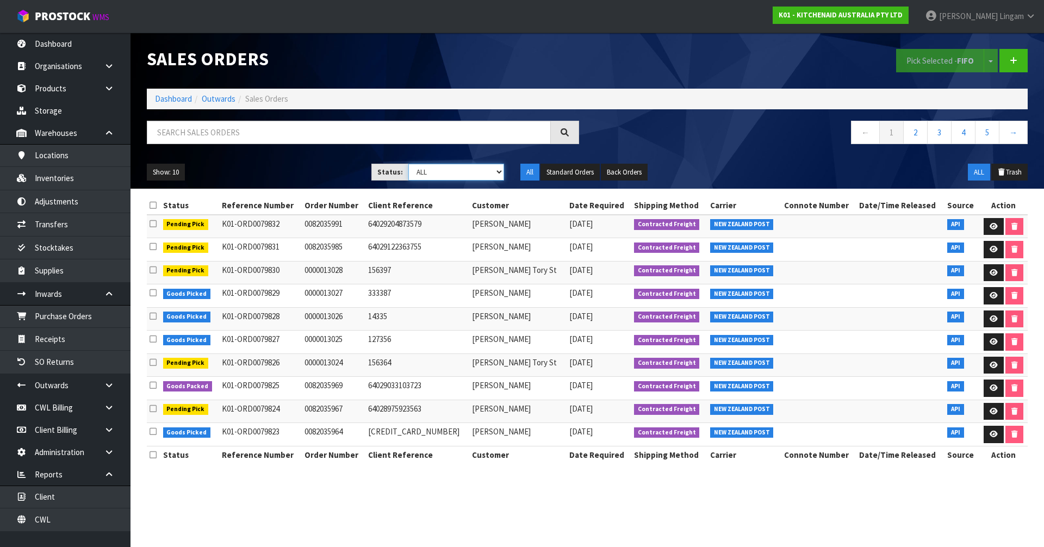
select select "string:6"
click at [408, 164] on select "Draft Pending Allocated Pending Pick Goods Picked Goods Packed Pending Charges …" at bounding box center [456, 172] width 96 height 17
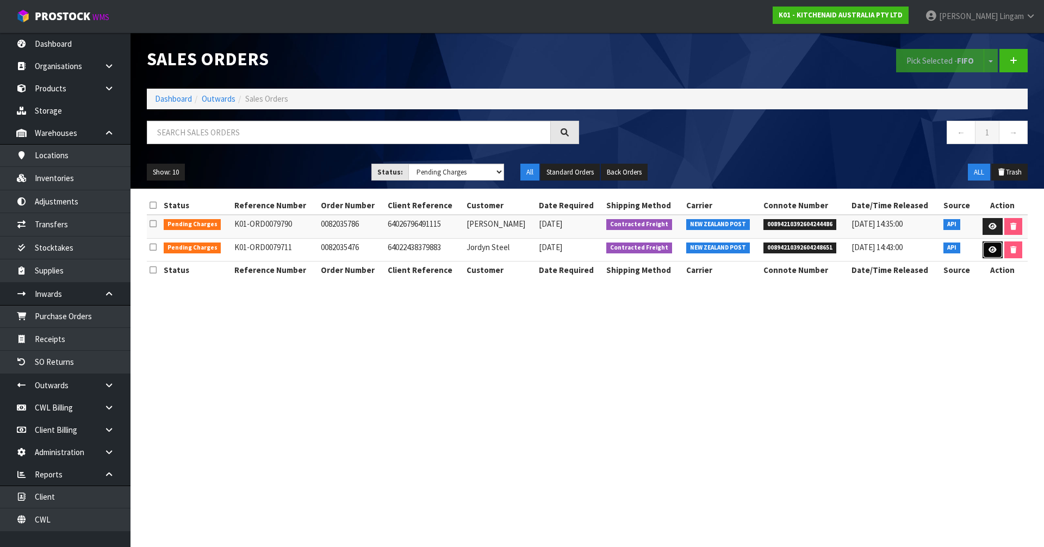
click at [986, 252] on link at bounding box center [993, 249] width 20 height 17
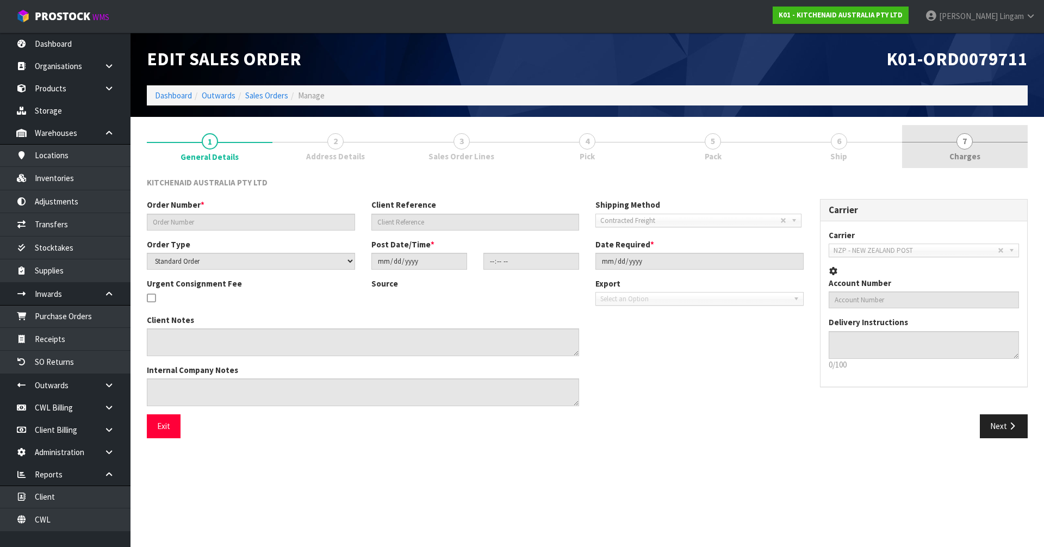
type input "0082035476"
type input "64022438379883"
select select "number:0"
type input "2025-09-23"
type input "23:41:14.000"
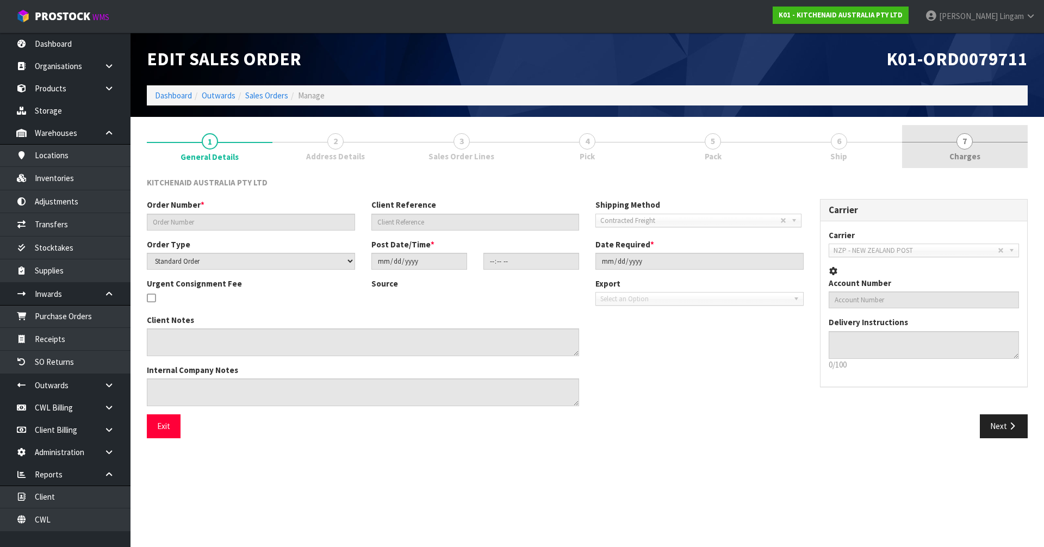
type input "2025-09-23"
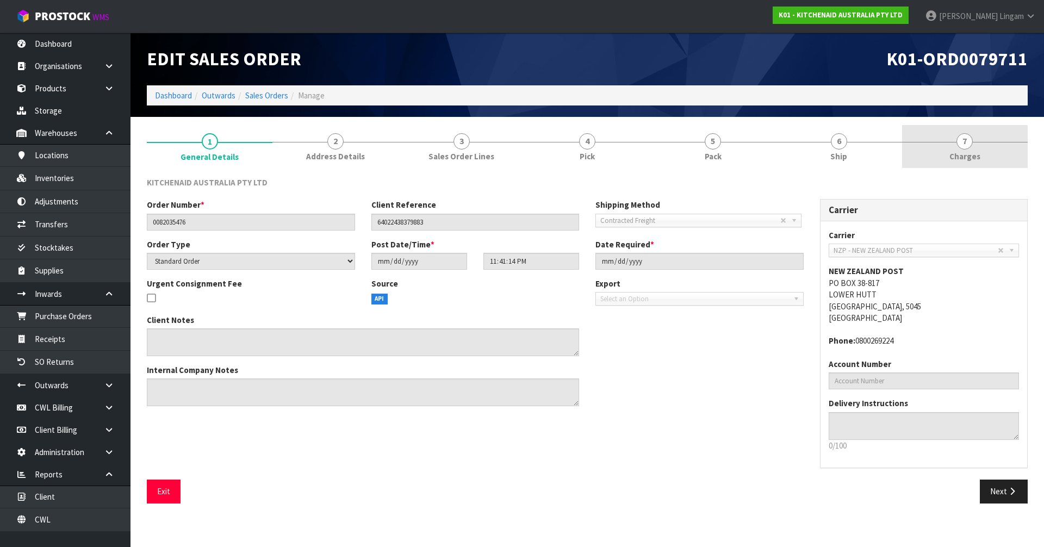
click at [1003, 158] on link "7 Charges" at bounding box center [965, 146] width 126 height 43
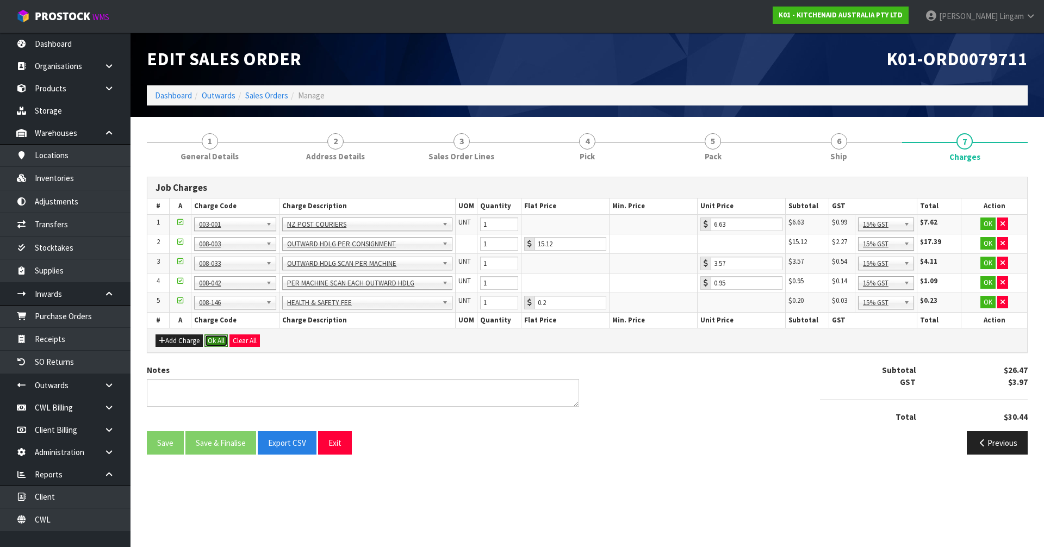
click at [216, 341] on button "Ok All" at bounding box center [215, 340] width 23 height 13
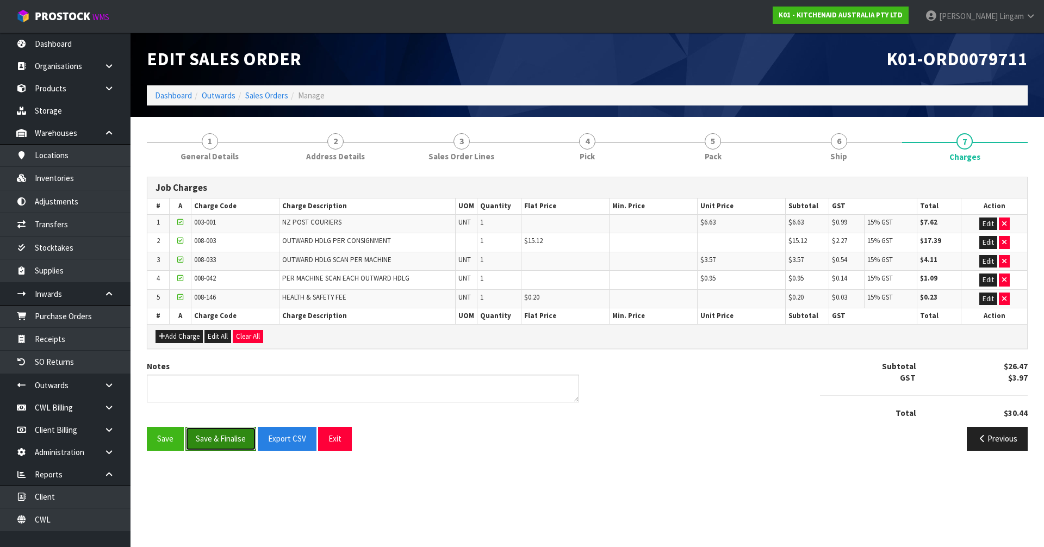
click at [226, 440] on button "Save & Finalise" at bounding box center [220, 438] width 71 height 23
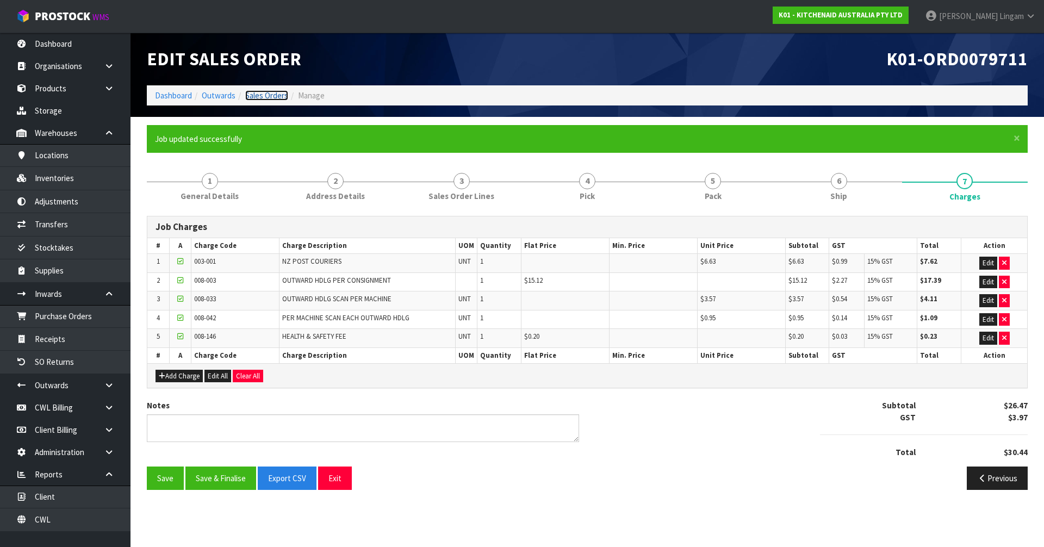
click at [276, 97] on link "Sales Orders" at bounding box center [266, 95] width 43 height 10
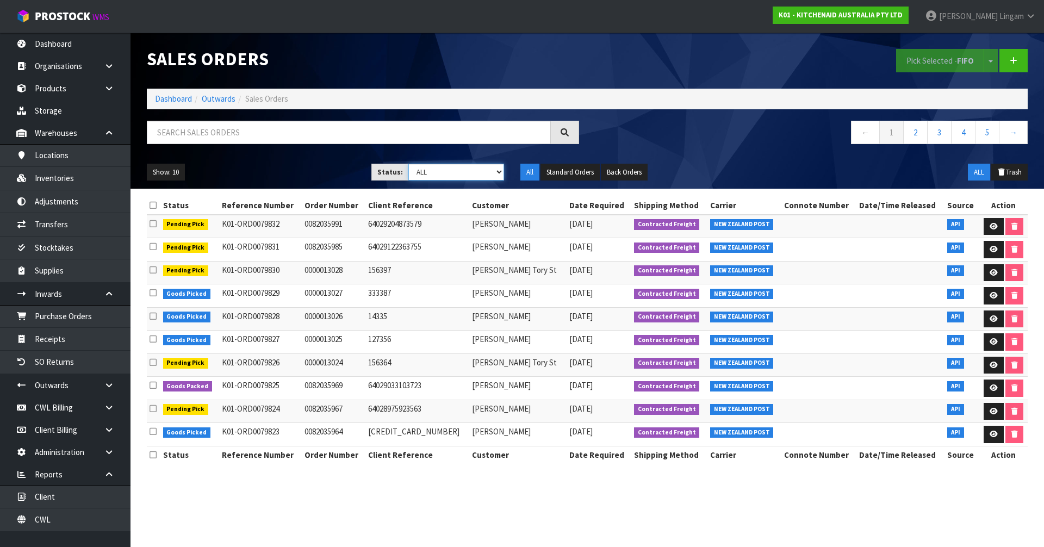
click at [487, 173] on select "Draft Pending Allocated Pending Pick Goods Picked Goods Packed Pending Charges …" at bounding box center [456, 172] width 96 height 17
select select "string:6"
click at [408, 164] on select "Draft Pending Allocated Pending Pick Goods Picked Goods Packed Pending Charges …" at bounding box center [456, 172] width 96 height 17
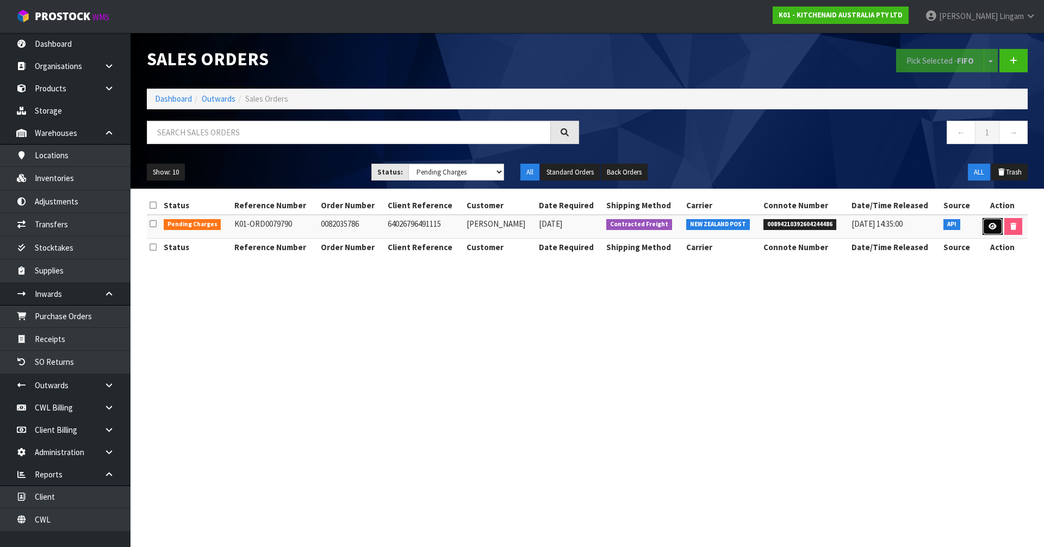
click at [985, 227] on link at bounding box center [993, 226] width 20 height 17
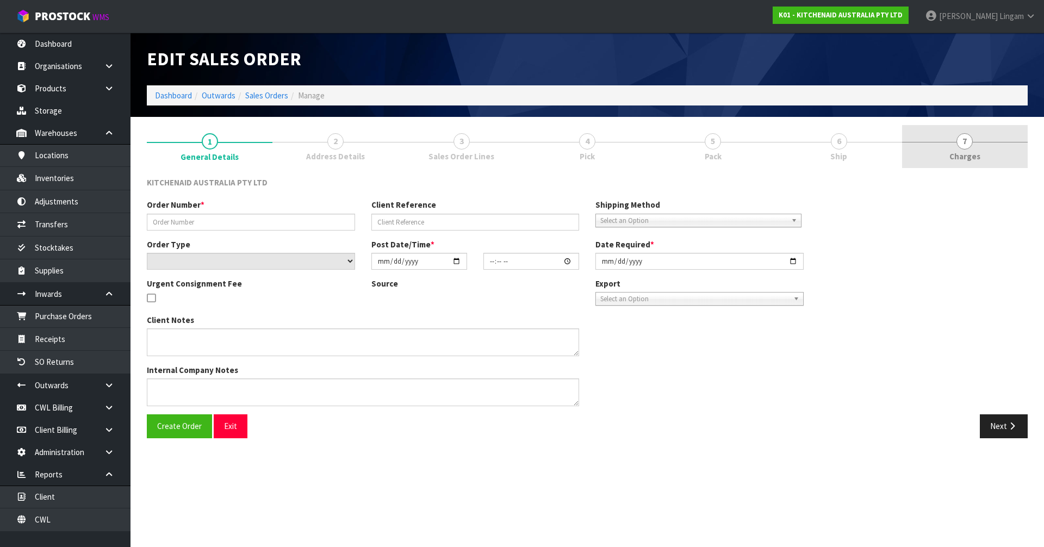
type input "0082035786"
type input "64026796491115"
select select "number:0"
type input "2025-09-25"
type input "15:40:52.000"
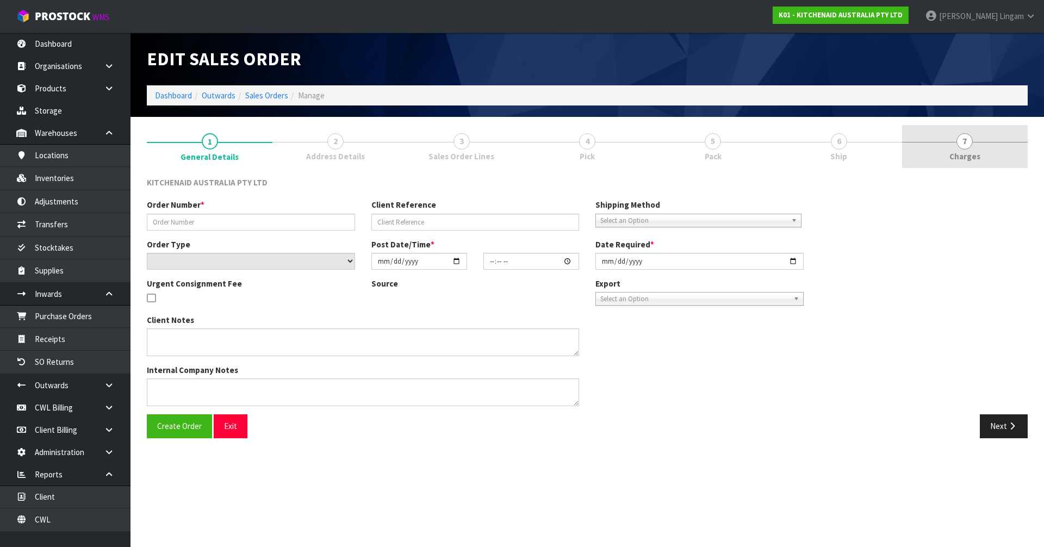
type input "2025-09-25"
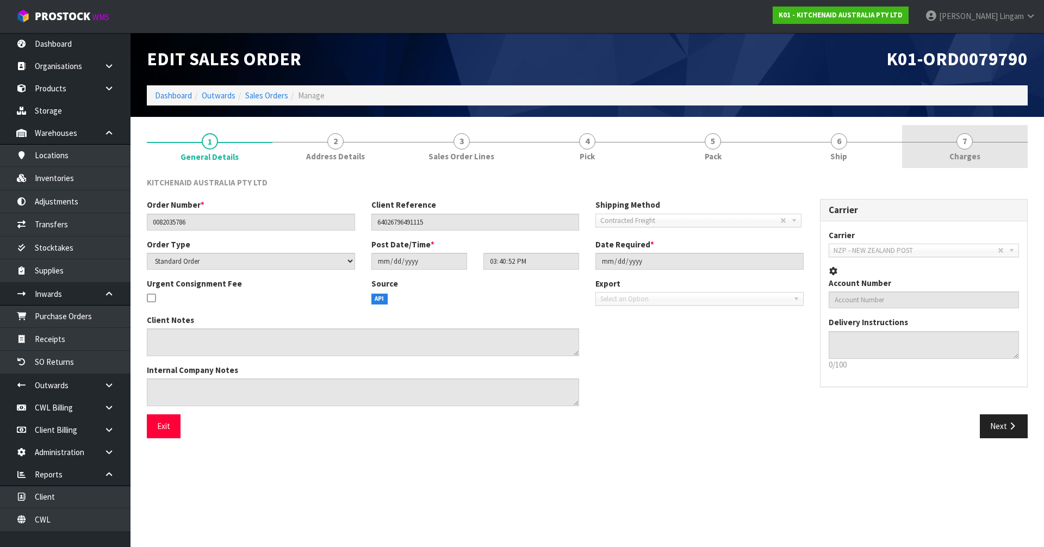
click at [981, 157] on link "7 Charges" at bounding box center [965, 146] width 126 height 43
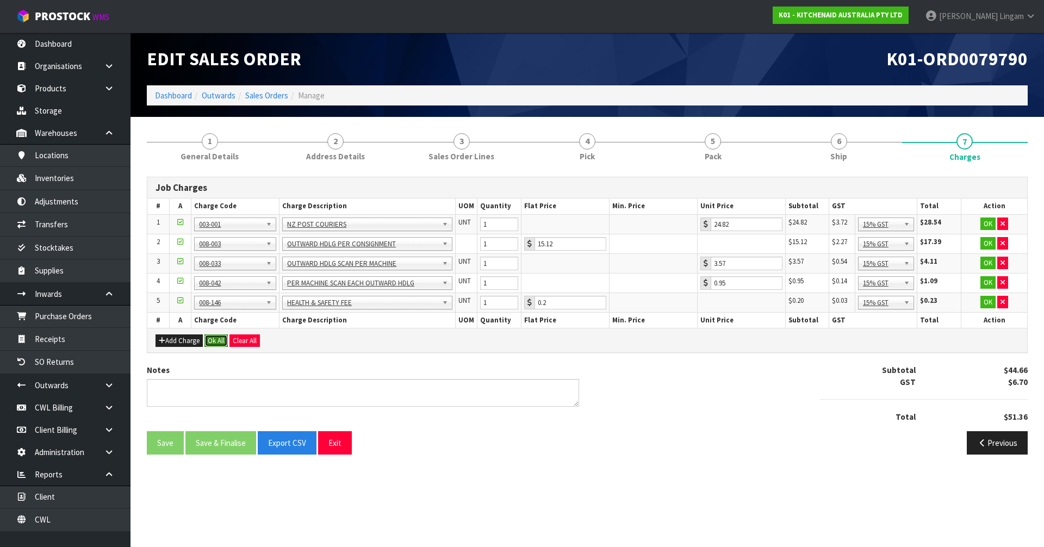
click at [219, 339] on button "Ok All" at bounding box center [215, 340] width 23 height 13
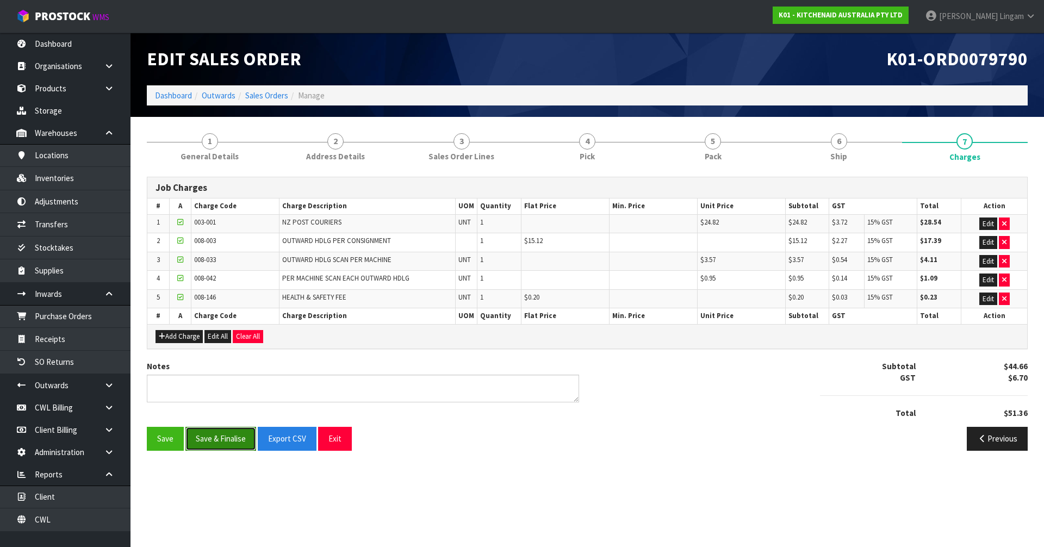
click at [221, 443] on button "Save & Finalise" at bounding box center [220, 438] width 71 height 23
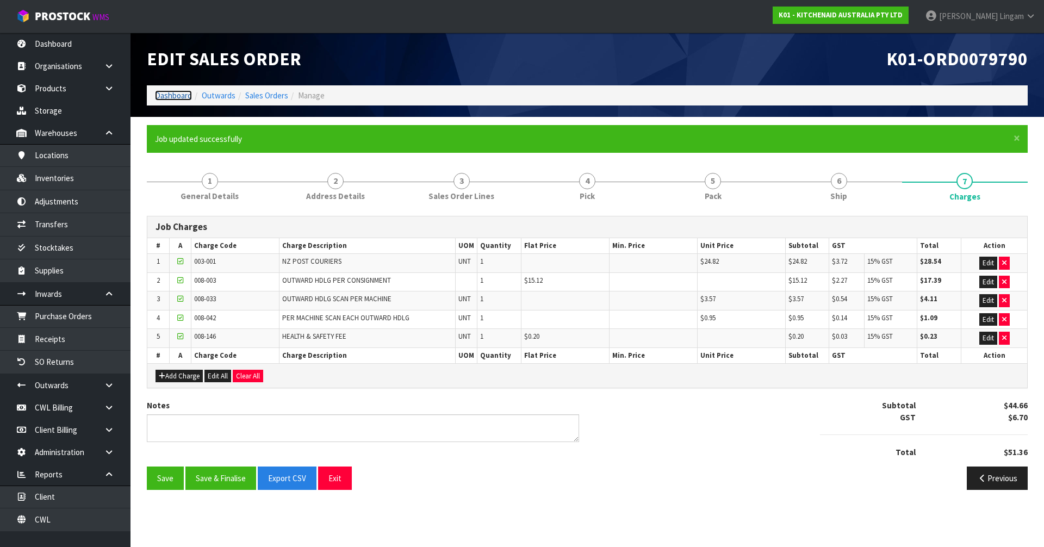
click at [167, 98] on link "Dashboard" at bounding box center [173, 95] width 37 height 10
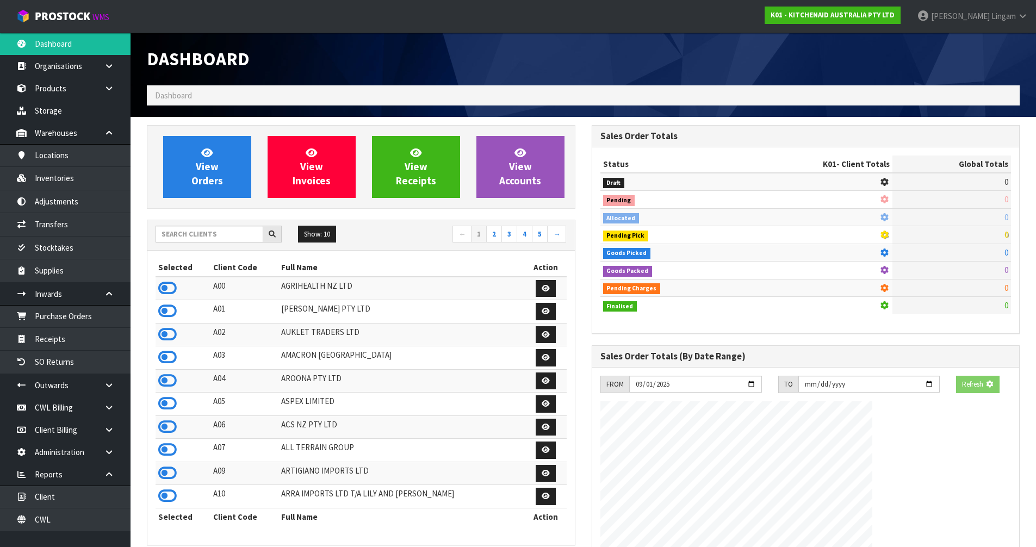
click at [206, 243] on div "Show: 10 5 10 25 50 ← 1 2 3 4 5 →" at bounding box center [360, 235] width 427 height 19
click at [206, 241] on input "text" at bounding box center [210, 234] width 108 height 17
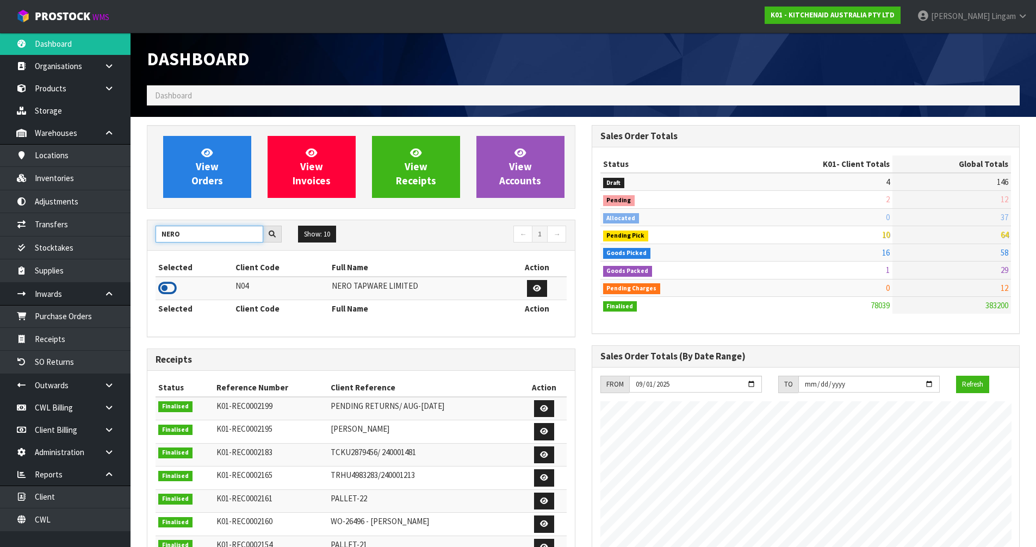
type input "NERO"
click at [167, 289] on icon at bounding box center [167, 288] width 18 height 16
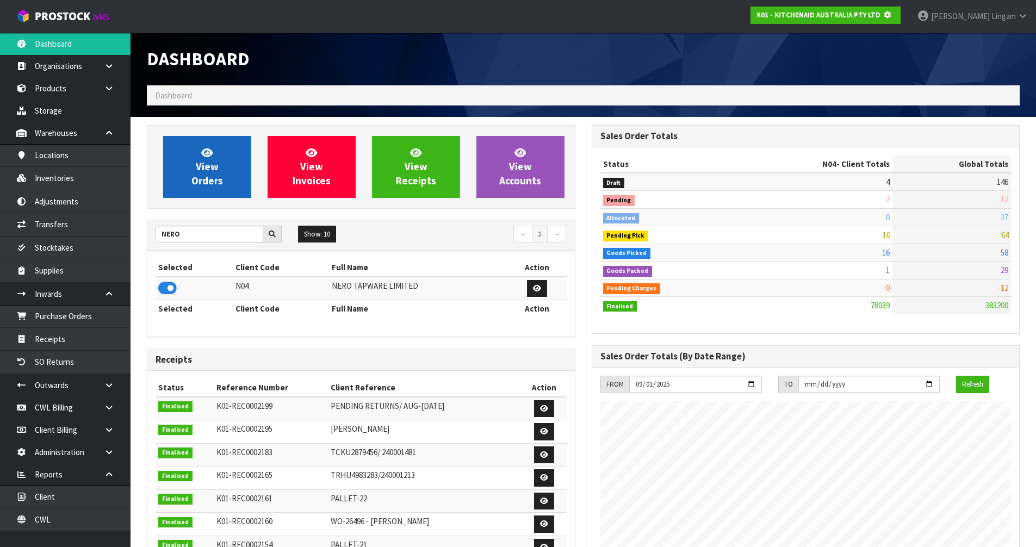
scroll to position [678, 444]
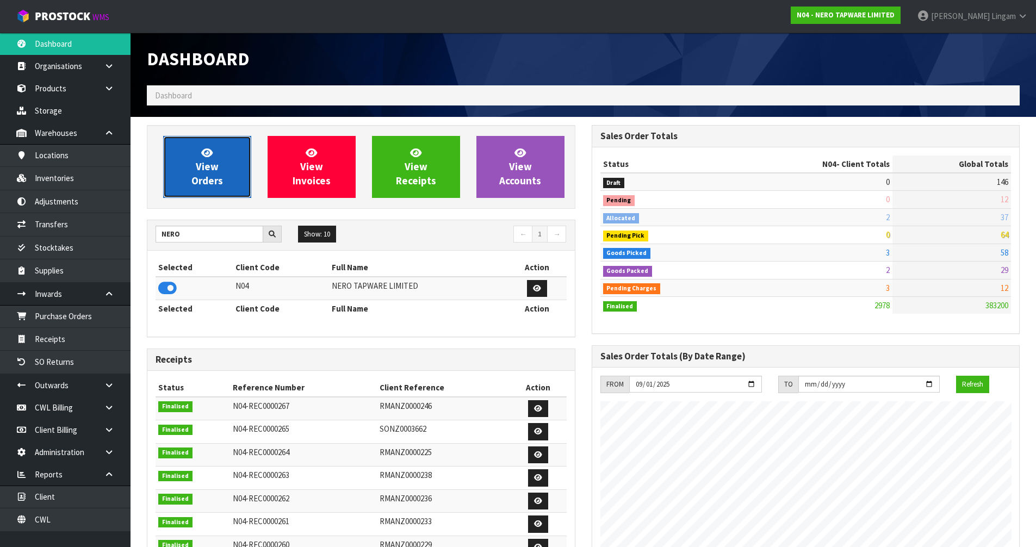
click at [222, 187] on link "View Orders" at bounding box center [207, 167] width 88 height 62
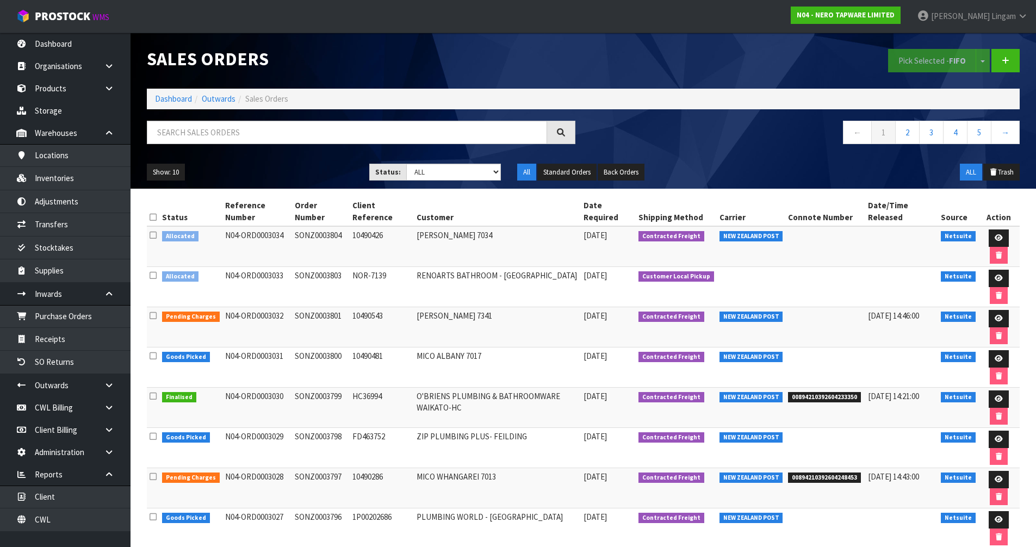
click at [152, 275] on icon at bounding box center [153, 275] width 7 height 8
click at [0, 0] on input "checkbox" at bounding box center [0, 0] width 0 height 0
click at [916, 61] on button "Pick Selected - FIFO" at bounding box center [932, 60] width 88 height 23
click at [998, 276] on icon at bounding box center [999, 278] width 8 height 7
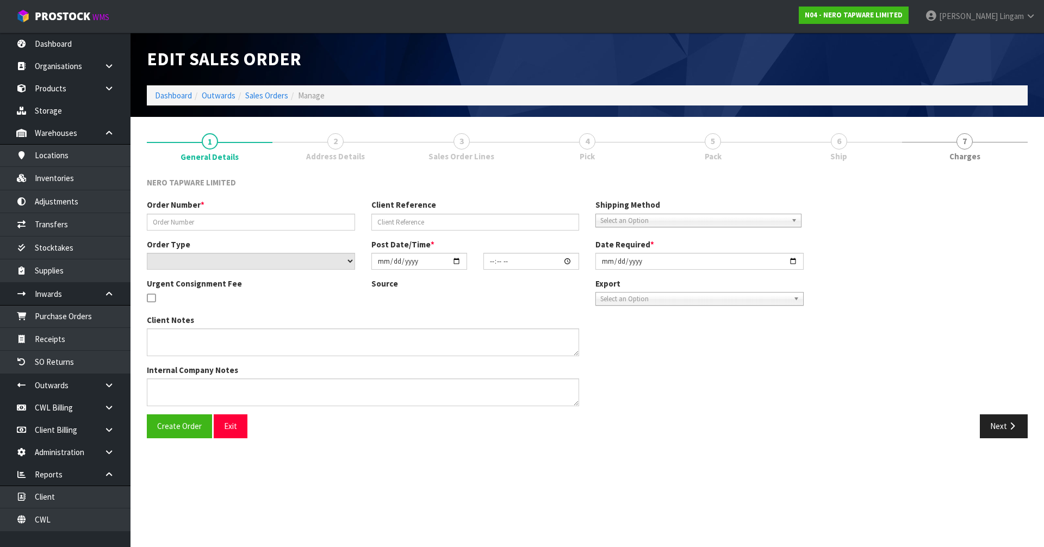
type input "SONZ0003803"
type input "NOR-7139"
select select "number:0"
type input "2025-09-26"
type input "14:45:04.000"
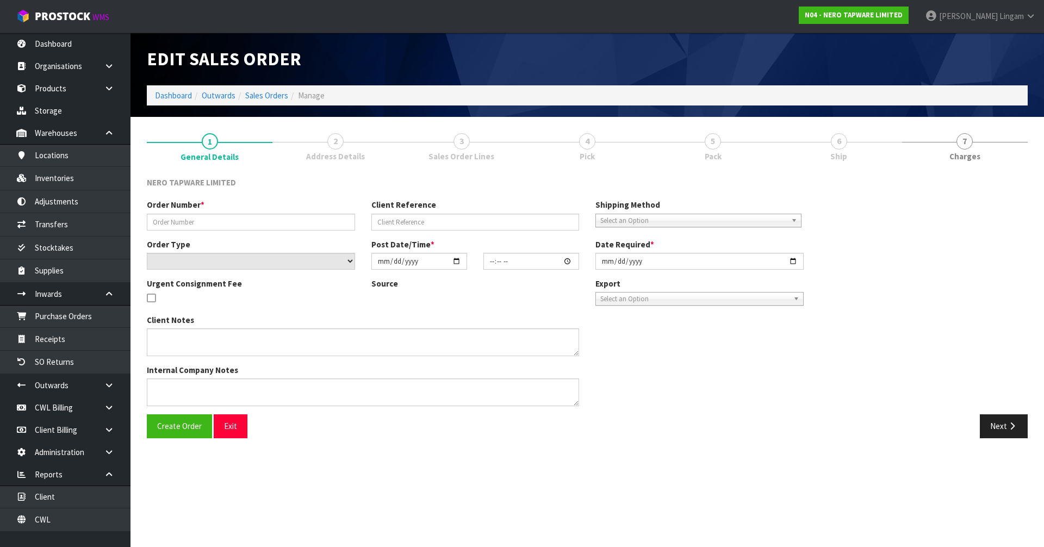
type input "2025-09-26"
type textarea "customer pick up 29/09/2025"
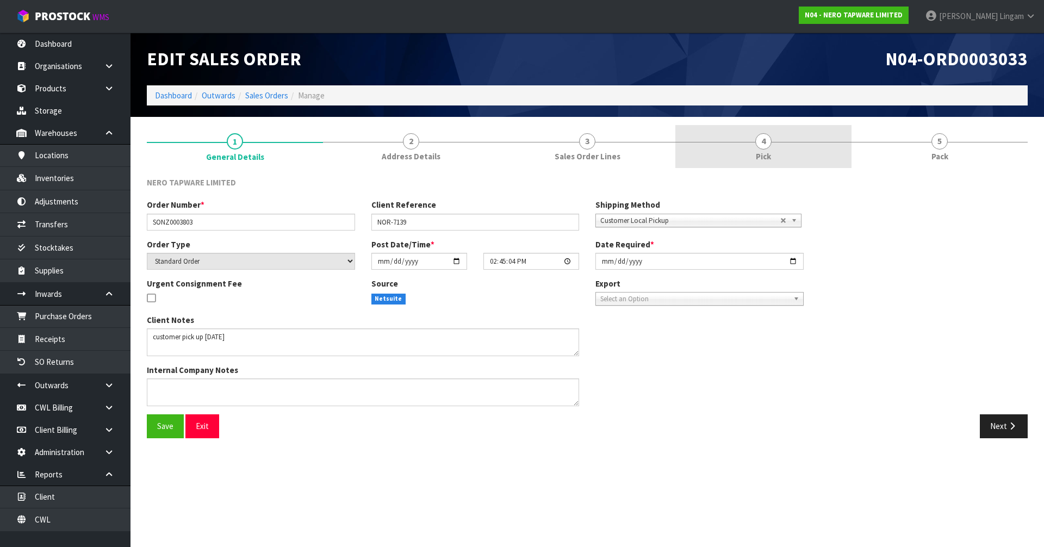
click at [754, 155] on link "4 Pick" at bounding box center [763, 146] width 176 height 43
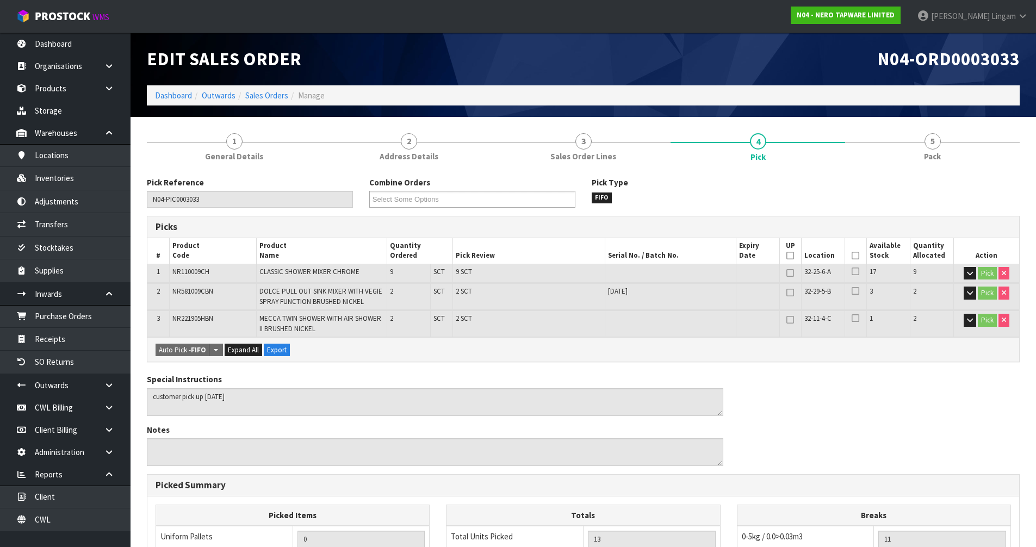
scroll to position [227, 0]
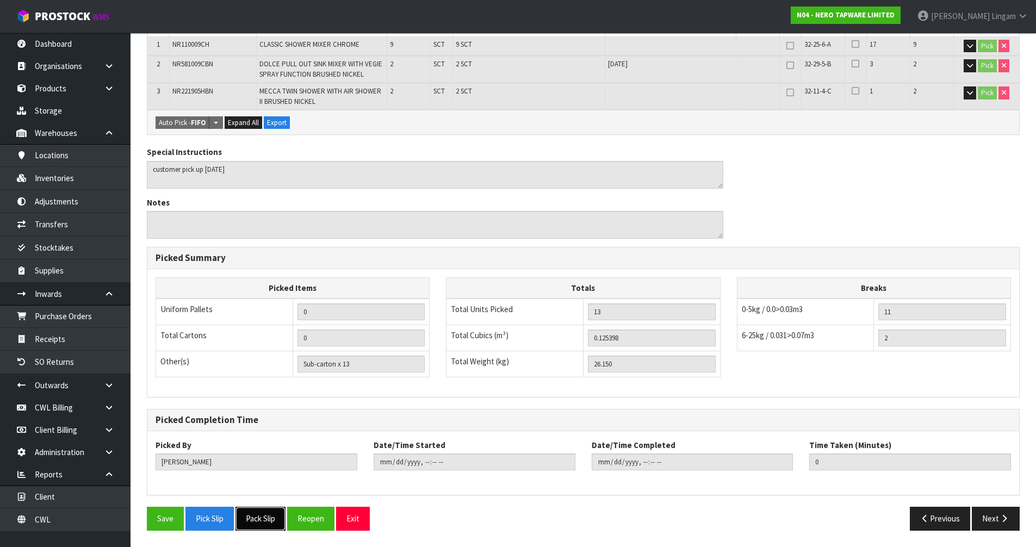
click at [250, 522] on button "Pack Slip" at bounding box center [260, 518] width 50 height 23
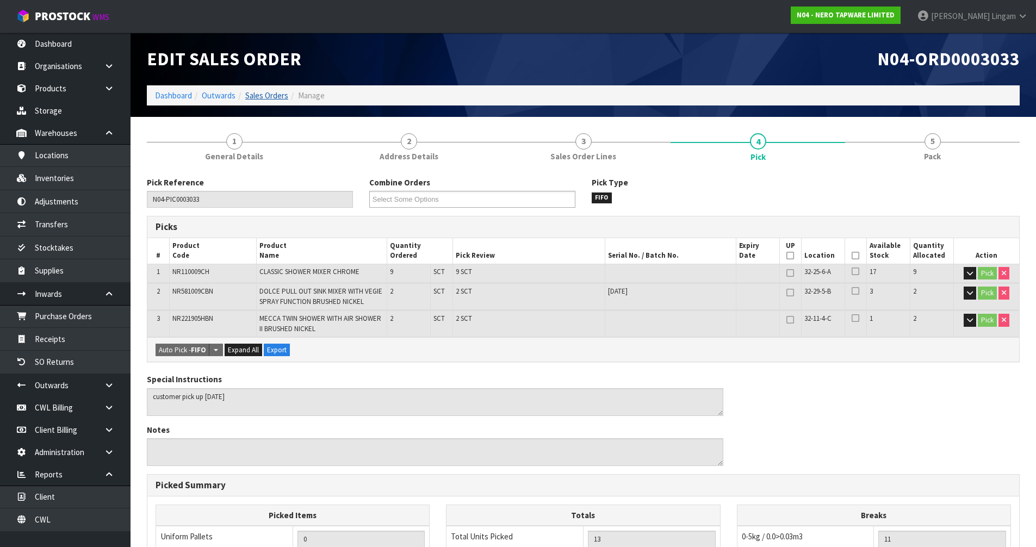
click at [280, 95] on link "Sales Orders" at bounding box center [266, 95] width 43 height 10
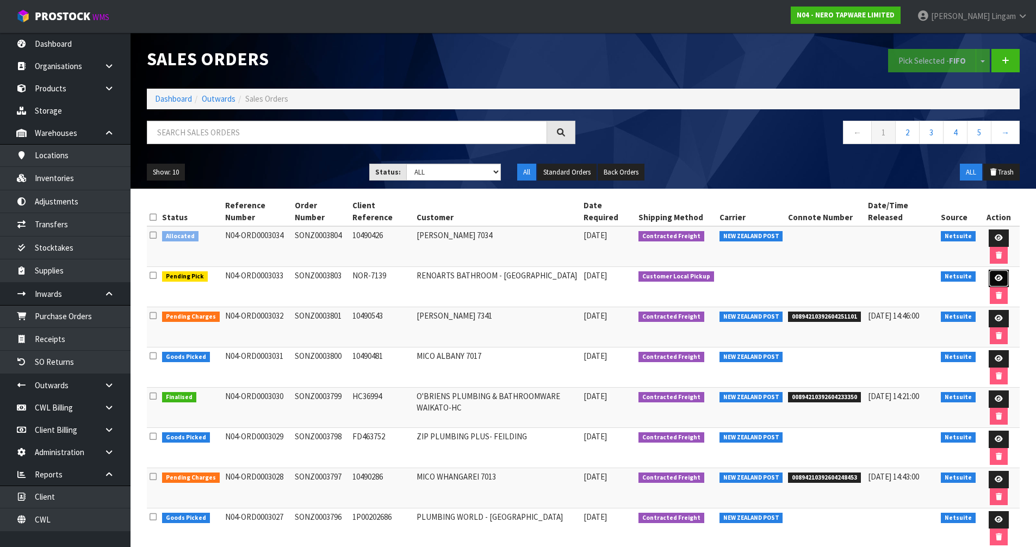
click at [996, 272] on link at bounding box center [999, 278] width 20 height 17
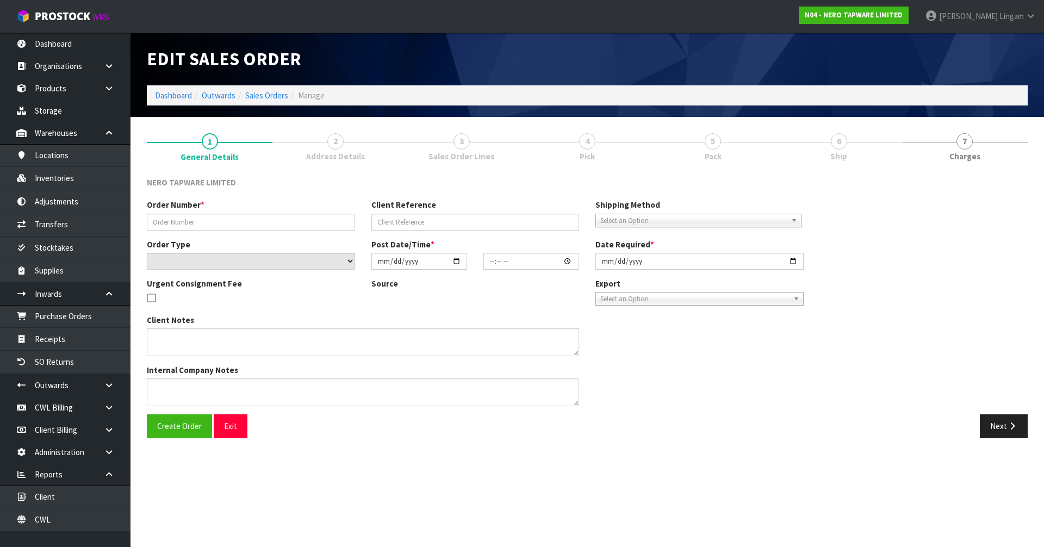
type input "SONZ0003803"
type input "NOR-7139"
select select "number:0"
type input "2025-09-26"
type input "14:45:04.000"
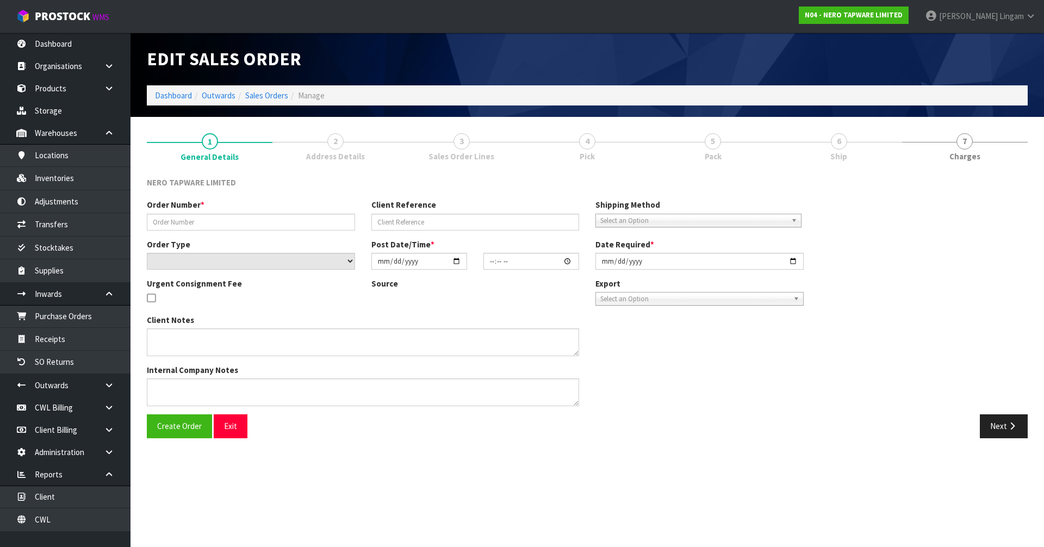
type input "2025-09-26"
type textarea "customer pick up 29/09/2025"
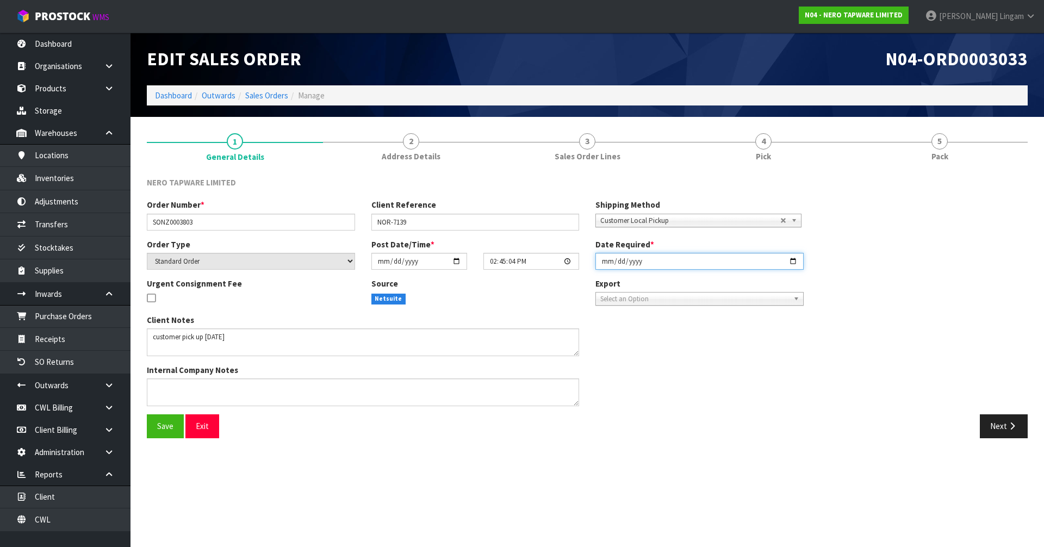
click at [602, 264] on input "2025-09-26" at bounding box center [699, 261] width 208 height 17
type input "2025-09-29"
click at [157, 426] on span "Save" at bounding box center [165, 426] width 16 height 10
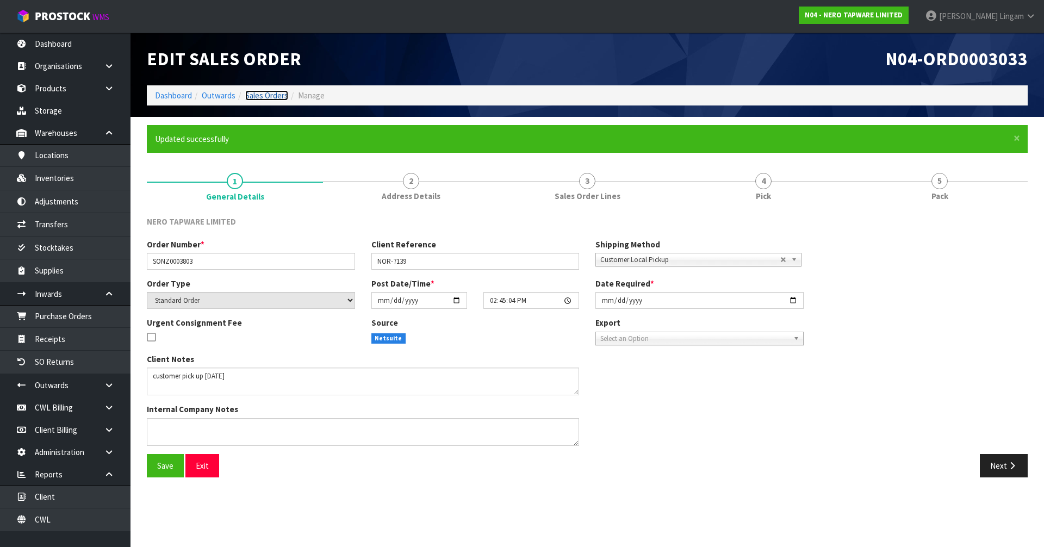
click at [271, 92] on link "Sales Orders" at bounding box center [266, 95] width 43 height 10
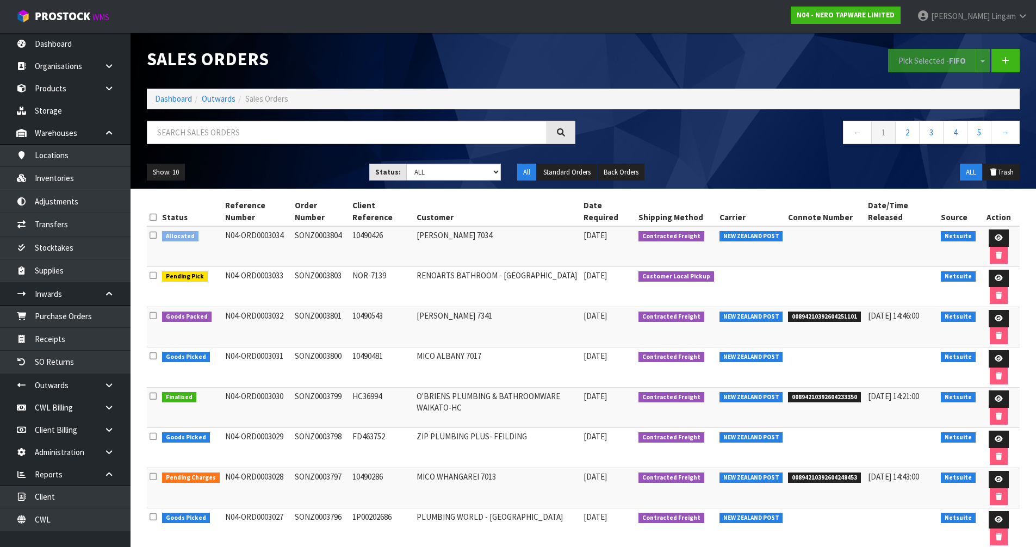
click at [153, 237] on icon at bounding box center [153, 235] width 7 height 8
click at [0, 0] on input "checkbox" at bounding box center [0, 0] width 0 height 0
click at [931, 62] on button "Pick Selected - FIFO" at bounding box center [932, 60] width 88 height 23
click at [993, 233] on link at bounding box center [999, 237] width 20 height 17
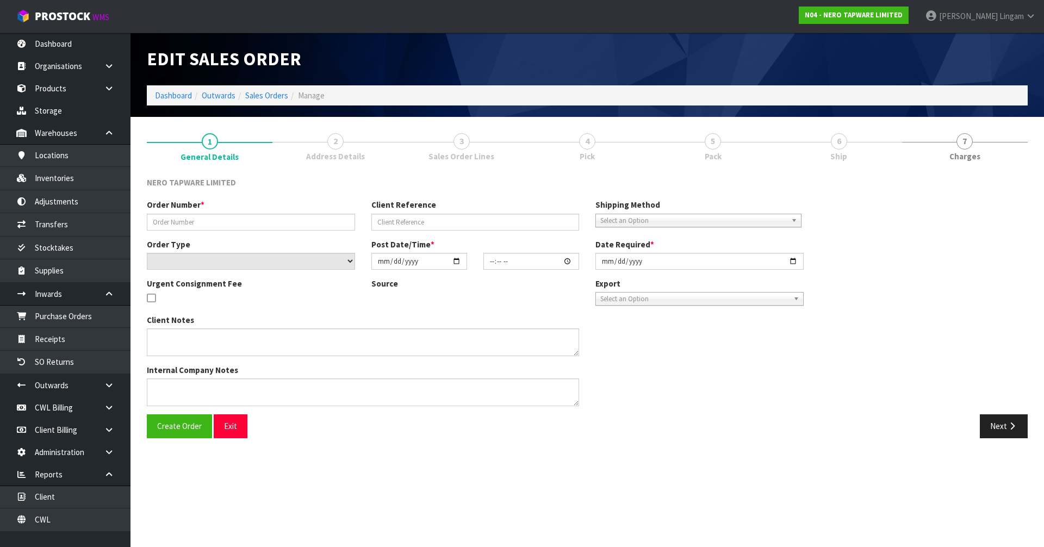
type input "SONZ0003804"
type input "10490426"
select select "number:0"
type input "2025-09-26"
type input "14:45:07.000"
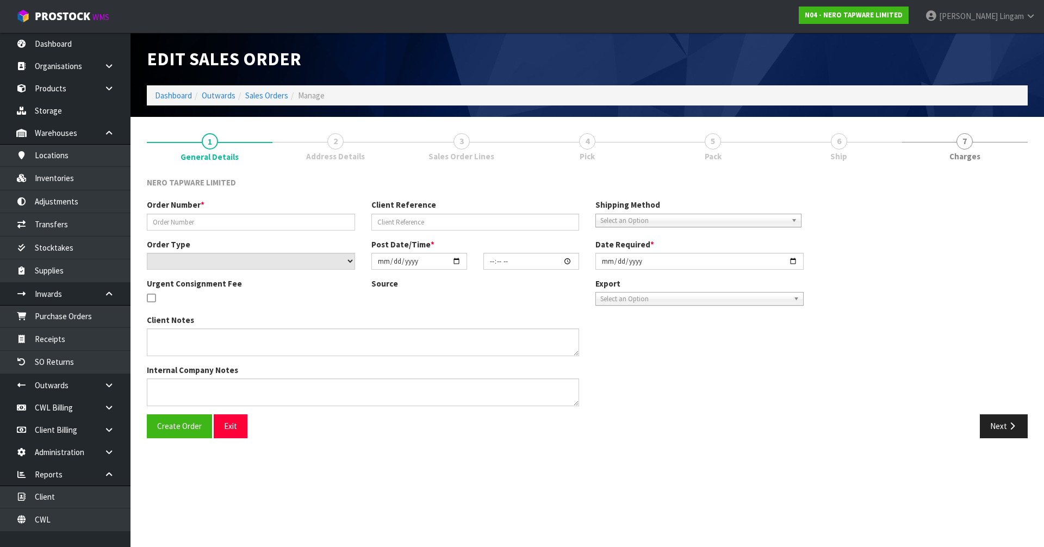
type input "2025-09-26"
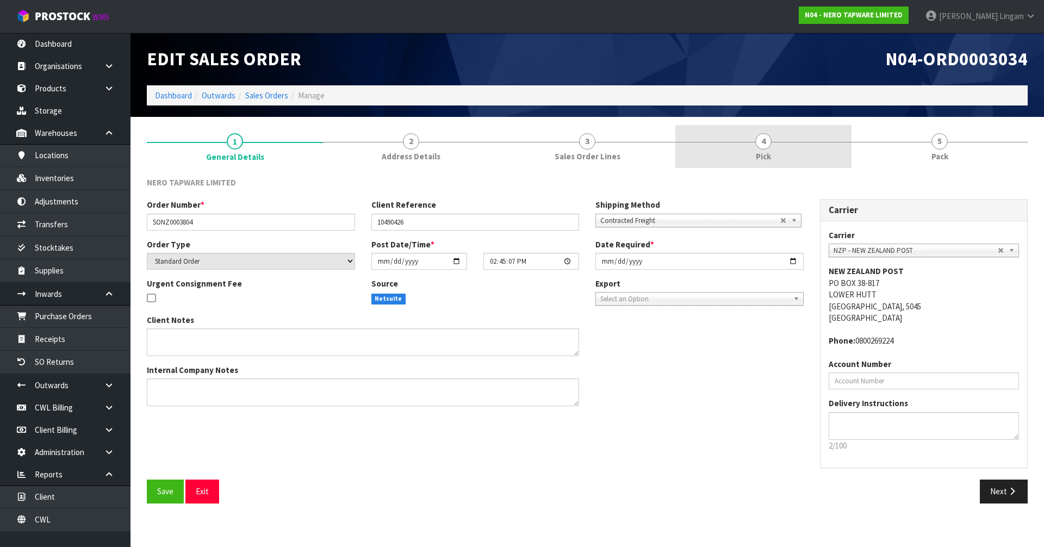
click at [783, 153] on link "4 Pick" at bounding box center [763, 146] width 176 height 43
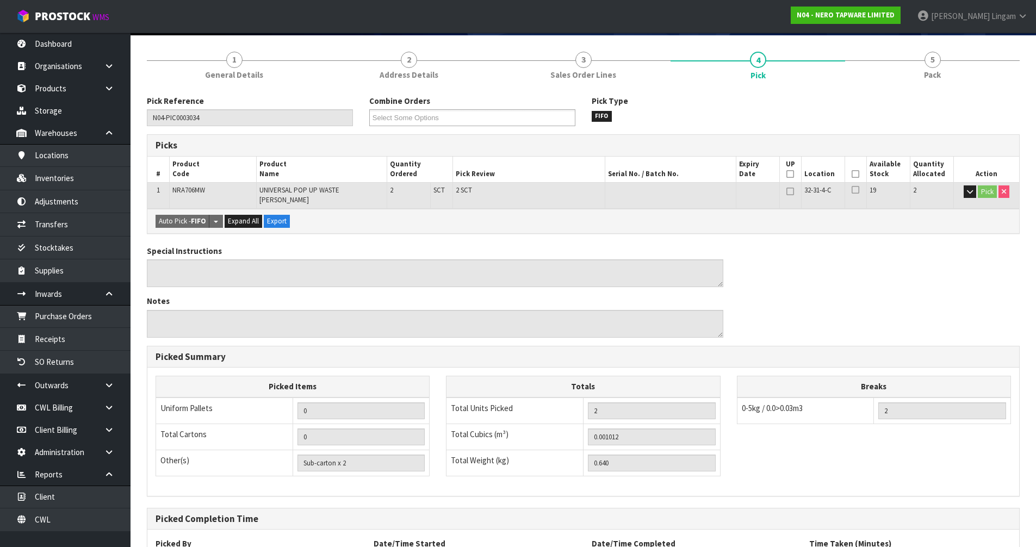
scroll to position [173, 0]
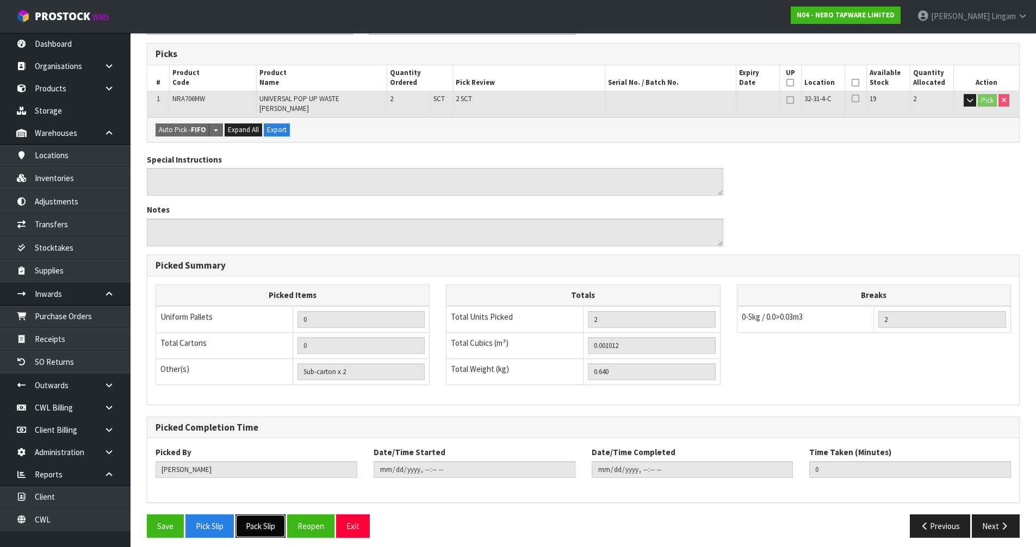
click at [255, 519] on button "Pack Slip" at bounding box center [260, 525] width 50 height 23
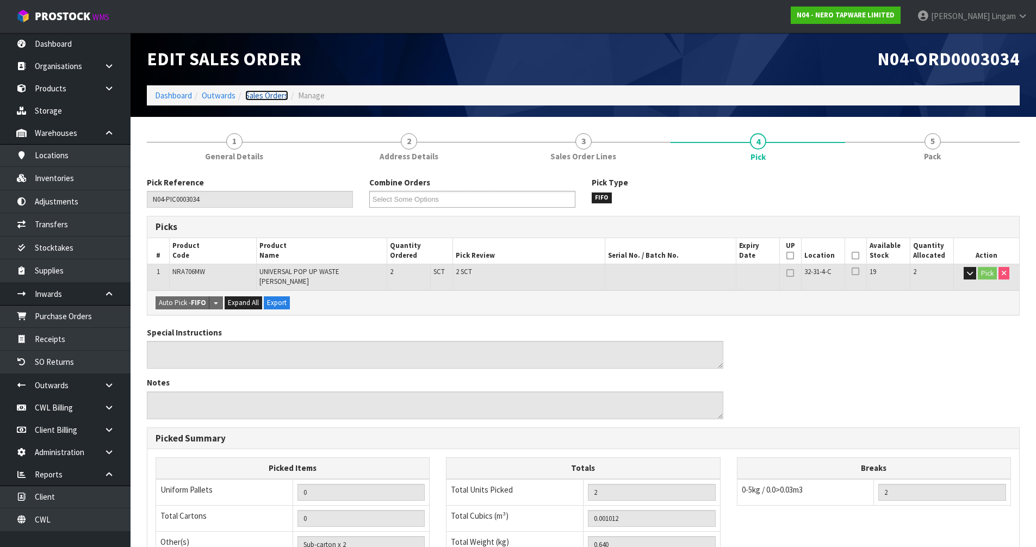
click at [279, 98] on link "Sales Orders" at bounding box center [266, 95] width 43 height 10
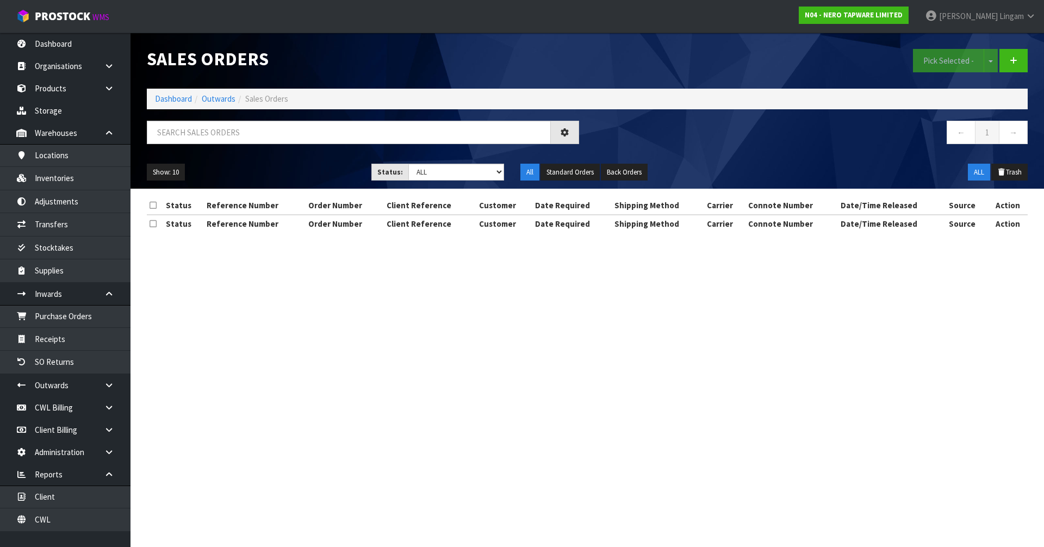
click at [278, 96] on span "Sales Orders" at bounding box center [266, 99] width 43 height 10
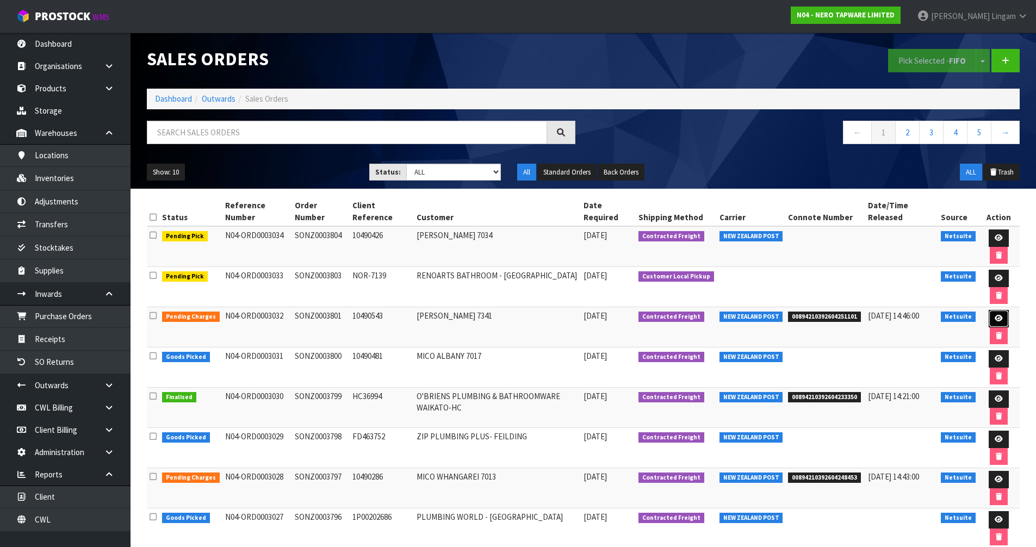
click at [998, 316] on icon at bounding box center [999, 318] width 8 height 7
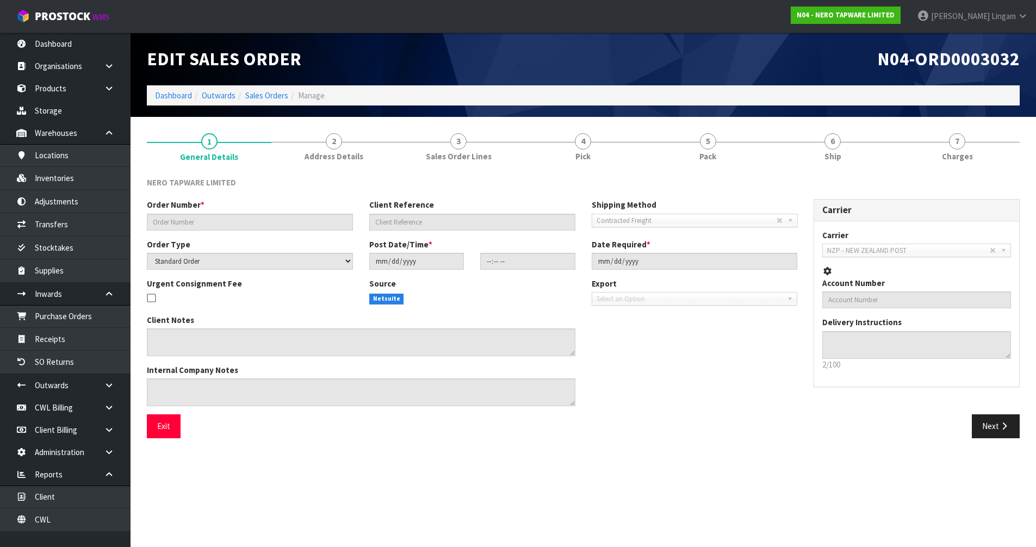
type input "SONZ0003801"
type input "10490543"
select select "number:0"
type input "2025-09-26"
type input "14:30:05.000"
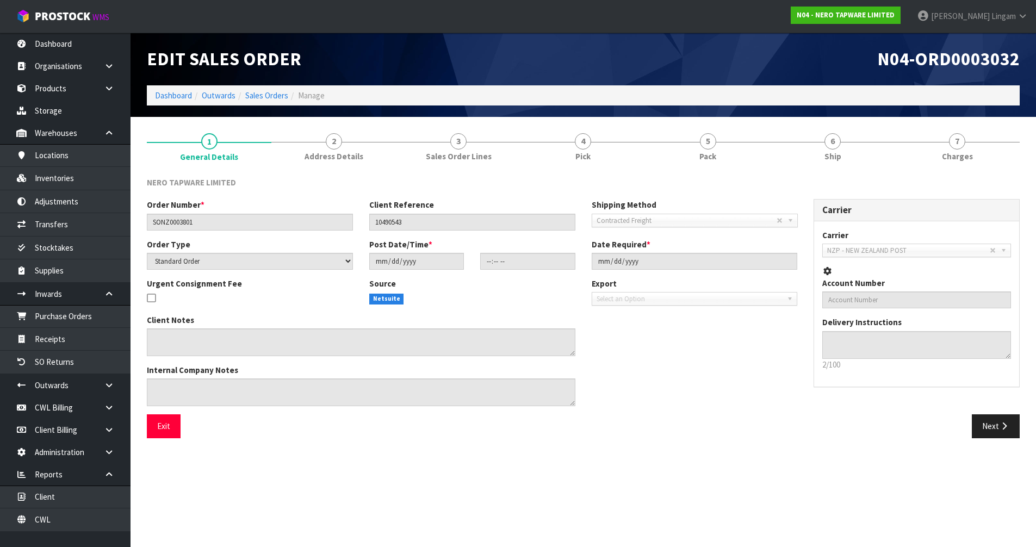
type input "2025-09-26"
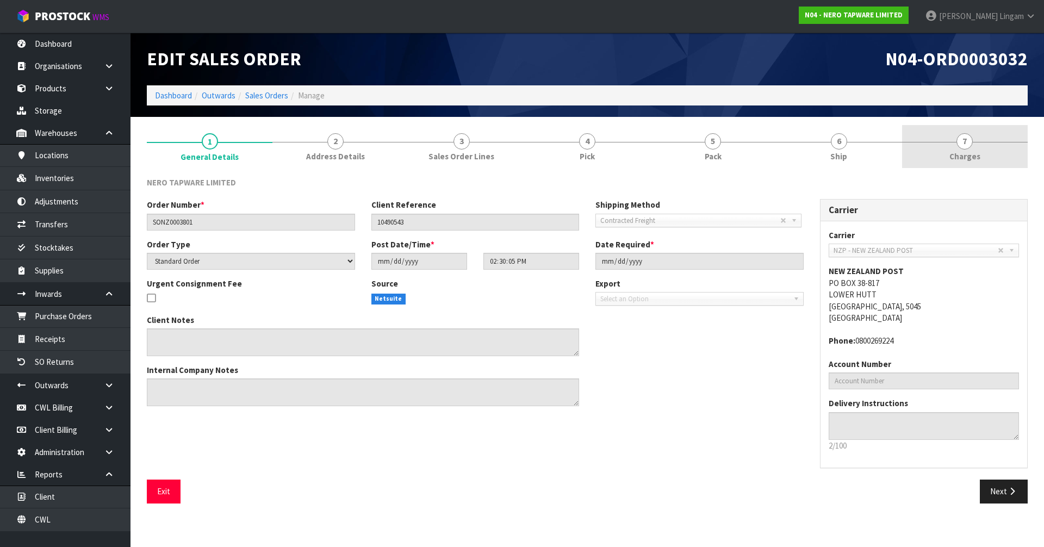
click at [974, 145] on link "7 Charges" at bounding box center [965, 146] width 126 height 43
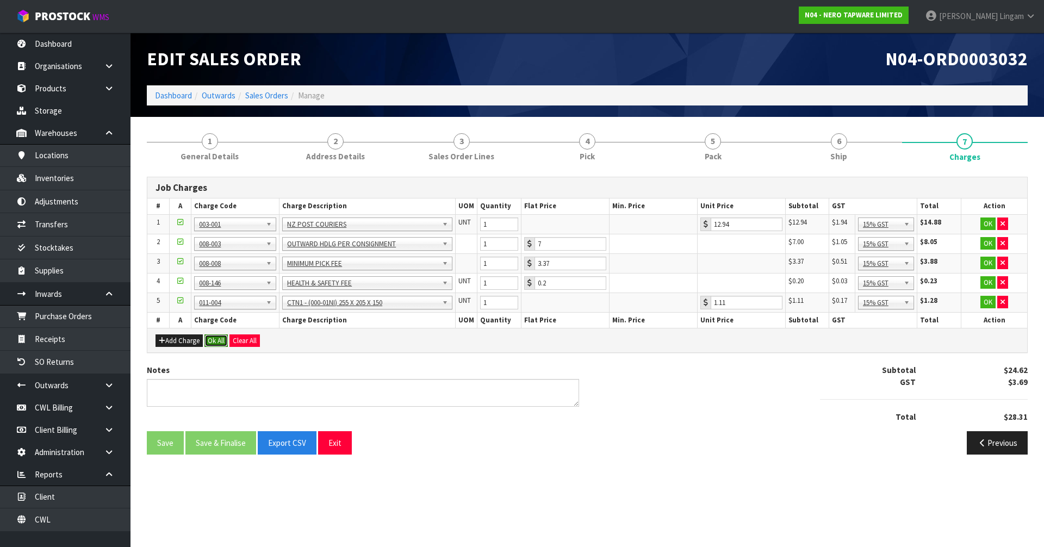
click at [218, 340] on button "Ok All" at bounding box center [215, 340] width 23 height 13
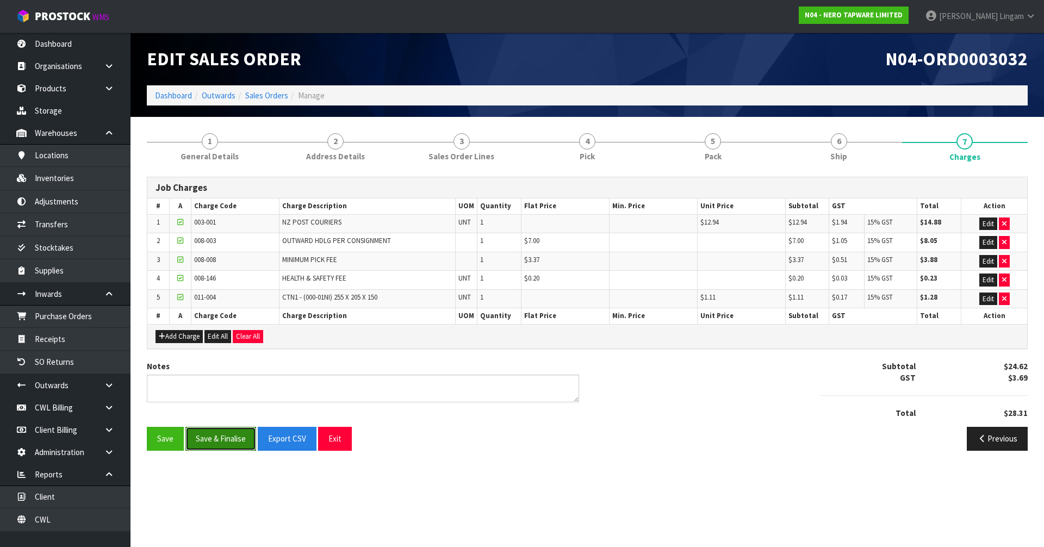
click at [231, 439] on button "Save & Finalise" at bounding box center [220, 438] width 71 height 23
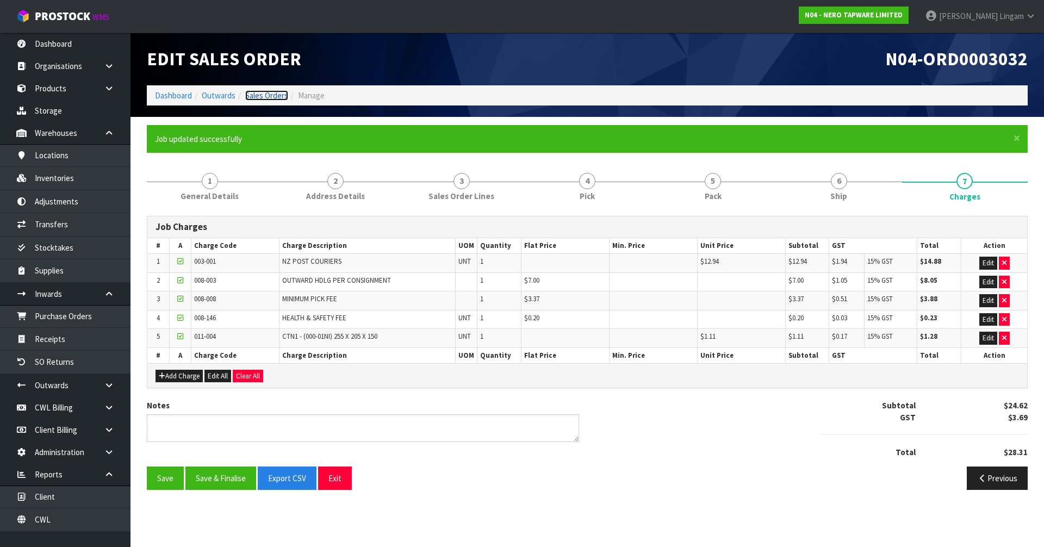
click at [275, 96] on link "Sales Orders" at bounding box center [266, 95] width 43 height 10
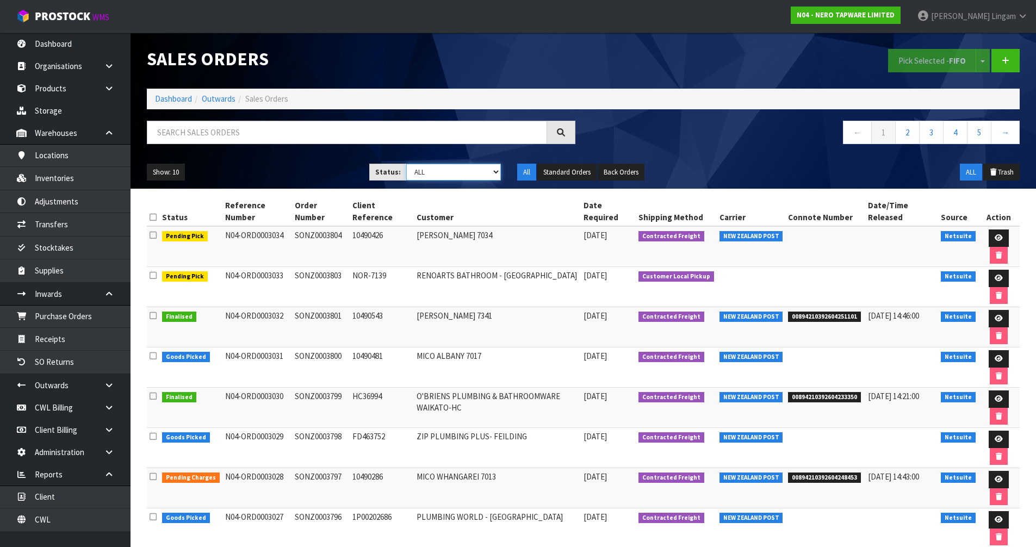
click at [486, 168] on select "Draft Pending Allocated Pending Pick Goods Picked Goods Packed Pending Charges …" at bounding box center [453, 172] width 95 height 17
select select "string:6"
click at [406, 164] on select "Draft Pending Allocated Pending Pick Goods Picked Goods Packed Pending Charges …" at bounding box center [453, 172] width 95 height 17
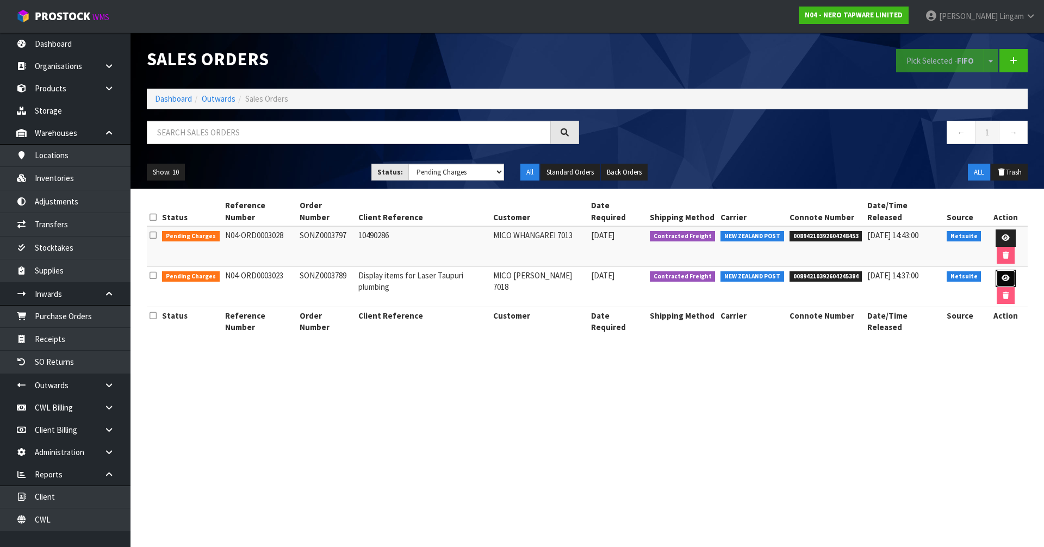
click at [1002, 275] on icon at bounding box center [1006, 278] width 8 height 7
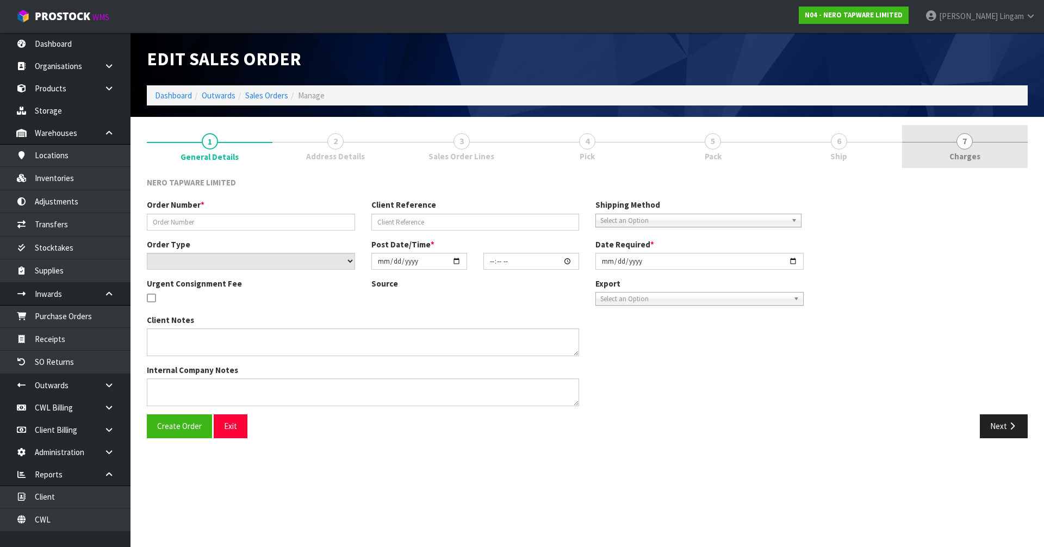
type input "SONZ0003789"
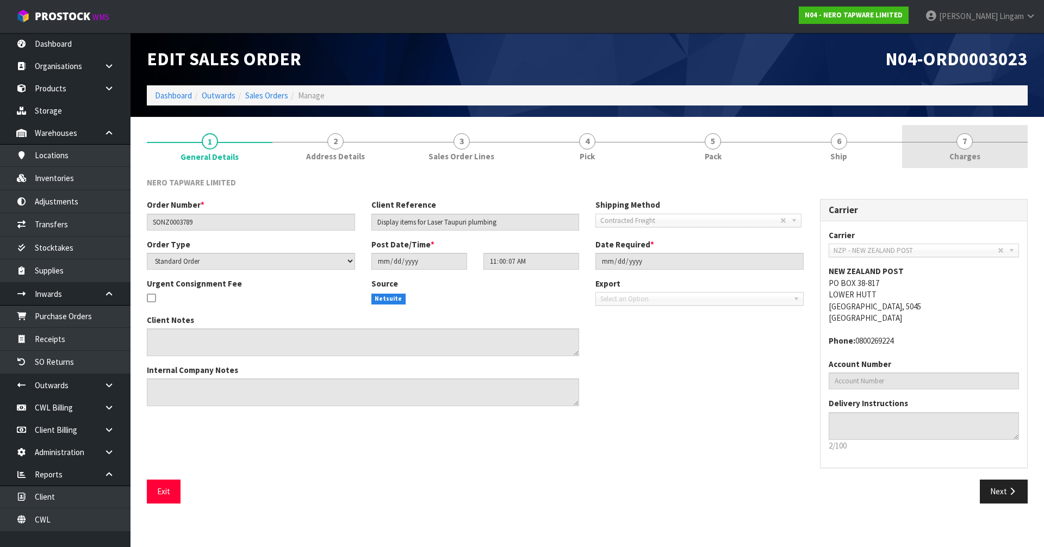
click at [993, 148] on link "7 Charges" at bounding box center [965, 146] width 126 height 43
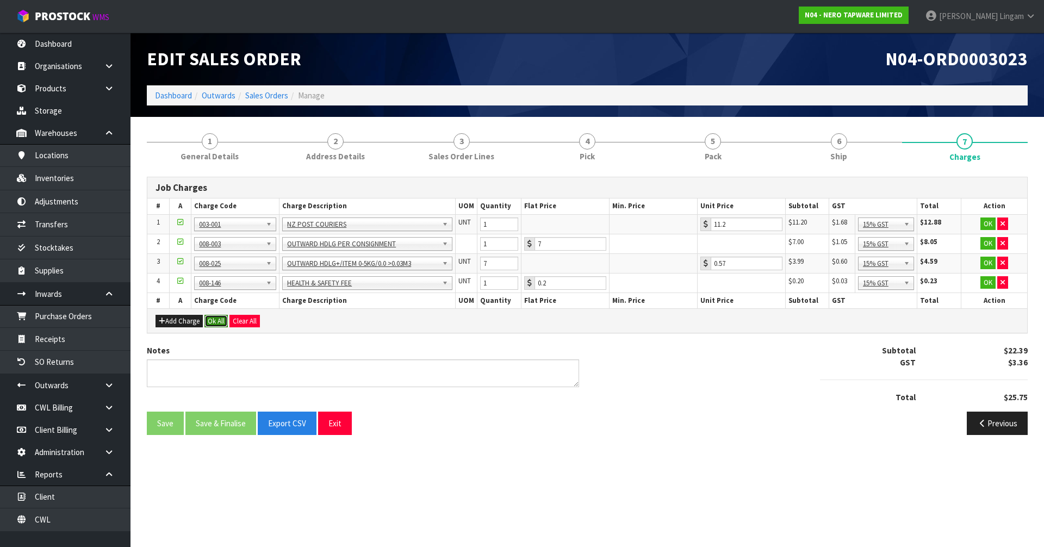
click at [214, 318] on button "Ok All" at bounding box center [215, 321] width 23 height 13
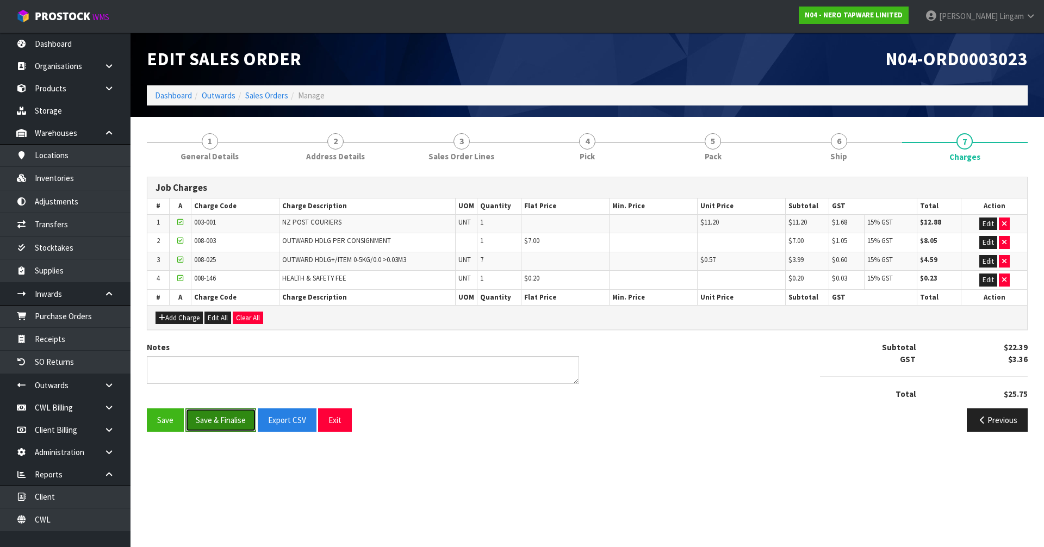
click at [231, 415] on button "Save & Finalise" at bounding box center [220, 419] width 71 height 23
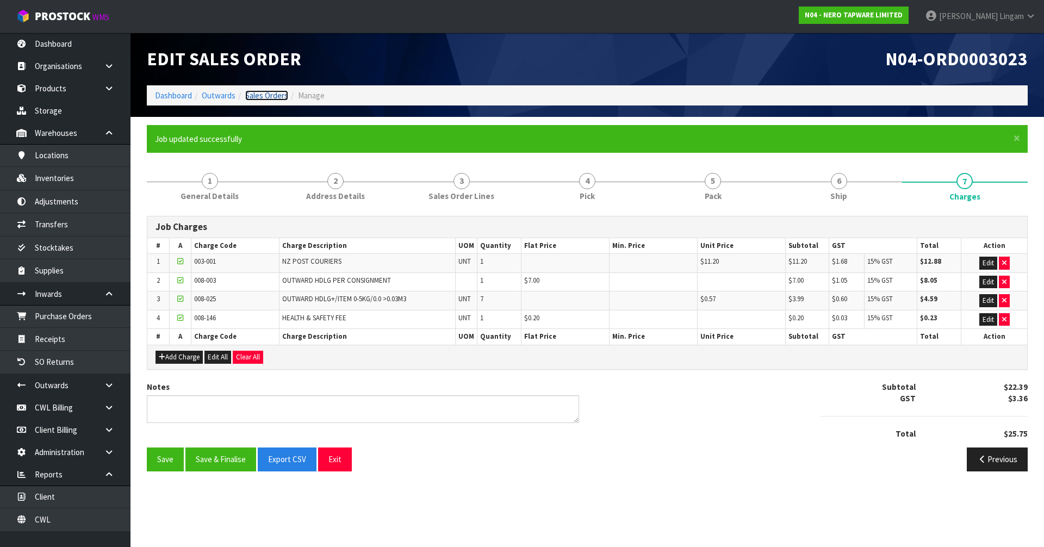
click at [284, 95] on link "Sales Orders" at bounding box center [266, 95] width 43 height 10
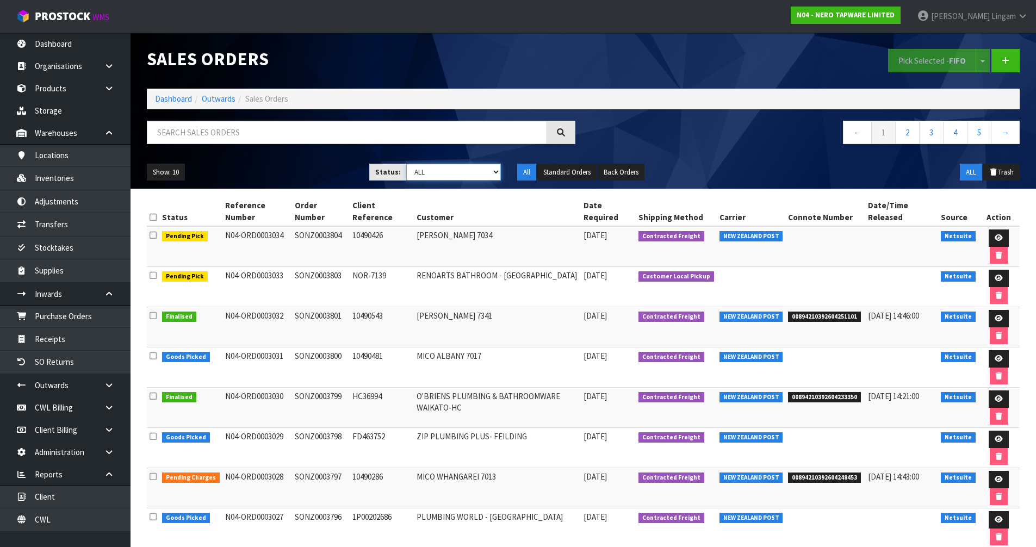
click at [467, 167] on select "Draft Pending Allocated Pending Pick Goods Picked Goods Packed Pending Charges …" at bounding box center [453, 172] width 95 height 17
click at [406, 164] on select "Draft Pending Allocated Pending Pick Goods Picked Goods Packed Pending Charges …" at bounding box center [453, 172] width 95 height 17
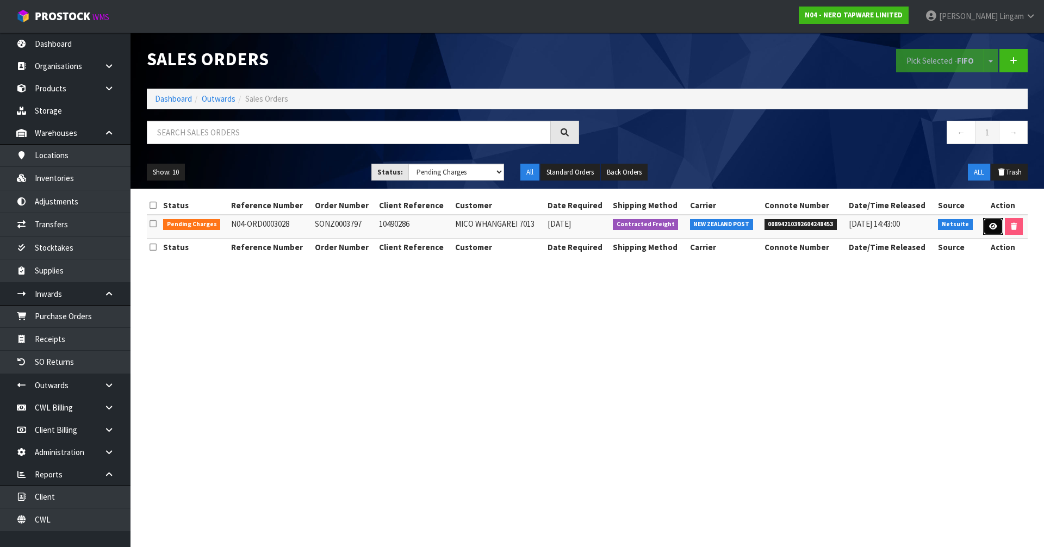
click at [991, 229] on icon at bounding box center [993, 226] width 8 height 7
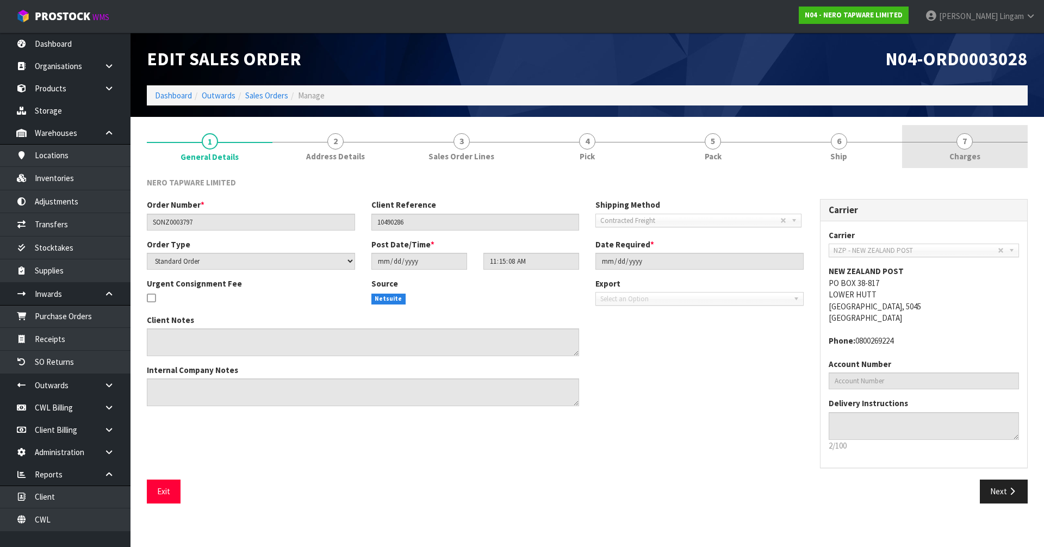
click at [1003, 160] on link "7 Charges" at bounding box center [965, 146] width 126 height 43
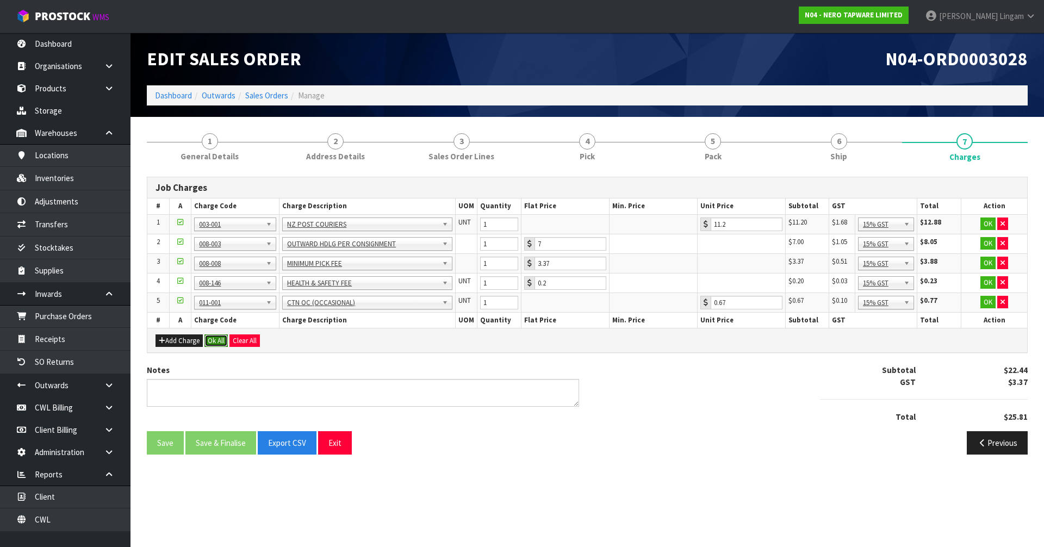
click at [218, 341] on button "Ok All" at bounding box center [215, 340] width 23 height 13
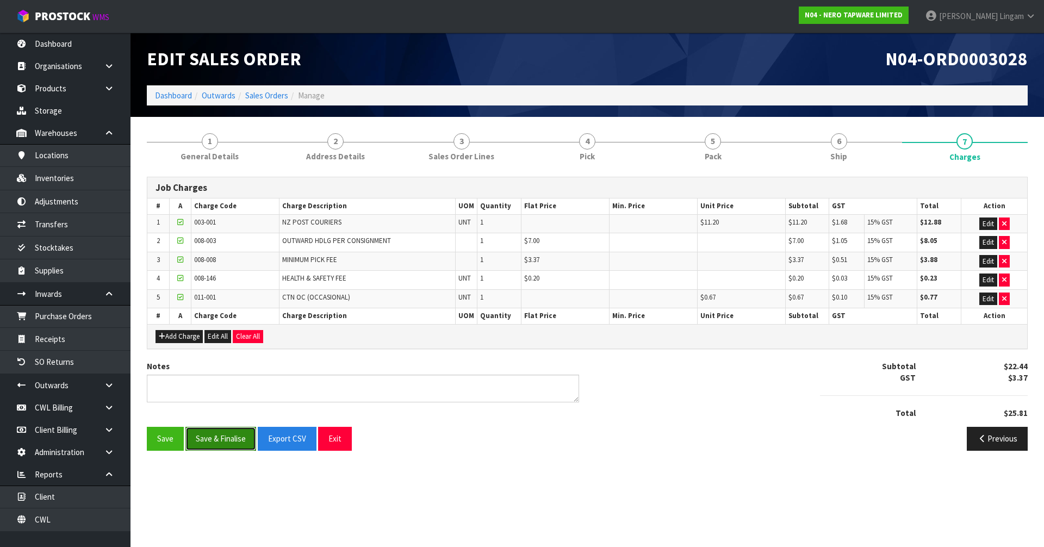
click at [228, 436] on button "Save & Finalise" at bounding box center [220, 438] width 71 height 23
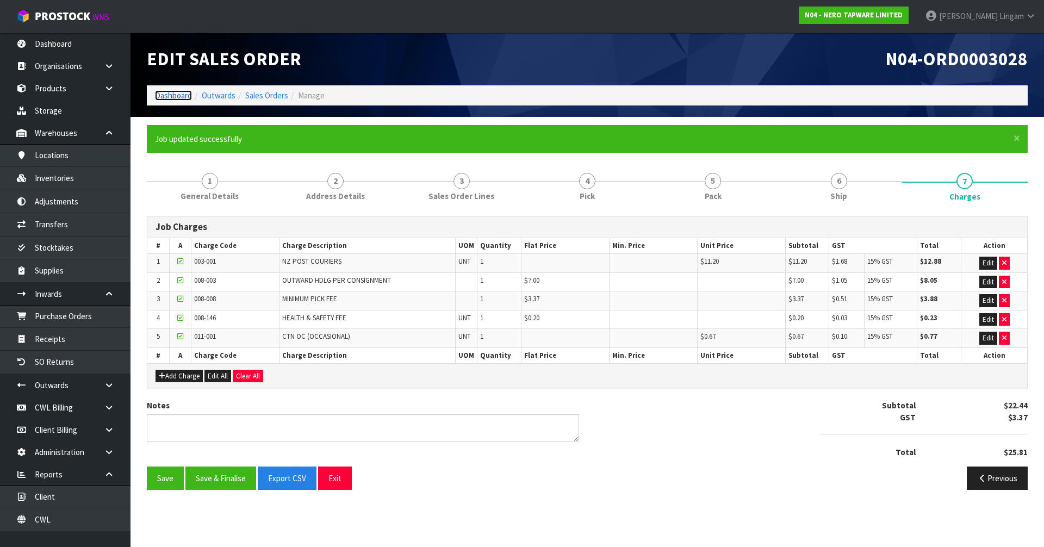
click at [166, 92] on link "Dashboard" at bounding box center [173, 95] width 37 height 10
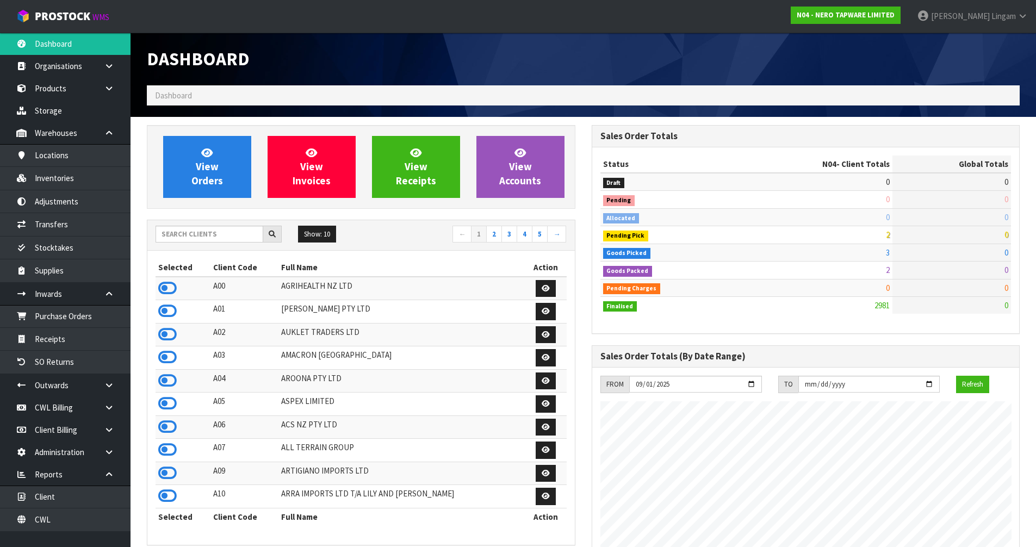
scroll to position [824, 444]
click at [194, 238] on input "text" at bounding box center [210, 234] width 108 height 17
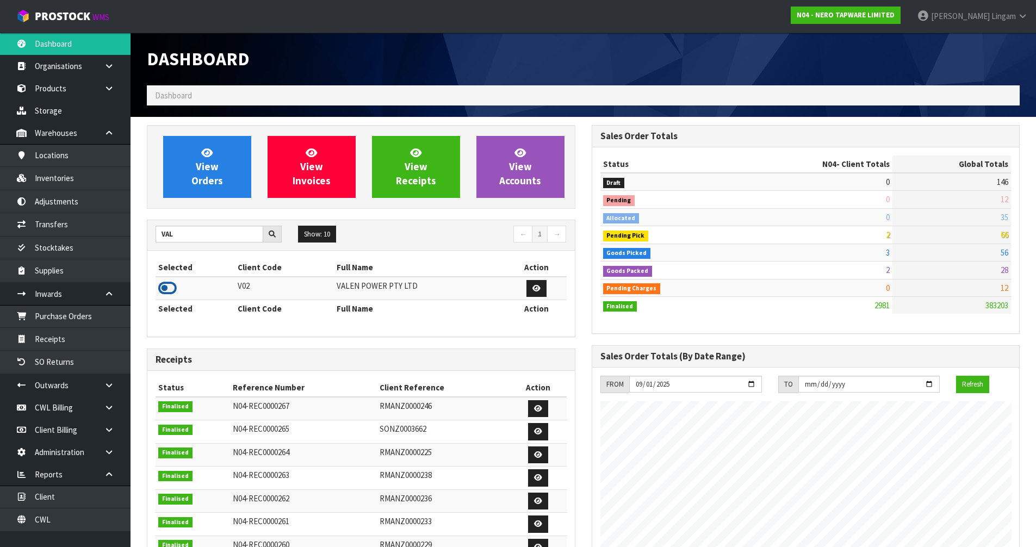
click at [168, 286] on icon at bounding box center [167, 288] width 18 height 16
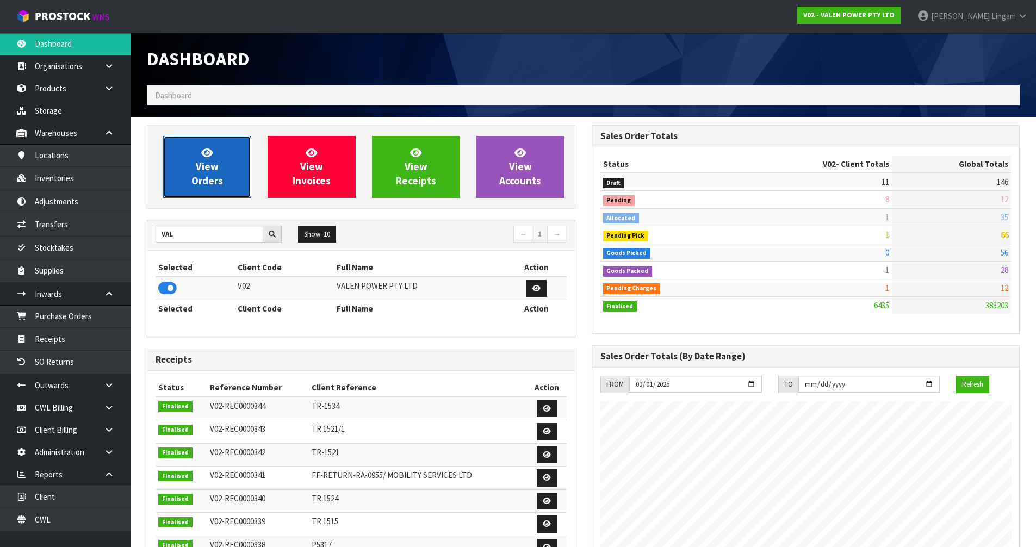
scroll to position [847, 444]
click at [199, 186] on span "View Orders" at bounding box center [207, 166] width 32 height 41
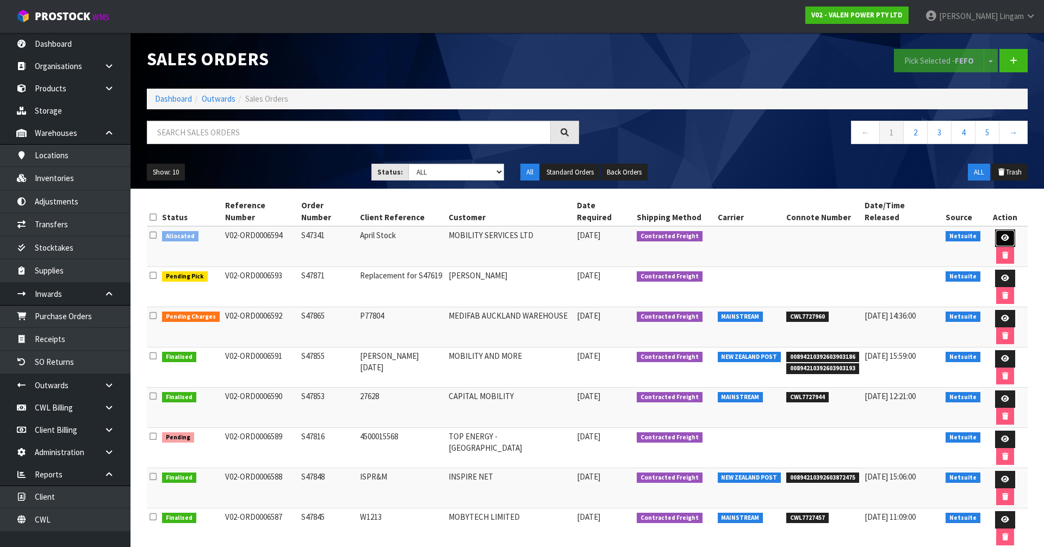
click at [1001, 234] on icon at bounding box center [1005, 237] width 8 height 7
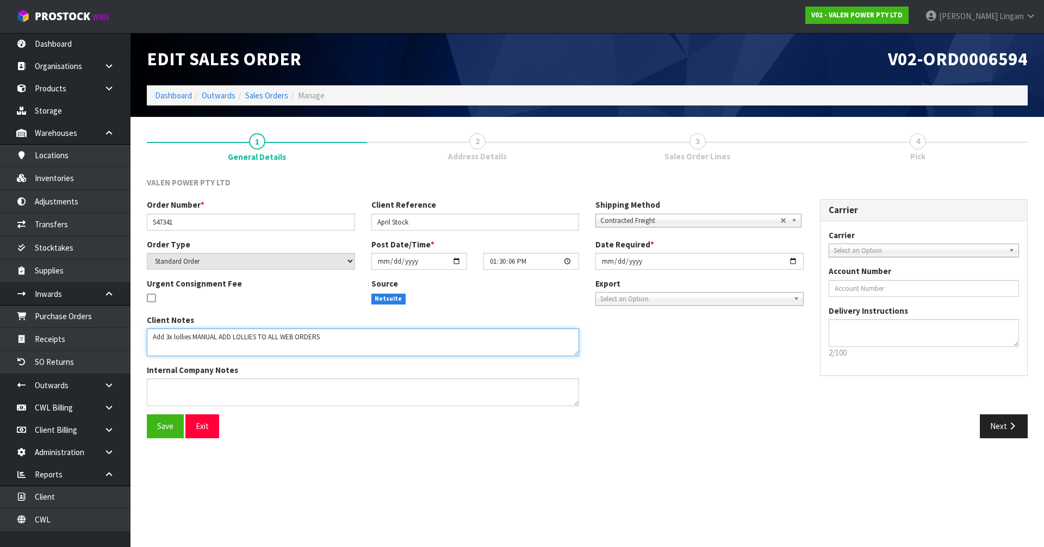
drag, startPoint x: 356, startPoint y: 342, endPoint x: 151, endPoint y: 345, distance: 204.5
click at [150, 345] on textarea at bounding box center [363, 342] width 432 height 28
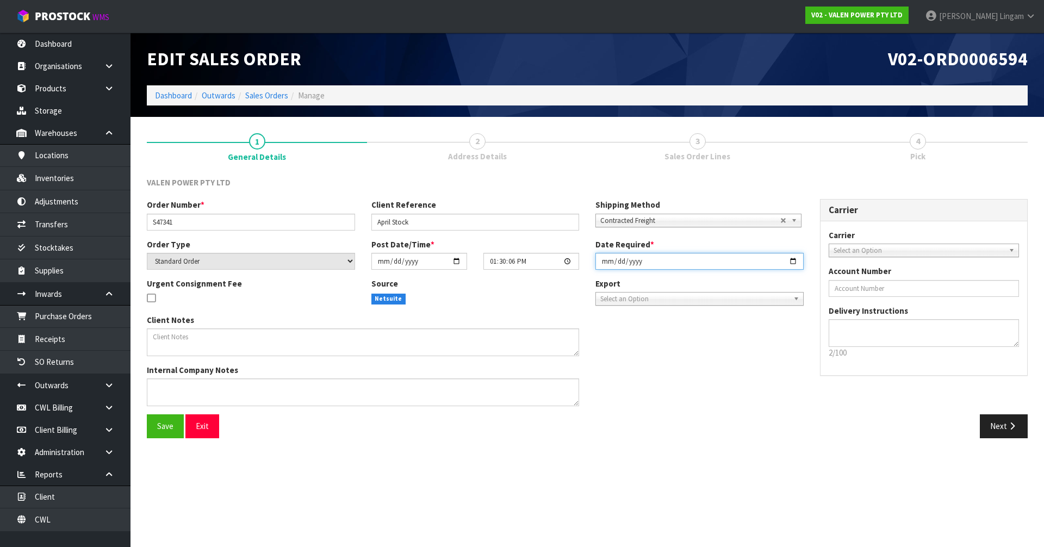
click at [606, 262] on input "2025-09-26" at bounding box center [699, 261] width 208 height 17
click at [169, 420] on button "Save" at bounding box center [165, 425] width 37 height 23
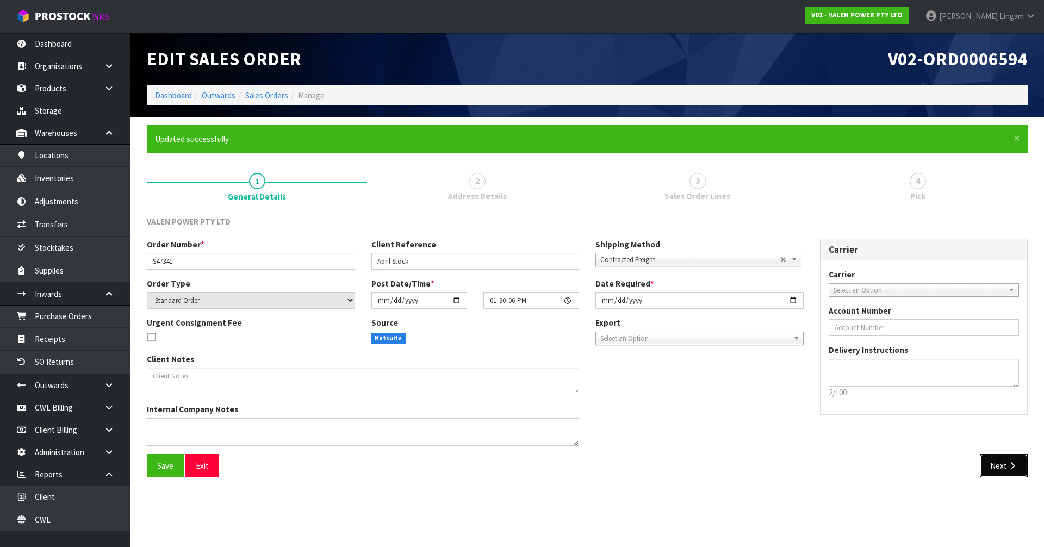
click at [1003, 468] on button "Next" at bounding box center [1004, 465] width 48 height 23
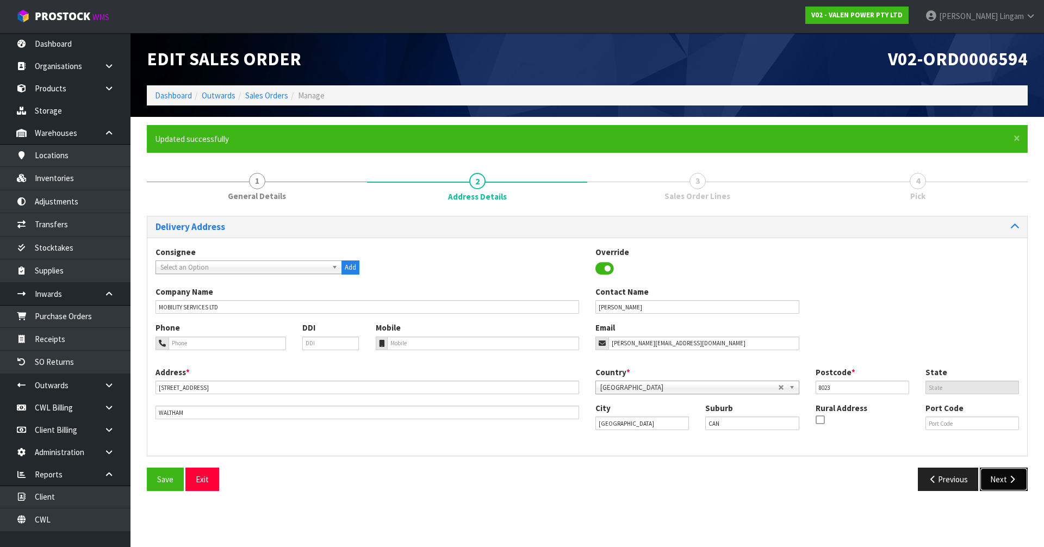
click at [996, 480] on button "Next" at bounding box center [1004, 479] width 48 height 23
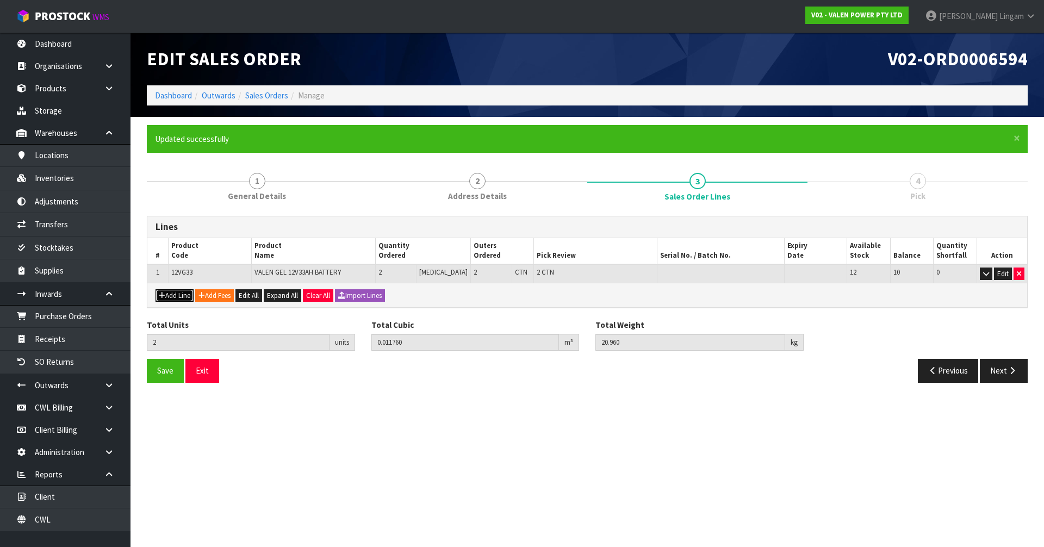
click at [178, 299] on button "Add Line" at bounding box center [175, 295] width 38 height 13
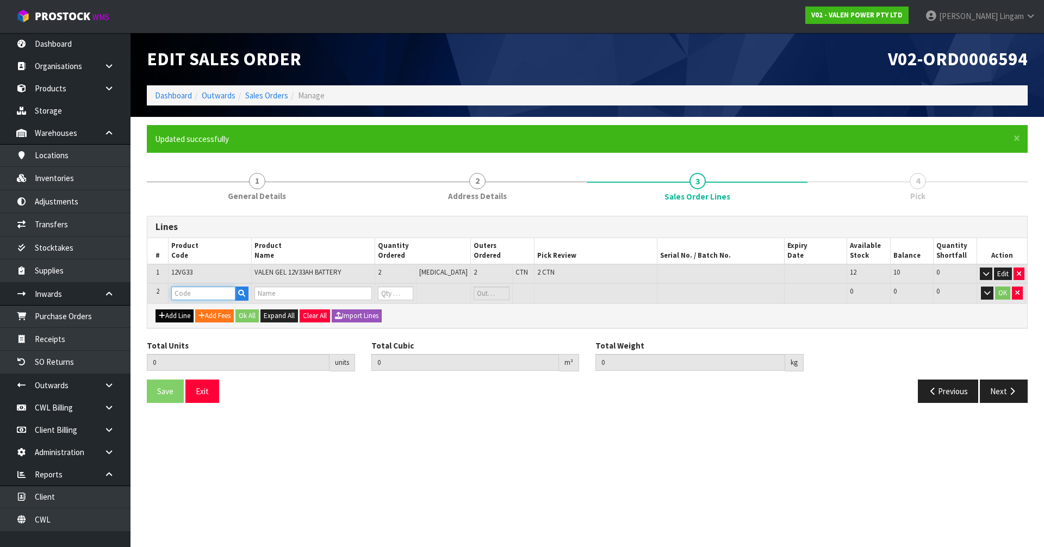
click at [178, 299] on input "text" at bounding box center [203, 294] width 64 height 14
click at [187, 313] on strong "P-L" at bounding box center [190, 312] width 13 height 10
click at [376, 295] on tr "2 P-LOLLY MEAT BOOK 0 PCE 0 CTN 53 53 0 OK" at bounding box center [587, 293] width 880 height 20
click at [251, 313] on button "Ok All" at bounding box center [246, 315] width 23 height 13
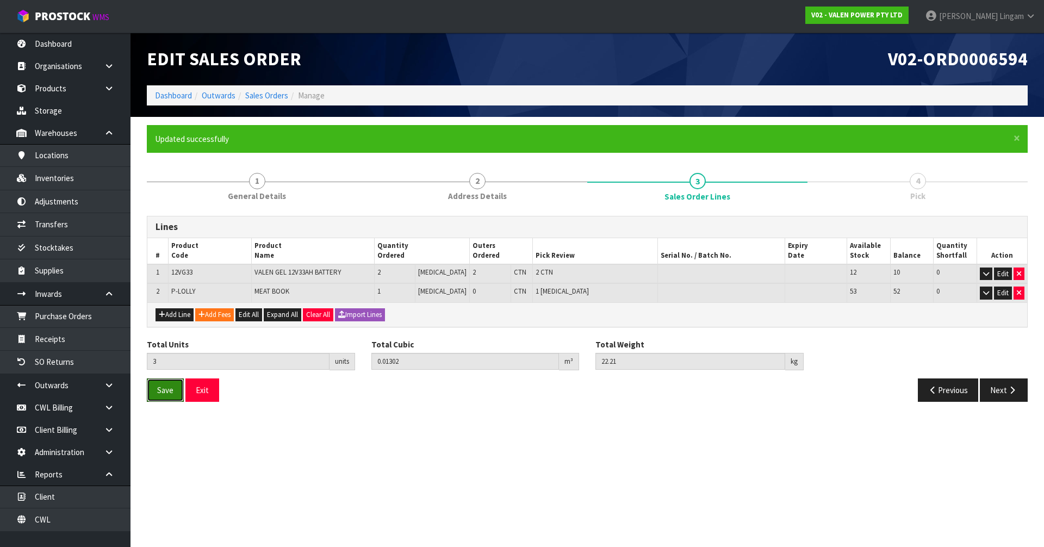
drag, startPoint x: 166, startPoint y: 385, endPoint x: 389, endPoint y: 360, distance: 223.8
click at [168, 385] on span "Save" at bounding box center [165, 390] width 16 height 10
click at [997, 394] on button "Next" at bounding box center [1004, 389] width 48 height 23
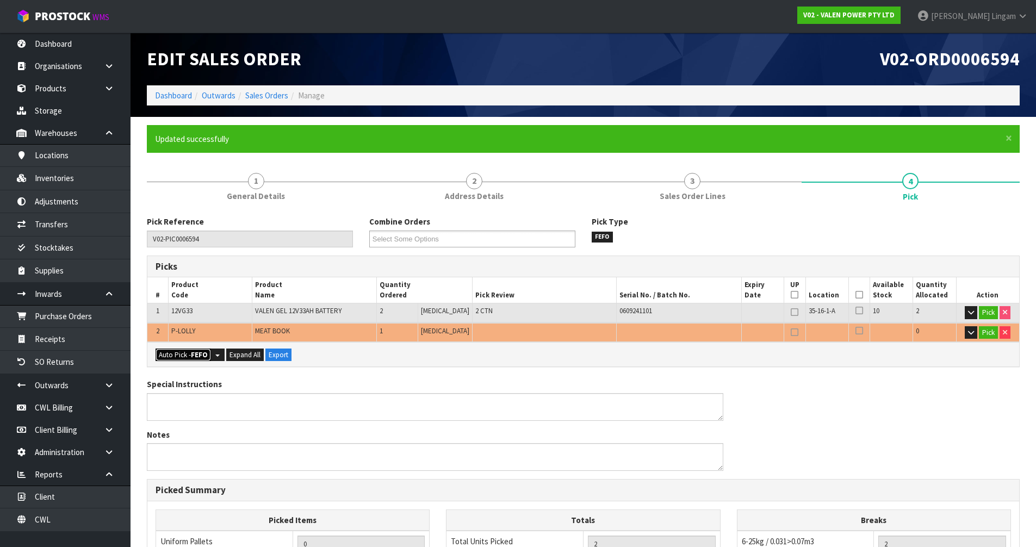
click at [189, 356] on button "Auto Pick - FEFO" at bounding box center [183, 355] width 55 height 13
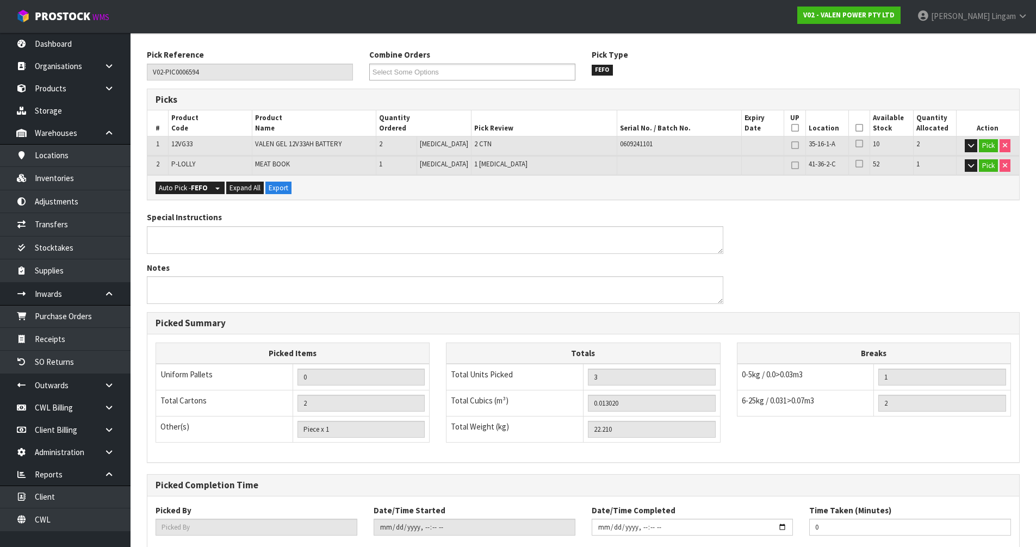
scroll to position [232, 0]
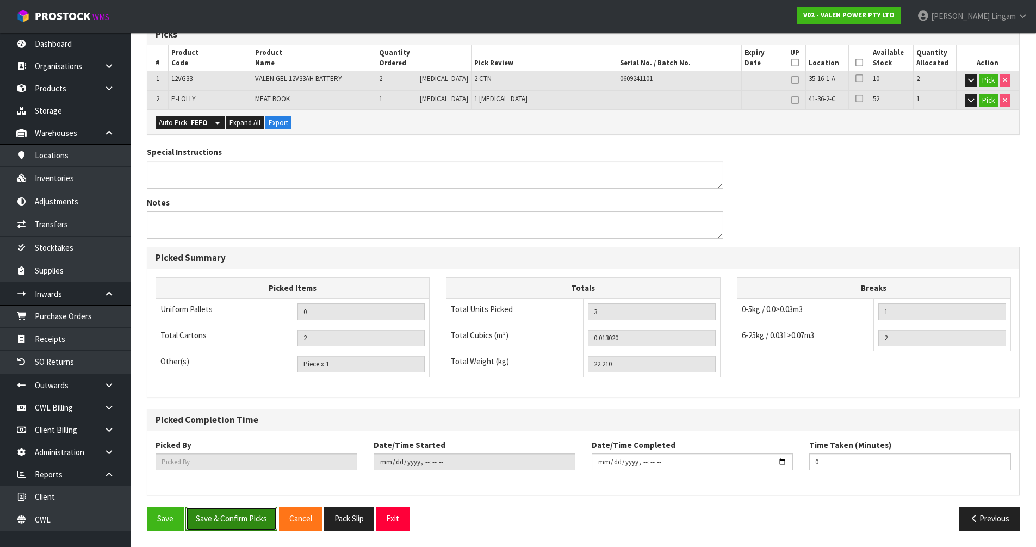
click at [219, 520] on button "Save & Confirm Picks" at bounding box center [231, 518] width 92 height 23
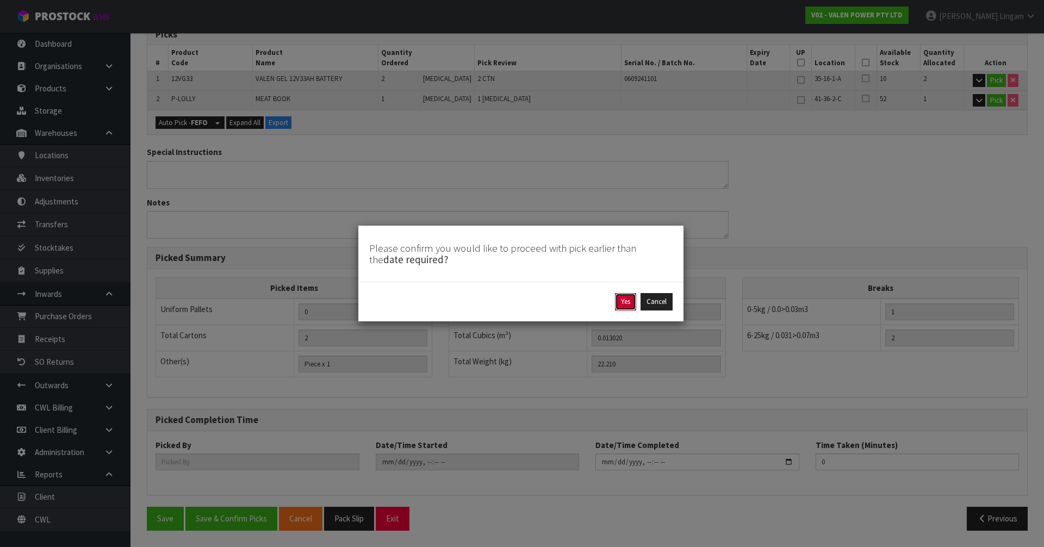
click at [631, 305] on button "Yes" at bounding box center [625, 301] width 21 height 17
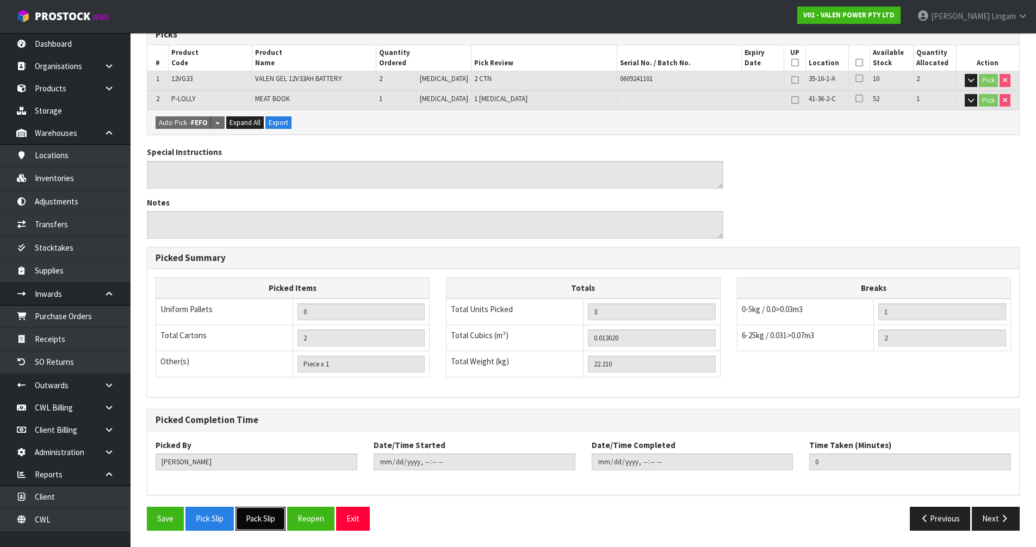
click at [264, 524] on button "Pack Slip" at bounding box center [260, 518] width 50 height 23
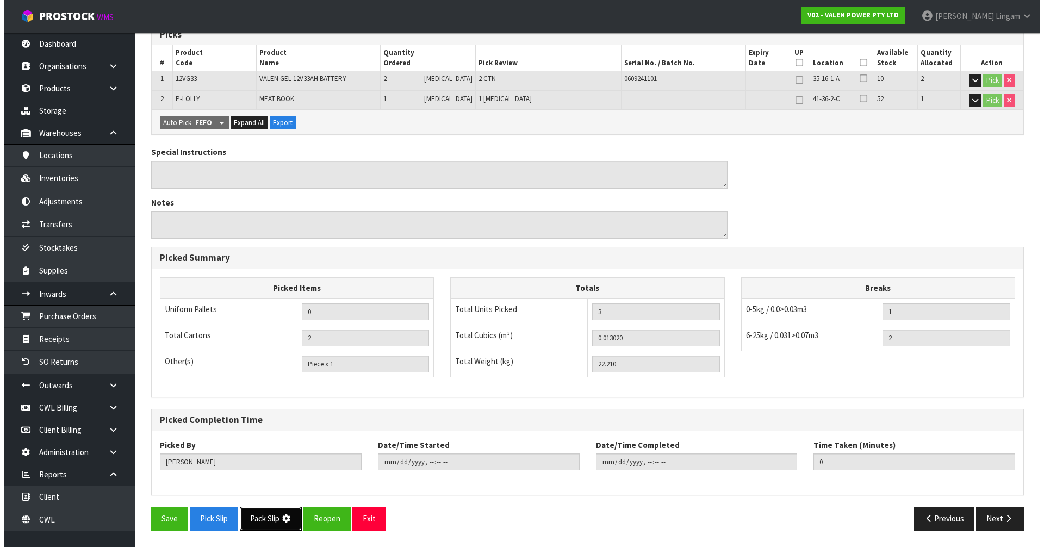
scroll to position [0, 0]
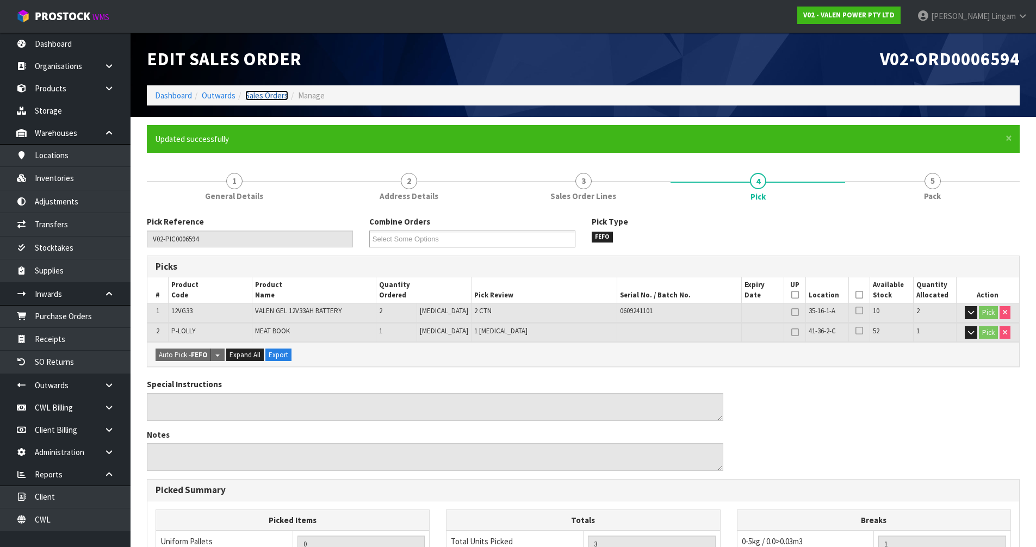
click at [276, 96] on link "Sales Orders" at bounding box center [266, 95] width 43 height 10
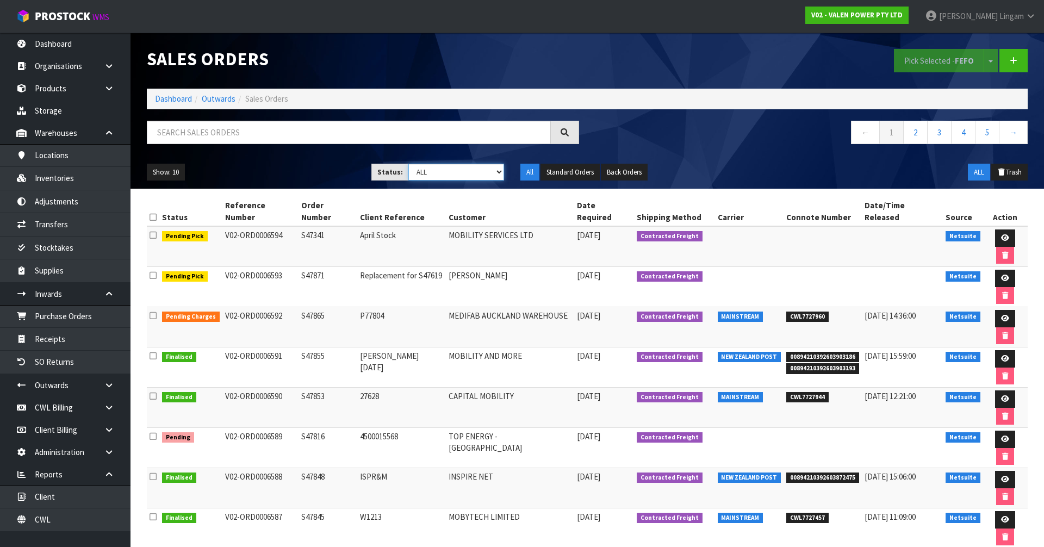
drag, startPoint x: 484, startPoint y: 173, endPoint x: 482, endPoint y: 180, distance: 6.9
click at [484, 173] on select "Draft Pending Allocated Pending Pick Goods Picked Goods Packed Pending Charges …" at bounding box center [456, 172] width 96 height 17
click at [408, 164] on select "Draft Pending Allocated Pending Pick Goods Picked Goods Packed Pending Charges …" at bounding box center [456, 172] width 96 height 17
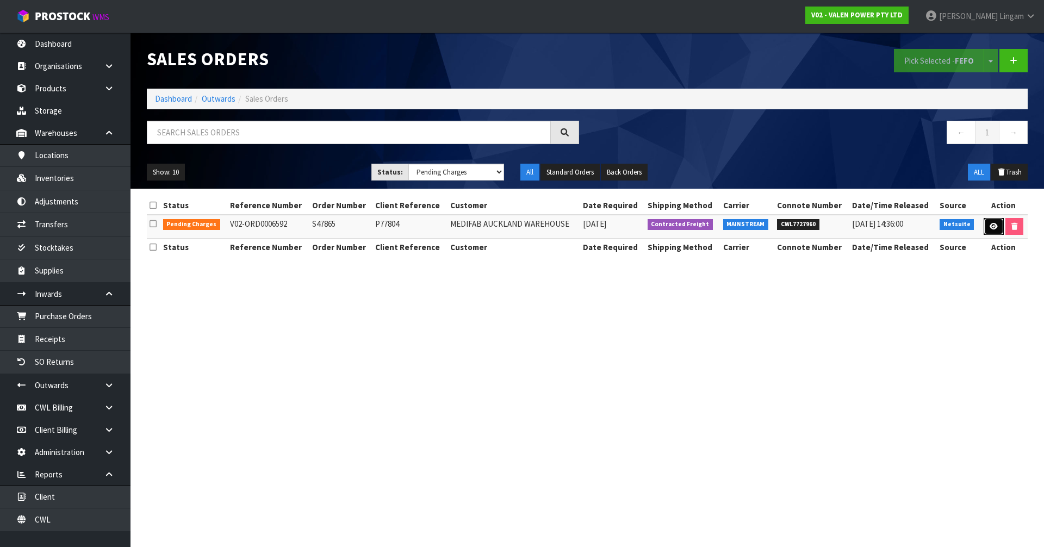
click at [995, 228] on icon at bounding box center [994, 226] width 8 height 7
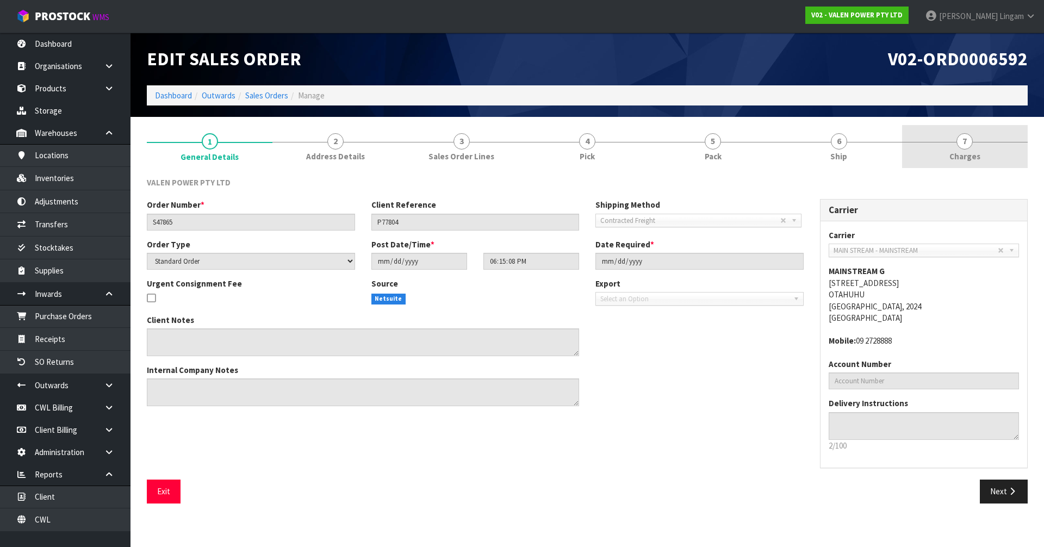
click at [1003, 158] on link "7 Charges" at bounding box center [965, 146] width 126 height 43
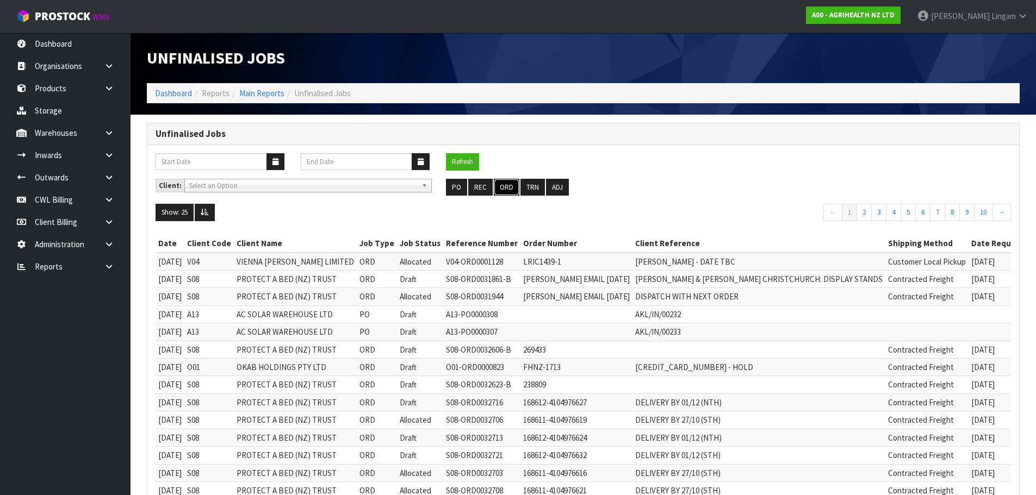
drag, startPoint x: 511, startPoint y: 188, endPoint x: 866, endPoint y: 203, distance: 354.9
click at [511, 188] on button "ORD" at bounding box center [507, 187] width 26 height 17
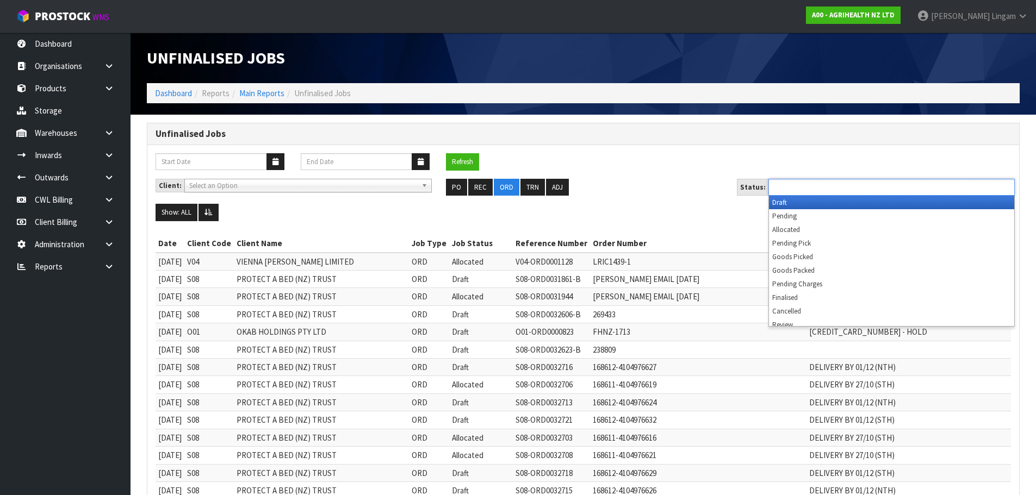
click at [883, 187] on ul at bounding box center [891, 187] width 246 height 17
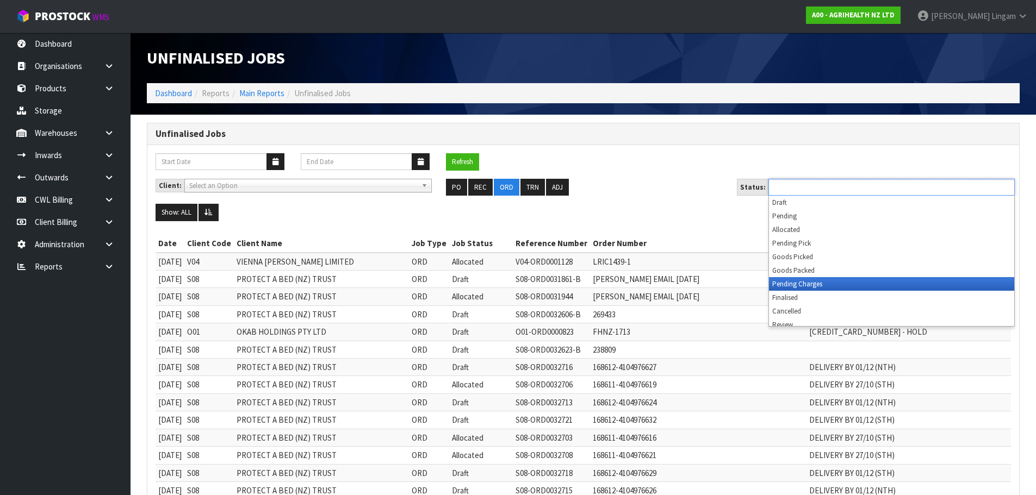
click at [869, 284] on li "Pending Charges" at bounding box center [891, 284] width 245 height 14
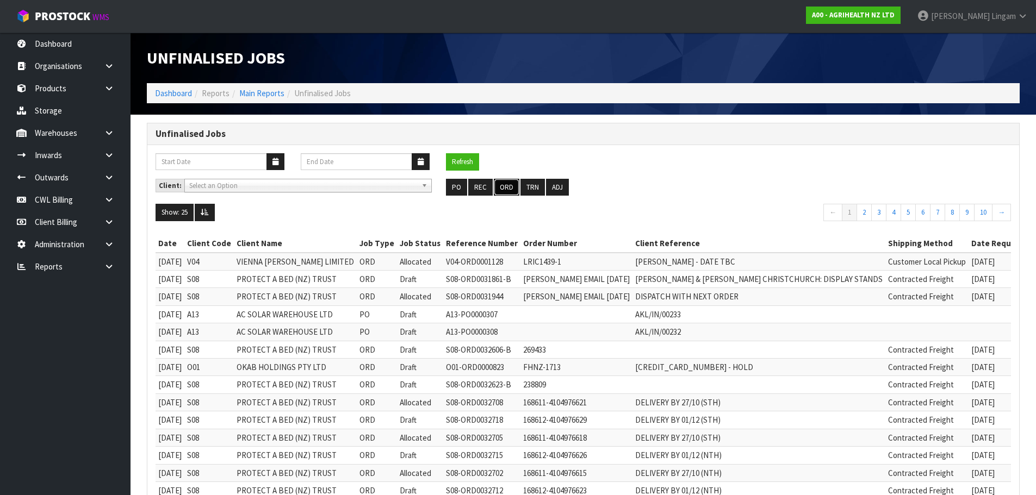
click at [505, 191] on button "ORD" at bounding box center [507, 187] width 26 height 17
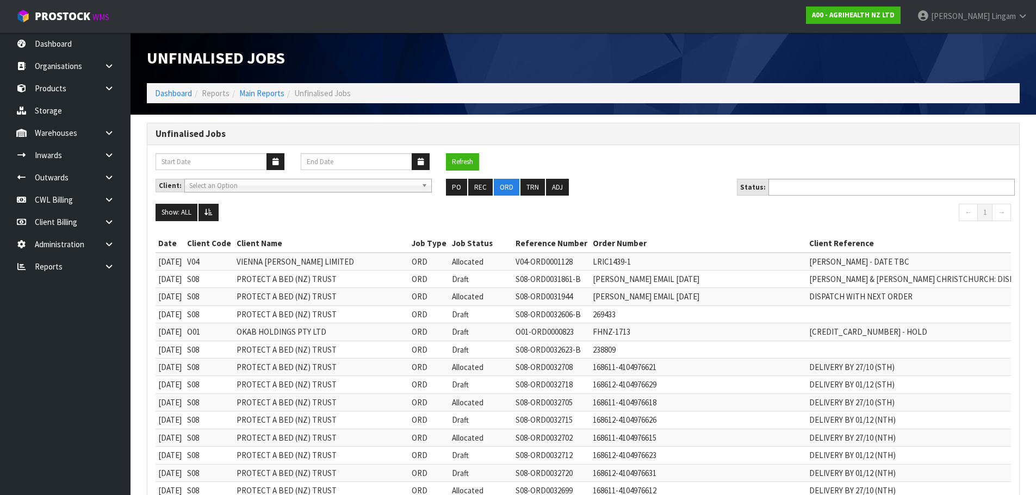
click at [836, 189] on input "text" at bounding box center [812, 188] width 80 height 14
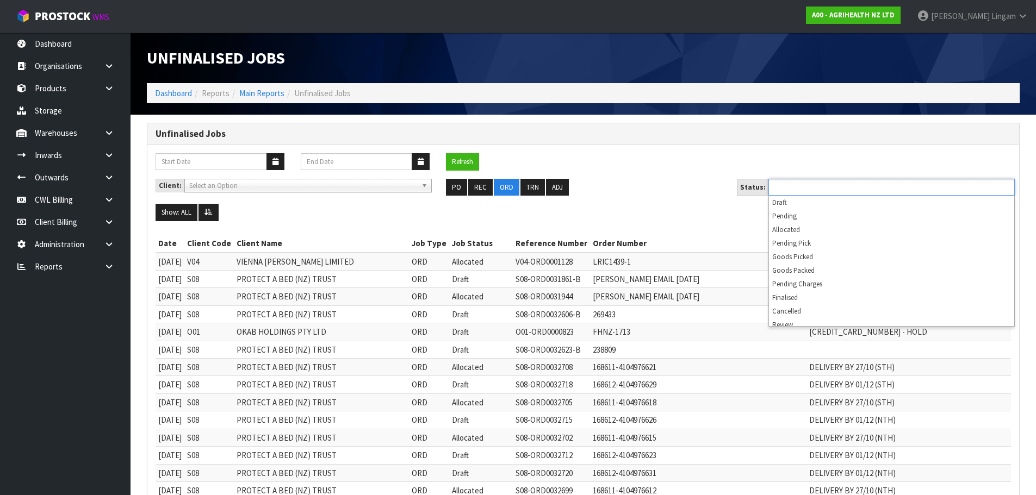
scroll to position [5, 0]
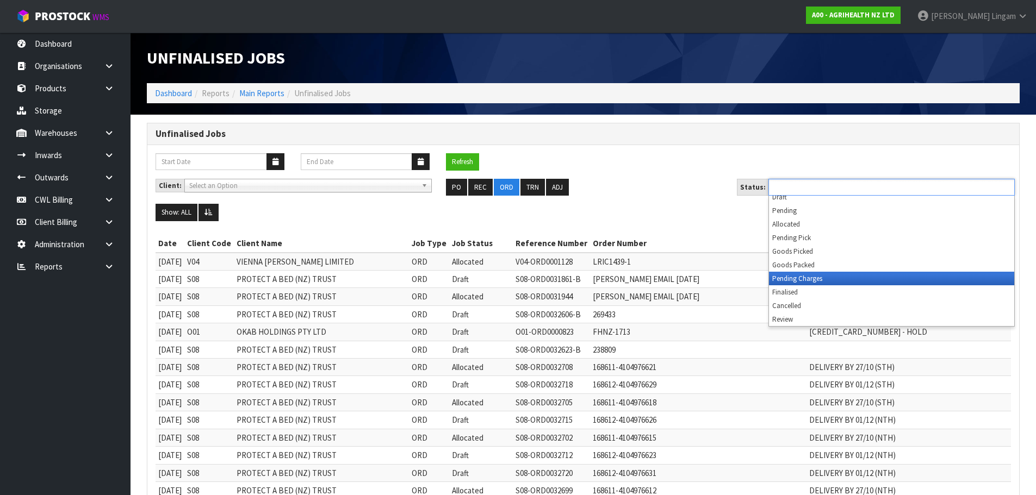
click at [889, 279] on li "Pending Charges" at bounding box center [891, 279] width 245 height 14
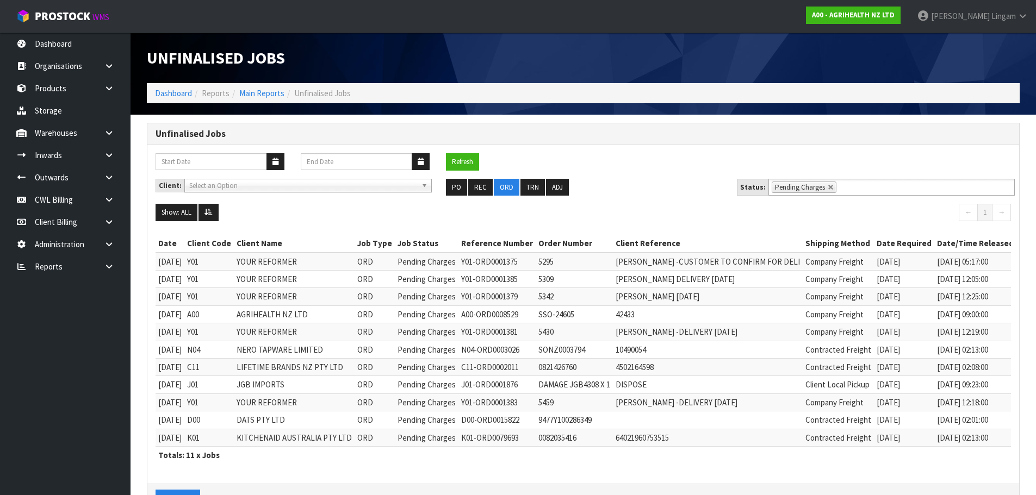
click at [647, 165] on div "Refresh" at bounding box center [583, 166] width 872 height 26
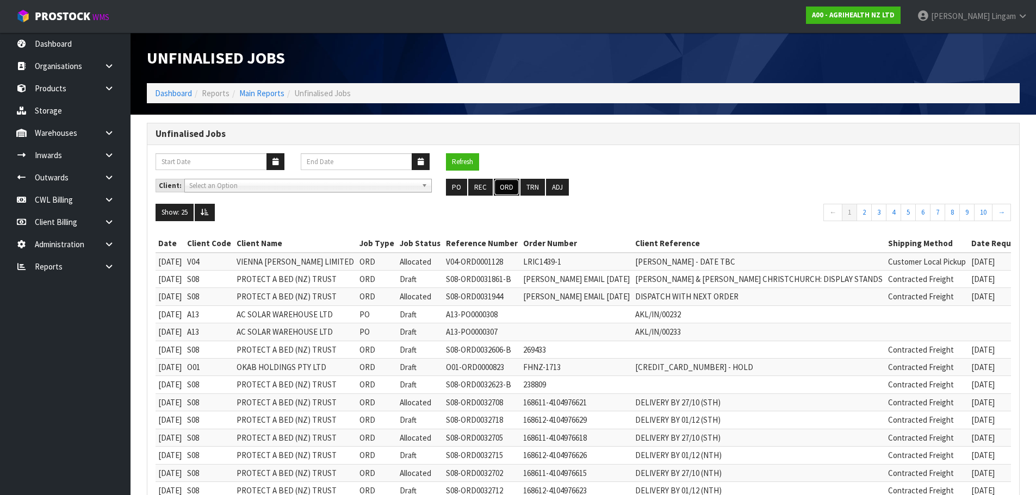
click at [505, 189] on button "ORD" at bounding box center [507, 187] width 26 height 17
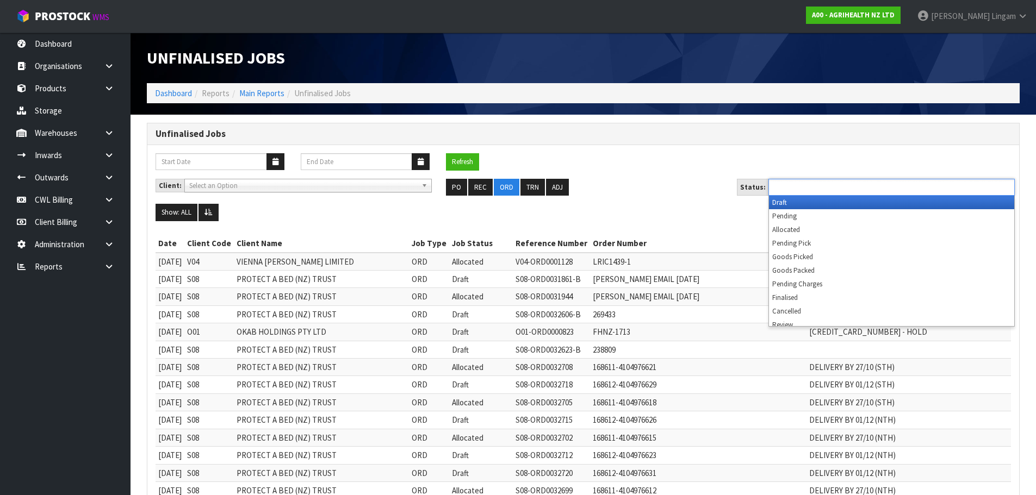
click at [806, 190] on input "text" at bounding box center [812, 188] width 80 height 14
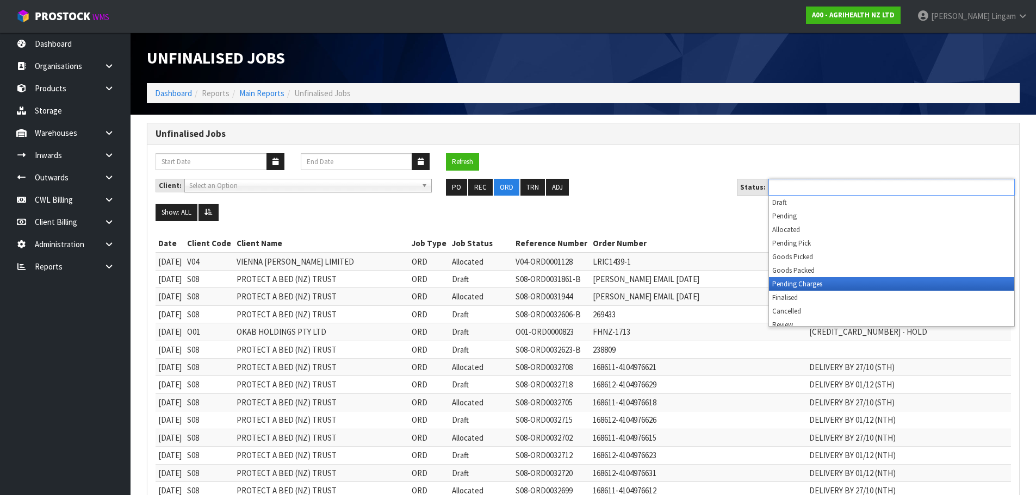
click at [797, 283] on li "Pending Charges" at bounding box center [891, 284] width 245 height 14
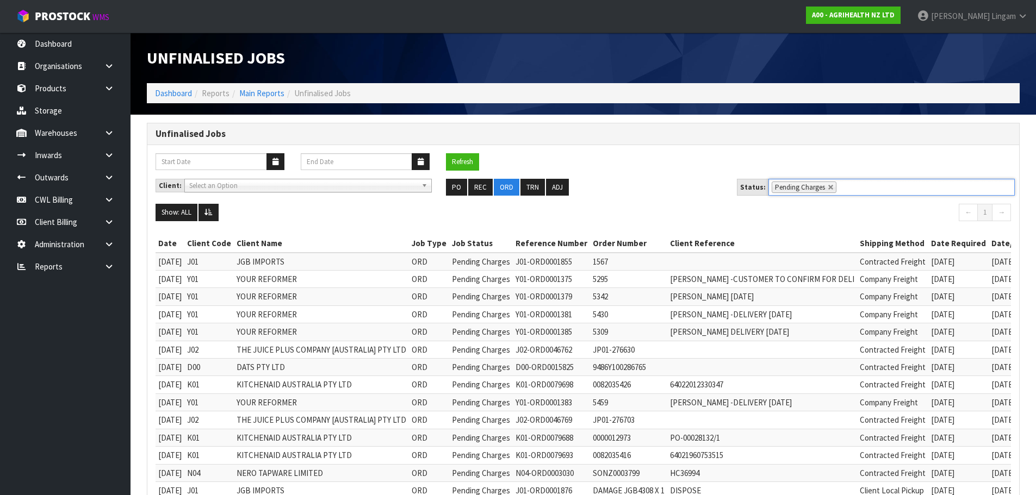
scroll to position [116, 0]
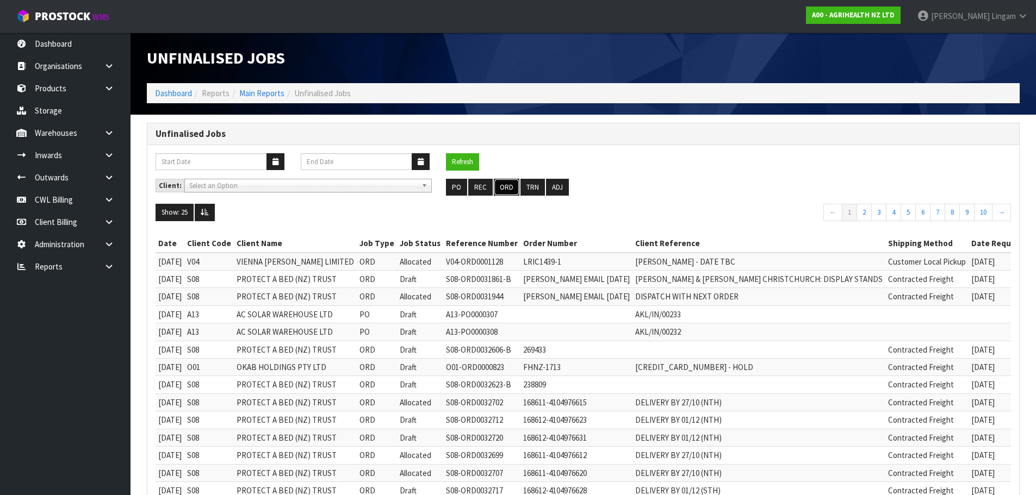
click at [505, 187] on button "ORD" at bounding box center [507, 187] width 26 height 17
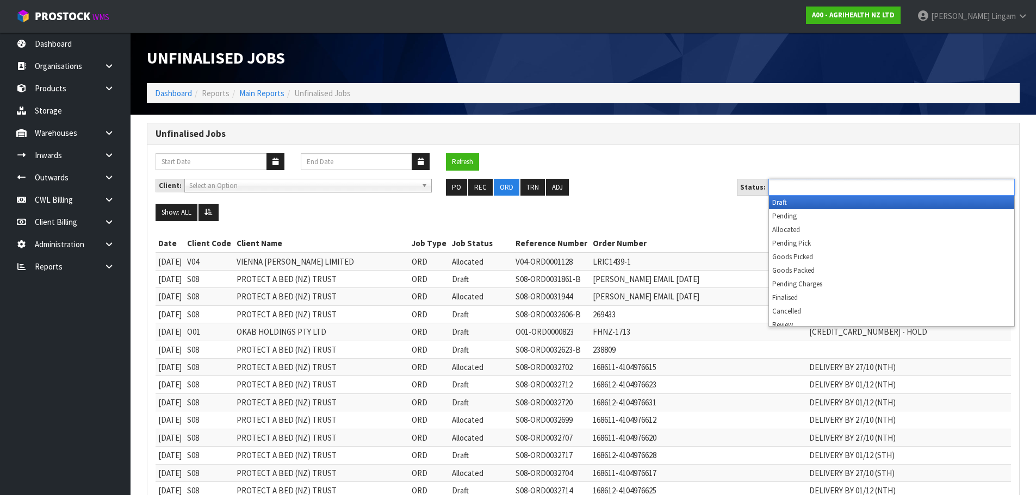
click at [929, 190] on ul at bounding box center [891, 187] width 246 height 17
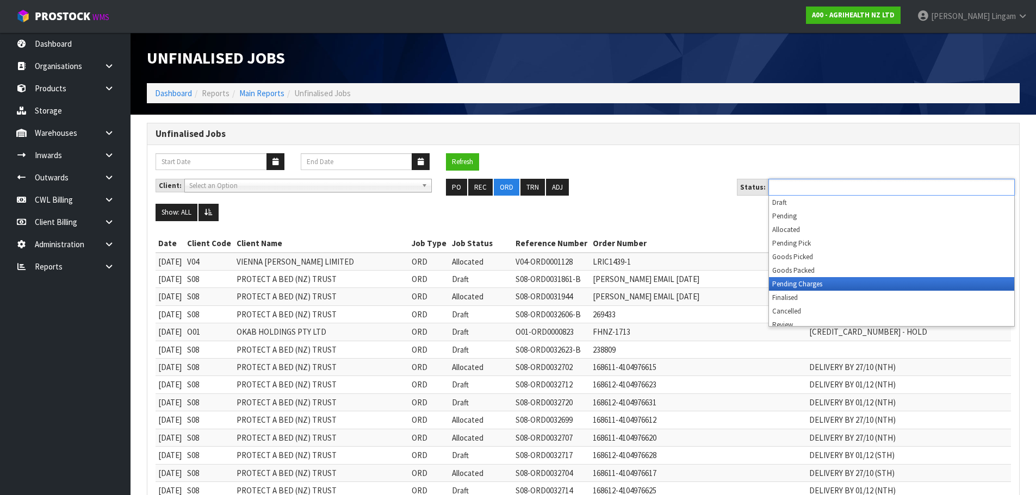
click at [922, 283] on li "Pending Charges" at bounding box center [891, 284] width 245 height 14
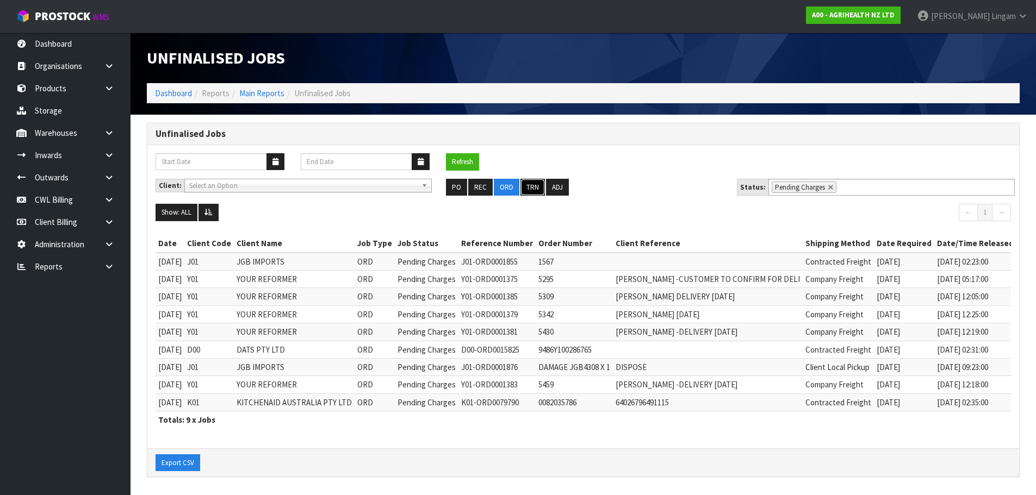
click at [530, 185] on button "TRN" at bounding box center [532, 187] width 24 height 17
type input "Select Some Options"
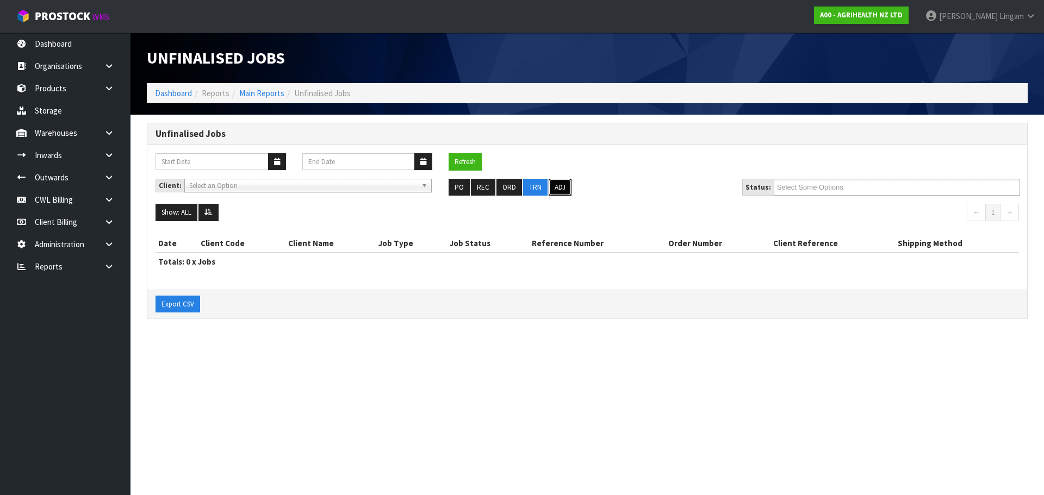
click at [557, 183] on button "ADJ" at bounding box center [560, 187] width 23 height 17
click at [537, 189] on button "TRN" at bounding box center [535, 187] width 24 height 17
click at [513, 185] on button "ORD" at bounding box center [509, 187] width 26 height 17
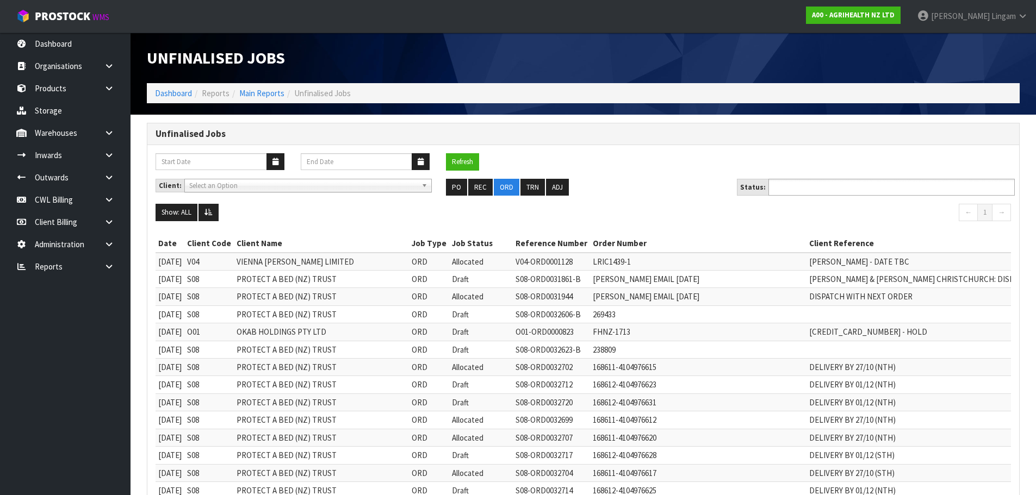
click at [825, 189] on input "text" at bounding box center [812, 188] width 80 height 14
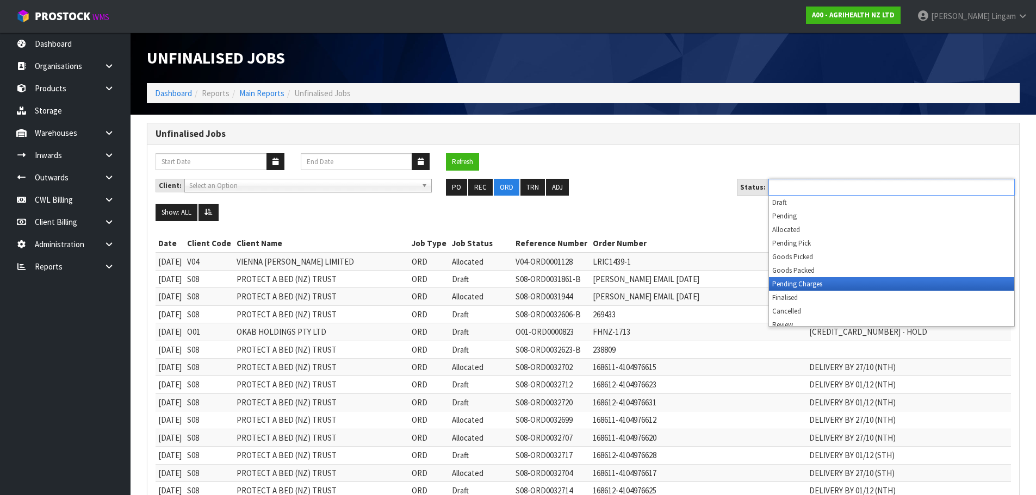
click at [812, 285] on li "Pending Charges" at bounding box center [891, 284] width 245 height 14
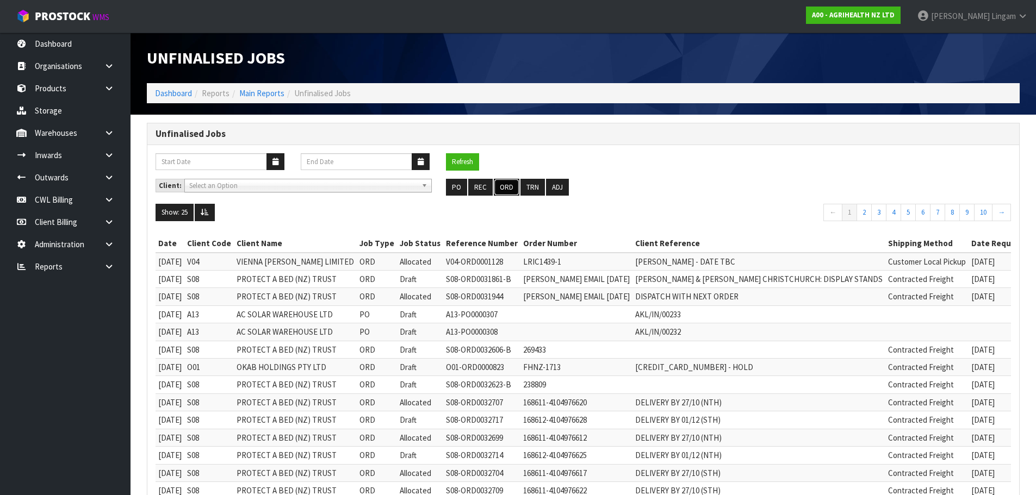
click at [506, 188] on button "ORD" at bounding box center [507, 187] width 26 height 17
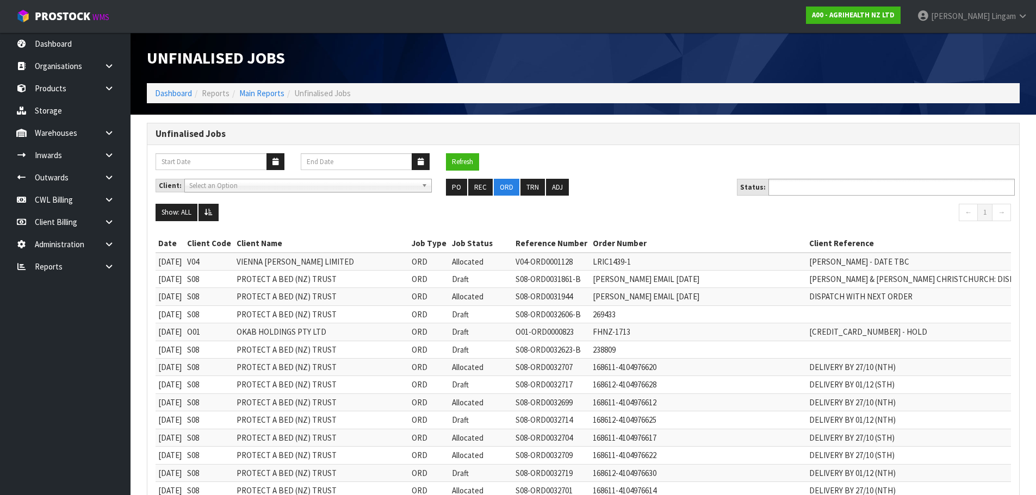
click at [871, 186] on ul at bounding box center [891, 187] width 246 height 17
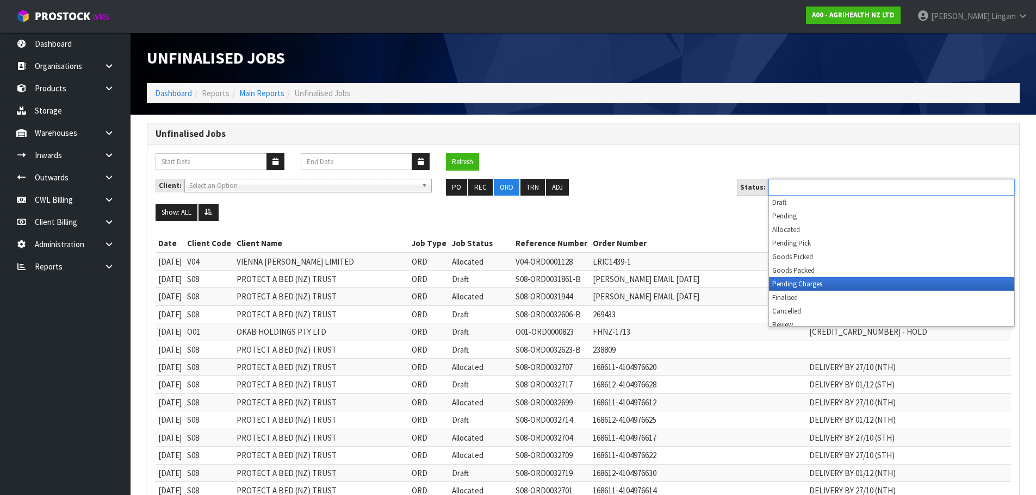
click at [848, 280] on li "Pending Charges" at bounding box center [891, 284] width 245 height 14
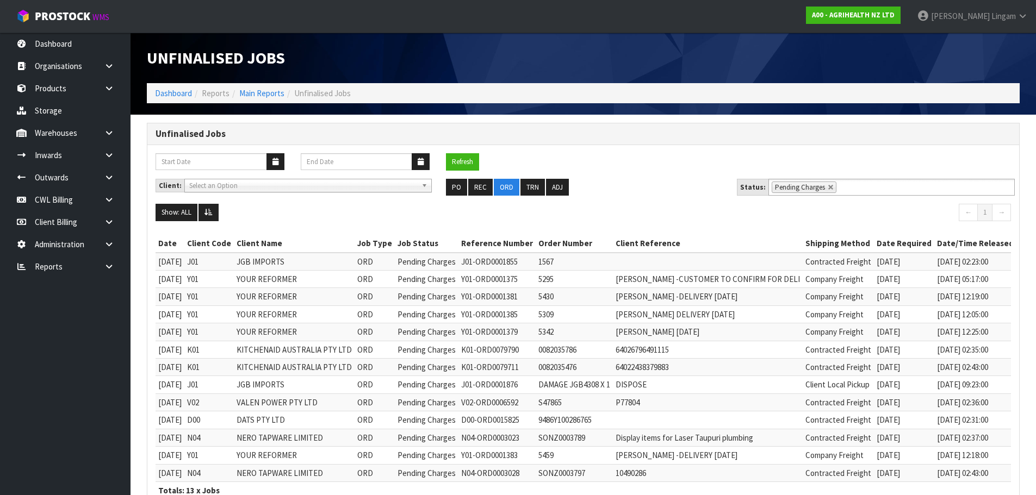
drag, startPoint x: 636, startPoint y: 183, endPoint x: 706, endPoint y: 183, distance: 70.1
click at [636, 183] on ul "PO REC ORD TRN ADJ" at bounding box center [583, 187] width 274 height 17
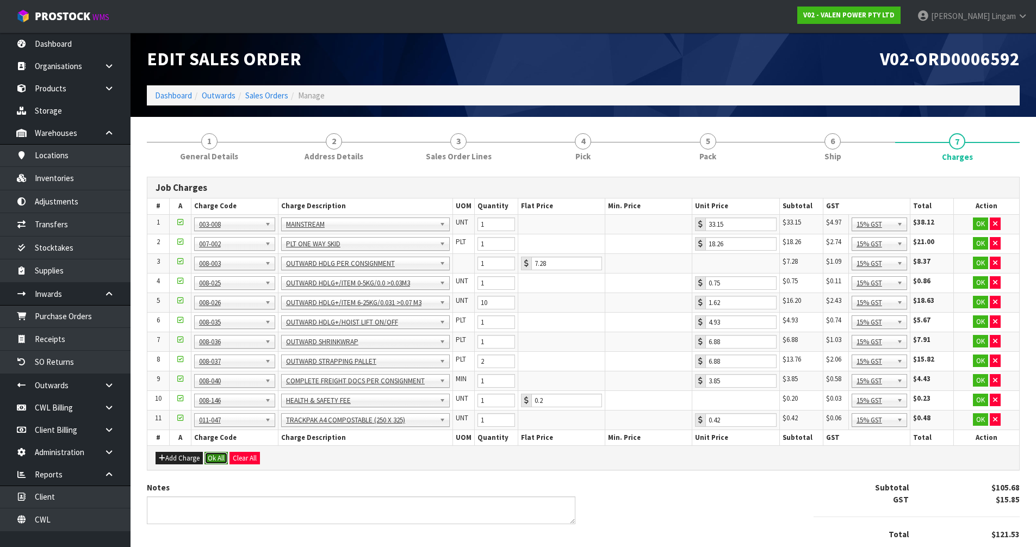
click at [217, 459] on button "Ok All" at bounding box center [215, 458] width 23 height 13
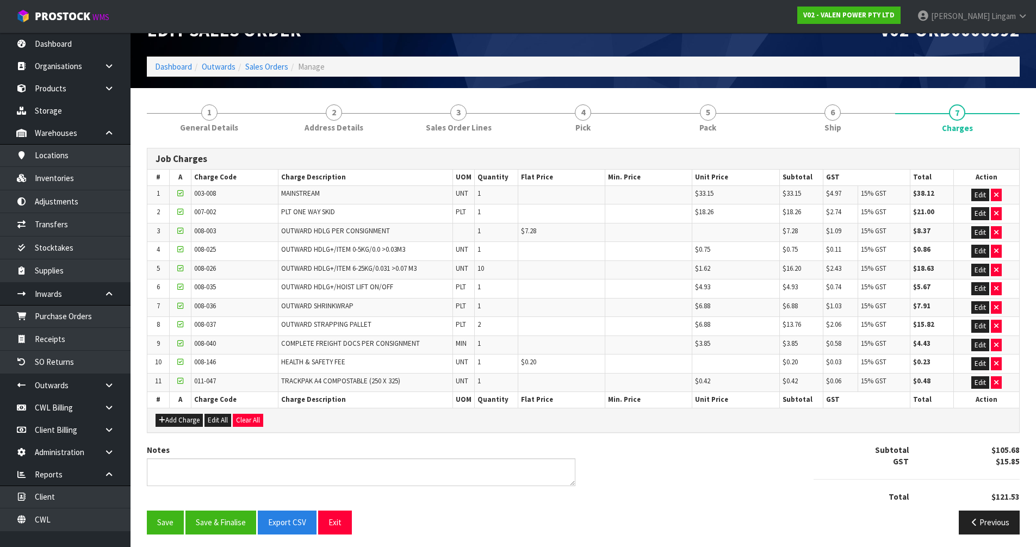
scroll to position [33, 0]
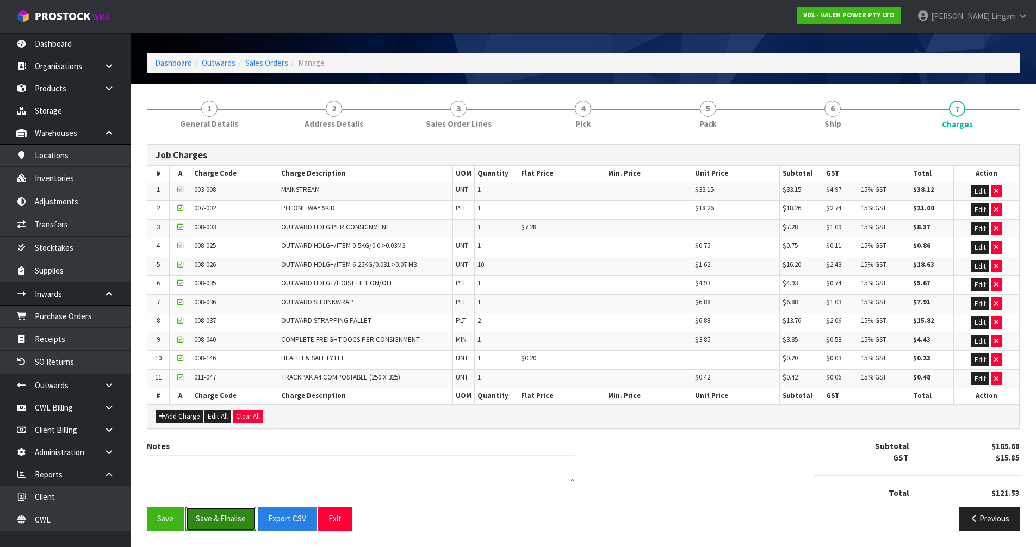
click at [227, 513] on button "Save & Finalise" at bounding box center [220, 518] width 71 height 23
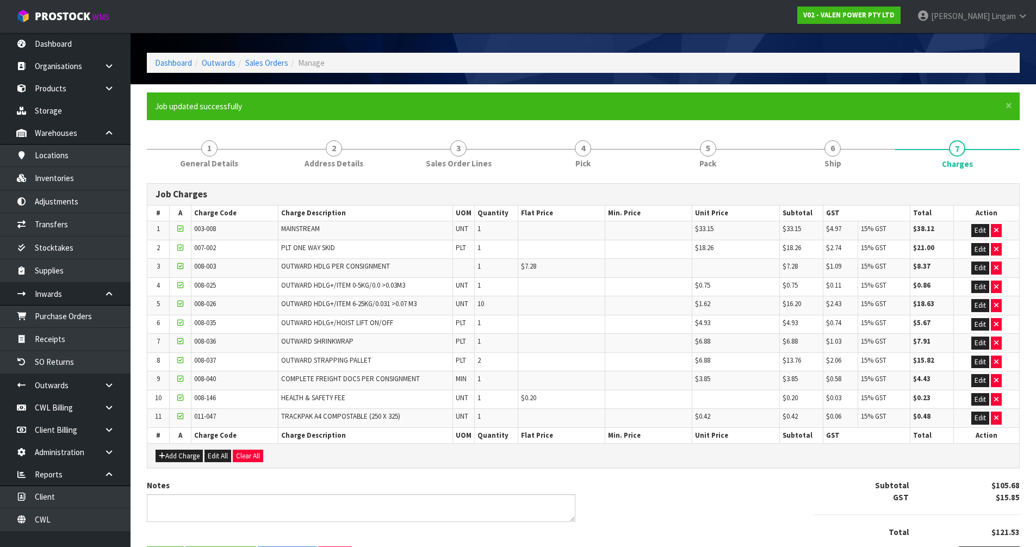
scroll to position [0, 0]
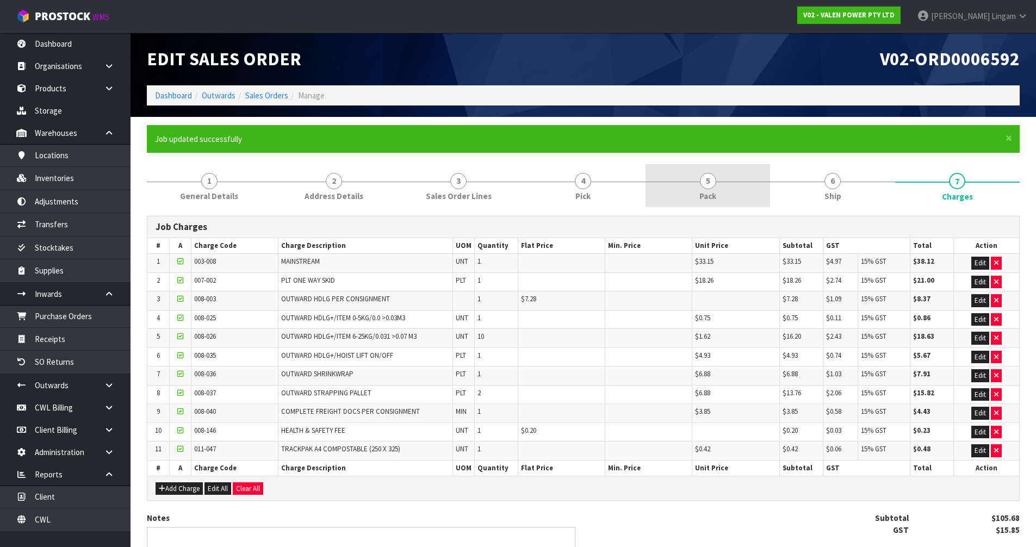
click at [717, 197] on link "5 Pack" at bounding box center [707, 185] width 125 height 43
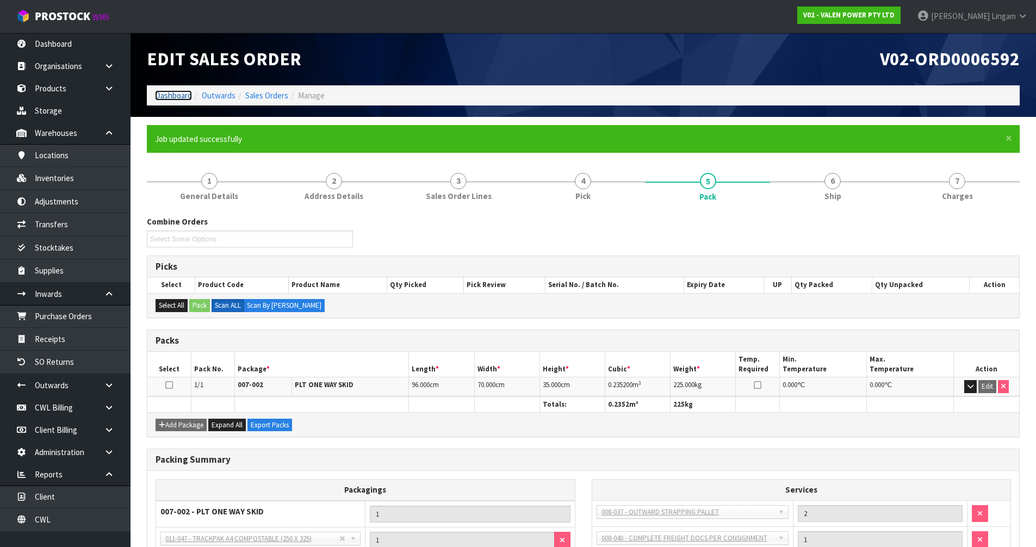
click at [176, 94] on link "Dashboard" at bounding box center [173, 95] width 37 height 10
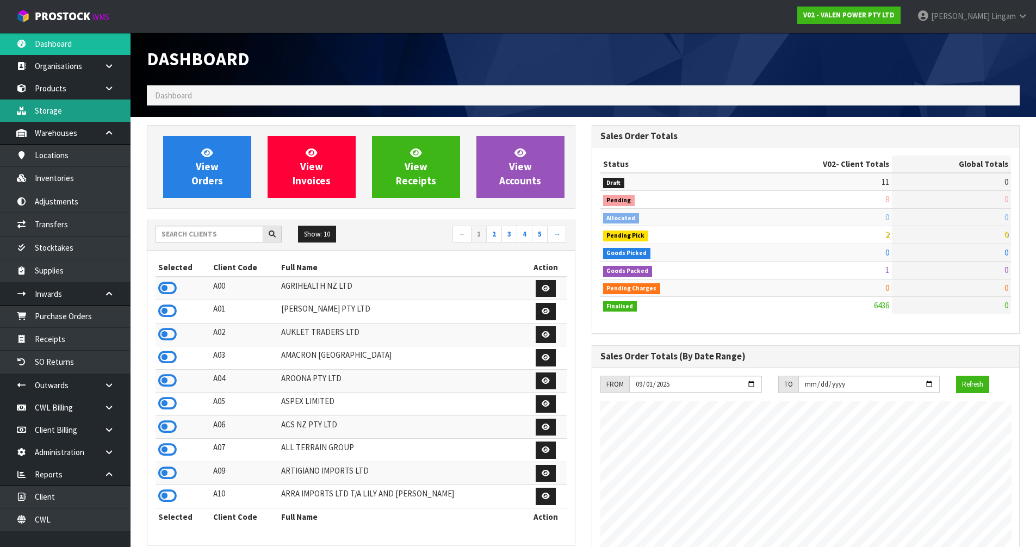
scroll to position [824, 444]
click at [217, 237] on input "text" at bounding box center [210, 234] width 108 height 17
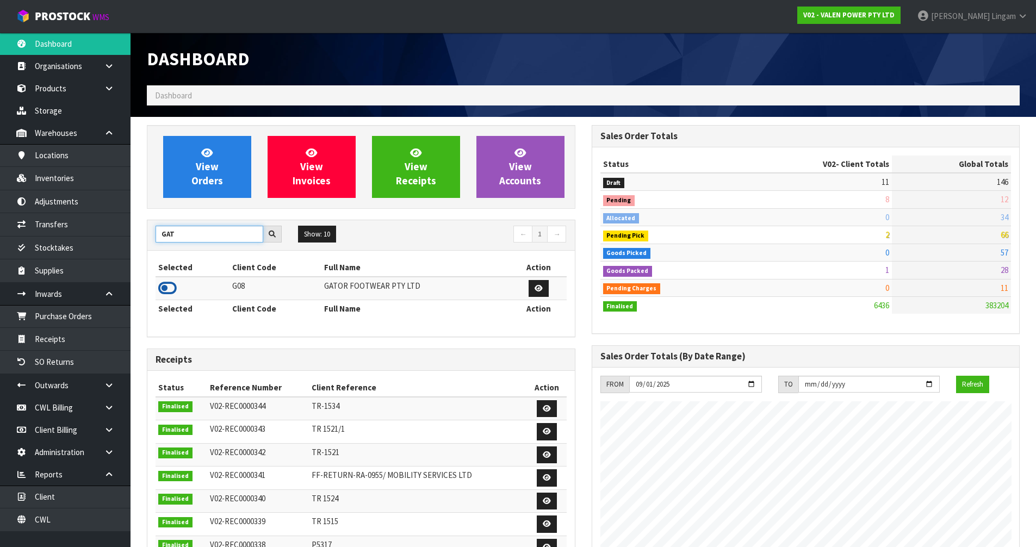
type input "GAT"
click at [168, 289] on icon at bounding box center [167, 288] width 18 height 16
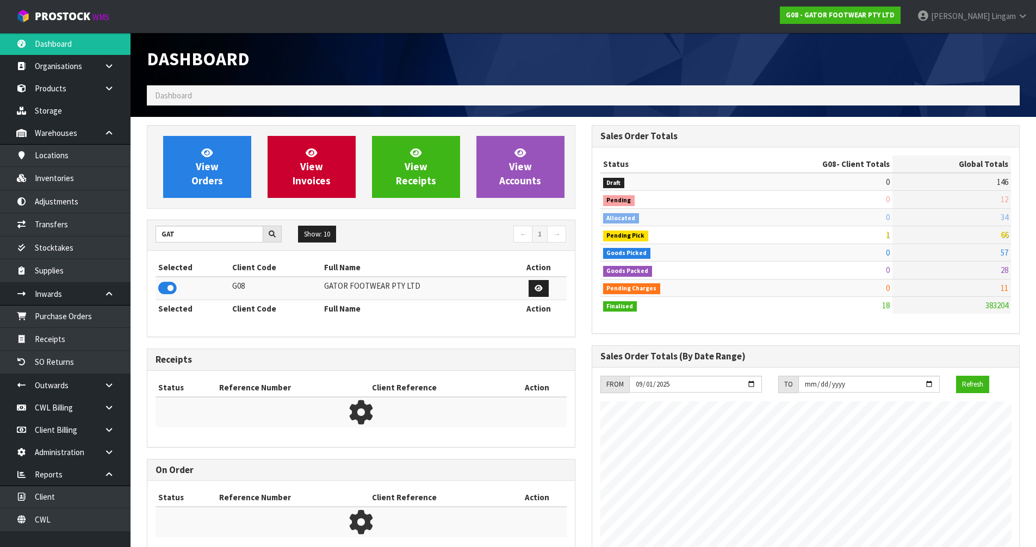
scroll to position [754, 444]
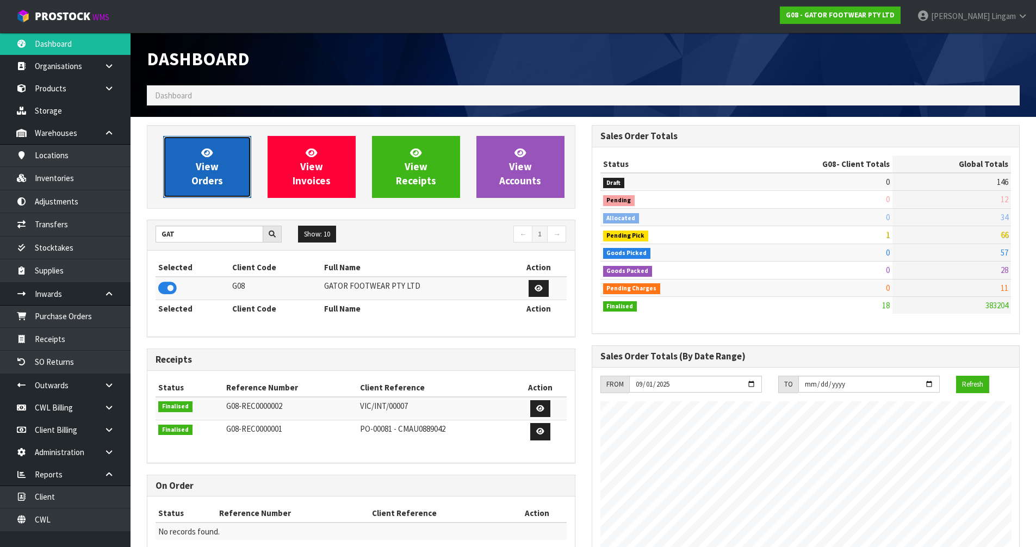
click at [224, 188] on link "View Orders" at bounding box center [207, 167] width 88 height 62
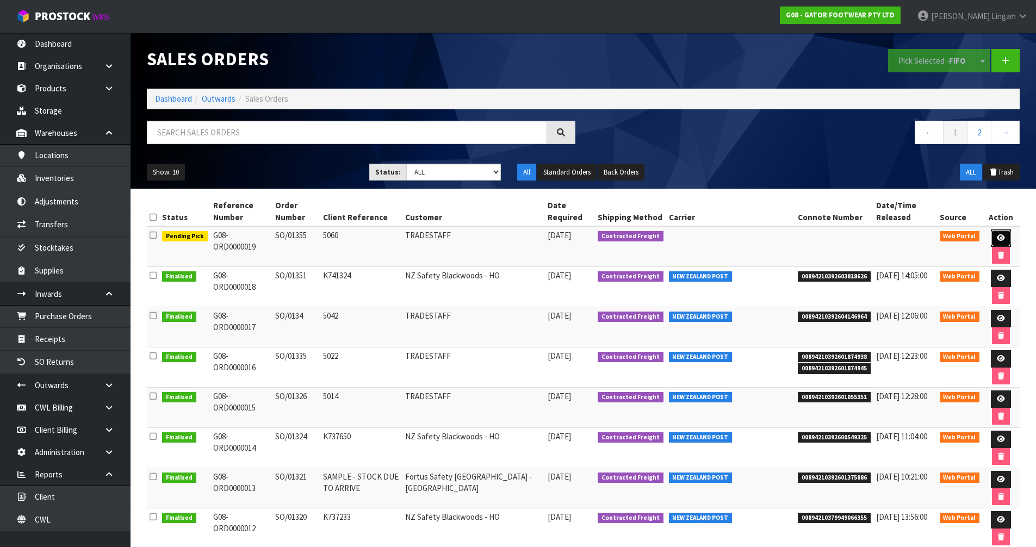
click at [1001, 238] on icon at bounding box center [1001, 237] width 8 height 7
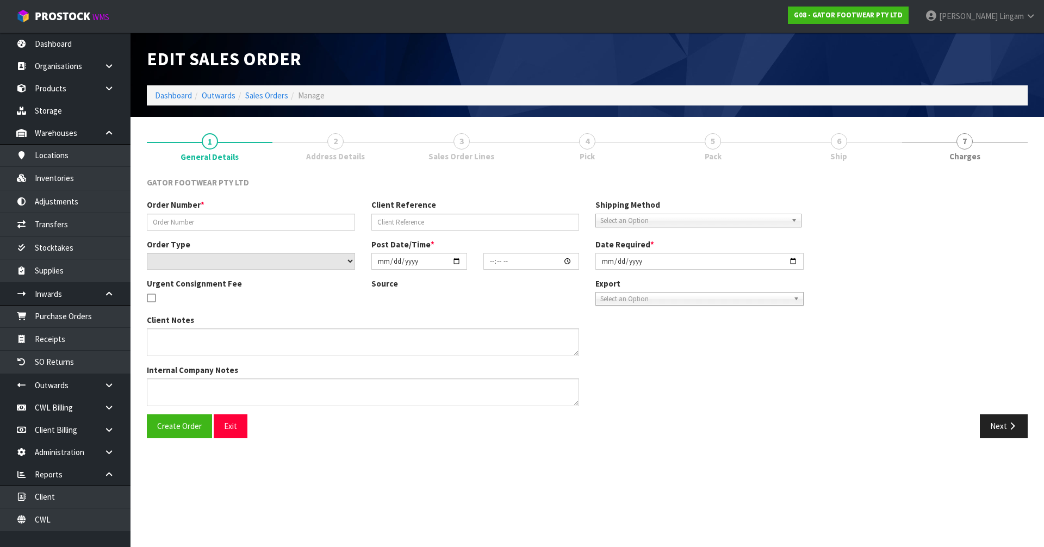
type input "SO/01355"
type input "5060"
select select "number:0"
type input "[DATE]"
type input "17:23:00.000"
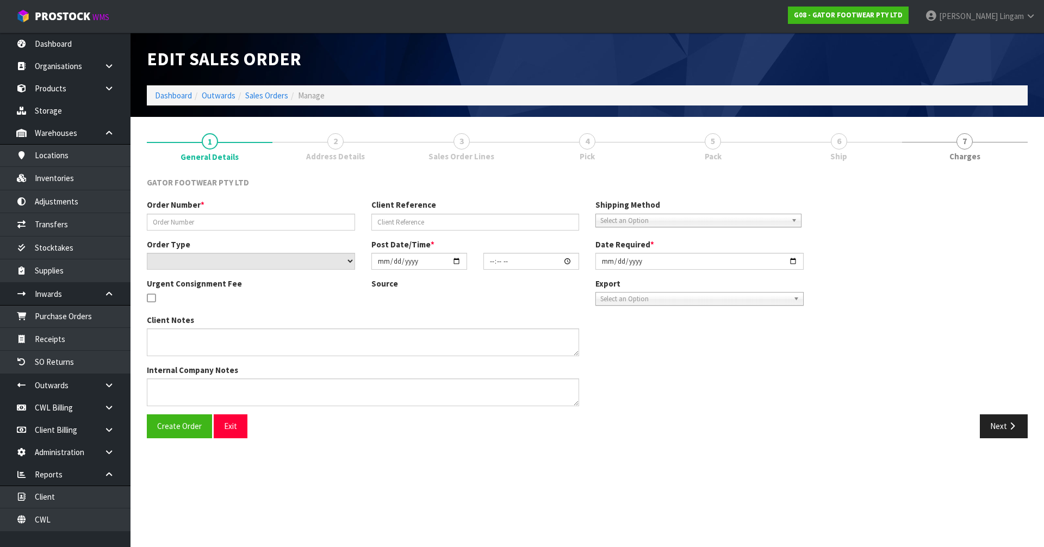
type input "[DATE]"
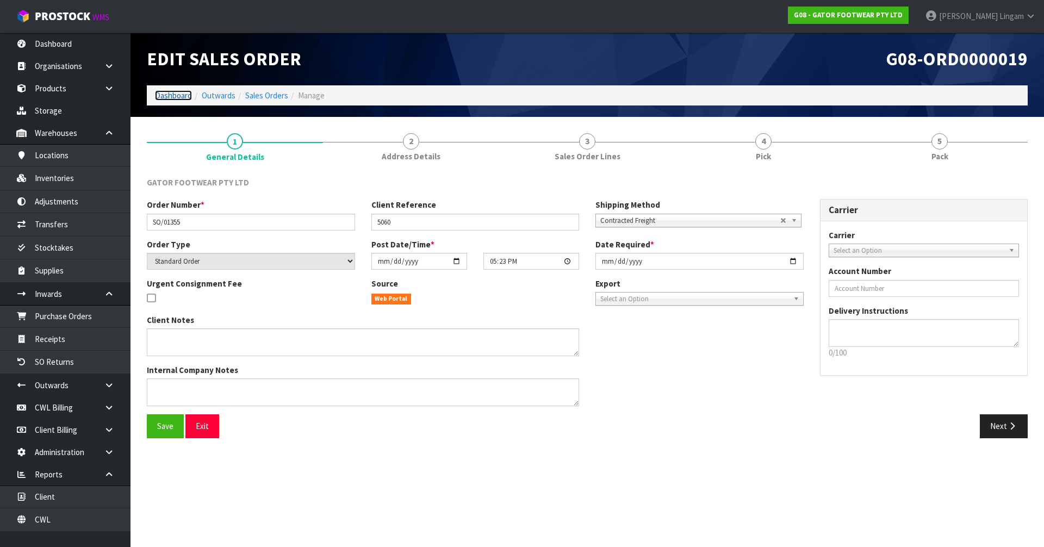
click at [179, 95] on link "Dashboard" at bounding box center [173, 95] width 37 height 10
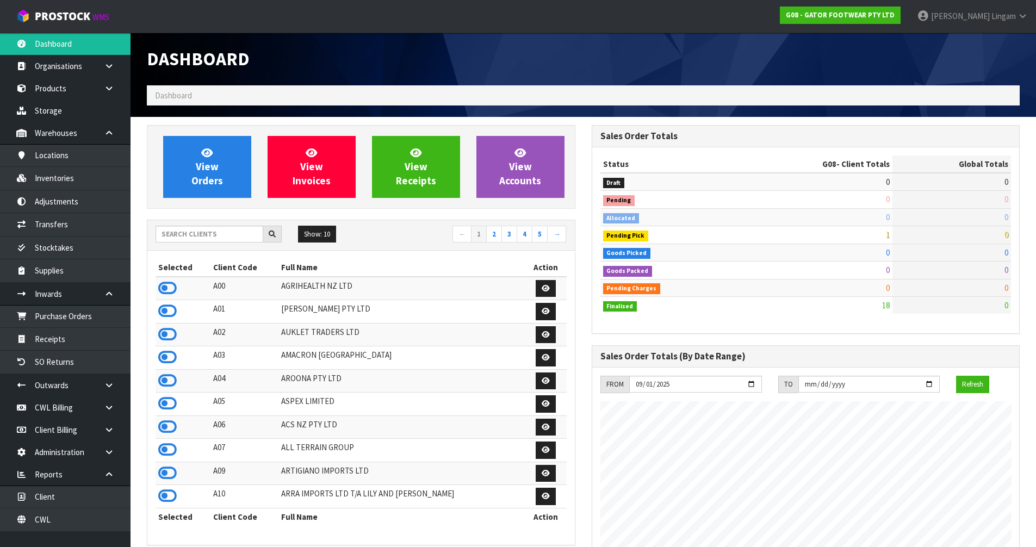
scroll to position [754, 444]
click at [198, 238] on input "text" at bounding box center [210, 234] width 108 height 17
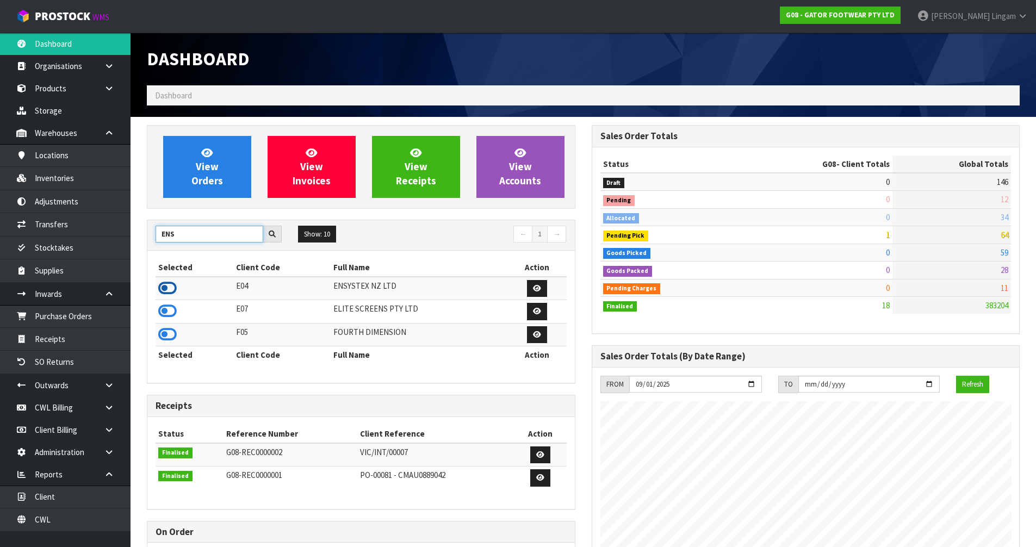
type input "ENS"
click at [166, 288] on icon at bounding box center [167, 288] width 18 height 16
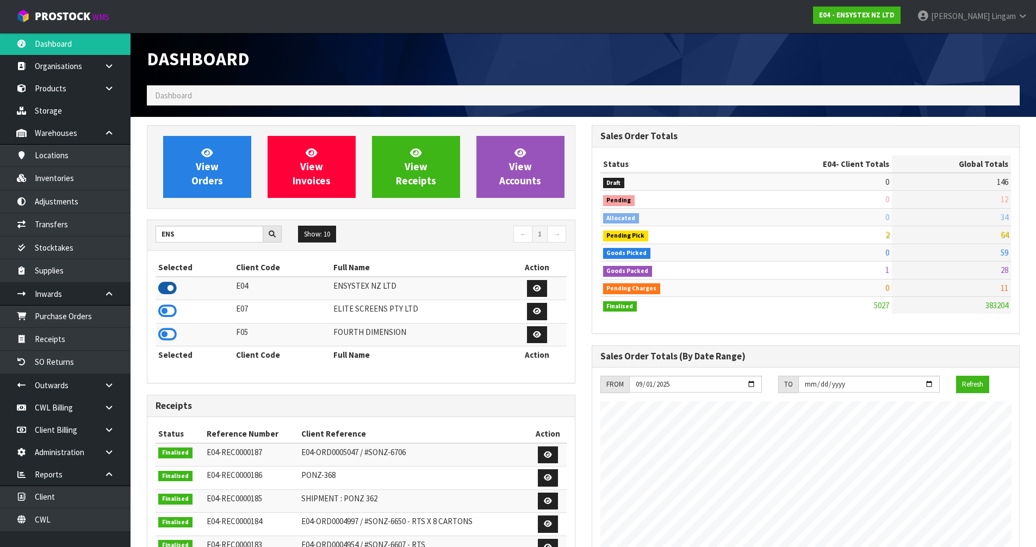
scroll to position [824, 444]
click at [232, 170] on link "View Orders" at bounding box center [207, 167] width 88 height 62
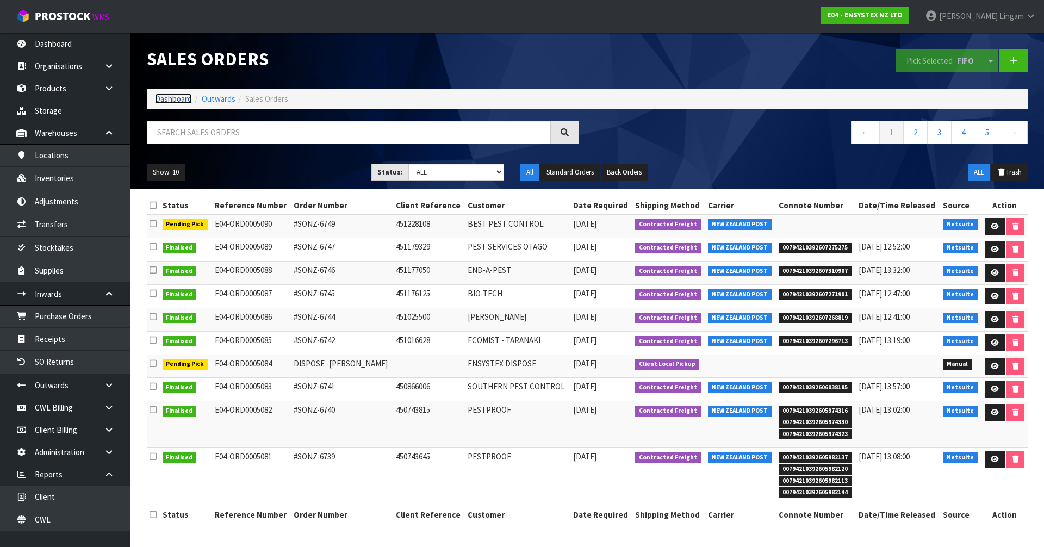
click at [166, 98] on link "Dashboard" at bounding box center [173, 99] width 37 height 10
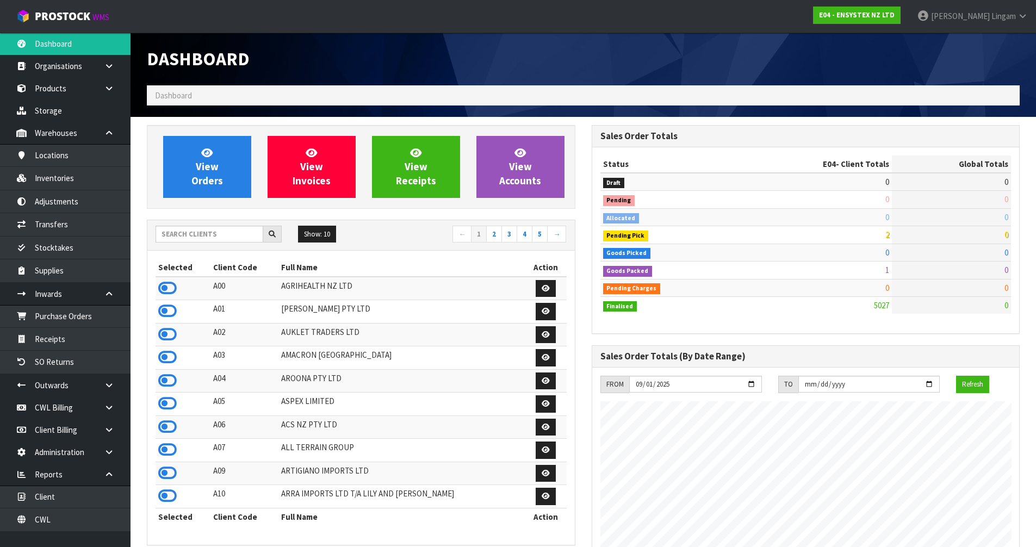
scroll to position [824, 444]
click at [171, 239] on input "text" at bounding box center [210, 234] width 108 height 17
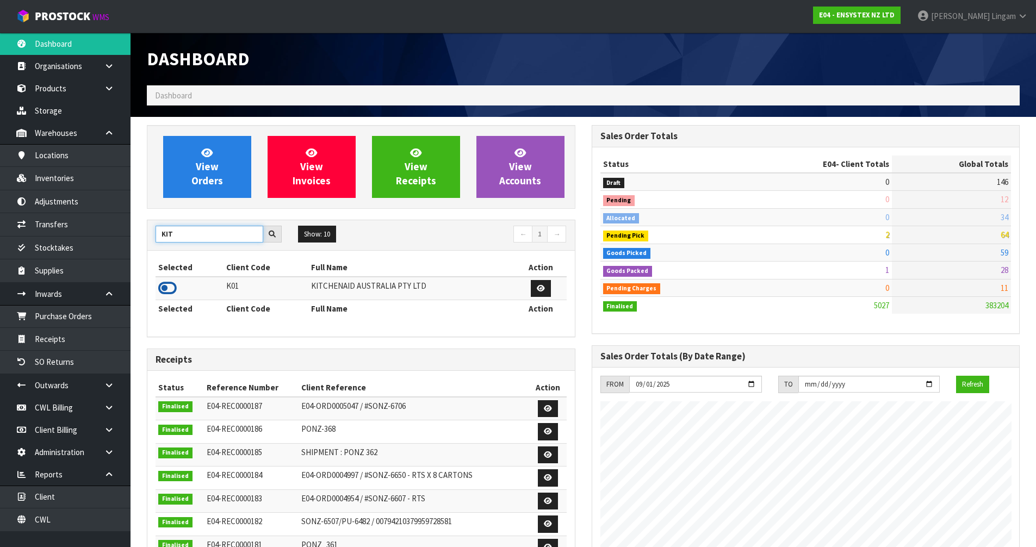
type input "KIT"
click at [167, 285] on icon at bounding box center [167, 288] width 18 height 16
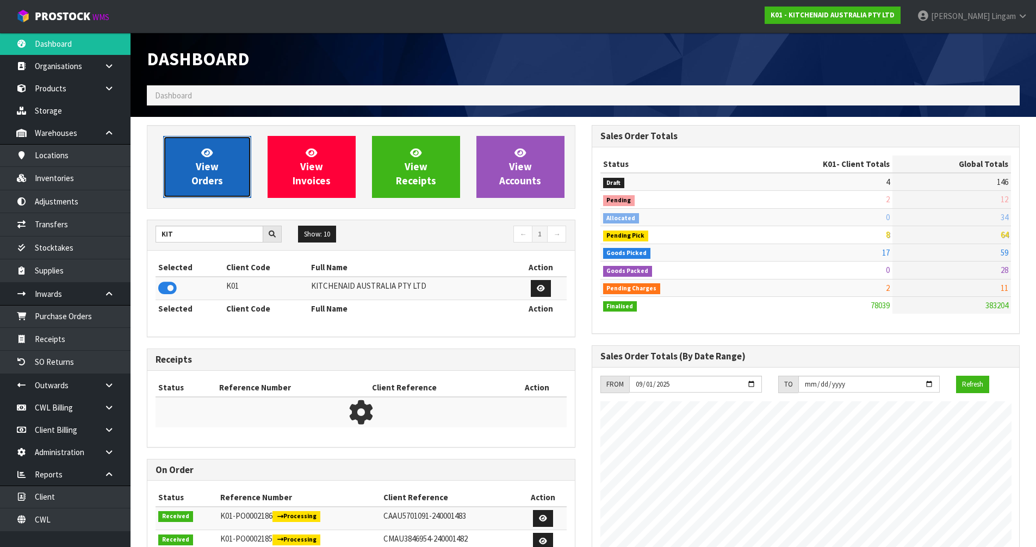
click at [186, 190] on link "View Orders" at bounding box center [207, 167] width 88 height 62
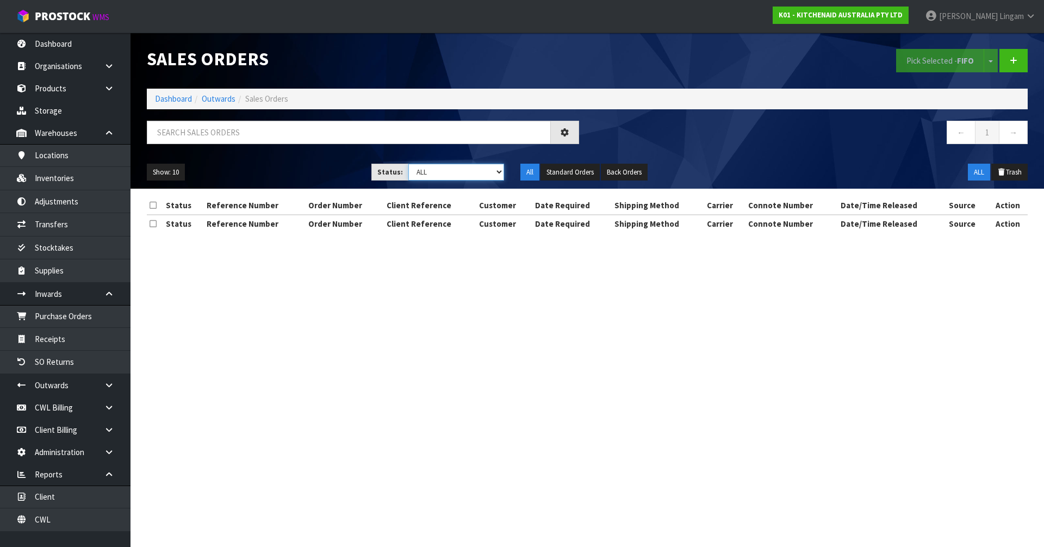
click at [487, 172] on select "Draft Pending Allocated Pending Pick Goods Picked Goods Packed Pending Charges …" at bounding box center [456, 172] width 96 height 17
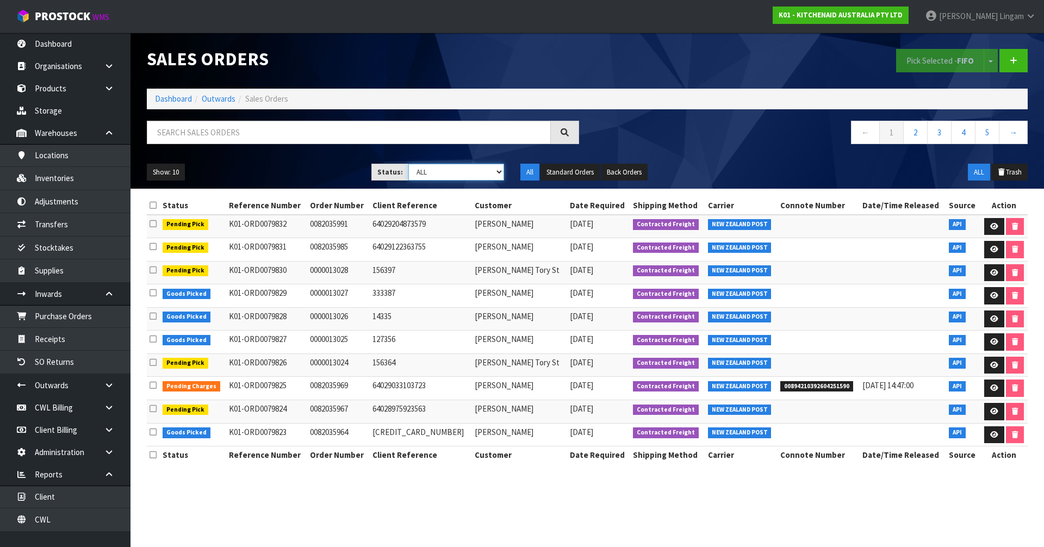
select select "string:6"
click at [408, 164] on select "Draft Pending Allocated Pending Pick Goods Picked Goods Packed Pending Charges …" at bounding box center [456, 172] width 96 height 17
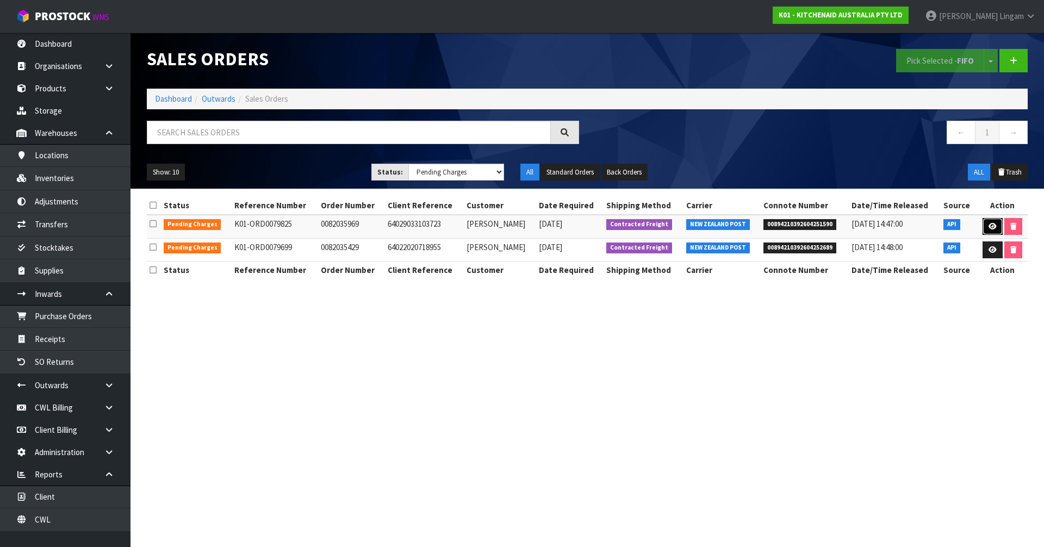
click at [989, 227] on icon at bounding box center [993, 226] width 8 height 7
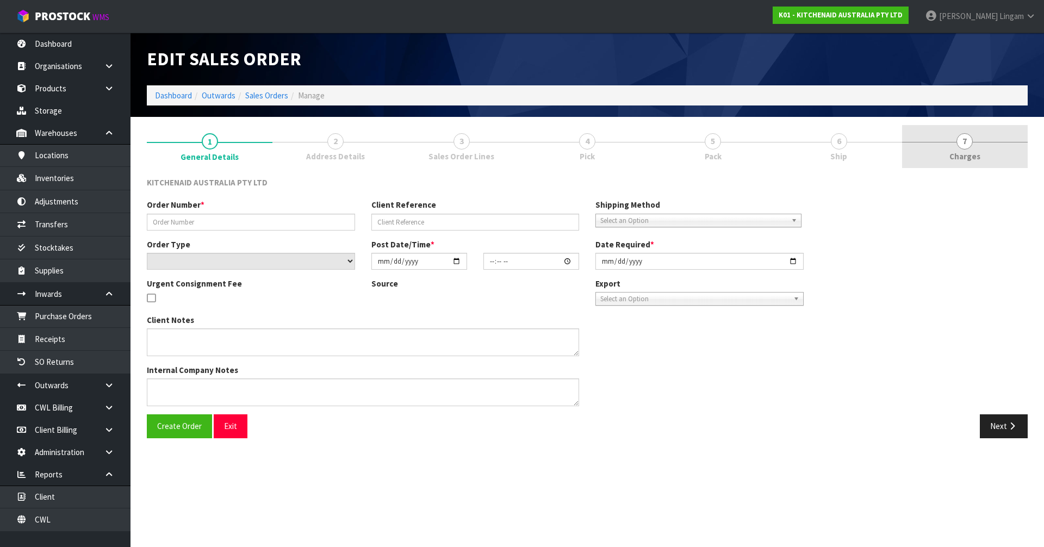
type input "0082035969"
type input "64029033103723"
select select "number:0"
type input "[DATE]"
type input "09:39:53.000"
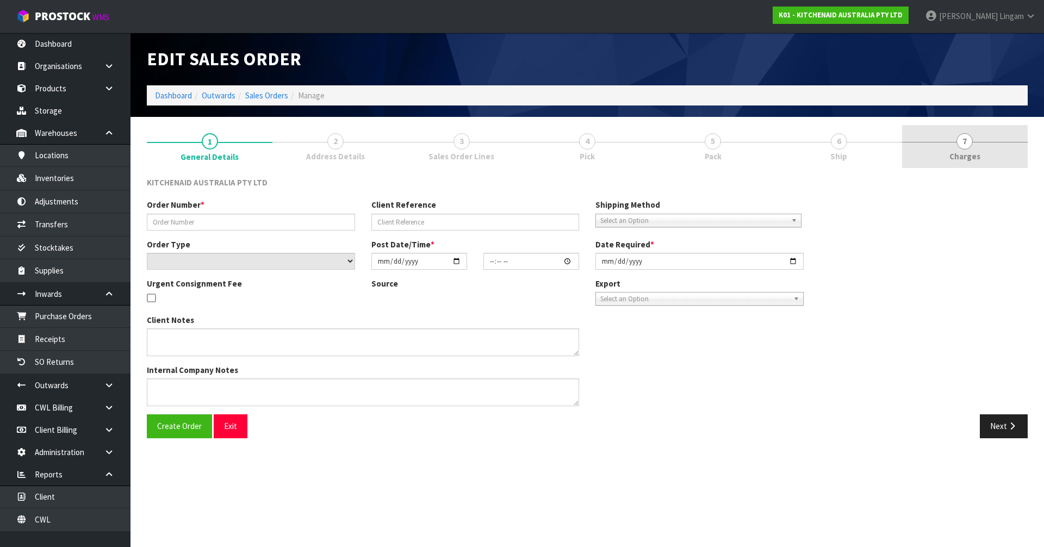
type input "[DATE]"
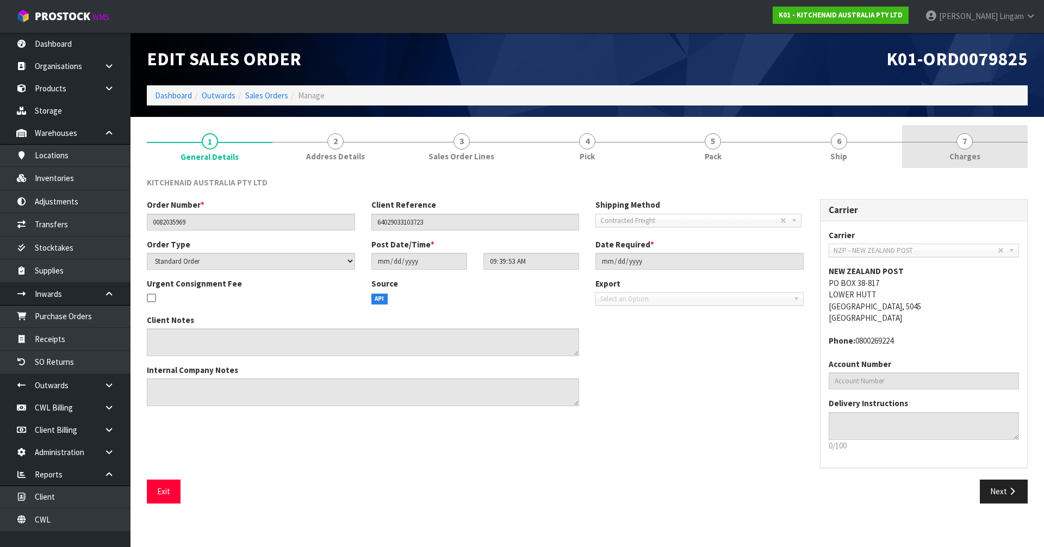
click at [990, 163] on link "7 [GEOGRAPHIC_DATA]" at bounding box center [965, 146] width 126 height 43
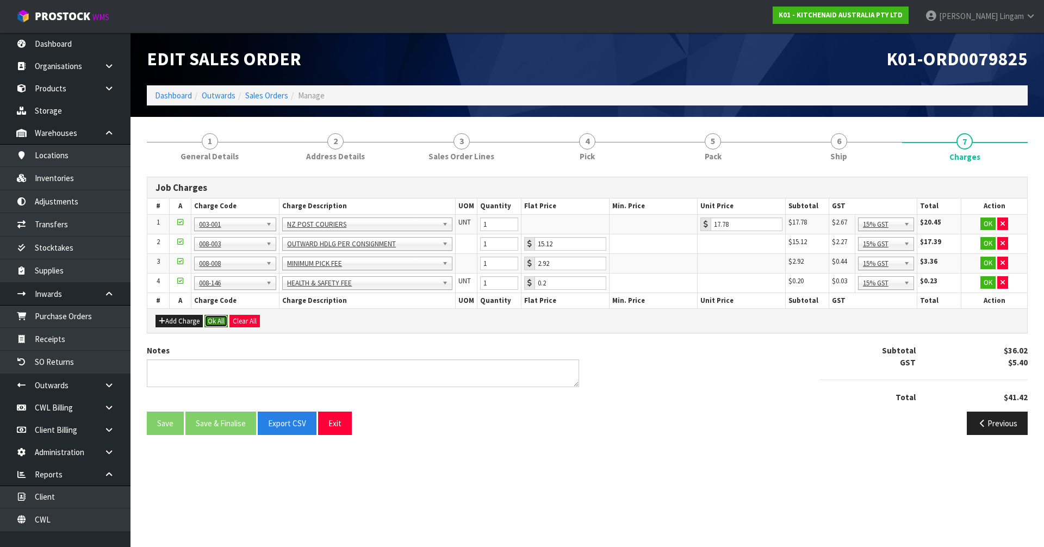
click at [221, 321] on button "Ok All" at bounding box center [215, 321] width 23 height 13
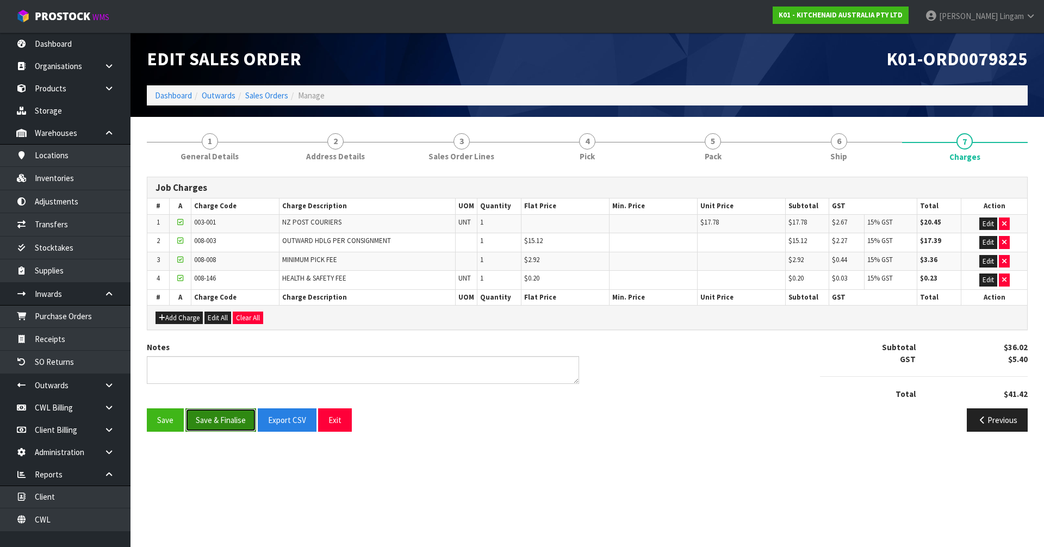
click at [225, 421] on button "Save & Finalise" at bounding box center [220, 419] width 71 height 23
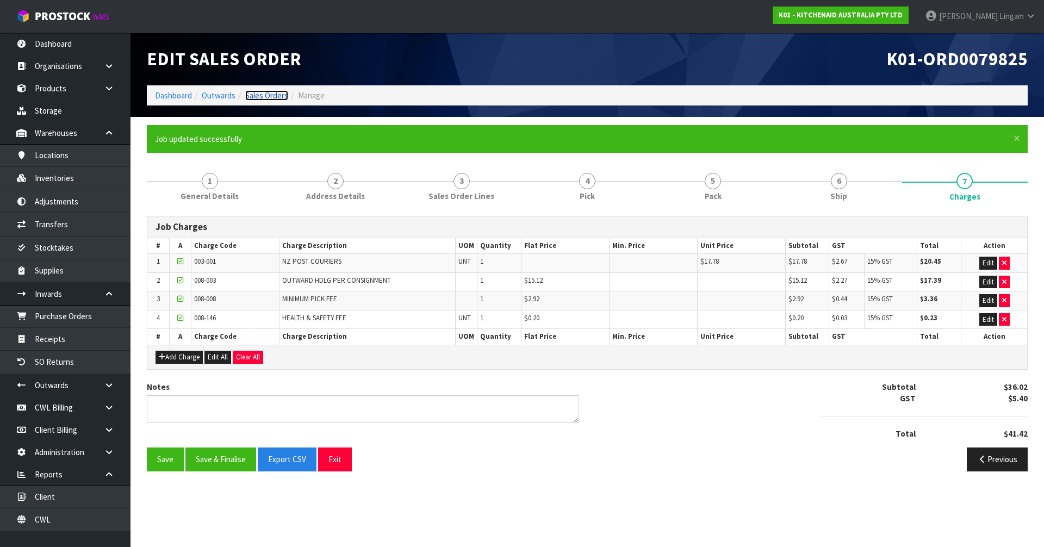
click at [274, 96] on link "Sales Orders" at bounding box center [266, 95] width 43 height 10
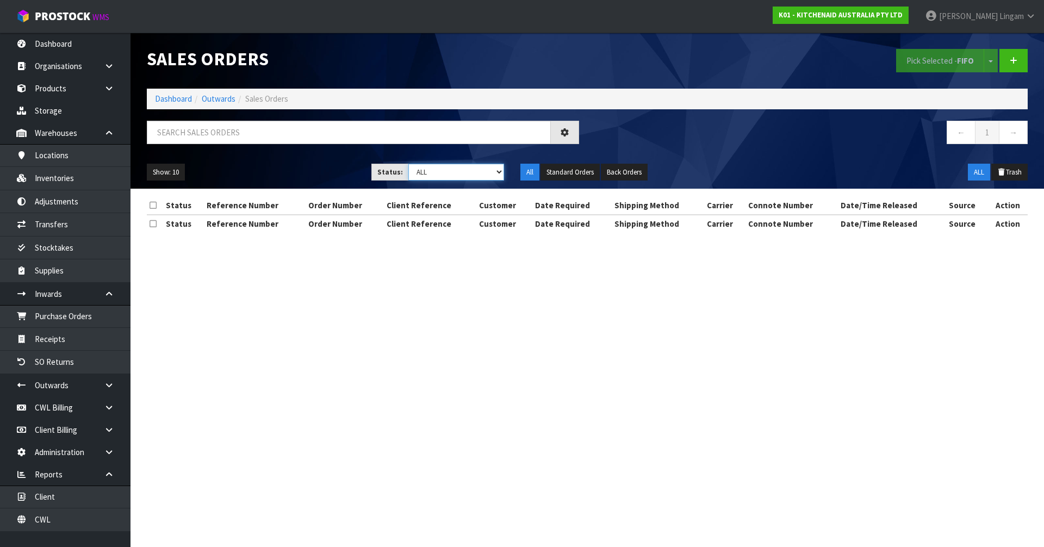
click at [487, 175] on select "Draft Pending Allocated Pending Pick Goods Picked Goods Packed Pending Charges …" at bounding box center [456, 172] width 96 height 17
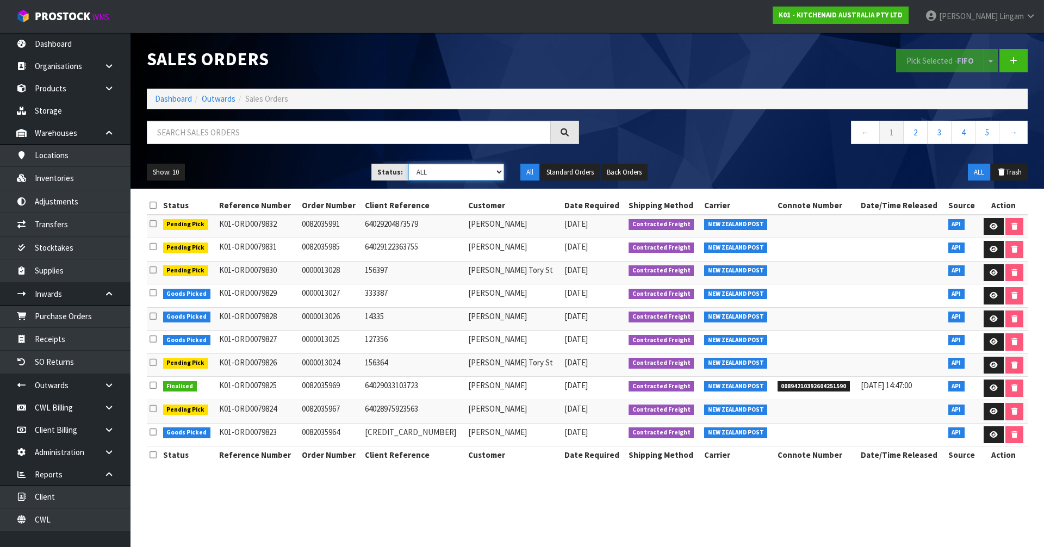
select select "string:6"
click at [408, 164] on select "Draft Pending Allocated Pending Pick Goods Picked Goods Packed Pending Charges …" at bounding box center [456, 172] width 96 height 17
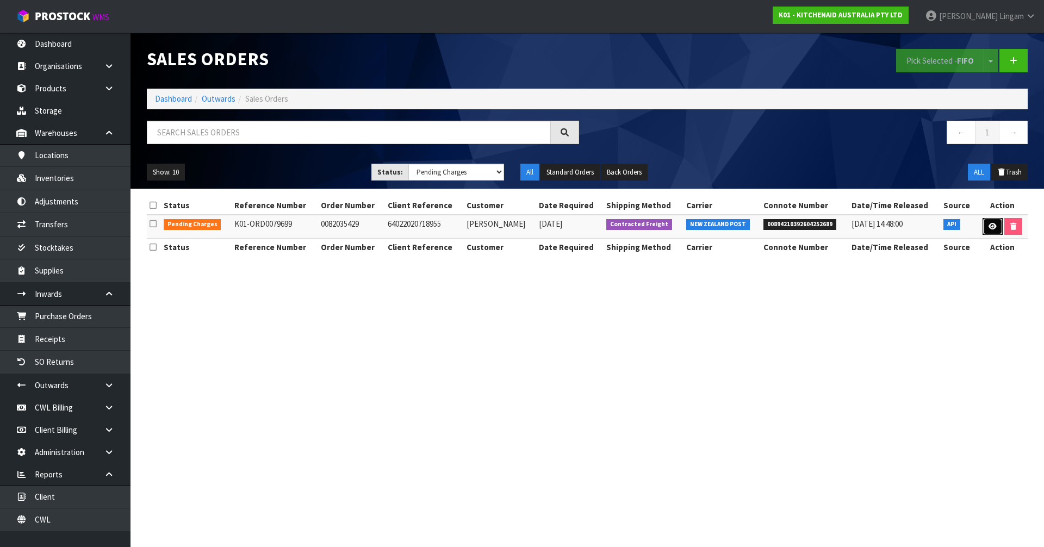
click at [989, 223] on icon at bounding box center [993, 226] width 8 height 7
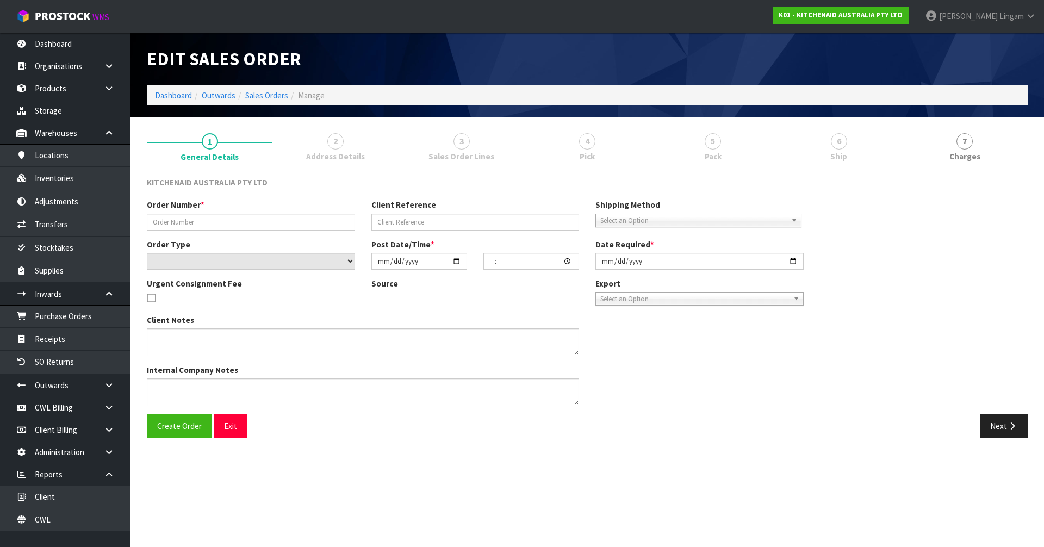
type input "0082035429"
type input "64022020718955"
select select "number:0"
type input "[DATE]"
type input "17:45:03.000"
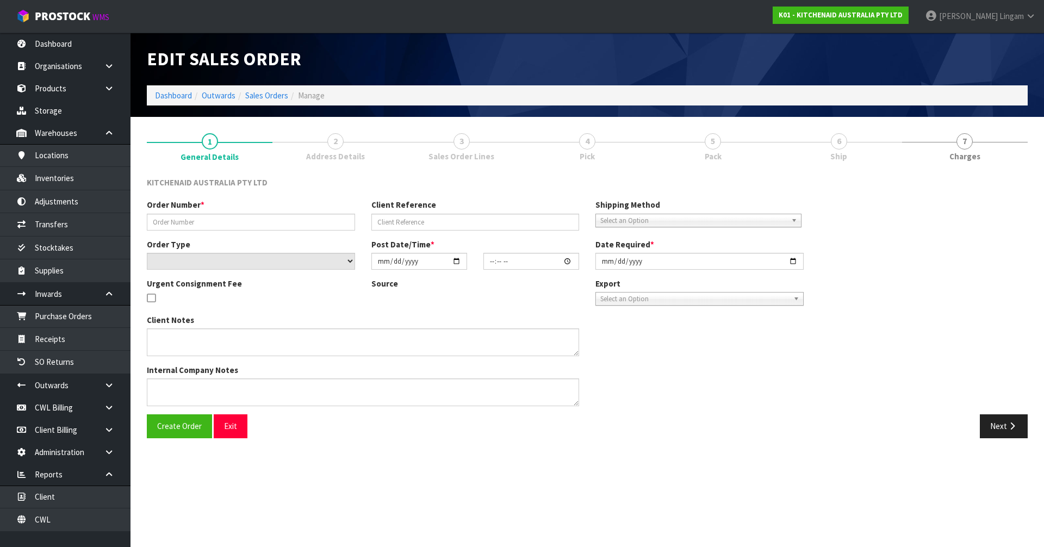
type input "[DATE]"
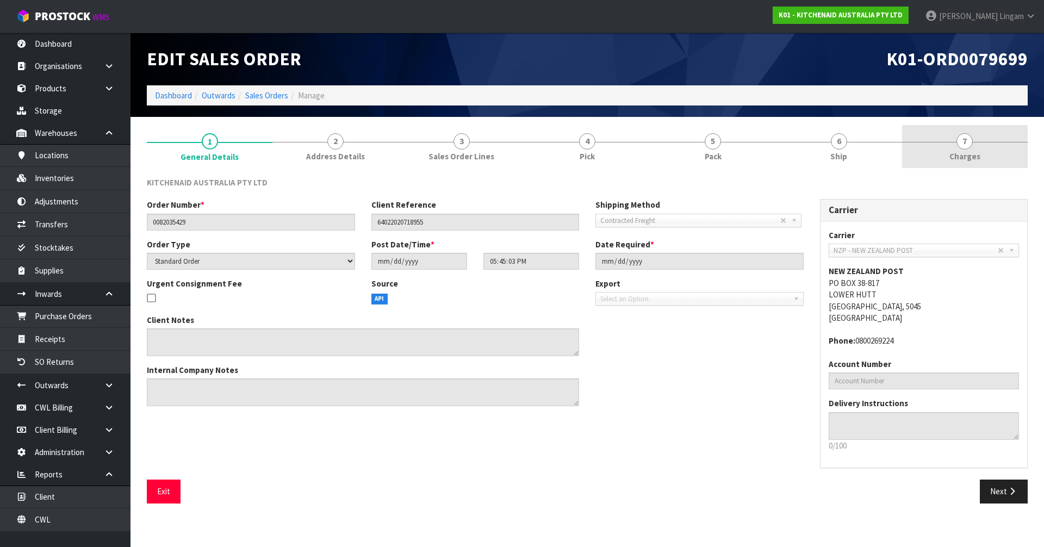
click at [991, 158] on link "7 [GEOGRAPHIC_DATA]" at bounding box center [965, 146] width 126 height 43
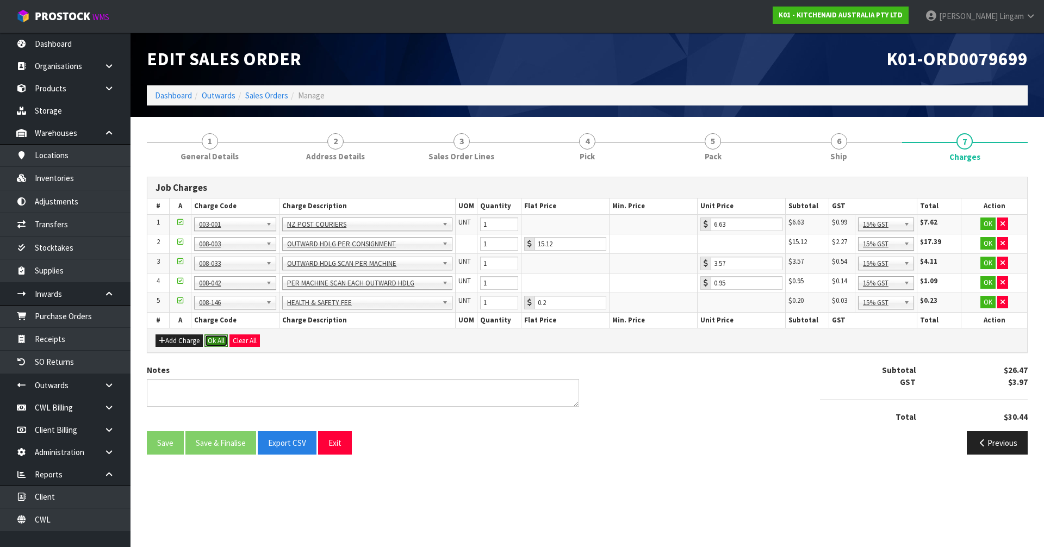
click at [214, 337] on button "Ok All" at bounding box center [215, 340] width 23 height 13
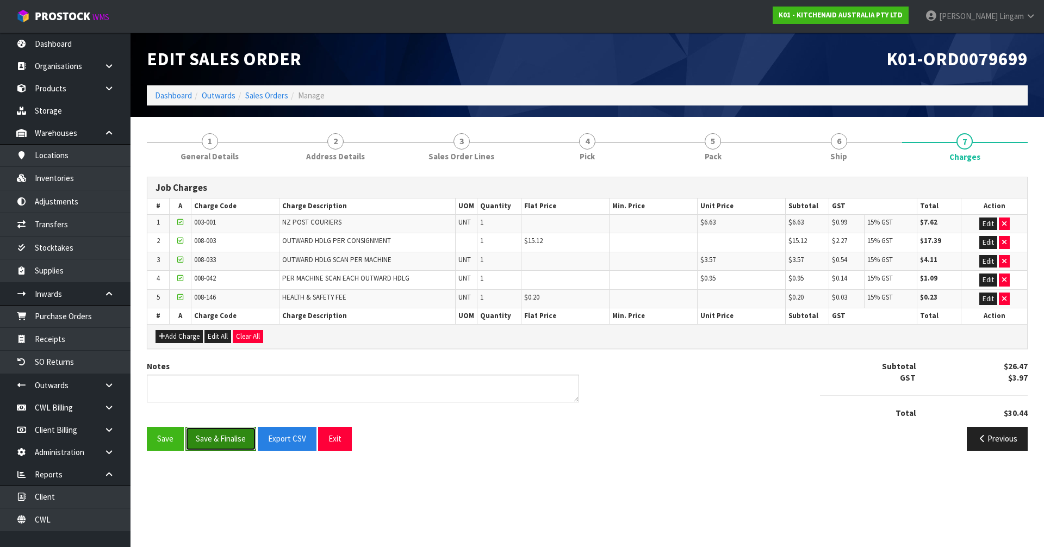
click at [221, 440] on button "Save & Finalise" at bounding box center [220, 438] width 71 height 23
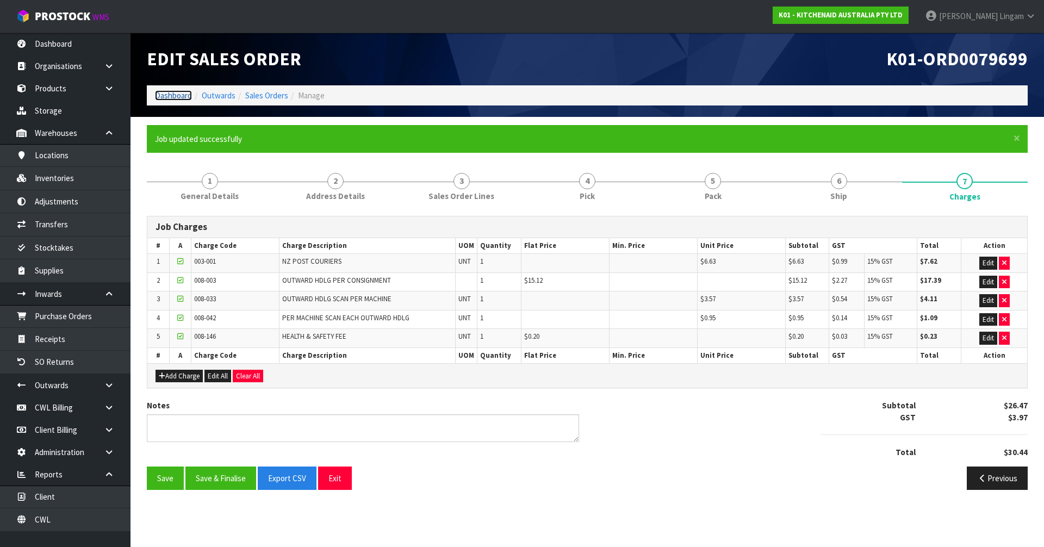
click at [172, 90] on link "Dashboard" at bounding box center [173, 95] width 37 height 10
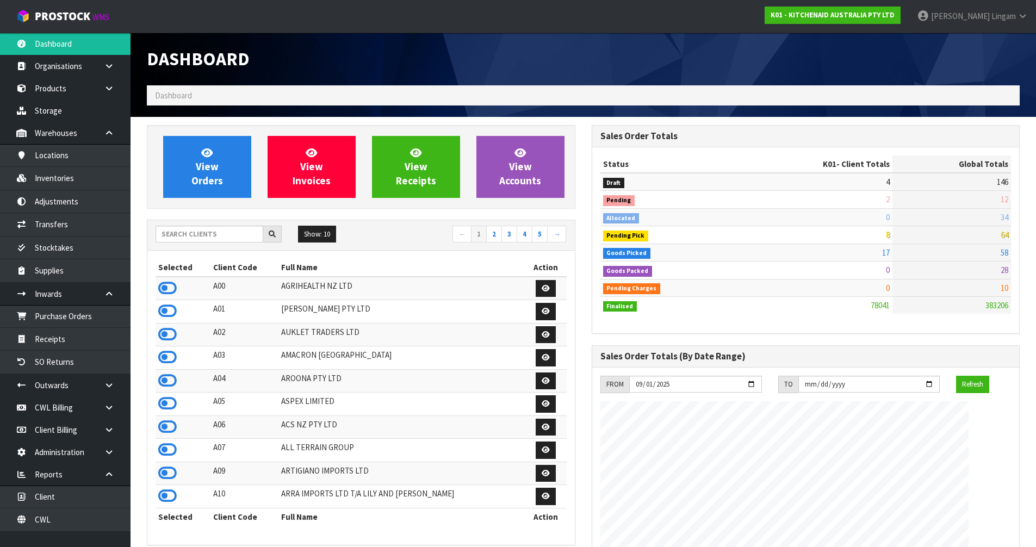
scroll to position [824, 444]
click at [214, 239] on input "text" at bounding box center [210, 234] width 108 height 17
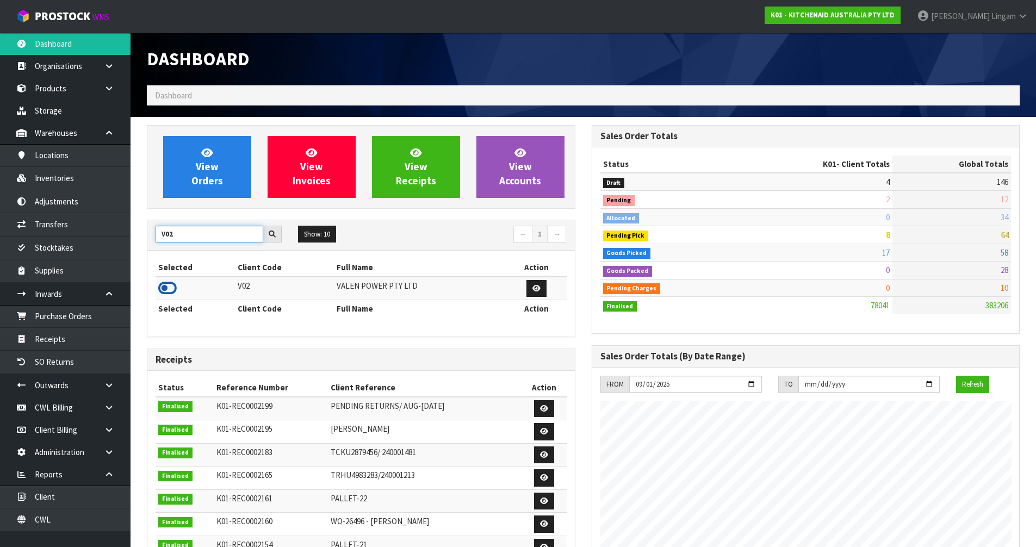
type input "V02"
click at [169, 288] on icon at bounding box center [167, 288] width 18 height 16
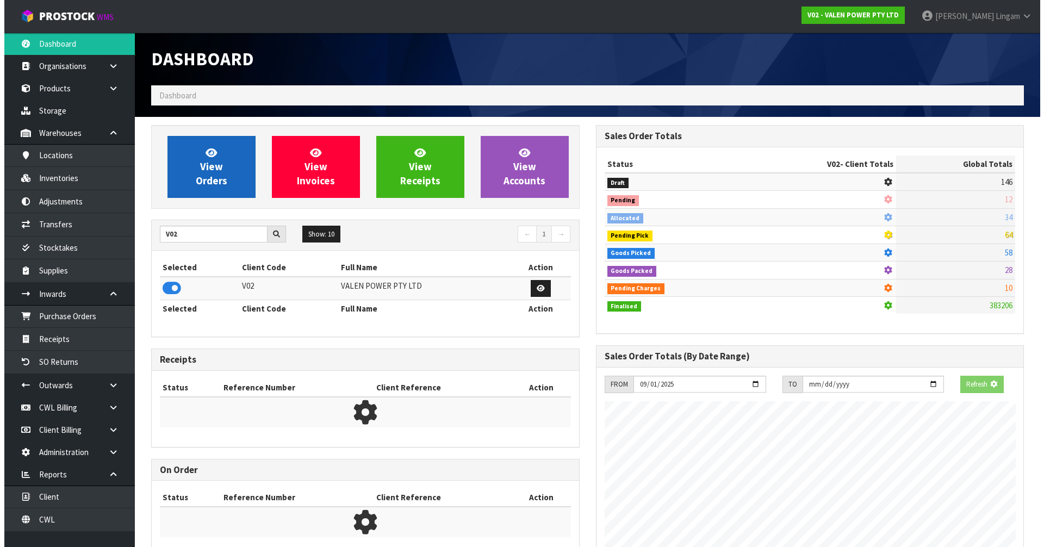
scroll to position [543078, 543311]
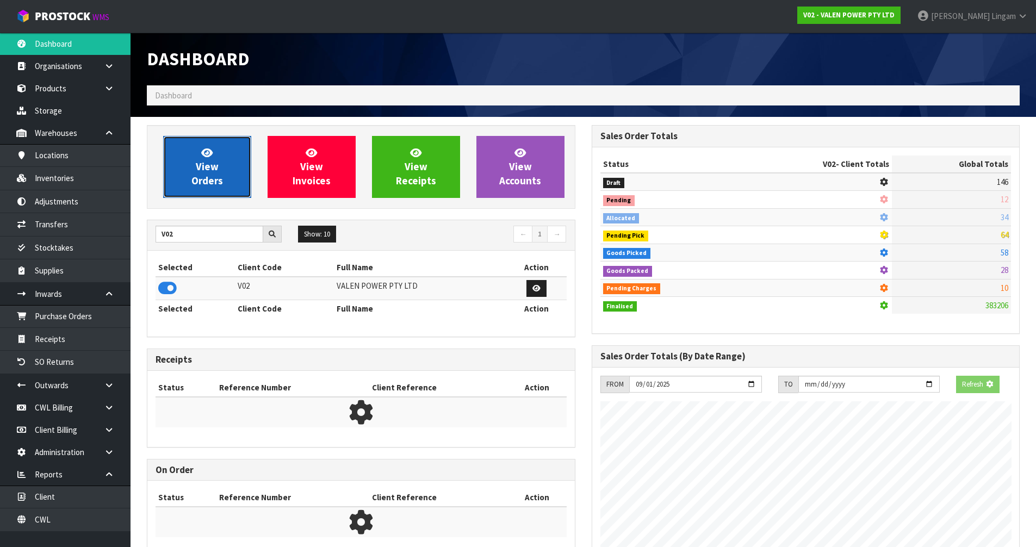
click at [198, 179] on span "View Orders" at bounding box center [207, 166] width 32 height 41
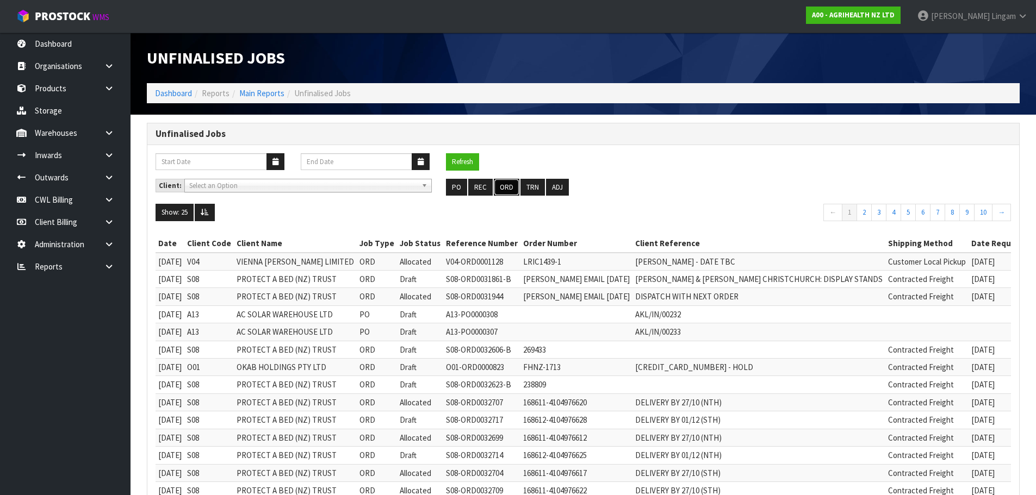
click at [509, 189] on button "ORD" at bounding box center [507, 187] width 26 height 17
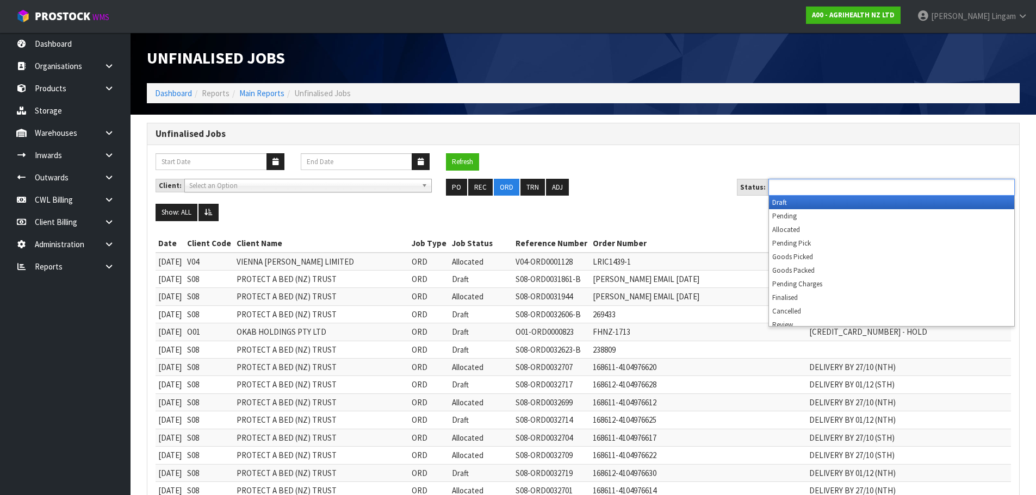
click at [829, 190] on input "text" at bounding box center [812, 188] width 80 height 14
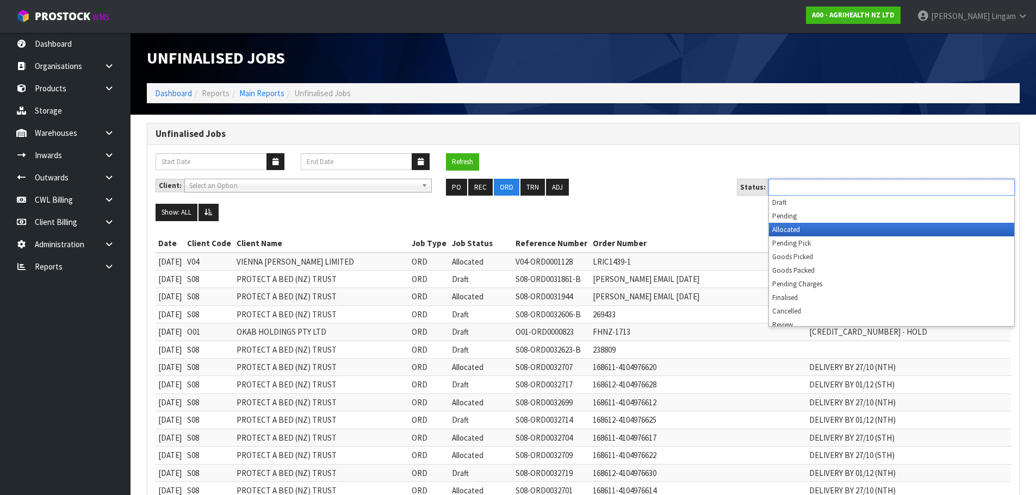
click at [828, 228] on li "Allocated" at bounding box center [891, 230] width 245 height 14
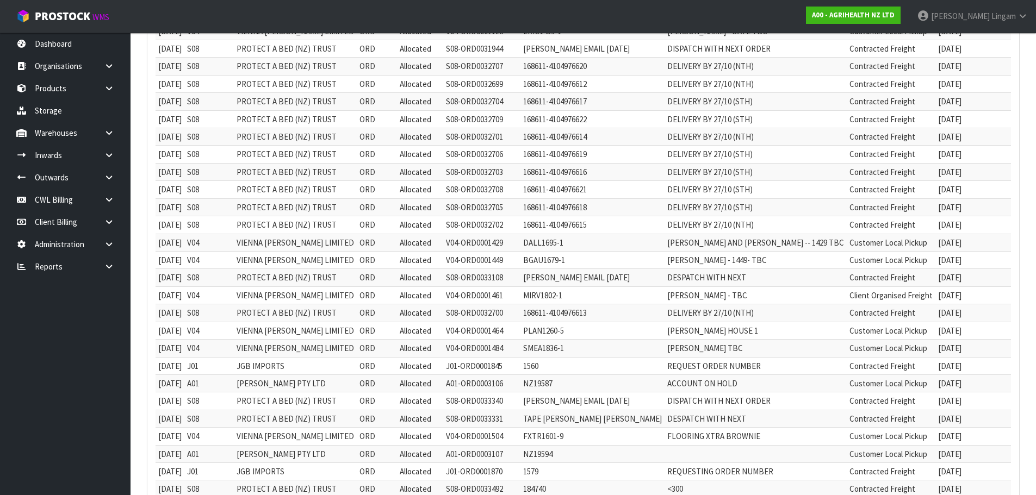
scroll to position [16, 0]
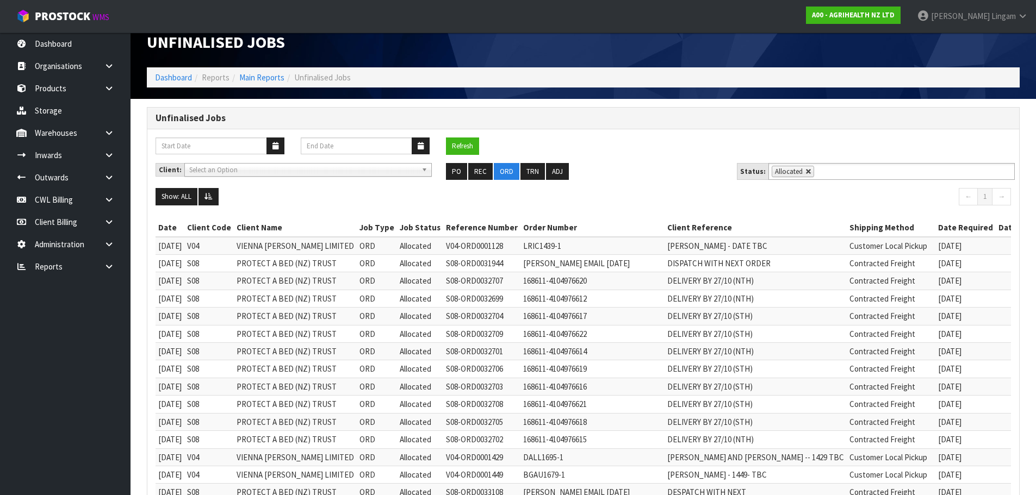
click at [807, 172] on link at bounding box center [808, 172] width 7 height 7
type input "Select Some Options"
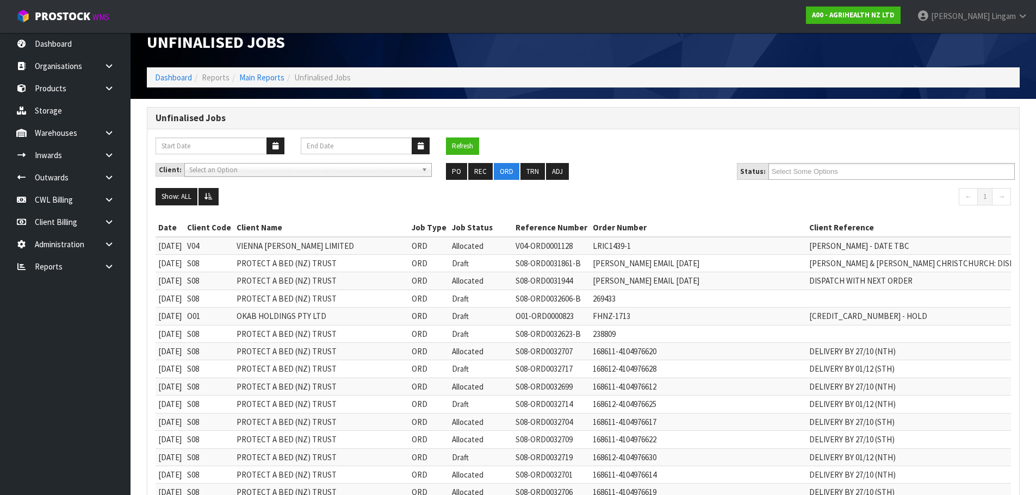
click at [807, 172] on input "Select Some Options" at bounding box center [812, 172] width 80 height 14
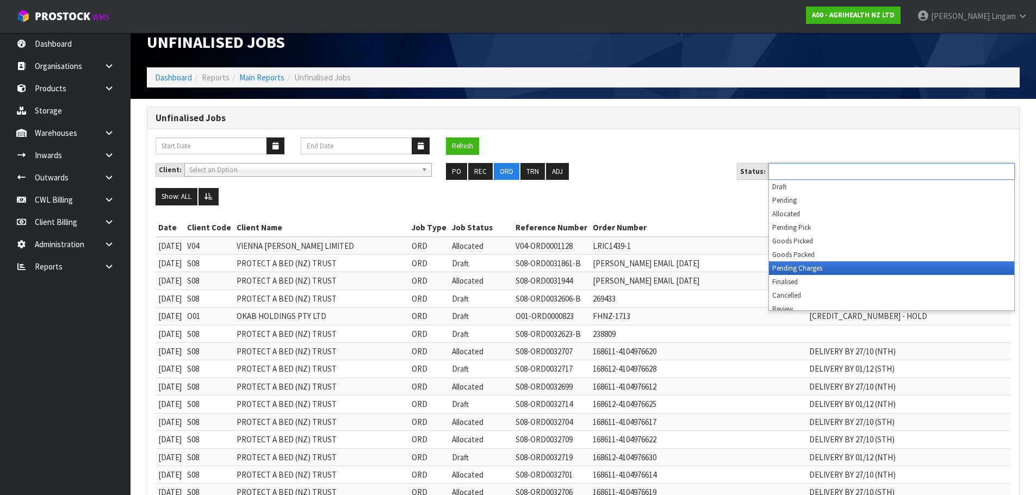
click at [810, 267] on li "Pending Charges" at bounding box center [891, 269] width 245 height 14
